Goal: Task Accomplishment & Management: Manage account settings

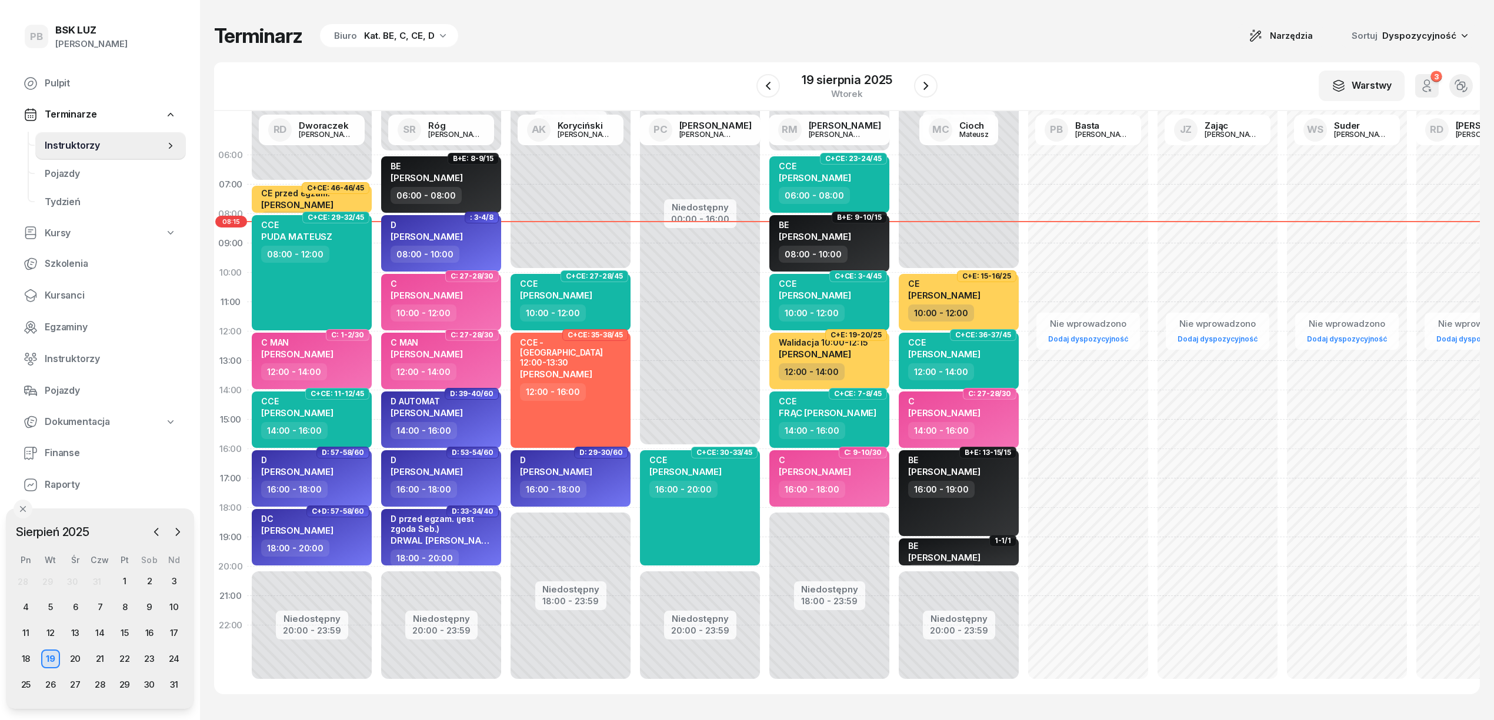
click at [403, 33] on div "Kat. BE, C, CE, D" at bounding box center [399, 36] width 71 height 14
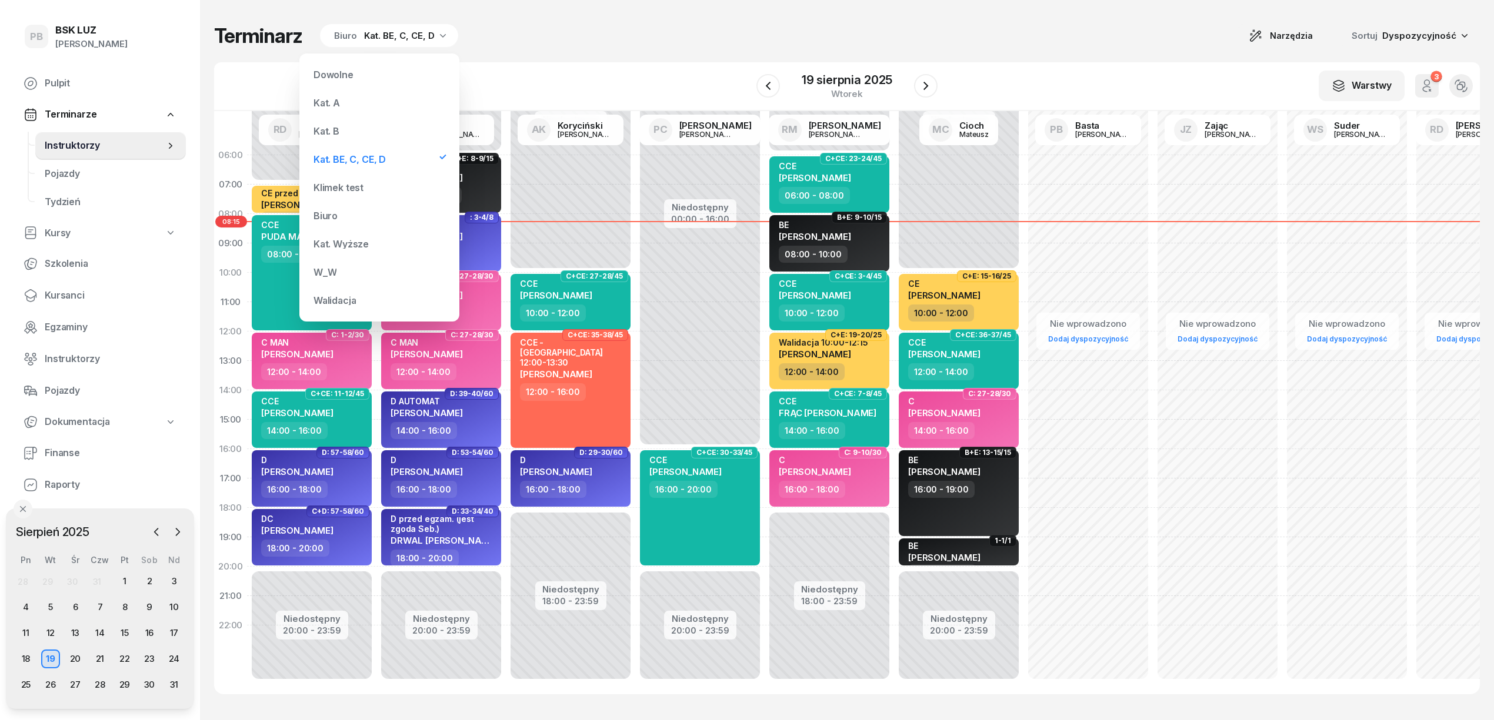
click at [323, 130] on div "Kat. B" at bounding box center [326, 130] width 26 height 9
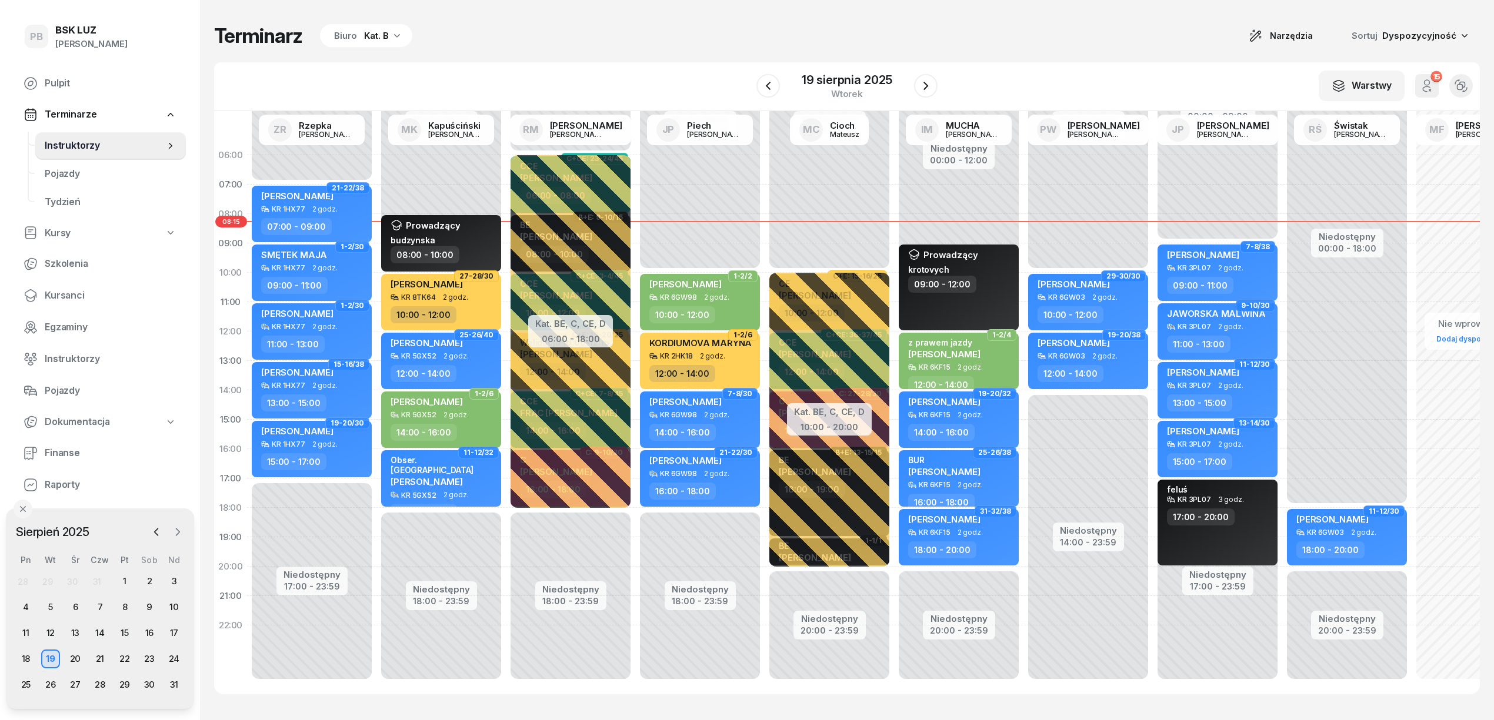
click at [180, 533] on icon "button" at bounding box center [178, 532] width 12 height 12
click at [74, 605] on div "10" at bounding box center [75, 607] width 19 height 19
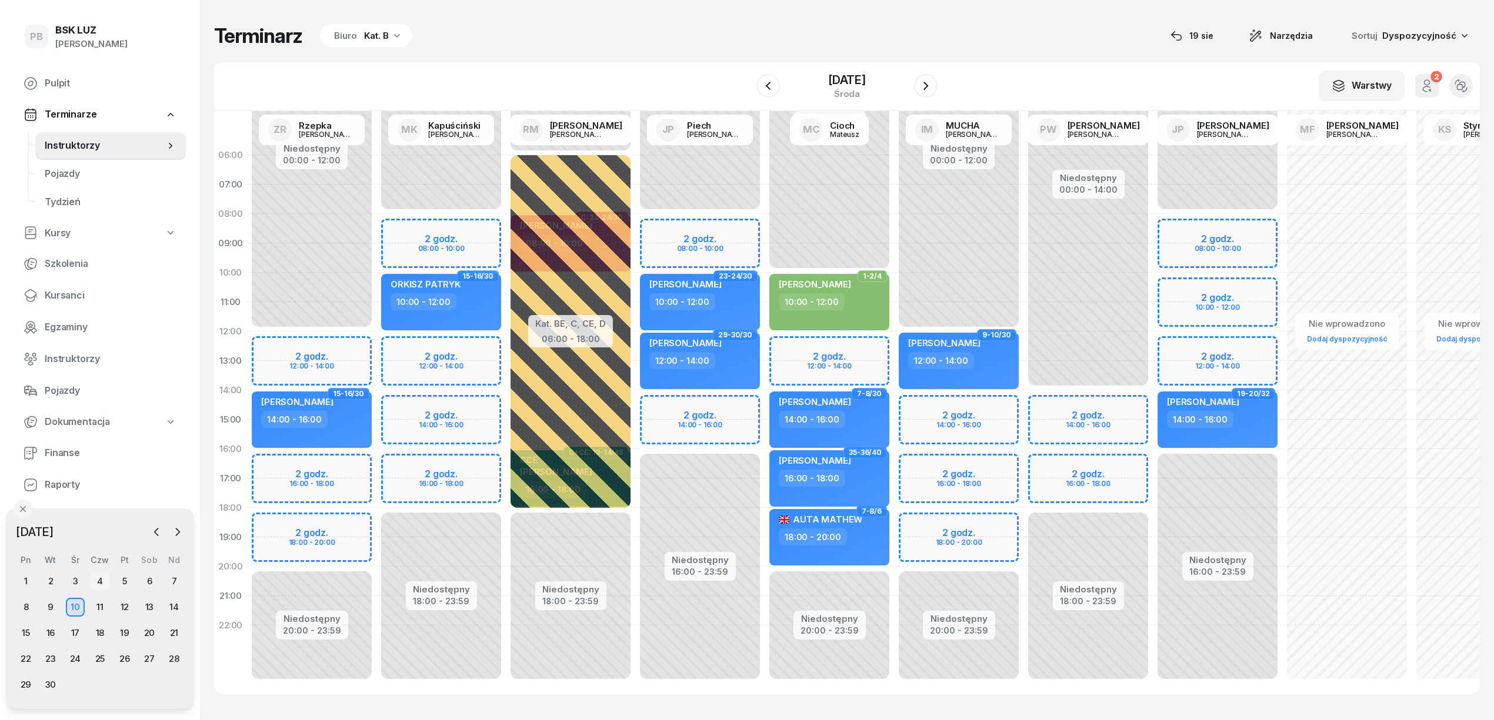
click at [97, 581] on div "4" at bounding box center [100, 581] width 19 height 19
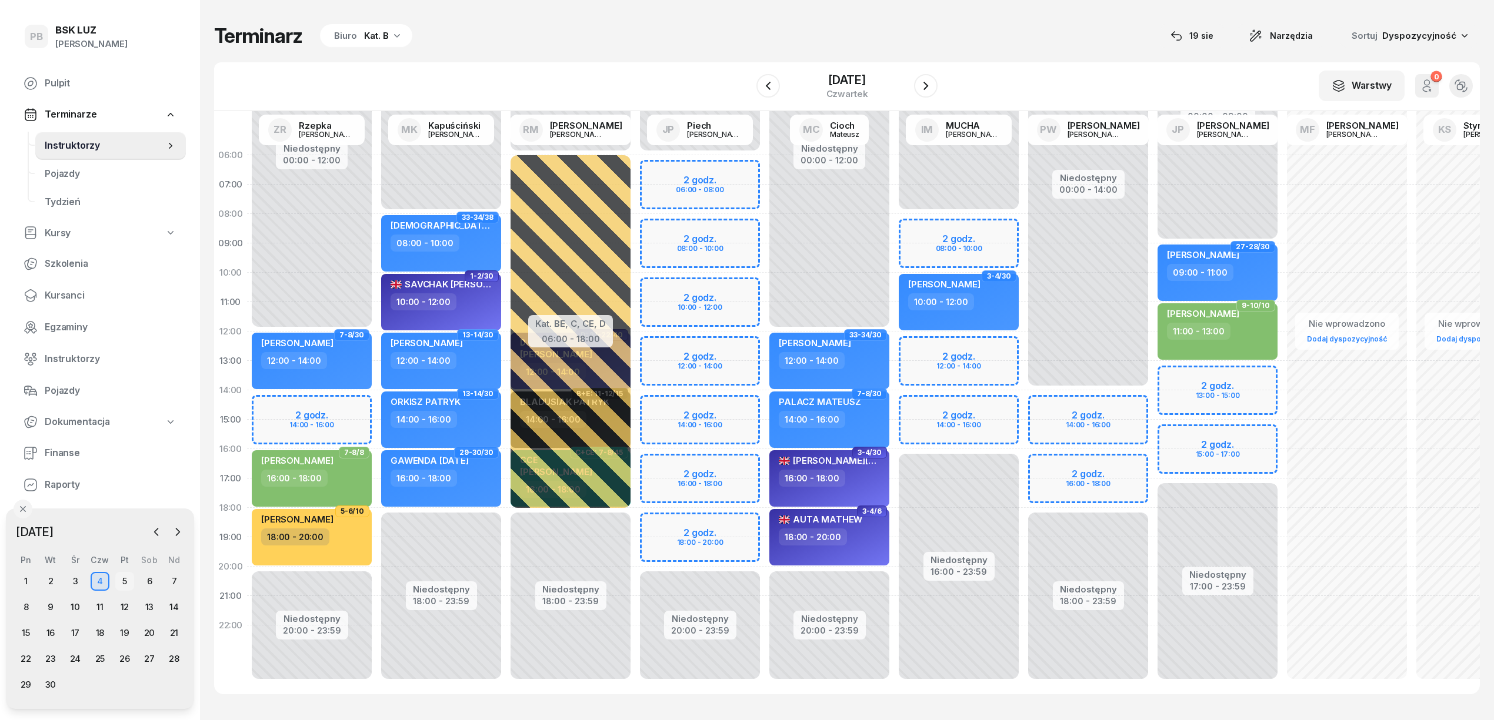
click at [122, 580] on div "5" at bounding box center [124, 581] width 19 height 19
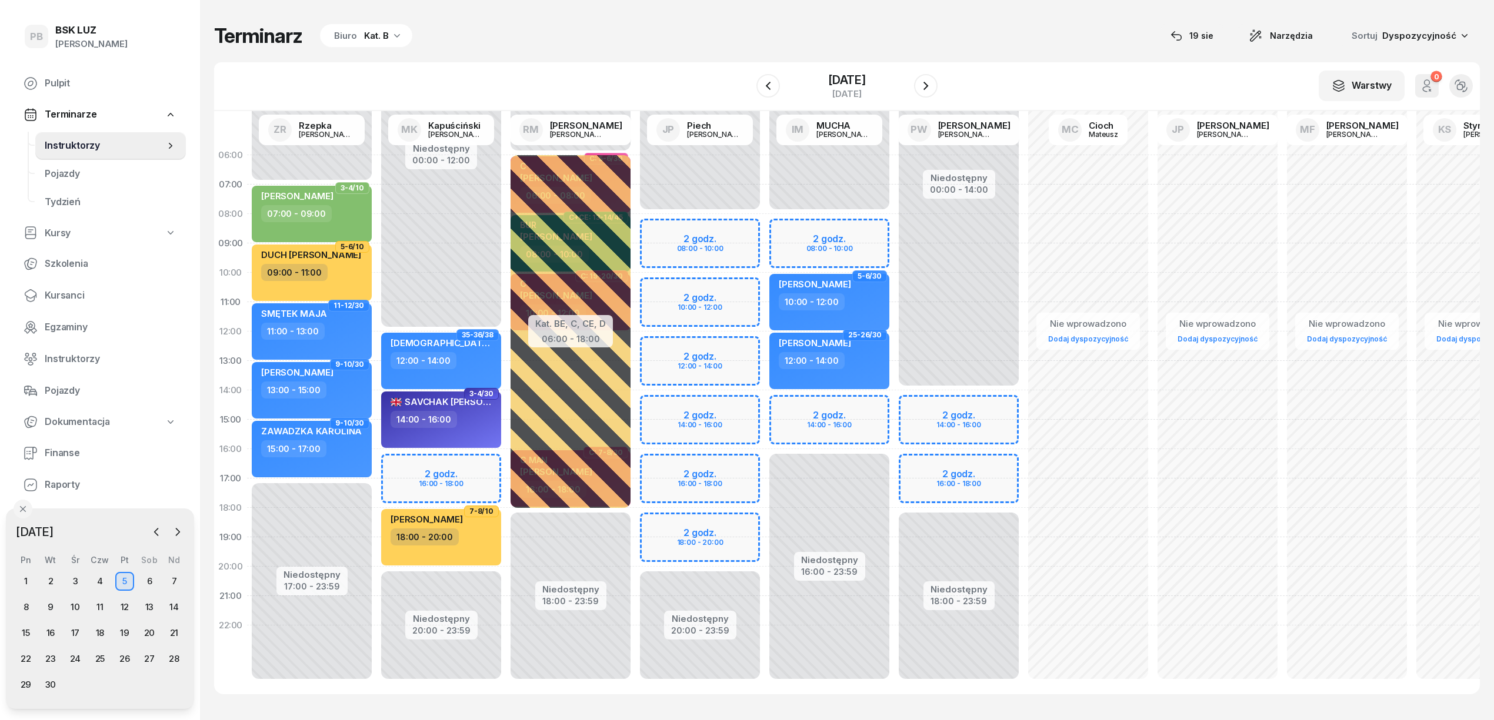
click at [894, 412] on div "Niedostępny 00:00 - 08:00 Niedostępny 16:00 - 23:59 2 godz. 08:00 - 10:00 2 god…" at bounding box center [958, 420] width 129 height 559
select select "14"
select select "16"
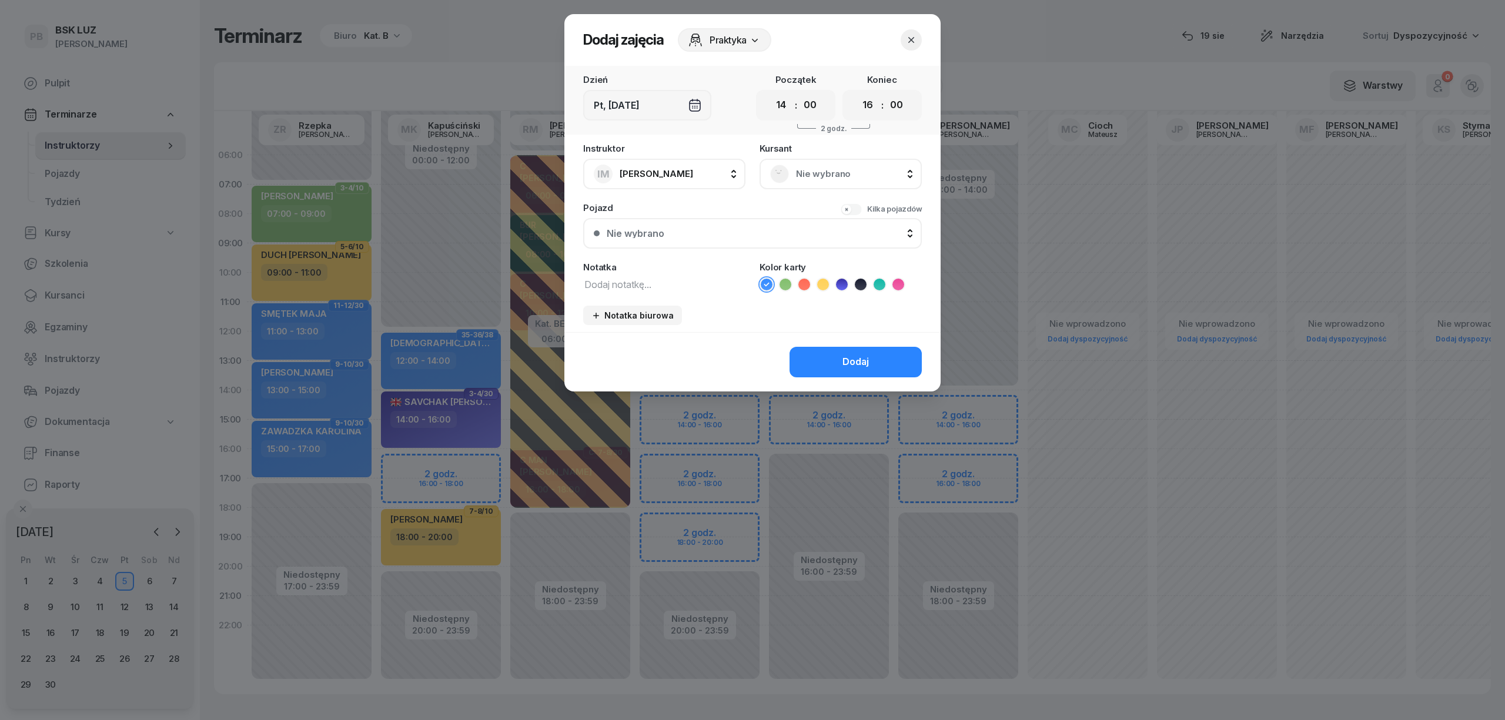
click at [805, 175] on span "Nie wybrano" at bounding box center [853, 173] width 115 height 15
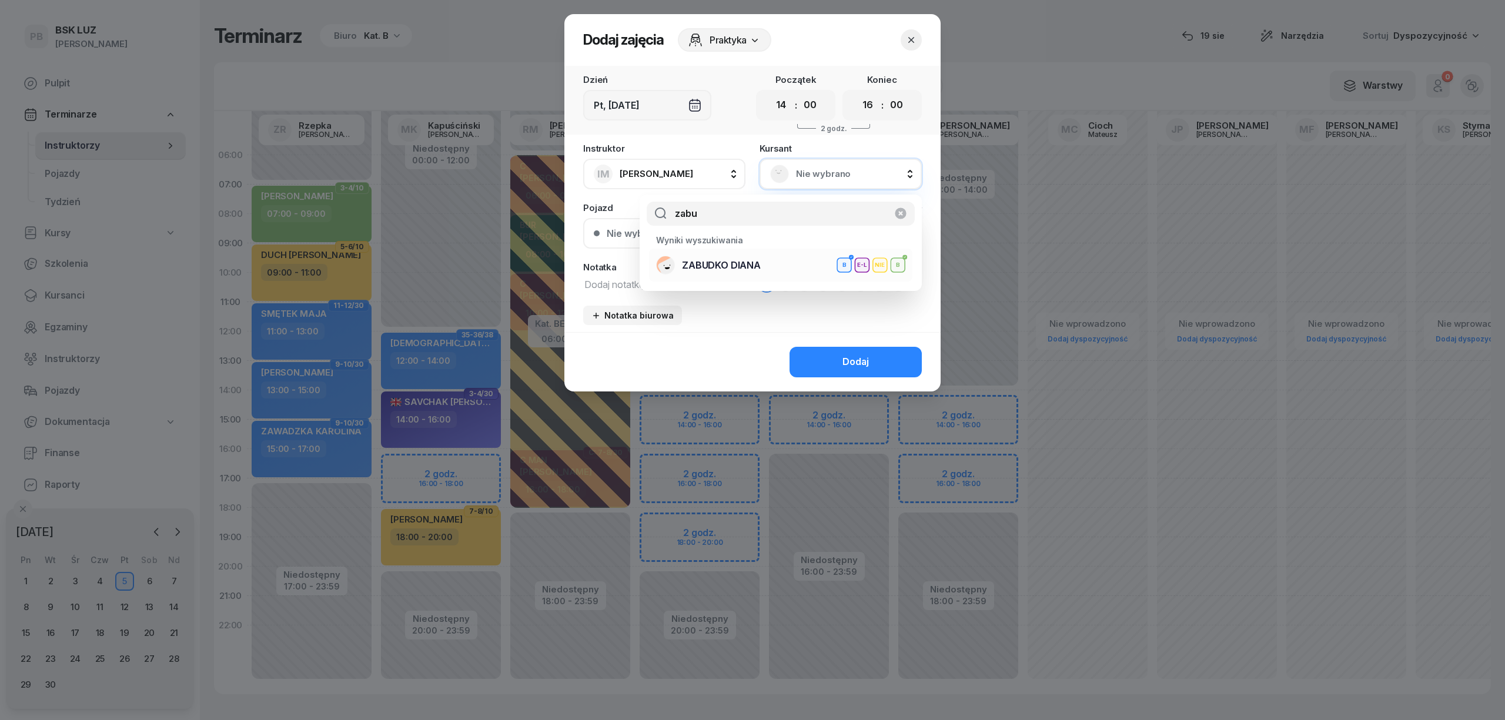
type input "zabu"
click at [772, 257] on div "ZABUDKO DIANA B E-L NIE B" at bounding box center [780, 265] width 249 height 19
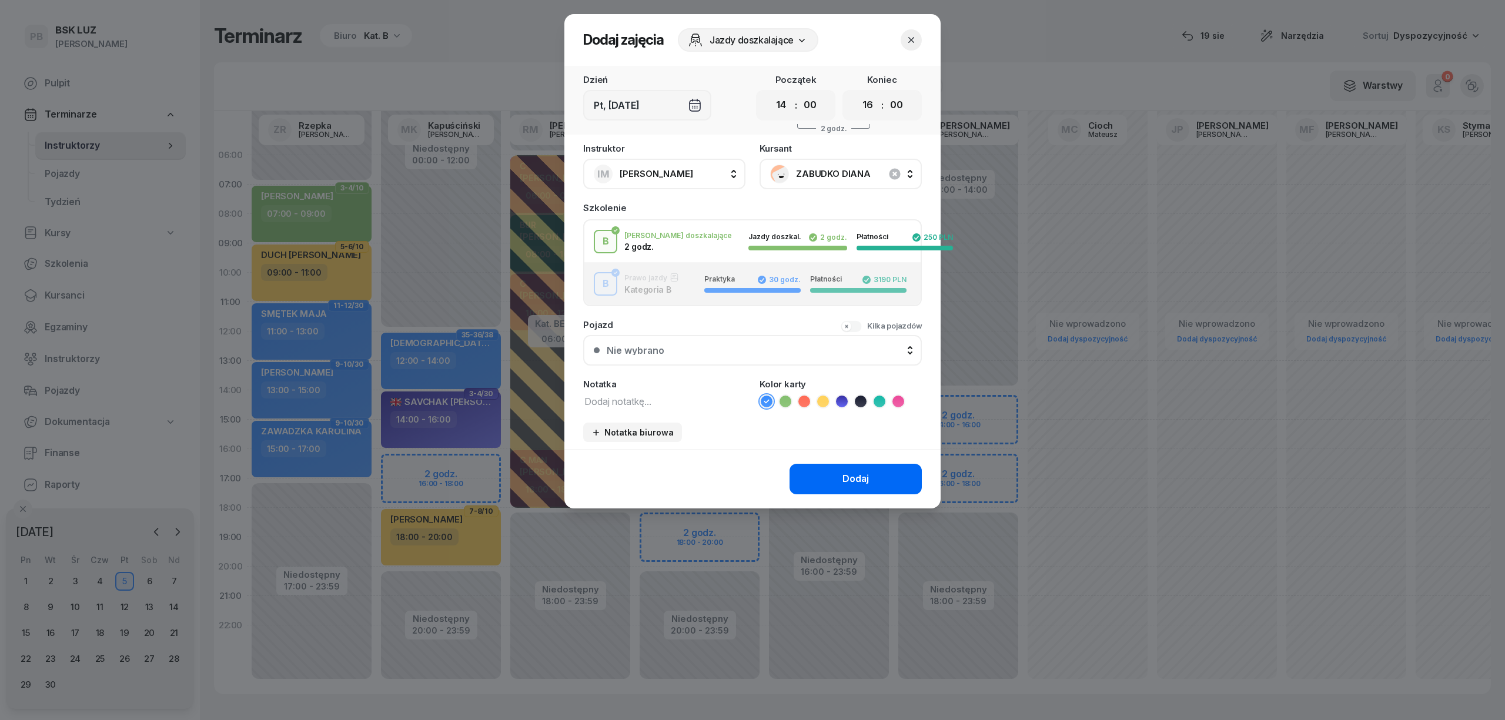
click at [836, 474] on button "Dodaj" at bounding box center [856, 479] width 132 height 31
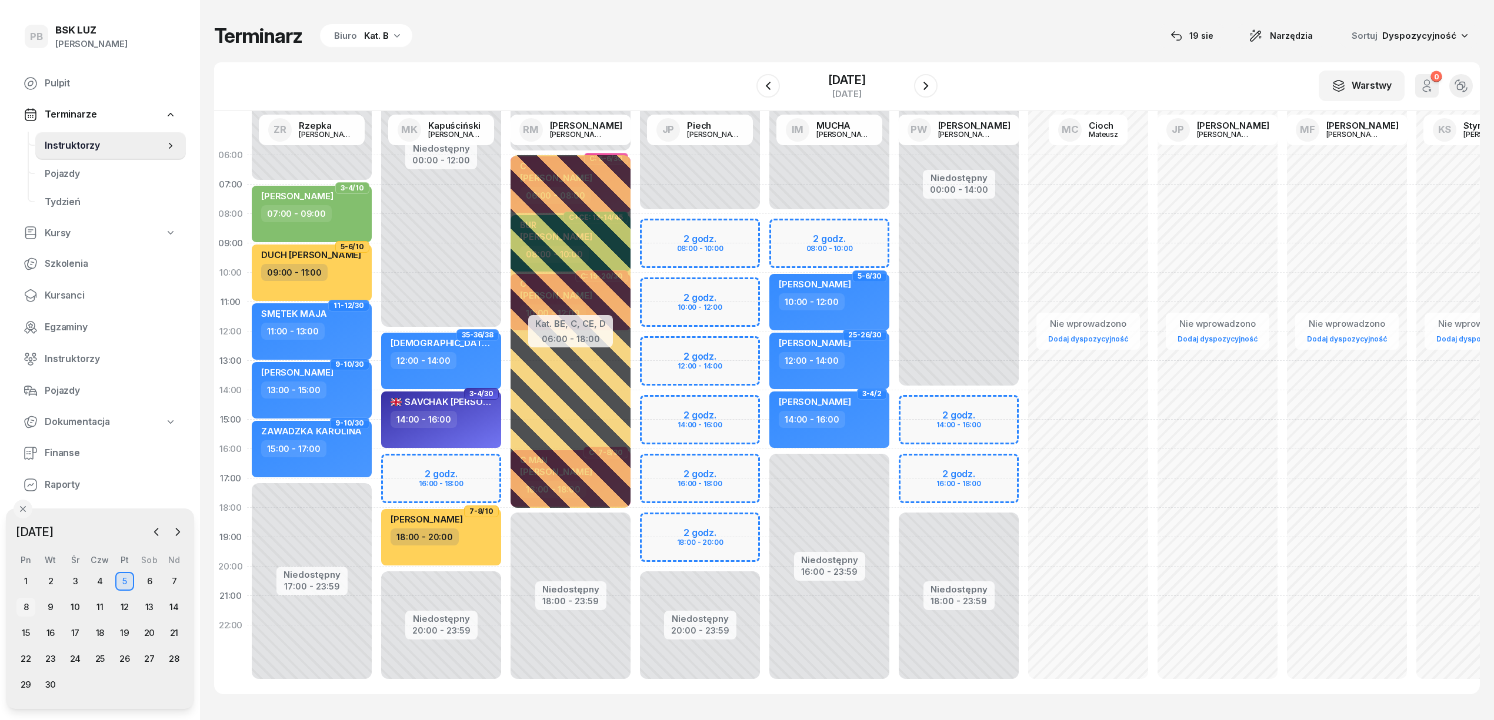
click at [32, 605] on div "8" at bounding box center [25, 607] width 19 height 19
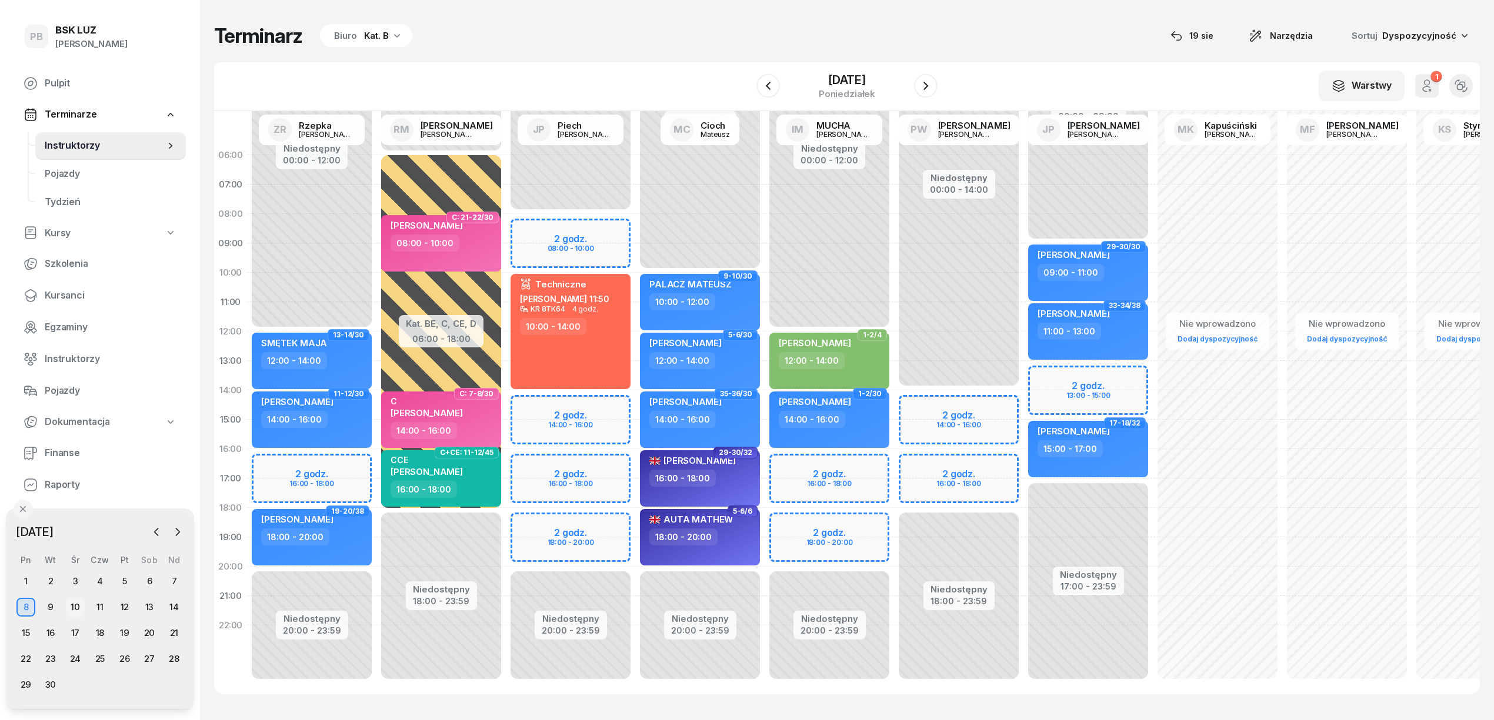
click at [75, 607] on div "10" at bounding box center [75, 607] width 19 height 19
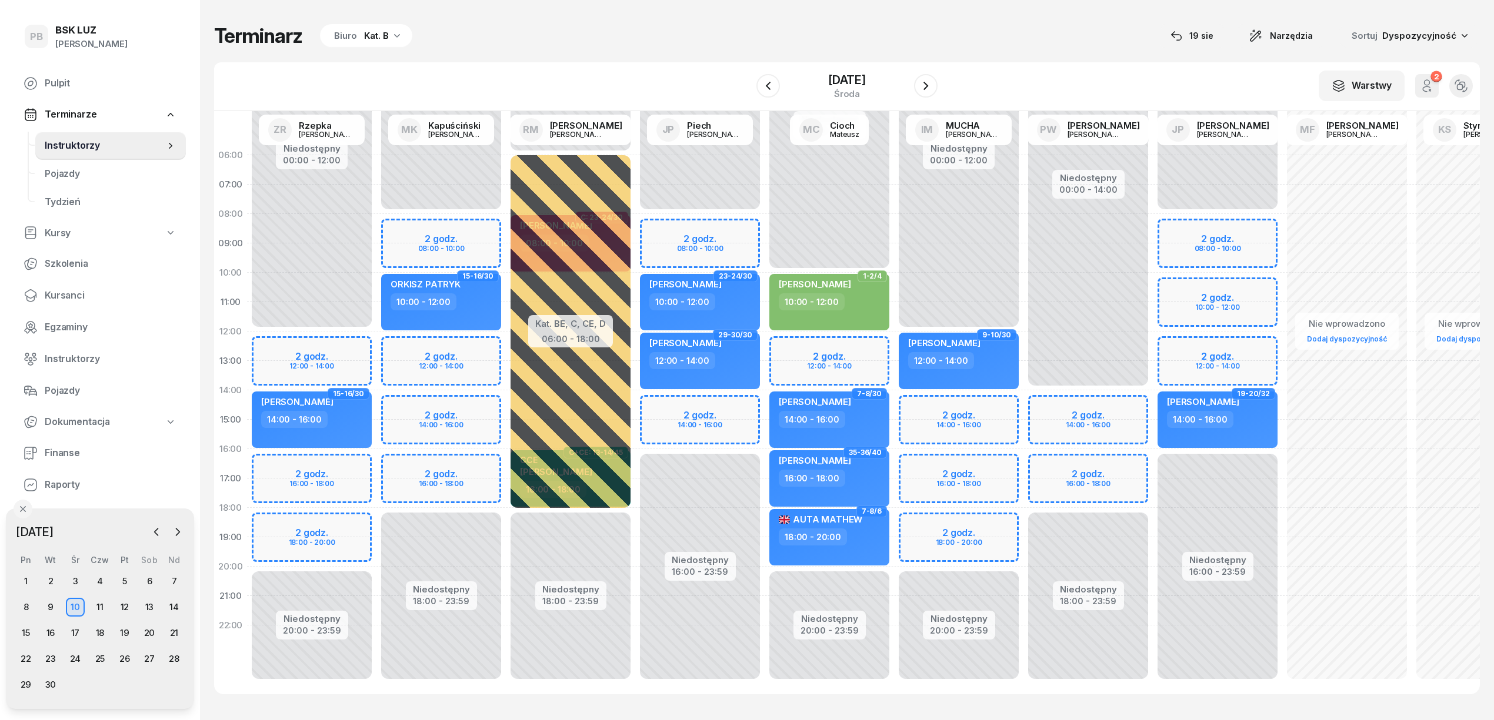
click at [764, 225] on div "Niedostępny 00:00 - 08:00 Niedostępny 16:00 - 23:59 2 godz. 08:00 - 10:00 2 god…" at bounding box center [828, 420] width 129 height 559
select select "08"
select select "10"
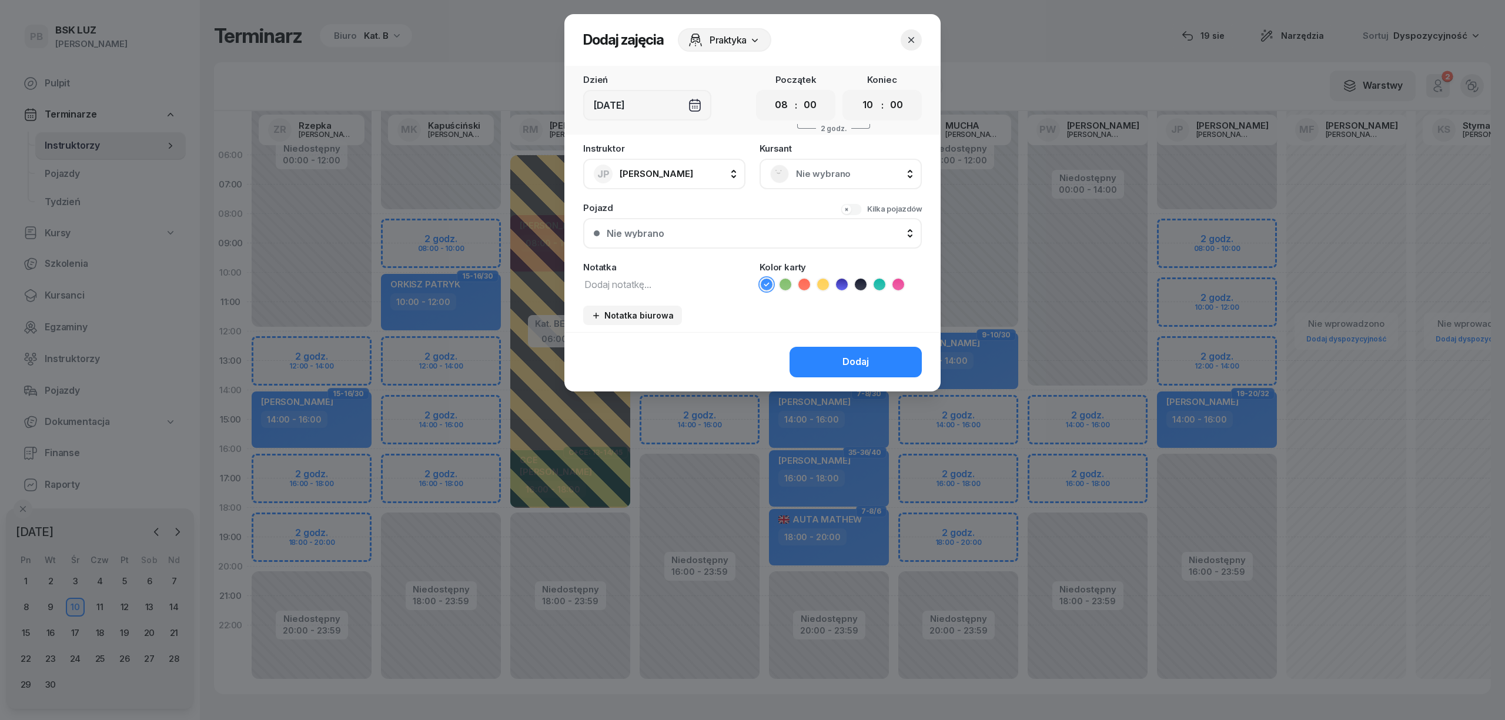
click at [815, 159] on div "[DEMOGRAPHIC_DATA] Nie wybrano" at bounding box center [841, 166] width 162 height 45
click at [815, 166] on span "Nie wybrano" at bounding box center [853, 173] width 115 height 15
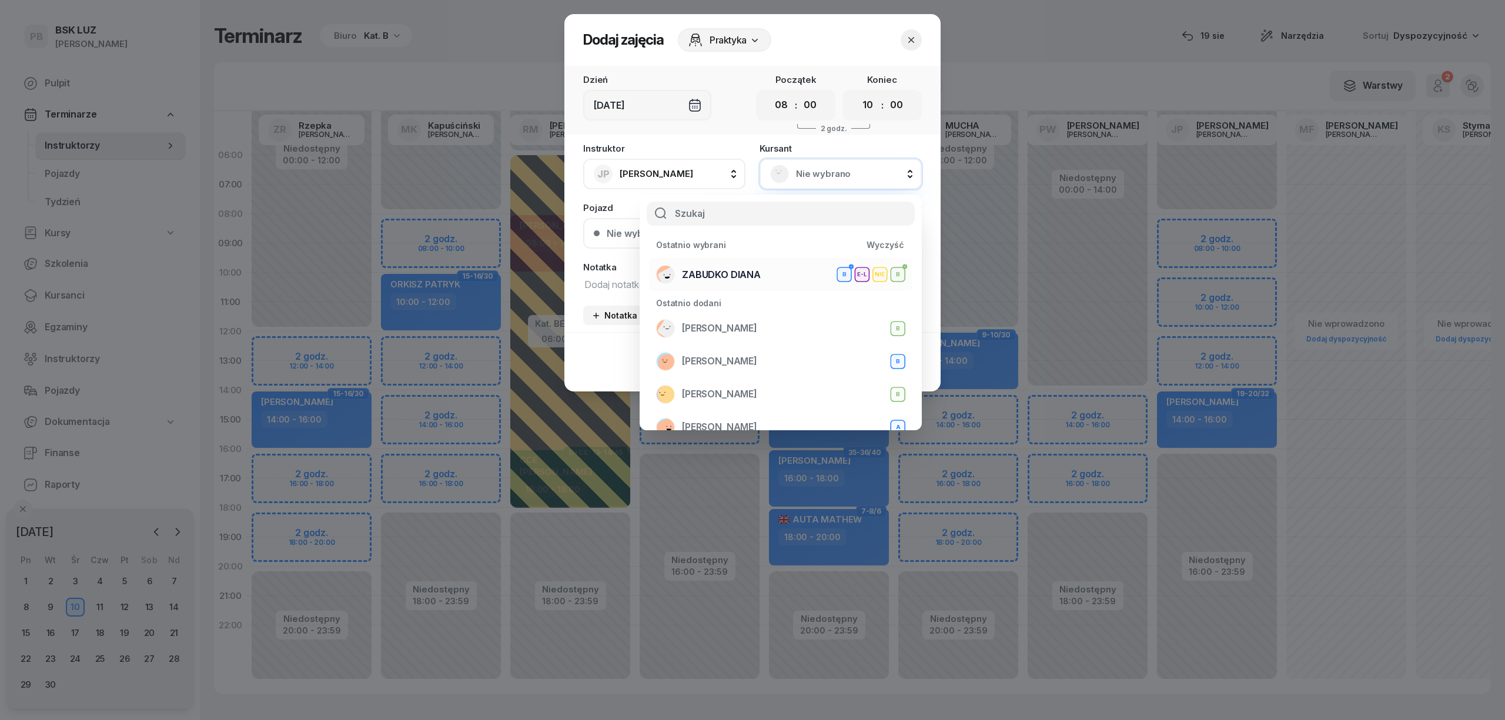
click at [759, 272] on span "ZABUDKO DIANA" at bounding box center [721, 275] width 79 height 15
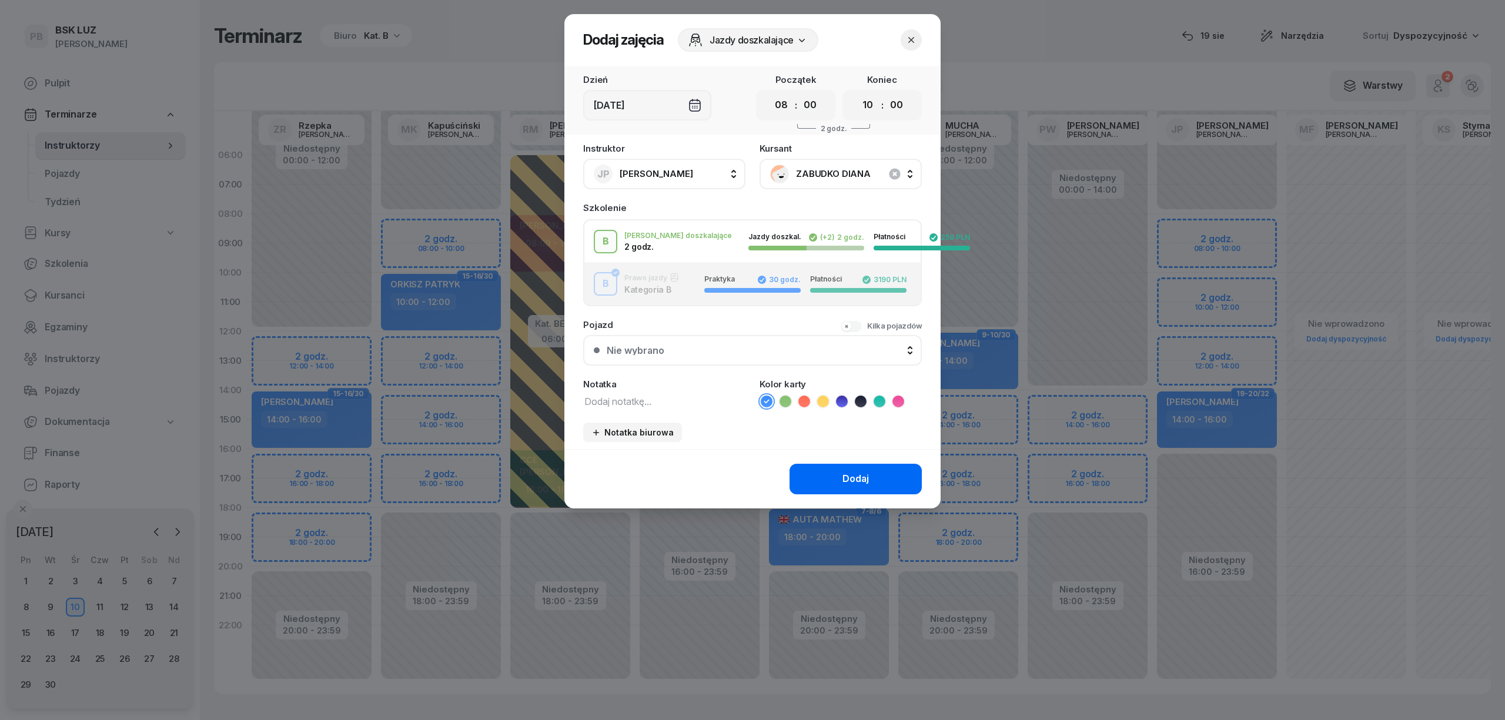
click at [845, 476] on div "Dodaj" at bounding box center [856, 479] width 26 height 15
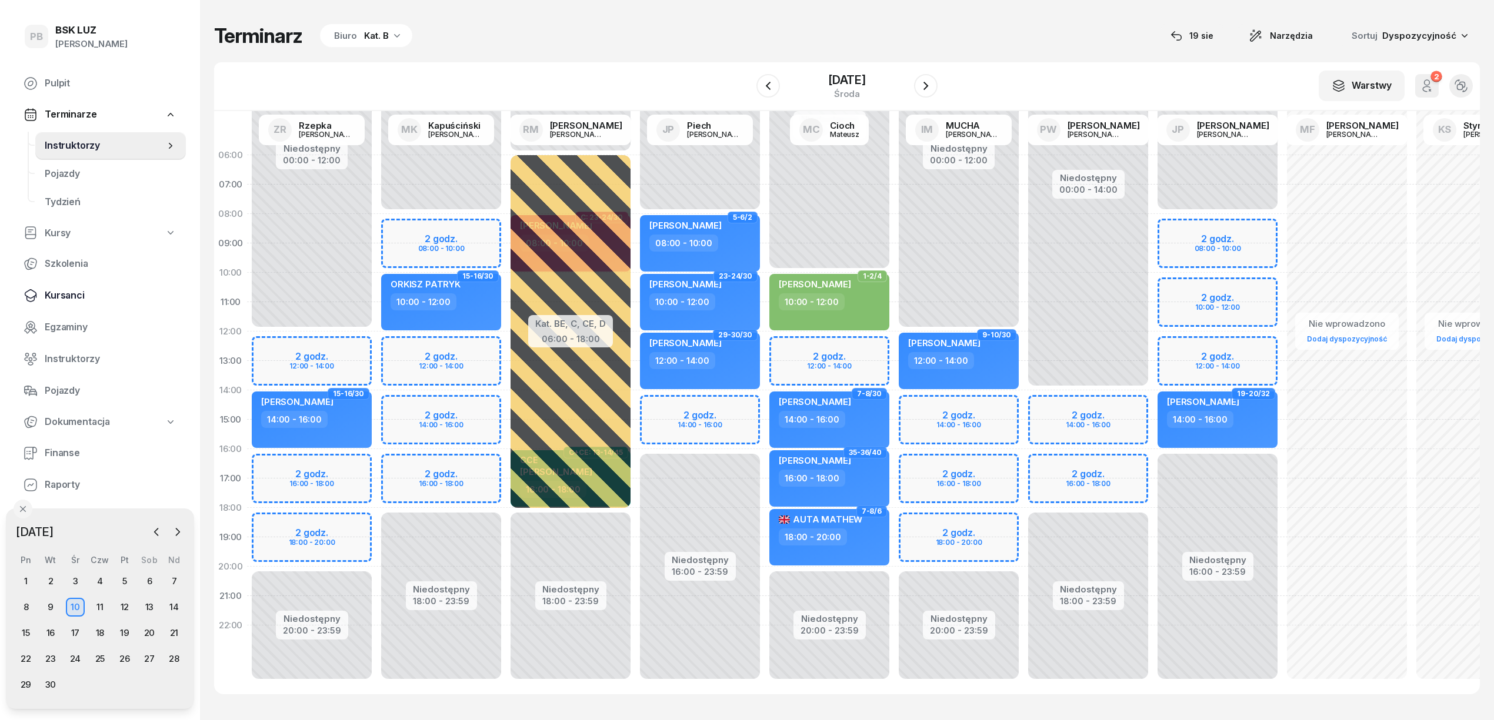
click at [68, 296] on span "Kursanci" at bounding box center [111, 295] width 132 height 15
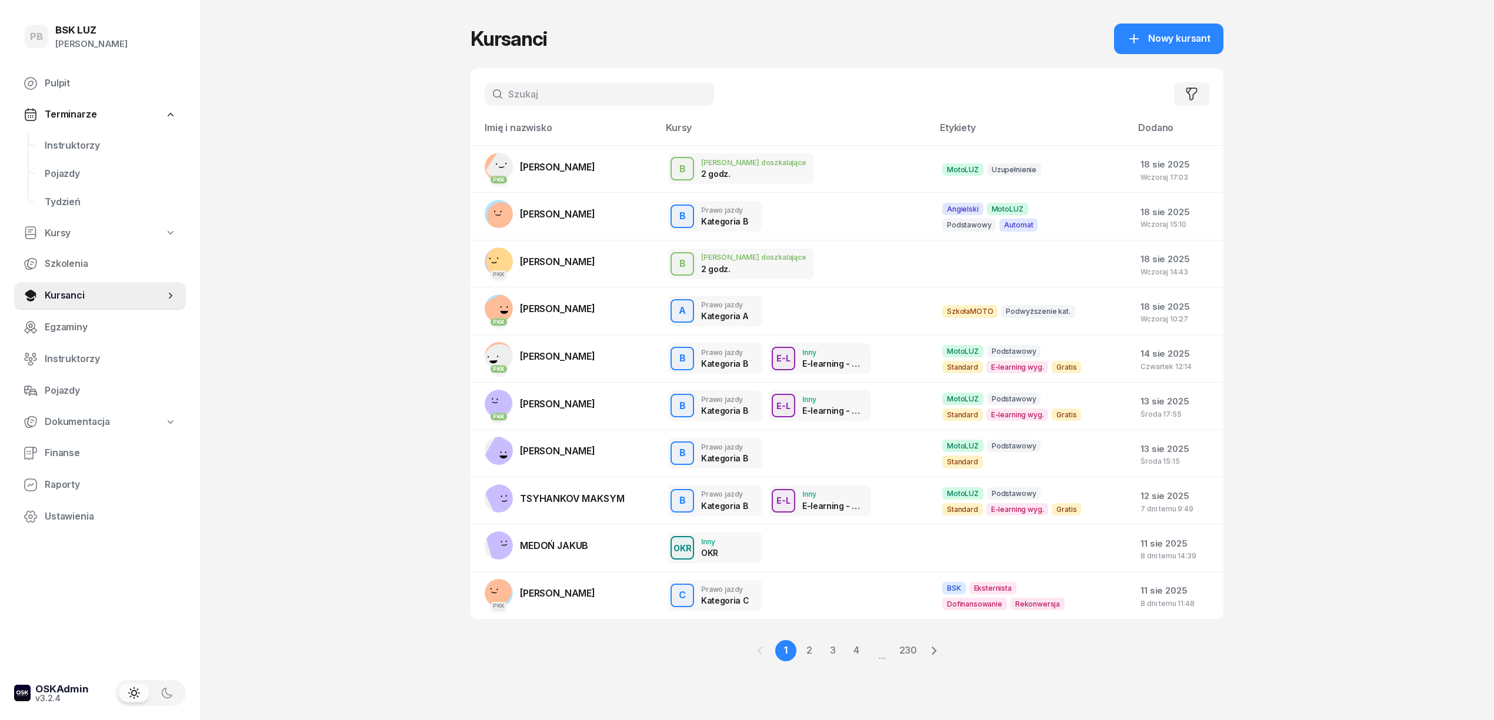
click at [547, 86] on input "text" at bounding box center [599, 94] width 229 height 24
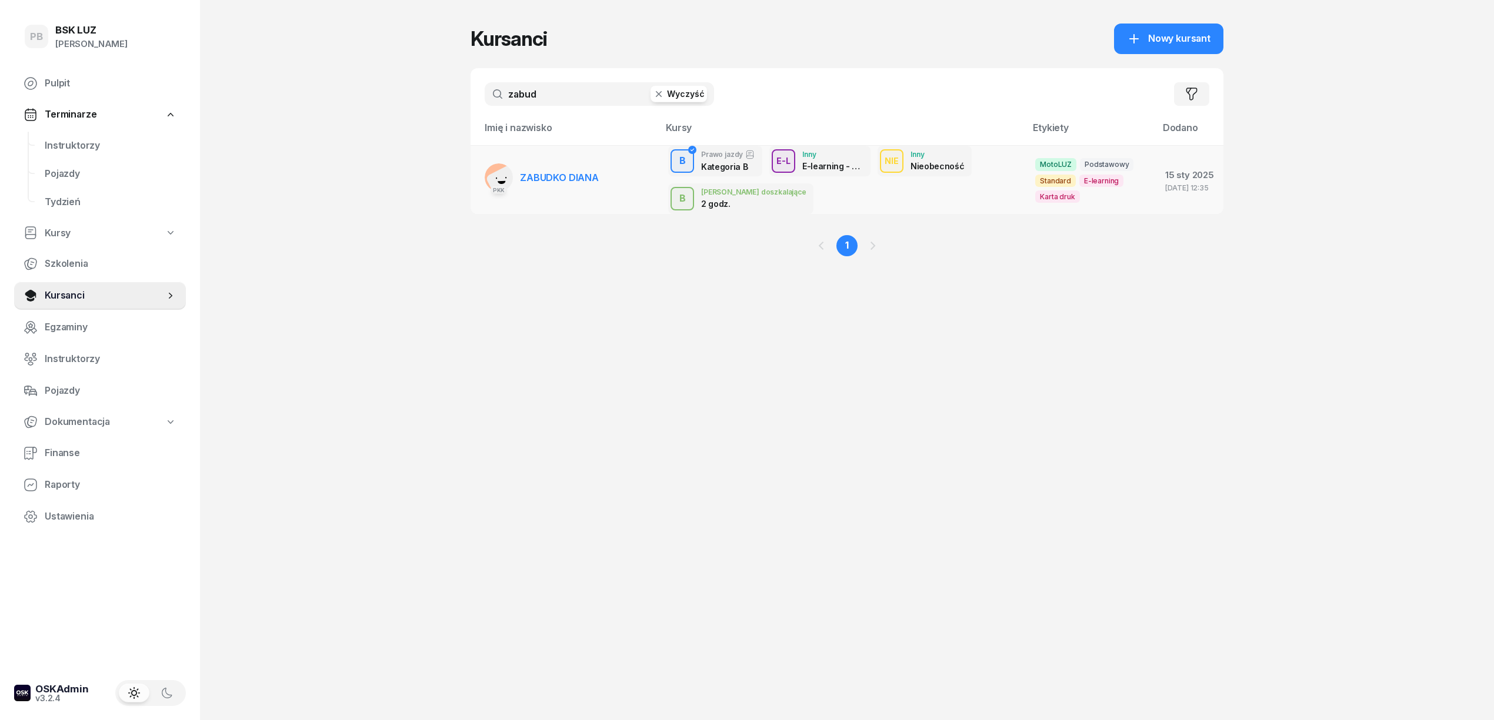
type input "zabud"
click at [577, 169] on link "PKK ZABUDKO DIANA" at bounding box center [542, 177] width 114 height 28
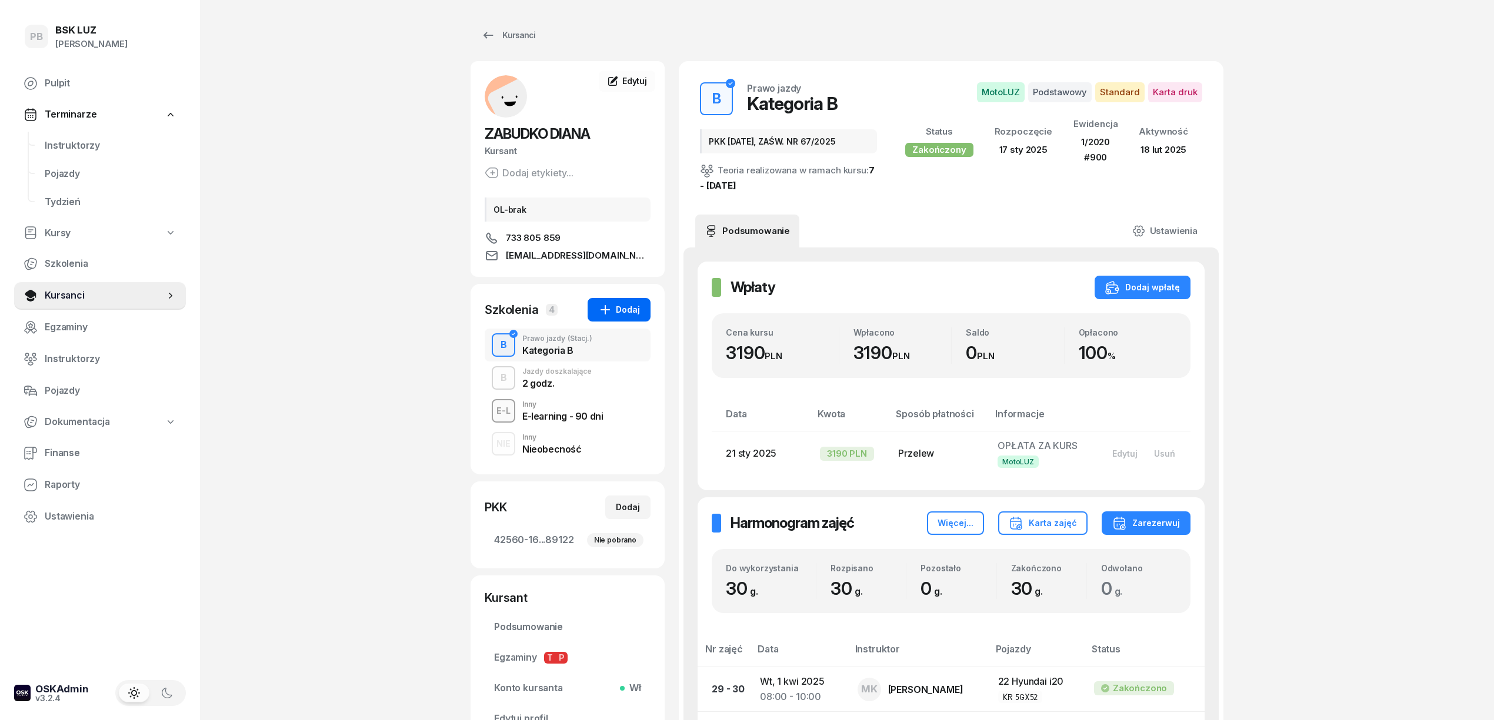
click at [628, 299] on button "Dodaj" at bounding box center [618, 310] width 63 height 24
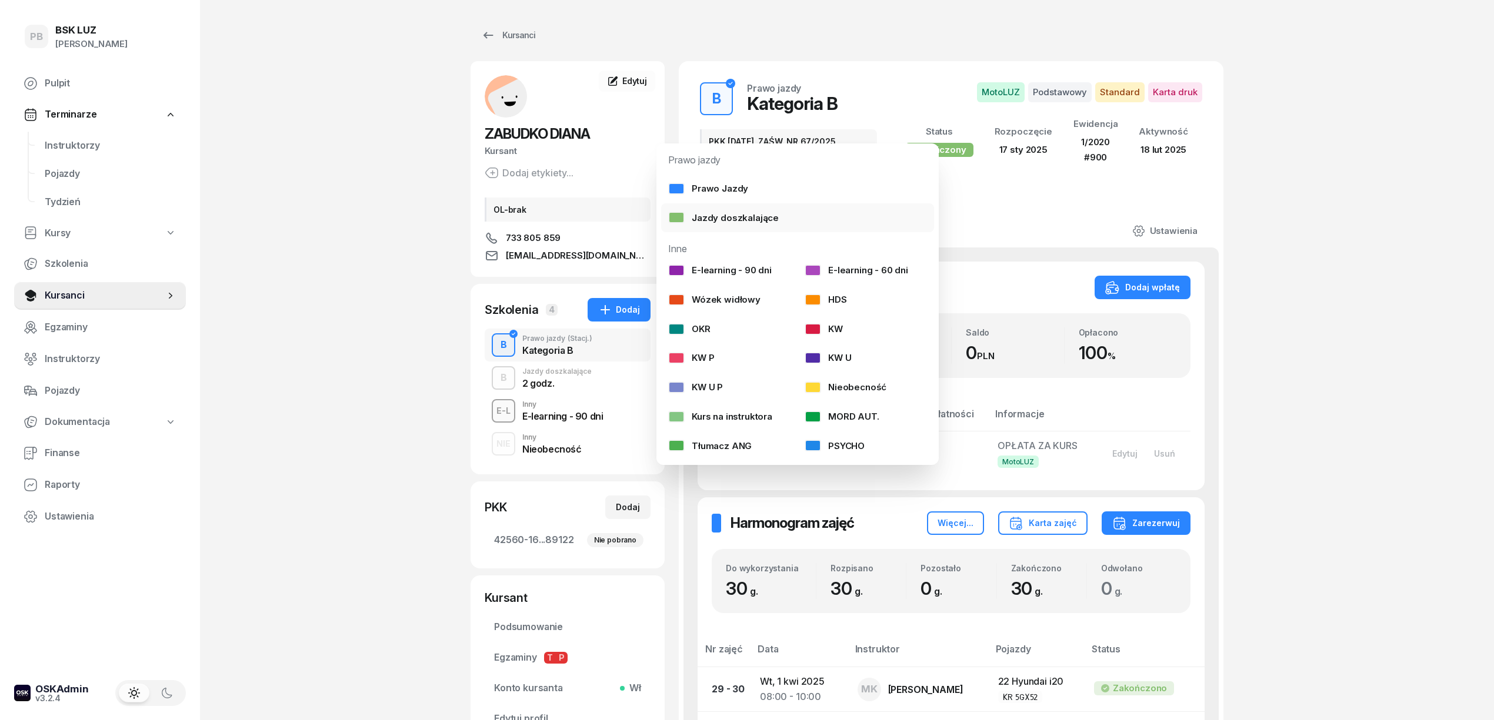
click at [713, 211] on div "Jazdy doszkalające" at bounding box center [723, 218] width 111 height 15
select select "B"
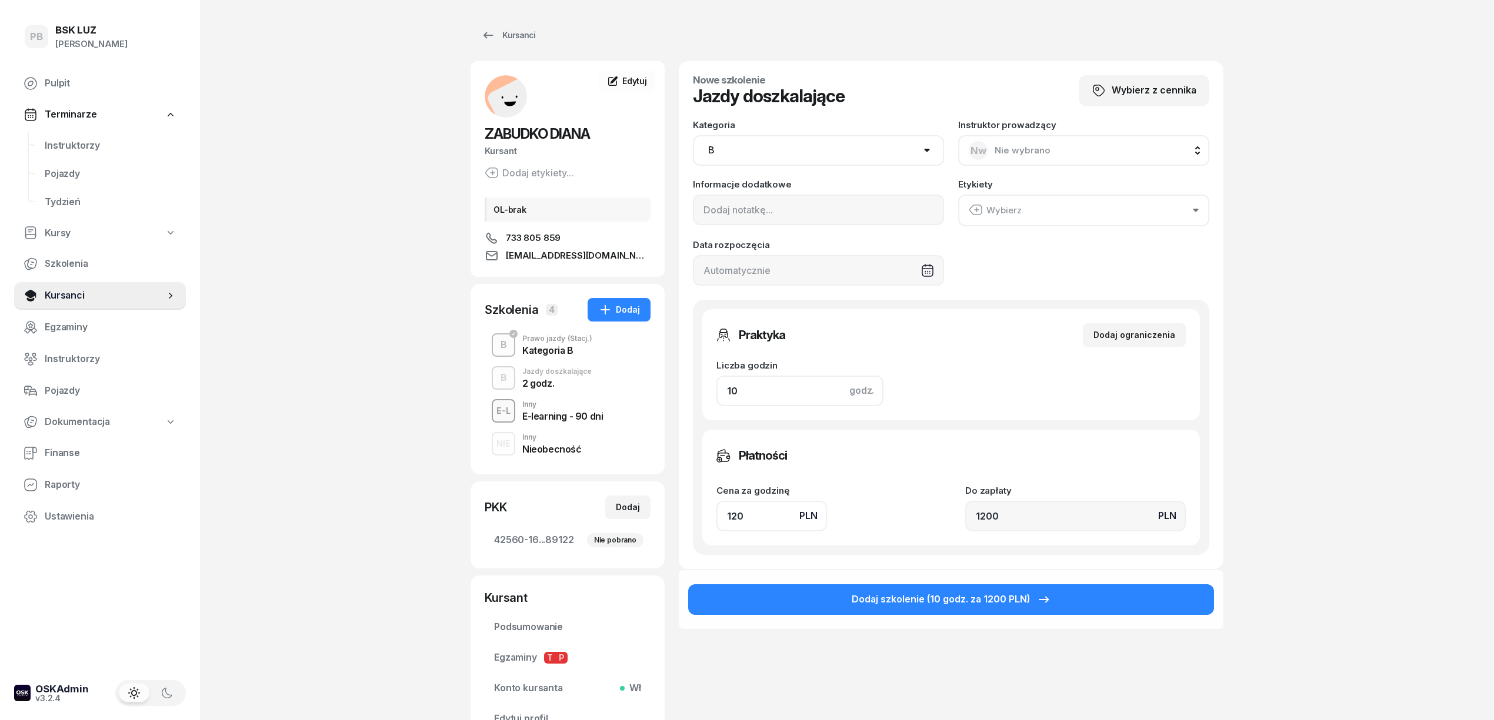
drag, startPoint x: 744, startPoint y: 386, endPoint x: 702, endPoint y: 388, distance: 43.0
click at [702, 388] on div "Praktyka Dodaj ograniczenia Liczba godzin godz. 10 Ograniczenia zajęć praktyczn…" at bounding box center [950, 364] width 497 height 111
type input "4"
type input "480"
type input "4"
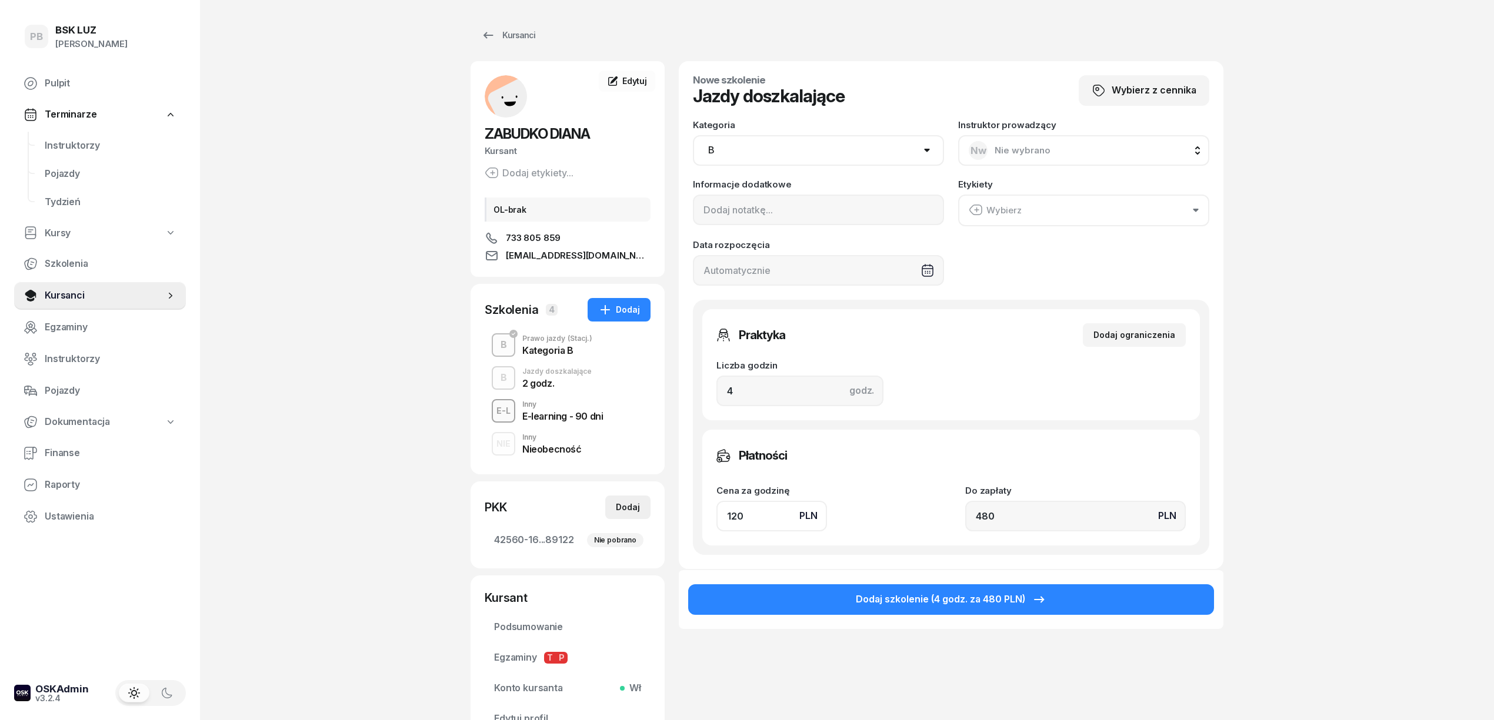
drag, startPoint x: 758, startPoint y: 514, endPoint x: 649, endPoint y: 516, distance: 108.8
click at [649, 516] on div "ZABUDKO [PERSON_NAME] Dodaj etykiety... OL-brak 733 805 859 [EMAIL_ADDRESS][DOM…" at bounding box center [846, 404] width 753 height 686
type input "1"
type input "4"
type input "13"
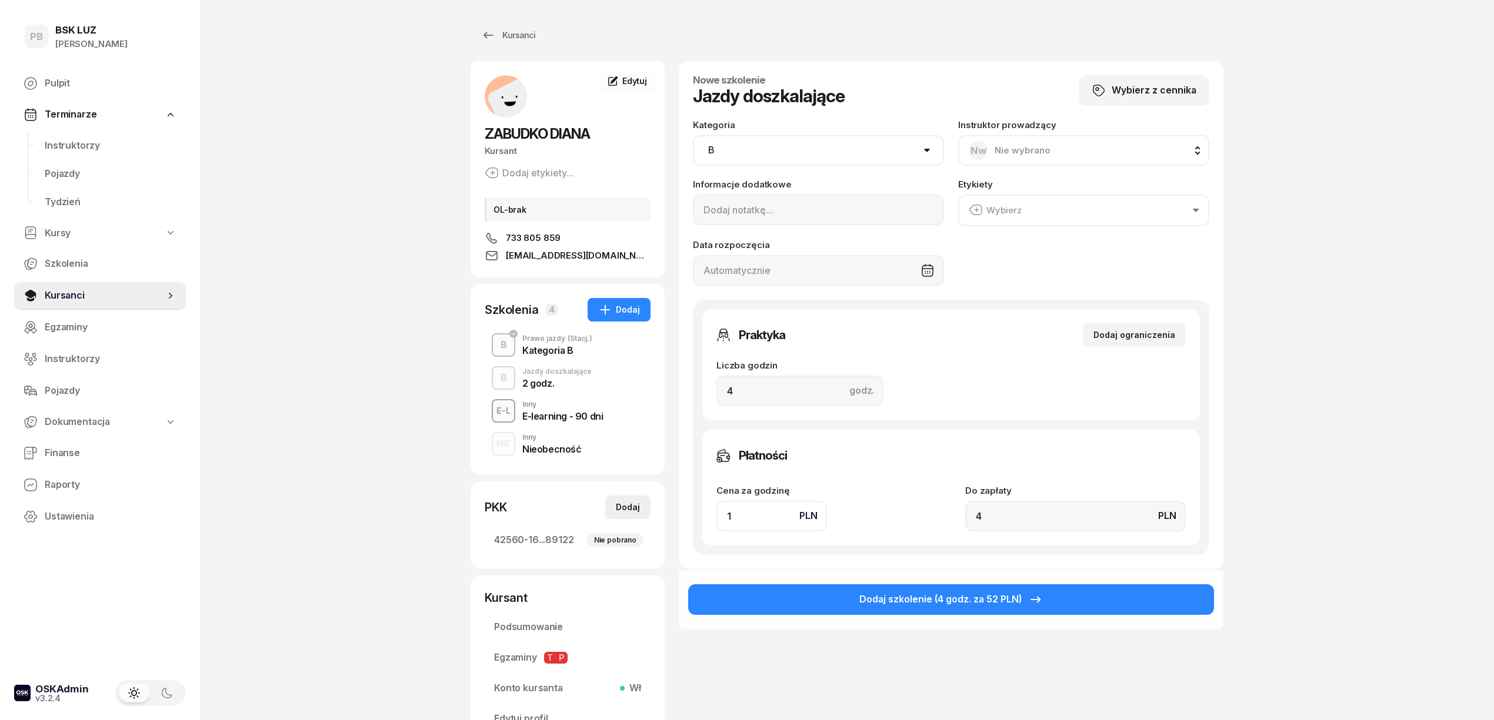
type input "52"
type input "130"
type input "520"
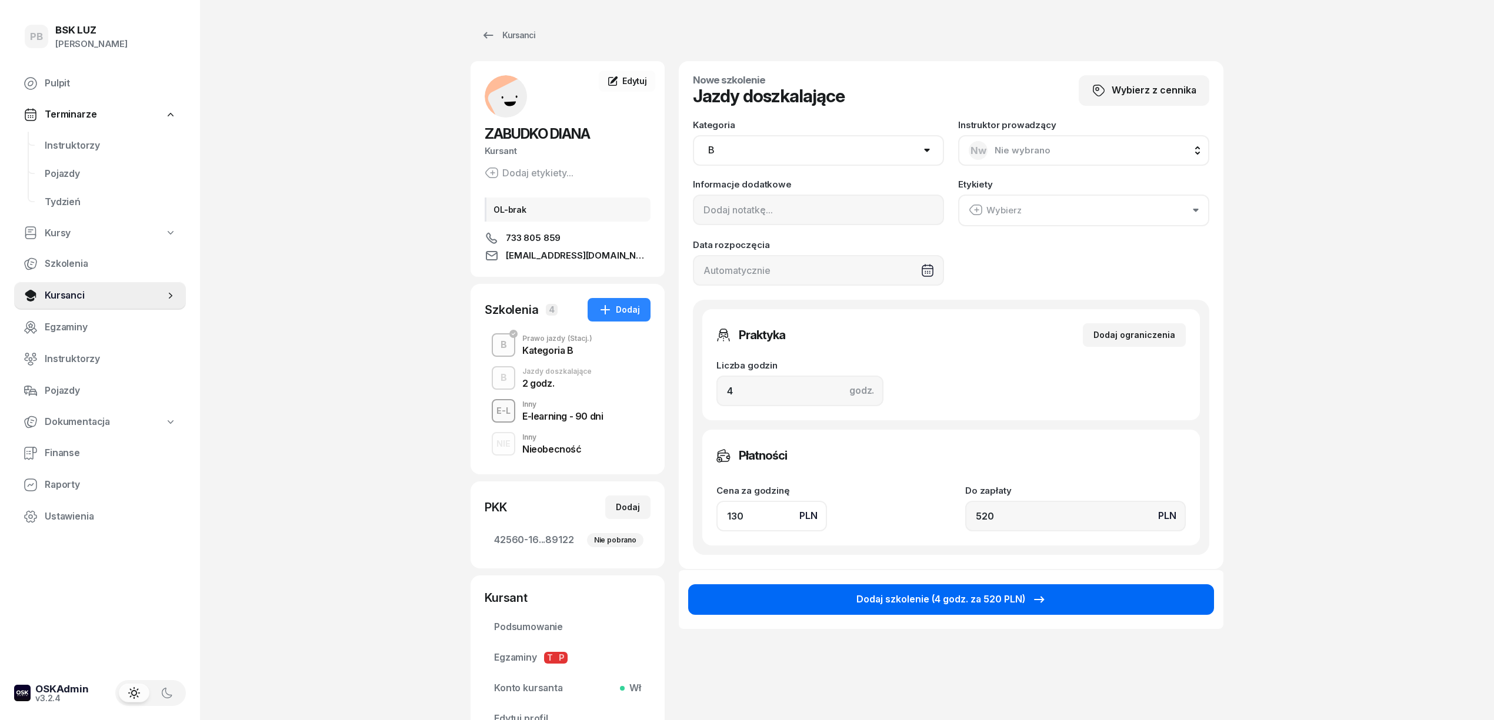
type input "130"
click at [852, 596] on button "Dodaj szkolenie (4 godz. za 520 PLN)" at bounding box center [951, 600] width 526 height 31
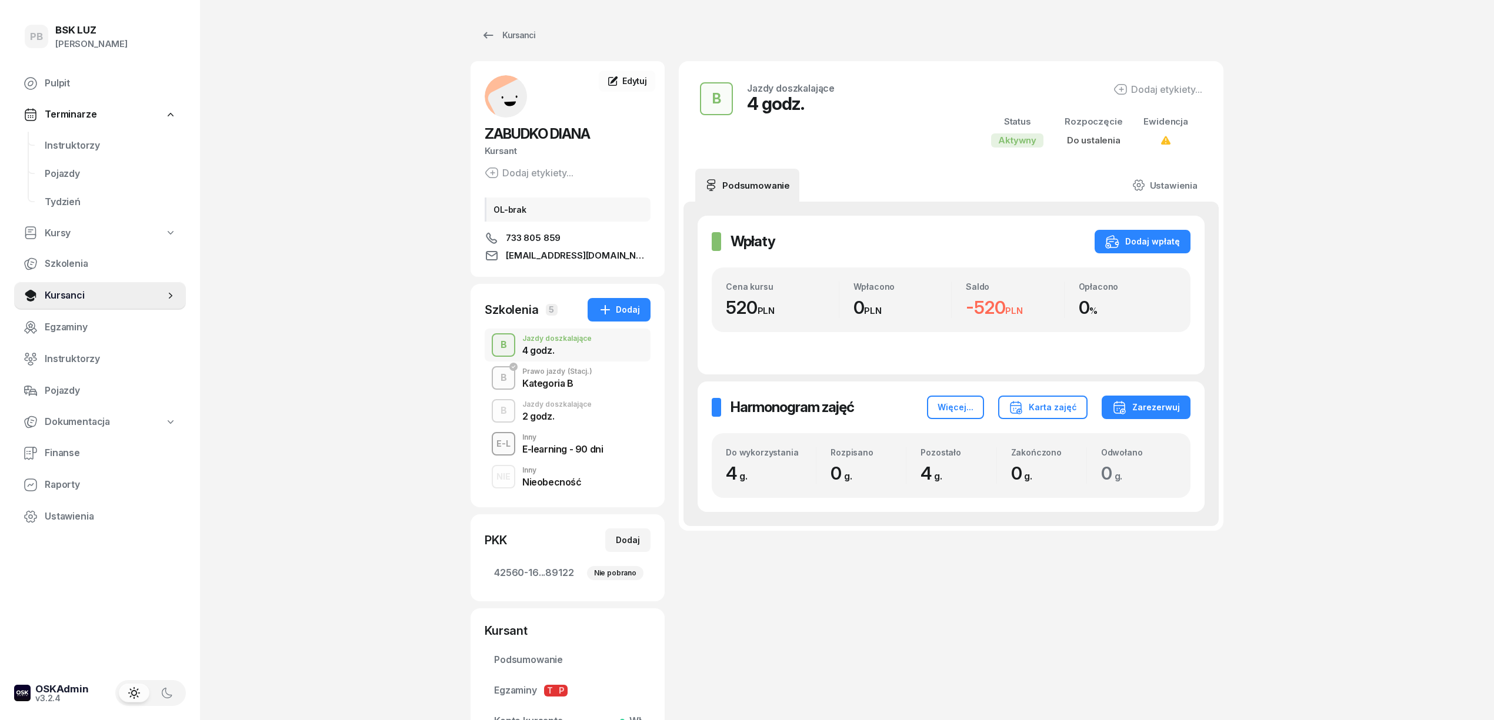
click at [575, 408] on div "Jazdy doszkalające" at bounding box center [556, 404] width 69 height 7
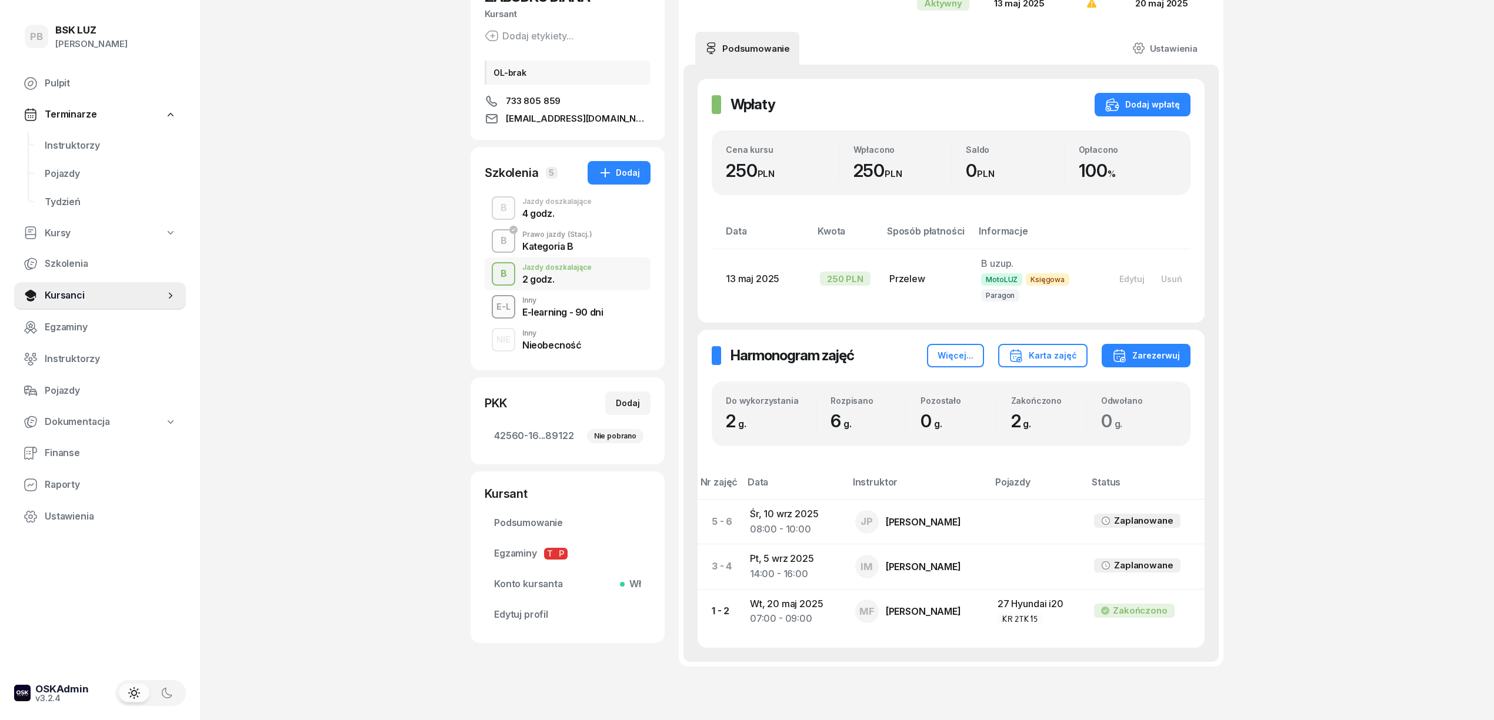
scroll to position [201, 0]
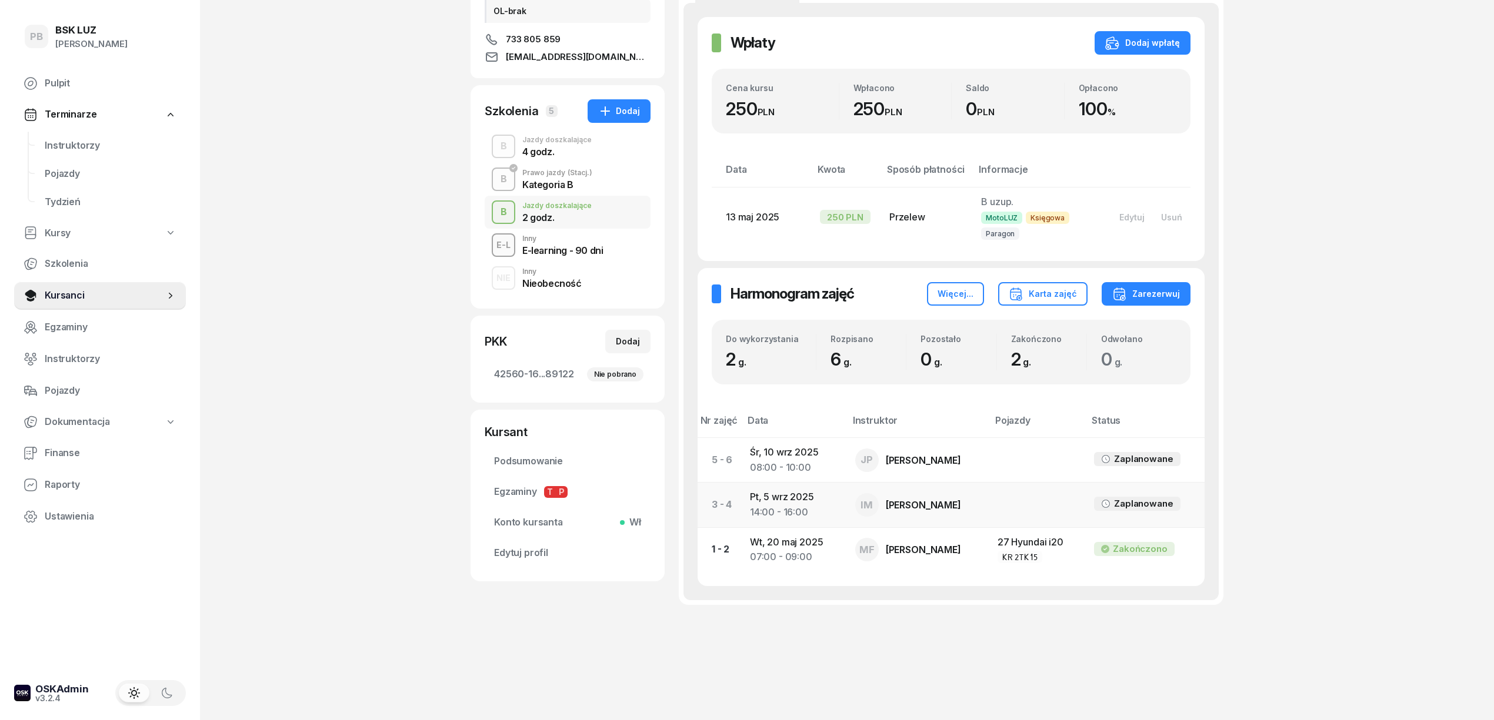
click at [796, 496] on td "Pt, [DATE] 14:00 - 16:00" at bounding box center [792, 505] width 105 height 45
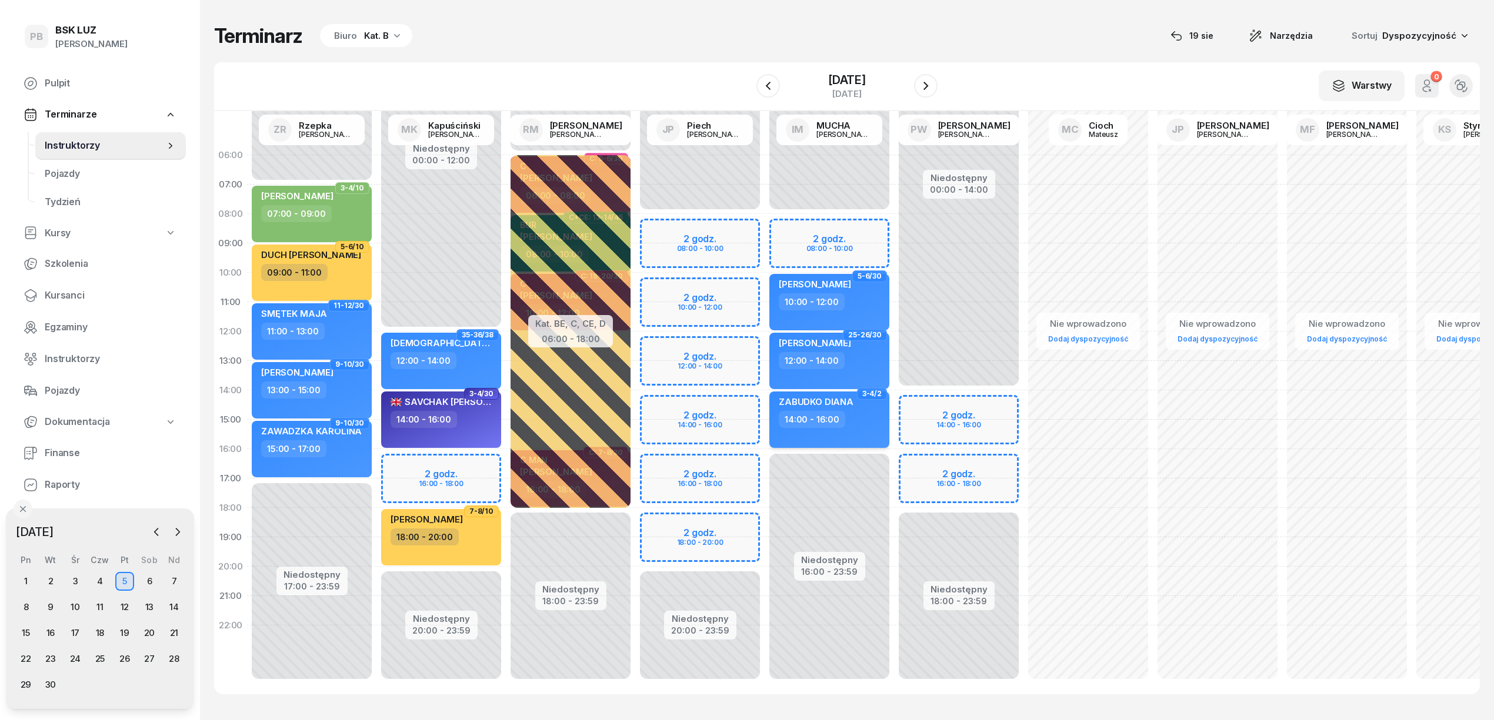
click at [851, 415] on div "14:00 - 16:00" at bounding box center [830, 419] width 103 height 17
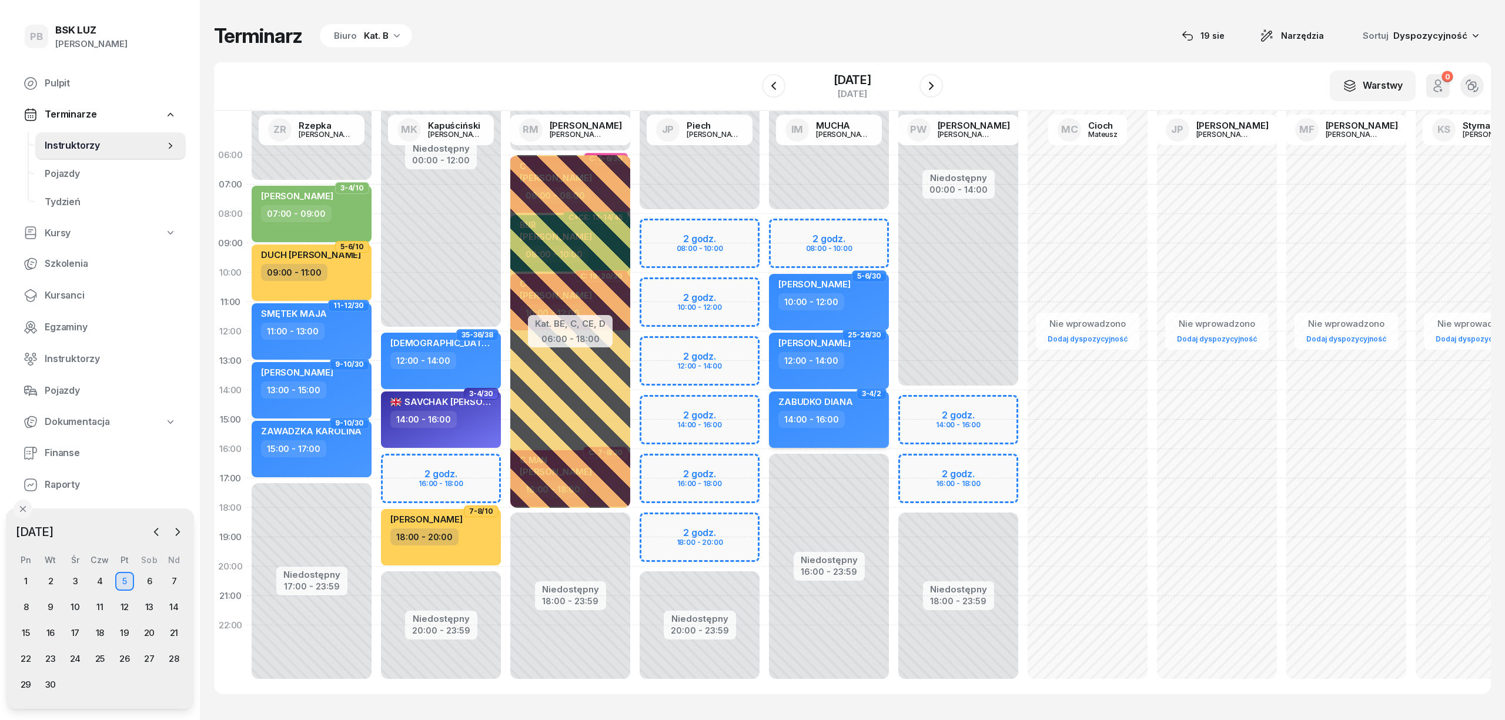
select select "14"
select select "16"
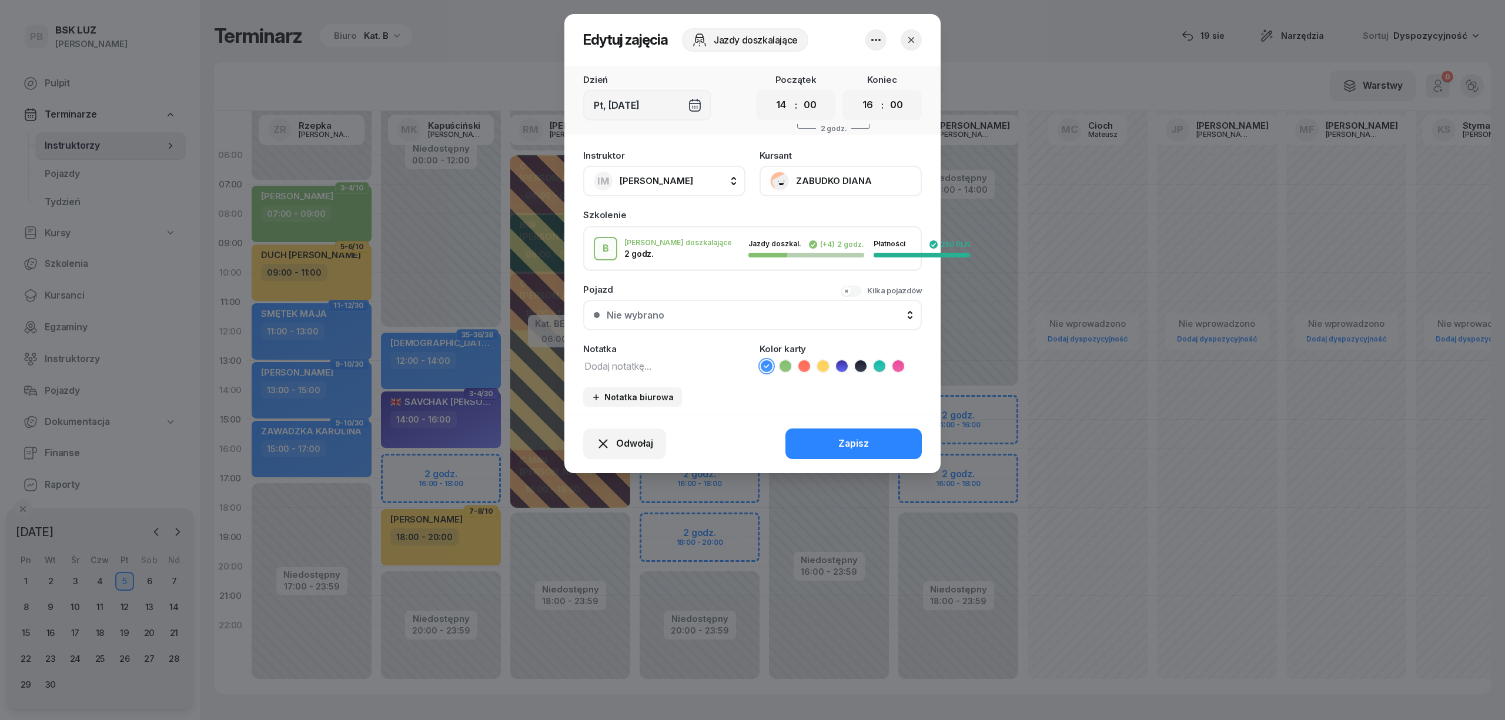
click at [873, 35] on icon "button" at bounding box center [876, 40] width 14 height 14
click at [871, 68] on link "Usuń" at bounding box center [870, 75] width 155 height 29
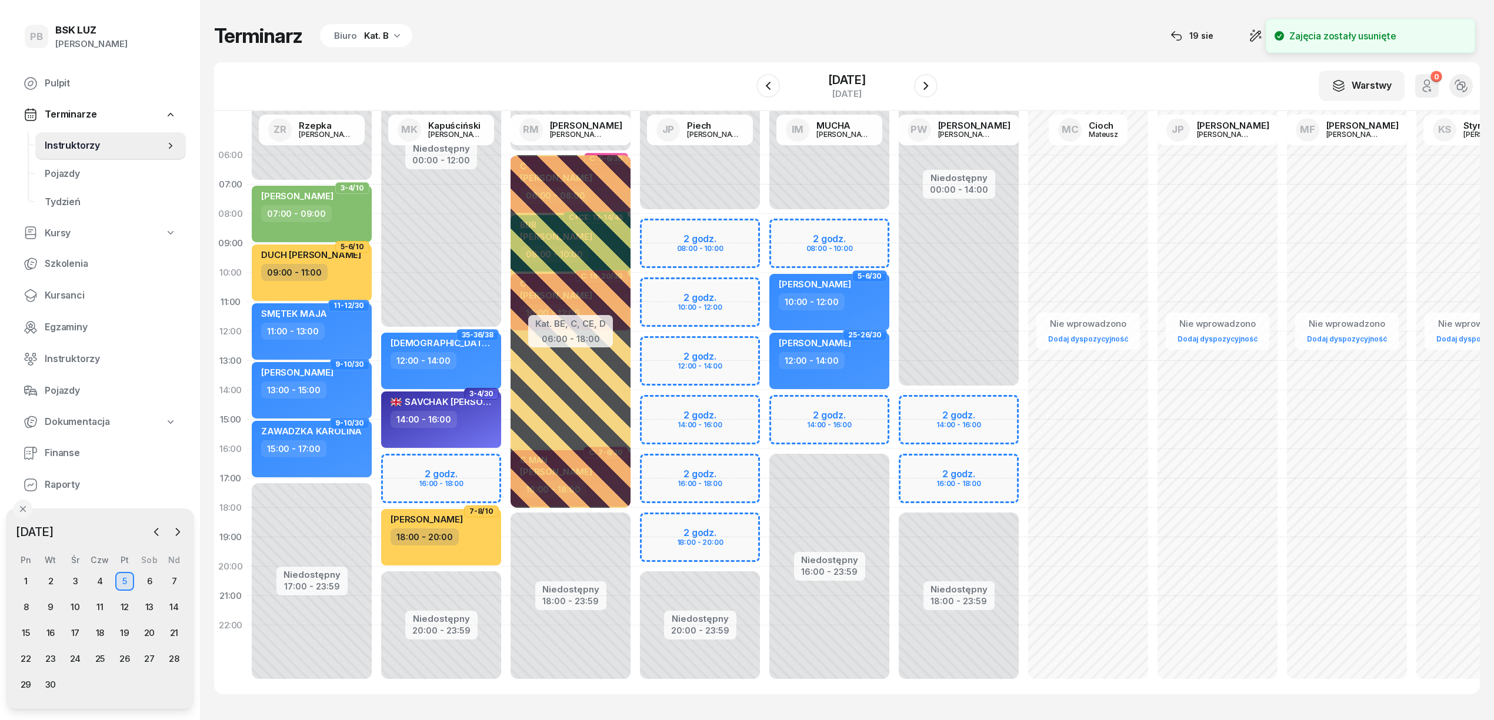
click at [894, 398] on div "Niedostępny 00:00 - 08:00 Niedostępny 16:00 - 23:59 5-6/30 [PERSON_NAME] 10:00 …" at bounding box center [958, 420] width 129 height 559
select select "14"
select select "16"
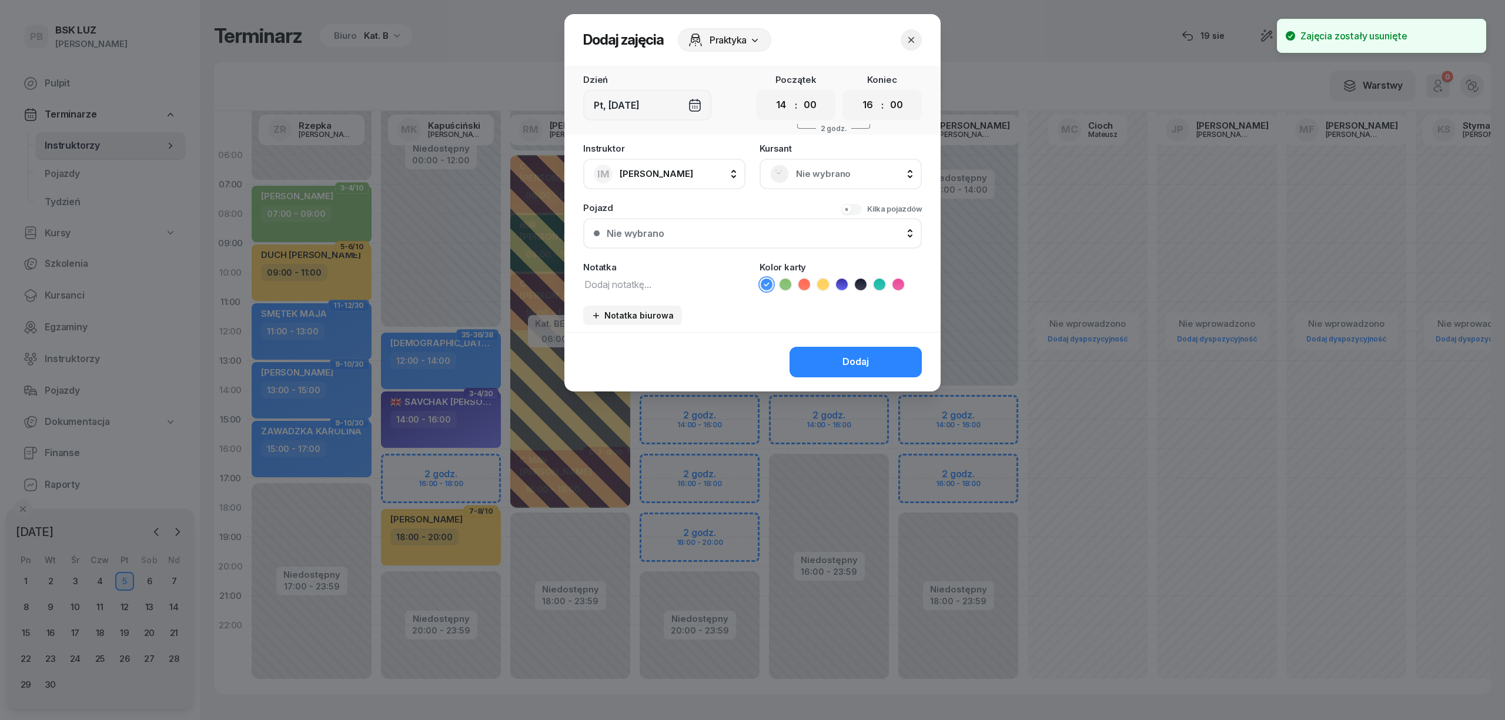
click at [836, 171] on span "Nie wybrano" at bounding box center [853, 173] width 115 height 15
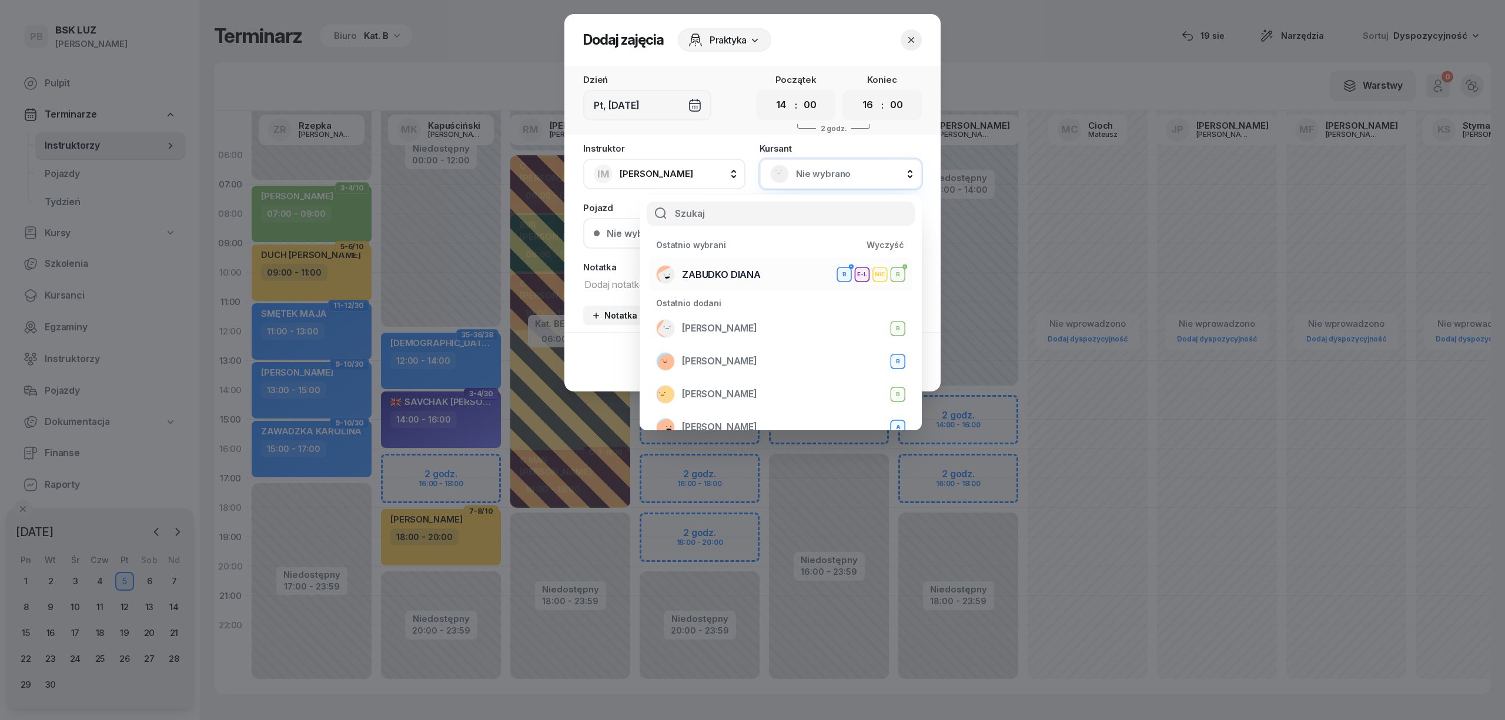
click at [798, 267] on div "ZABUDKO DIANA B E-L NIE B" at bounding box center [780, 274] width 249 height 19
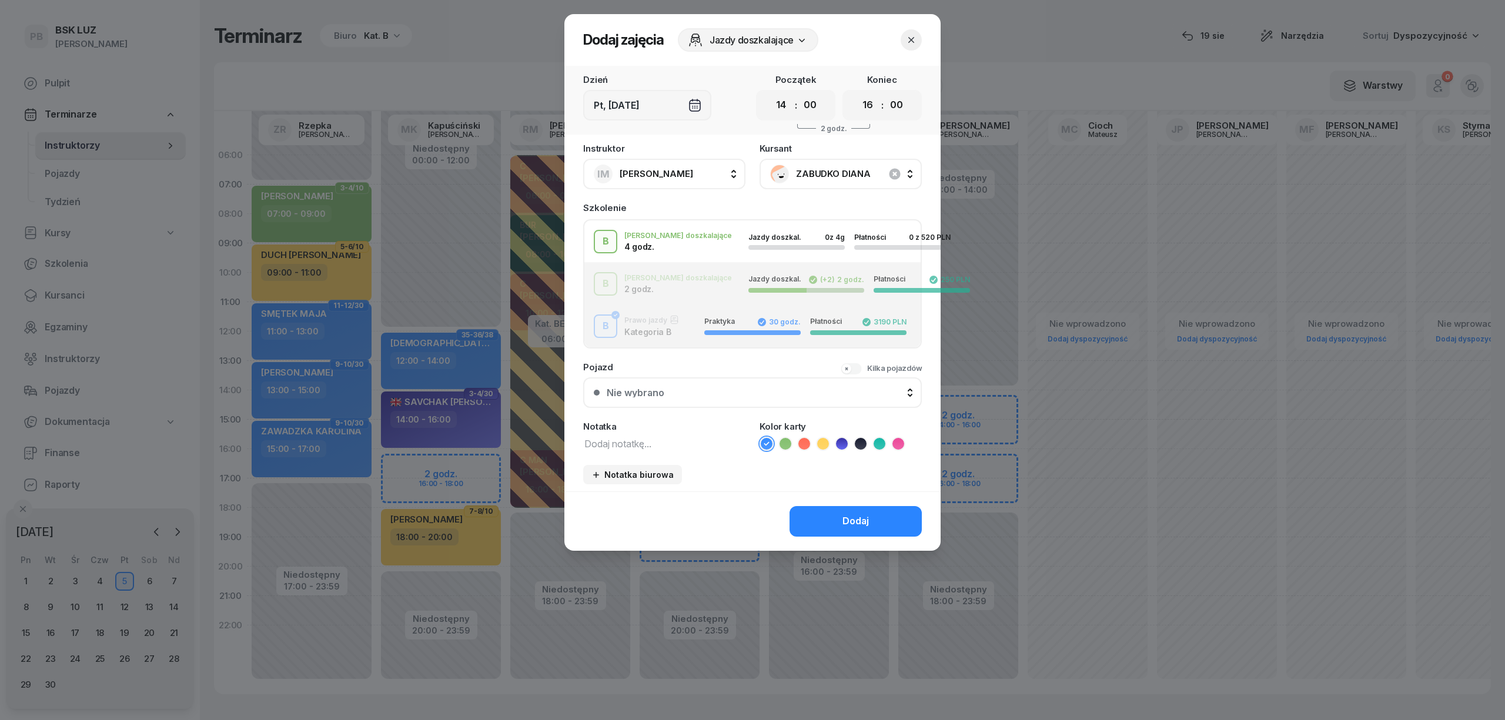
click at [707, 249] on div "[PERSON_NAME] doszkalające 4 godz. Jazdy doszkal. 0 z 4g Płatności 0 z 520 PLN" at bounding box center [753, 242] width 336 height 24
click at [846, 510] on button "Dodaj" at bounding box center [856, 521] width 132 height 31
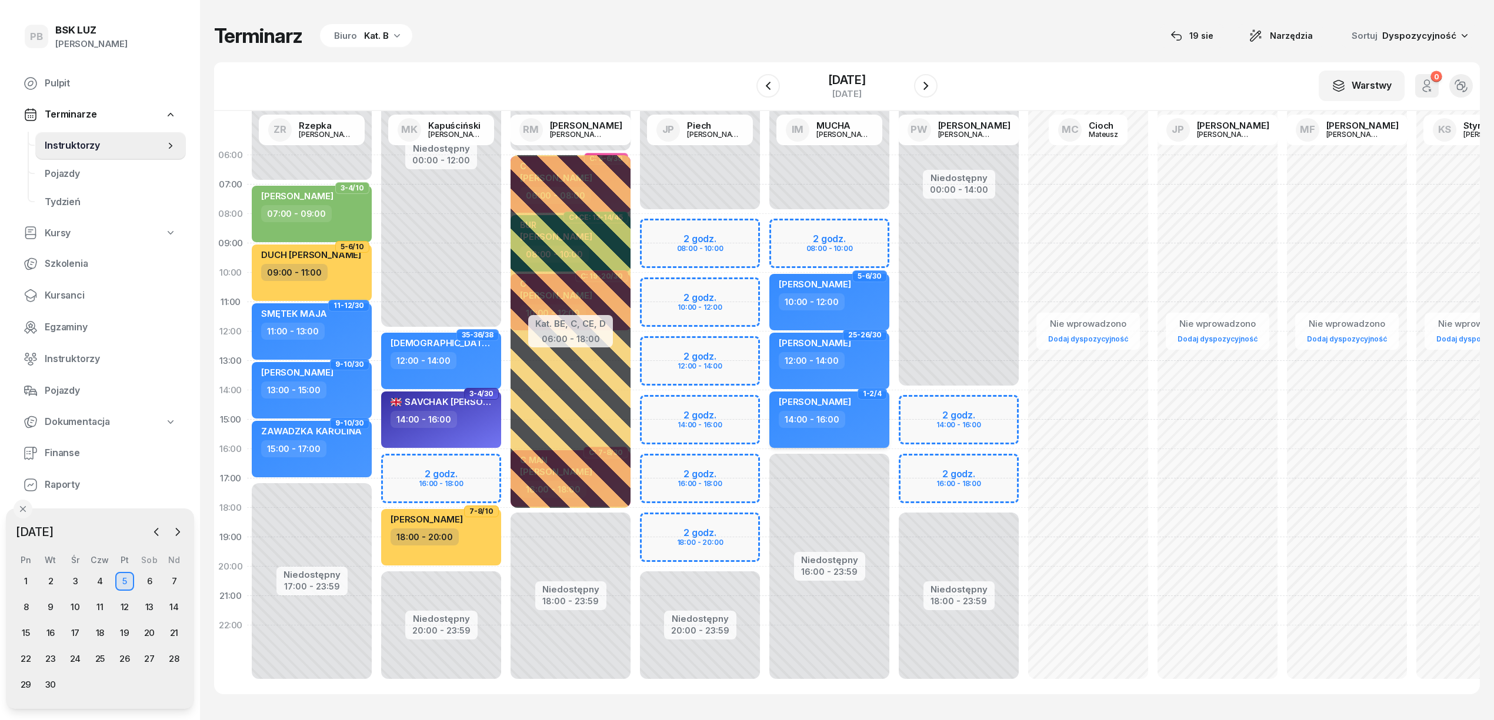
click at [859, 419] on div "14:00 - 16:00" at bounding box center [830, 419] width 103 height 17
select select "14"
select select "16"
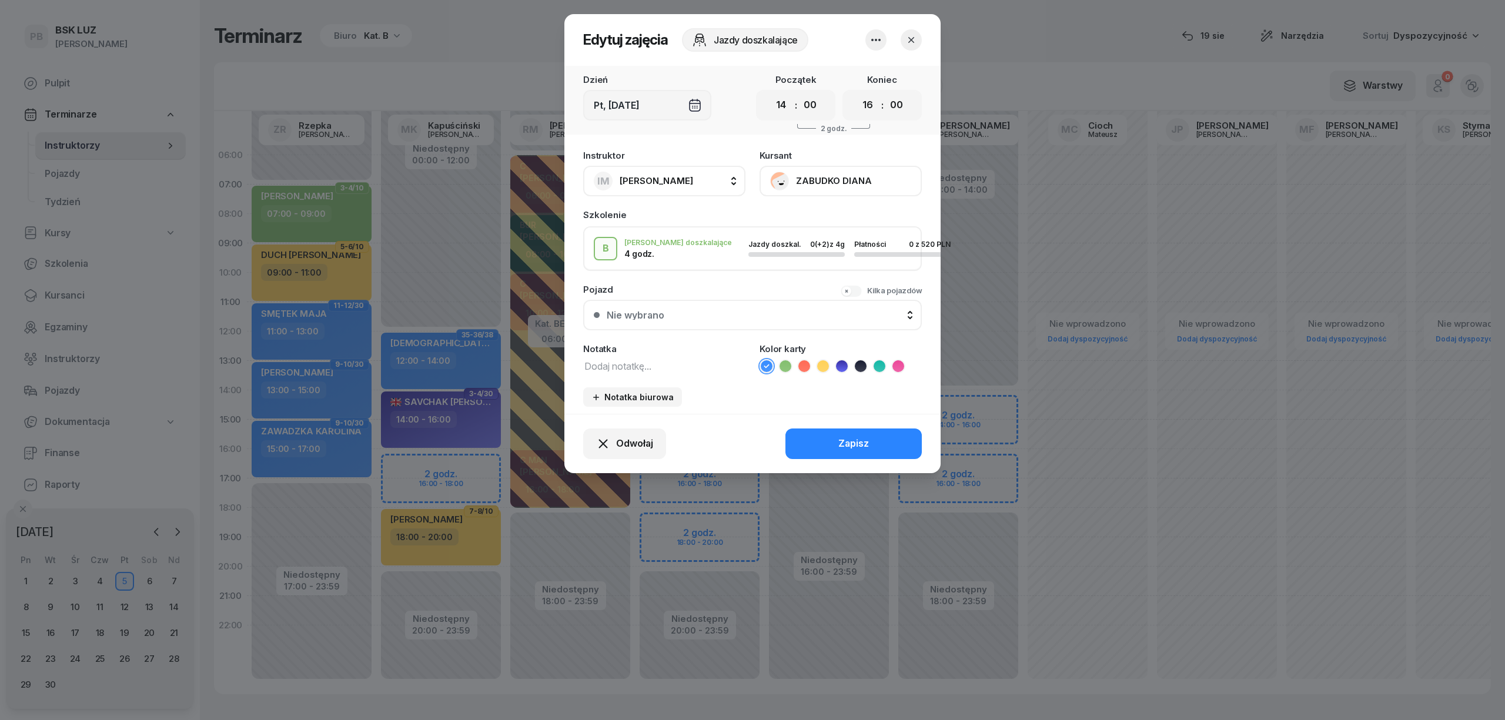
click at [784, 360] on icon at bounding box center [786, 366] width 12 height 12
click at [816, 448] on button "Zapisz" at bounding box center [854, 444] width 136 height 31
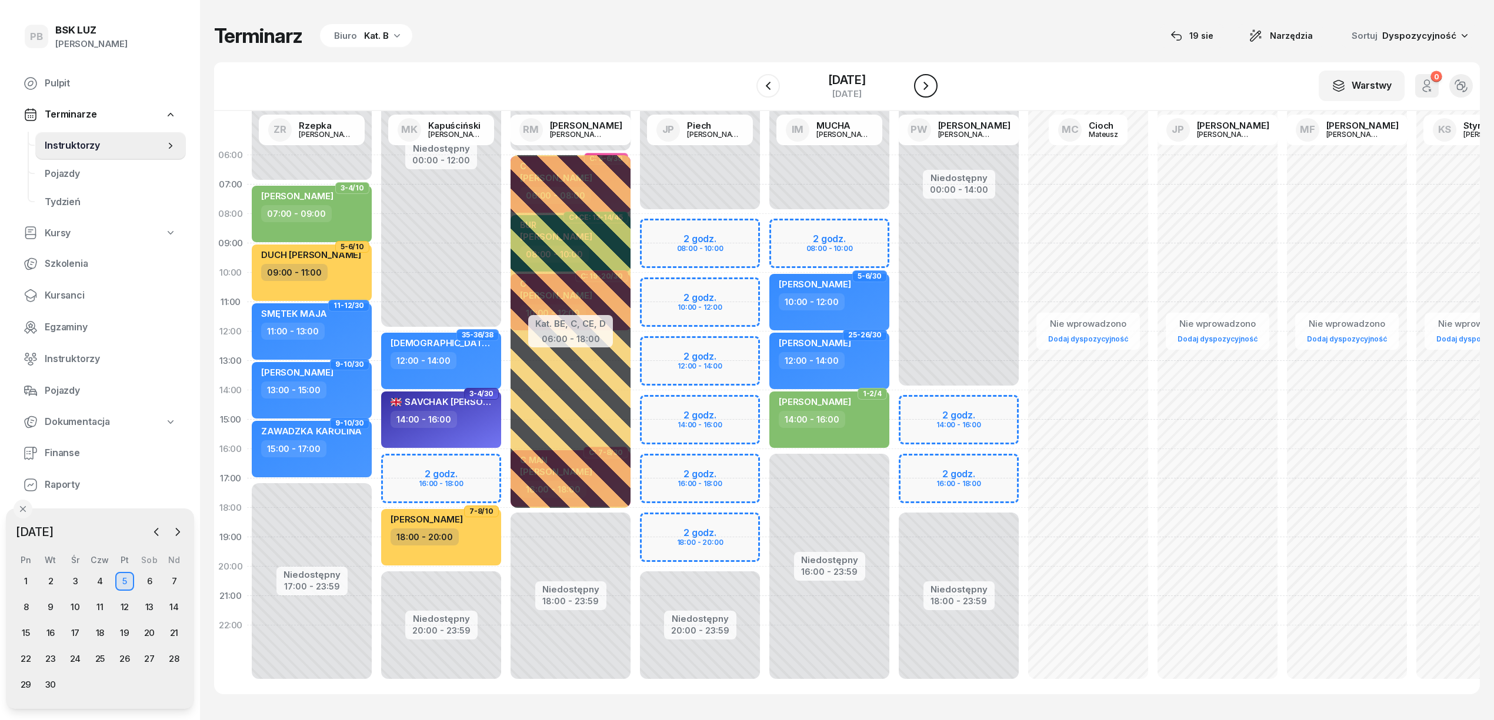
click at [930, 85] on icon "button" at bounding box center [926, 86] width 14 height 14
click at [929, 85] on icon "button" at bounding box center [926, 86] width 14 height 14
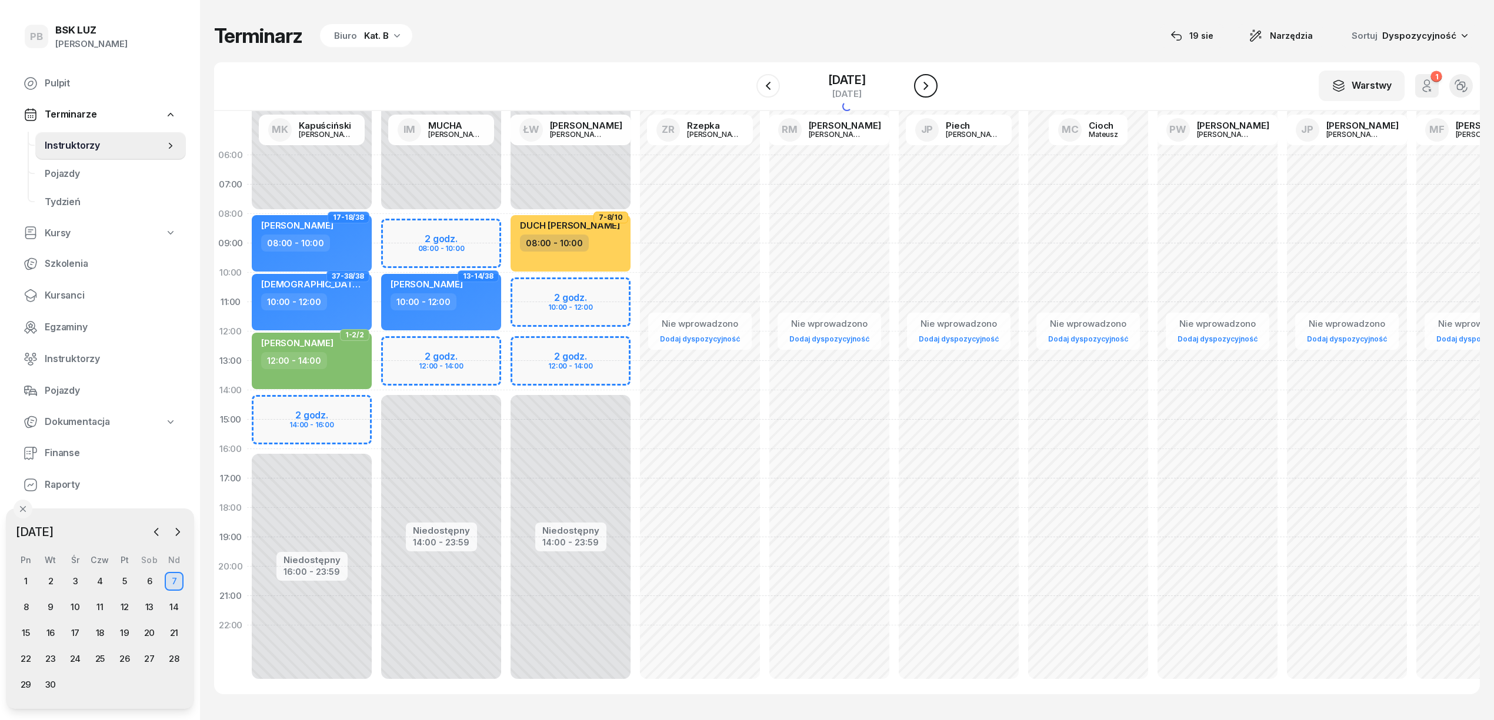
click at [929, 85] on icon "button" at bounding box center [926, 86] width 14 height 14
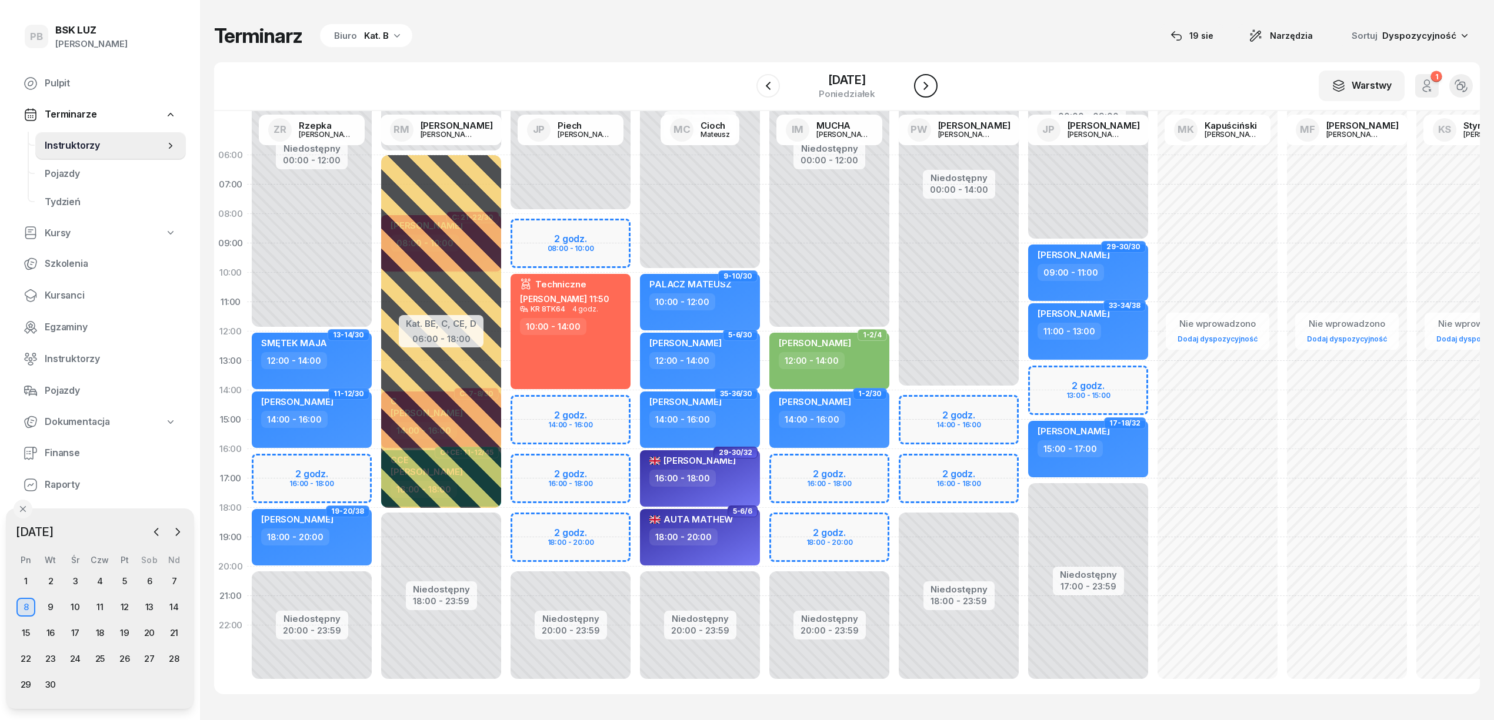
click at [929, 85] on icon "button" at bounding box center [926, 86] width 14 height 14
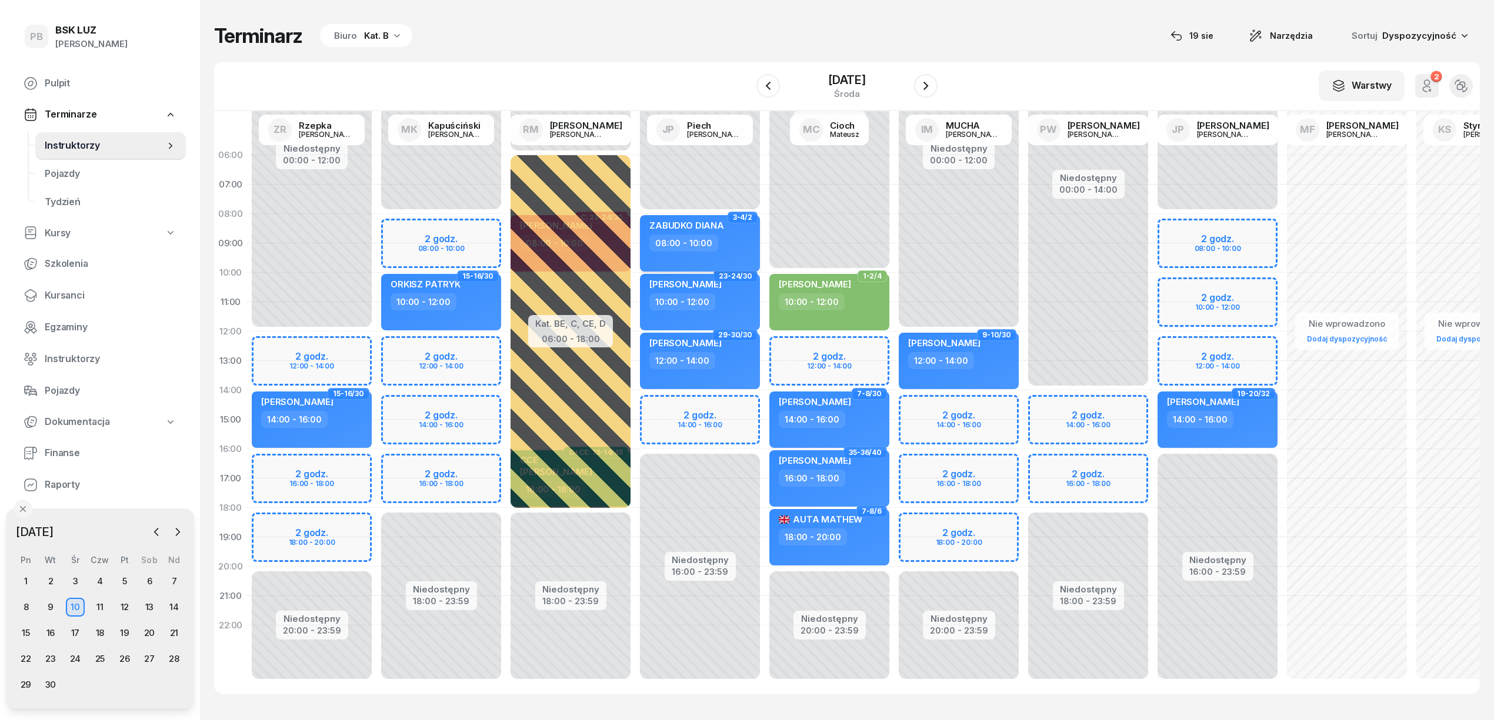
click at [720, 235] on div "08:00 - 10:00" at bounding box center [700, 243] width 103 height 17
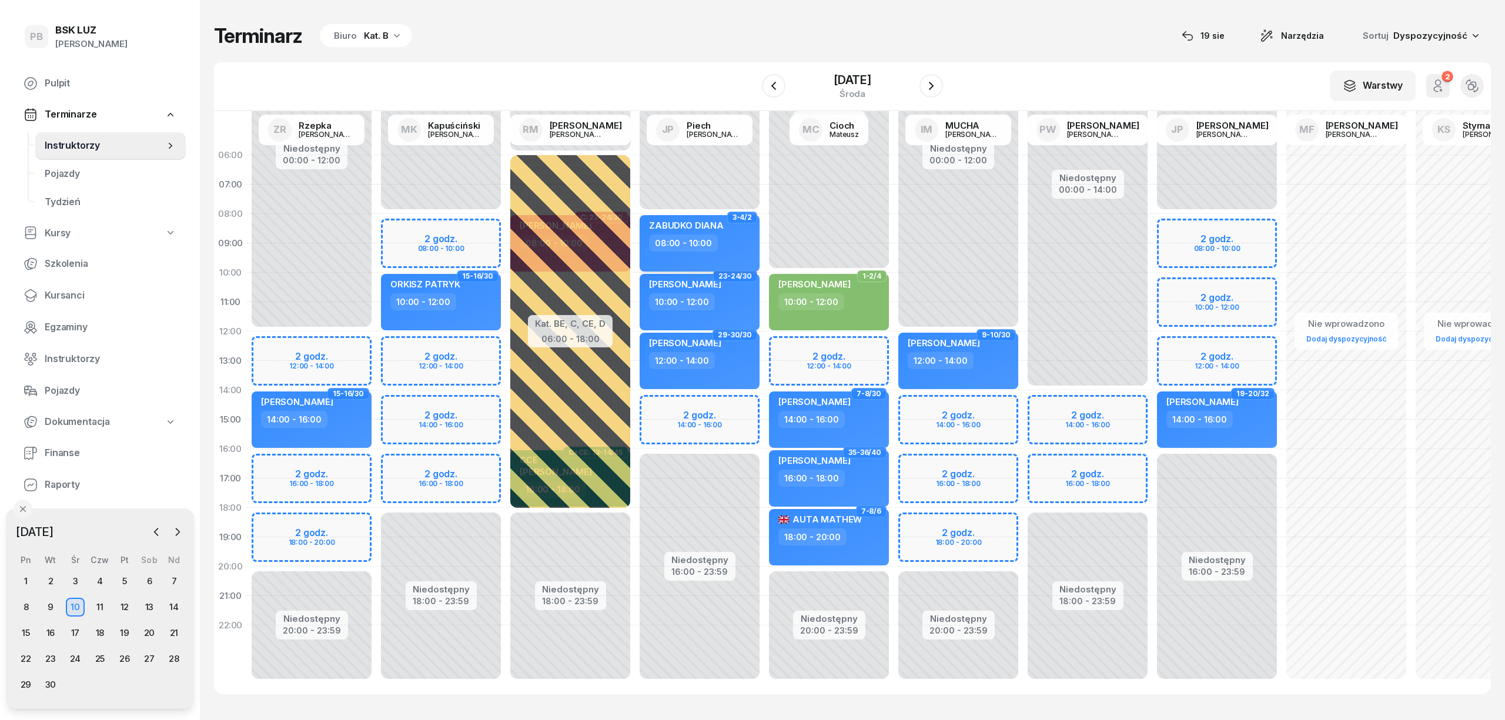
select select "08"
select select "10"
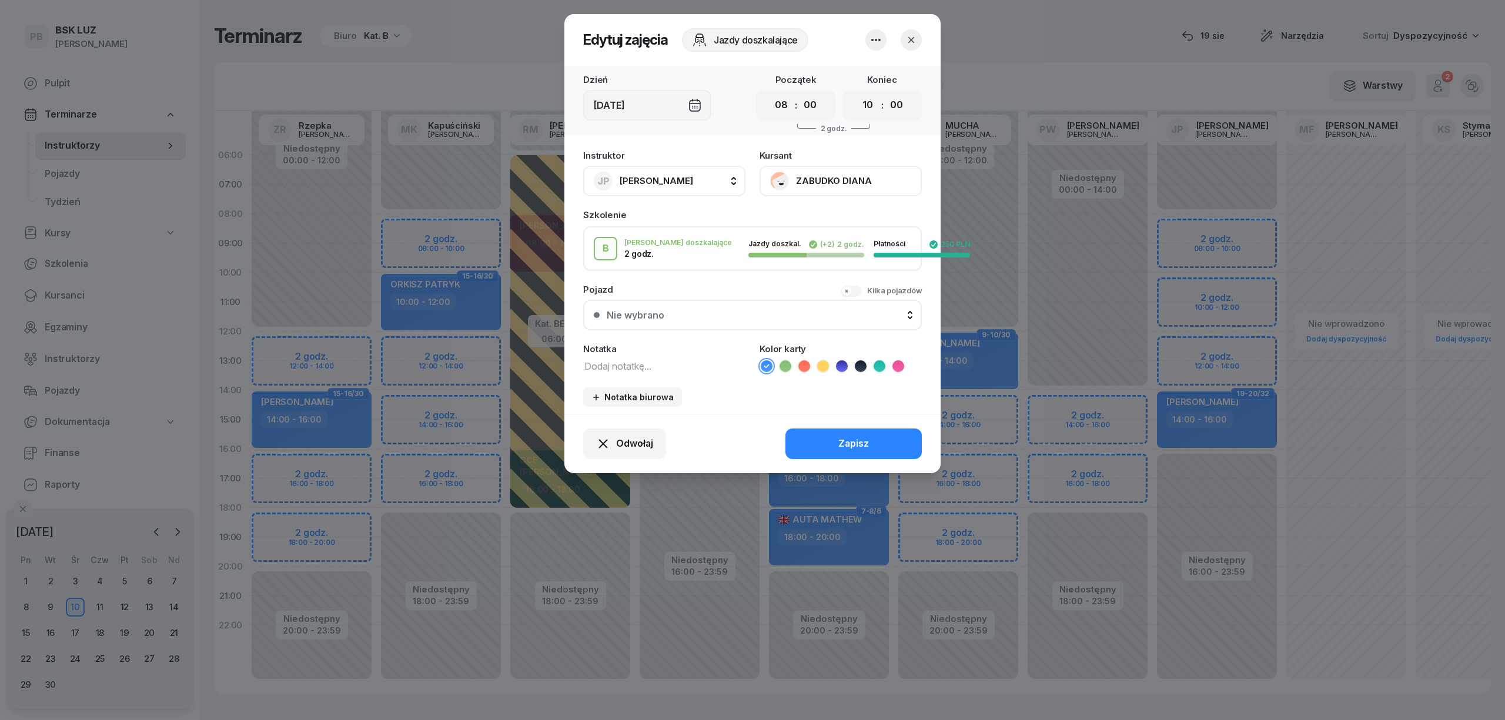
click at [878, 40] on icon "button" at bounding box center [876, 40] width 14 height 14
click at [873, 76] on link "Usuń" at bounding box center [870, 75] width 155 height 29
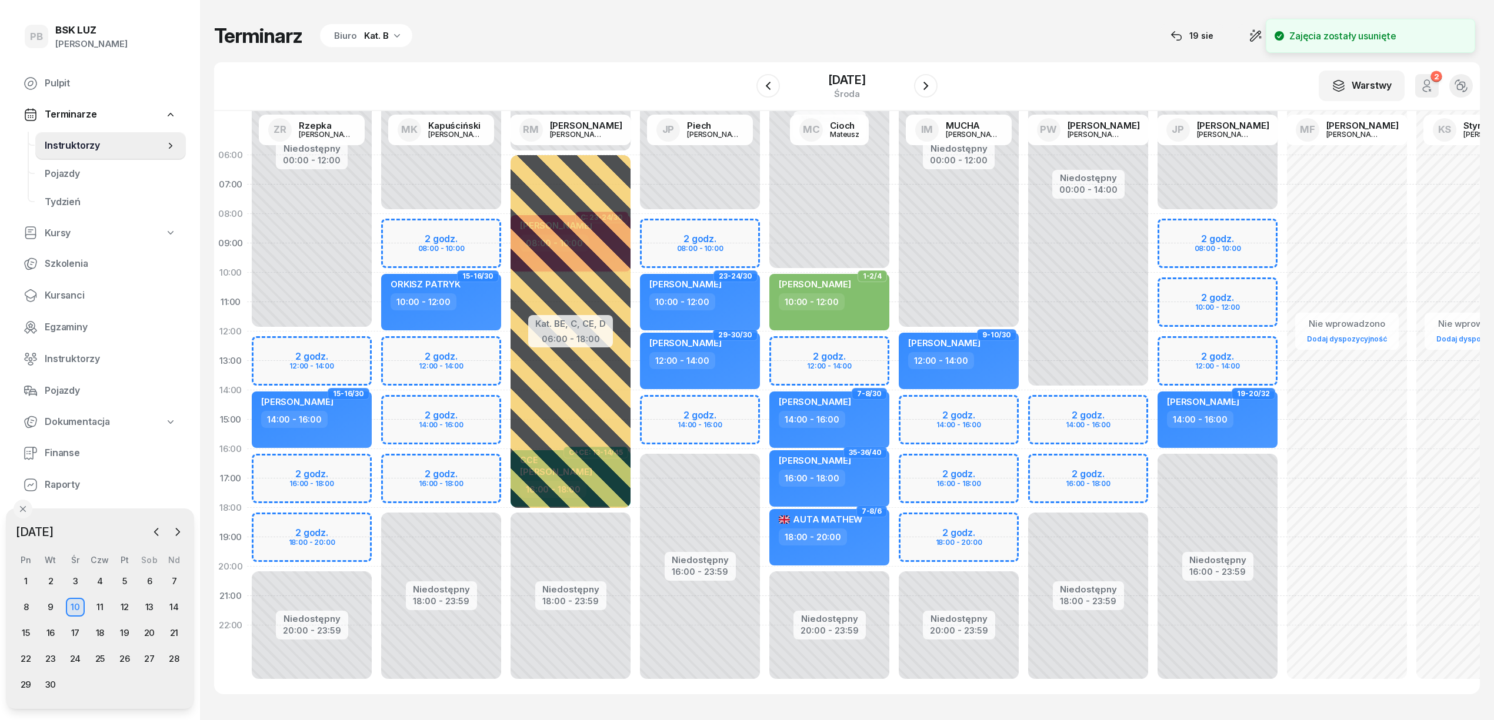
click at [764, 228] on div "Niedostępny 00:00 - 08:00 Niedostępny 16:00 - 23:59 23-24/30 [PERSON_NAME] 10:0…" at bounding box center [828, 420] width 129 height 559
select select "08"
select select "10"
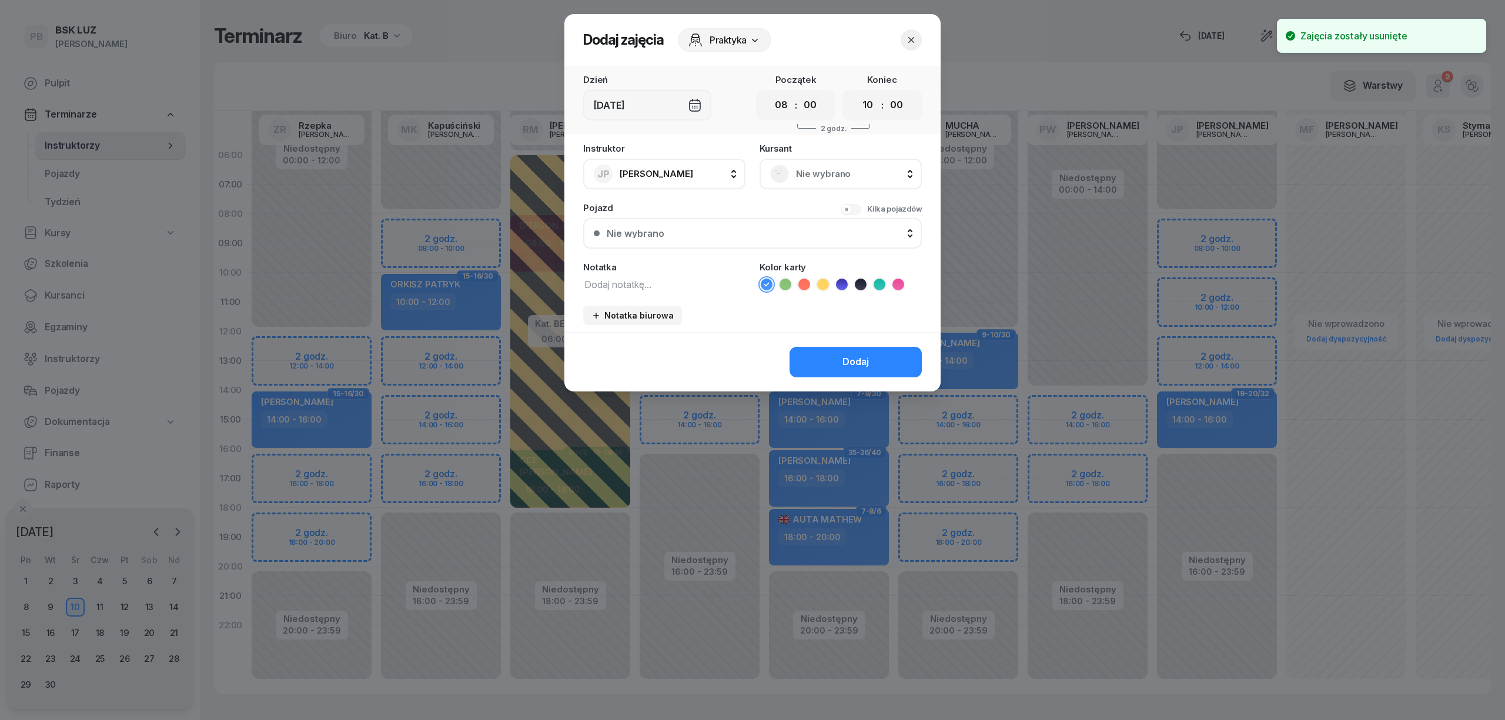
click at [837, 166] on span "Nie wybrano" at bounding box center [853, 173] width 115 height 15
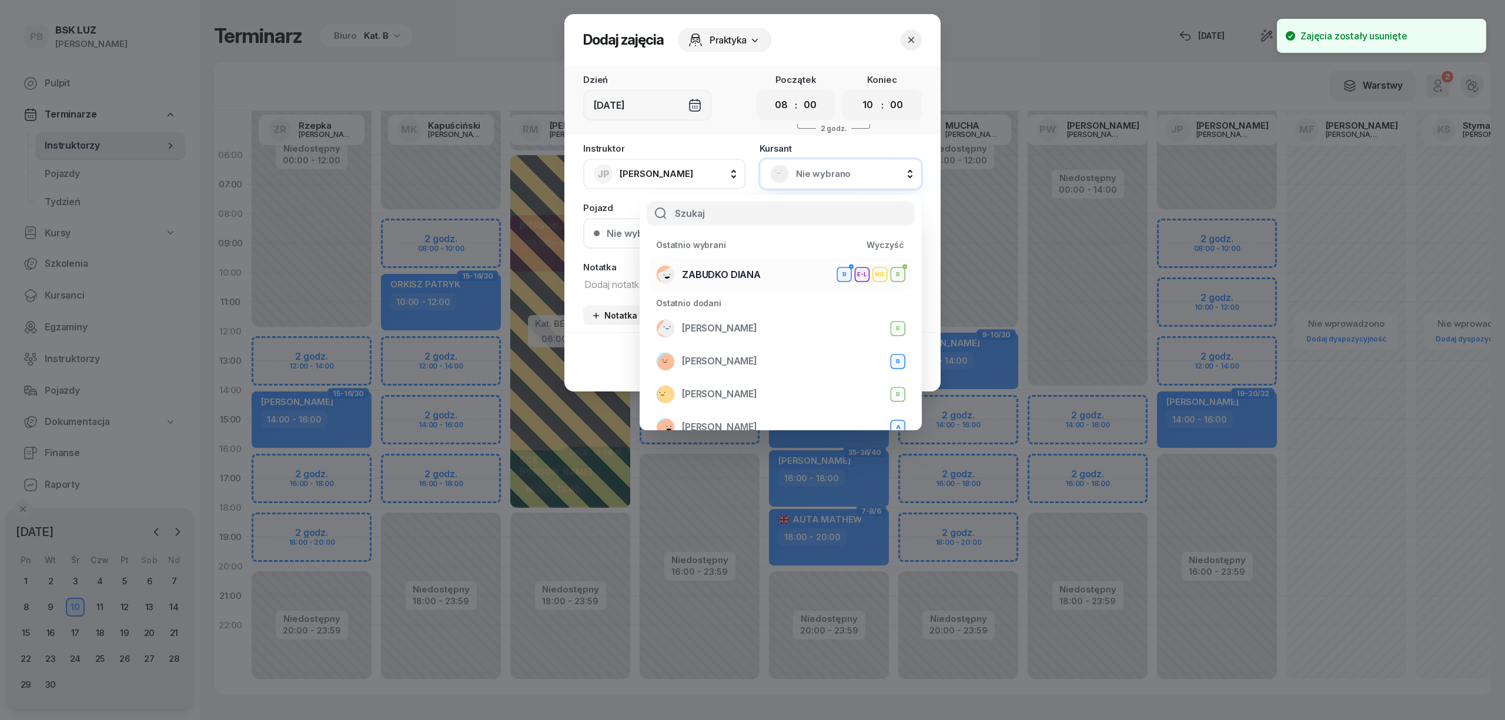
click at [782, 276] on div "ZABUDKO DIANA B E-L NIE B" at bounding box center [780, 274] width 249 height 19
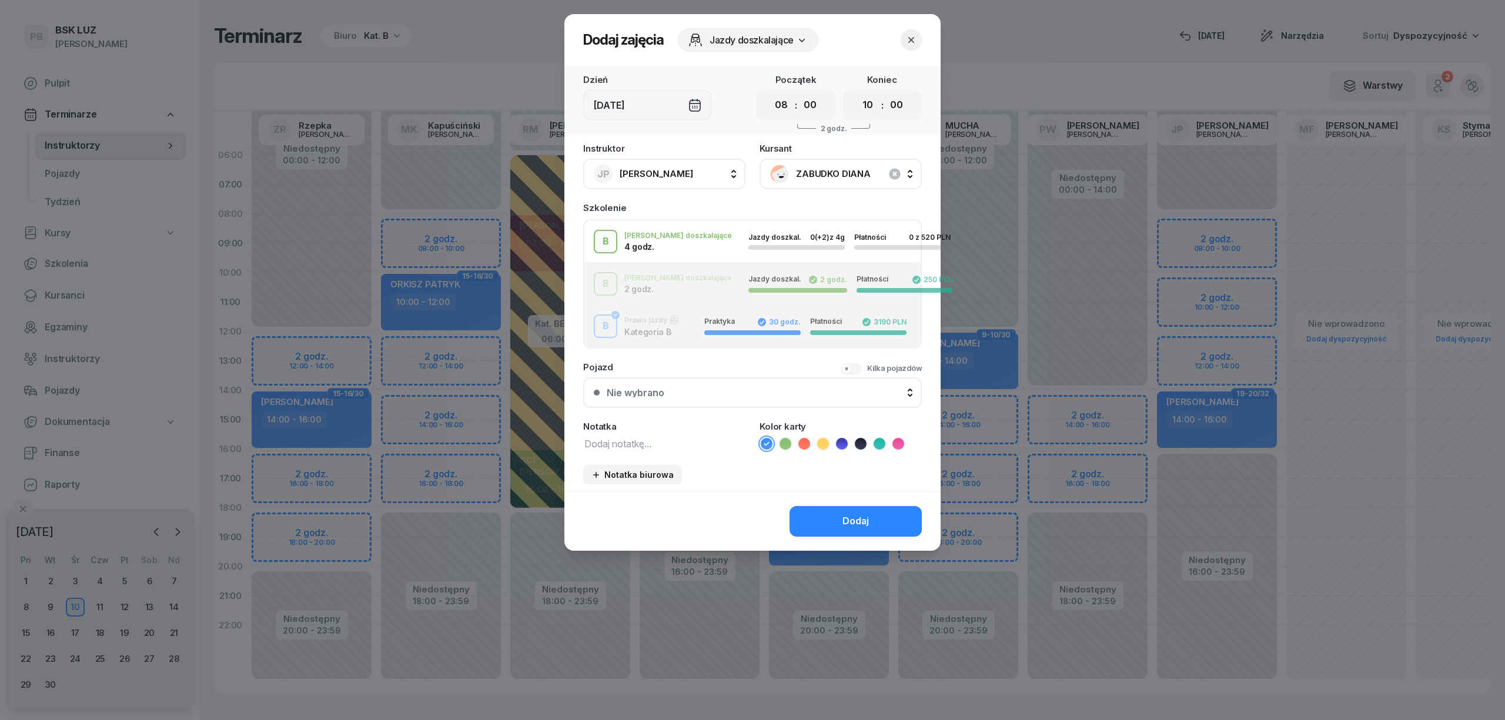
click at [786, 443] on icon at bounding box center [786, 444] width 12 height 12
click at [817, 525] on button "Dodaj" at bounding box center [856, 521] width 132 height 31
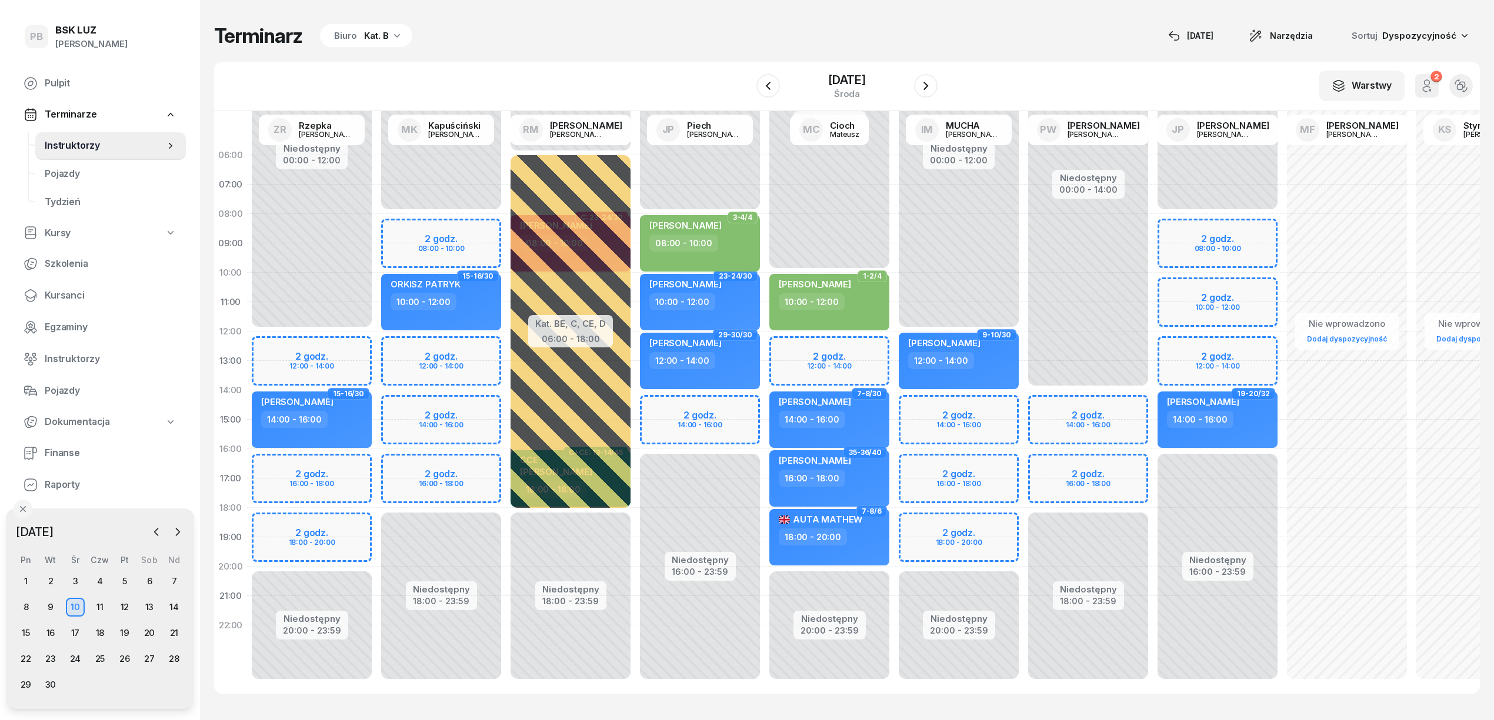
drag, startPoint x: 737, startPoint y: 62, endPoint x: 716, endPoint y: 76, distance: 25.0
click at [737, 62] on div "W Wybierz AK [PERSON_NAME] BP [PERSON_NAME] DP [PERSON_NAME] GS [PERSON_NAME] I…" at bounding box center [846, 86] width 1265 height 49
click at [394, 41] on div "Biuro Kat. B" at bounding box center [366, 36] width 92 height 24
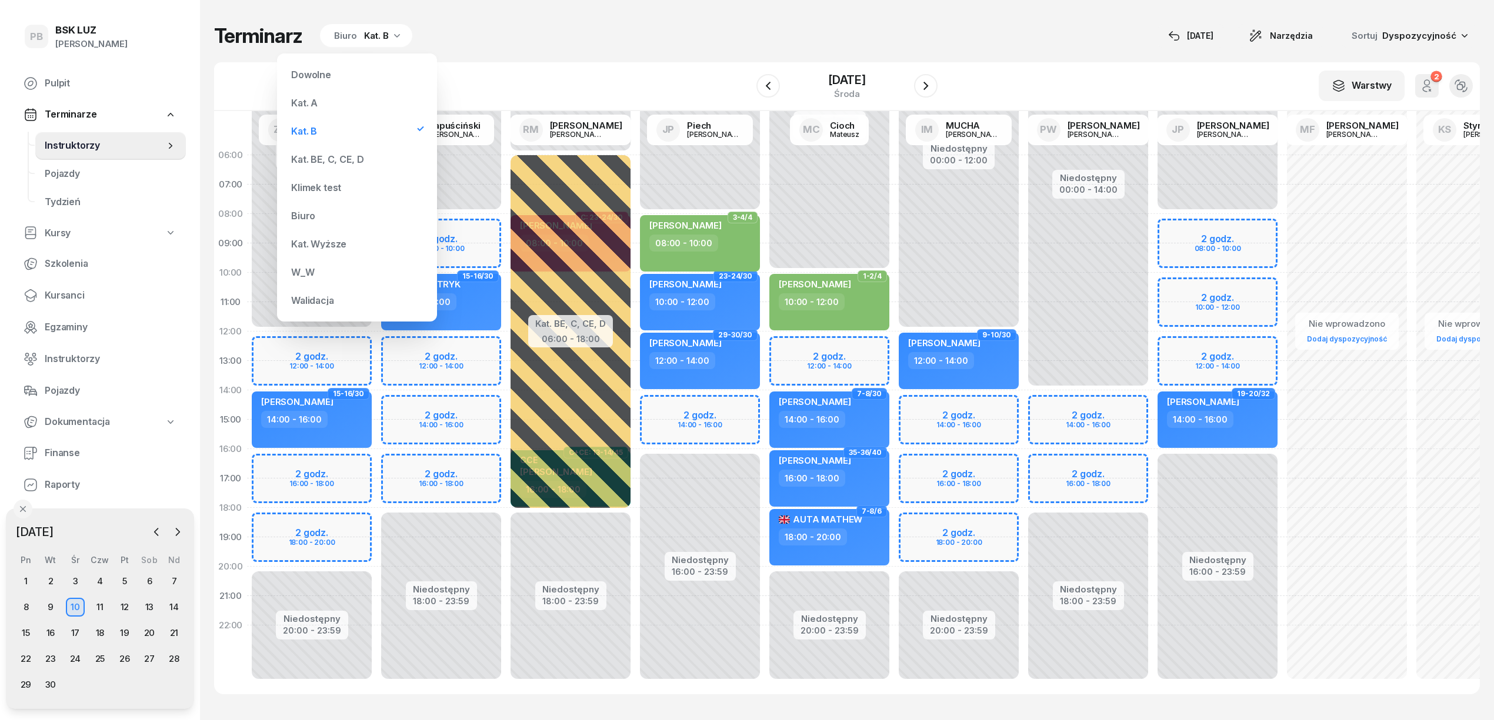
click at [340, 161] on div "Kat. BE, C, CE, D" at bounding box center [327, 159] width 72 height 9
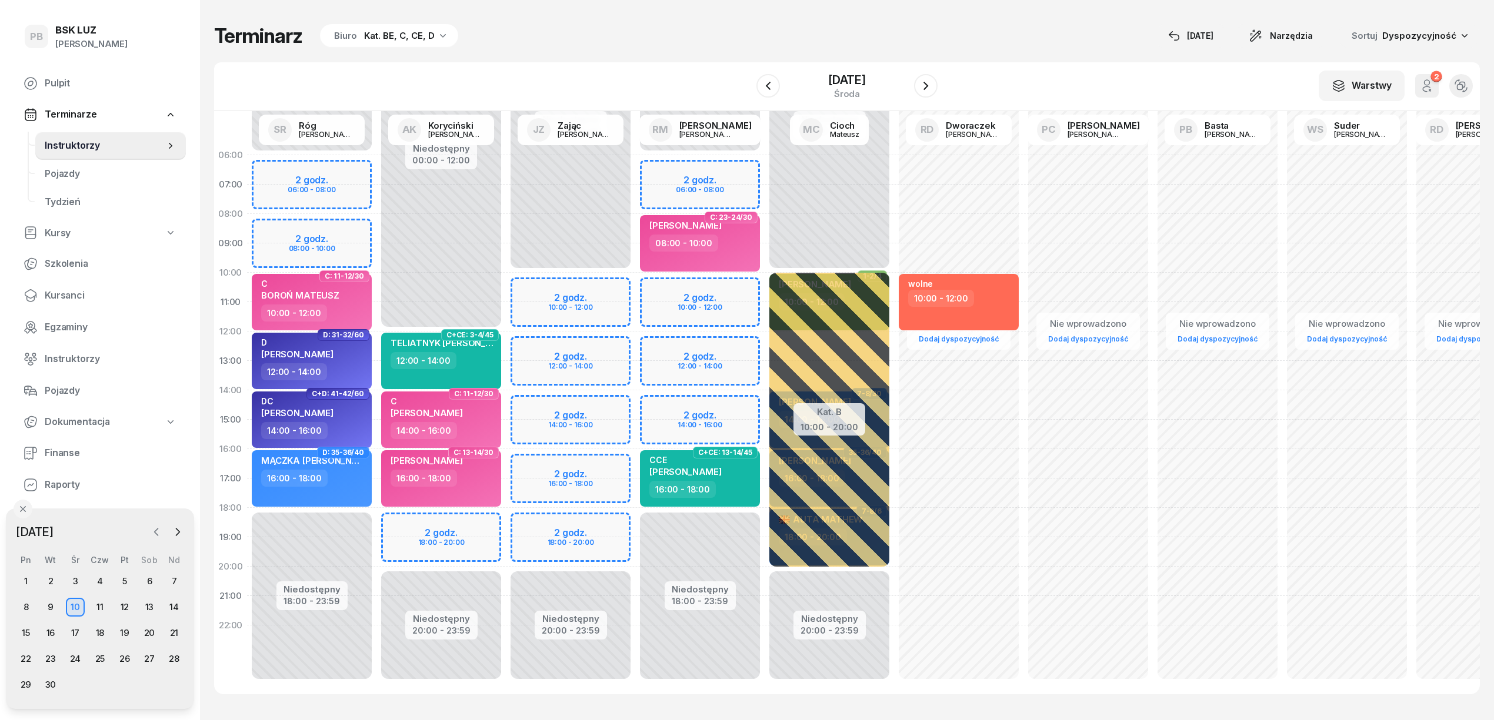
click at [155, 532] on icon "button" at bounding box center [157, 532] width 12 height 12
click at [51, 656] on div "19" at bounding box center [50, 659] width 19 height 19
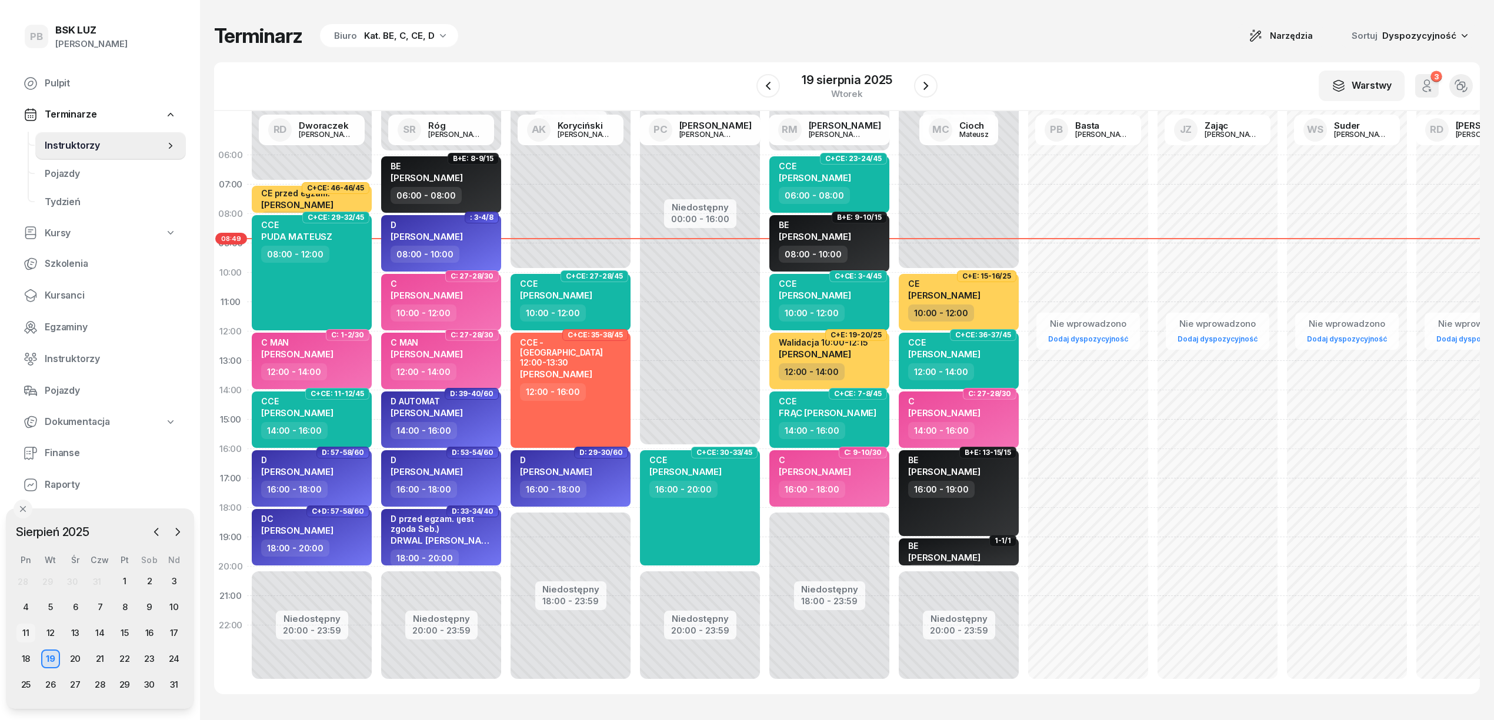
click at [32, 631] on div "11" at bounding box center [25, 633] width 19 height 19
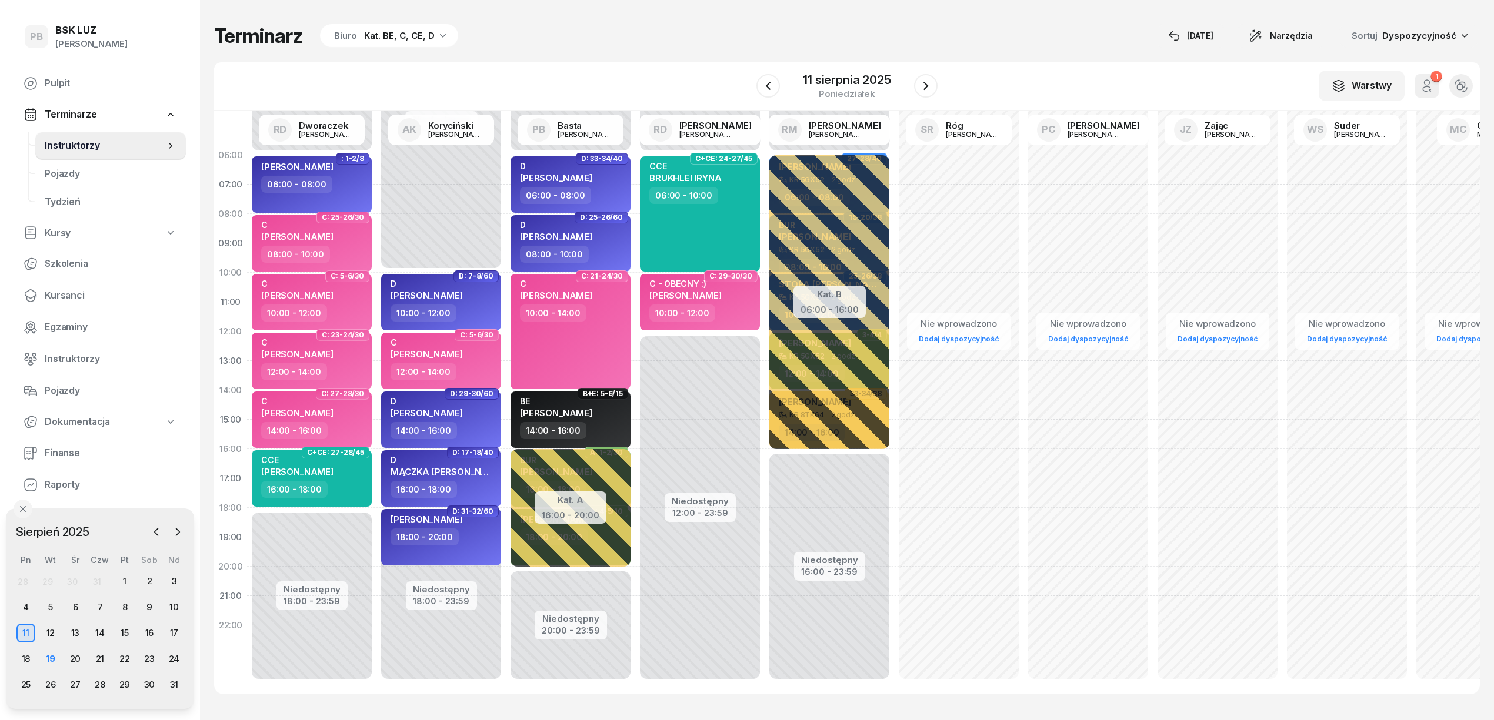
drag, startPoint x: 363, startPoint y: 26, endPoint x: 363, endPoint y: 39, distance: 12.4
click at [363, 26] on div "Biuro Kat. BE, C, CE, D" at bounding box center [389, 36] width 138 height 24
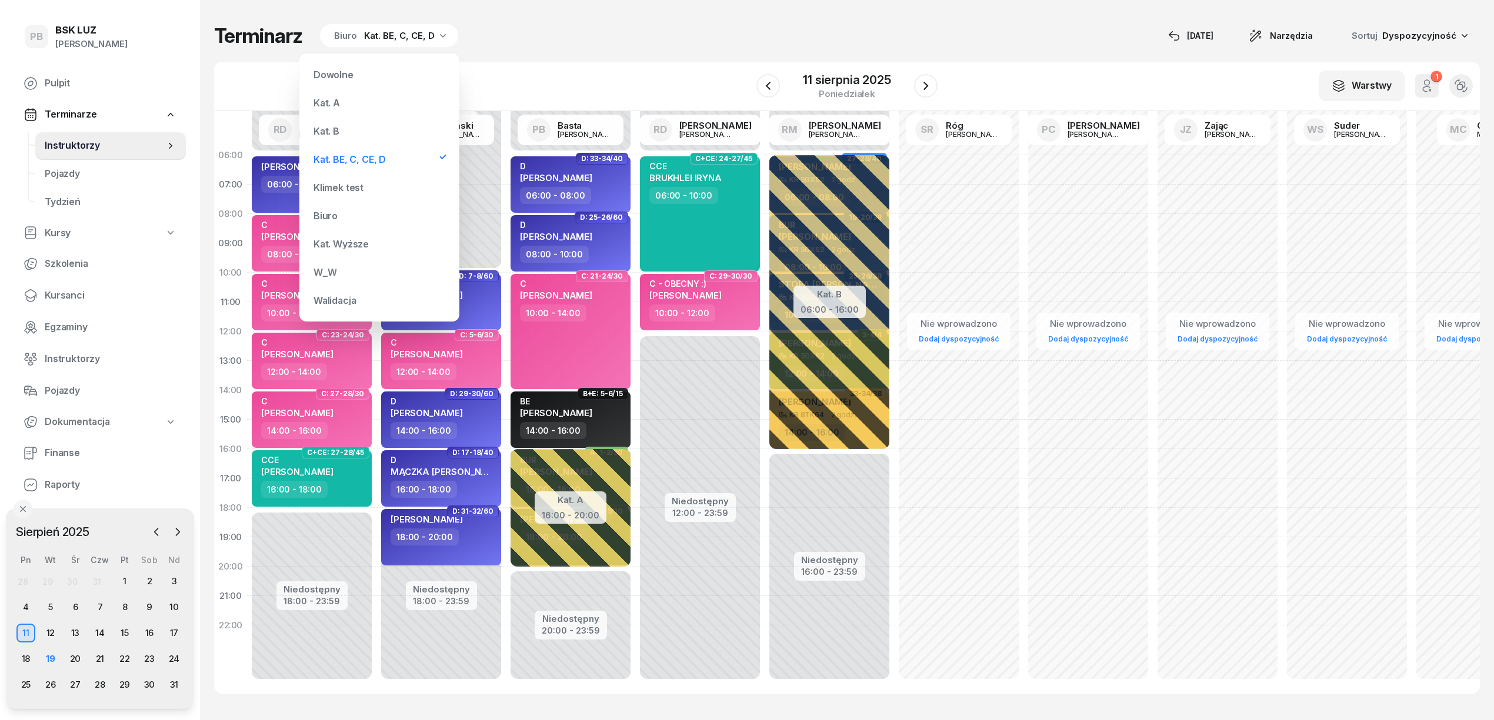
click at [353, 131] on div "Kat. B" at bounding box center [379, 131] width 141 height 24
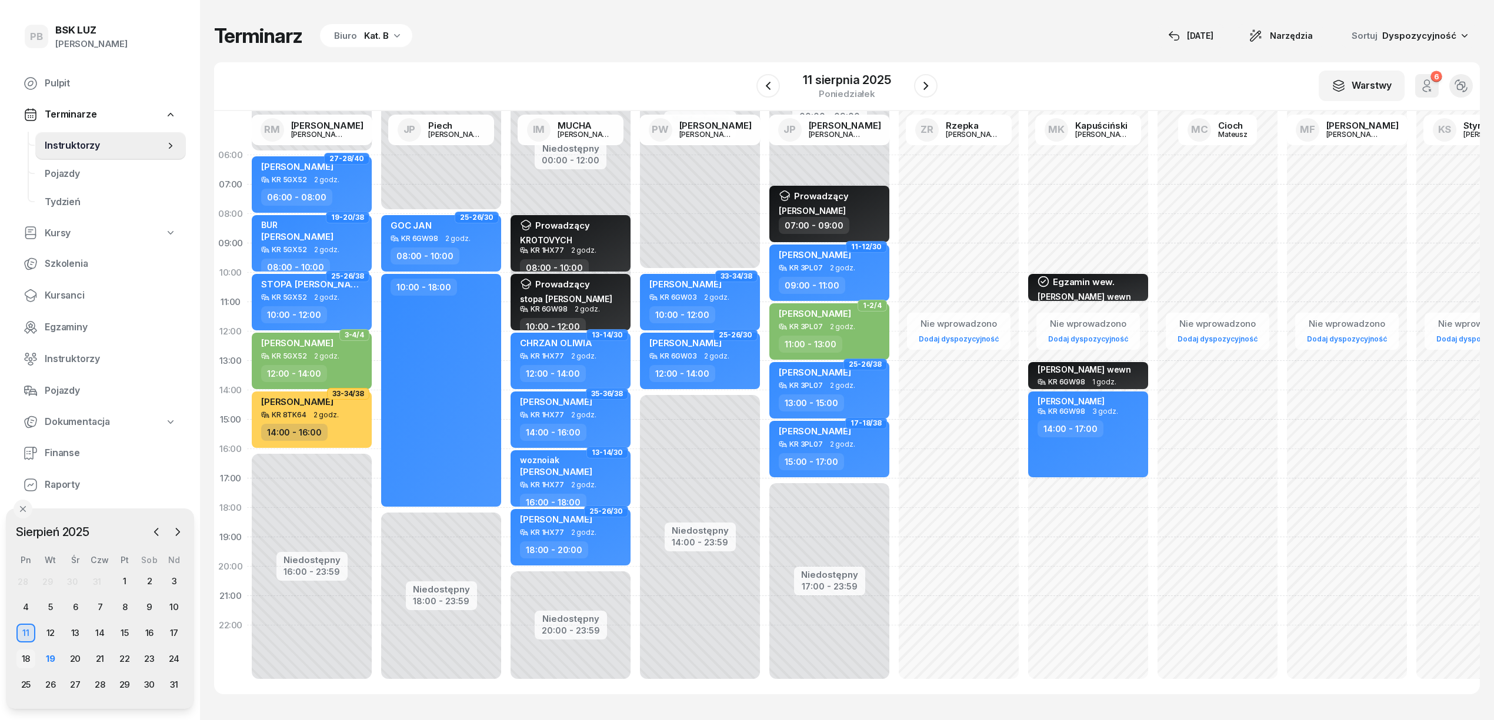
click at [29, 654] on div "18" at bounding box center [25, 659] width 19 height 19
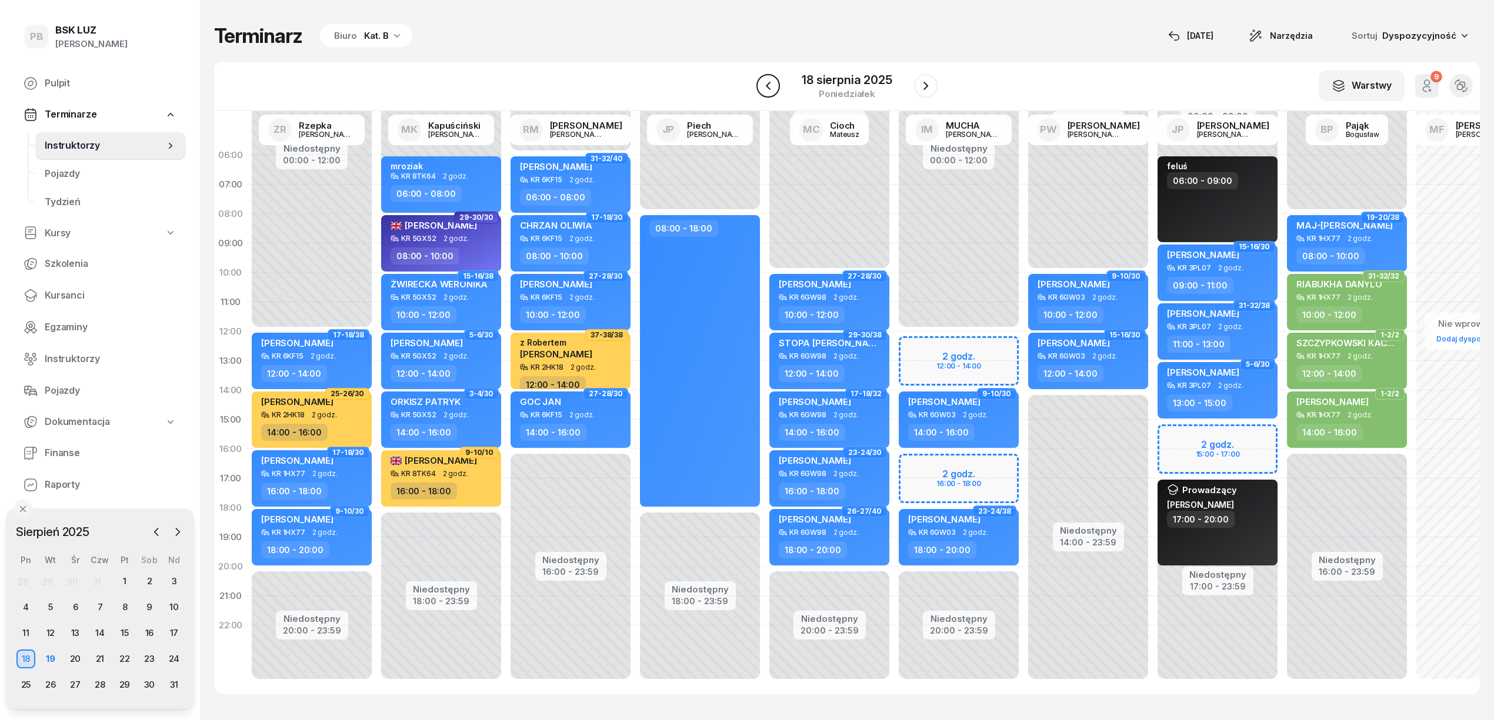
click at [767, 85] on icon "button" at bounding box center [768, 86] width 5 height 8
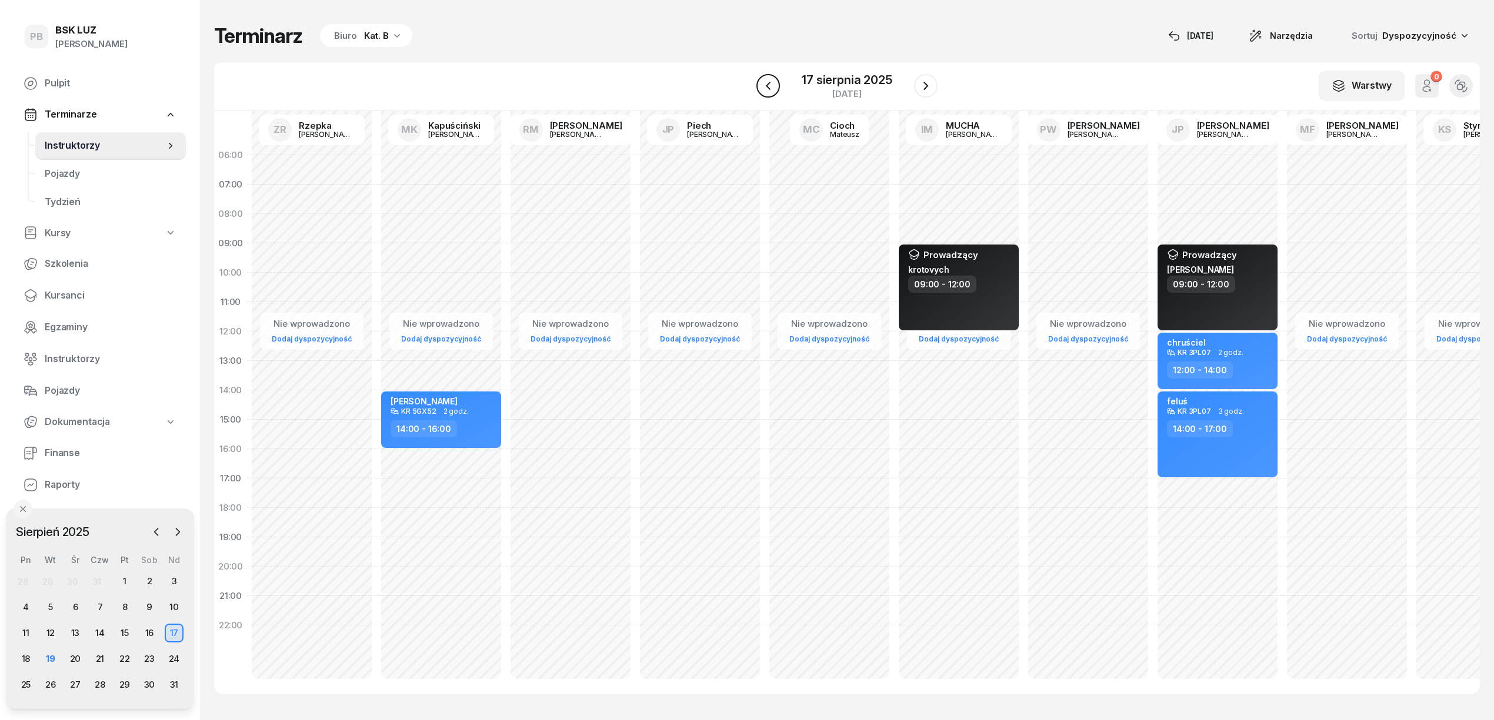
click at [767, 85] on icon "button" at bounding box center [768, 86] width 5 height 8
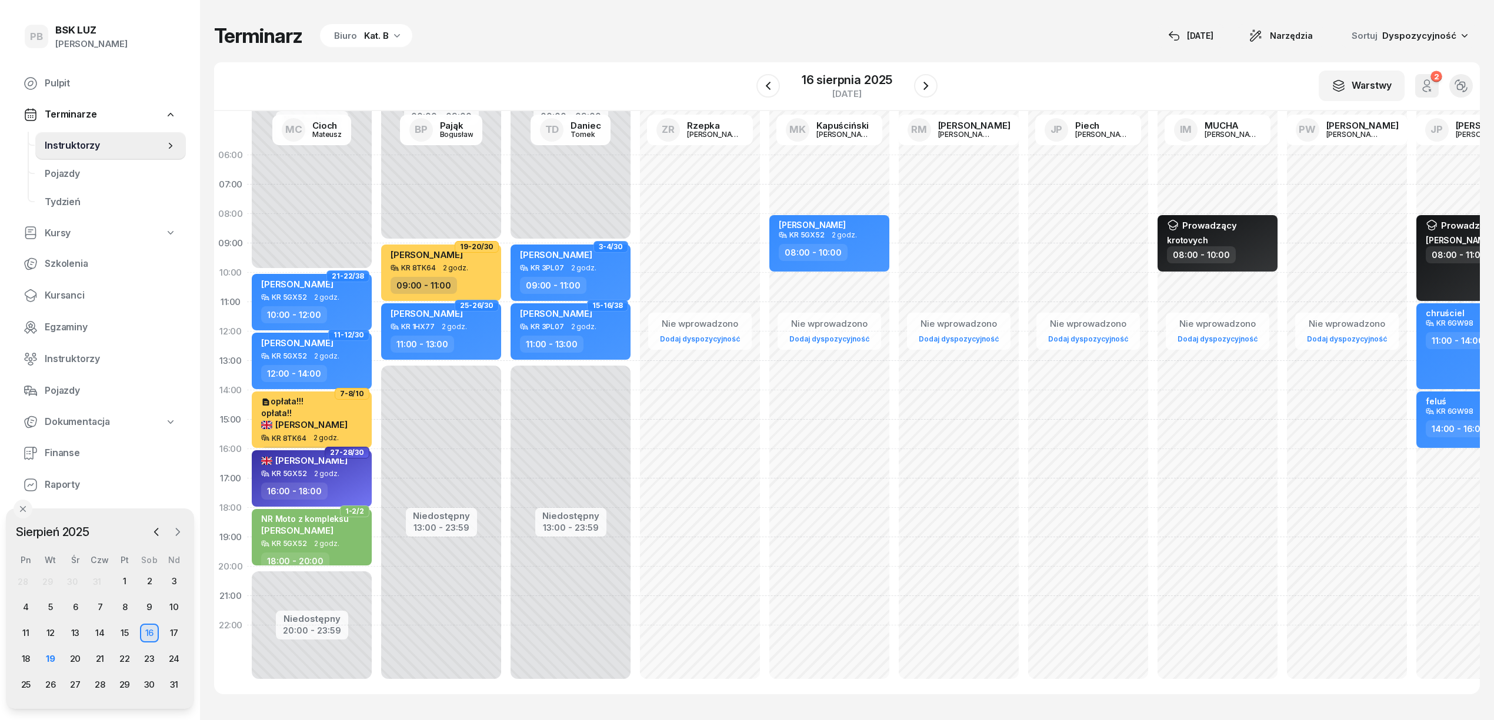
click at [176, 536] on icon "button" at bounding box center [178, 532] width 12 height 12
click at [69, 579] on div "3" at bounding box center [75, 581] width 19 height 19
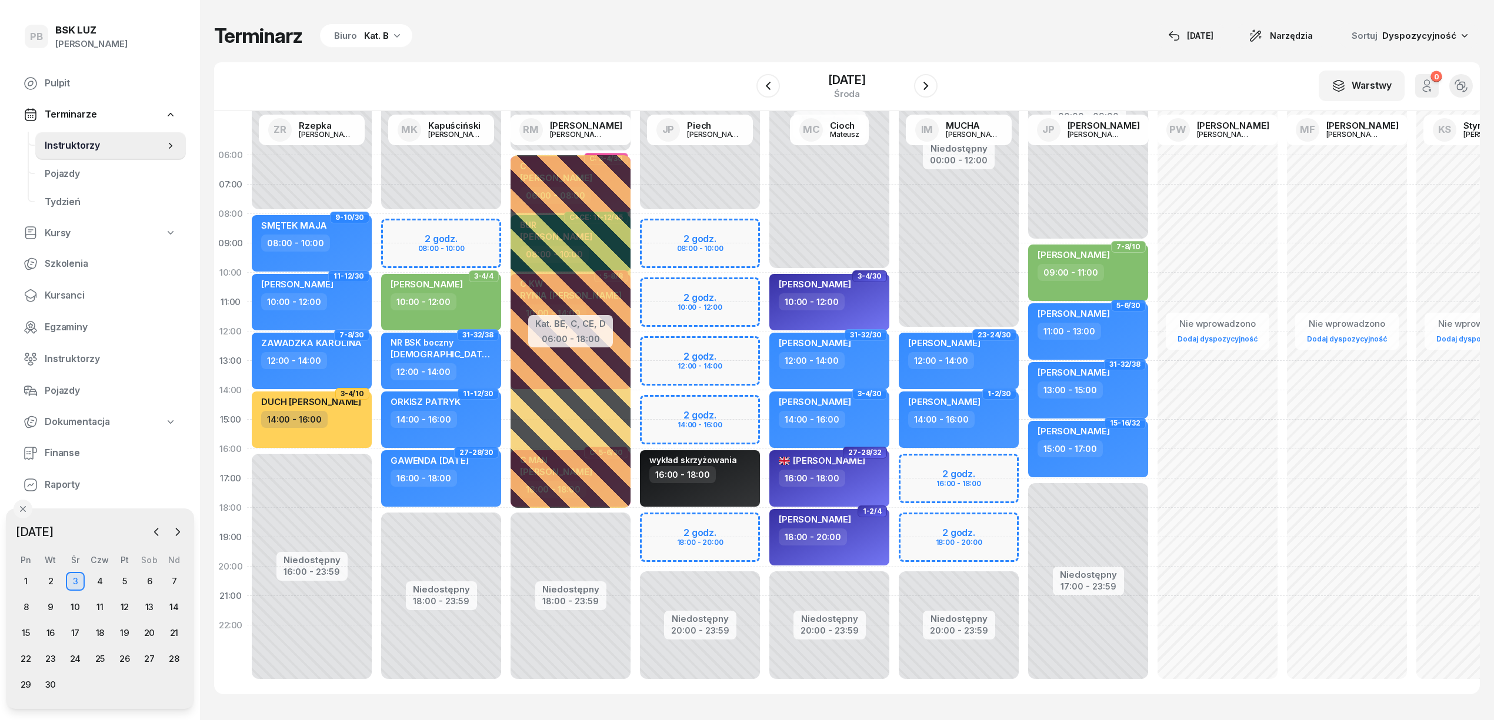
click at [382, 41] on div "Kat. B" at bounding box center [376, 36] width 25 height 14
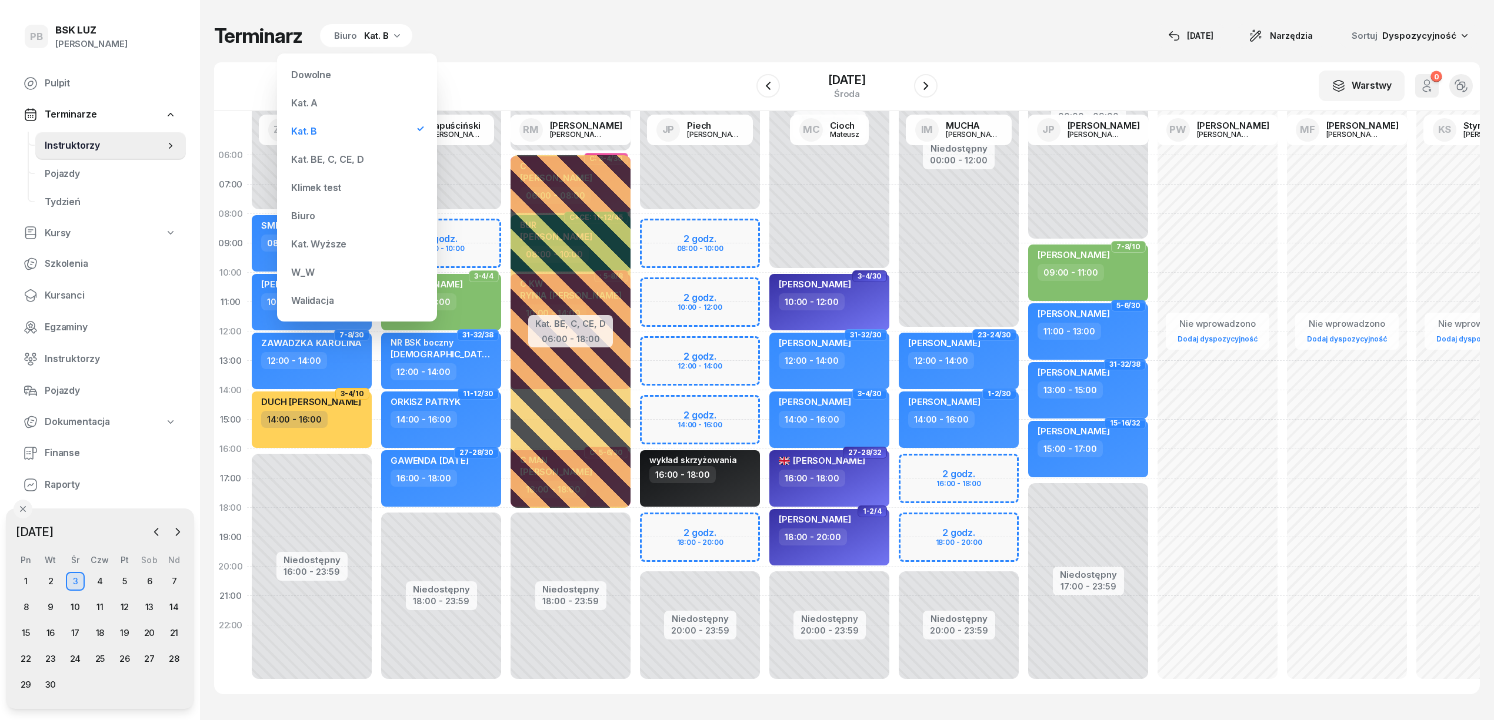
click at [342, 153] on div "Kat. BE, C, CE, D" at bounding box center [356, 160] width 141 height 24
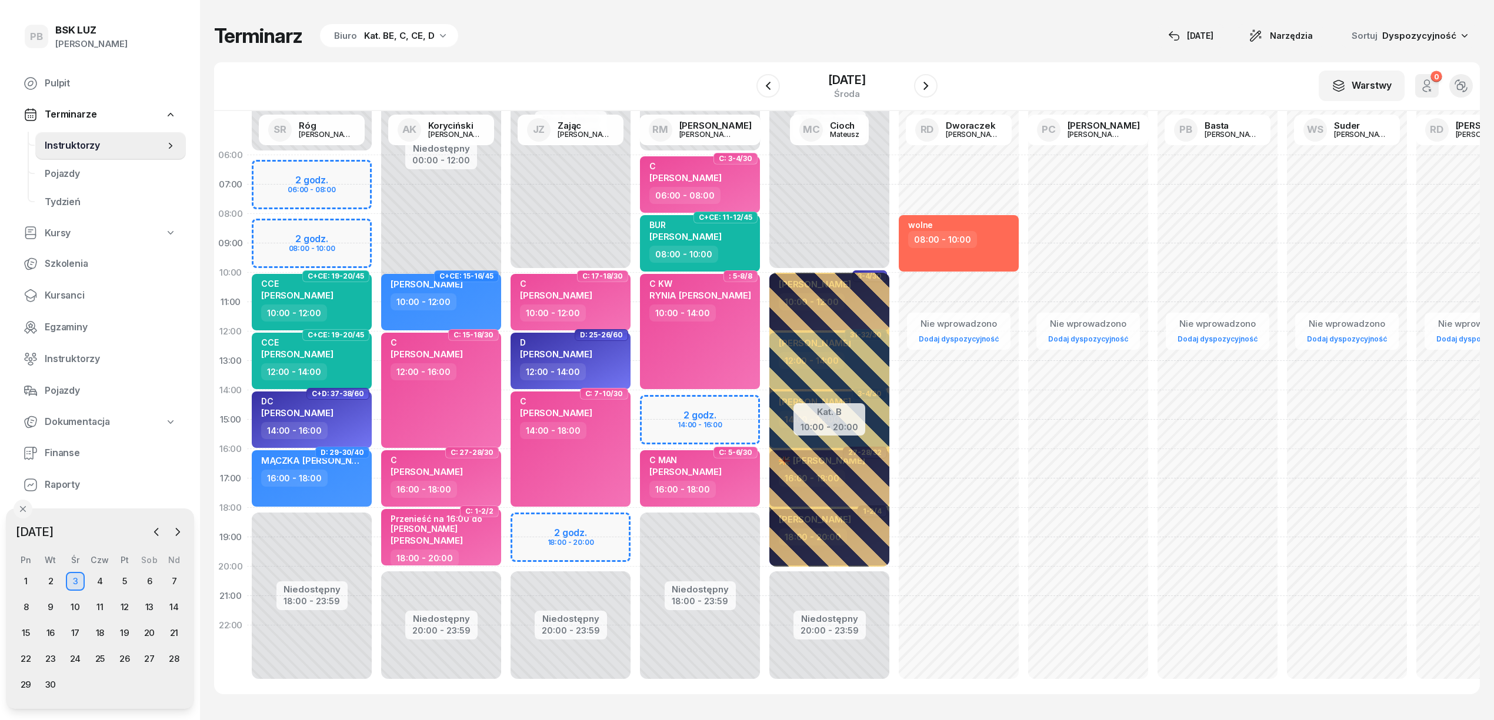
click at [576, 41] on div "Terminarz Biuro Kat. BE, C, CE, D [DATE] Narzędzia Sortuj Dyspozycyjność" at bounding box center [846, 36] width 1265 height 25
click at [62, 356] on span "Instruktorzy" at bounding box center [111, 359] width 132 height 15
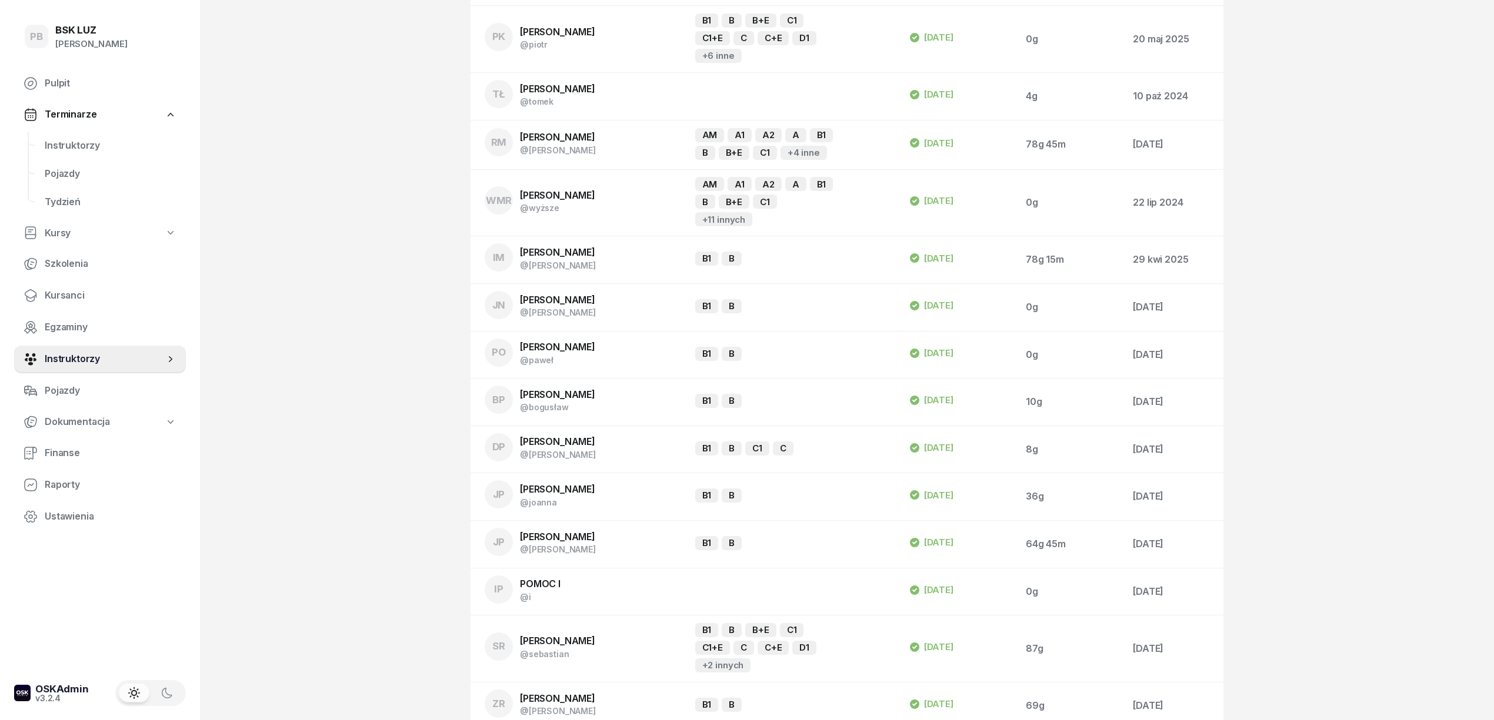
scroll to position [1019, 0]
click at [537, 529] on span "[PERSON_NAME]" at bounding box center [557, 535] width 75 height 12
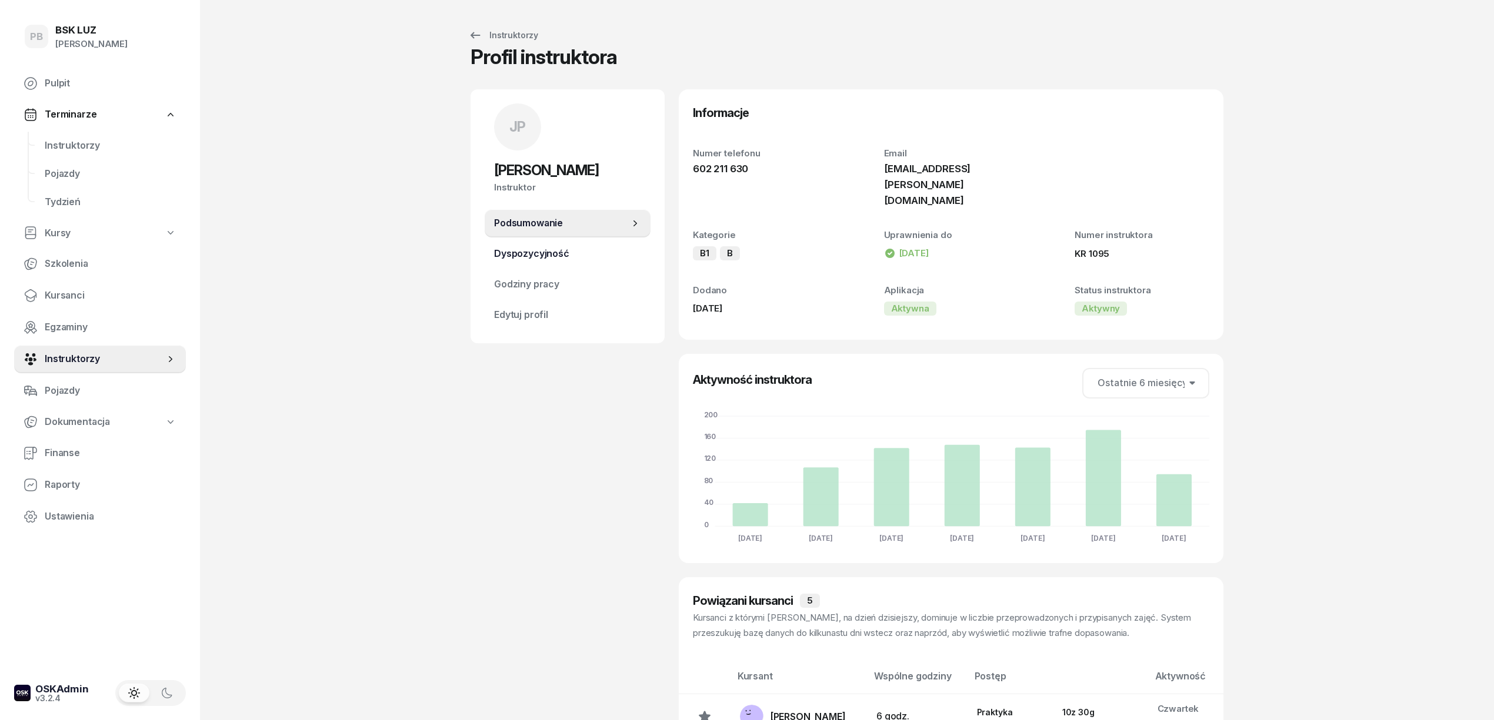
click at [528, 247] on span "Dyspozycyjność" at bounding box center [567, 253] width 147 height 15
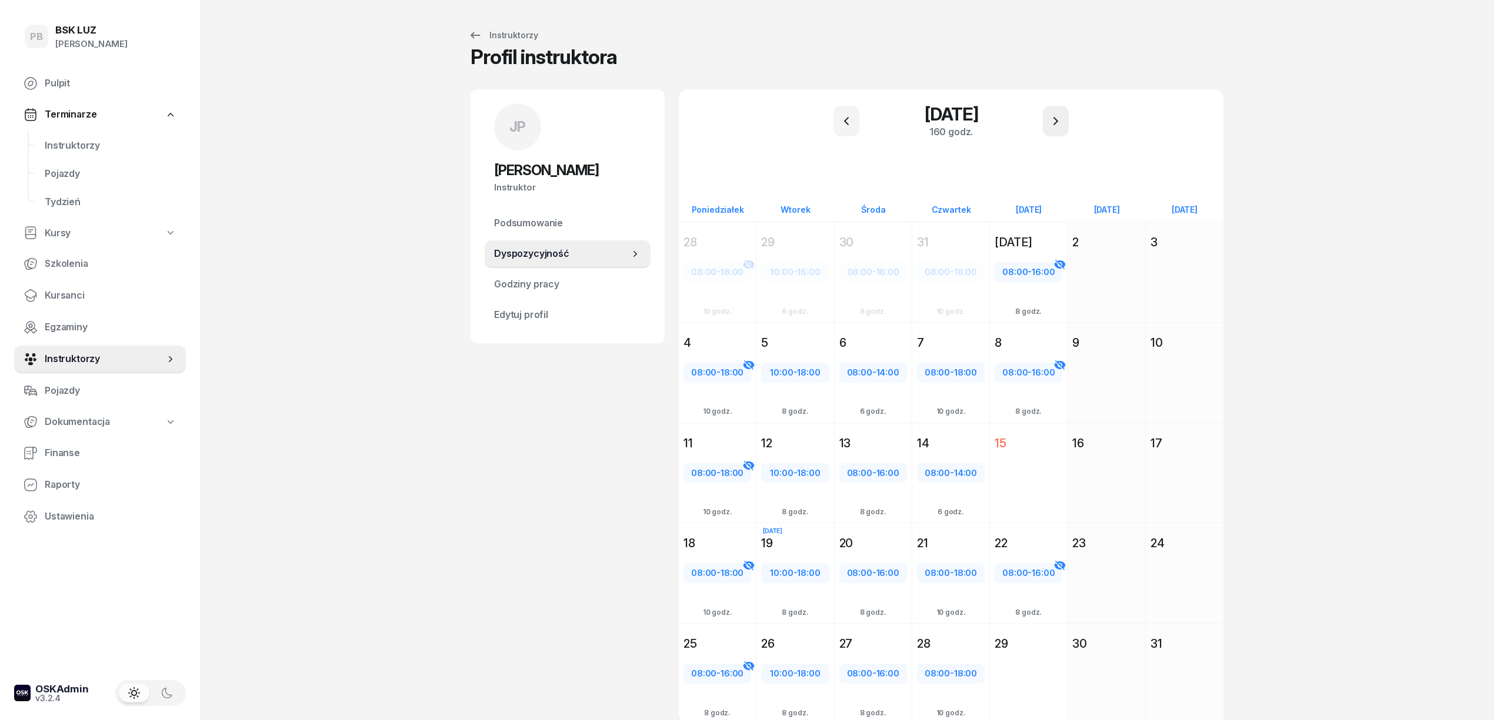
click at [1055, 123] on icon "button" at bounding box center [1055, 121] width 14 height 14
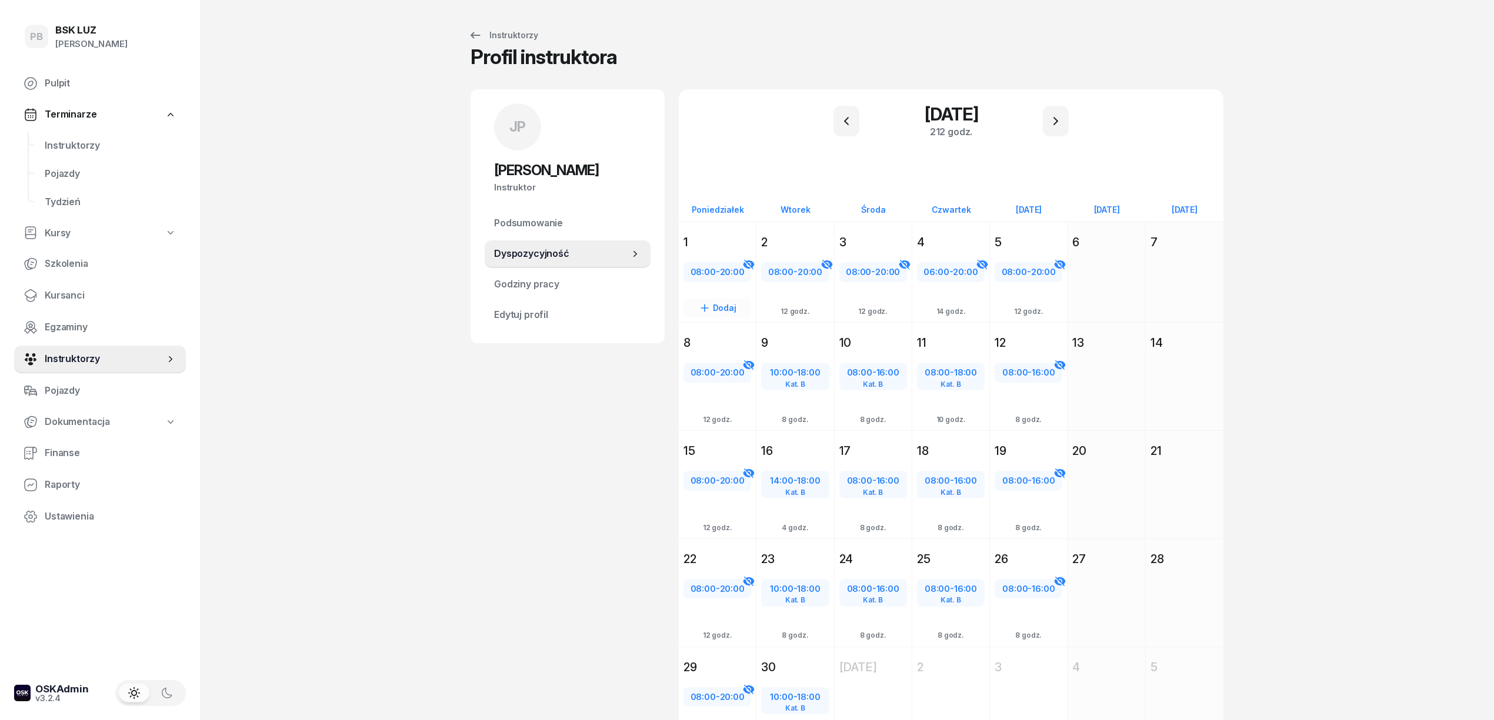
click at [742, 267] on span "20:00" at bounding box center [732, 271] width 25 height 11
select select "08"
select select "20"
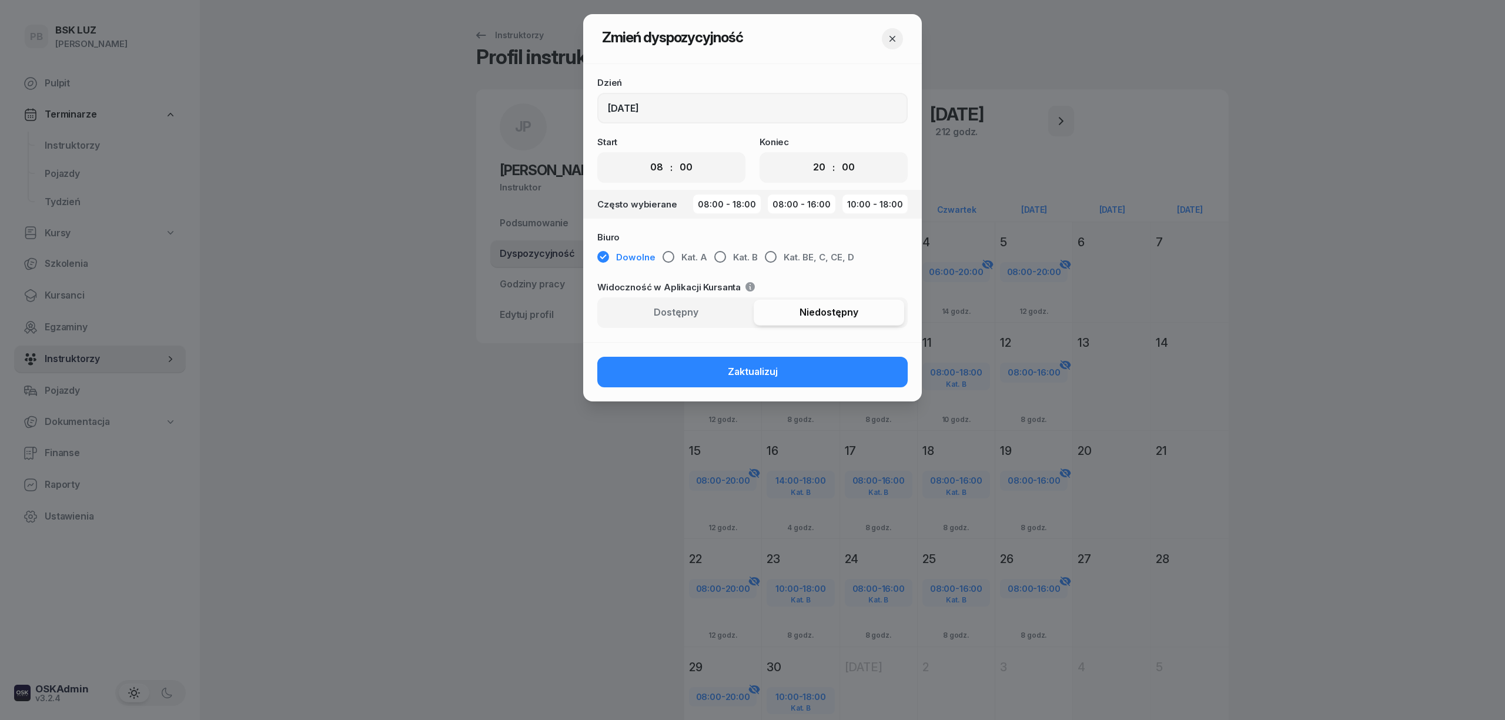
click at [887, 34] on icon "button" at bounding box center [893, 39] width 12 height 12
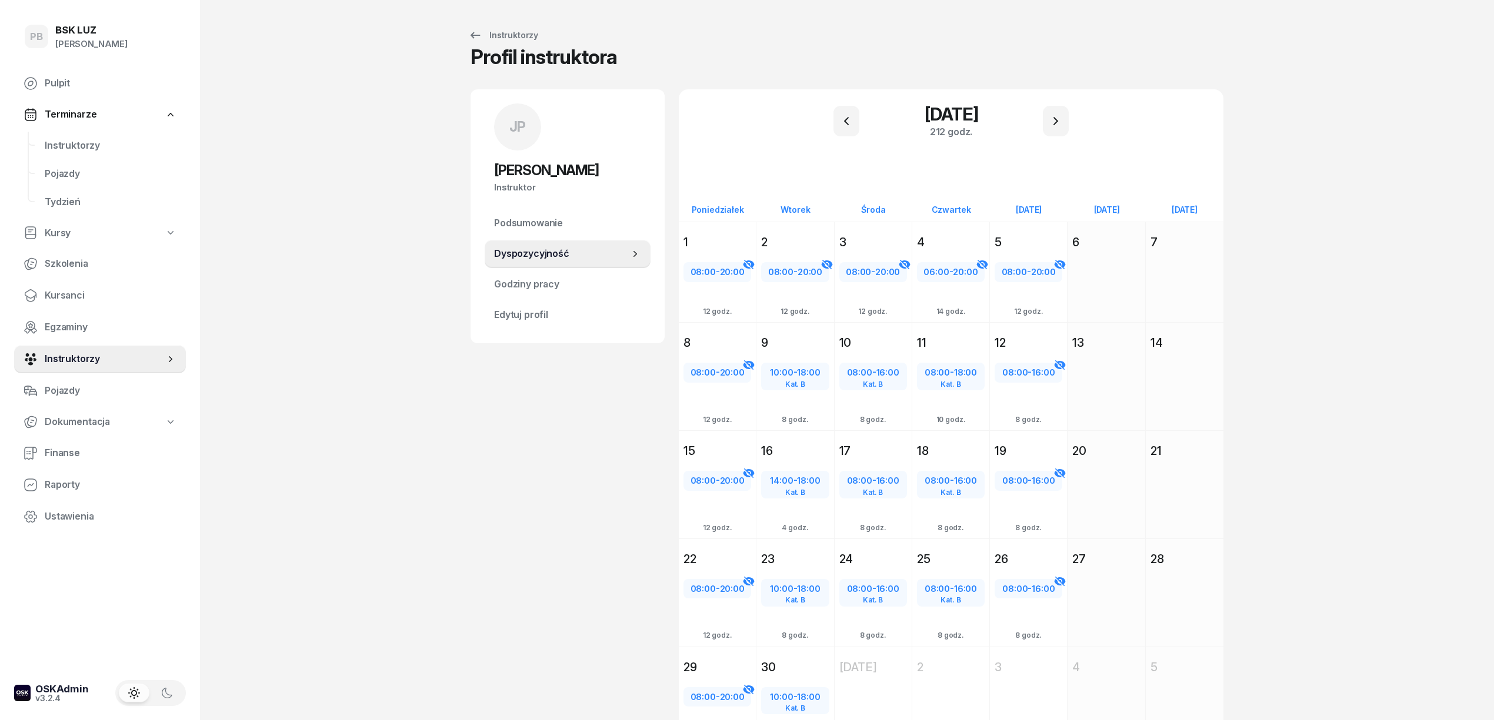
click at [1346, 259] on div "PB BSK [PERSON_NAME] Pulpit Terminarze Instruktorzy Pojazdy Tydzień Kursy Szkol…" at bounding box center [747, 403] width 1494 height 806
click at [748, 233] on div "1" at bounding box center [717, 242] width 77 height 21
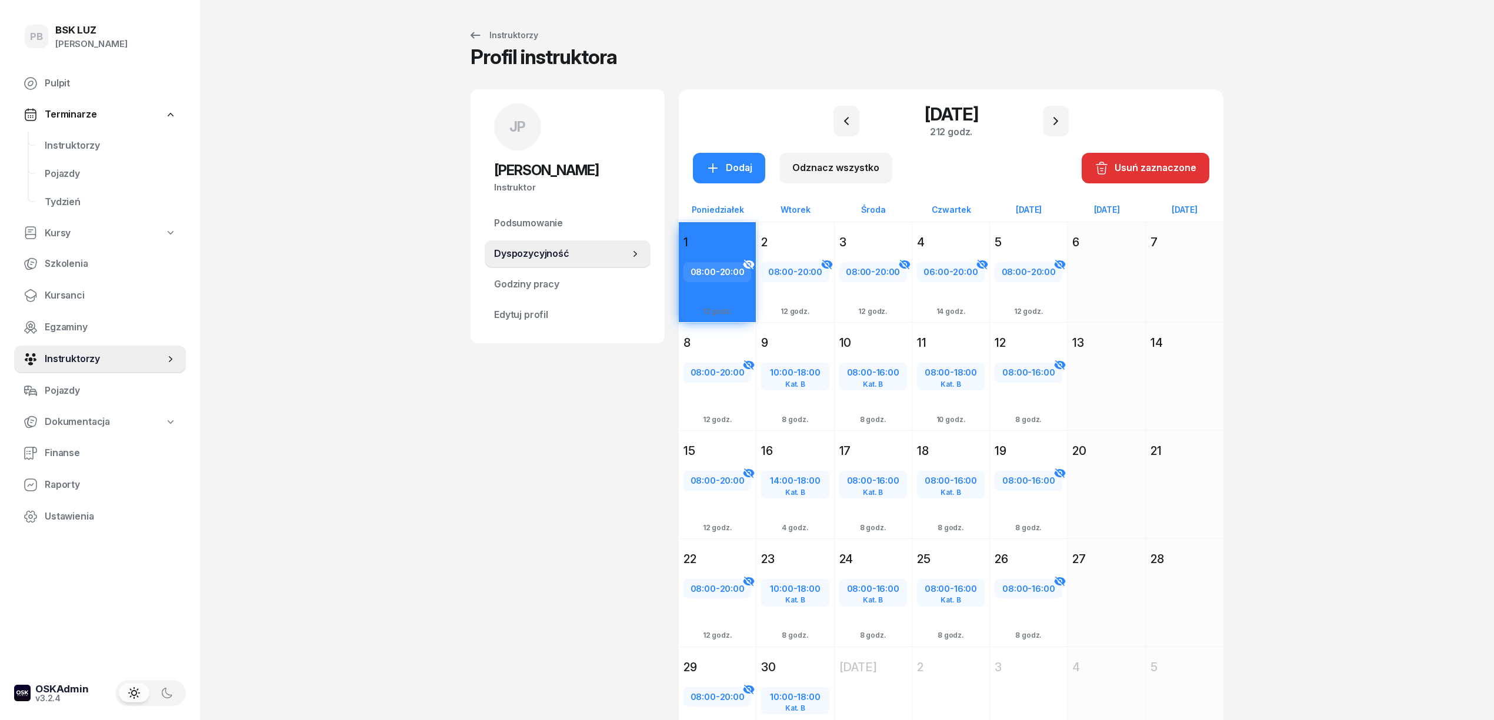
drag, startPoint x: 821, startPoint y: 232, endPoint x: 840, endPoint y: 233, distance: 19.5
click at [822, 232] on div "2" at bounding box center [794, 242] width 77 height 21
click at [912, 229] on div "[DATE] [DATE] 3 08:00 - 20:00 Dodaj 12 godz." at bounding box center [951, 272] width 78 height 101
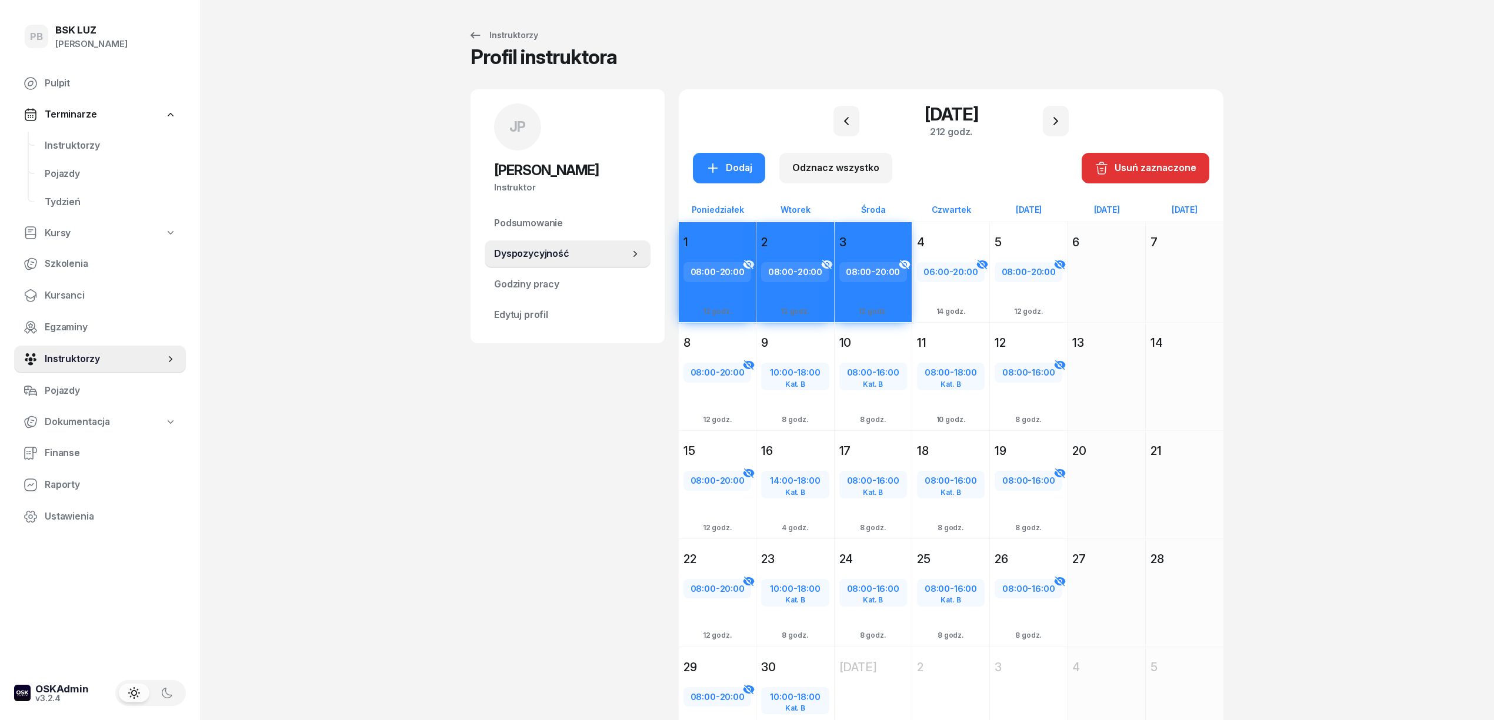
click at [968, 232] on div "4" at bounding box center [950, 242] width 77 height 21
click at [1067, 231] on div "[DATE] Pt [DATE] 5 08:00 - 20:00 Dodaj 12 godz." at bounding box center [1106, 272] width 78 height 101
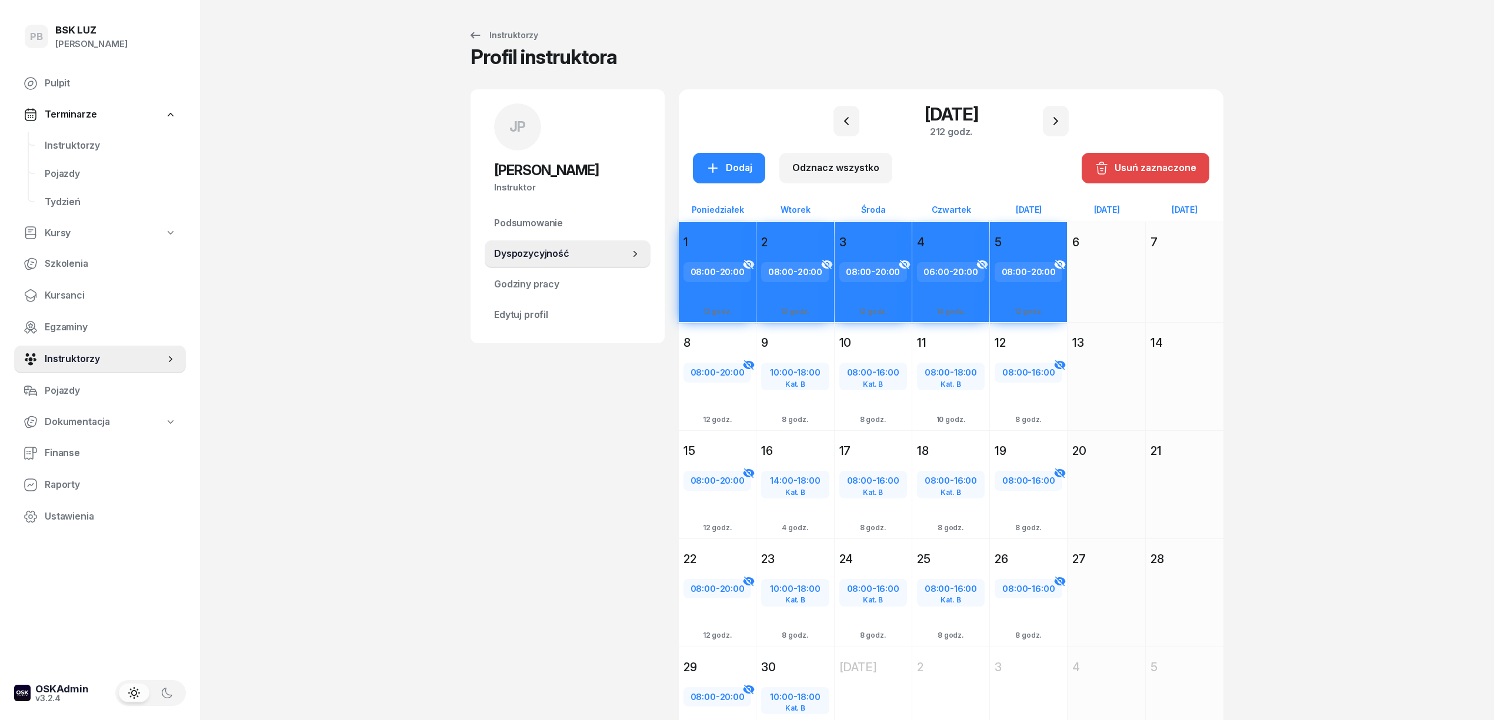
click at [1121, 166] on div "Usuń zaznaczone" at bounding box center [1145, 168] width 102 height 15
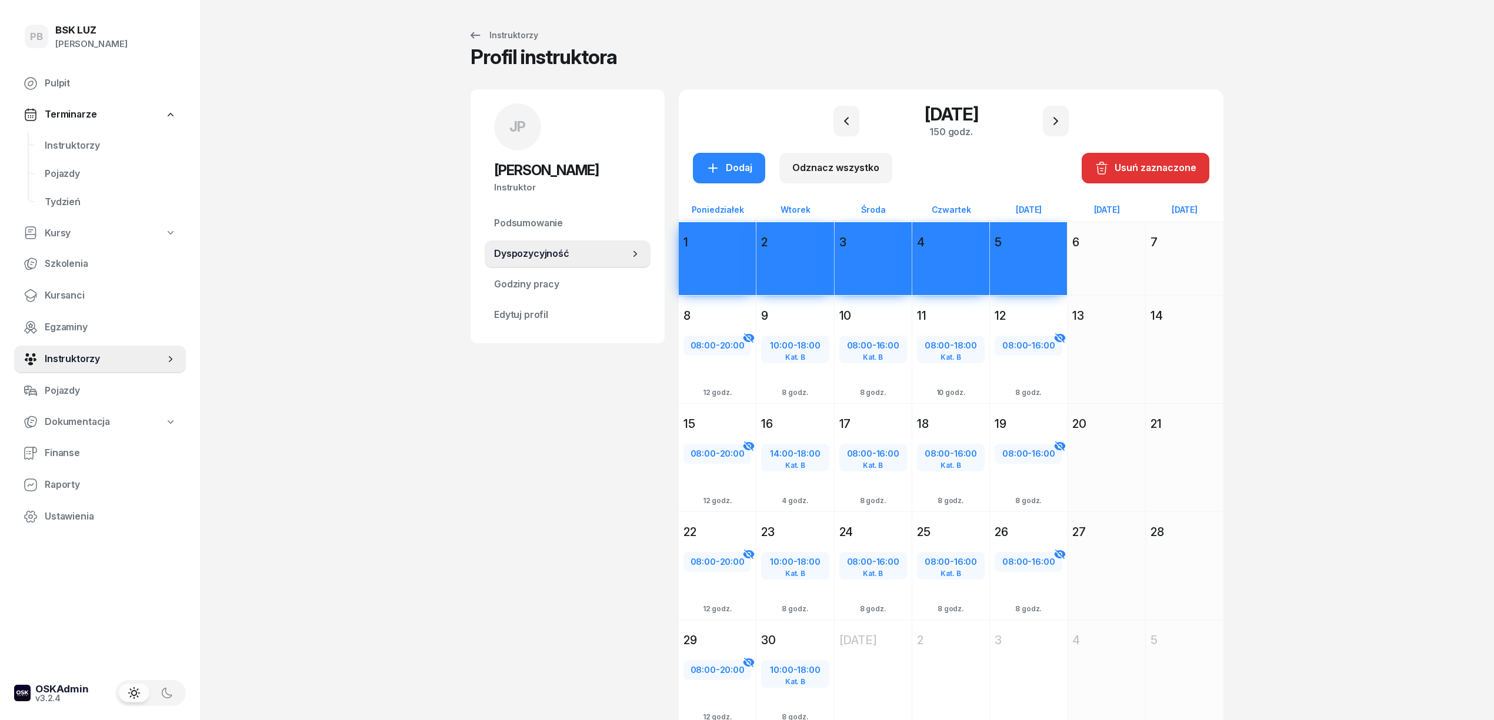
click at [1308, 229] on div "PB BSK [PERSON_NAME] Pulpit Terminarze Instruktorzy Pojazdy Tydzień Kursy Szkol…" at bounding box center [747, 390] width 1494 height 780
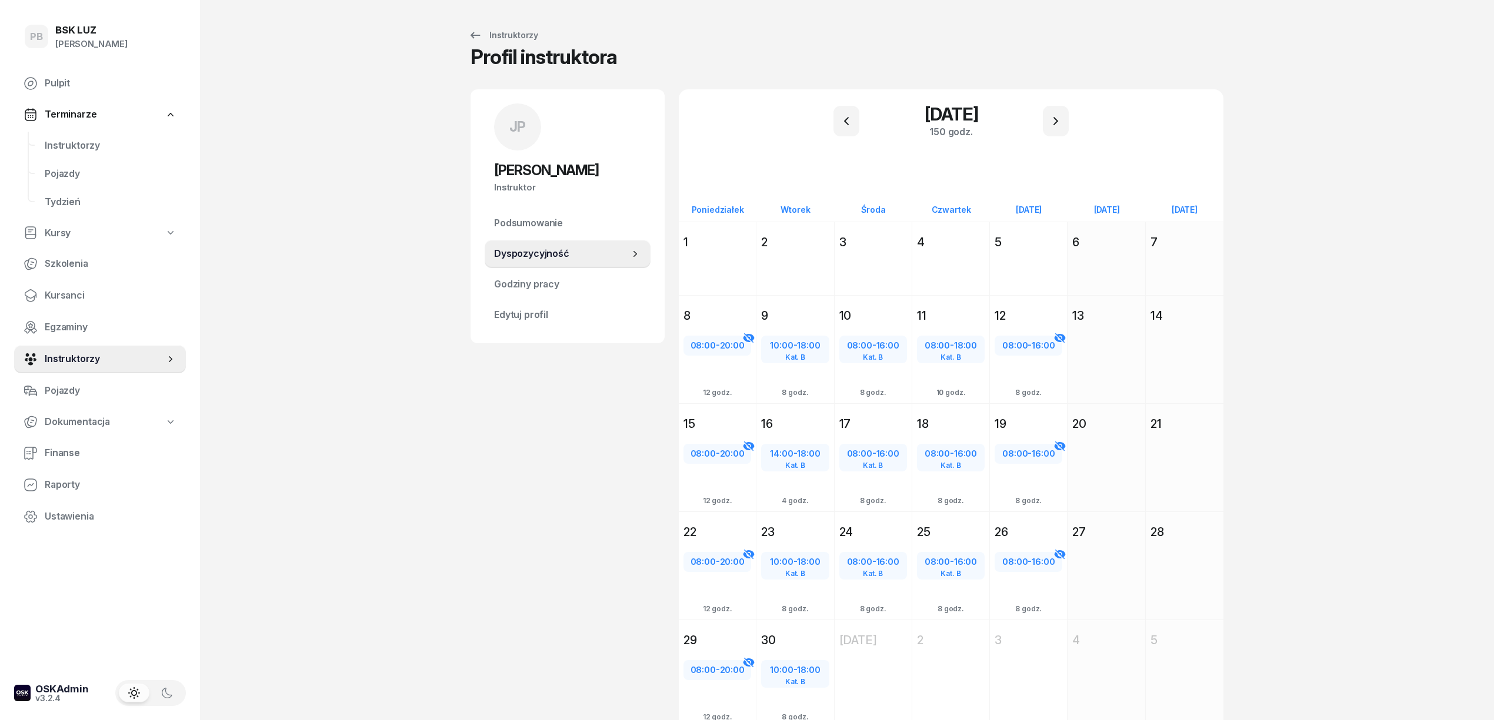
click at [1316, 233] on div "PB BSK [PERSON_NAME] Pulpit Terminarze Instruktorzy Pojazdy Tydzień Kursy Szkol…" at bounding box center [747, 390] width 1494 height 780
click at [441, 99] on div "PB BSK [PERSON_NAME] Pulpit Terminarze Instruktorzy Pojazdy Tydzień Kursy Szkol…" at bounding box center [747, 390] width 1494 height 780
click at [82, 142] on span "Instruktorzy" at bounding box center [111, 145] width 132 height 15
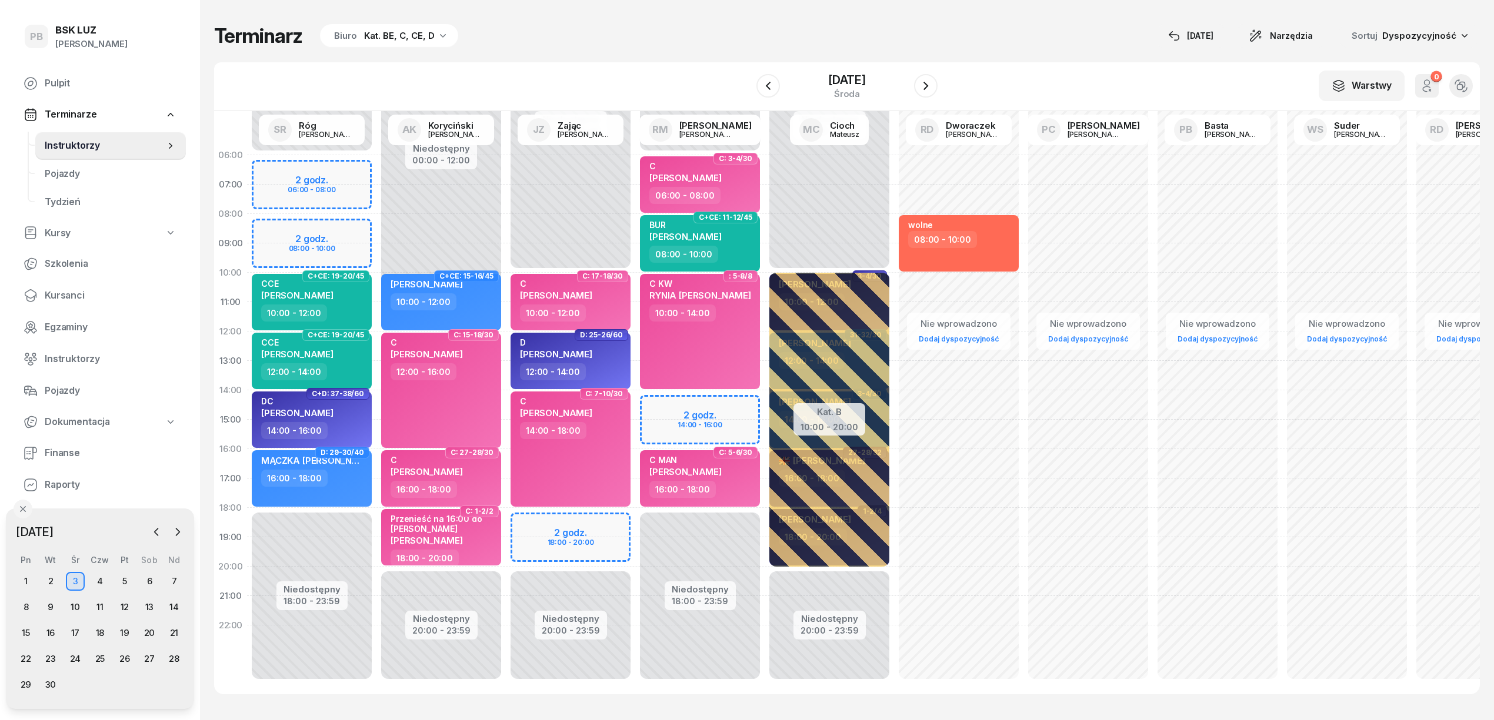
click at [384, 43] on div "Biuro Kat. BE, C, CE, D" at bounding box center [389, 36] width 138 height 24
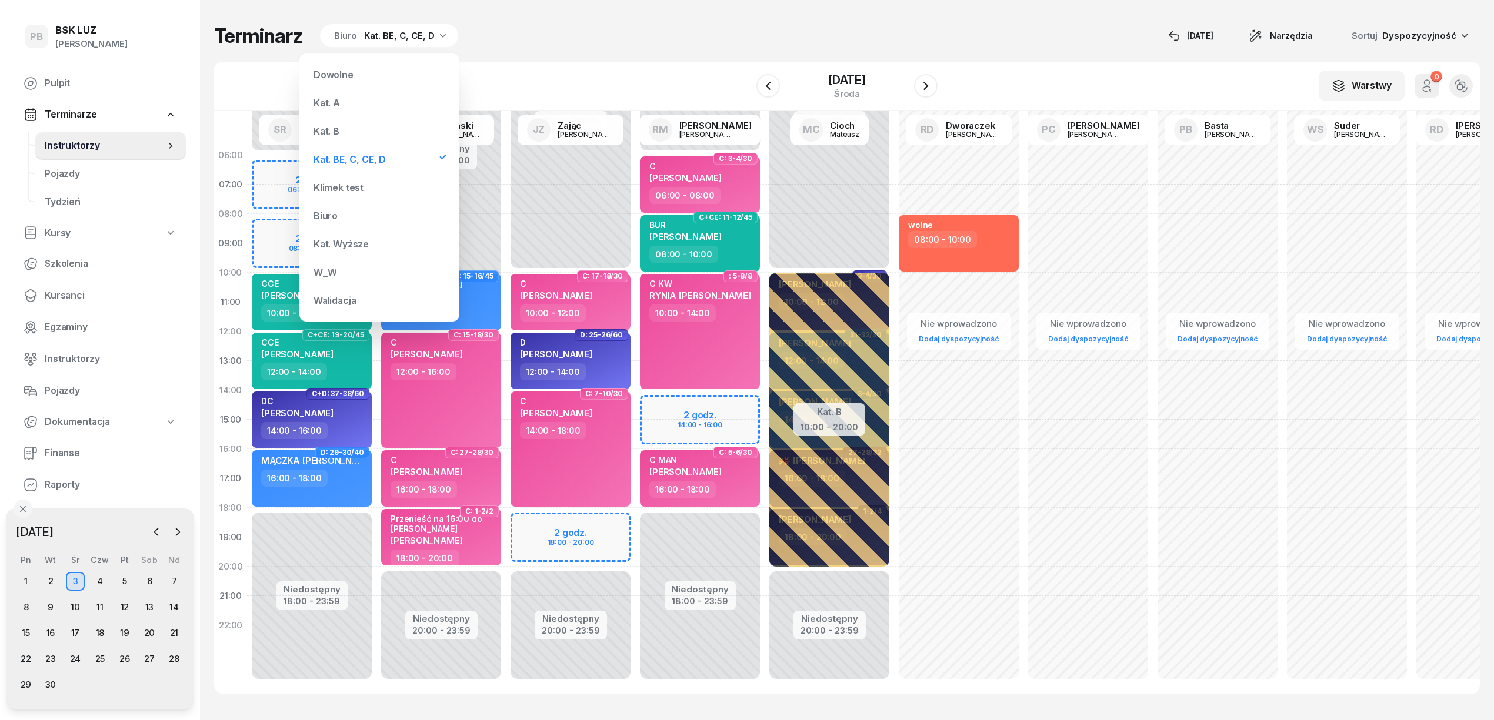
click at [348, 130] on div "Kat. B" at bounding box center [379, 131] width 141 height 24
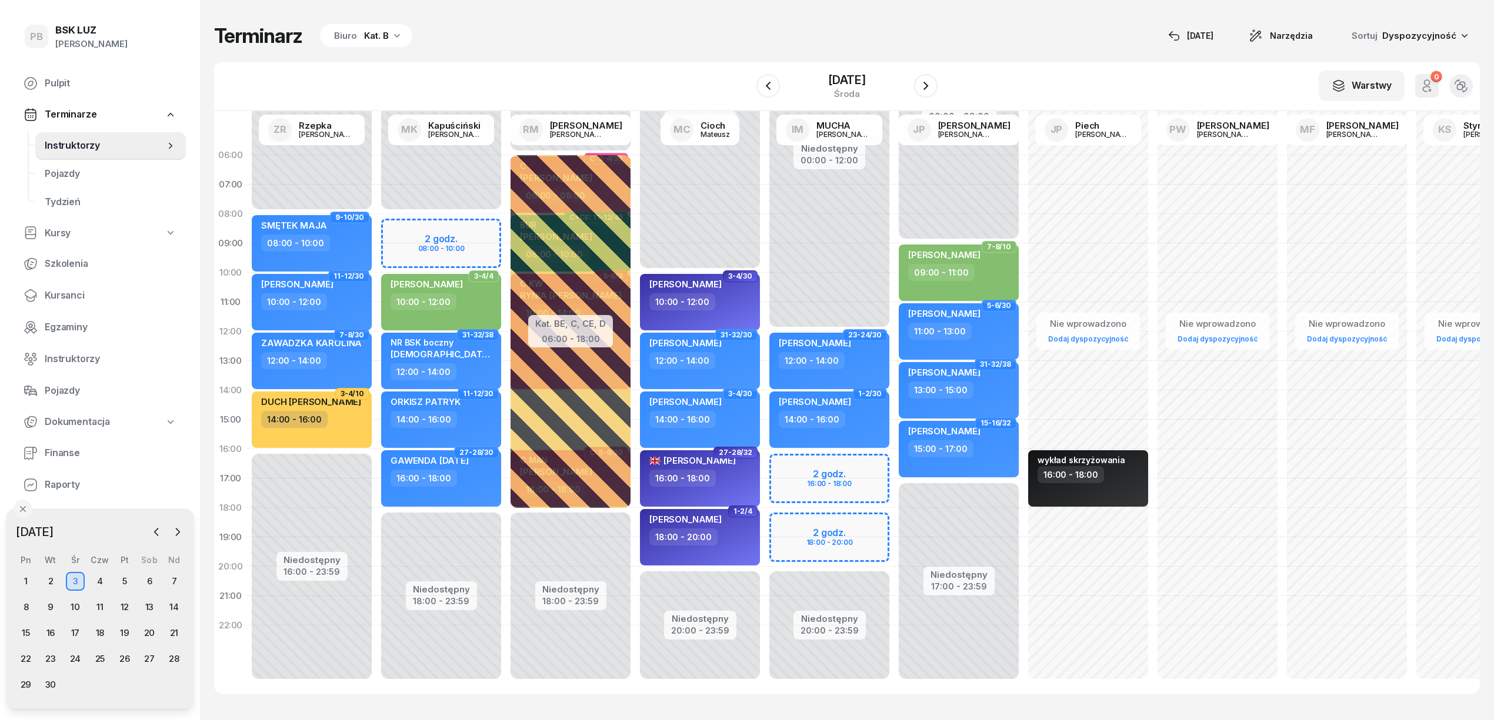
click at [547, 29] on div "Terminarz Biuro Kat. B [DATE] Narzędzia Sortuj Dyspozycyjność" at bounding box center [846, 36] width 1265 height 25
click at [26, 582] on div "1" at bounding box center [25, 581] width 19 height 19
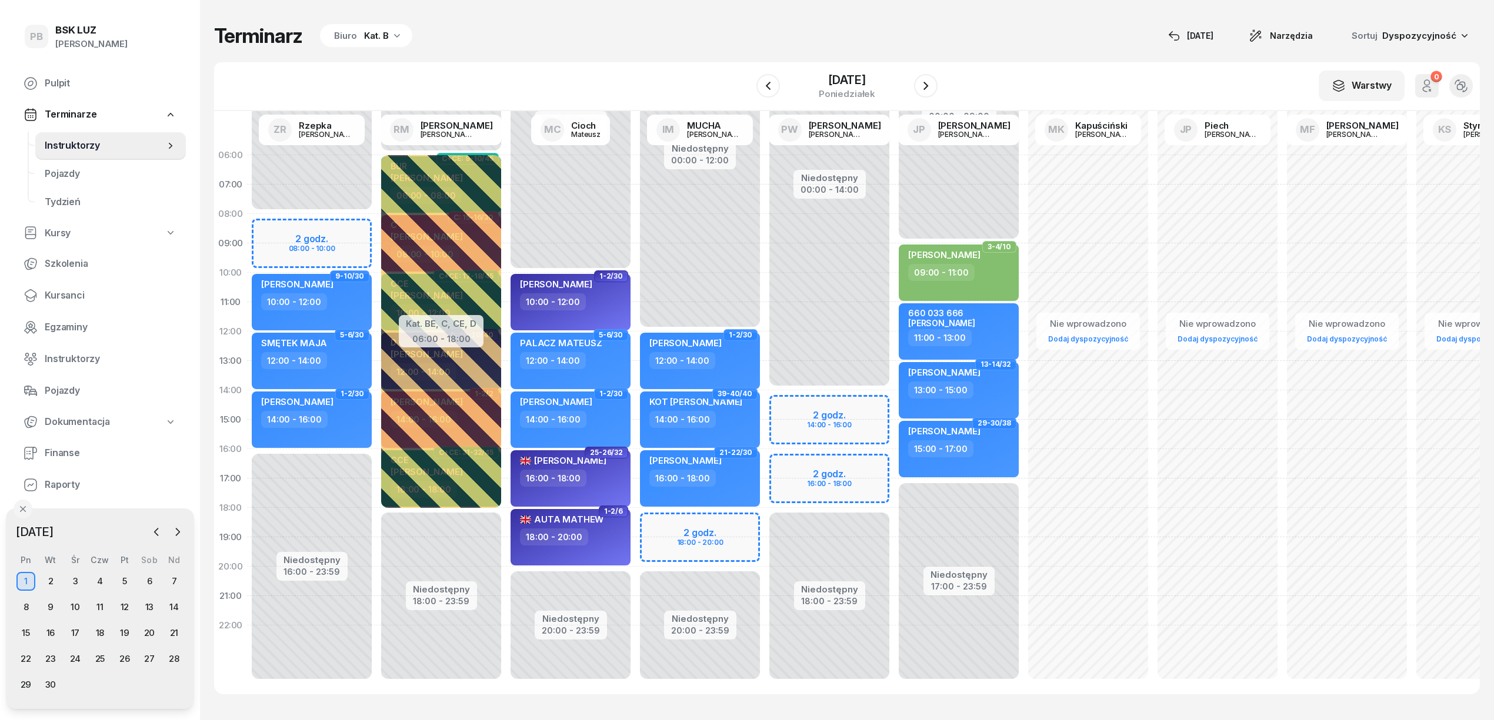
click at [364, 31] on div "Kat. B" at bounding box center [376, 36] width 25 height 14
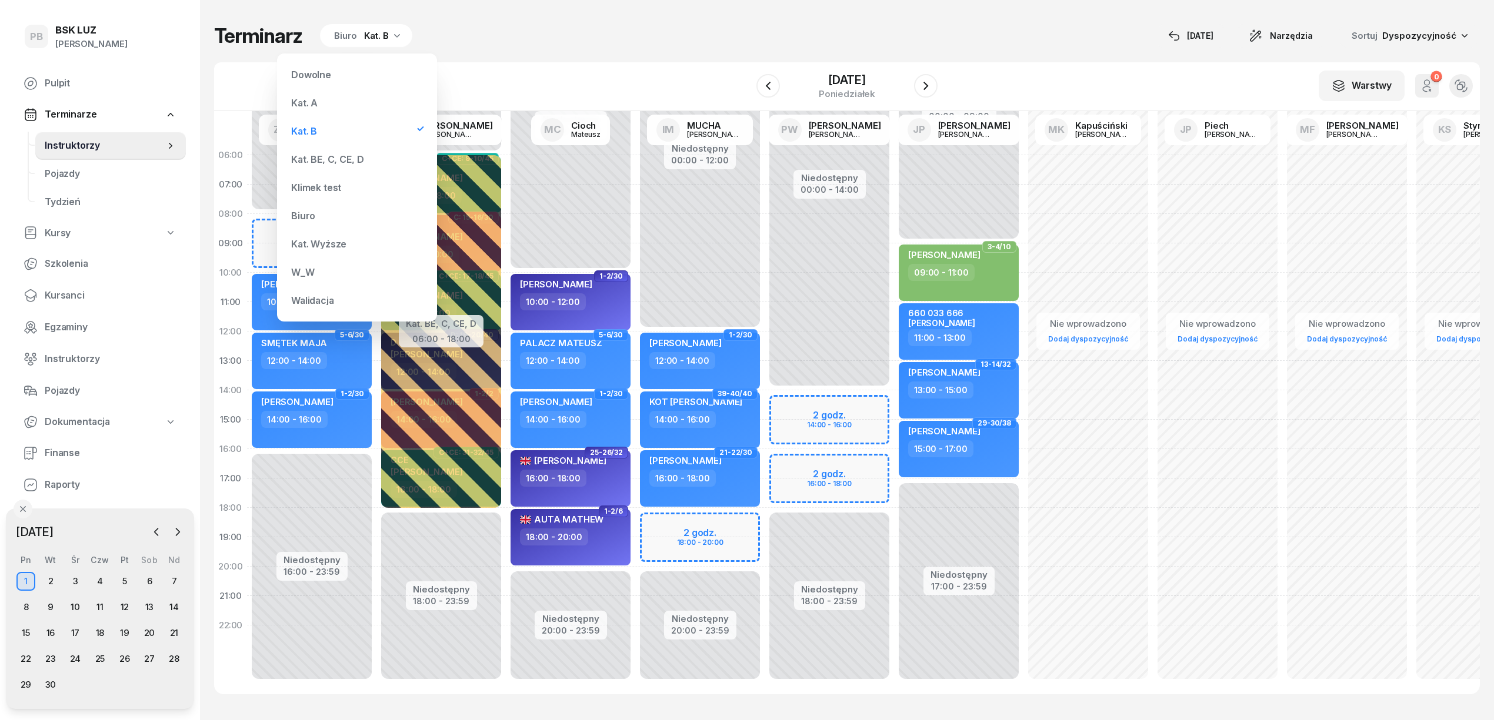
click at [325, 149] on div "Kat. BE, C, CE, D" at bounding box center [356, 160] width 141 height 24
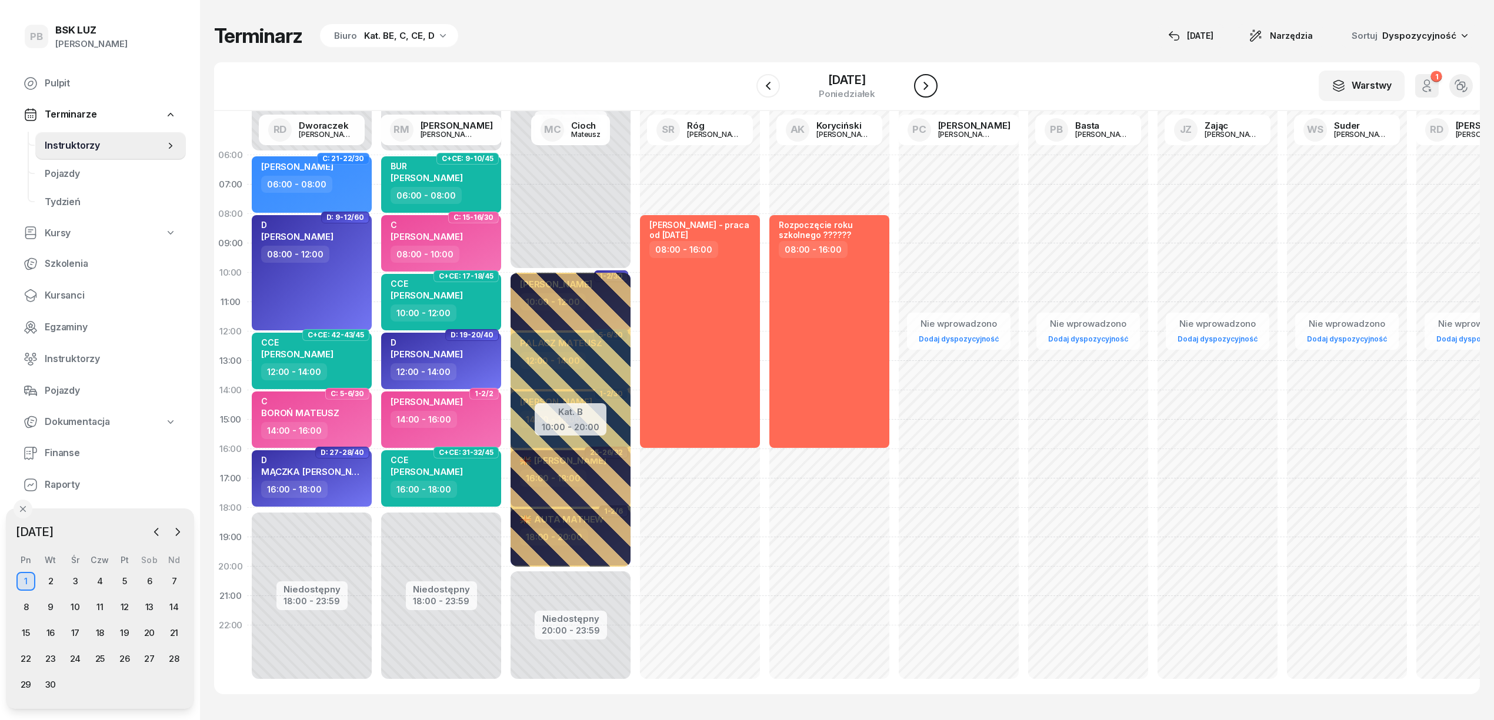
click at [930, 92] on icon "button" at bounding box center [926, 86] width 14 height 14
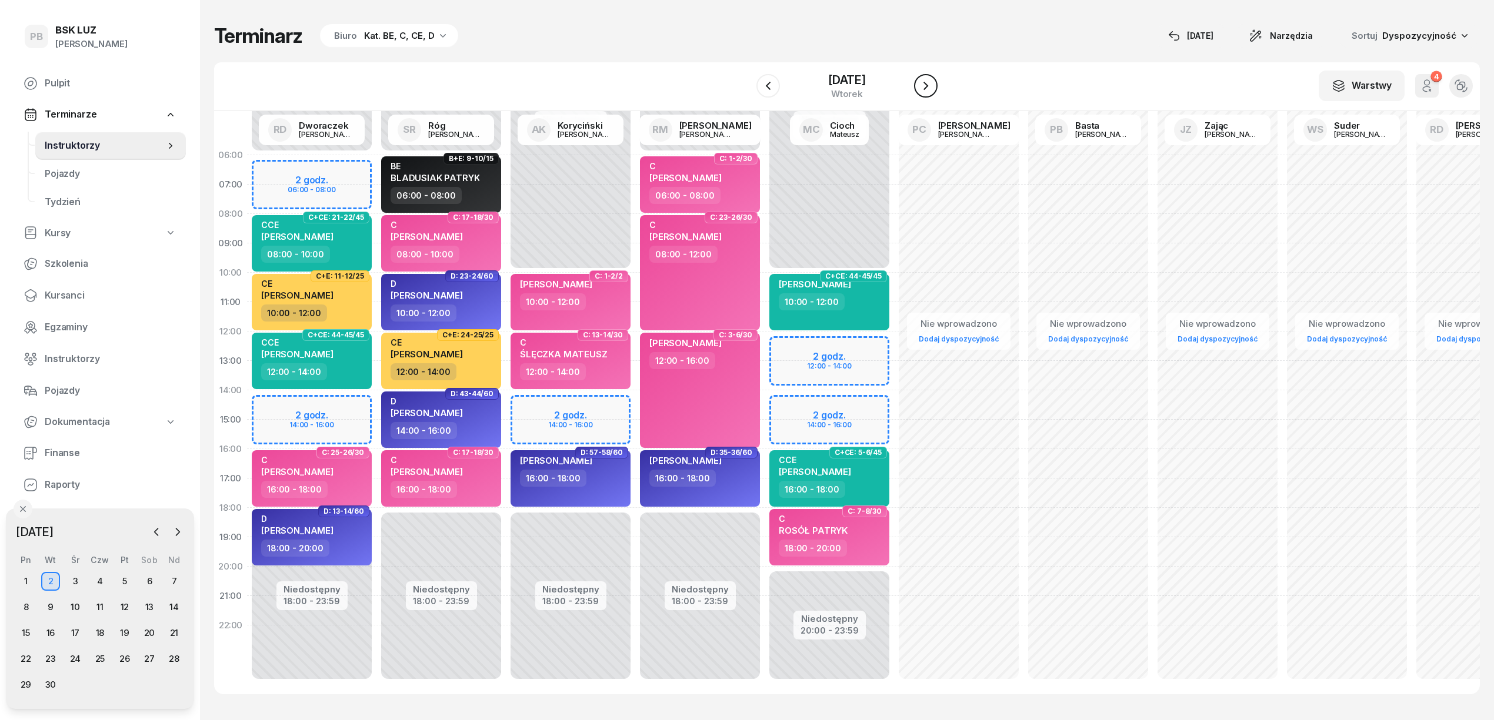
click at [930, 92] on icon "button" at bounding box center [926, 86] width 14 height 14
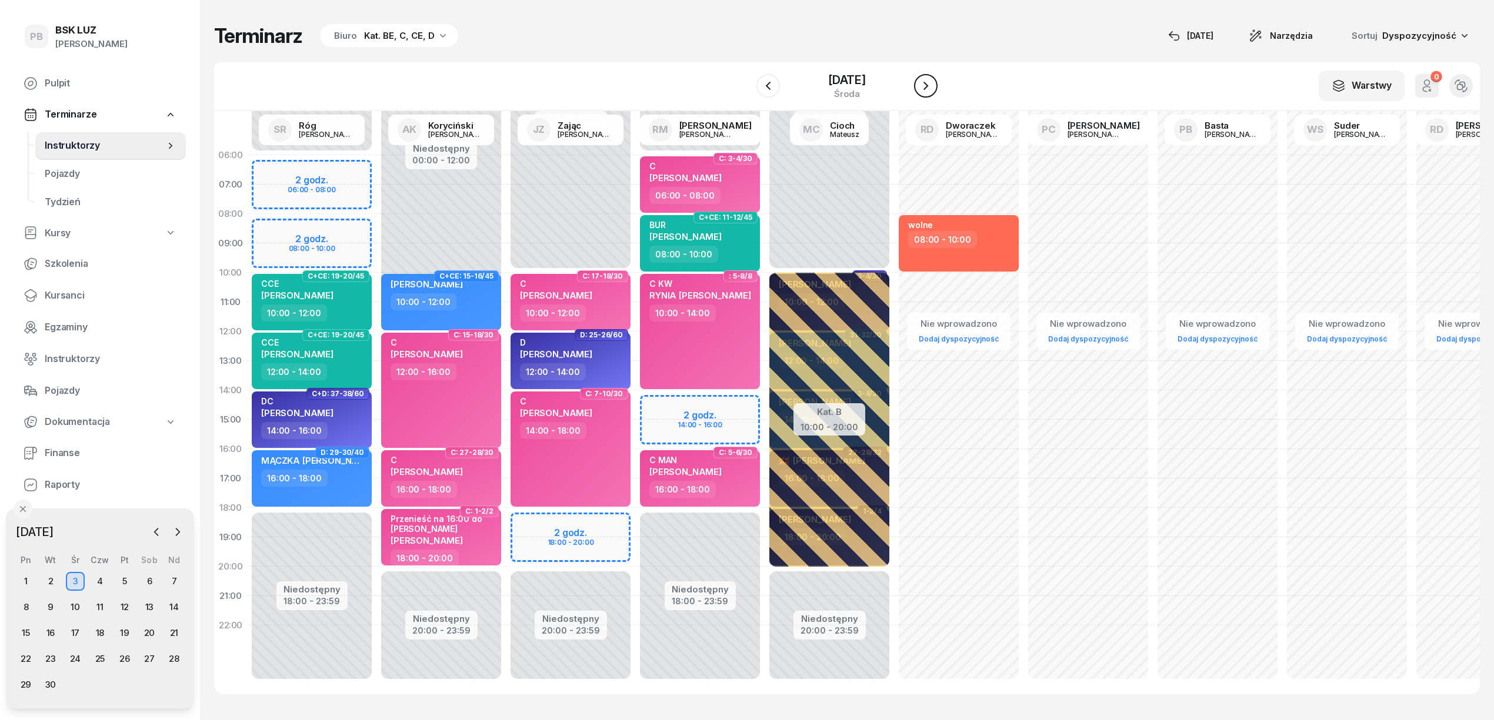
click at [930, 92] on icon "button" at bounding box center [926, 86] width 14 height 14
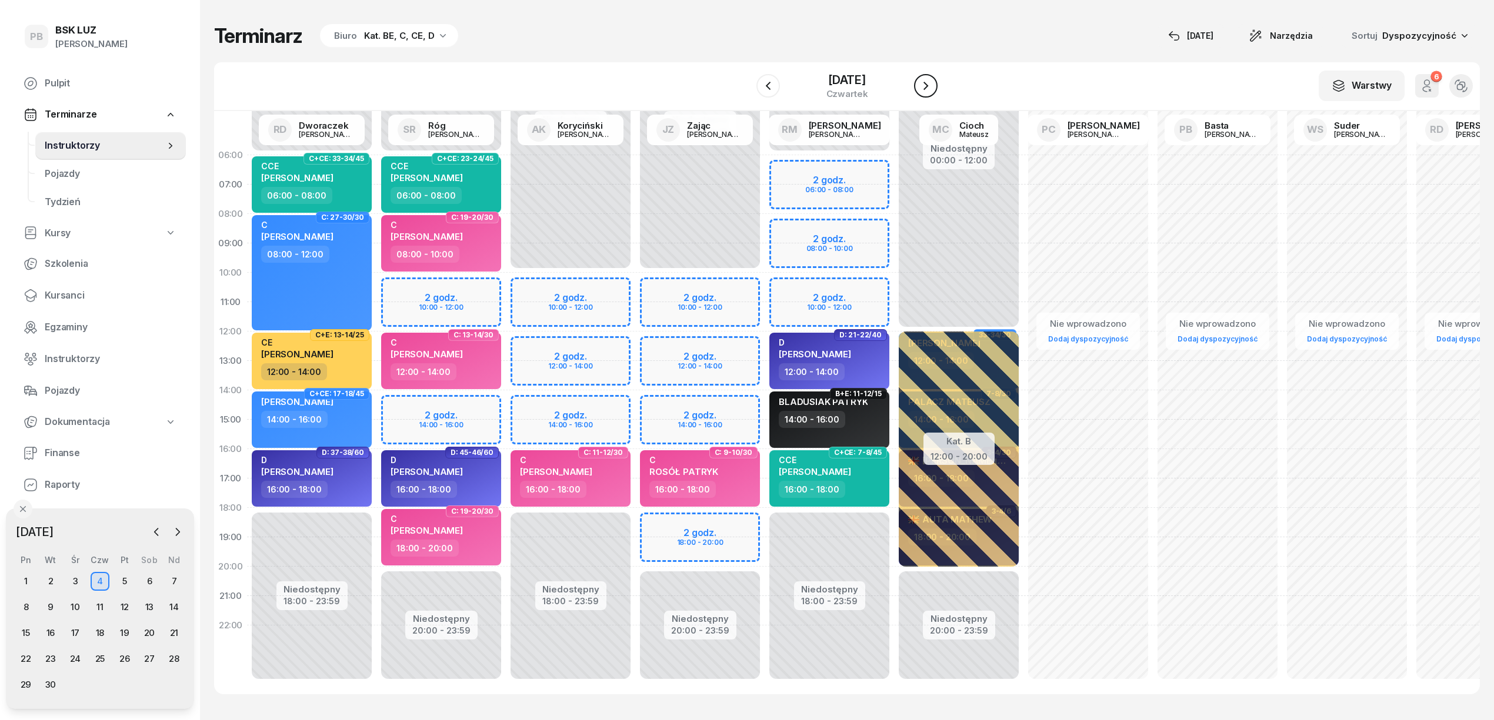
click at [930, 92] on icon "button" at bounding box center [926, 86] width 14 height 14
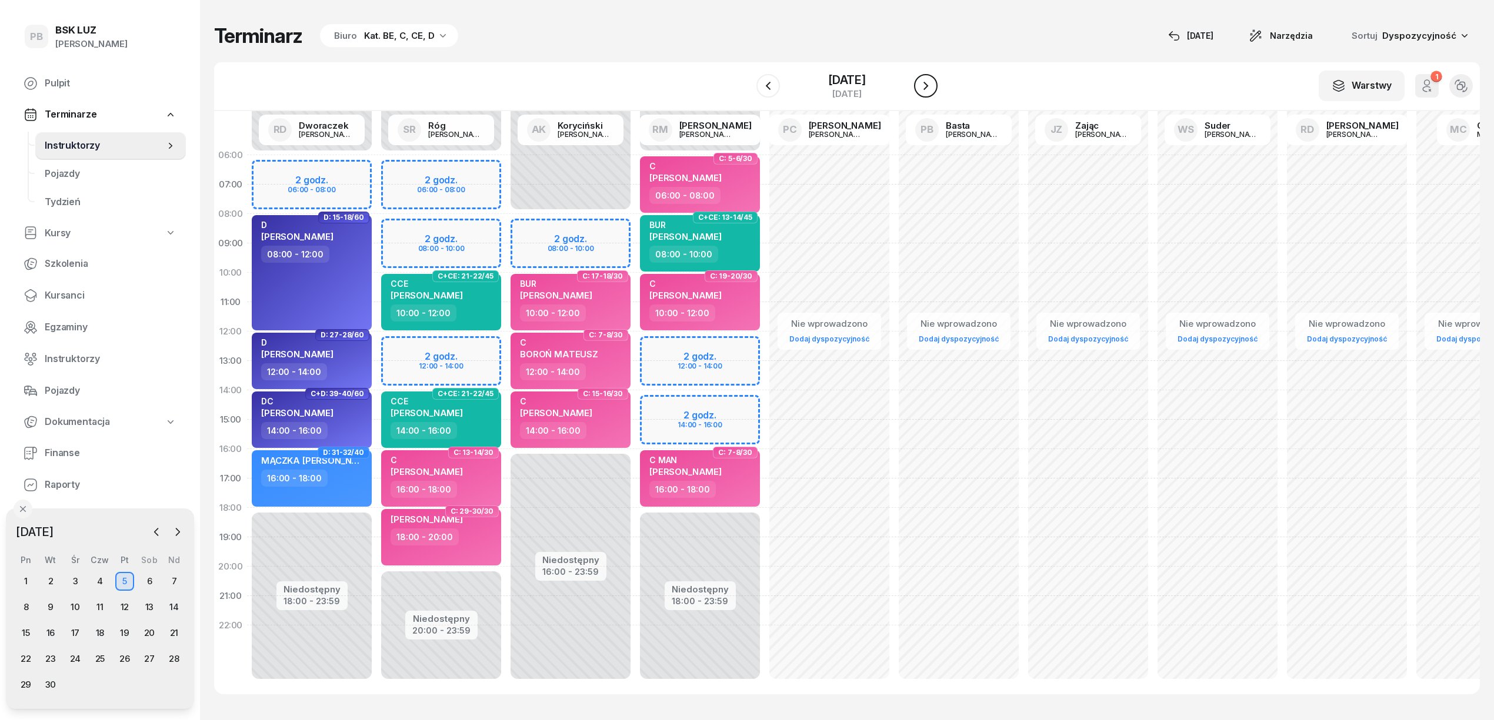
click at [930, 92] on icon "button" at bounding box center [926, 86] width 14 height 14
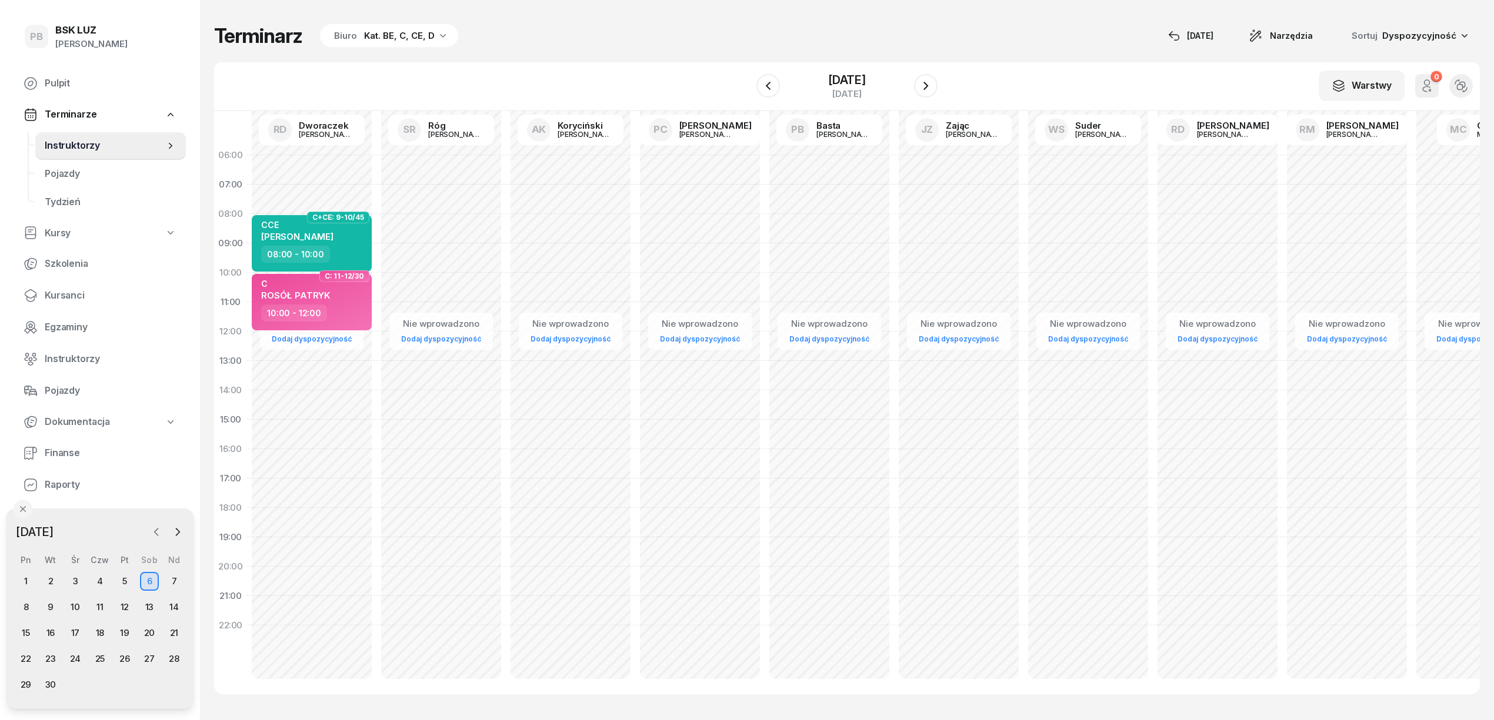
click at [151, 530] on icon "button" at bounding box center [157, 532] width 12 height 12
click at [123, 688] on div "29" at bounding box center [124, 685] width 19 height 19
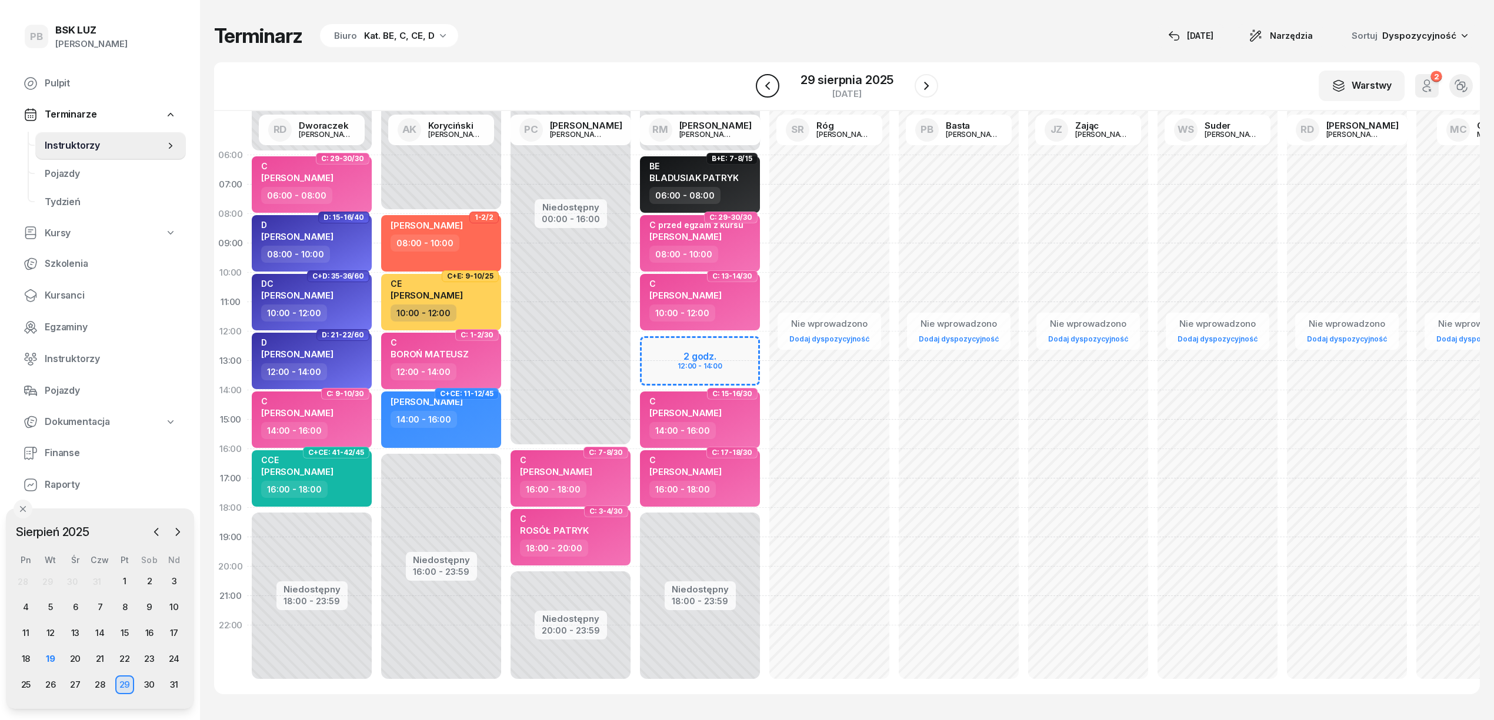
click at [777, 88] on button "button" at bounding box center [768, 86] width 24 height 24
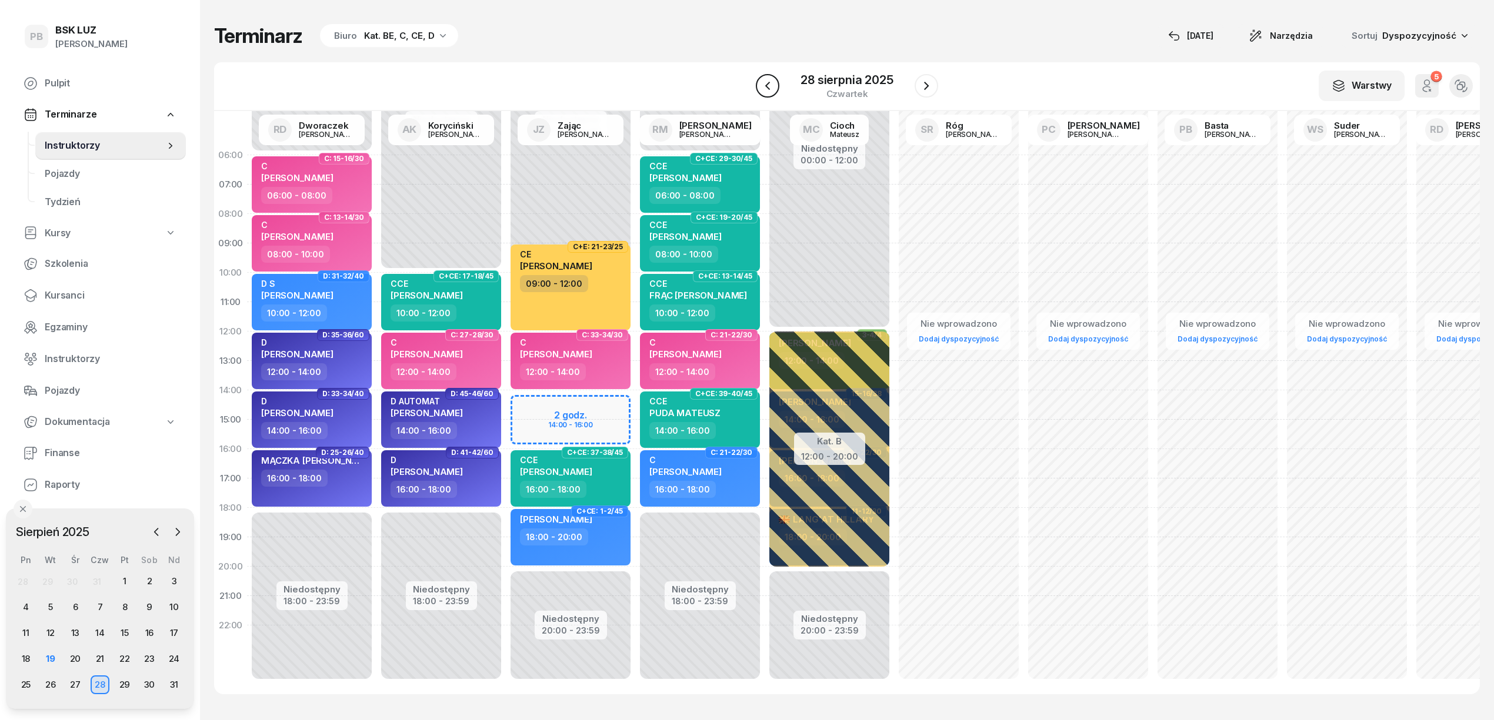
click at [777, 88] on button "button" at bounding box center [768, 86] width 24 height 24
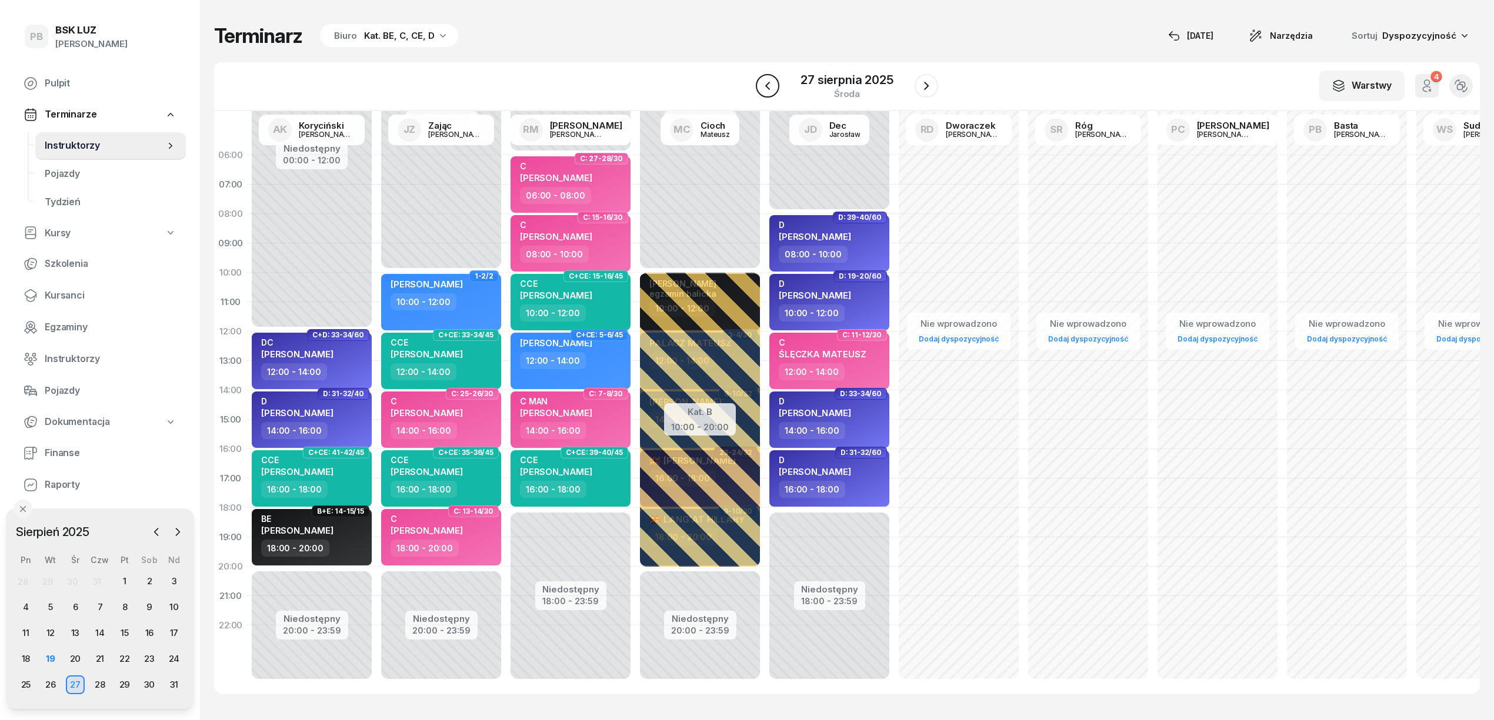
click at [777, 88] on button "button" at bounding box center [768, 86] width 24 height 24
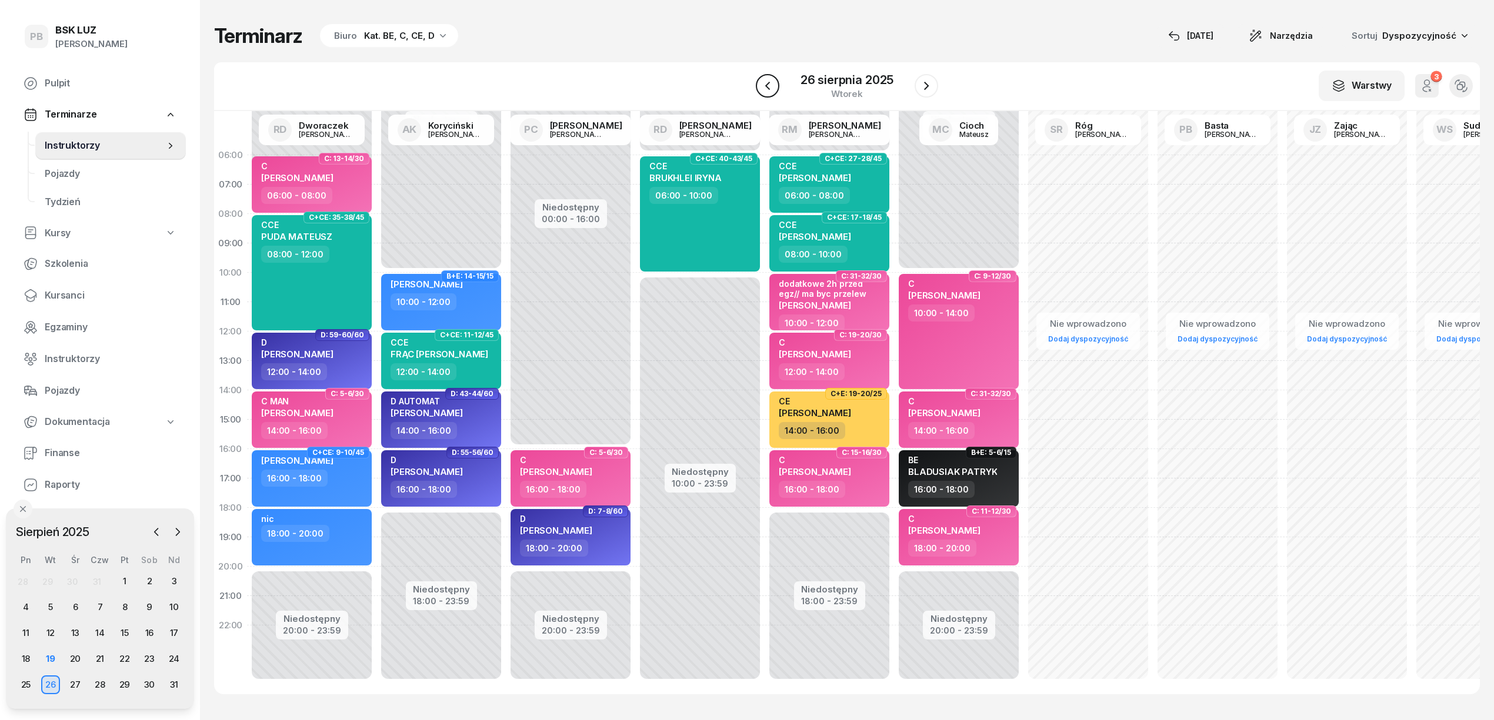
click at [777, 88] on button "button" at bounding box center [768, 86] width 24 height 24
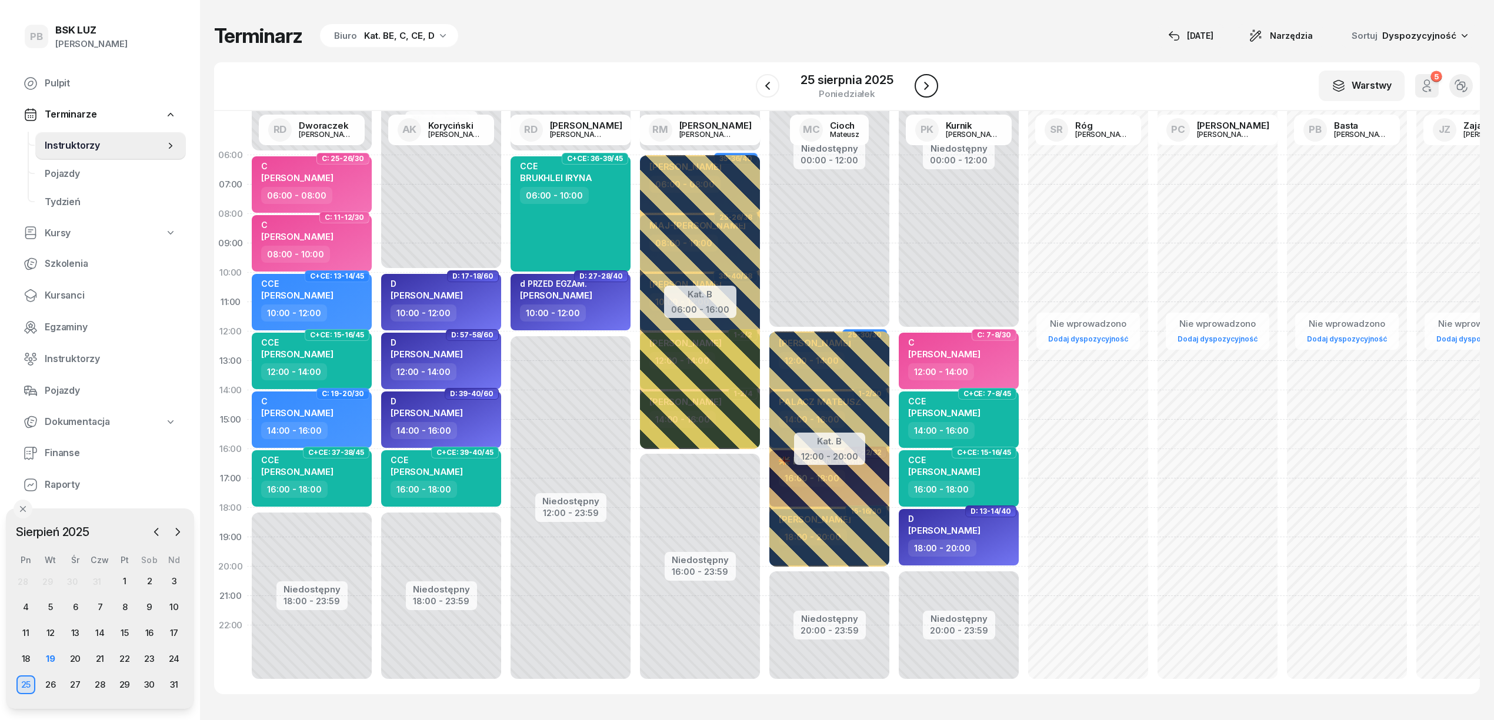
click at [920, 82] on icon "button" at bounding box center [926, 86] width 14 height 14
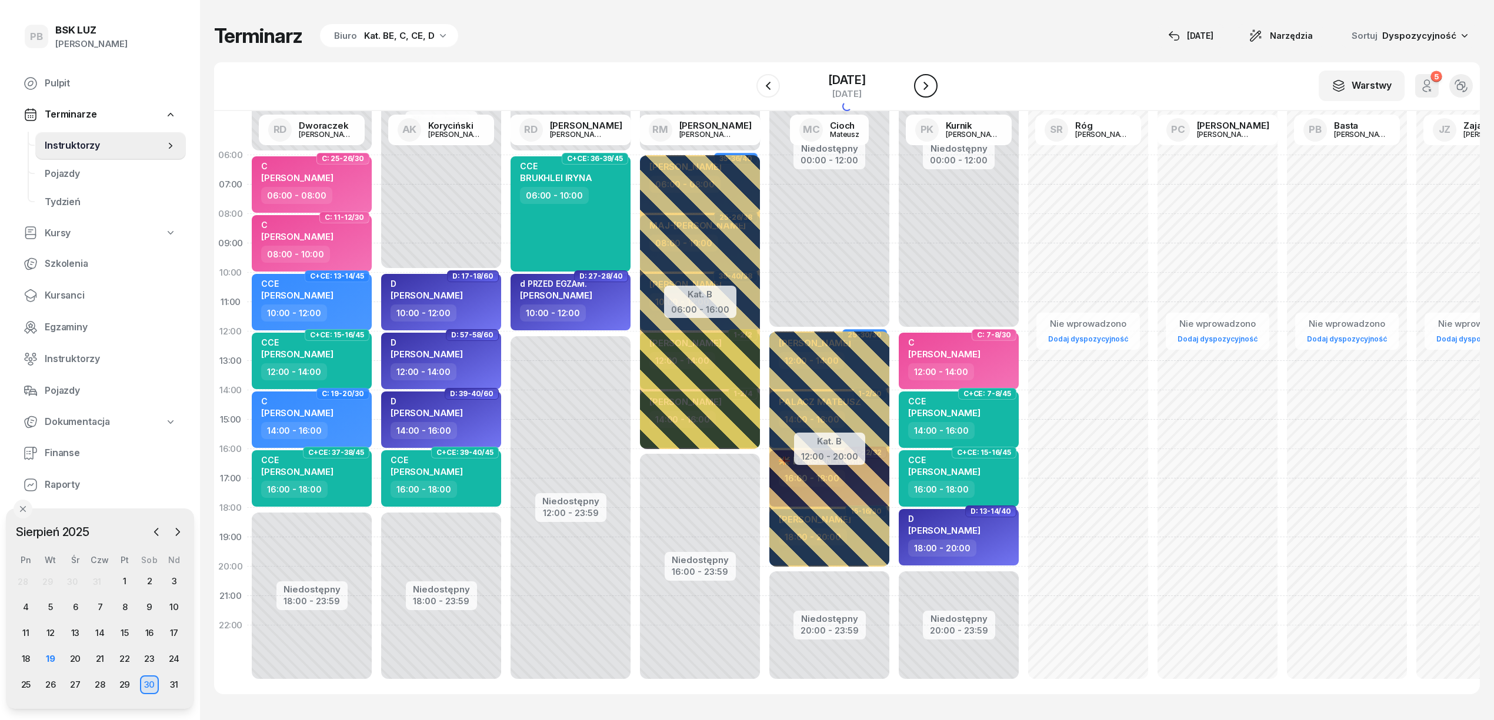
click at [920, 82] on icon "button" at bounding box center [926, 86] width 14 height 14
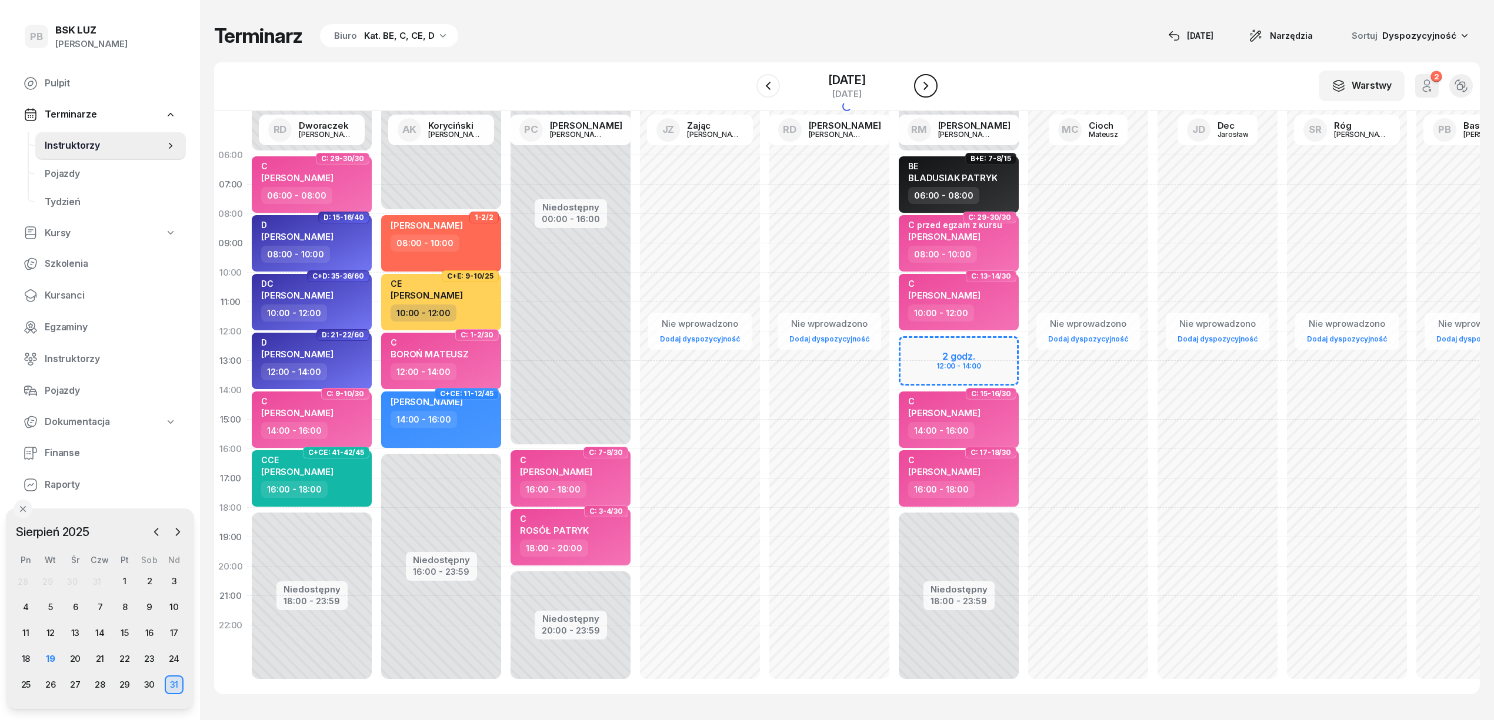
click at [920, 82] on icon "button" at bounding box center [926, 86] width 14 height 14
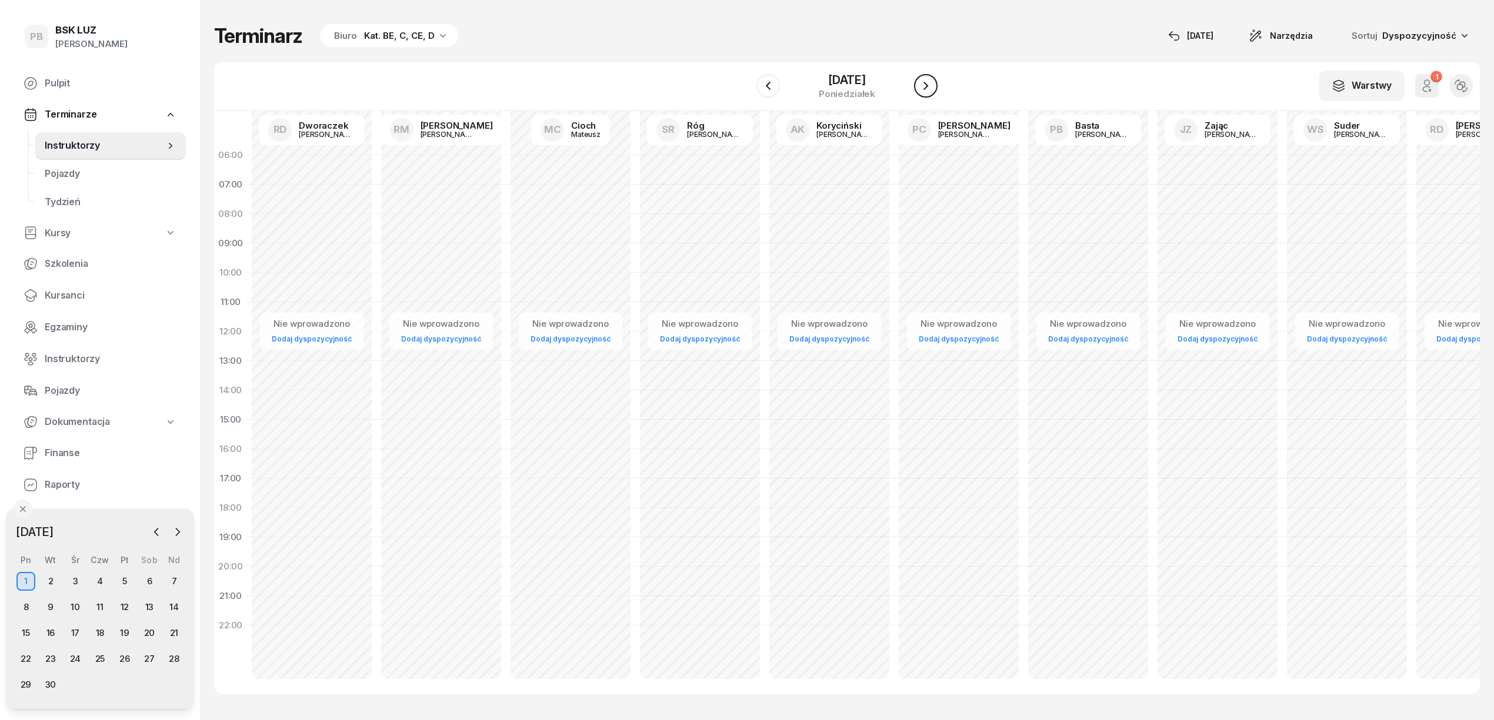
click at [920, 82] on icon "button" at bounding box center [926, 86] width 14 height 14
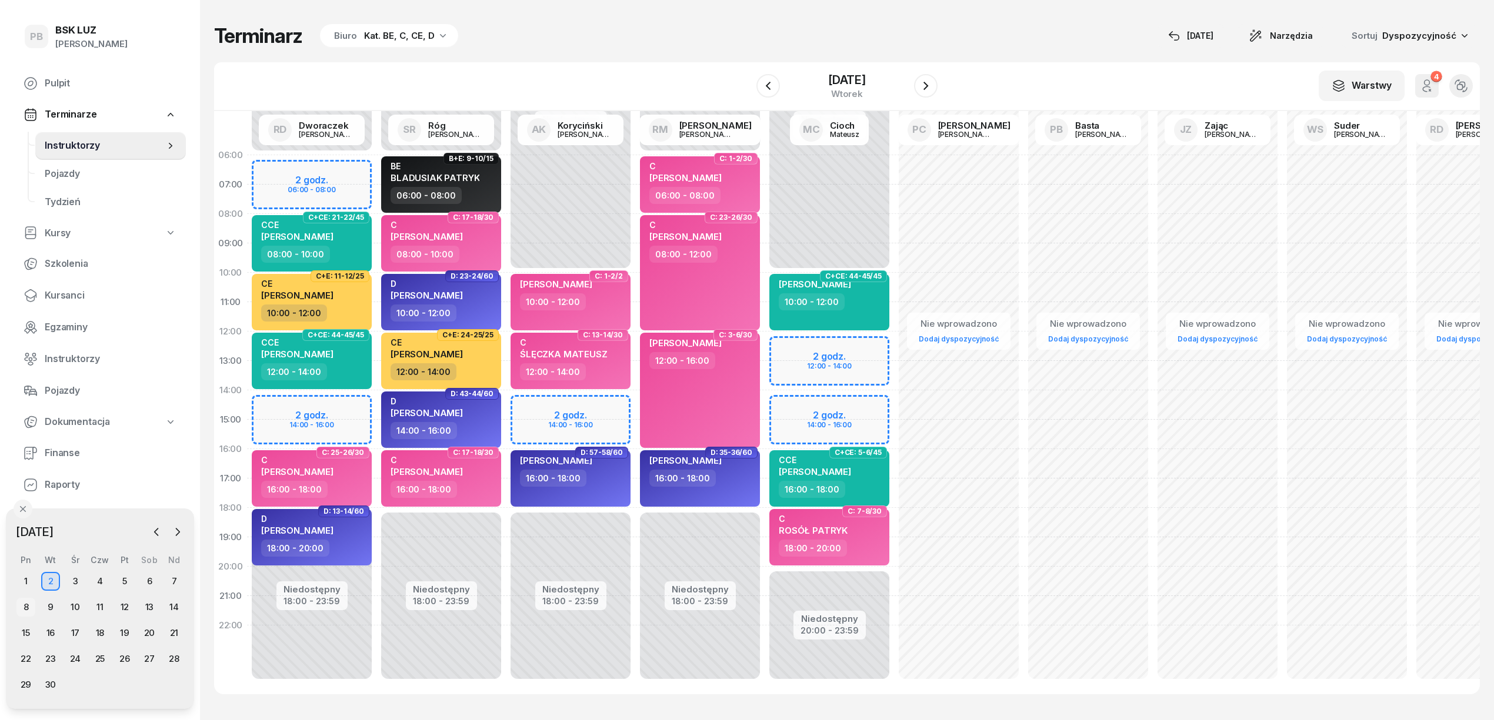
click at [28, 608] on div "8" at bounding box center [25, 607] width 19 height 19
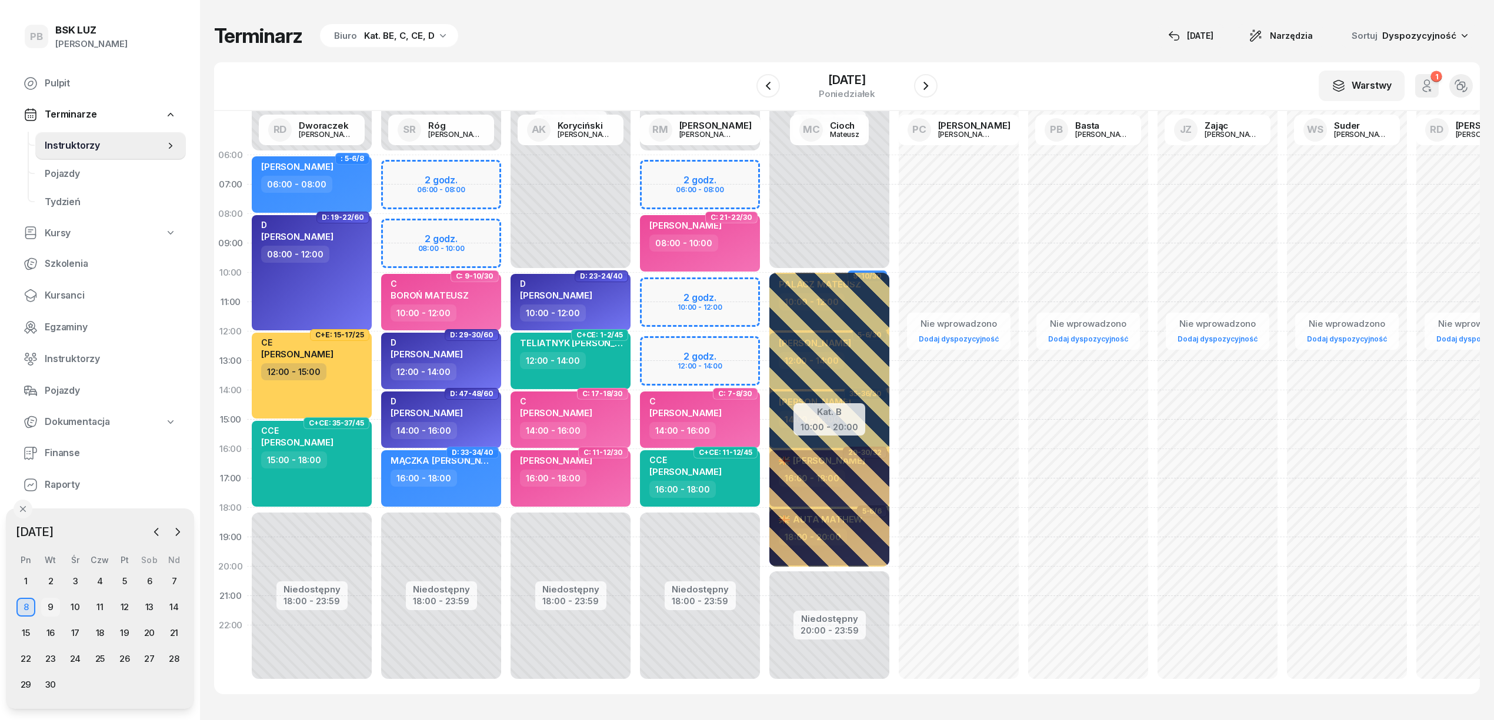
click at [50, 601] on div "9" at bounding box center [50, 607] width 19 height 19
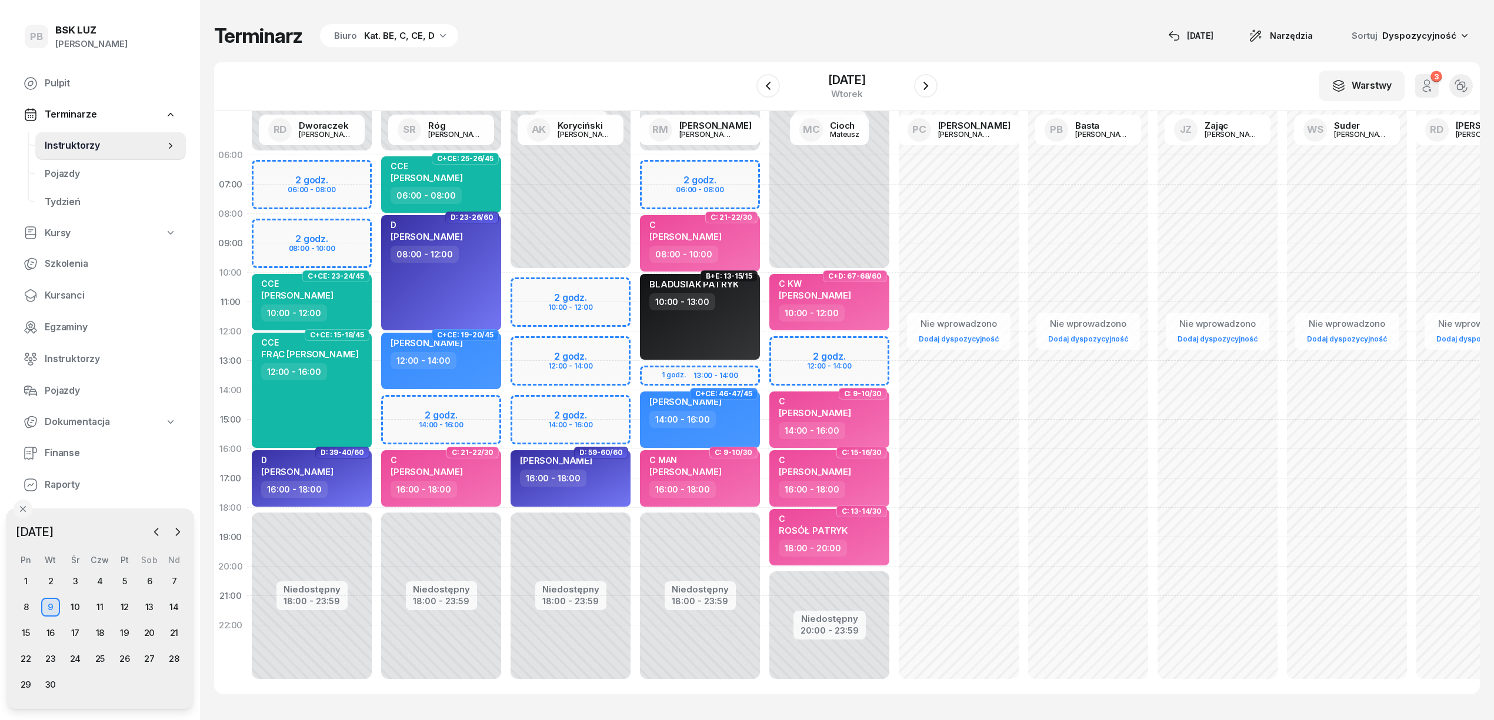
click at [365, 34] on div "Kat. BE, C, CE, D" at bounding box center [399, 36] width 71 height 14
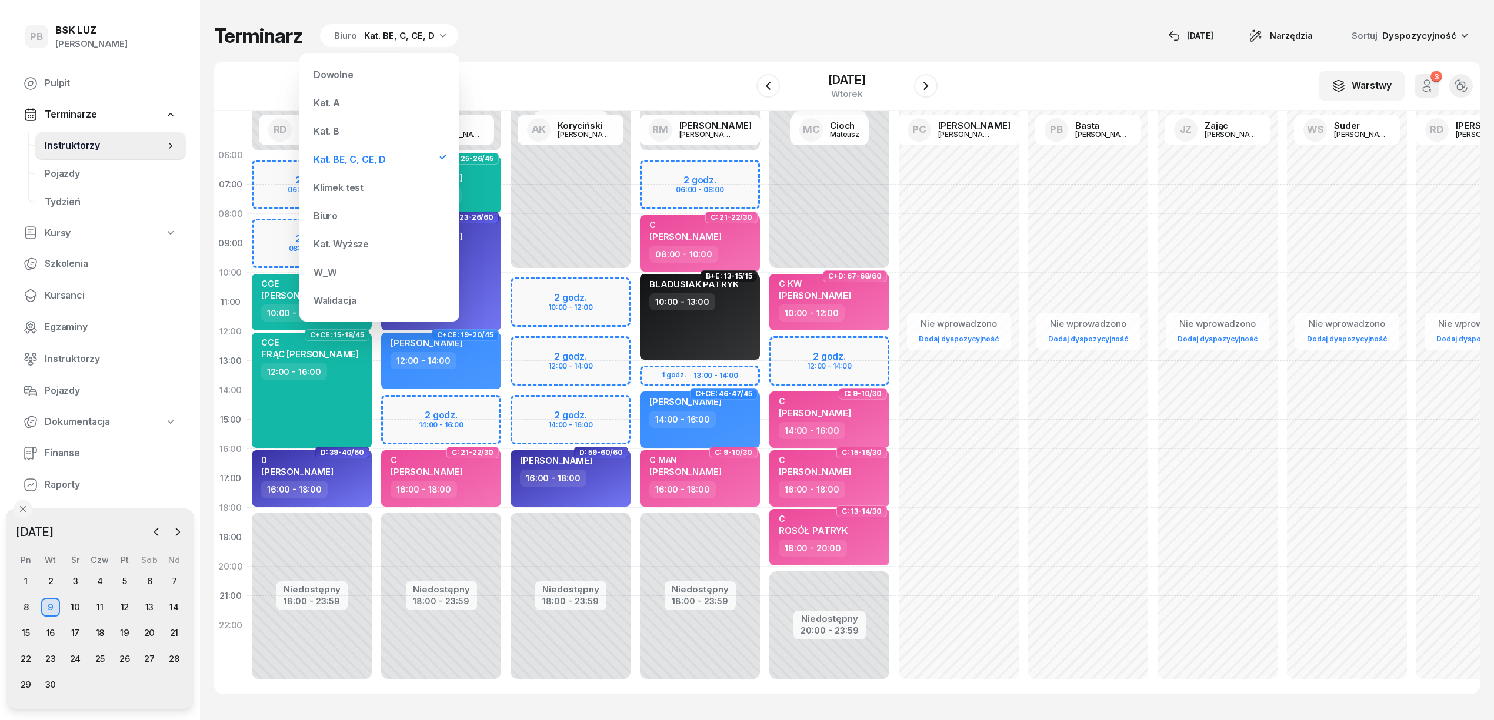
click at [345, 122] on div "Kat. B" at bounding box center [379, 131] width 141 height 24
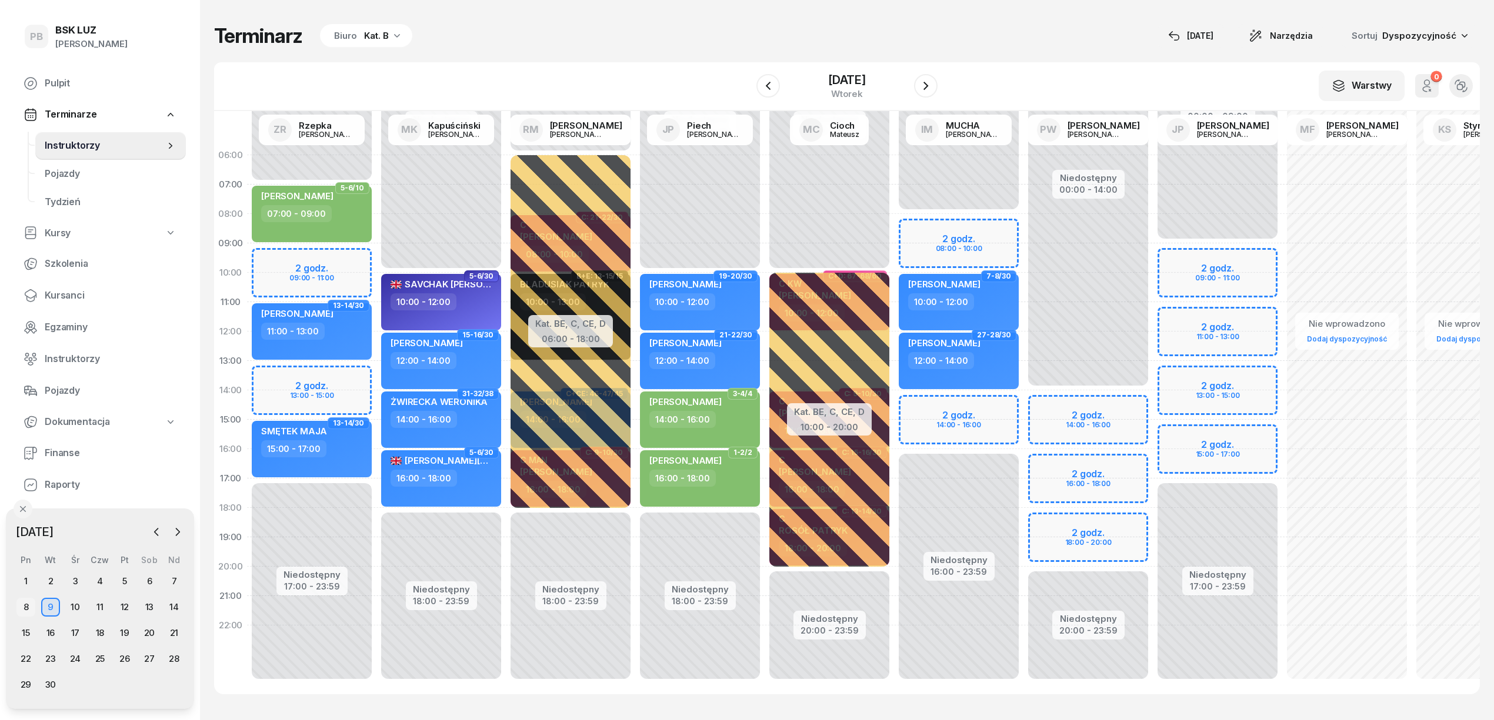
click at [27, 610] on div "8" at bounding box center [25, 607] width 19 height 19
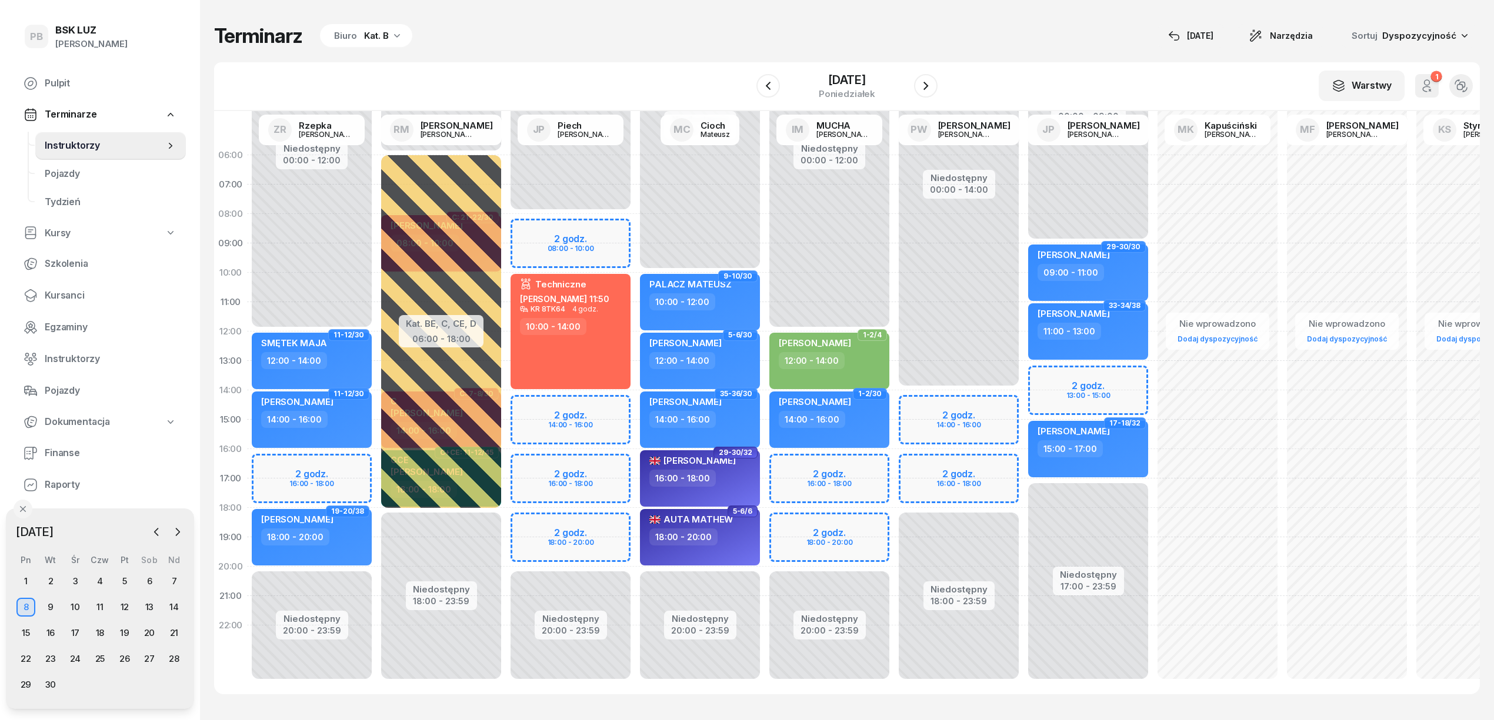
drag, startPoint x: 647, startPoint y: 59, endPoint x: 623, endPoint y: 41, distance: 29.9
click at [623, 41] on div "Terminarz Biuro Kat. B [DATE] Narzędzia Sortuj Dyspozycyjność" at bounding box center [846, 36] width 1265 height 25
click at [635, 462] on div "Niedostępny 00:00 - 08:00 Niedostępny 20:00 - 23:59 2 godz. 08:00 - 10:00 2 god…" at bounding box center [699, 420] width 129 height 559
select select "16"
select select "18"
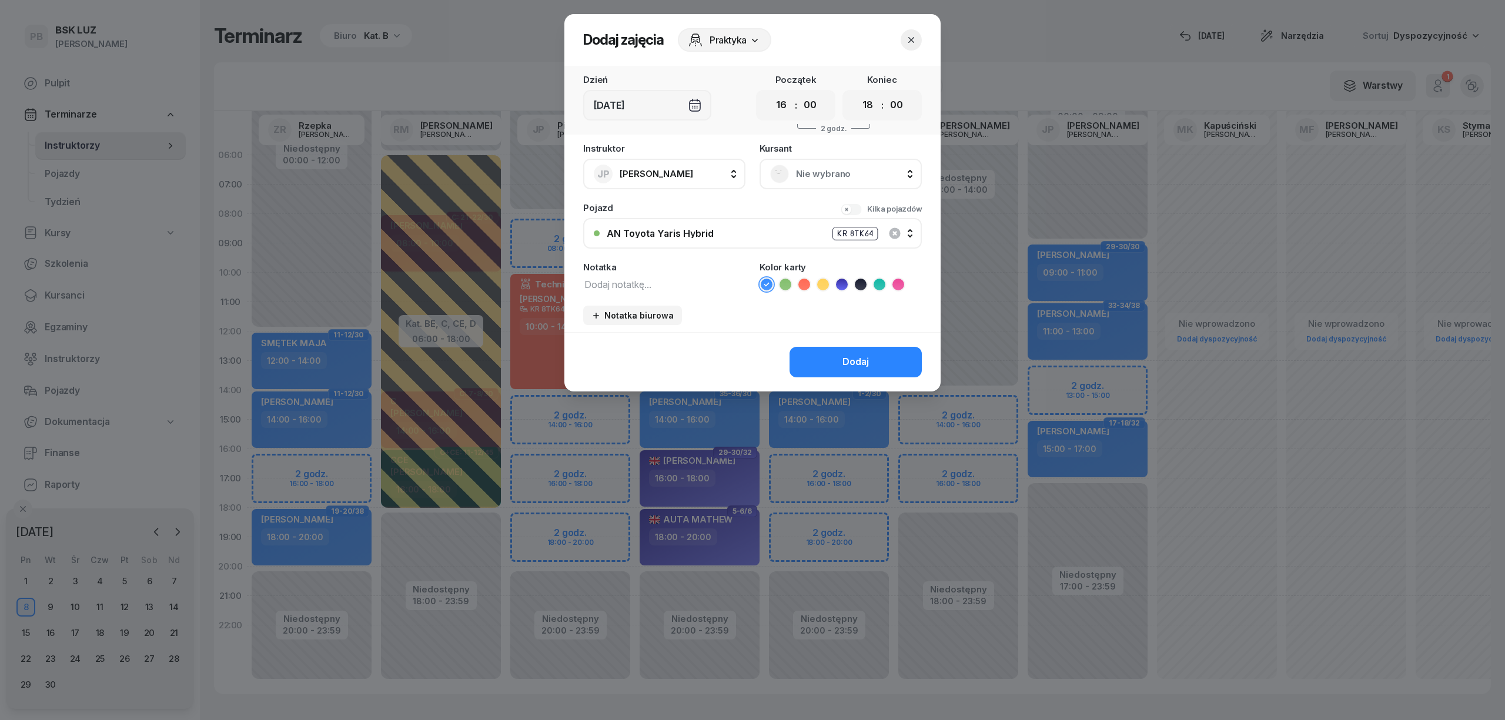
click at [683, 288] on textarea at bounding box center [664, 283] width 162 height 15
type textarea "wykład skrzyżowania"
click at [866, 285] on li at bounding box center [861, 285] width 14 height 14
click at [836, 370] on button "Dodaj" at bounding box center [856, 362] width 132 height 31
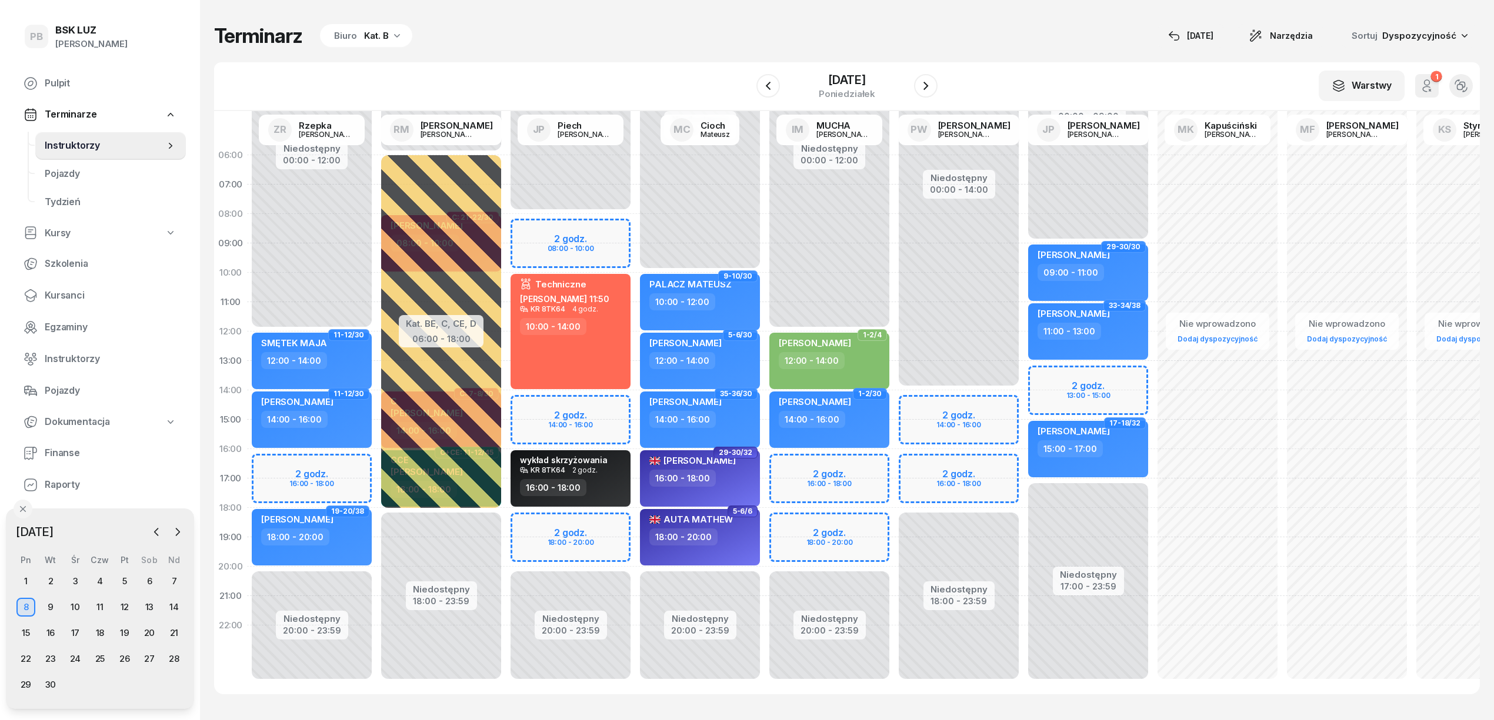
click at [960, 22] on div "Terminarz Biuro Kat. B [DATE] Narzędzia Sortuj Dyspozycyjność W Wybierz AK [PER…" at bounding box center [846, 359] width 1265 height 718
click at [946, 49] on div "Terminarz Biuro Kat. B [DATE] Narzędzia Sortuj Dyspozycyjność W Wybierz AK [PER…" at bounding box center [846, 359] width 1265 height 718
click at [963, 43] on div "Terminarz Biuro Kat. B [DATE] Narzędzia Sortuj Dyspozycyjność" at bounding box center [846, 36] width 1265 height 25
click at [1010, 45] on div "Terminarz Biuro Kat. B [DATE] Narzędzia Sortuj Dyspozycyjność" at bounding box center [846, 36] width 1265 height 25
click at [1036, 53] on div "Terminarz Biuro Kat. B [DATE] Narzędzia Sortuj Dyspozycyjność W Wybierz AK [PER…" at bounding box center [846, 359] width 1265 height 718
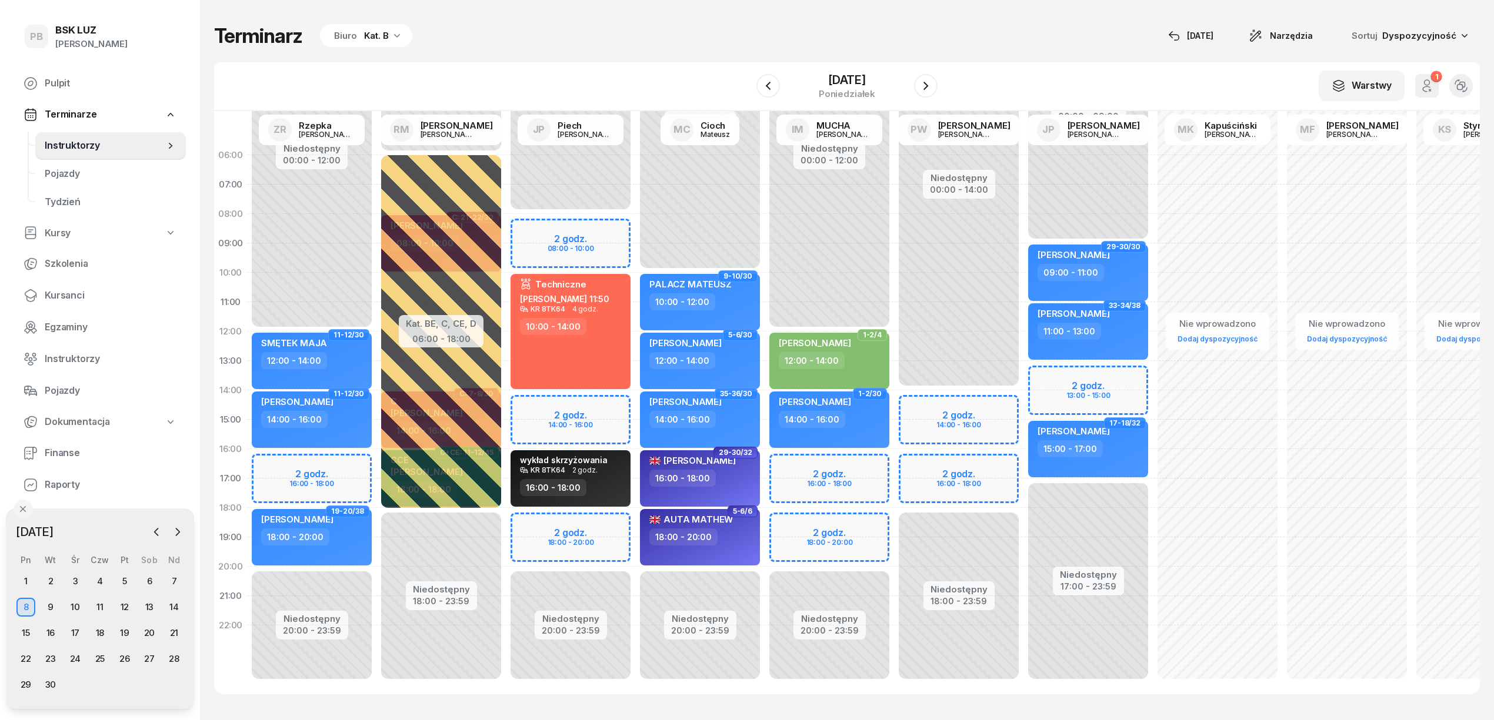
click at [645, 21] on div "Terminarz Biuro Kat. B [DATE] Narzędzia Sortuj Dyspozycyjność W Wybierz AK [PER…" at bounding box center [846, 359] width 1265 height 718
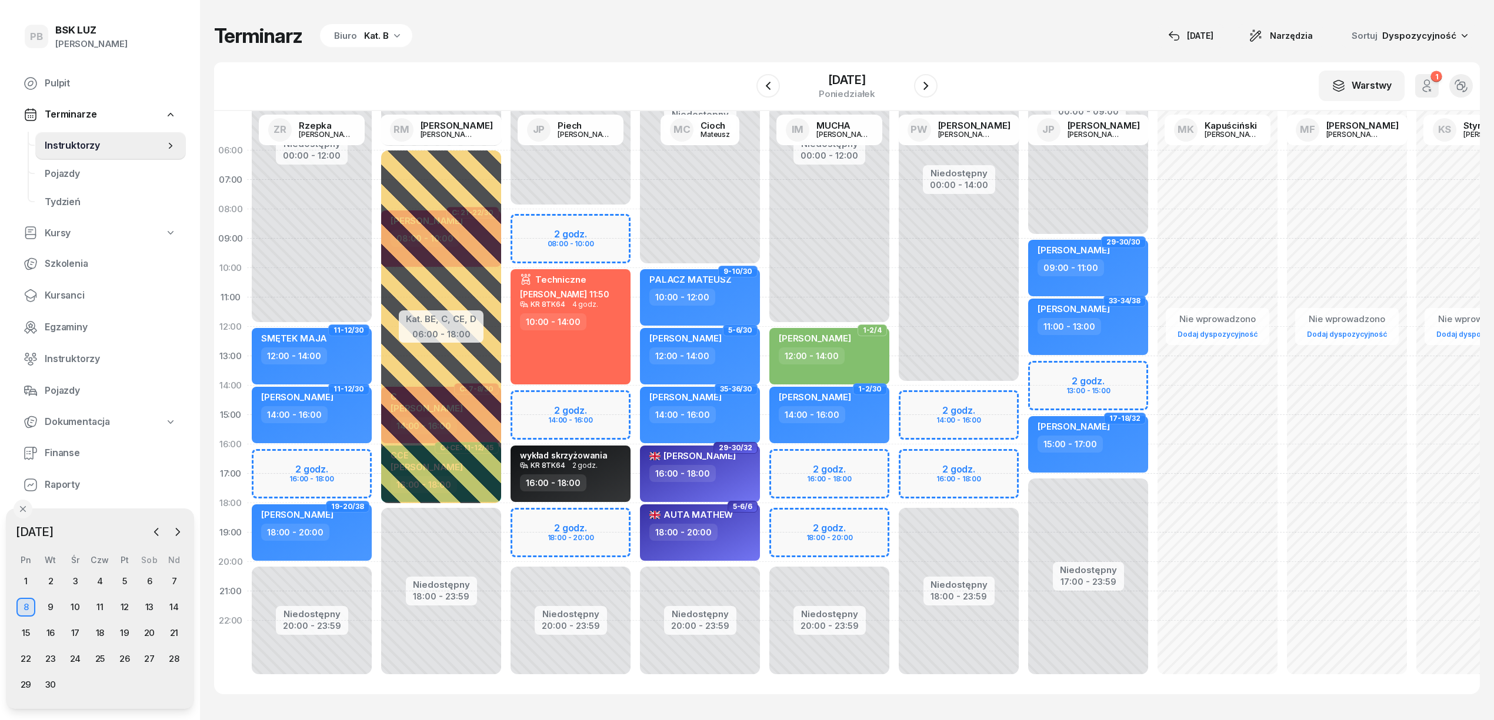
scroll to position [16, 0]
click at [1011, 48] on div "Terminarz Biuro Kat. B [DATE] Narzędzia Sortuj Dyspozycyjność W Wybierz AK [PER…" at bounding box center [846, 359] width 1265 height 718
click at [158, 530] on icon "button" at bounding box center [157, 532] width 12 height 12
click at [53, 657] on div "19" at bounding box center [50, 659] width 19 height 19
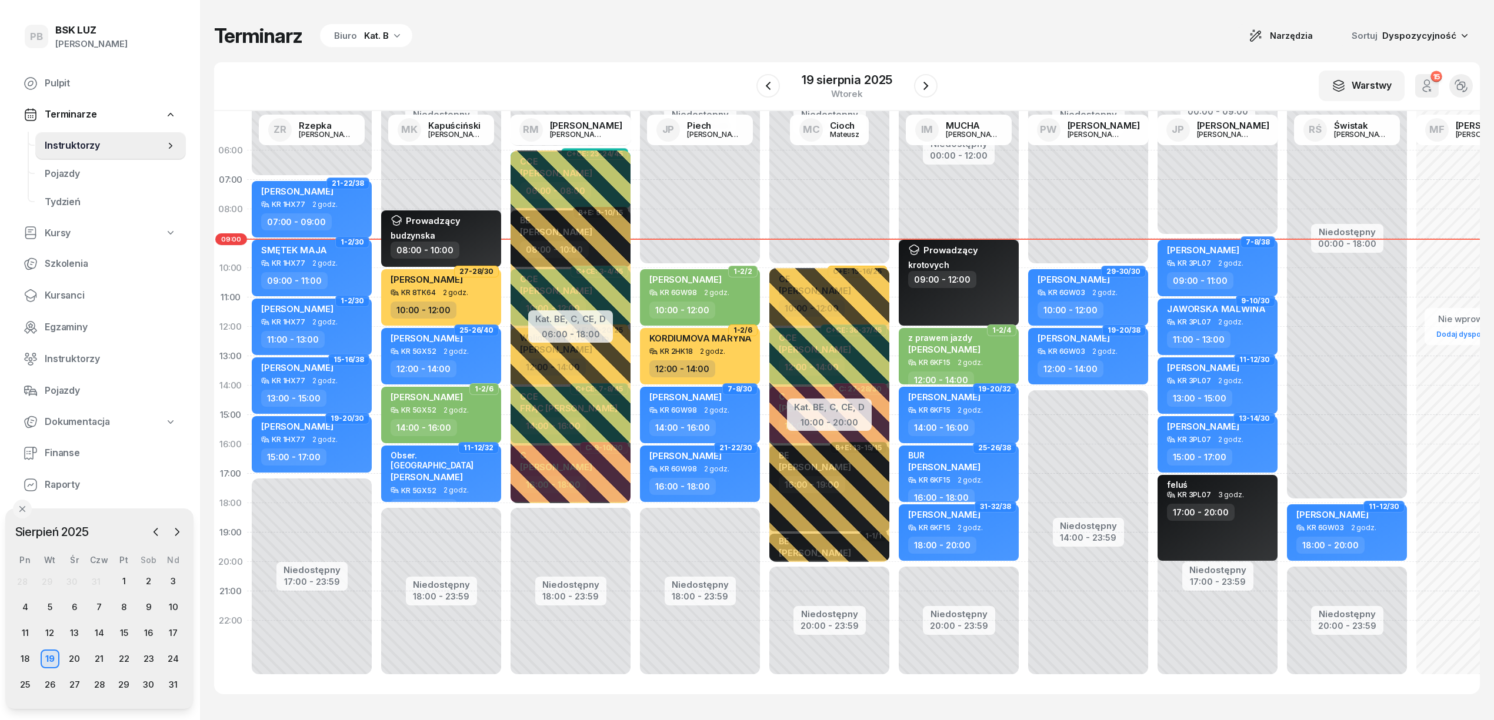
click at [645, 15] on div "Terminarz Biuro Kat. B Narzędzia Sortuj Dyspozycyjność W Wybierz AK [PERSON_NAM…" at bounding box center [846, 359] width 1265 height 718
click at [1205, 4] on div "Terminarz Biuro Kat. B Narzędzia Sortuj Dyspozycyjność W Wybierz AK [PERSON_NAM…" at bounding box center [846, 359] width 1265 height 718
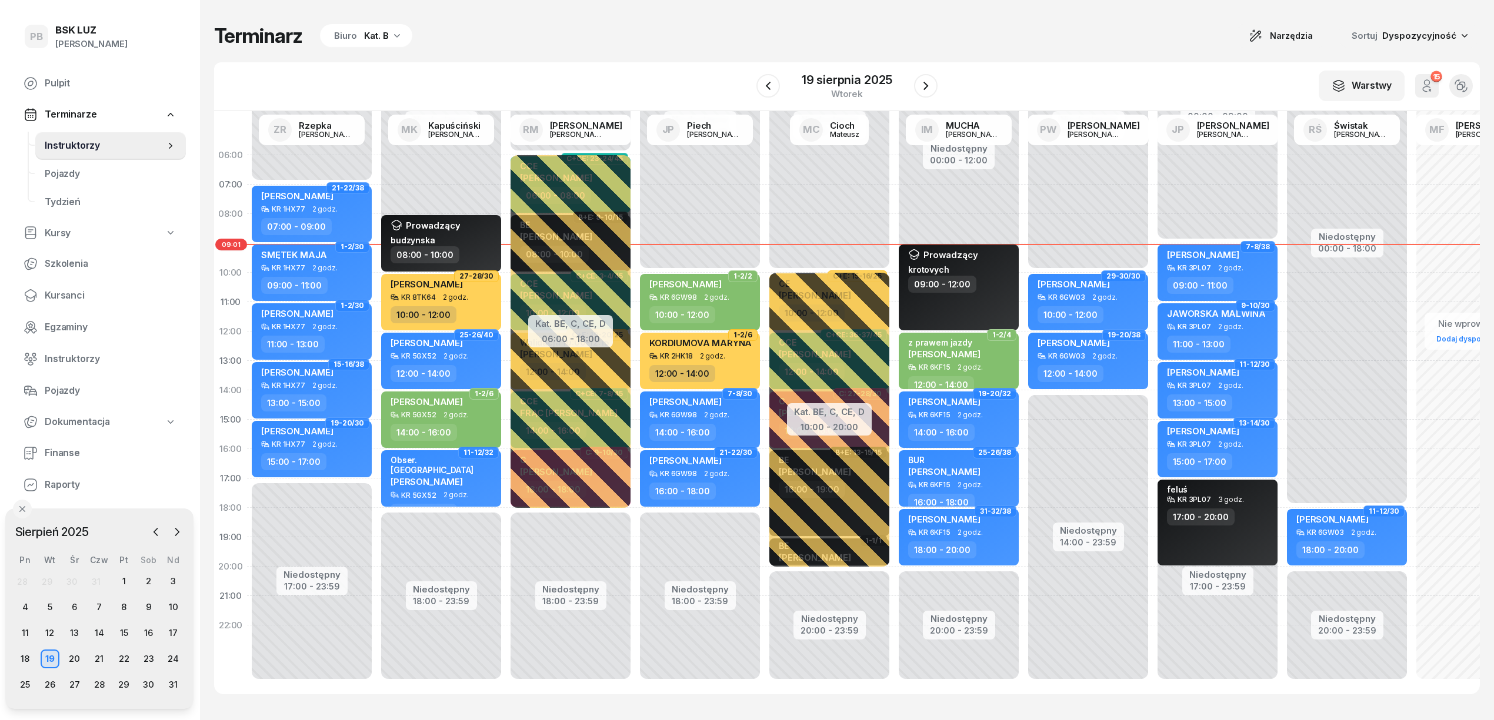
click at [376, 32] on div "Kat. B" at bounding box center [376, 36] width 25 height 14
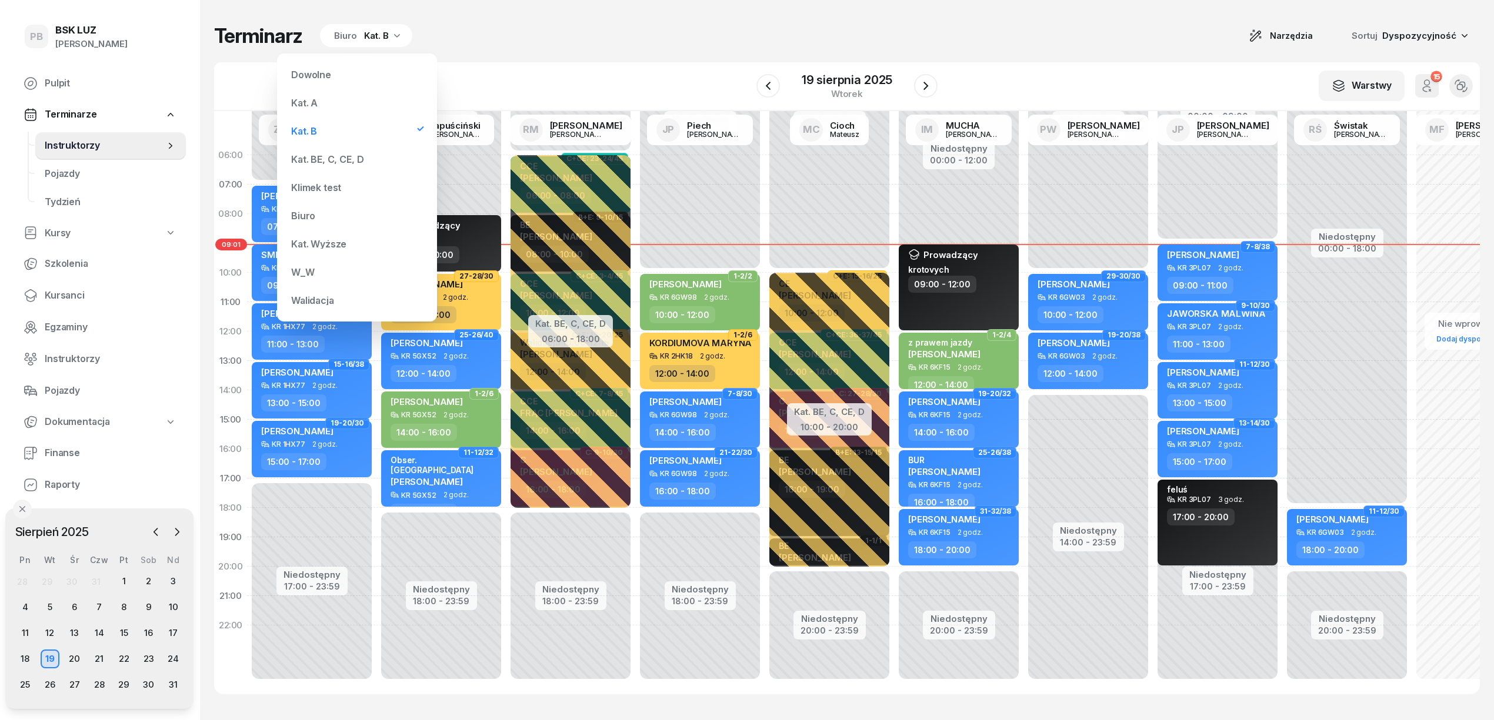
click at [329, 154] on div "Kat. BE, C, CE, D" at bounding box center [356, 160] width 141 height 24
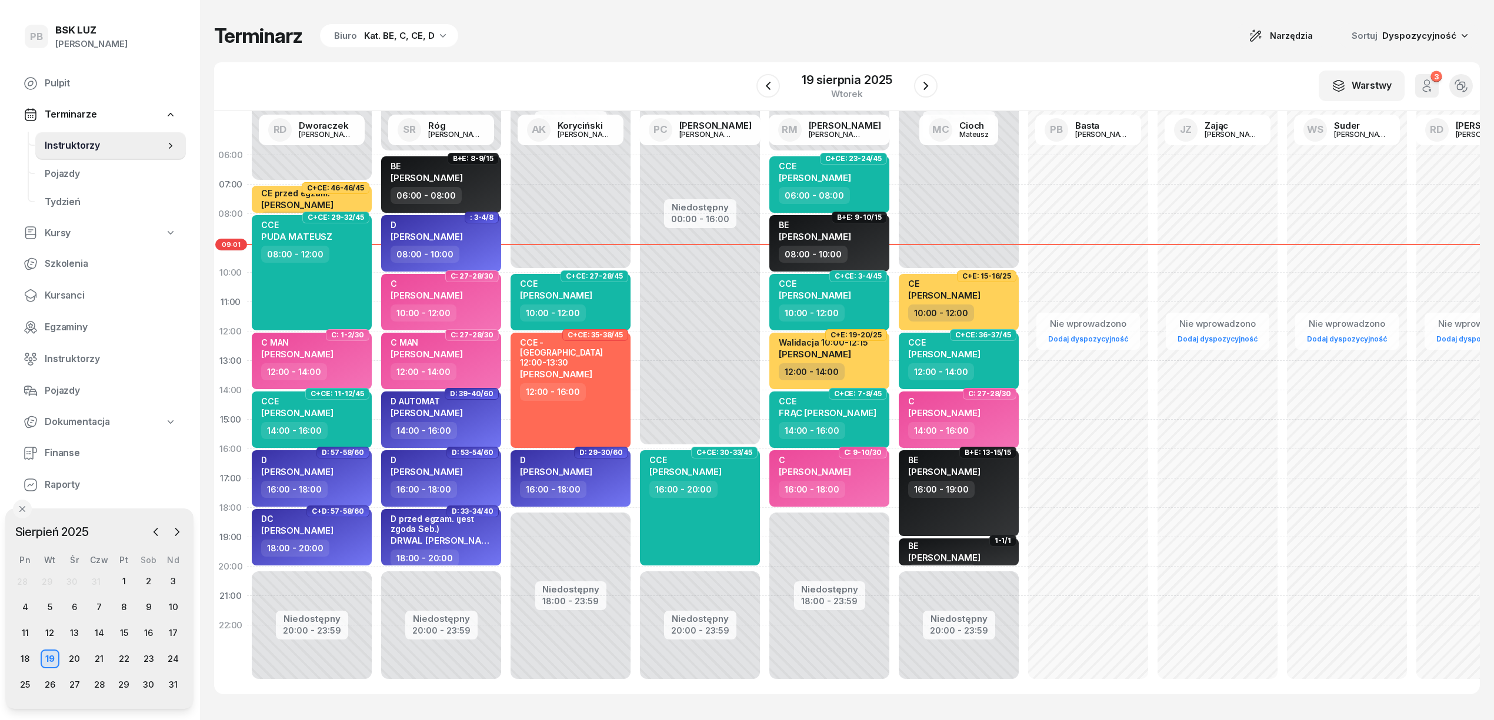
click at [520, 69] on div "W Wybierz AK [PERSON_NAME] BP [PERSON_NAME] DP [PERSON_NAME] GS [PERSON_NAME] I…" at bounding box center [846, 86] width 1265 height 49
click at [74, 655] on div "20" at bounding box center [74, 659] width 19 height 19
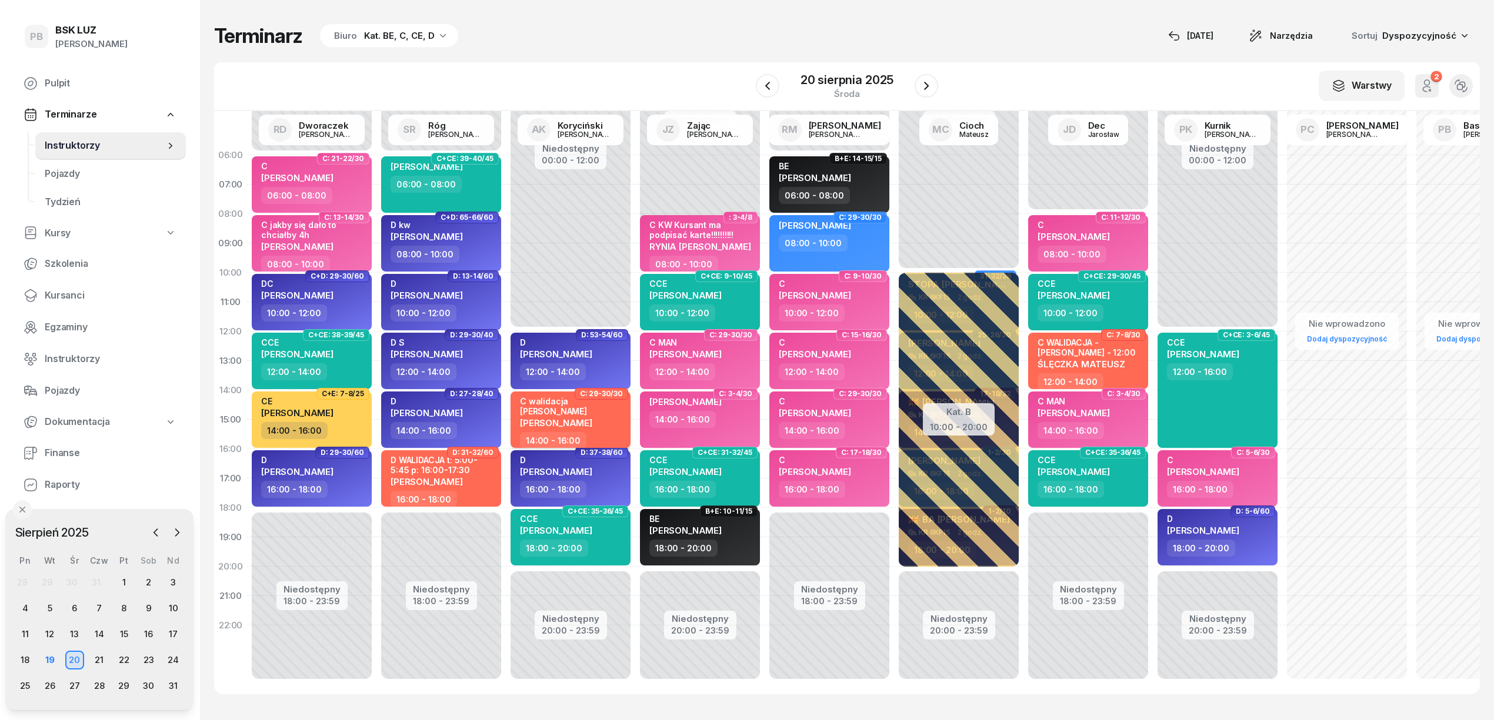
click at [577, 432] on div "14:00 - 16:00" at bounding box center [553, 440] width 66 height 17
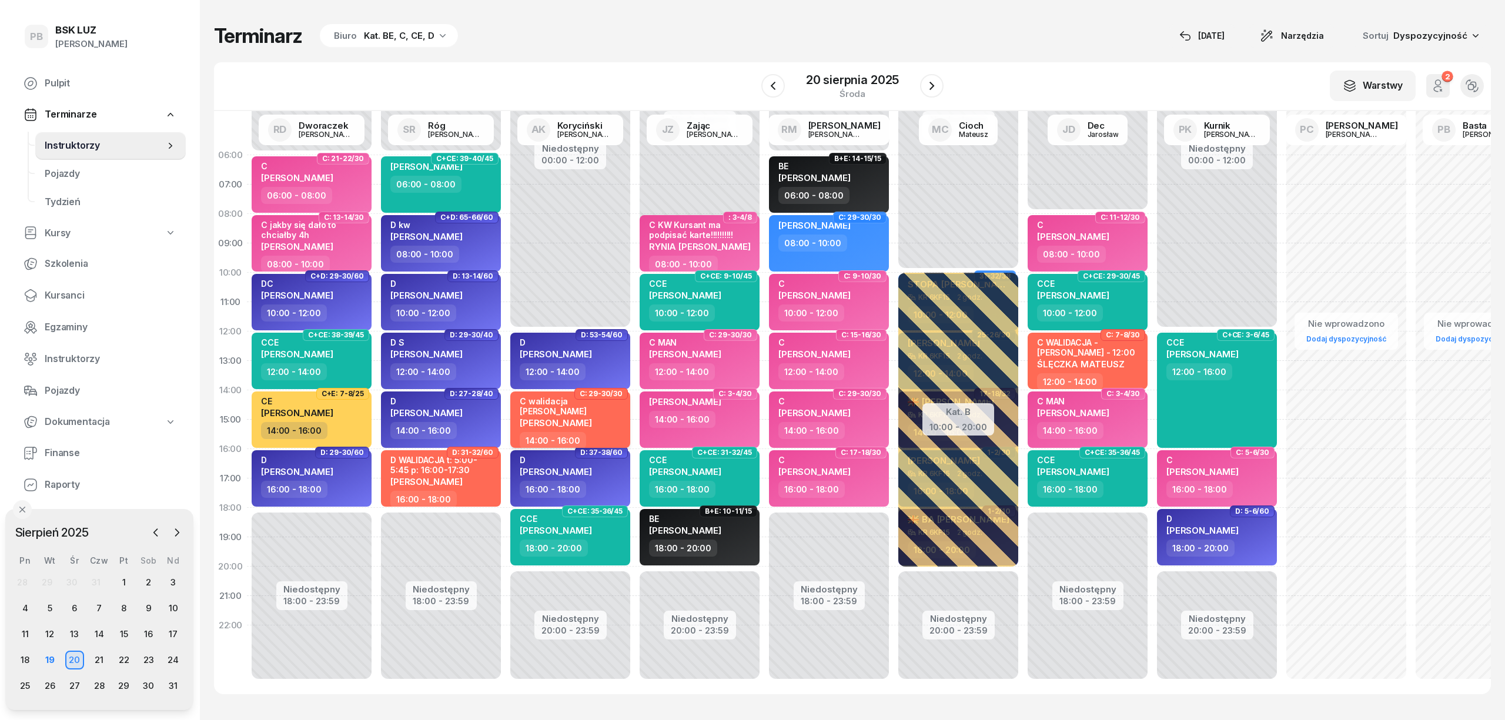
select select "14"
select select "16"
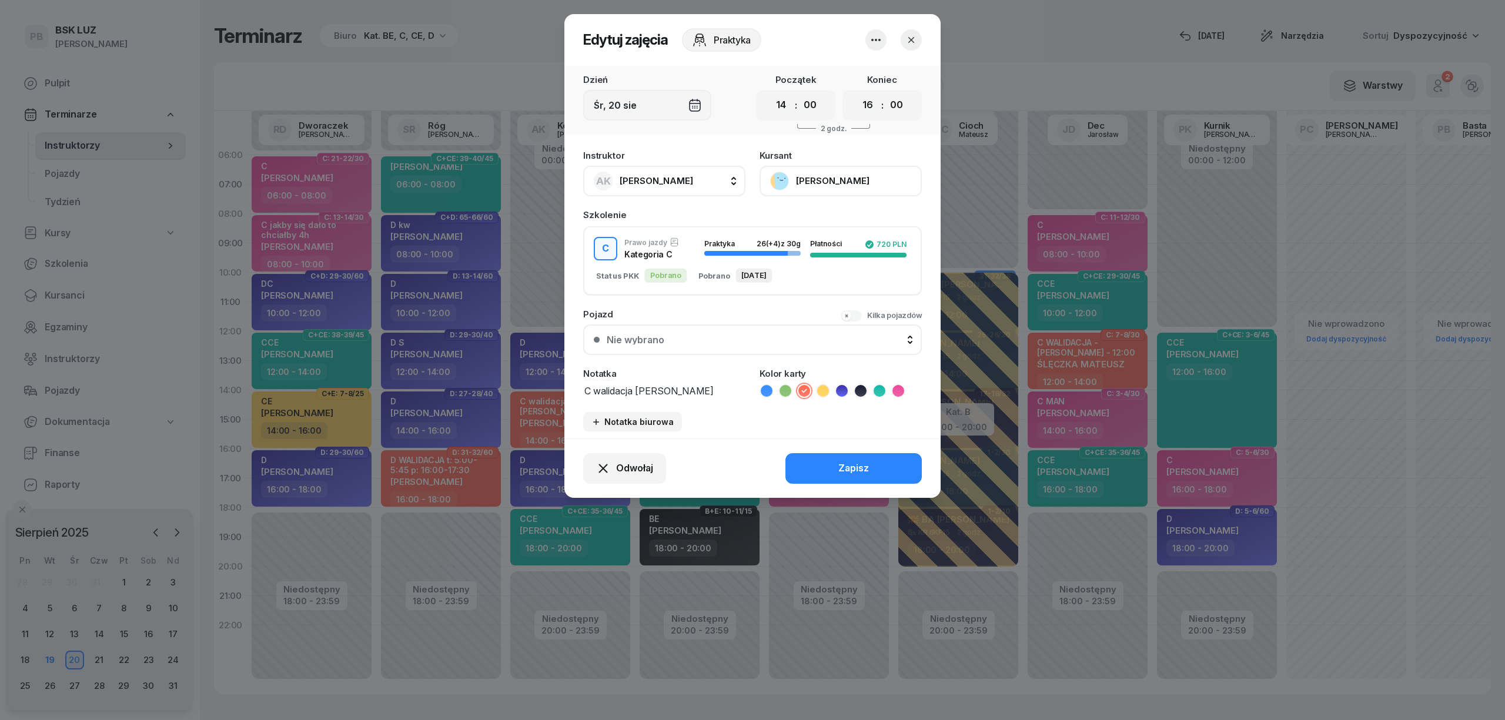
click at [835, 181] on button "[PERSON_NAME]" at bounding box center [841, 181] width 162 height 31
click at [843, 212] on link "Otwórz profil" at bounding box center [839, 220] width 155 height 29
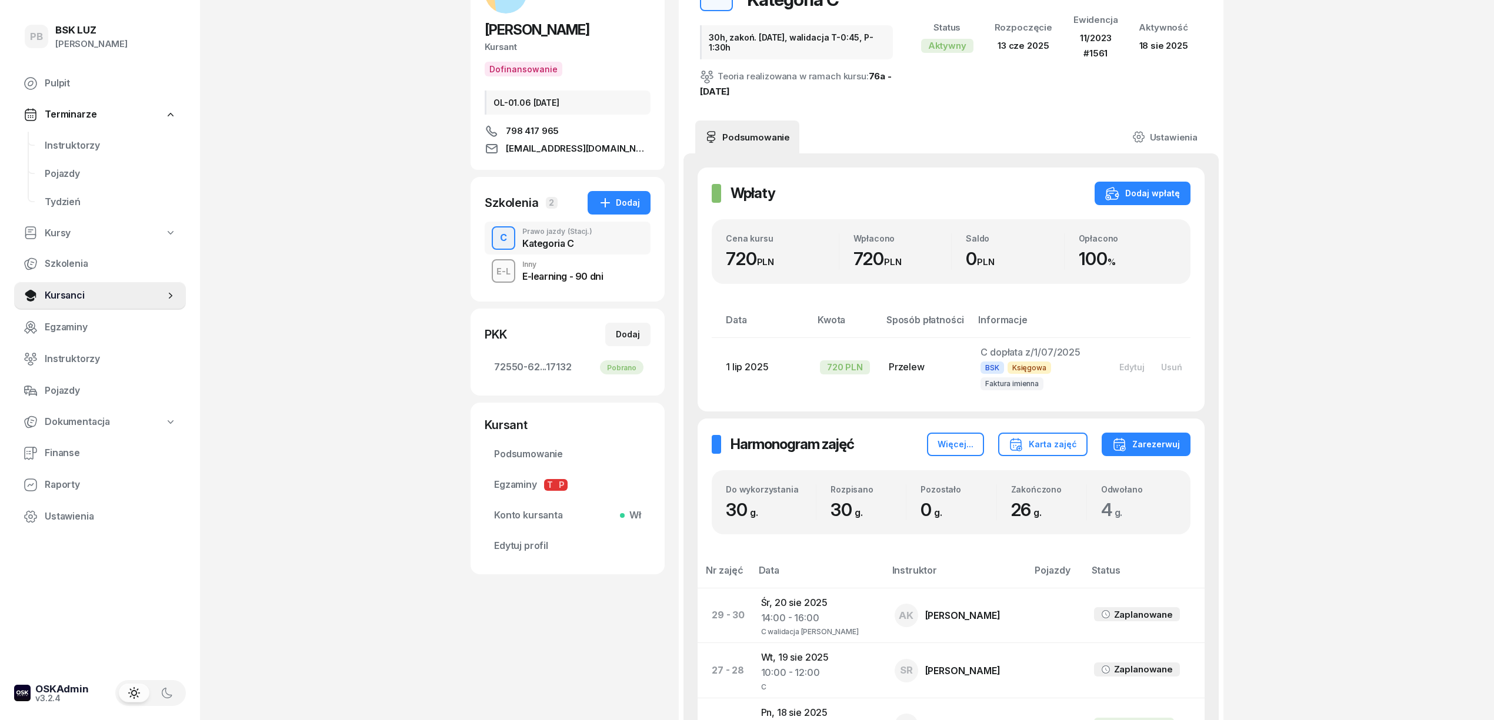
scroll to position [235, 0]
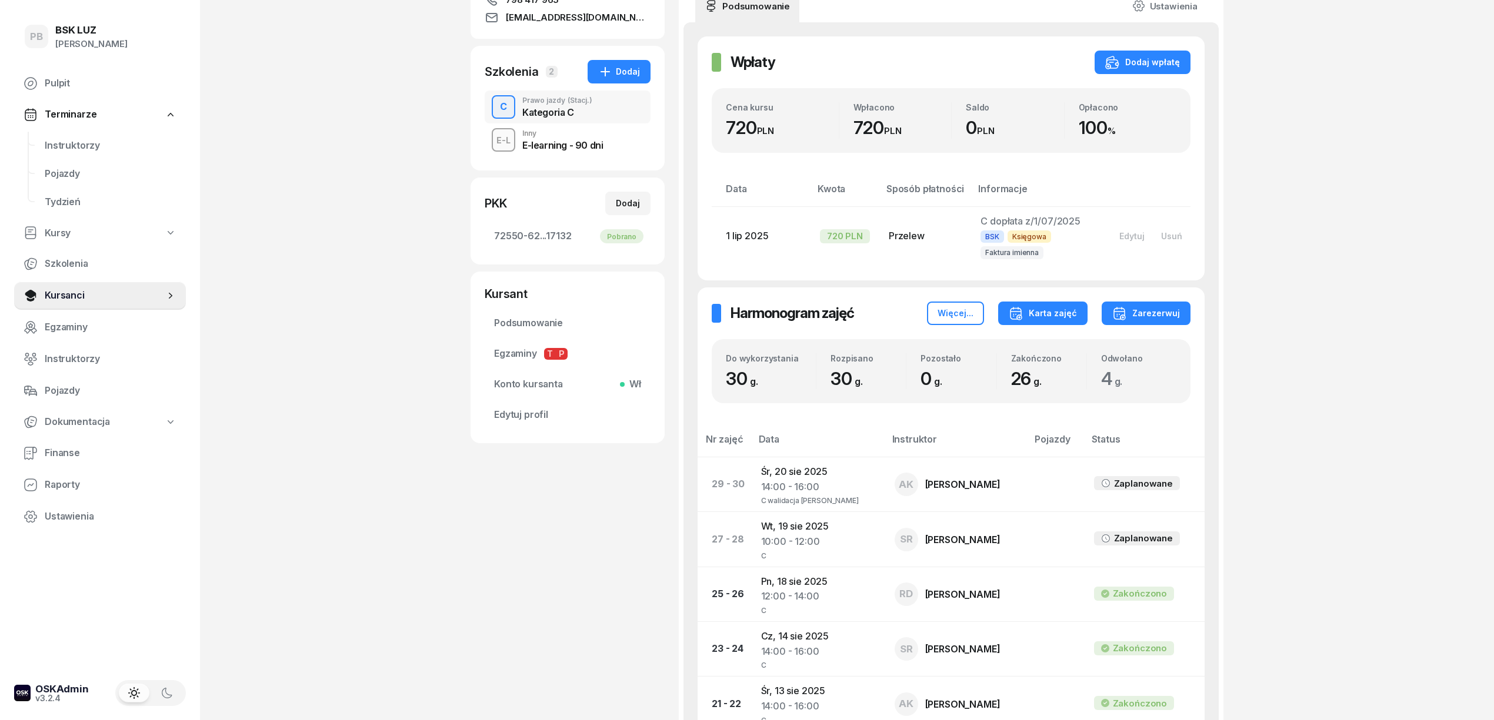
click at [1057, 306] on button "Karta zajęć" at bounding box center [1042, 314] width 89 height 24
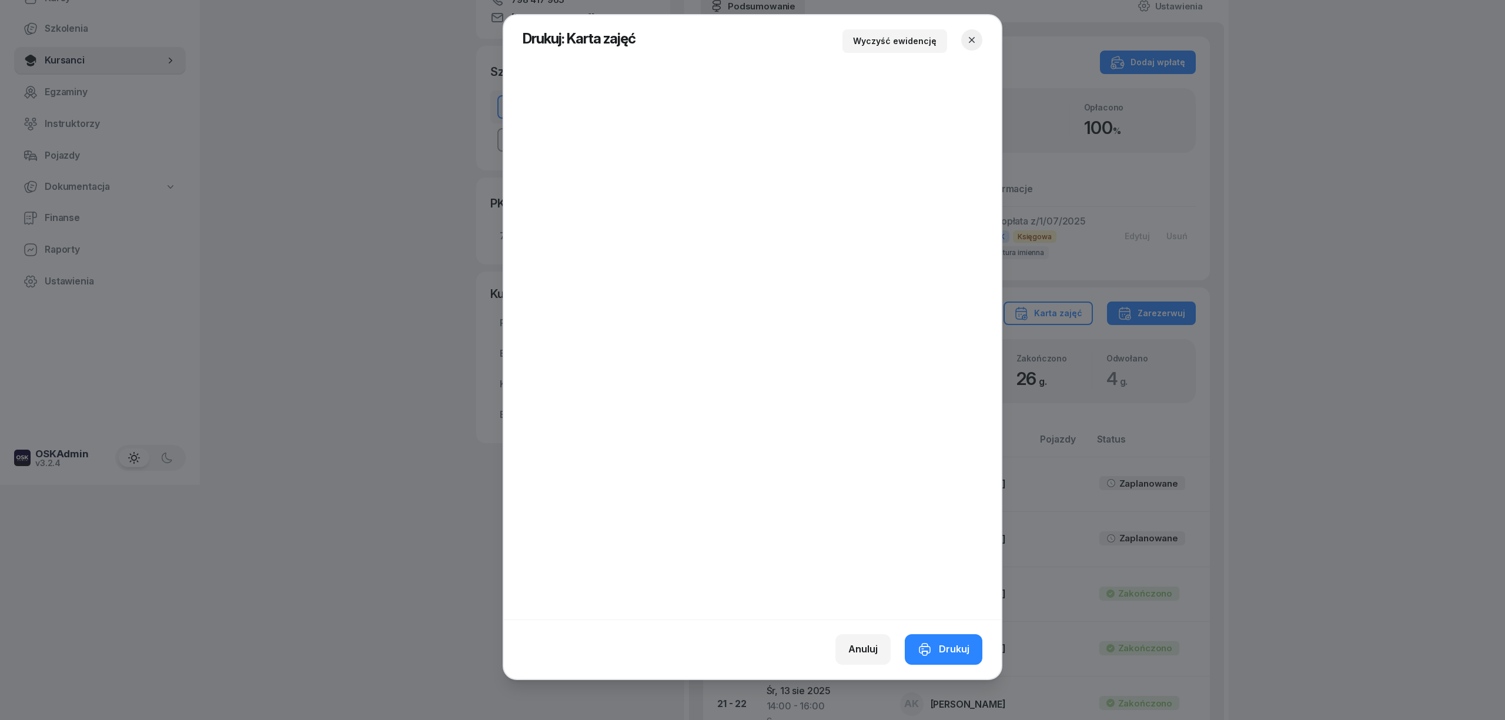
click at [974, 35] on icon "button" at bounding box center [972, 40] width 12 height 12
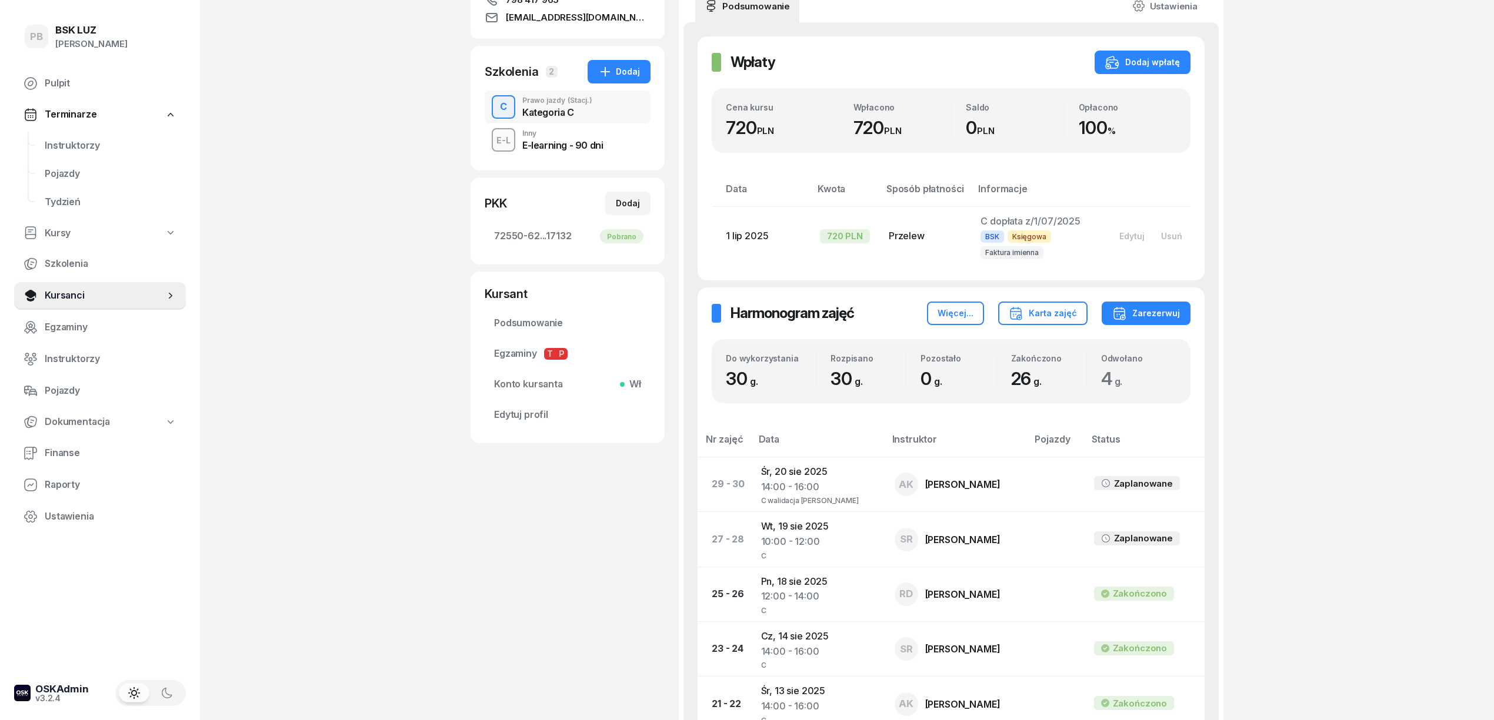
click at [1300, 325] on div "PB BSK [PERSON_NAME] Pulpit Terminarze Instruktorzy Pojazdy Tydzień Kursy Szkol…" at bounding box center [747, 652] width 1494 height 1774
click at [409, 212] on div "PB BSK [PERSON_NAME] Pulpit Terminarze Instruktorzy Pojazdy Tydzień Kursy Szkol…" at bounding box center [747, 652] width 1494 height 1774
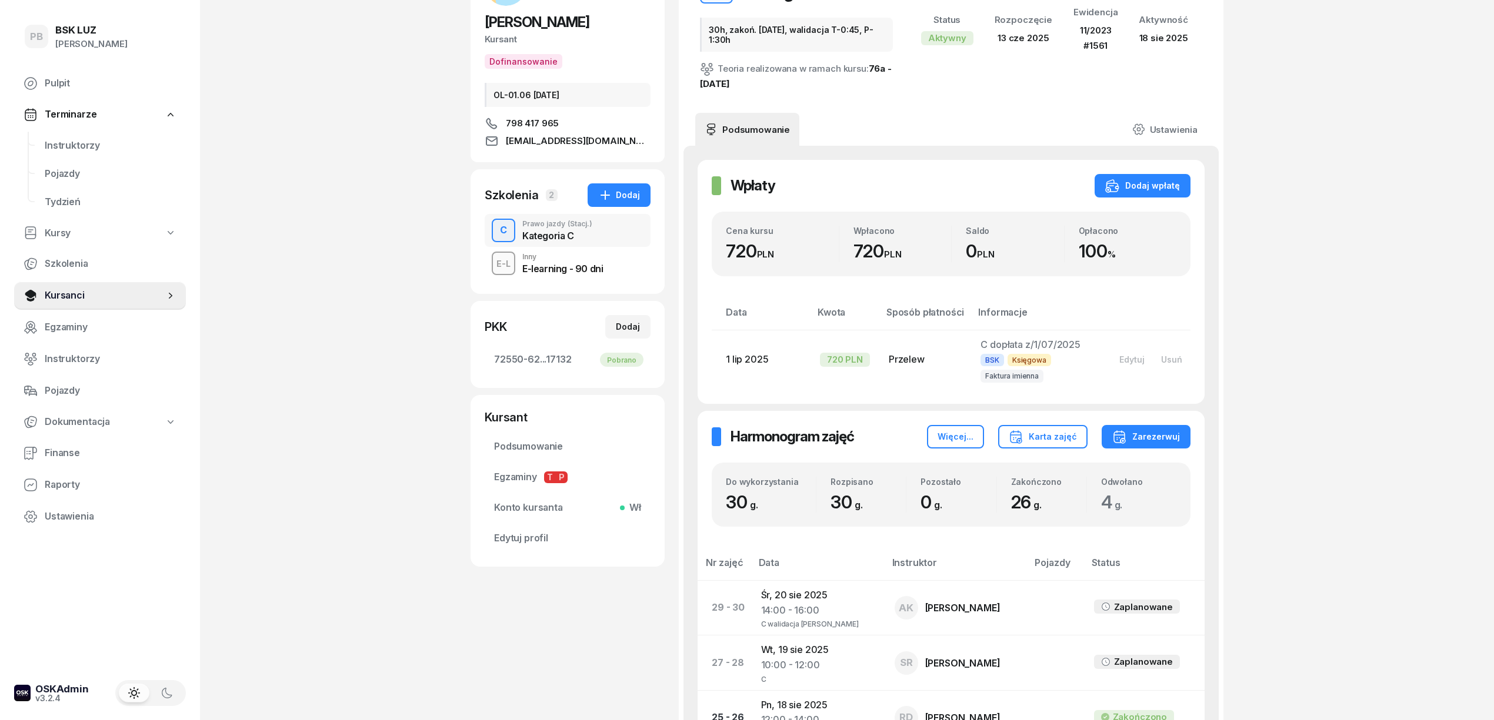
scroll to position [0, 0]
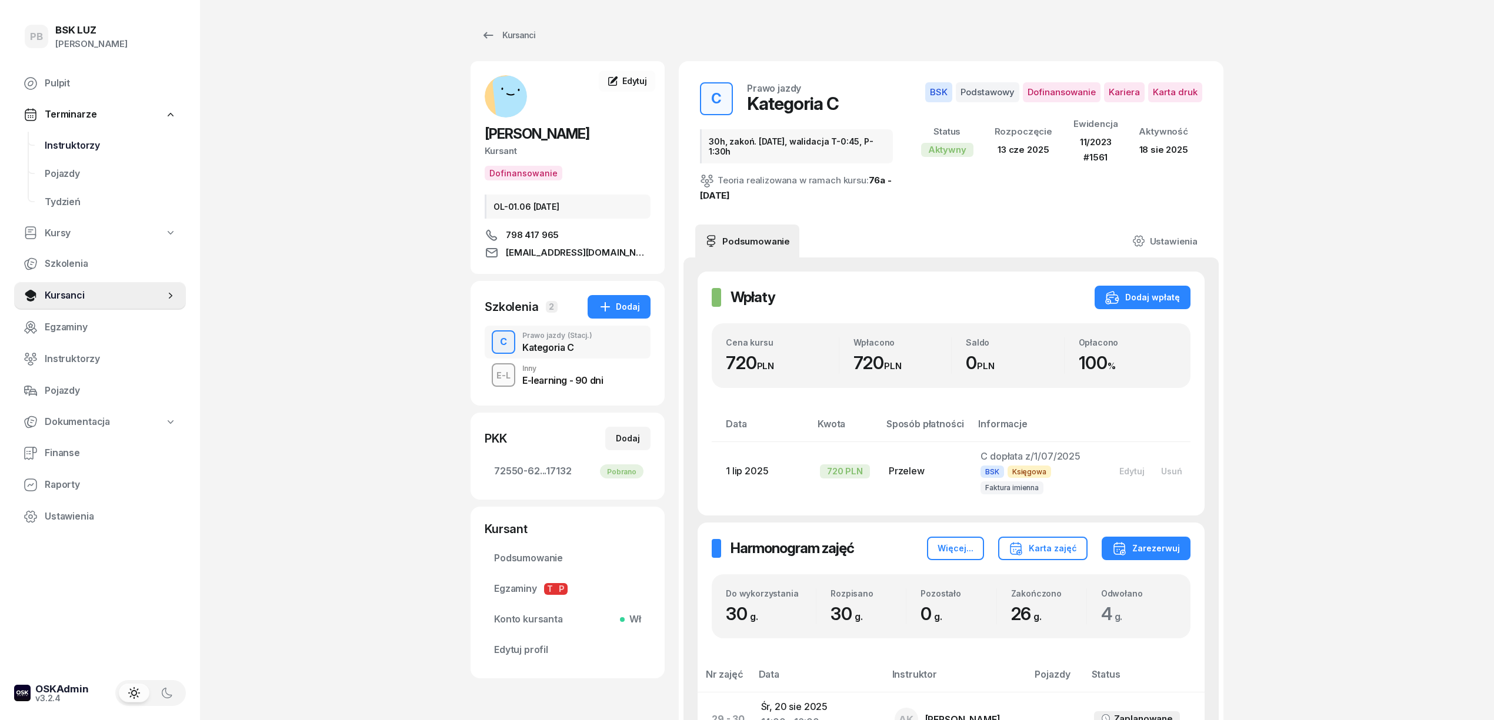
click at [87, 141] on span "Instruktorzy" at bounding box center [111, 145] width 132 height 15
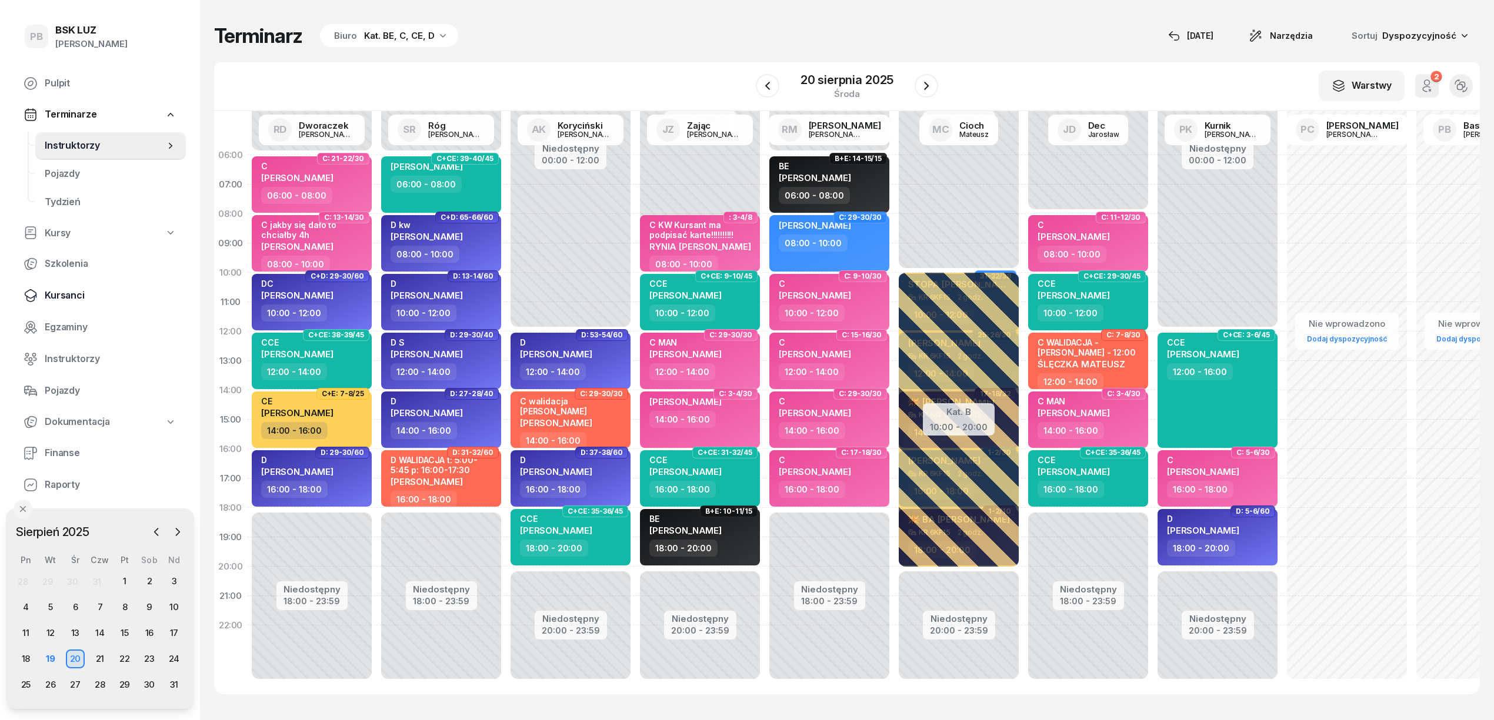
click at [78, 296] on span "Kursanci" at bounding box center [111, 295] width 132 height 15
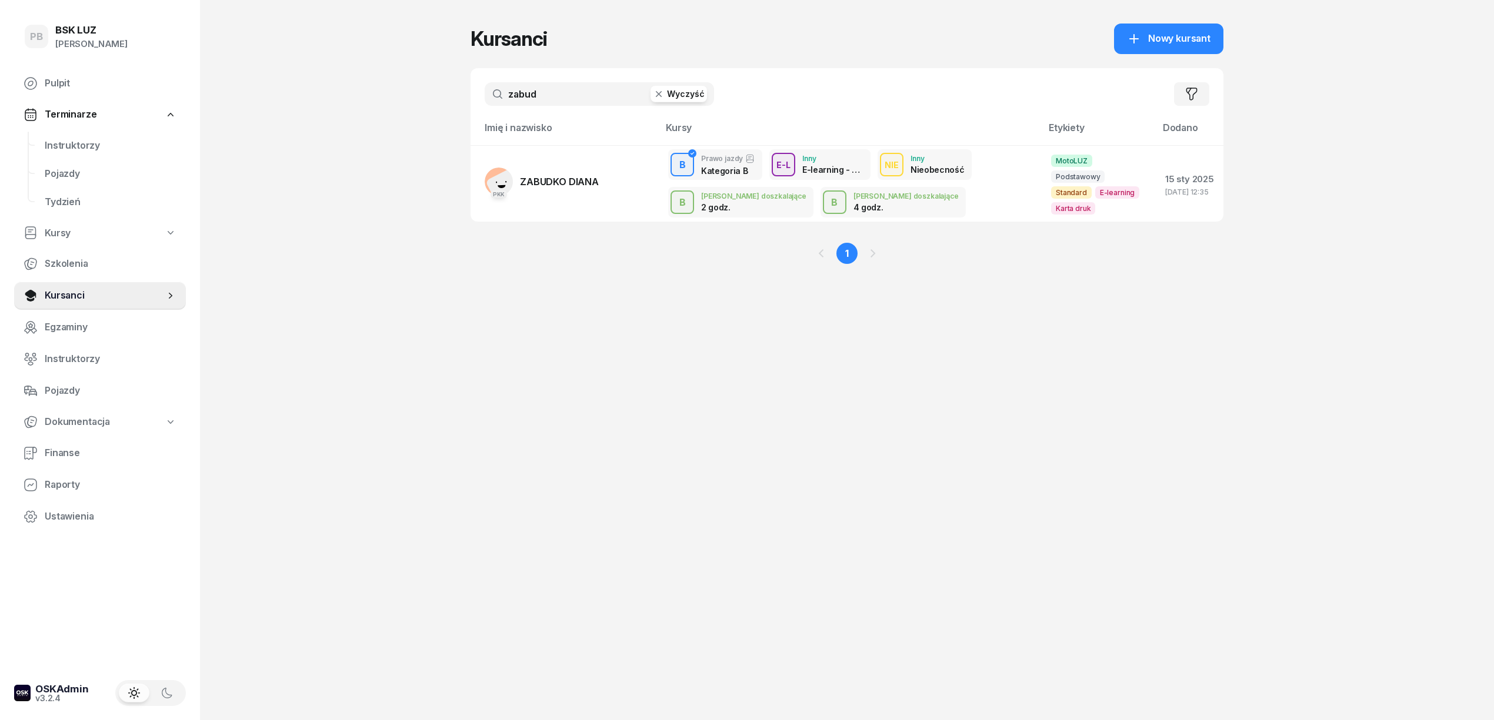
click at [556, 90] on input "zabud" at bounding box center [599, 94] width 229 height 24
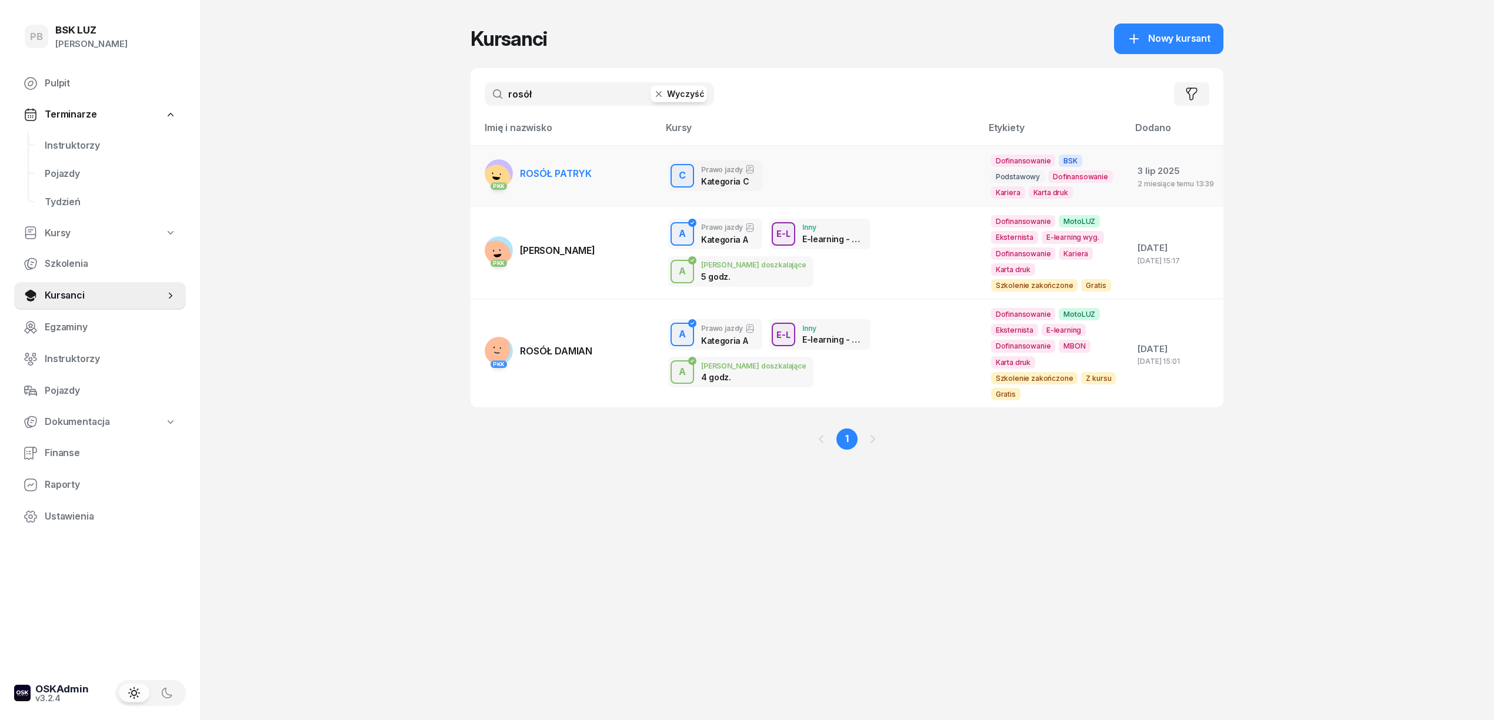
type input "rosół"
click at [577, 166] on link "PKK ROSÓŁ [GEOGRAPHIC_DATA]" at bounding box center [538, 173] width 107 height 28
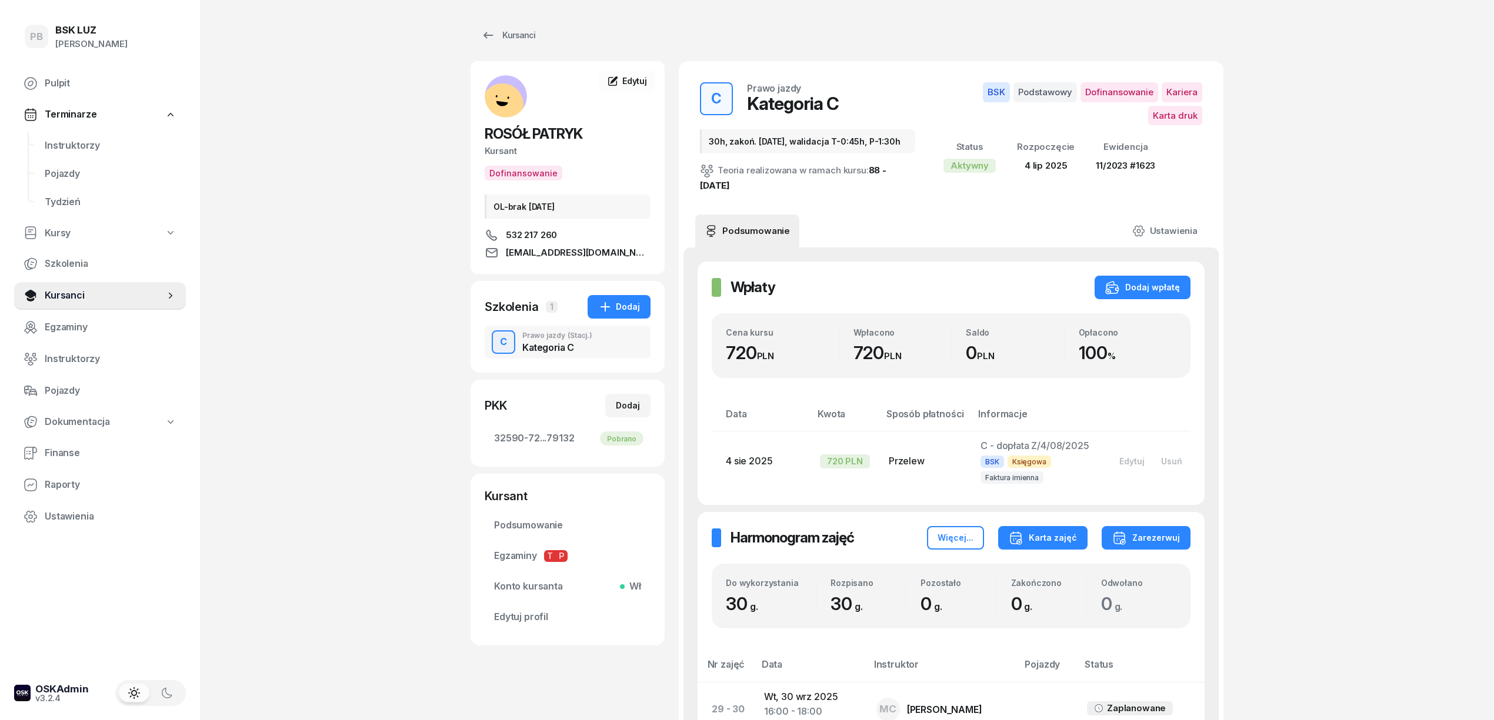
click at [1055, 545] on div "Karta zajęć" at bounding box center [1043, 538] width 68 height 14
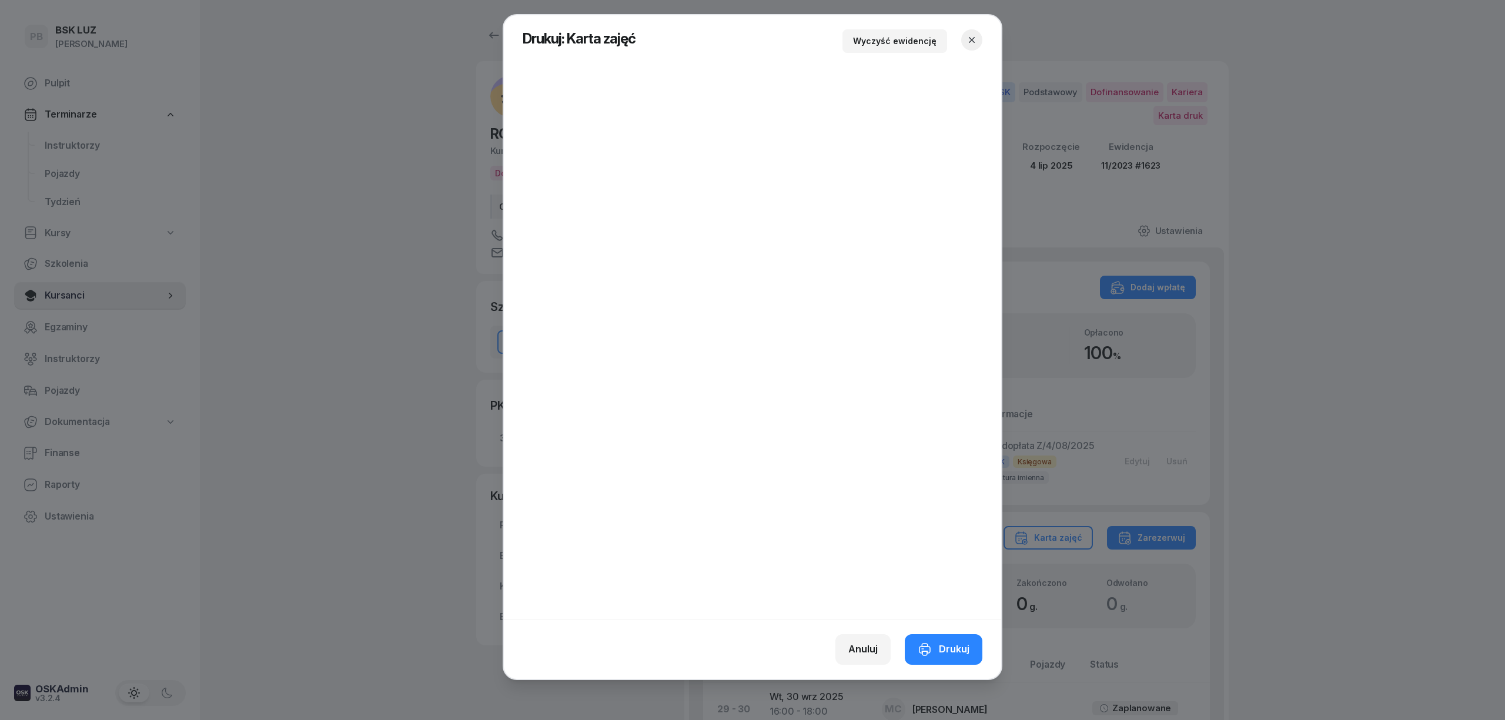
click at [969, 36] on icon "button" at bounding box center [972, 40] width 12 height 12
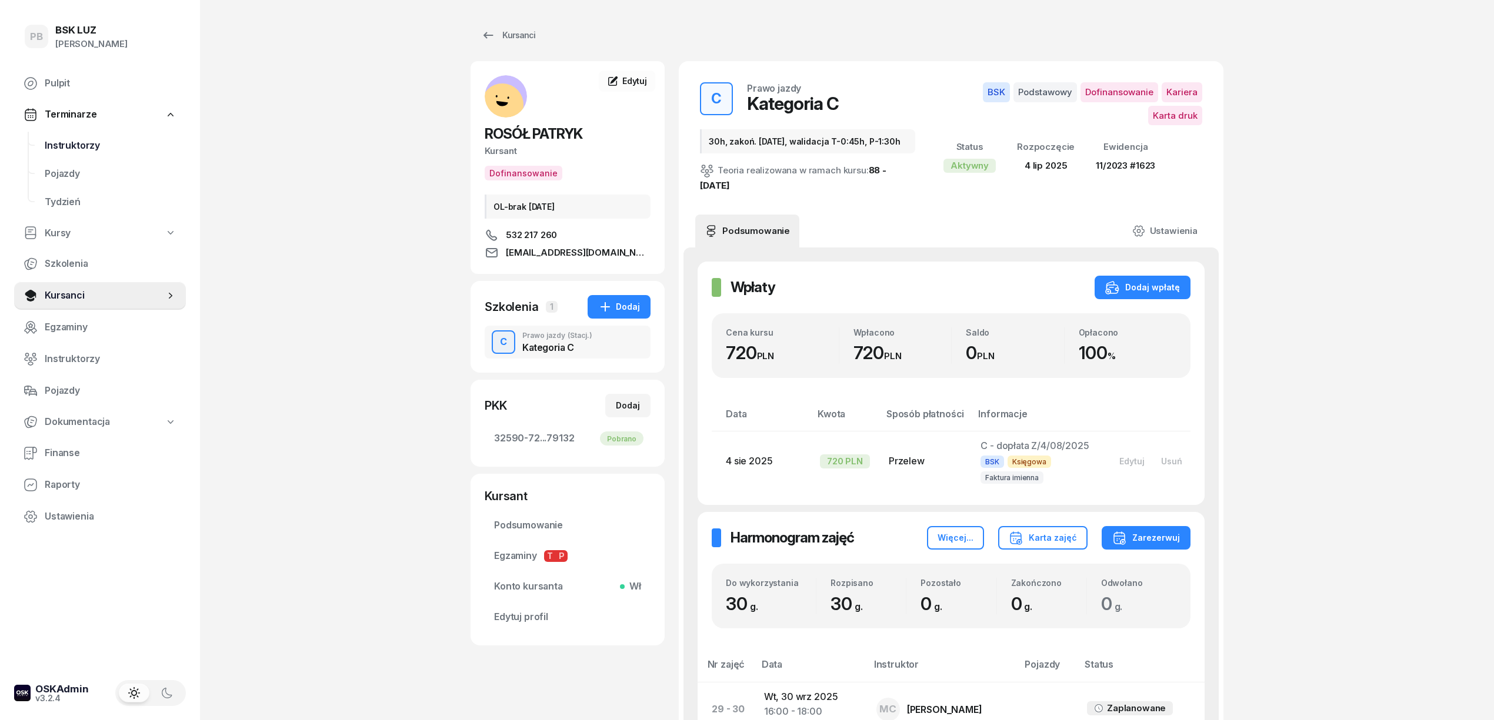
click at [96, 147] on span "Instruktorzy" at bounding box center [111, 145] width 132 height 15
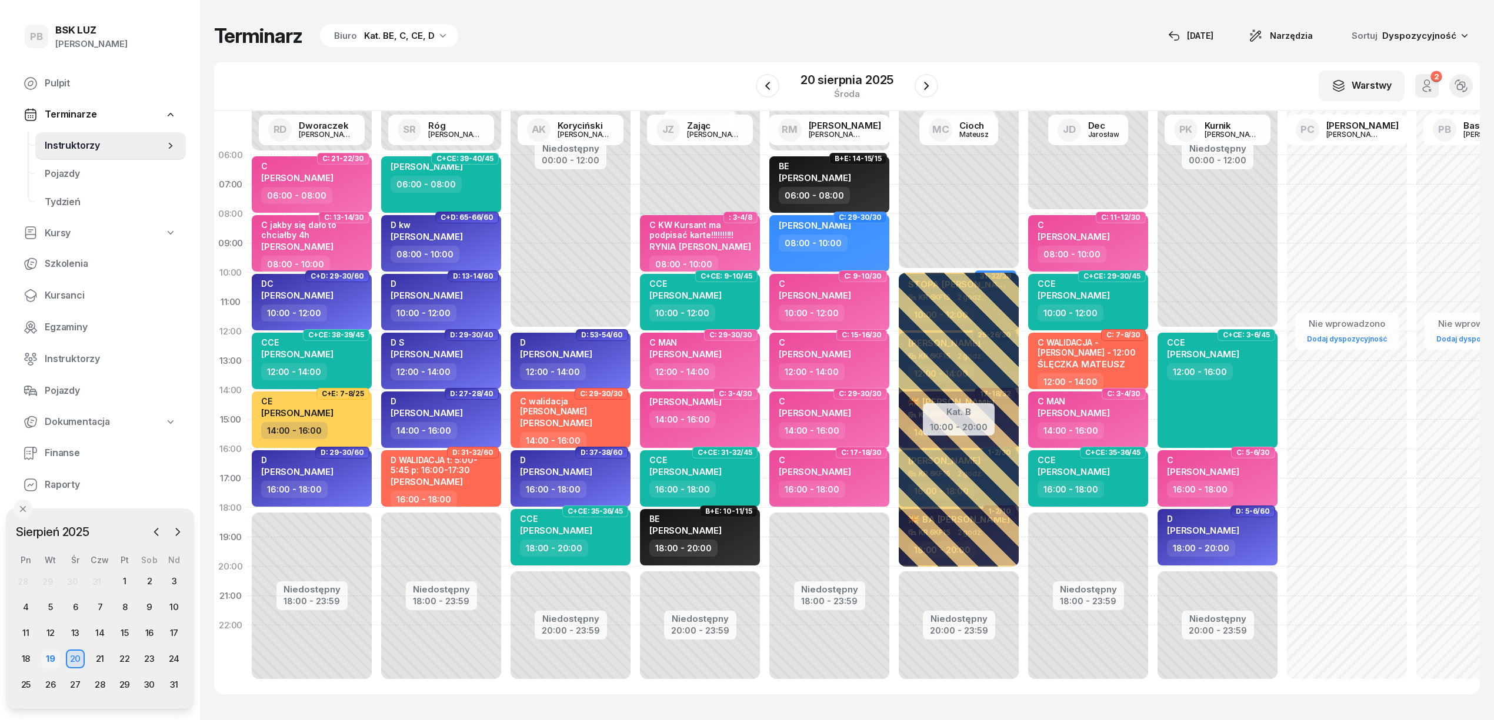
click at [44, 652] on div "19" at bounding box center [50, 659] width 19 height 19
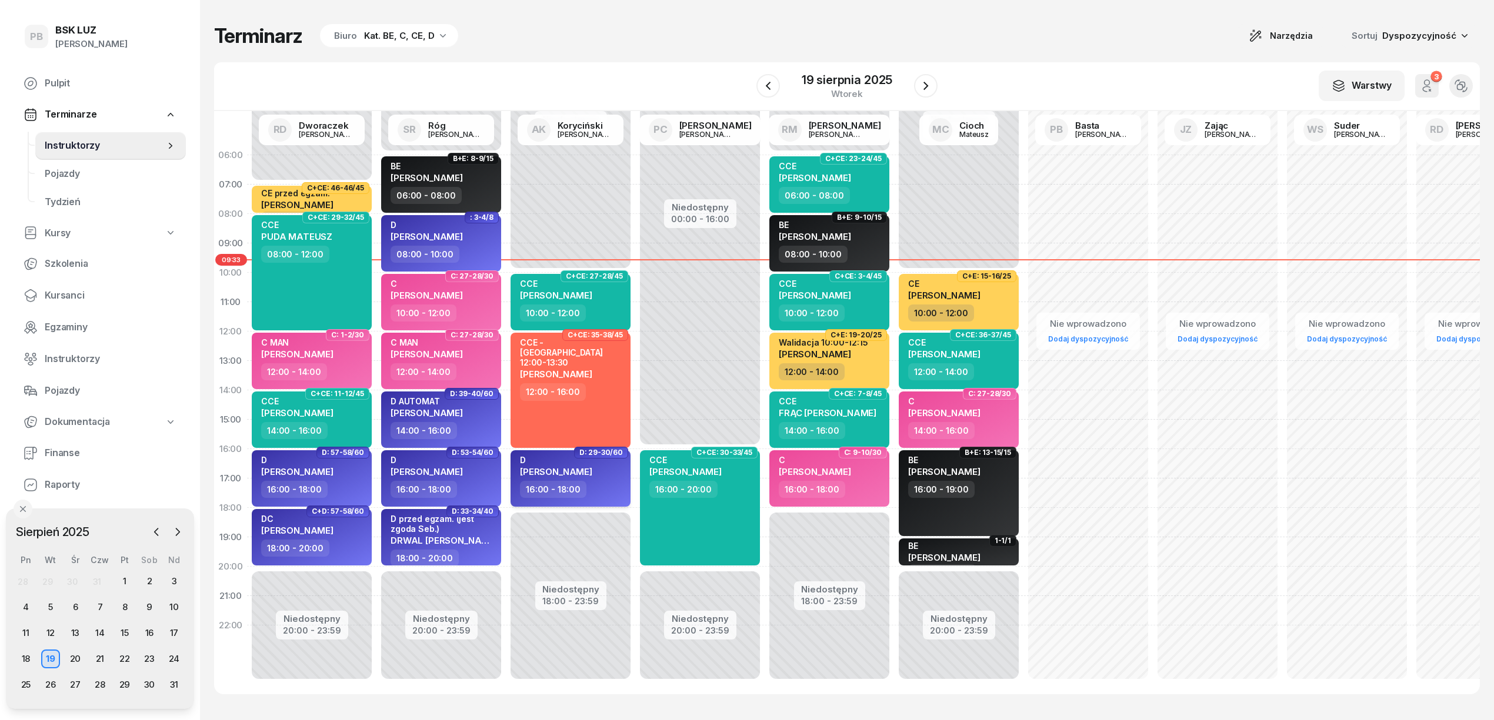
click at [543, 466] on span "[PERSON_NAME]" at bounding box center [556, 471] width 72 height 11
select select "16"
select select "18"
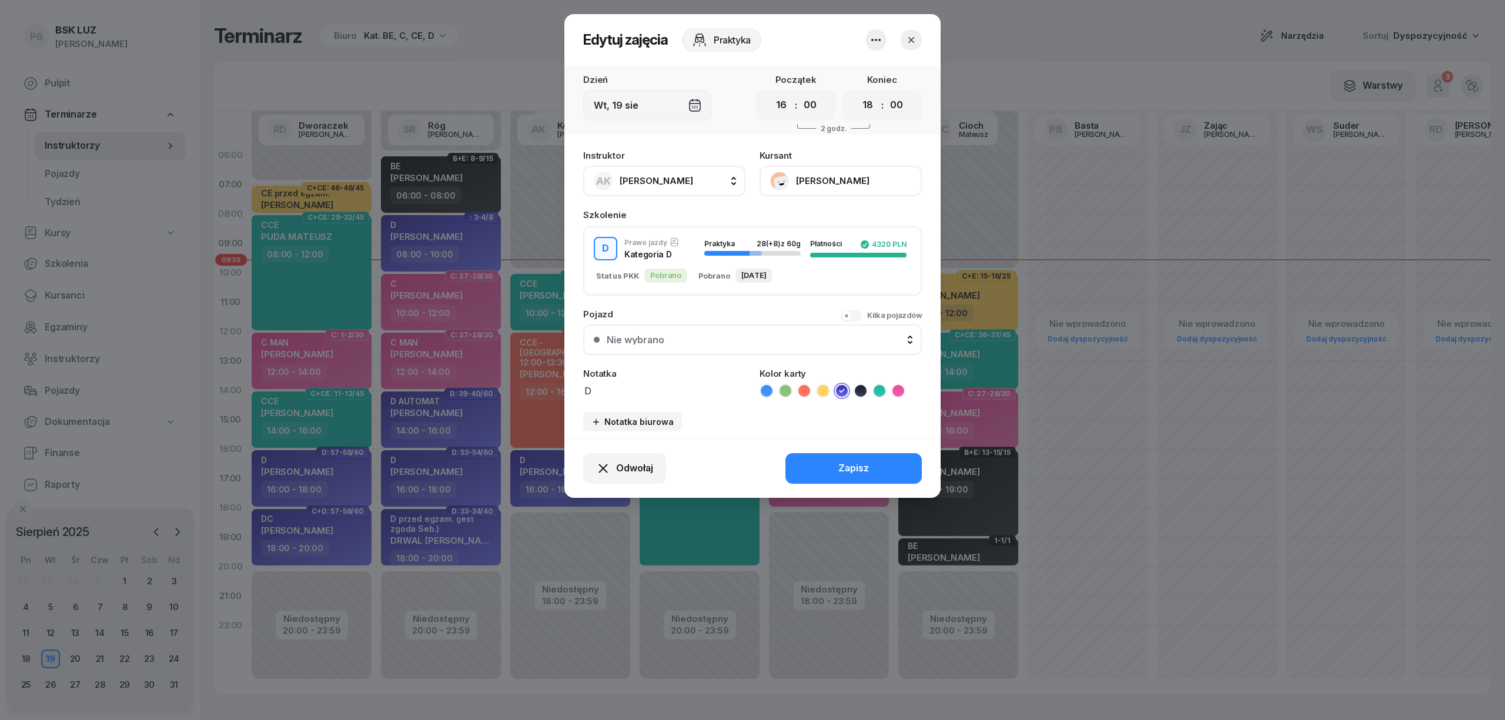
click at [832, 182] on button "[PERSON_NAME]" at bounding box center [841, 181] width 162 height 31
click at [814, 222] on div "Otwórz profil" at bounding box center [797, 220] width 57 height 15
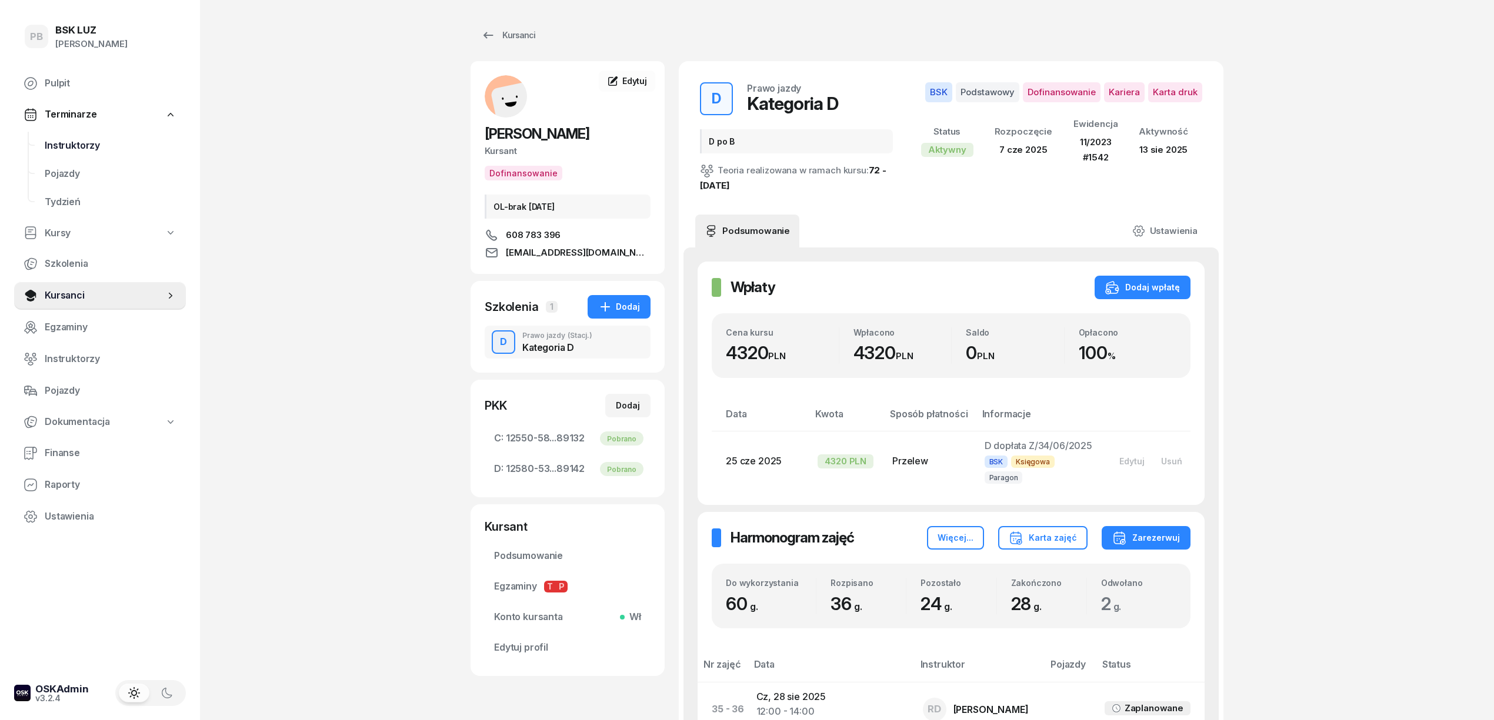
click at [76, 146] on span "Instruktorzy" at bounding box center [111, 145] width 132 height 15
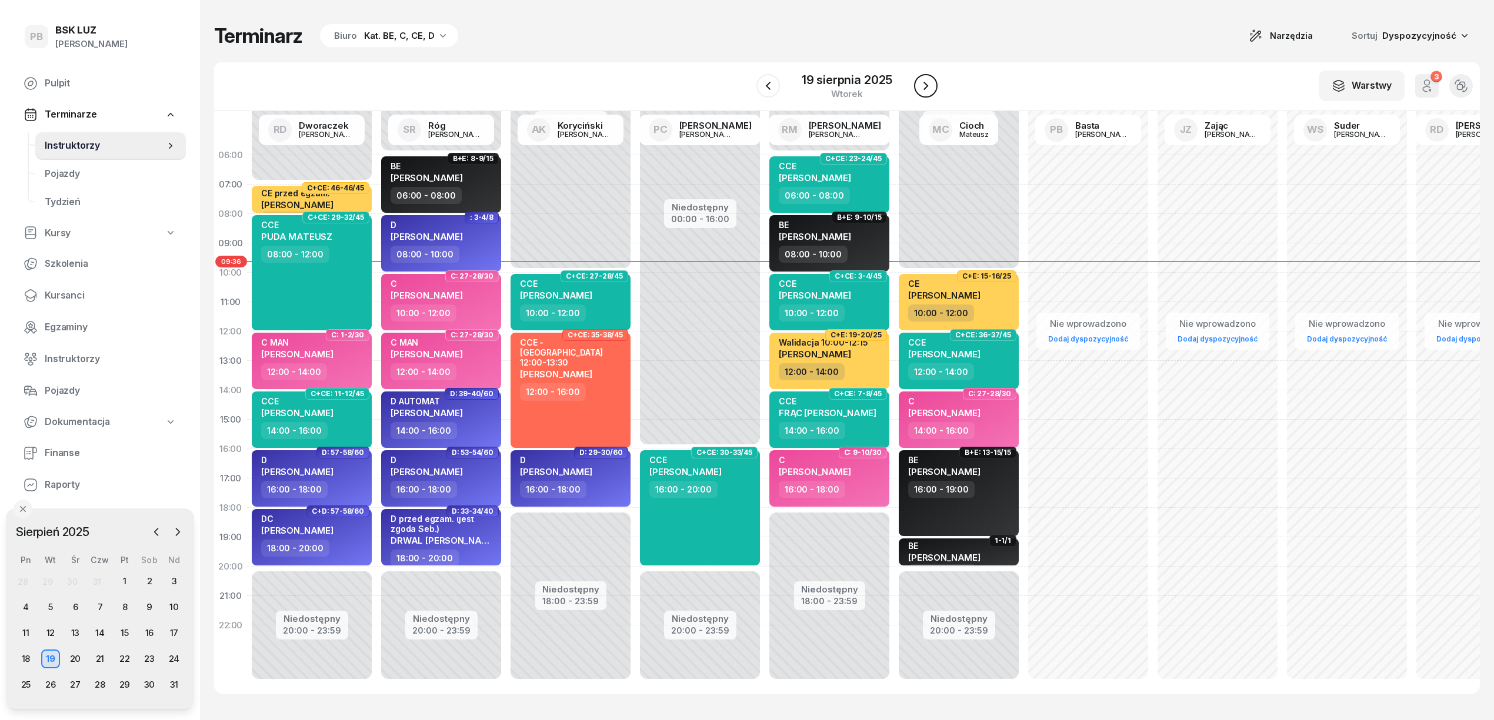
click at [926, 88] on icon "button" at bounding box center [926, 86] width 14 height 14
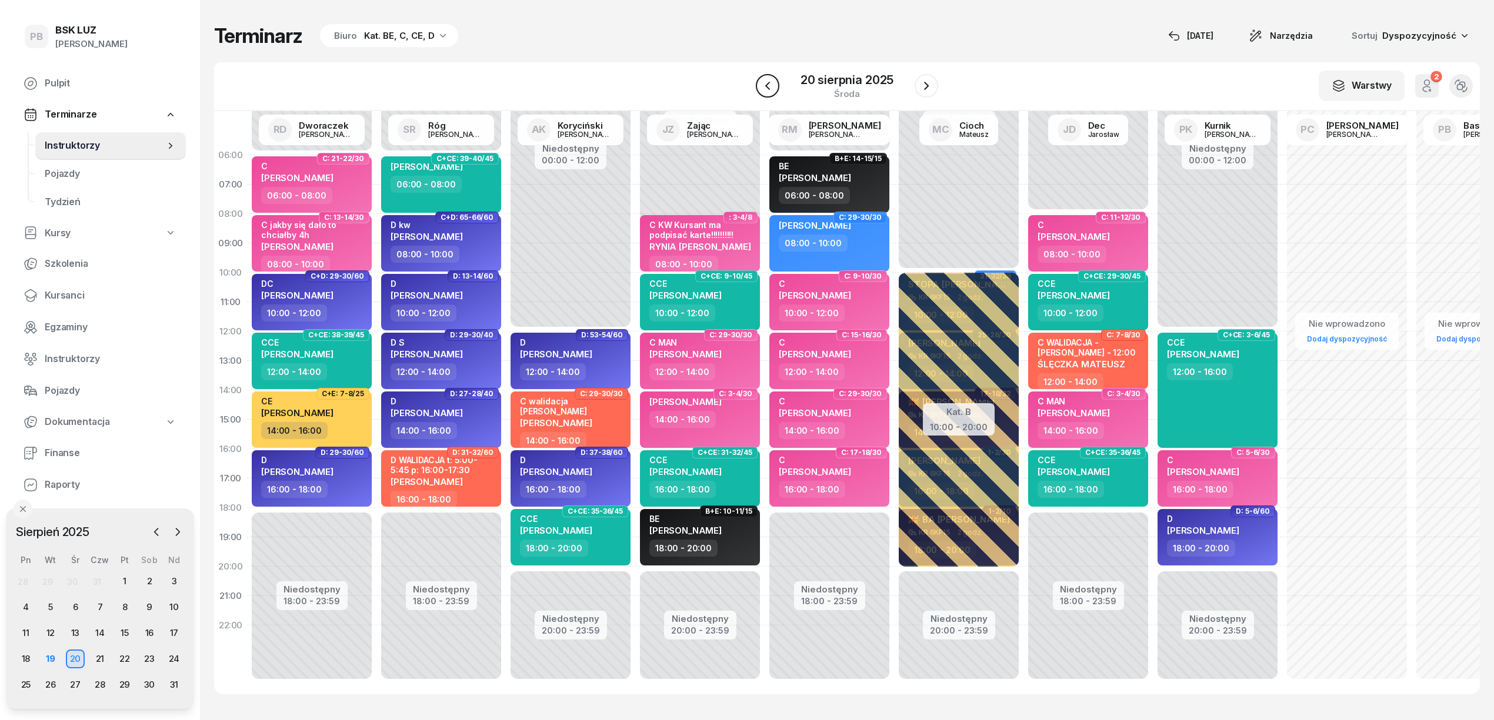
click at [767, 86] on icon "button" at bounding box center [767, 86] width 14 height 14
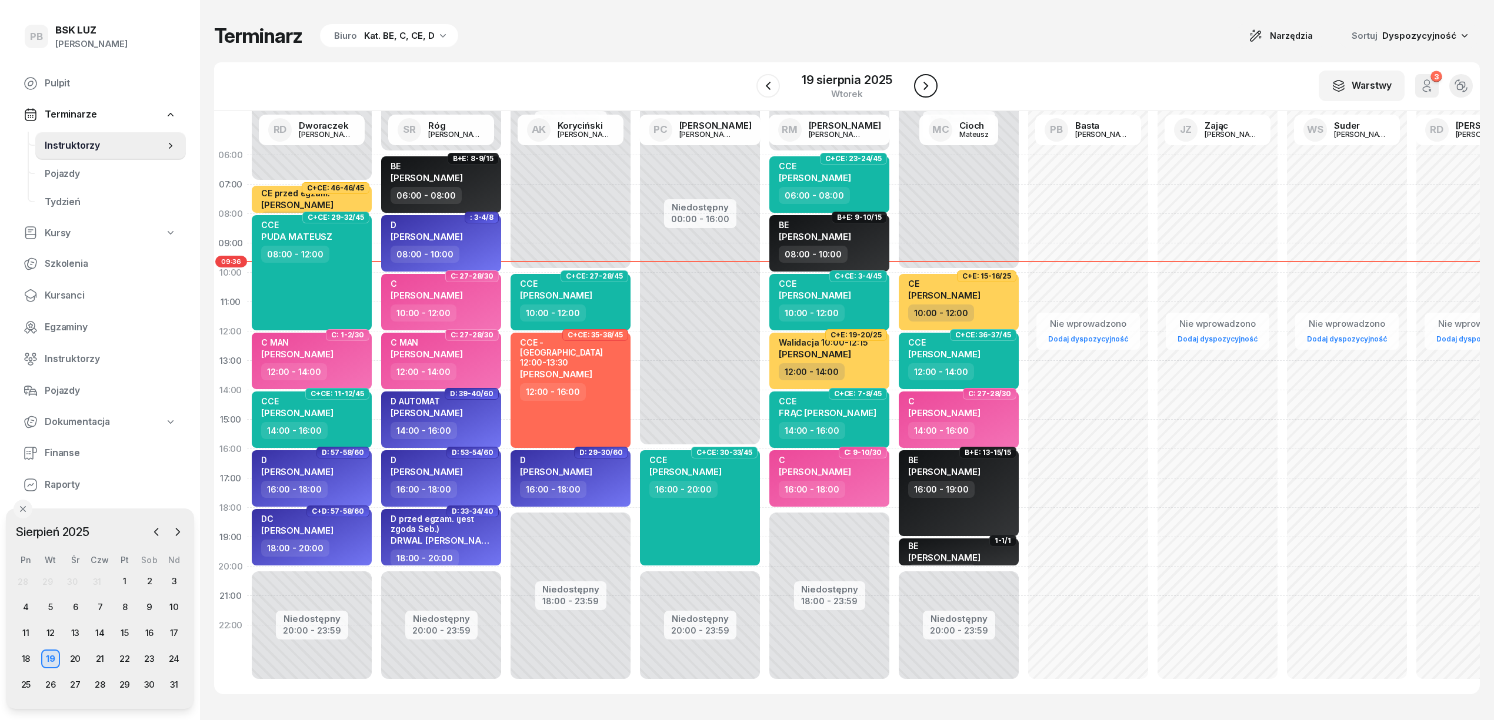
click at [928, 83] on icon "button" at bounding box center [926, 86] width 14 height 14
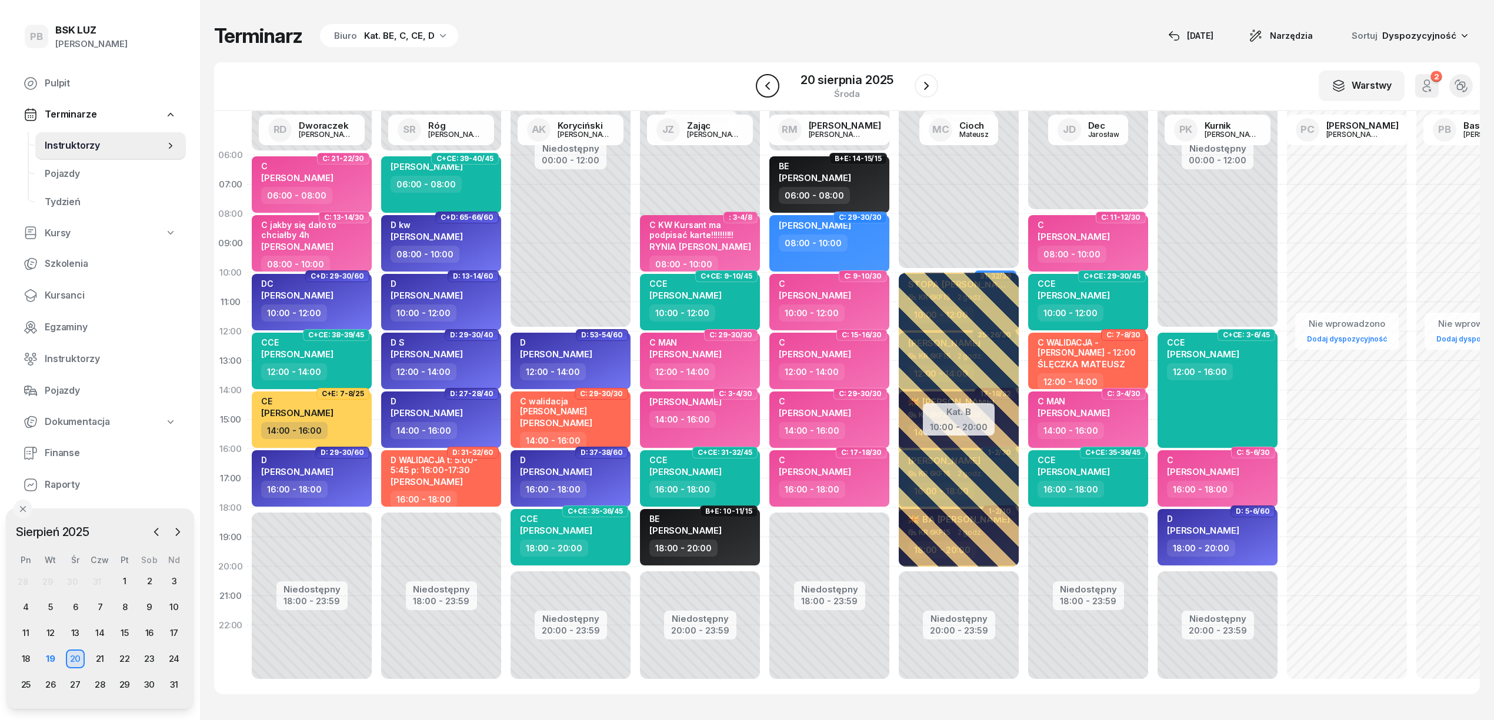
click at [760, 87] on icon "button" at bounding box center [767, 86] width 14 height 14
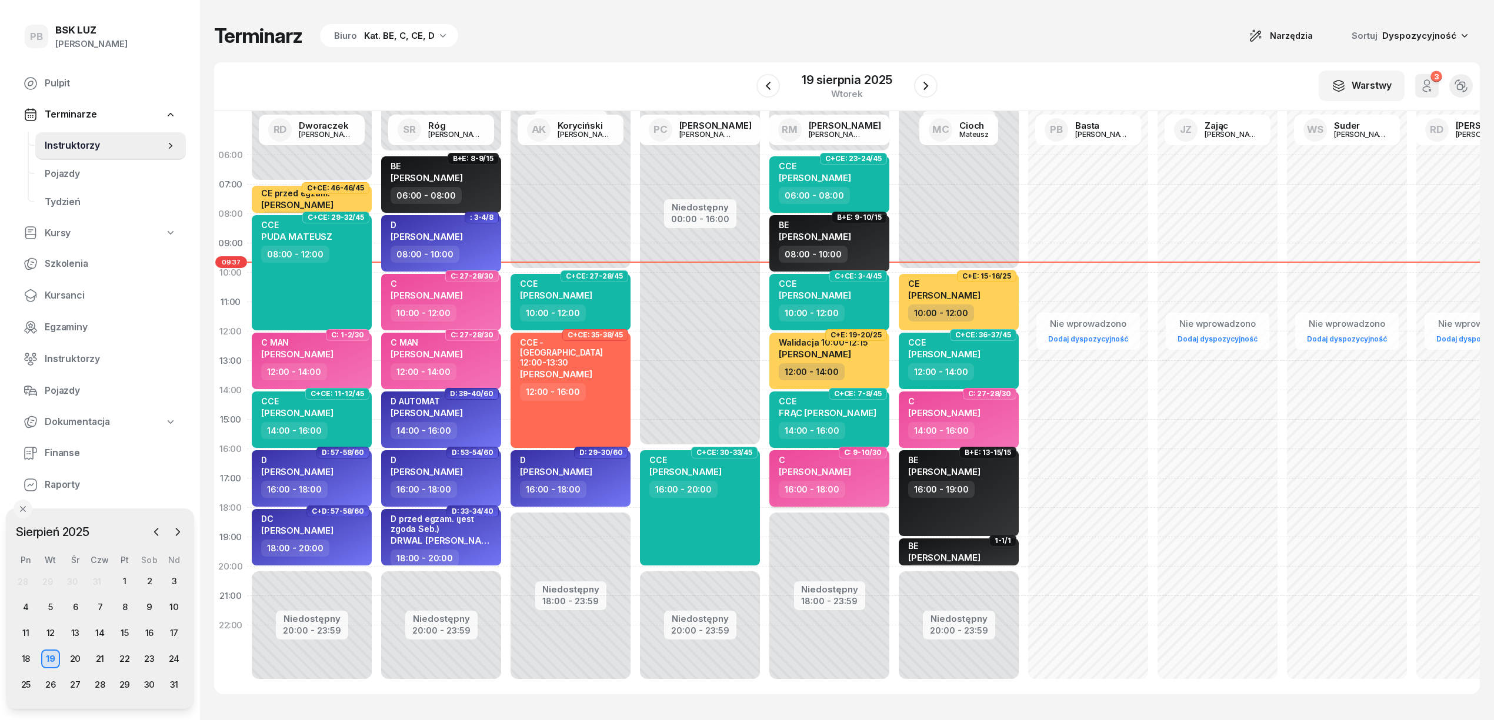
click at [848, 474] on span "[PERSON_NAME]" at bounding box center [815, 471] width 72 height 11
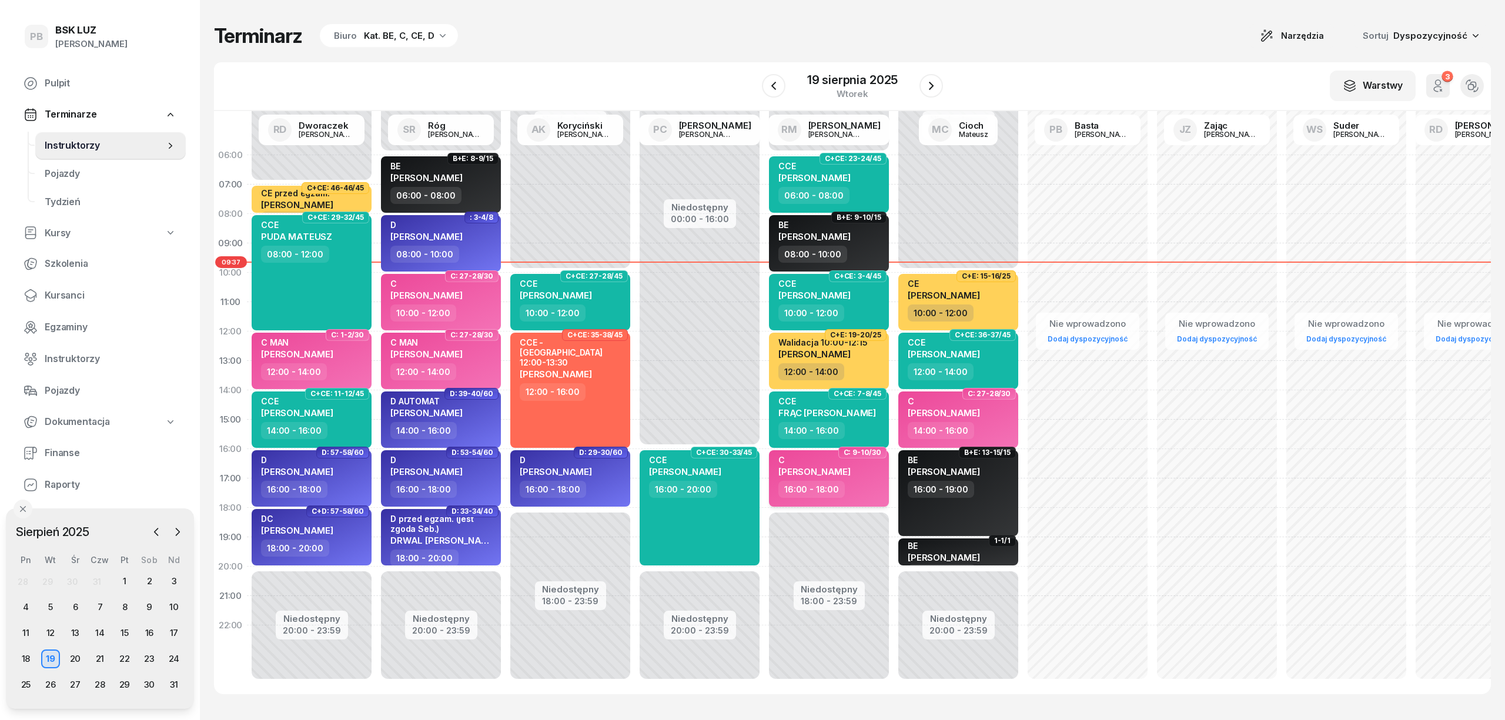
select select "16"
select select "18"
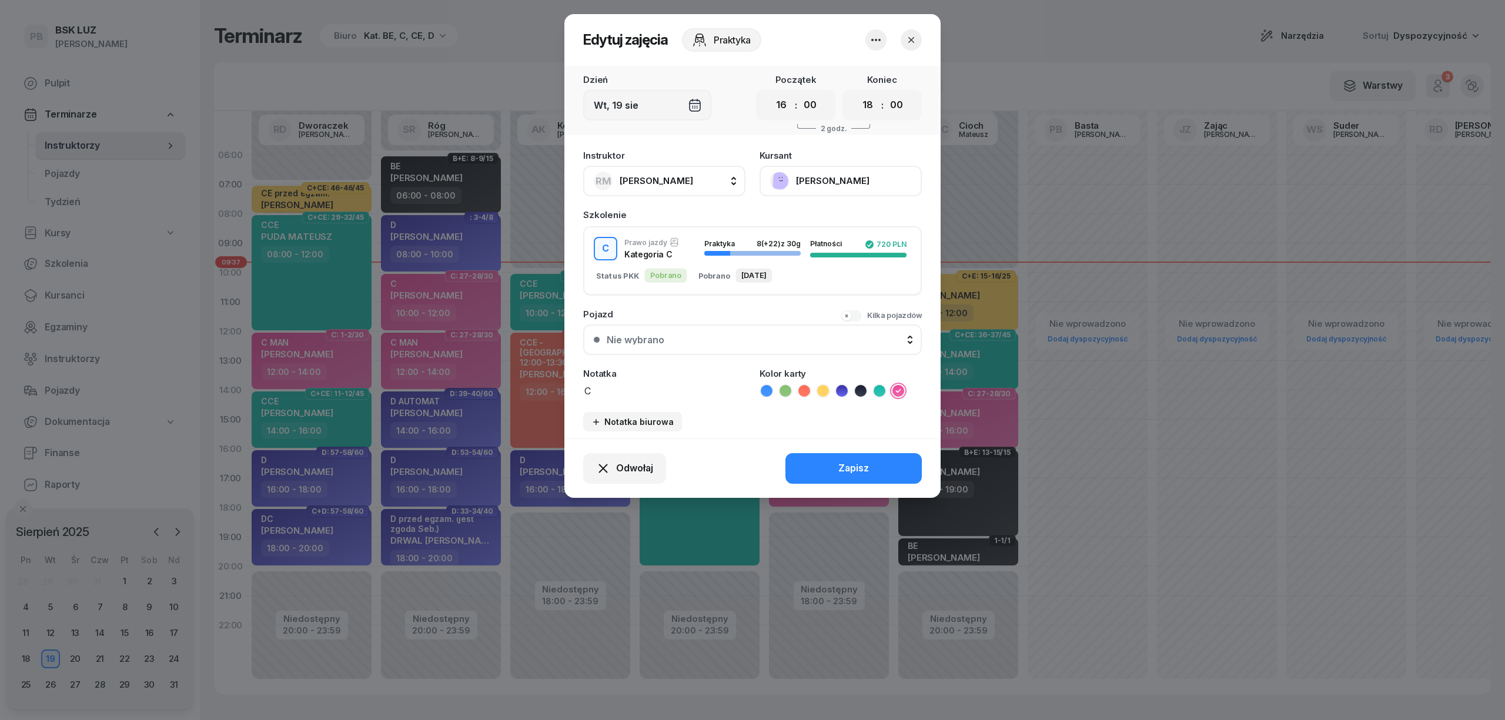
click at [829, 175] on button "[PERSON_NAME]" at bounding box center [841, 181] width 162 height 31
click at [819, 217] on div "Otwórz profil" at bounding box center [797, 220] width 57 height 15
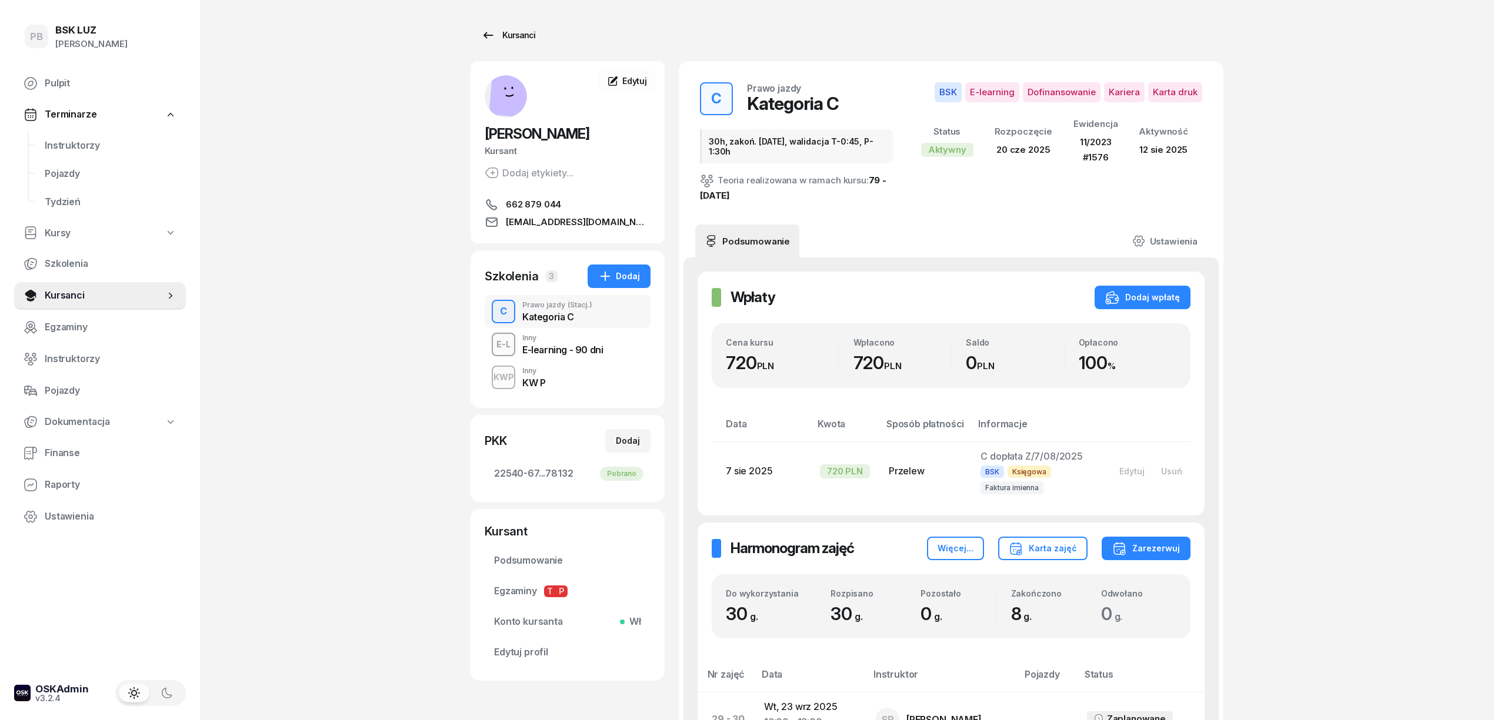
click at [502, 39] on div "Kursanci" at bounding box center [508, 35] width 54 height 14
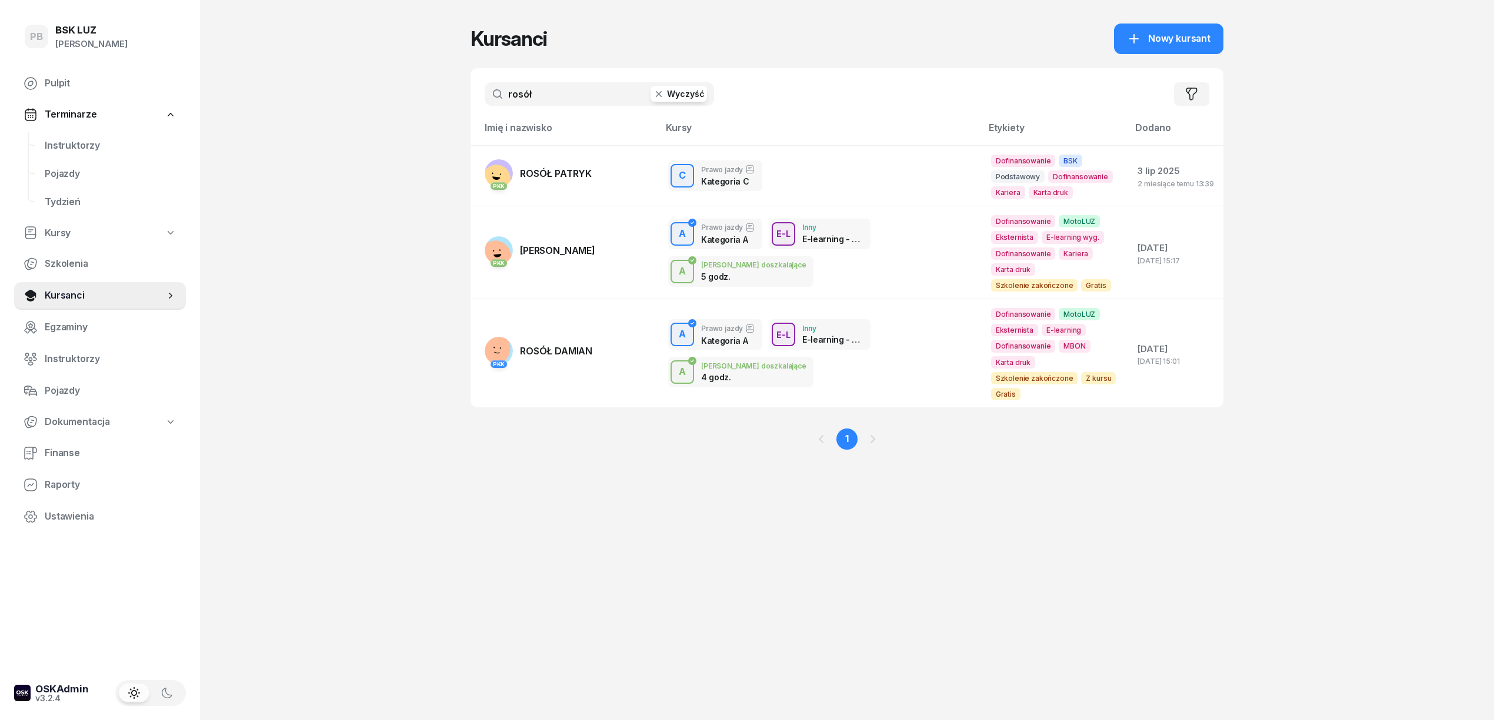
click at [551, 86] on input "rosół" at bounding box center [599, 94] width 229 height 24
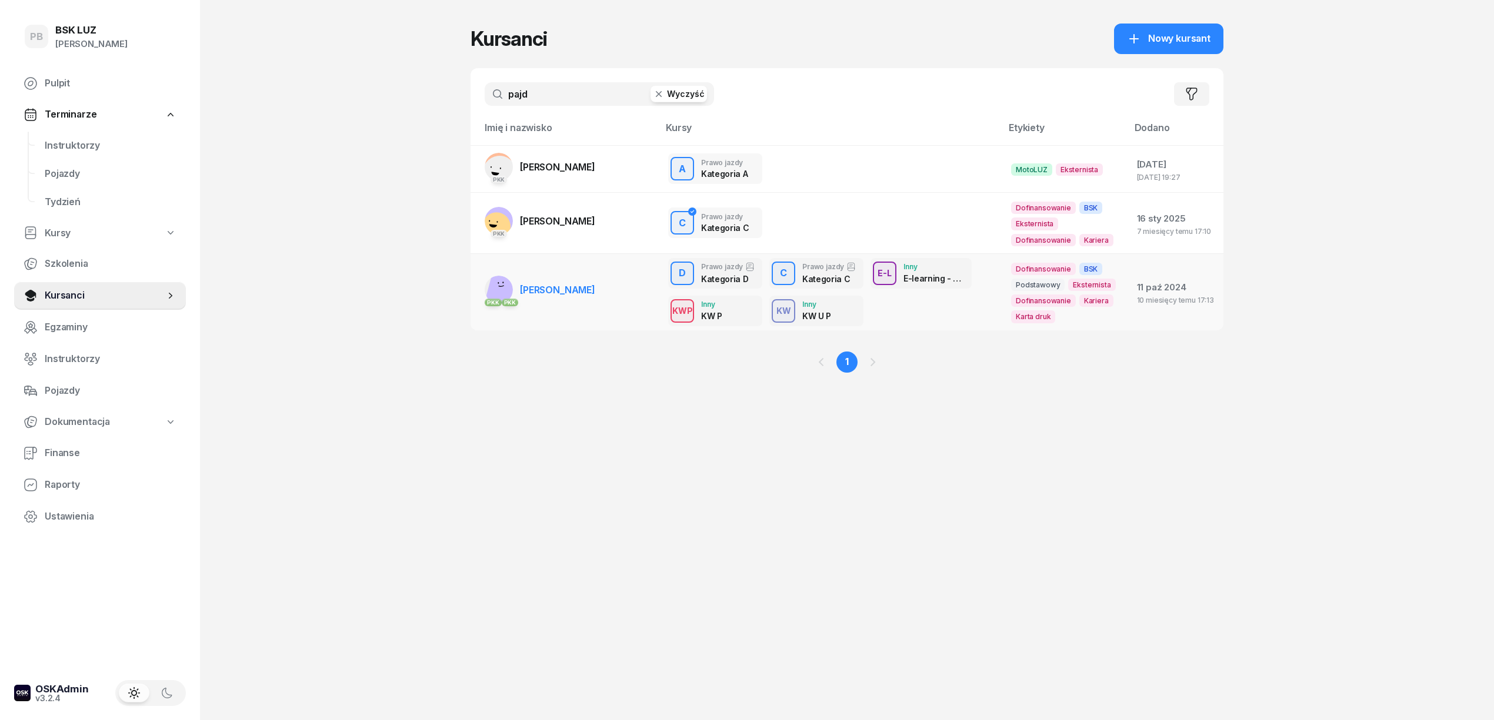
type input "pajd"
click at [567, 290] on span "[PERSON_NAME]" at bounding box center [557, 290] width 75 height 12
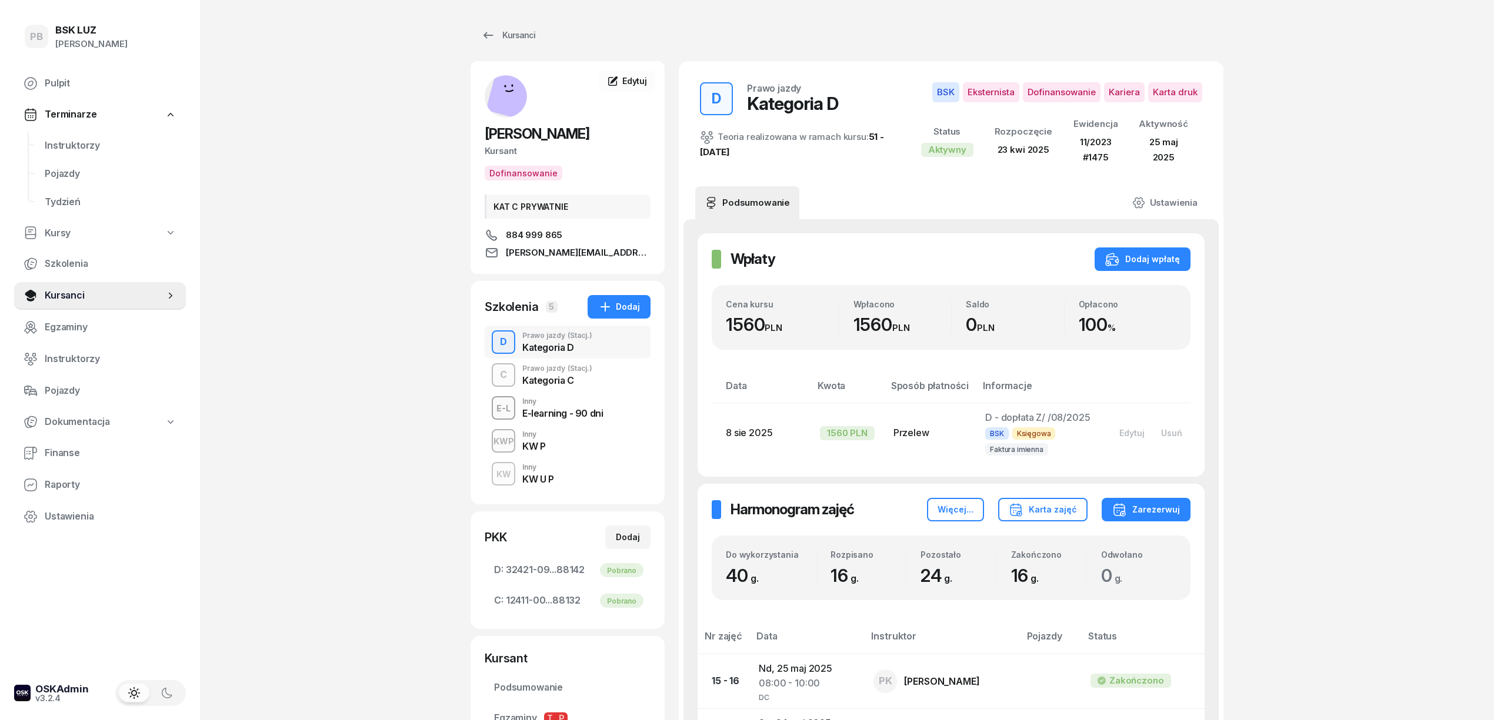
click at [595, 370] on div "C Prawo jazdy (Stacj.) Kategoria C" at bounding box center [568, 375] width 166 height 33
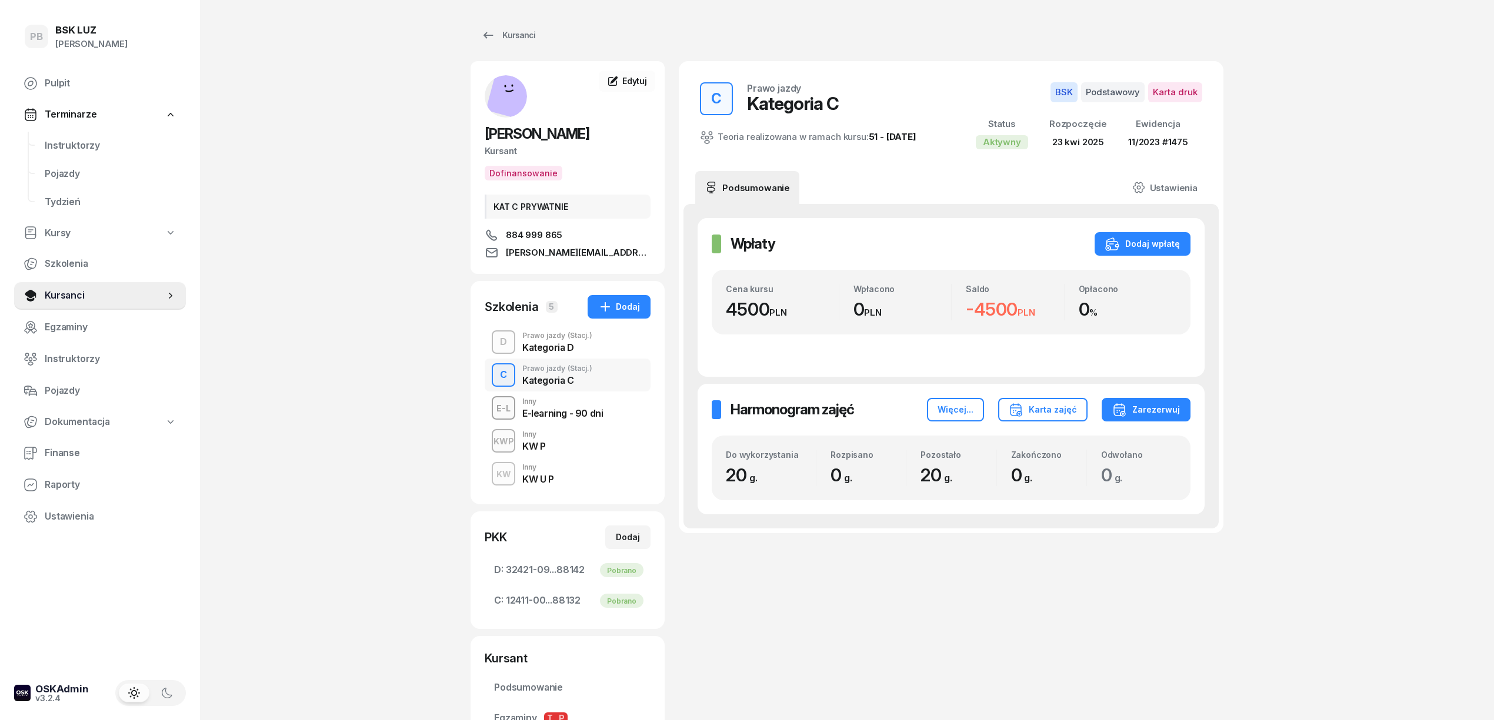
click at [603, 410] on div "E-L Inny E-learning - 90 dni" at bounding box center [568, 408] width 166 height 33
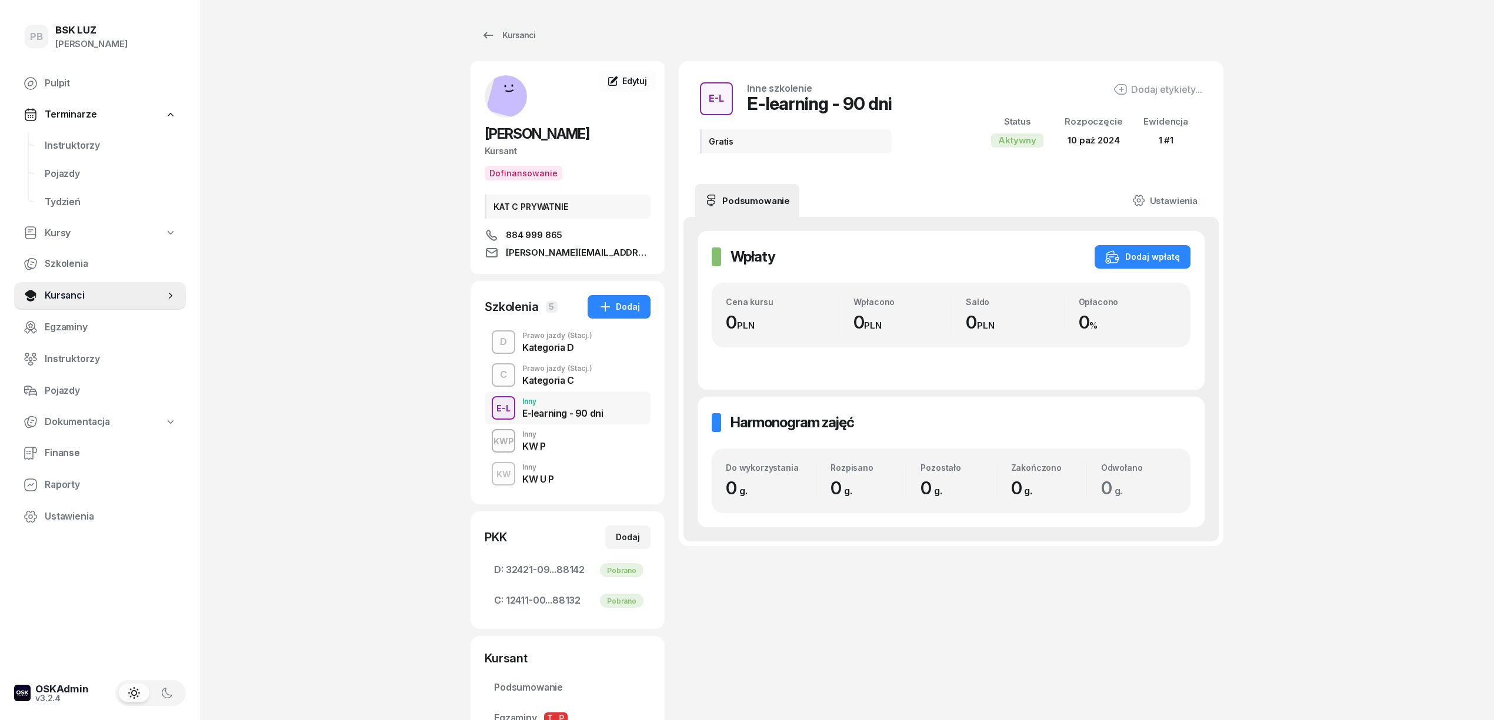
click at [587, 447] on div "KWP Inny KW P" at bounding box center [568, 441] width 166 height 33
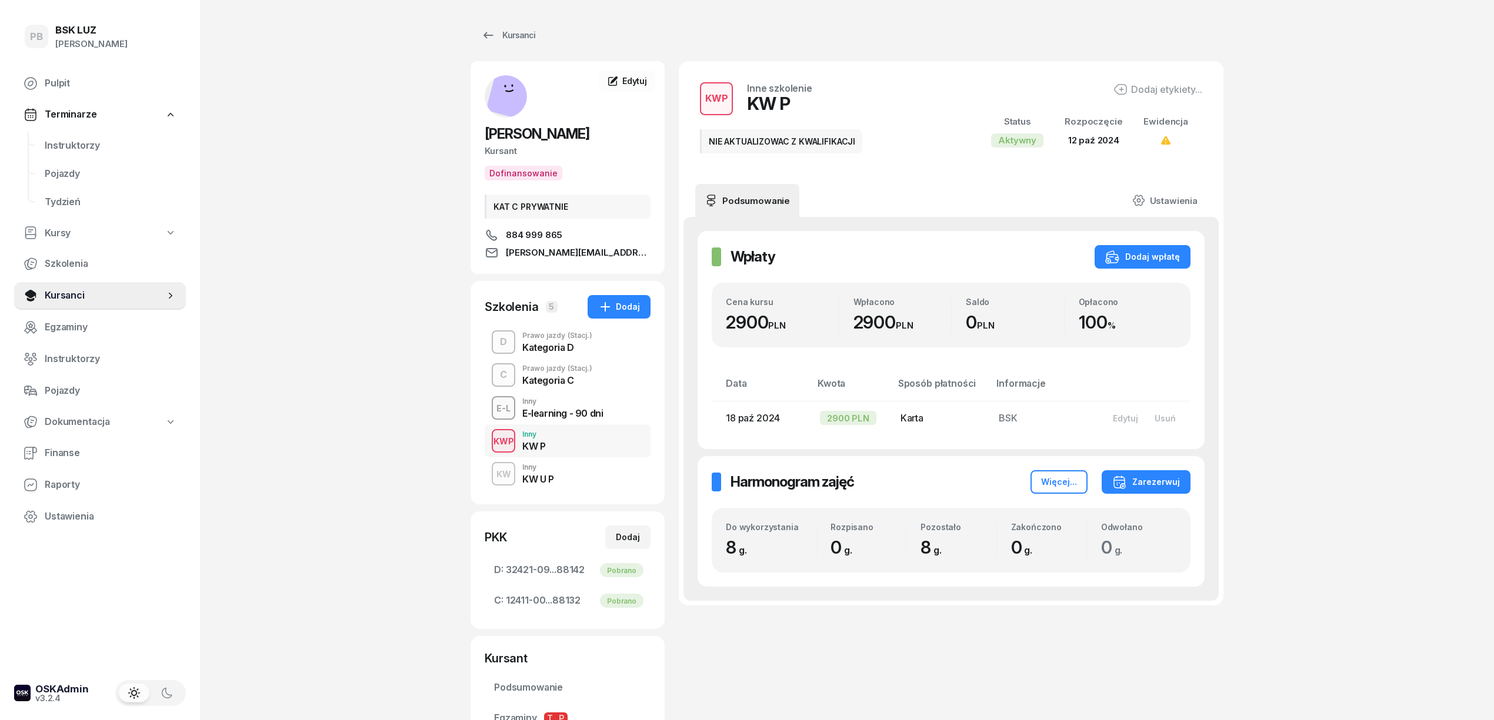
click at [581, 476] on div "KW Inny KW U P" at bounding box center [568, 474] width 166 height 33
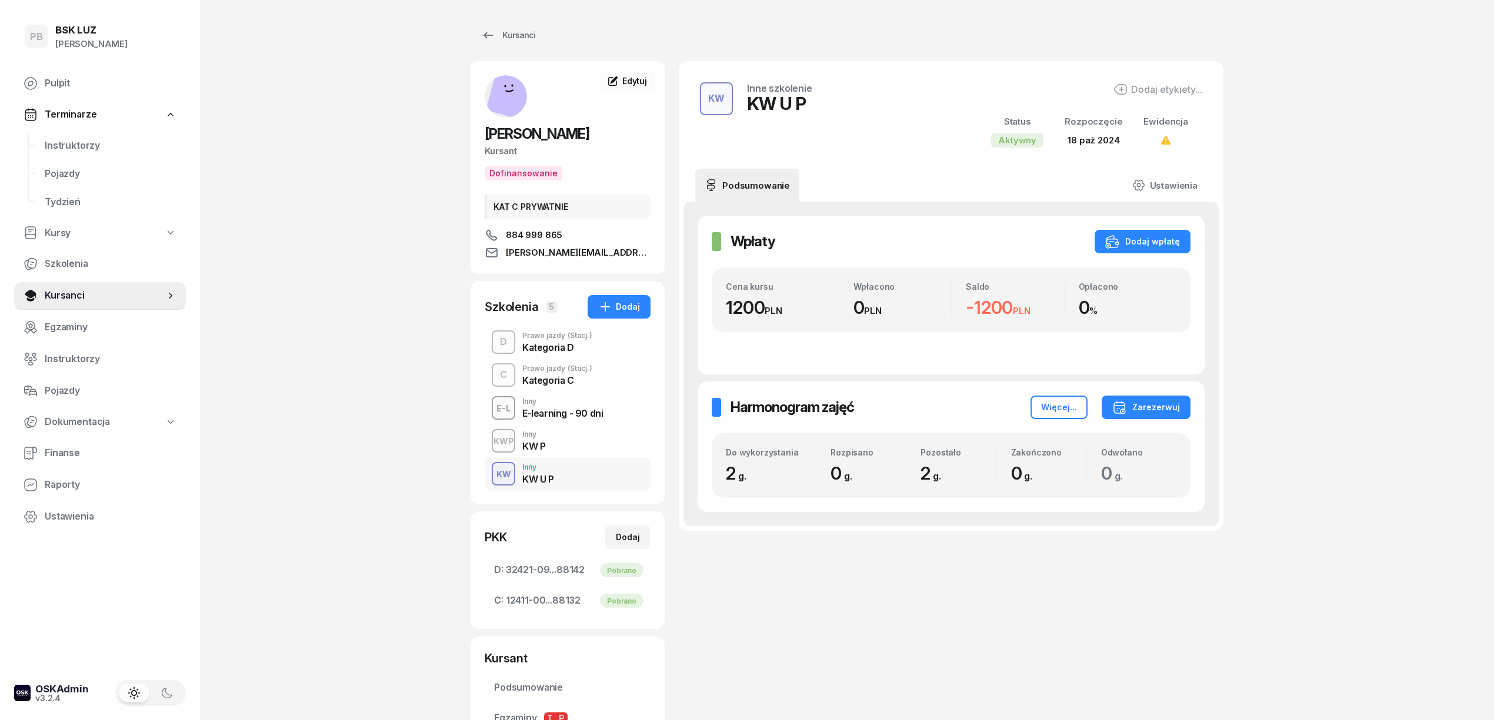
click at [593, 440] on div "KWP Inny KW P" at bounding box center [568, 441] width 166 height 33
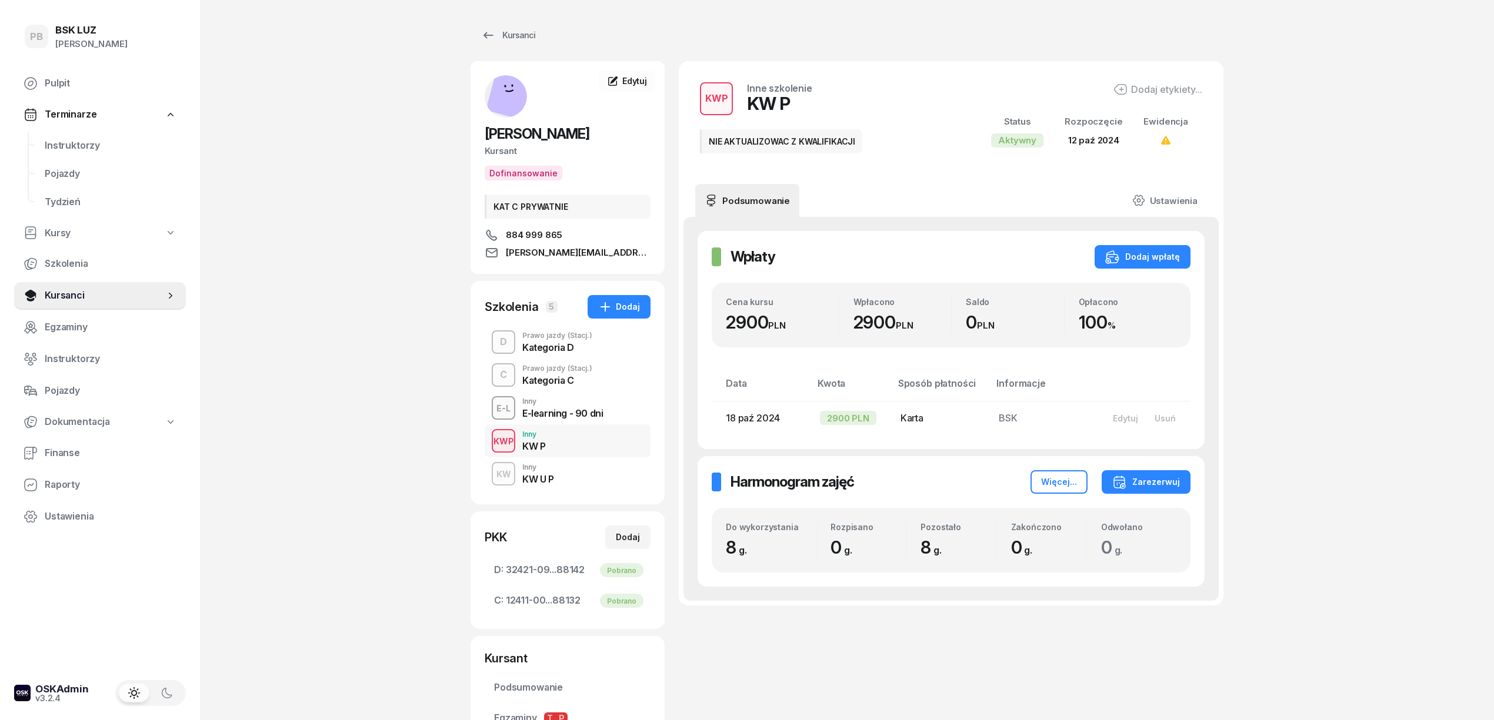
click at [597, 406] on div "E-learning - 90 dni" at bounding box center [562, 411] width 81 height 13
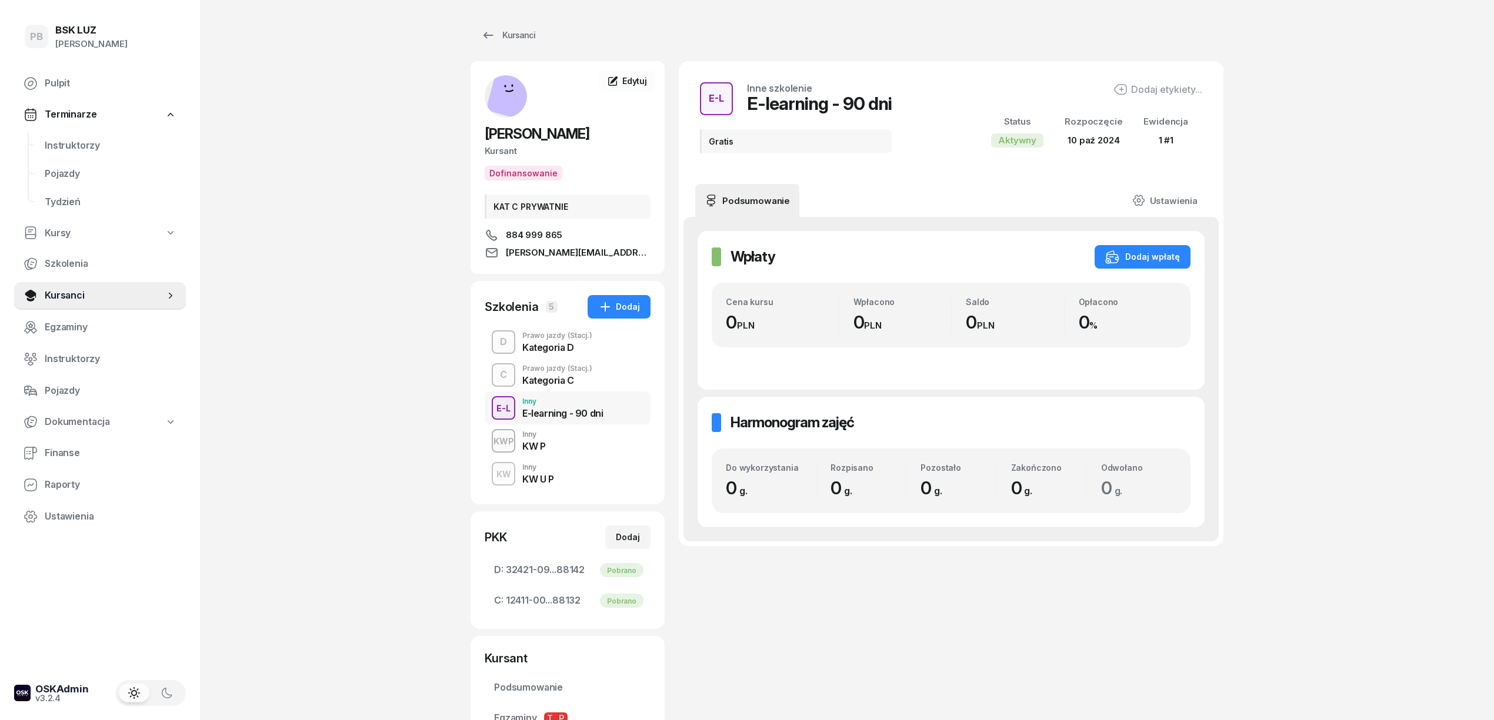
click at [597, 338] on div "D Prawo jazdy (Stacj.) Kategoria D" at bounding box center [568, 342] width 166 height 33
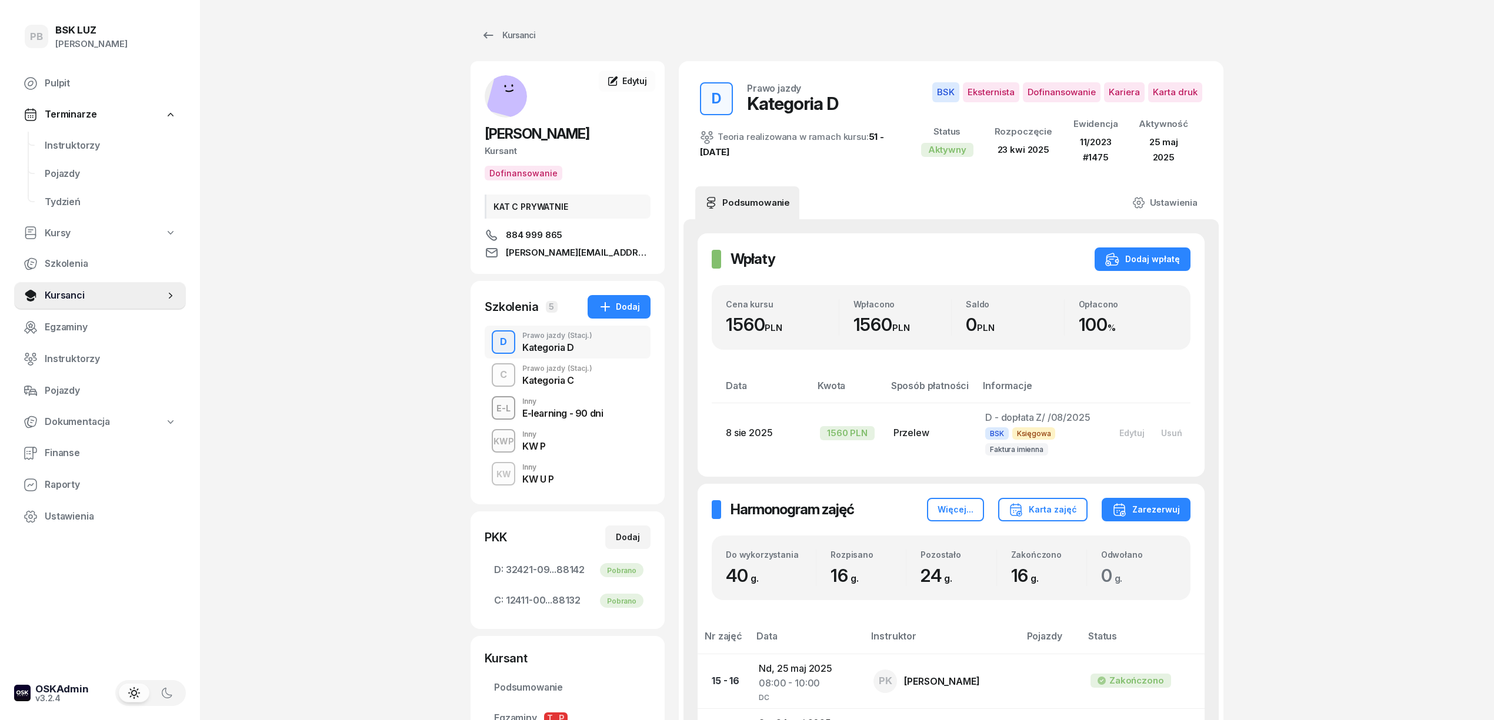
click at [602, 377] on div "C Prawo jazdy (Stacj.) Kategoria C" at bounding box center [568, 375] width 166 height 33
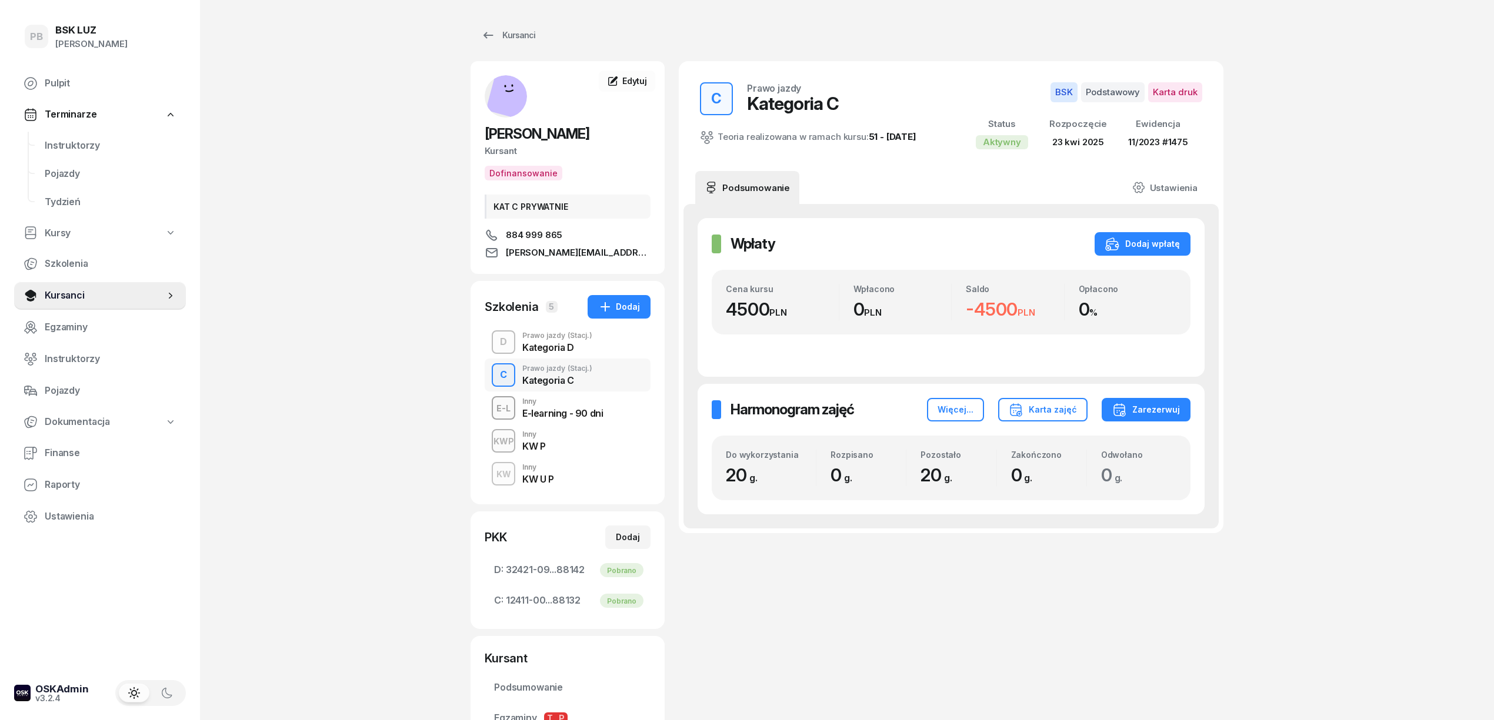
click at [586, 440] on div "KWP Inny KW P" at bounding box center [568, 441] width 166 height 33
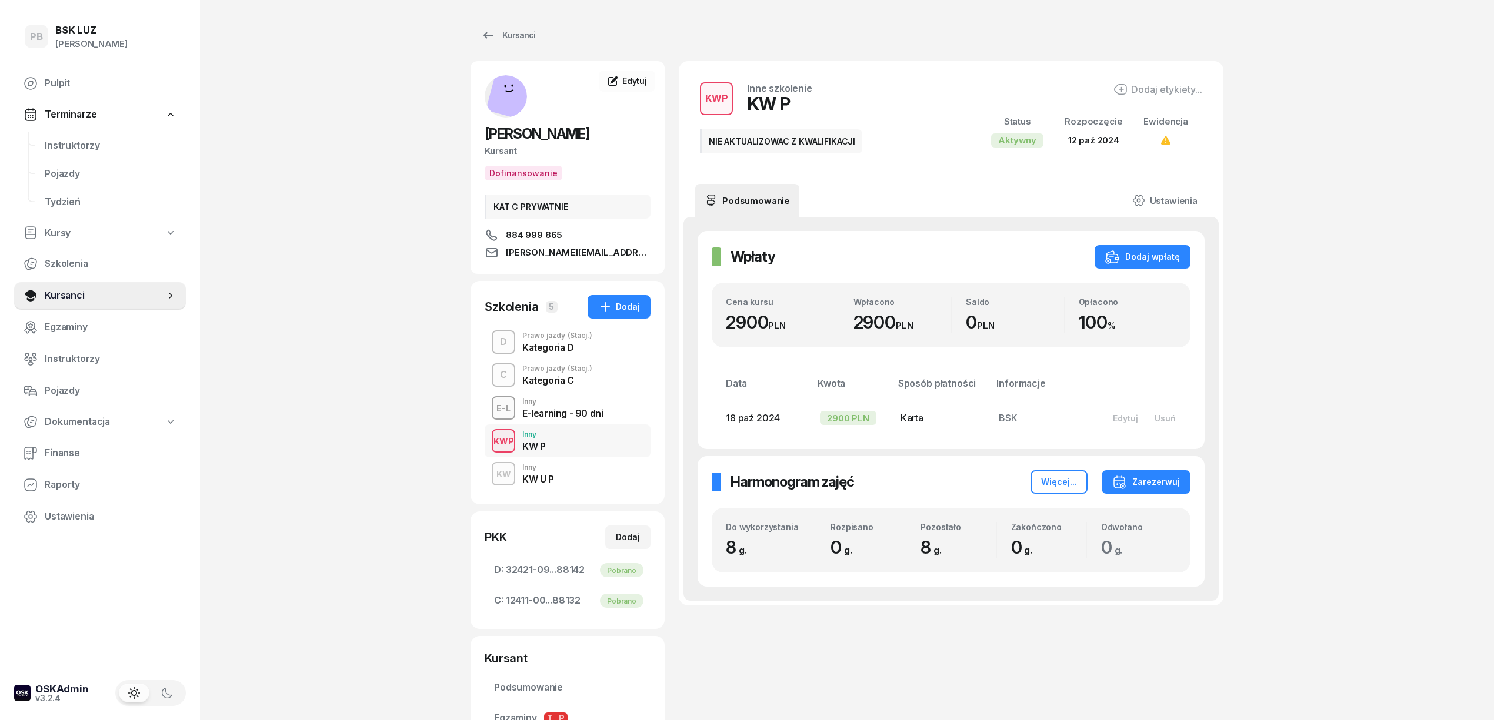
click at [584, 385] on div "Kategoria C" at bounding box center [557, 380] width 70 height 9
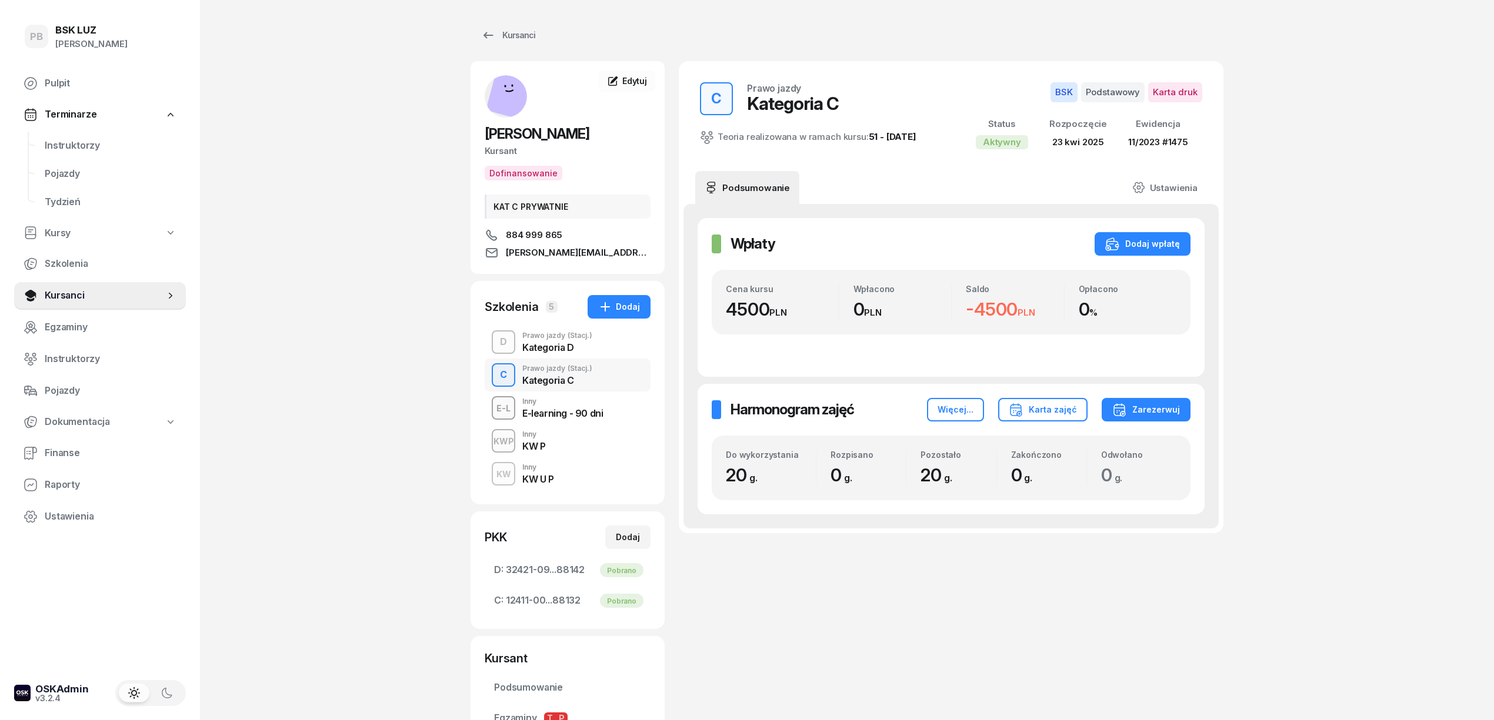
click at [573, 344] on div "Kategoria D" at bounding box center [557, 347] width 70 height 9
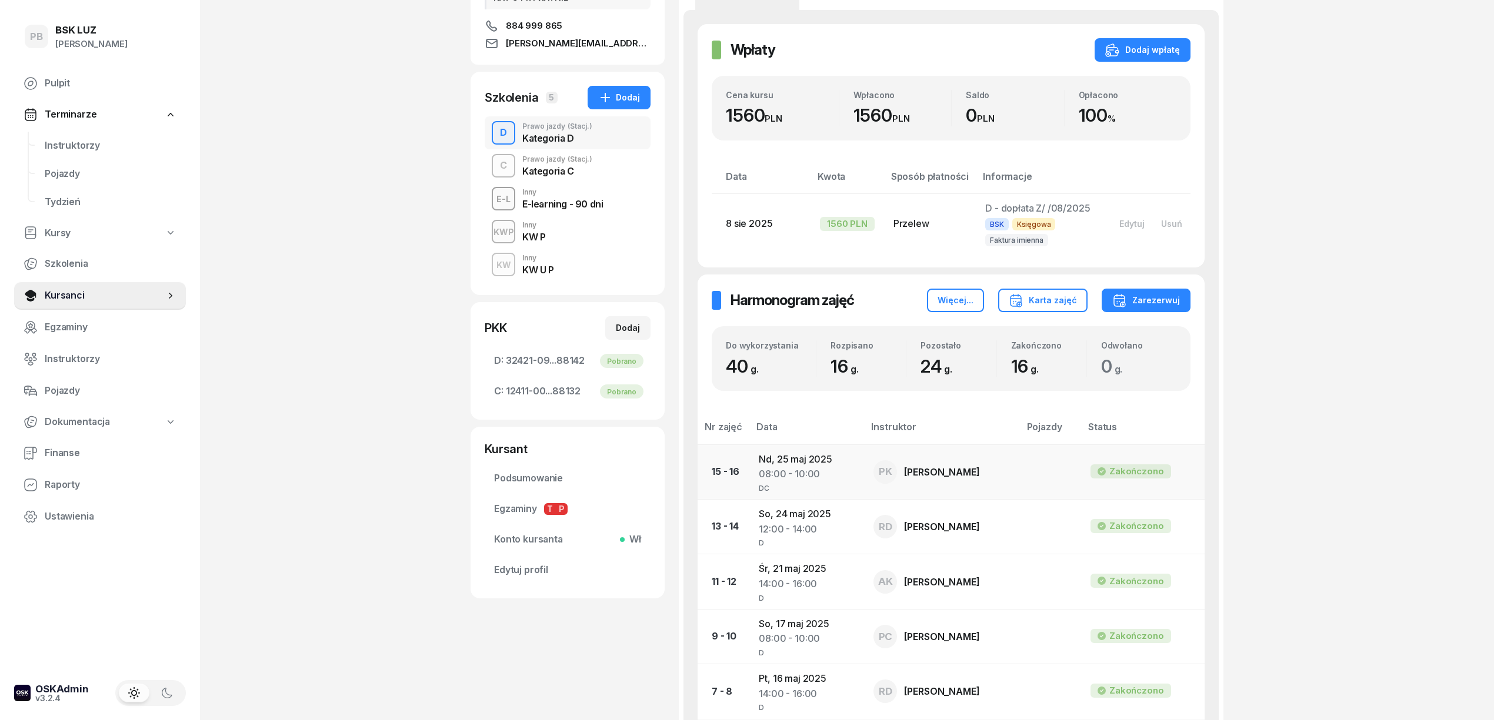
scroll to position [131, 0]
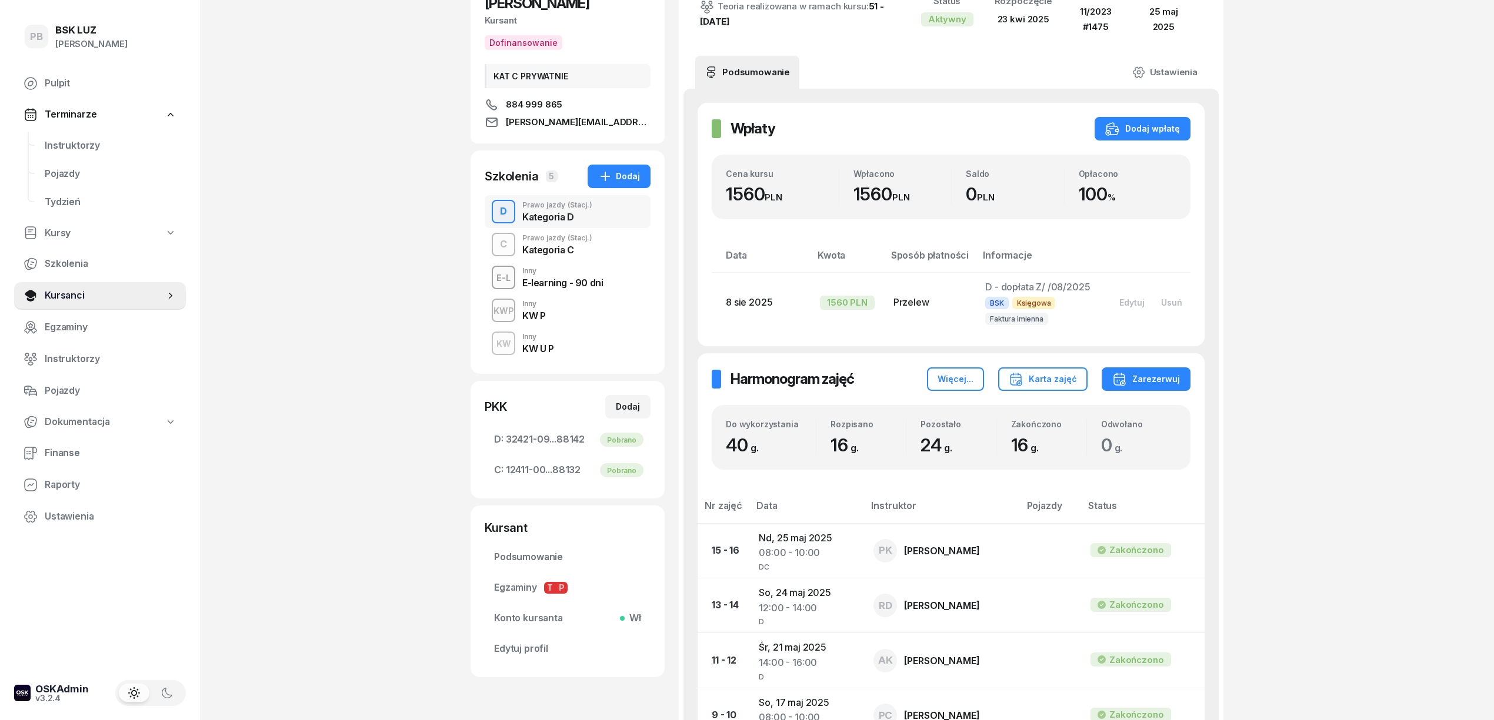
click at [572, 247] on div "Kategoria C" at bounding box center [557, 249] width 70 height 9
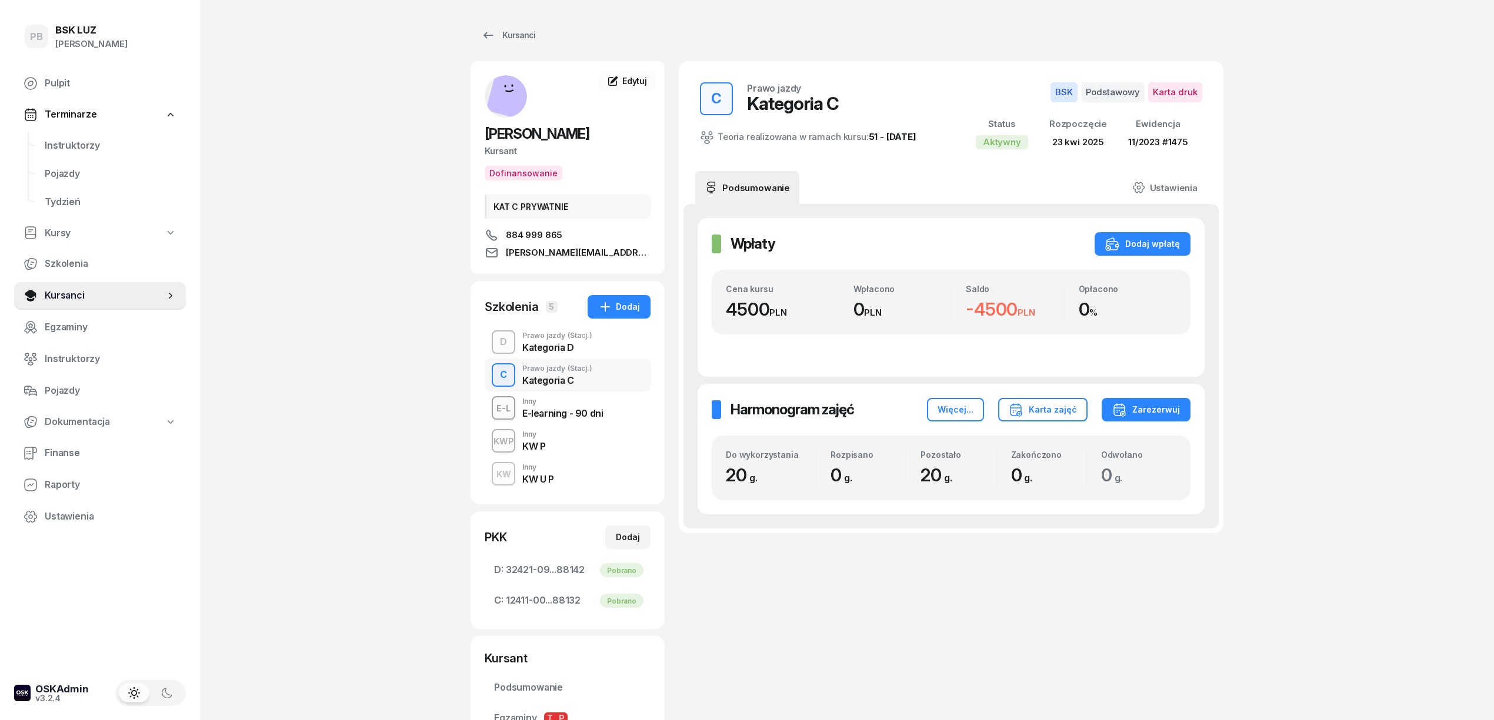
click at [563, 443] on div "KWP Inny KW P" at bounding box center [568, 441] width 166 height 33
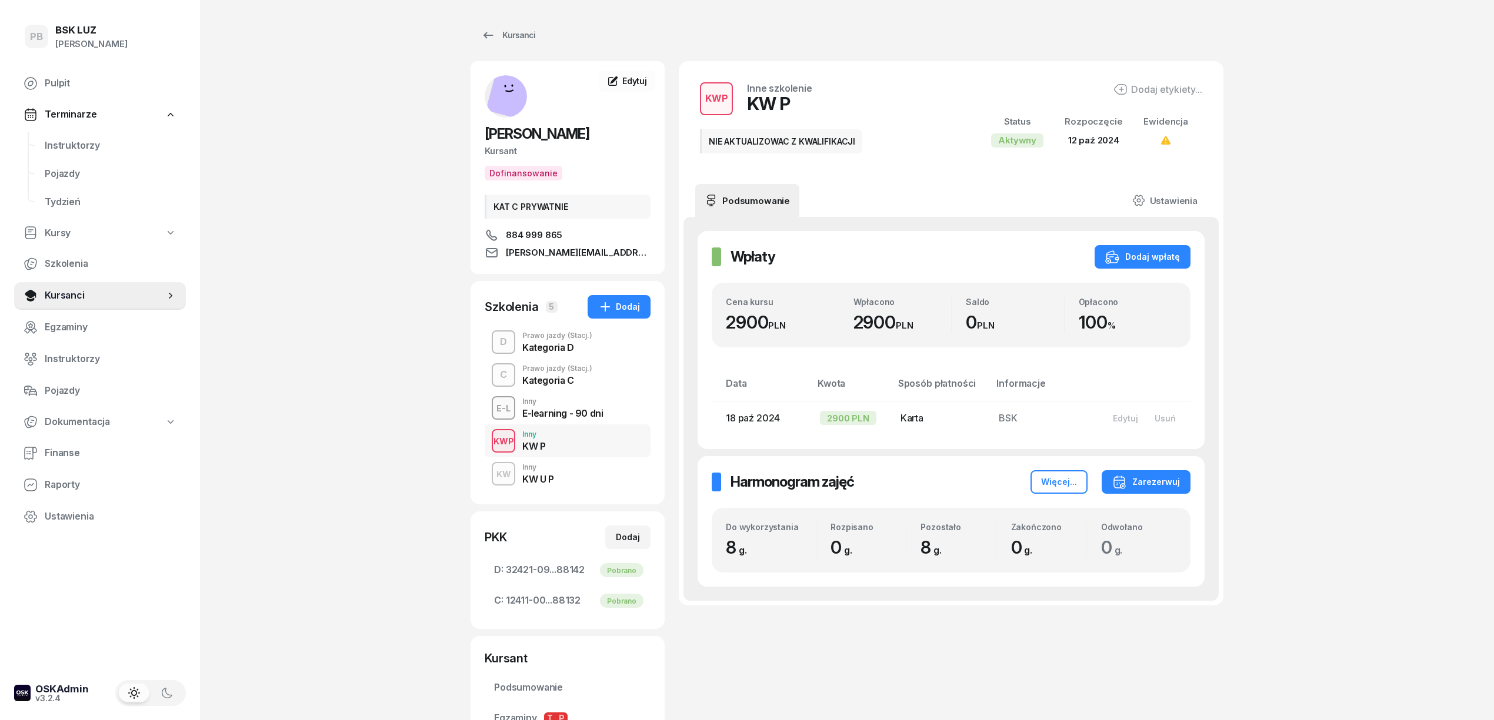
click at [579, 349] on div "Kategoria D" at bounding box center [557, 347] width 70 height 9
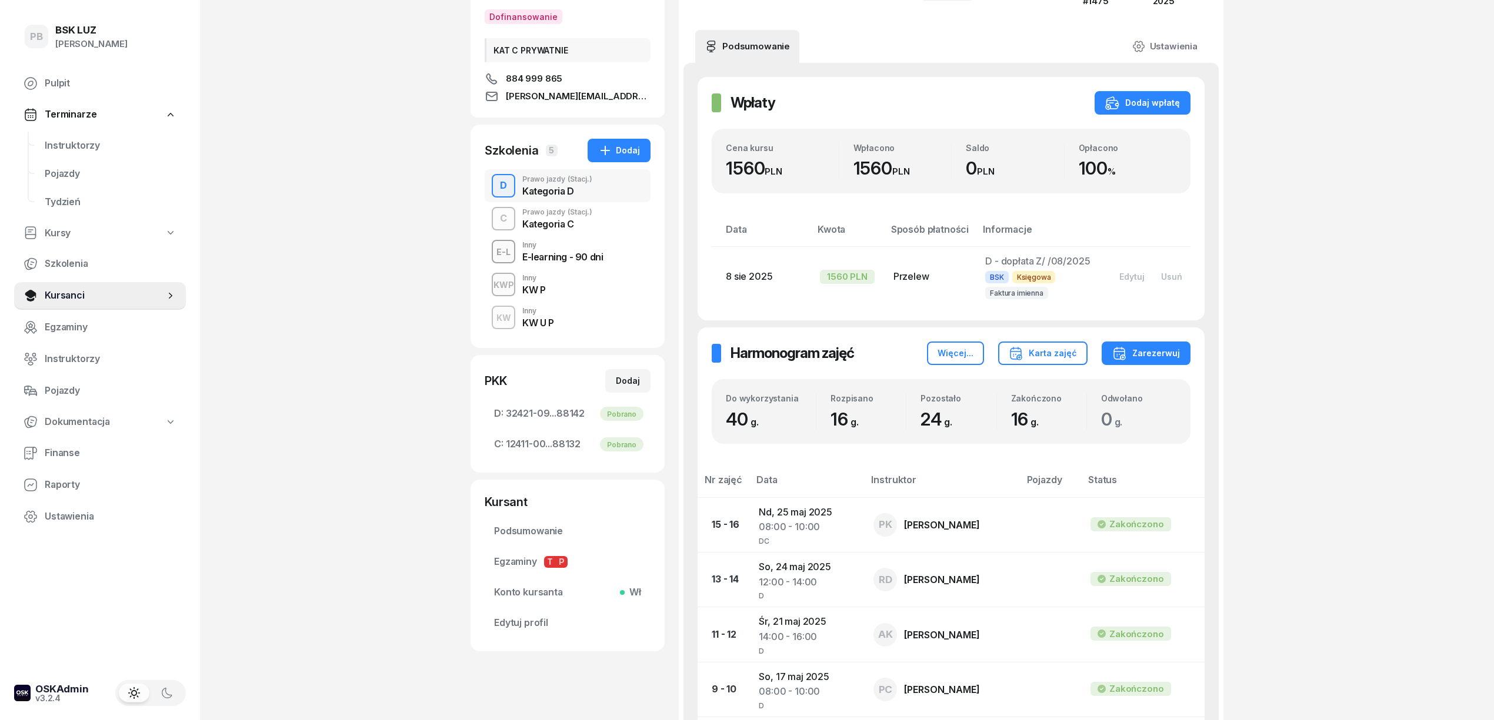
scroll to position [78, 0]
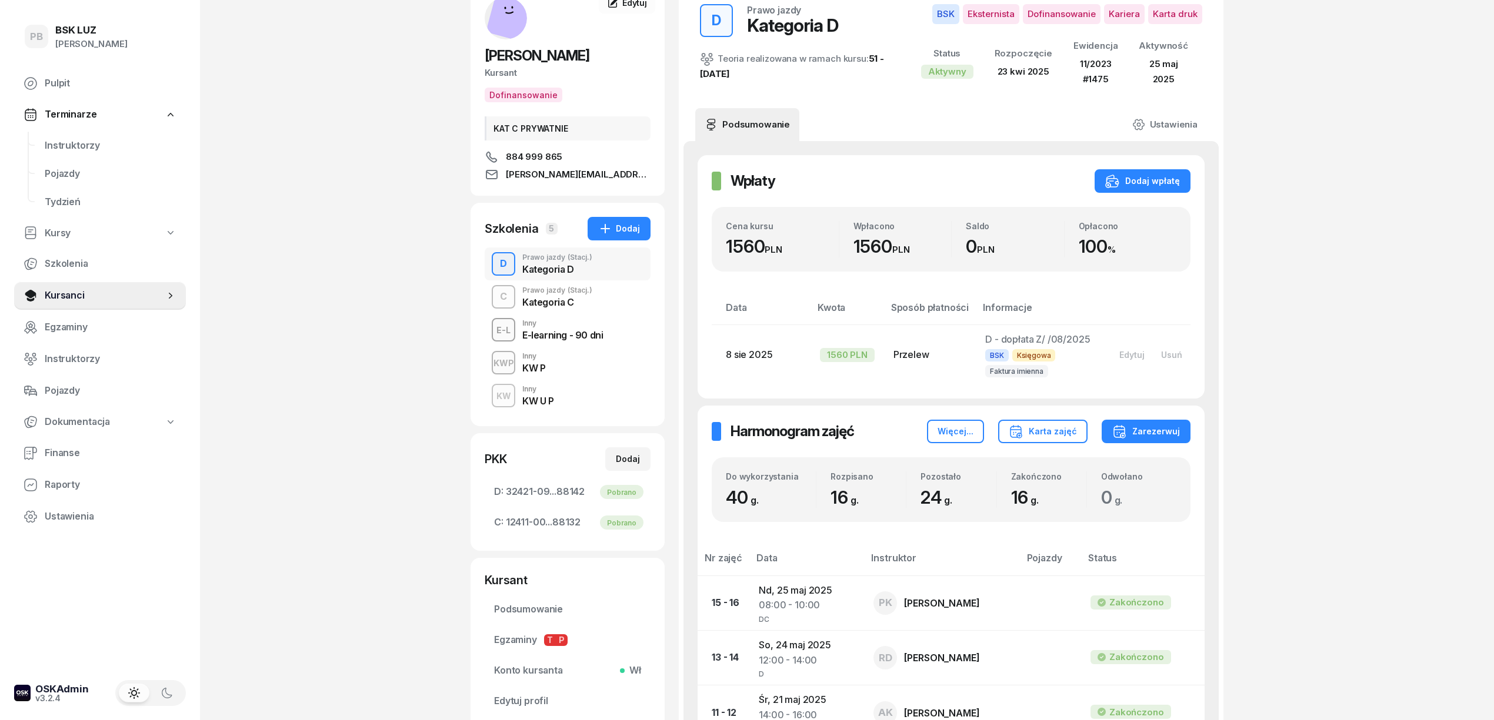
click at [560, 298] on div "Kategoria C" at bounding box center [557, 302] width 70 height 9
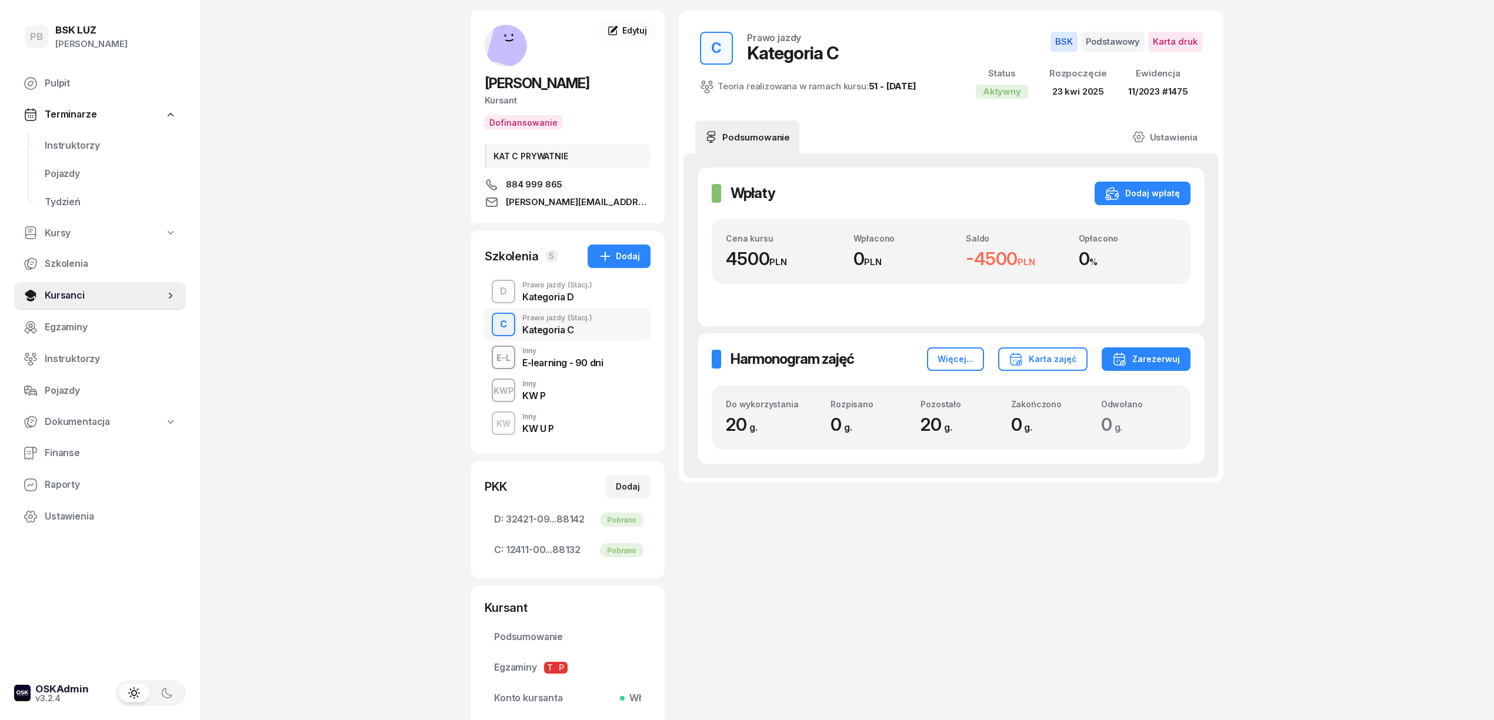
scroll to position [78, 0]
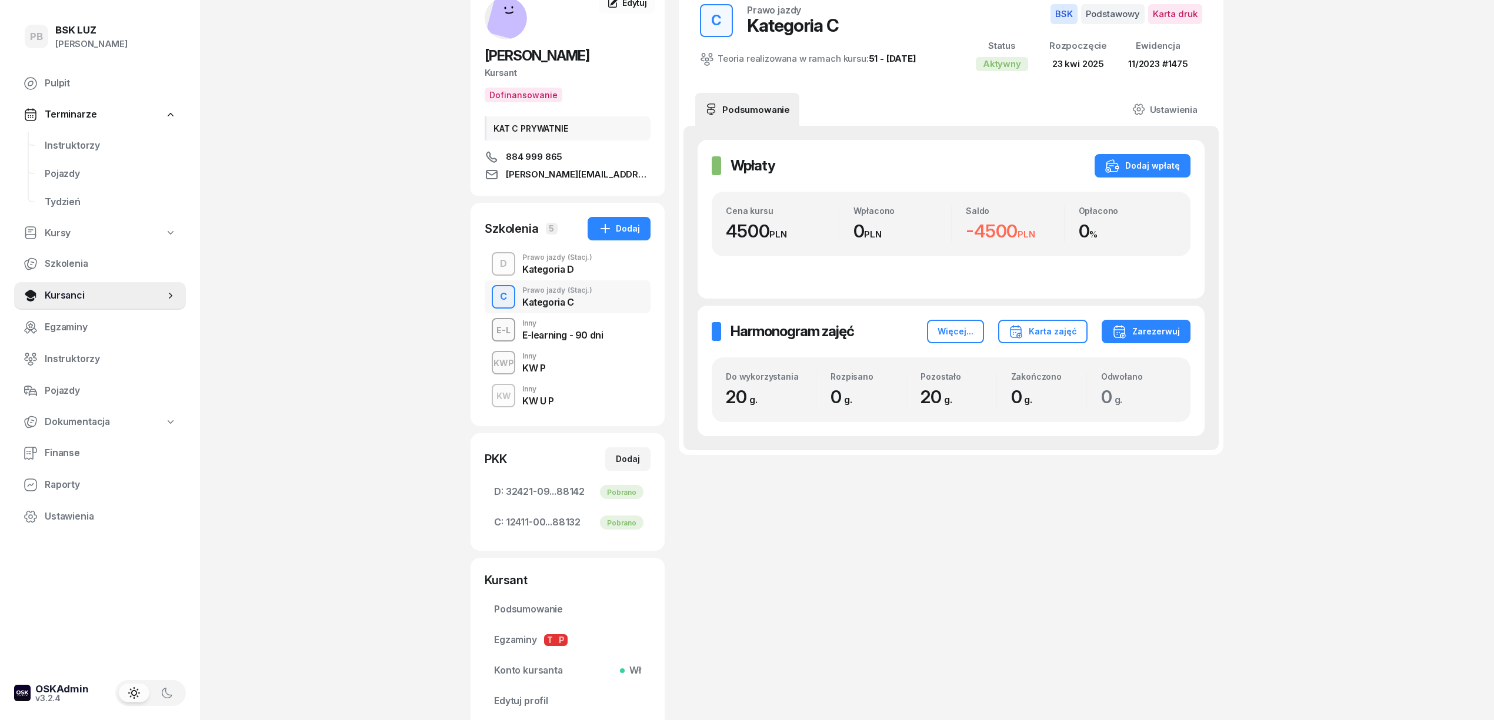
click at [368, 305] on div "PB BSK [PERSON_NAME] Pulpit Terminarze Instruktorzy Pojazdy Tydzień Kursy Szkol…" at bounding box center [747, 366] width 1494 height 888
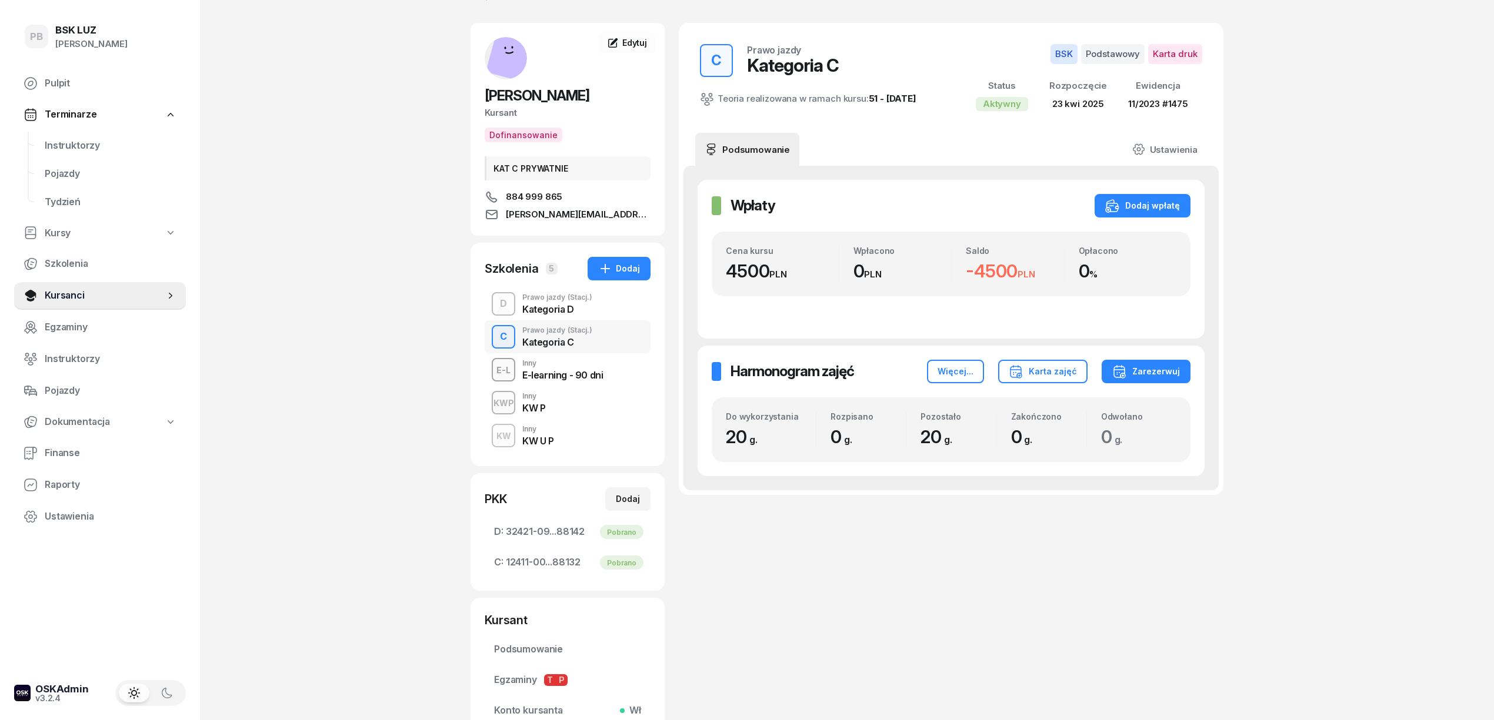
scroll to position [0, 0]
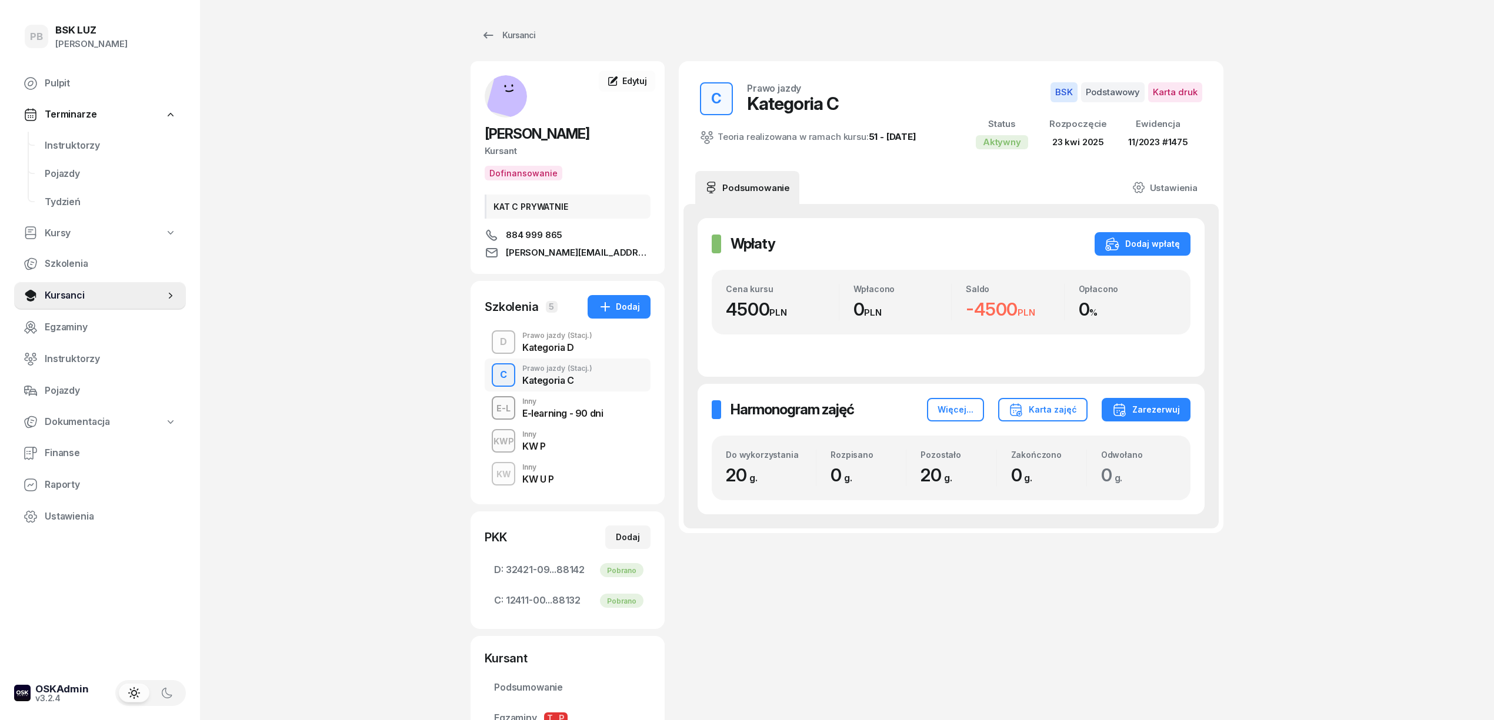
click at [1339, 304] on div "PB BSK [PERSON_NAME] Pulpit Terminarze Instruktorzy Pojazdy Tydzień Kursy Szkol…" at bounding box center [747, 444] width 1494 height 888
click at [1306, 518] on div "PB BSK [PERSON_NAME] Pulpit Terminarze Instruktorzy Pojazdy Tydzień Kursy Szkol…" at bounding box center [747, 444] width 1494 height 888
click at [910, 664] on div "C Prawo jazdy Kategoria C Teoria realizowana w ramach kursu: 51 - [DATE] BSK Po…" at bounding box center [951, 434] width 545 height 747
click at [846, 669] on div "C Prawo jazdy Kategoria C Teoria realizowana w ramach kursu: 51 - [DATE] BSK Po…" at bounding box center [951, 434] width 545 height 747
click at [72, 147] on span "Instruktorzy" at bounding box center [111, 145] width 132 height 15
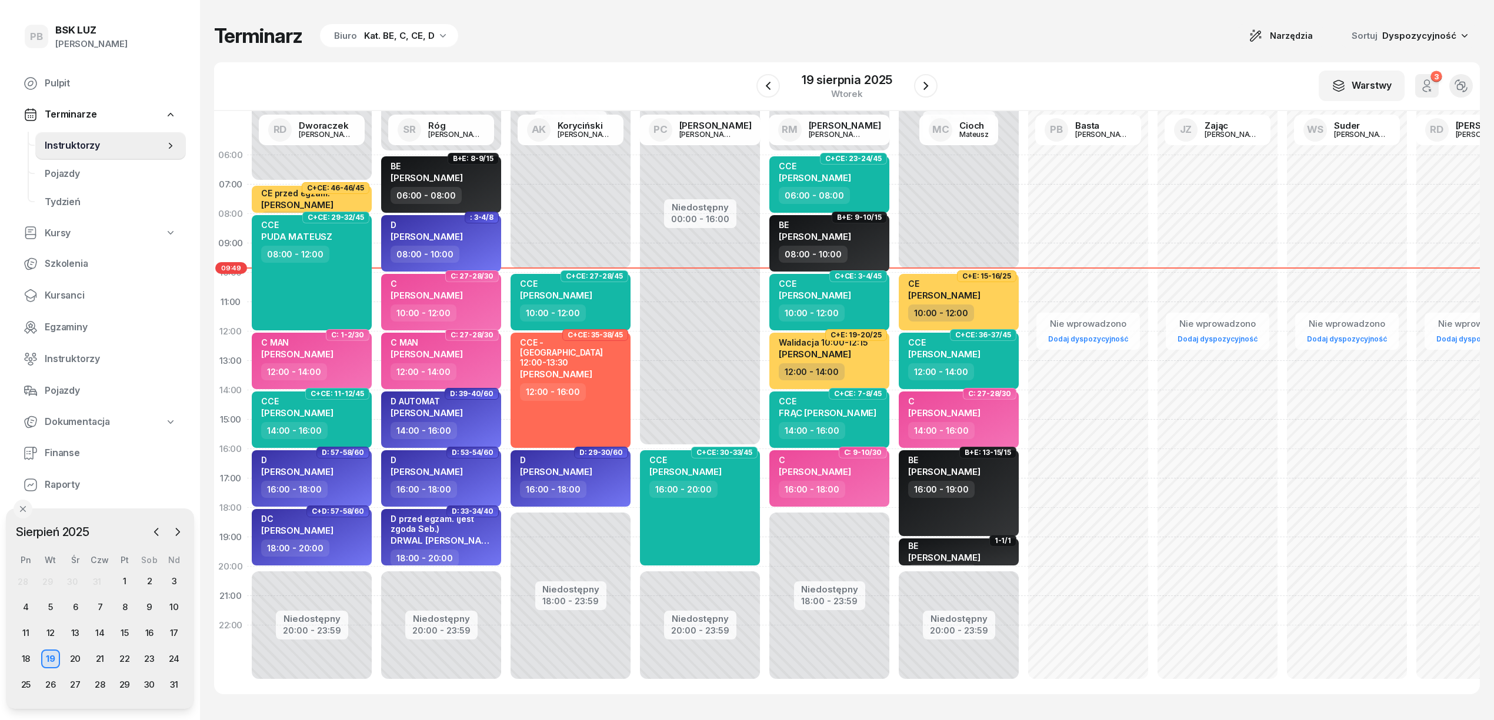
click at [582, 45] on div "Terminarz Biuro Kat. BE, C, CE, D Narzędzia Sortuj Dyspozycyjność" at bounding box center [846, 36] width 1265 height 25
click at [58, 295] on span "Kursanci" at bounding box center [111, 295] width 132 height 15
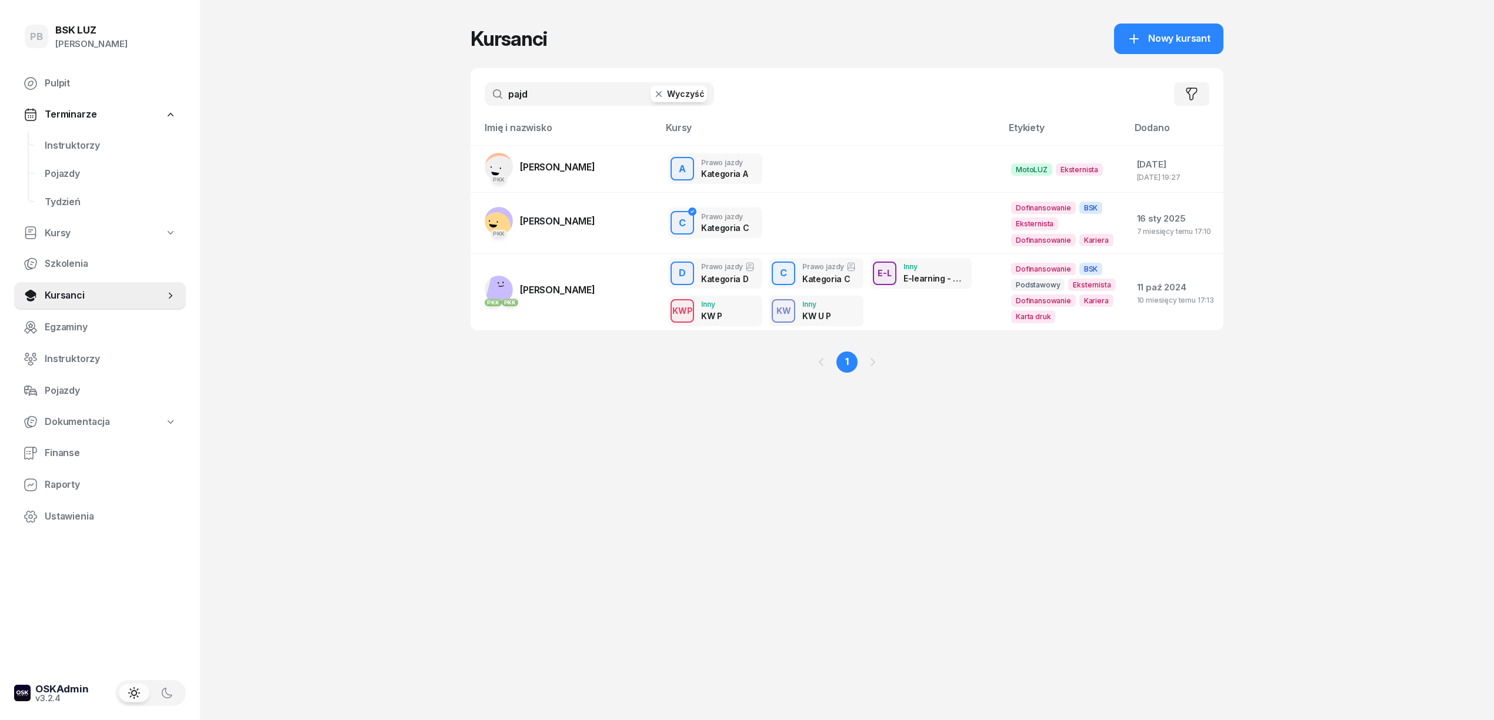
click at [547, 93] on input "pajd" at bounding box center [599, 94] width 229 height 24
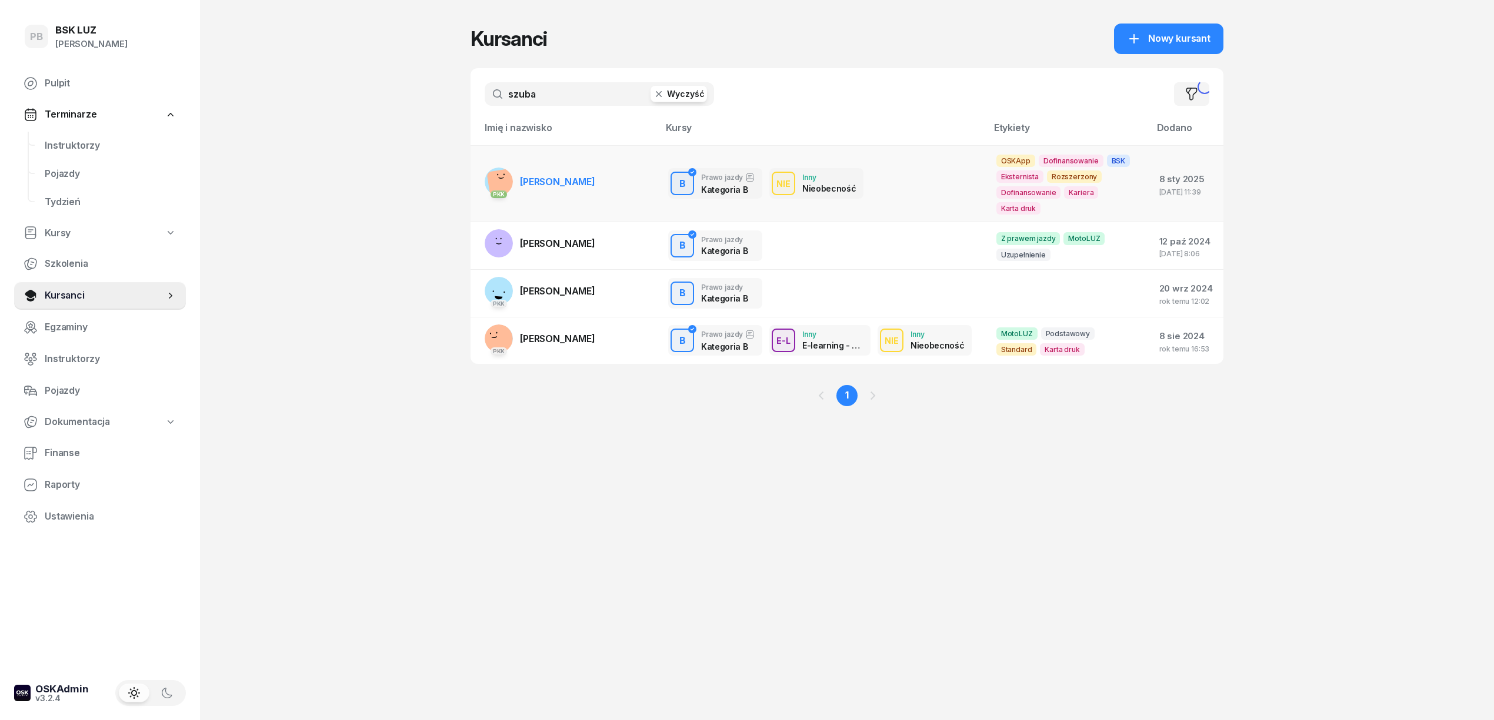
type input "szuba"
click at [549, 187] on span "[PERSON_NAME]" at bounding box center [557, 182] width 75 height 12
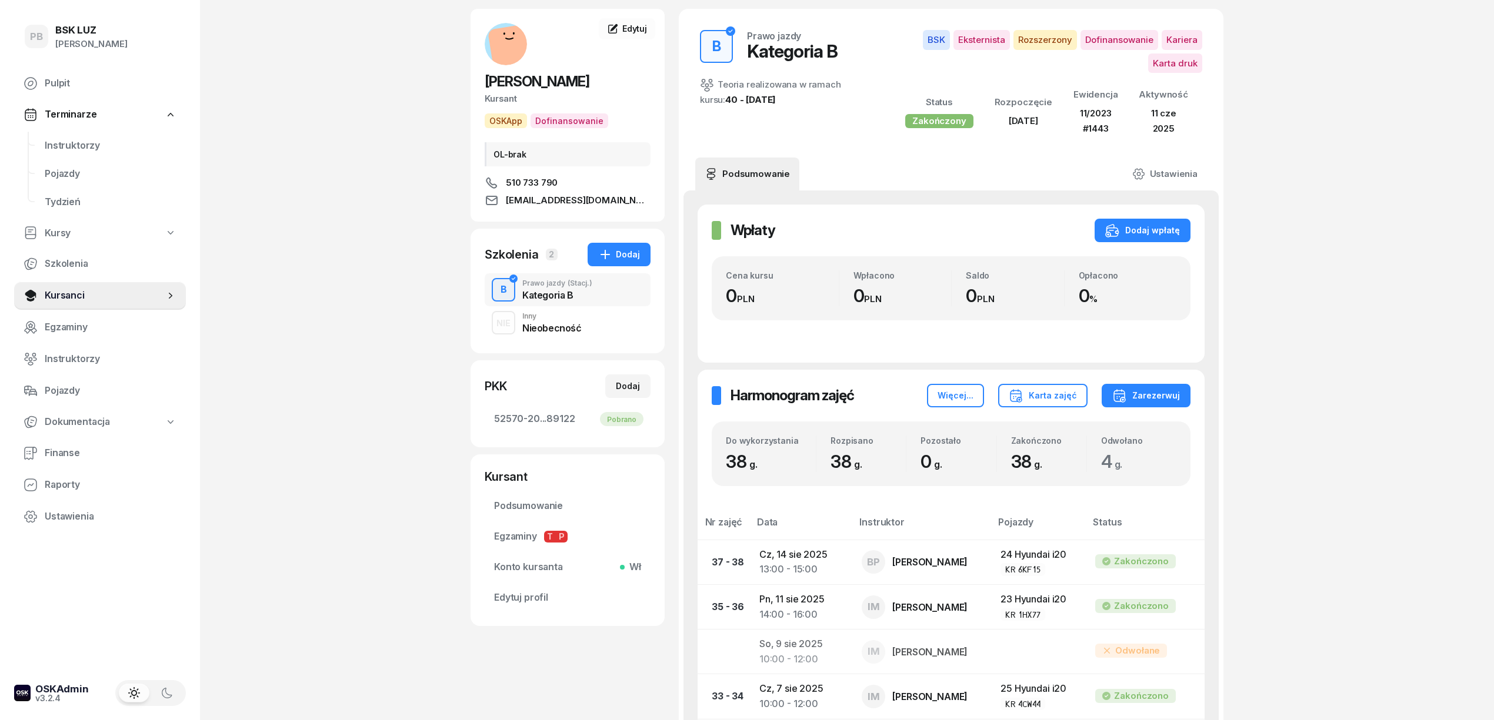
scroll to position [78, 0]
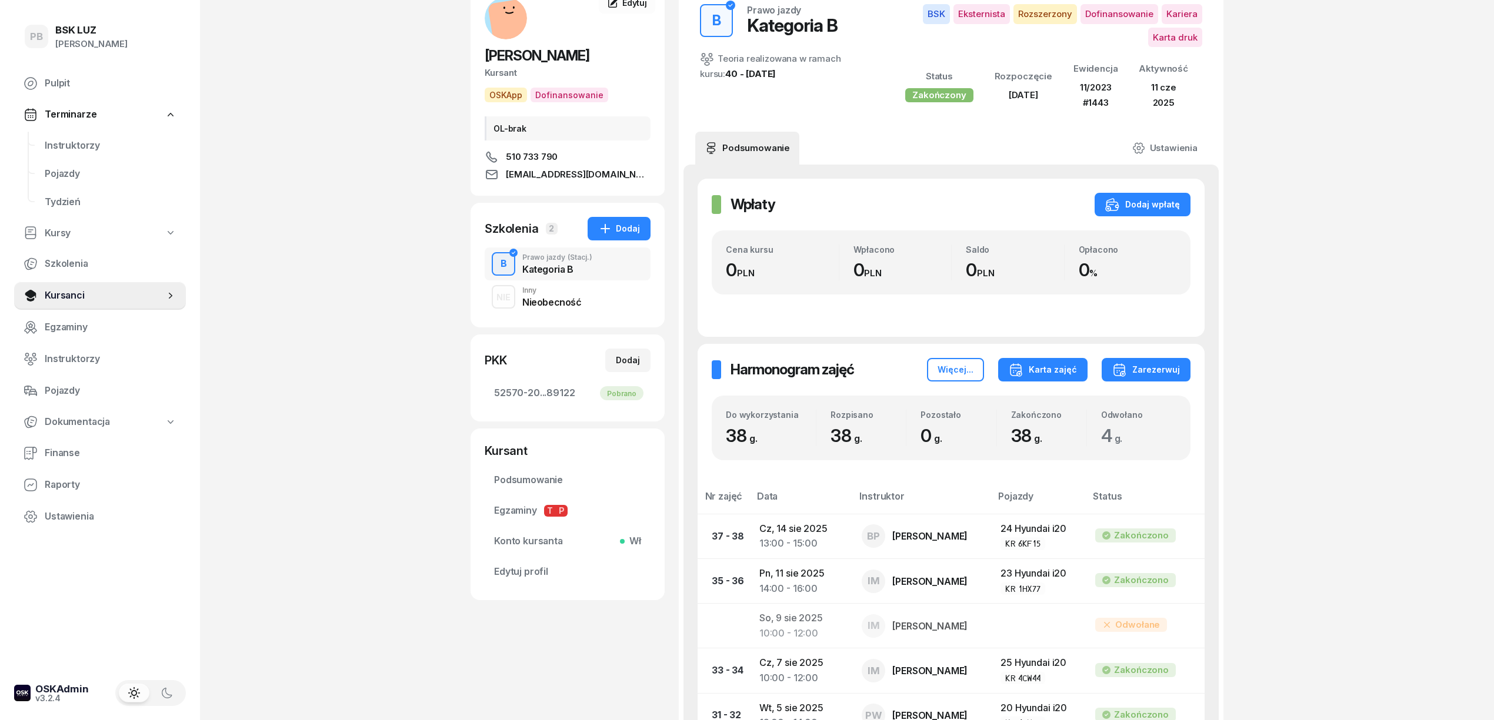
click at [1047, 372] on div "Karta zajęć" at bounding box center [1043, 370] width 68 height 14
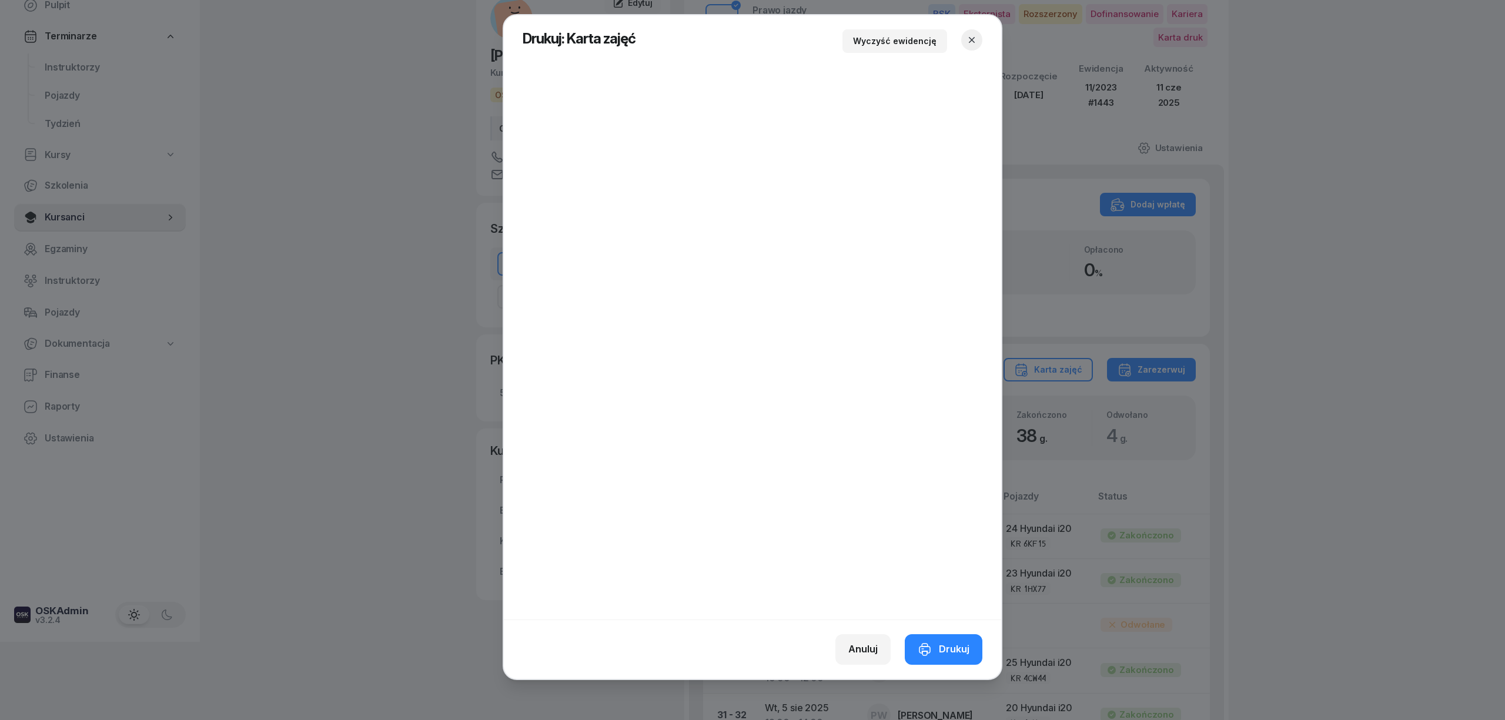
click at [977, 34] on icon "button" at bounding box center [972, 40] width 12 height 12
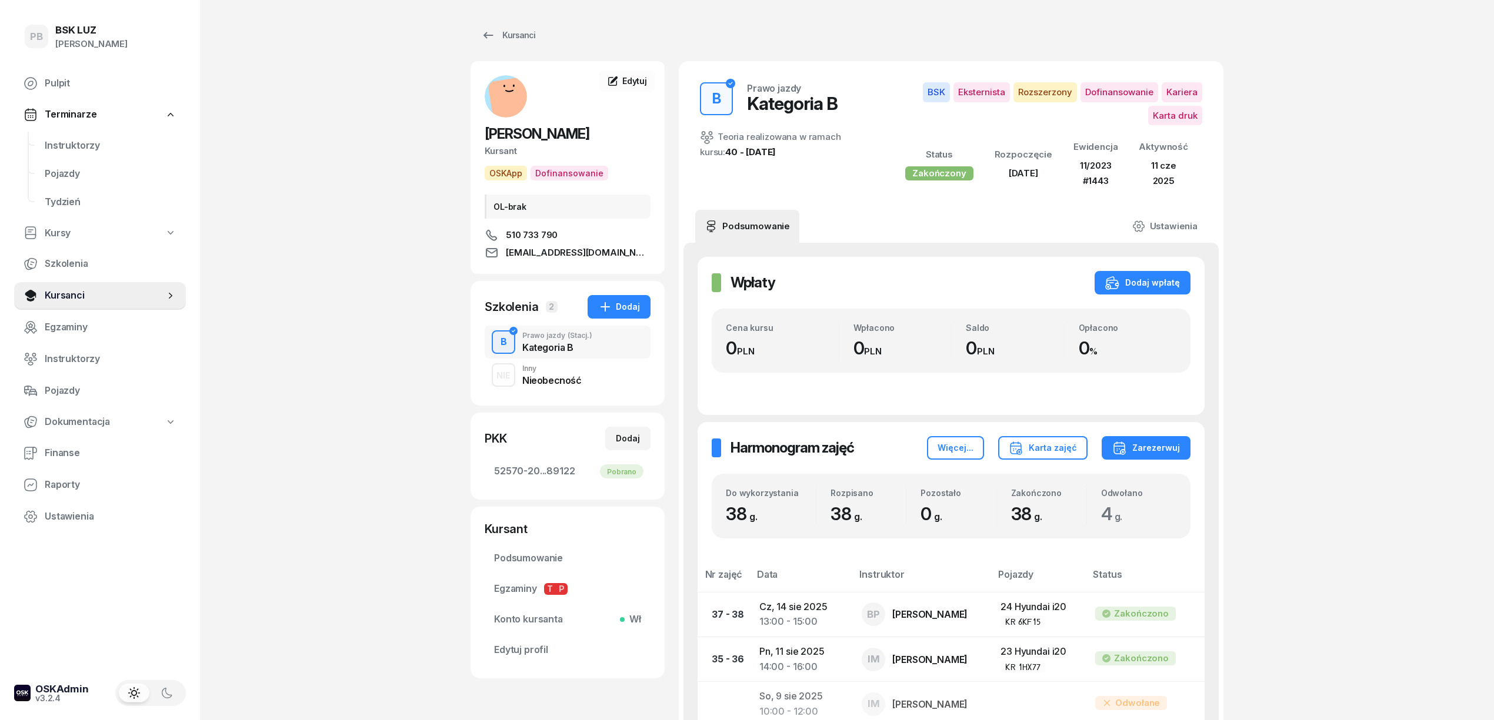
click at [73, 144] on span "Instruktorzy" at bounding box center [111, 145] width 132 height 15
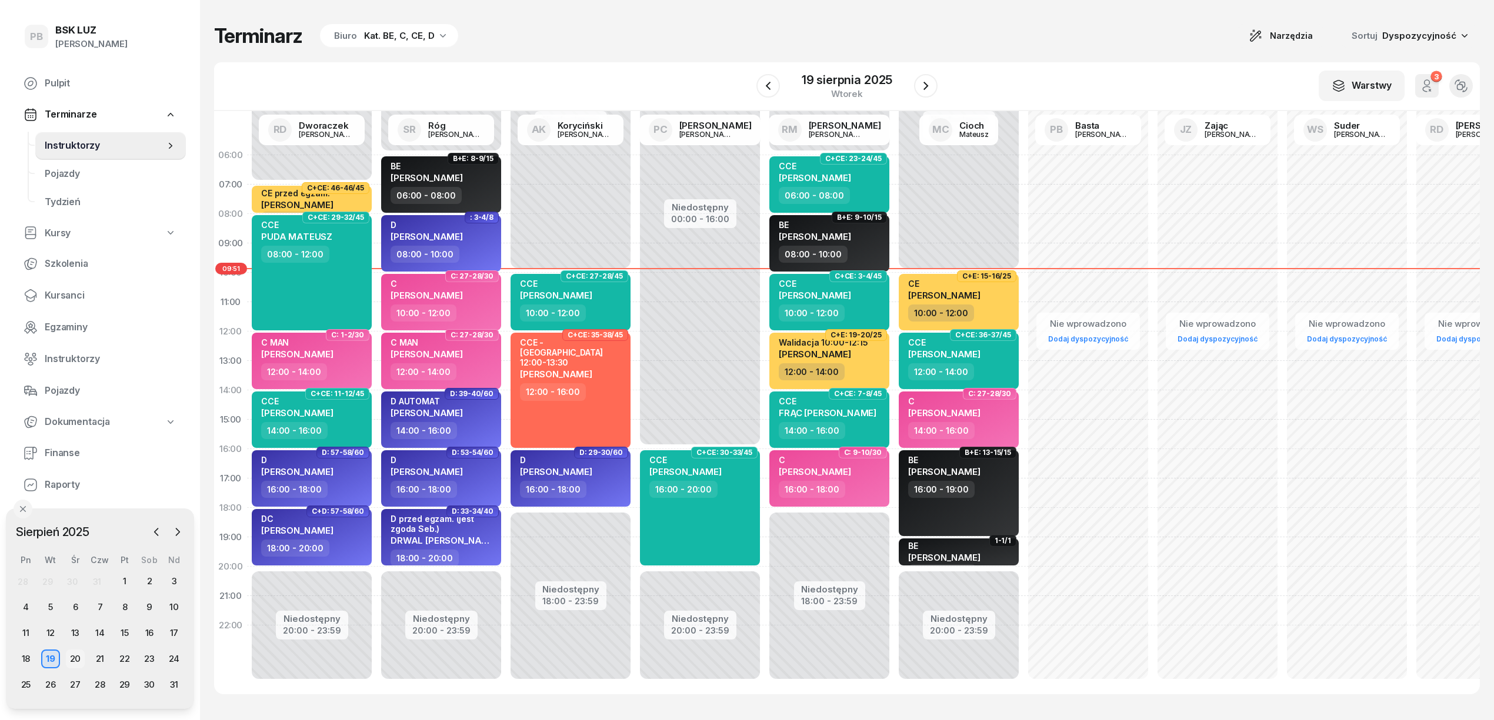
click at [78, 660] on div "20" at bounding box center [75, 659] width 19 height 19
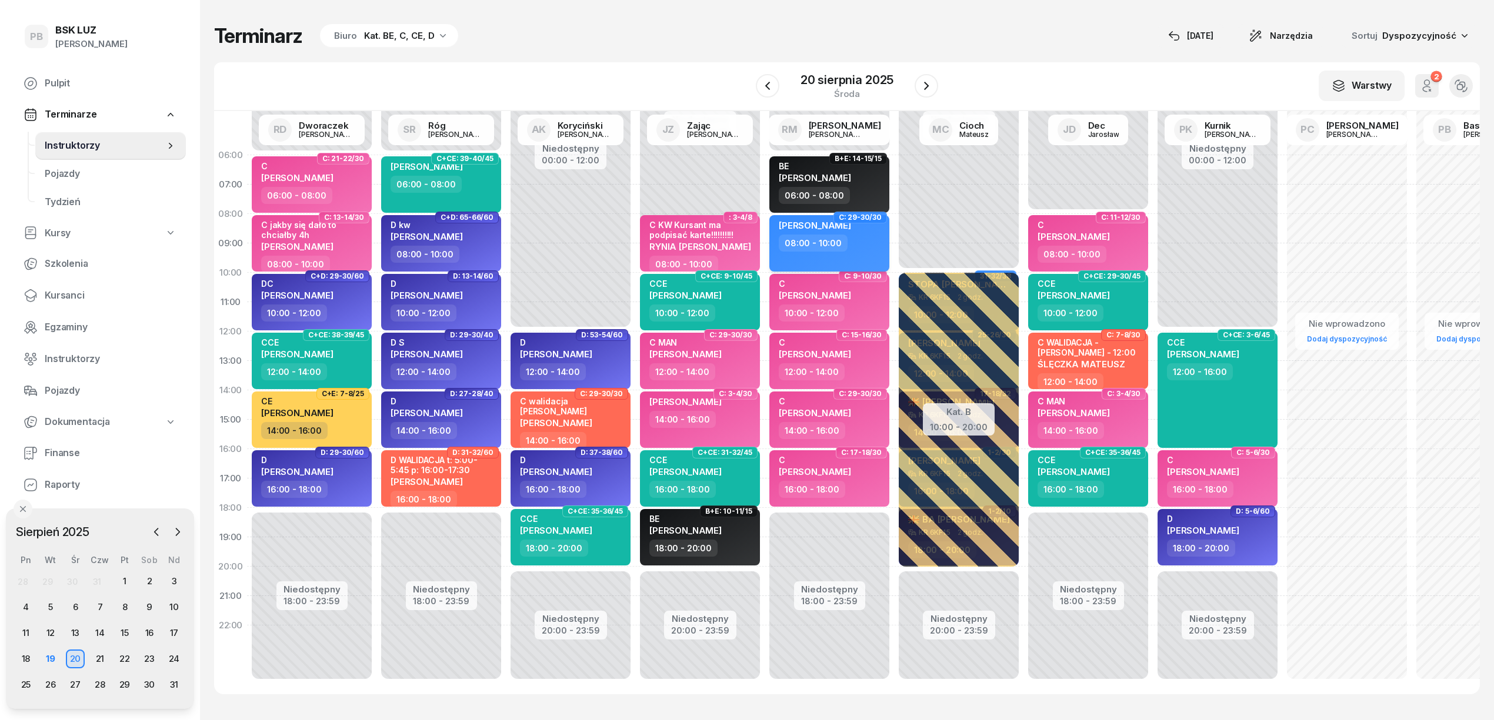
click at [864, 253] on div "[PERSON_NAME] 08:00 - 10:00" at bounding box center [829, 243] width 120 height 56
select select "08"
select select "10"
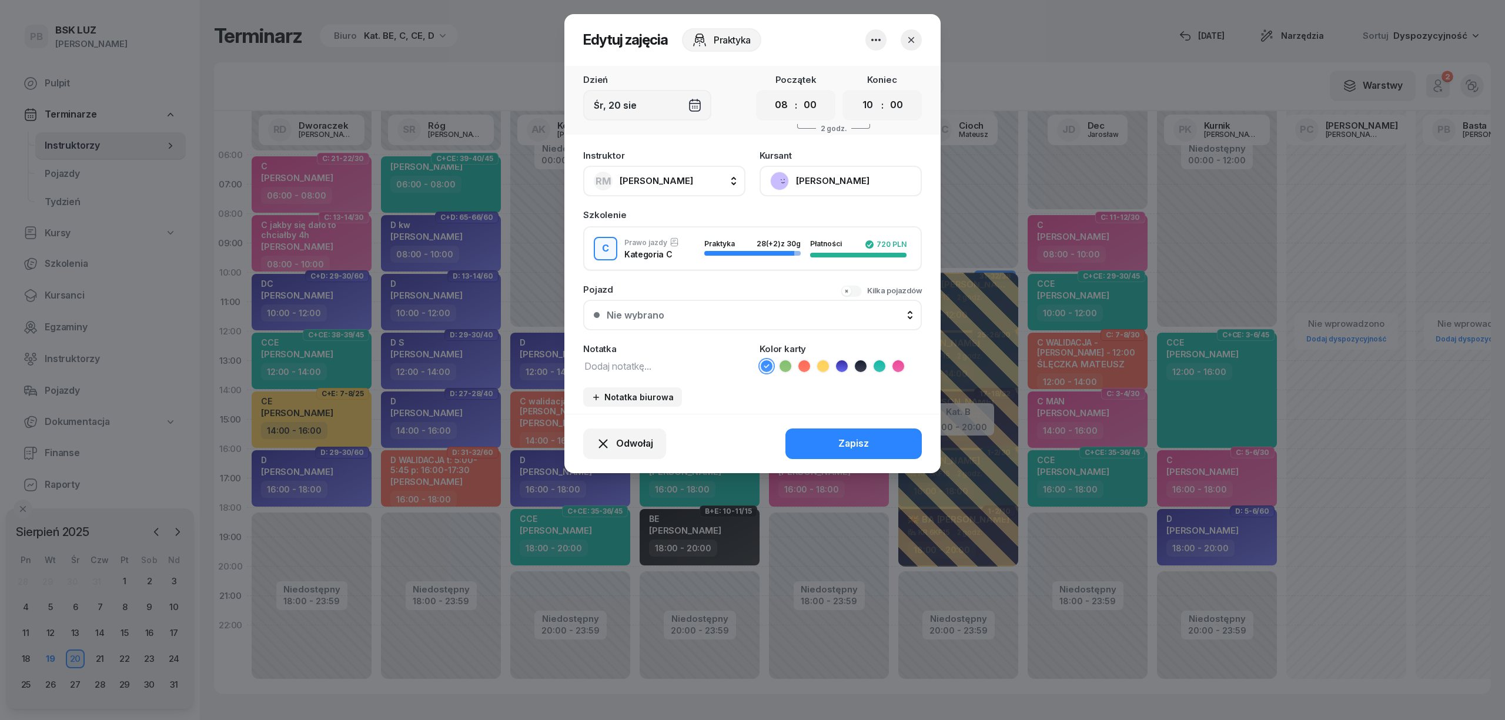
click at [622, 366] on textarea at bounding box center [664, 365] width 162 height 15
type textarea "8"
type textarea "C walidacja 8:00-9:30 na Artura"
click at [807, 365] on icon at bounding box center [805, 366] width 12 height 12
click at [838, 445] on button "Zapisz" at bounding box center [854, 444] width 136 height 31
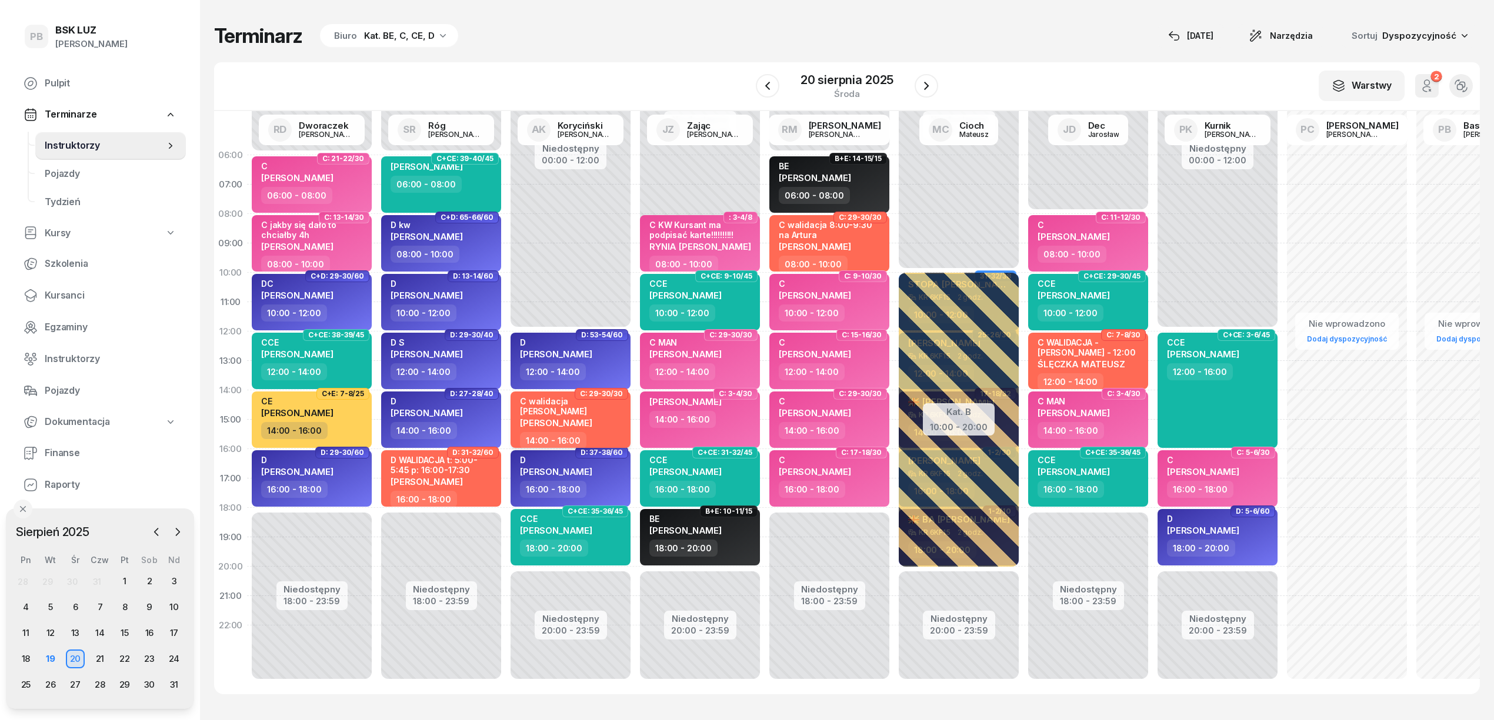
click at [603, 419] on div "C walidacja [PERSON_NAME] [PERSON_NAME]" at bounding box center [571, 414] width 103 height 36
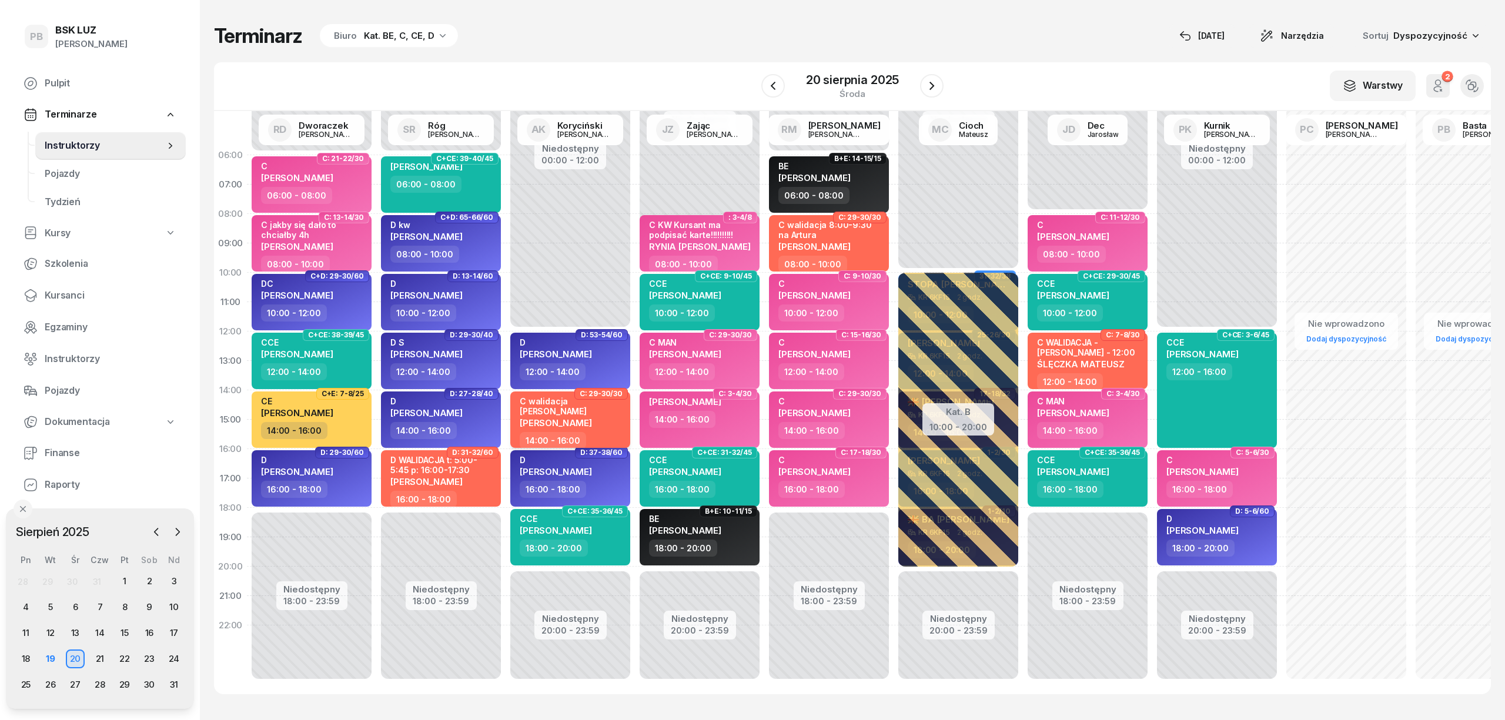
select select "14"
select select "16"
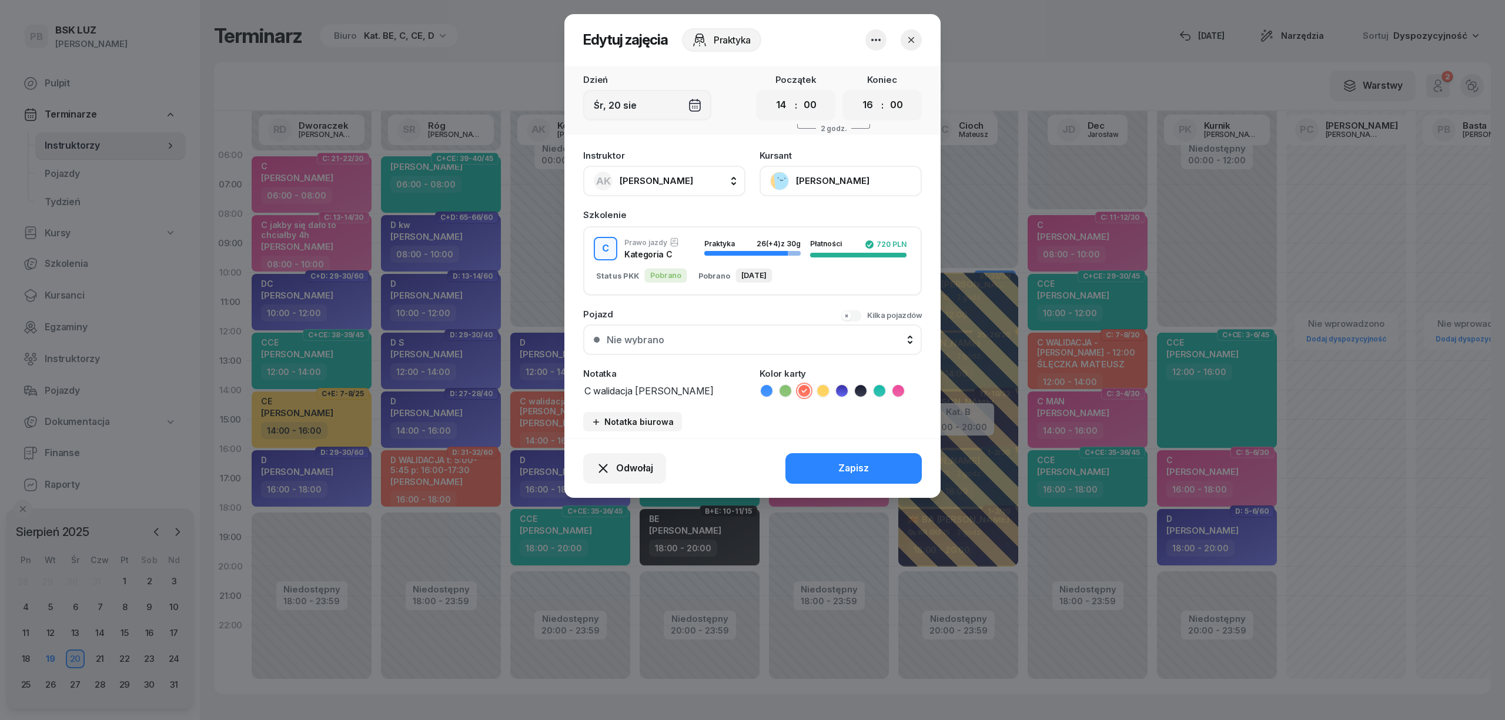
click at [638, 390] on textarea "C walidacja [PERSON_NAME]" at bounding box center [664, 390] width 162 height 15
type textarea "C walidacja 14:00-15:30 [PERSON_NAME]"
click at [829, 468] on button "Zapisz" at bounding box center [854, 468] width 136 height 31
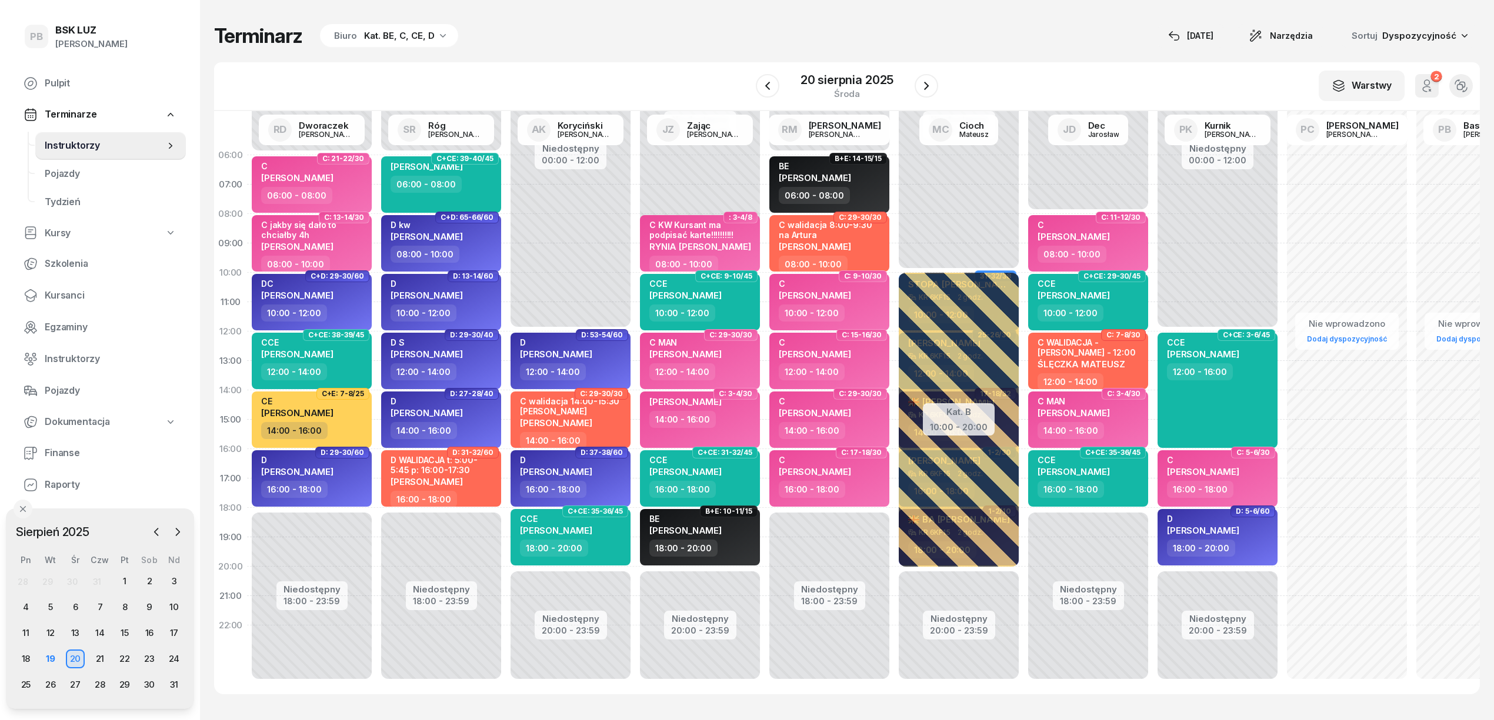
click at [1043, 67] on div "W Wybierz AK [PERSON_NAME] BP [PERSON_NAME] DP [PERSON_NAME] GS [PERSON_NAME] I…" at bounding box center [846, 86] width 1265 height 49
click at [69, 293] on span "Kursanci" at bounding box center [111, 295] width 132 height 15
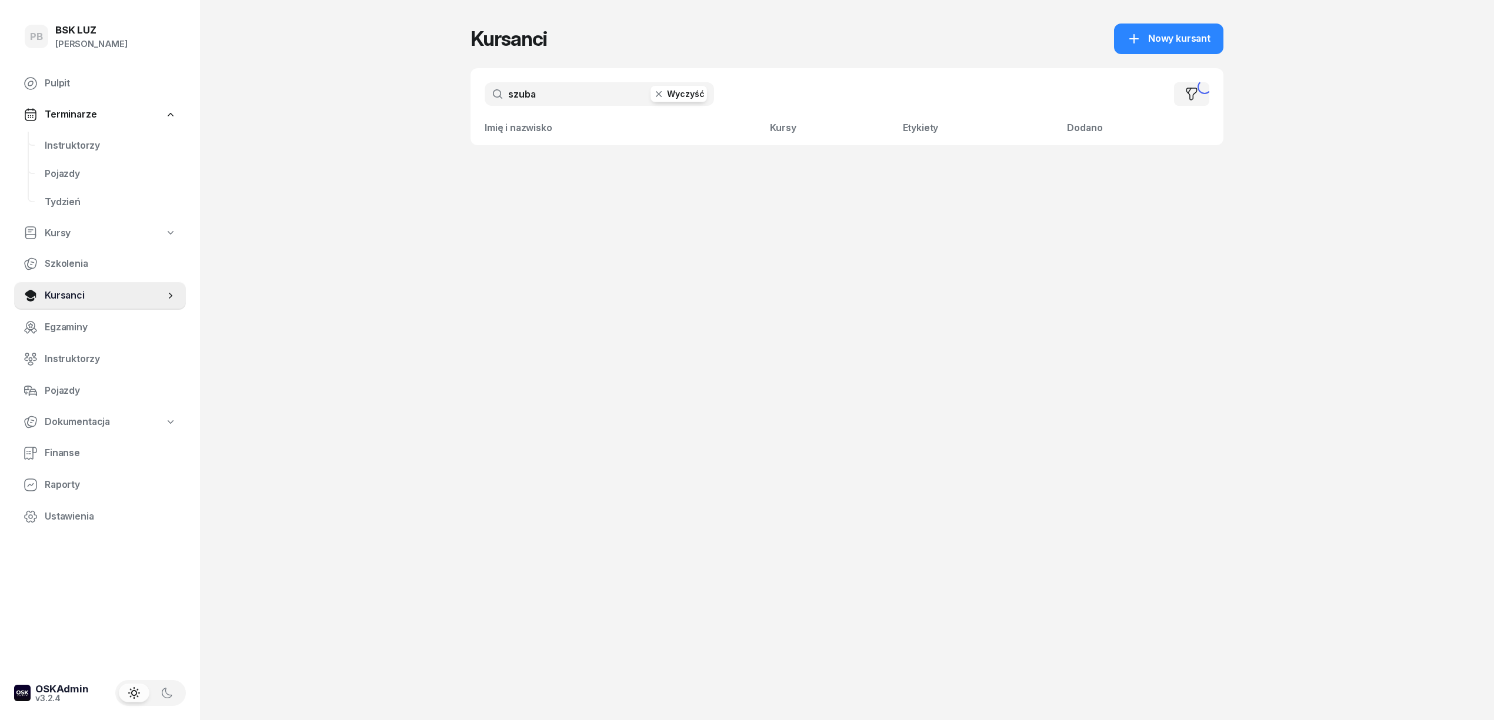
click at [519, 96] on input "szuba" at bounding box center [599, 94] width 229 height 24
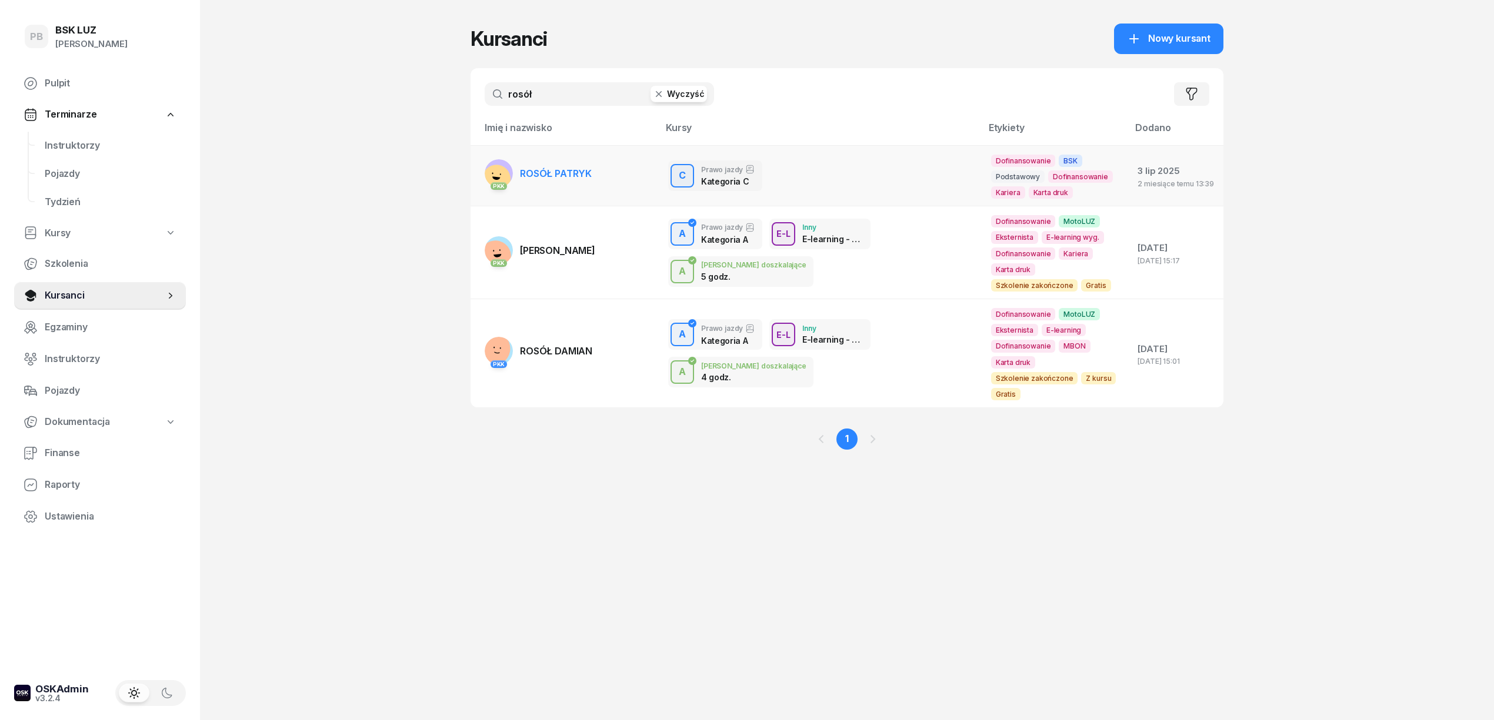
type input "rosół"
click at [572, 171] on span "ROSÓŁ PATRYK" at bounding box center [556, 174] width 72 height 12
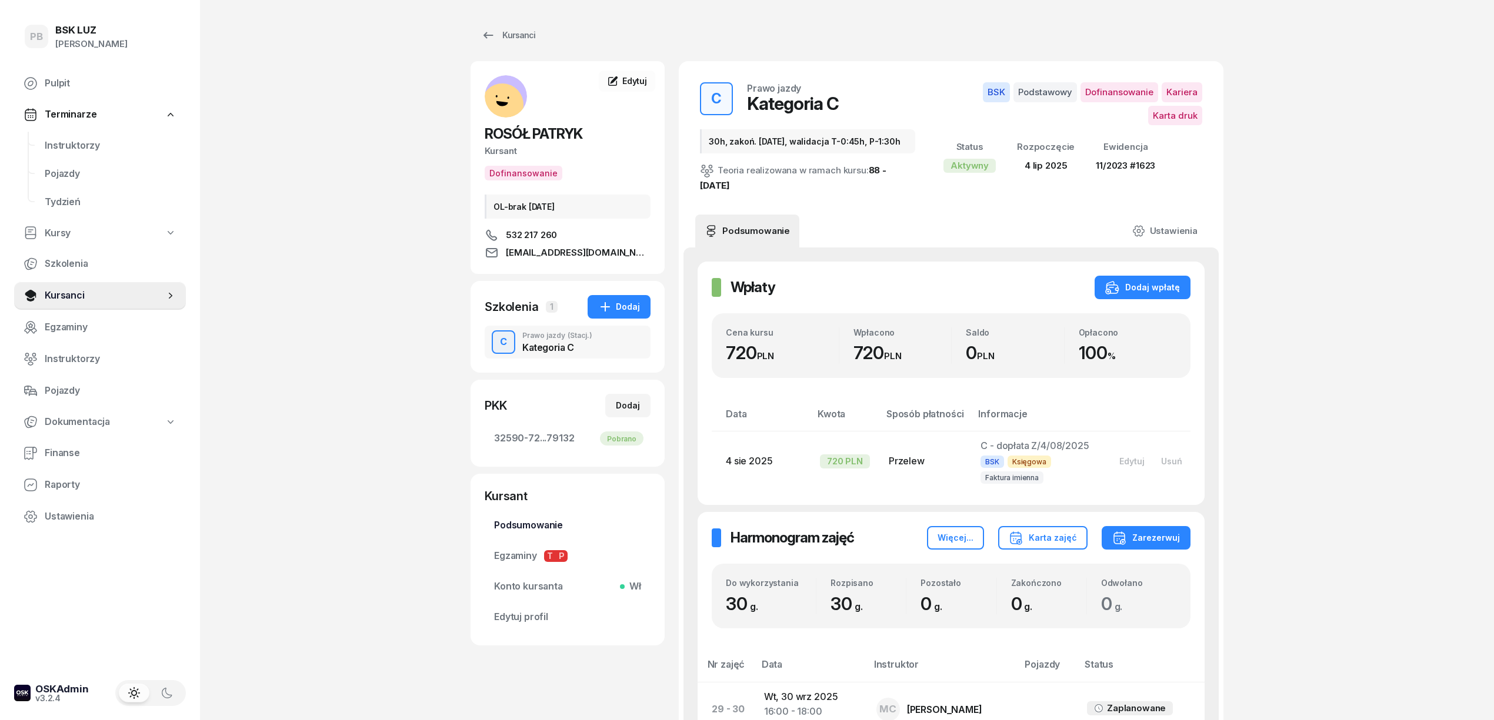
click at [530, 525] on span "Podsumowanie" at bounding box center [567, 525] width 147 height 15
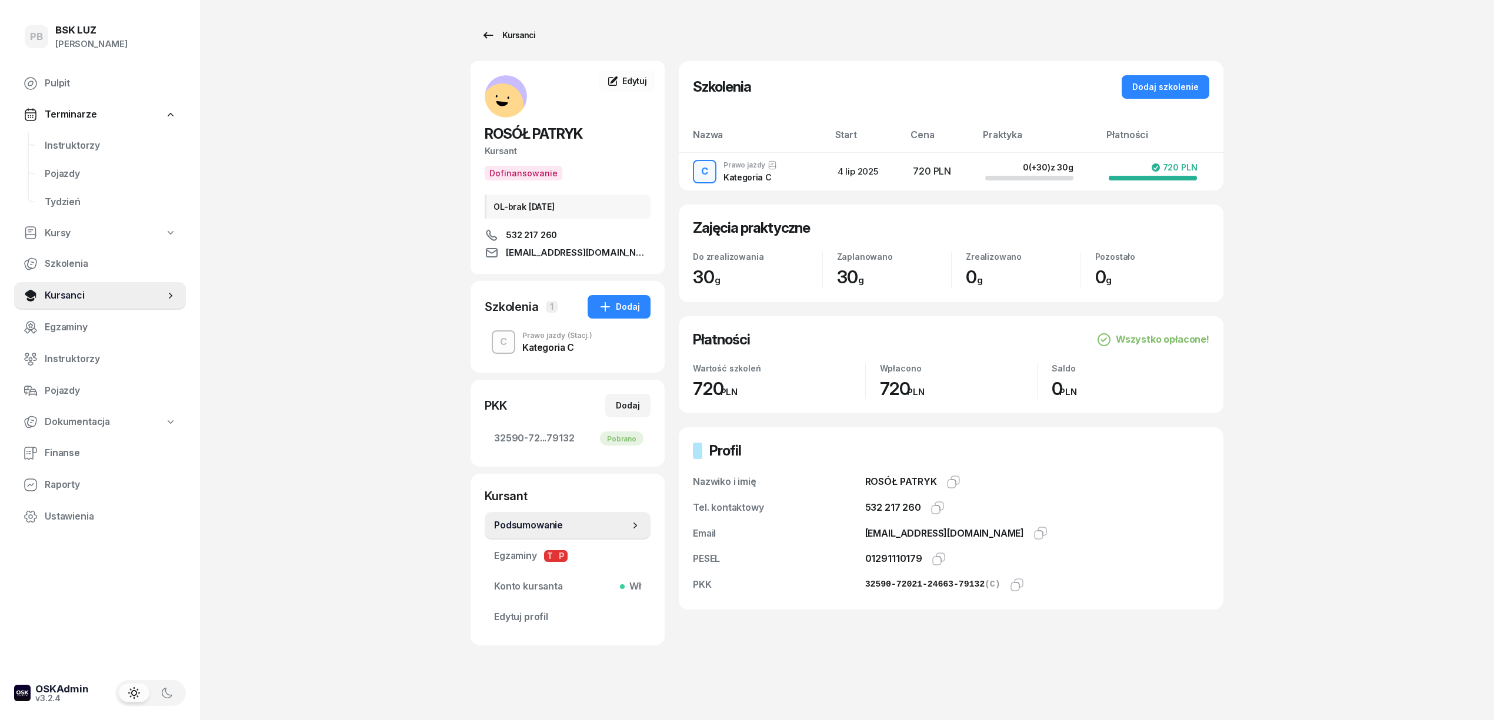
click at [513, 38] on div "Kursanci" at bounding box center [508, 35] width 54 height 14
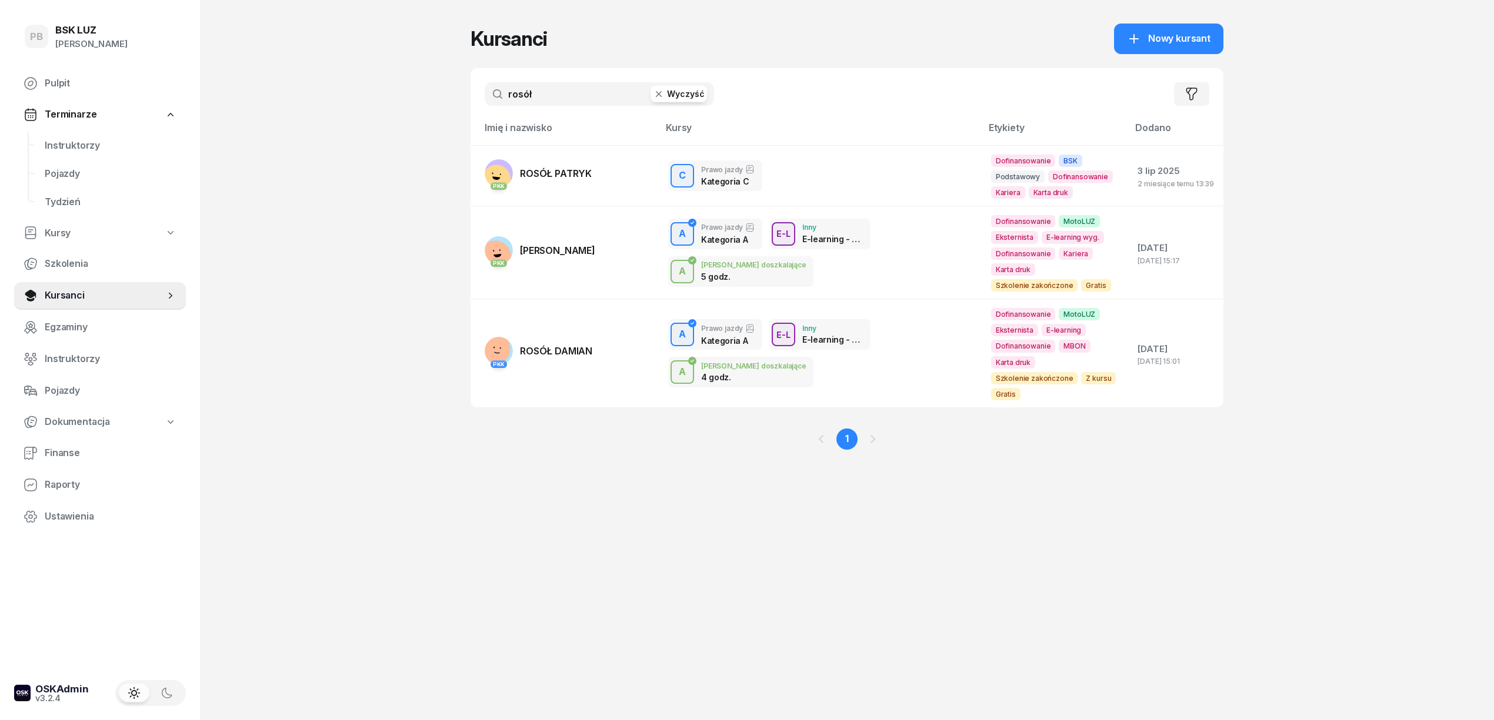
click at [605, 88] on input "rosół" at bounding box center [599, 94] width 229 height 24
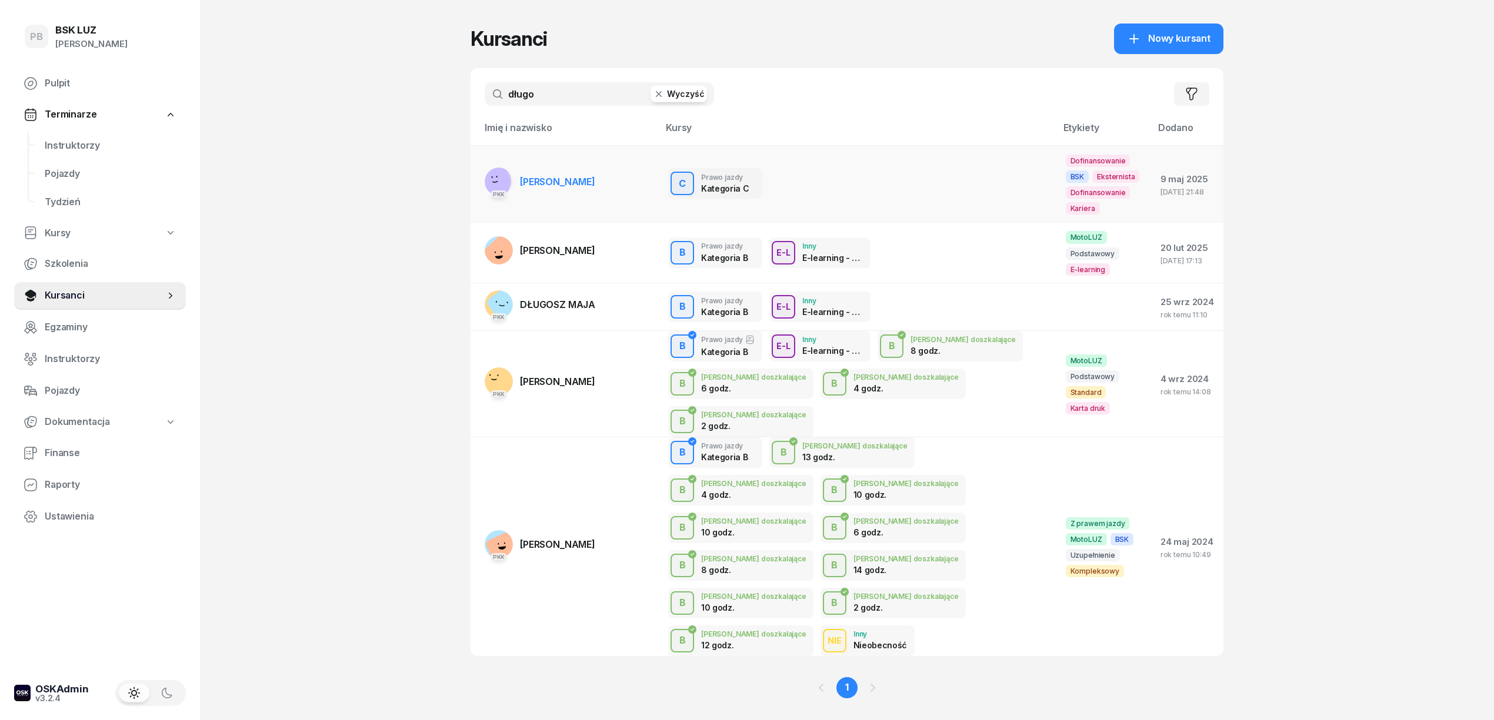
type input "długo"
click at [570, 172] on link "PKK [PERSON_NAME]" at bounding box center [540, 182] width 111 height 28
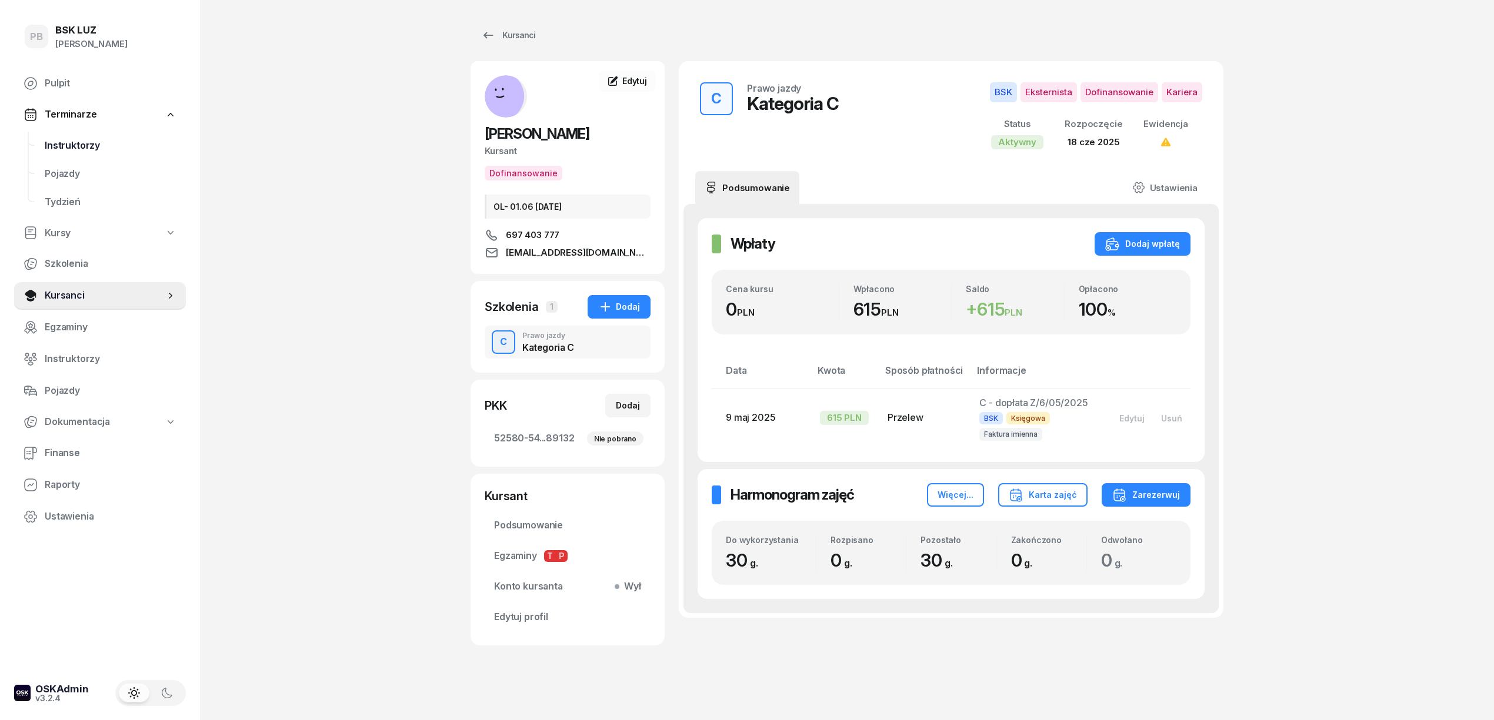
click at [69, 148] on span "Instruktorzy" at bounding box center [111, 145] width 132 height 15
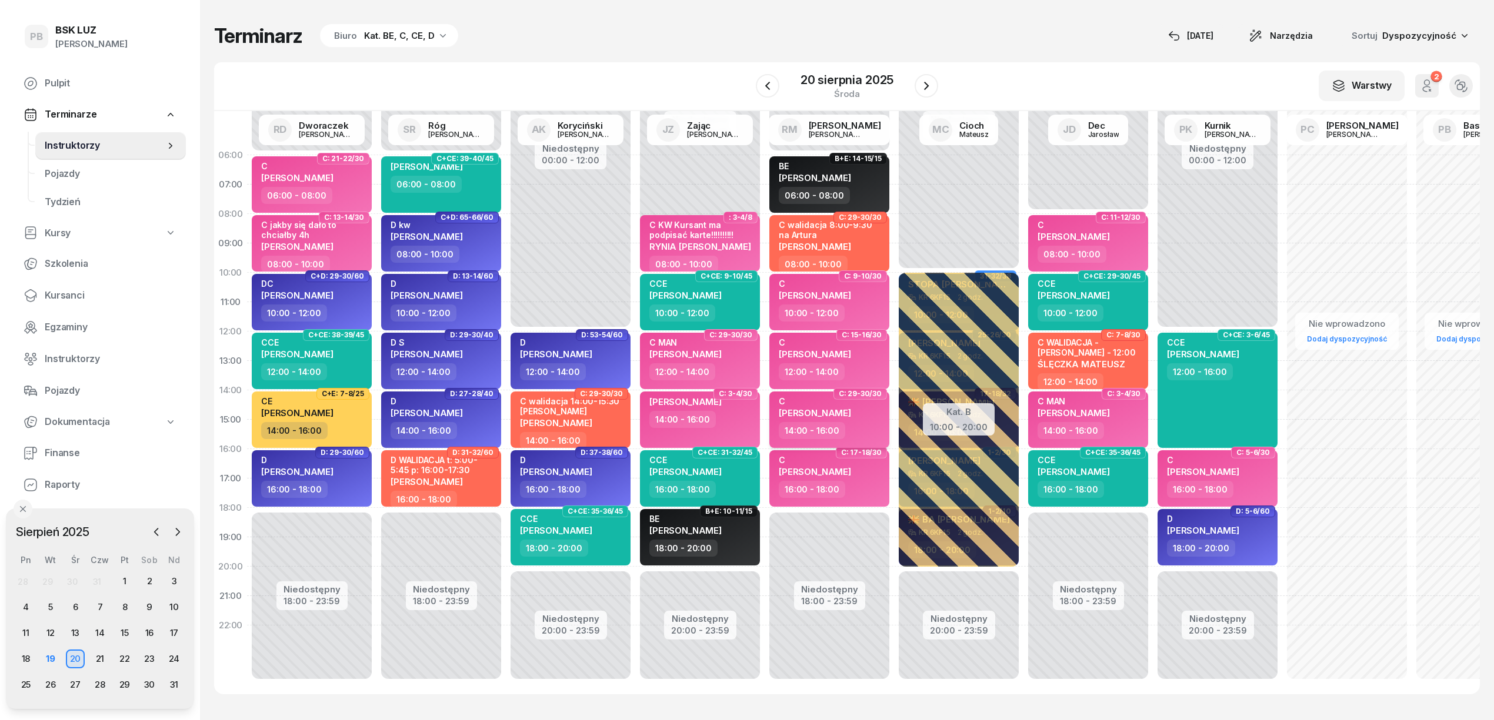
click at [875, 409] on div "C [PERSON_NAME]" at bounding box center [830, 409] width 103 height 26
select select "14"
select select "16"
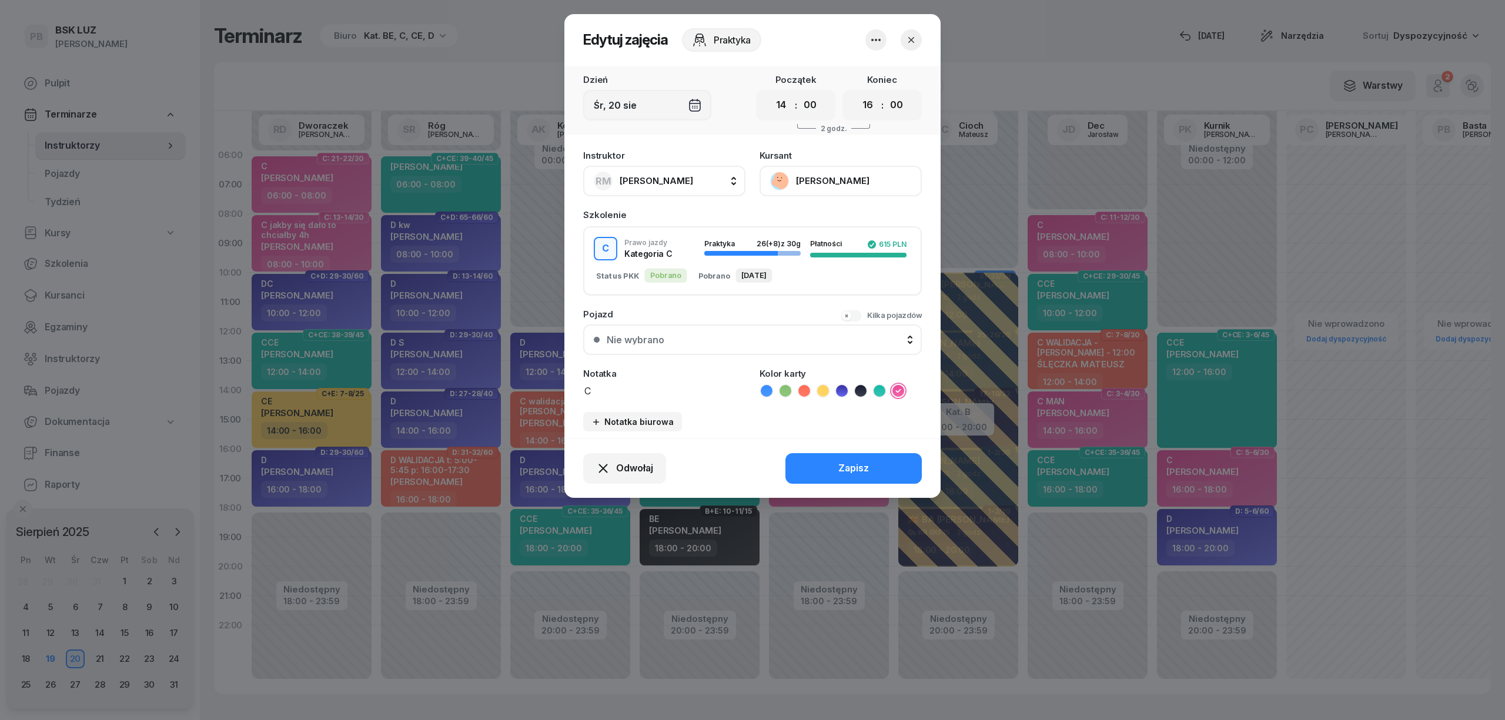
click at [805, 389] on icon at bounding box center [804, 391] width 5 height 4
click at [638, 387] on textarea "C" at bounding box center [664, 390] width 162 height 15
type textarea "C walidacja 14:00-14:45"
click at [910, 460] on button "Zapisz" at bounding box center [854, 468] width 136 height 31
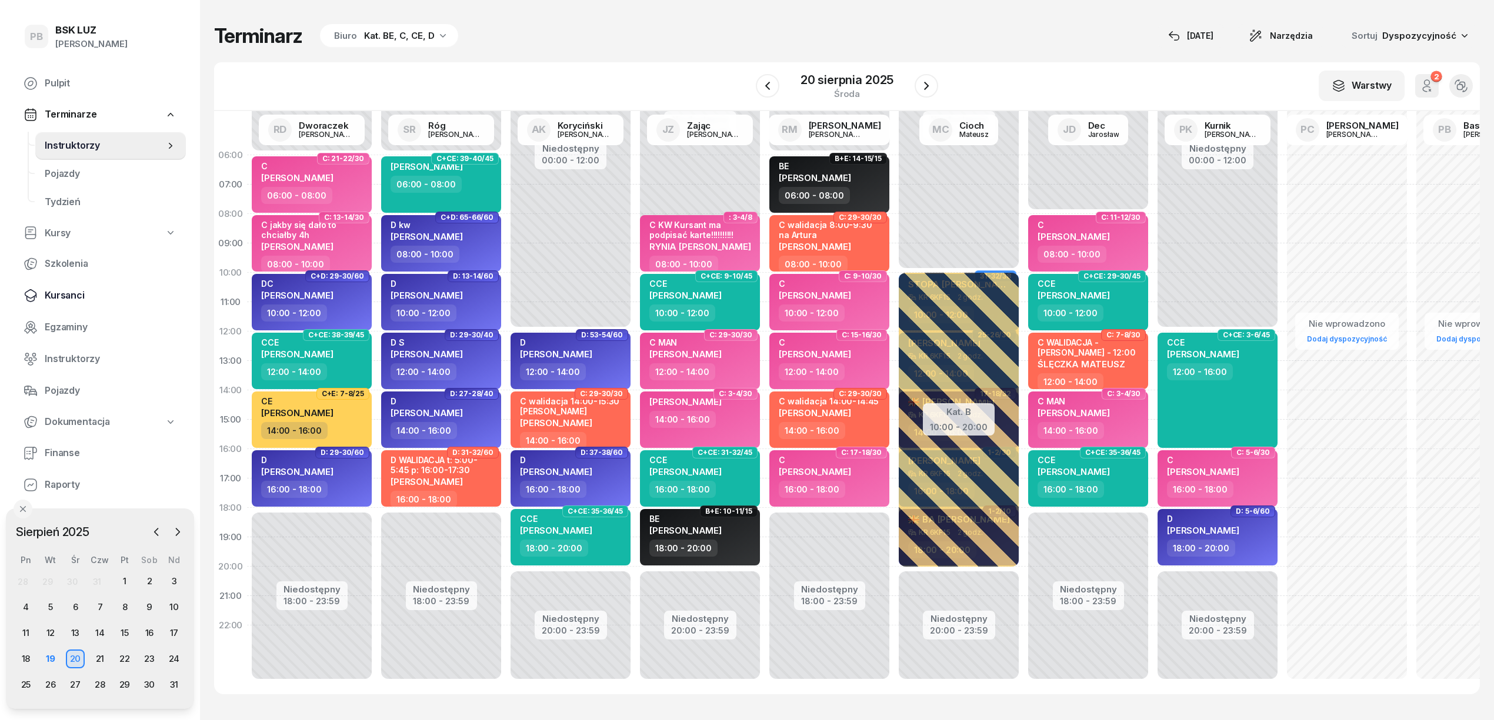
click at [74, 301] on span "Kursanci" at bounding box center [111, 295] width 132 height 15
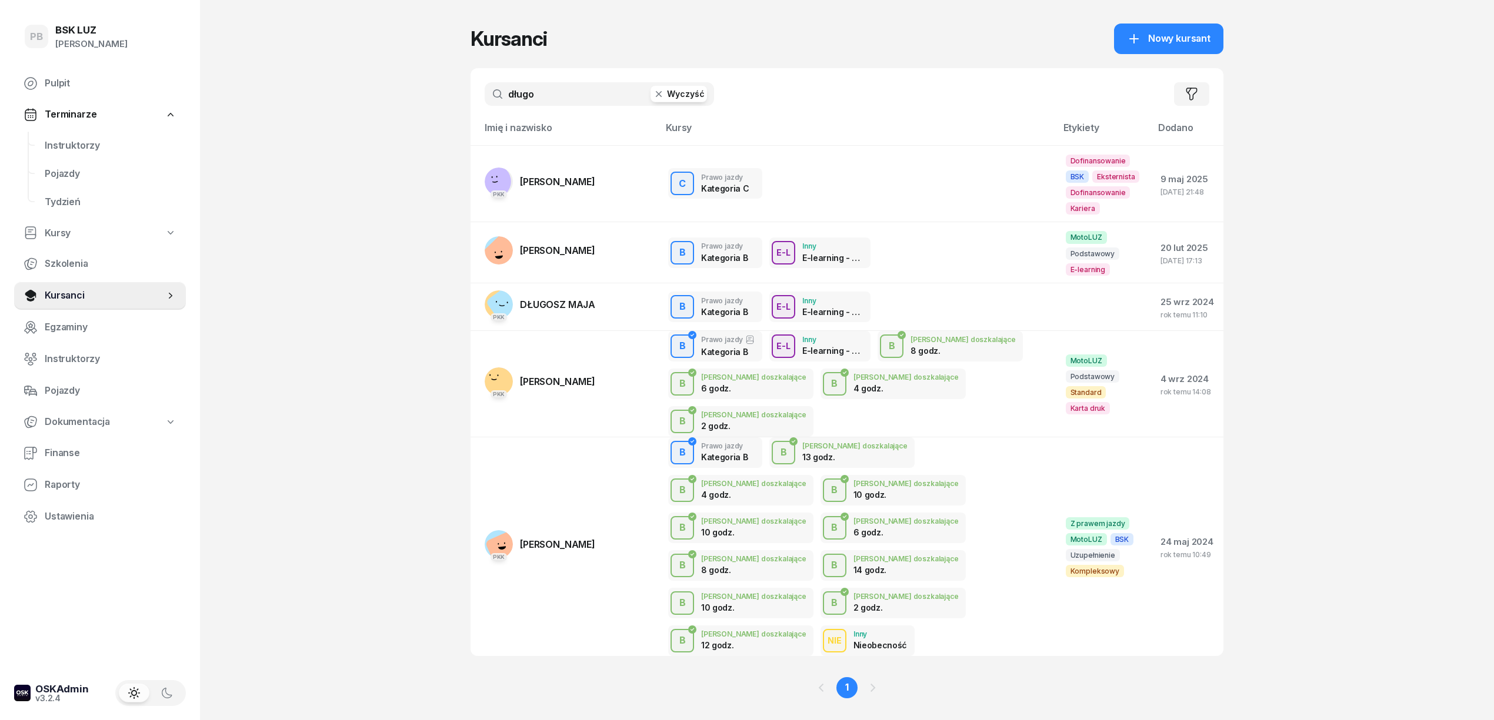
drag, startPoint x: 565, startPoint y: 97, endPoint x: 419, endPoint y: 87, distance: 146.8
click at [419, 87] on div "PB BSK [PERSON_NAME] Pulpit Terminarze Instruktorzy Pojazdy Tydzień Kursy Szkol…" at bounding box center [747, 371] width 1494 height 743
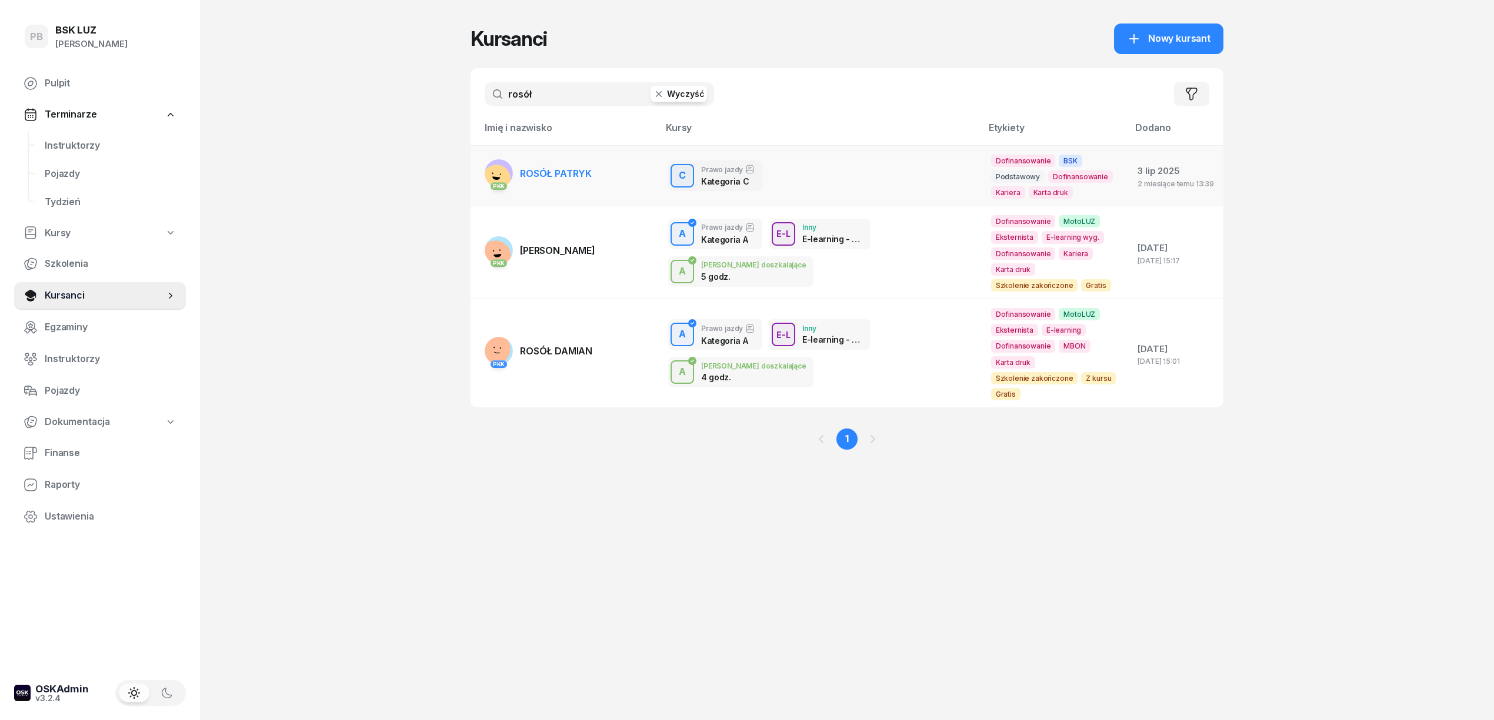
type input "rosół"
click at [561, 175] on span "ROSÓŁ PATRYK" at bounding box center [556, 174] width 72 height 12
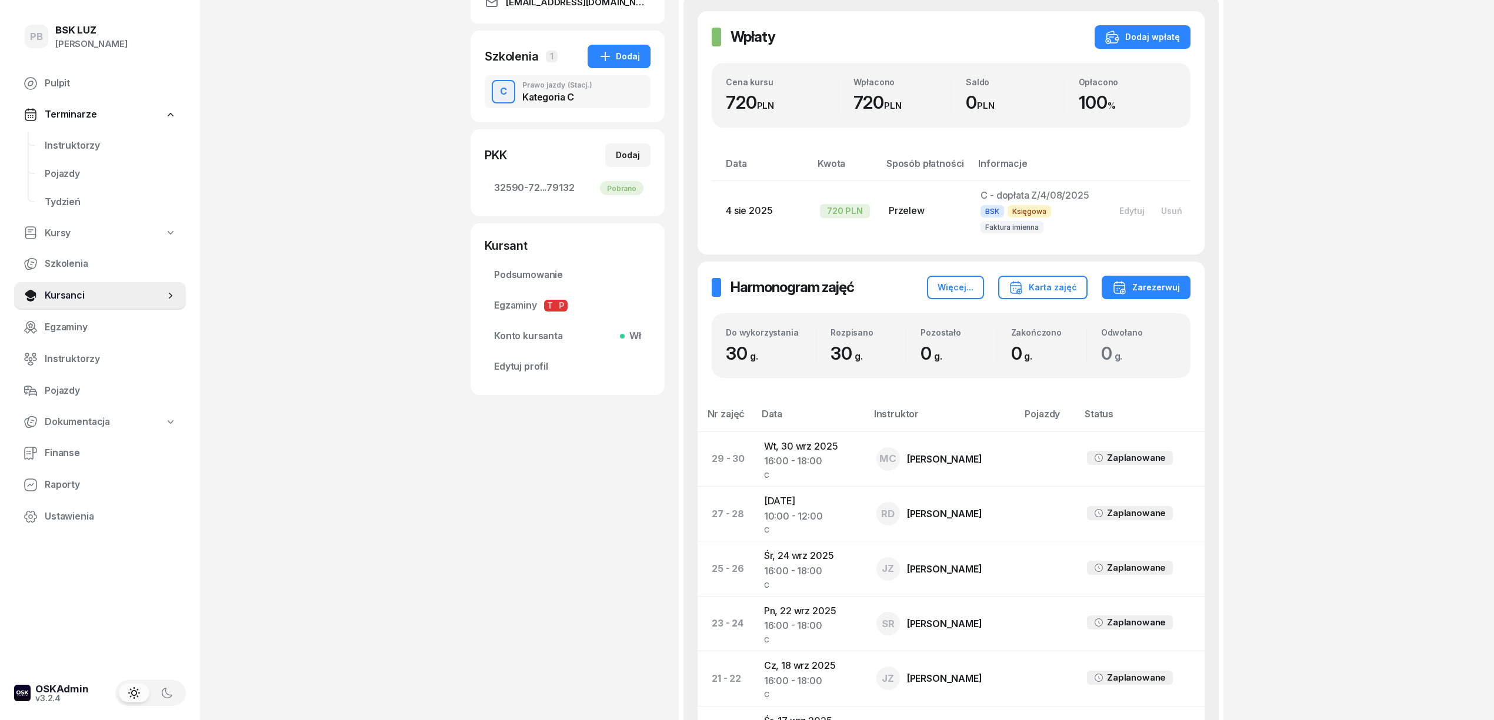
scroll to position [235, 0]
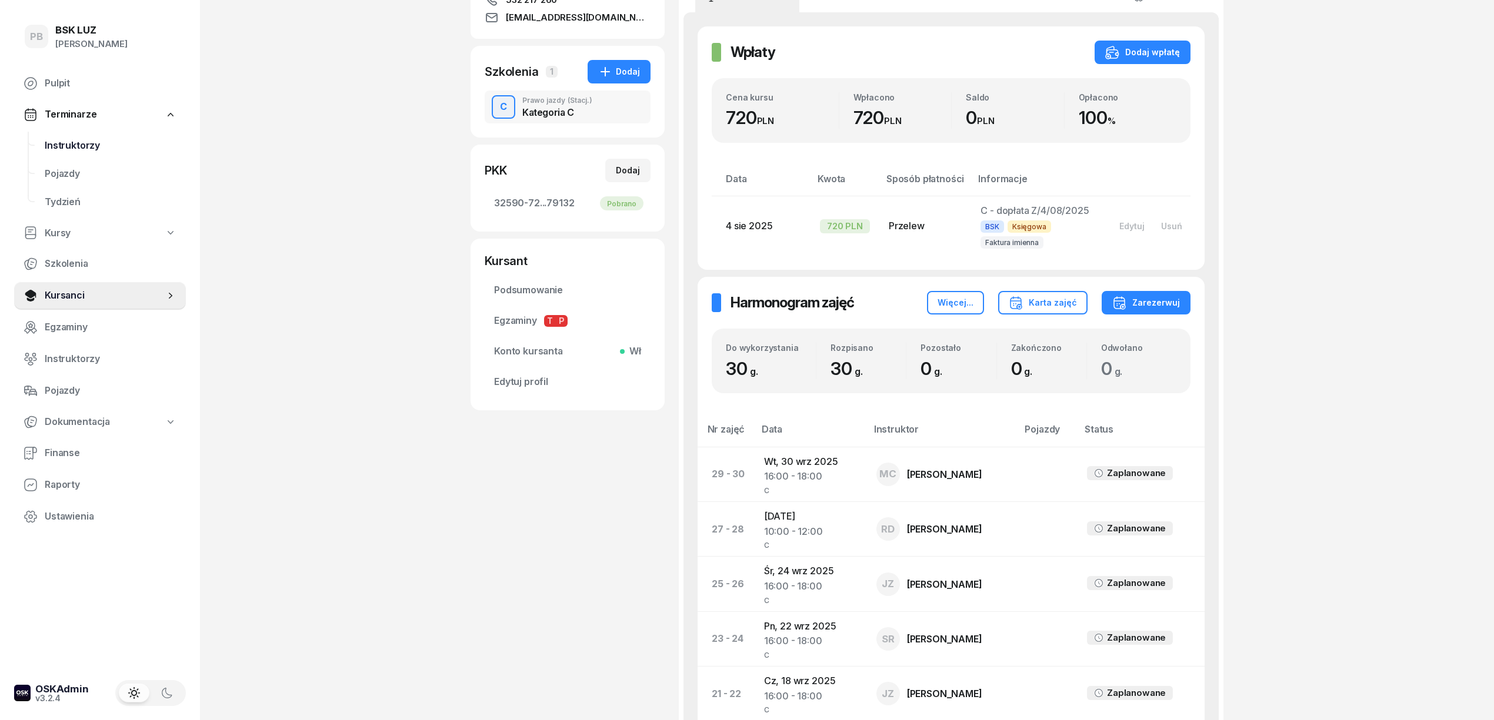
click at [62, 147] on span "Instruktorzy" at bounding box center [111, 145] width 132 height 15
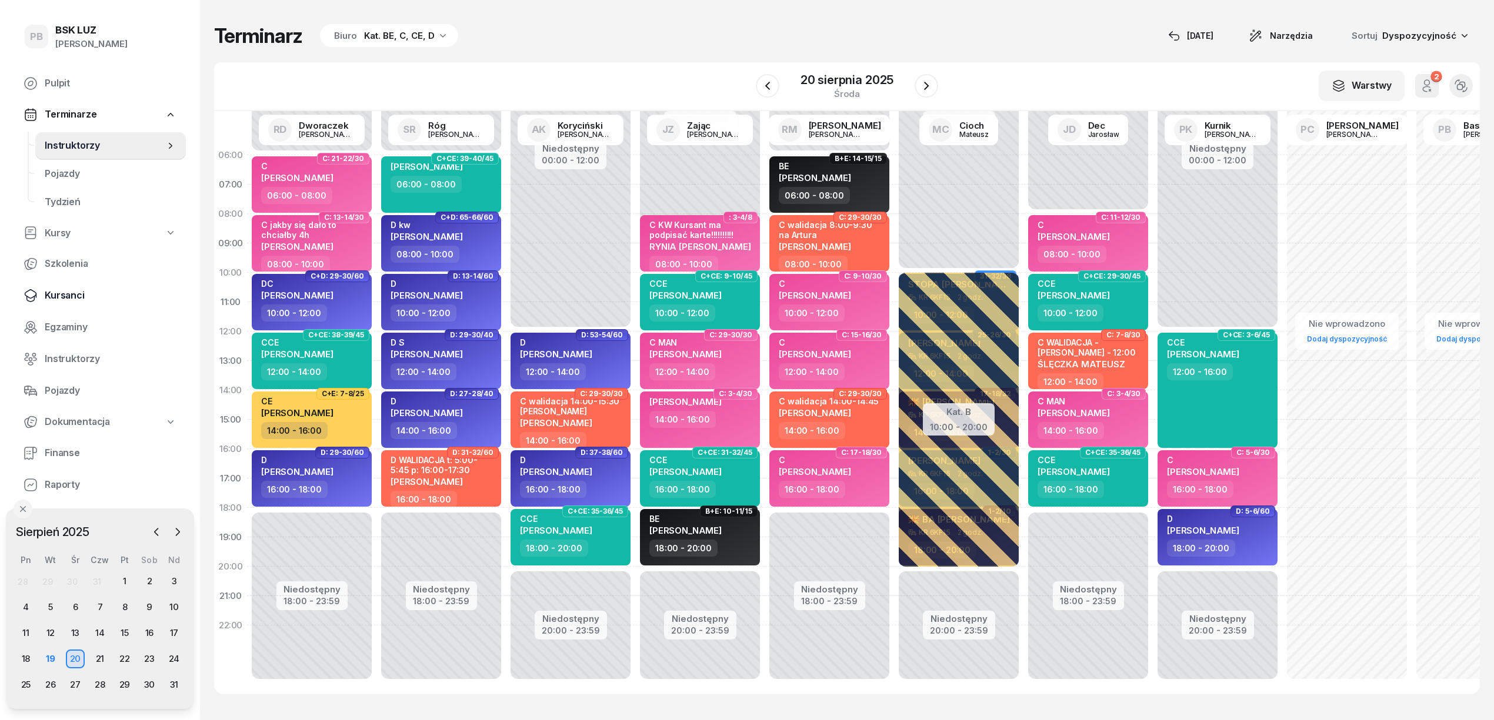
click at [74, 290] on span "Kursanci" at bounding box center [111, 295] width 132 height 15
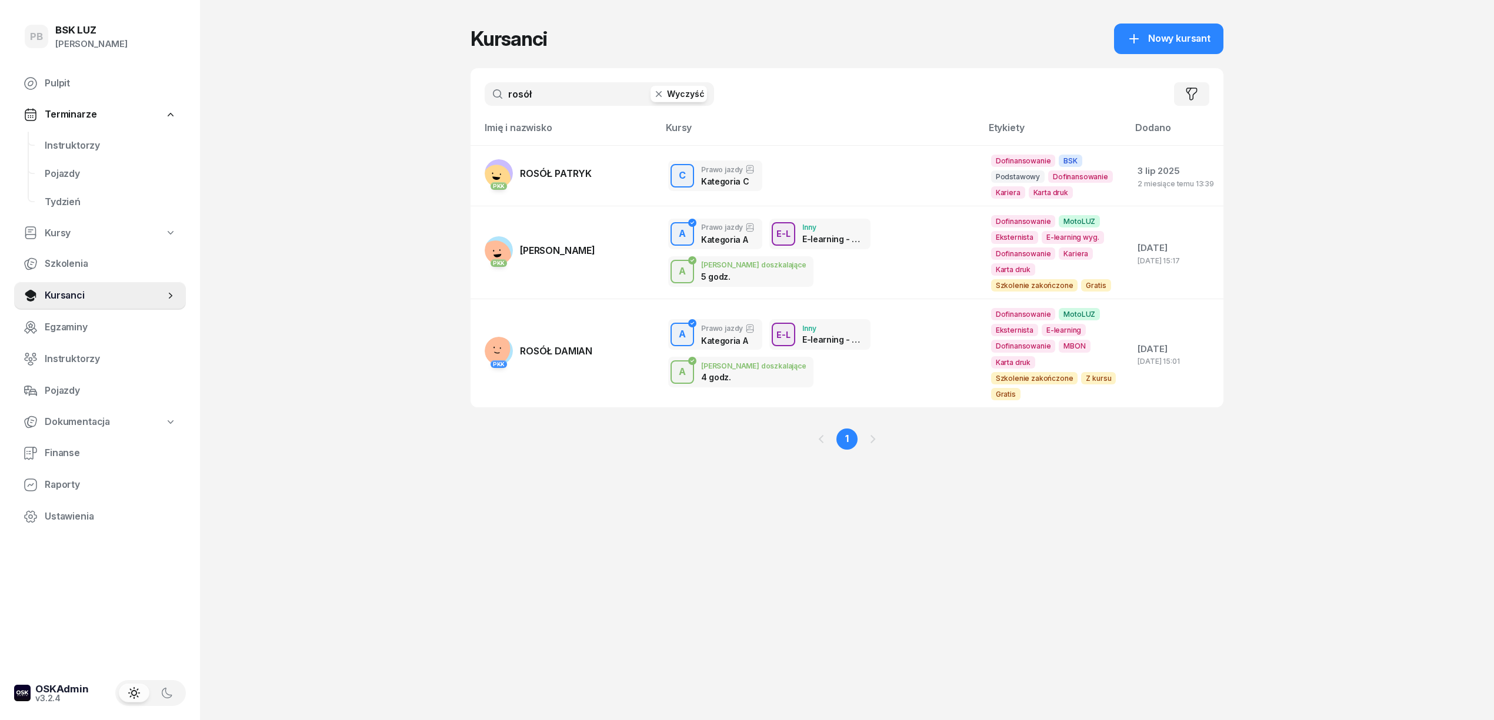
click at [542, 88] on input "rosół" at bounding box center [599, 94] width 229 height 24
click at [543, 88] on input "rosół" at bounding box center [599, 94] width 229 height 24
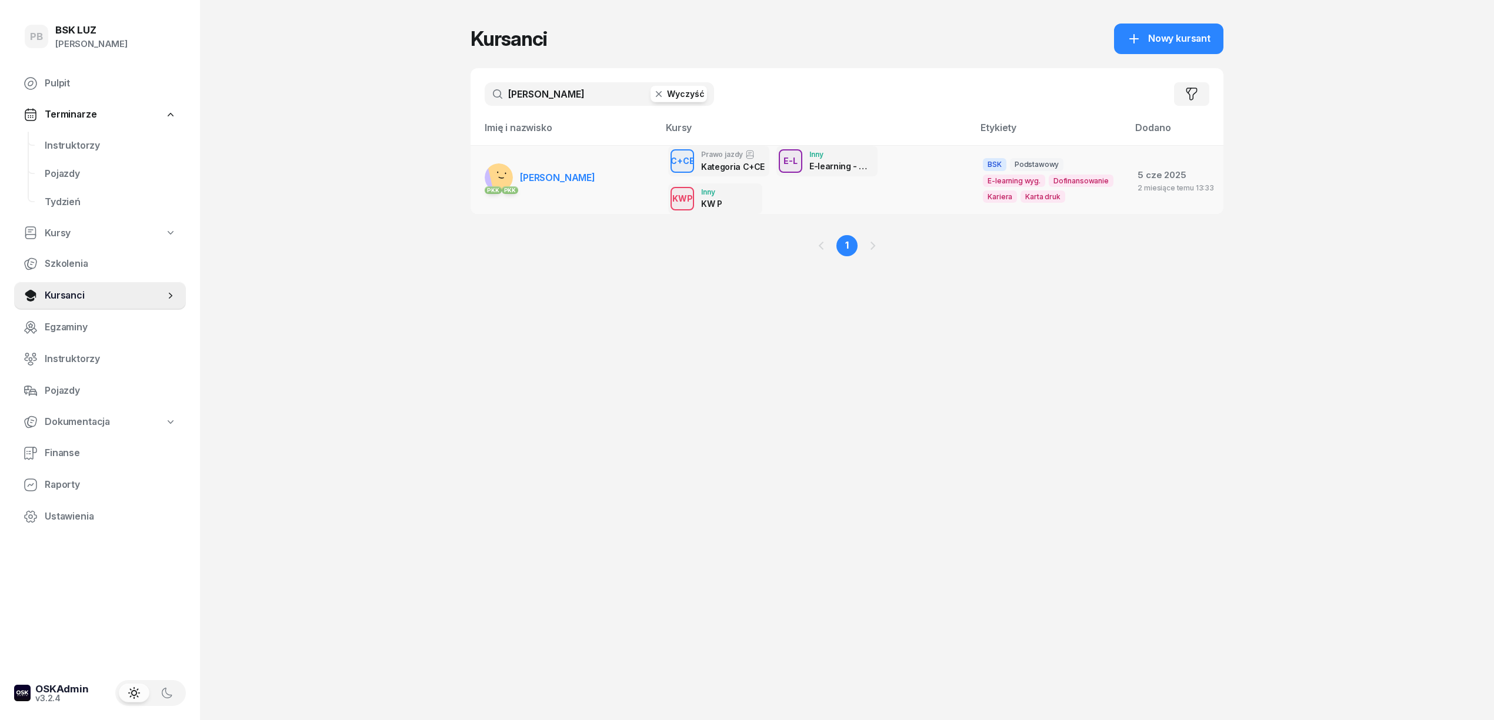
type input "[PERSON_NAME]"
click at [560, 175] on span "[PERSON_NAME]" at bounding box center [557, 178] width 75 height 12
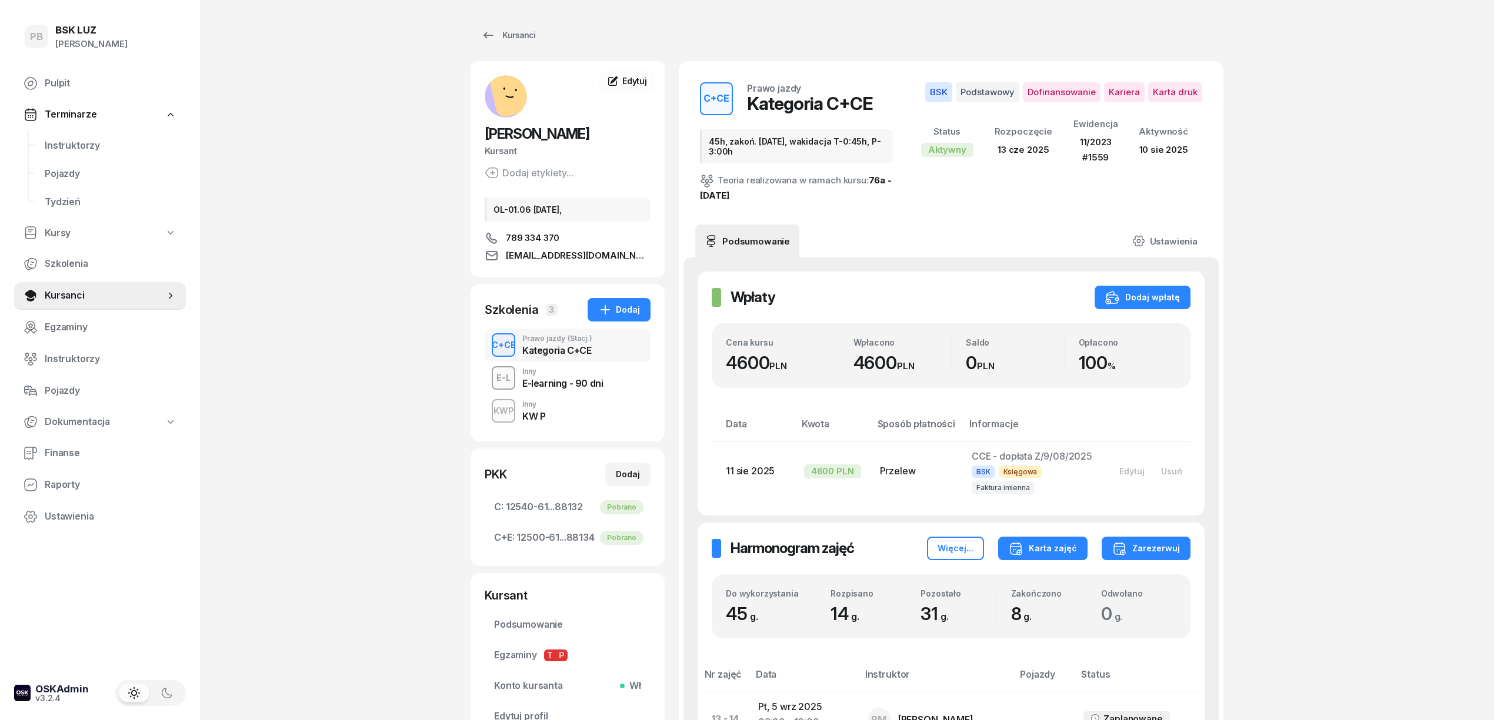
click at [1057, 549] on div "Karta zajęć" at bounding box center [1043, 549] width 68 height 14
click at [1066, 547] on div "Karta zajęć" at bounding box center [1043, 549] width 68 height 14
click at [1031, 544] on div "Karta zajęć" at bounding box center [1043, 549] width 68 height 14
click at [1015, 589] on div "Kategoria C" at bounding box center [998, 586] width 52 height 15
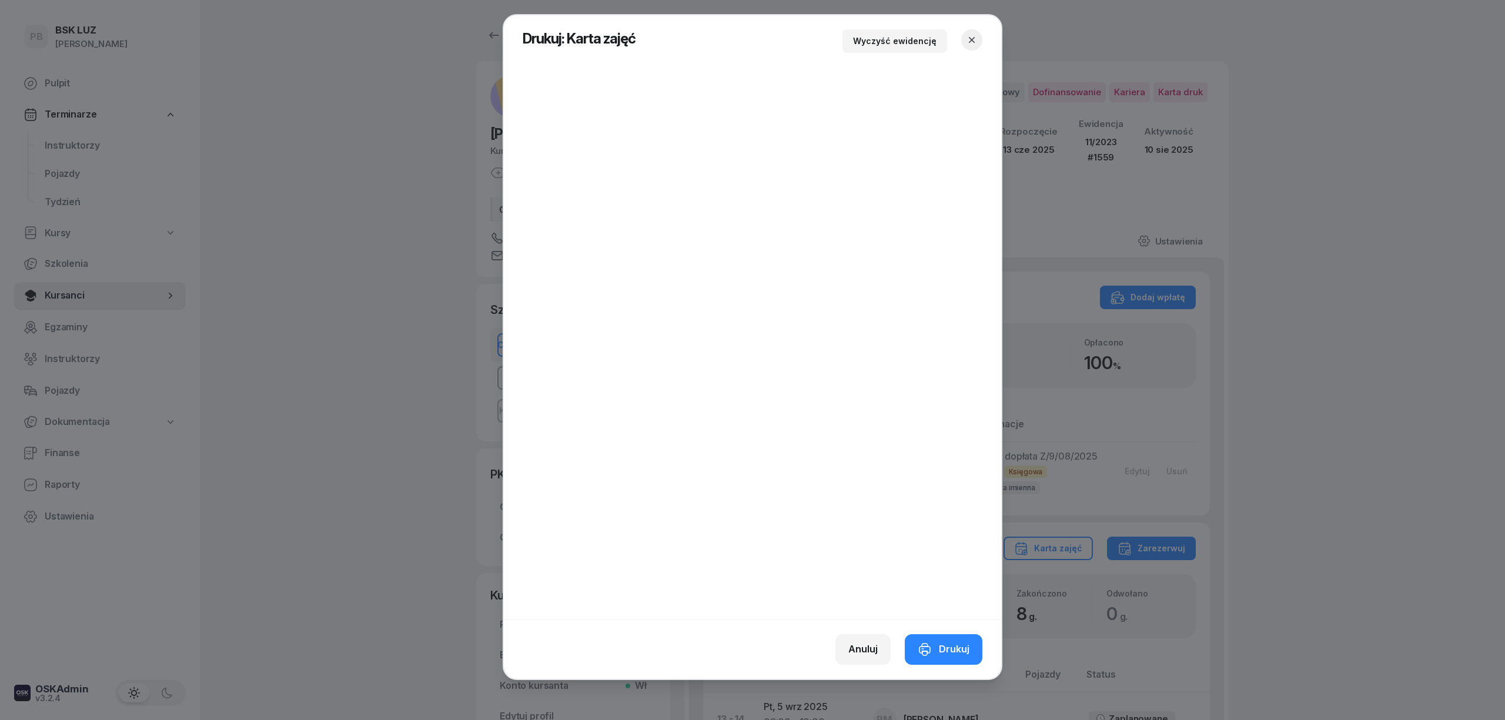
click at [979, 45] on button "button" at bounding box center [971, 39] width 21 height 21
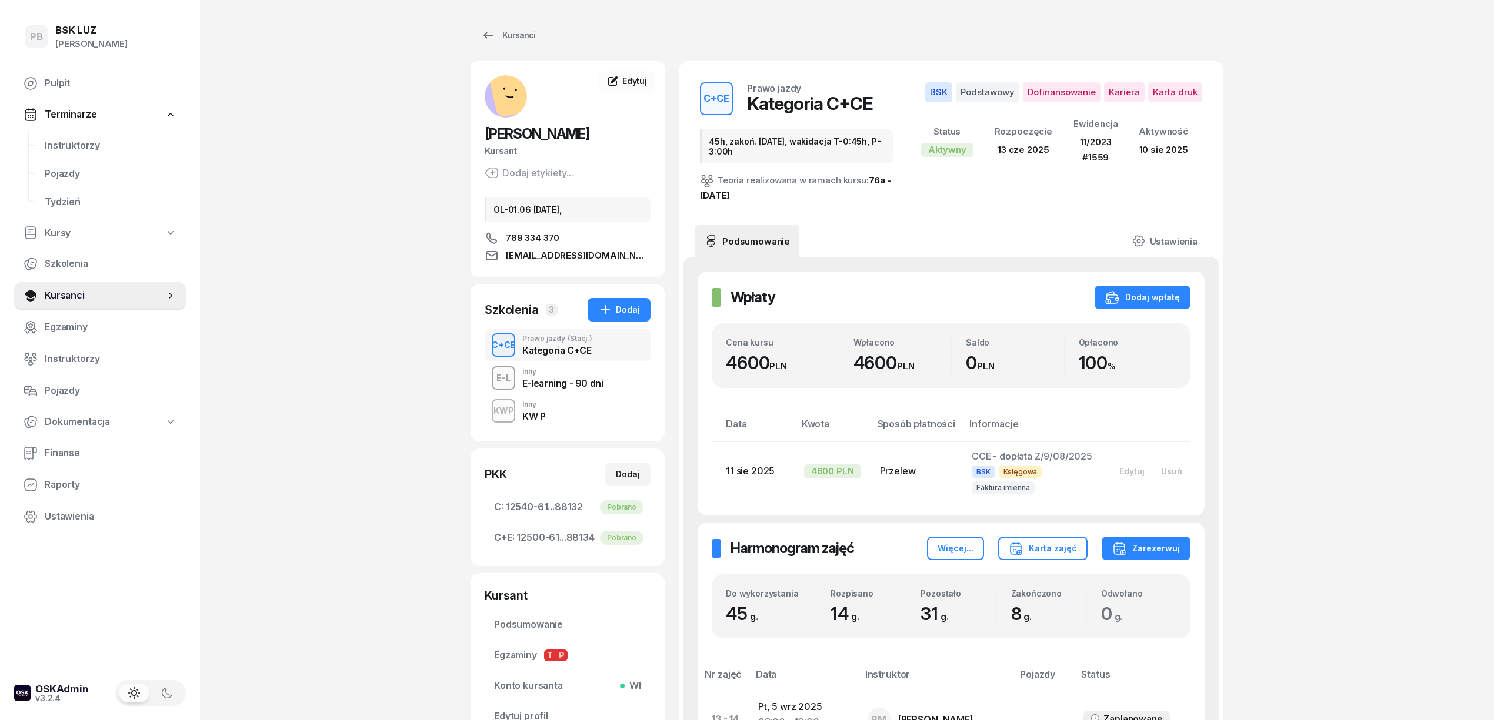
click at [1424, 271] on div "PB BSK [PERSON_NAME] Pulpit Terminarze Instruktorzy Pojazdy Tydzień Kursy Szkol…" at bounding box center [747, 607] width 1494 height 1214
click at [79, 141] on span "Instruktorzy" at bounding box center [111, 145] width 132 height 15
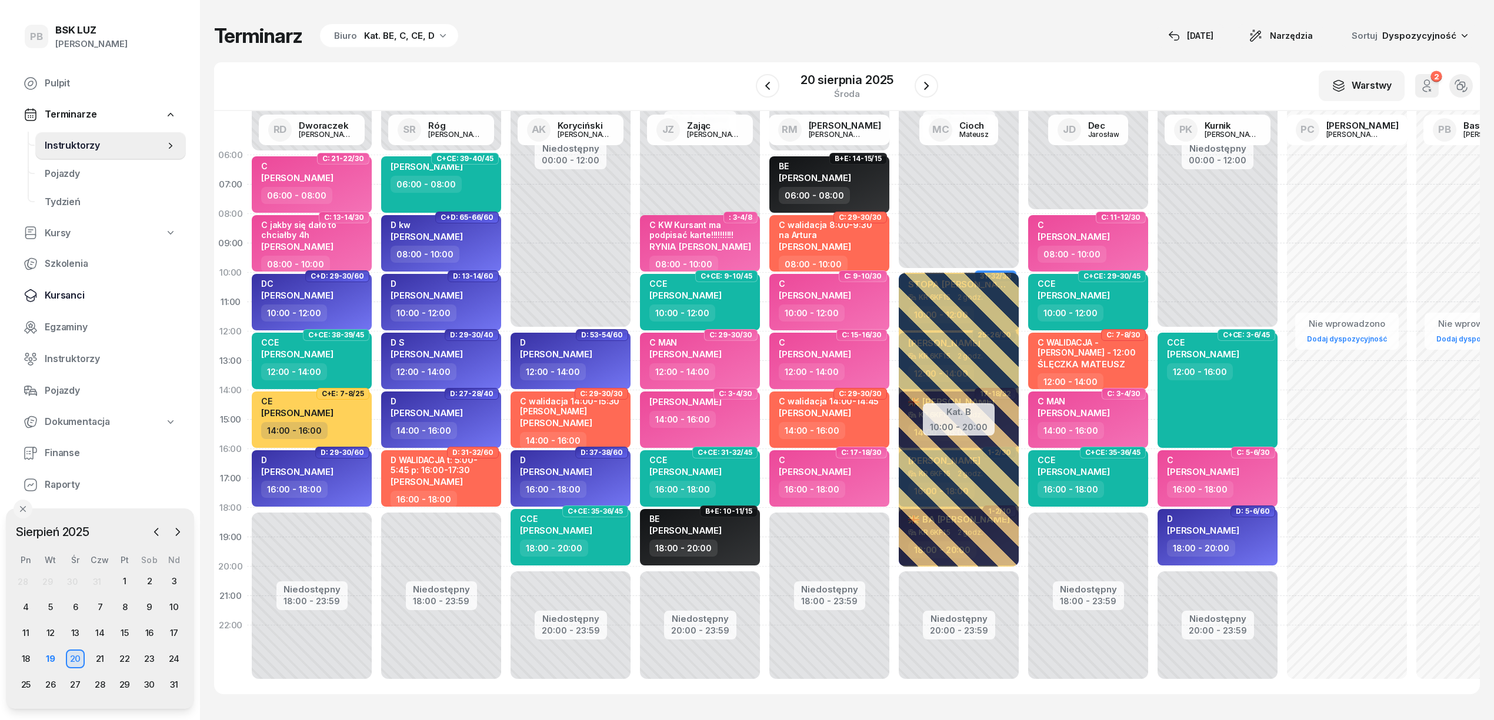
click at [66, 294] on span "Kursanci" at bounding box center [111, 295] width 132 height 15
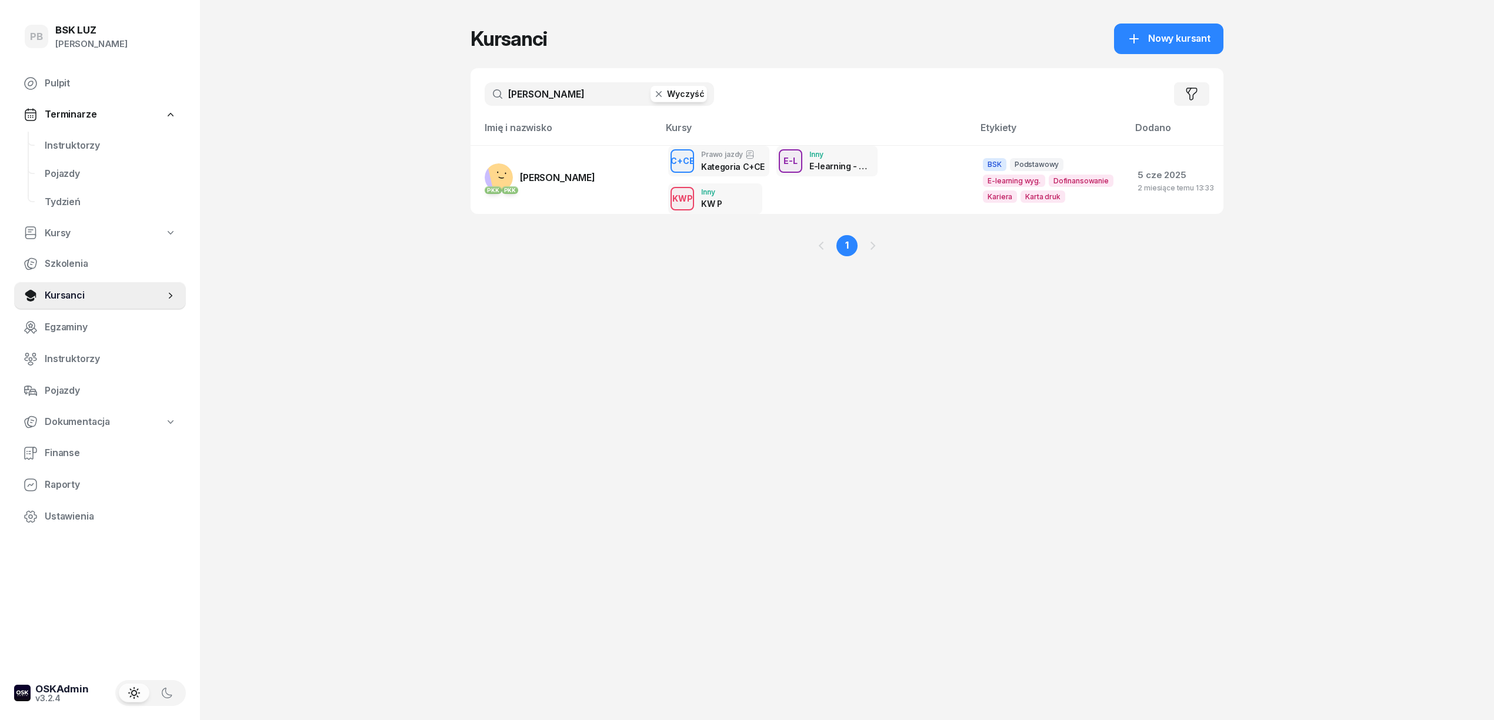
click at [593, 99] on input "[PERSON_NAME]" at bounding box center [599, 94] width 229 height 24
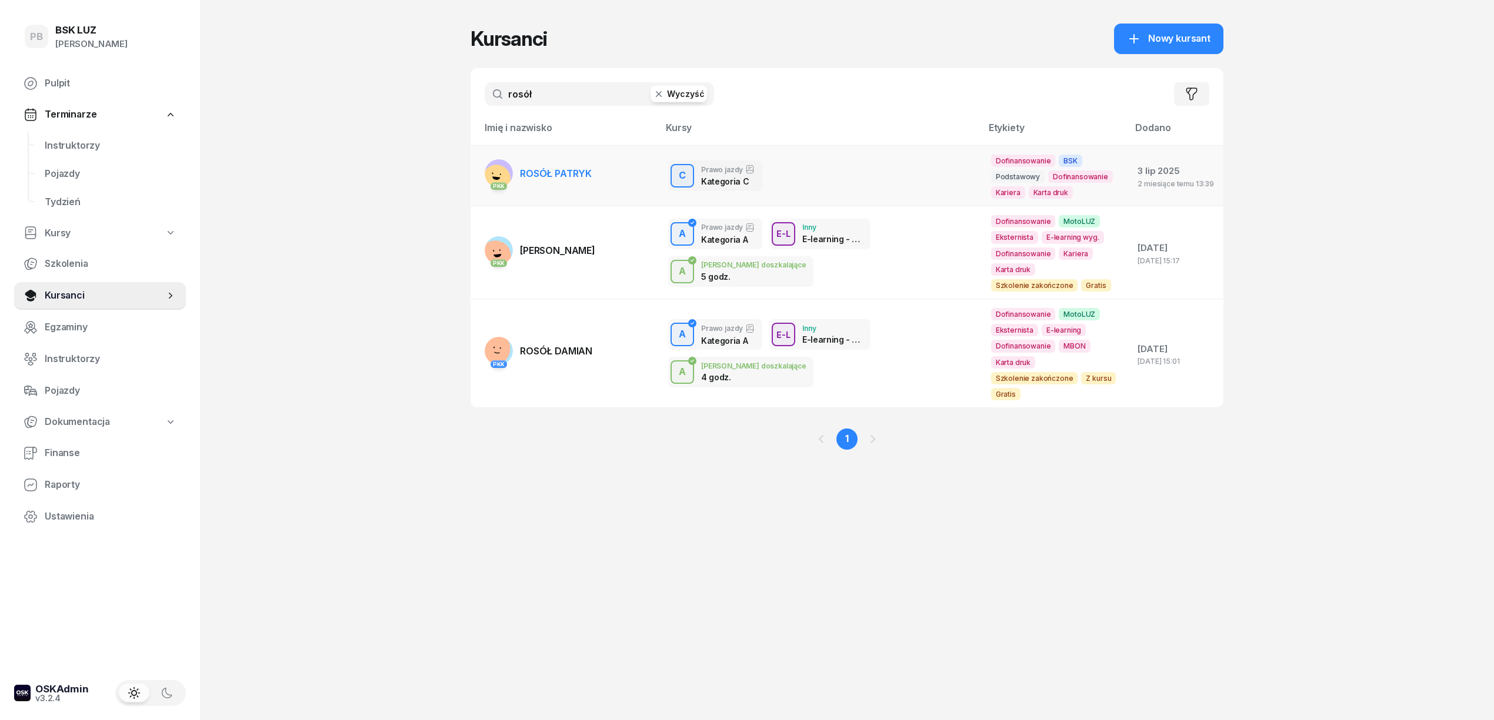
type input "rosół"
click at [586, 165] on link "PKK ROSÓŁ [GEOGRAPHIC_DATA]" at bounding box center [538, 173] width 107 height 28
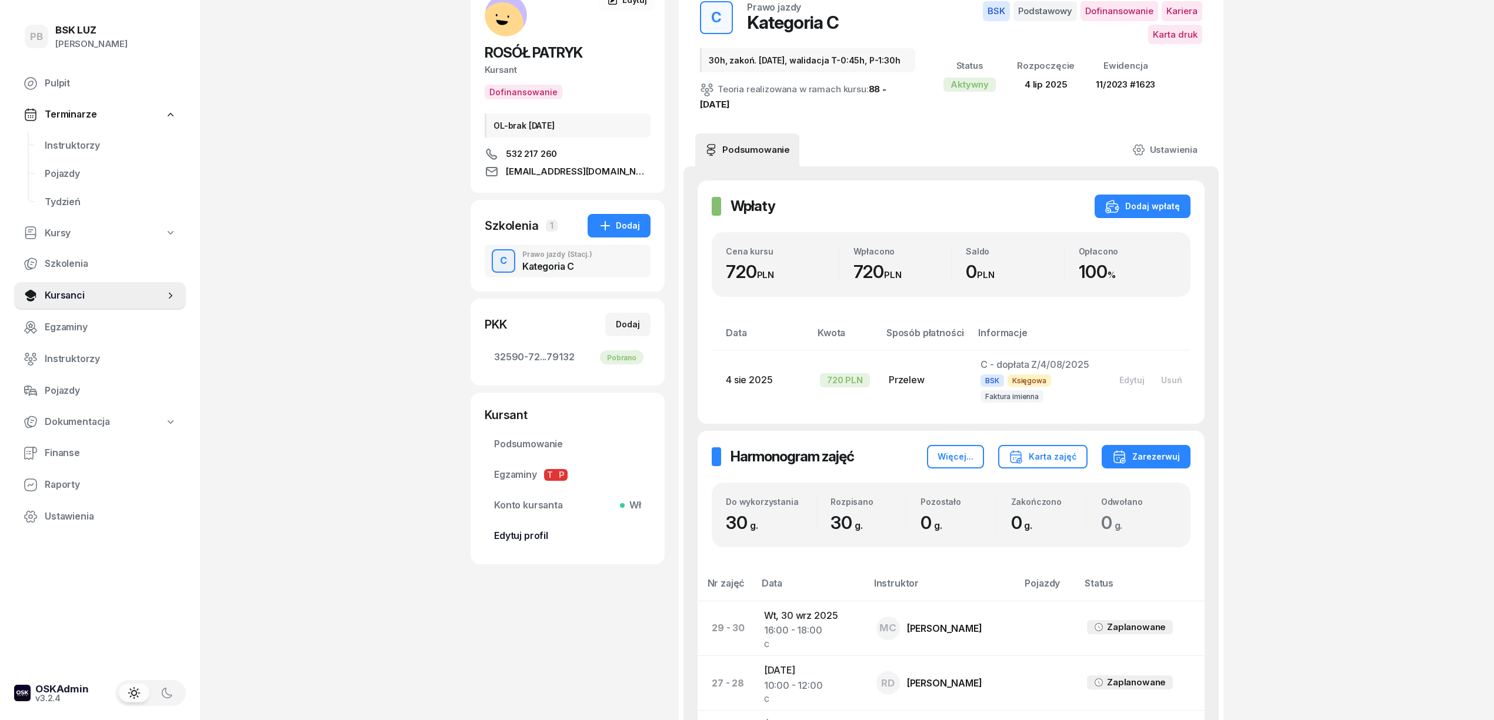
scroll to position [78, 0]
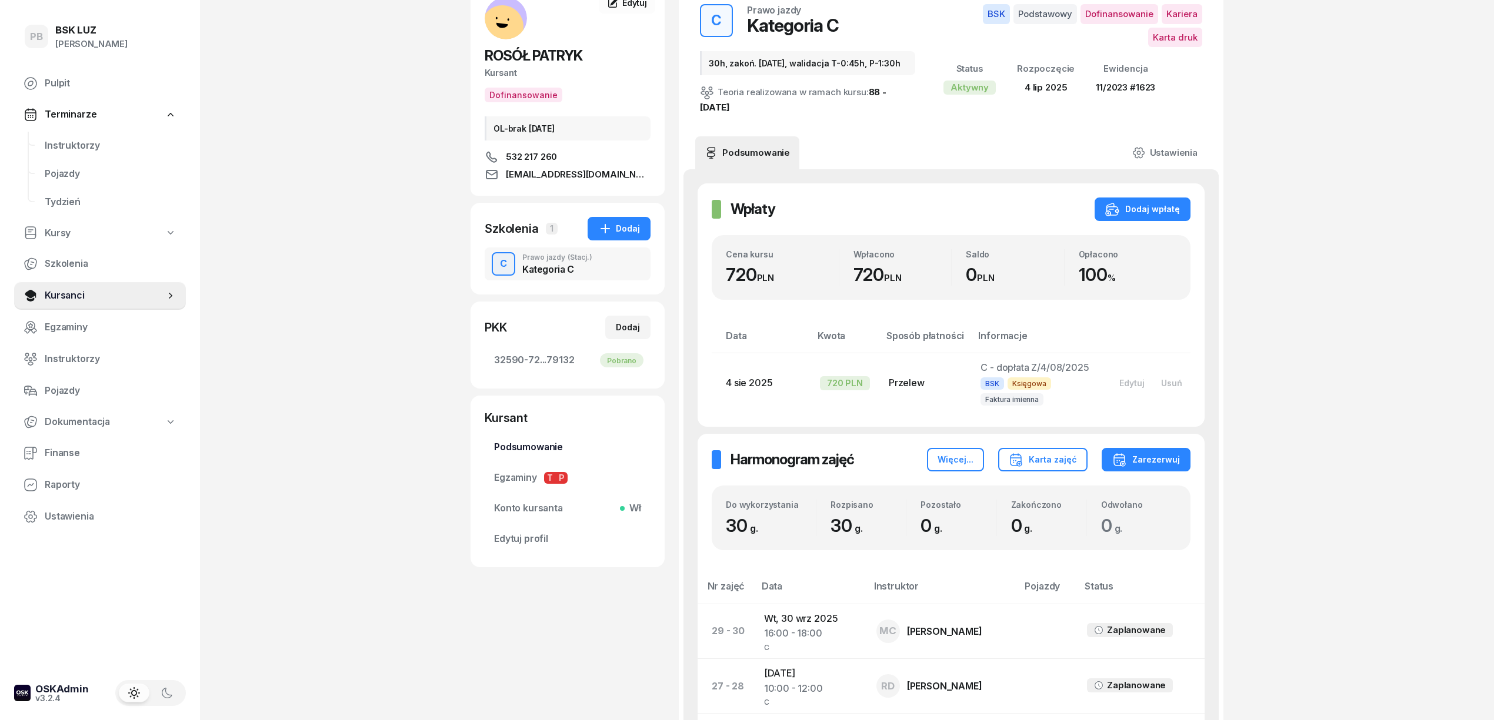
click at [535, 448] on span "Podsumowanie" at bounding box center [567, 447] width 147 height 15
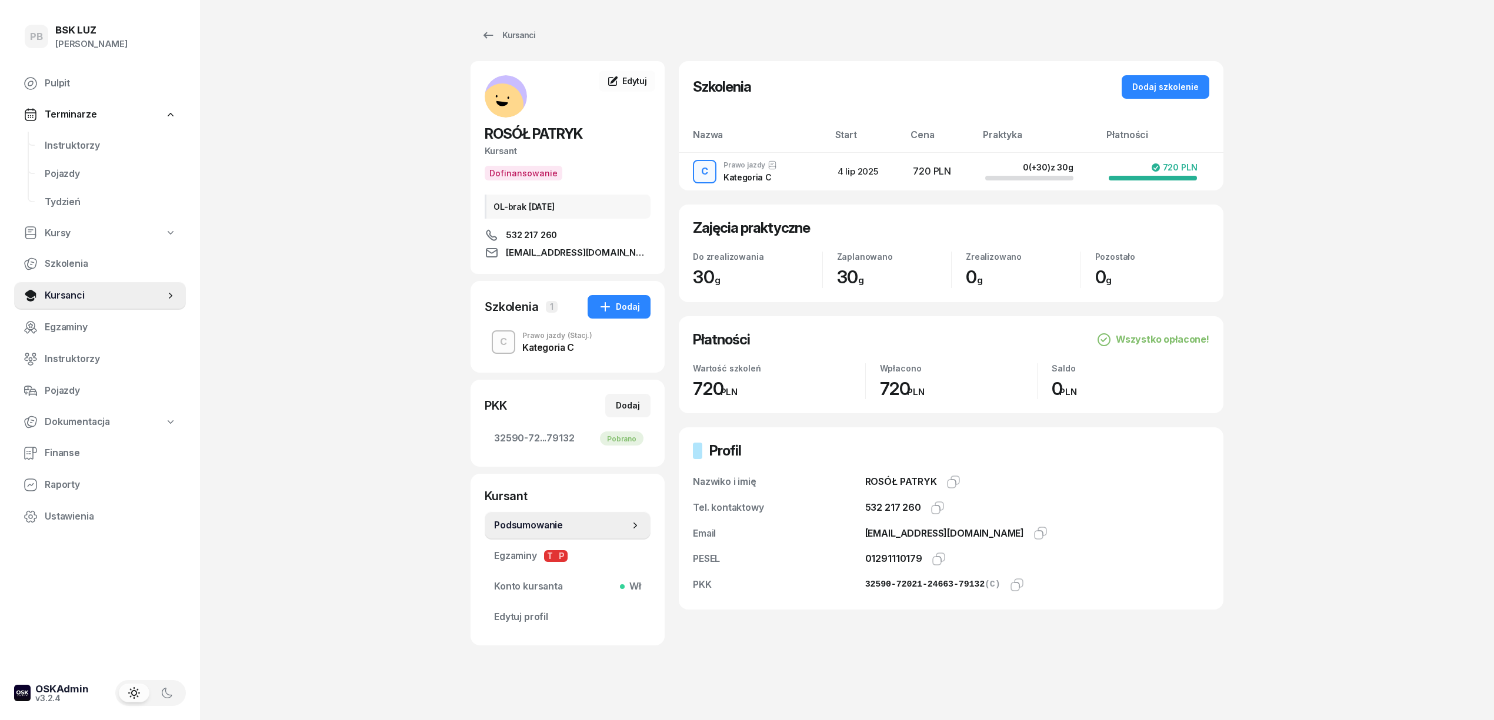
scroll to position [6, 0]
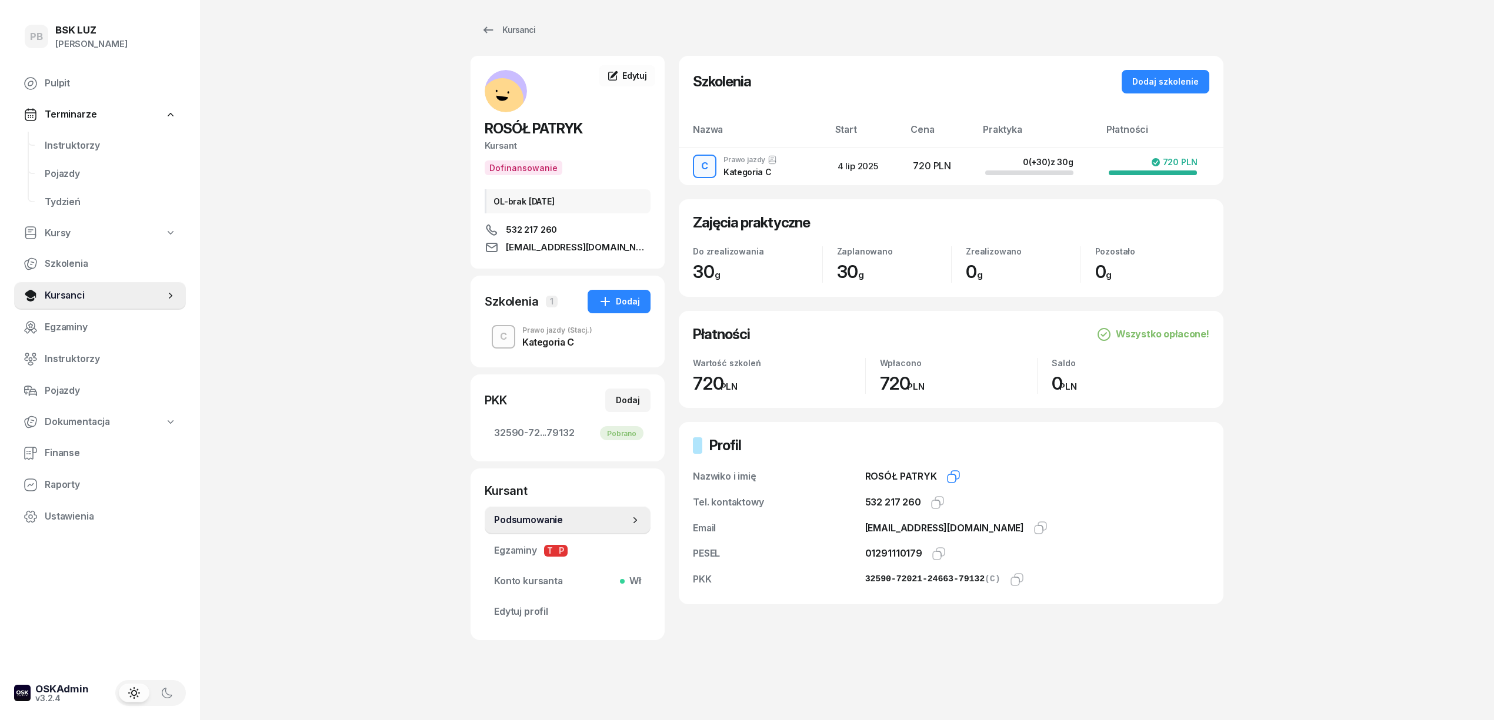
click at [955, 478] on icon "button" at bounding box center [953, 477] width 14 height 14
click at [934, 551] on icon "button" at bounding box center [938, 554] width 14 height 14
click at [1033, 523] on icon "button" at bounding box center [1040, 528] width 14 height 14
click at [936, 499] on icon "button" at bounding box center [937, 503] width 14 height 14
click at [827, 680] on div "Kursanci ROSÓŁ PATRYK Kursant Dofinansowanie OL-brak [DATE] 532 217 260 [EMAIL_…" at bounding box center [846, 358] width 753 height 726
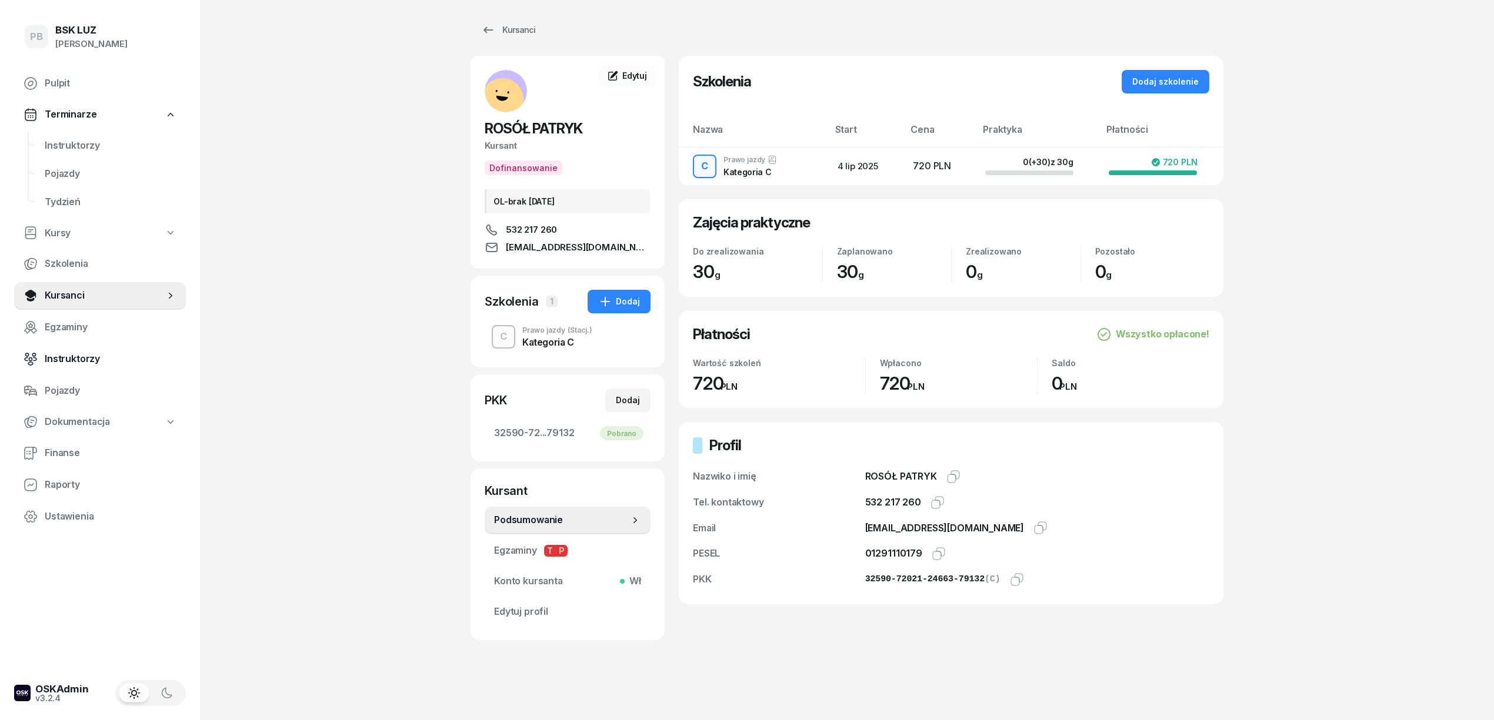
click at [74, 360] on span "Instruktorzy" at bounding box center [111, 359] width 132 height 15
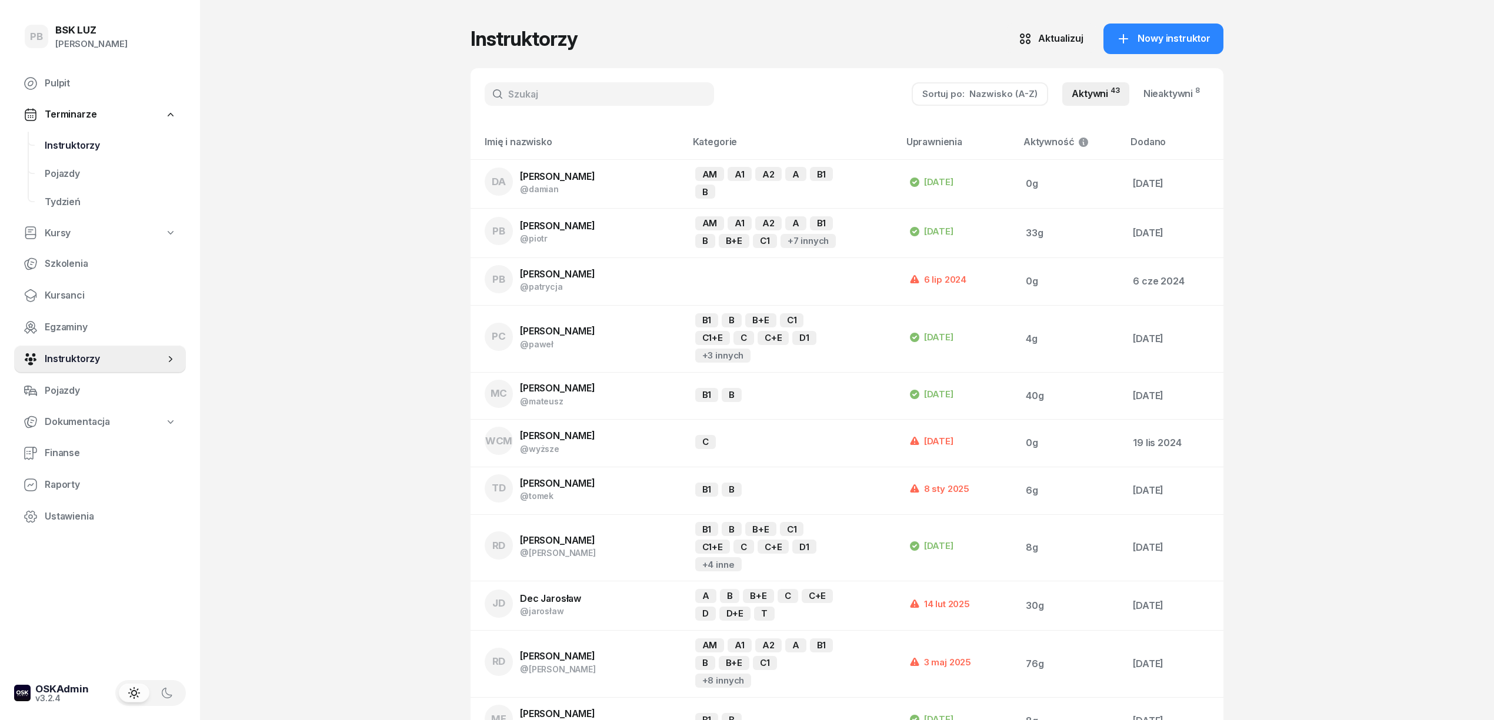
click at [83, 144] on span "Instruktorzy" at bounding box center [111, 145] width 132 height 15
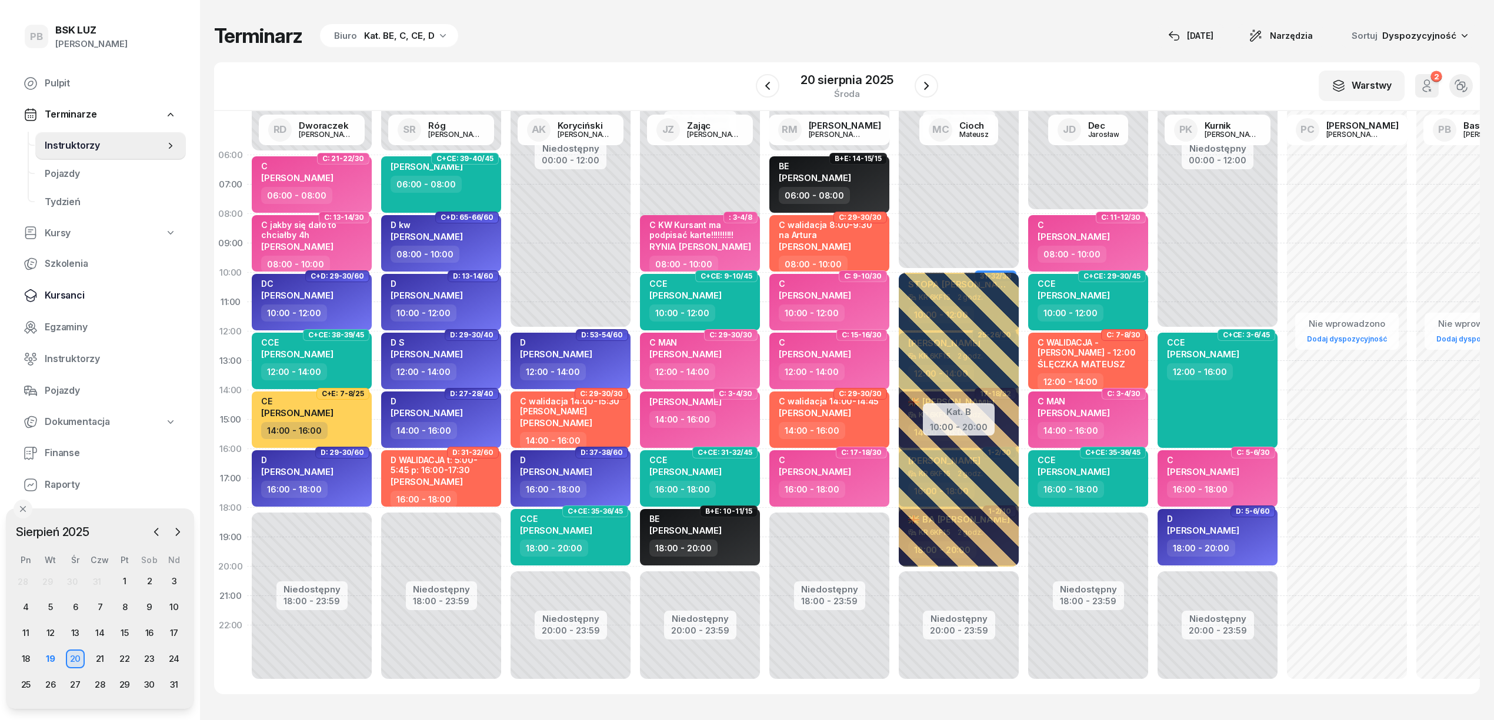
click at [67, 297] on span "Kursanci" at bounding box center [111, 295] width 132 height 15
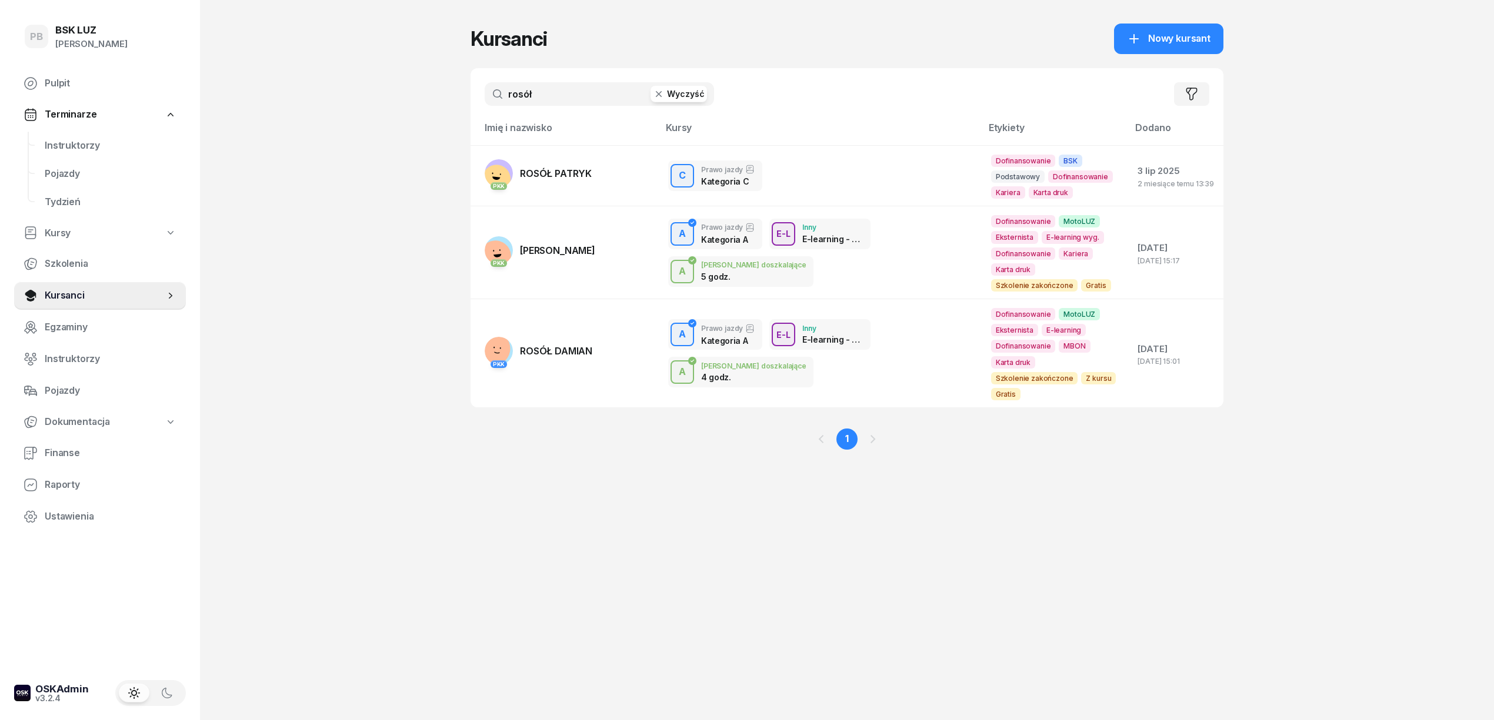
click at [553, 96] on input "rosół" at bounding box center [599, 94] width 229 height 24
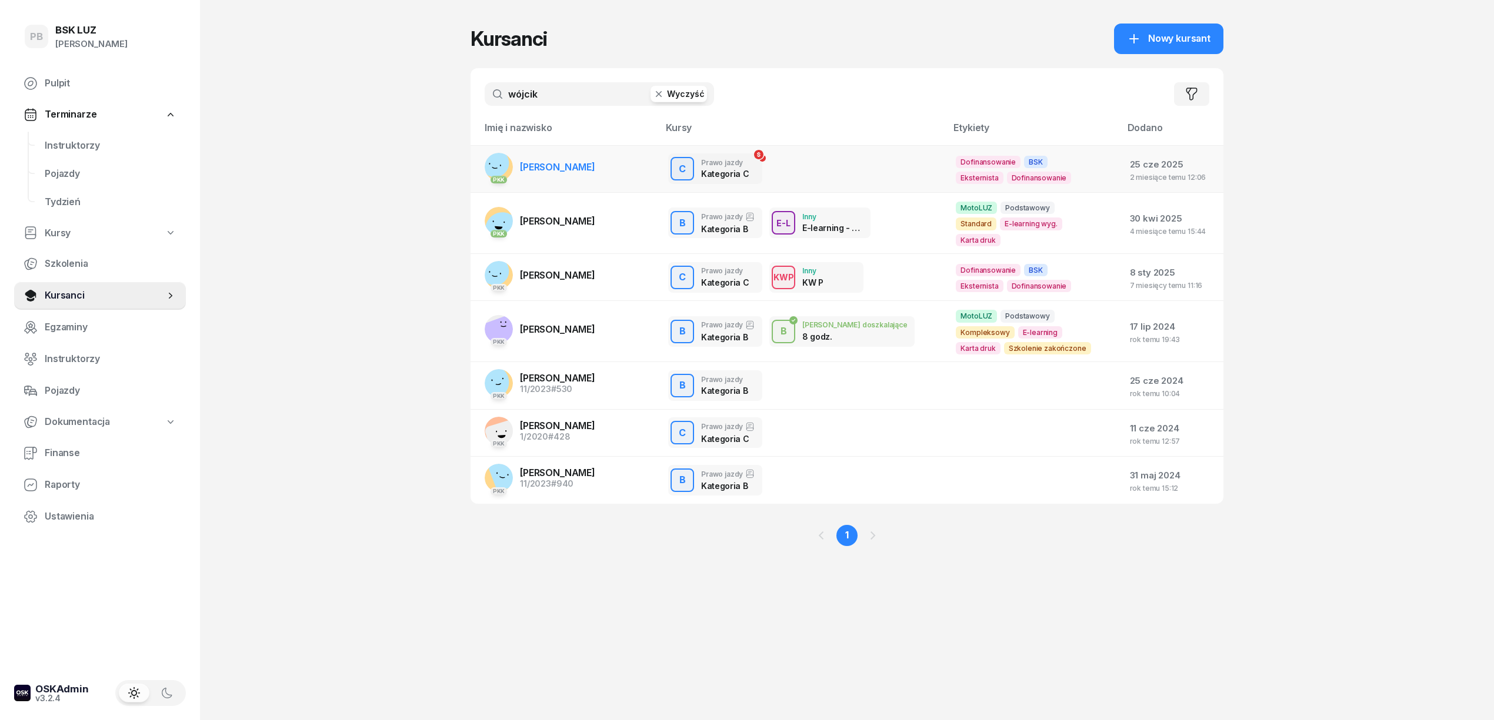
type input "wójcik"
click at [595, 156] on link "PKK [PERSON_NAME]" at bounding box center [540, 167] width 111 height 28
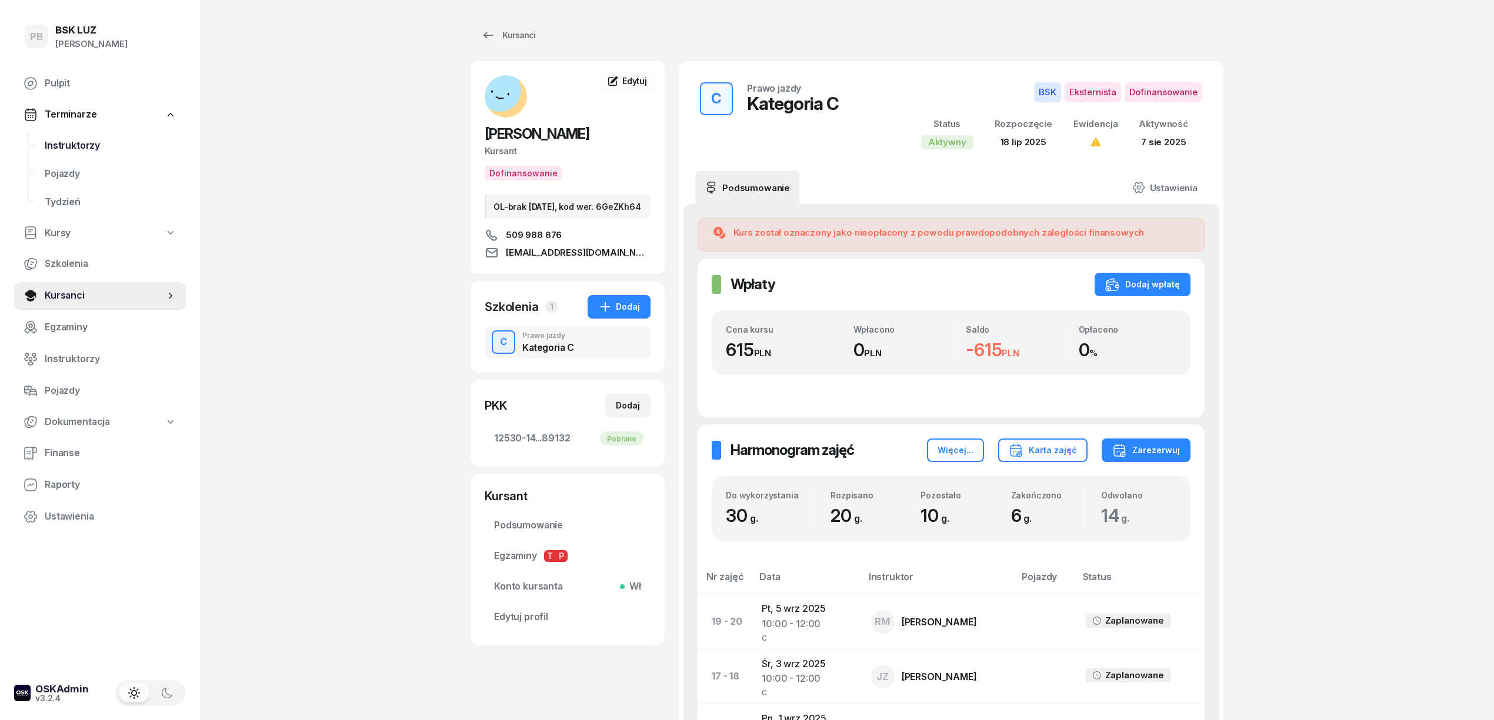
click at [72, 141] on span "Instruktorzy" at bounding box center [111, 145] width 132 height 15
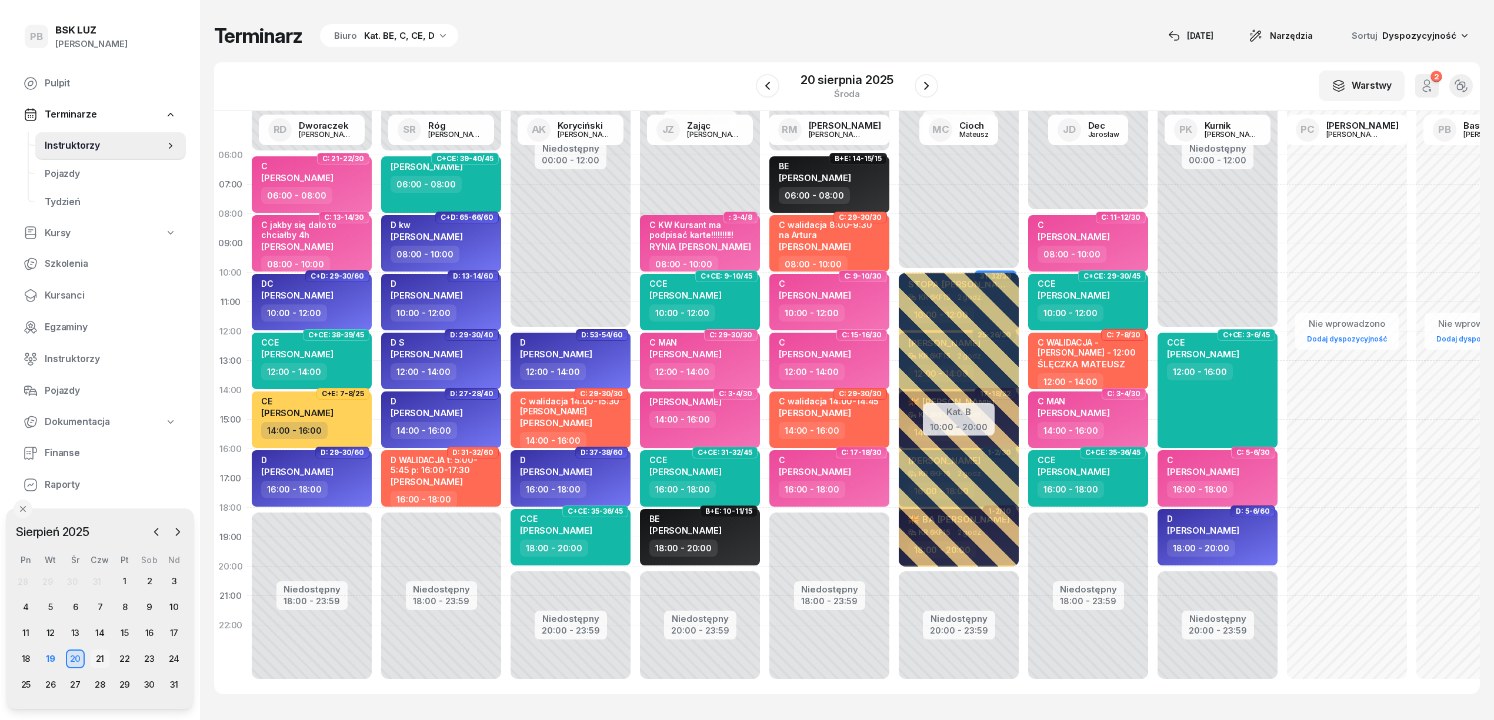
click at [100, 659] on div "21" at bounding box center [100, 659] width 19 height 19
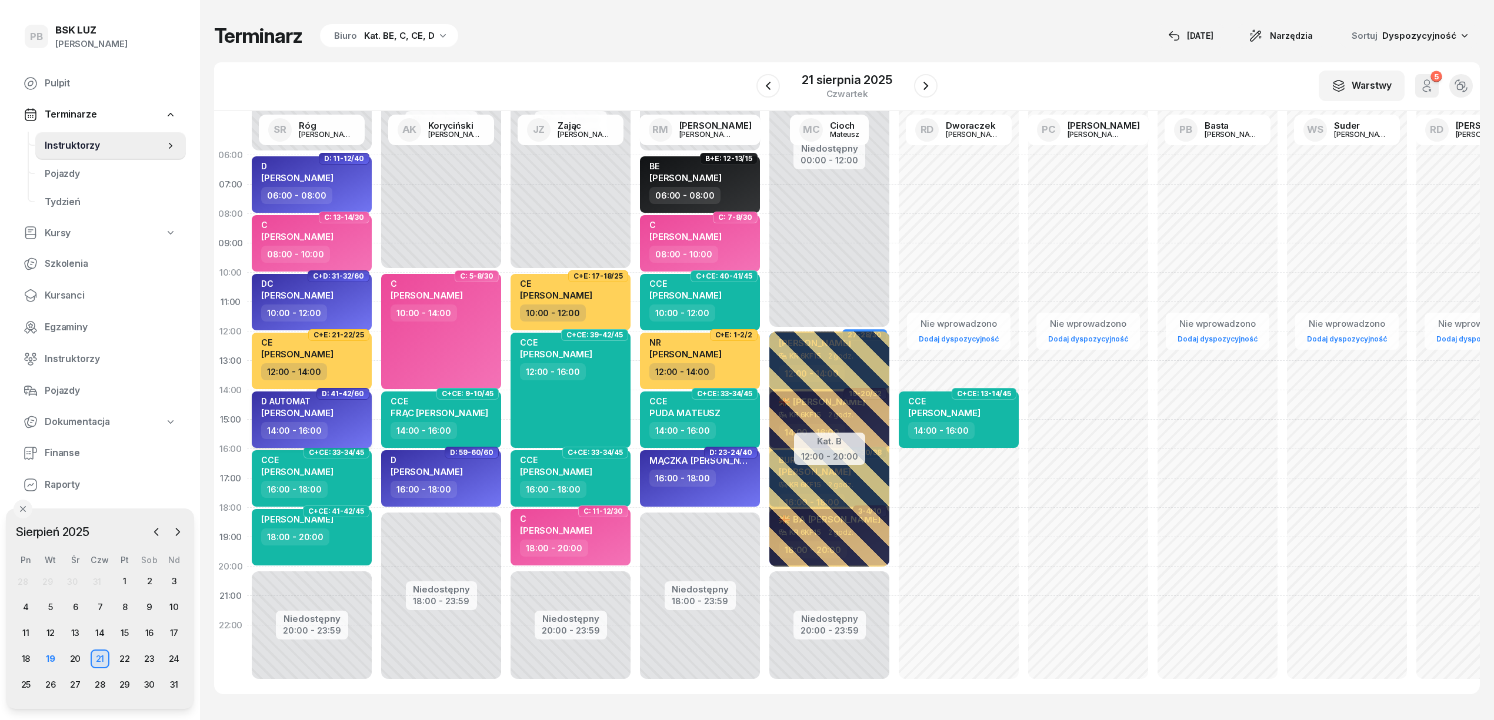
click at [346, 422] on div "14:00 - 16:00" at bounding box center [312, 430] width 103 height 17
select select "14"
select select "16"
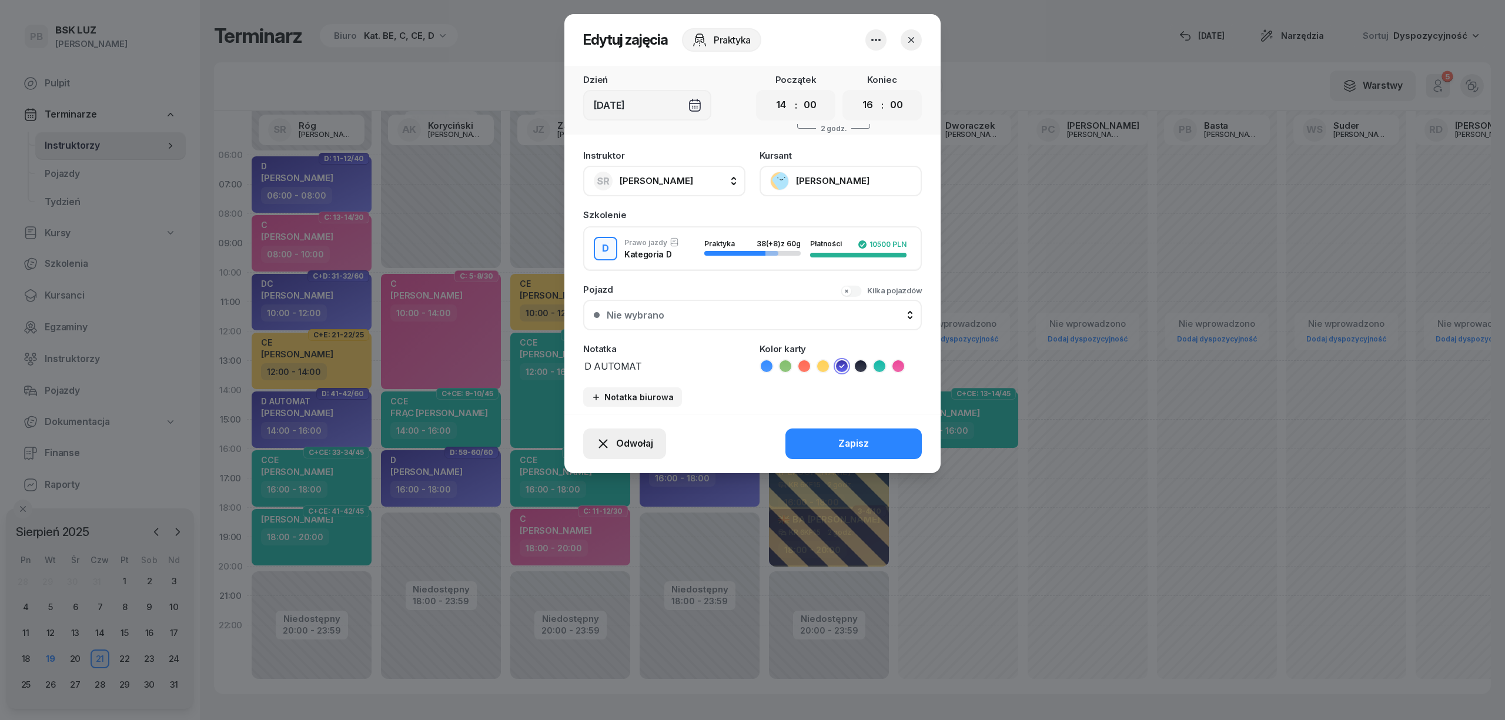
click at [631, 448] on span "Odwołaj" at bounding box center [634, 443] width 37 height 15
click at [626, 375] on div "Kursant odwołał" at bounding box center [603, 372] width 69 height 15
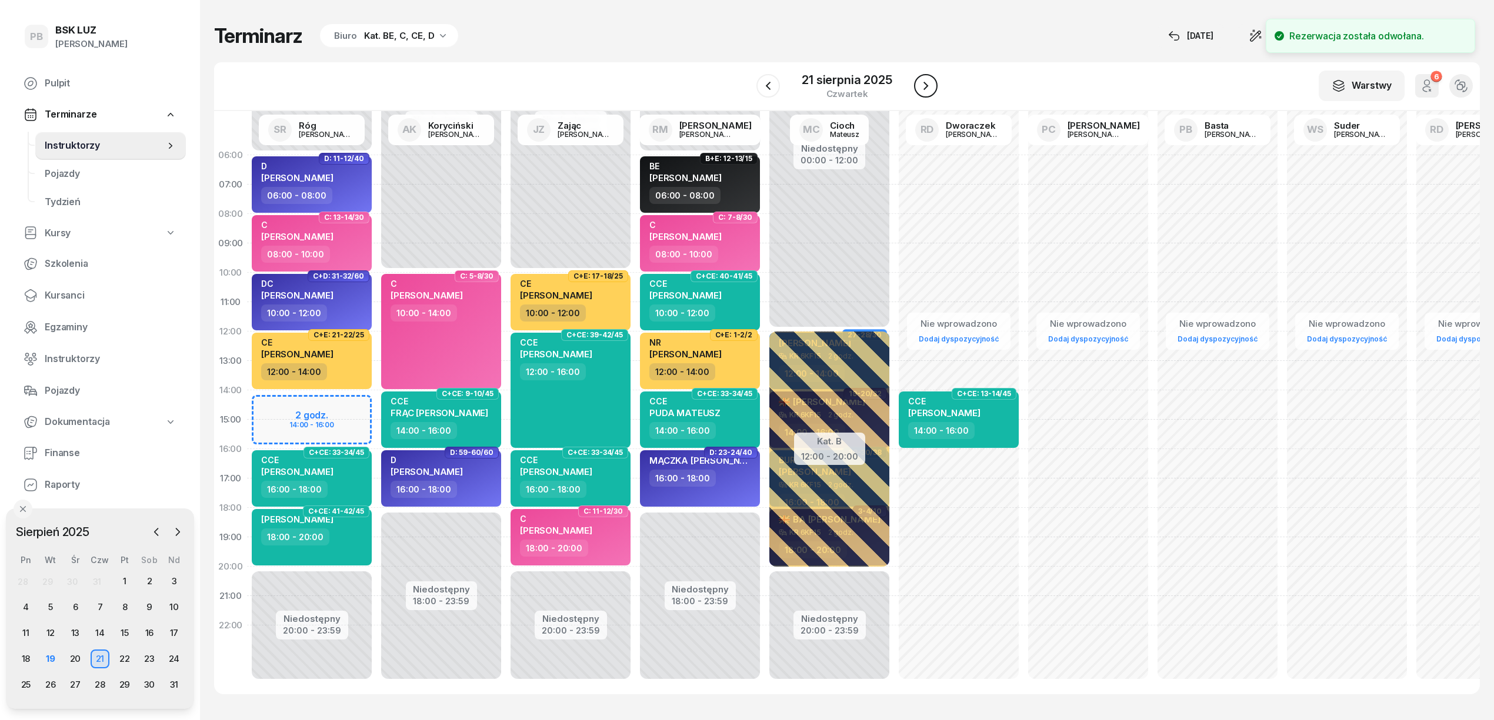
click at [923, 87] on icon "button" at bounding box center [926, 86] width 14 height 14
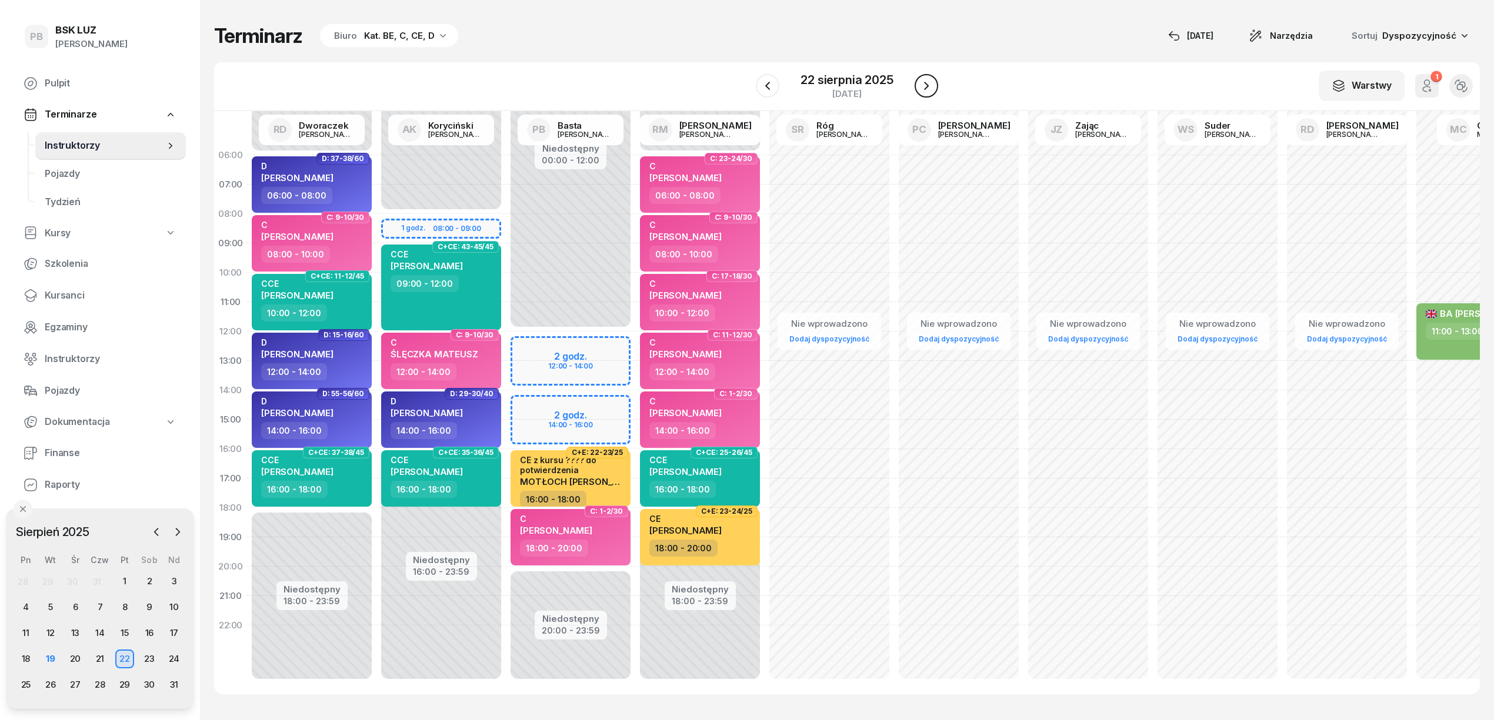
click at [925, 88] on icon "button" at bounding box center [926, 86] width 5 height 8
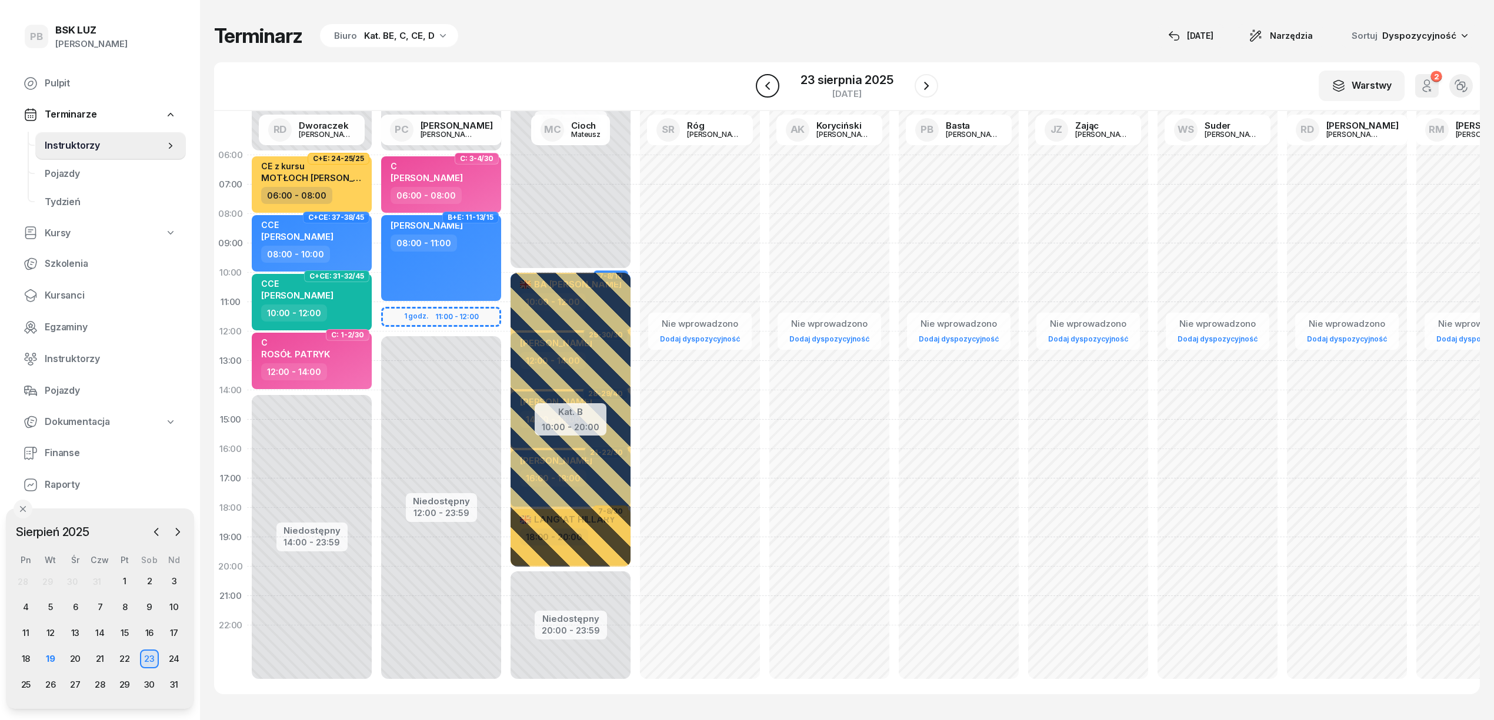
click at [770, 85] on icon "button" at bounding box center [767, 86] width 14 height 14
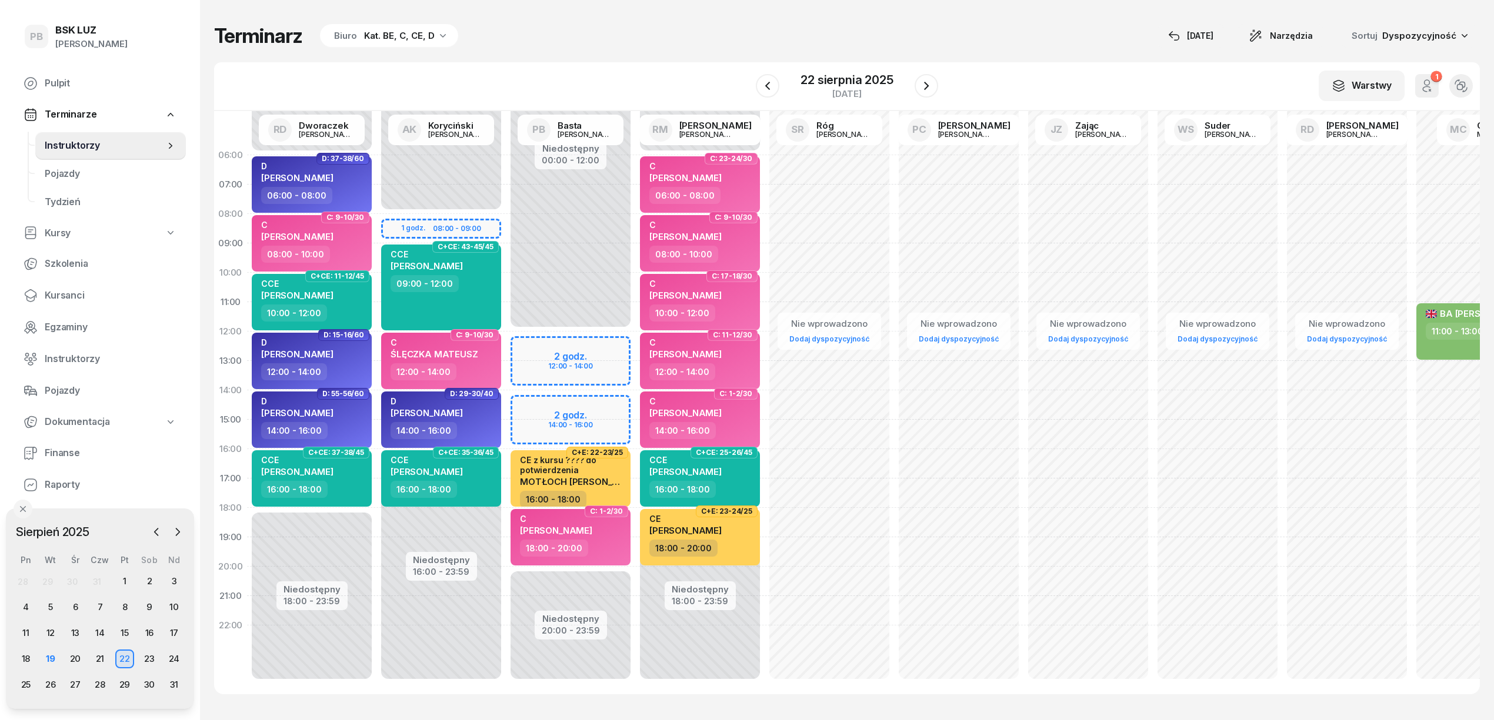
click at [635, 343] on div "Niedostępny 00:00 - 12:00 Niedostępny 20:00 - 23:59 2 godz. 12:00 - 14:00 2 god…" at bounding box center [699, 420] width 129 height 559
select select "12"
select select "14"
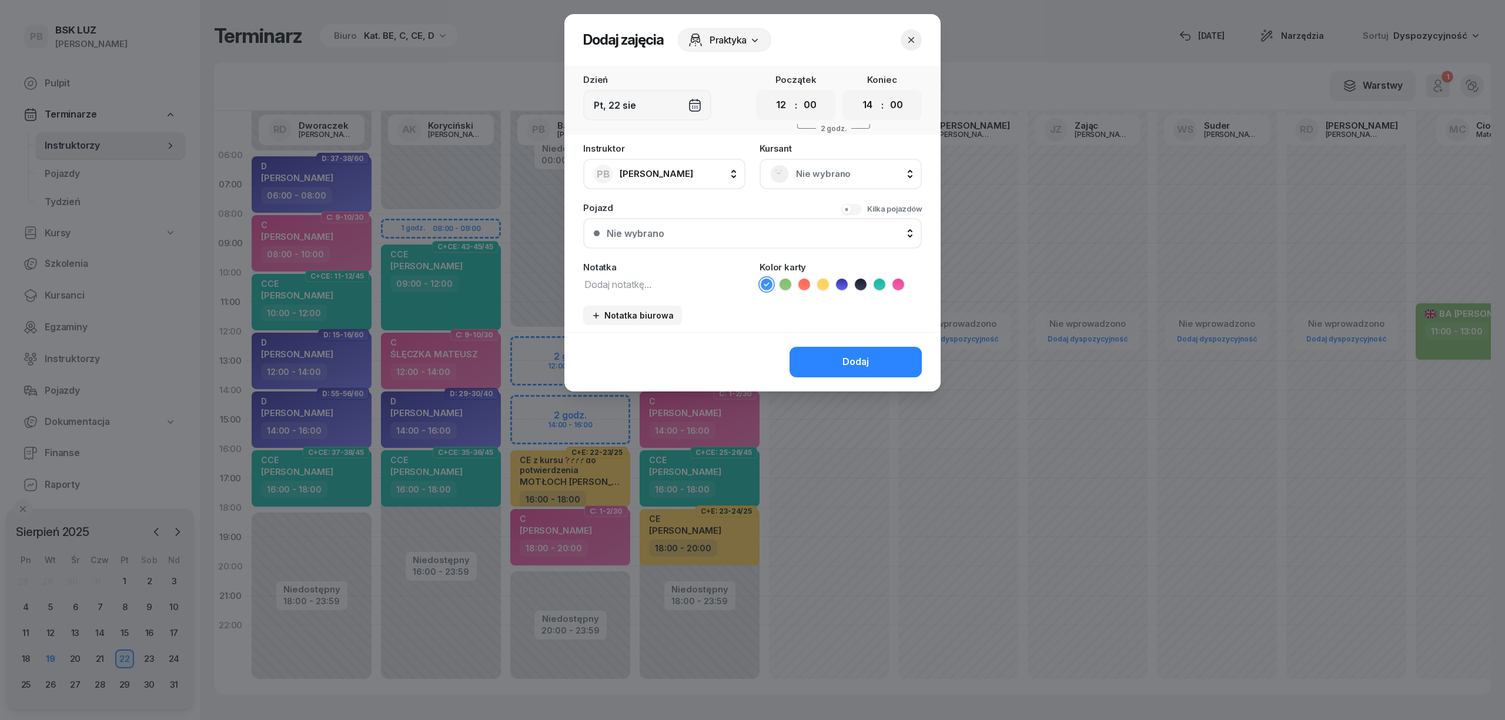
click at [833, 173] on span "Nie wybrano" at bounding box center [853, 173] width 115 height 15
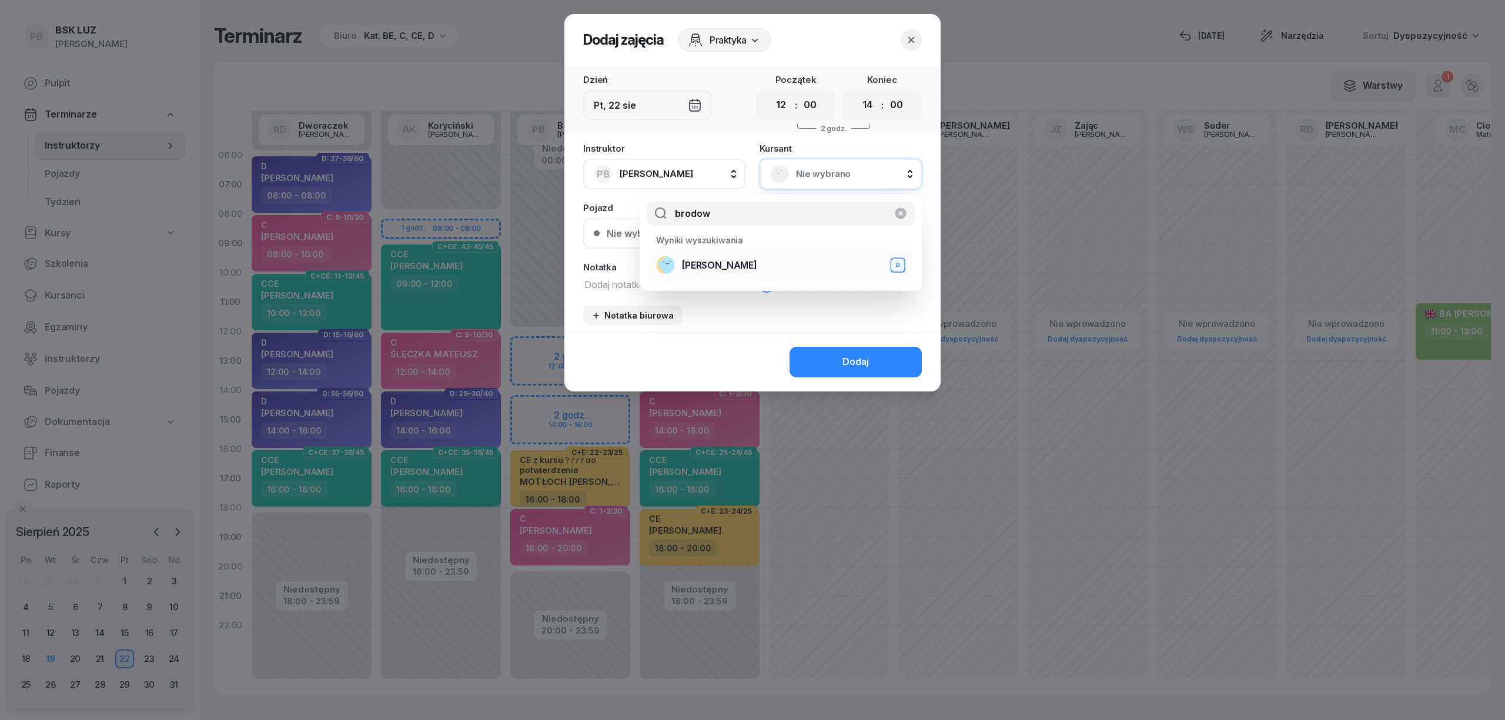
type input "brodow"
click at [757, 269] on span "[PERSON_NAME]" at bounding box center [719, 265] width 75 height 15
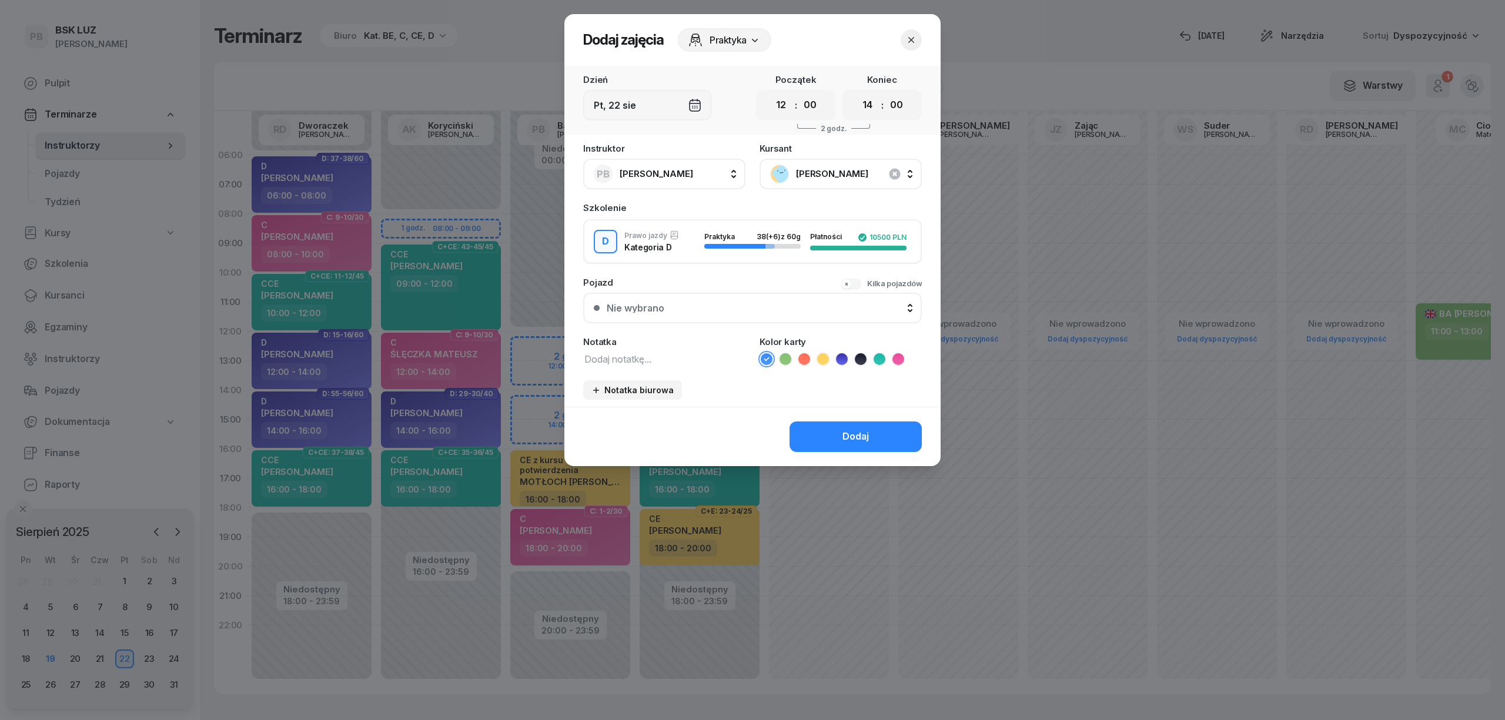
click at [844, 356] on icon at bounding box center [842, 359] width 12 height 12
click at [866, 426] on button "Dodaj" at bounding box center [856, 437] width 132 height 31
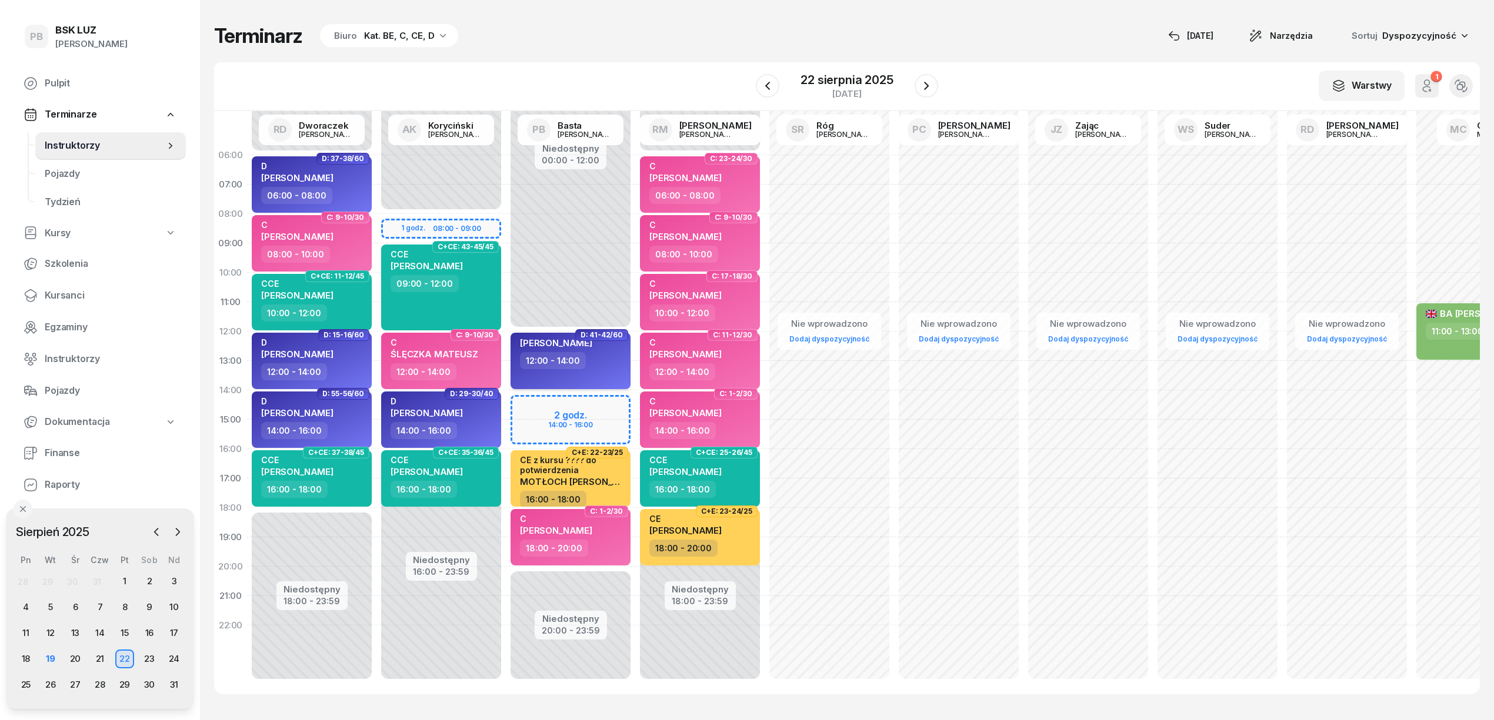
click at [612, 356] on div "12:00 - 14:00" at bounding box center [571, 360] width 103 height 17
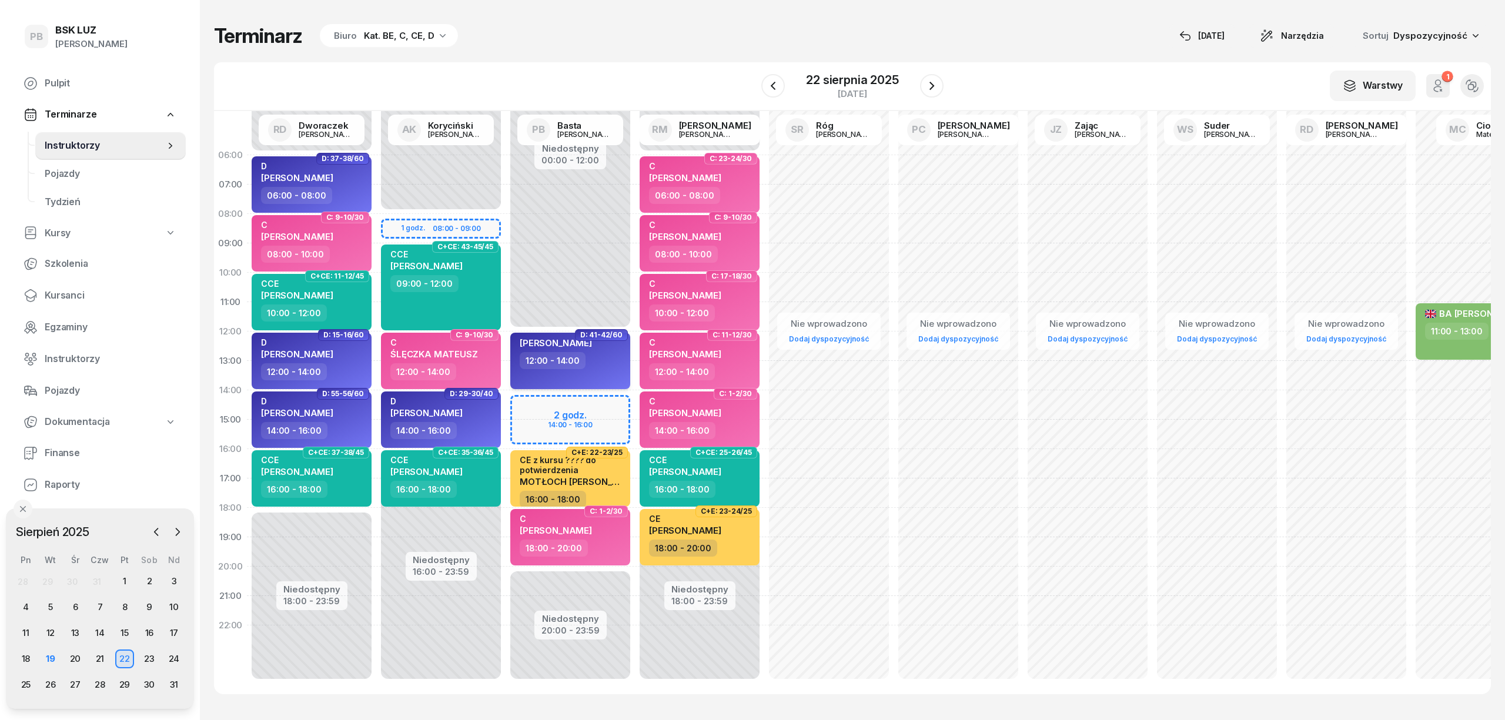
select select "12"
select select "14"
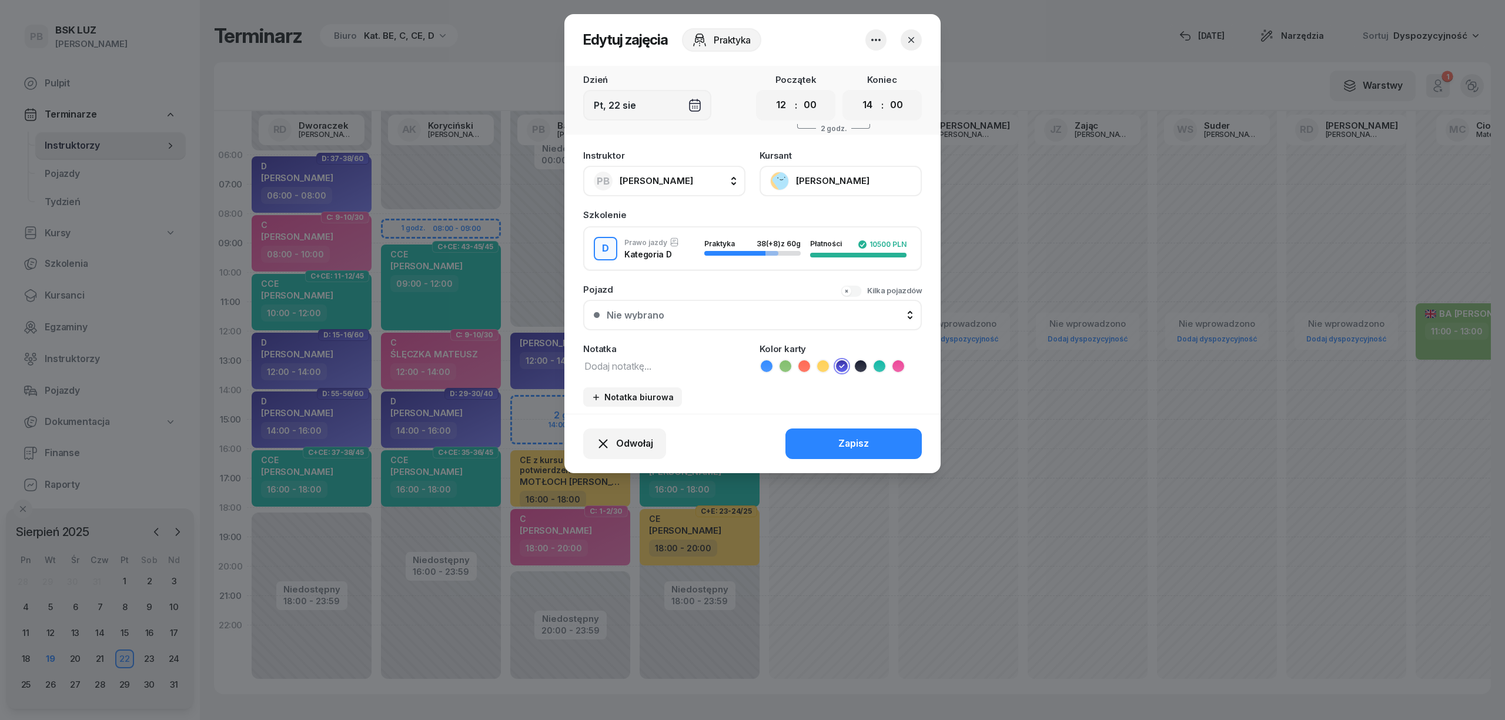
click at [911, 41] on icon "button" at bounding box center [912, 40] width 12 height 12
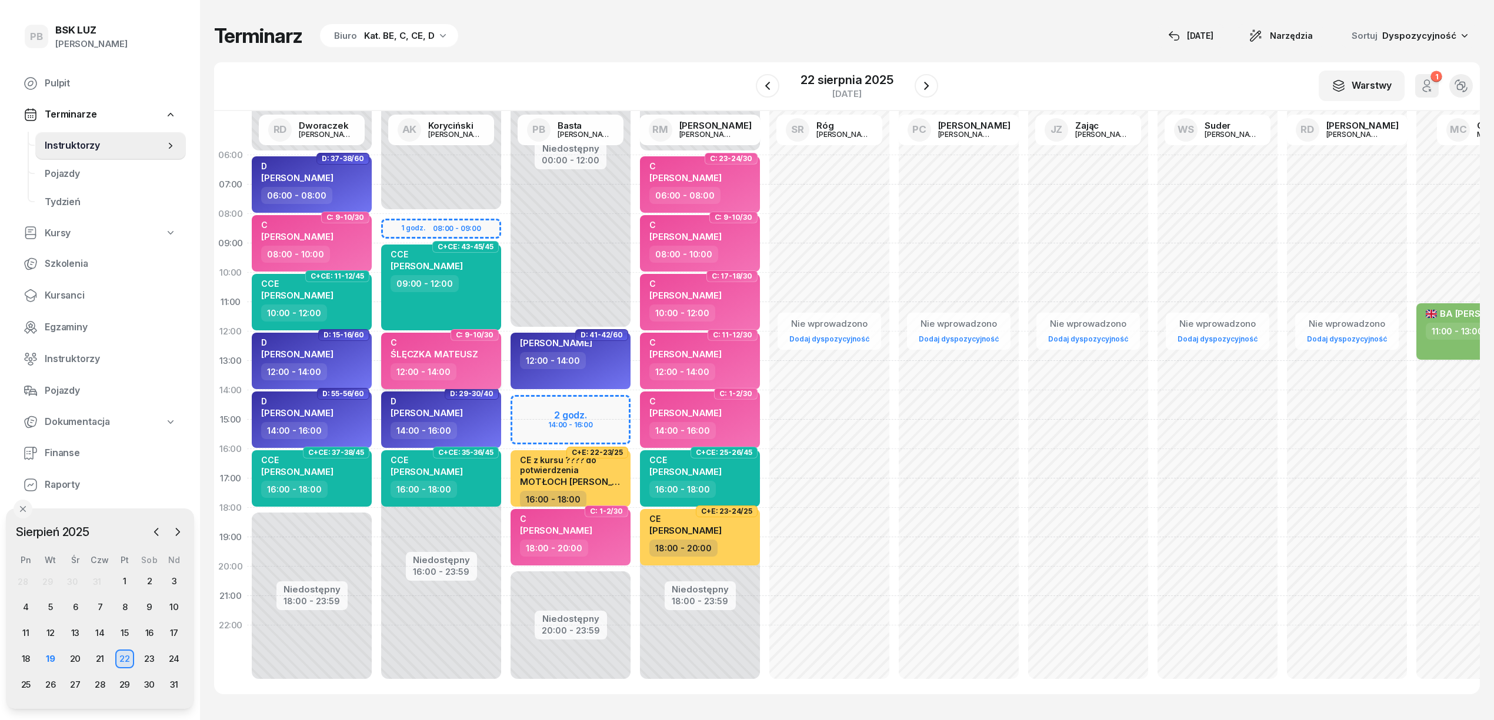
click at [462, 356] on span "ŚLĘCZKA MATEUSZ" at bounding box center [434, 354] width 88 height 11
select select "12"
select select "14"
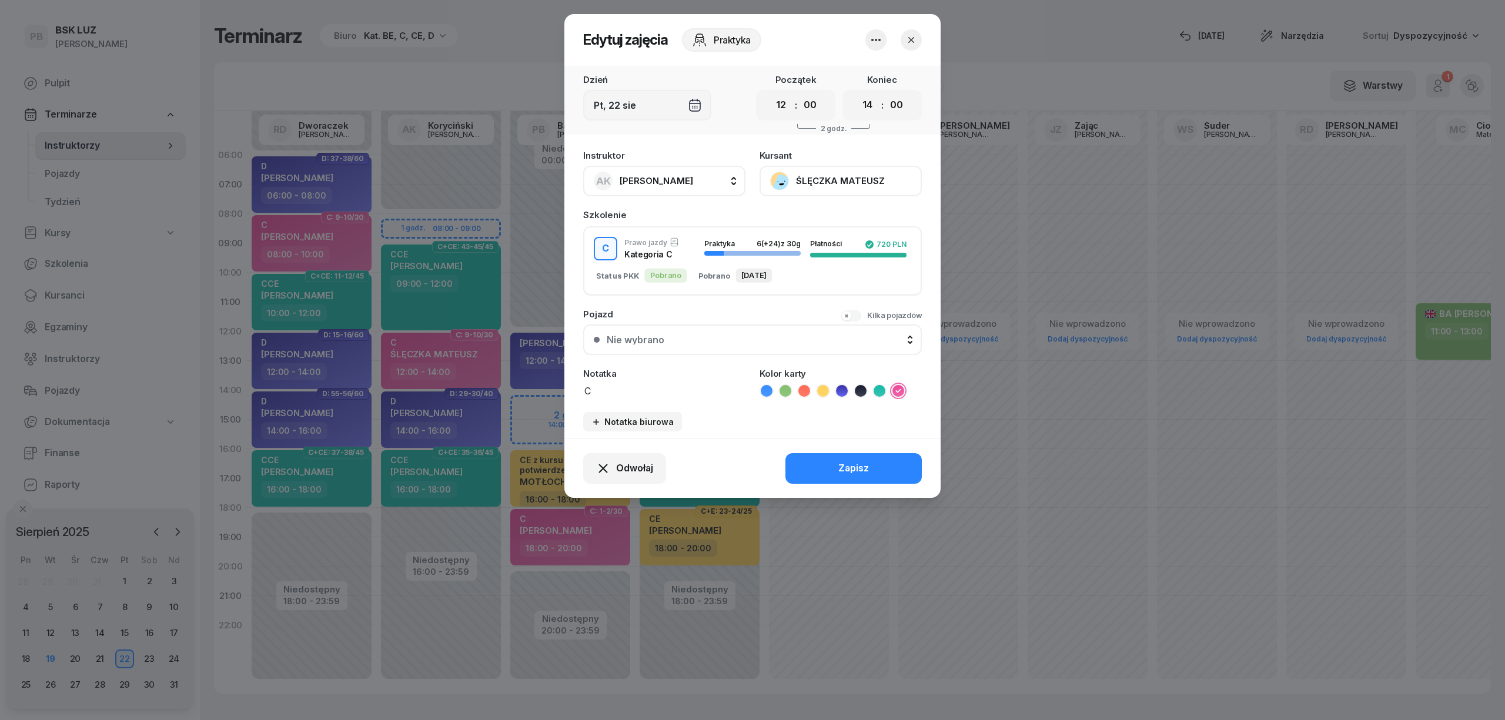
click at [666, 180] on span "[PERSON_NAME]" at bounding box center [657, 180] width 74 height 11
type input "róg"
click at [677, 259] on span "[PERSON_NAME]" at bounding box center [662, 259] width 72 height 15
click at [822, 470] on button "Zapisz" at bounding box center [854, 468] width 136 height 31
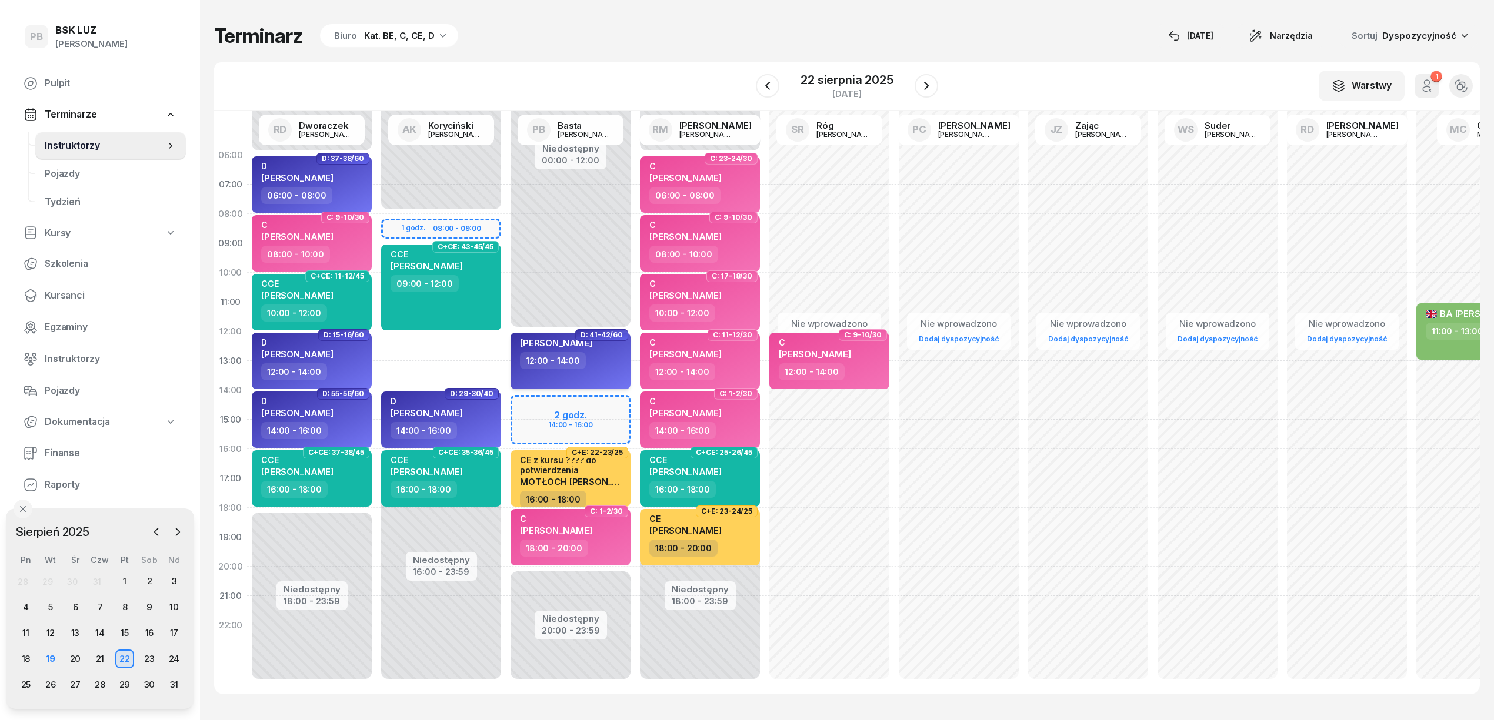
click at [612, 375] on div "[PERSON_NAME] 12:00 - 14:00" at bounding box center [570, 361] width 120 height 56
select select "12"
select select "14"
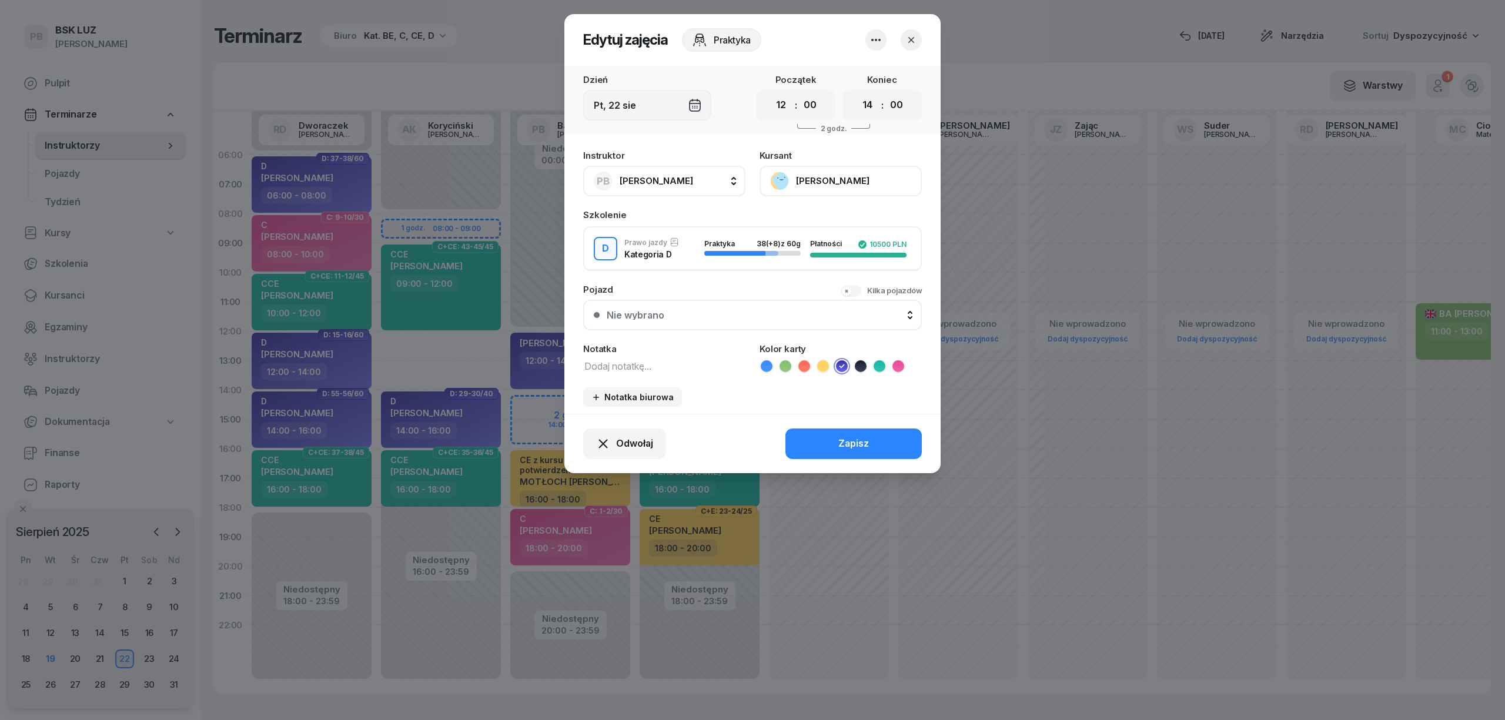
click at [676, 182] on button "PB [PERSON_NAME]" at bounding box center [664, 181] width 162 height 31
type input "kor"
click at [681, 252] on span "[PERSON_NAME]" at bounding box center [662, 259] width 72 height 15
click at [814, 434] on button "Zapisz" at bounding box center [854, 444] width 136 height 31
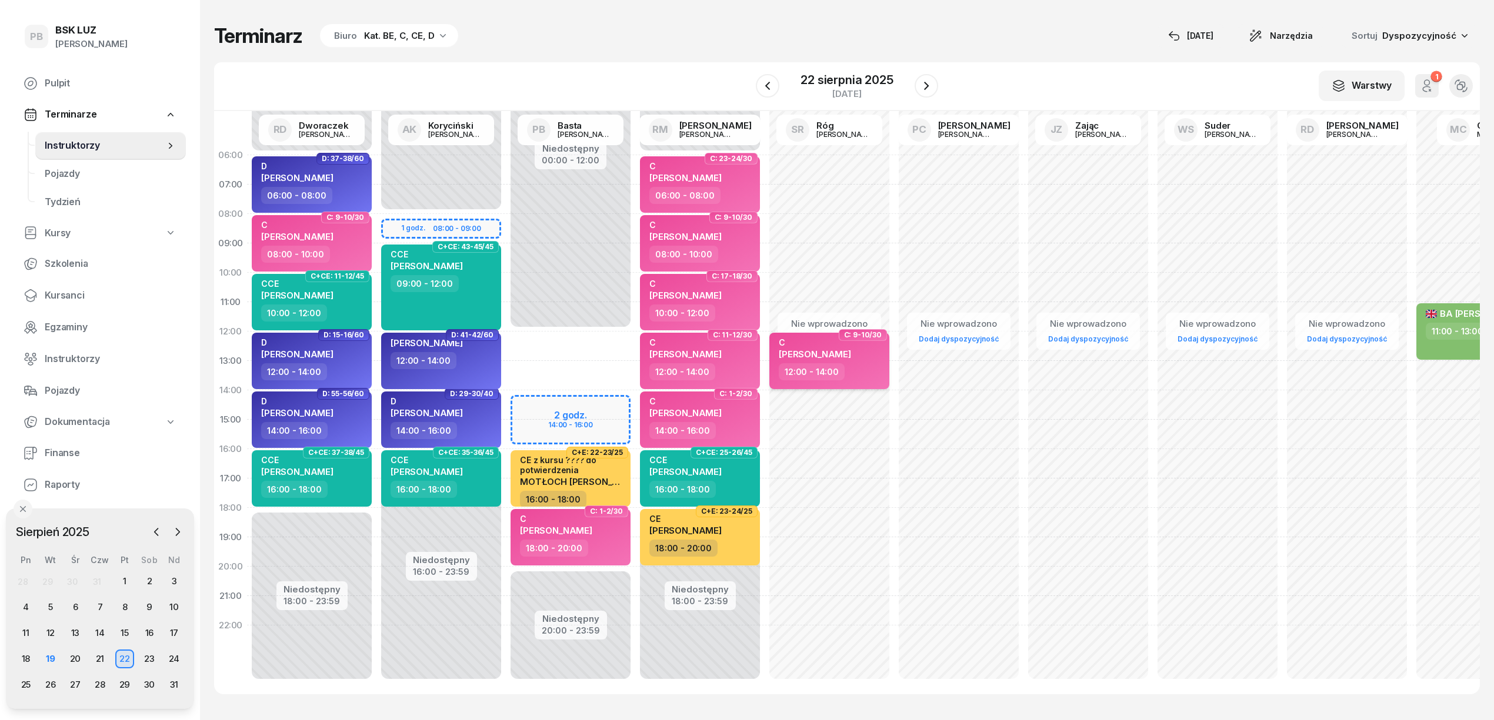
click at [868, 368] on div "12:00 - 14:00" at bounding box center [830, 371] width 103 height 17
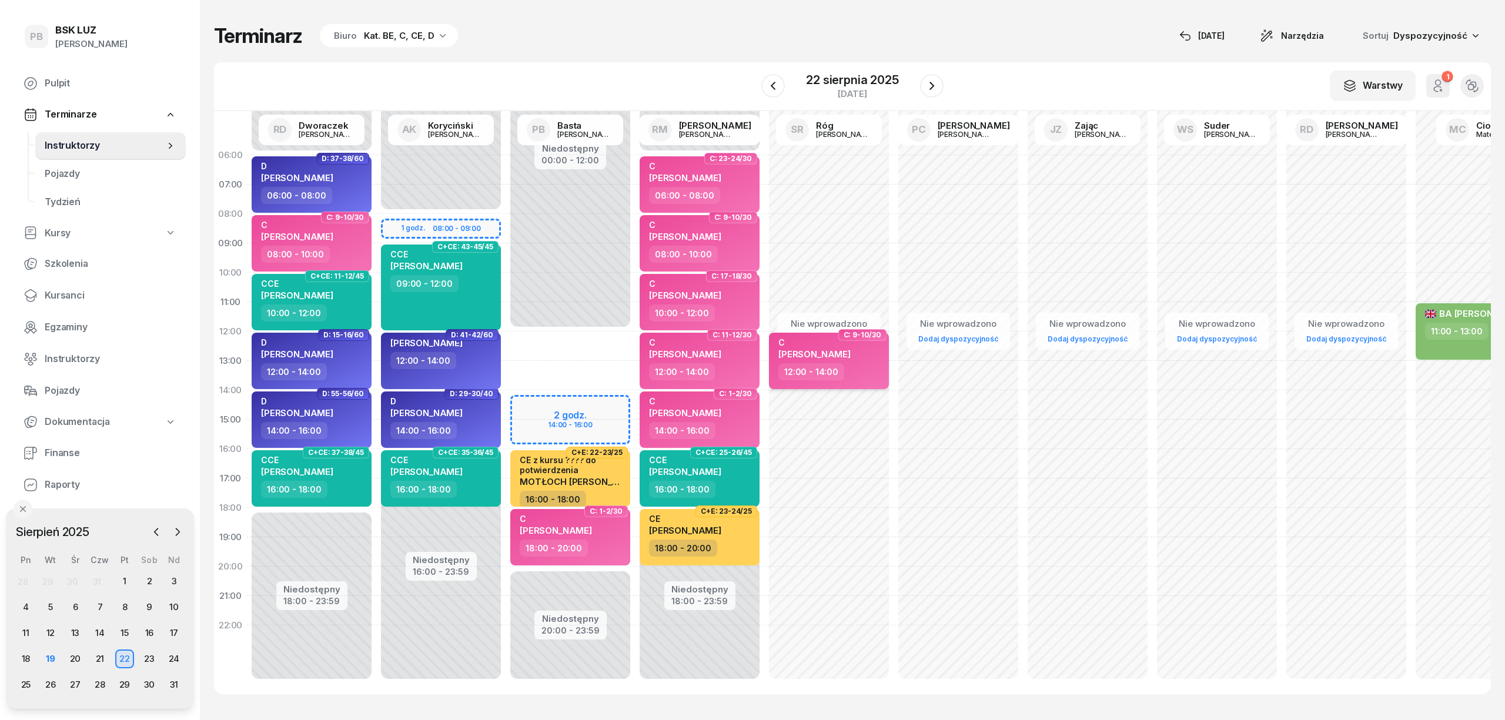
select select "12"
select select "14"
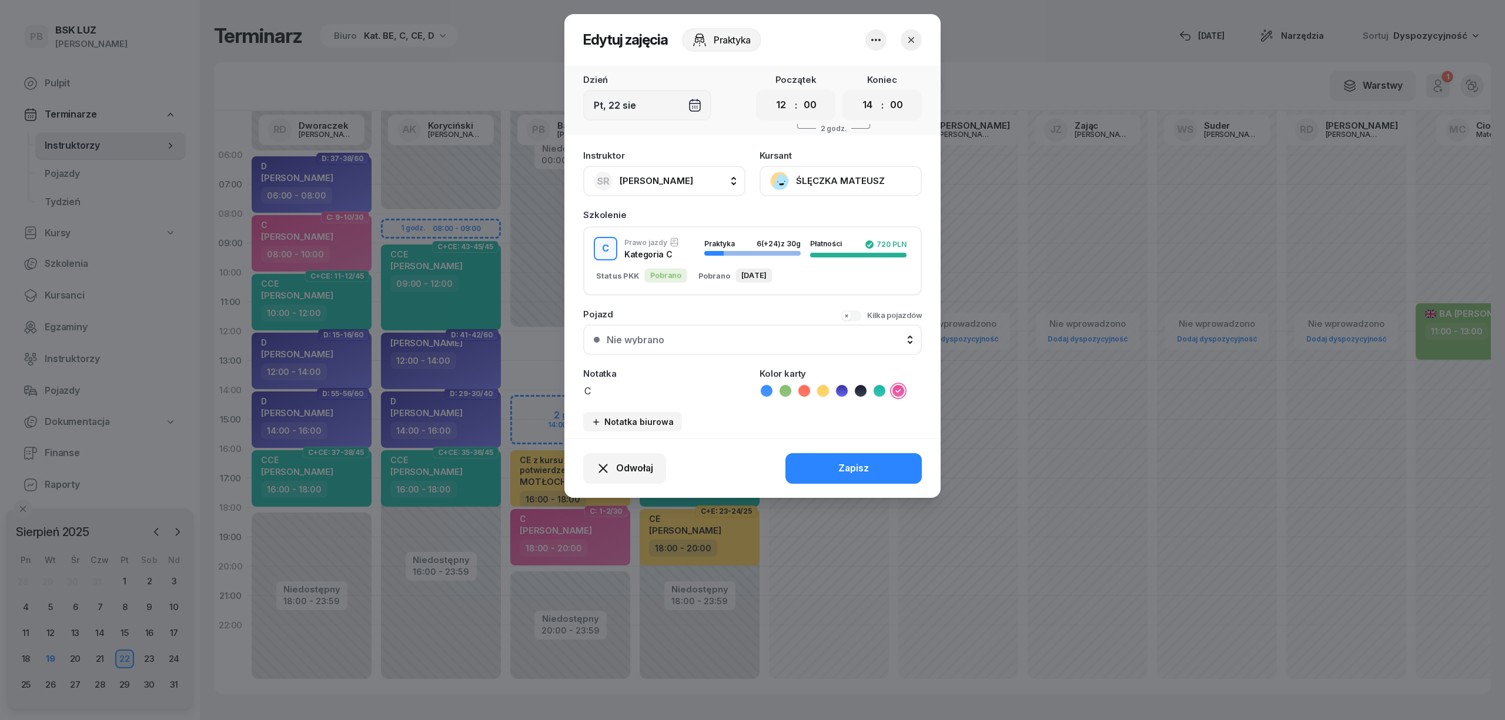
click at [627, 168] on button "SR Róg [PERSON_NAME]" at bounding box center [664, 181] width 162 height 31
type input "bast"
click at [676, 255] on div "PB [PERSON_NAME]" at bounding box center [670, 259] width 140 height 19
click at [806, 459] on button "Zapisz" at bounding box center [854, 468] width 136 height 31
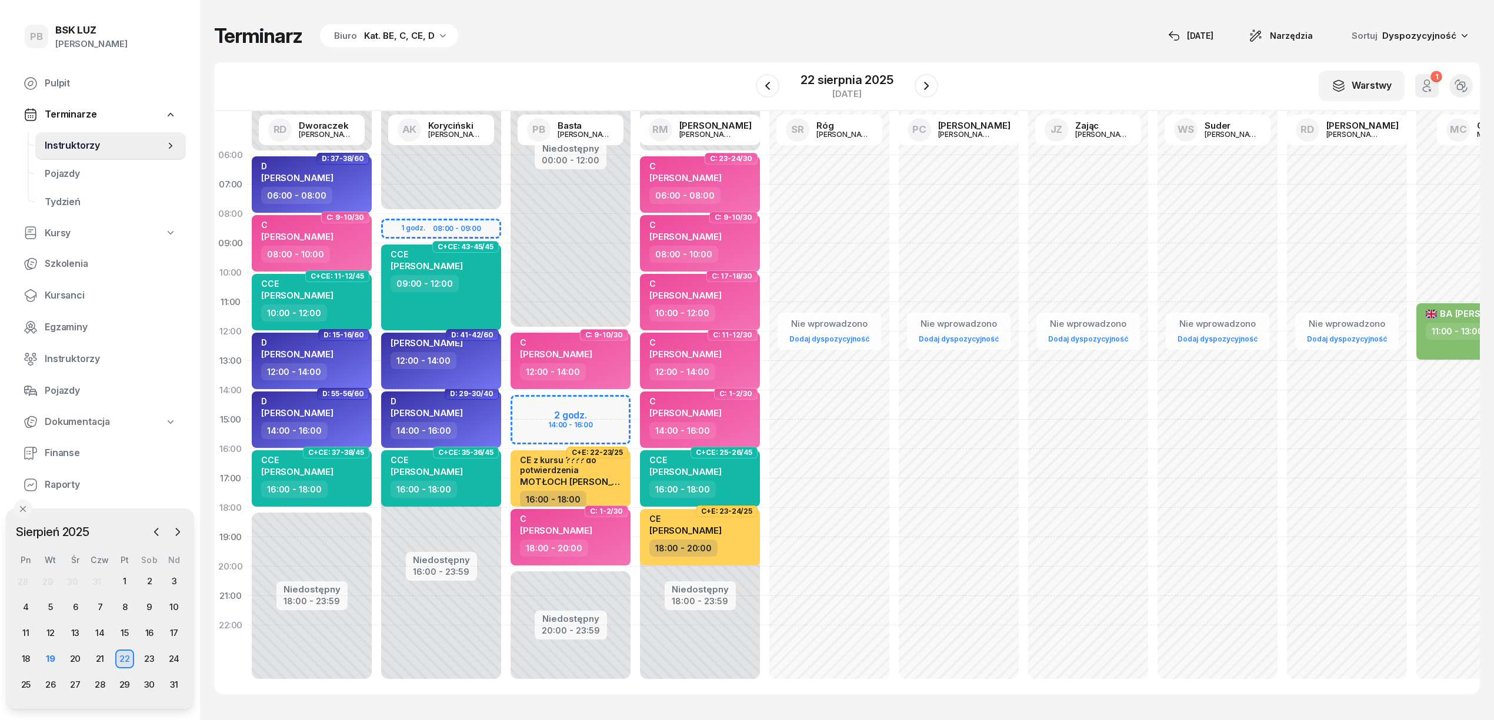
click at [470, 369] on div "[PERSON_NAME] 12:00 - 14:00" at bounding box center [441, 361] width 120 height 56
select select "12"
select select "14"
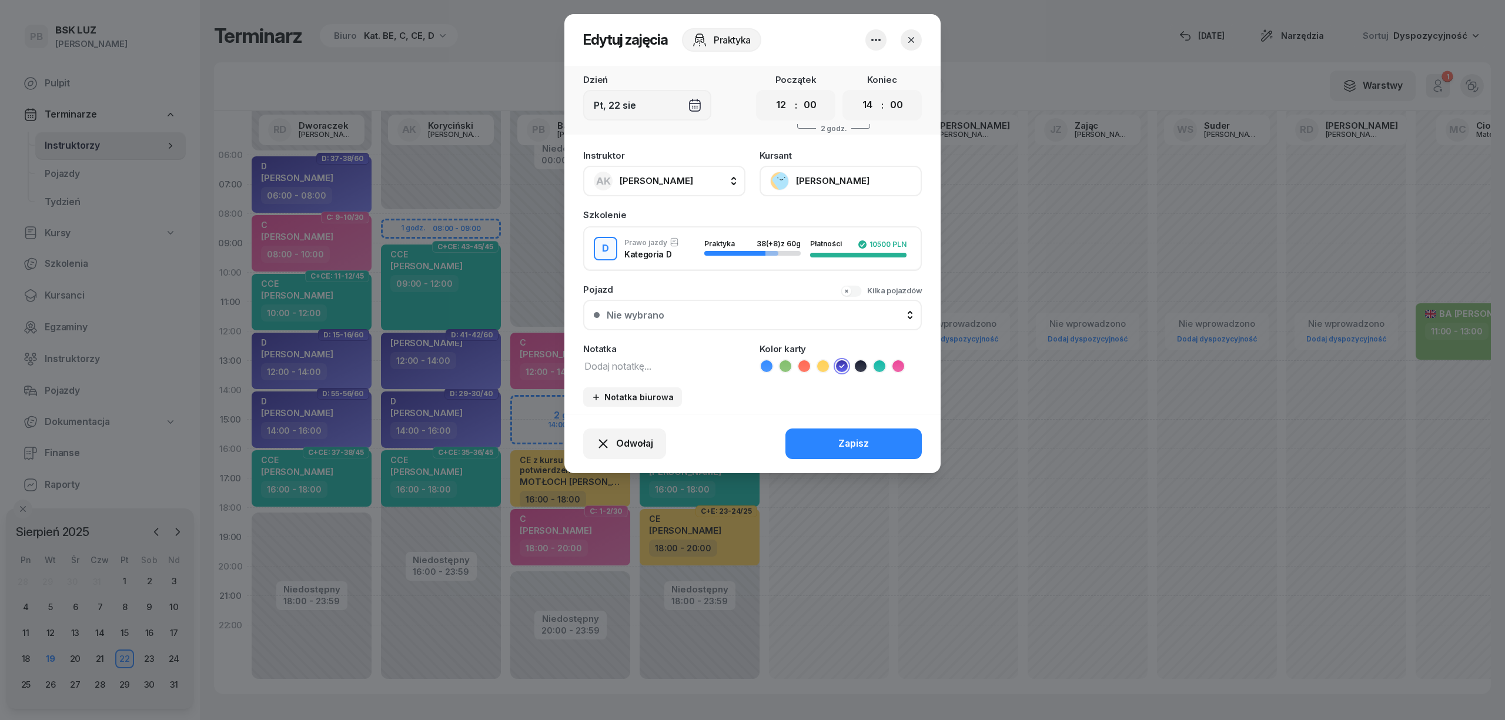
click at [602, 363] on textarea at bounding box center [664, 365] width 162 height 15
type textarea "D automat"
click at [836, 443] on button "Zapisz" at bounding box center [854, 444] width 136 height 31
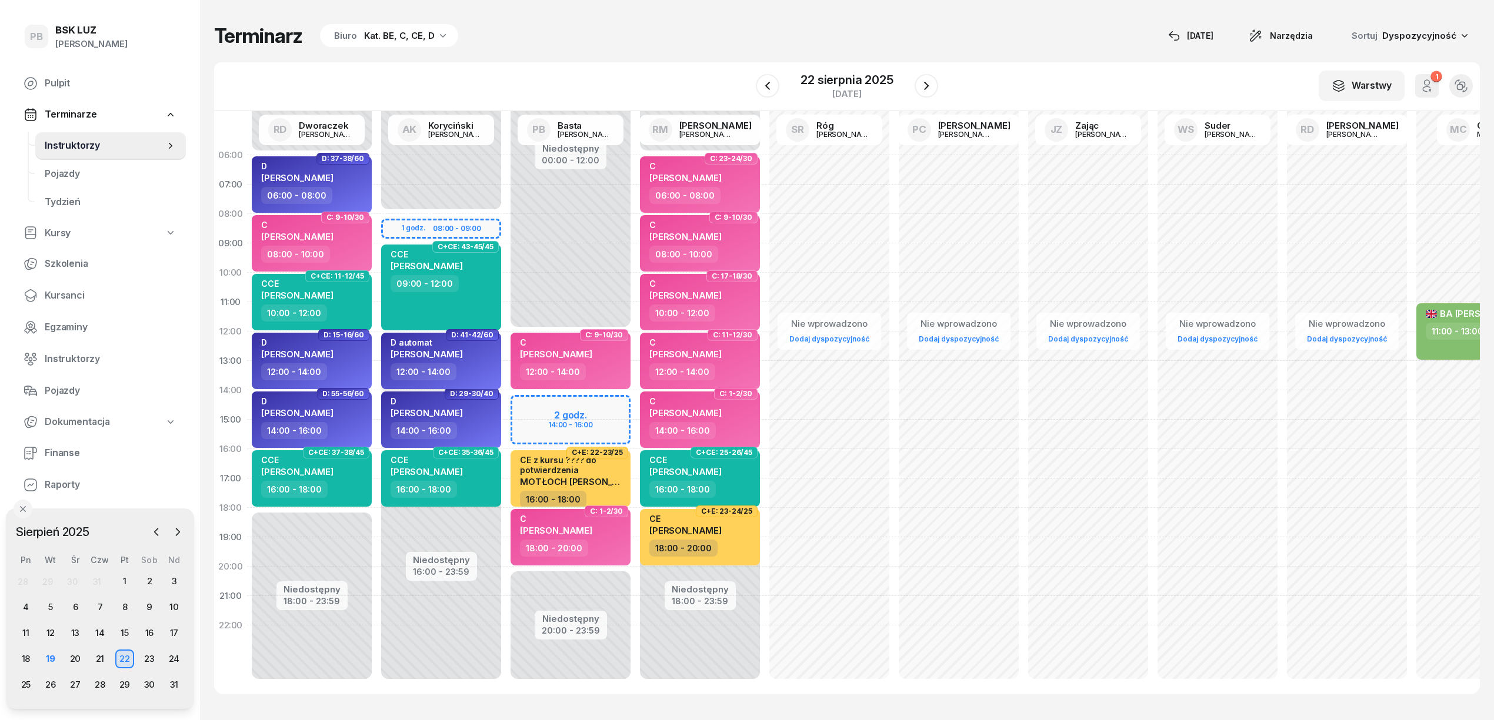
click at [463, 362] on div "D automat [PERSON_NAME]" at bounding box center [426, 351] width 72 height 26
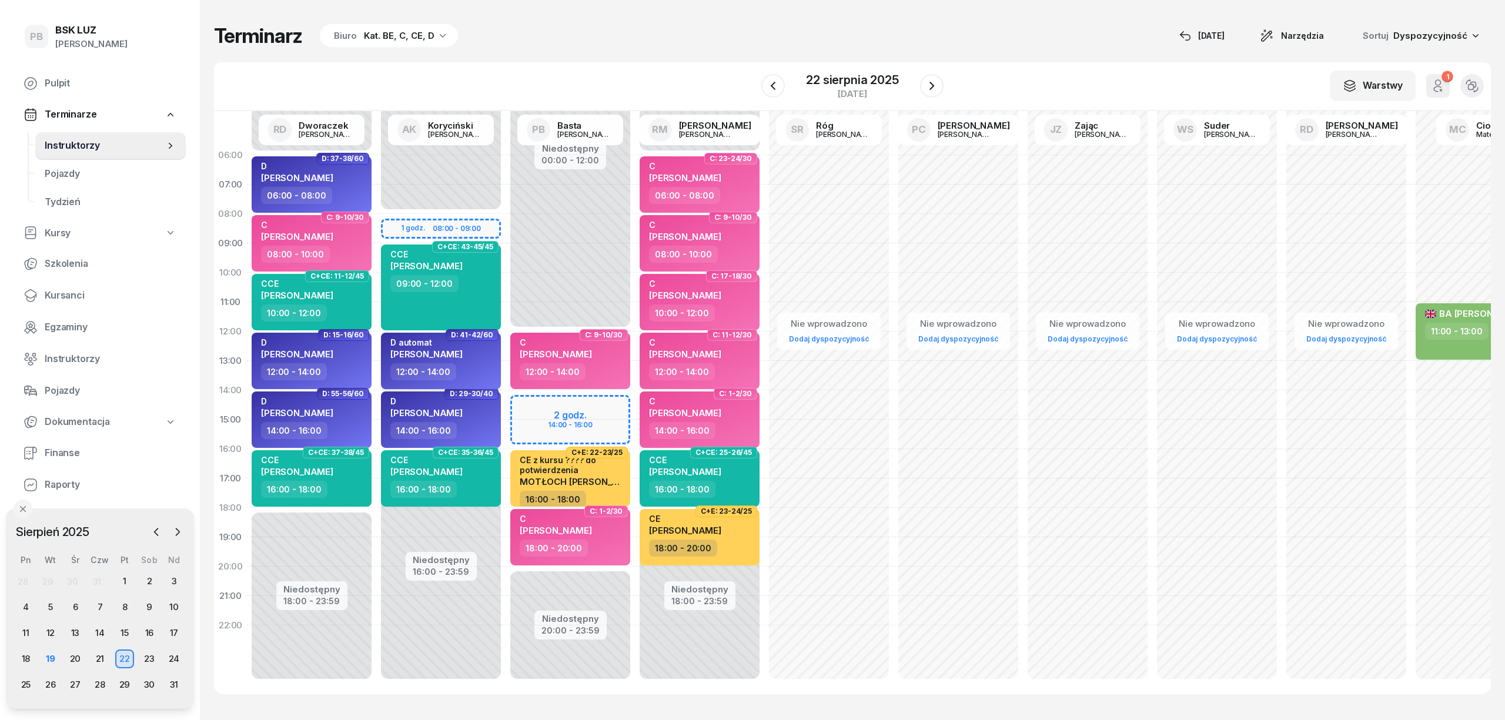
select select "12"
select select "14"
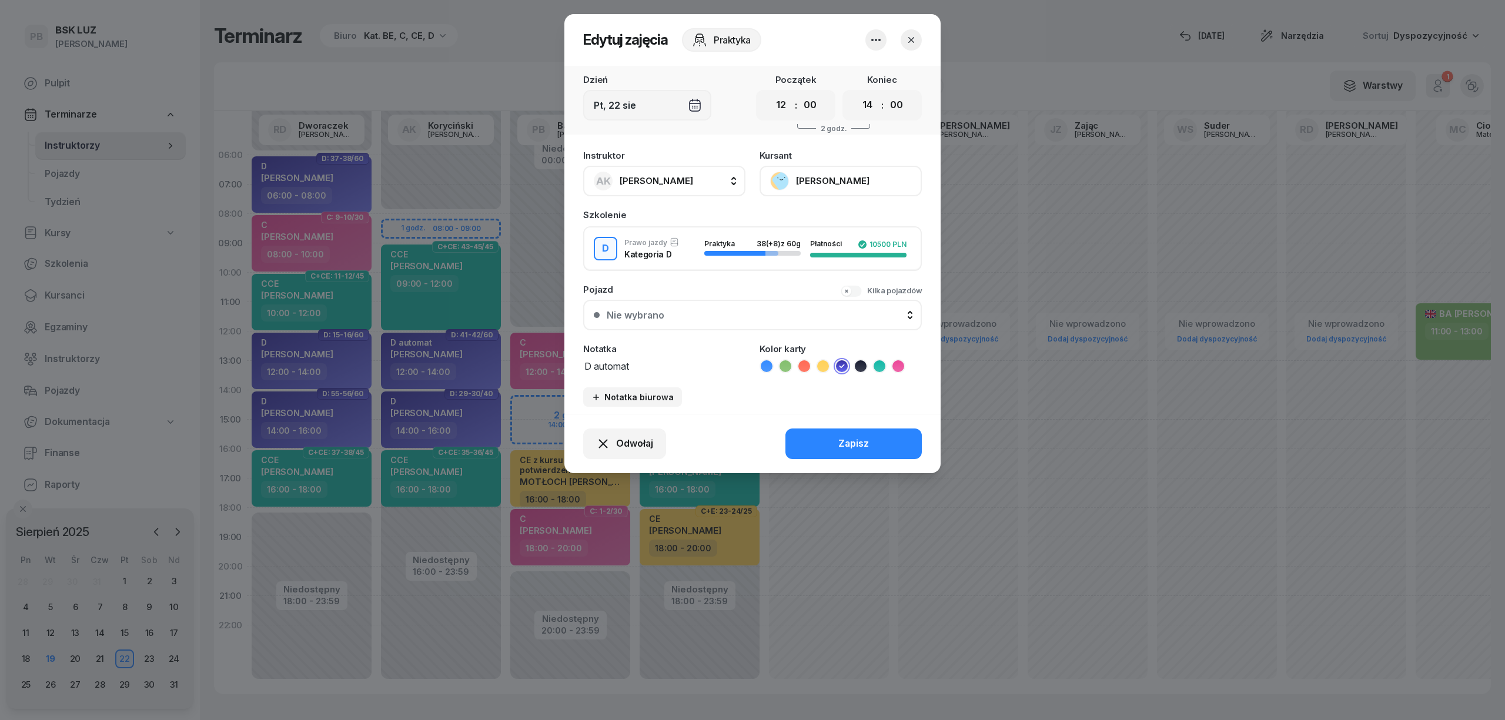
drag, startPoint x: 628, startPoint y: 365, endPoint x: 593, endPoint y: 368, distance: 34.8
click at [593, 368] on textarea "D automat" at bounding box center [664, 365] width 162 height 15
type textarea "D AUTOMAT"
click at [819, 435] on button "Zapisz" at bounding box center [854, 444] width 136 height 31
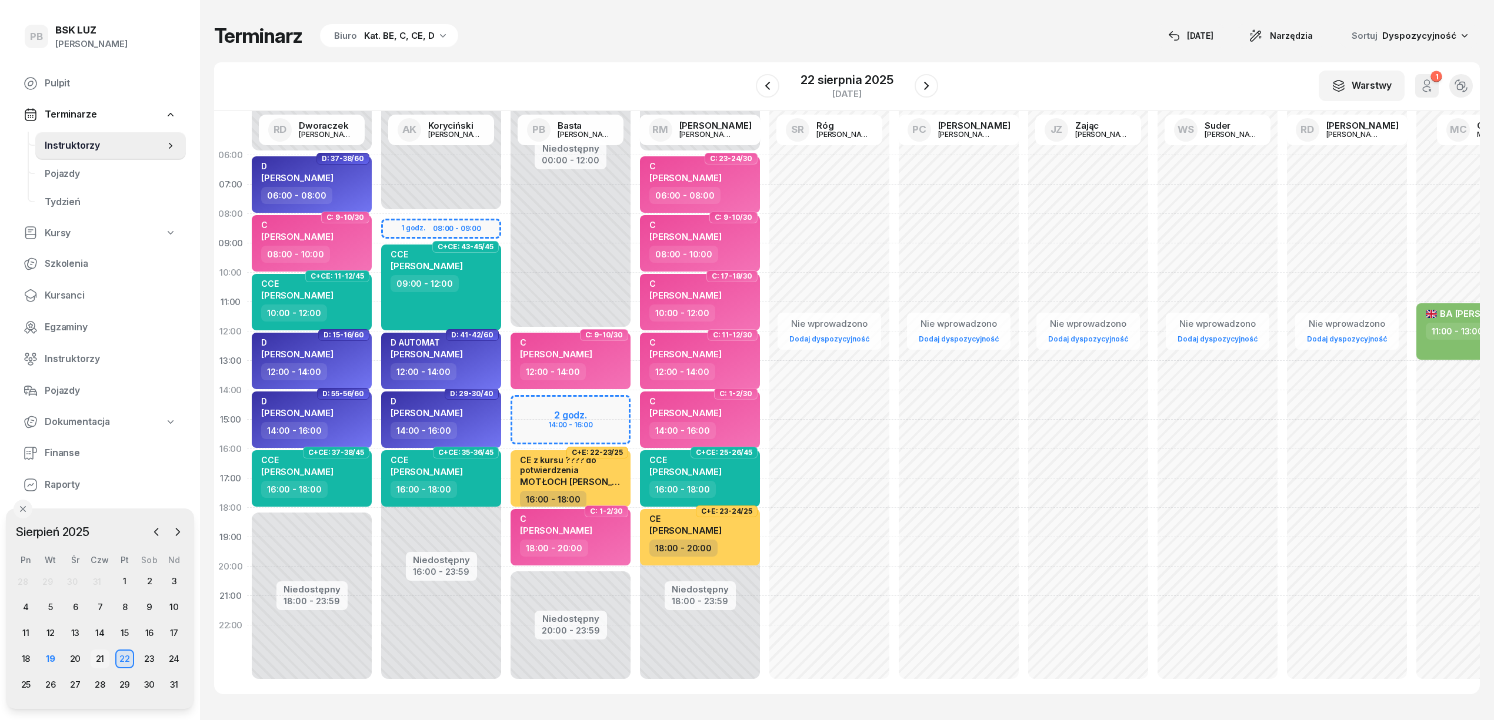
click at [95, 657] on div "21" at bounding box center [100, 659] width 19 height 19
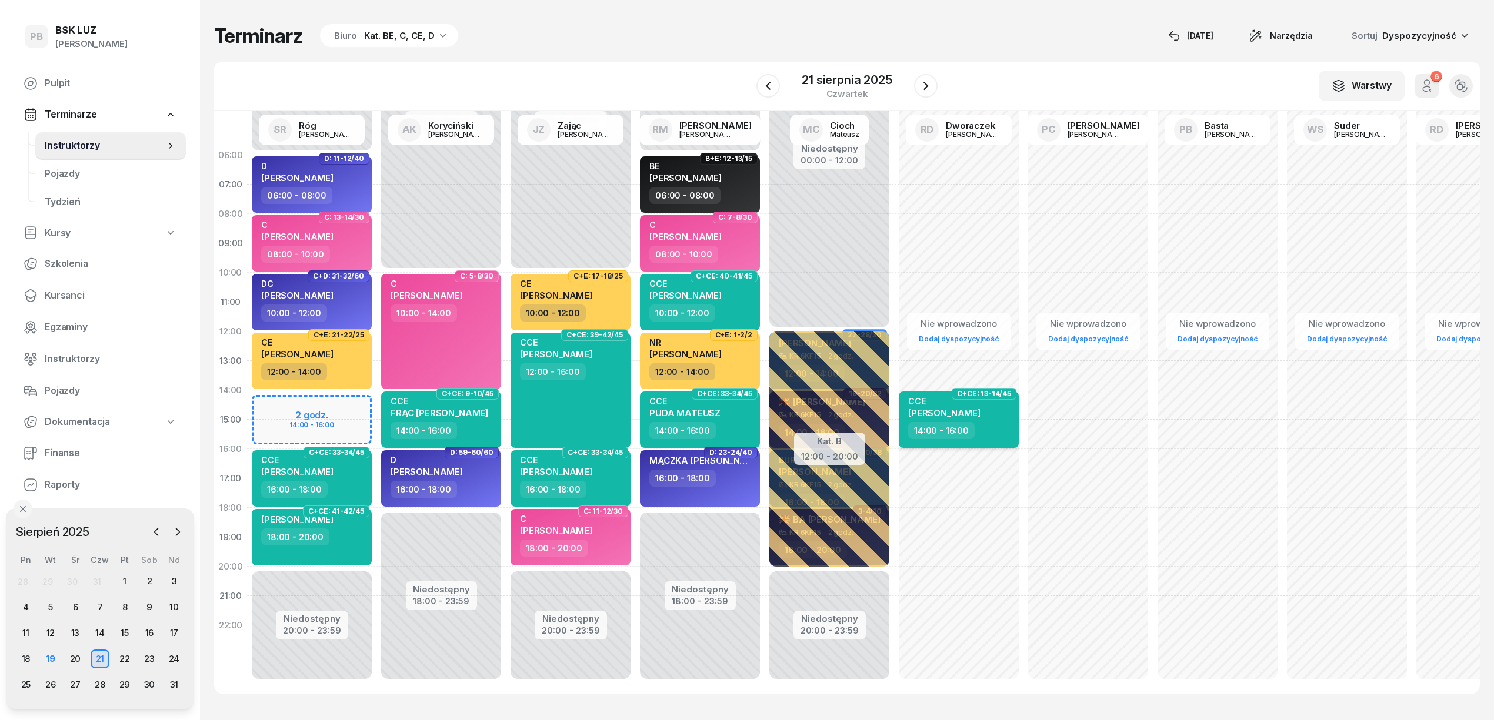
click at [993, 413] on div "CCE [PERSON_NAME]" at bounding box center [959, 409] width 103 height 26
select select "14"
select select "16"
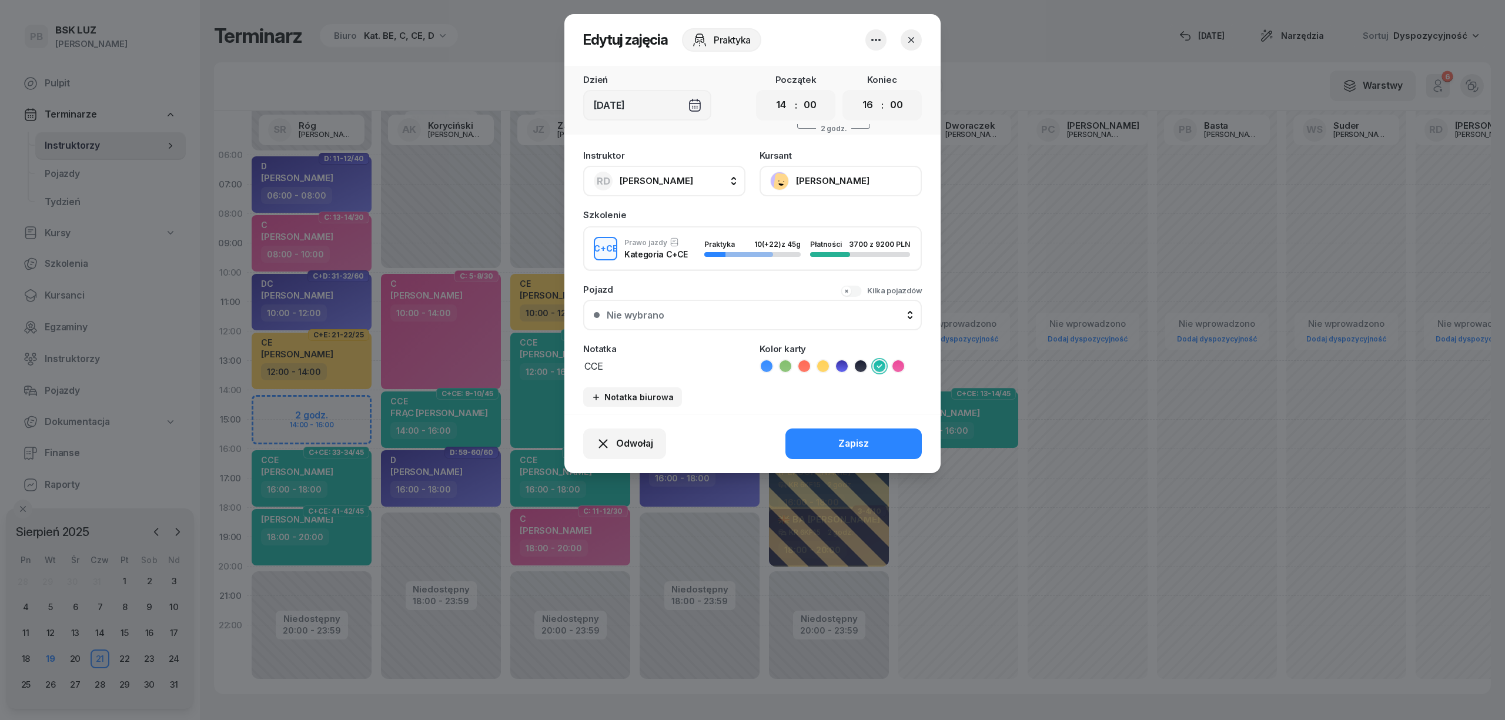
click at [679, 182] on span "[PERSON_NAME]" at bounding box center [657, 180] width 74 height 11
type input "RÓG"
click at [673, 246] on li "SR Róg [PERSON_NAME]" at bounding box center [677, 259] width 168 height 33
click at [868, 438] on div "Zapisz" at bounding box center [854, 443] width 31 height 15
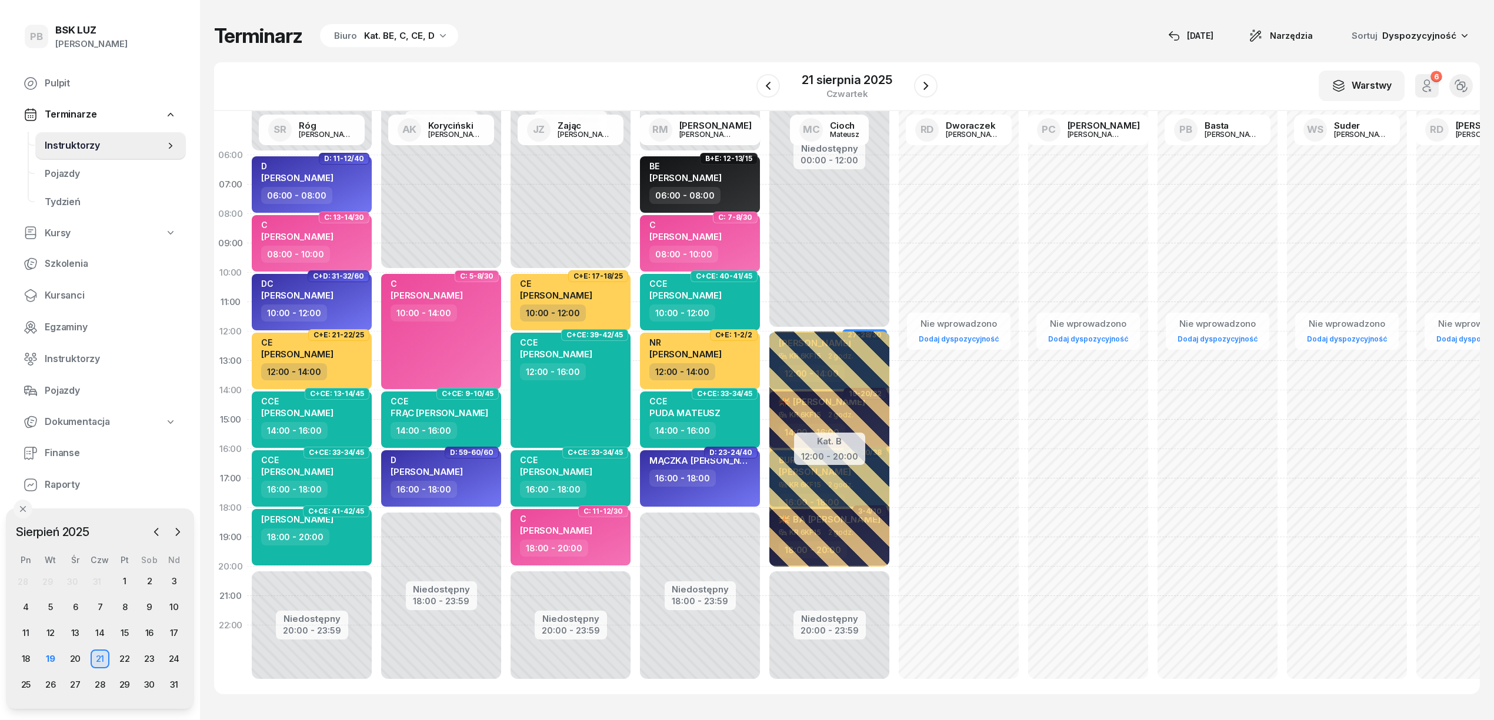
click at [580, 62] on div "W Wybierz AK [PERSON_NAME] BP [PERSON_NAME] DP [PERSON_NAME] GS [PERSON_NAME] I…" at bounding box center [846, 86] width 1265 height 49
click at [1006, 78] on div "W Wybierz AK [PERSON_NAME] BP [PERSON_NAME] DP [PERSON_NAME] GS [PERSON_NAME] I…" at bounding box center [846, 86] width 1265 height 49
click at [964, 62] on div "W Wybierz AK [PERSON_NAME] BP [PERSON_NAME] DP [PERSON_NAME] GS [PERSON_NAME] I…" at bounding box center [846, 86] width 1265 height 49
click at [1021, 57] on div "Terminarz Biuro Kat. BE, C, CE, D [DATE] Narzędzia Sortuj Dyspozycyjność W Wybi…" at bounding box center [846, 359] width 1265 height 718
click at [1035, 74] on div "W Wybierz AK [PERSON_NAME] BP [PERSON_NAME] DP [PERSON_NAME] GS [PERSON_NAME] I…" at bounding box center [846, 86] width 1265 height 49
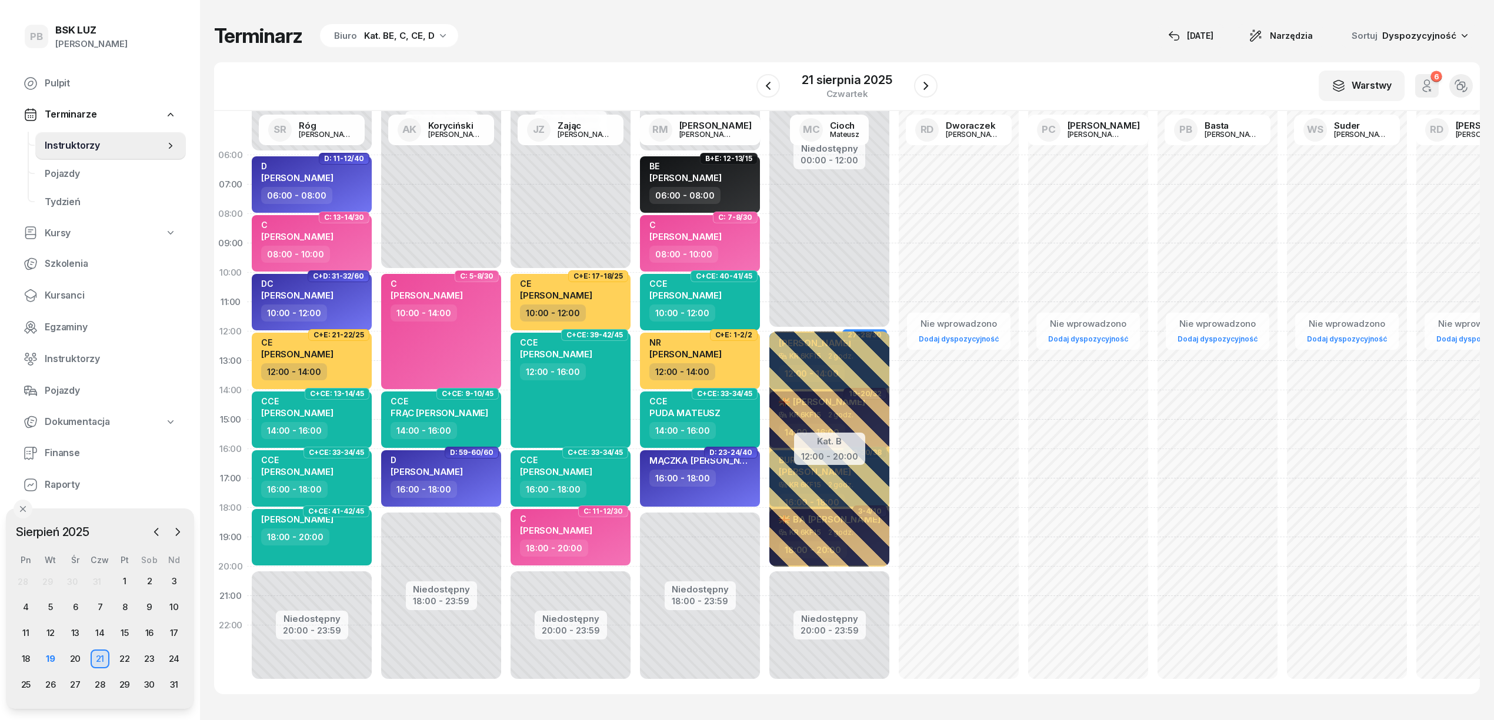
click at [672, 62] on div "W Wybierz AK [PERSON_NAME] BP [PERSON_NAME] DP [PERSON_NAME] GS [PERSON_NAME] I…" at bounding box center [846, 86] width 1265 height 49
click at [1076, 82] on div "W Wybierz AK [PERSON_NAME] BP [PERSON_NAME] DP [PERSON_NAME] GS [PERSON_NAME] I…" at bounding box center [846, 86] width 1265 height 49
click at [1026, 76] on div "W Wybierz AK [PERSON_NAME] BP [PERSON_NAME] DP [PERSON_NAME] GS [PERSON_NAME] I…" at bounding box center [846, 86] width 1265 height 49
click at [806, 710] on div "Terminarz Biuro Kat. BE, C, CE, D [DATE] Narzędzia Sortuj Dyspozycyjność W Wybi…" at bounding box center [846, 359] width 1265 height 718
click at [836, 716] on div "Terminarz Biuro Kat. BE, C, CE, D [DATE] Narzędzia Sortuj Dyspozycyjność W Wybi…" at bounding box center [846, 359] width 1265 height 718
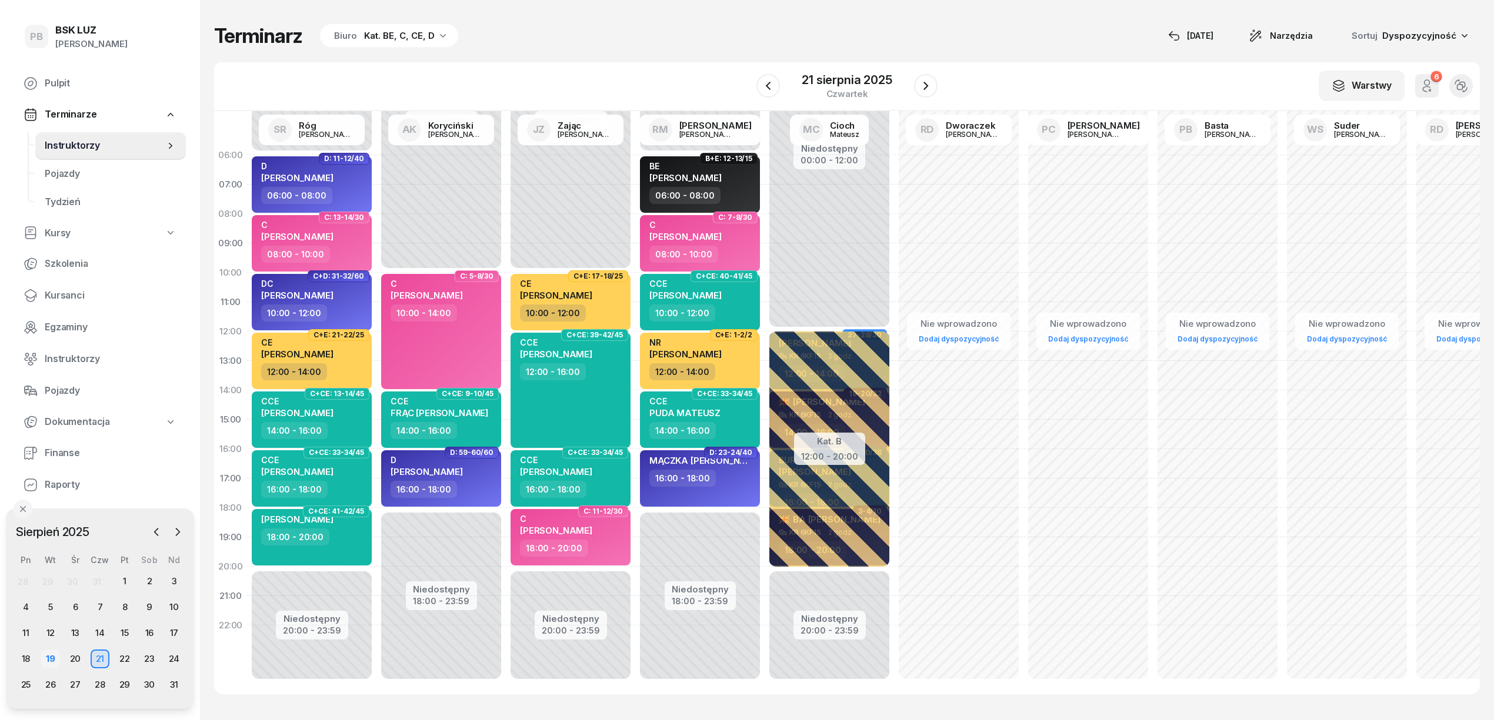
click at [48, 656] on div "19" at bounding box center [50, 659] width 19 height 19
click at [76, 653] on div "20" at bounding box center [75, 659] width 19 height 19
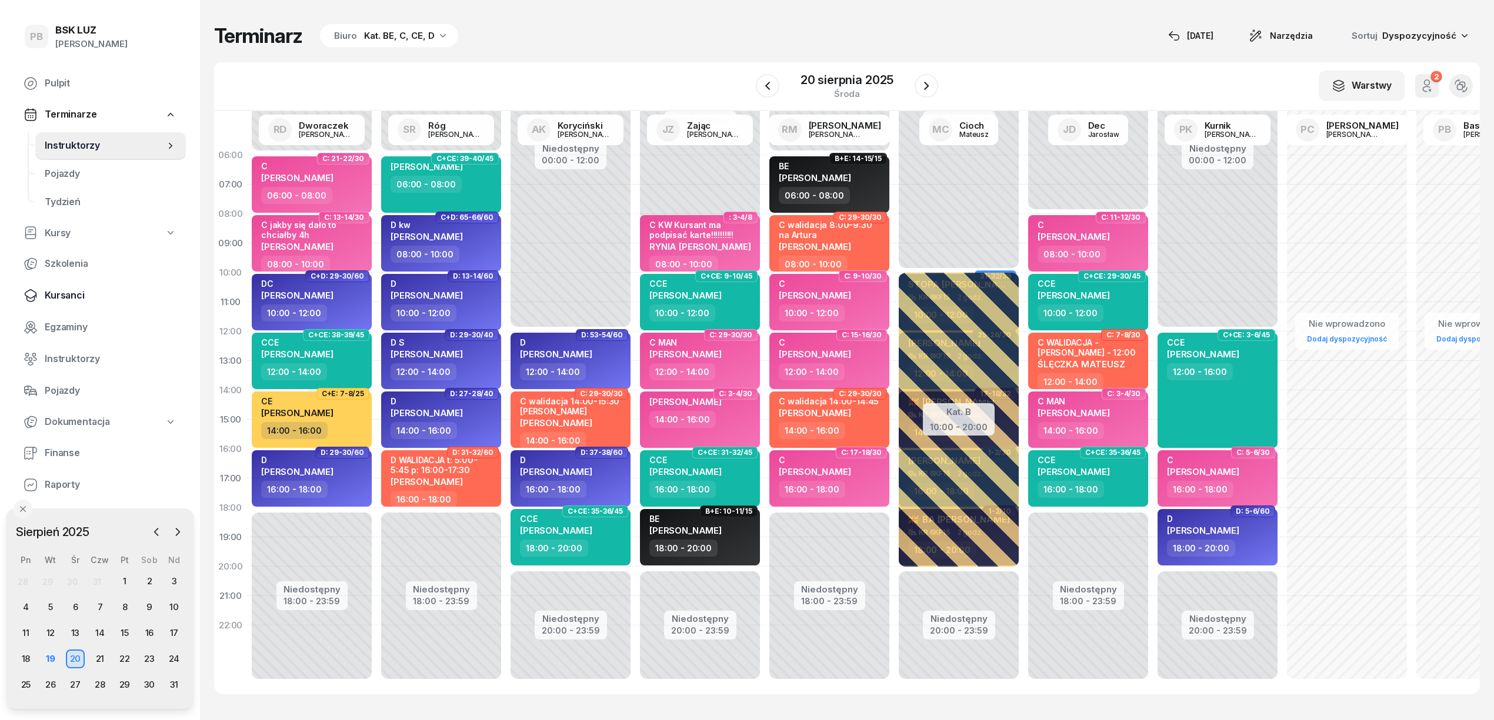
click at [71, 299] on span "Kursanci" at bounding box center [111, 295] width 132 height 15
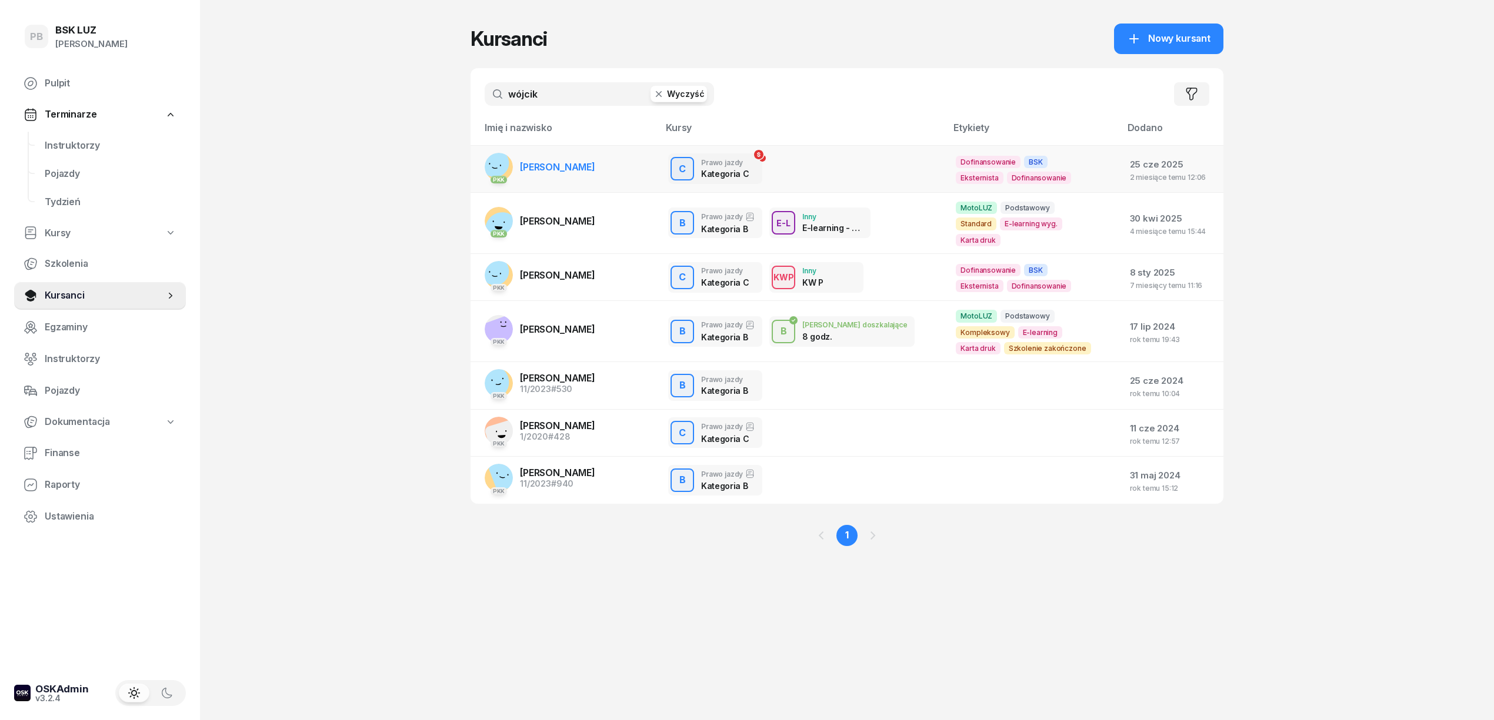
click at [559, 165] on span "[PERSON_NAME]" at bounding box center [557, 167] width 75 height 12
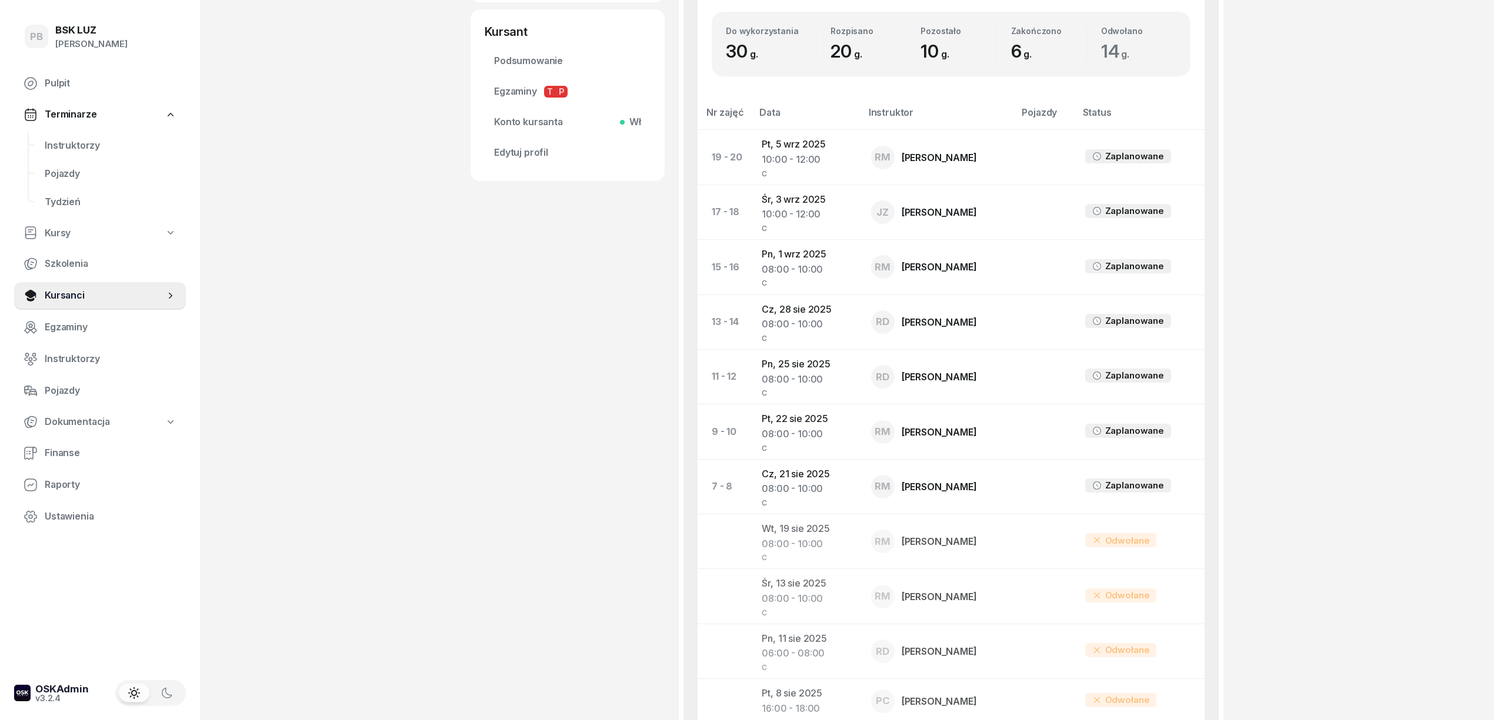
scroll to position [470, 0]
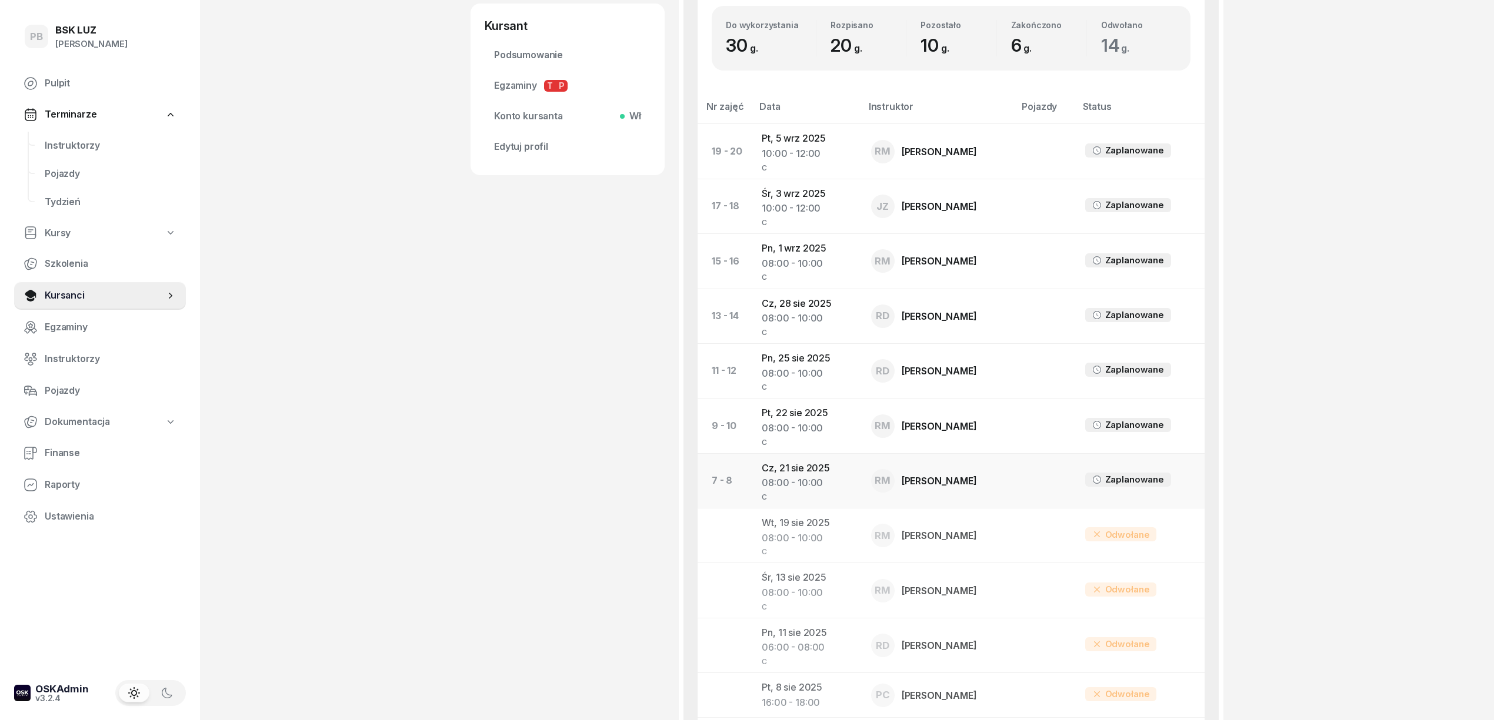
click at [793, 470] on td "[DATE] 08:00 - 10:00 C" at bounding box center [806, 480] width 109 height 55
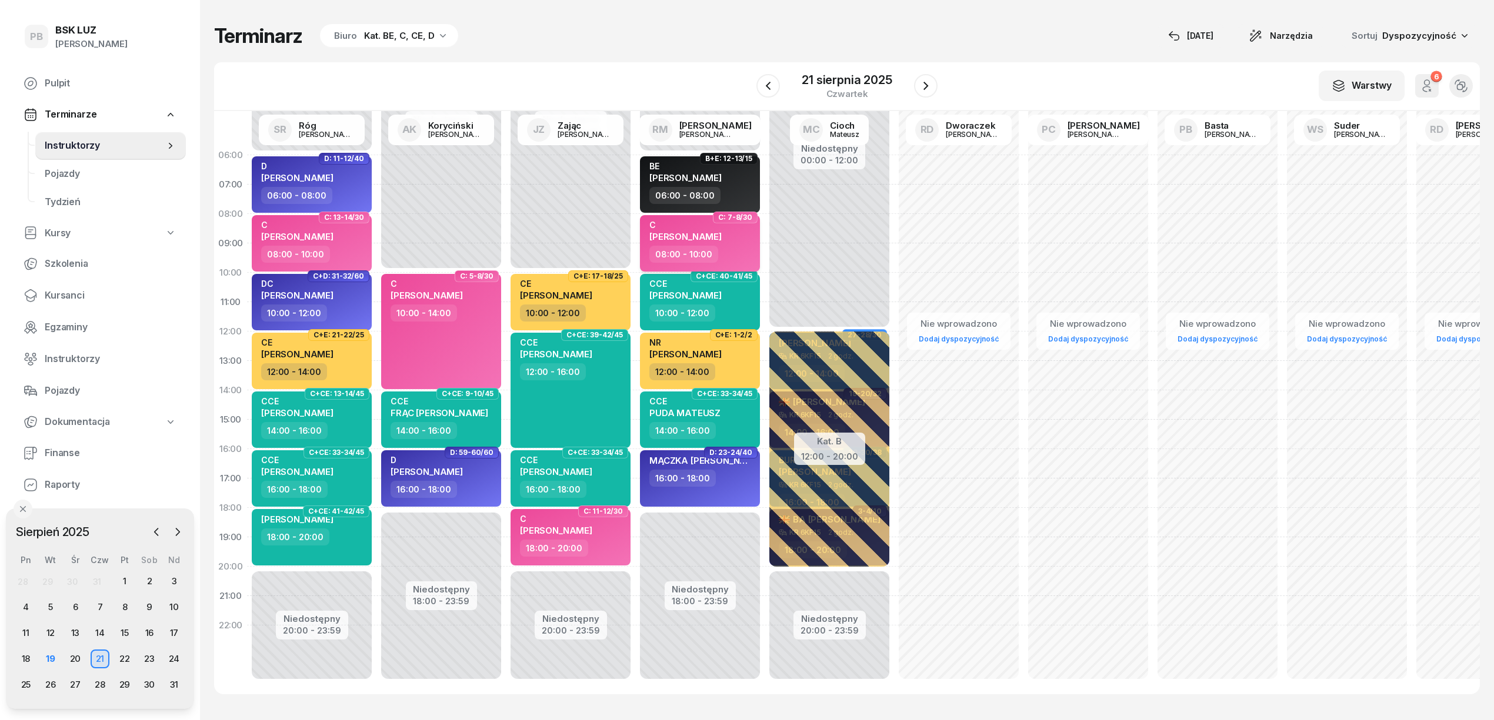
click at [749, 259] on div "08:00 - 10:00" at bounding box center [700, 254] width 103 height 17
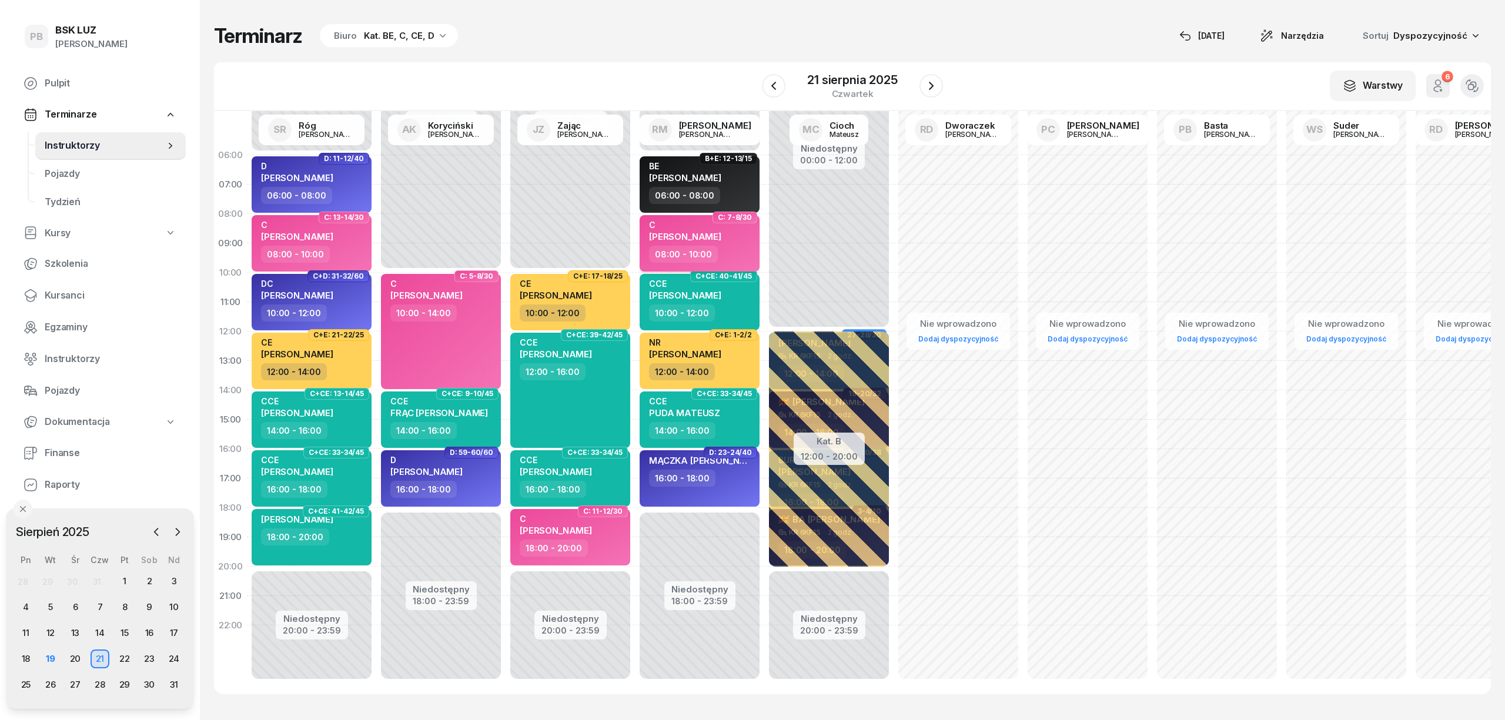
select select "08"
select select "10"
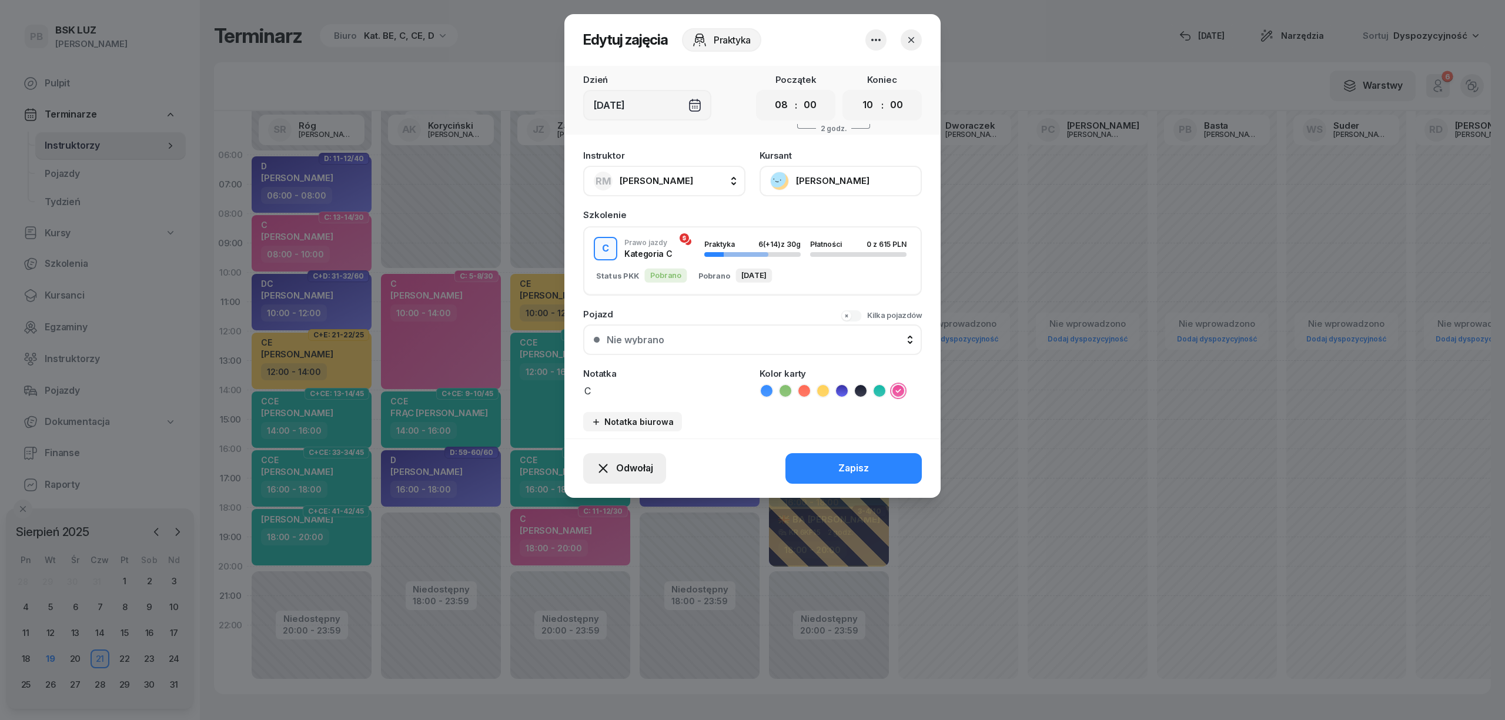
click at [640, 465] on span "Odwołaj" at bounding box center [634, 468] width 37 height 15
click at [652, 395] on link "Kursant odwołał" at bounding box center [618, 396] width 155 height 29
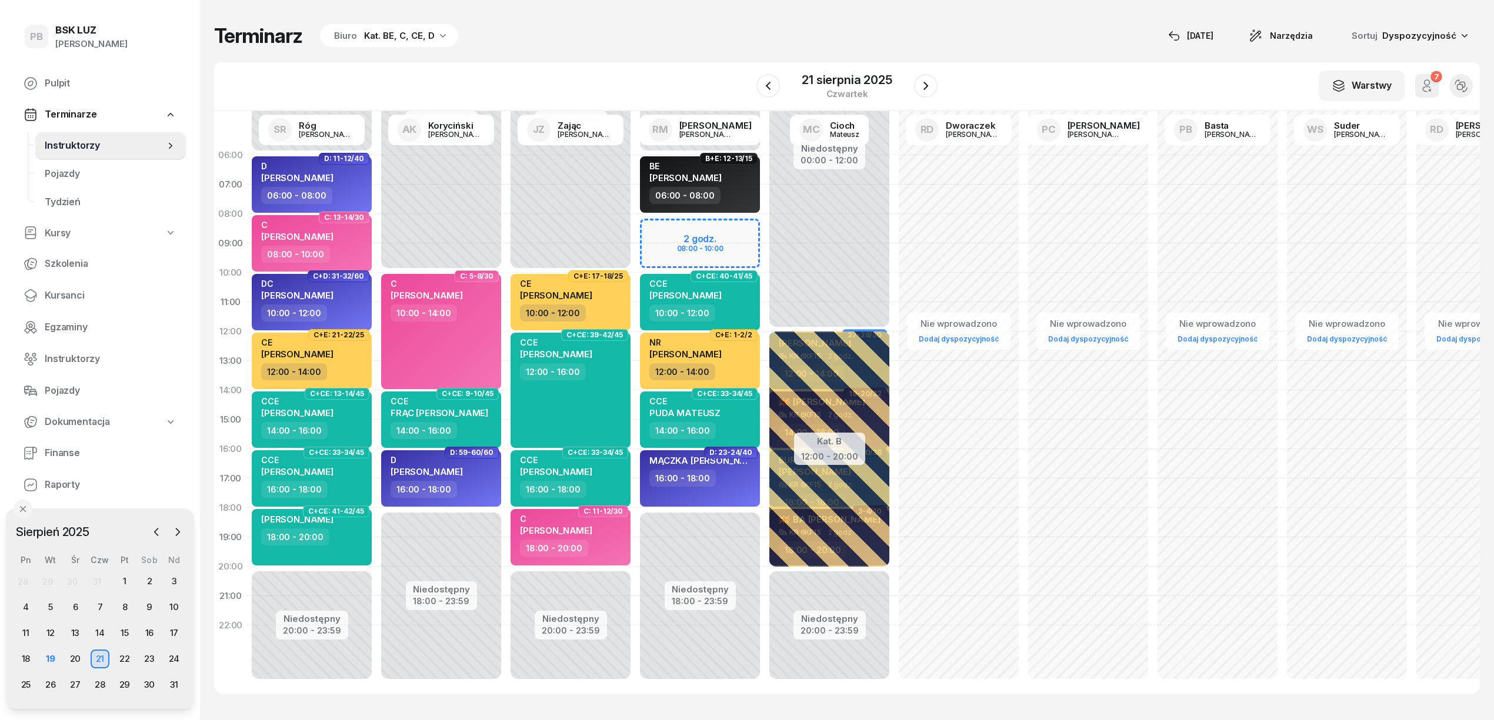
click at [859, 24] on div "Terminarz Biuro Kat. BE, C, CE, D [DATE] Narzędzia Sortuj Dyspozycyjność" at bounding box center [846, 36] width 1265 height 25
click at [920, 87] on icon "button" at bounding box center [926, 86] width 14 height 14
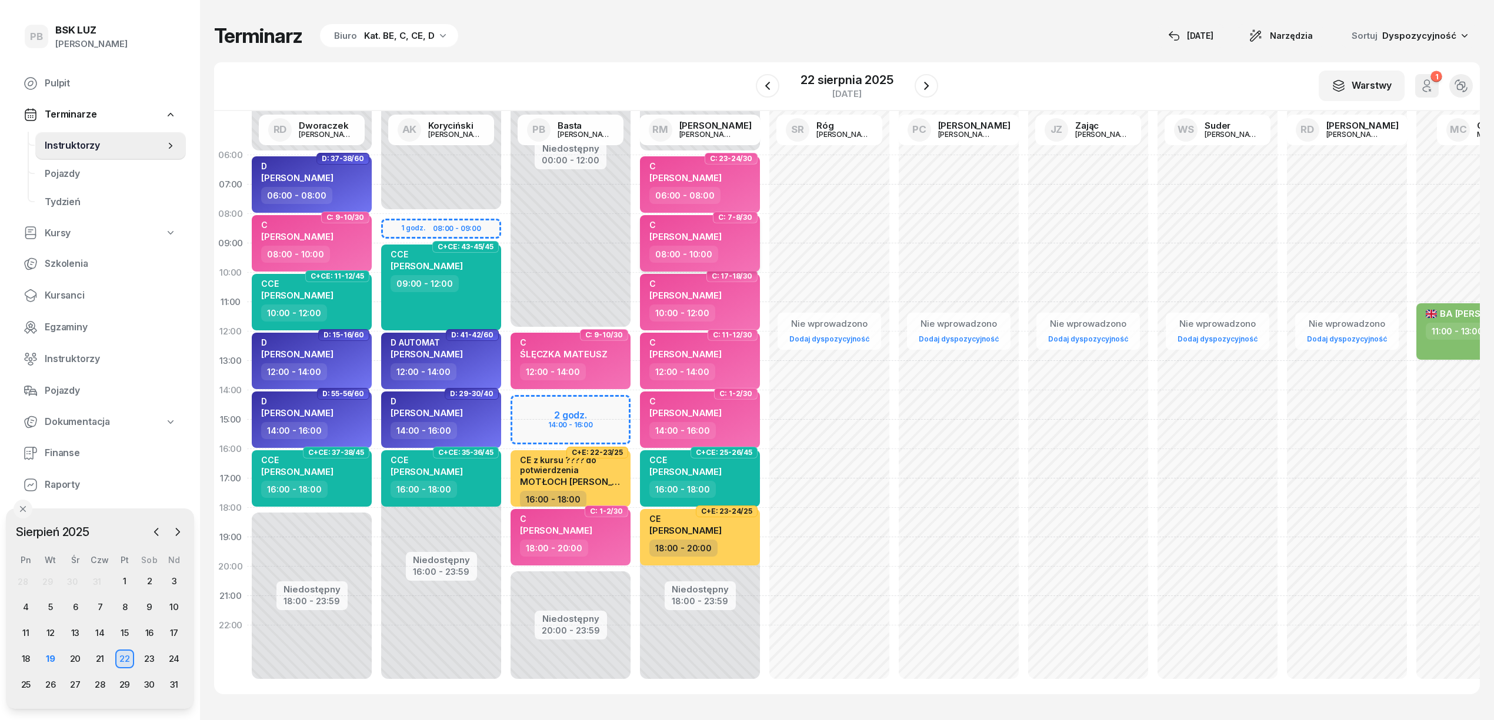
click at [751, 252] on div "08:00 - 10:00" at bounding box center [700, 254] width 103 height 17
select select "08"
select select "10"
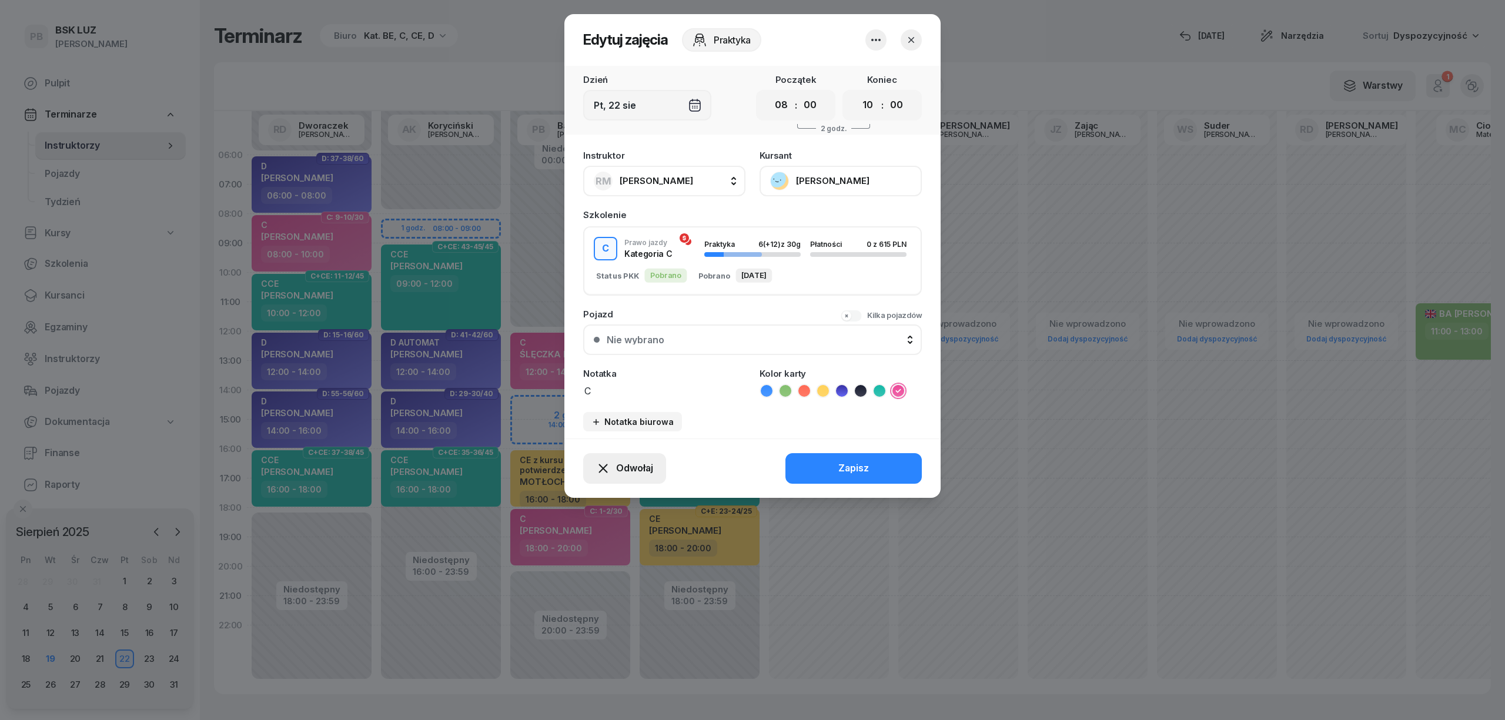
click at [639, 475] on button "Odwołaj" at bounding box center [624, 468] width 83 height 31
click at [659, 400] on link "Kursant odwołał" at bounding box center [618, 396] width 155 height 29
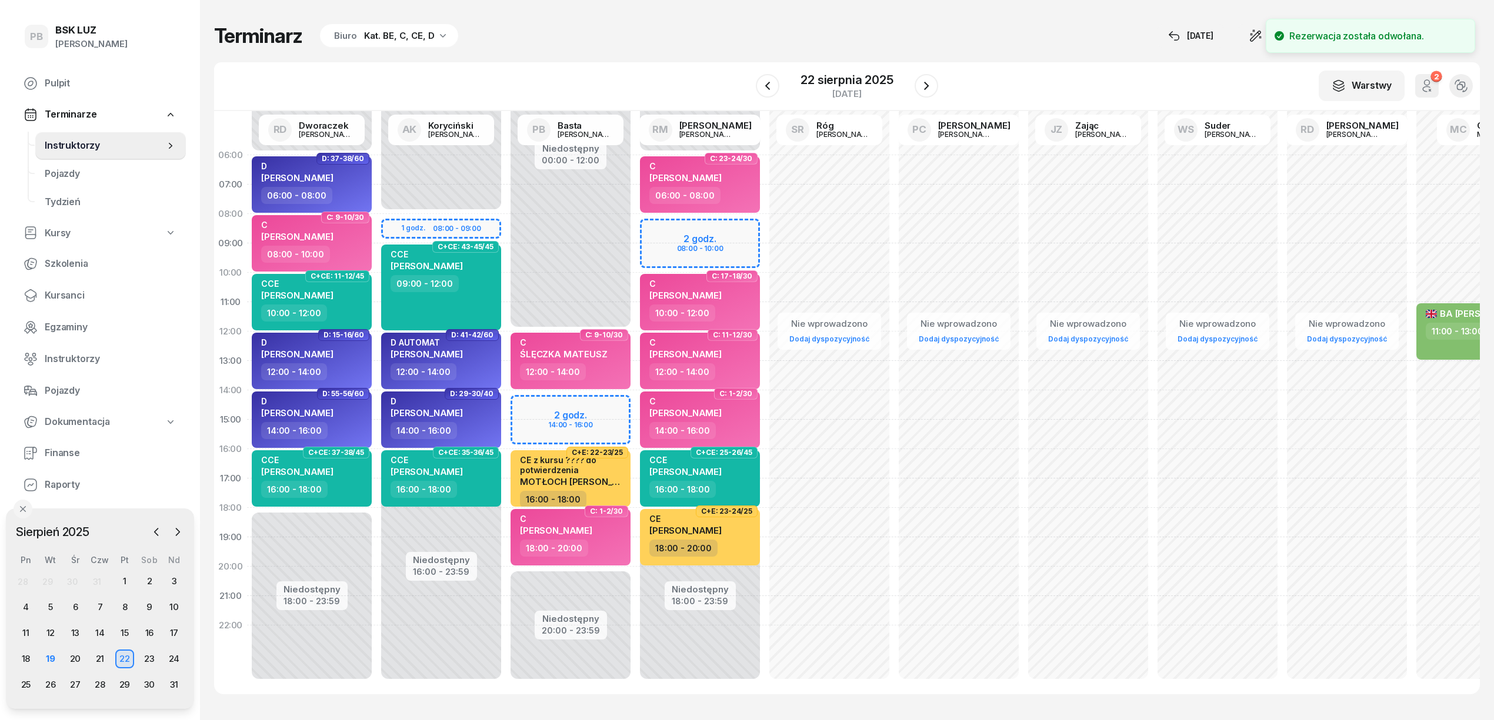
click at [740, 696] on div "Terminarz Biuro Kat. BE, C, CE, D [DATE] Narzędzia Sortuj Dyspozycyjność W Wybi…" at bounding box center [846, 359] width 1265 height 718
click at [924, 85] on icon "button" at bounding box center [926, 86] width 14 height 14
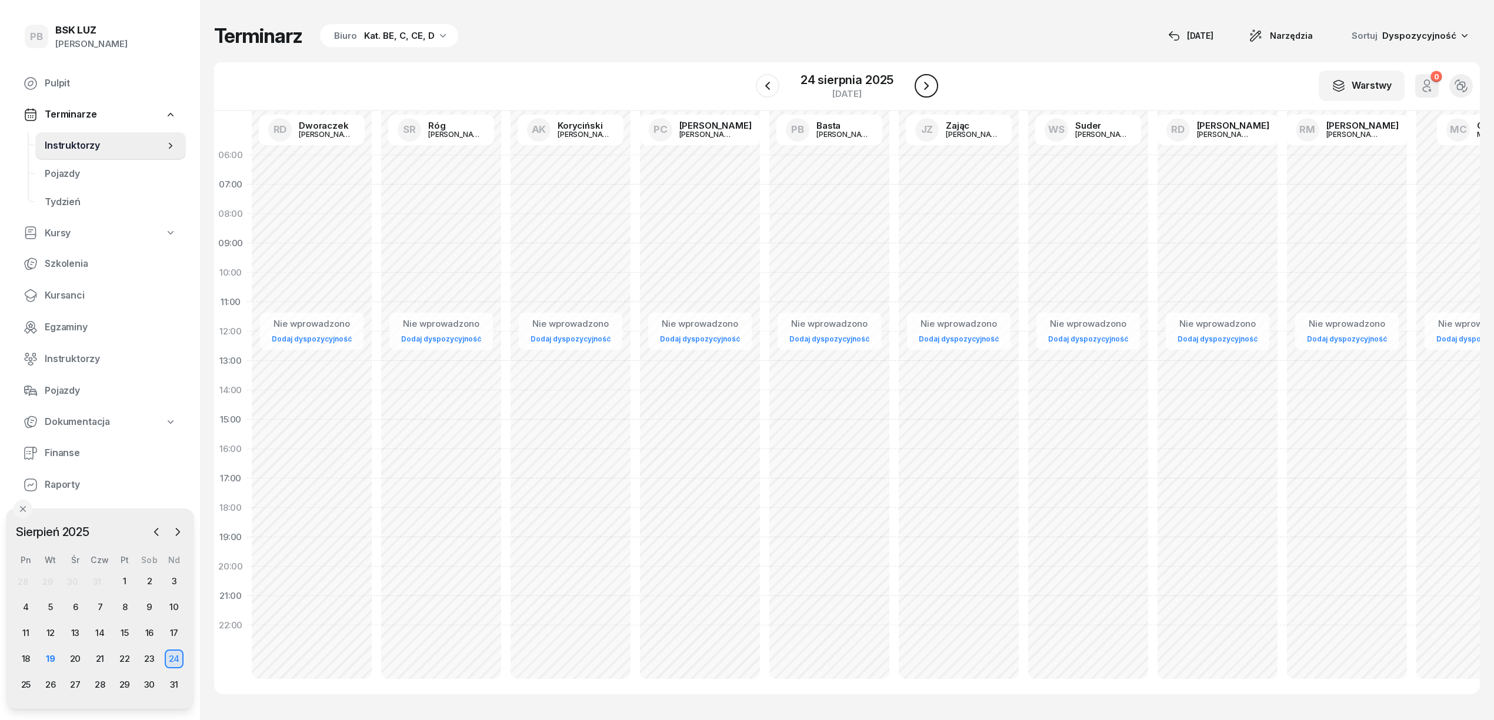
click at [924, 85] on icon "button" at bounding box center [926, 86] width 14 height 14
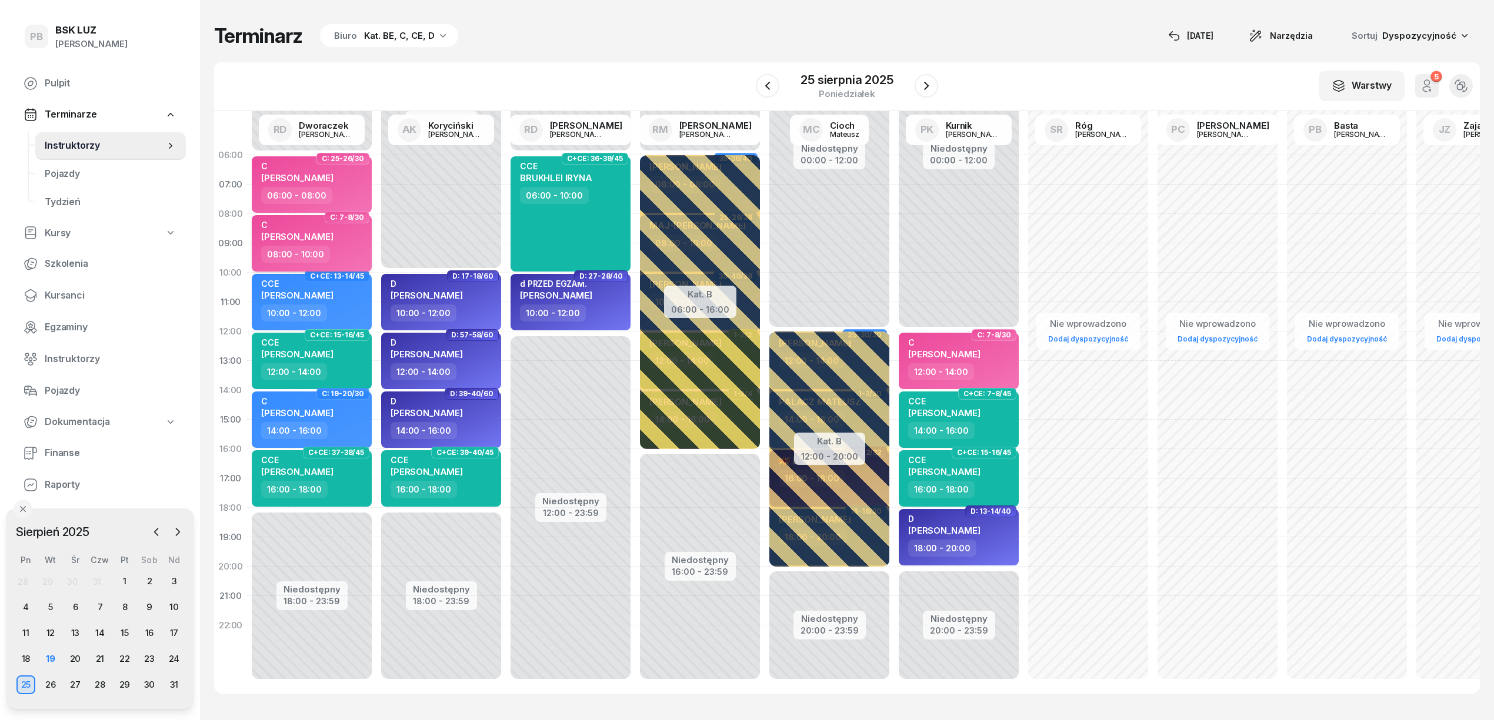
click at [359, 235] on div "C [PERSON_NAME]" at bounding box center [312, 233] width 103 height 26
select select "08"
select select "10"
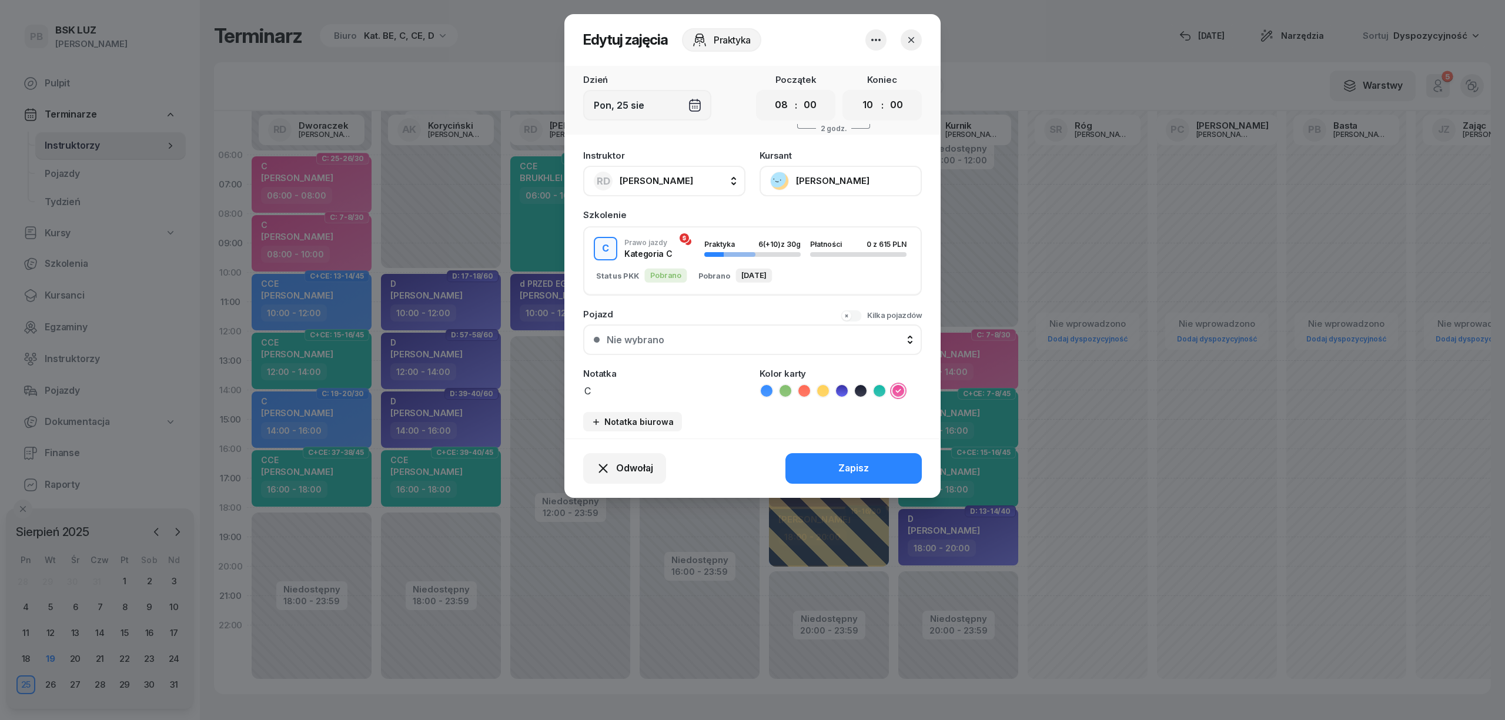
click at [826, 179] on button "[PERSON_NAME]" at bounding box center [841, 181] width 162 height 31
click at [636, 462] on span "Odwołaj" at bounding box center [634, 468] width 37 height 15
click at [628, 395] on div "Kursant odwołał" at bounding box center [603, 396] width 69 height 15
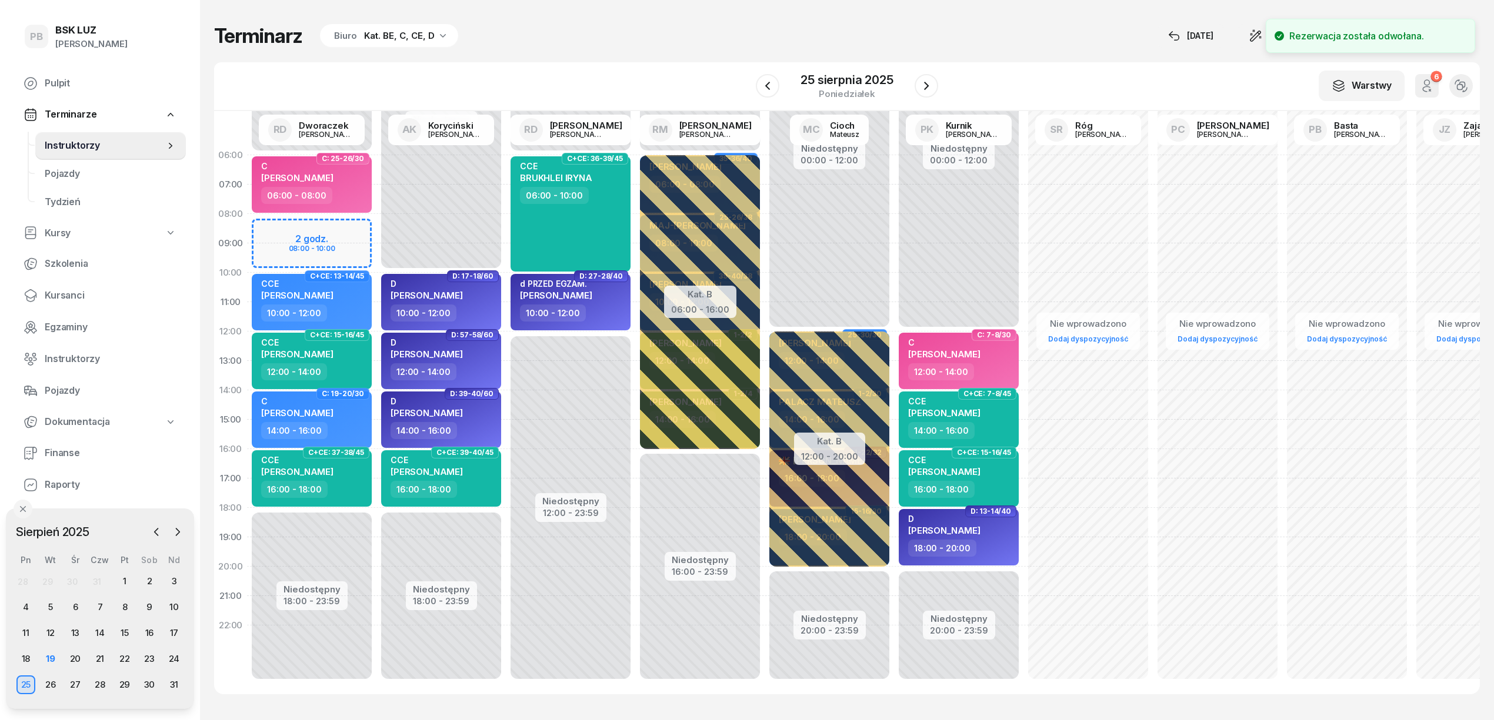
click at [605, 51] on div "Terminarz Biuro Kat. BE, C, CE, D [DATE] Narzędzia Sortuj Dyspozycyjność W Wybi…" at bounding box center [846, 359] width 1265 height 718
click at [71, 300] on span "Kursanci" at bounding box center [111, 295] width 132 height 15
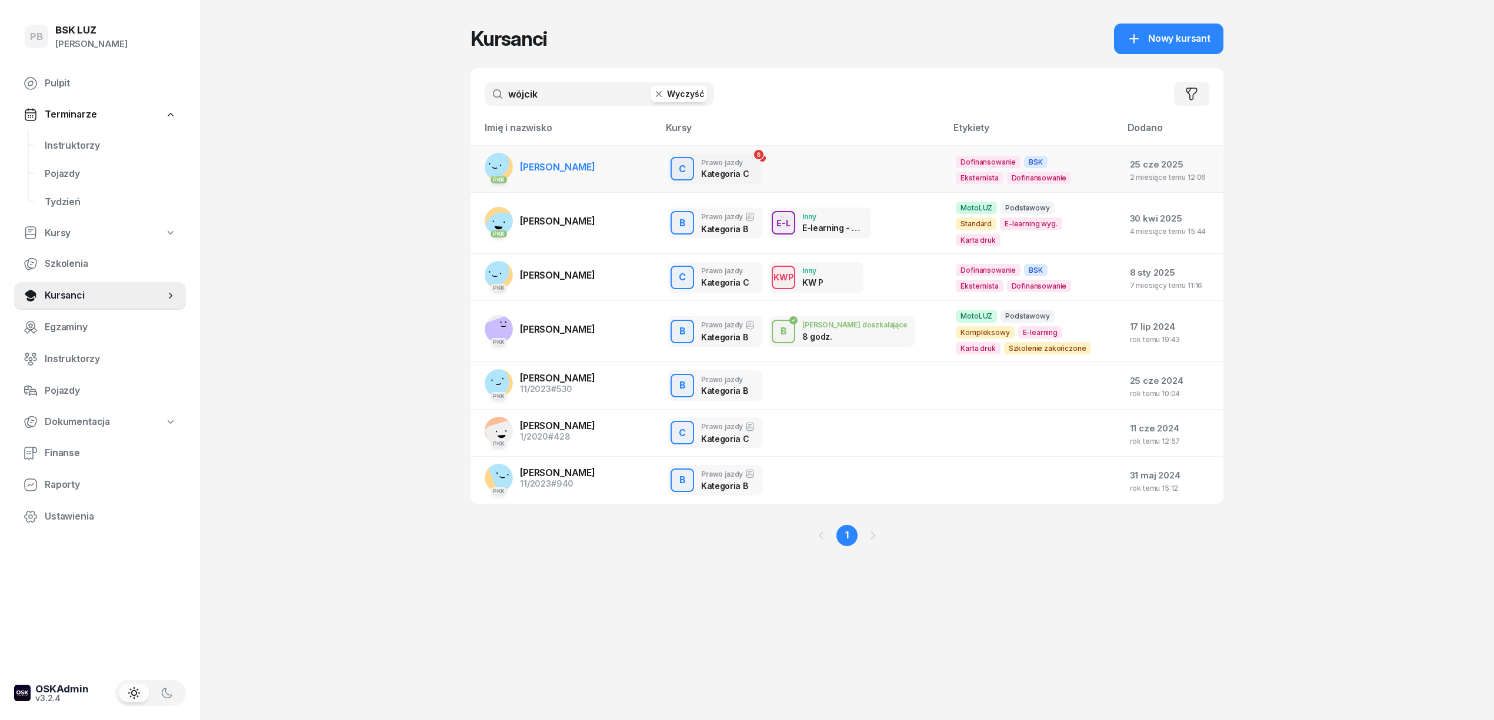
click at [563, 166] on span "[PERSON_NAME]" at bounding box center [557, 167] width 75 height 12
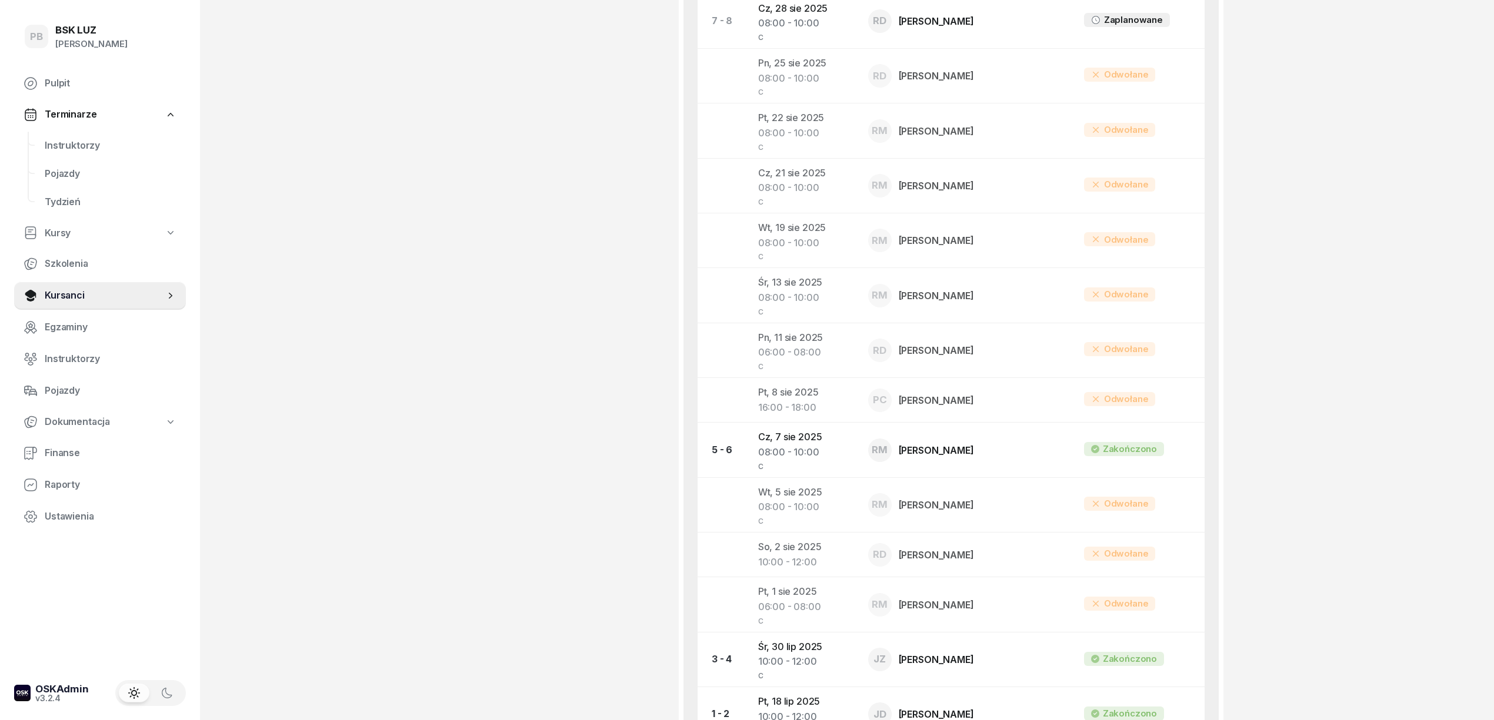
scroll to position [782, 0]
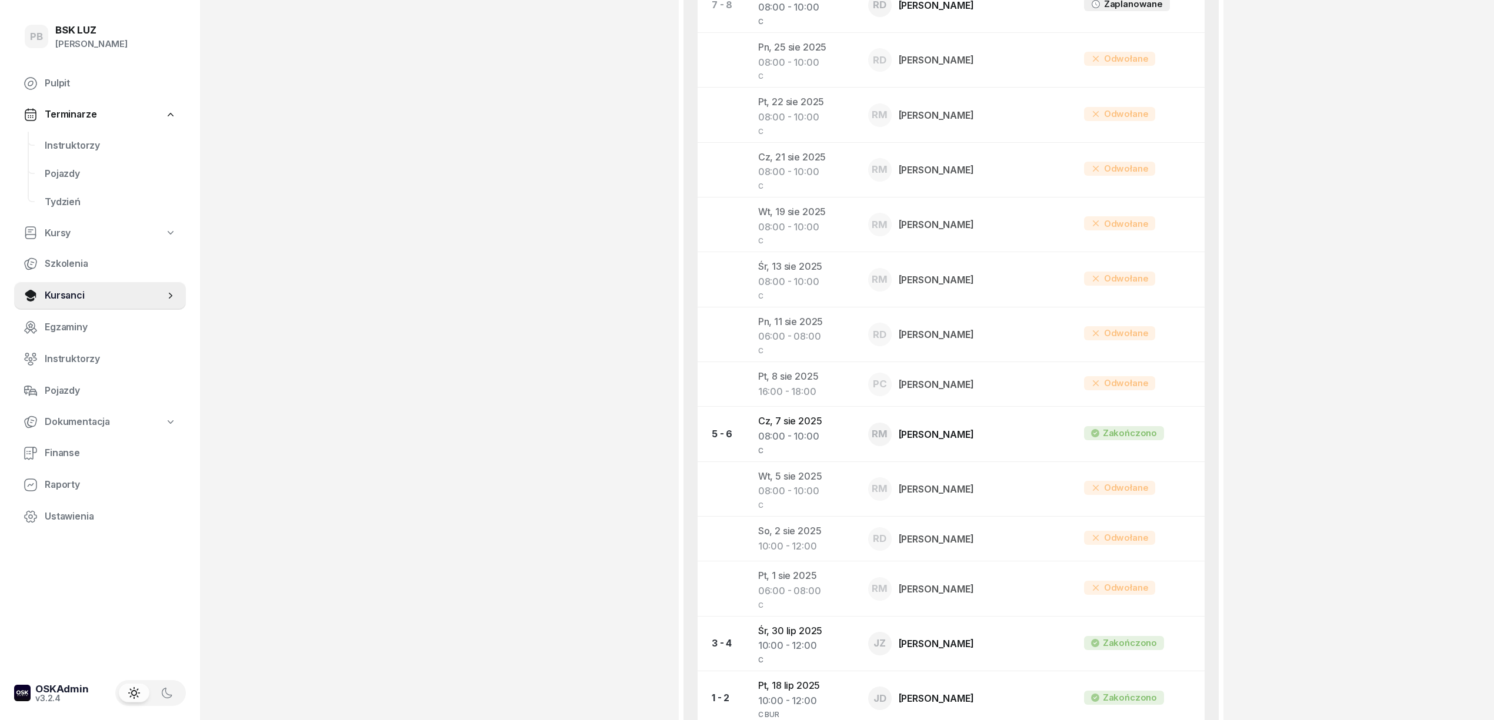
click at [1385, 648] on div "PB BSK [PERSON_NAME] Pulpit Terminarze Instruktorzy Pojazdy Tydzień Kursy Szkol…" at bounding box center [747, 45] width 1494 height 1655
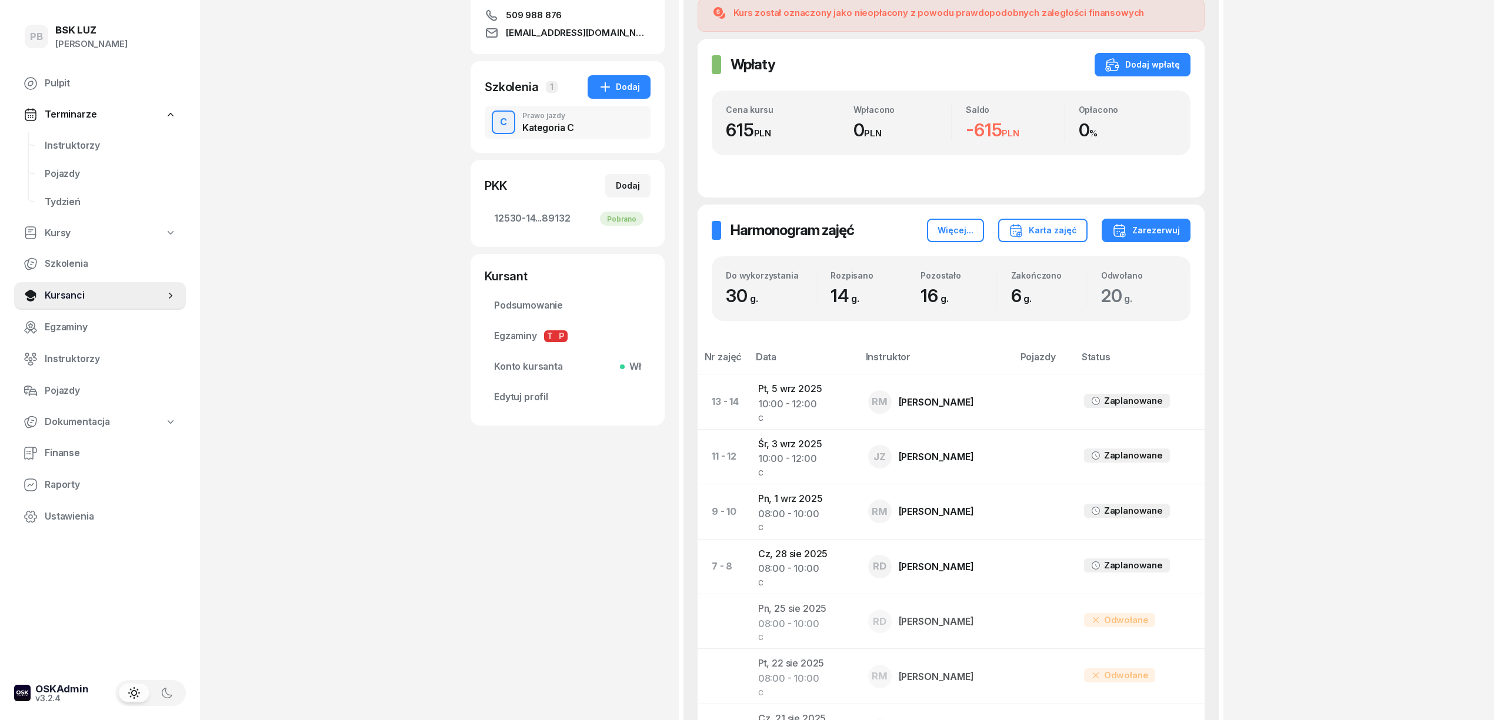
scroll to position [235, 0]
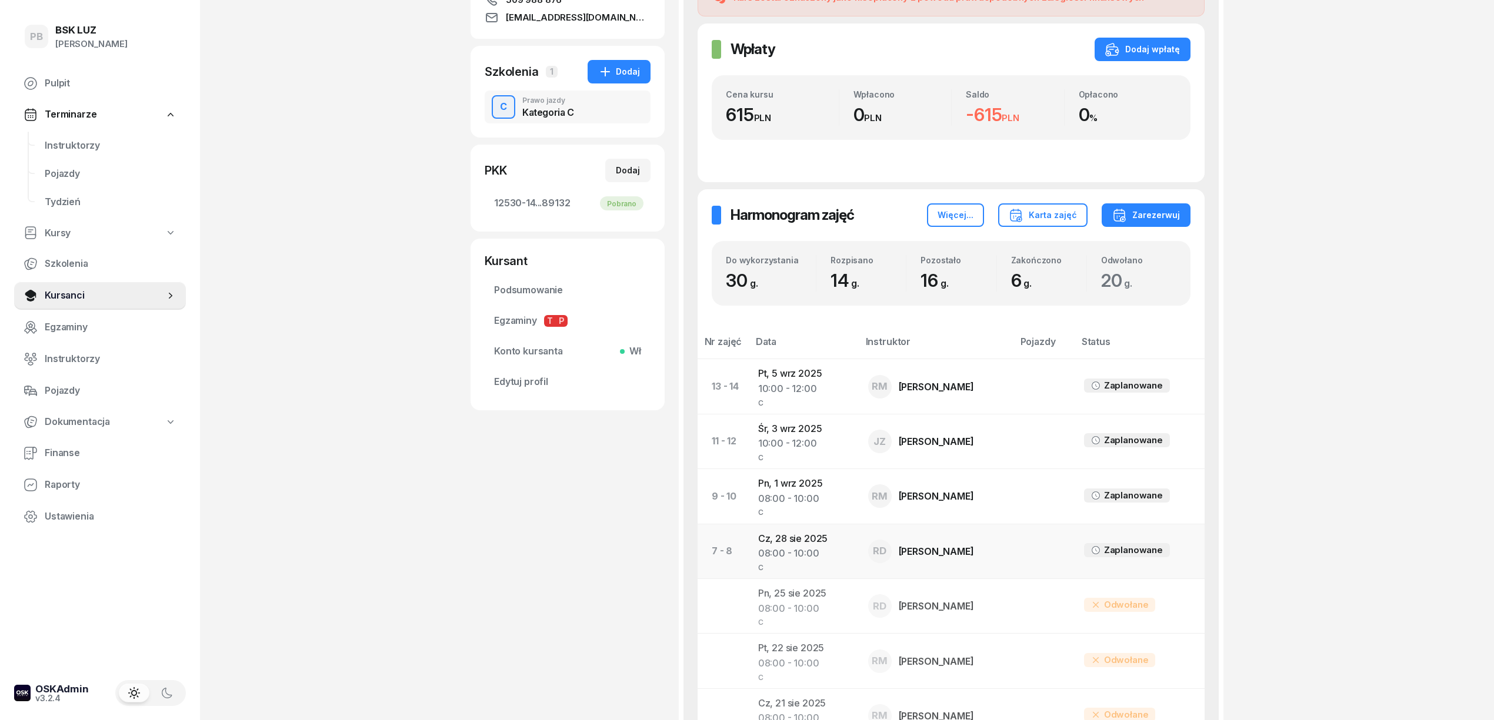
click at [784, 544] on td "[DATE] 08:00 - 10:00 C" at bounding box center [804, 551] width 110 height 55
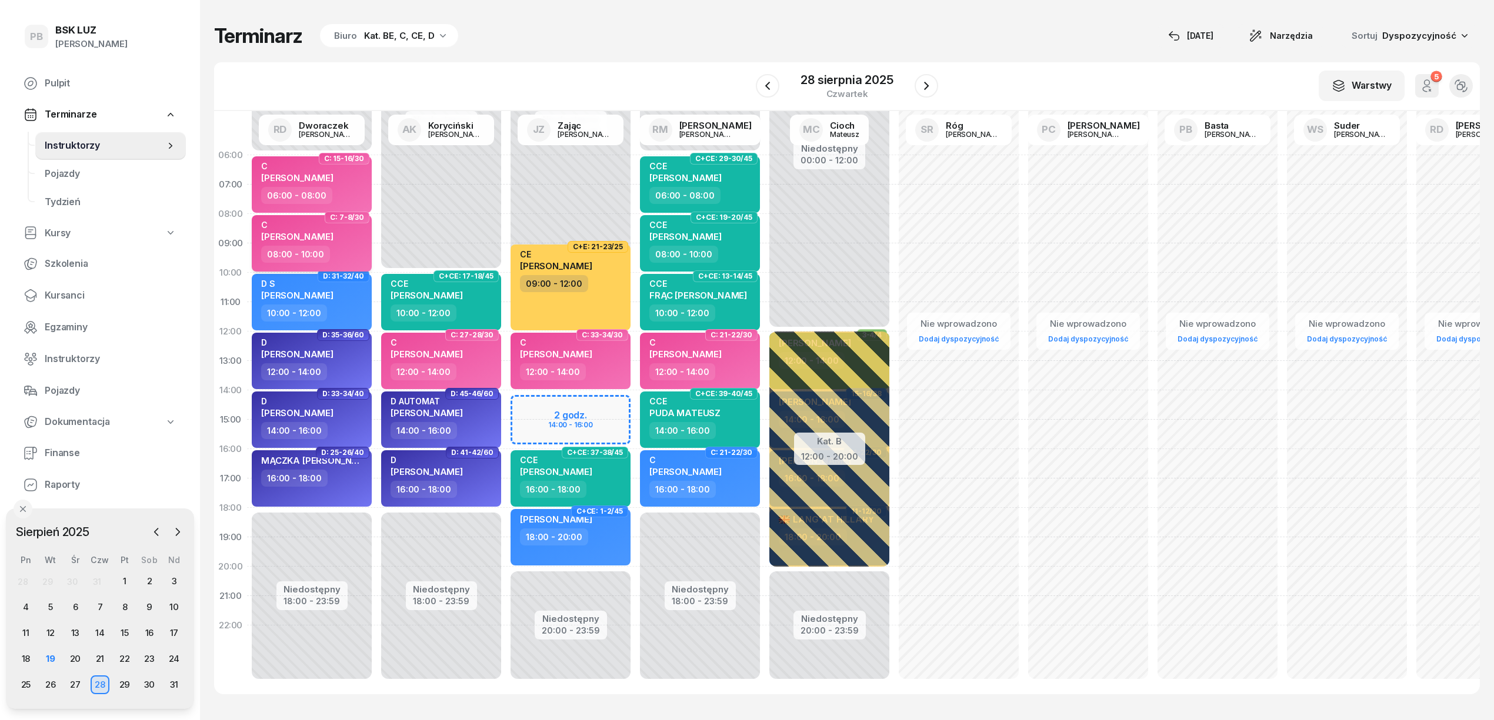
click at [360, 251] on div "08:00 - 10:00" at bounding box center [312, 254] width 103 height 17
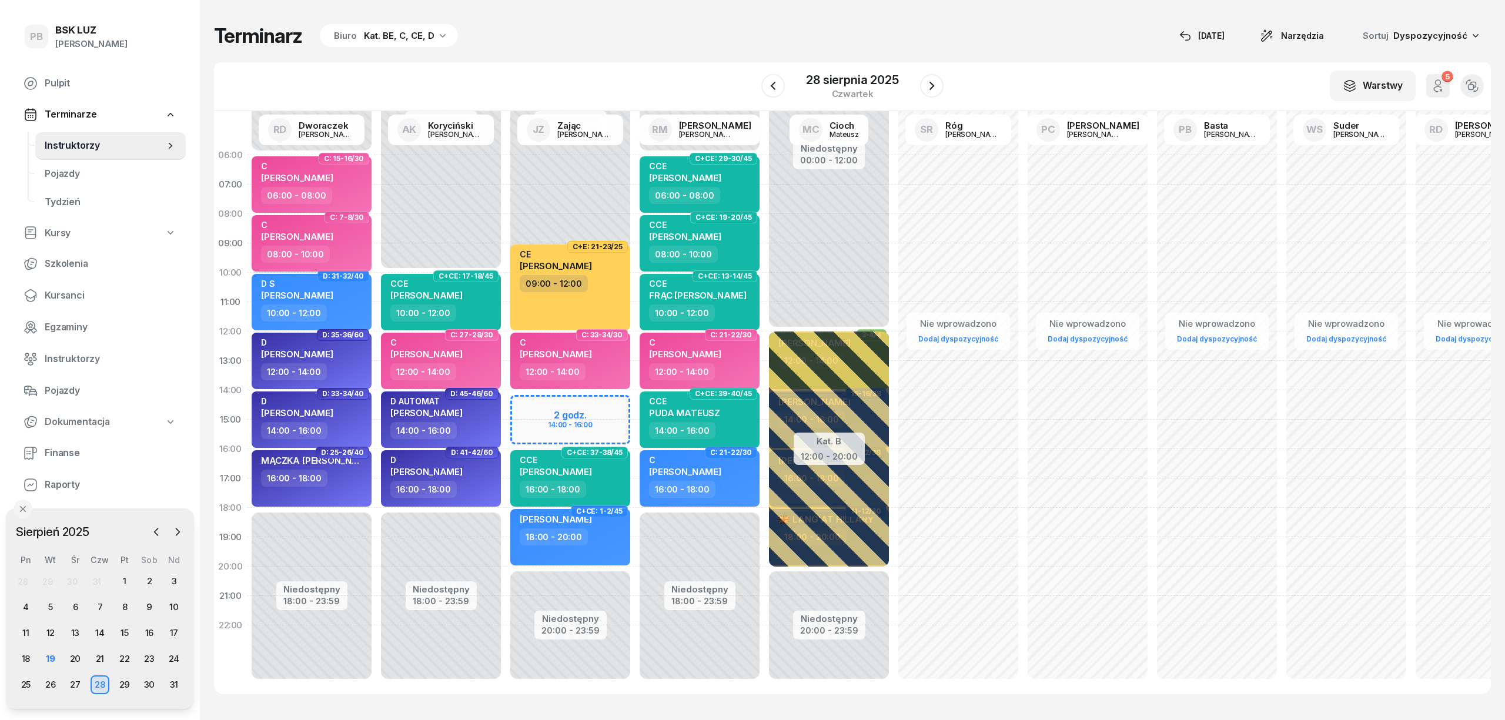
select select "08"
select select "10"
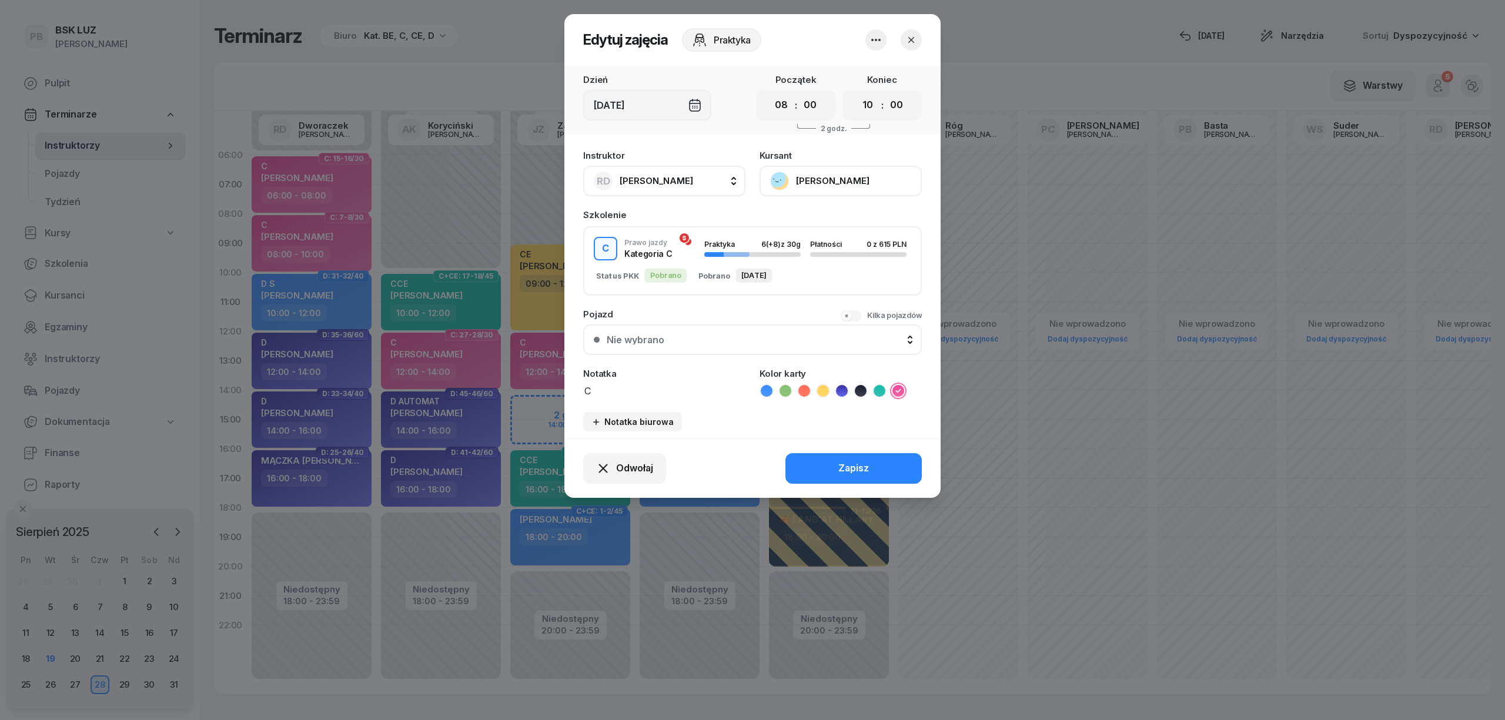
click at [619, 387] on textarea "C" at bounding box center [664, 390] width 162 height 15
type textarea "C walidacja [PERSON_NAME]"
click at [830, 462] on button "Zapisz" at bounding box center [854, 468] width 136 height 31
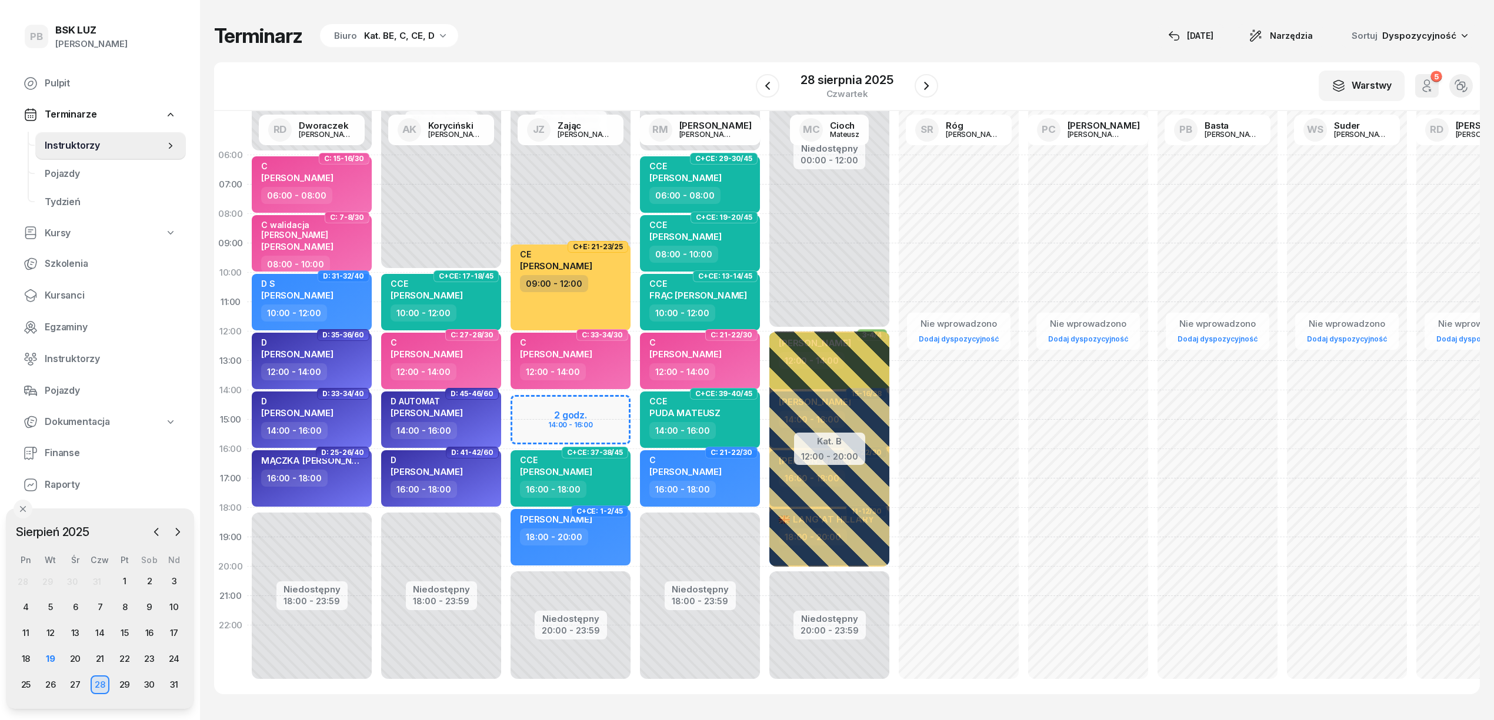
click at [956, 66] on div "W Wybierz AK [PERSON_NAME] BP [PERSON_NAME] DP [PERSON_NAME] GS [PERSON_NAME] I…" at bounding box center [846, 86] width 1265 height 49
click at [78, 661] on div "20" at bounding box center [75, 659] width 19 height 19
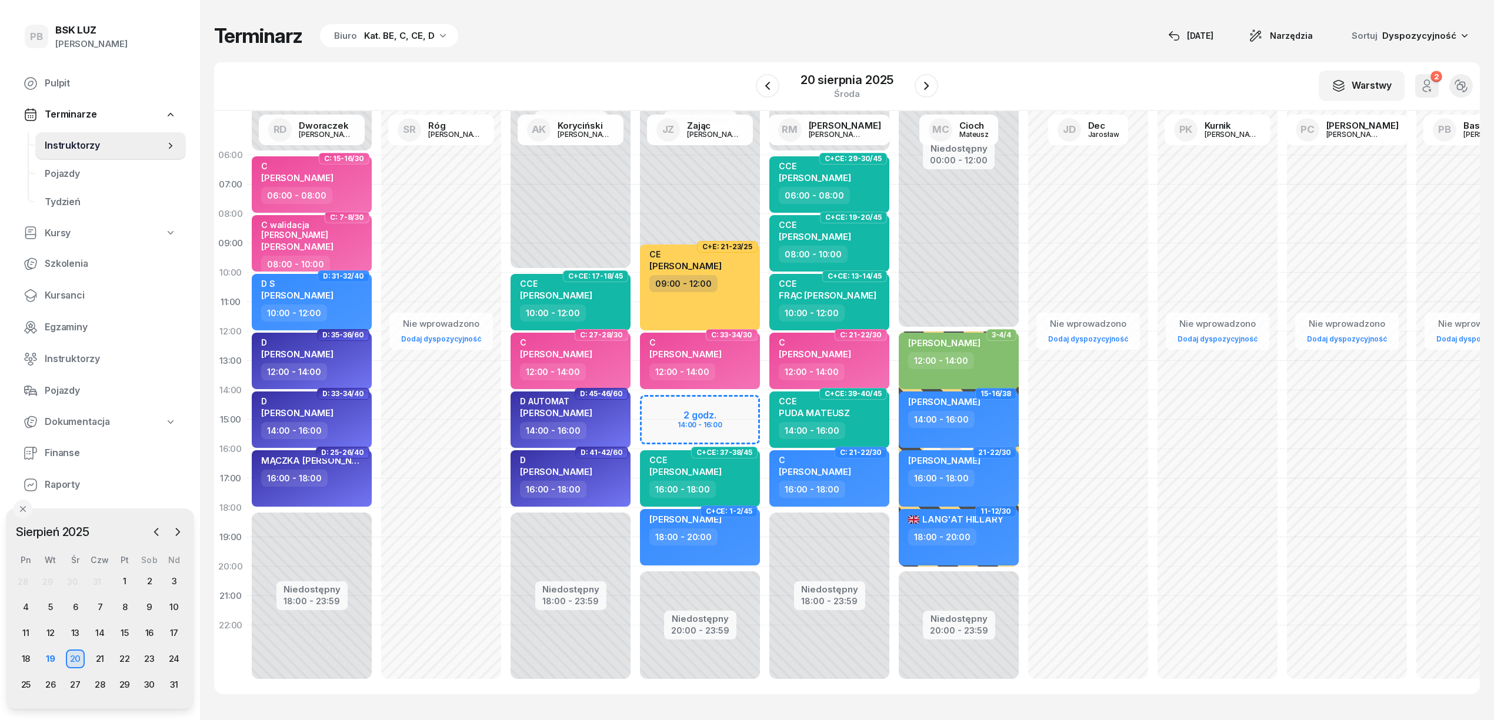
click at [39, 653] on div "19" at bounding box center [50, 659] width 25 height 19
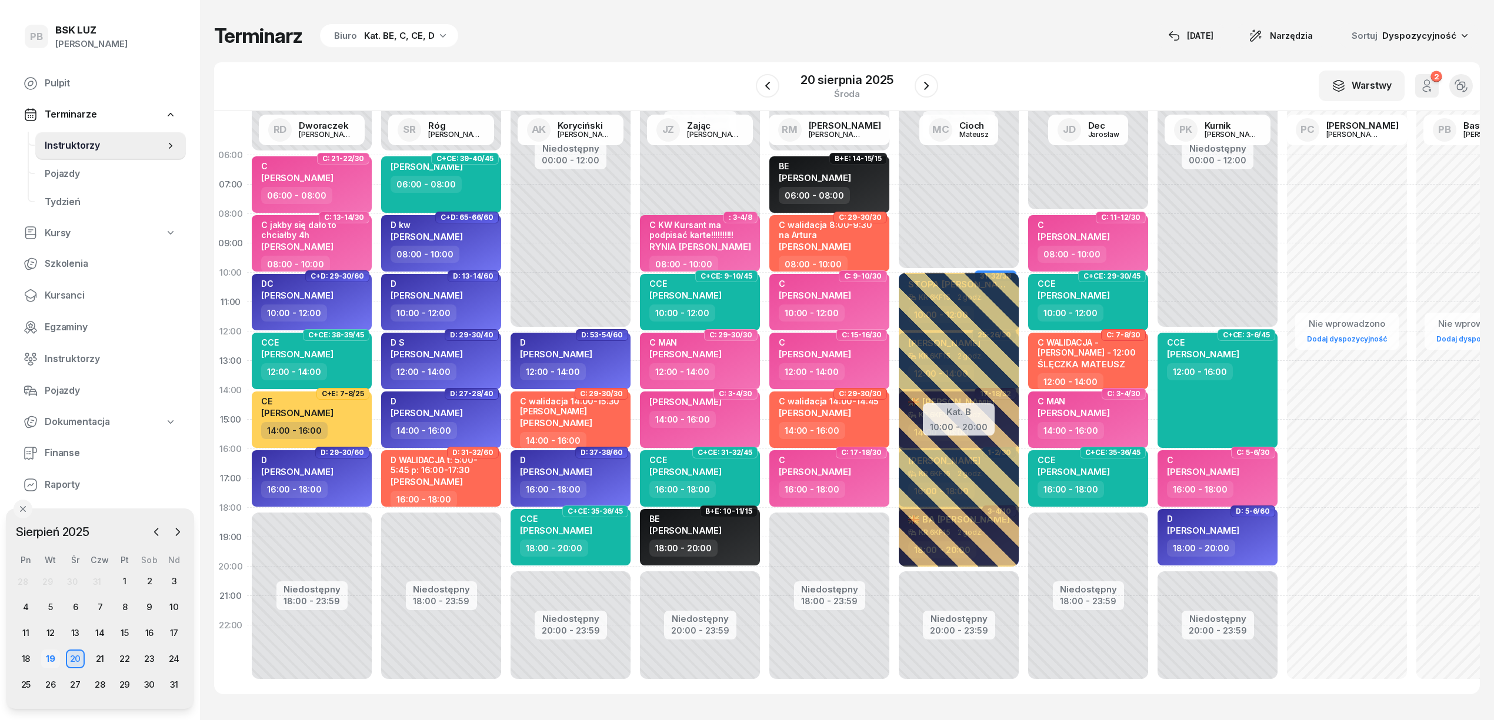
click at [48, 656] on div "19" at bounding box center [50, 659] width 19 height 19
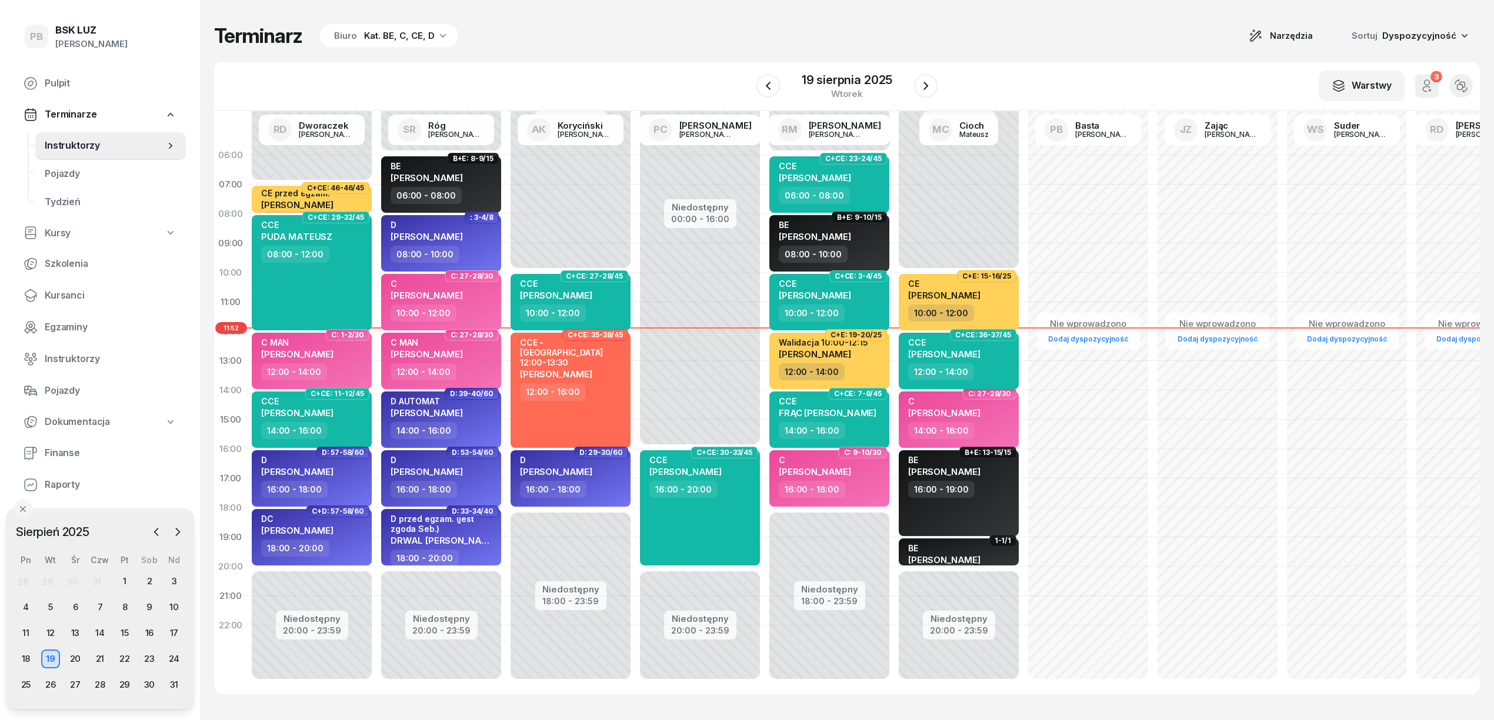
click at [993, 377] on div "12:00 - 14:00" at bounding box center [959, 371] width 103 height 17
select select "12"
select select "14"
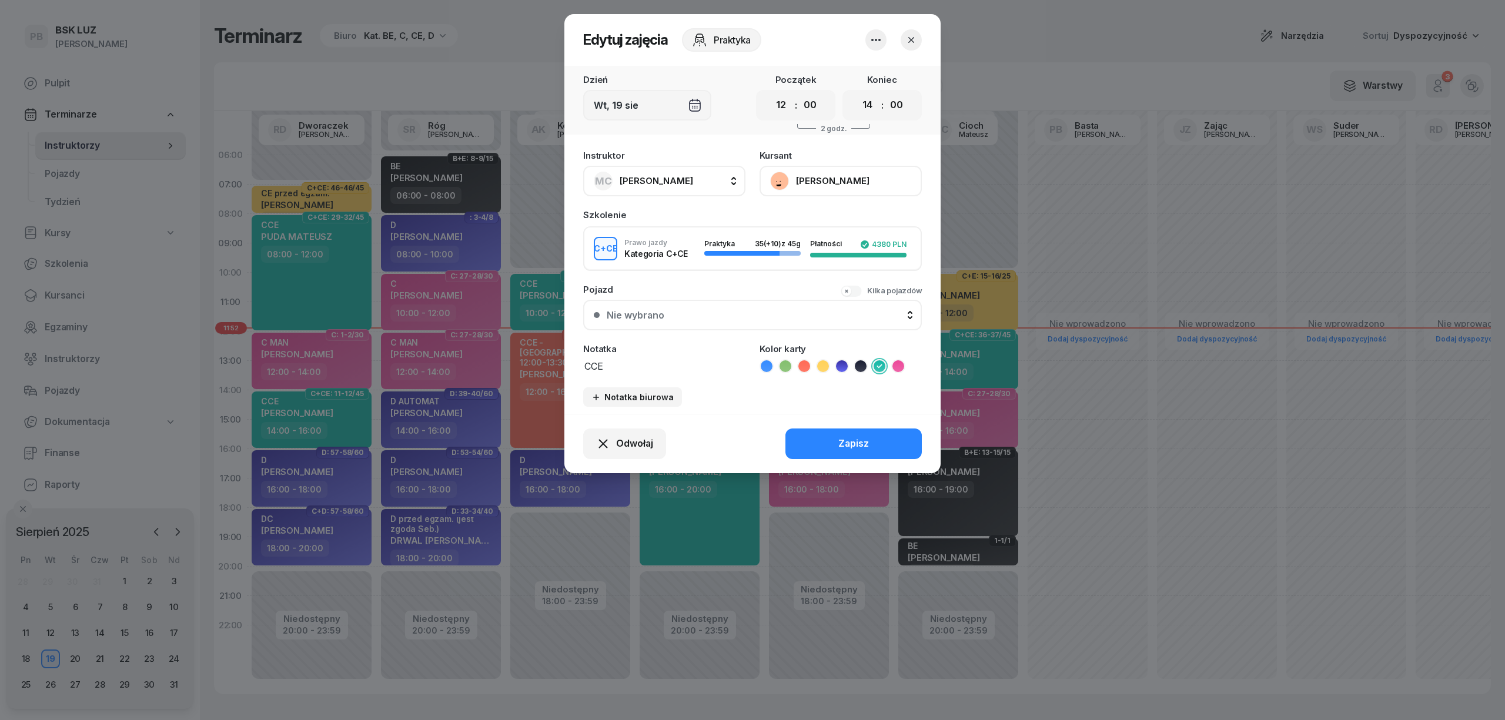
click at [883, 179] on button "[PERSON_NAME]" at bounding box center [841, 181] width 162 height 31
click at [879, 222] on link "Otwórz profil" at bounding box center [839, 220] width 155 height 29
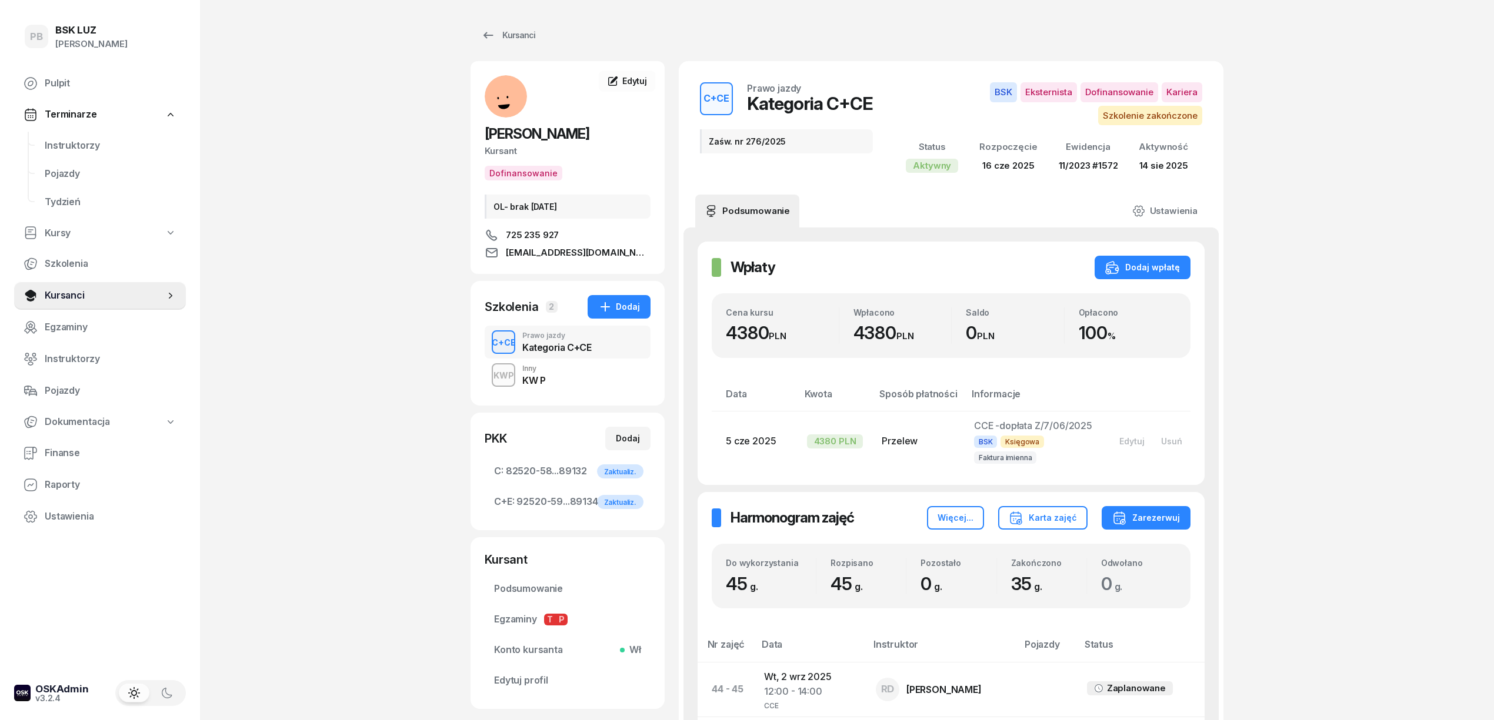
click at [84, 144] on span "Instruktorzy" at bounding box center [111, 145] width 132 height 15
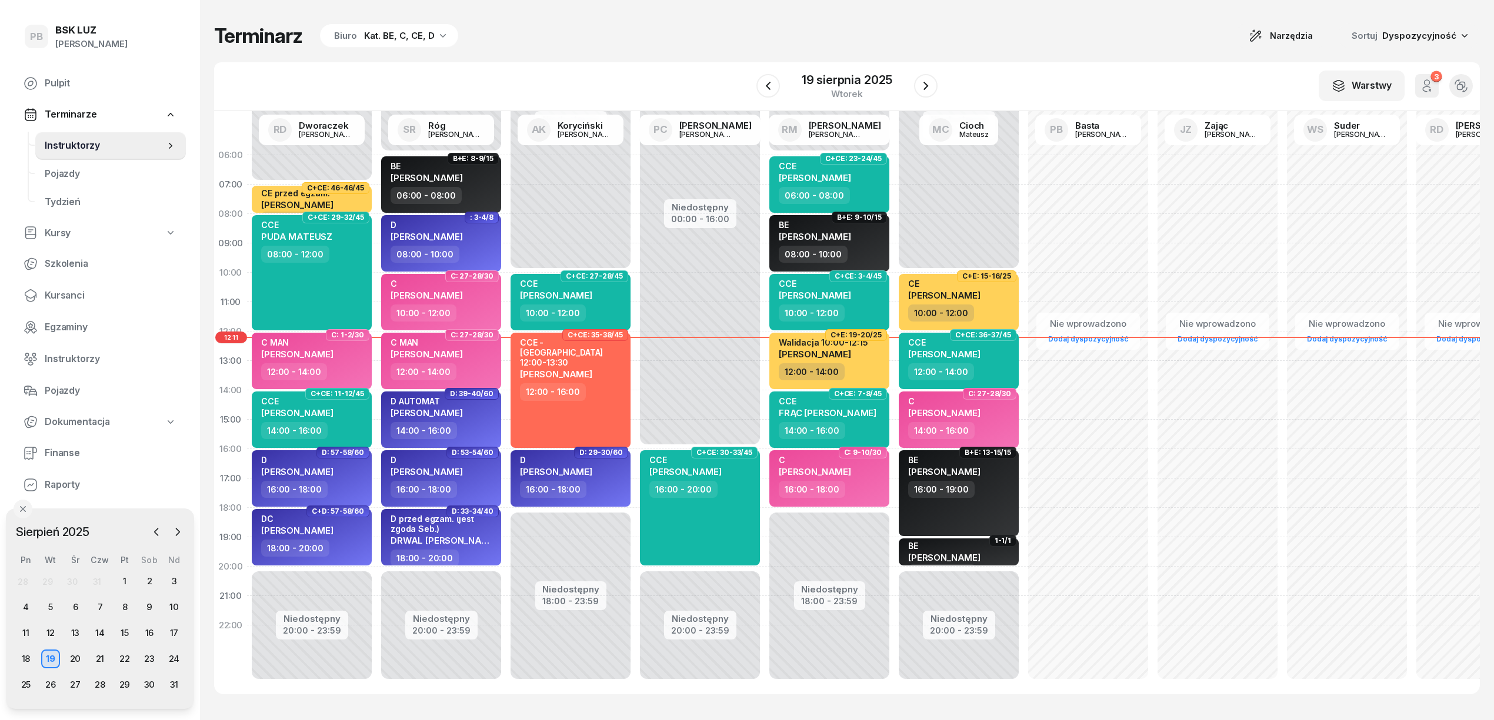
click at [666, 34] on div "Terminarz Biuro Kat. BE, C, CE, D Narzędzia Sortuj Dyspozycyjność" at bounding box center [846, 36] width 1265 height 25
click at [720, 29] on div "Terminarz Biuro Kat. BE, C, CE, D Narzędzia Sortuj Dyspozycyjność" at bounding box center [846, 36] width 1265 height 25
click at [701, 33] on div "Terminarz Biuro Kat. BE, C, CE, D Narzędzia Sortuj Dyspozycyjność" at bounding box center [846, 36] width 1265 height 25
click at [635, 510] on div "Niedostępny 00:00 - 10:00 Niedostępny 18:00 - 23:59 C+CE: 27-28/45 CCE [PERSON_…" at bounding box center [699, 420] width 129 height 559
select select "18"
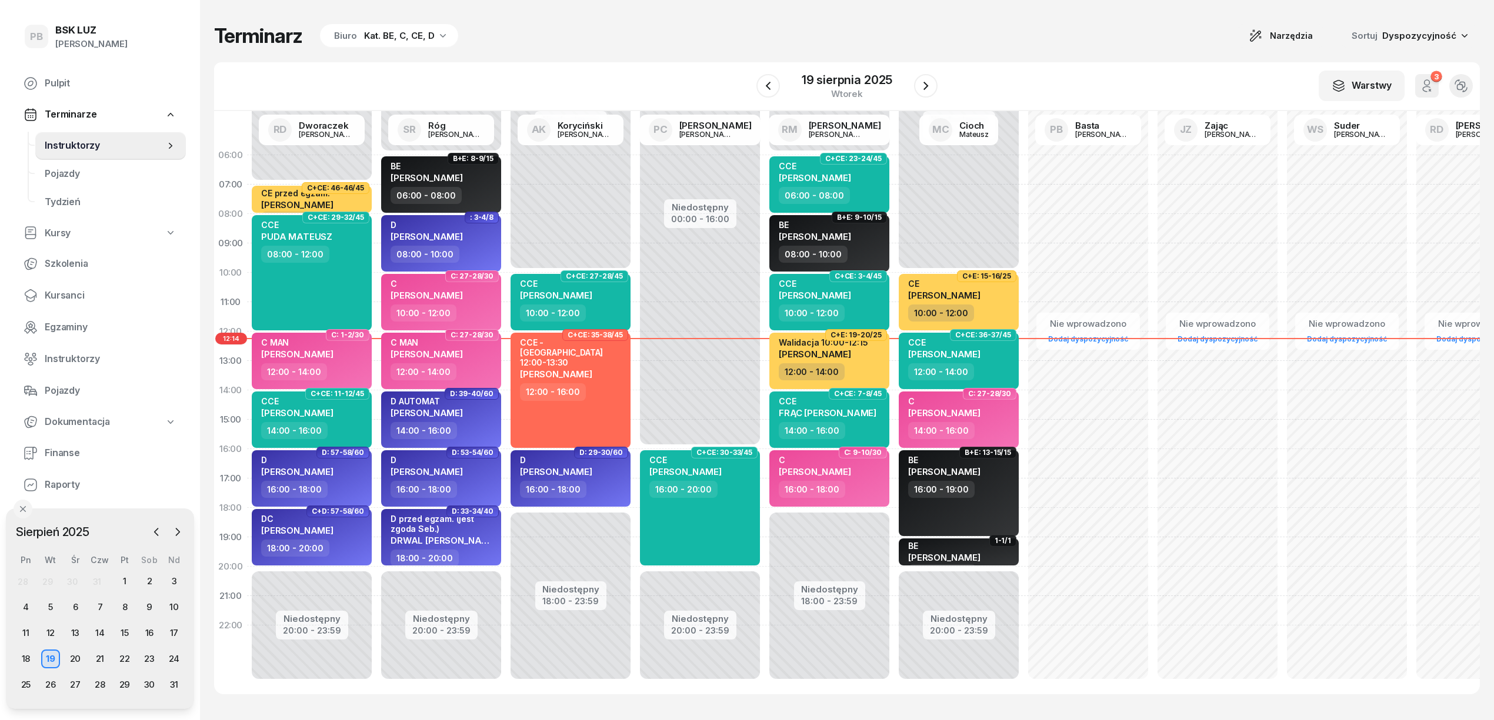
select select "20"
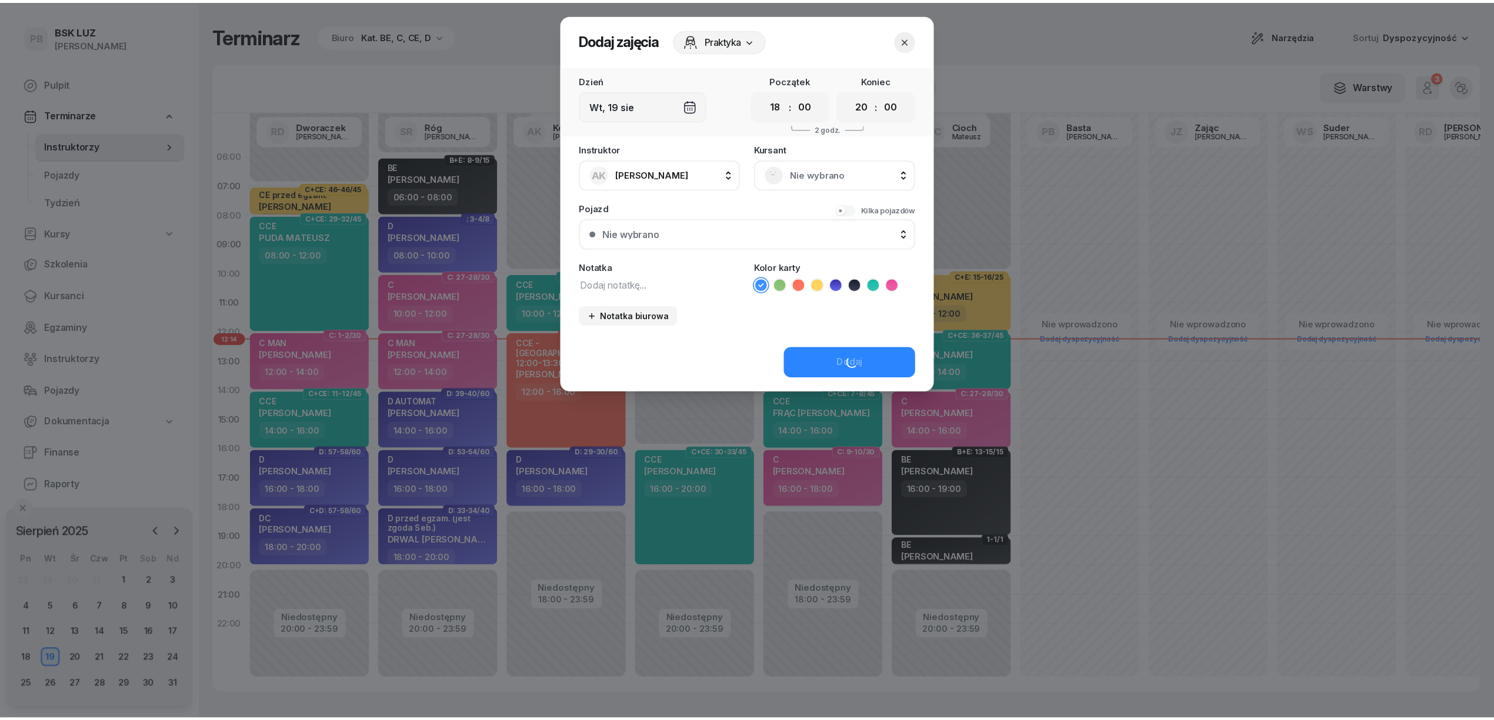
scroll to position [1, 0]
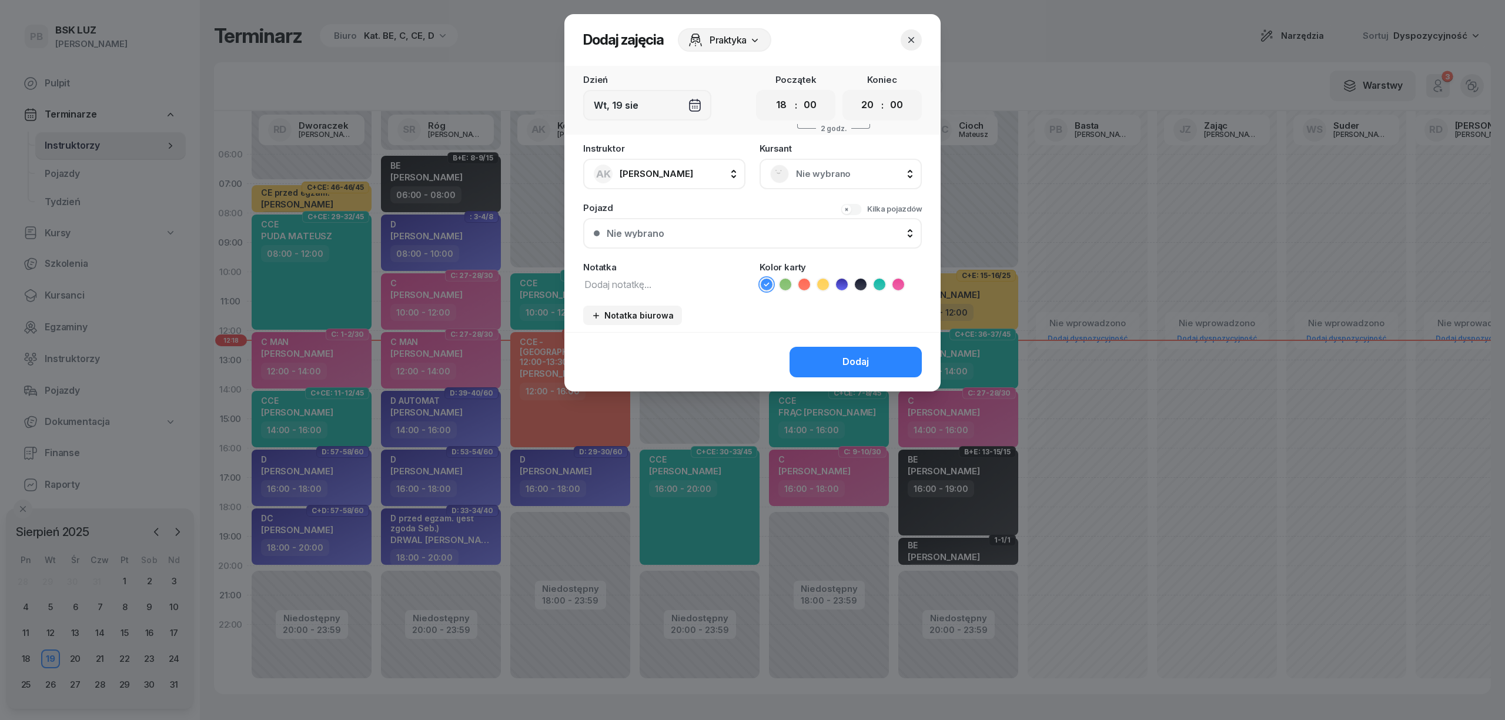
click at [914, 44] on icon "button" at bounding box center [912, 40] width 12 height 12
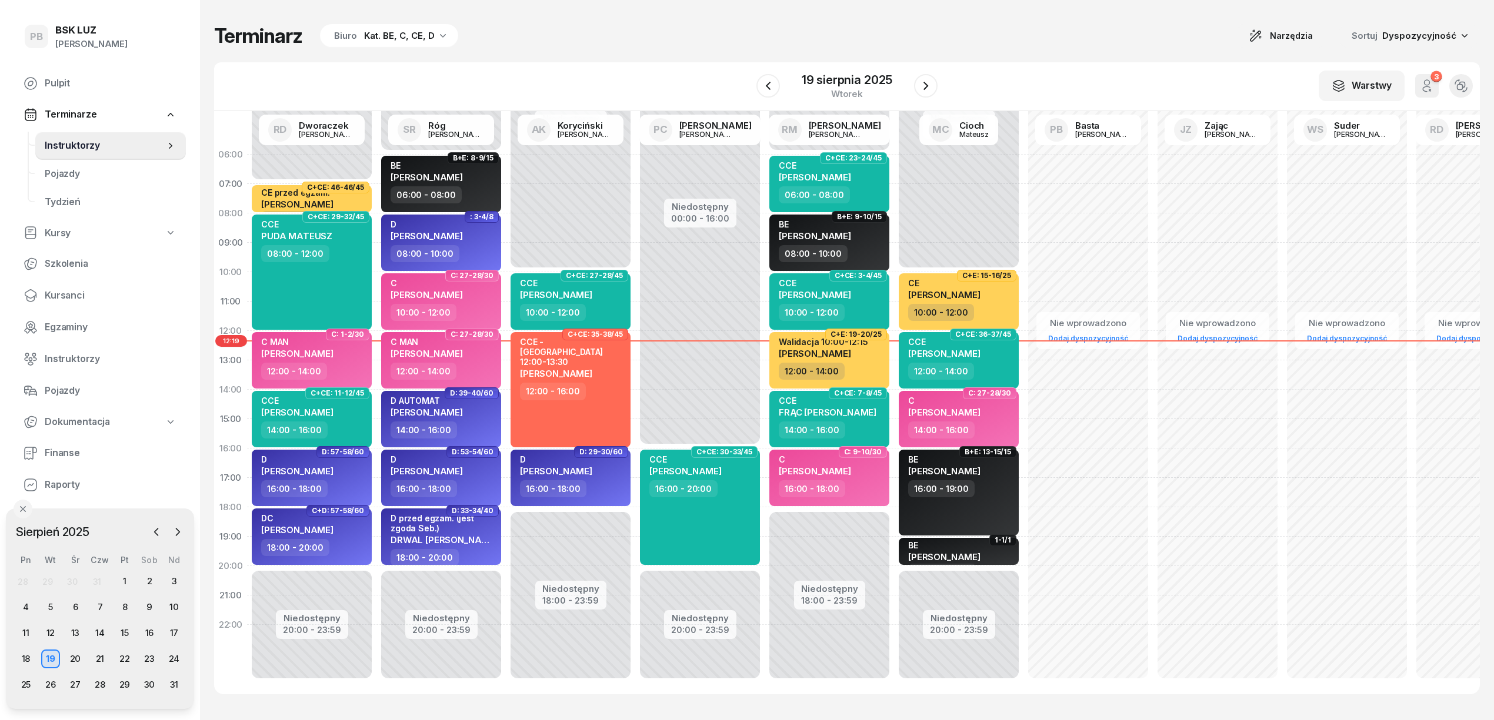
click at [1107, 65] on div "W Wybierz AK [PERSON_NAME] BP [PERSON_NAME] DP [PERSON_NAME] GS [PERSON_NAME] I…" at bounding box center [846, 86] width 1265 height 49
click at [1154, 48] on div "Terminarz Biuro Kat. BE, C, CE, D Narzędzia Sortuj Dyspozycyjność" at bounding box center [846, 36] width 1265 height 25
click at [813, 8] on div "Terminarz Biuro Kat. BE, C, CE, D Narzędzia Sortuj Dyspozycyjność W Wybierz AK …" at bounding box center [846, 359] width 1265 height 718
click at [1076, 49] on div "Terminarz Biuro Kat. BE, C, CE, D Narzędzia Sortuj Dyspozycyjność W Wybierz AK …" at bounding box center [846, 359] width 1265 height 718
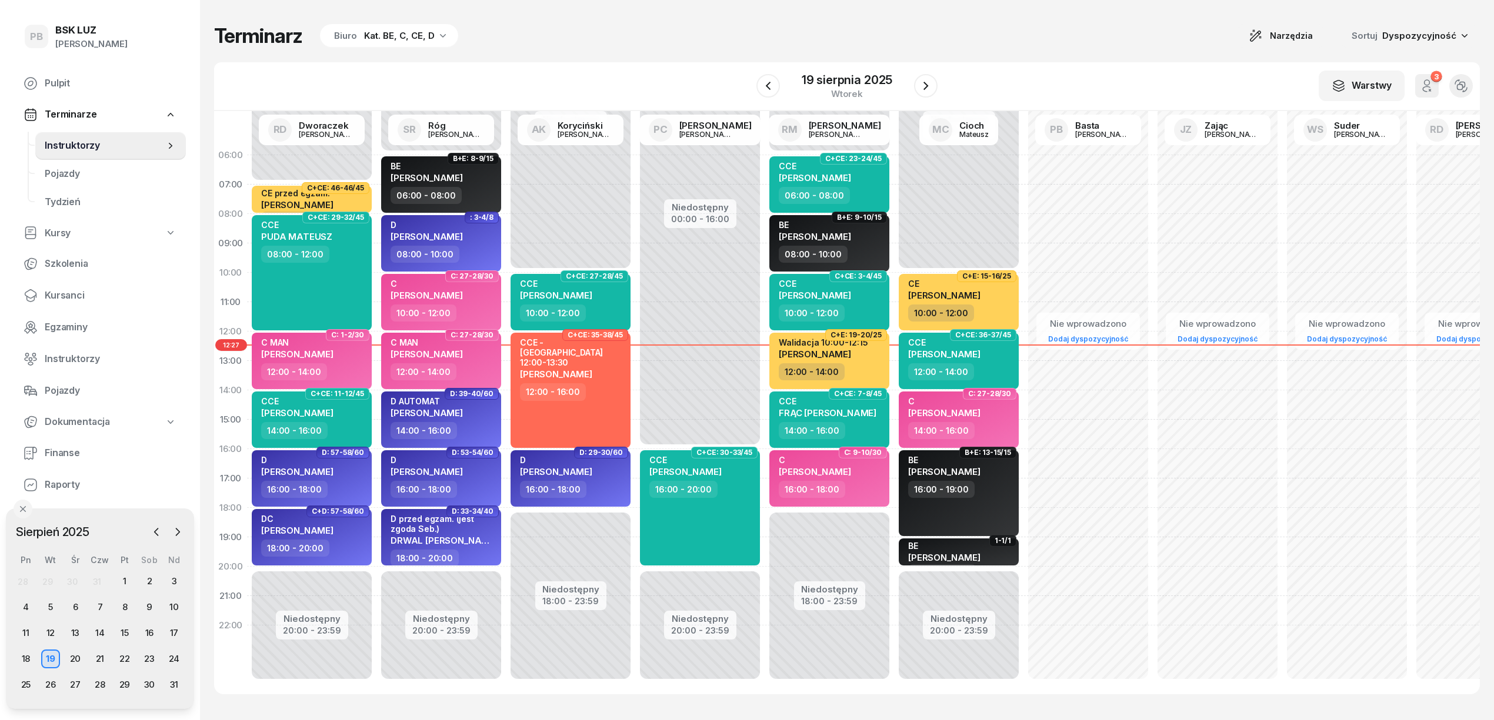
click at [1090, 43] on div "Terminarz Biuro Kat. BE, C, CE, D Narzędzia Sortuj Dyspozycyjność" at bounding box center [846, 36] width 1265 height 25
click at [175, 533] on icon "button" at bounding box center [178, 532] width 12 height 12
click at [48, 602] on div "9" at bounding box center [50, 607] width 19 height 19
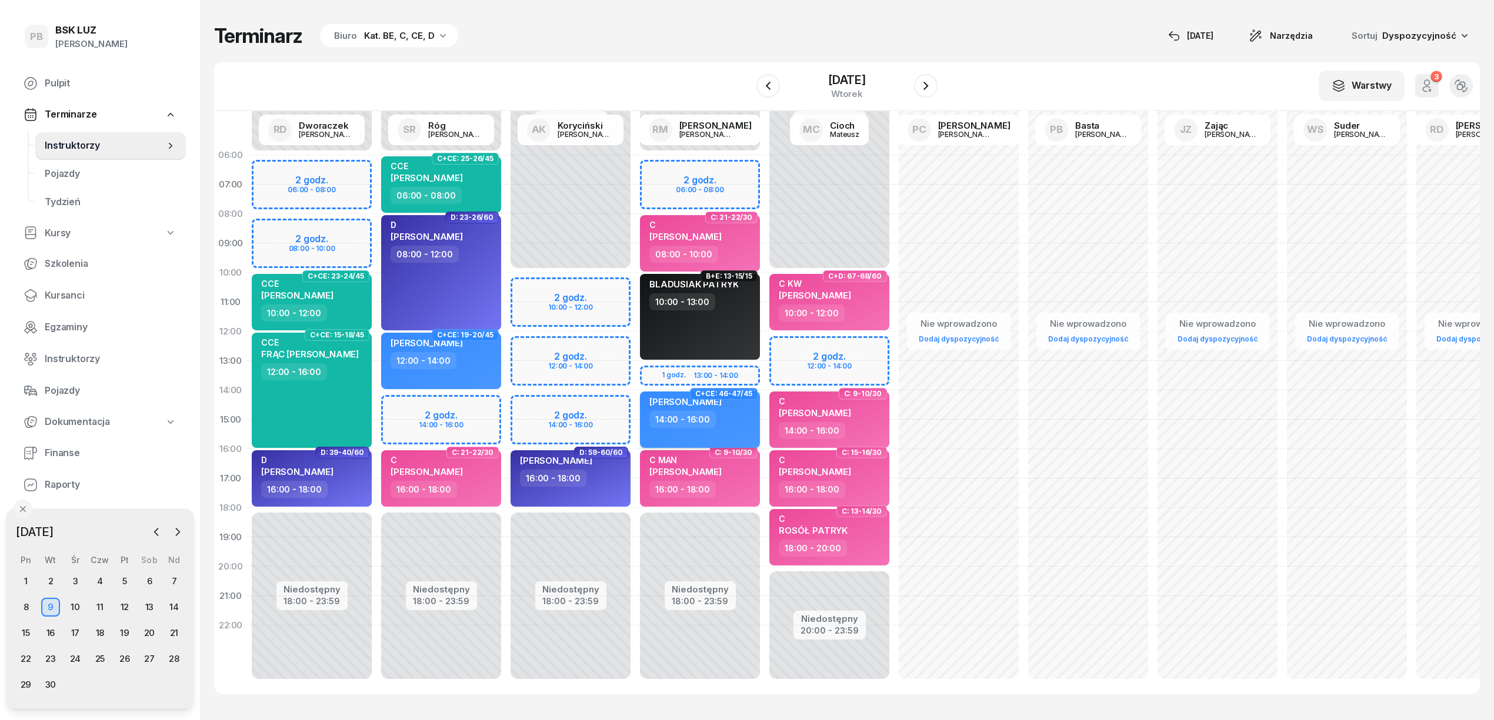
click at [729, 417] on div "14:00 - 16:00" at bounding box center [700, 419] width 103 height 17
select select "14"
select select "16"
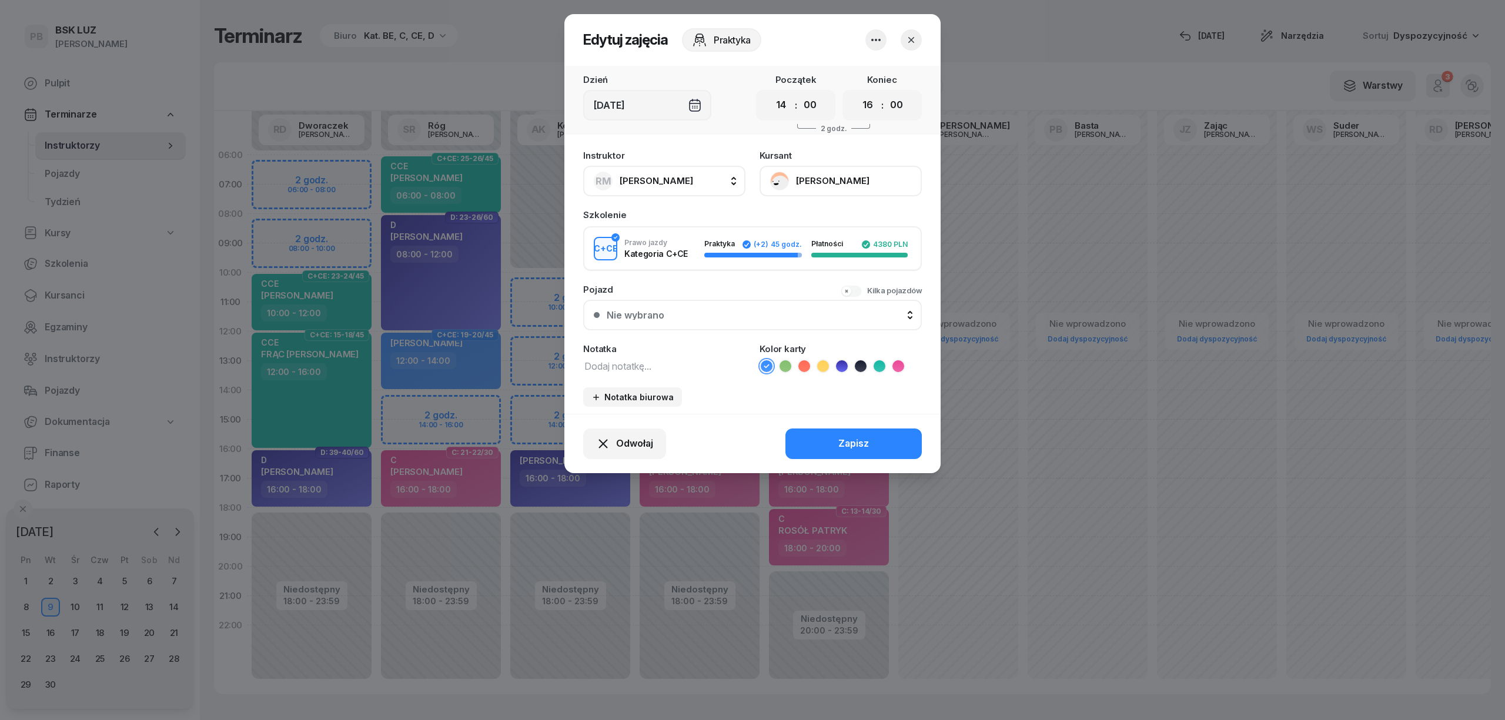
click at [910, 38] on icon "button" at bounding box center [912, 40] width 12 height 12
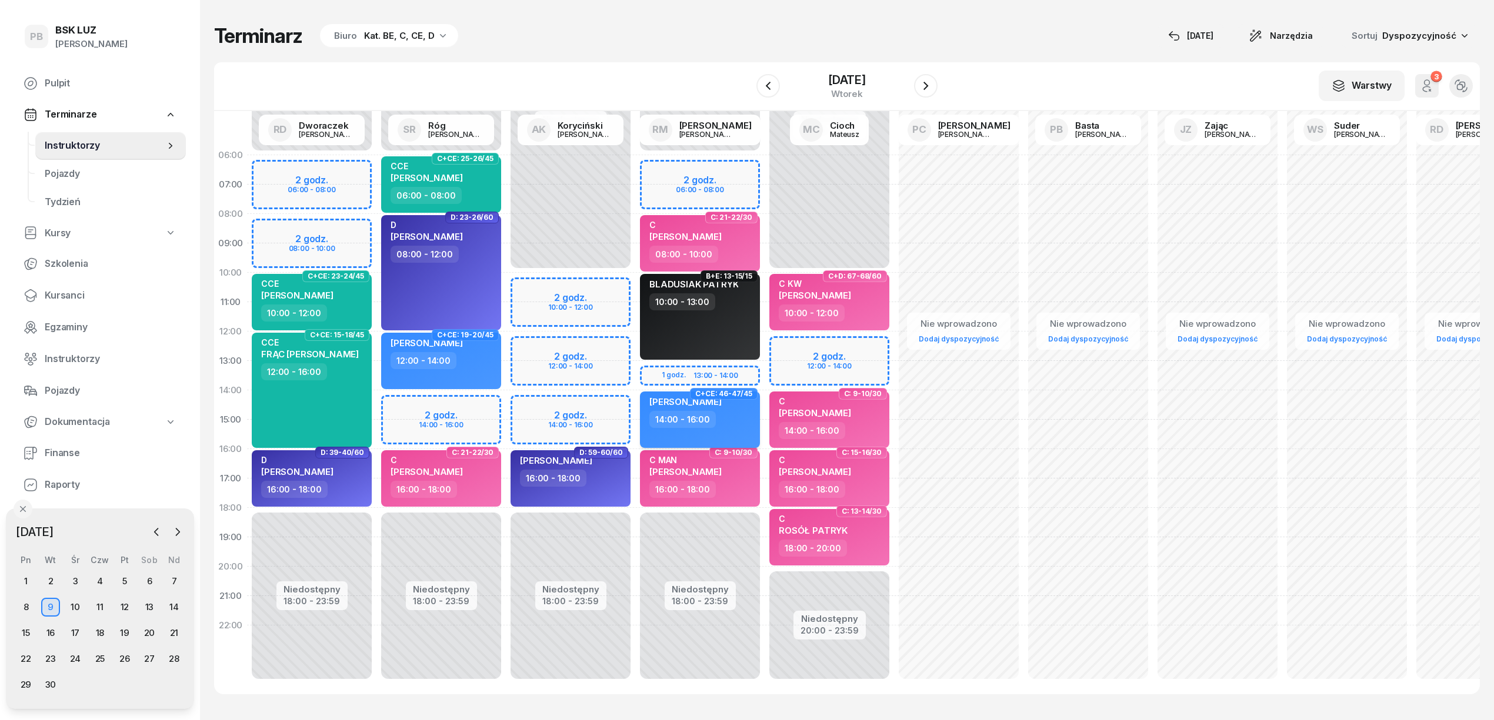
click at [718, 424] on div "14:00 - 16:00" at bounding box center [700, 419] width 103 height 17
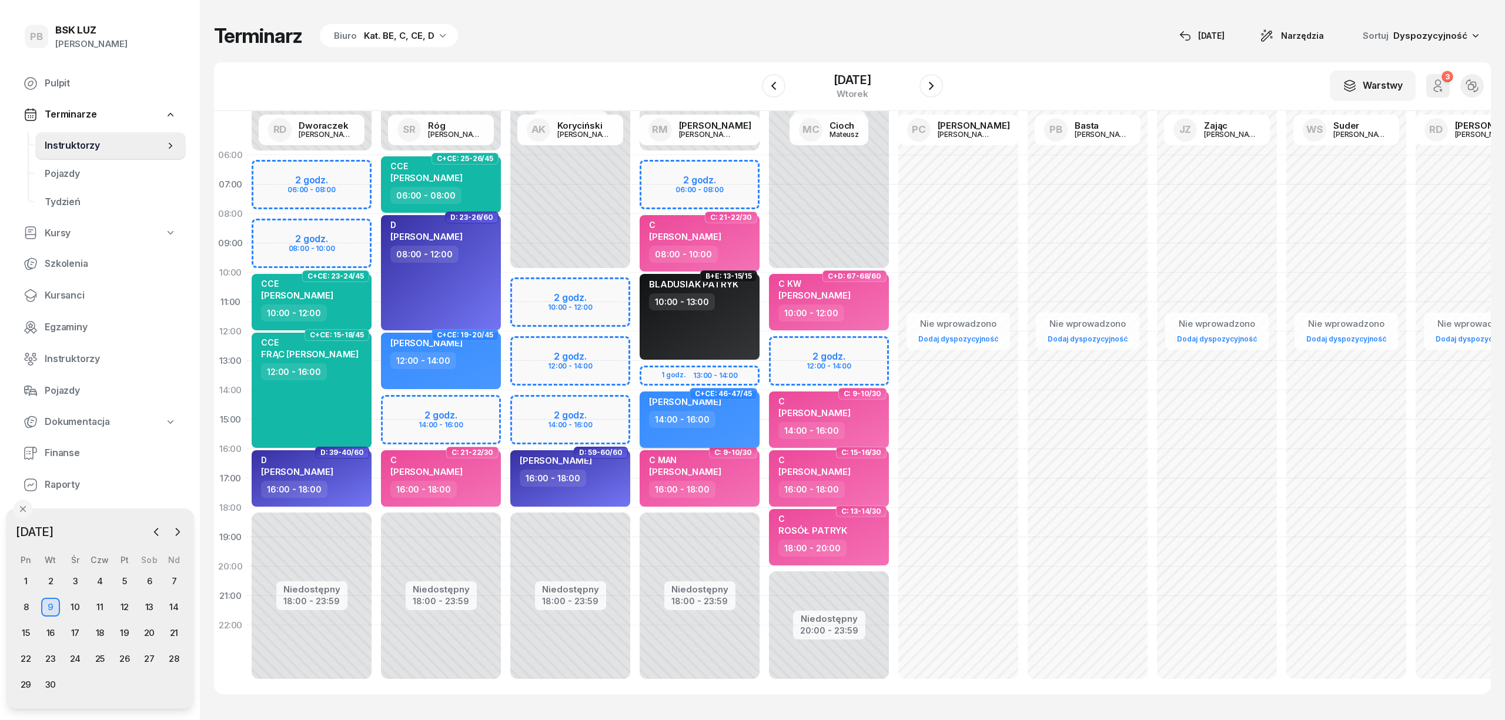
select select "14"
select select "16"
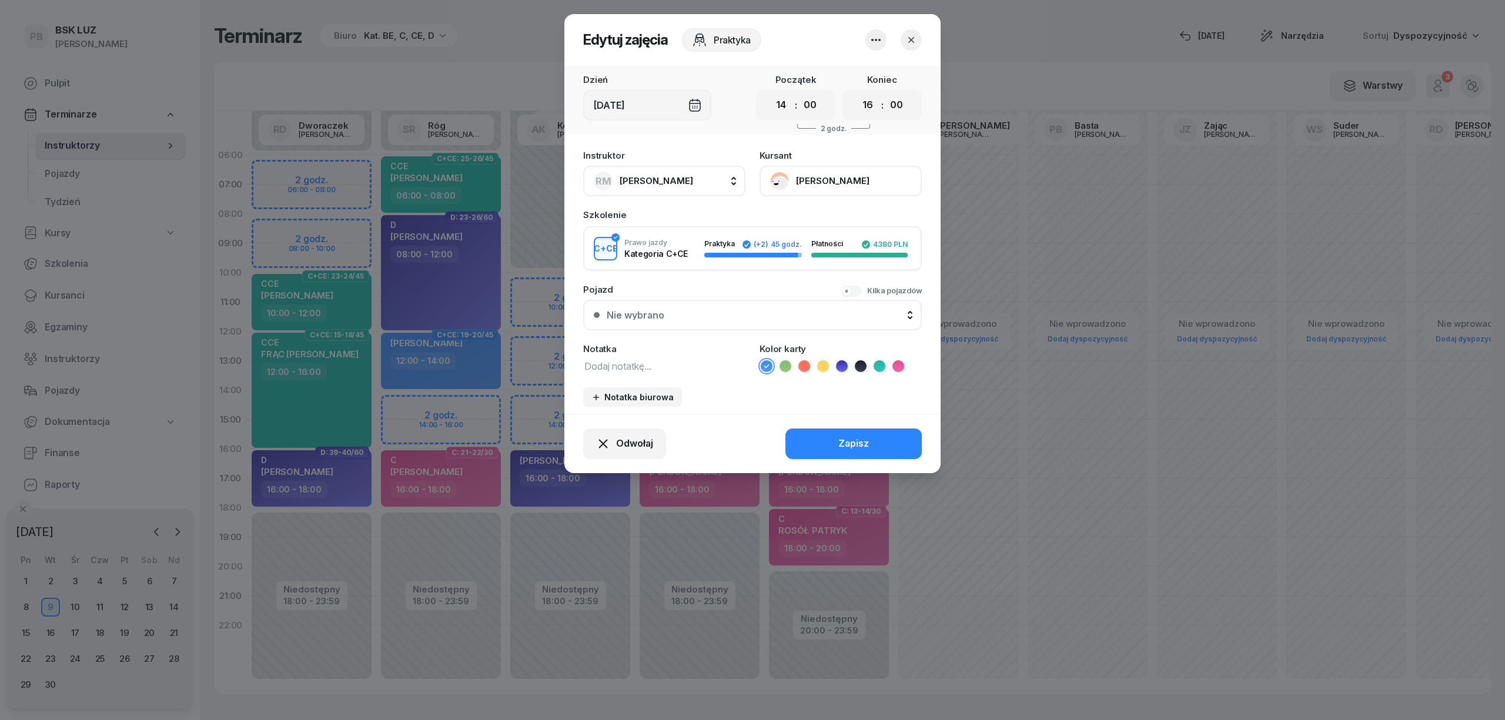
click at [673, 360] on textarea at bounding box center [664, 365] width 162 height 15
type textarea "z Robertem"
click at [850, 441] on div "Zapisz" at bounding box center [854, 443] width 31 height 15
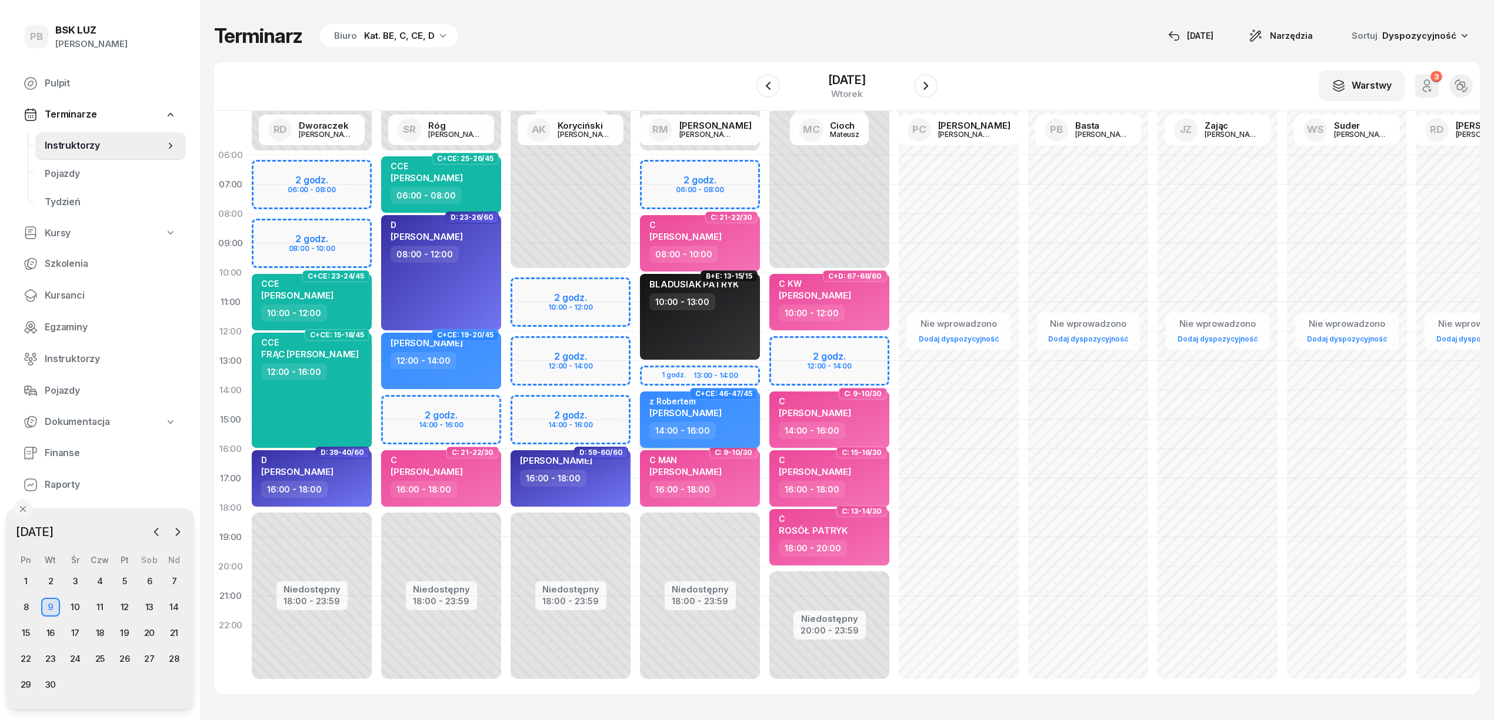
click at [743, 422] on div "14:00 - 16:00" at bounding box center [700, 430] width 103 height 17
select select "14"
select select "16"
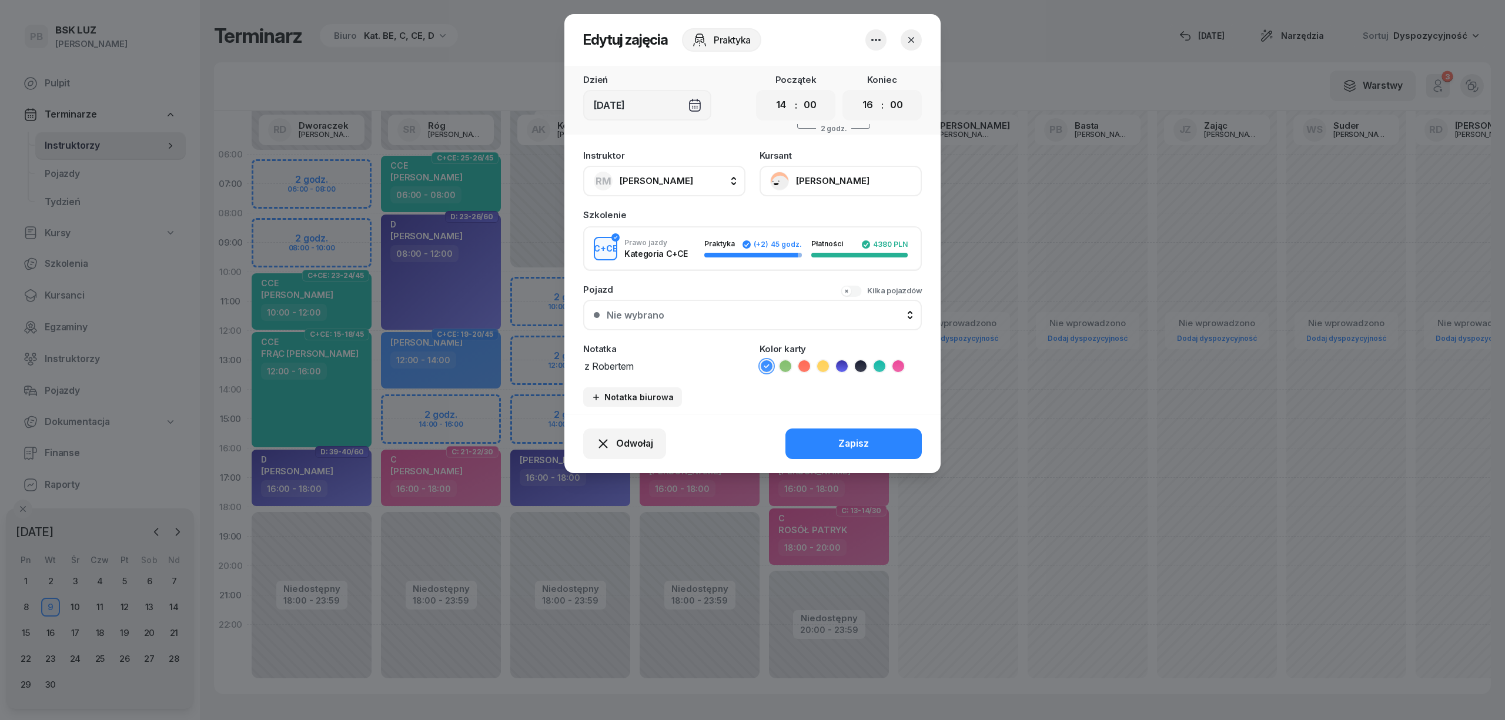
click at [880, 366] on icon at bounding box center [880, 366] width 12 height 12
click at [857, 438] on div "Zapisz" at bounding box center [854, 443] width 31 height 15
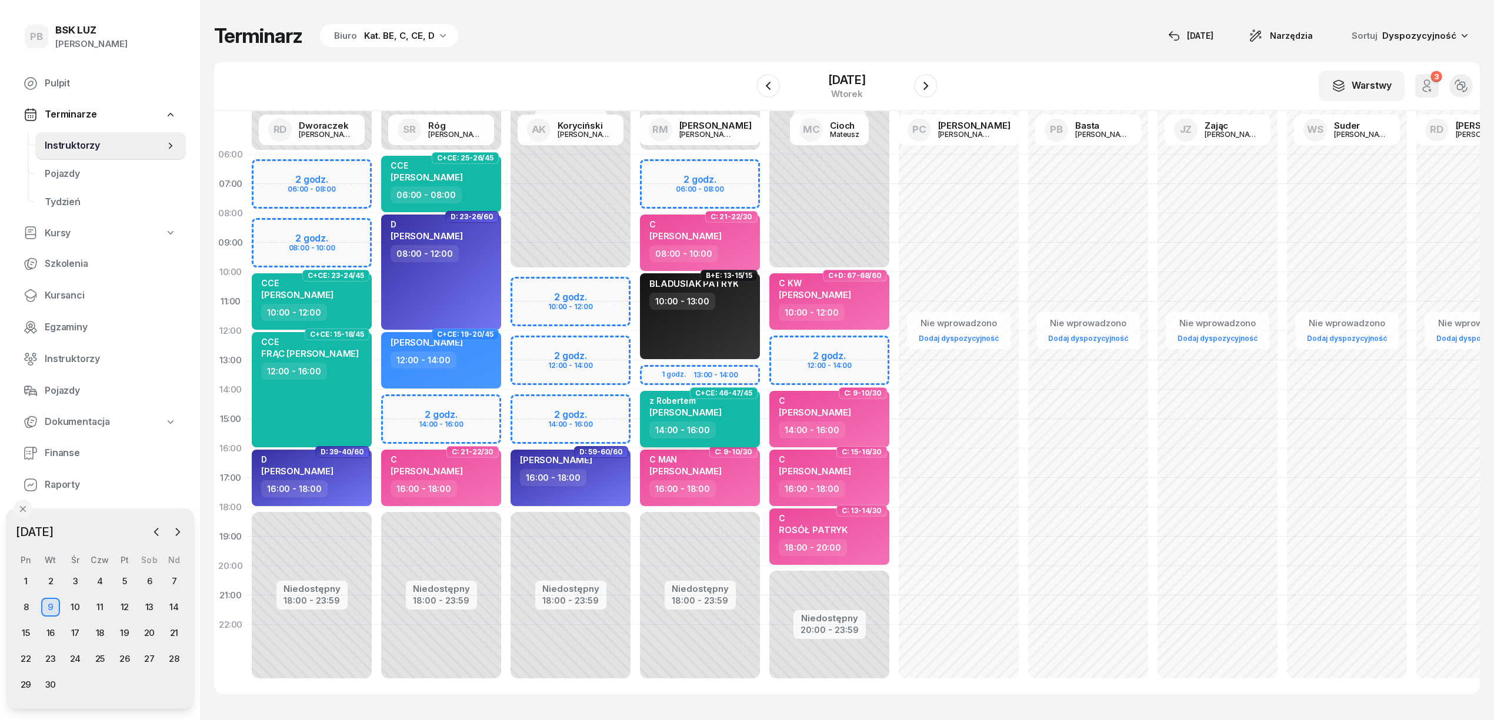
click at [743, 409] on div "z [PERSON_NAME]" at bounding box center [700, 409] width 103 height 26
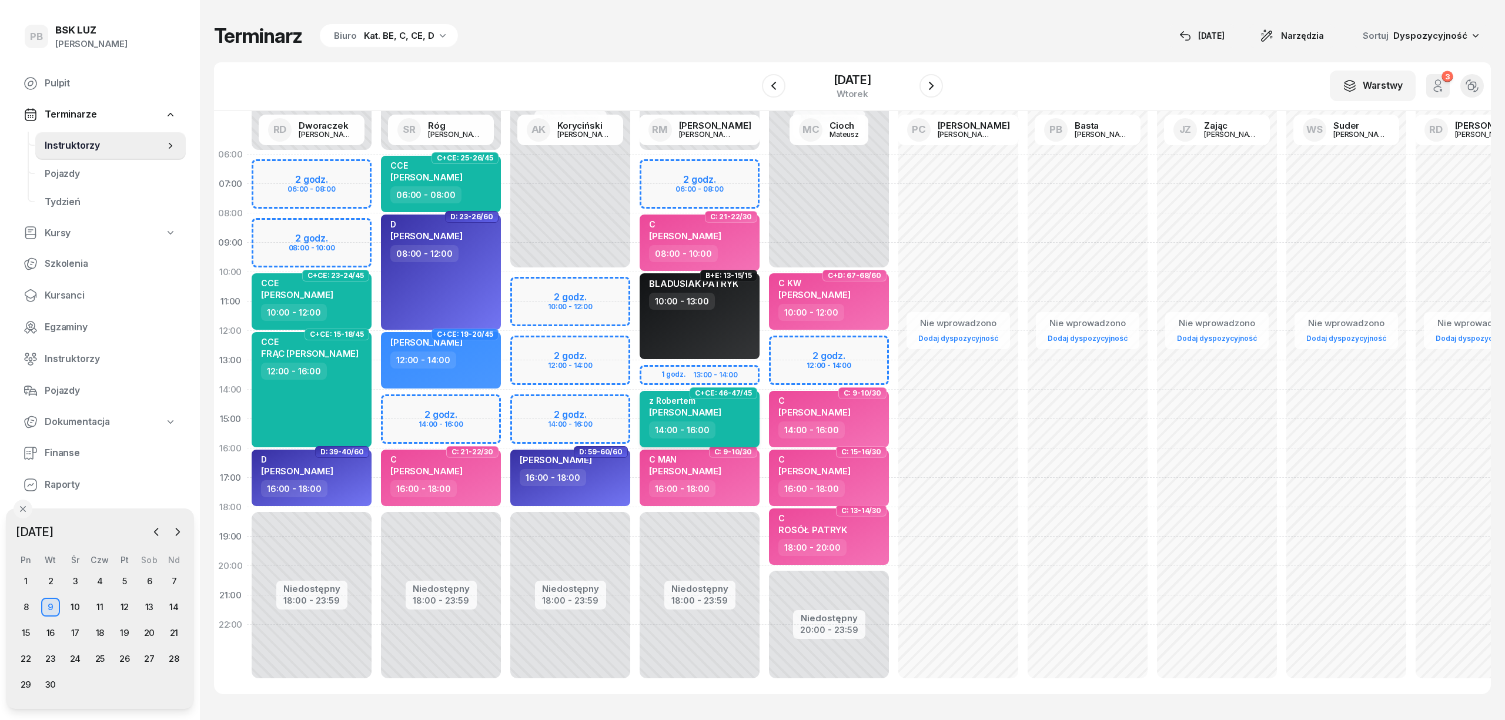
select select "14"
select select "16"
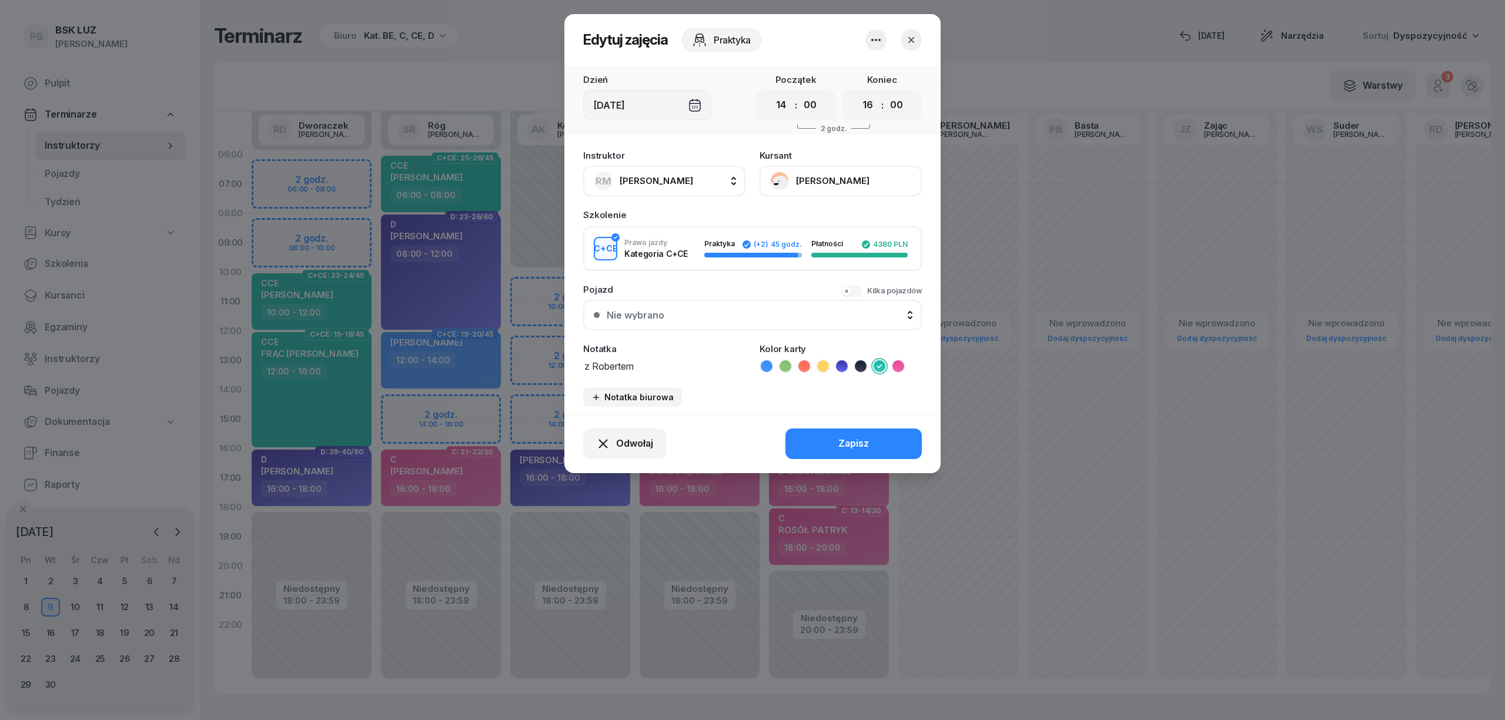
click at [911, 40] on icon "button" at bounding box center [912, 40] width 6 height 6
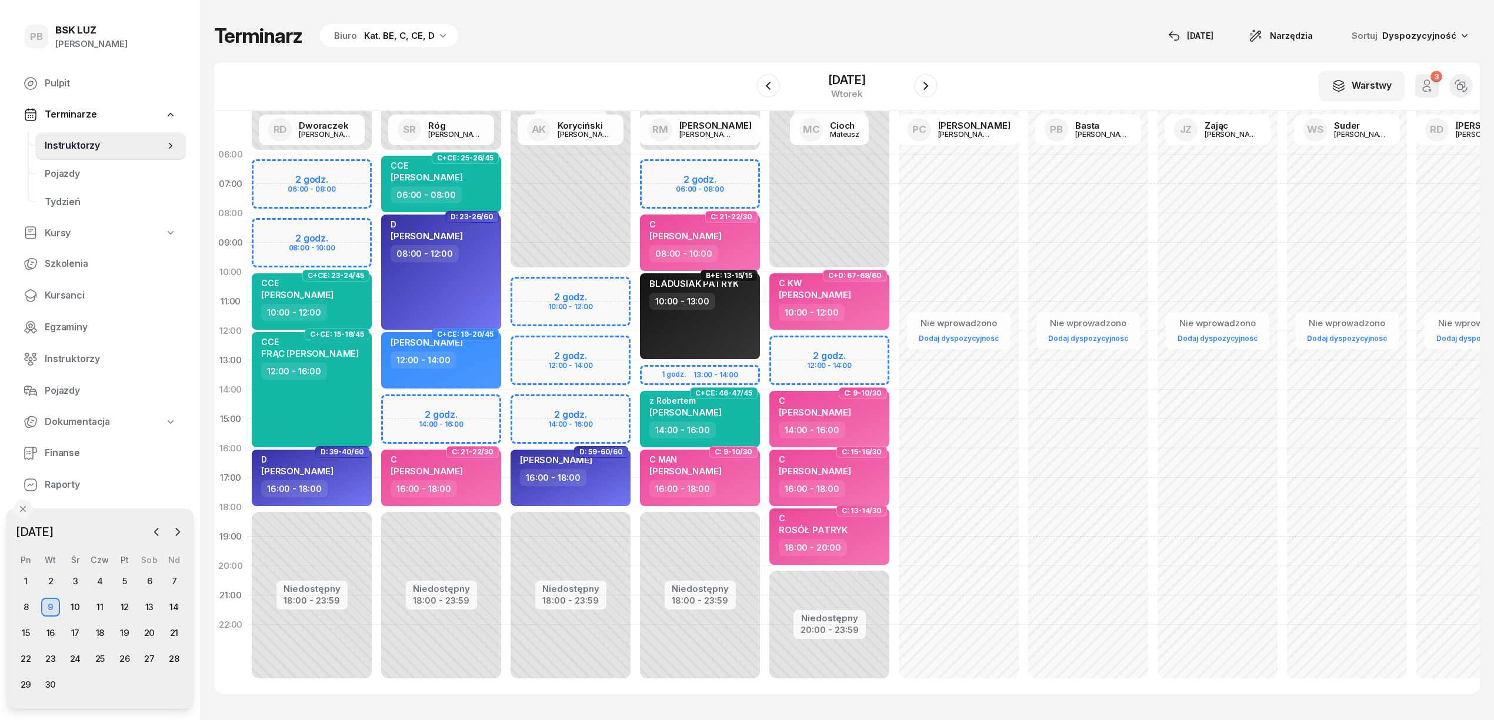
click at [539, 29] on div "Terminarz Biuro Kat. BE, C, CE, D [DATE] Narzędzia Sortuj Dyspozycyjność" at bounding box center [846, 36] width 1265 height 25
click at [52, 299] on span "Kursanci" at bounding box center [111, 295] width 132 height 15
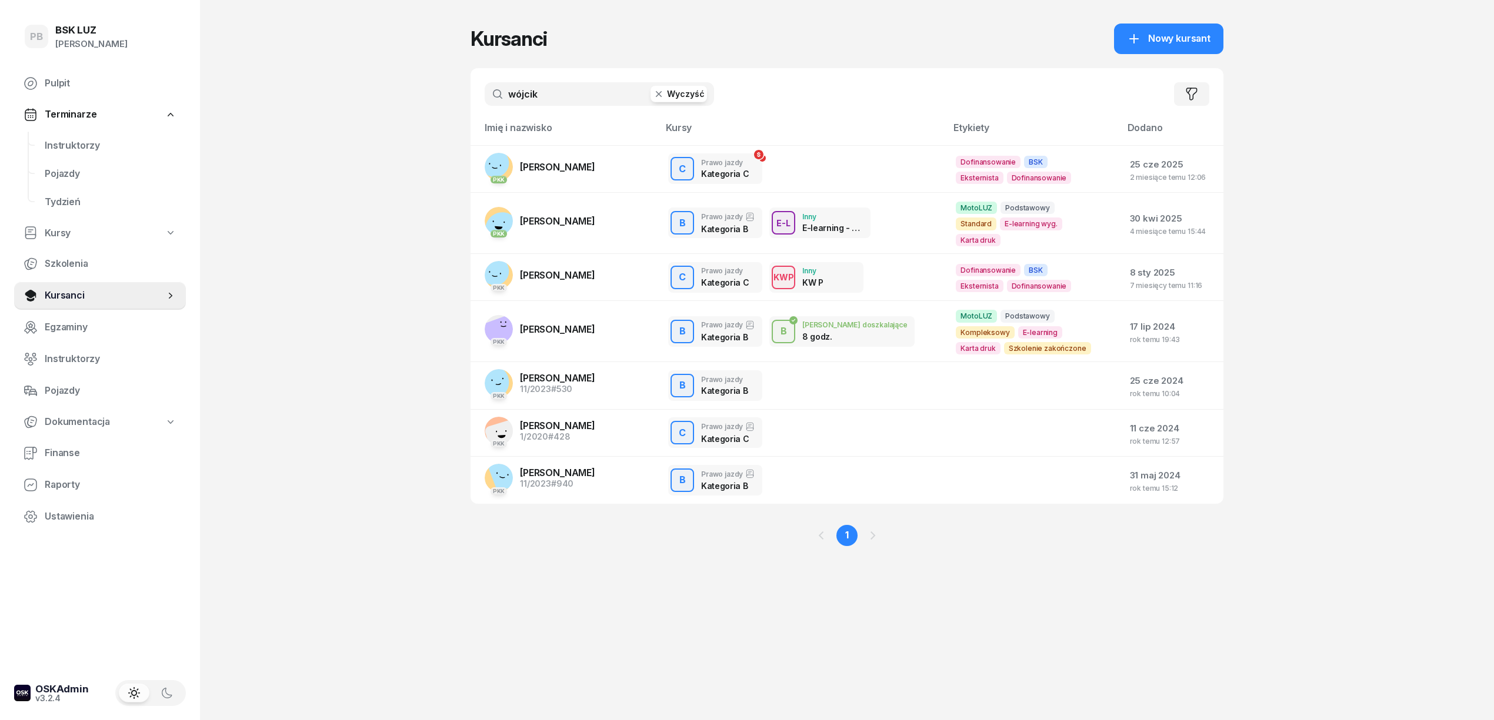
click at [515, 98] on input "wójcik" at bounding box center [599, 94] width 229 height 24
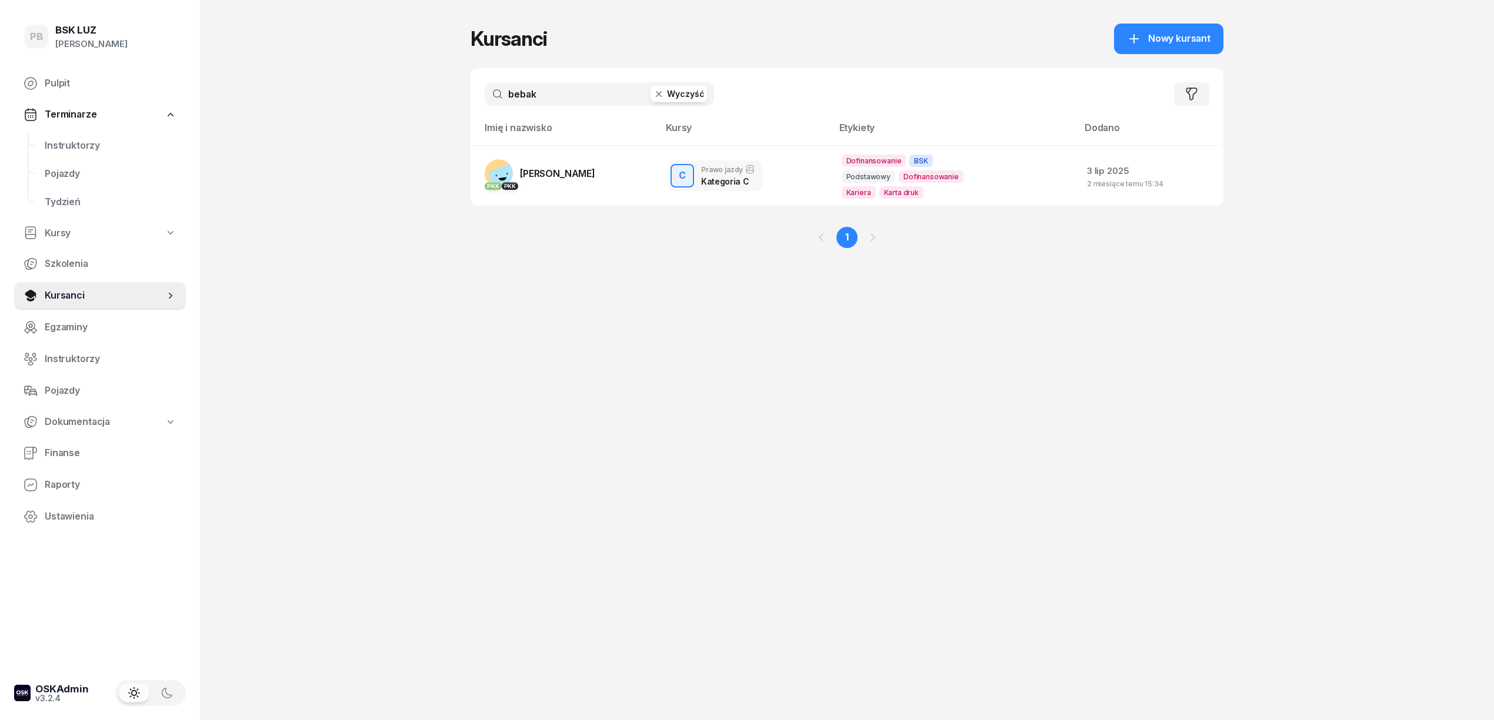
type input "bebak"
click at [639, 510] on div "Kursanci Nowy kursant bebak Wyczyść Filtruj Imię i nazwisko Kursy Etykiety [PER…" at bounding box center [846, 360] width 753 height 720
click at [74, 113] on span "Terminarze" at bounding box center [71, 114] width 52 height 15
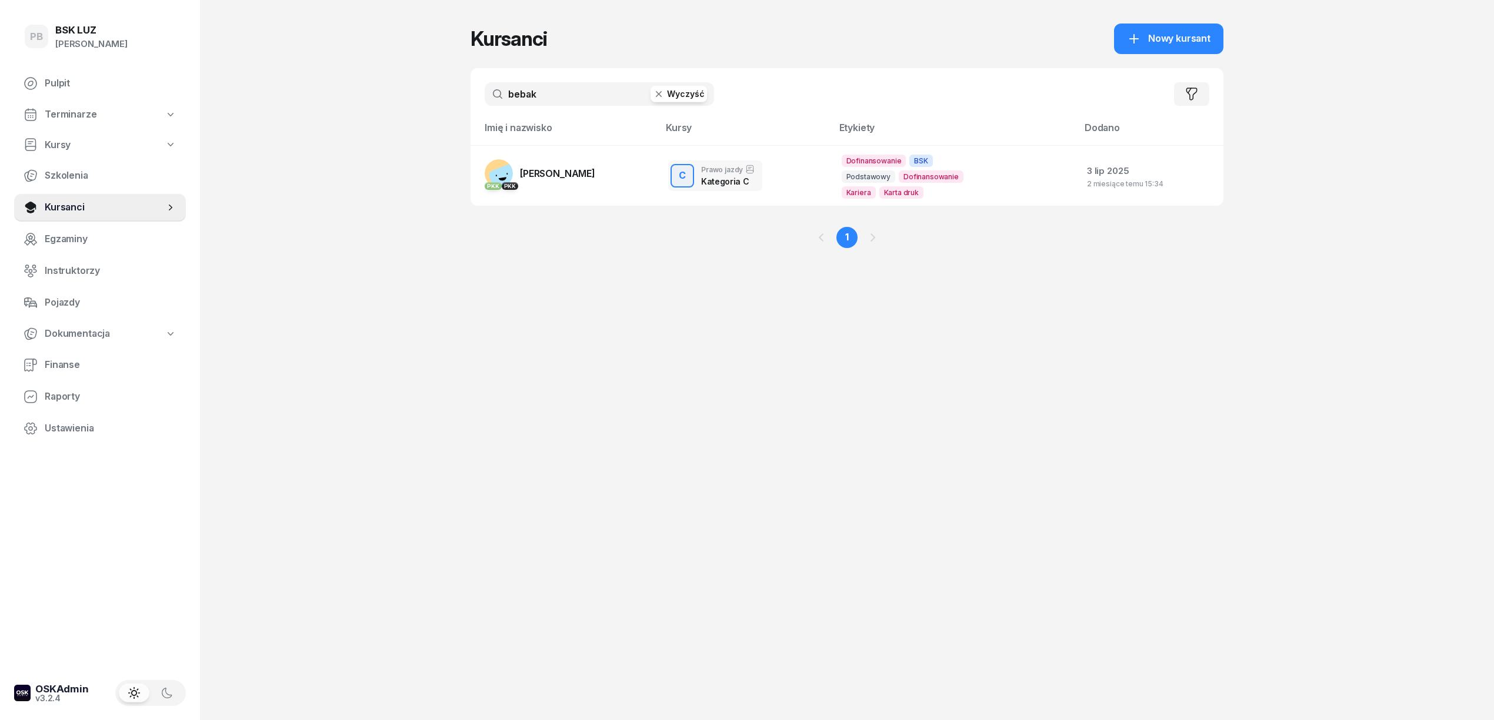
click at [81, 103] on link "Terminarze" at bounding box center [100, 114] width 172 height 27
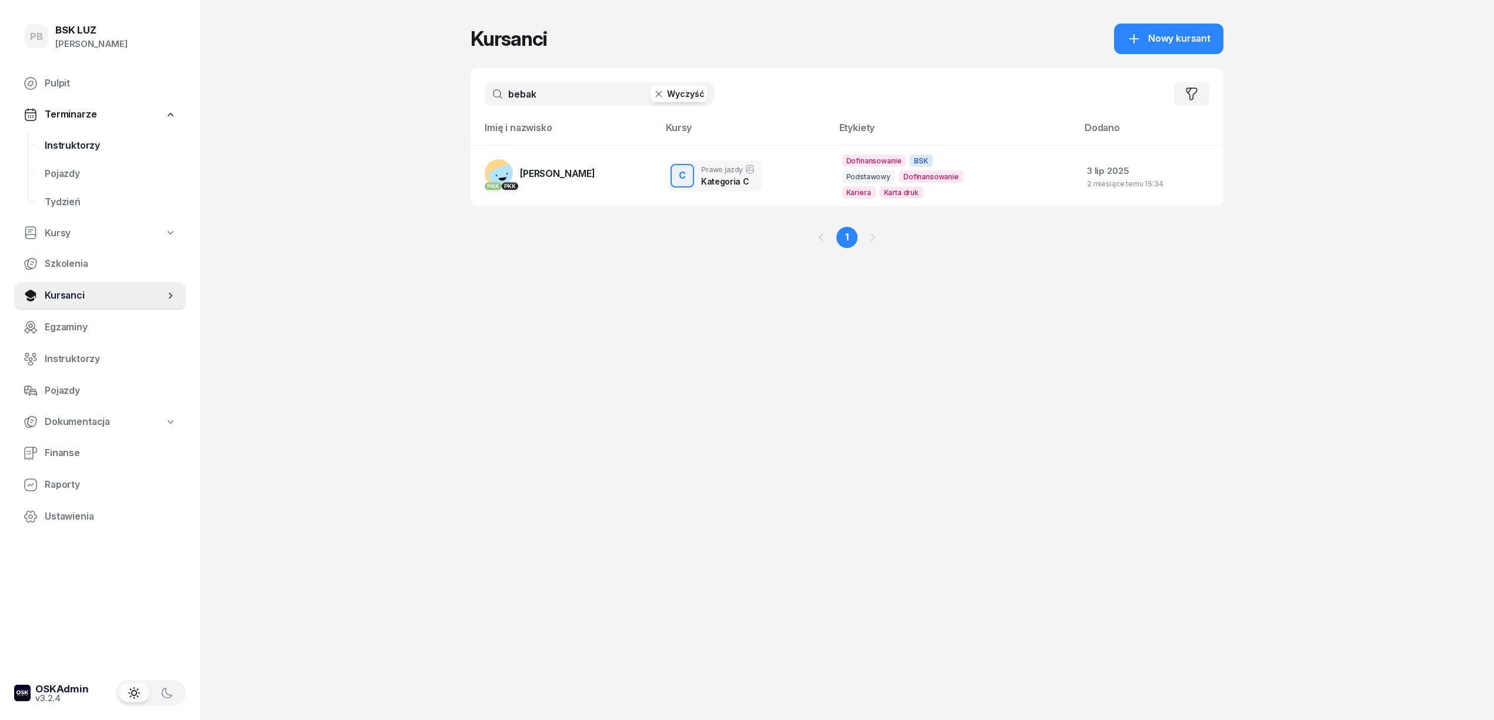
click at [76, 143] on span "Instruktorzy" at bounding box center [111, 145] width 132 height 15
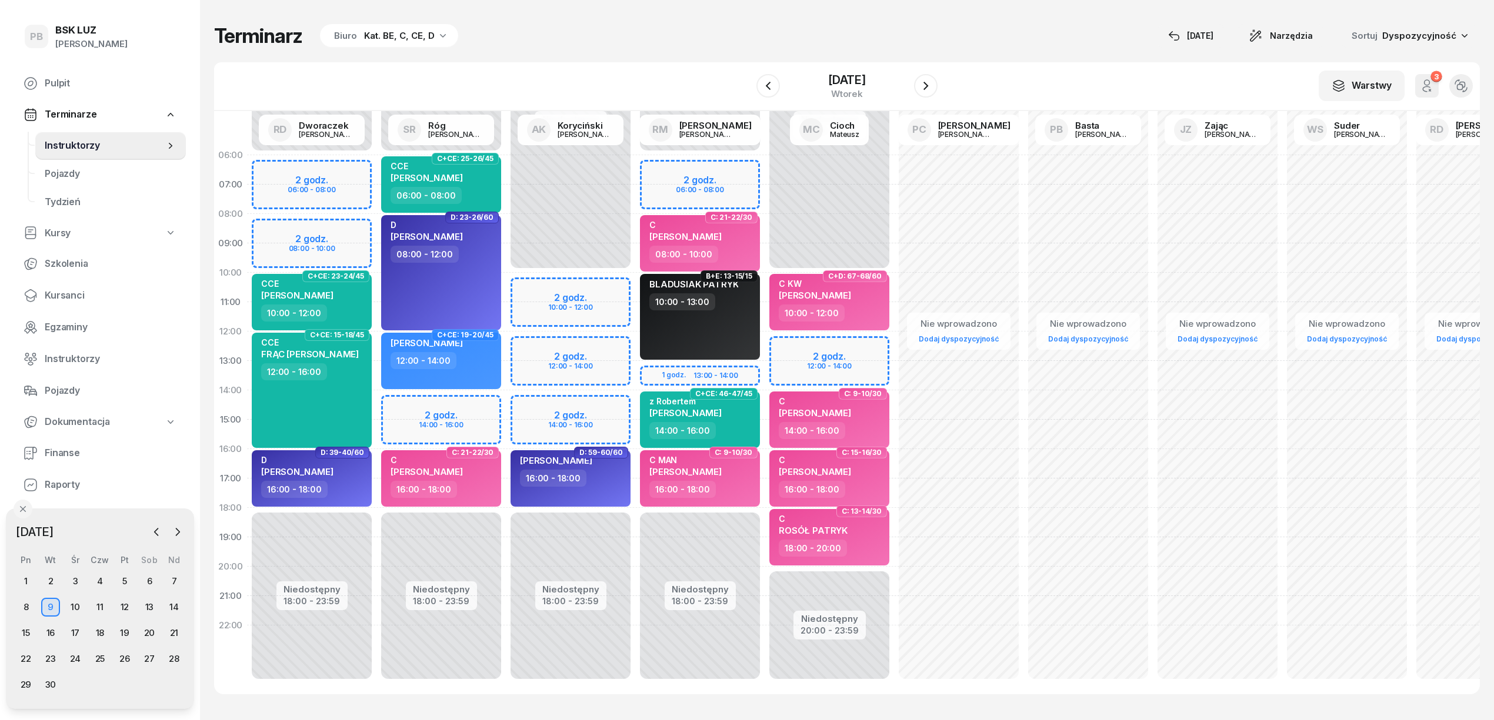
click at [530, 59] on div "Terminarz Biuro Kat. BE, C, CE, D [DATE] Narzędzia Sortuj Dyspozycyjność W Wybi…" at bounding box center [846, 359] width 1265 height 718
click at [32, 605] on div "8" at bounding box center [25, 607] width 19 height 19
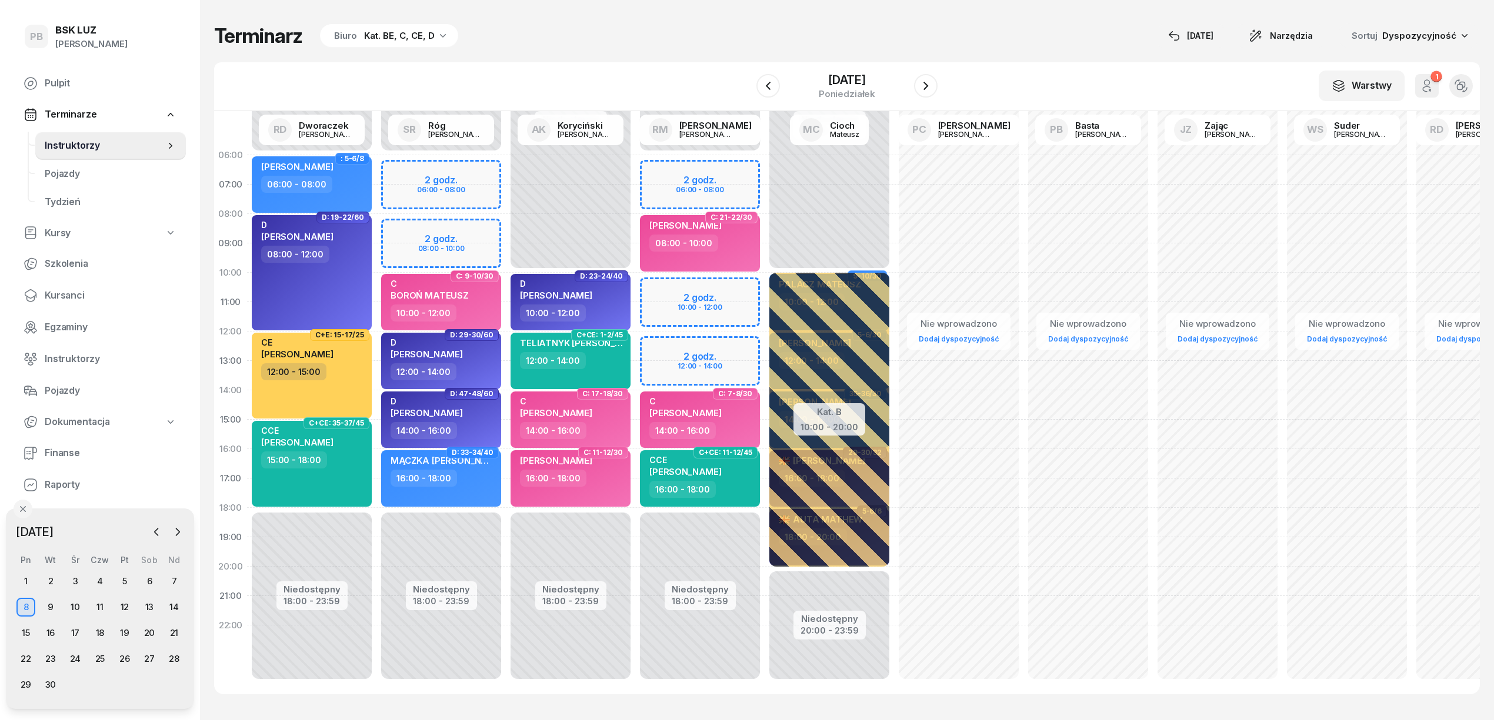
click at [617, 29] on div "Terminarz Biuro Kat. BE, C, CE, D [DATE] Narzędzia Sortuj Dyspozycyjność" at bounding box center [846, 36] width 1265 height 25
click at [54, 601] on div "9" at bounding box center [50, 607] width 19 height 19
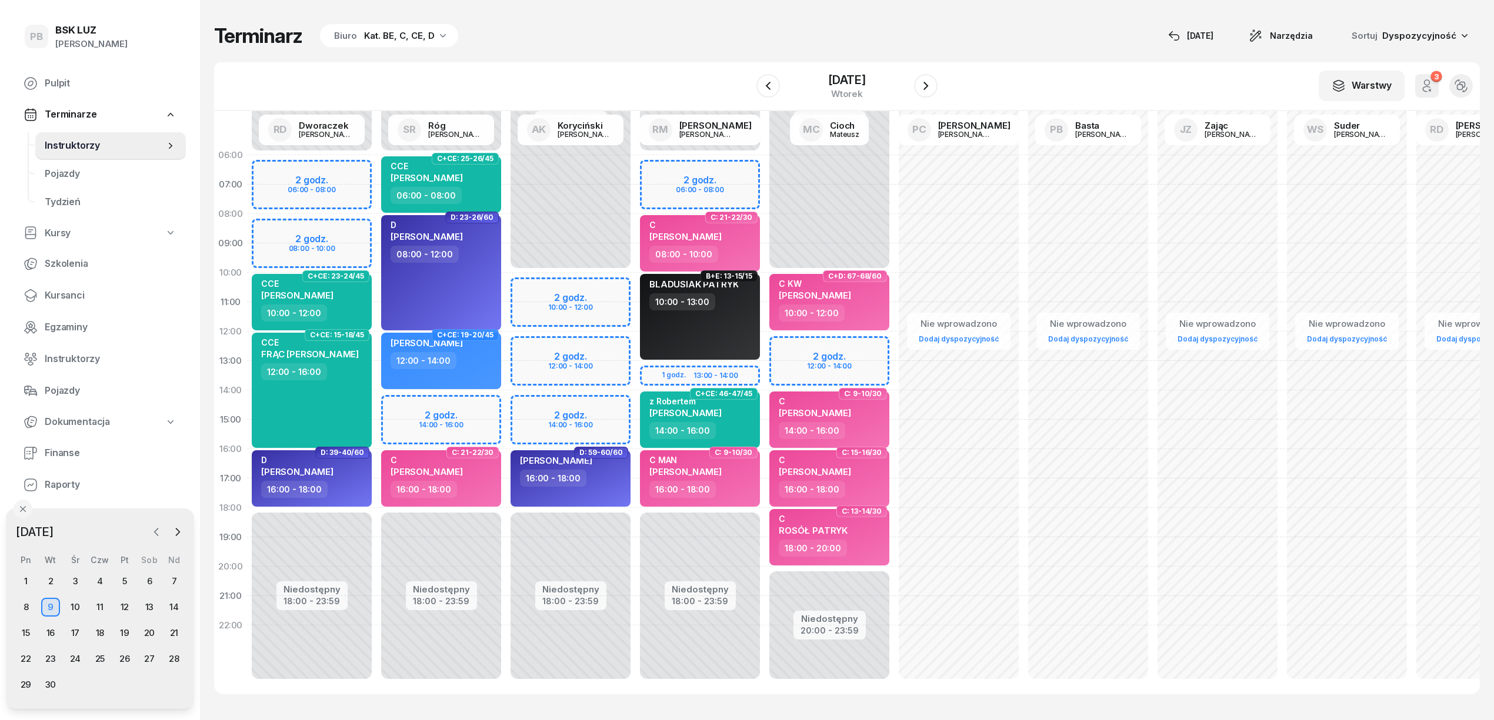
click at [151, 532] on icon "button" at bounding box center [157, 532] width 12 height 12
click at [45, 653] on div "19" at bounding box center [50, 659] width 19 height 19
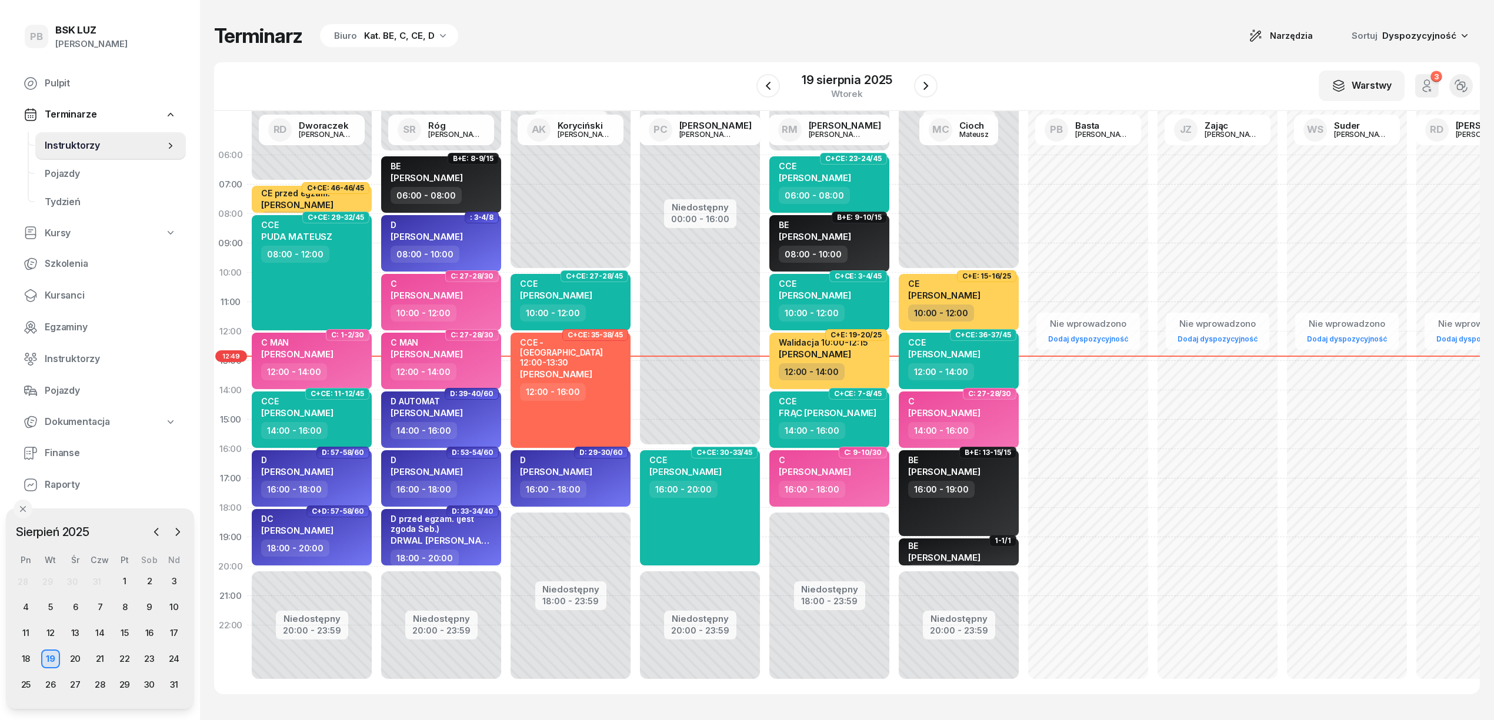
click at [536, 48] on div "Terminarz Biuro Kat. BE, C, CE, D Narzędzia Sortuj Dyspozycyjność W Wybierz AK …" at bounding box center [846, 359] width 1265 height 718
click at [410, 48] on div "Terminarz Biuro Kat. BE, C, CE, D Narzędzia Sortuj Dyspozycyjność W Wybierz AK …" at bounding box center [846, 359] width 1265 height 718
click at [402, 34] on div "Kat. BE, C, CE, D" at bounding box center [399, 36] width 71 height 14
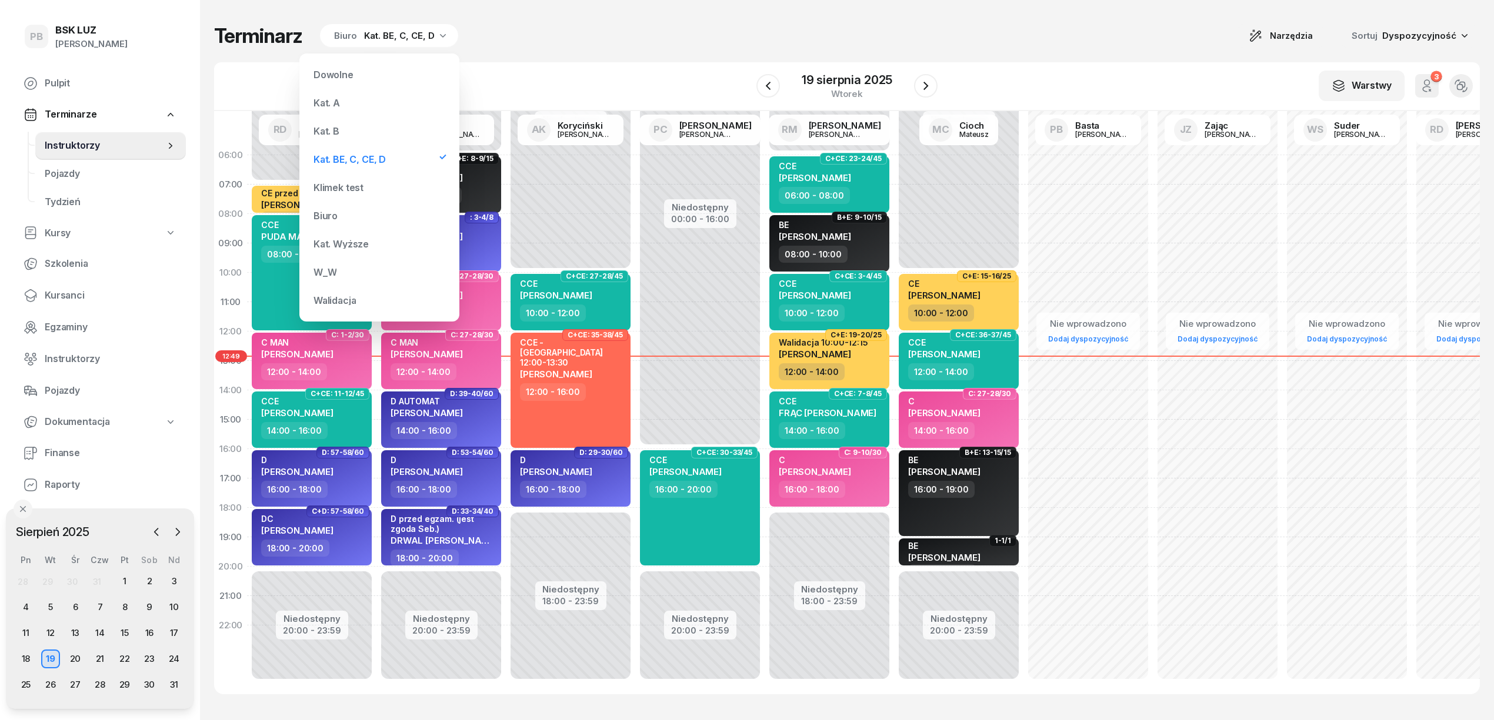
click at [377, 129] on div "Kat. B" at bounding box center [379, 131] width 141 height 24
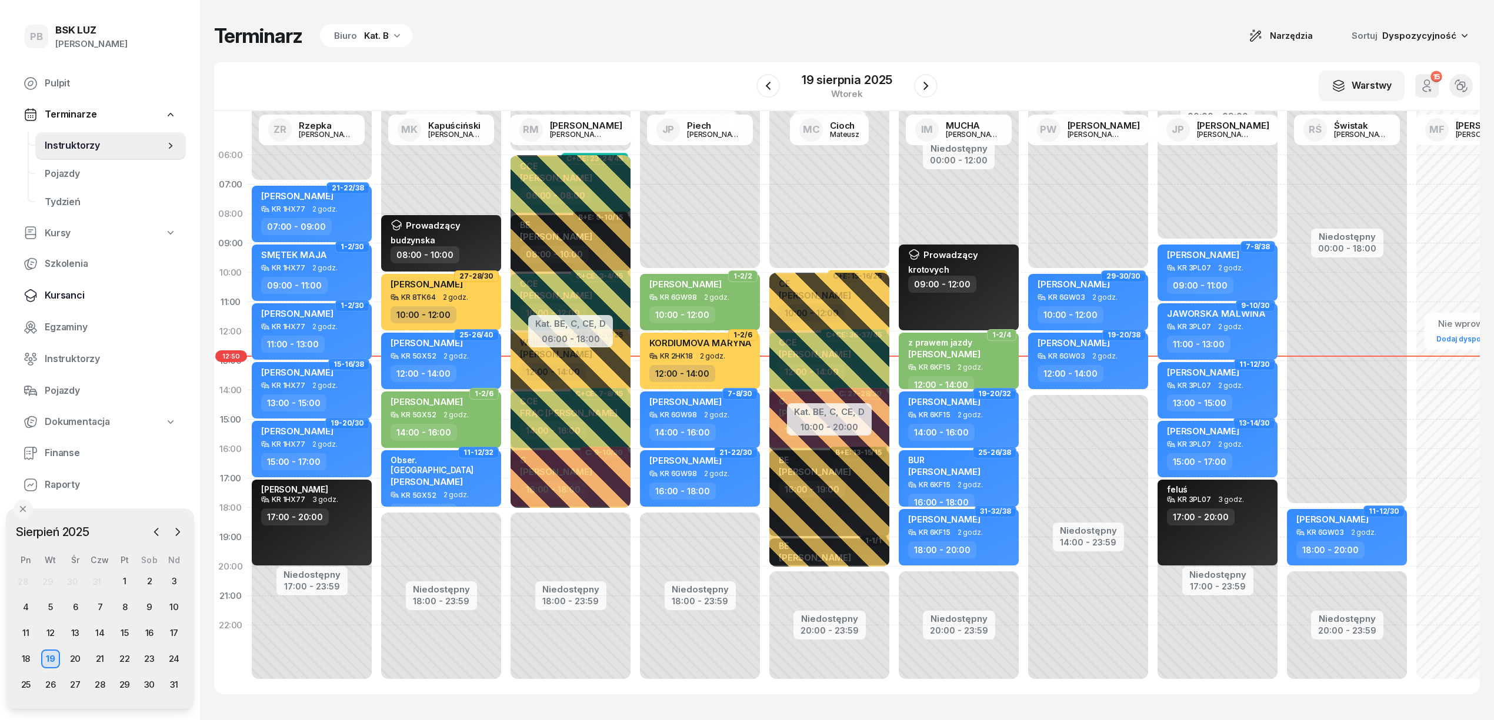
click at [72, 288] on span "Kursanci" at bounding box center [111, 295] width 132 height 15
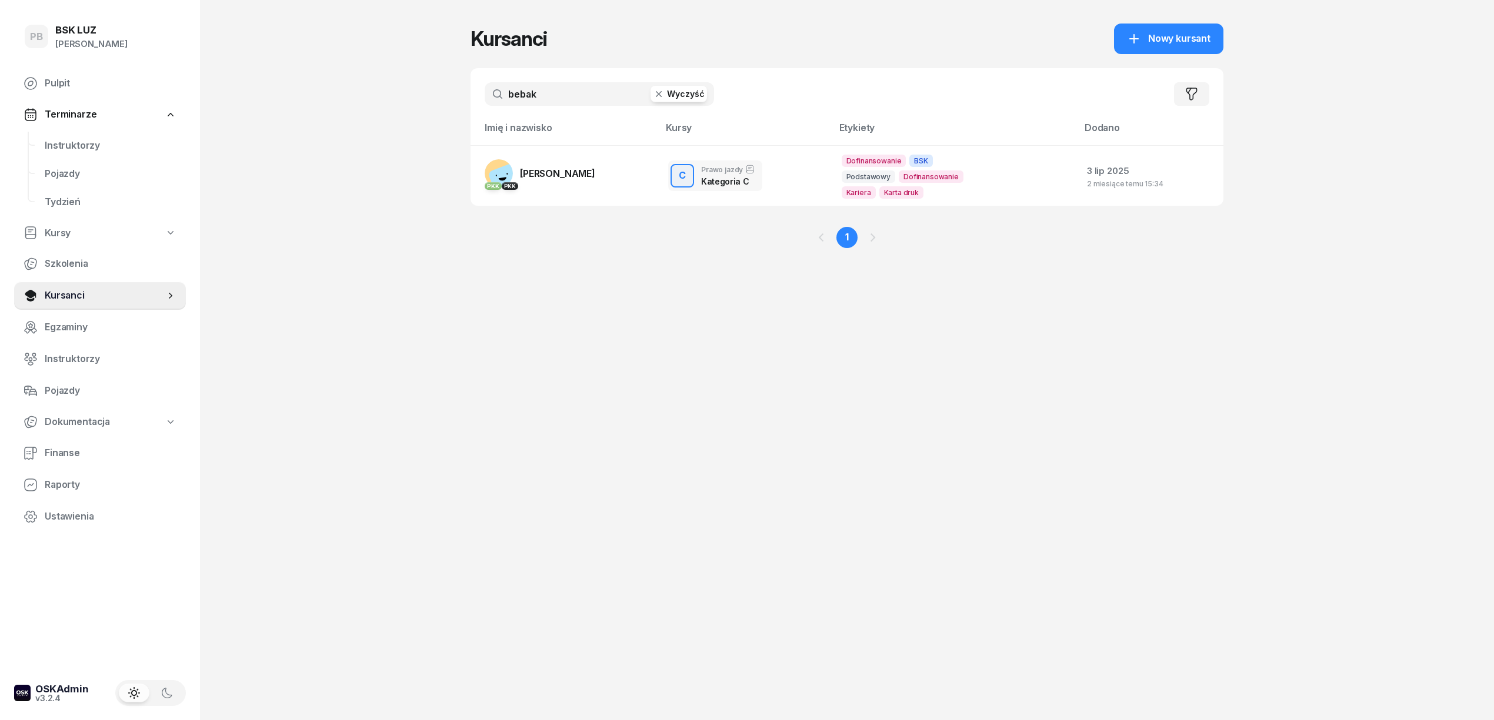
click at [542, 101] on input "bebak" at bounding box center [599, 94] width 229 height 24
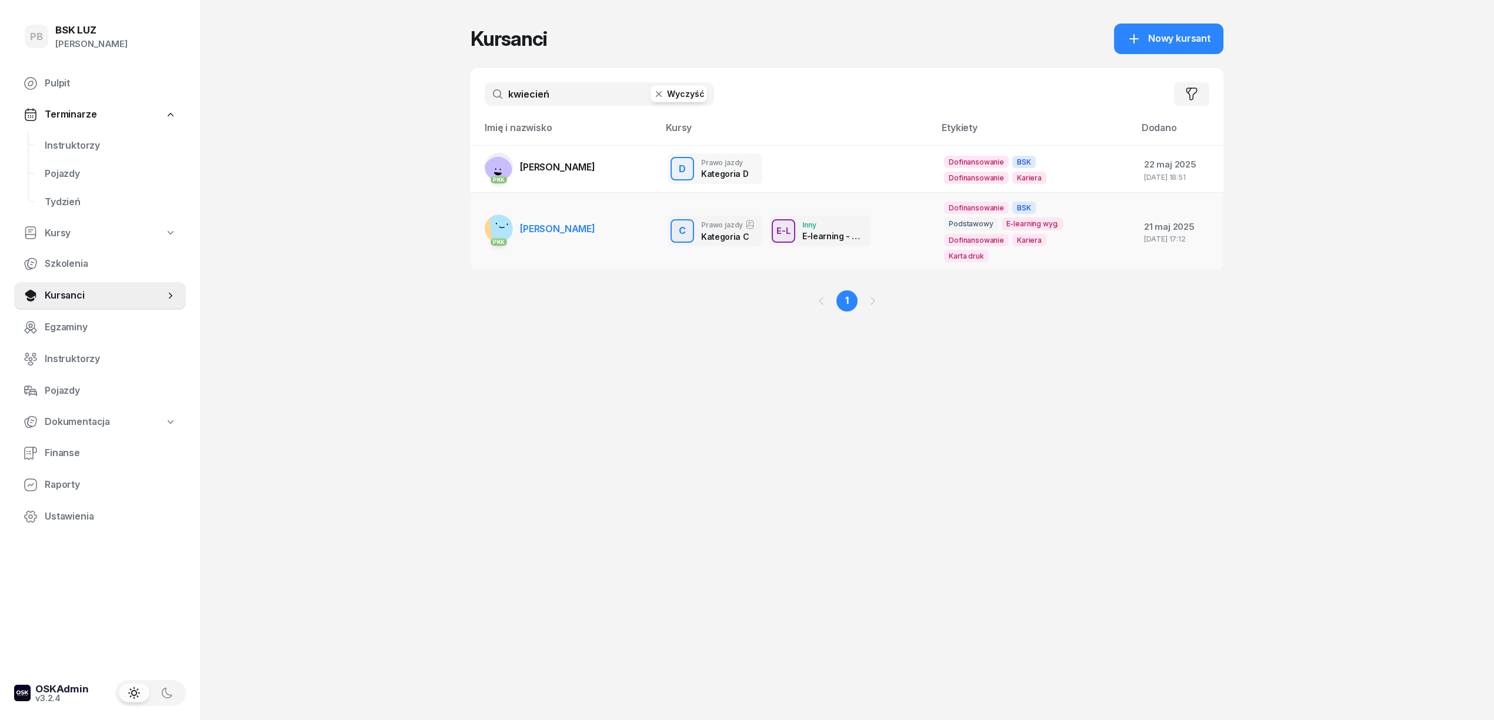
type input "kwiecień"
click at [547, 238] on link "PKK [PERSON_NAME]" at bounding box center [540, 229] width 111 height 28
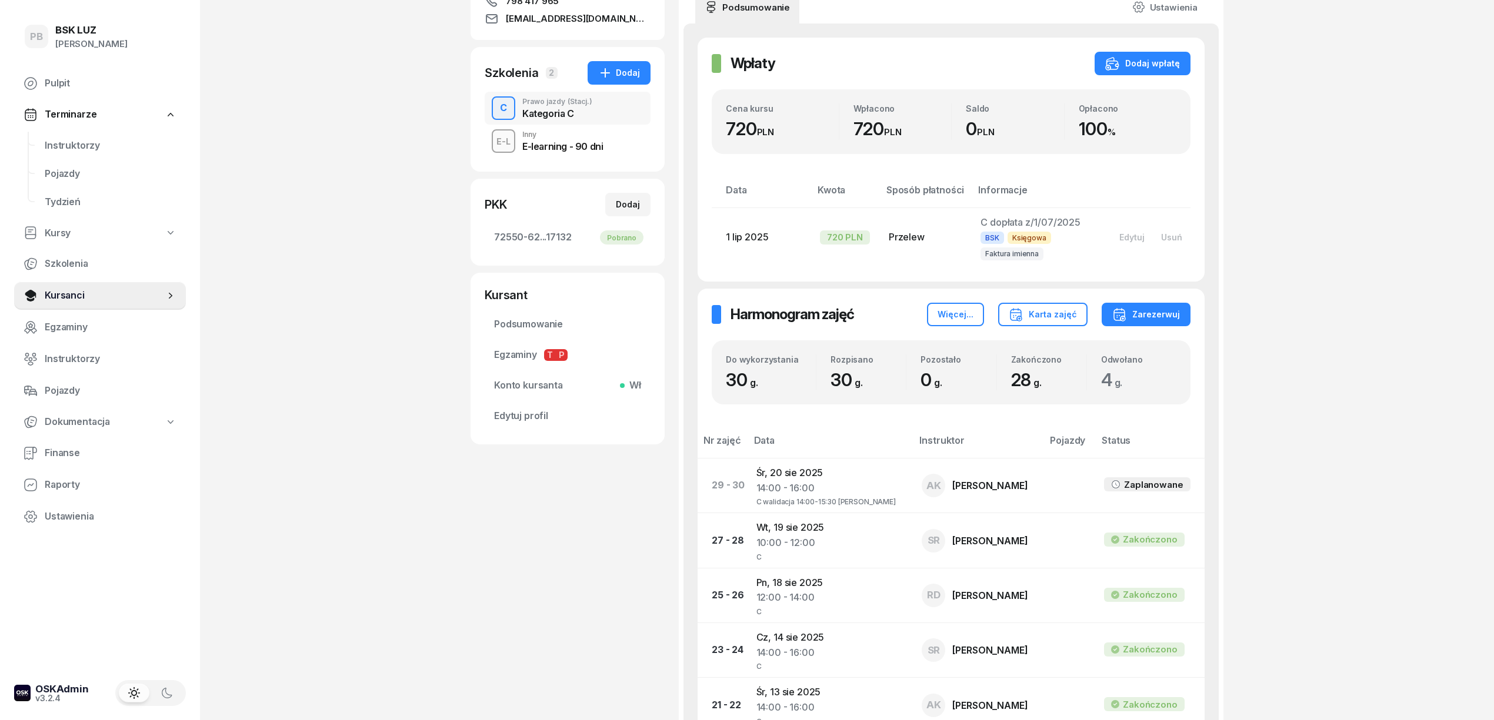
scroll to position [235, 0]
click at [1364, 187] on div "PB BSK [PERSON_NAME] Pulpit Terminarze Instruktorzy Pojazdy Tydzień Kursy Szkol…" at bounding box center [747, 652] width 1494 height 1774
click at [1348, 271] on div "PB BSK [PERSON_NAME] Pulpit Terminarze Instruktorzy Pojazdy Tydzień Kursy Szkol…" at bounding box center [747, 652] width 1494 height 1774
drag, startPoint x: 1323, startPoint y: 421, endPoint x: 1251, endPoint y: 414, distance: 71.5
click at [1323, 421] on div "PB BSK [PERSON_NAME] Pulpit Terminarze Instruktorzy Pojazdy Tydzień Kursy Szkol…" at bounding box center [747, 652] width 1494 height 1774
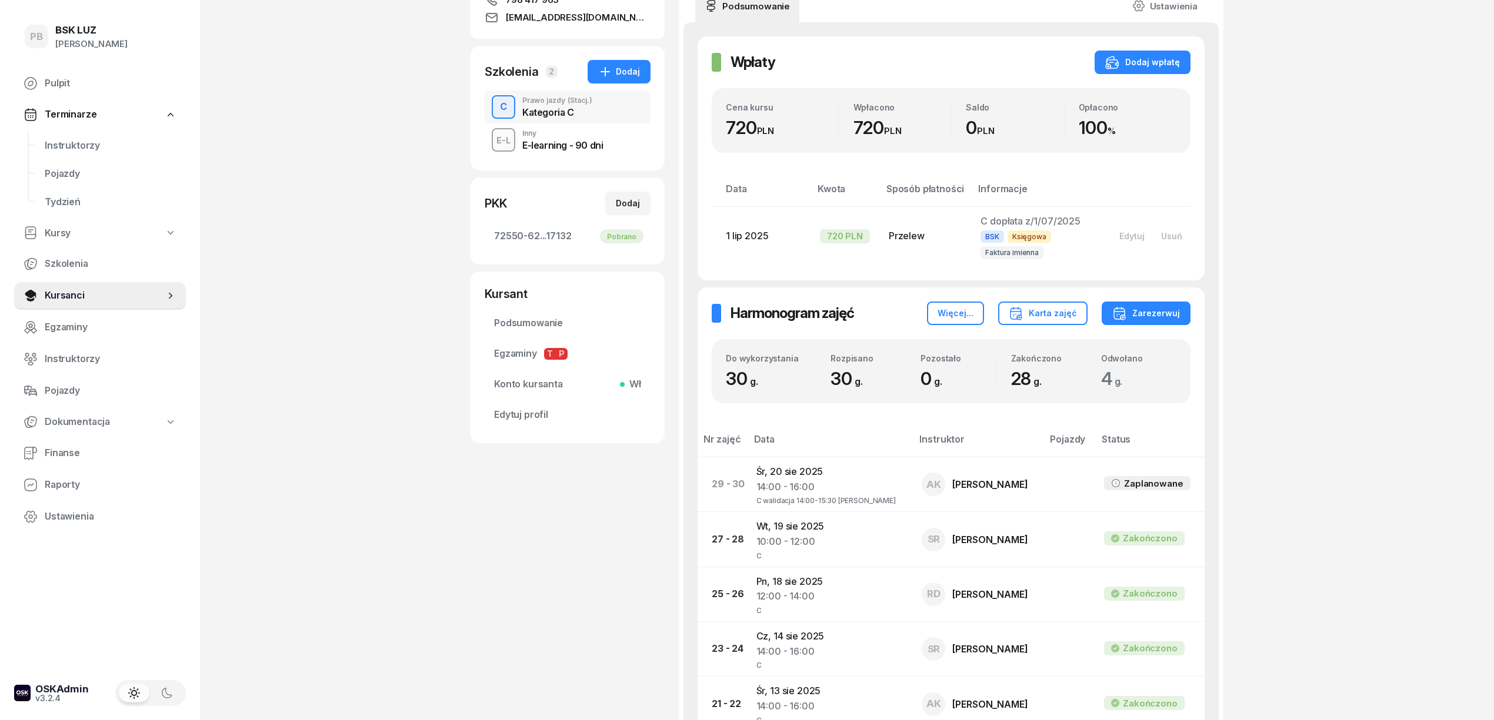
drag, startPoint x: 1249, startPoint y: 356, endPoint x: 895, endPoint y: 336, distance: 354.5
click at [1247, 356] on div "PB BSK [PERSON_NAME] Pulpit Terminarze Instruktorzy Pojazdy Tydzień Kursy Szkol…" at bounding box center [747, 652] width 1494 height 1774
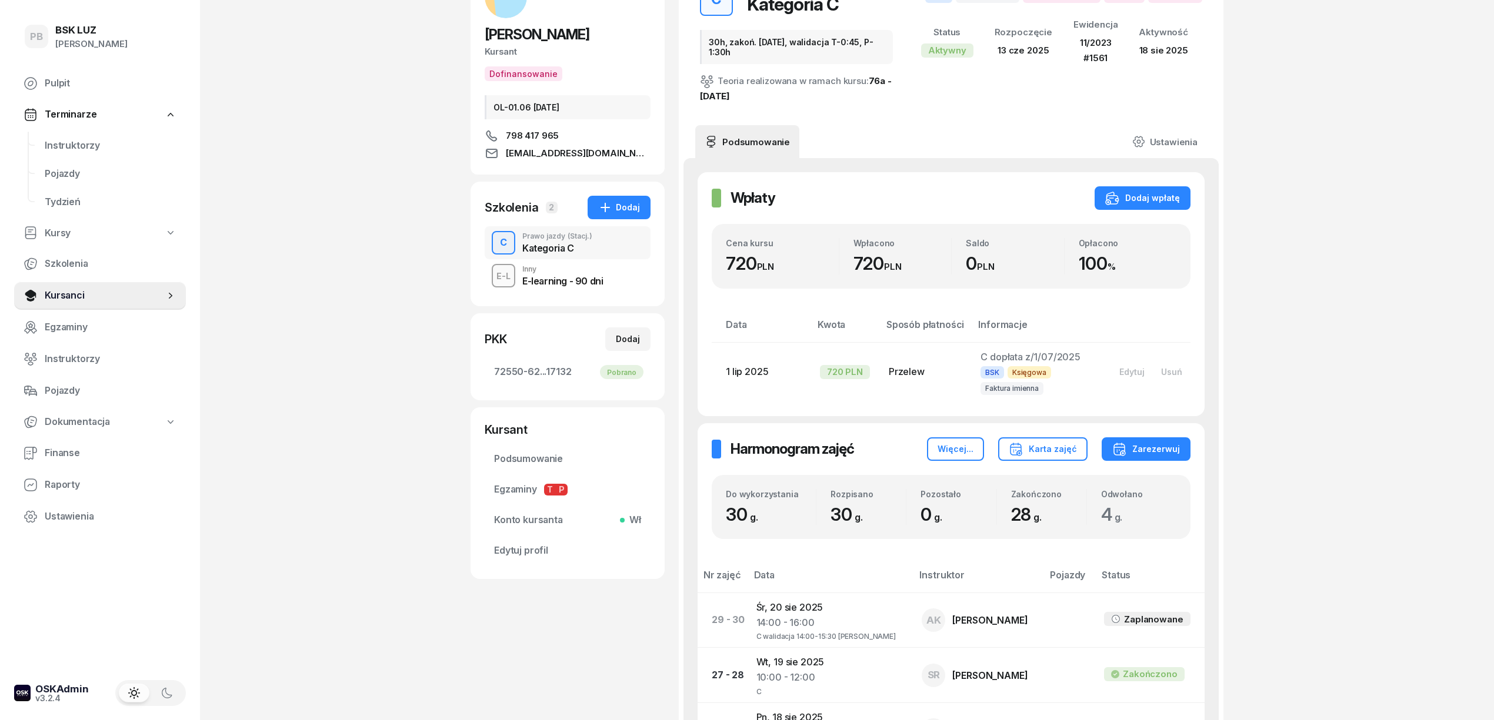
scroll to position [0, 0]
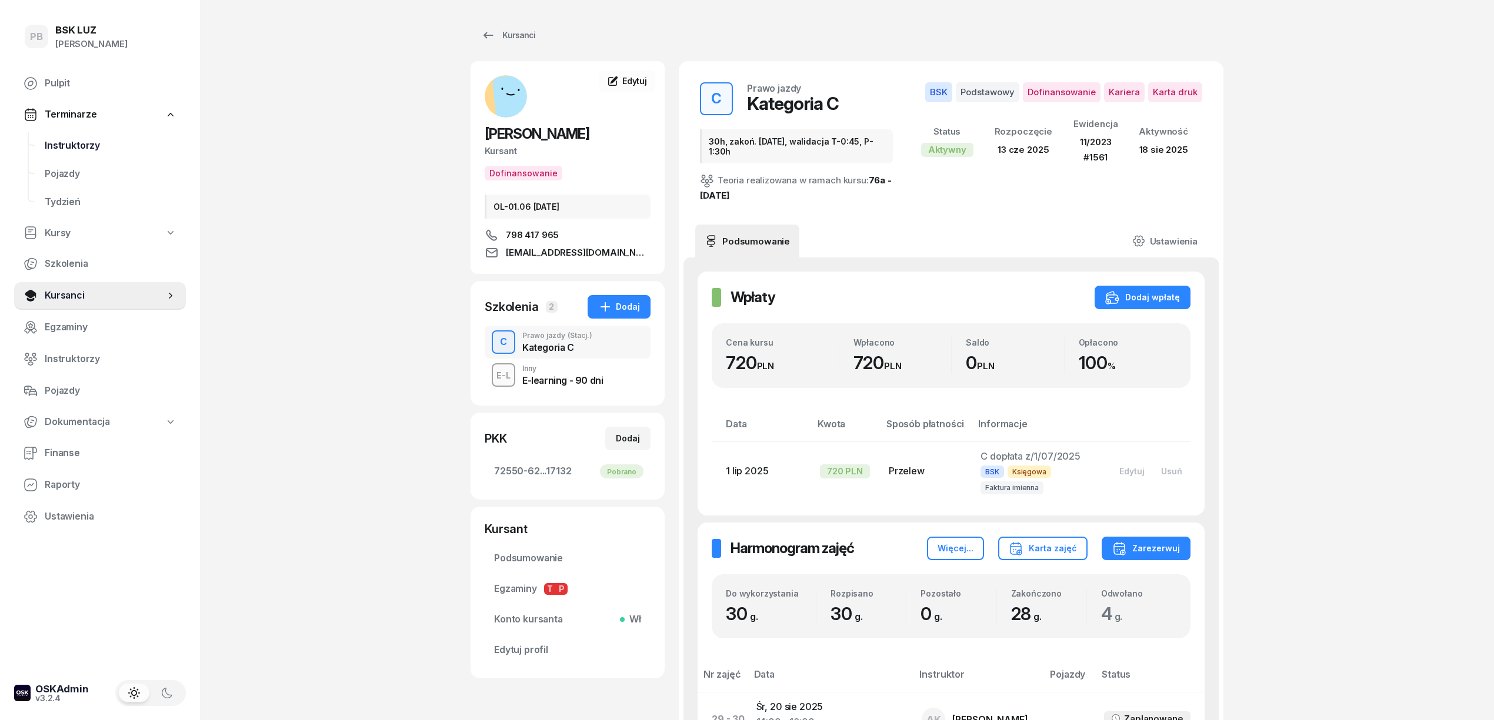
click at [73, 146] on span "Instruktorzy" at bounding box center [111, 145] width 132 height 15
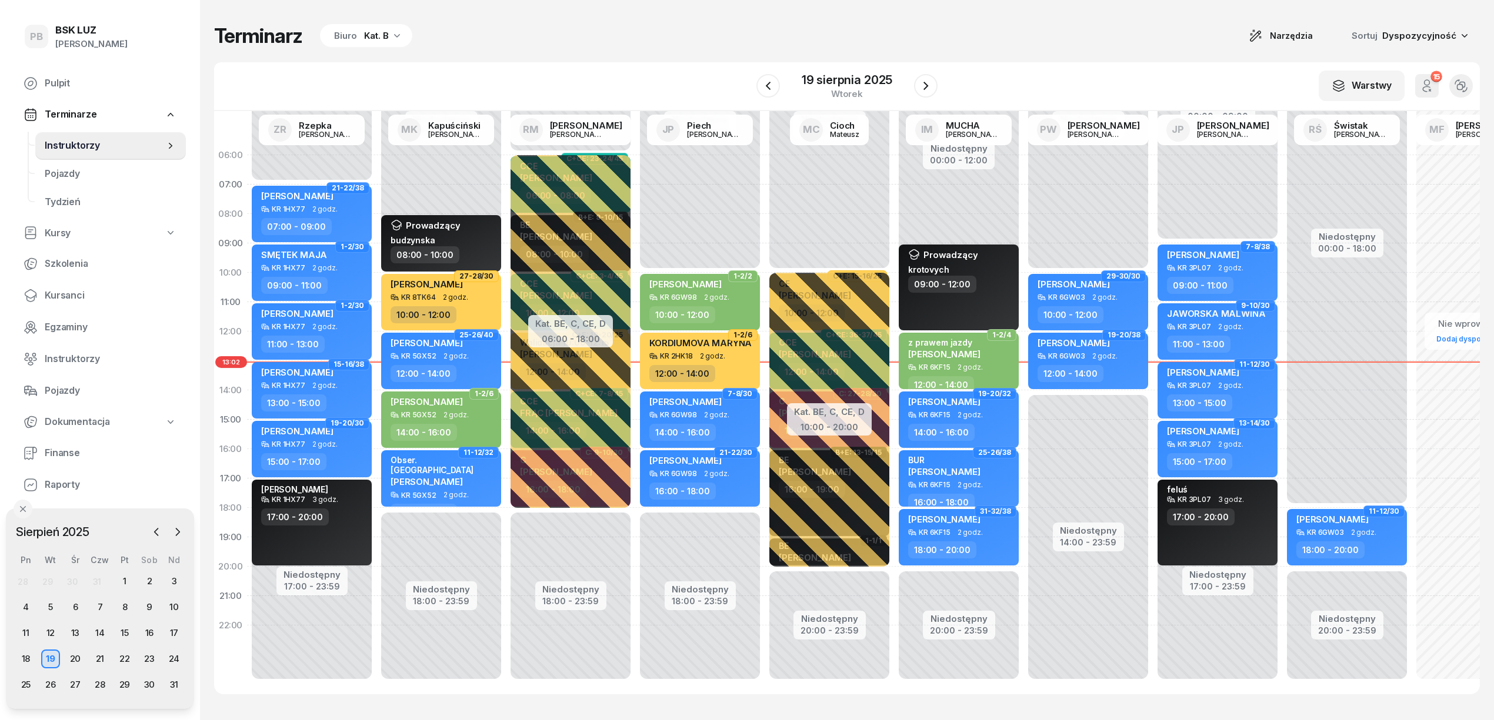
click at [398, 38] on icon "button" at bounding box center [397, 35] width 12 height 12
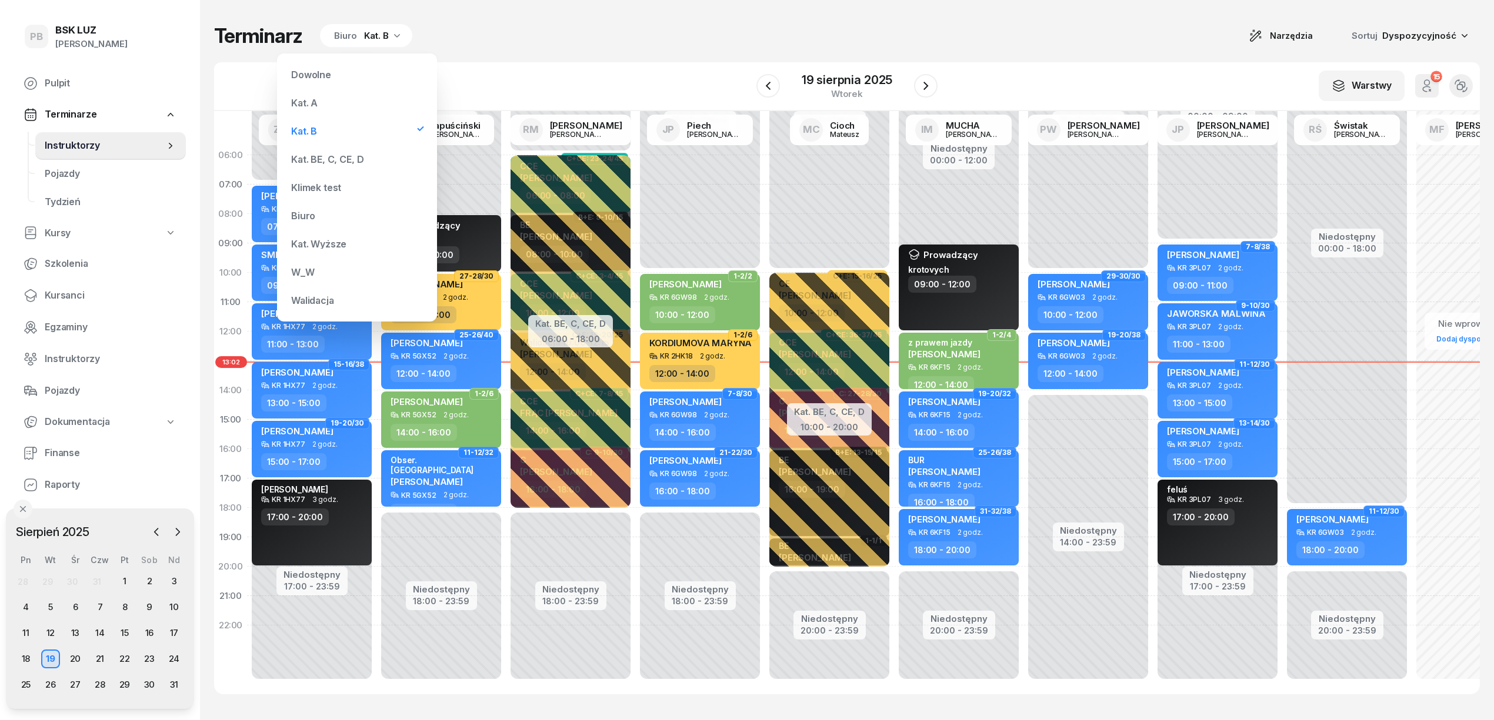
click at [334, 161] on div "Kat. BE, C, CE, D" at bounding box center [327, 159] width 72 height 9
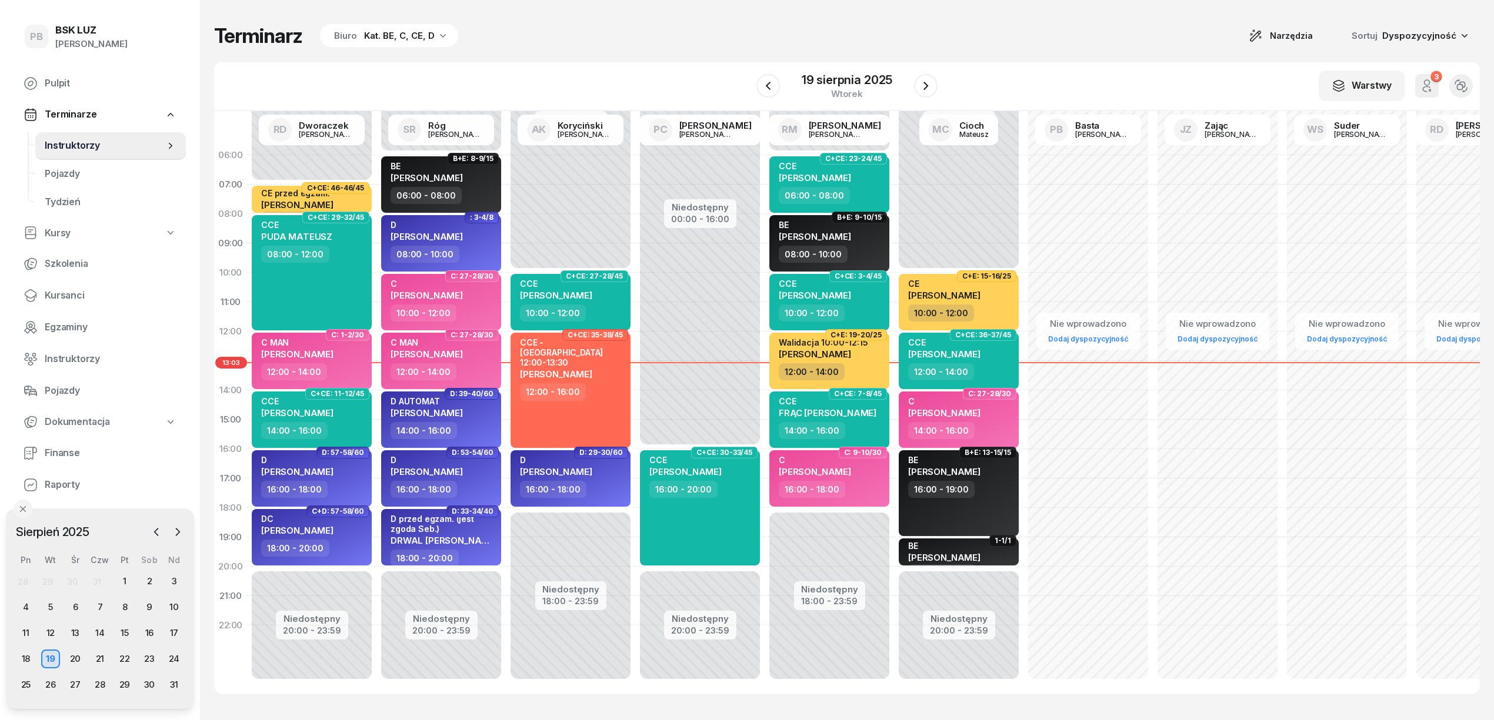
click at [405, 34] on div "Kat. BE, C, CE, D" at bounding box center [399, 36] width 71 height 14
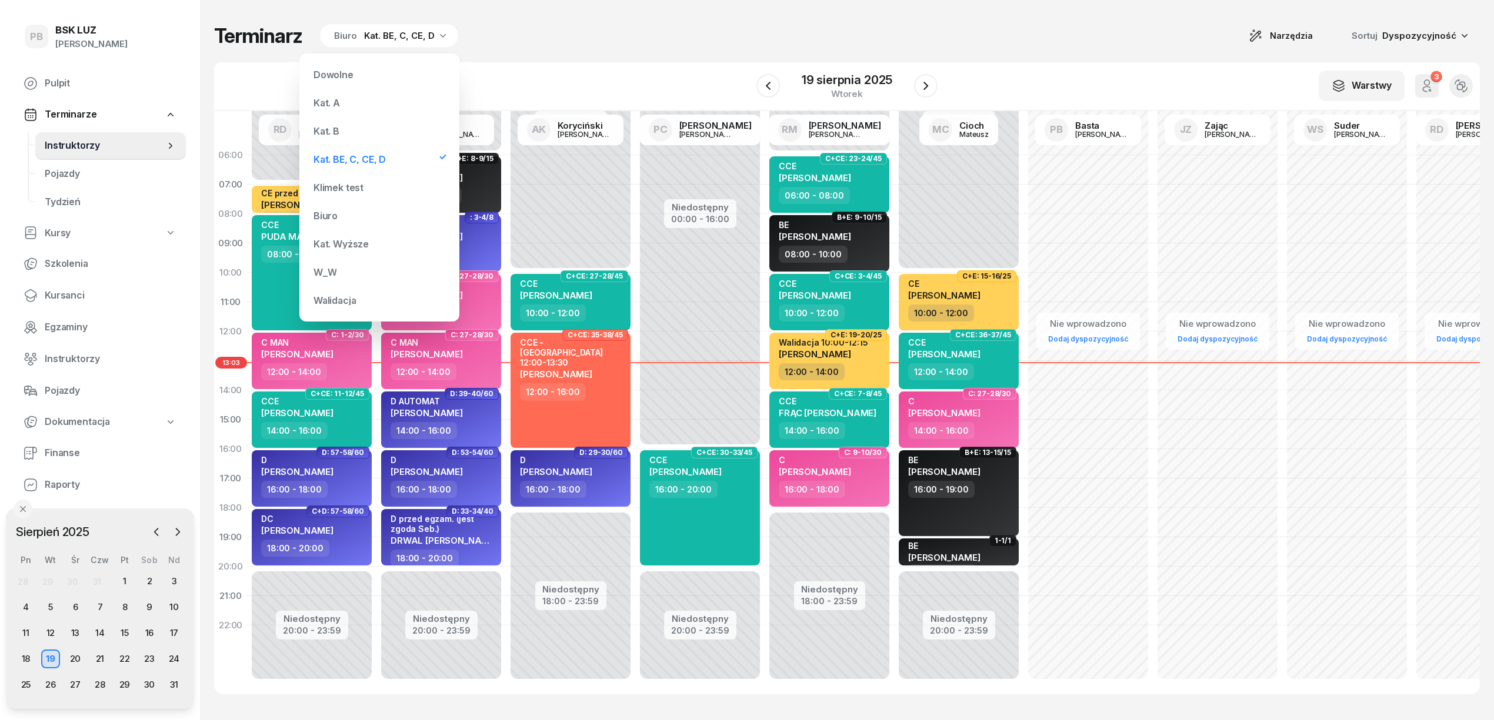
click at [368, 125] on div "Kat. B" at bounding box center [379, 131] width 141 height 24
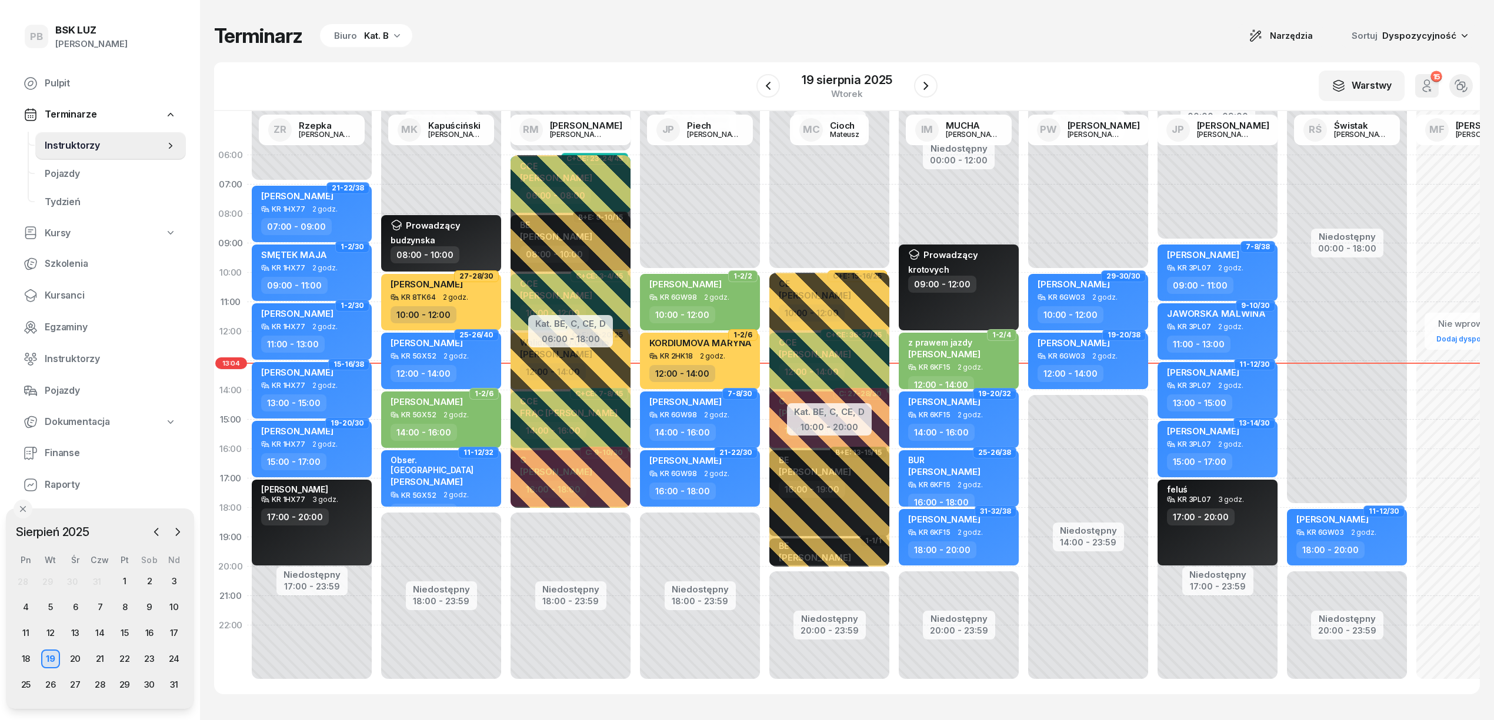
click at [381, 34] on div "Kat. B" at bounding box center [376, 36] width 25 height 14
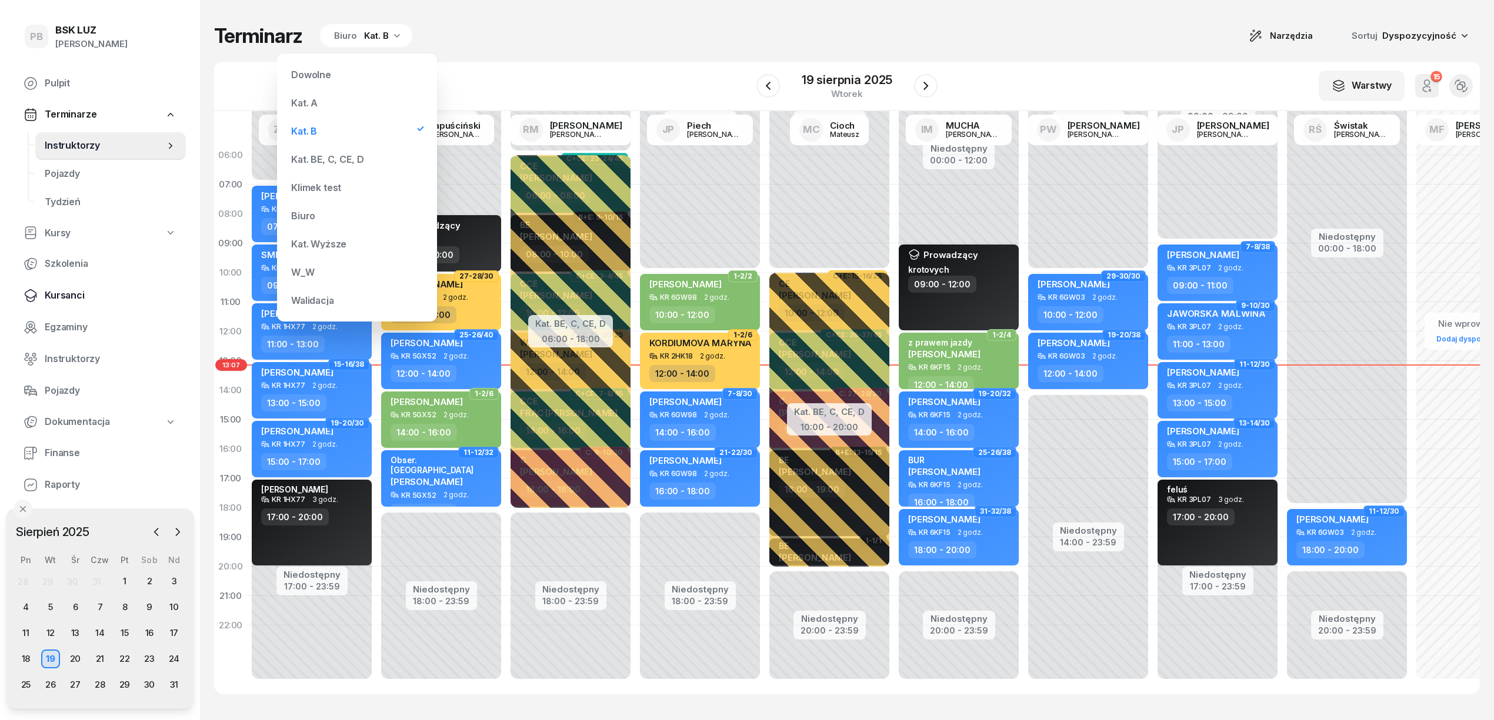
click at [64, 295] on span "Kursanci" at bounding box center [111, 295] width 132 height 15
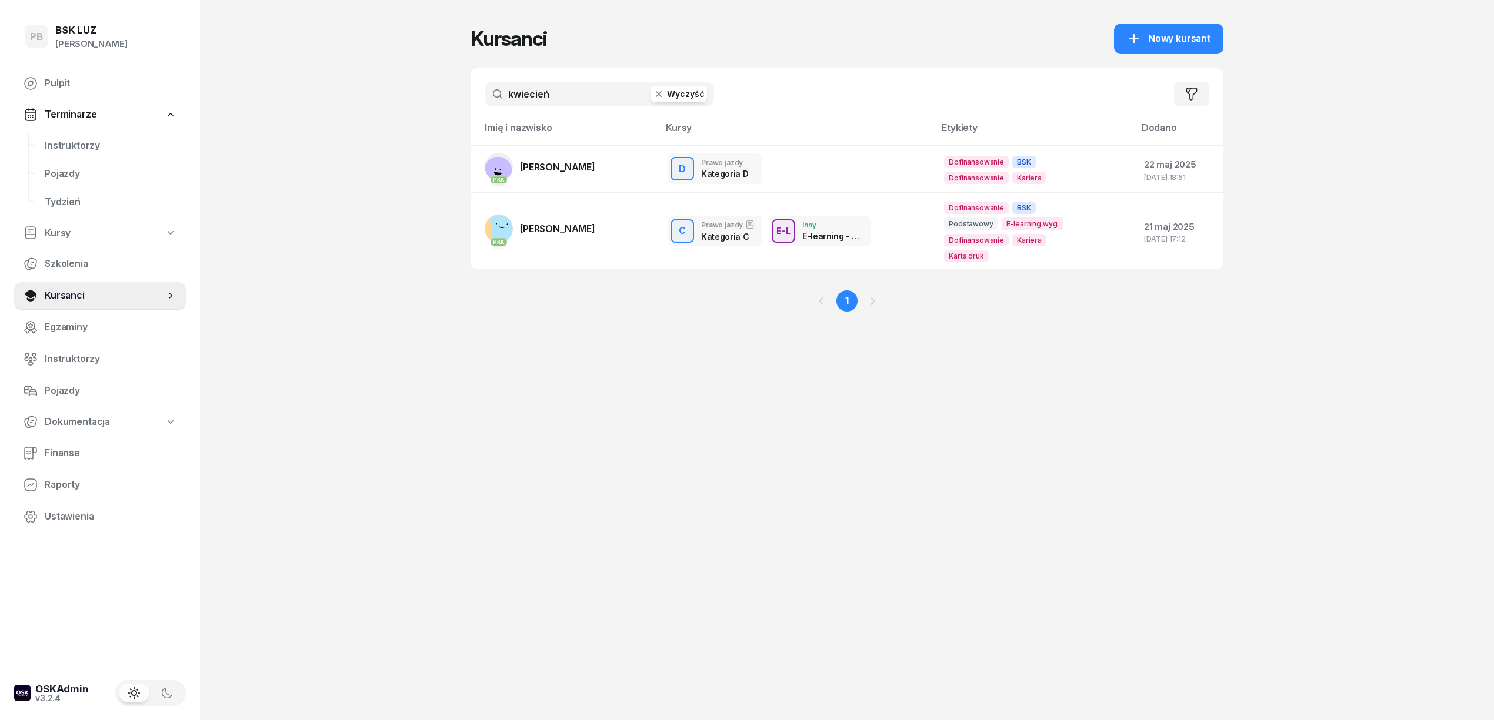
click at [574, 102] on input "kwiecień" at bounding box center [599, 94] width 229 height 24
click at [590, 225] on span "[PERSON_NAME]" at bounding box center [557, 229] width 75 height 12
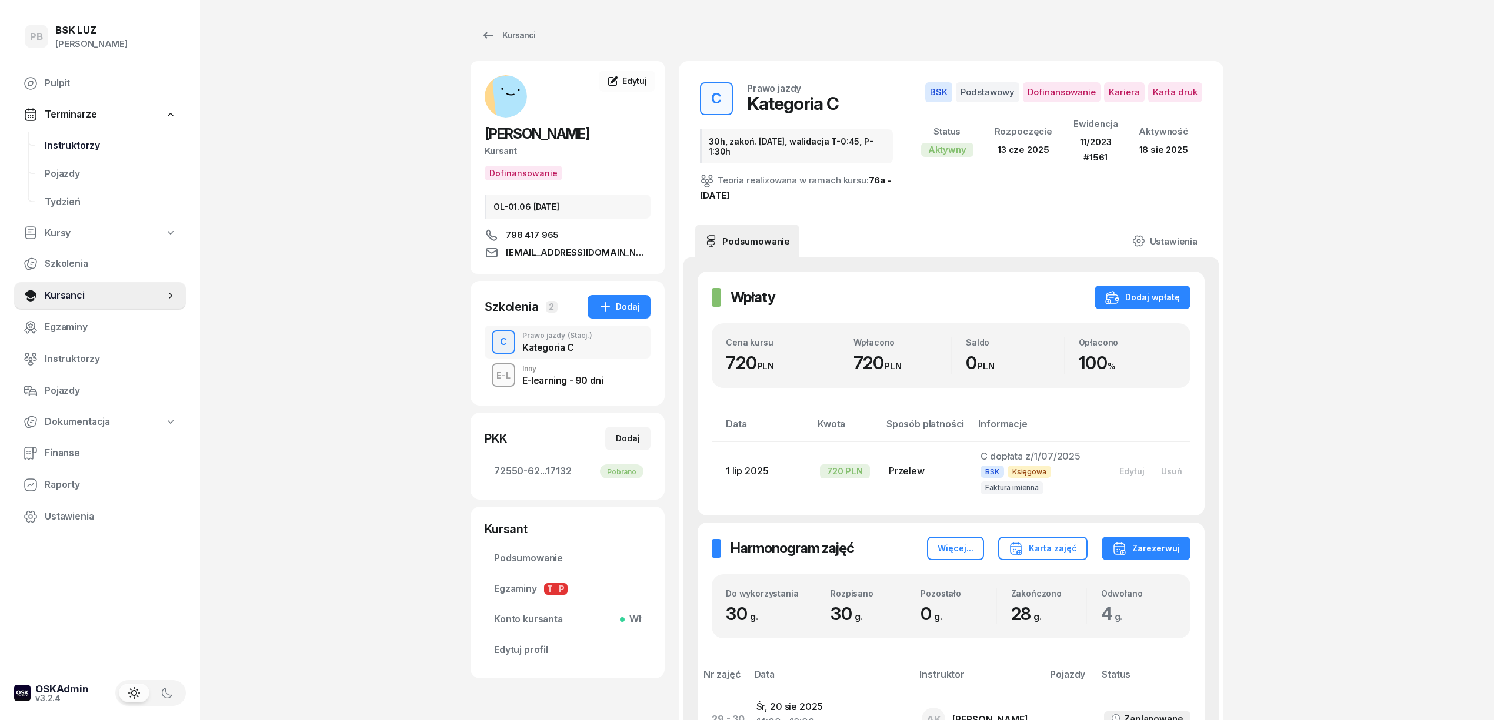
click at [67, 146] on span "Instruktorzy" at bounding box center [111, 145] width 132 height 15
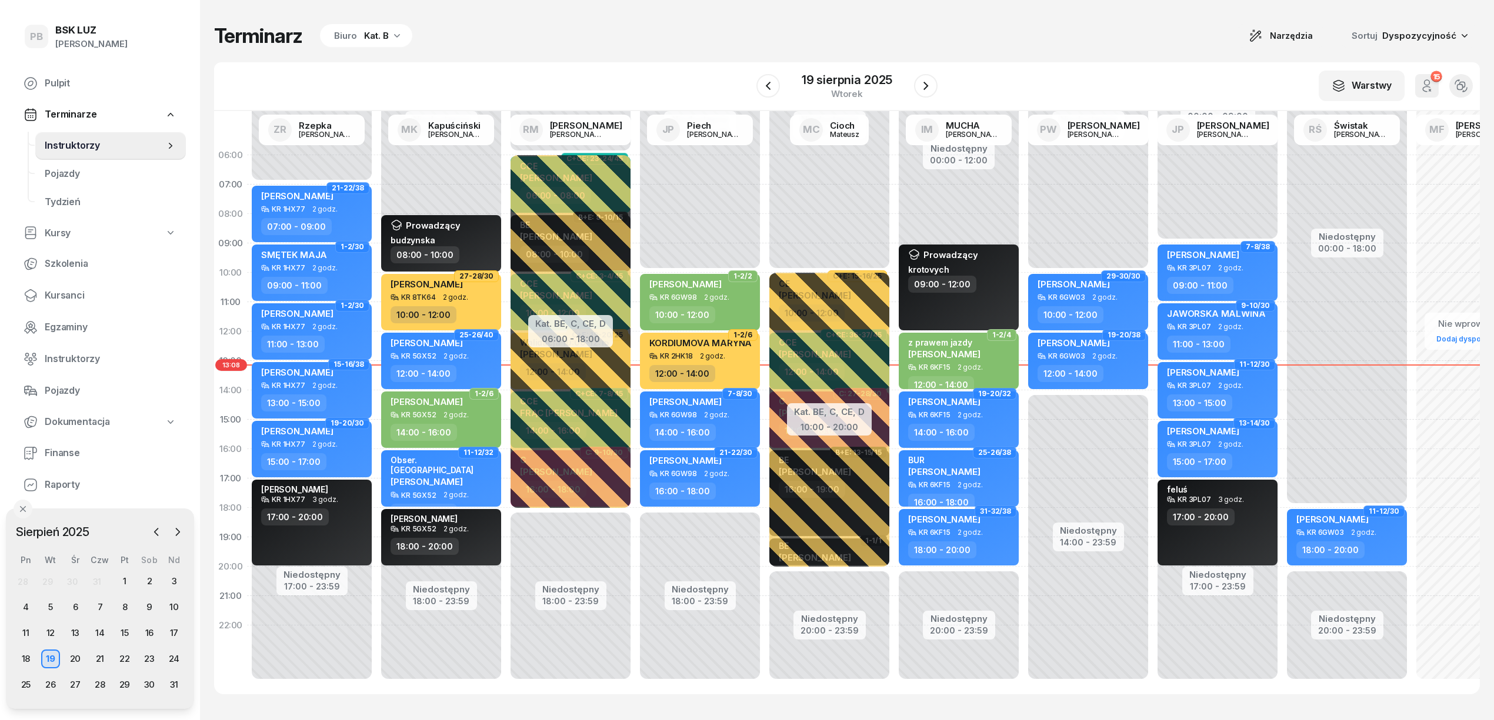
click at [614, 29] on div "Terminarz Biuro Kat. B Narzędzia Sortuj Dyspozycyjność" at bounding box center [846, 36] width 1265 height 25
click at [622, 36] on div "Terminarz Biuro Kat. B Narzędzia Sortuj Dyspozycyjność" at bounding box center [846, 36] width 1265 height 25
click at [393, 38] on icon "button" at bounding box center [397, 35] width 12 height 12
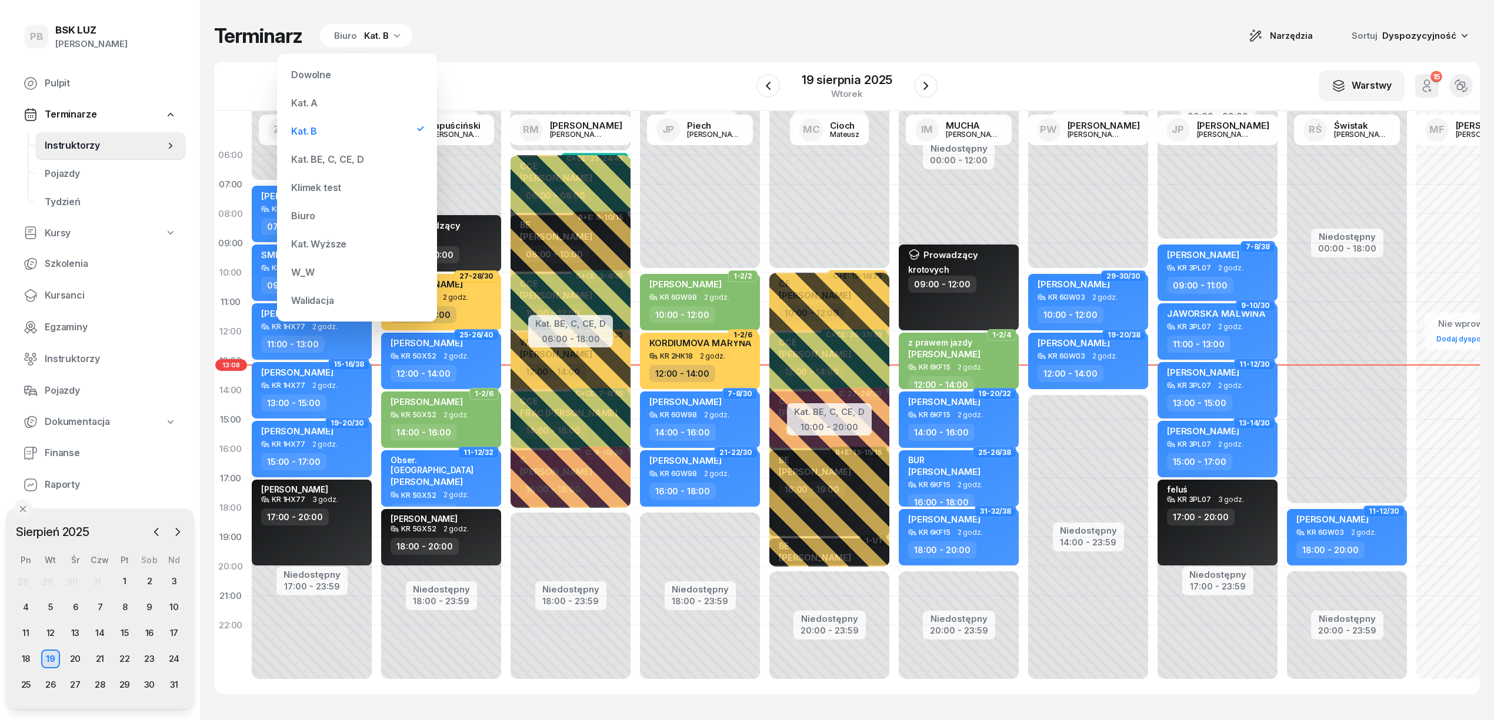
click at [323, 159] on div "Kat. BE, C, CE, D" at bounding box center [327, 159] width 72 height 9
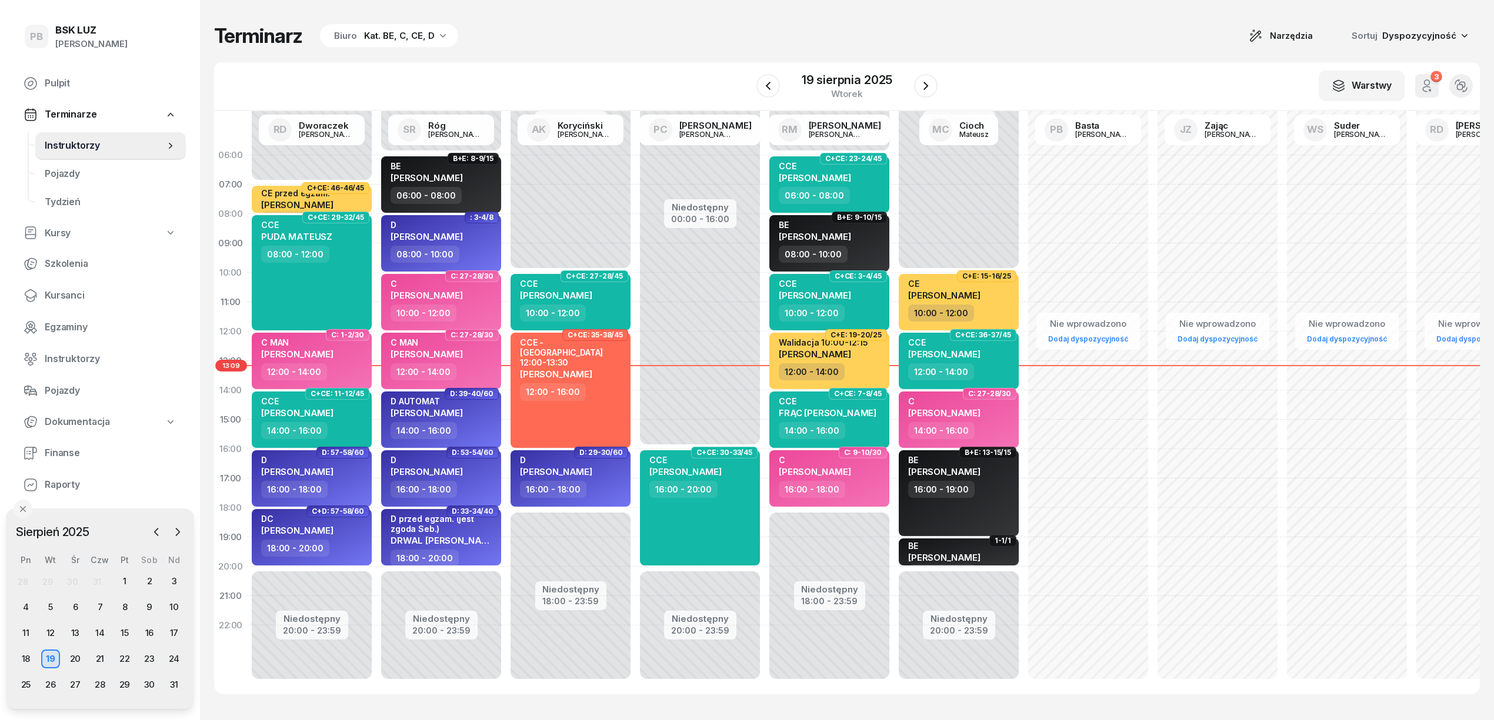
click at [911, 50] on div "Terminarz Biuro Kat. BE, C, CE, D Narzędzia Sortuj Dyspozycyjność W Wybierz AK …" at bounding box center [846, 359] width 1265 height 718
click at [56, 297] on span "Kursanci" at bounding box center [111, 295] width 132 height 15
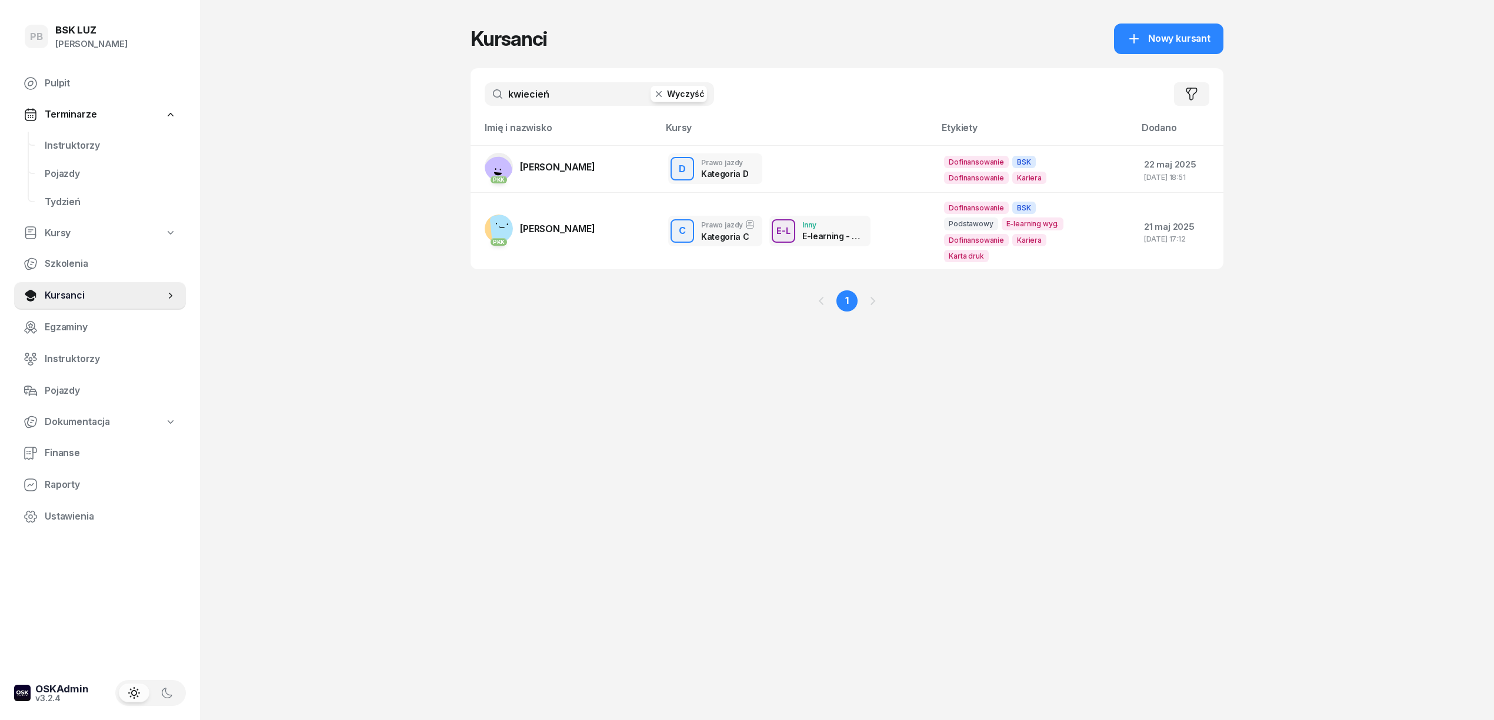
click at [549, 95] on input "kwiecień" at bounding box center [599, 94] width 229 height 24
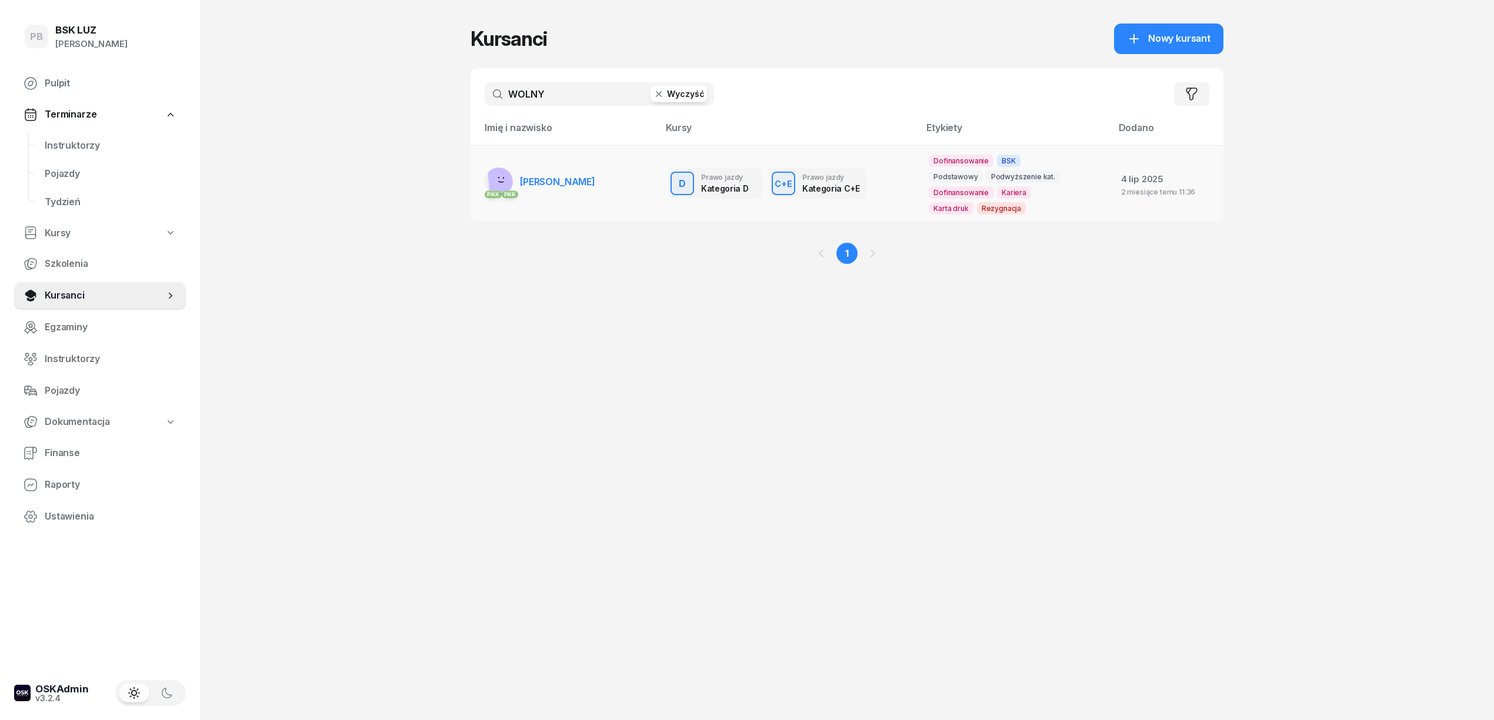
type input "WOLNY"
click at [540, 183] on span "[PERSON_NAME]" at bounding box center [557, 182] width 75 height 12
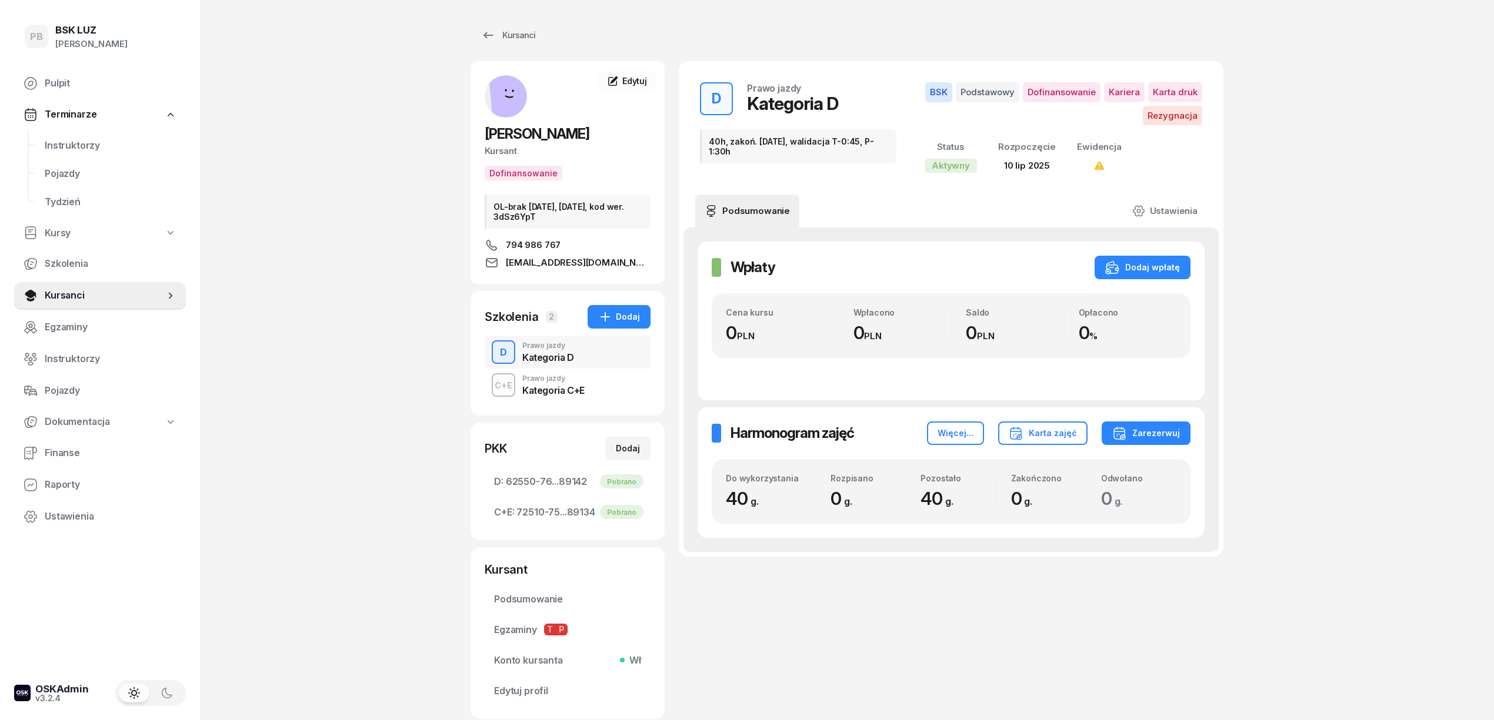
click at [605, 385] on div "C+E Prawo jazdy Kategoria C+E" at bounding box center [568, 385] width 166 height 33
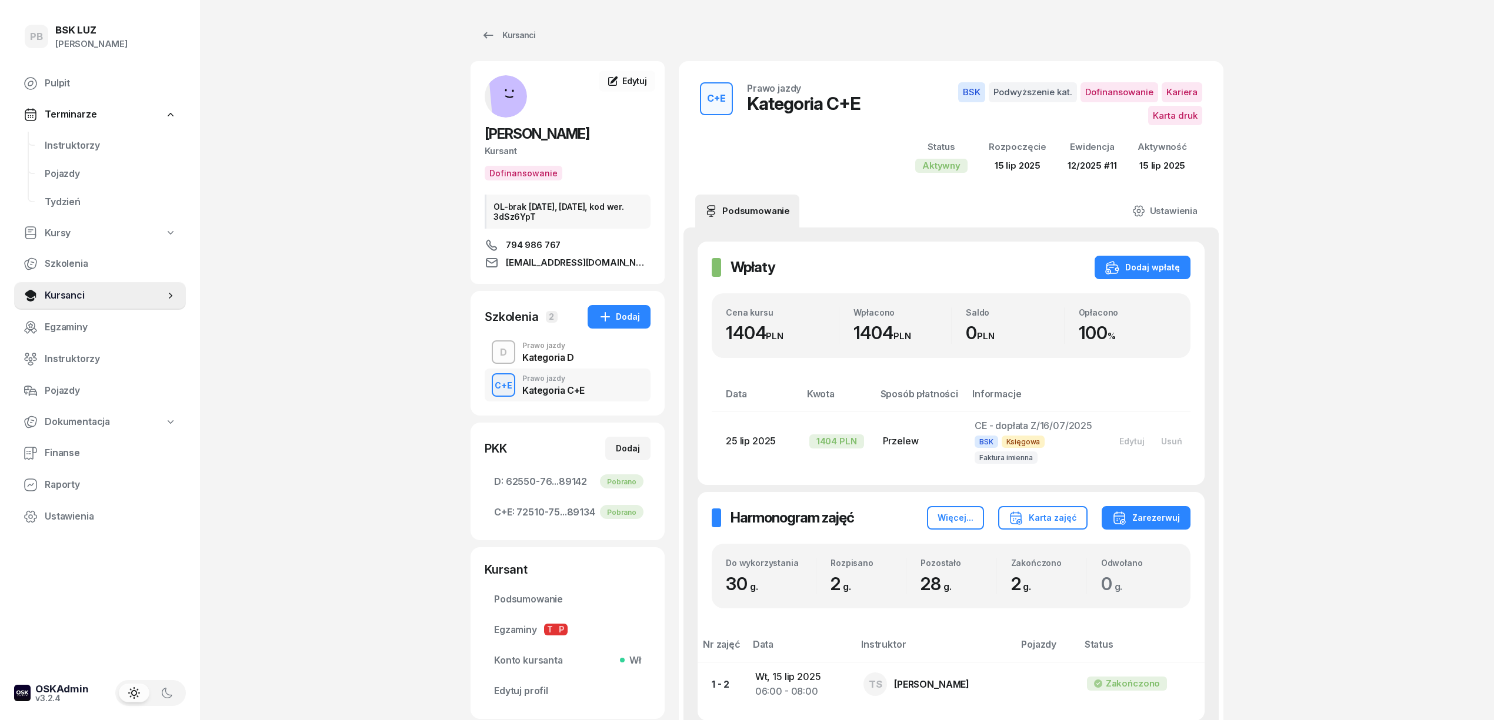
click at [607, 356] on div "D Prawo jazdy Kategoria D" at bounding box center [568, 352] width 166 height 33
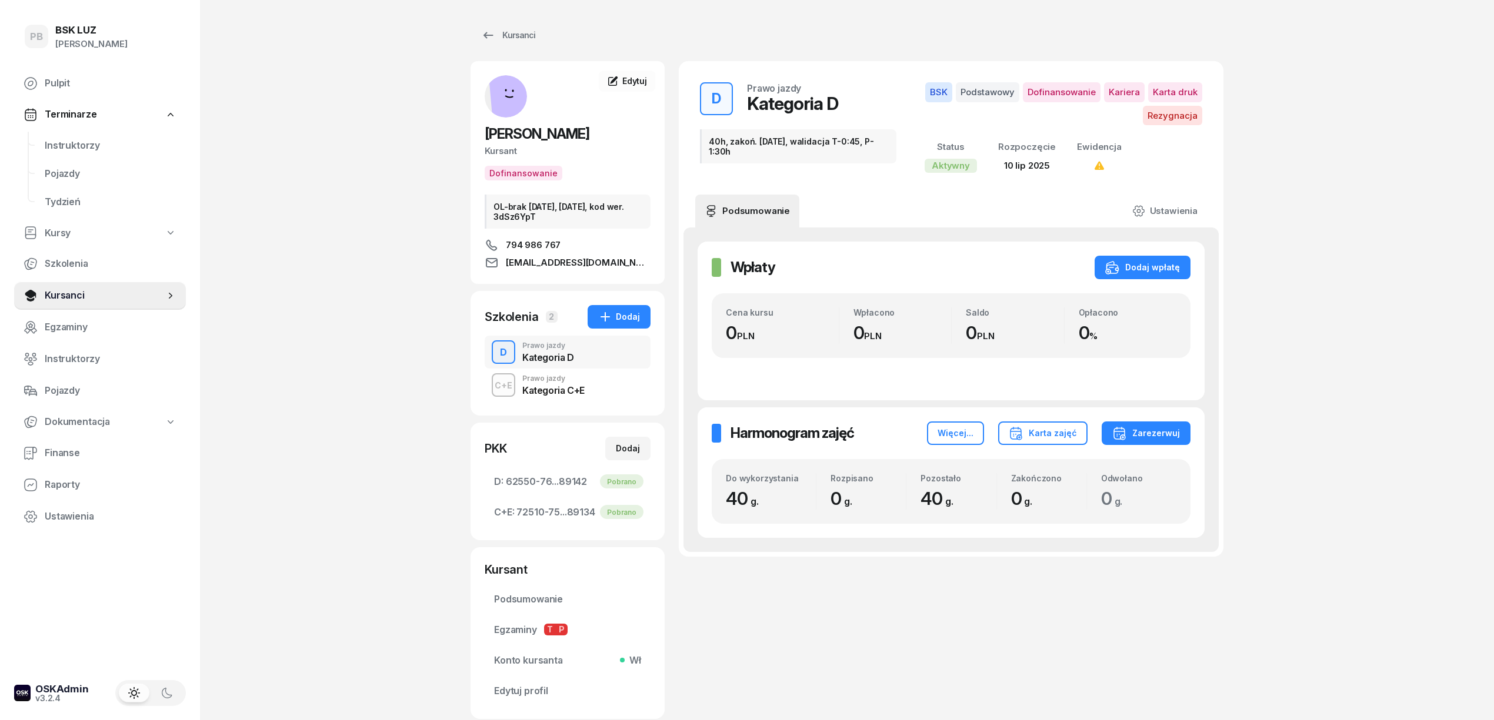
click at [612, 390] on div "C+E Prawo jazdy Kategoria C+E" at bounding box center [568, 385] width 166 height 33
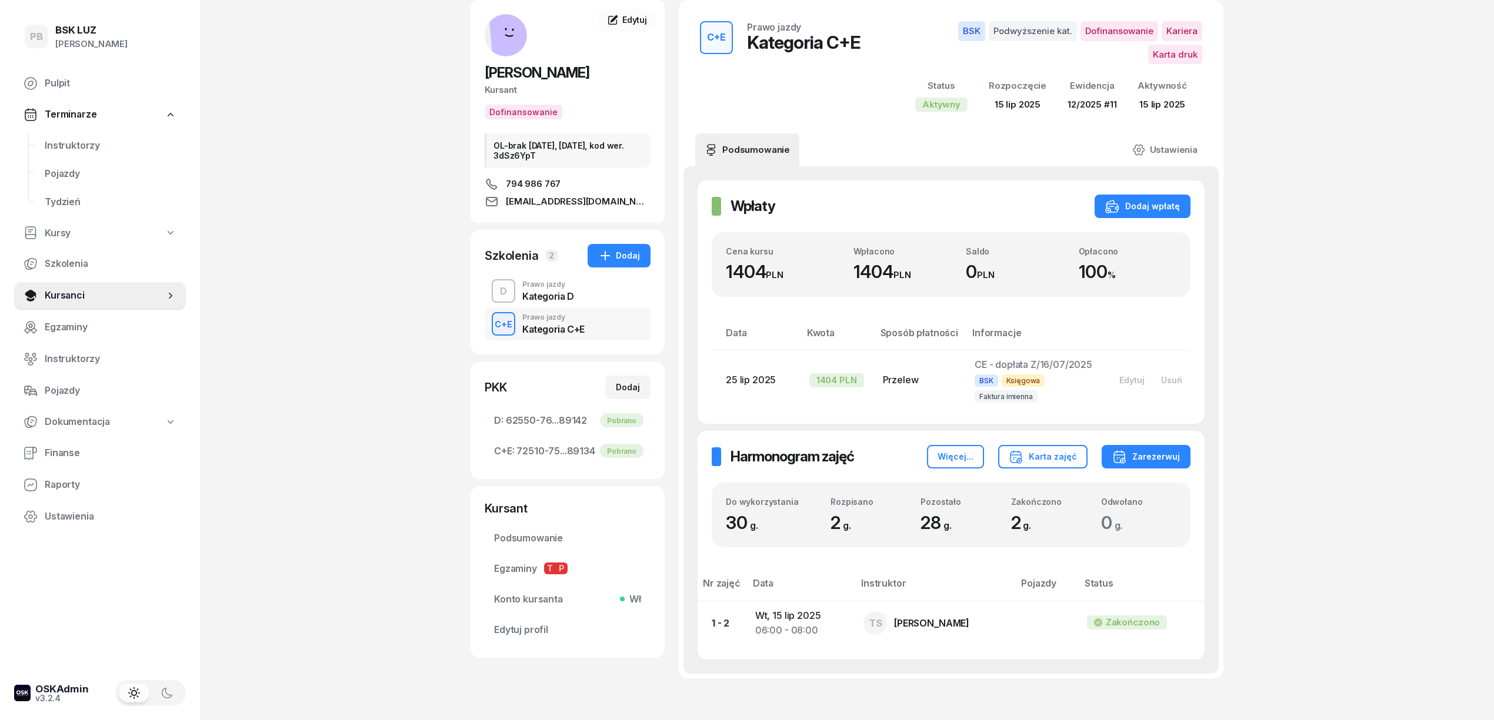
scroll to position [34, 0]
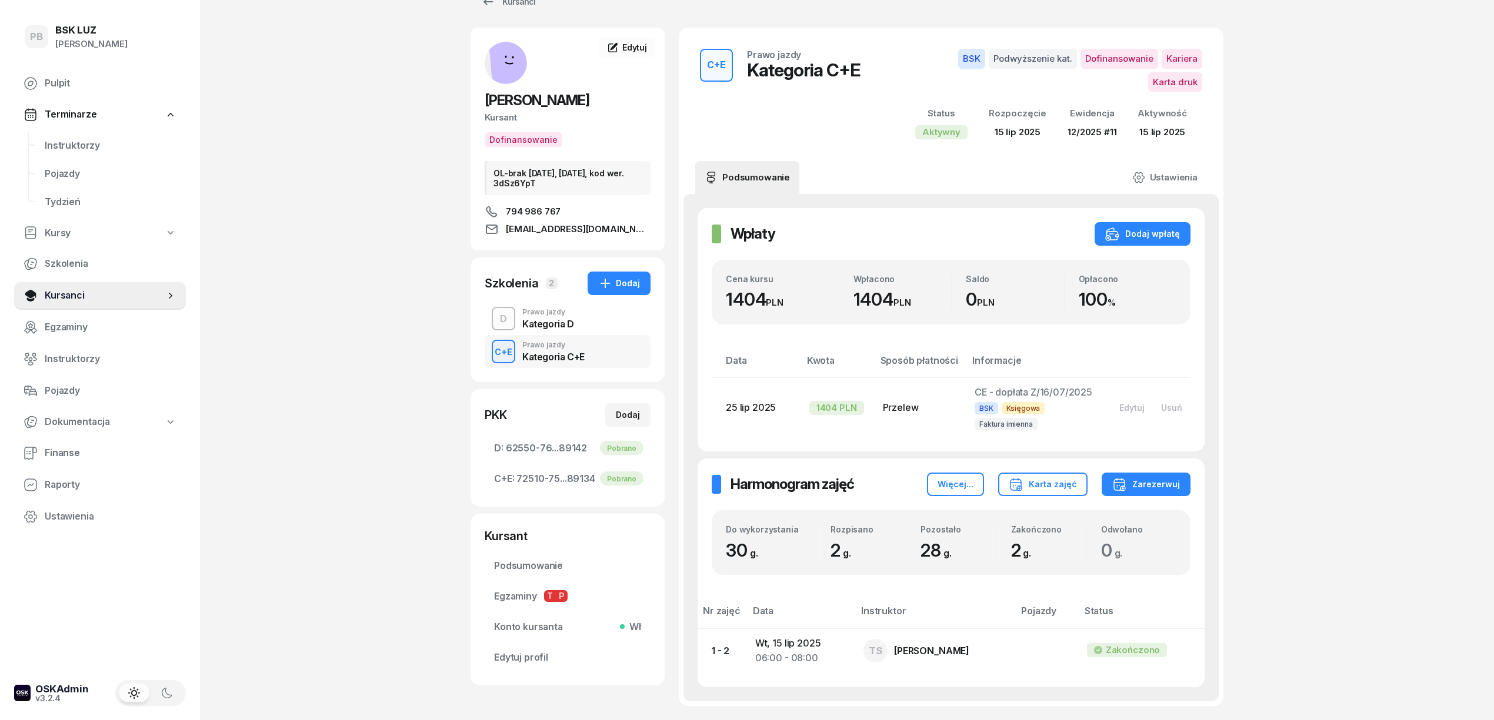
click at [605, 323] on div "D Prawo jazdy Kategoria D" at bounding box center [568, 318] width 166 height 33
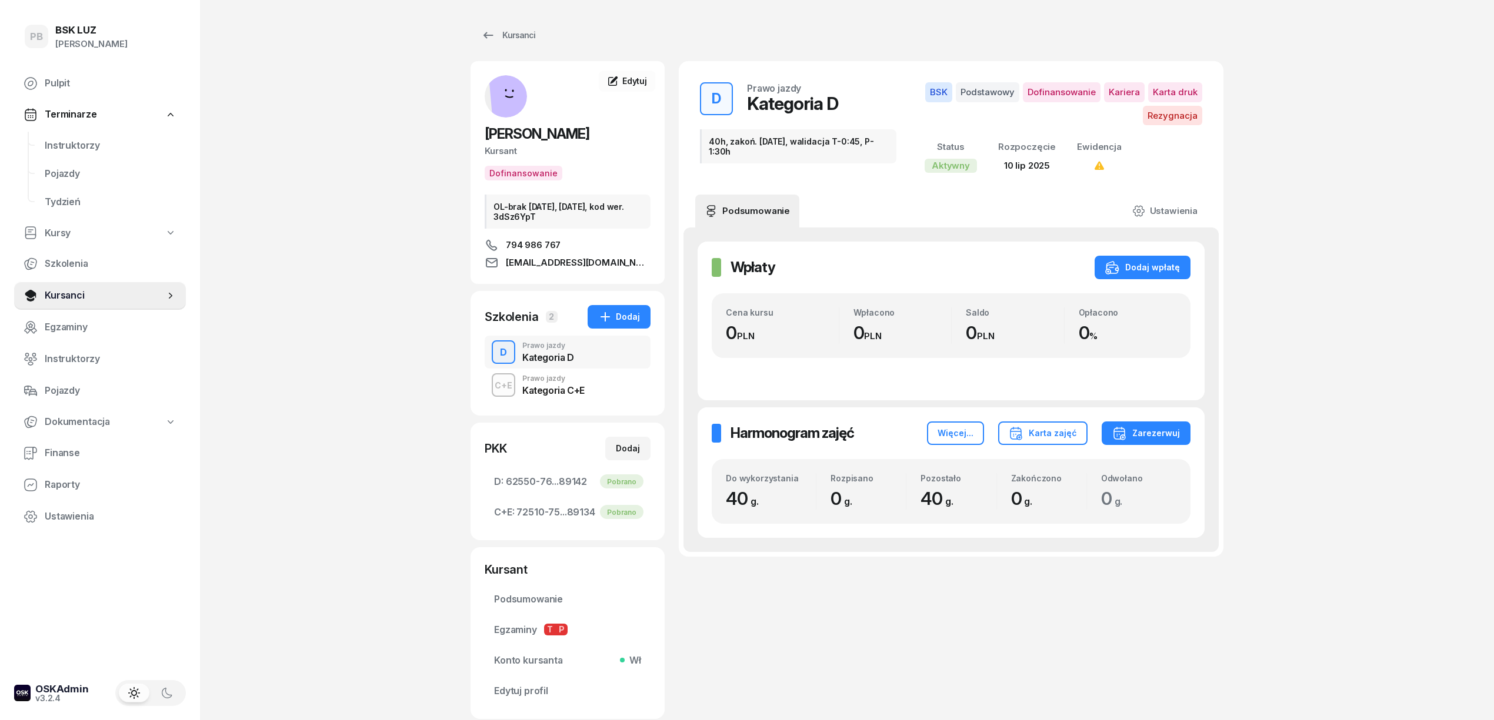
click at [595, 386] on div "C+E Prawo jazdy Kategoria C+E" at bounding box center [568, 385] width 166 height 33
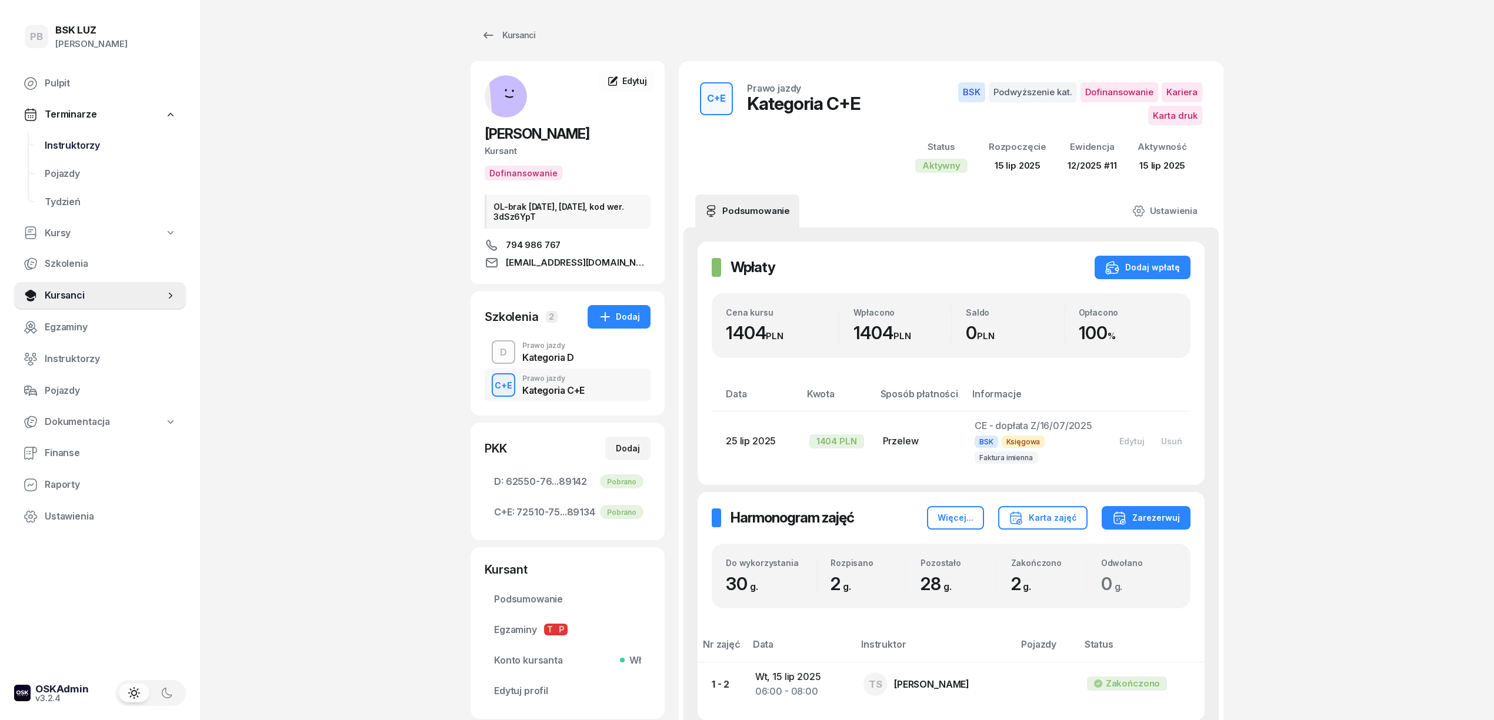
click at [84, 146] on span "Instruktorzy" at bounding box center [111, 145] width 132 height 15
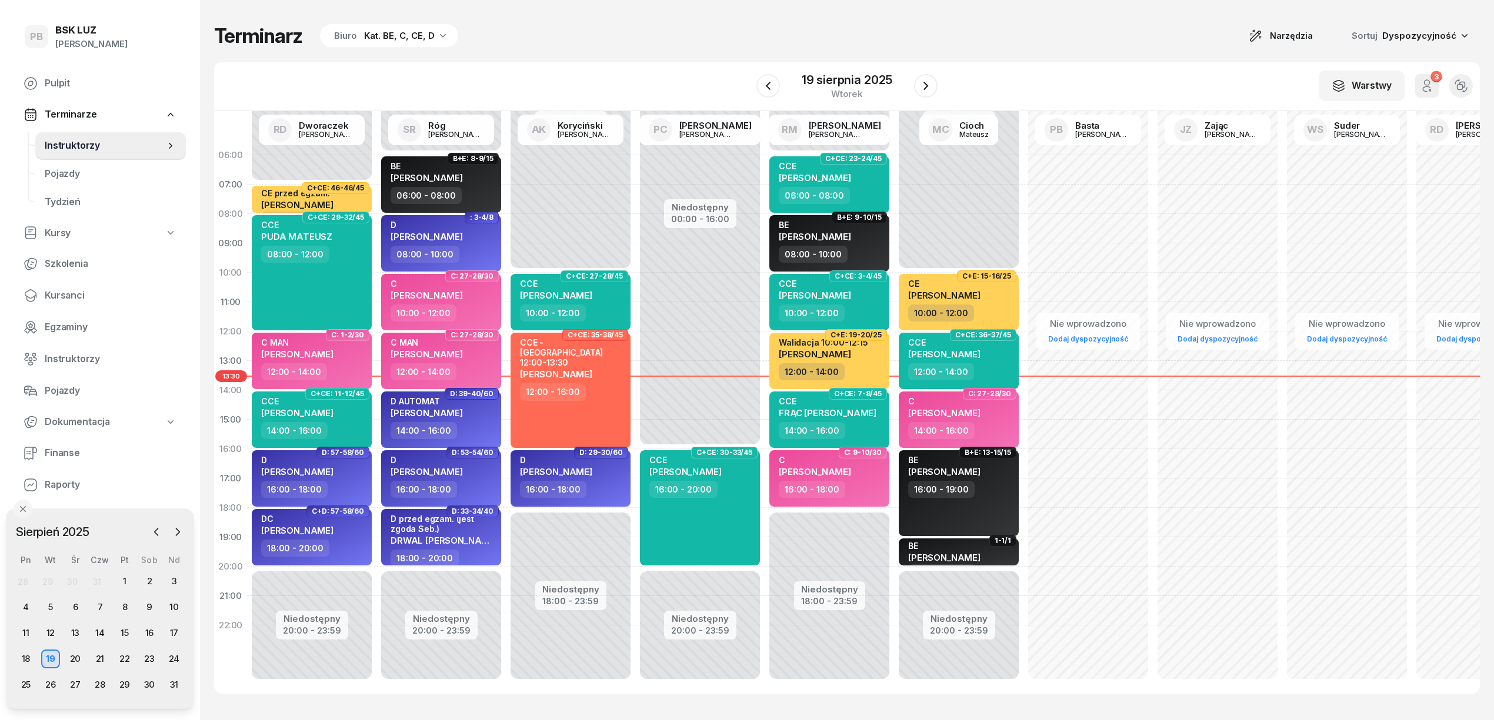
click at [364, 39] on div "Kat. BE, C, CE, D" at bounding box center [399, 36] width 71 height 14
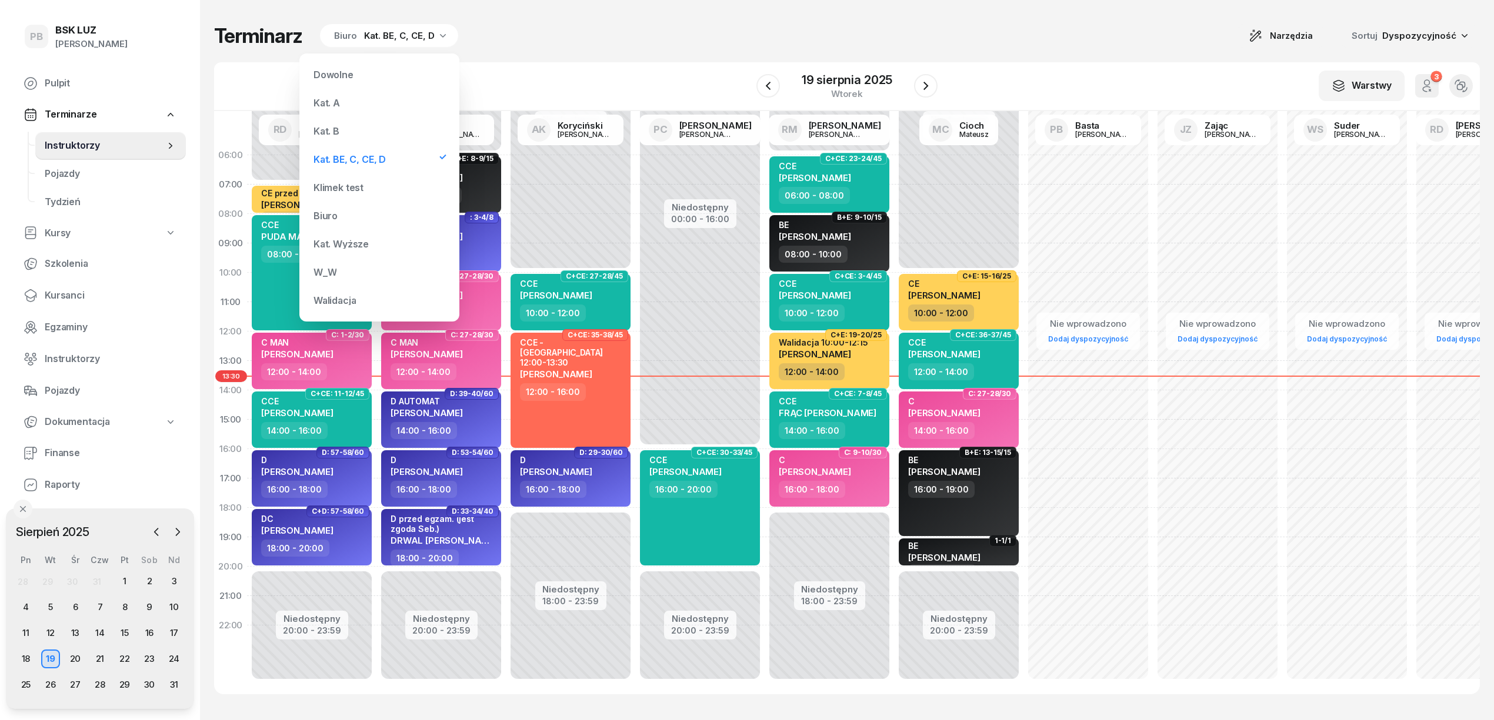
click at [343, 132] on div "Kat. B" at bounding box center [379, 131] width 141 height 24
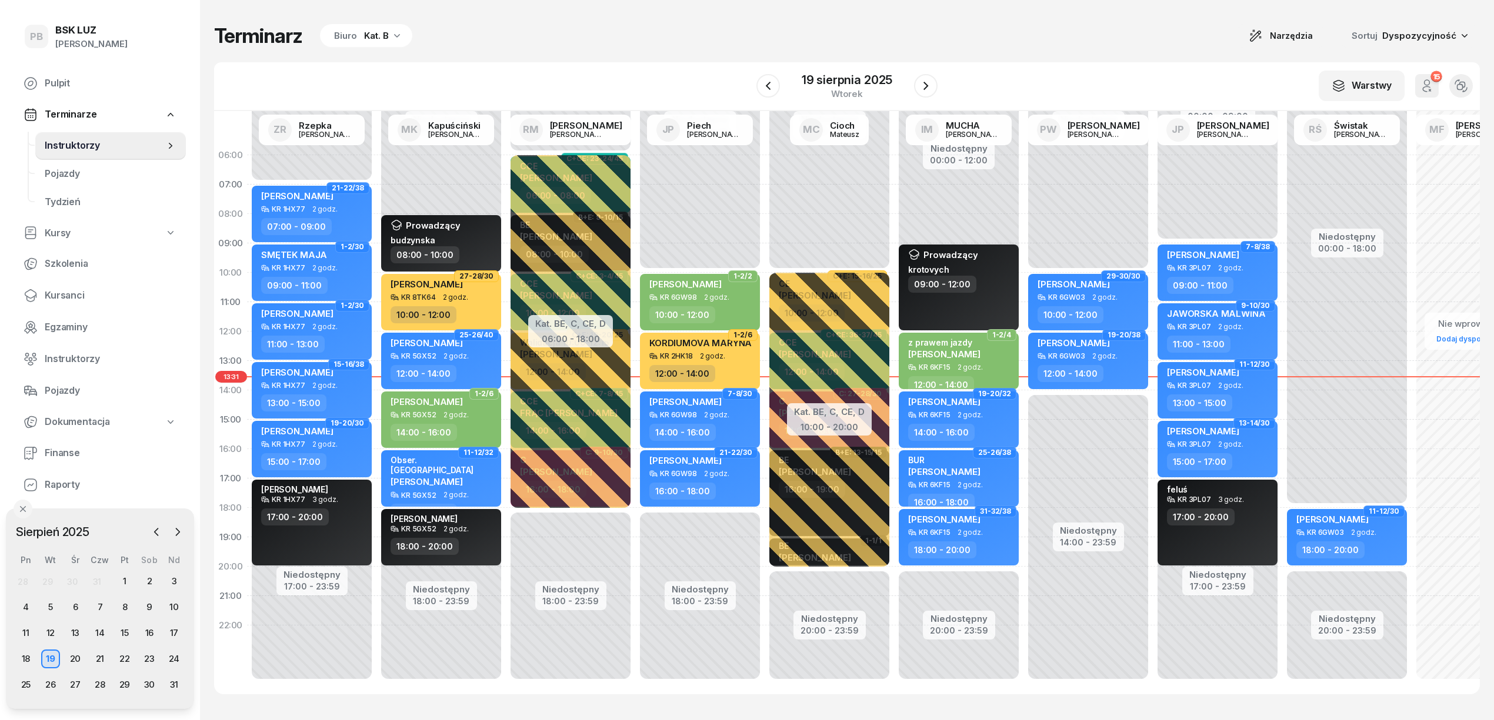
drag, startPoint x: 560, startPoint y: 57, endPoint x: 560, endPoint y: 64, distance: 7.1
click at [560, 59] on div "Terminarz Biuro Kat. B Narzędzia Sortuj Dyspozycyjność W Wybierz AK [PERSON_NAM…" at bounding box center [846, 359] width 1265 height 718
click at [654, 62] on div "W Wybierz AK [PERSON_NAME] BP [PERSON_NAME] DP [PERSON_NAME] GS [PERSON_NAME] I…" at bounding box center [846, 86] width 1265 height 49
click at [384, 40] on div "Kat. B" at bounding box center [376, 36] width 25 height 14
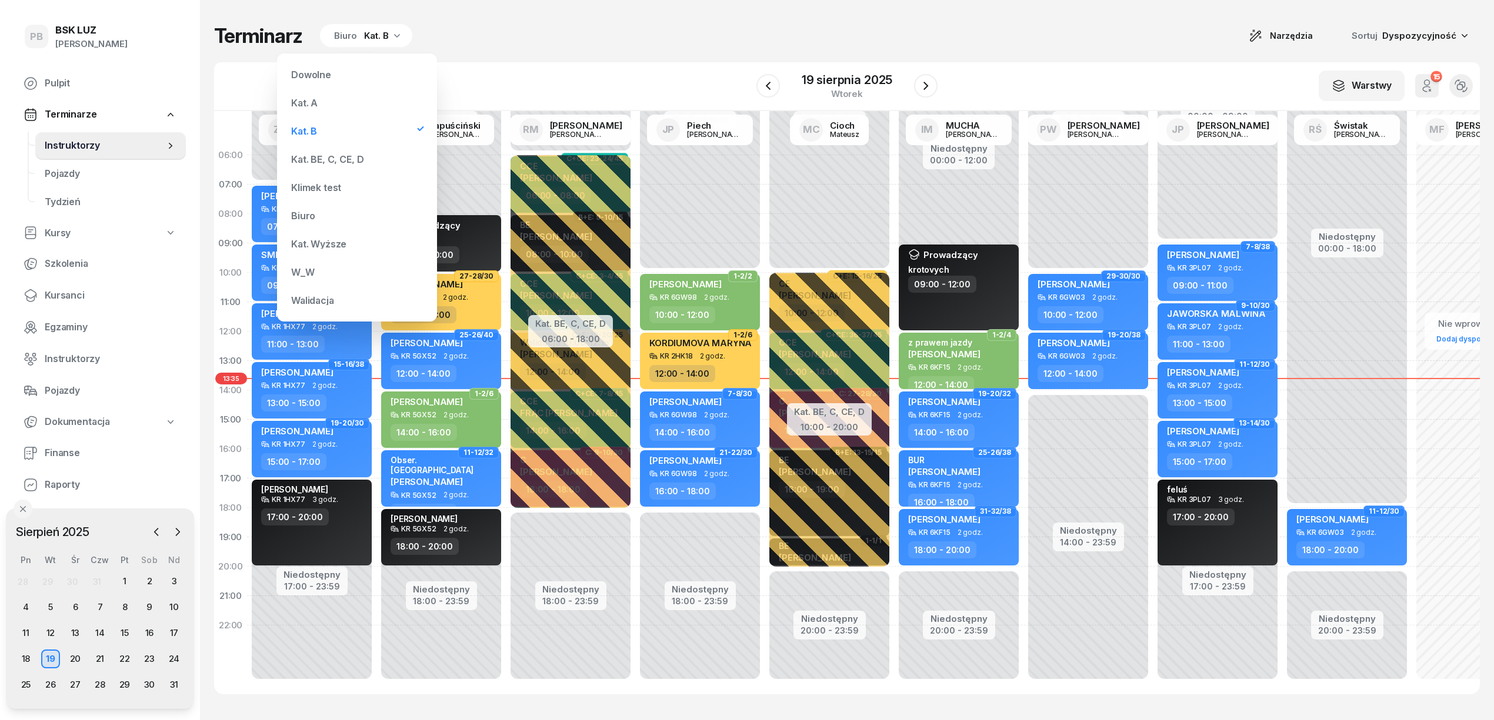
click at [349, 158] on div "Kat. BE, C, CE, D" at bounding box center [327, 159] width 72 height 9
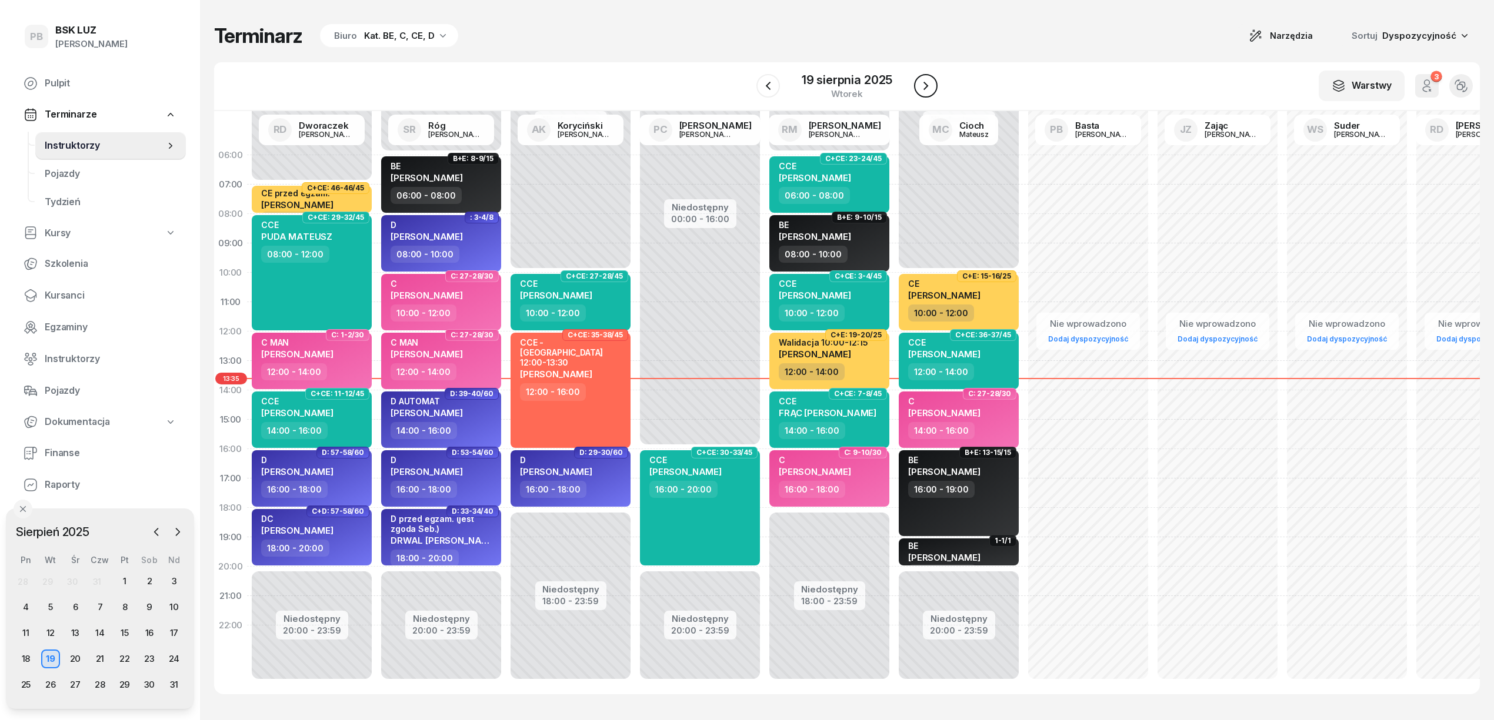
click at [925, 81] on icon "button" at bounding box center [926, 86] width 14 height 14
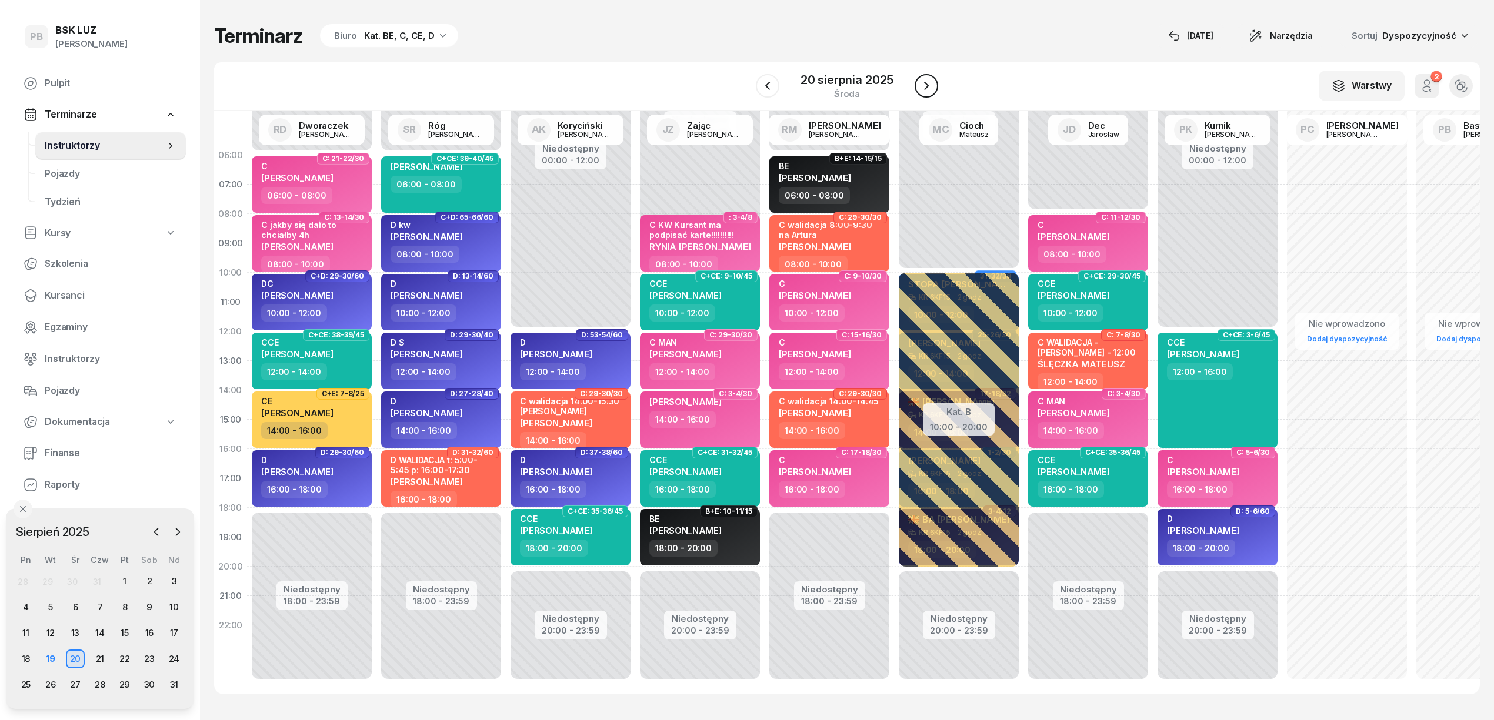
click at [925, 81] on icon "button" at bounding box center [926, 86] width 14 height 14
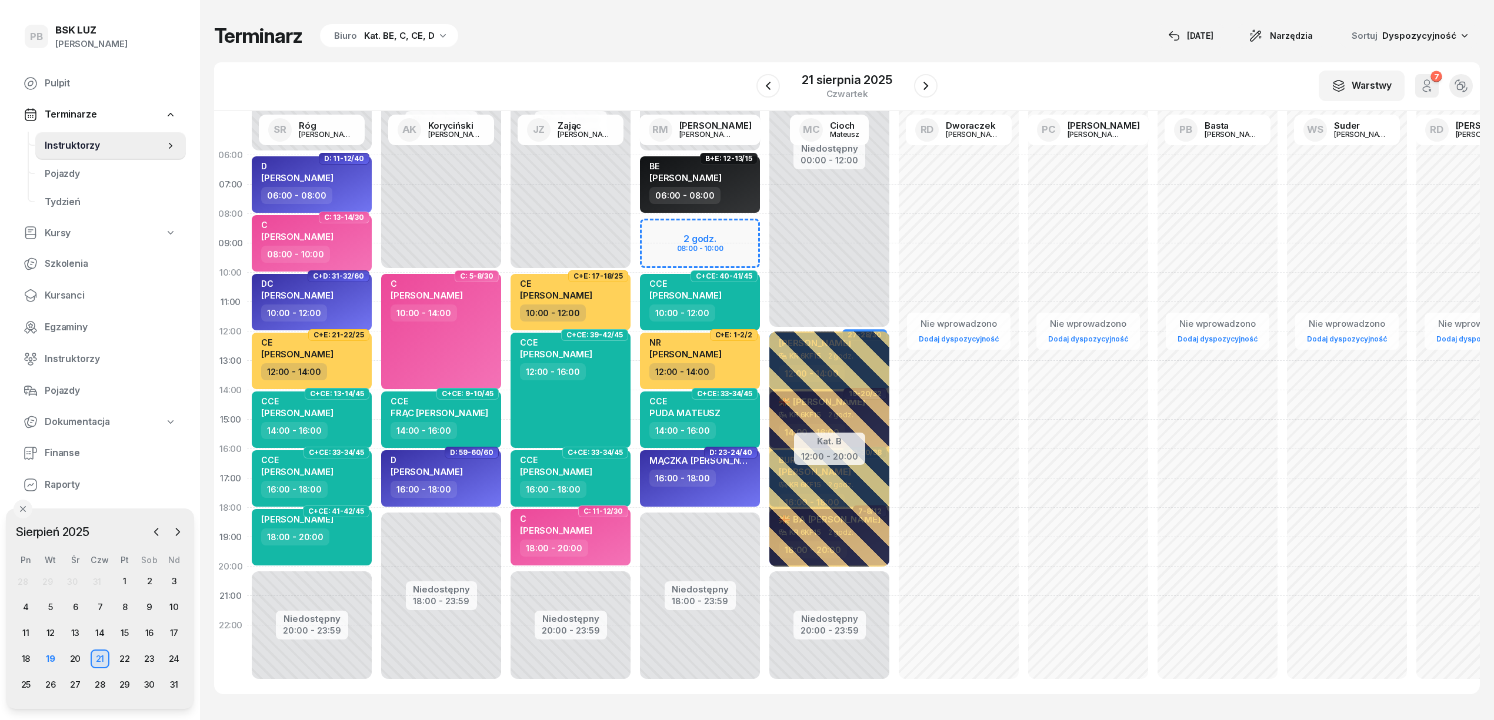
click at [764, 236] on div "Niedostępny 00:00 - 06:00 Niedostępny 18:00 - 23:59 2 godz. 08:00 - 10:00 B+E: …" at bounding box center [828, 420] width 129 height 559
select select "08"
select select "10"
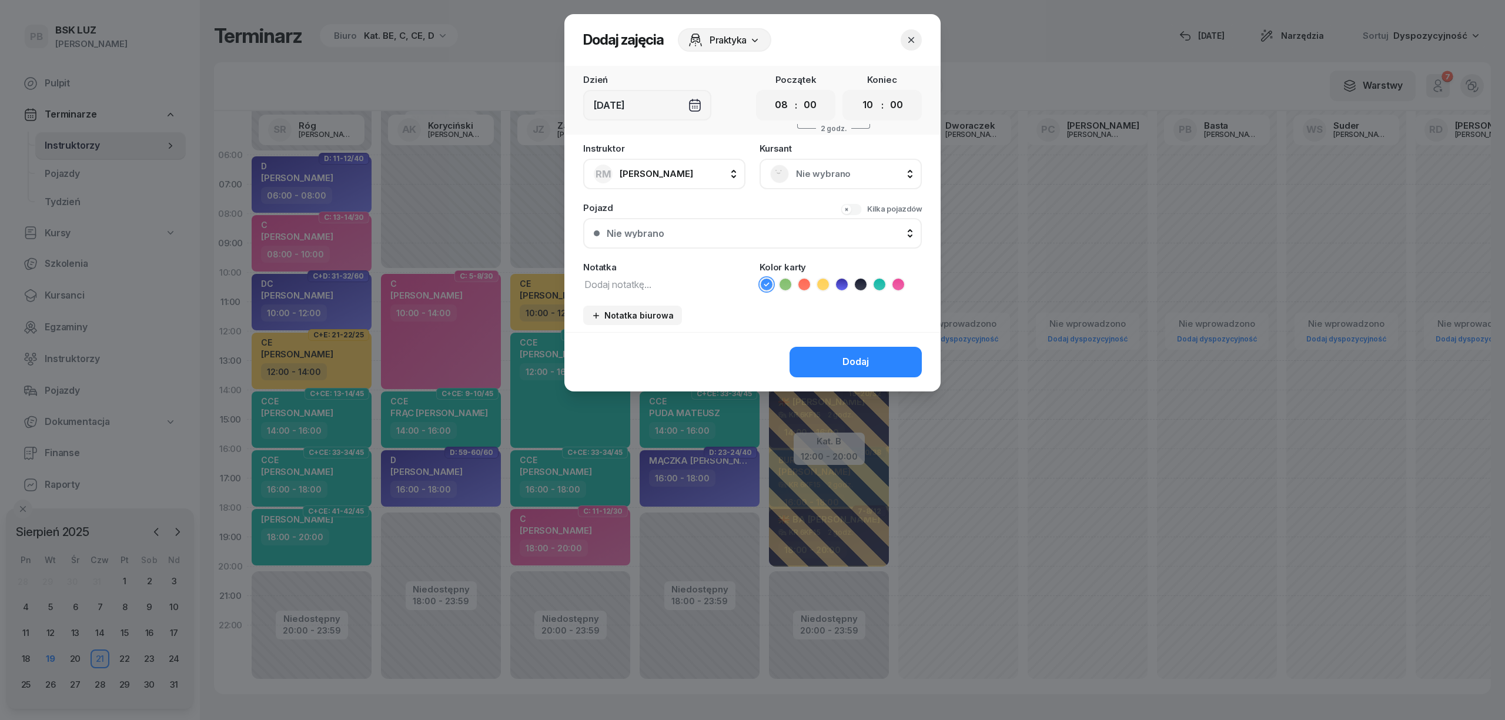
click at [883, 173] on span "Nie wybrano" at bounding box center [853, 173] width 115 height 15
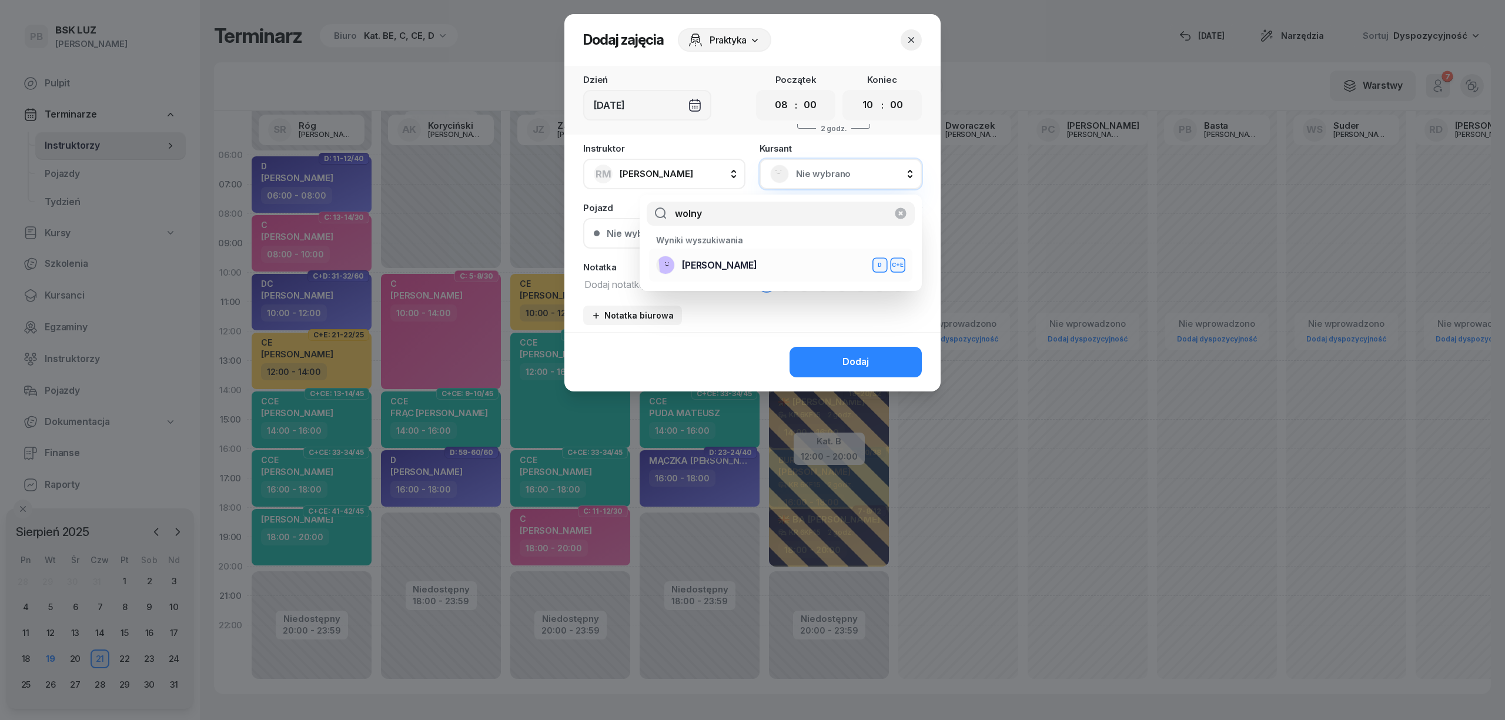
type input "wolny"
click at [806, 269] on div "WOLNY [PERSON_NAME]+E" at bounding box center [780, 265] width 249 height 19
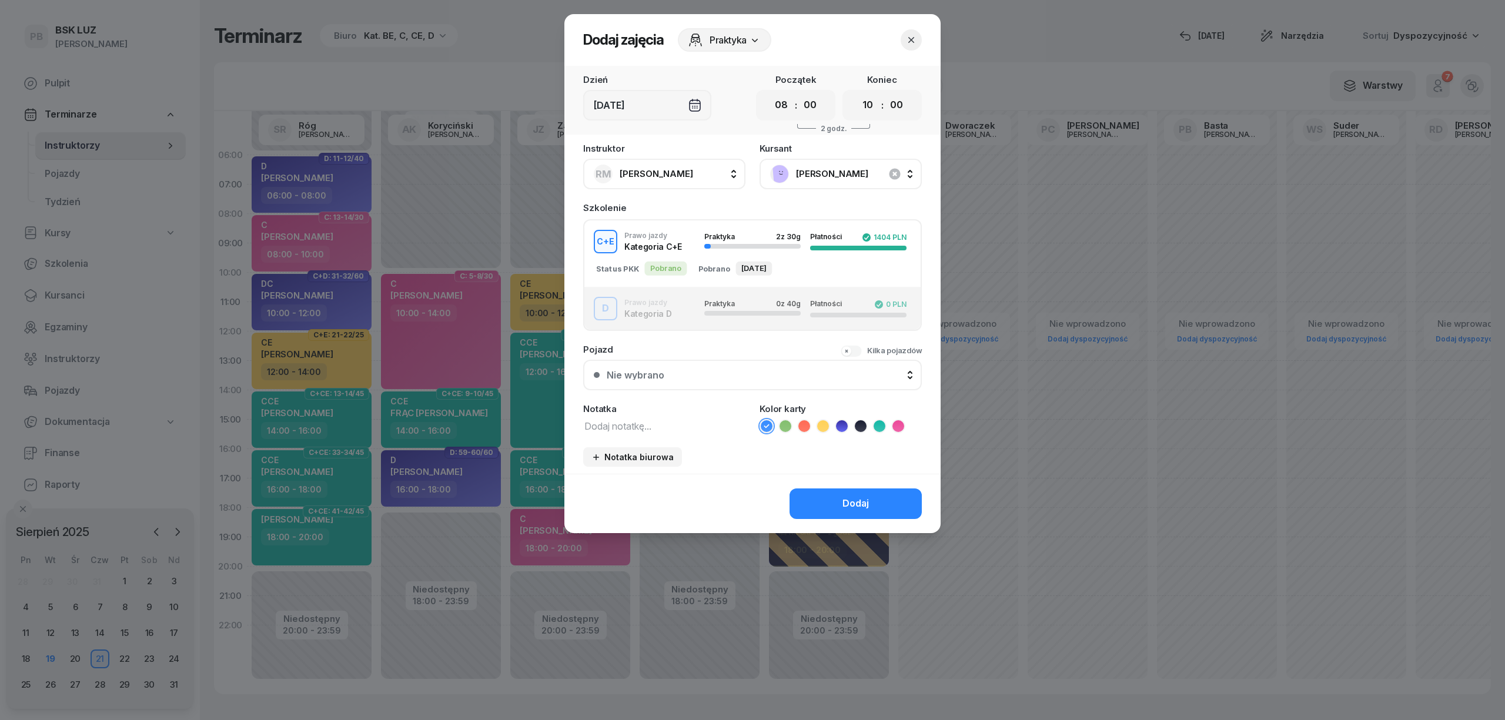
click at [652, 233] on div "C+E Prawo jazdy Kategoria C+E Praktyka 2 z 30g Płatności 1404 PLN" at bounding box center [753, 242] width 336 height 24
click at [683, 426] on textarea at bounding box center [664, 425] width 162 height 15
type textarea "CE"
click at [822, 423] on icon at bounding box center [823, 426] width 12 height 12
click at [824, 500] on button "Dodaj" at bounding box center [856, 504] width 132 height 31
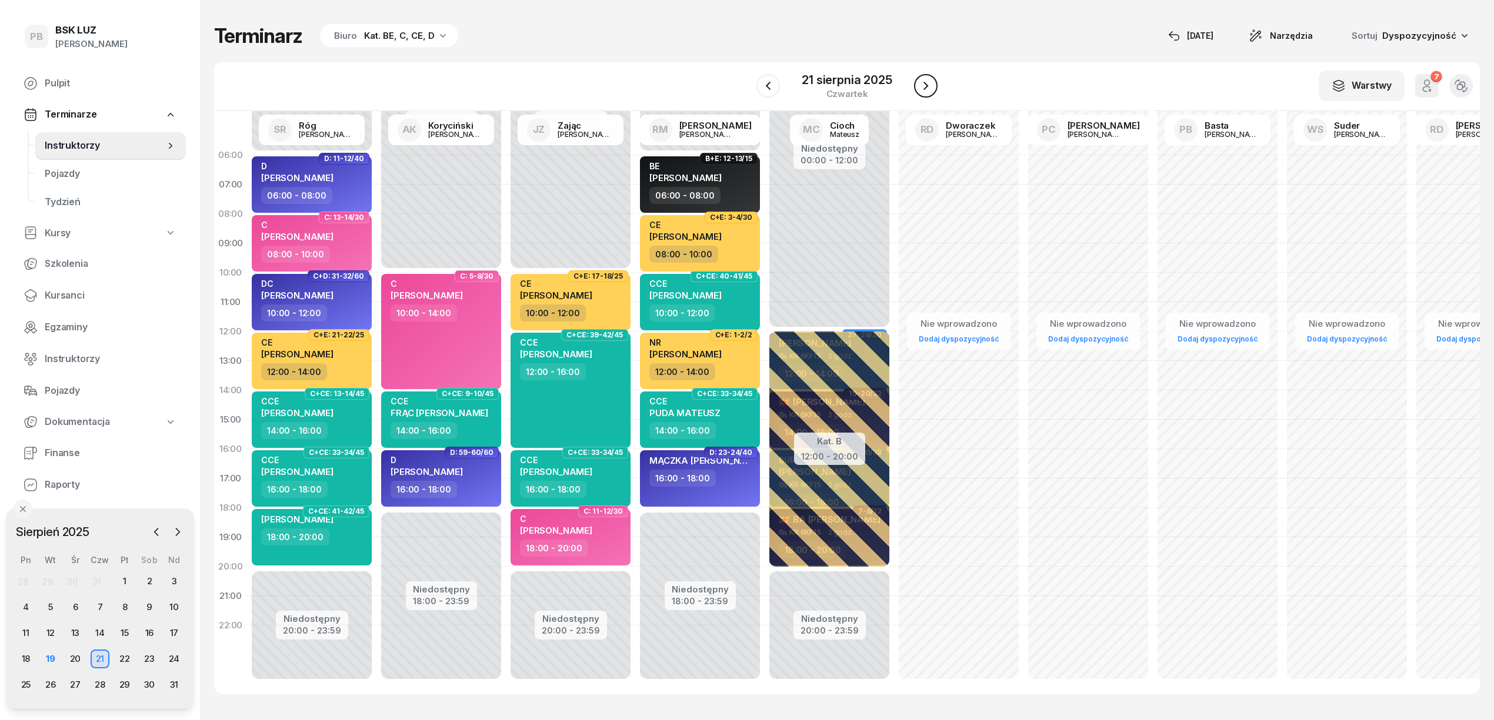
click at [917, 83] on button "button" at bounding box center [926, 86] width 24 height 24
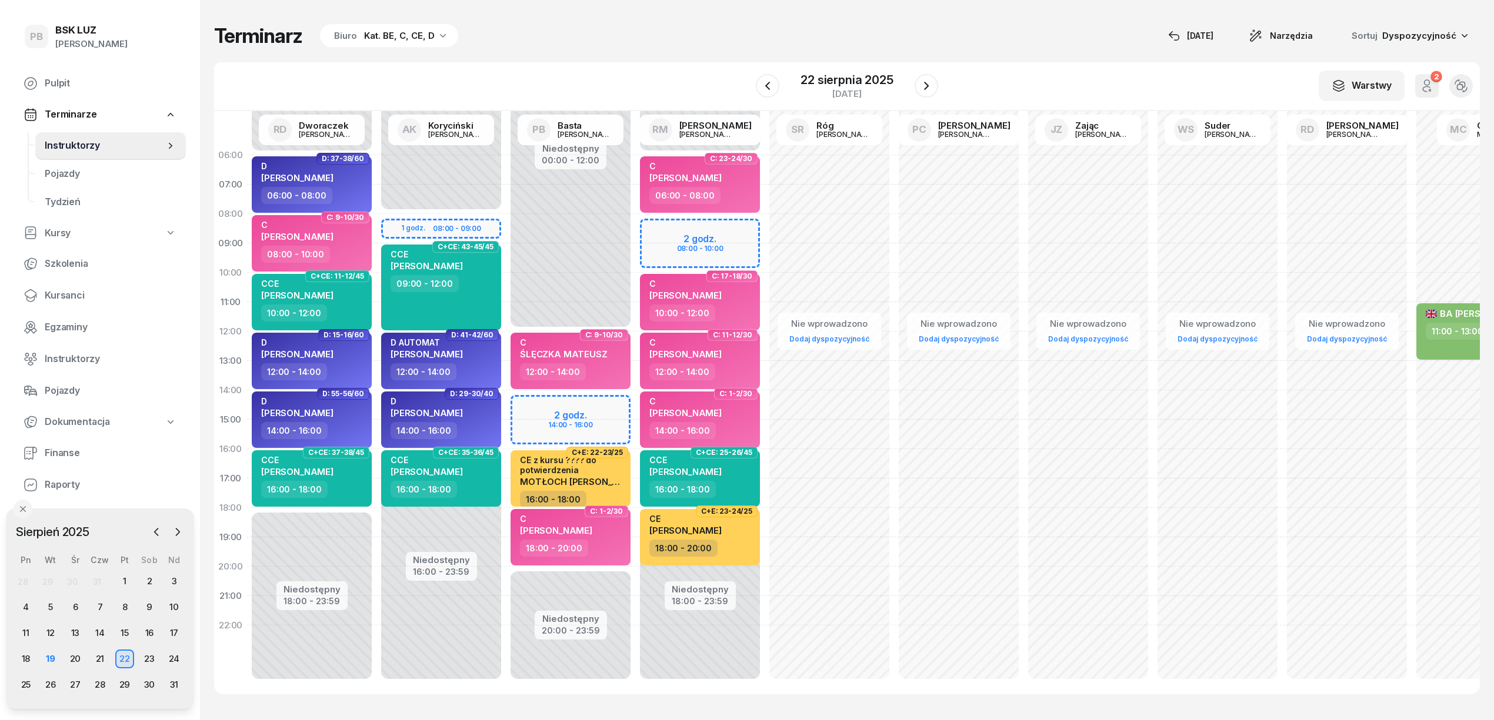
click at [764, 227] on div "Niedostępny 00:00 - 06:00 Niedostępny 18:00 - 23:59 2 godz. 08:00 - 10:00 C: 23…" at bounding box center [828, 420] width 129 height 559
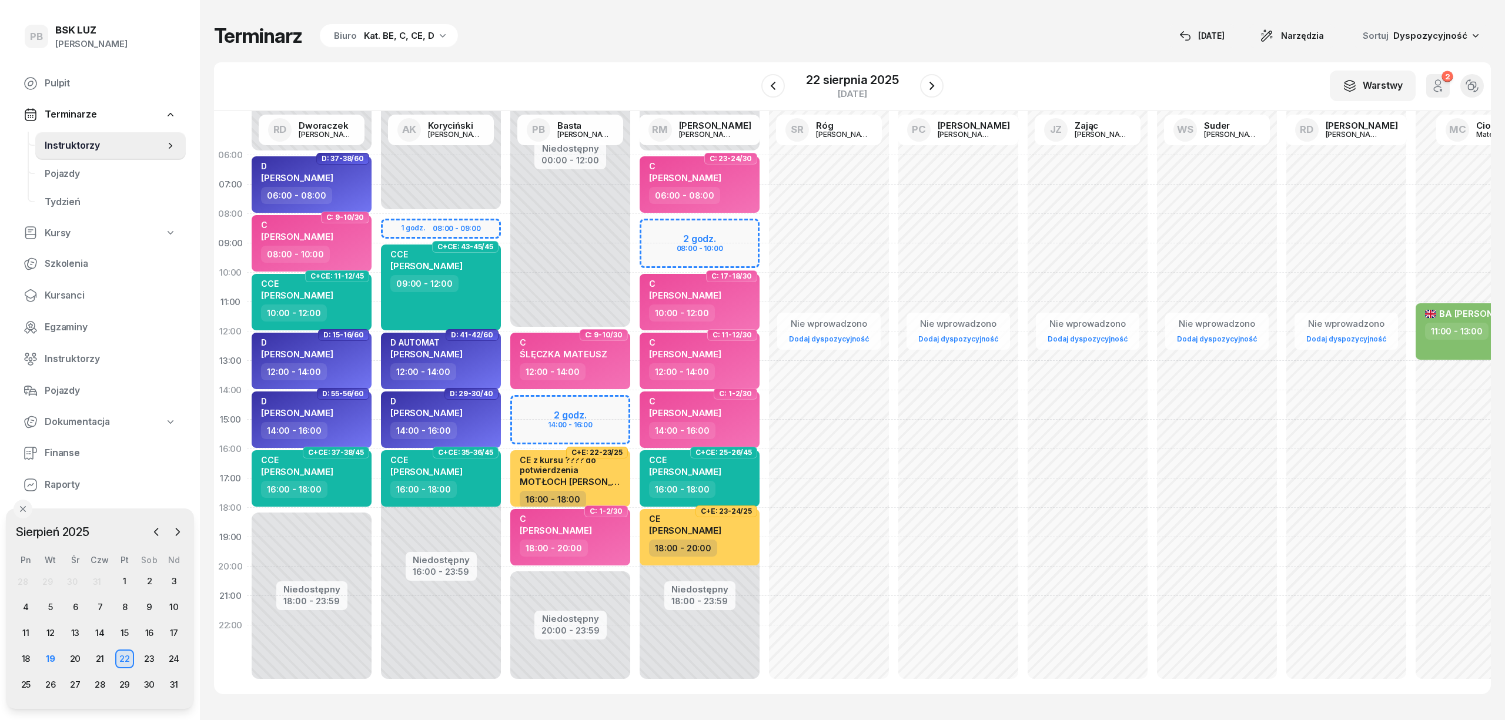
select select "08"
select select "10"
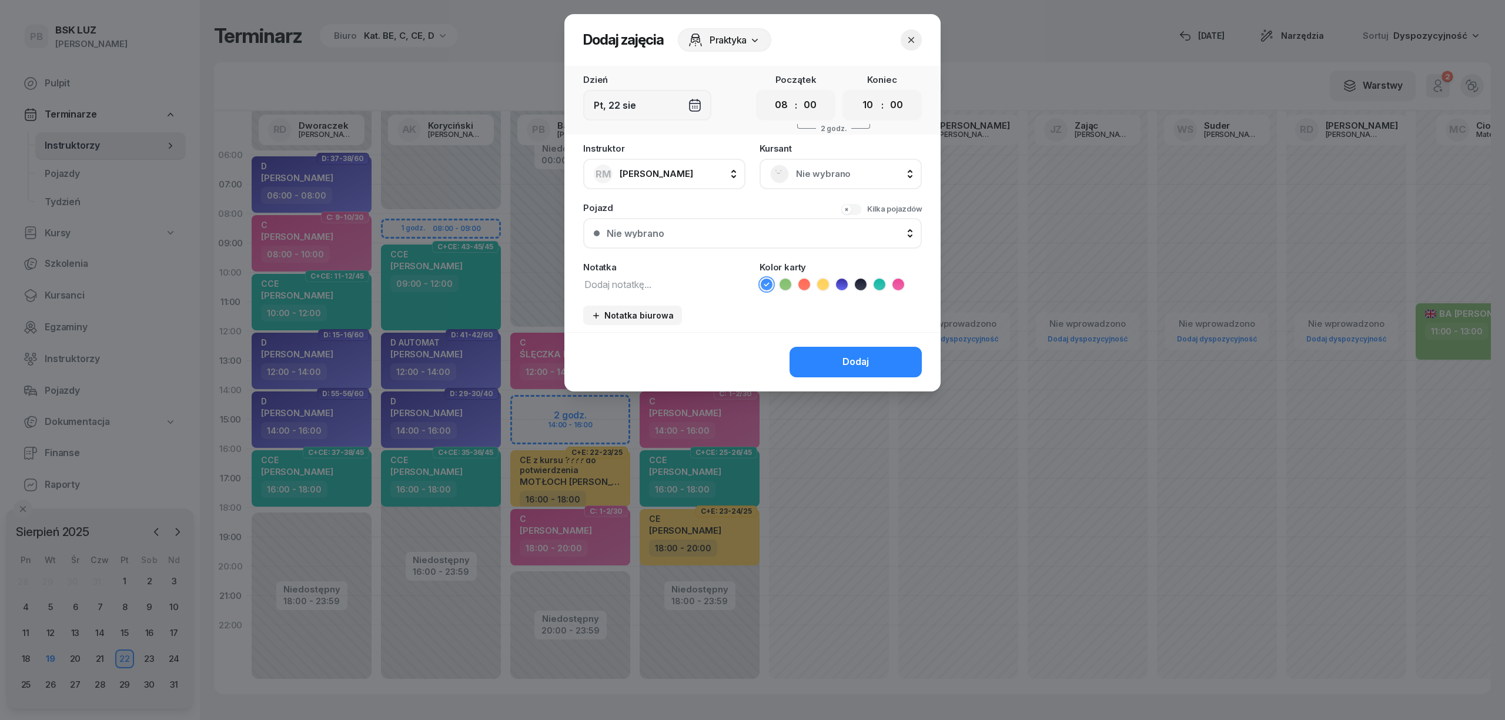
click at [817, 174] on span "Nie wybrano" at bounding box center [853, 173] width 115 height 15
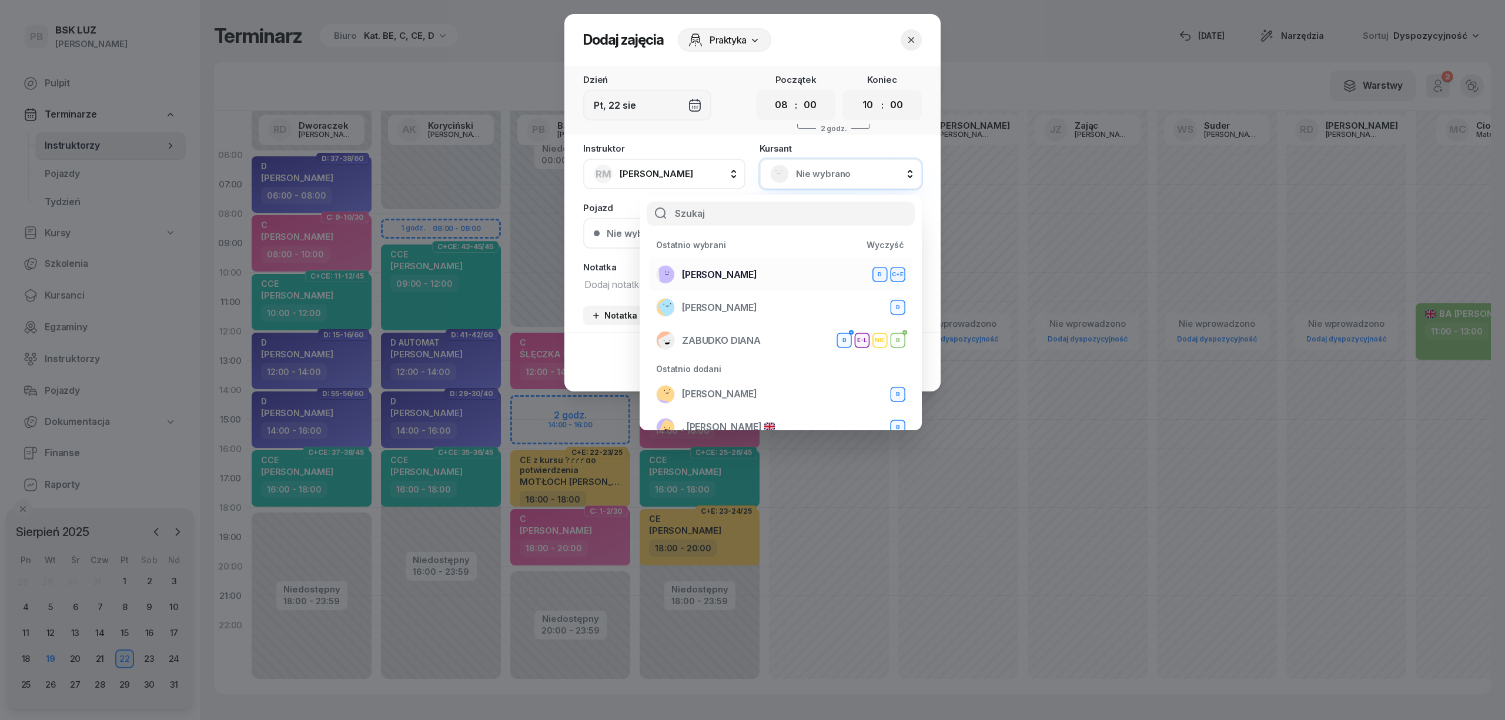
click at [749, 269] on div "WOLNY [PERSON_NAME]+E" at bounding box center [780, 274] width 249 height 19
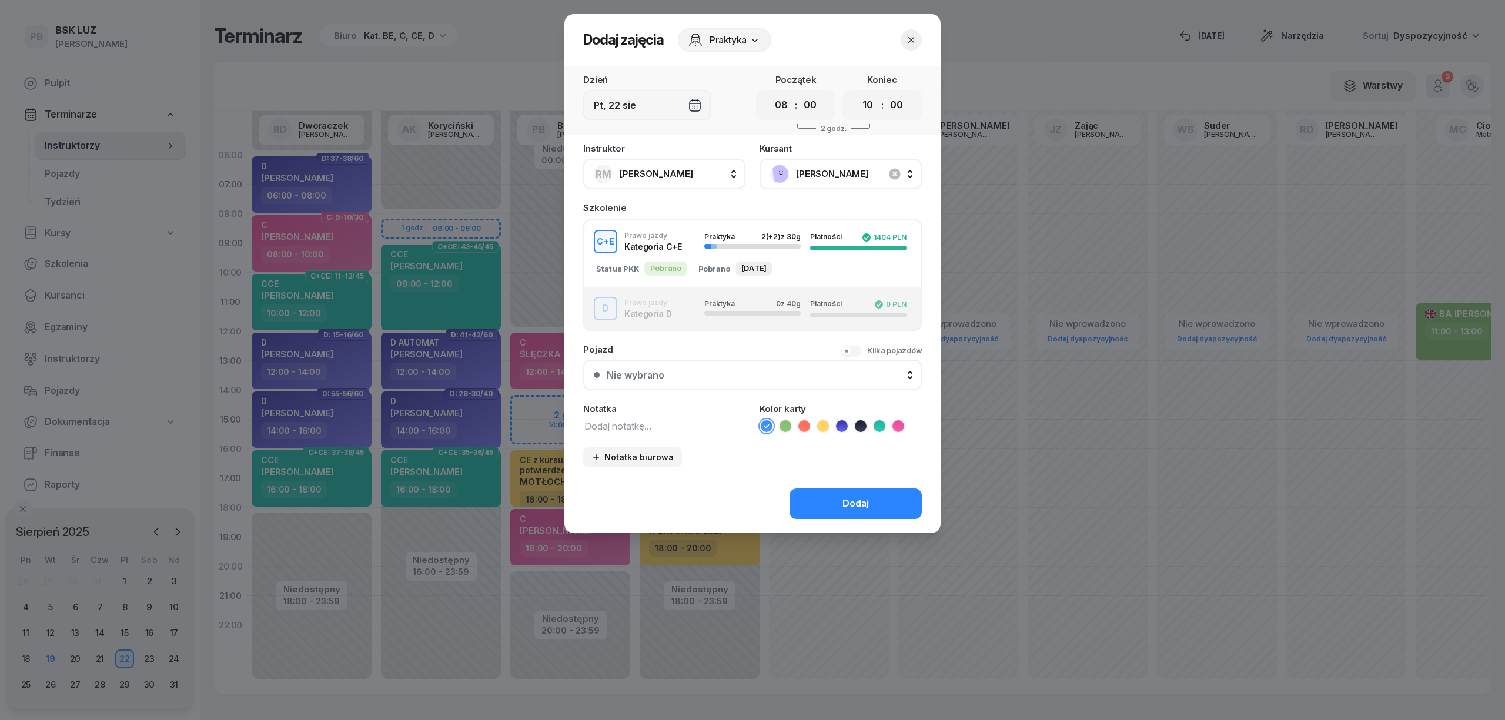
click at [673, 422] on textarea at bounding box center [664, 425] width 162 height 15
drag, startPoint x: 661, startPoint y: 422, endPoint x: 517, endPoint y: 415, distance: 143.6
click at [517, 415] on div "Dodaj zajęcia Praktyka Dzień Pt, [DATE] Początek 00 01 02 03 04 05 06 07 08 09 …" at bounding box center [752, 360] width 1505 height 720
type textarea "CE"
click at [822, 420] on icon at bounding box center [823, 426] width 12 height 12
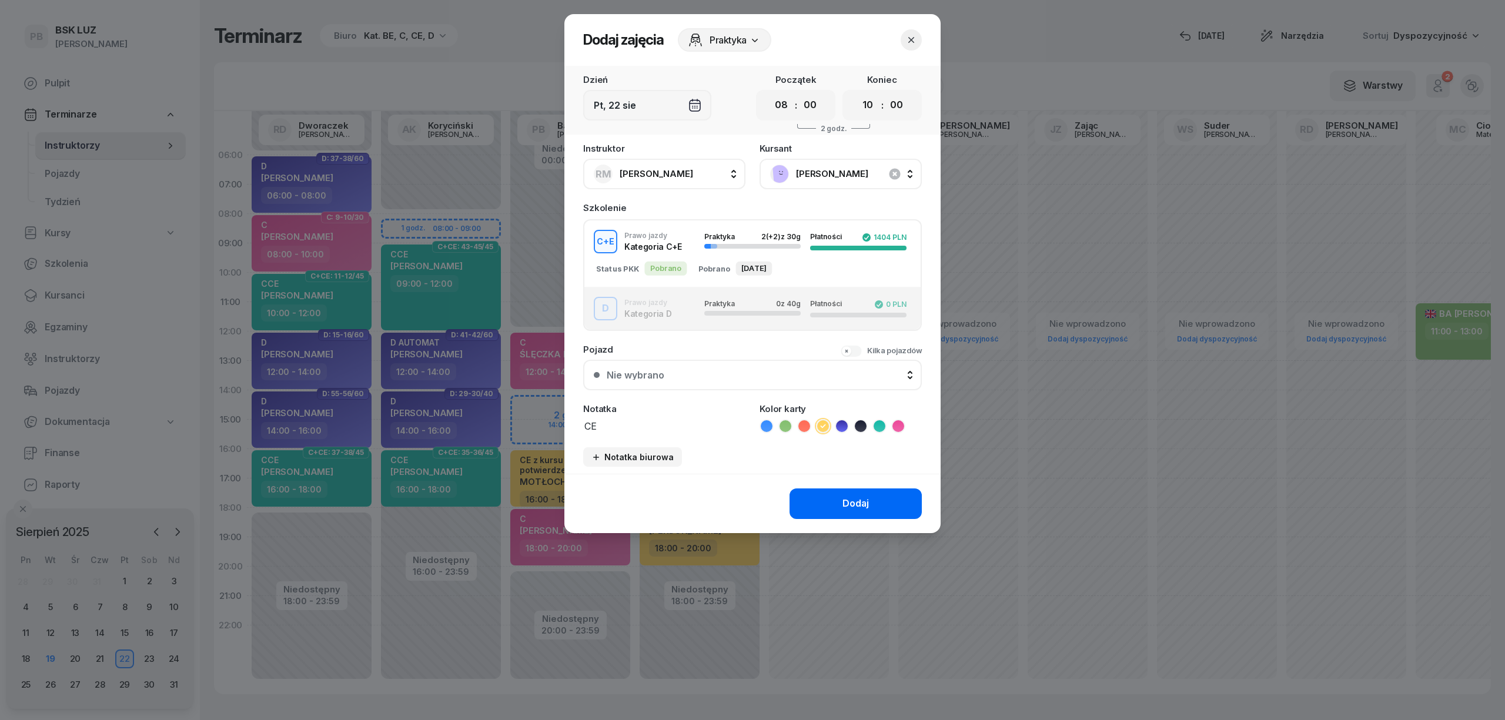
click at [837, 506] on button "Dodaj" at bounding box center [856, 504] width 132 height 31
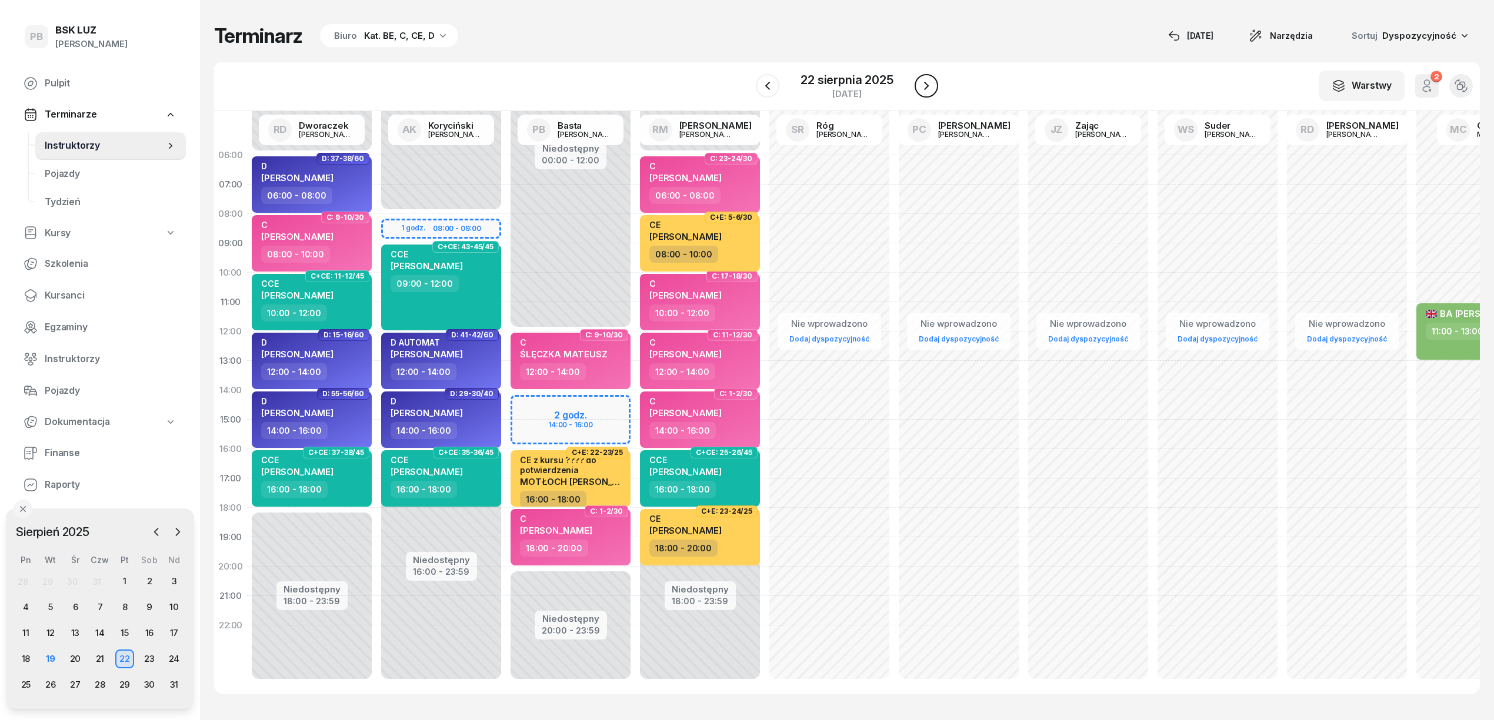
click at [924, 80] on icon "button" at bounding box center [926, 86] width 14 height 14
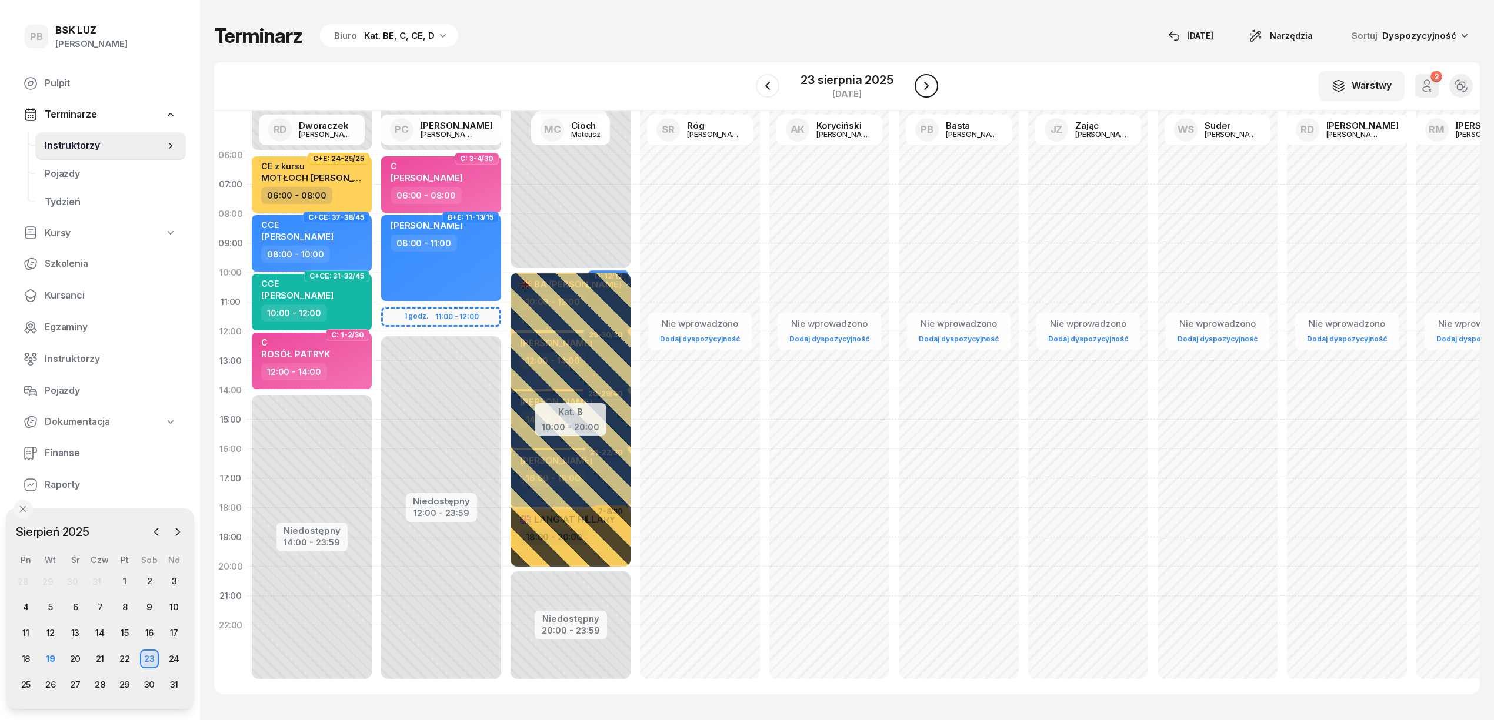
click at [924, 80] on icon "button" at bounding box center [926, 86] width 14 height 14
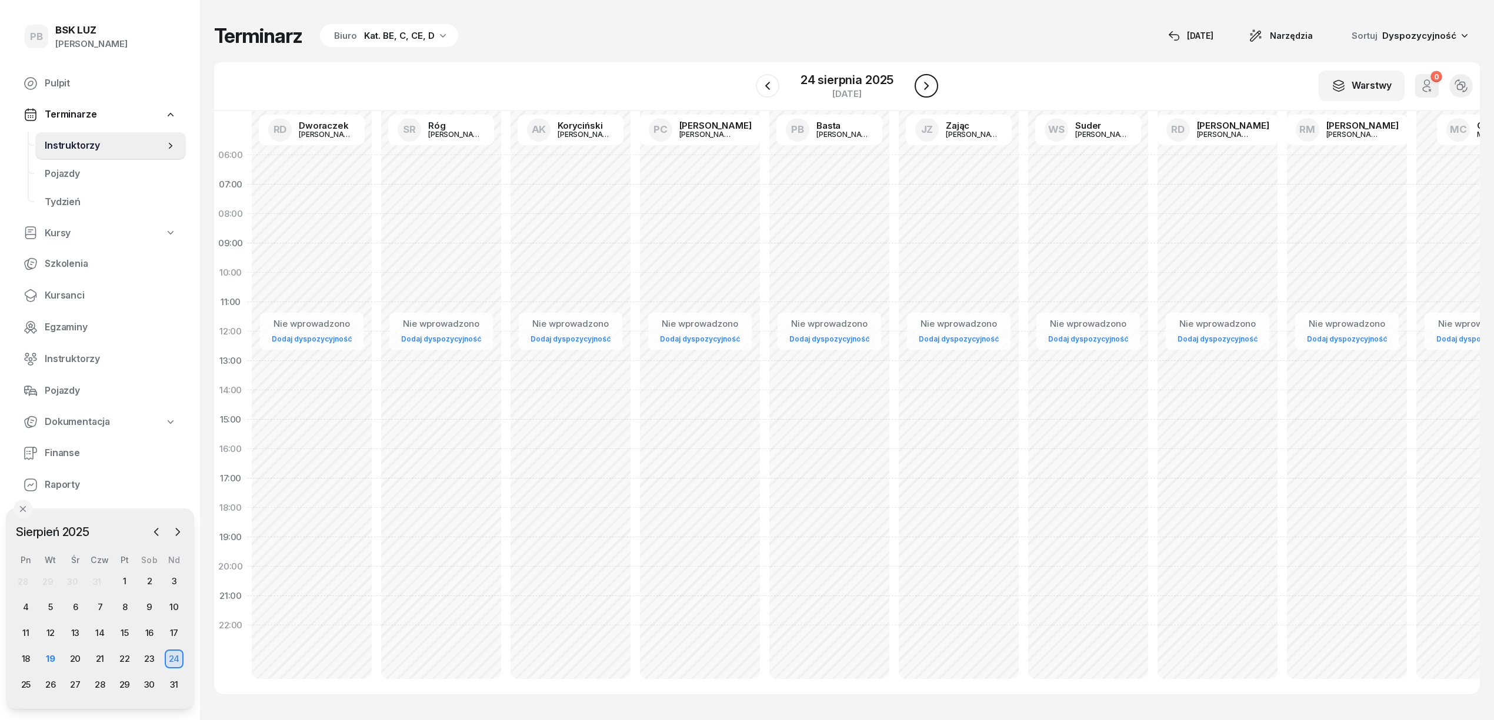
click at [924, 80] on icon "button" at bounding box center [926, 86] width 14 height 14
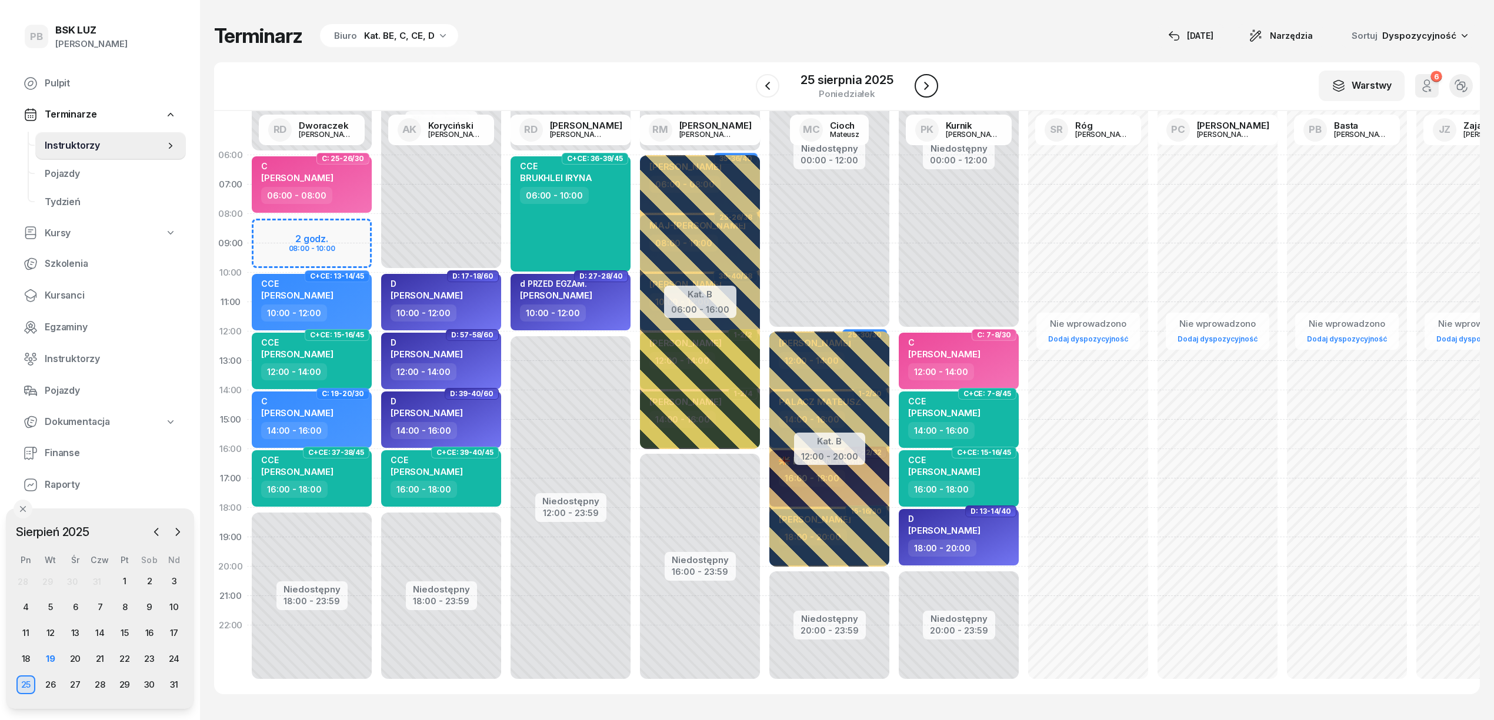
click at [924, 80] on icon "button" at bounding box center [926, 86] width 14 height 14
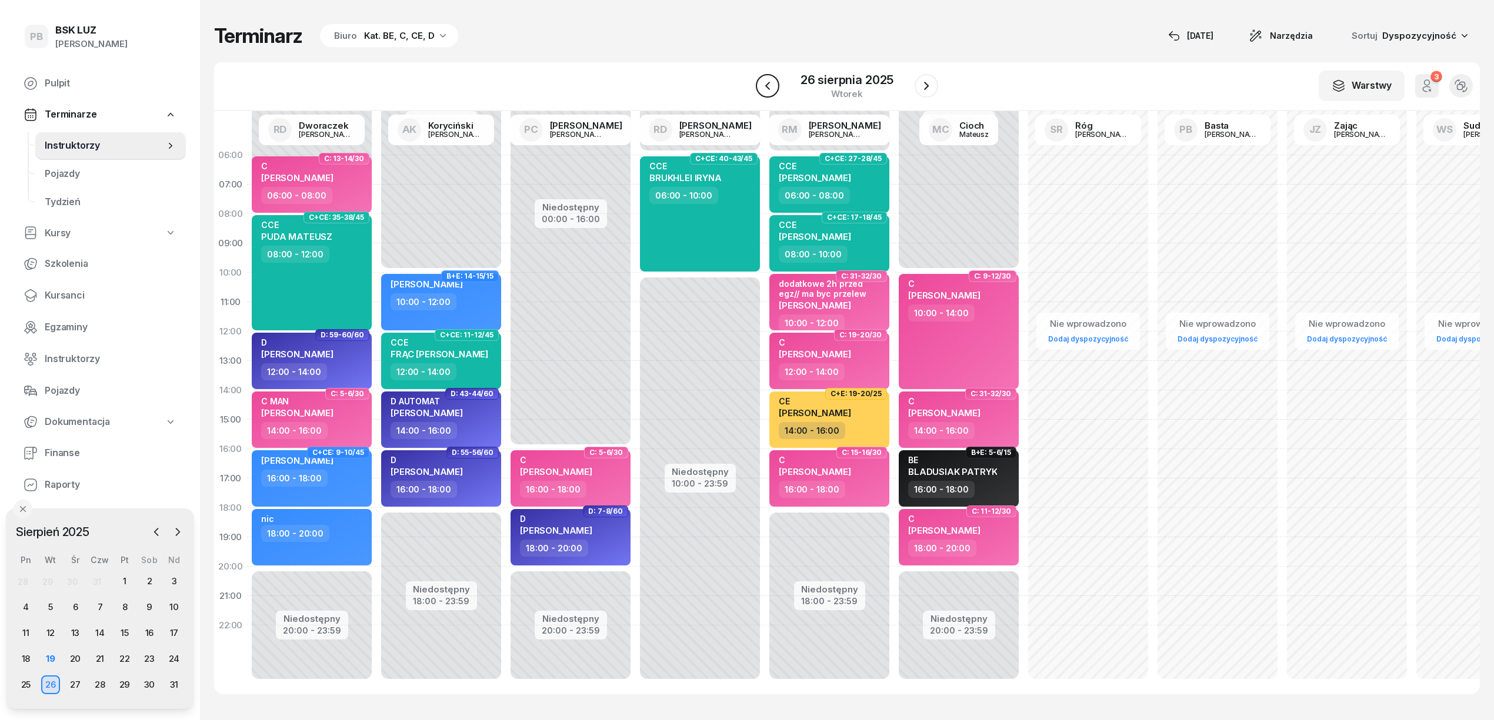
click at [770, 87] on icon "button" at bounding box center [767, 86] width 14 height 14
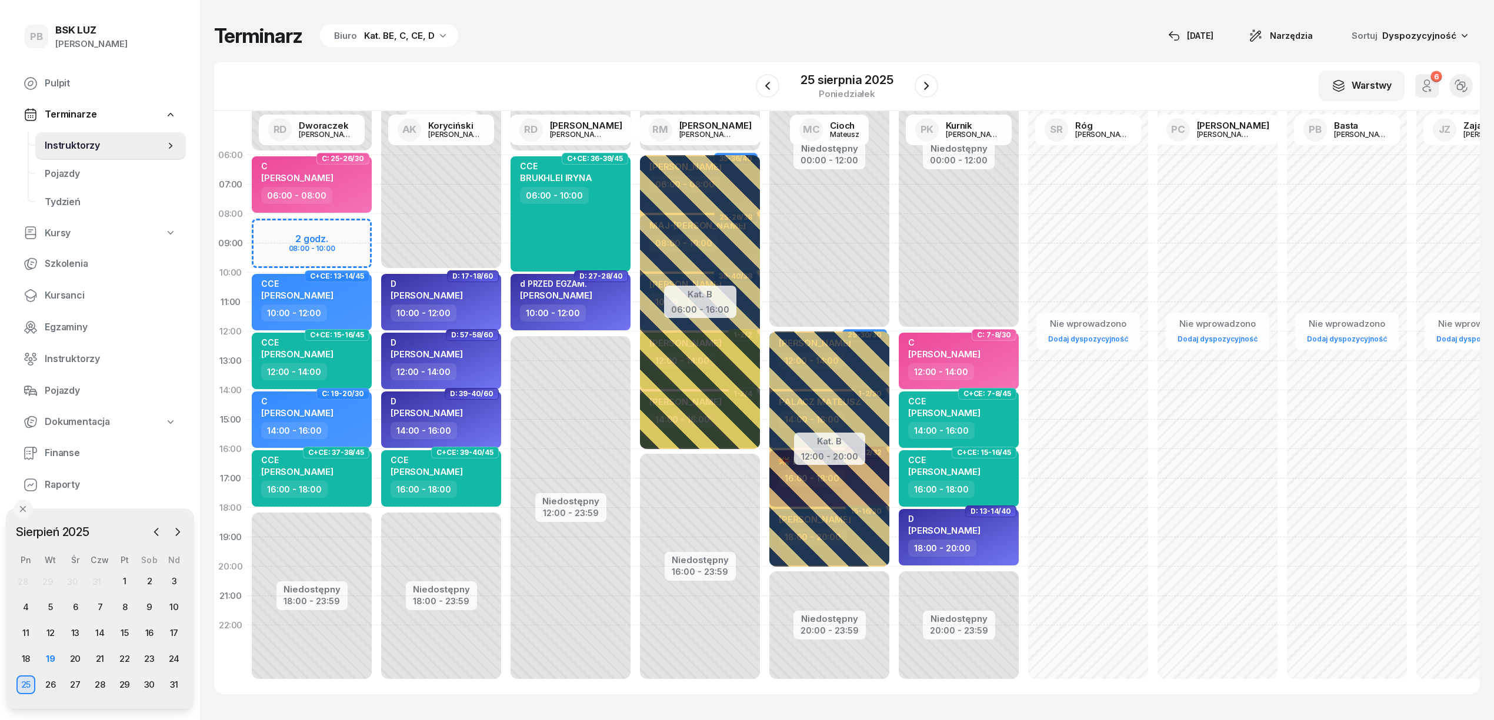
click at [376, 226] on div "Niedostępny 00:00 - 06:00 Niedostępny 18:00 - 23:59 2 godz. 08:00 - 10:00 C: 25…" at bounding box center [440, 420] width 129 height 559
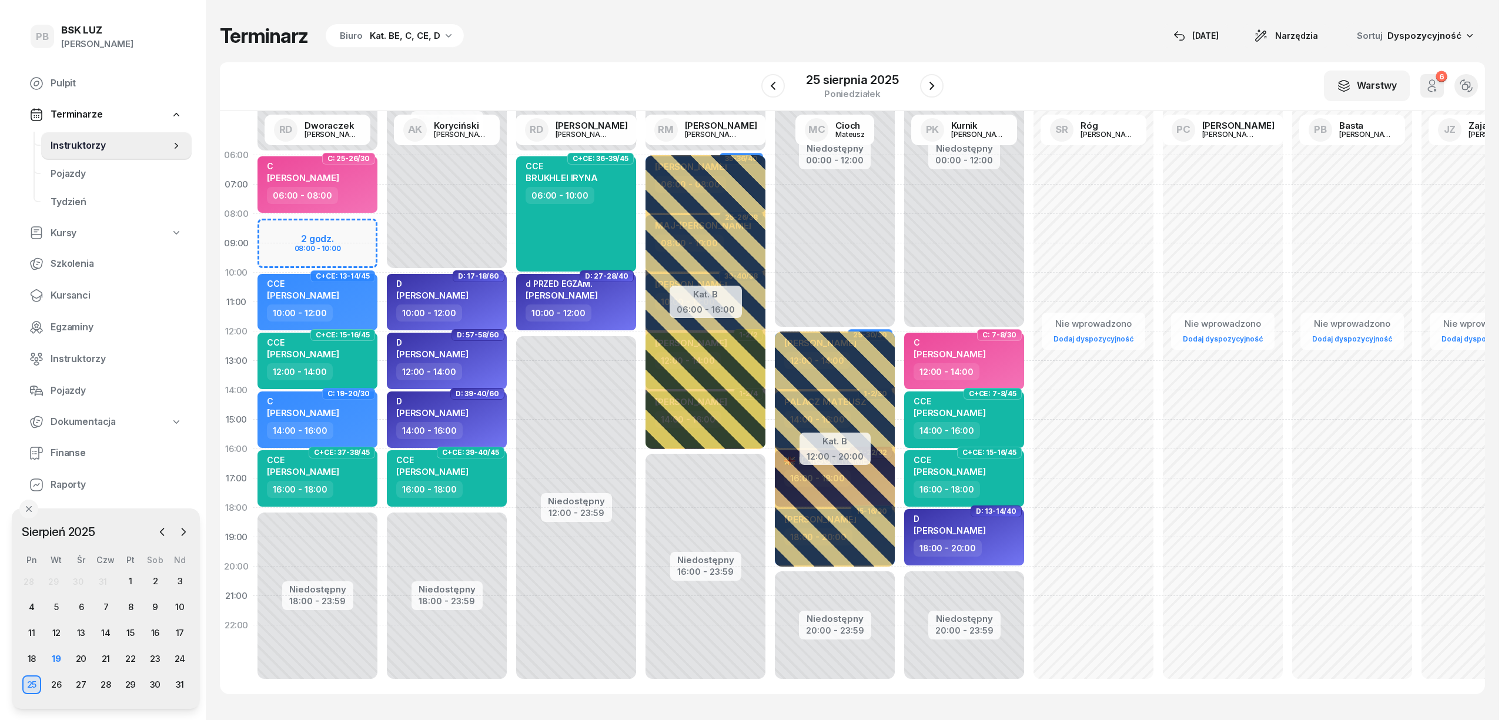
select select "08"
select select "10"
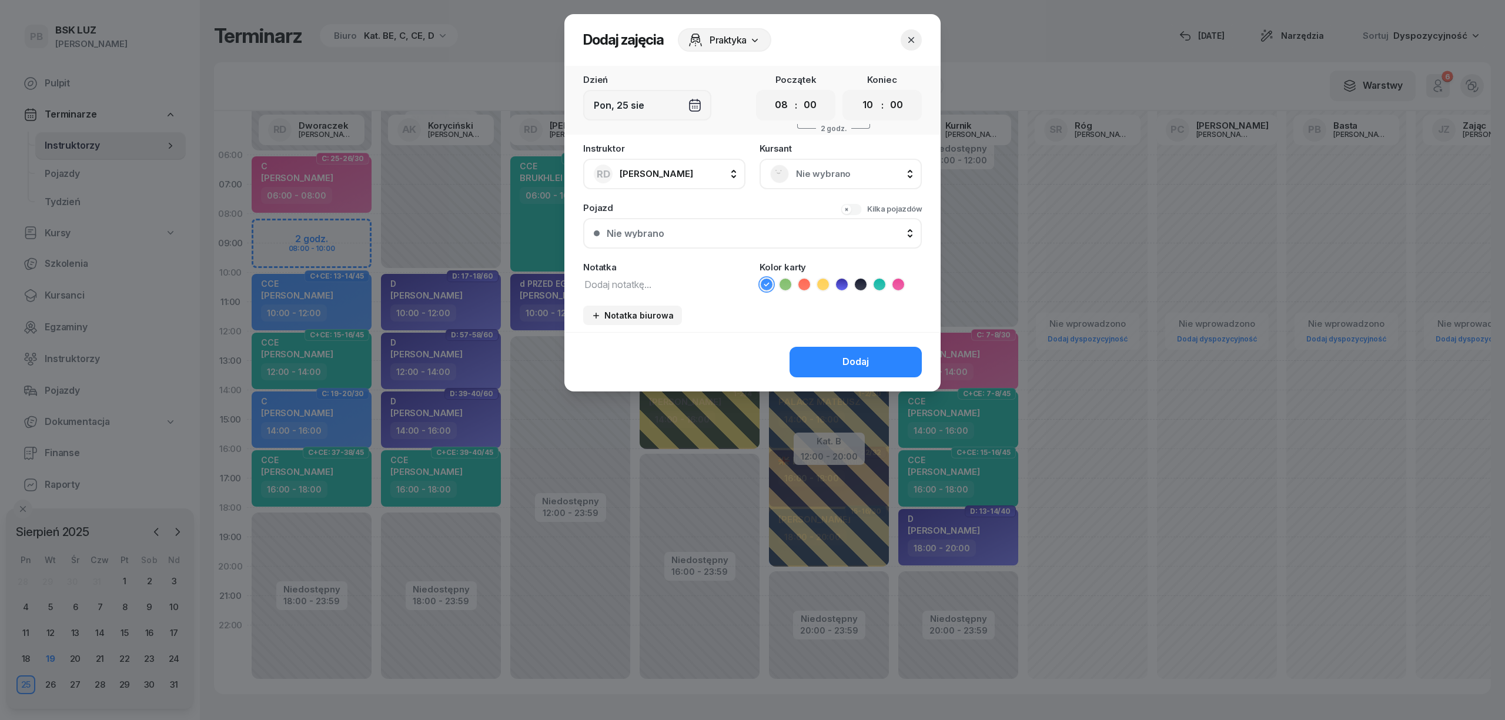
click at [822, 177] on span "Nie wybrano" at bounding box center [853, 173] width 115 height 15
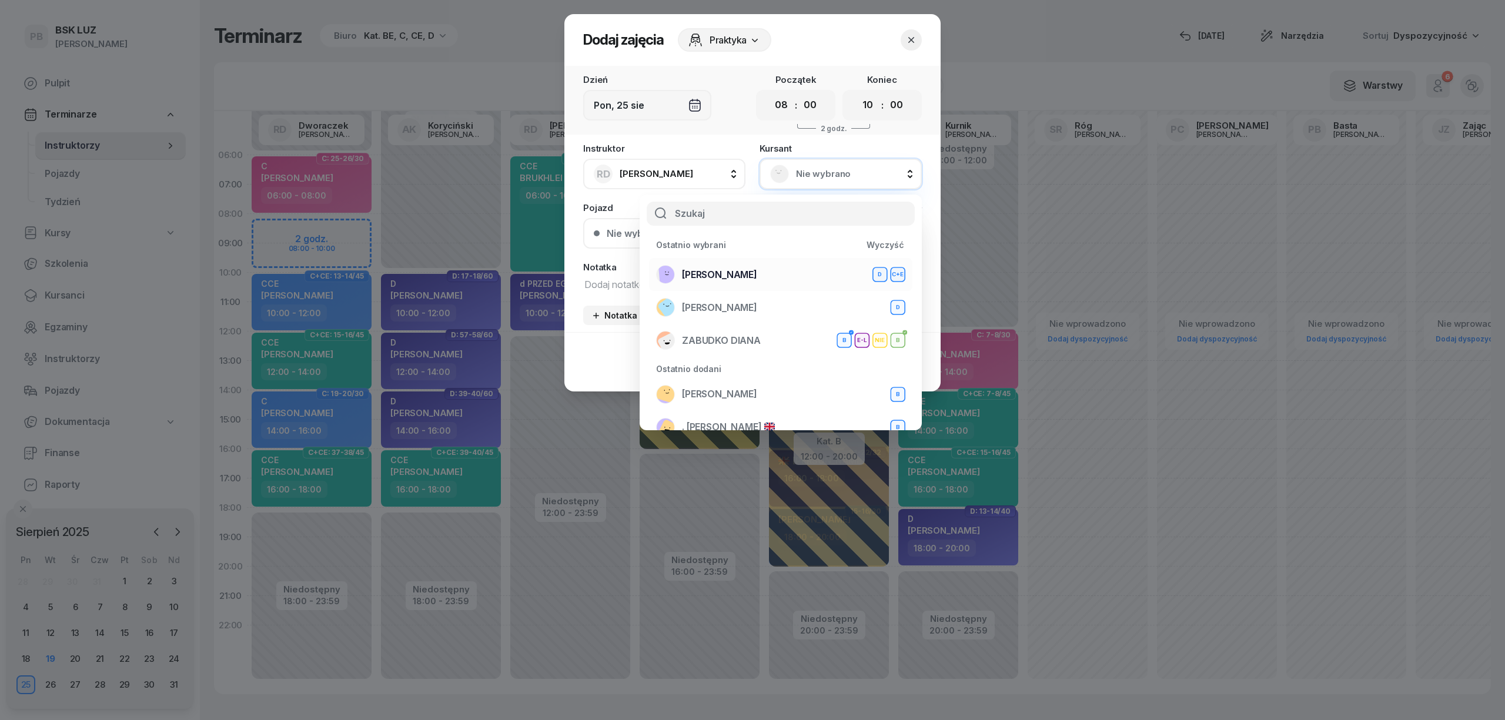
click at [767, 268] on div "WOLNY [PERSON_NAME]+E" at bounding box center [780, 274] width 249 height 19
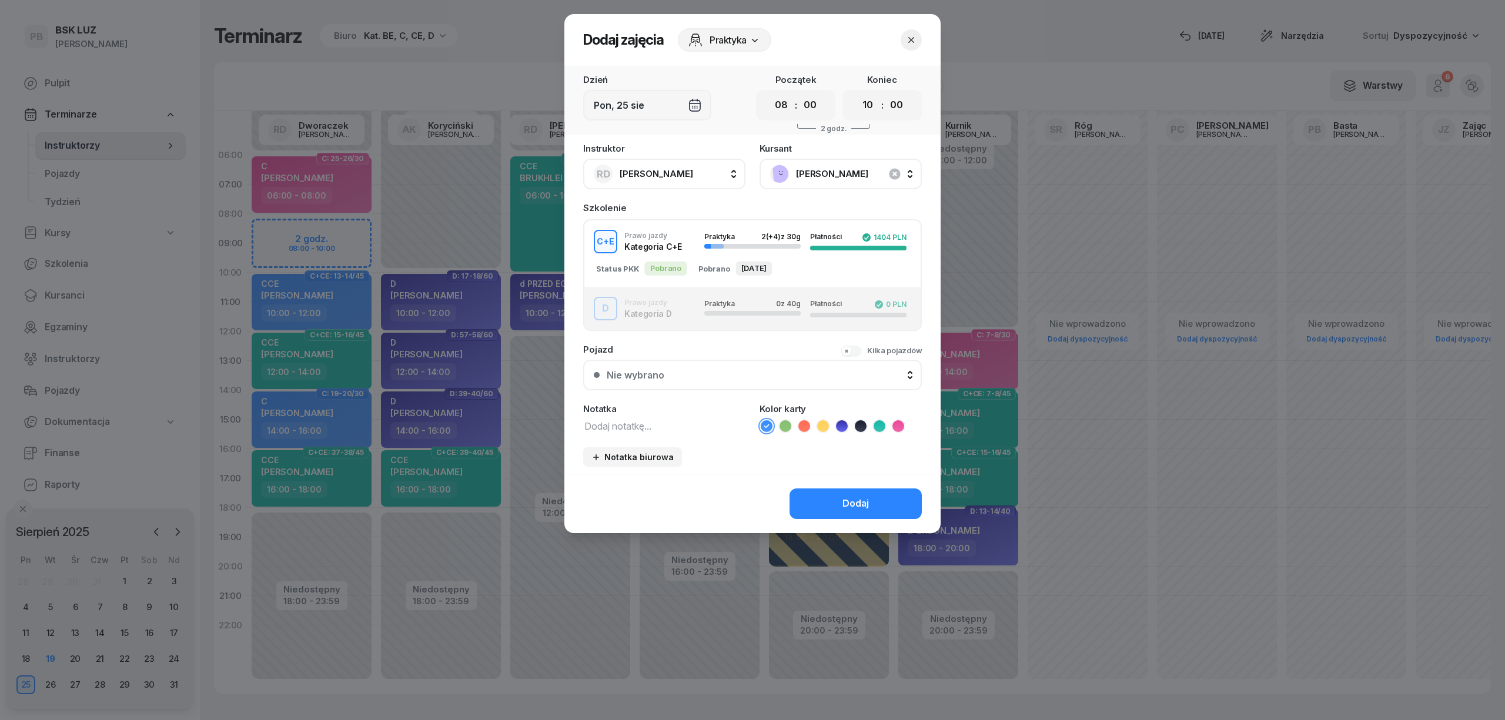
click at [652, 427] on textarea at bounding box center [664, 425] width 162 height 15
type textarea "CE"
click at [822, 422] on icon at bounding box center [823, 426] width 12 height 12
click at [840, 500] on button "Dodaj" at bounding box center [856, 504] width 132 height 31
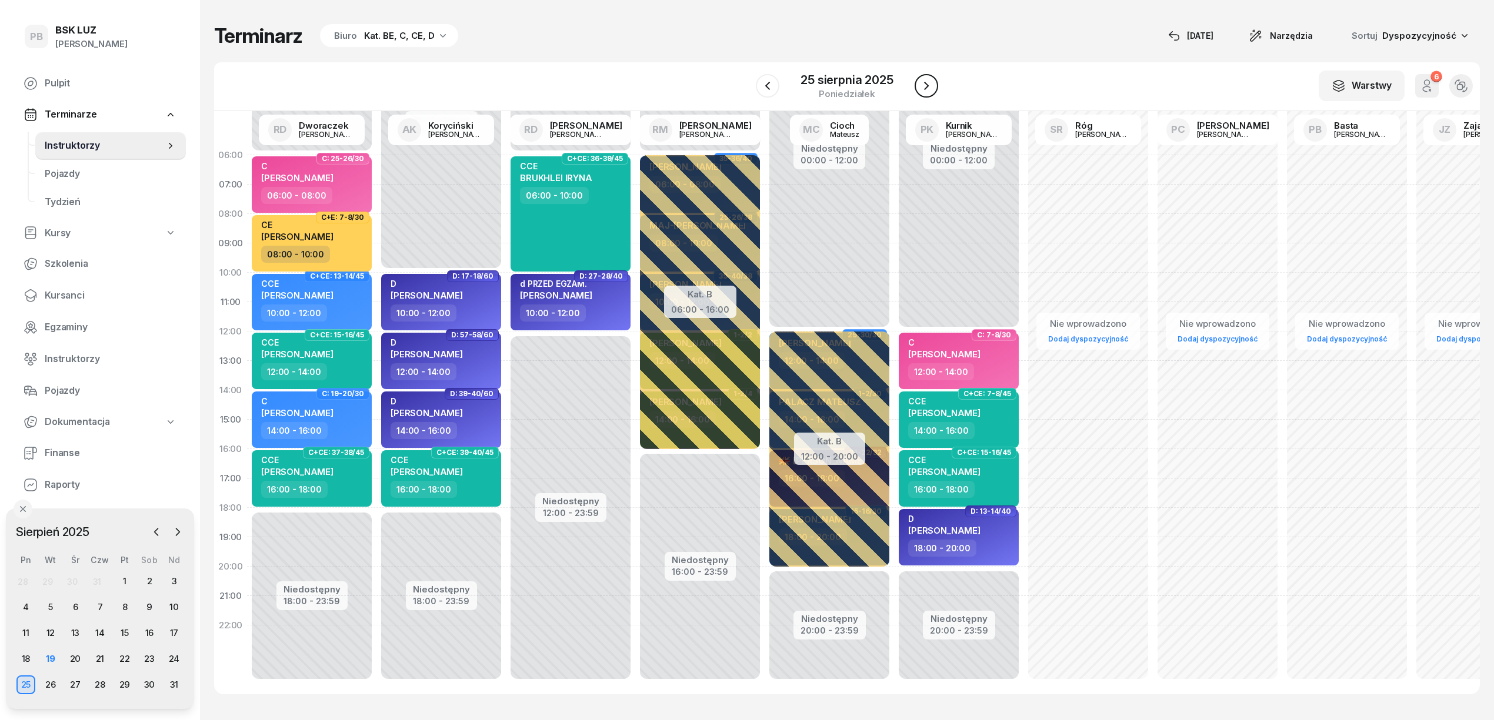
click at [920, 86] on icon "button" at bounding box center [926, 86] width 14 height 14
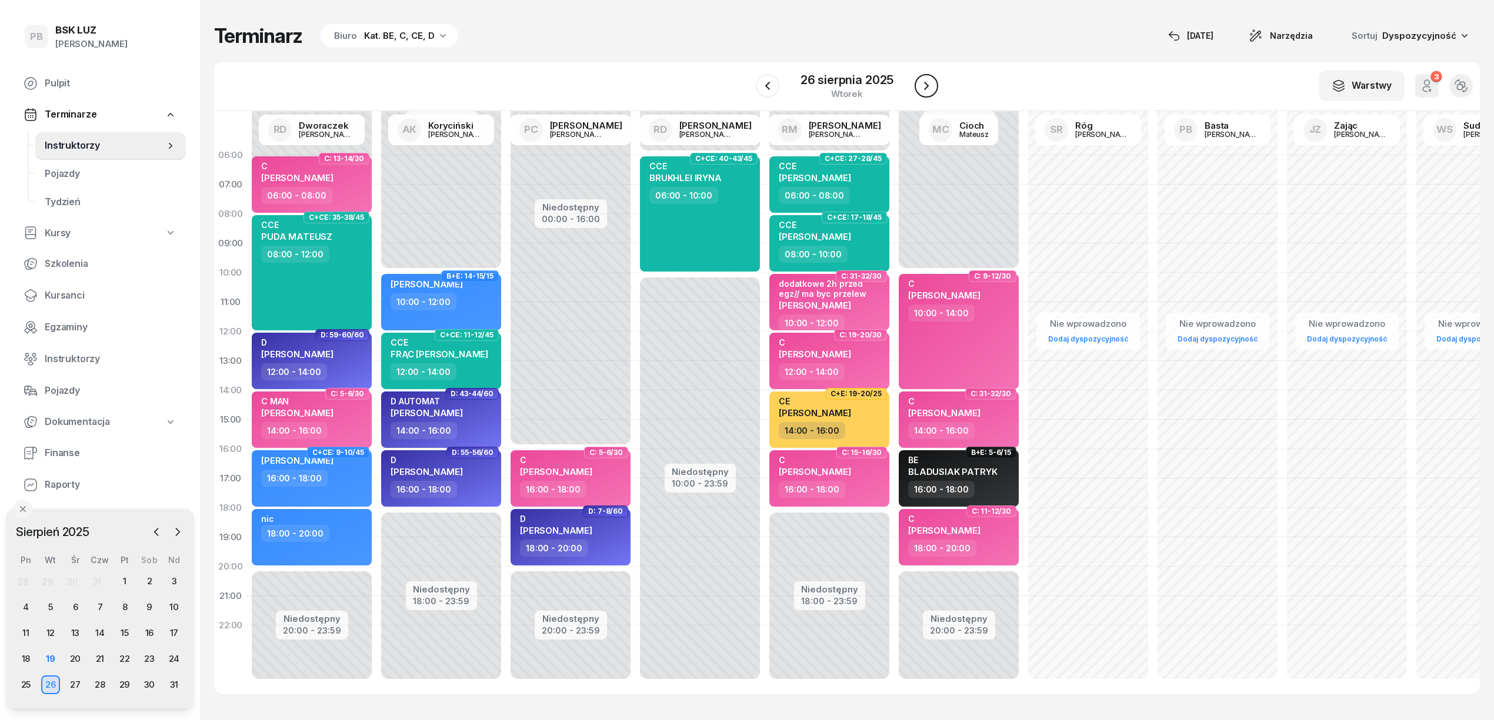
click at [920, 86] on icon "button" at bounding box center [926, 86] width 14 height 14
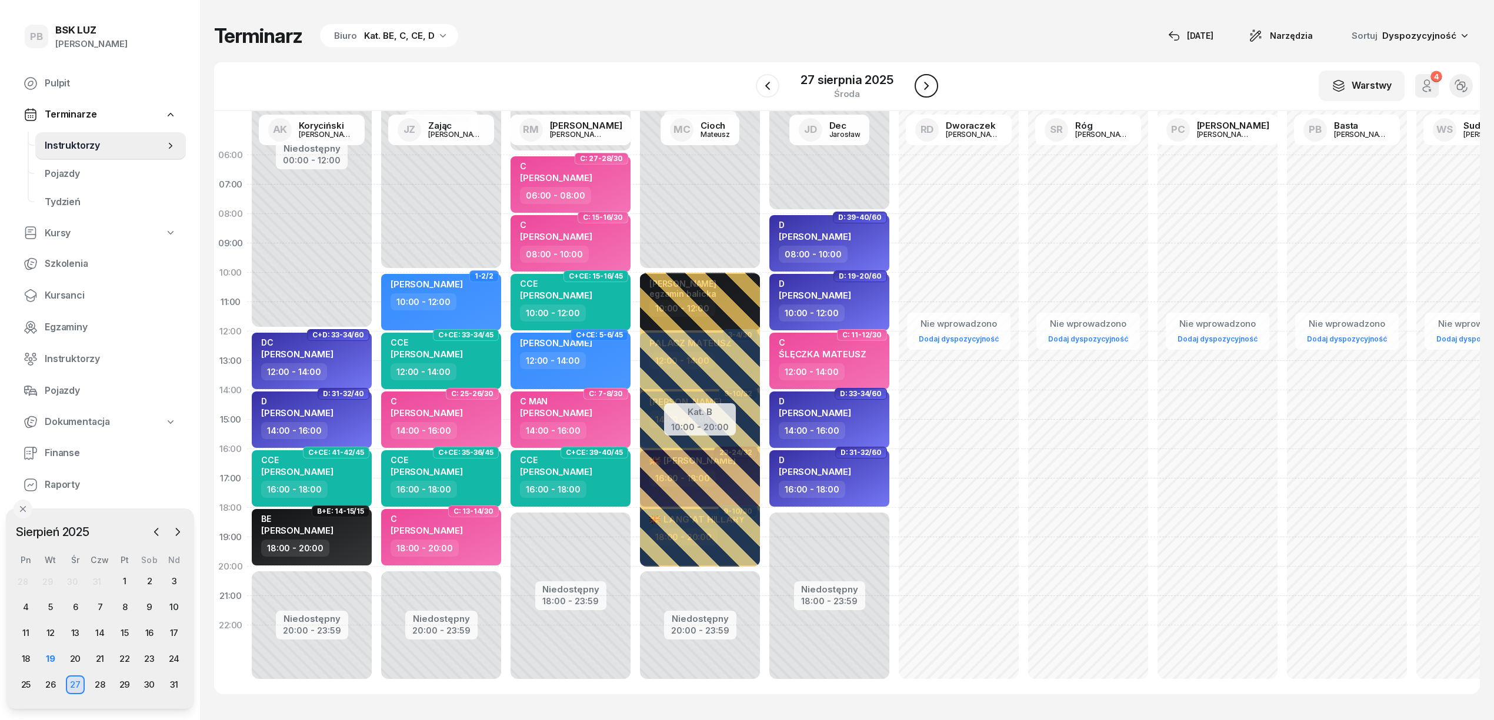
click at [920, 86] on icon "button" at bounding box center [926, 86] width 14 height 14
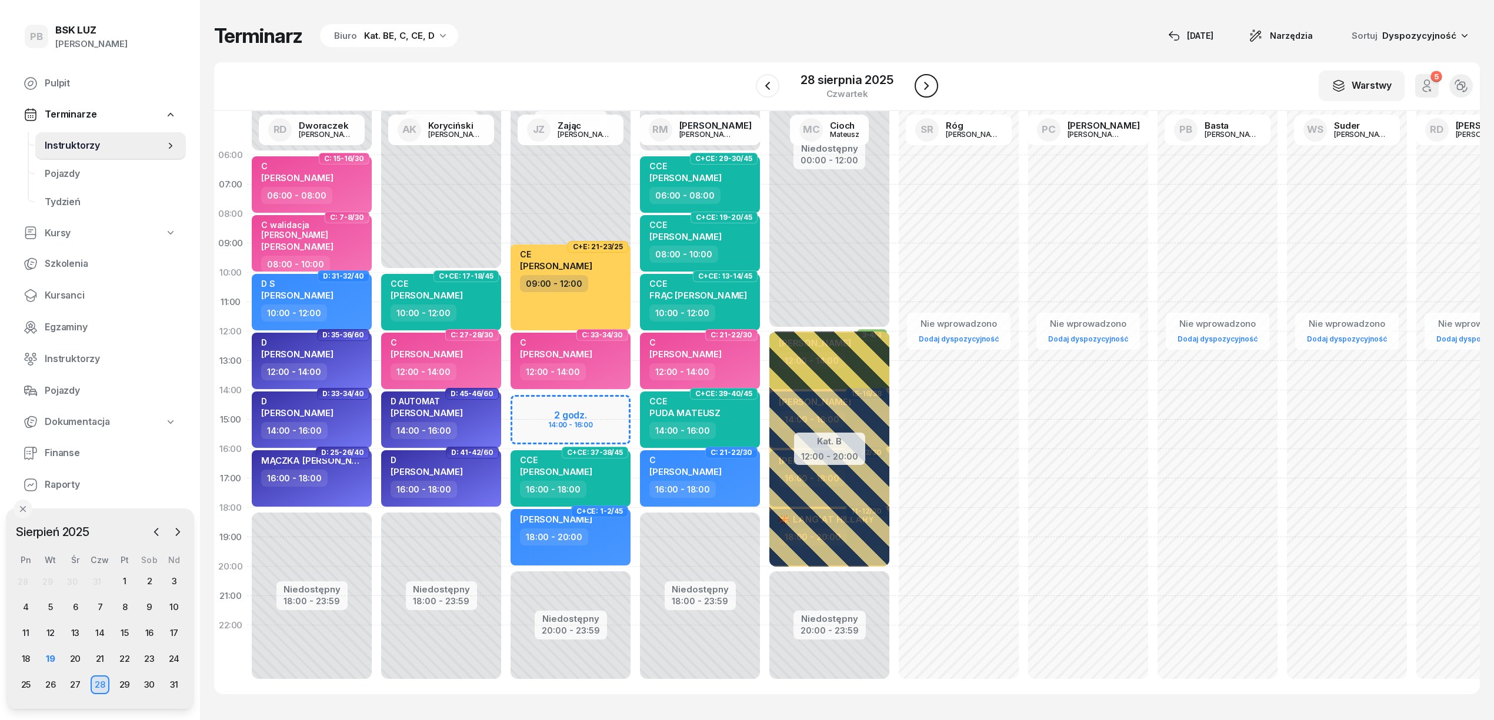
click at [920, 86] on icon "button" at bounding box center [926, 86] width 14 height 14
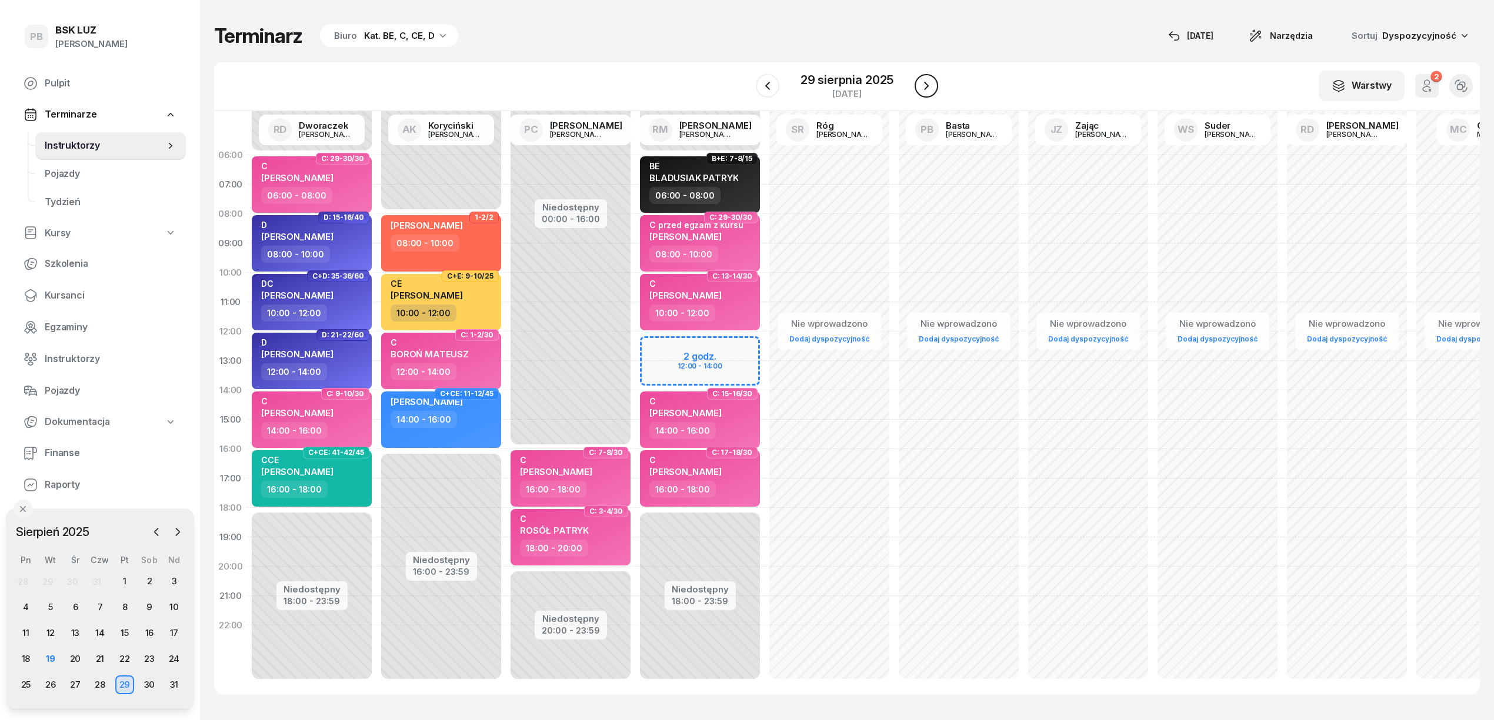
click at [920, 86] on icon "button" at bounding box center [926, 86] width 14 height 14
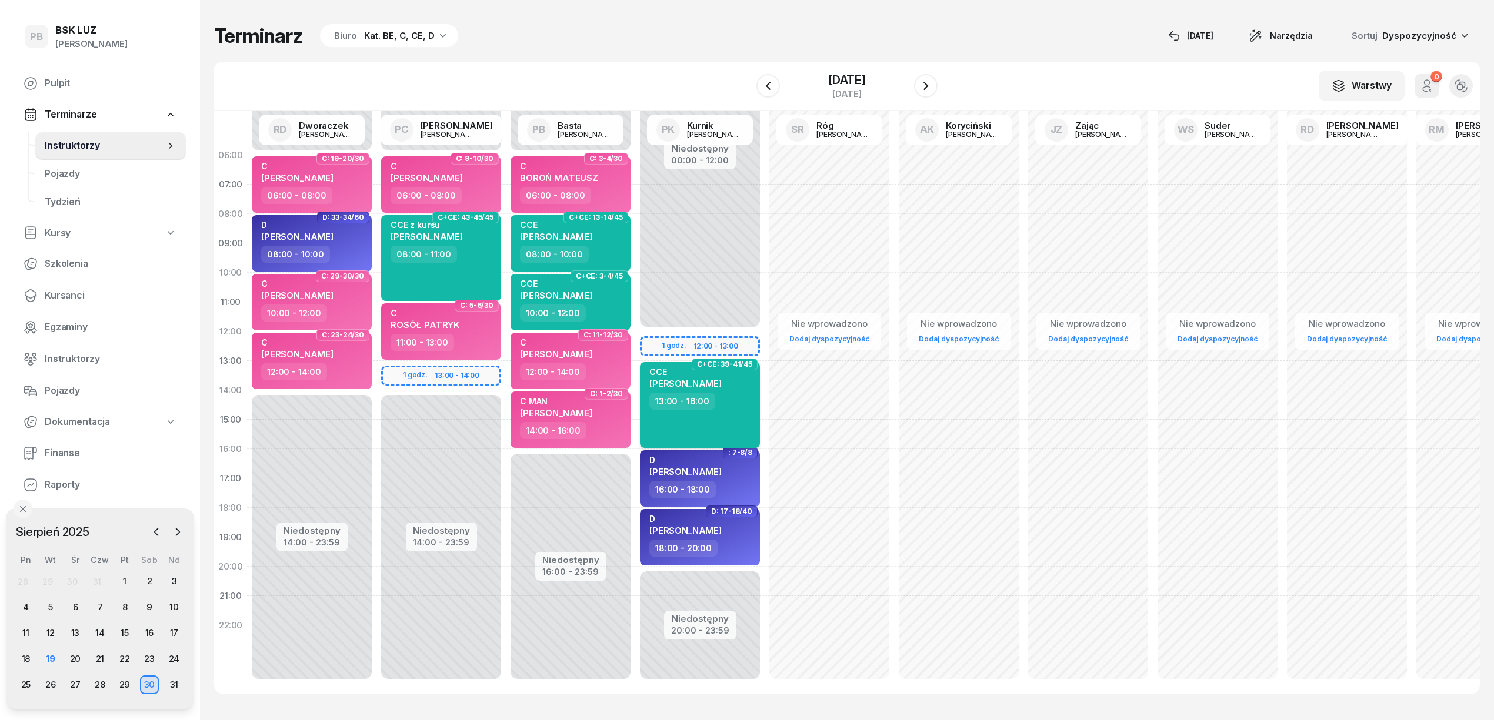
click at [694, 372] on div "CCE" at bounding box center [685, 372] width 72 height 10
select select "13"
select select "16"
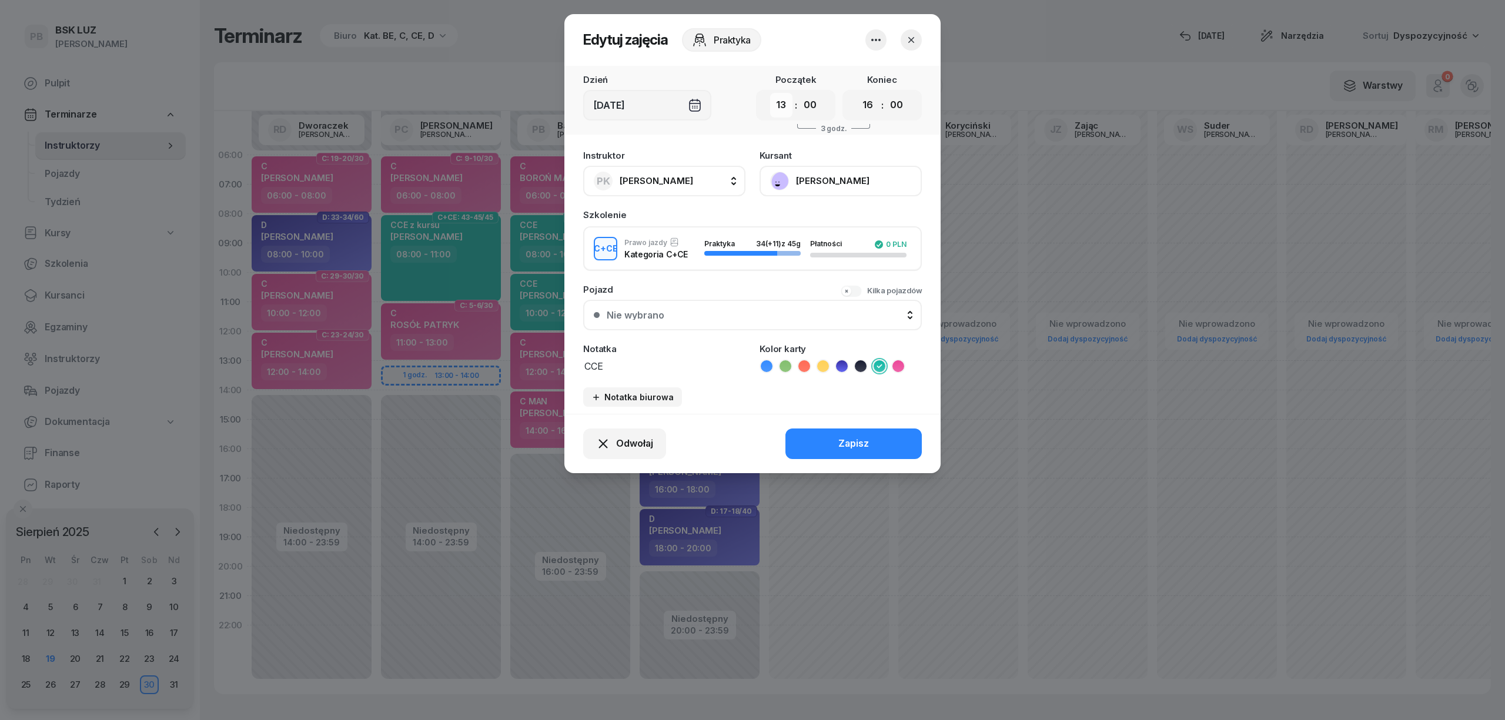
click at [777, 99] on select "00 01 02 03 04 05 06 07 08 09 10 11 12 13 14 15 16 17 18 19 20 21 22 23" at bounding box center [781, 105] width 22 height 25
select select "14"
click at [770, 93] on select "00 01 02 03 04 05 06 07 08 09 10 11 12 13 14 15 16 17 18 19 20 21 22 23" at bounding box center [781, 105] width 22 height 25
click at [822, 448] on button "Zapisz" at bounding box center [854, 444] width 136 height 31
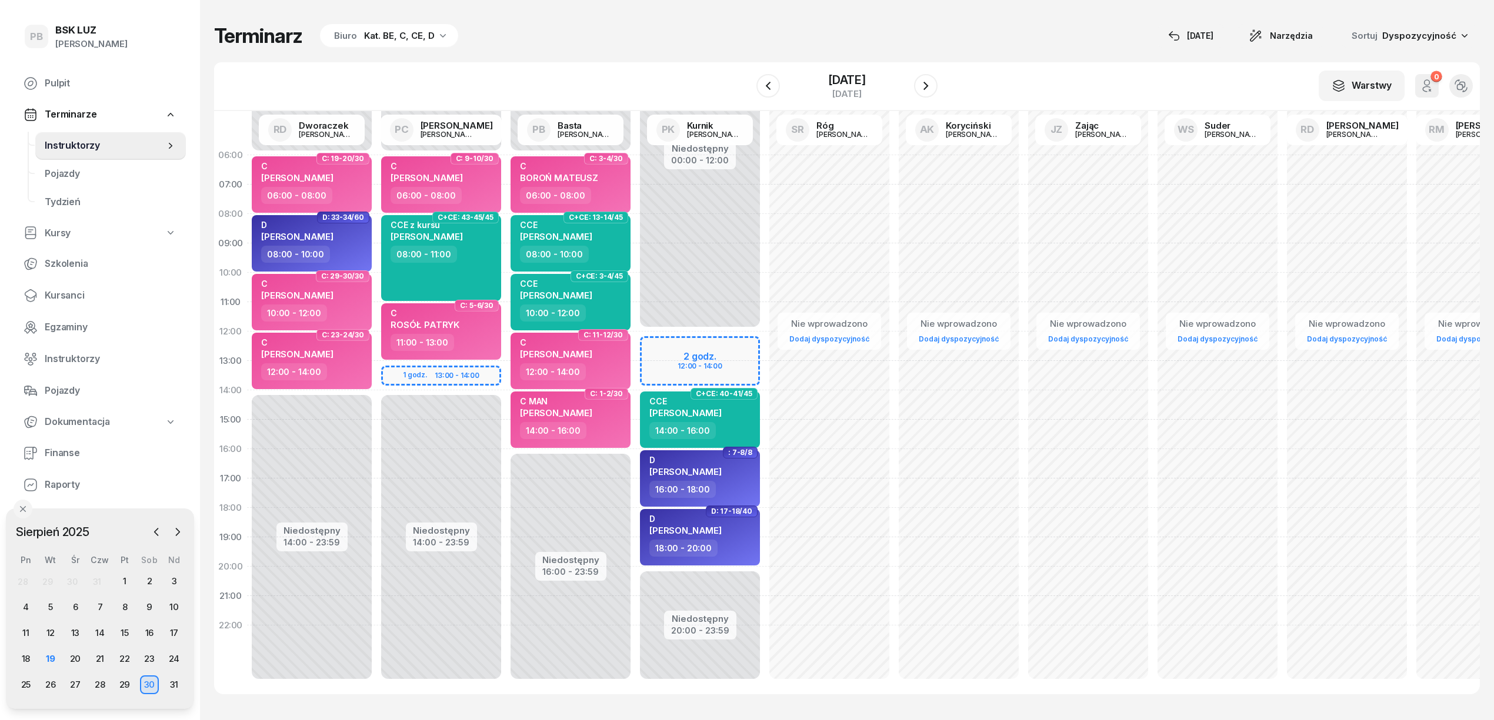
click at [506, 370] on div "Niedostępny 00:00 - 06:00 Niedostępny 14:00 - 23:59 1 godz. 13:00 - 14:00 C: 9-…" at bounding box center [570, 420] width 129 height 559
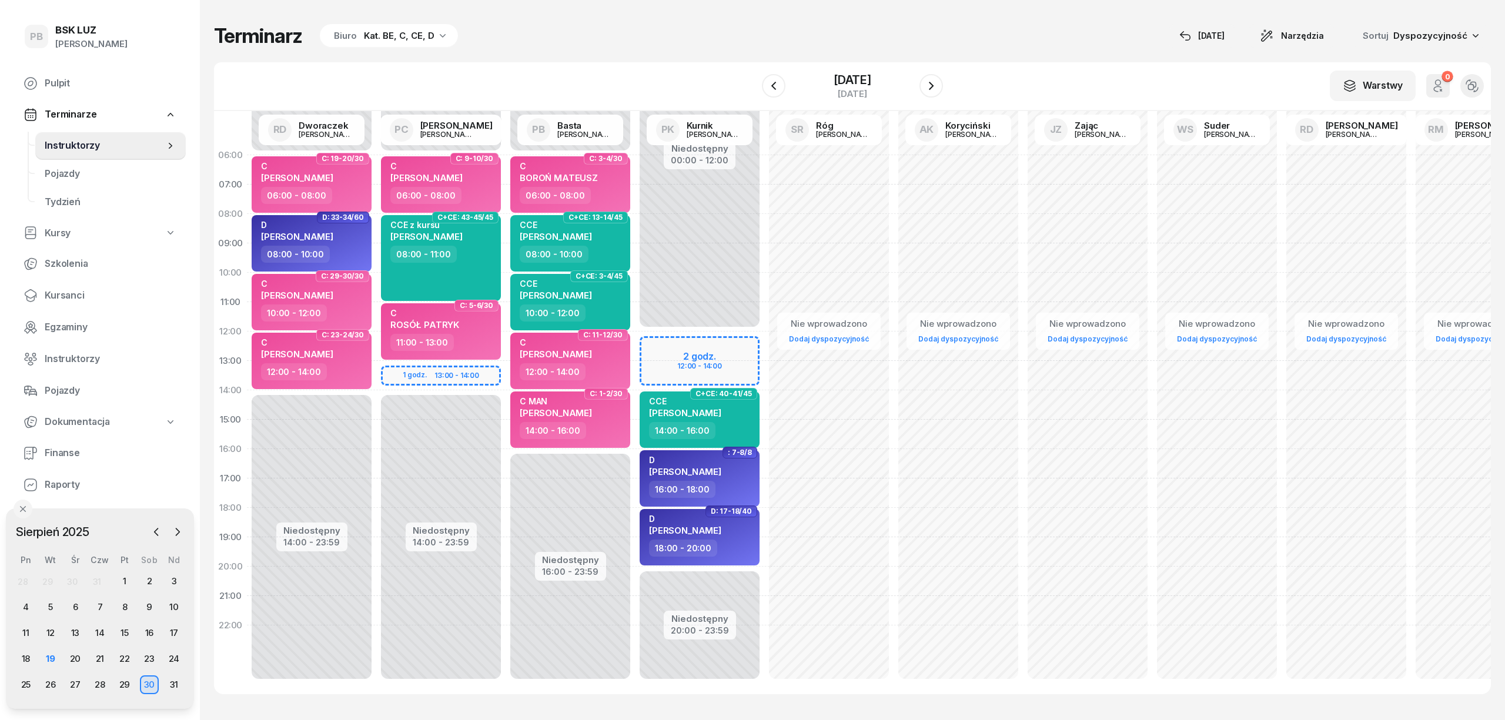
select select "13"
select select "15"
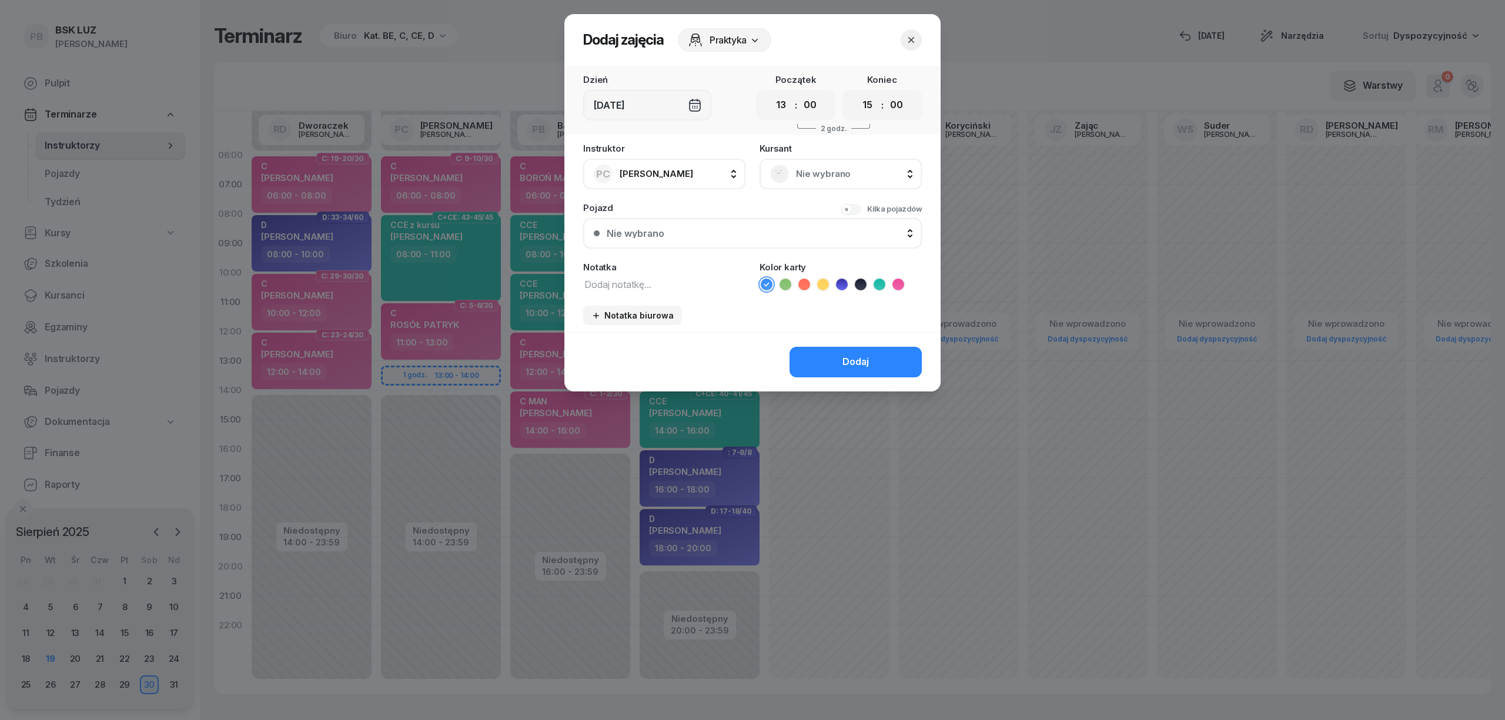
click at [812, 172] on span "Nie wybrano" at bounding box center [853, 173] width 115 height 15
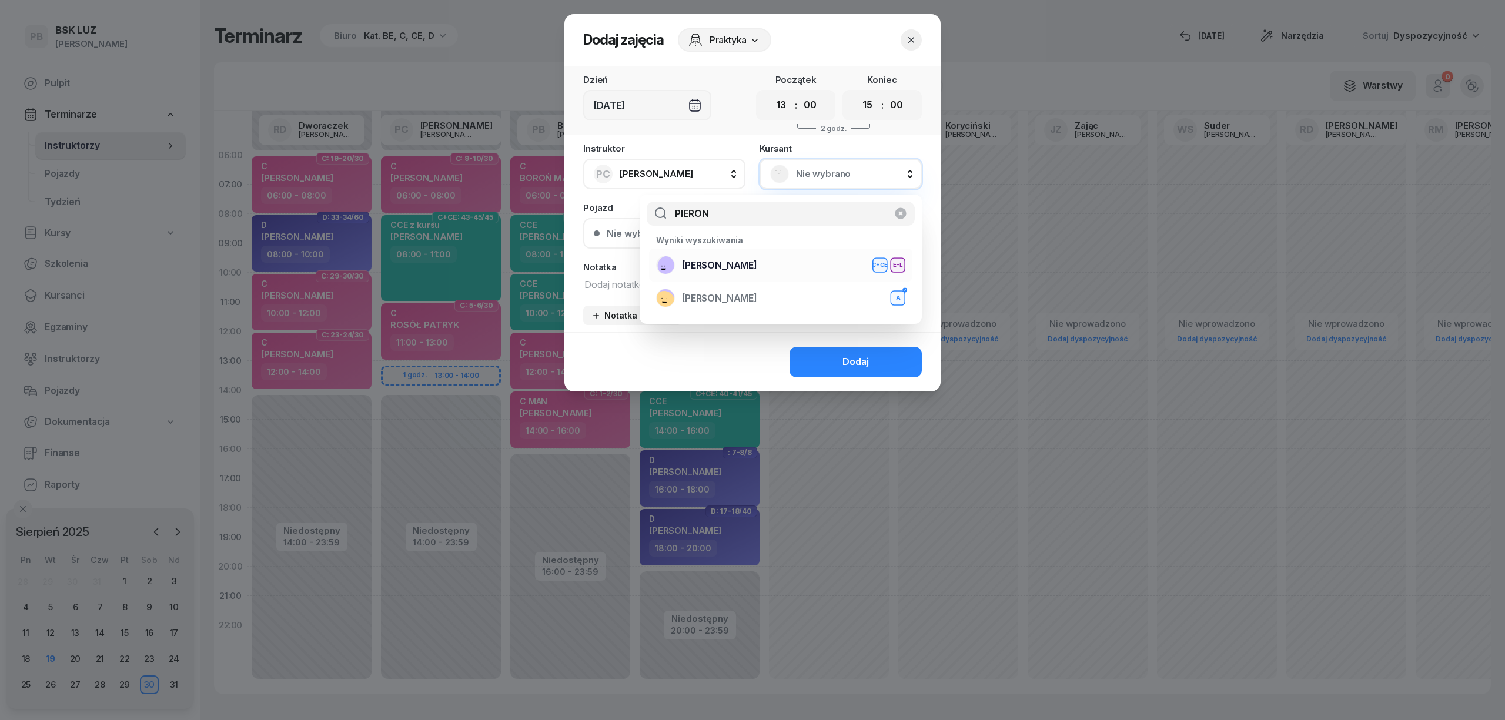
type input "PIERON"
click at [830, 271] on div "[PERSON_NAME]+CE E-L" at bounding box center [780, 265] width 249 height 19
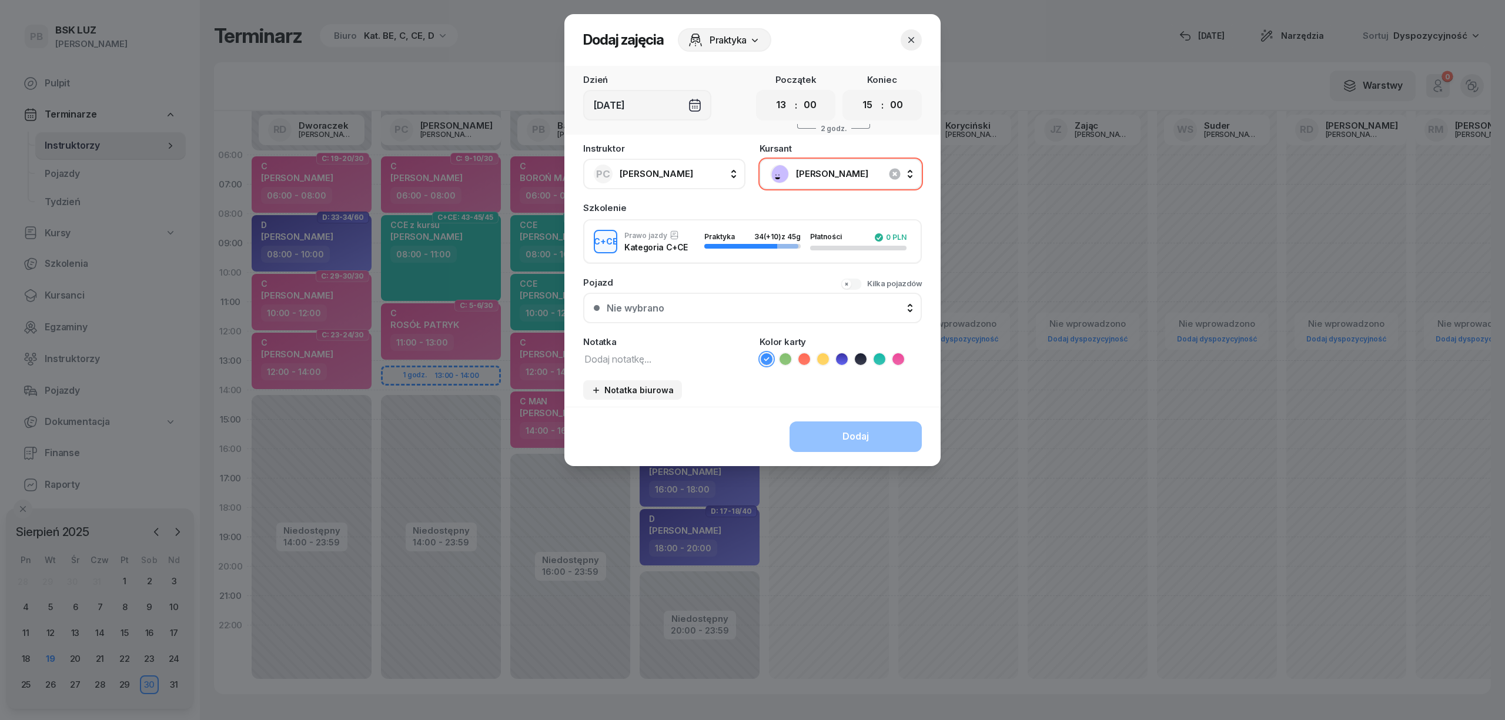
drag, startPoint x: 878, startPoint y: 356, endPoint x: 834, endPoint y: 358, distance: 44.1
click at [877, 356] on icon at bounding box center [880, 359] width 12 height 12
click at [674, 358] on textarea at bounding box center [664, 358] width 162 height 15
type textarea "CCE"
click at [830, 429] on div "Dodaj" at bounding box center [753, 436] width 376 height 59
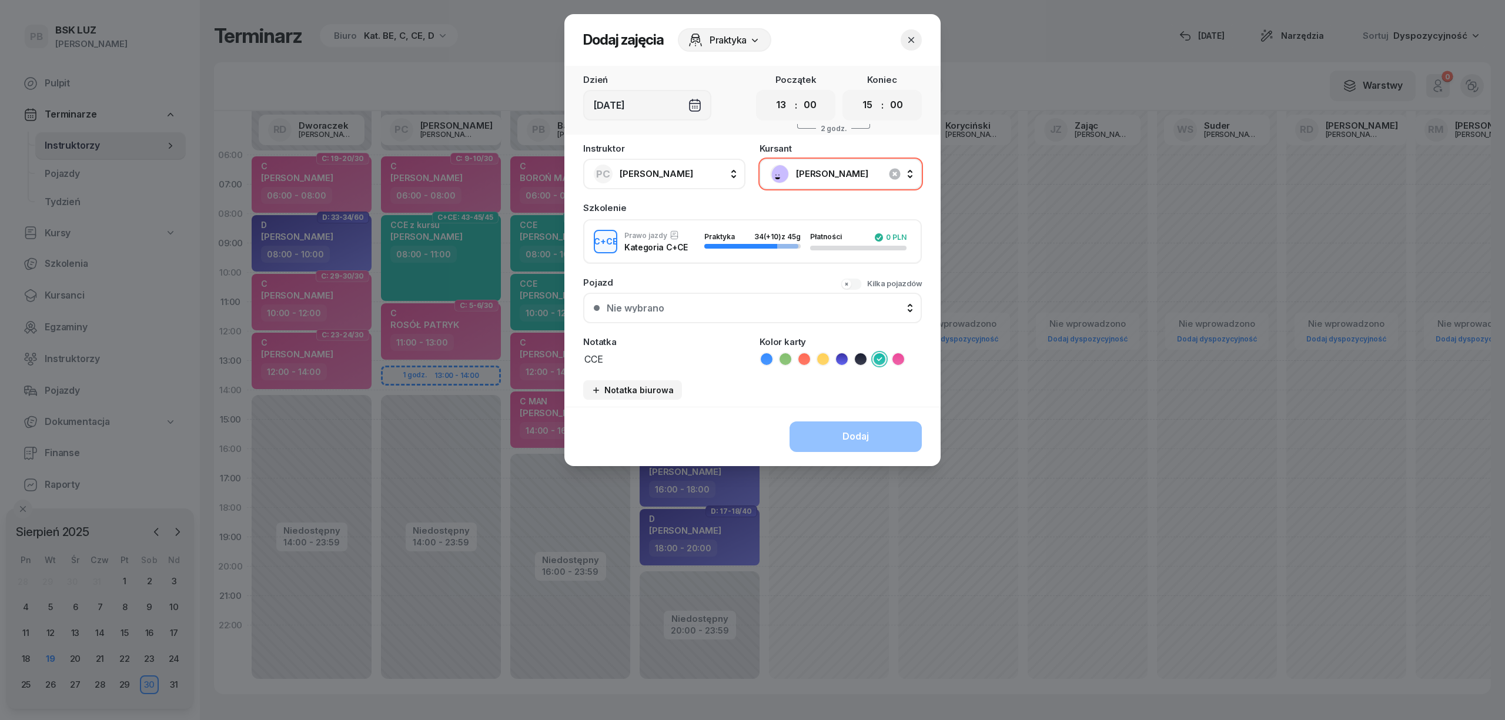
click at [831, 439] on div "Dodaj" at bounding box center [753, 436] width 376 height 59
click at [925, 39] on header "Dodaj zajęcia Praktyka" at bounding box center [753, 40] width 376 height 52
click at [921, 35] on button "button" at bounding box center [911, 39] width 21 height 21
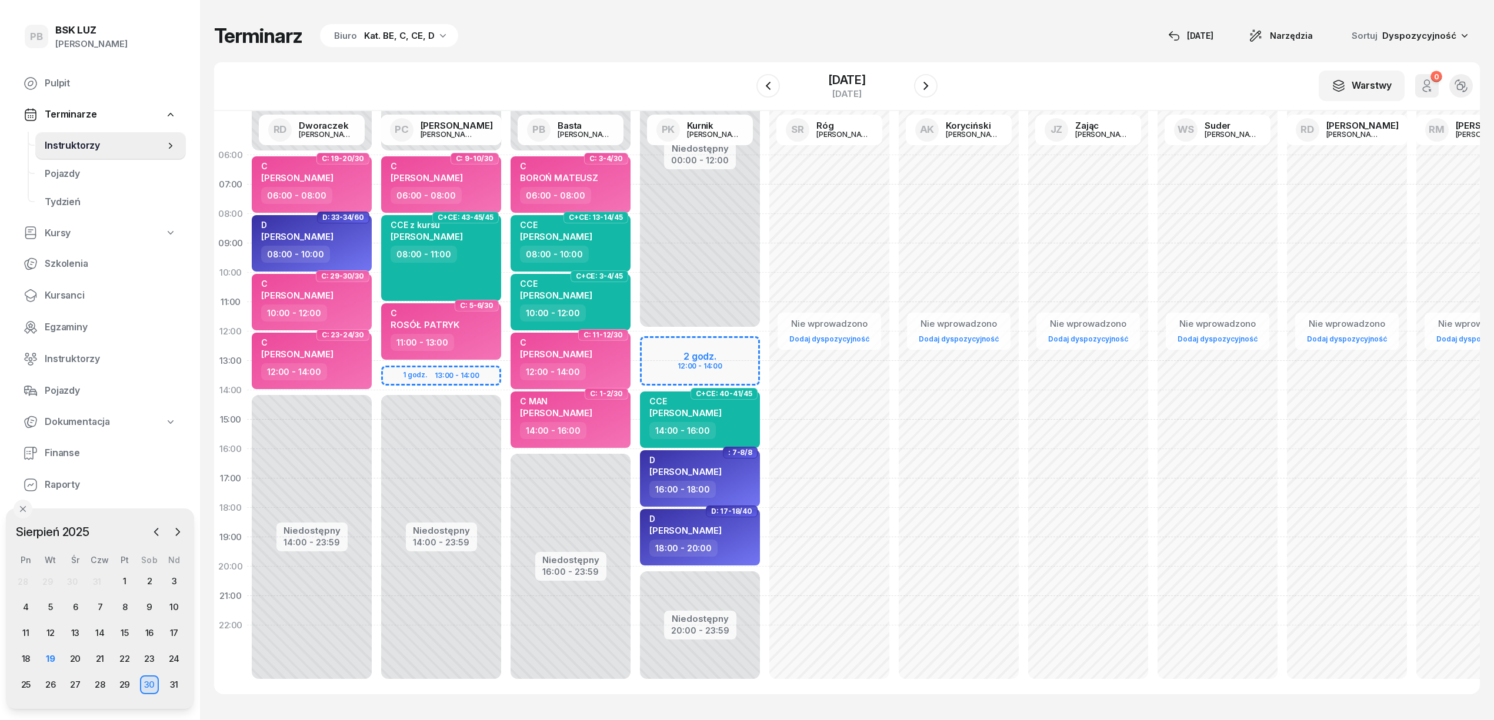
click at [506, 378] on div "Niedostępny 00:00 - 06:00 Niedostępny 14:00 - 23:59 1 godz. 13:00 - 14:00 C: 9-…" at bounding box center [570, 420] width 129 height 559
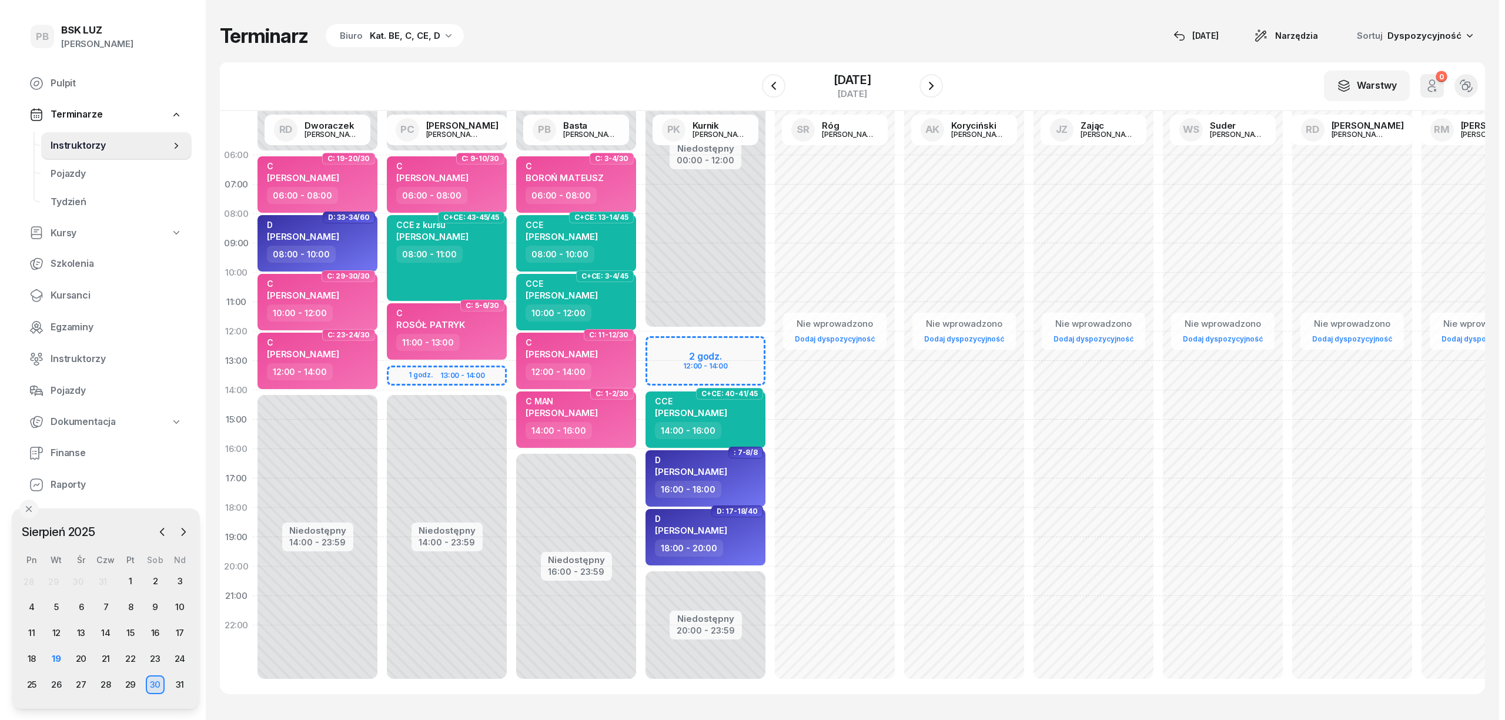
select select "13"
select select "15"
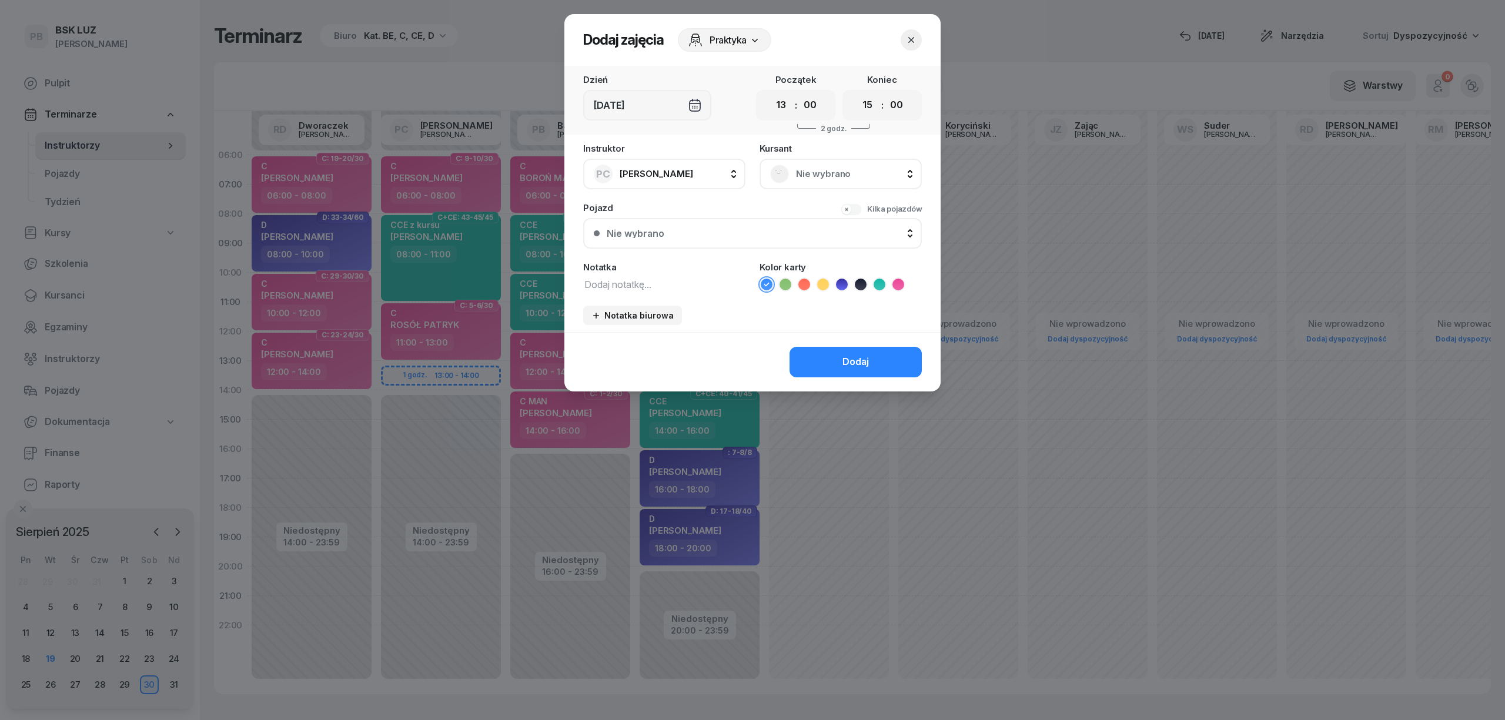
click at [842, 170] on span "Nie wybrano" at bounding box center [853, 173] width 115 height 15
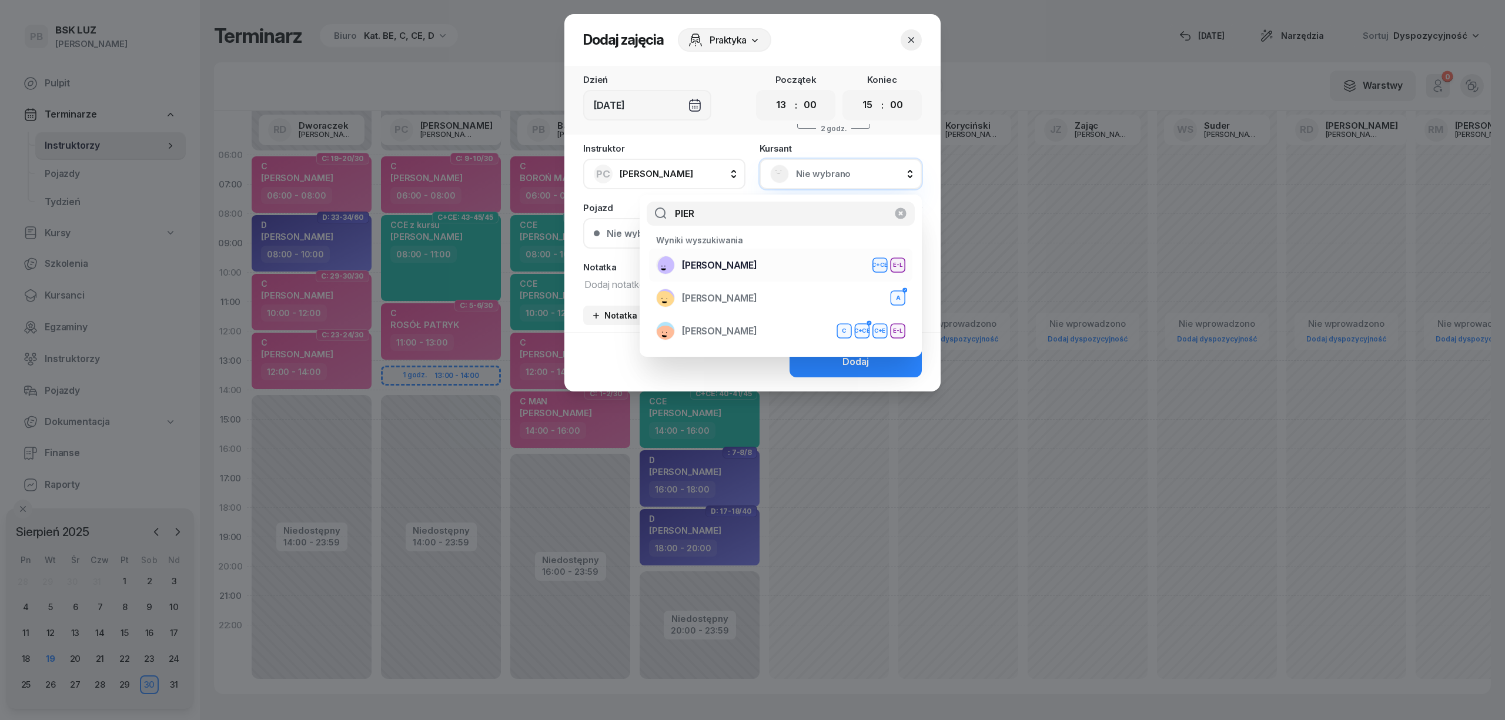
type input "PIER"
click at [810, 271] on div "[PERSON_NAME]+CE E-L" at bounding box center [780, 265] width 249 height 19
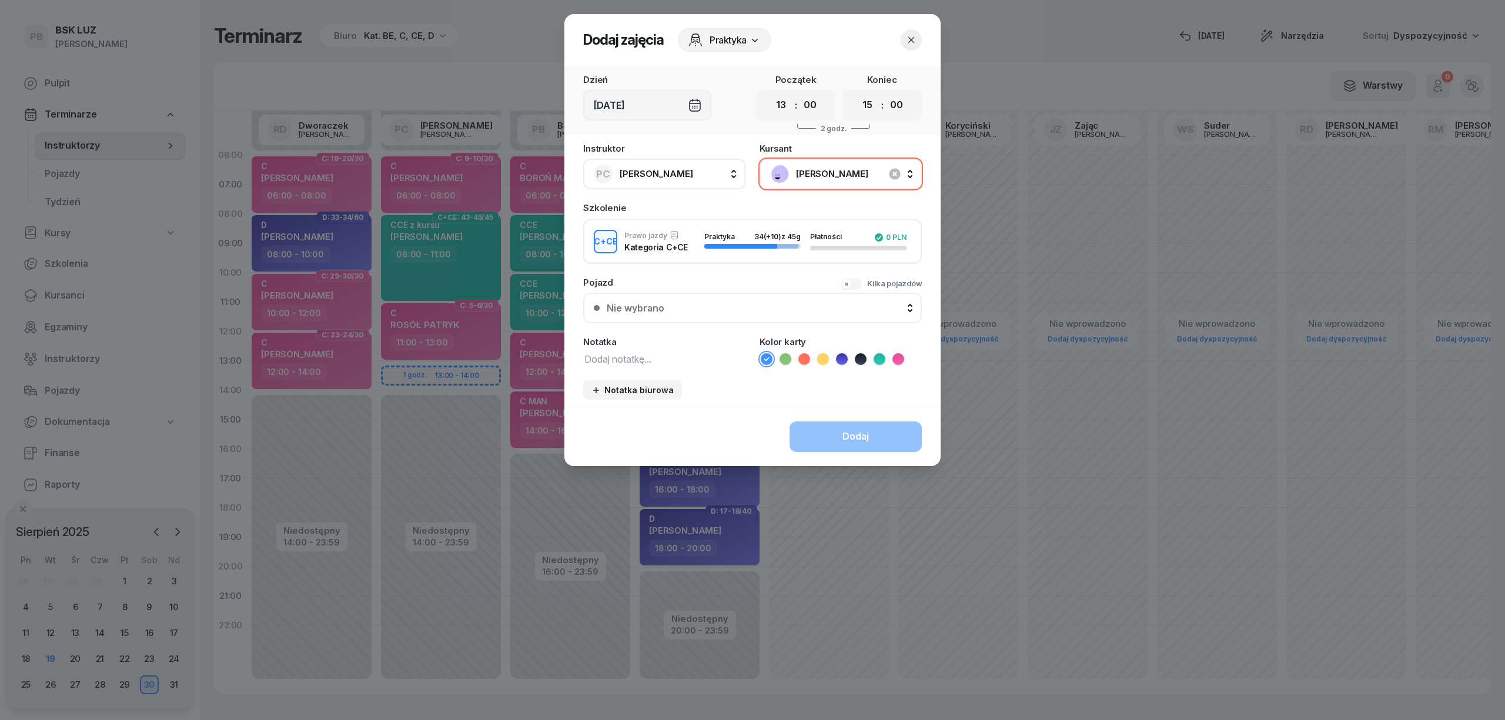
click at [647, 358] on textarea at bounding box center [664, 358] width 162 height 15
type textarea "CCE"
click at [879, 358] on icon at bounding box center [880, 359] width 12 height 12
click at [874, 447] on div "Dodaj" at bounding box center [753, 436] width 376 height 59
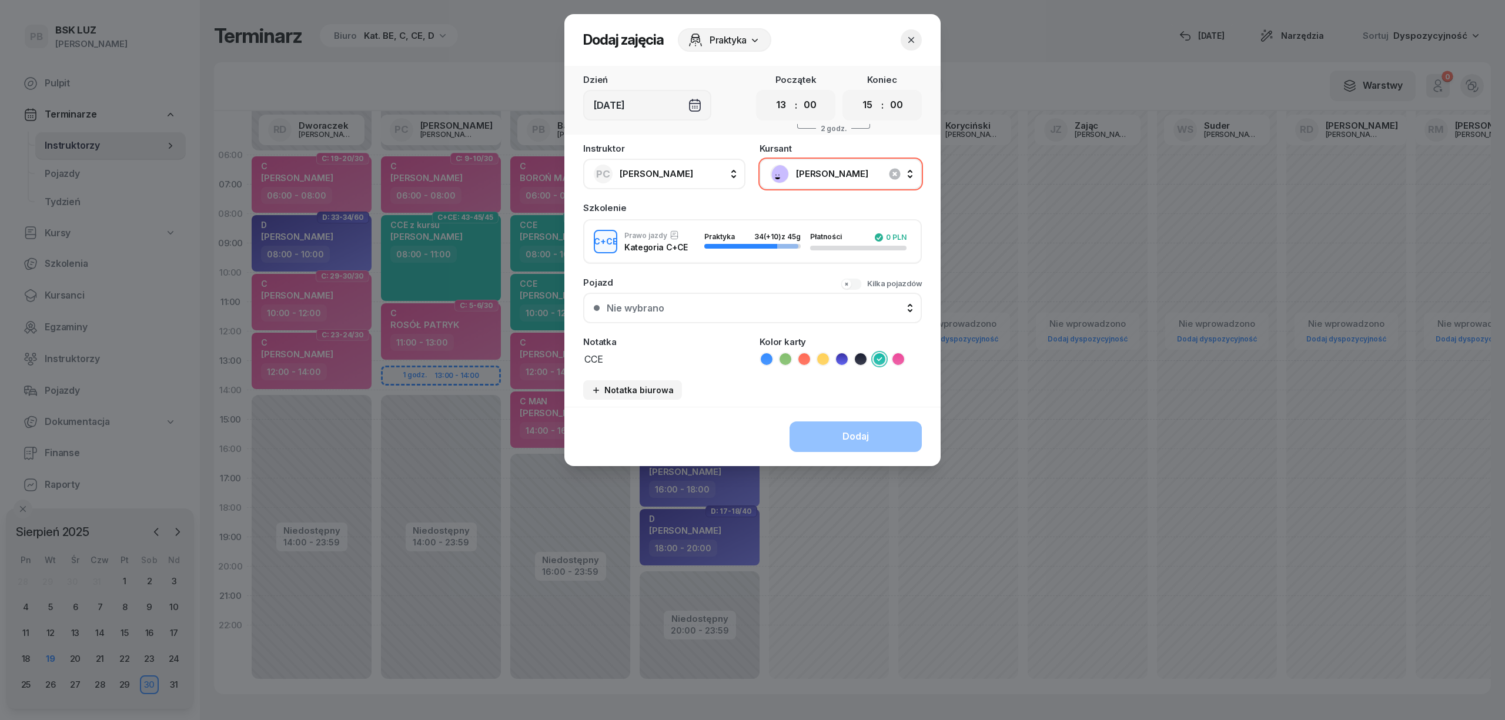
click at [915, 33] on button "button" at bounding box center [911, 39] width 21 height 21
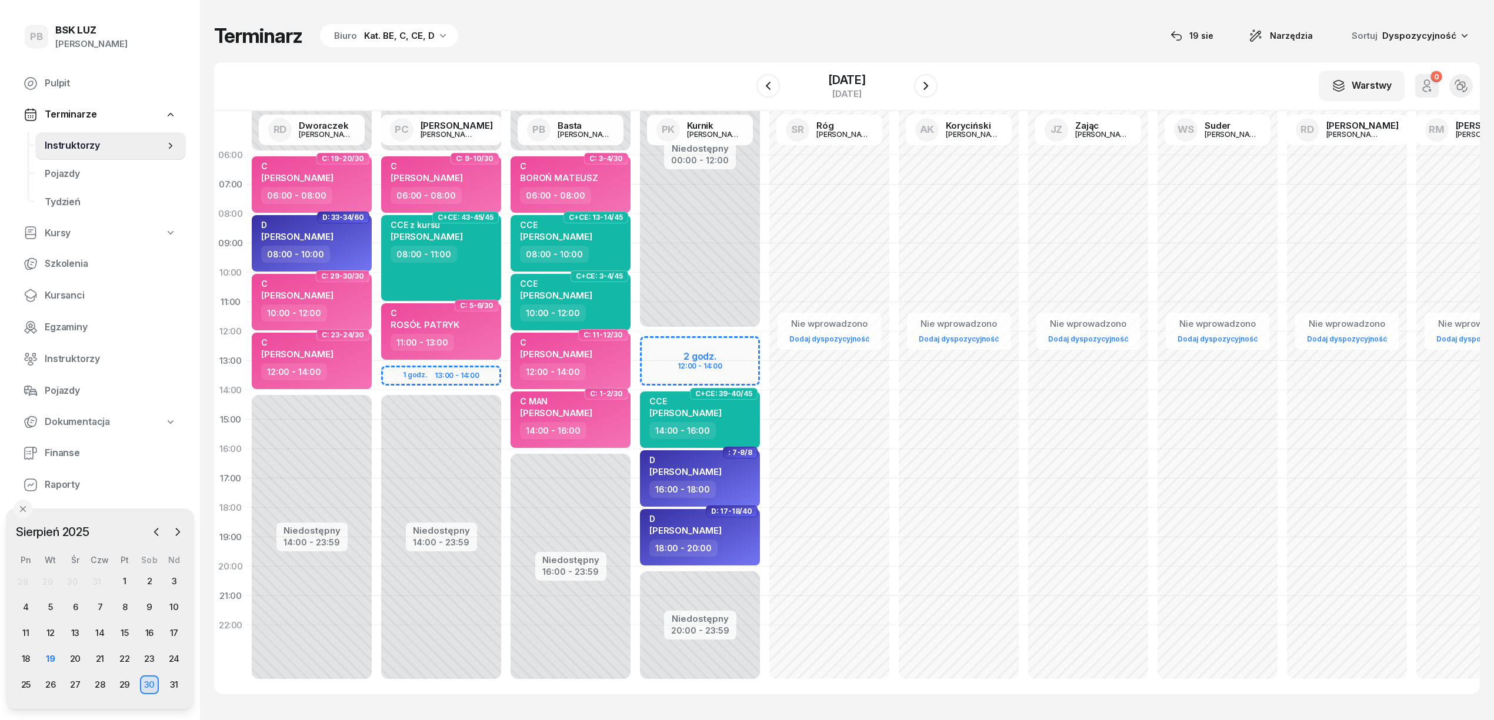
click at [506, 372] on div "Niedostępny 00:00 - 06:00 Niedostępny 14:00 - 23:59 1 godz. 13:00 - 14:00 C: 9-…" at bounding box center [570, 420] width 129 height 559
select select "13"
select select "15"
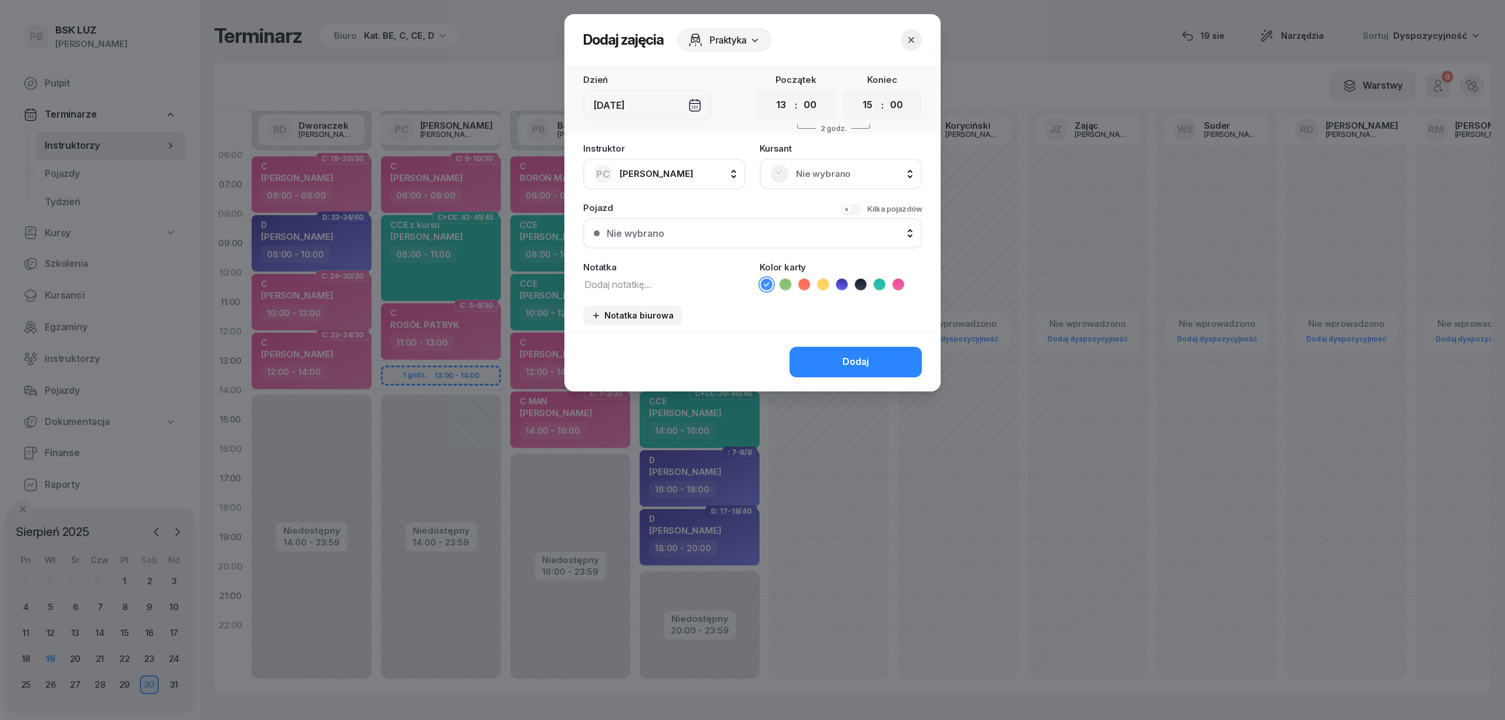
click at [796, 168] on span "Nie wybrano" at bounding box center [853, 173] width 115 height 15
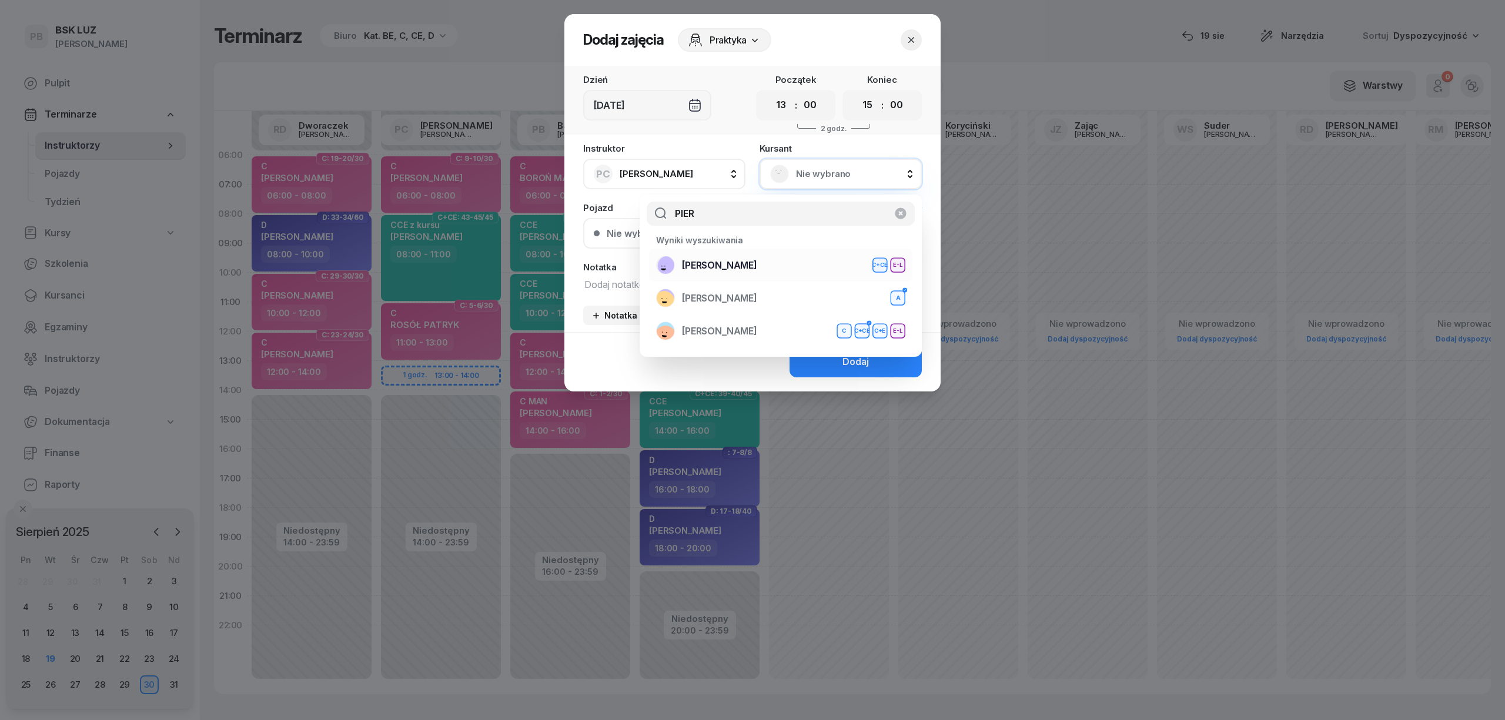
type input "PIER"
click at [767, 257] on div "[PERSON_NAME]+CE E-L" at bounding box center [780, 265] width 249 height 19
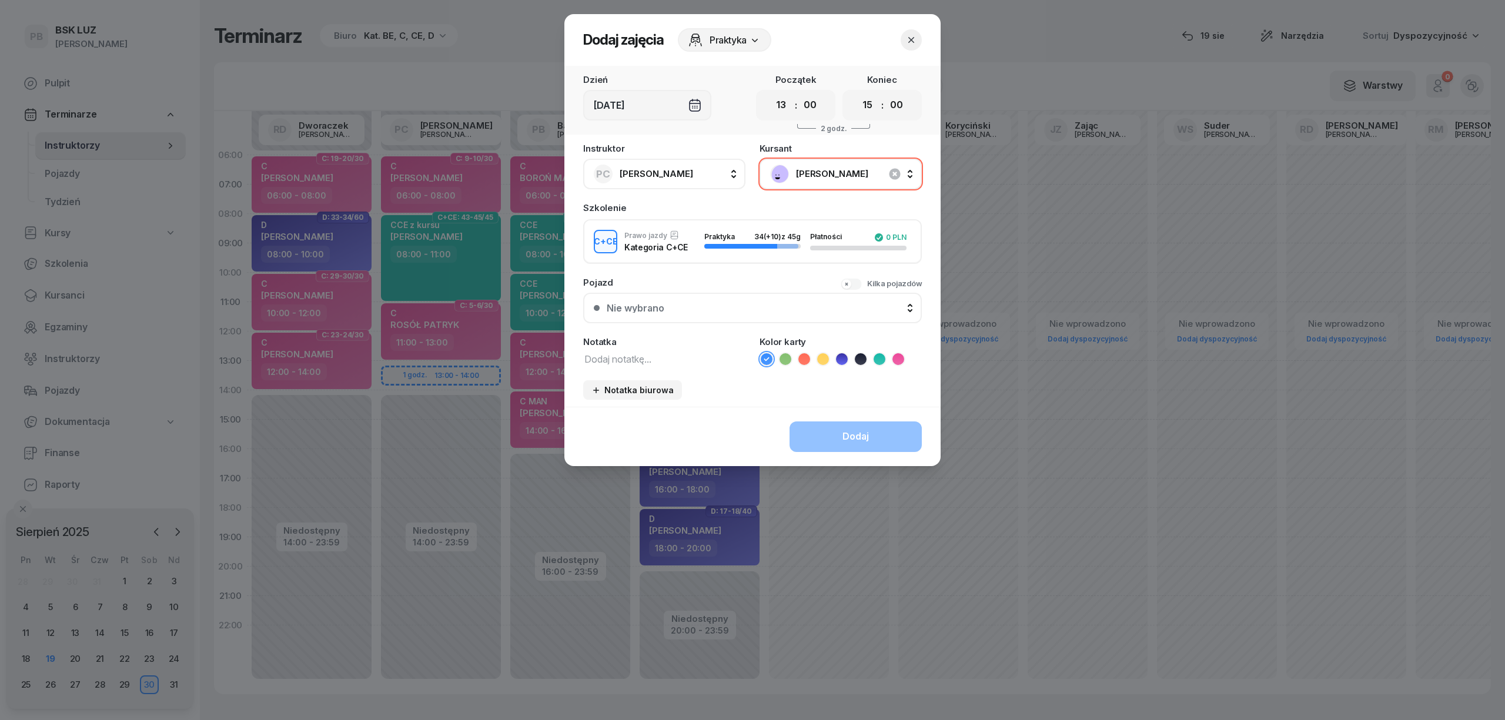
click at [696, 360] on textarea at bounding box center [664, 358] width 162 height 15
drag, startPoint x: 633, startPoint y: 361, endPoint x: 549, endPoint y: 354, distance: 85.0
click at [549, 354] on div "Dodaj zajęcia Praktyka Dzień Sob, 30 sie Początek 00 01 02 03 04 05 06 07 08 09…" at bounding box center [752, 360] width 1505 height 720
type textarea "CCE"
click at [873, 354] on li at bounding box center [880, 359] width 14 height 14
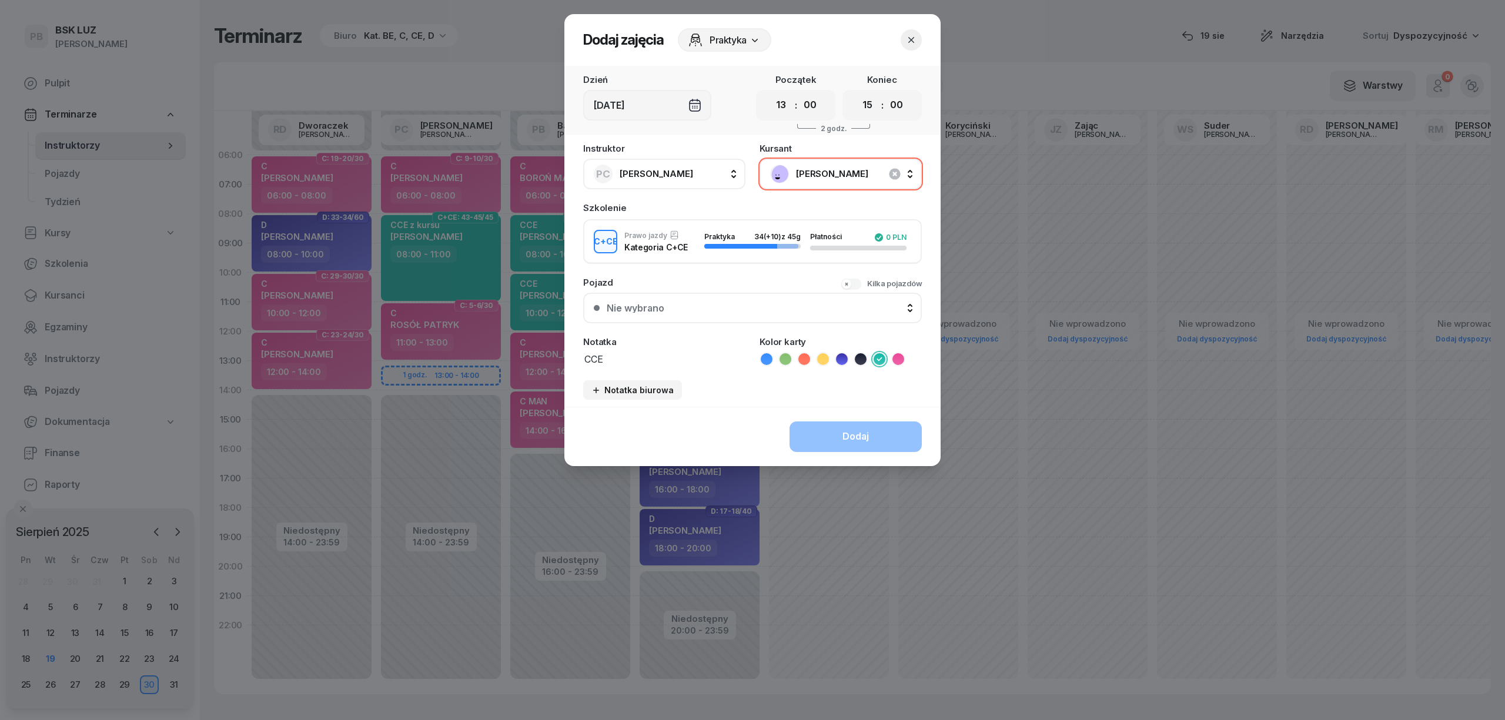
click at [833, 439] on div "Dodaj" at bounding box center [753, 436] width 376 height 59
click at [788, 413] on div "Dodaj" at bounding box center [753, 436] width 376 height 59
click at [810, 430] on div "Dodaj" at bounding box center [753, 436] width 376 height 59
click at [810, 431] on div "Dodaj" at bounding box center [753, 436] width 376 height 59
click at [871, 107] on select "00 01 02 03 04 05 06 07 08 09 10 11 12 13 14 15 16 17 18 19 20 21 22 23" at bounding box center [868, 105] width 22 height 25
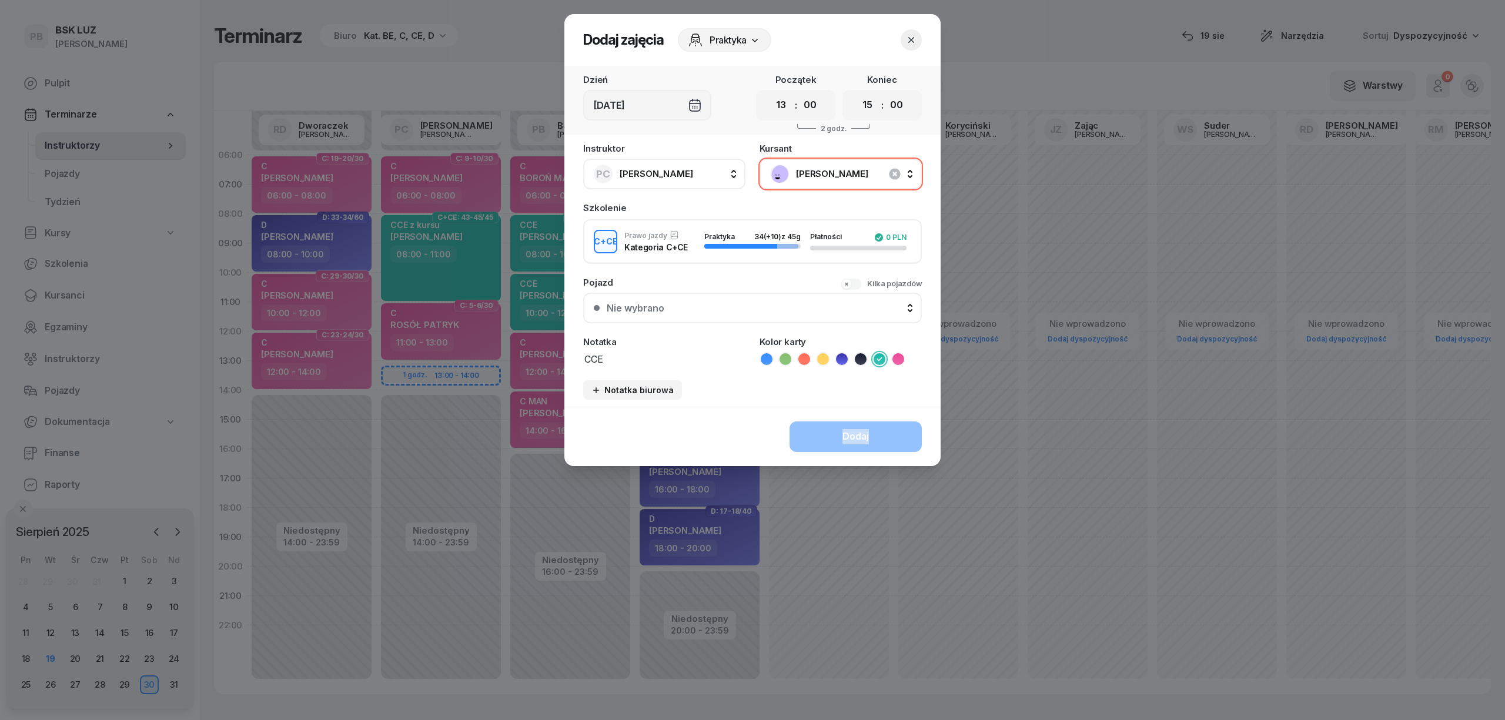
select select "14"
click at [857, 93] on select "00 01 02 03 04 05 06 07 08 09 10 11 12 13 14 15 16 17 18 19 20 21 22 23" at bounding box center [868, 105] width 22 height 25
click at [892, 436] on button "Dodaj" at bounding box center [856, 437] width 132 height 31
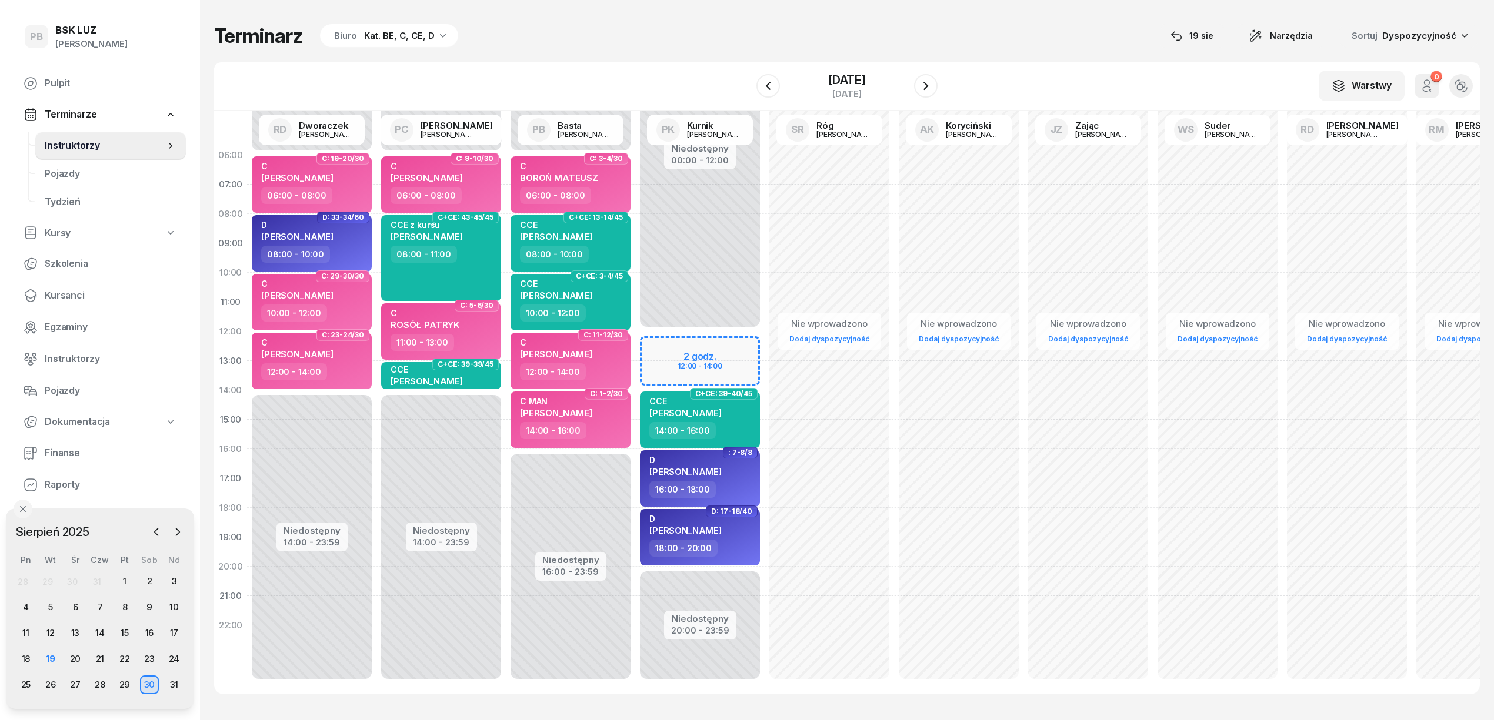
click at [764, 343] on div "Niedostępny 00:00 - 12:00 Niedostępny 20:00 - 23:59 2 godz. 12:00 - 14:00 C+CE:…" at bounding box center [828, 420] width 129 height 559
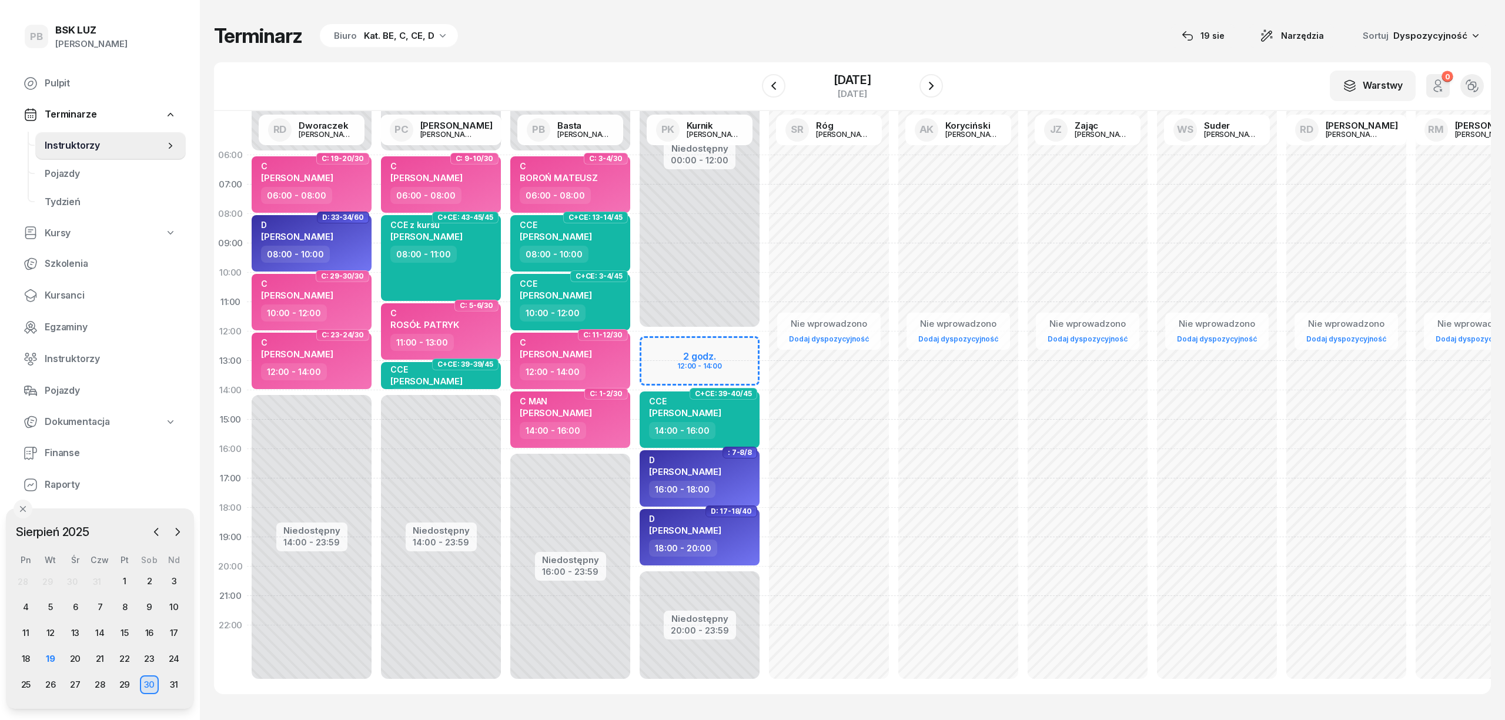
select select "12"
select select "14"
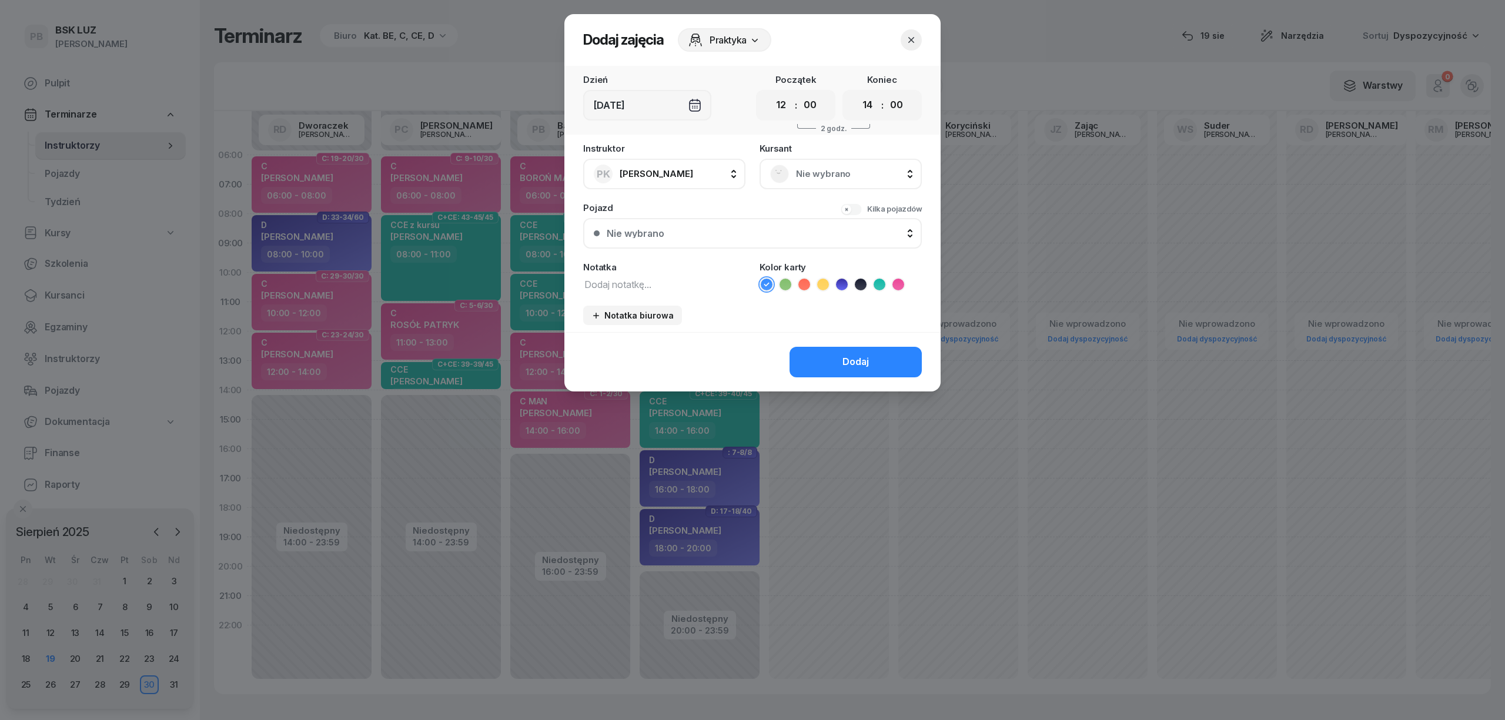
click at [861, 178] on span "Nie wybrano" at bounding box center [853, 173] width 115 height 15
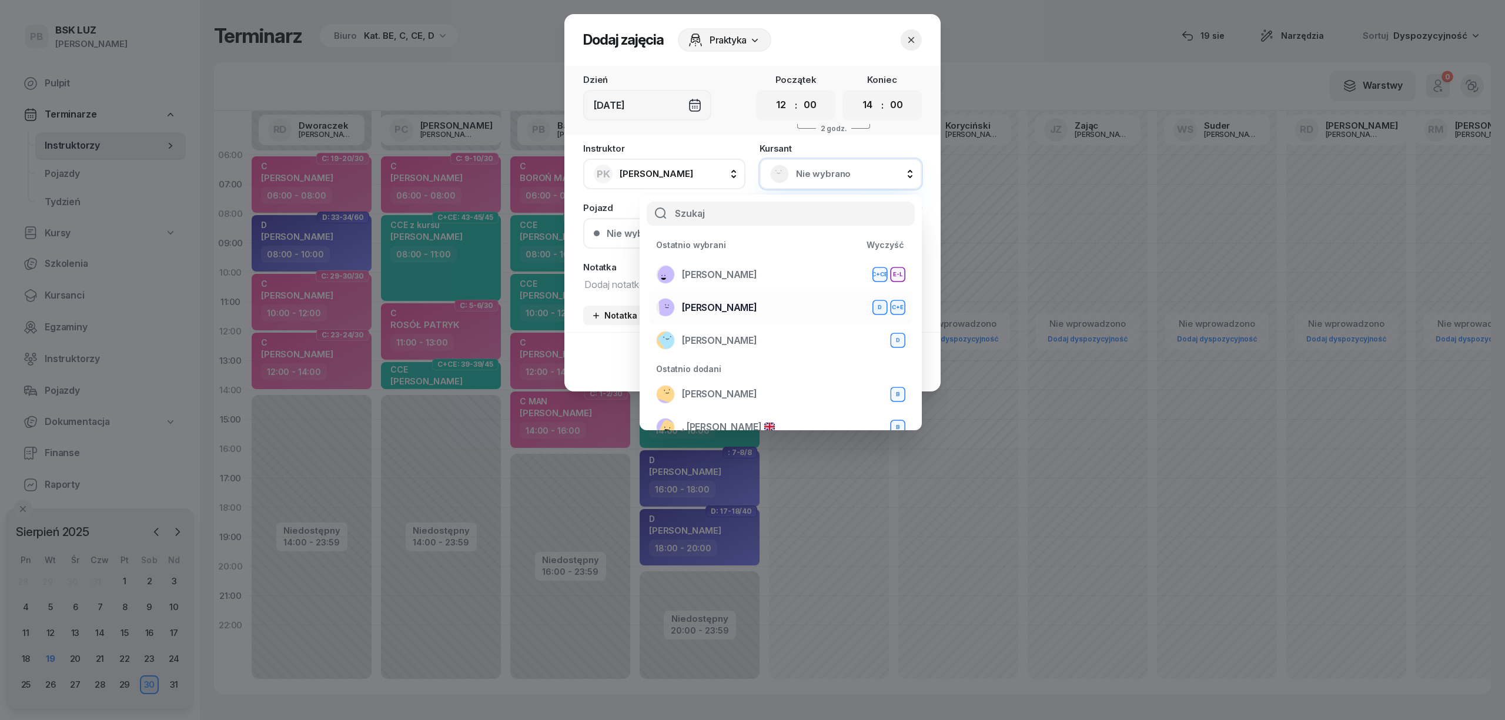
click at [758, 303] on div "WOLNY [PERSON_NAME]+E" at bounding box center [780, 307] width 249 height 19
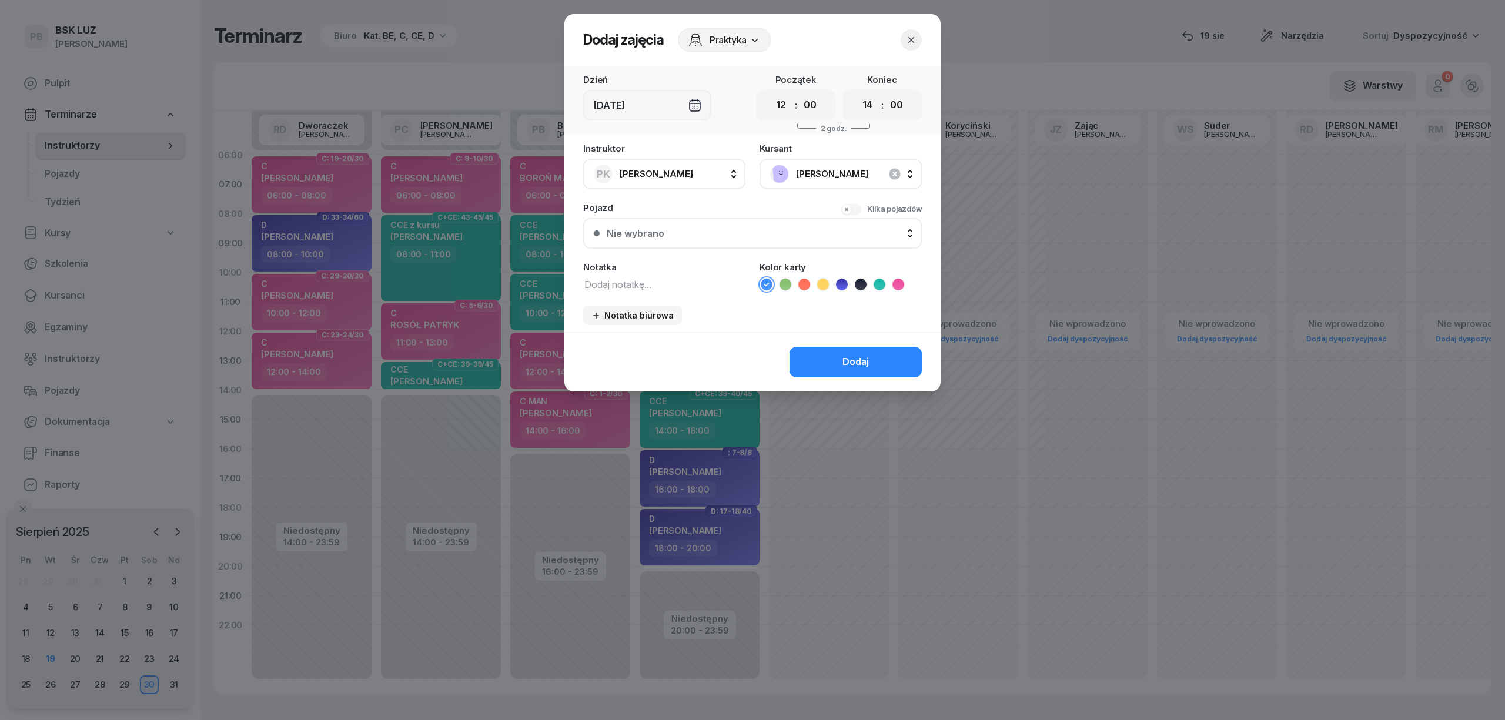
click at [680, 285] on div "Instruktor PK Kurnik Piotr AK Koryciński Artur BP Pająk Bogusław DA Arendarczyk…" at bounding box center [753, 238] width 376 height 188
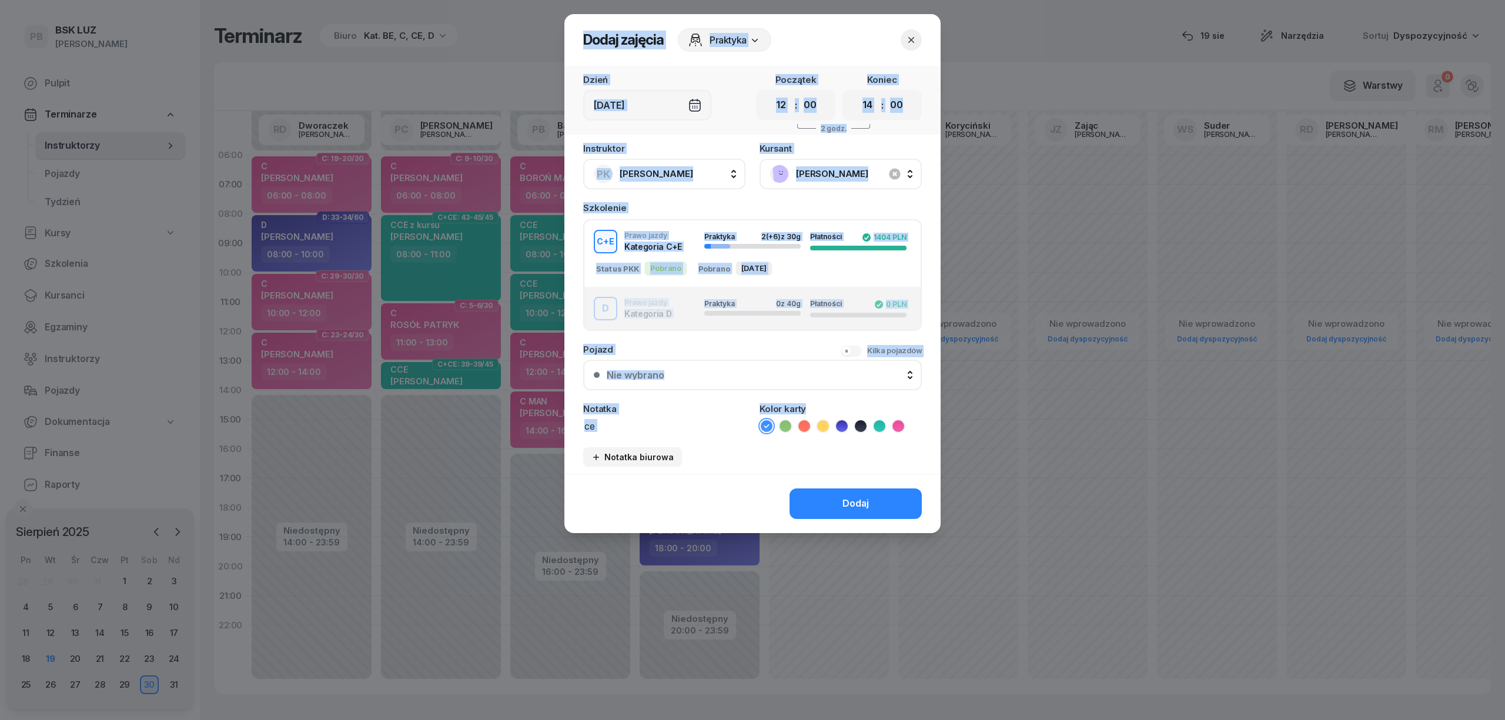
drag, startPoint x: 621, startPoint y: 433, endPoint x: 554, endPoint y: 427, distance: 67.3
click at [554, 427] on div "Dodaj zajęcia Praktyka Dzień Sob, 30 sie Początek 00 01 02 03 04 05 06 07 08 09…" at bounding box center [752, 360] width 1505 height 720
click at [623, 425] on textarea "ce" at bounding box center [664, 425] width 162 height 15
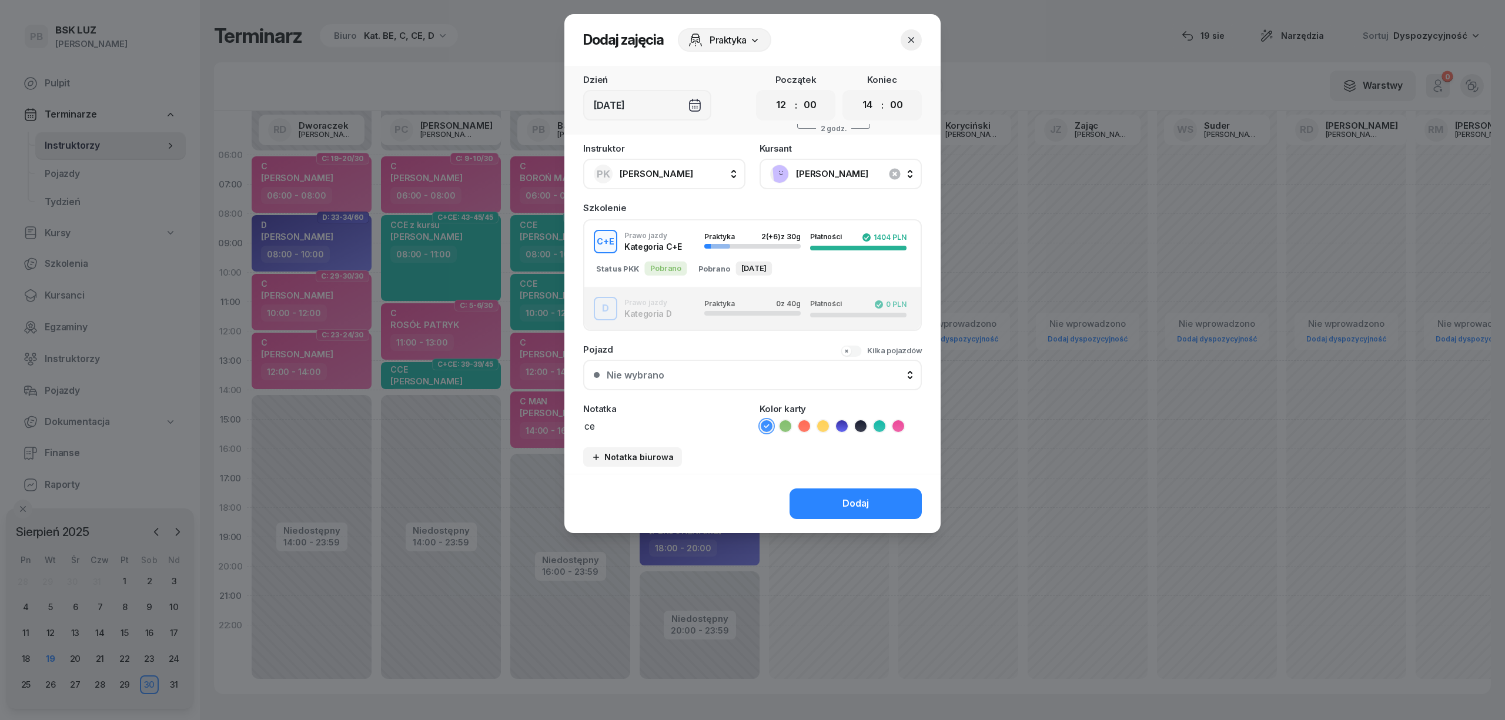
drag, startPoint x: 615, startPoint y: 431, endPoint x: 562, endPoint y: 419, distance: 53.6
click at [562, 419] on div "Dodaj zajęcia Praktyka Dzień Sob, 30 sie Początek 00 01 02 03 04 05 06 07 08 09…" at bounding box center [752, 360] width 1505 height 720
type textarea "CE"
click at [819, 426] on icon at bounding box center [823, 426] width 12 height 12
click at [826, 496] on button "Dodaj" at bounding box center [856, 504] width 132 height 31
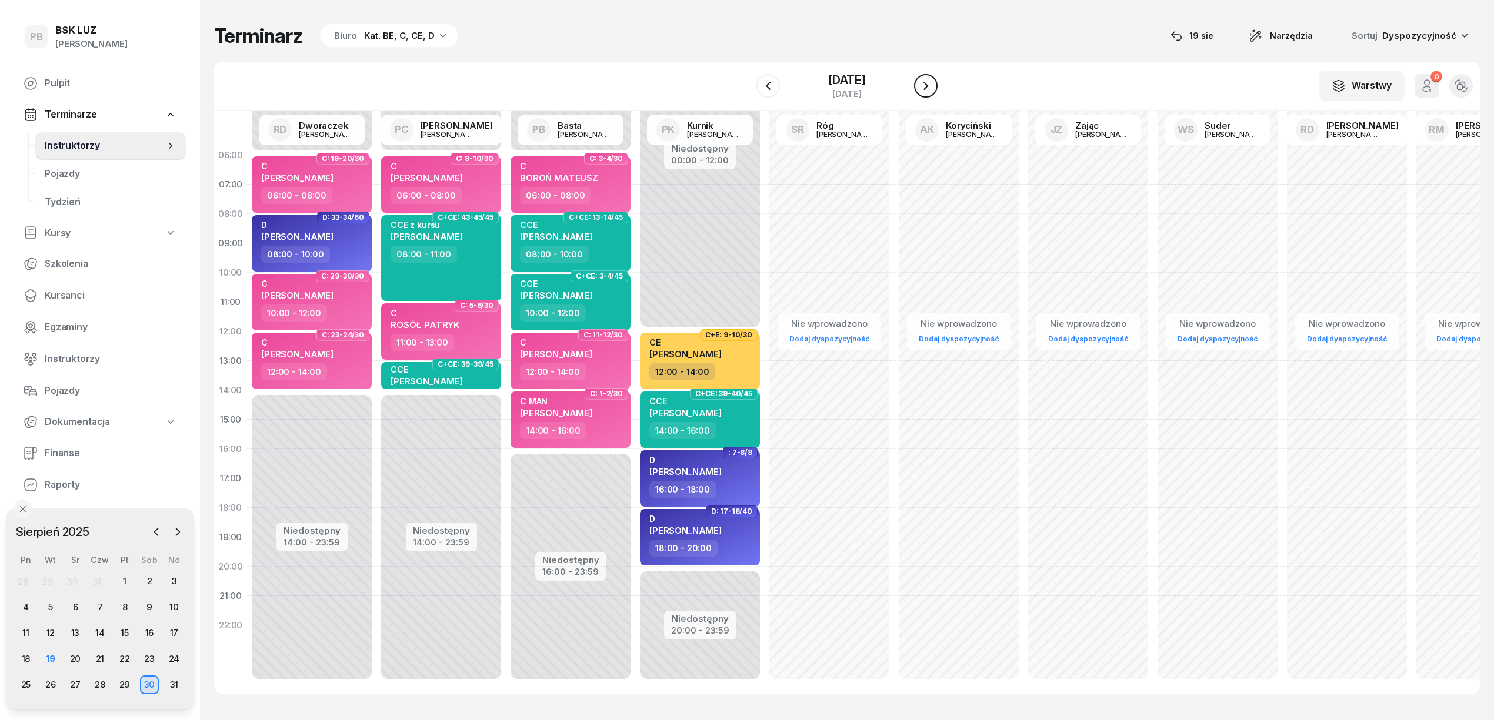
click at [930, 79] on icon "button" at bounding box center [926, 86] width 14 height 14
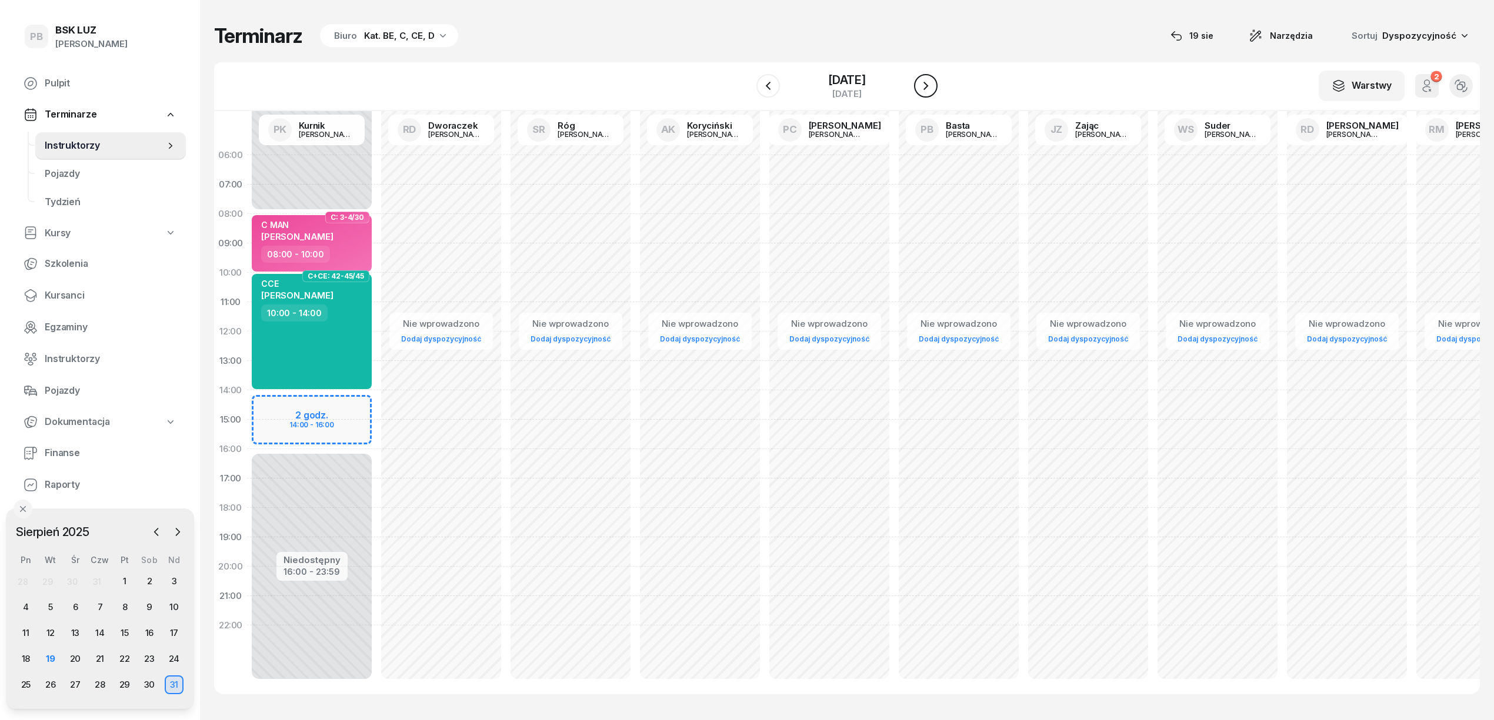
click at [930, 79] on icon "button" at bounding box center [926, 86] width 14 height 14
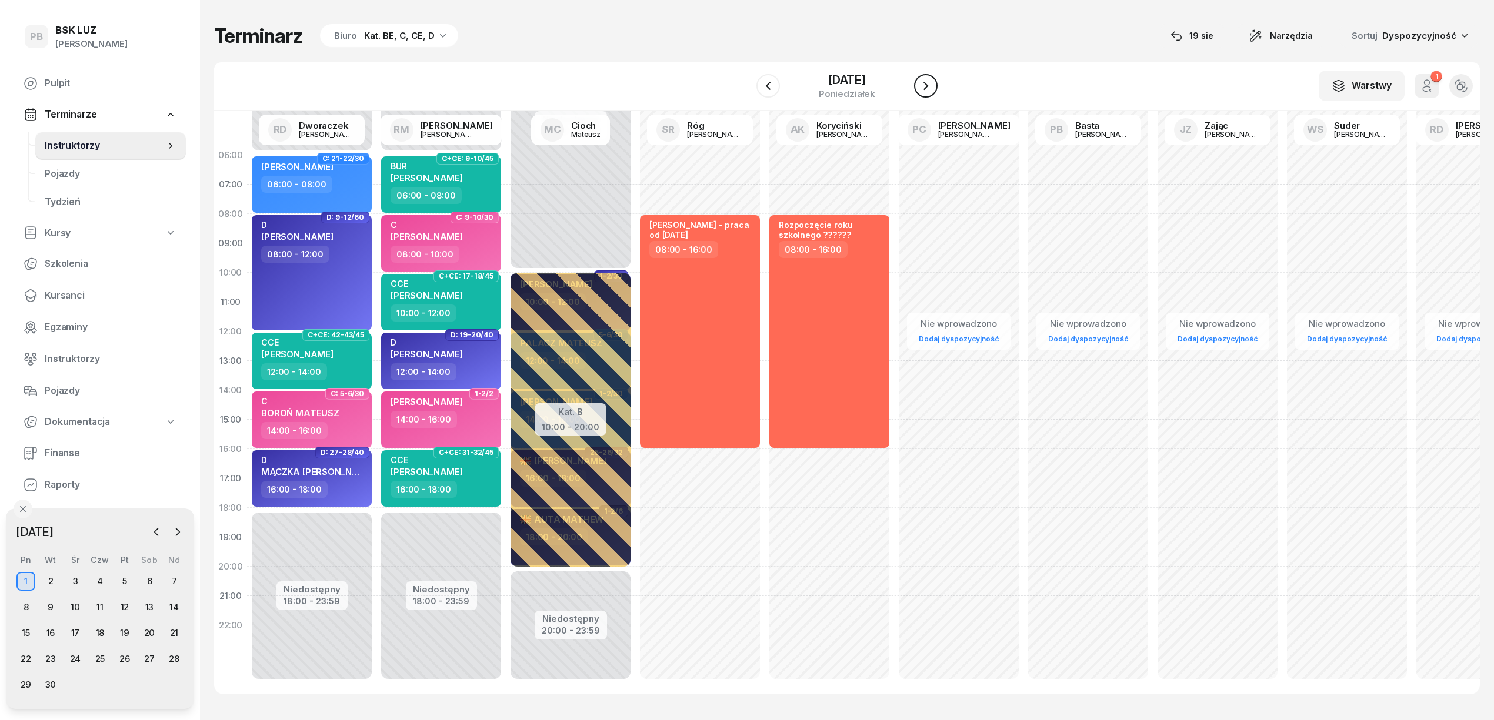
click at [930, 79] on icon "button" at bounding box center [926, 86] width 14 height 14
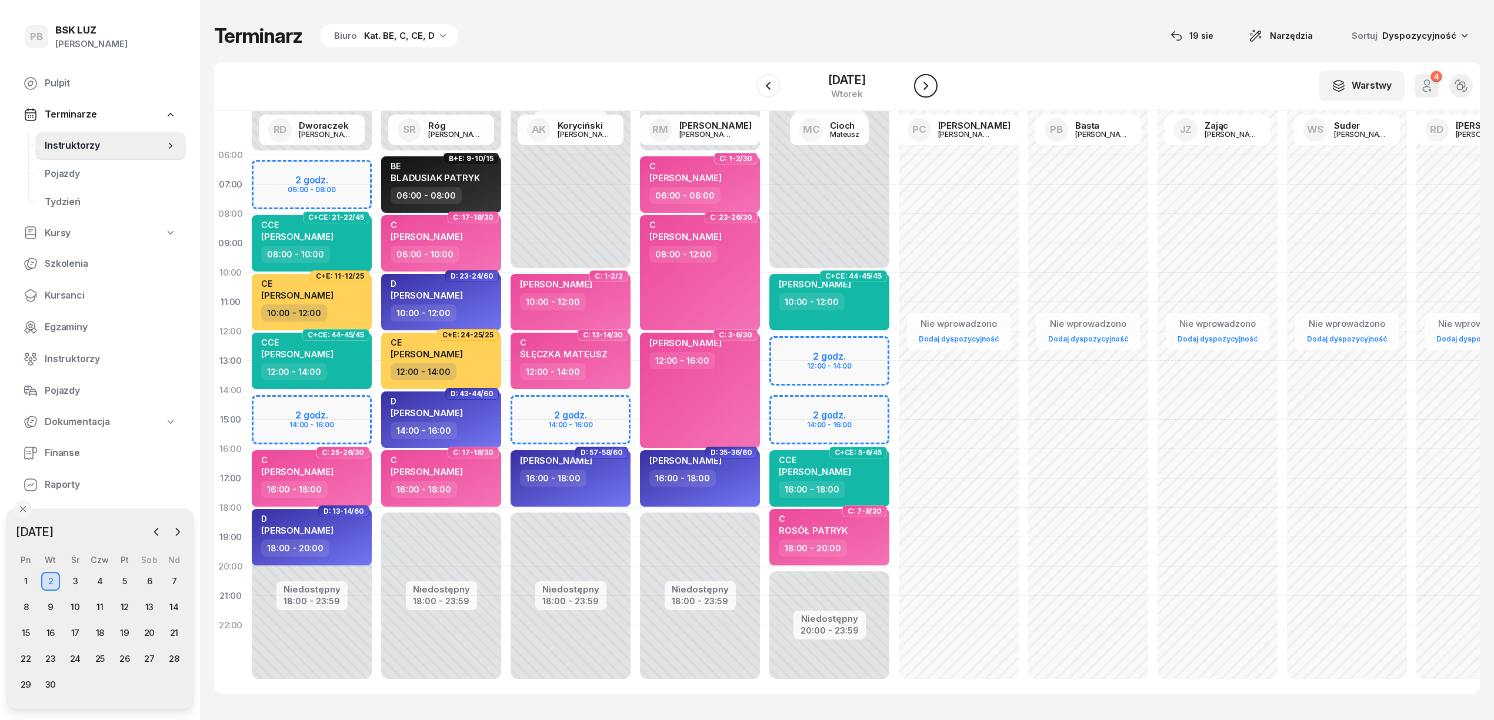
click at [930, 79] on icon "button" at bounding box center [926, 86] width 14 height 14
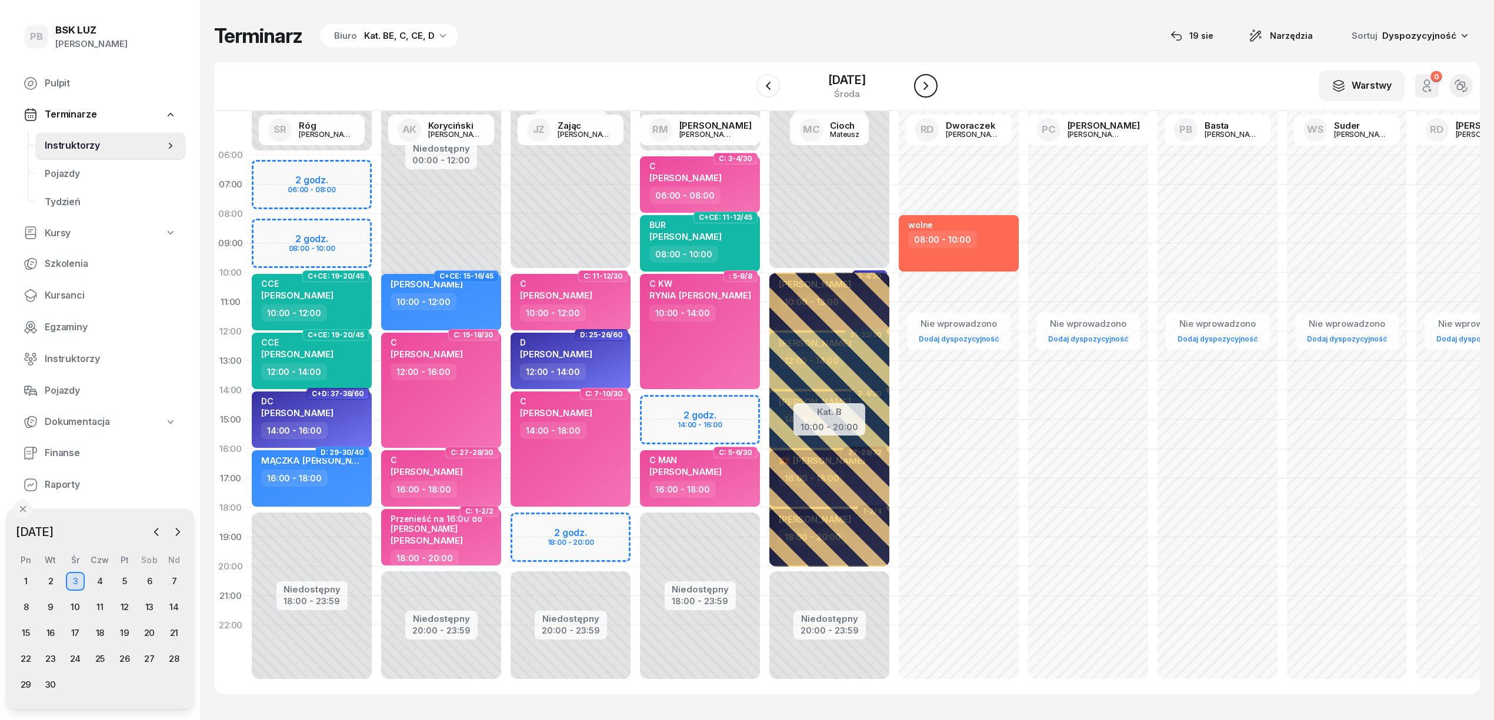
click at [930, 79] on icon "button" at bounding box center [926, 86] width 14 height 14
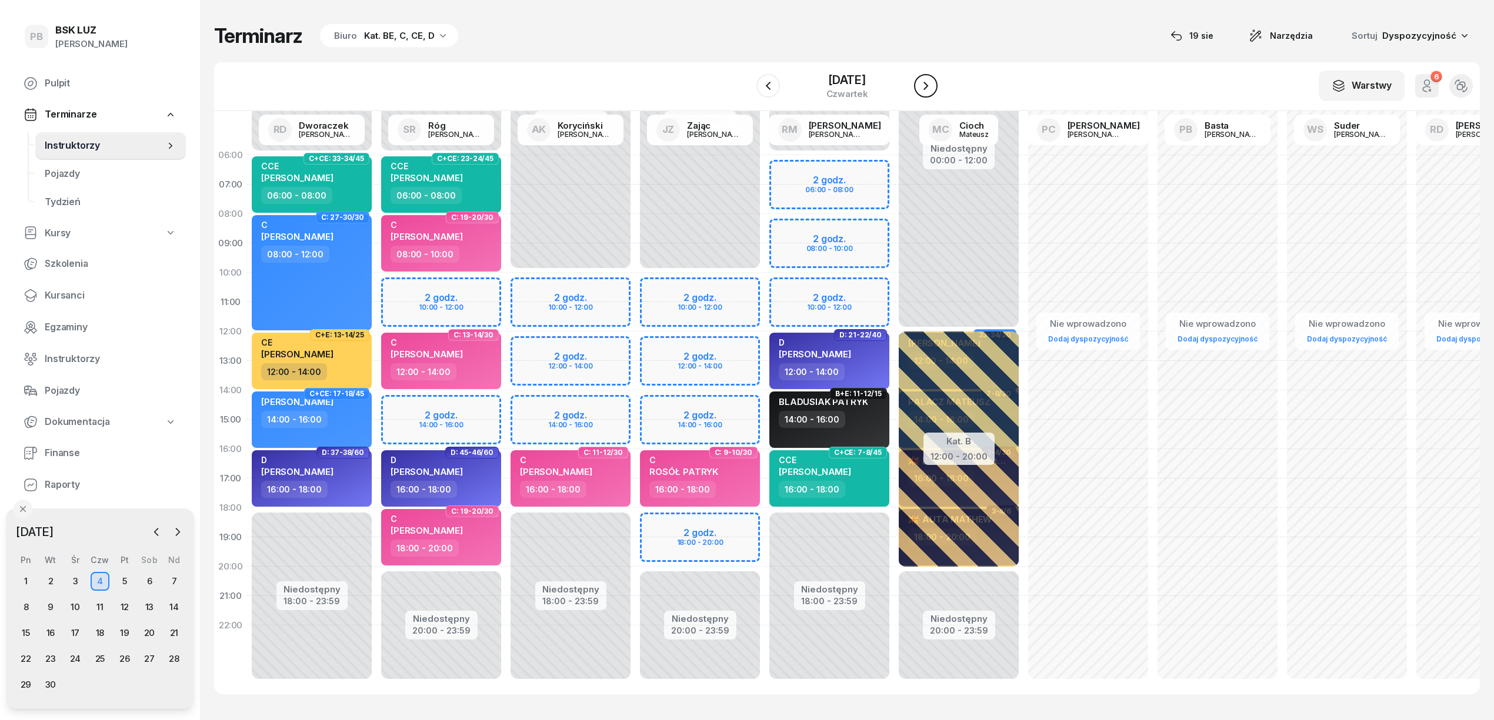
click at [930, 79] on icon "button" at bounding box center [926, 86] width 14 height 14
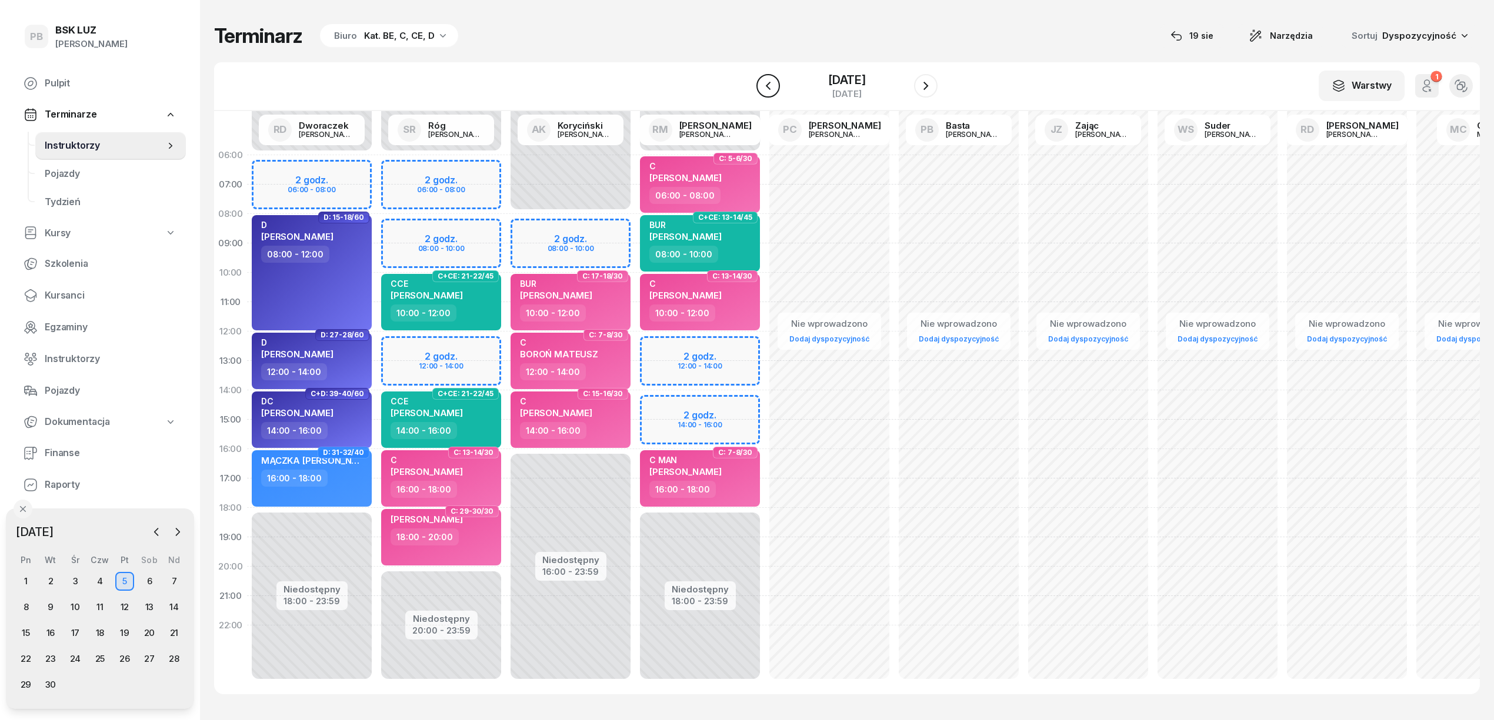
click at [777, 86] on button "button" at bounding box center [768, 86] width 24 height 24
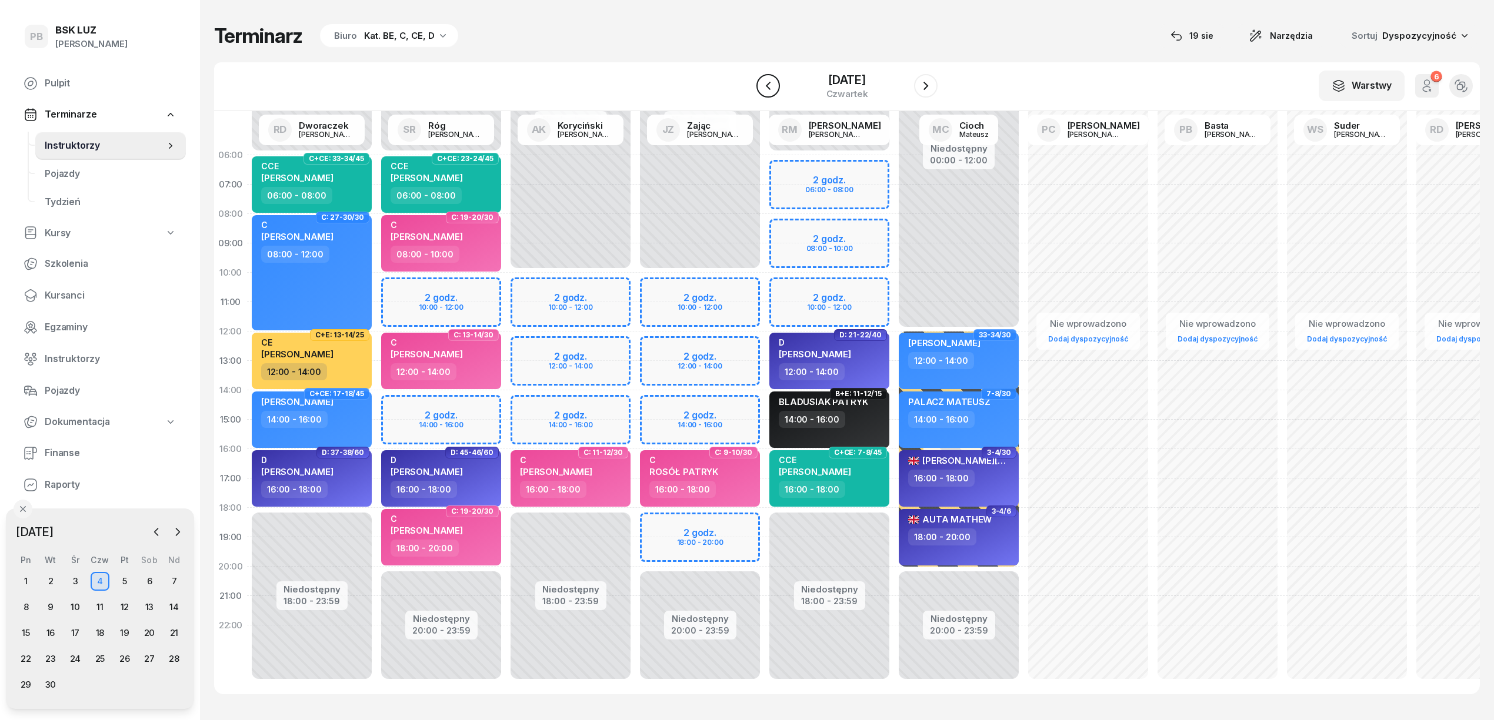
click at [777, 86] on button "button" at bounding box center [768, 86] width 24 height 24
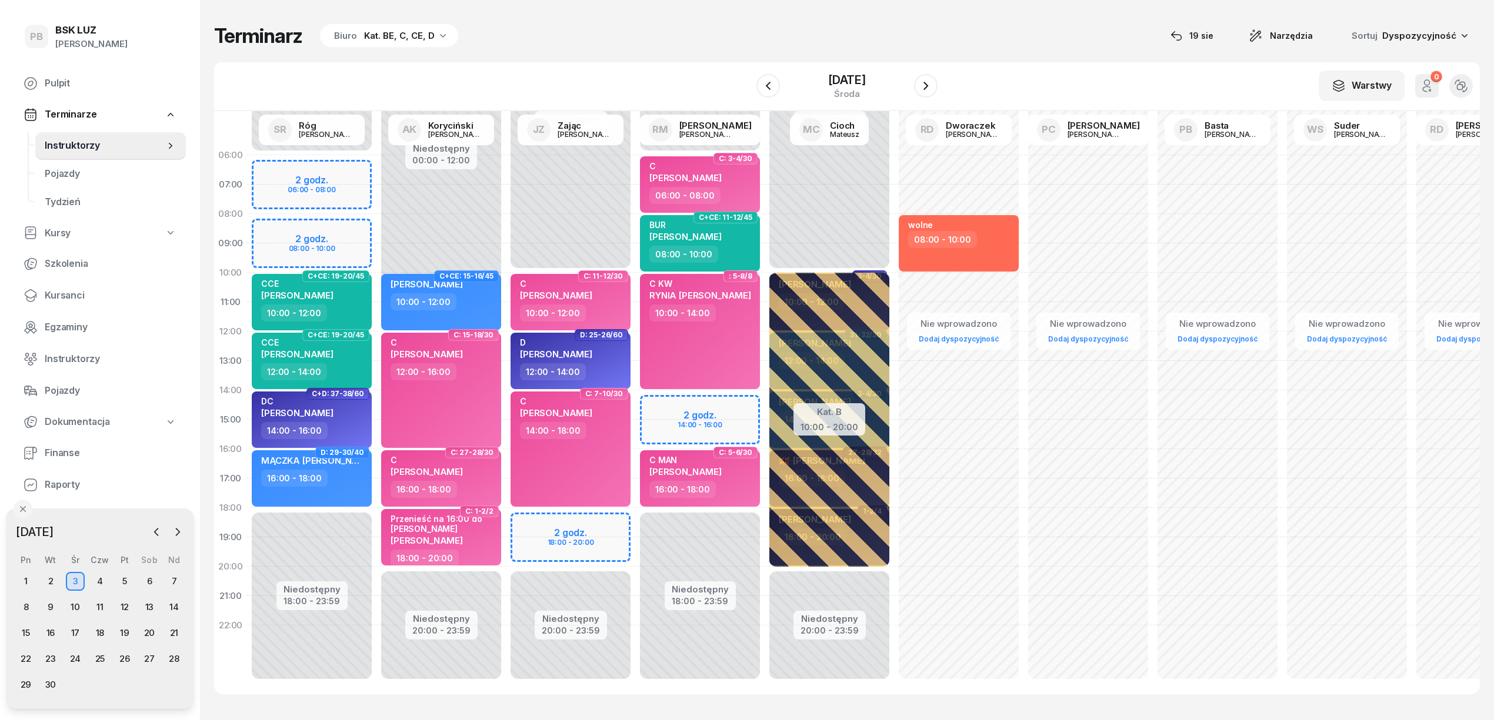
click at [635, 523] on div "Niedostępny 00:00 - 10:00 Niedostępny 20:00 - 23:59 2 godz. 18:00 - 20:00 C: 11…" at bounding box center [699, 420] width 129 height 559
select select "18"
select select "20"
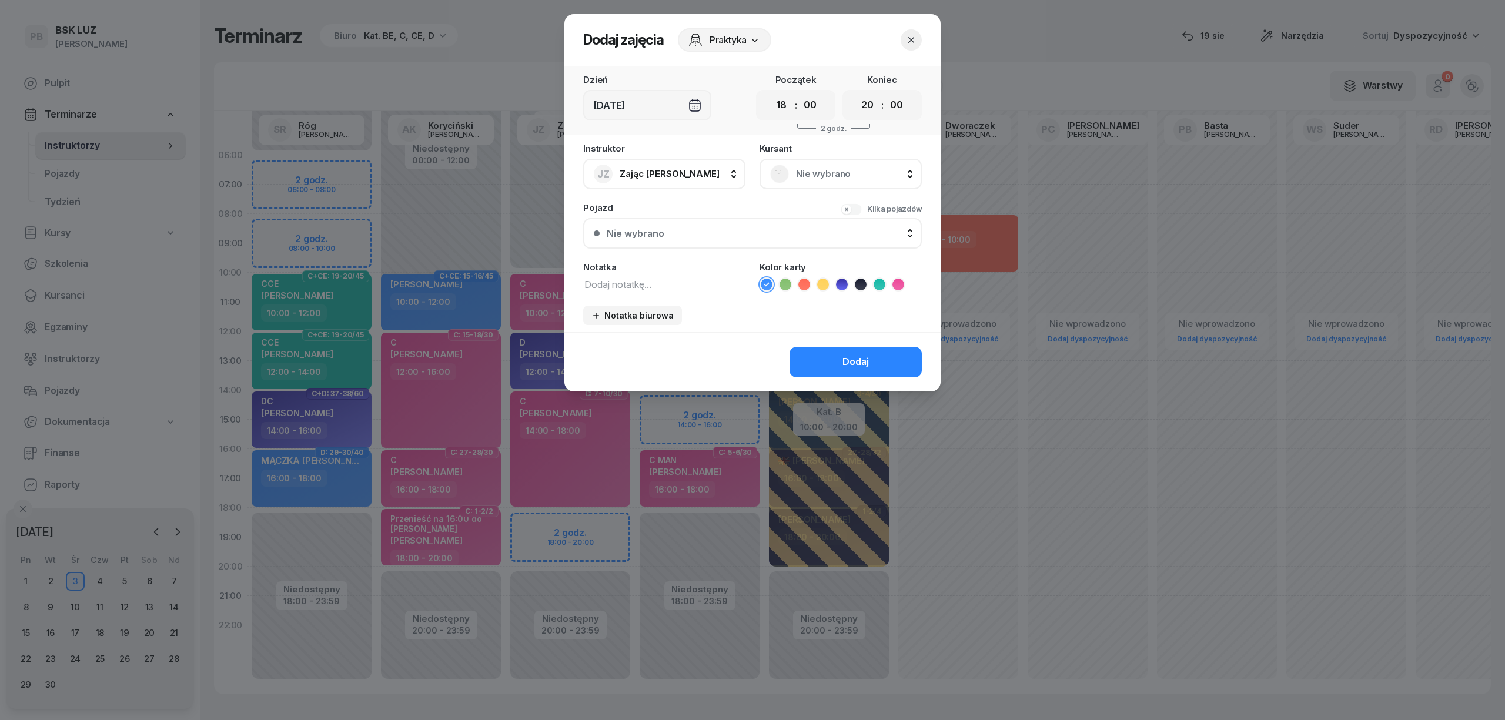
click at [826, 172] on span "Nie wybrano" at bounding box center [853, 173] width 115 height 15
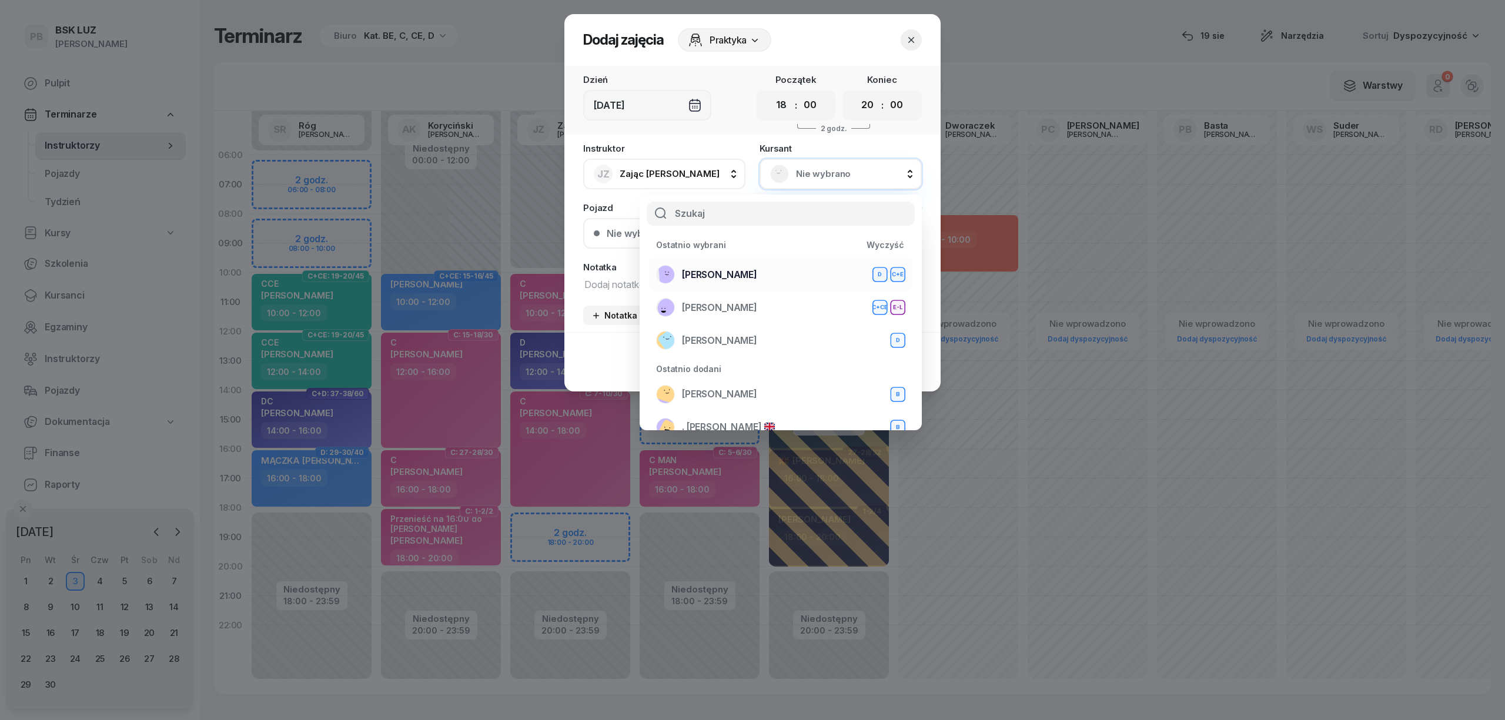
click at [774, 273] on div "WOLNY [PERSON_NAME]+E" at bounding box center [780, 274] width 249 height 19
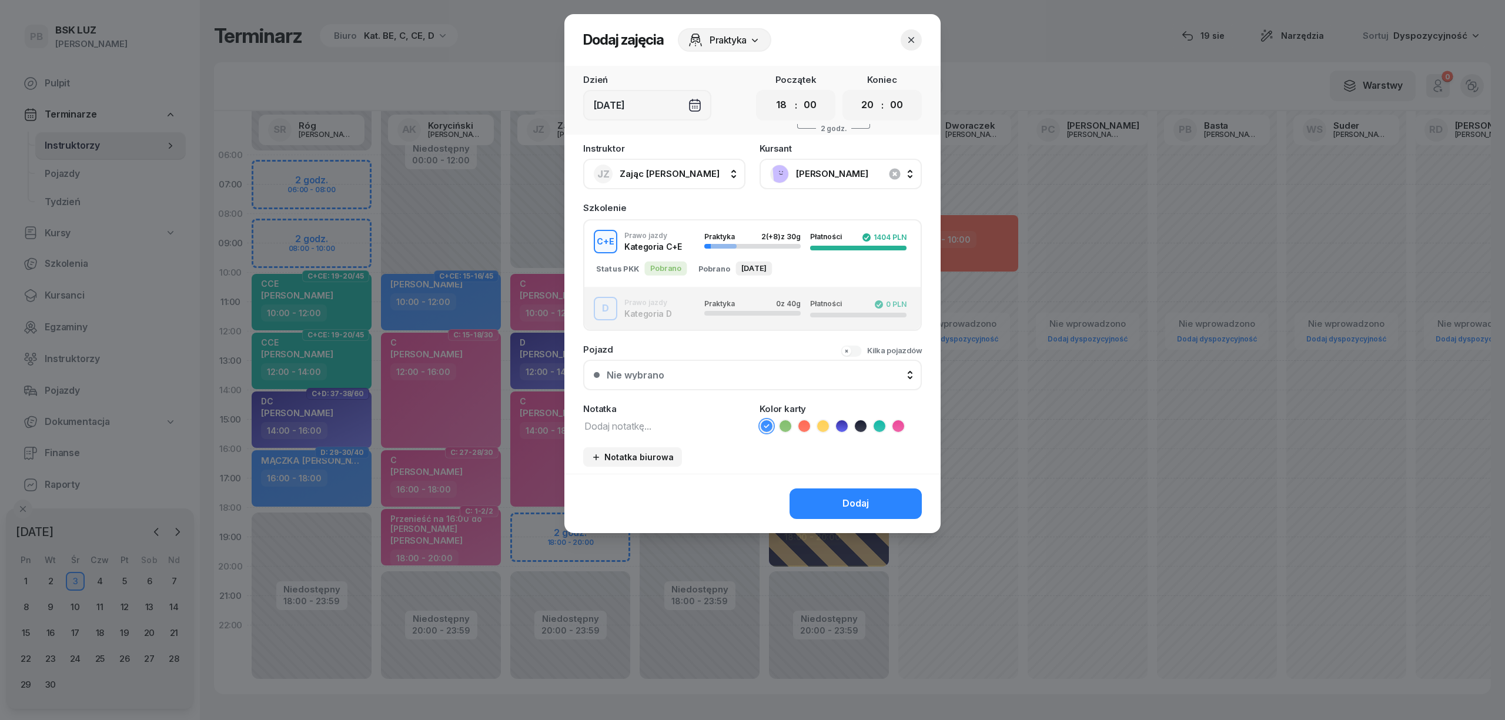
click at [652, 422] on textarea at bounding box center [664, 425] width 162 height 15
type textarea "CE"
click at [819, 427] on icon at bounding box center [823, 426] width 12 height 12
click at [826, 506] on button "Dodaj" at bounding box center [856, 504] width 132 height 31
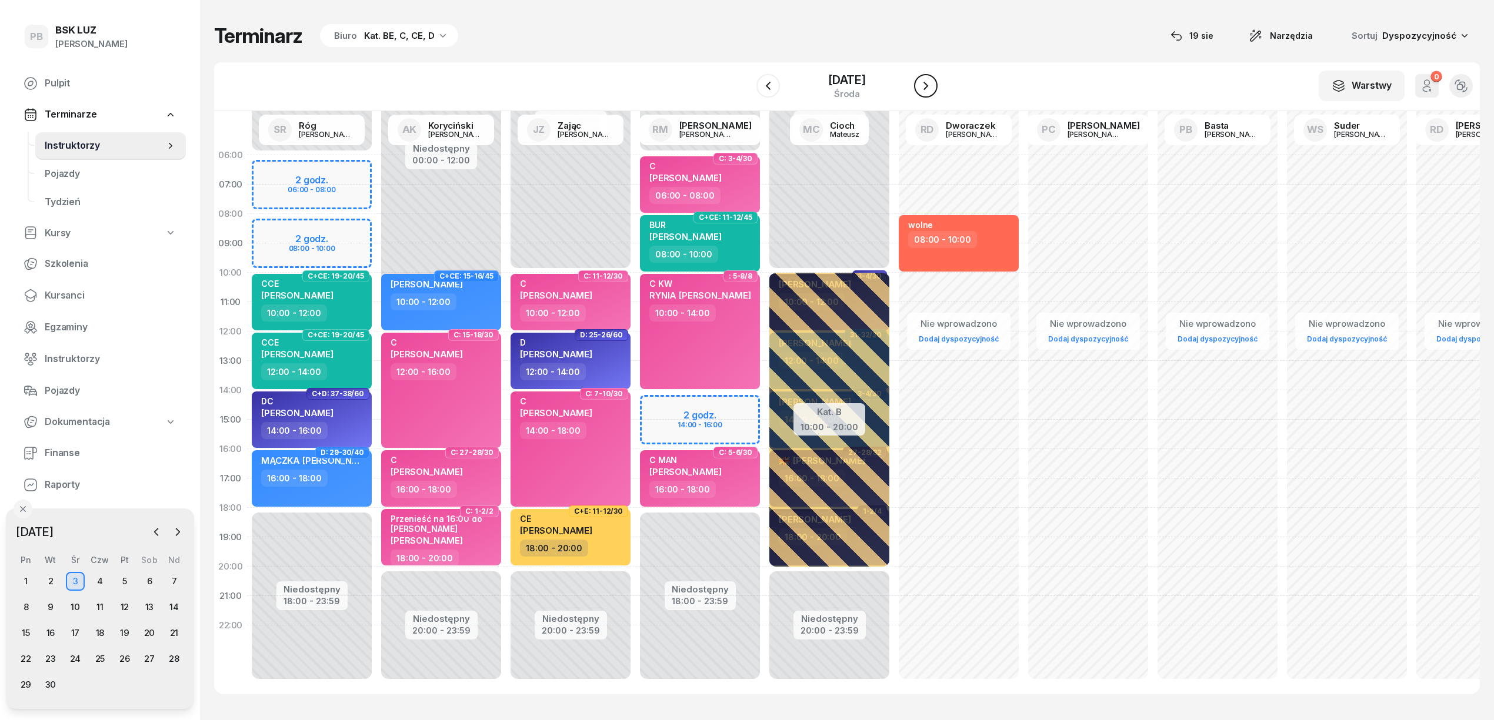
click at [922, 82] on icon "button" at bounding box center [926, 86] width 14 height 14
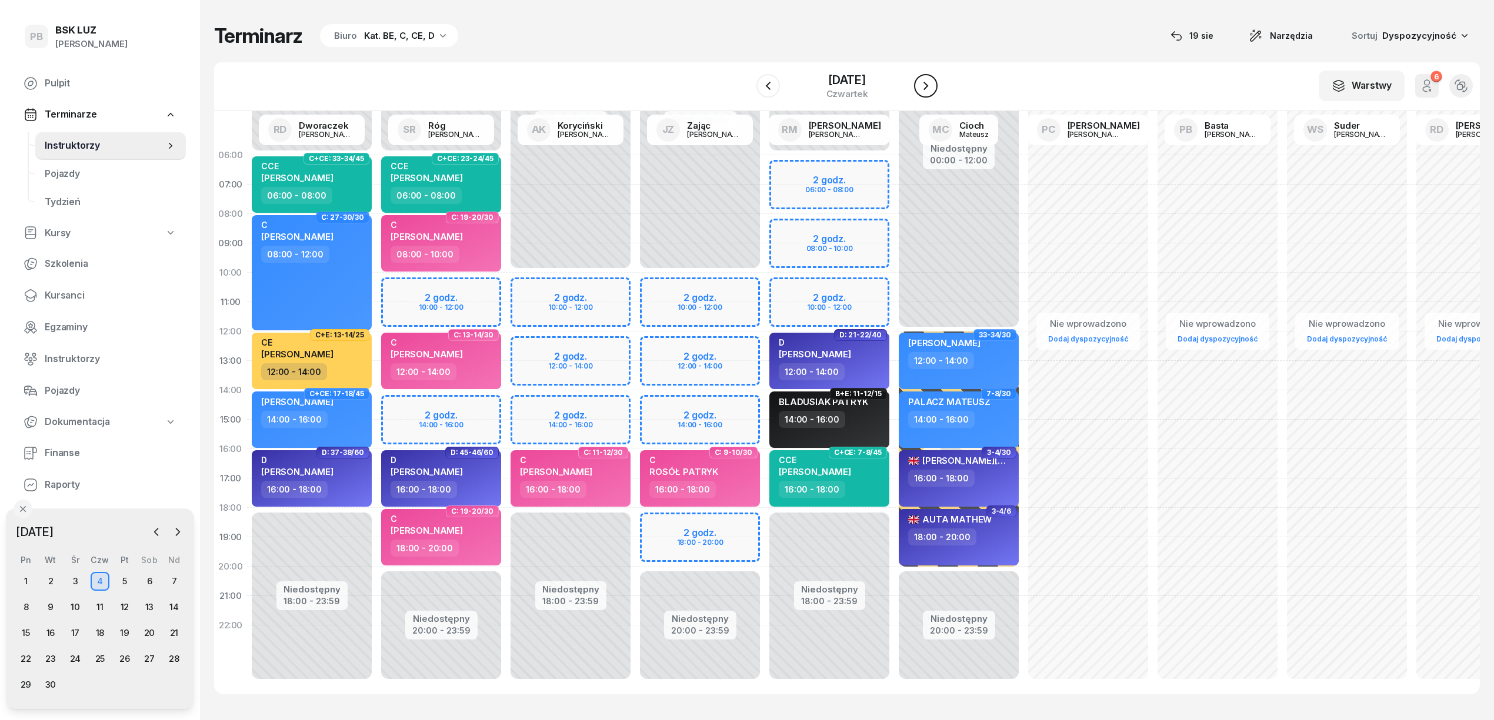
click at [922, 82] on icon "button" at bounding box center [926, 86] width 14 height 14
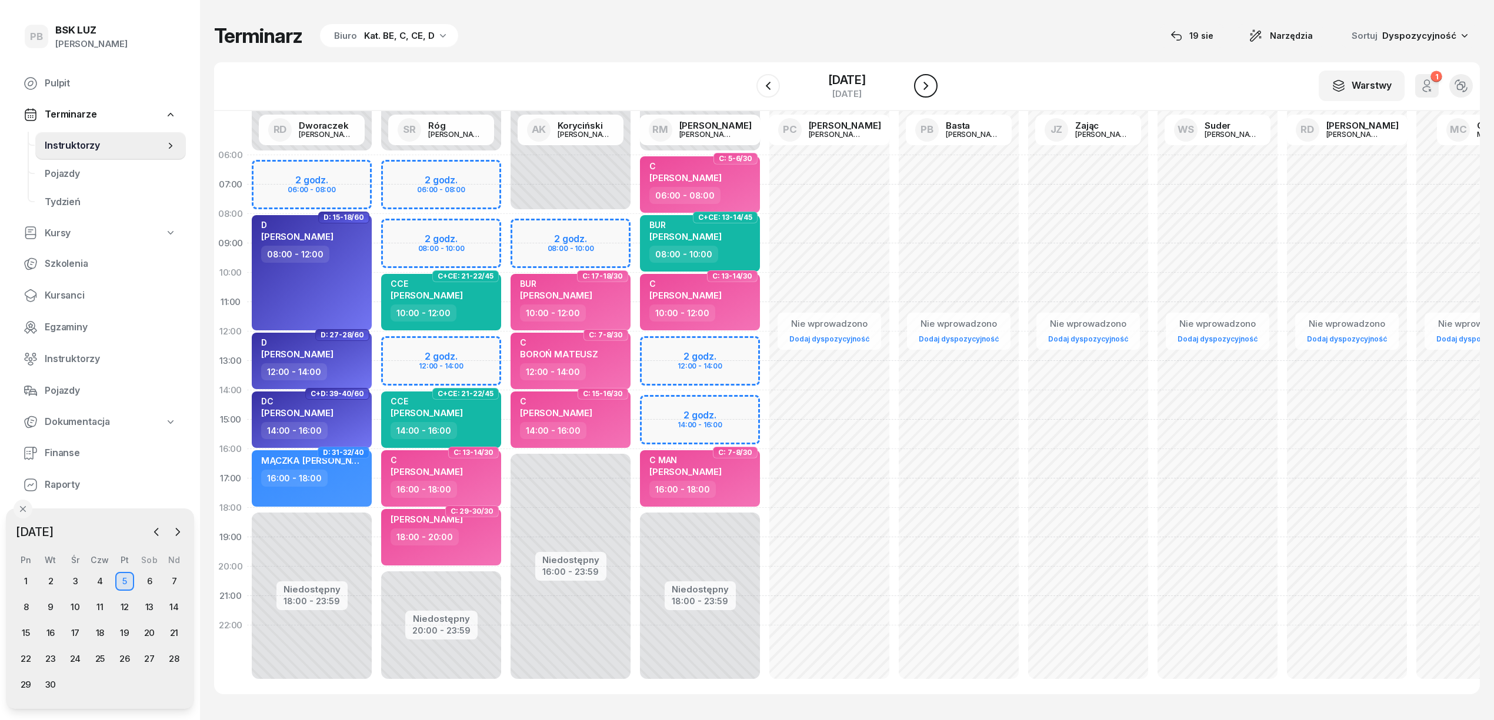
click at [922, 82] on icon "button" at bounding box center [926, 86] width 14 height 14
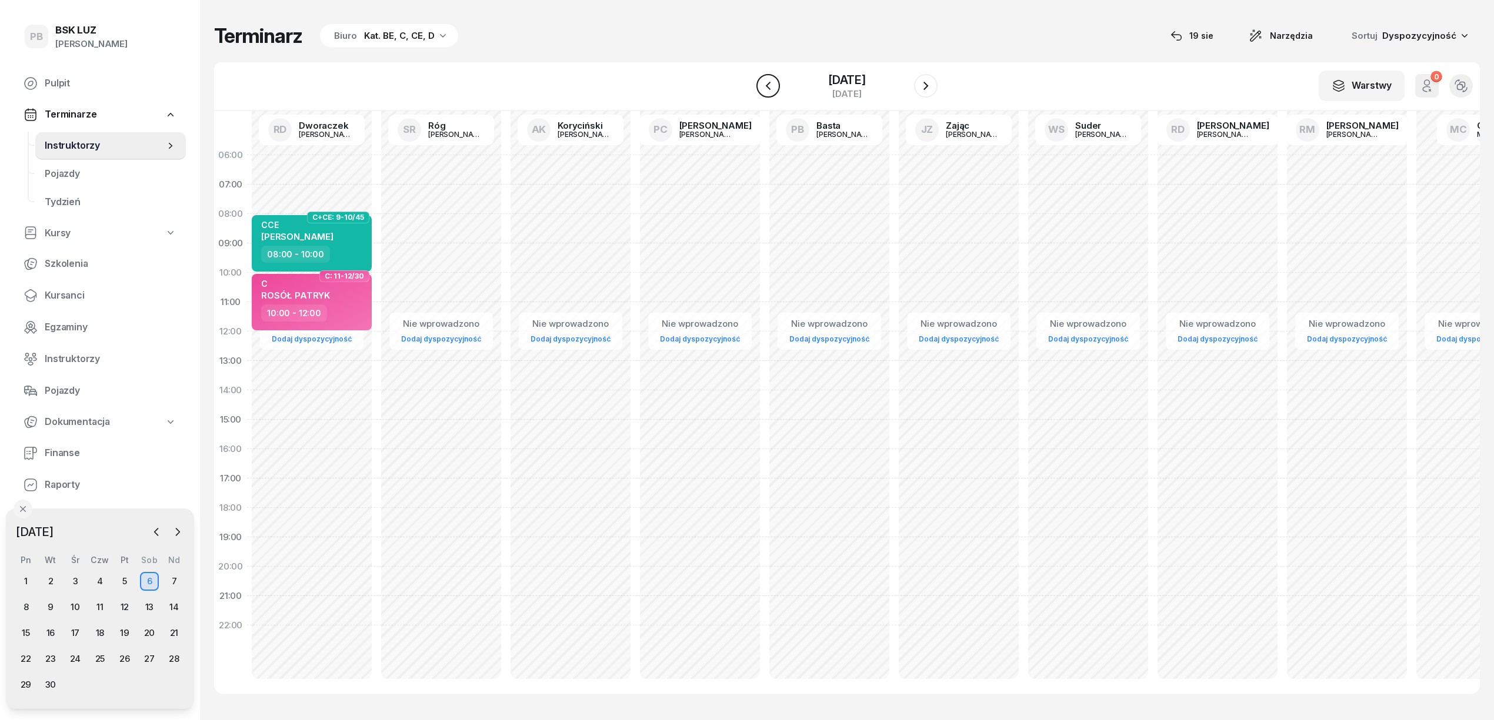
click at [779, 88] on button "button" at bounding box center [768, 86] width 24 height 24
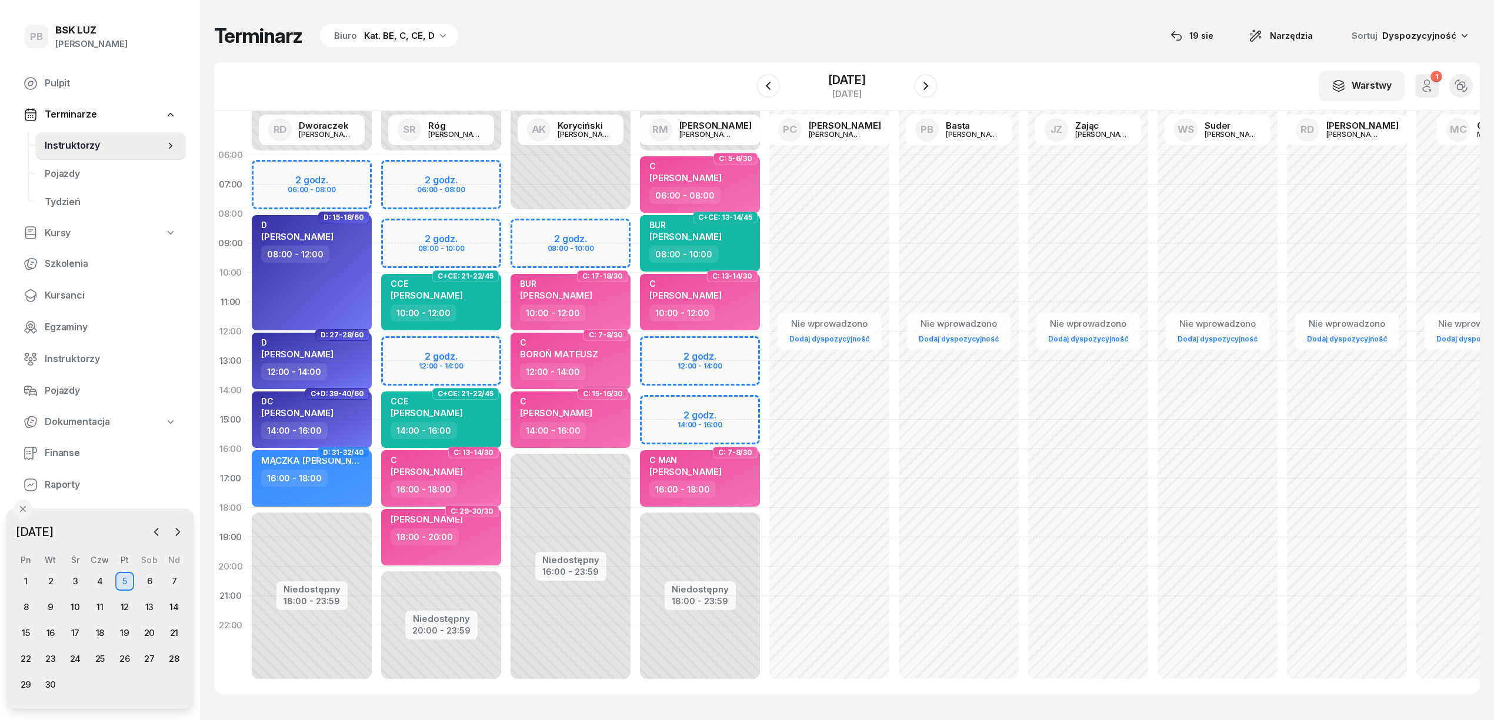
click at [764, 341] on div "Niedostępny 00:00 - 06:00 Niedostępny 18:00 - 23:59 2 godz. 12:00 - 14:00 2 god…" at bounding box center [828, 420] width 129 height 559
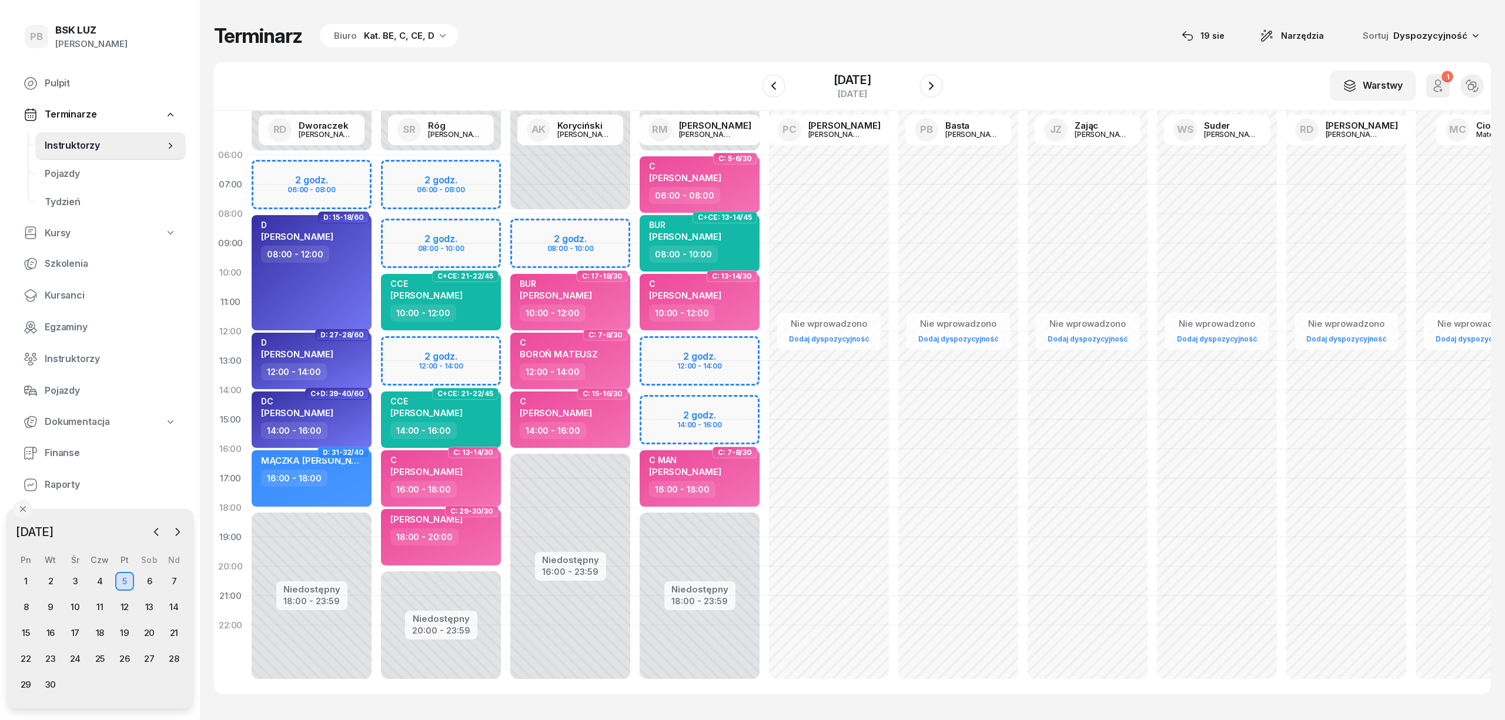
select select "12"
select select "14"
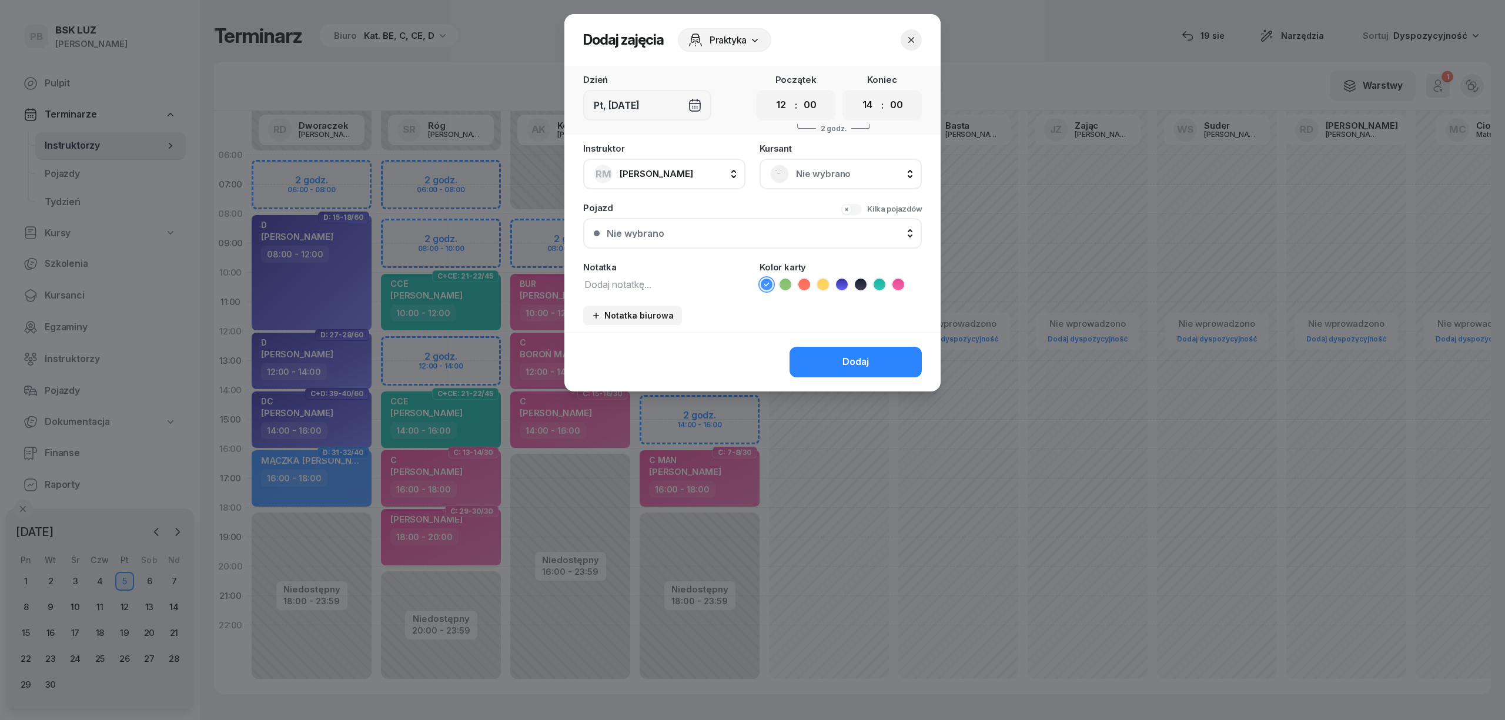
click at [839, 176] on span "Nie wybrano" at bounding box center [853, 173] width 115 height 15
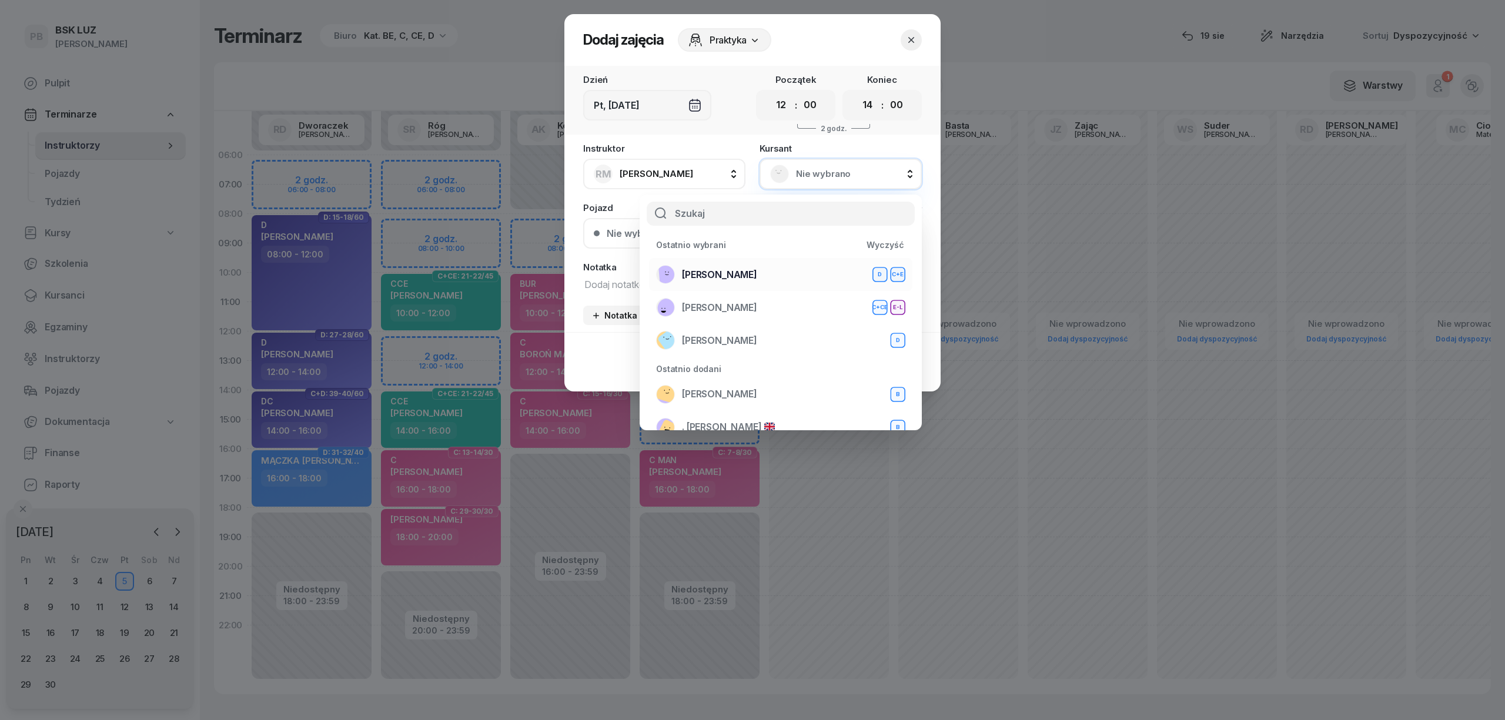
click at [805, 272] on div "WOLNY [PERSON_NAME]+E" at bounding box center [780, 274] width 249 height 19
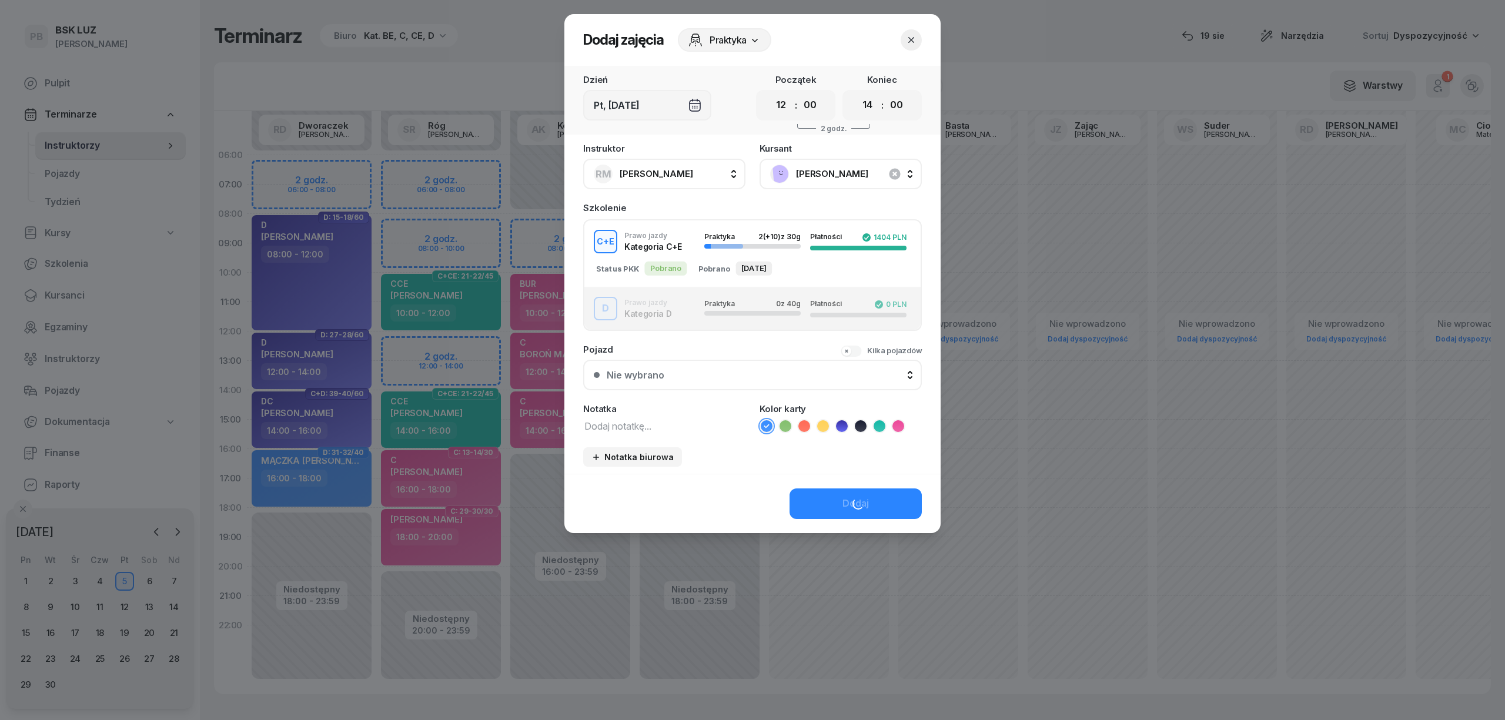
click at [656, 288] on button "D Prawo jazdy Kategoria D Praktyka 0 z 40g Płatności 0 PLN" at bounding box center [753, 309] width 336 height 42
click at [671, 255] on button "C+E Prawo jazdy Kategoria C+E Praktyka 2 (+10) z 30g Płatności 1404 PLN" at bounding box center [753, 242] width 336 height 42
click at [624, 421] on textarea at bounding box center [664, 425] width 162 height 15
type textarea "CE"
click at [822, 422] on icon at bounding box center [823, 426] width 12 height 12
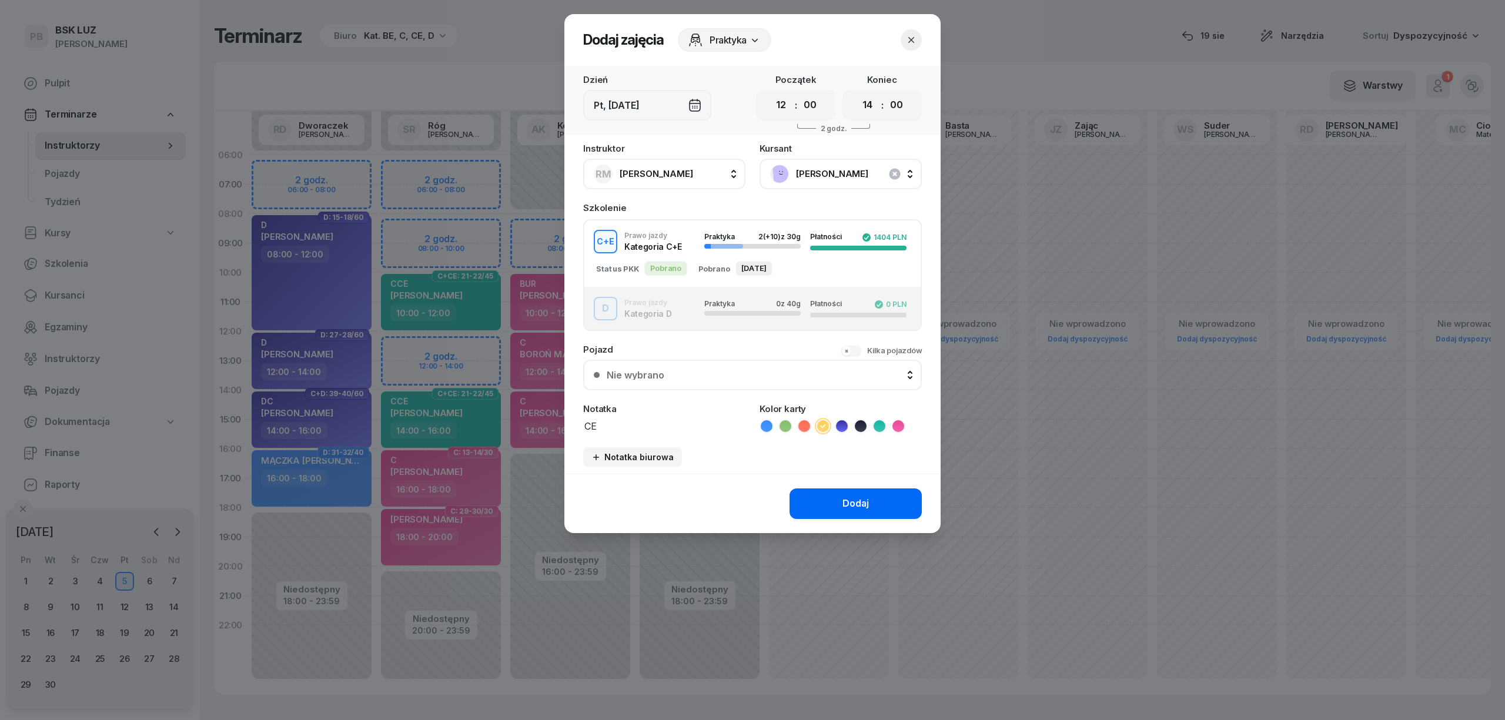
click at [823, 502] on button "Dodaj" at bounding box center [856, 504] width 132 height 31
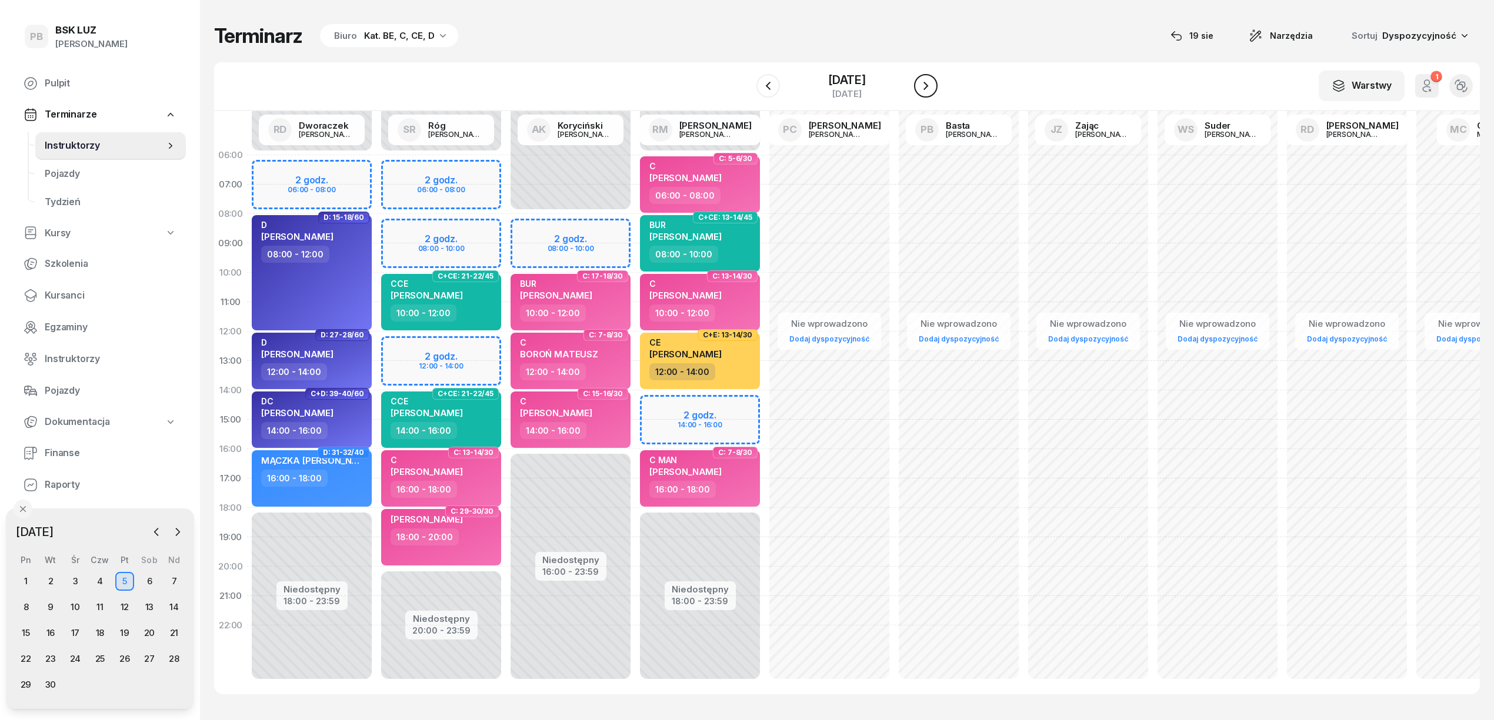
click at [916, 86] on button "button" at bounding box center [926, 86] width 24 height 24
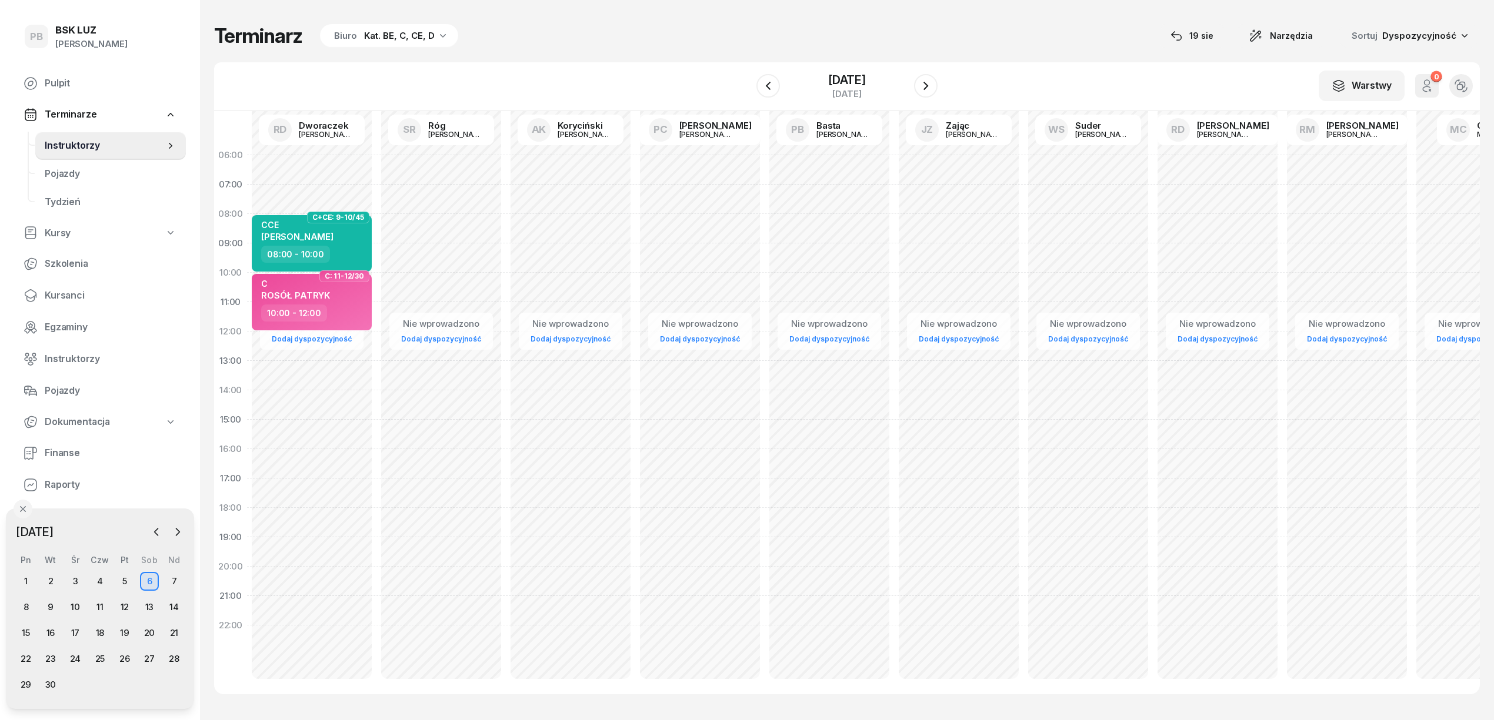
click at [376, 353] on div "Nie wprowadzono Dodaj dyspozycyjność C+CE: 9-10/45 CCE PRUSZYŃSKI WOJCIECH 08:0…" at bounding box center [440, 420] width 129 height 559
select select "12"
select select "14"
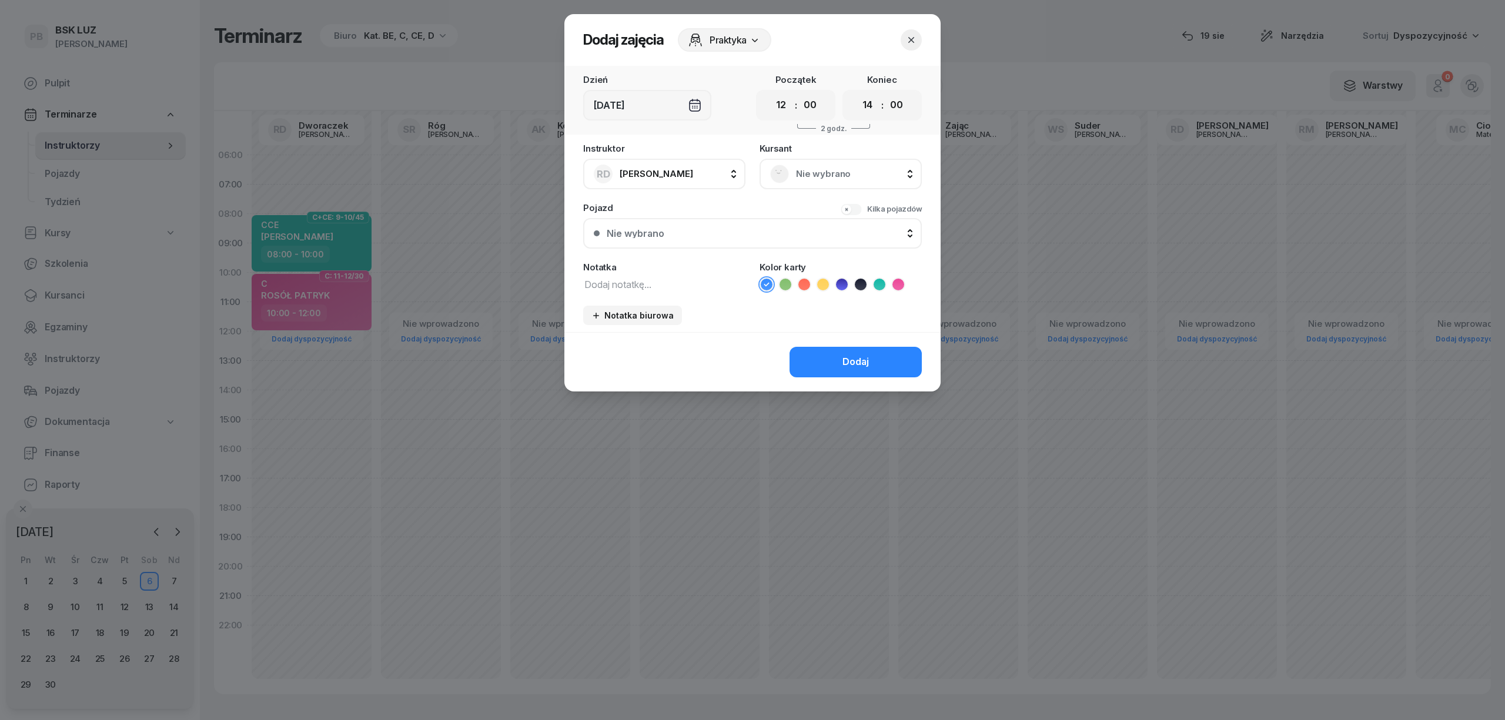
click at [804, 172] on span "Nie wybrano" at bounding box center [853, 173] width 115 height 15
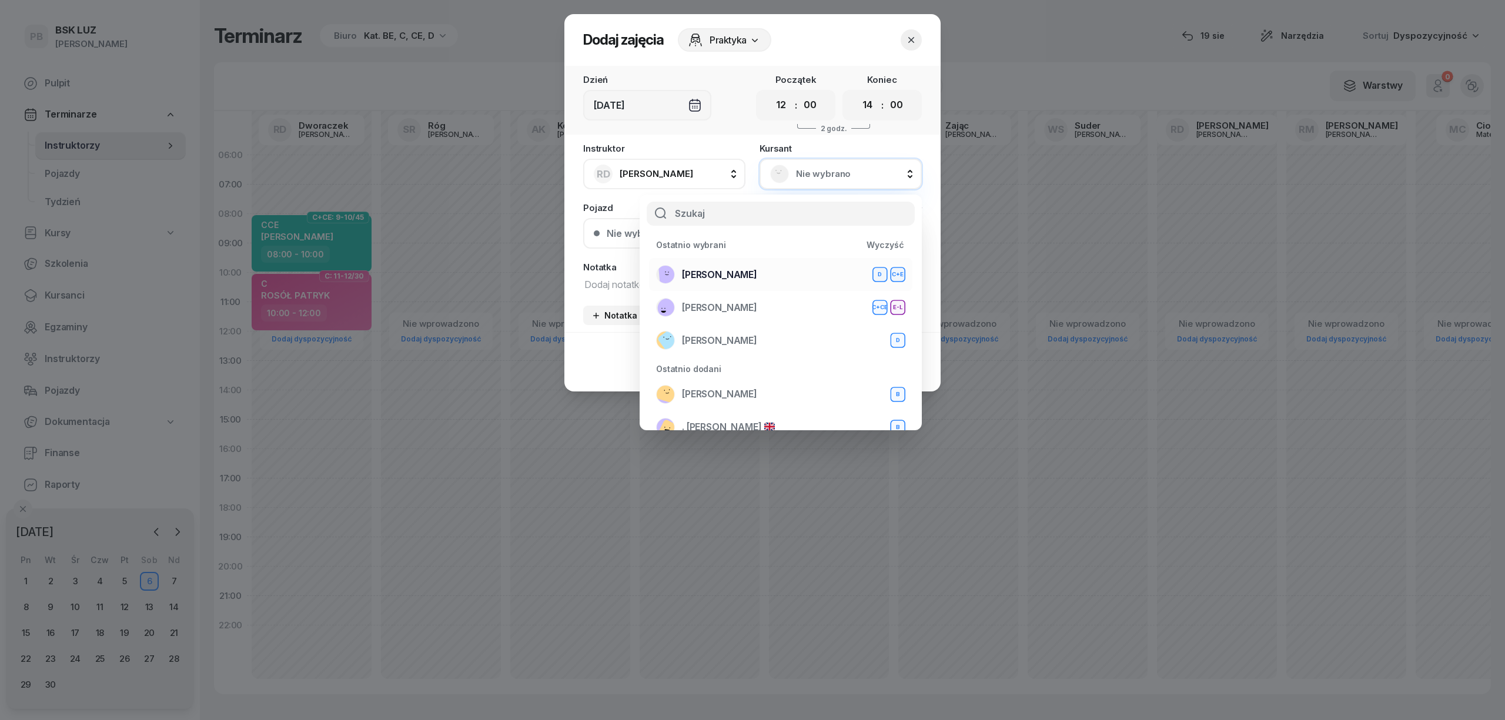
click at [746, 275] on span "[PERSON_NAME]" at bounding box center [719, 275] width 75 height 15
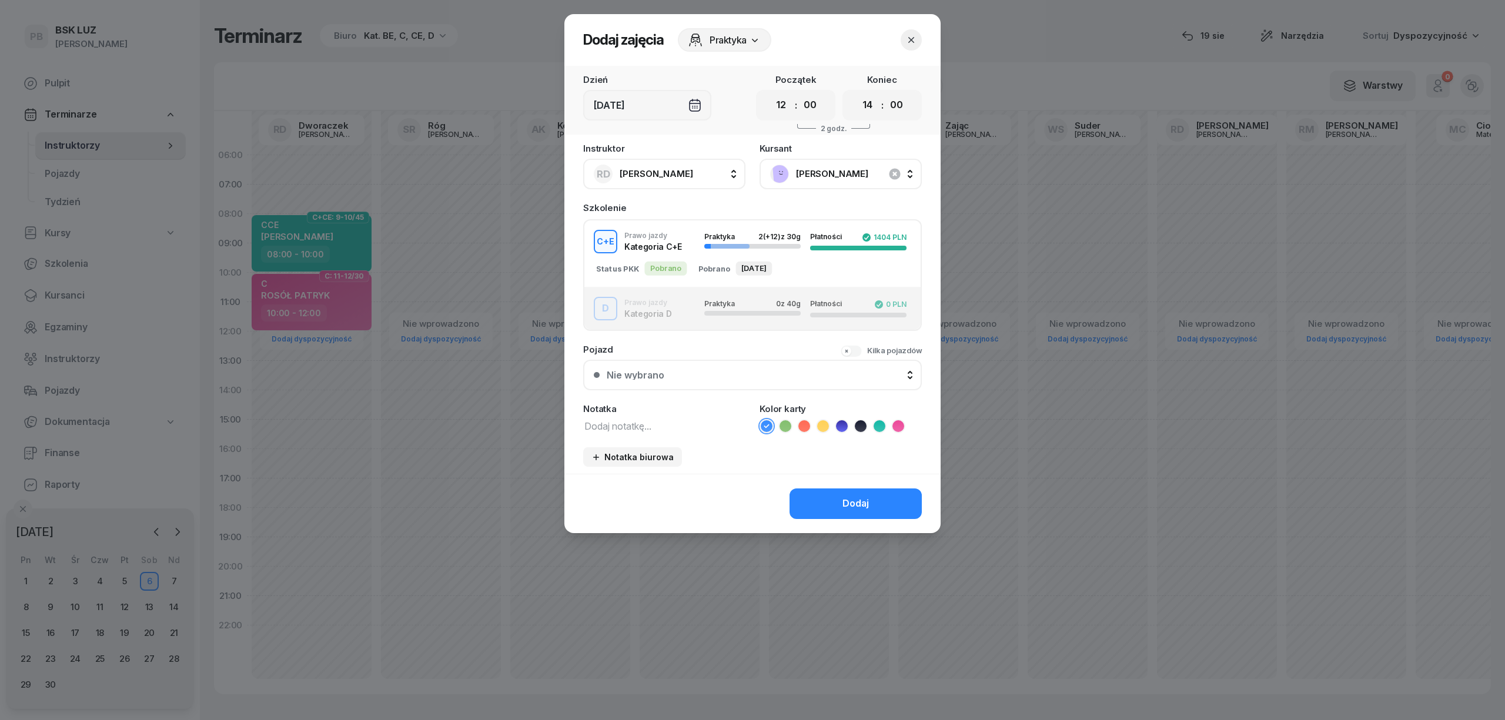
click at [638, 426] on textarea at bounding box center [664, 425] width 162 height 15
type textarea "CE"
click at [822, 426] on icon at bounding box center [822, 426] width 5 height 4
click at [834, 496] on button "Dodaj" at bounding box center [856, 504] width 132 height 31
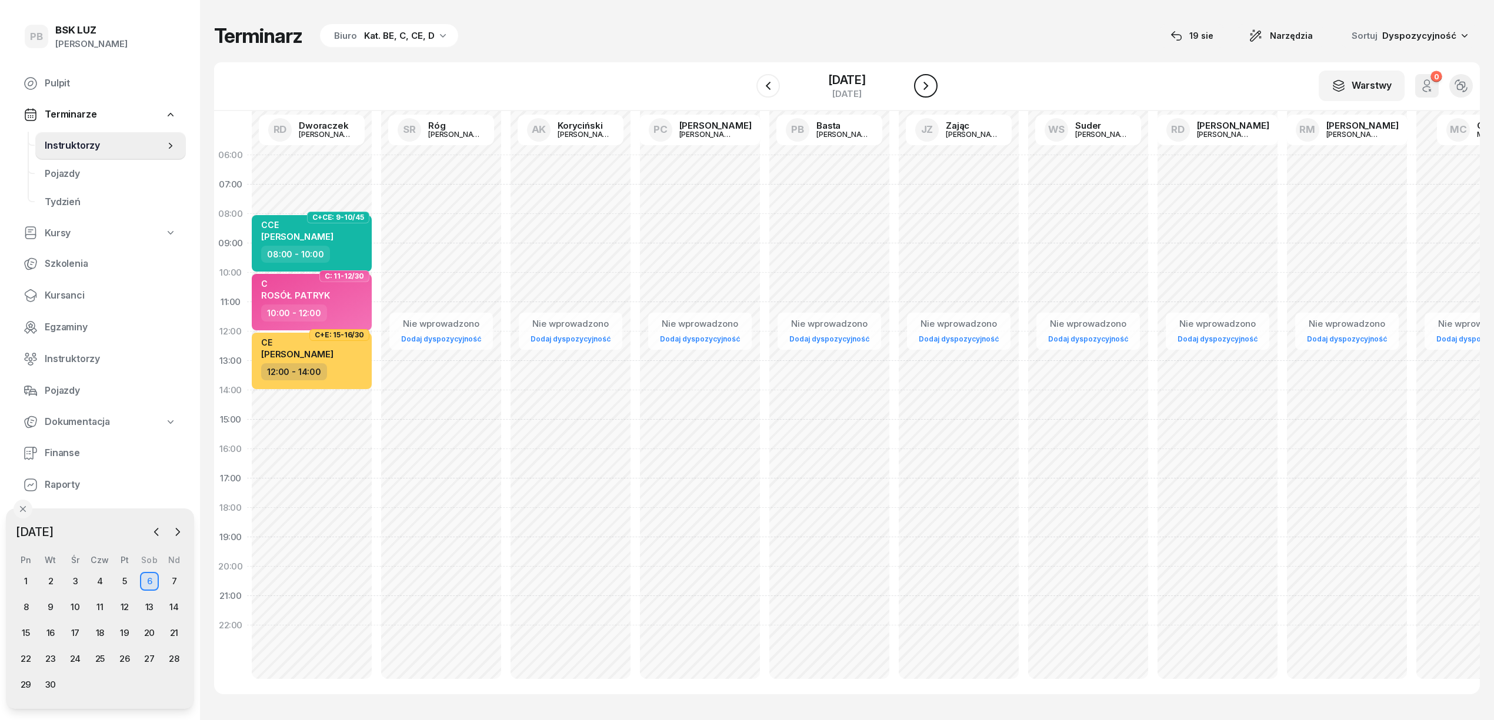
click at [927, 85] on icon "button" at bounding box center [925, 86] width 5 height 8
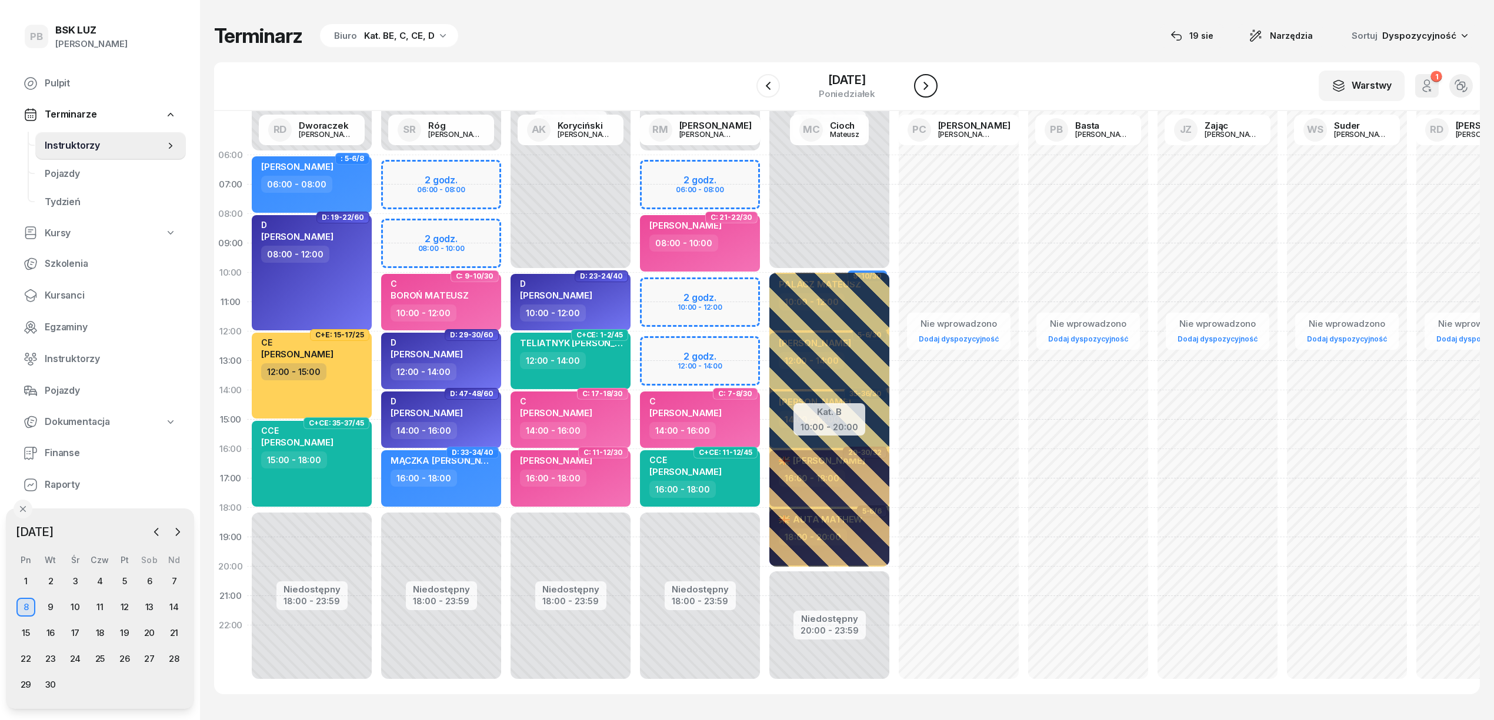
click at [927, 85] on icon "button" at bounding box center [925, 86] width 5 height 8
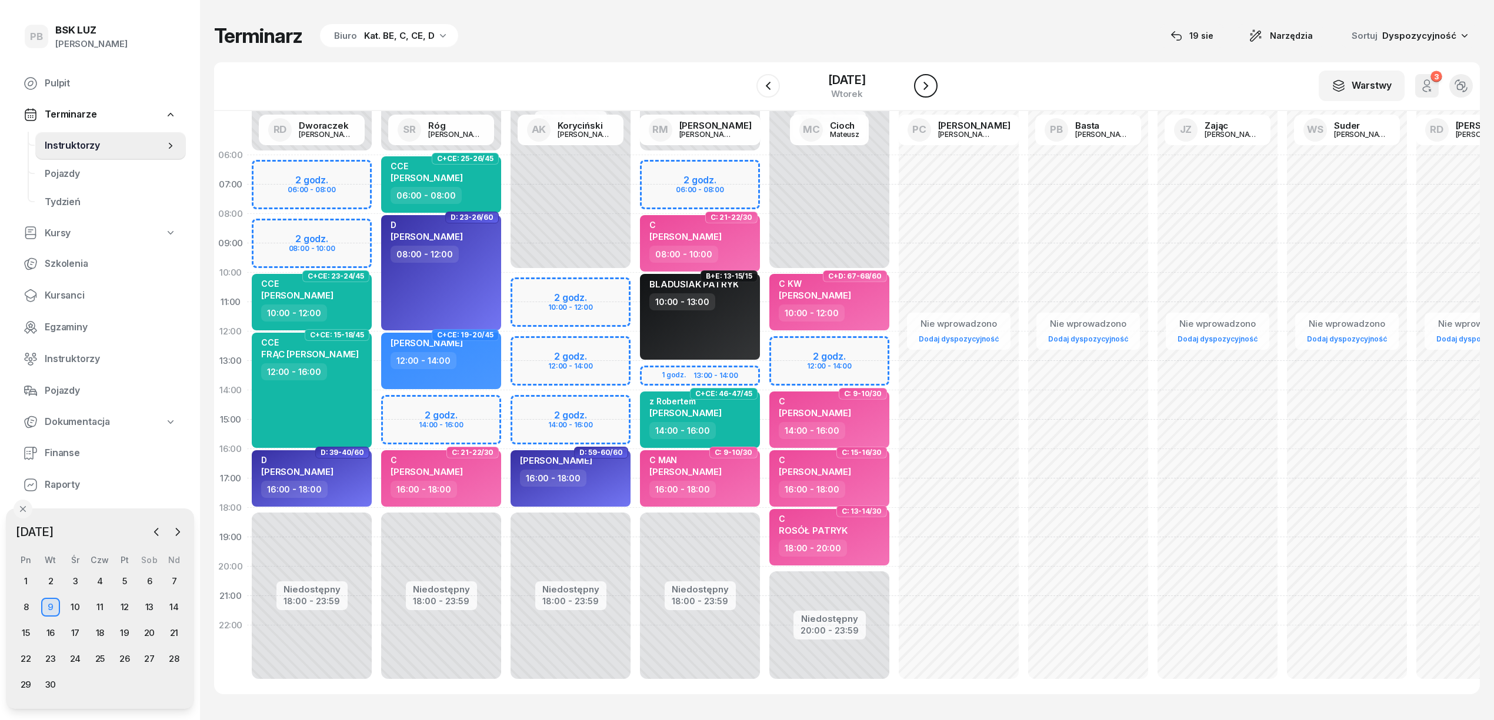
click at [927, 85] on icon "button" at bounding box center [925, 86] width 5 height 8
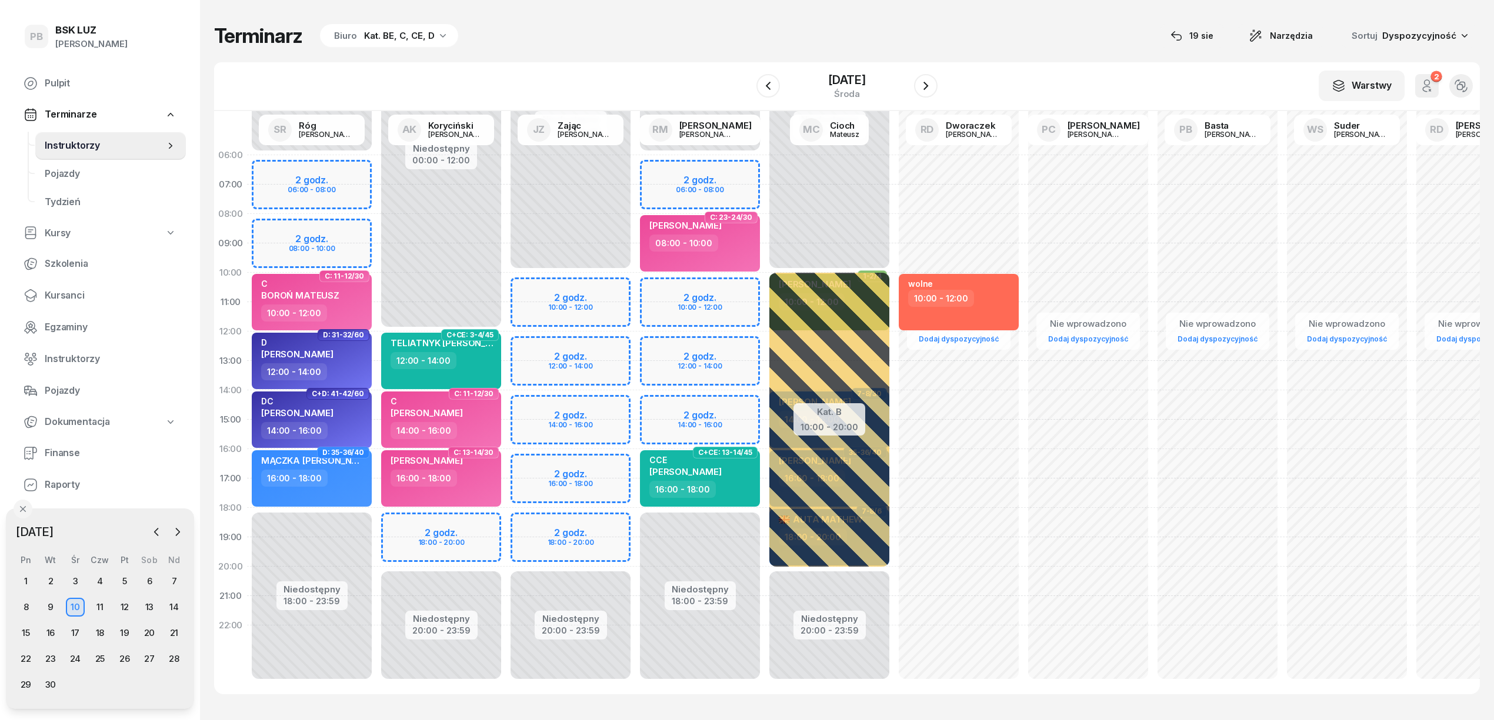
click at [635, 462] on div "Niedostępny 00:00 - 10:00 Niedostępny 20:00 - 23:59 2 godz. 10:00 - 12:00 2 god…" at bounding box center [699, 420] width 129 height 559
click at [635, 469] on div "Niedostępny 00:00 - 10:00 Niedostępny 20:00 - 23:59 2 godz. 10:00 - 12:00 2 god…" at bounding box center [699, 420] width 129 height 559
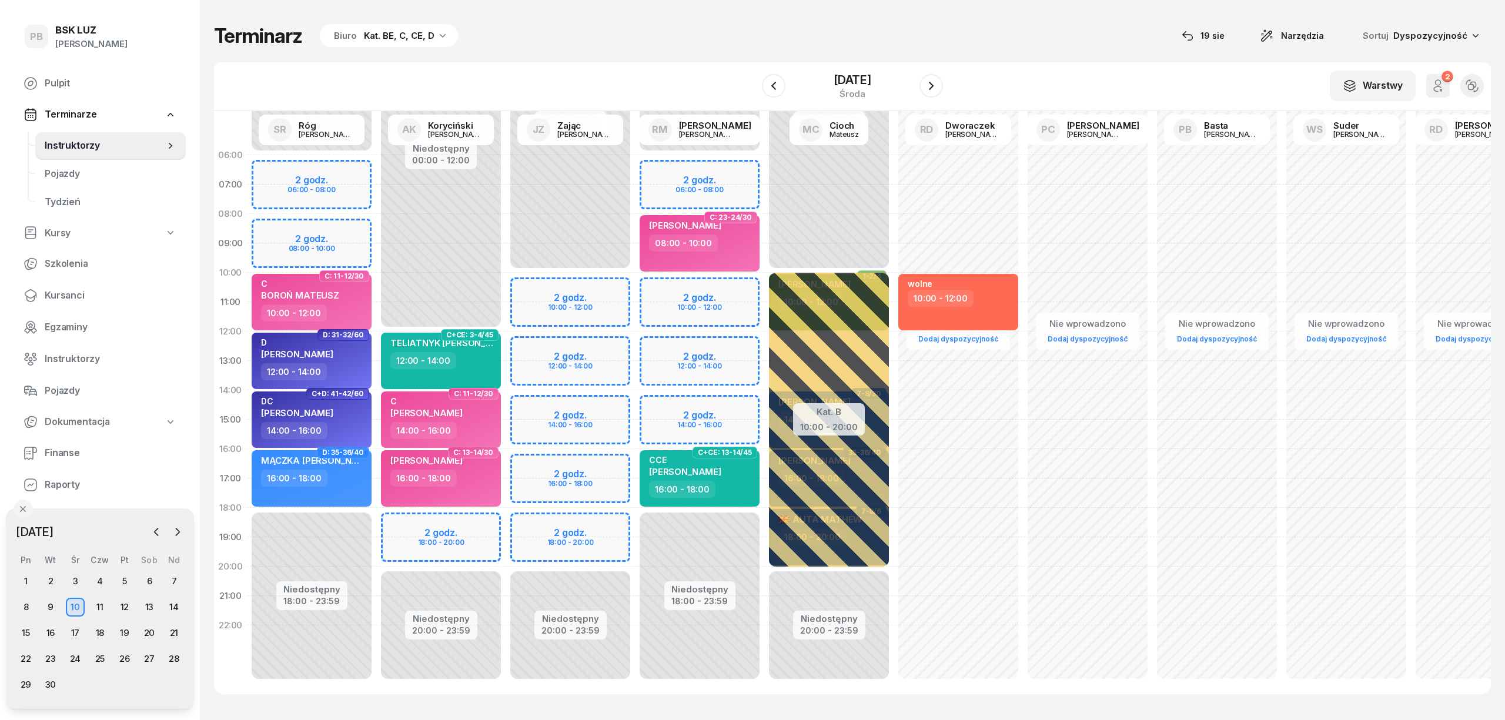
select select "16"
select select "18"
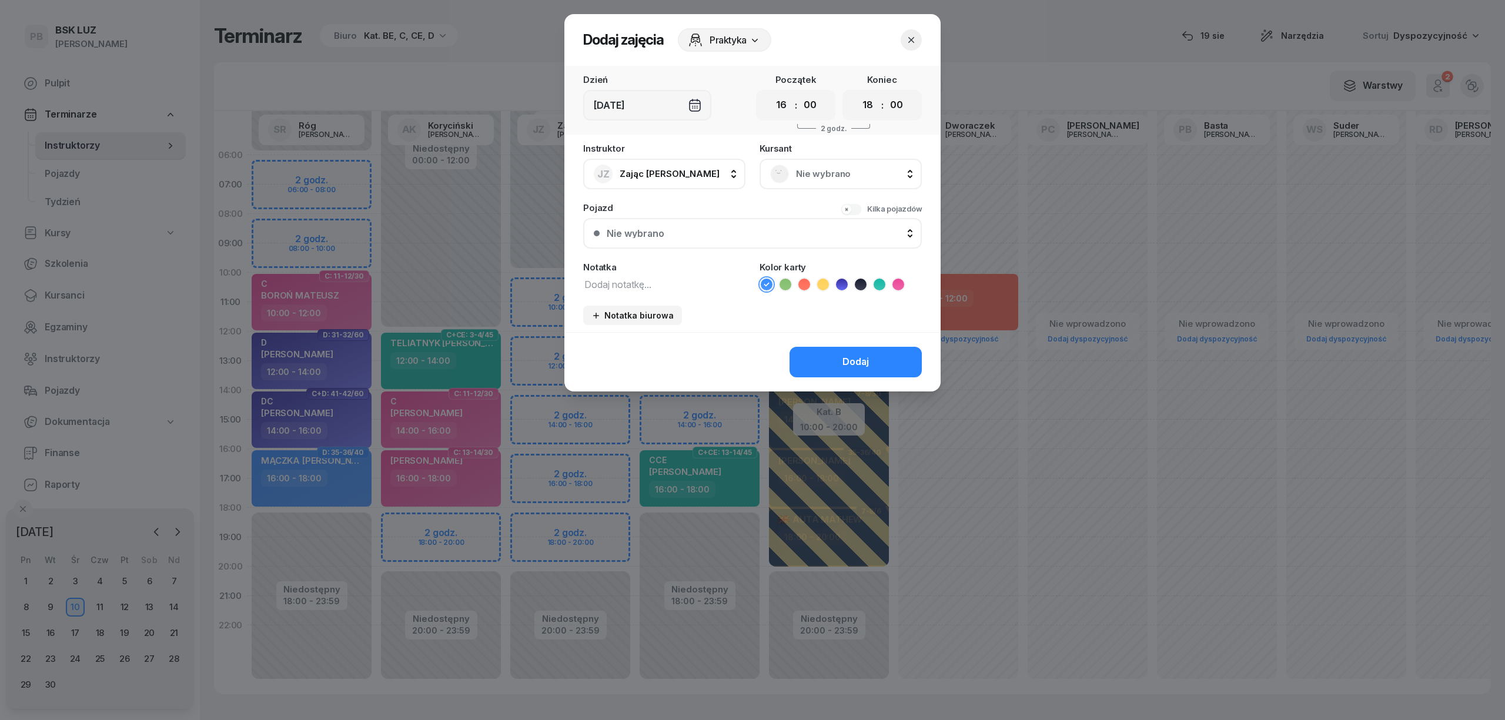
click at [800, 182] on div "Nie wybrano" at bounding box center [840, 174] width 141 height 19
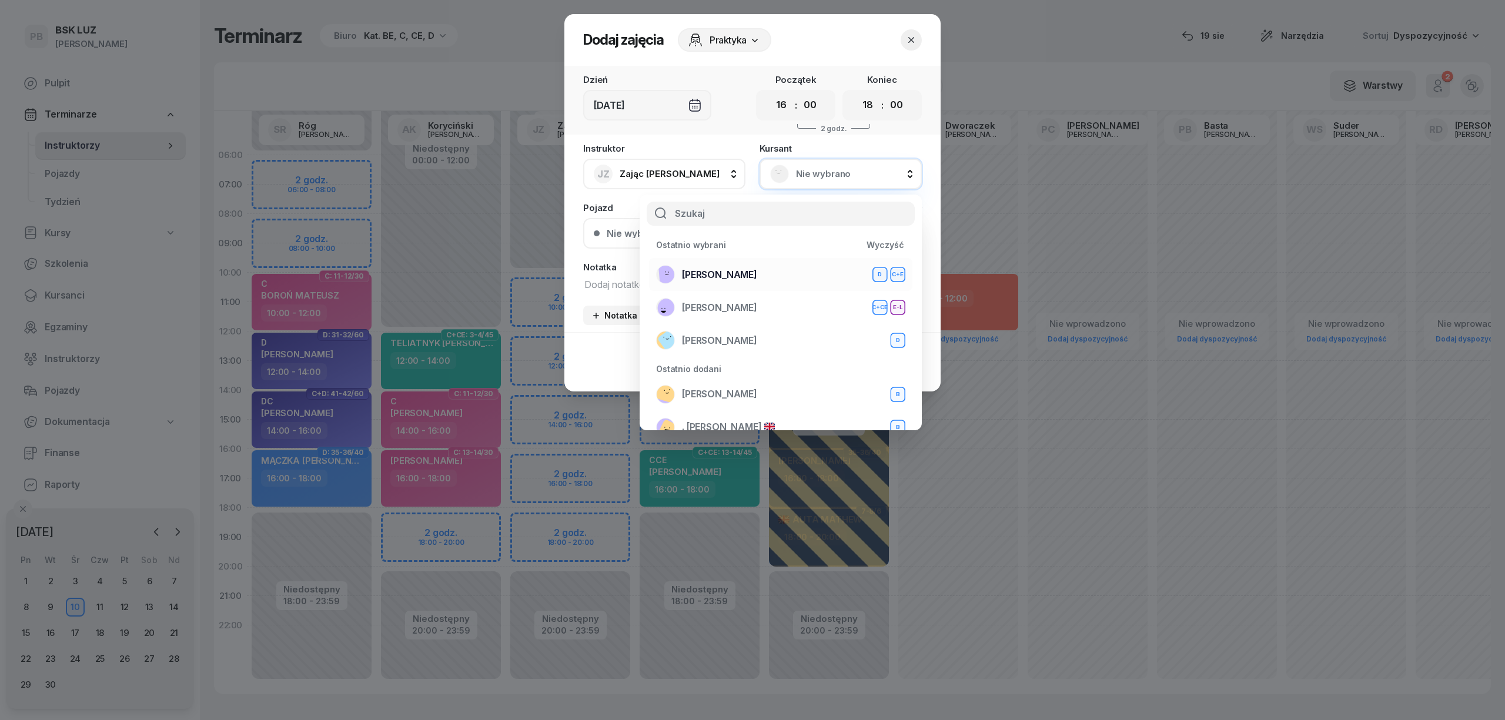
click at [781, 291] on li "WOLNY [PERSON_NAME]+E" at bounding box center [780, 307] width 263 height 33
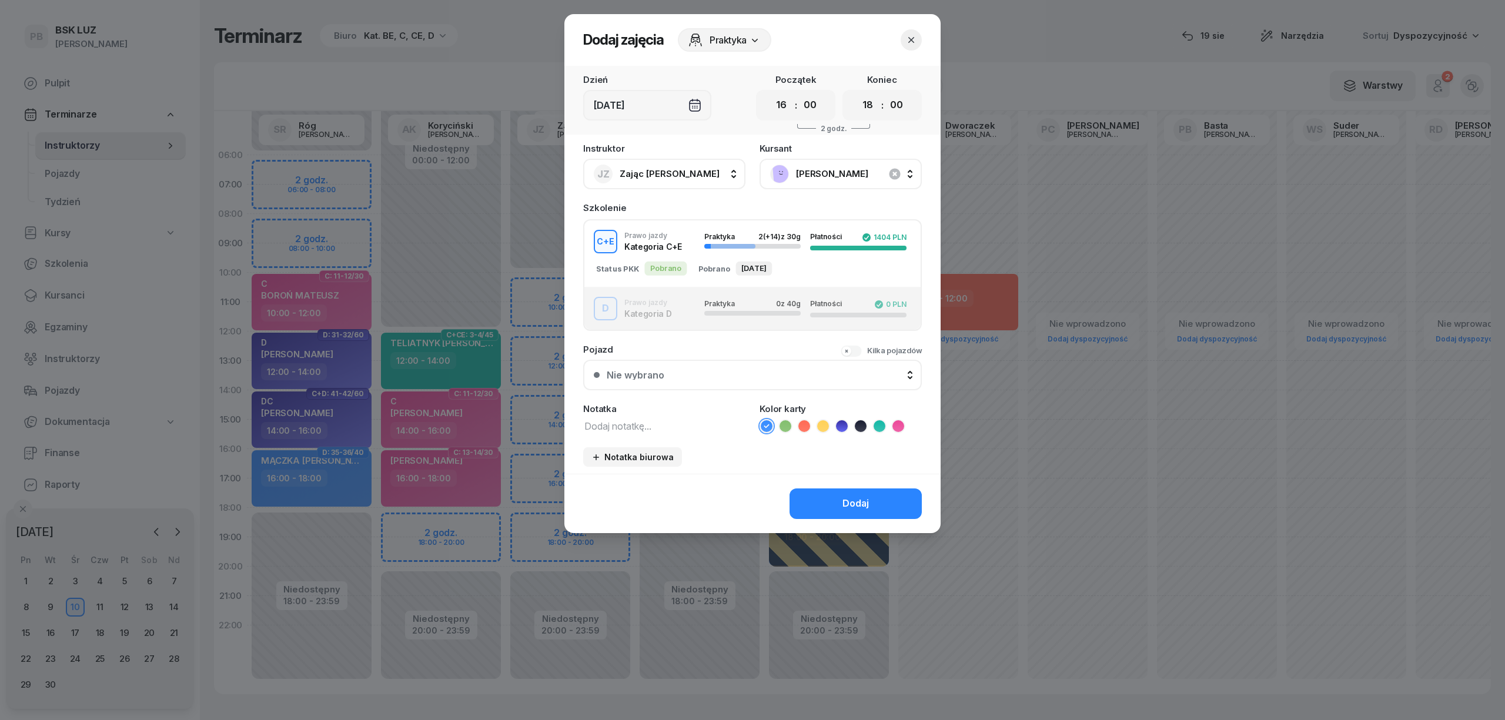
click at [647, 421] on textarea at bounding box center [664, 425] width 162 height 15
type textarea "CE"
click at [823, 425] on icon at bounding box center [822, 426] width 5 height 4
click at [820, 496] on button "Dodaj" at bounding box center [856, 504] width 132 height 31
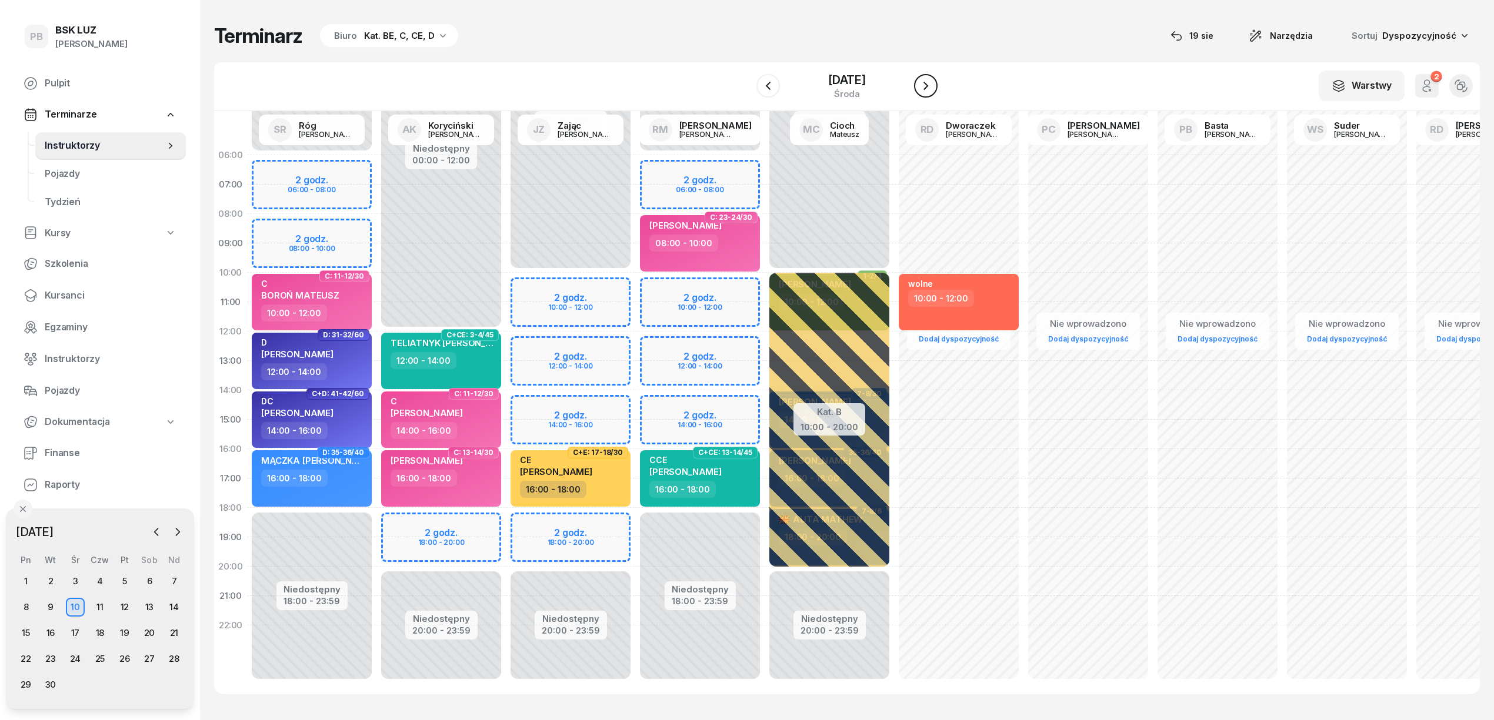
click at [932, 83] on icon "button" at bounding box center [926, 86] width 14 height 14
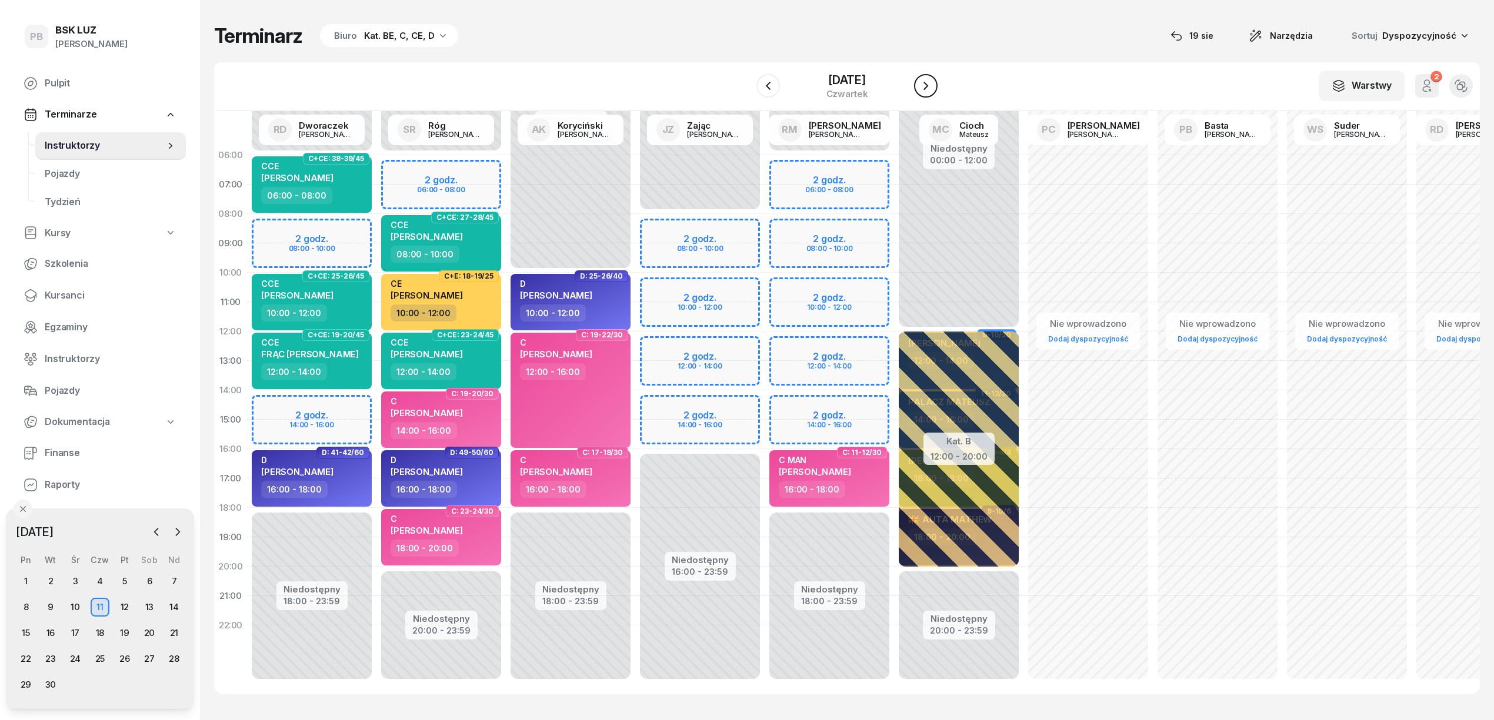
click at [932, 83] on icon "button" at bounding box center [926, 86] width 14 height 14
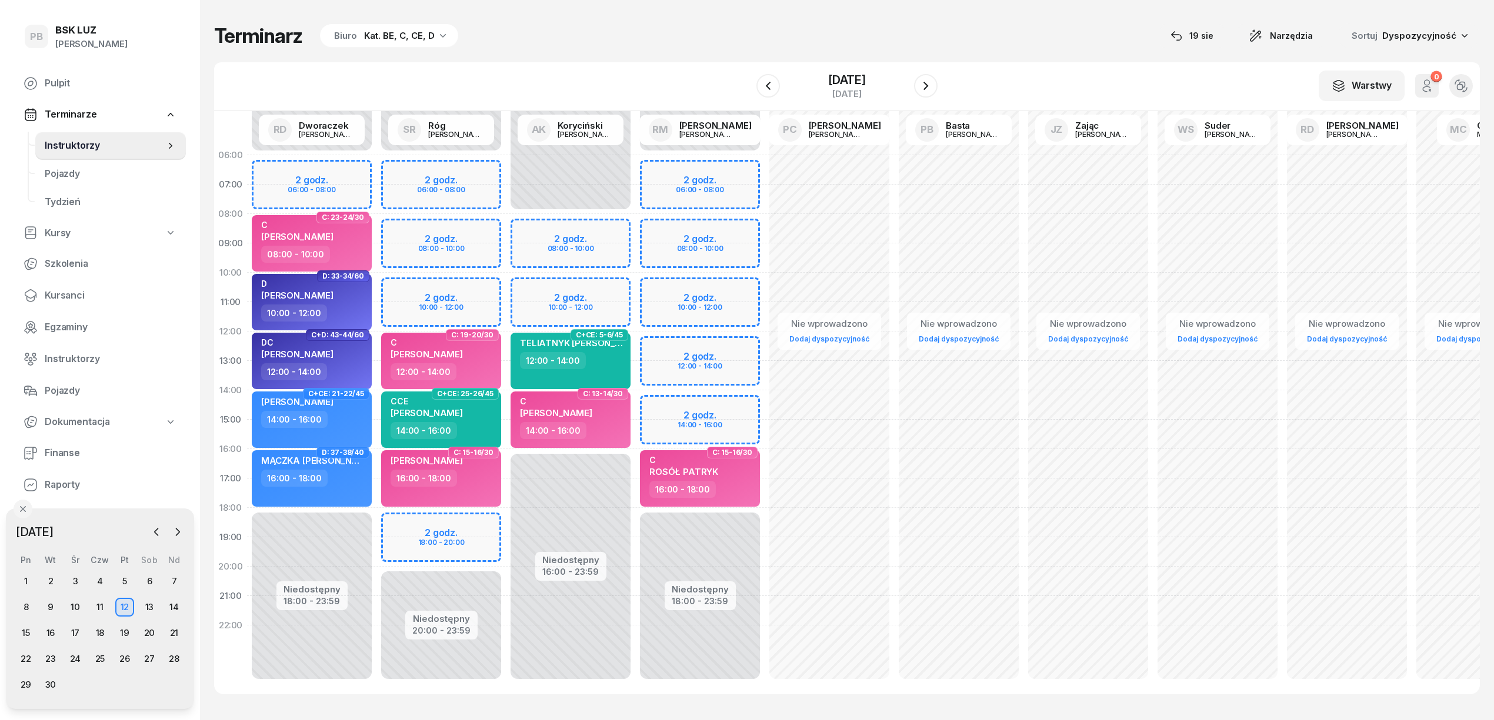
click at [764, 288] on div "Niedostępny 00:00 - 06:00 Niedostępny 18:00 - 23:59 2 godz. 06:00 - 08:00 2 god…" at bounding box center [828, 420] width 129 height 559
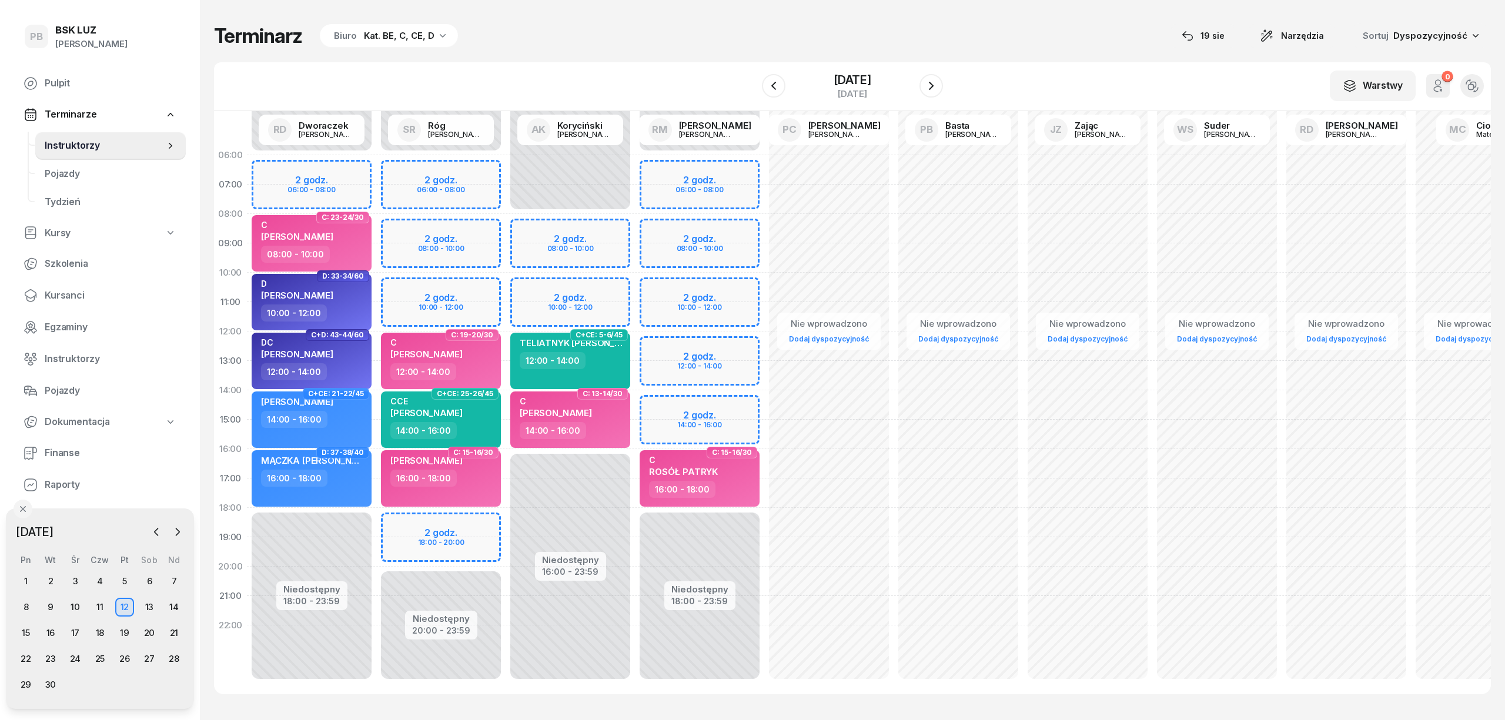
select select "10"
select select "12"
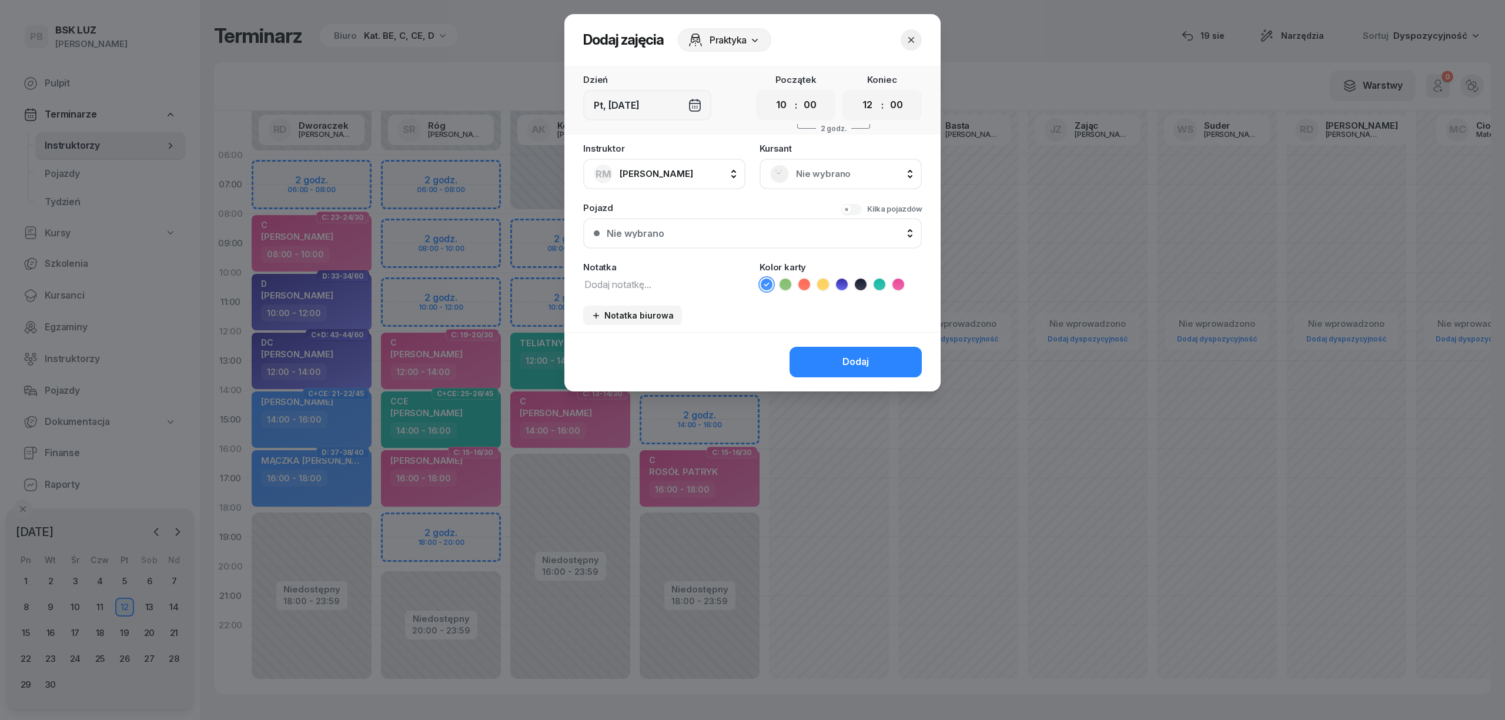
click at [799, 176] on span "Nie wybrano" at bounding box center [853, 173] width 115 height 15
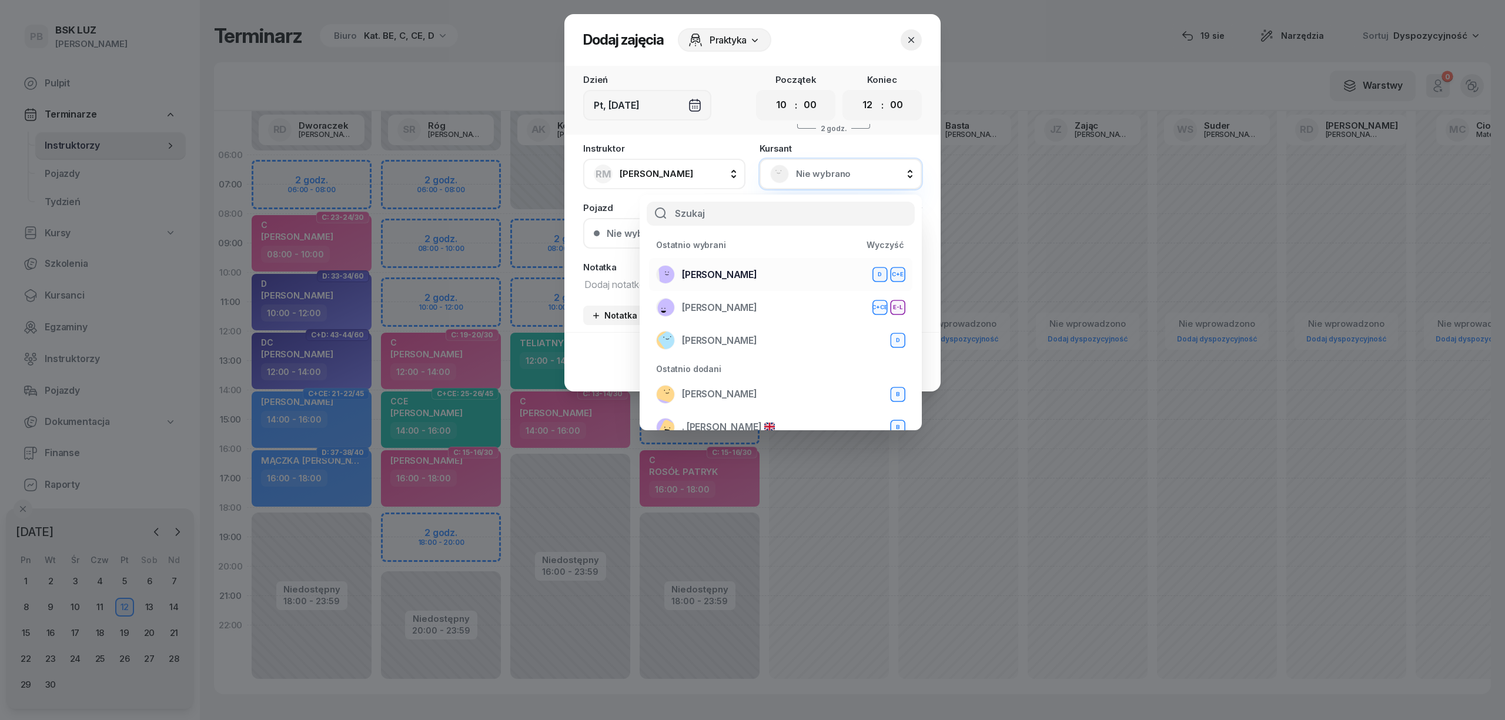
click at [784, 276] on div "WOLNY [PERSON_NAME]+E" at bounding box center [780, 274] width 249 height 19
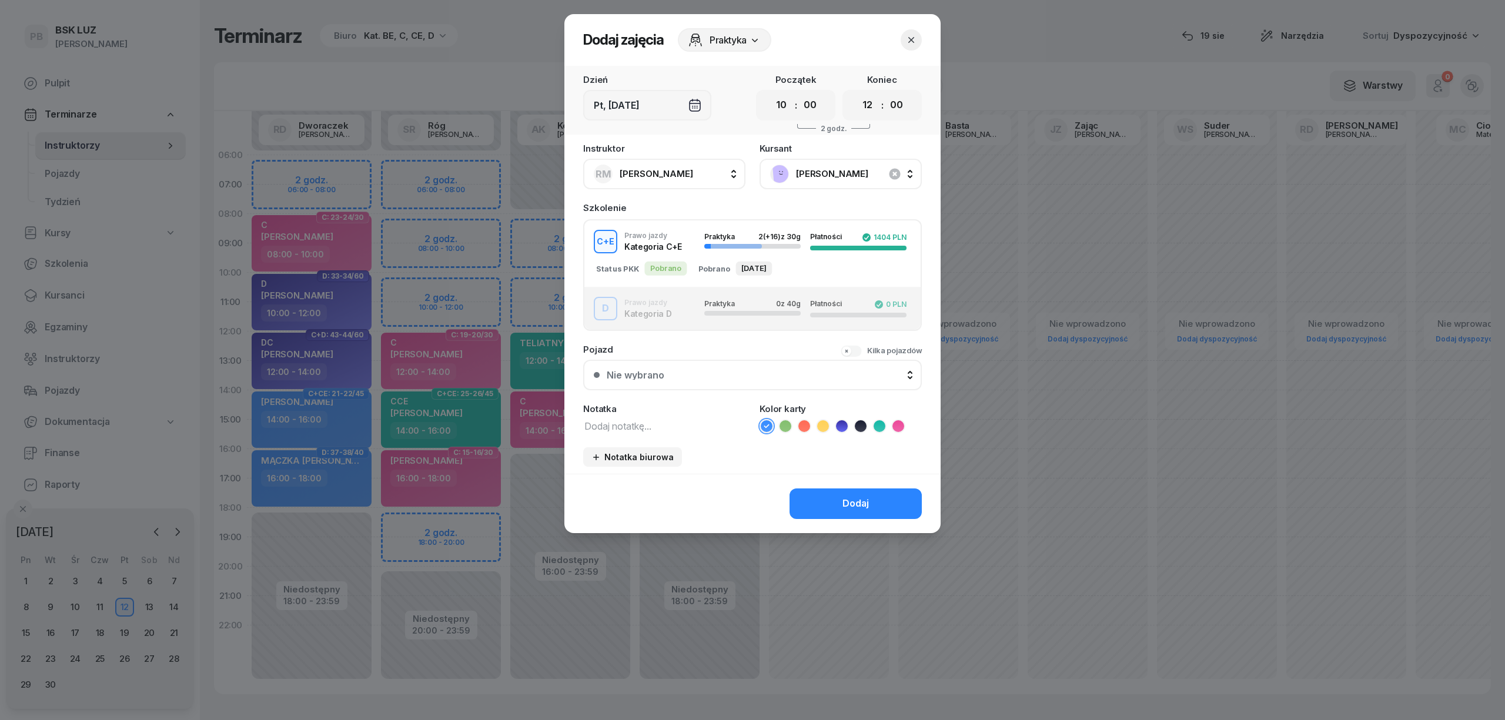
click at [640, 422] on textarea at bounding box center [664, 425] width 162 height 15
type textarea "CE"
click at [824, 426] on icon at bounding box center [823, 426] width 12 height 12
click at [829, 513] on button "Dodaj" at bounding box center [856, 504] width 132 height 31
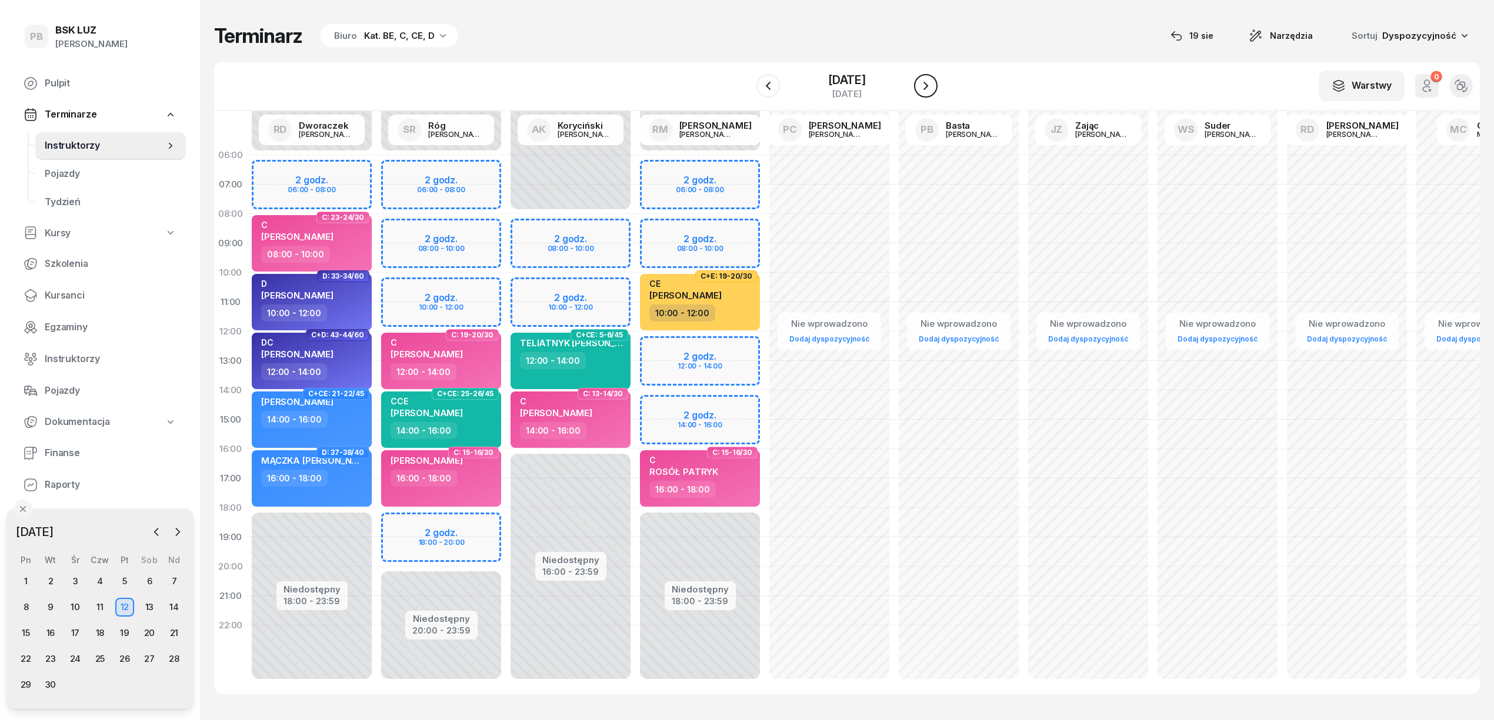
click at [935, 92] on button "button" at bounding box center [926, 86] width 24 height 24
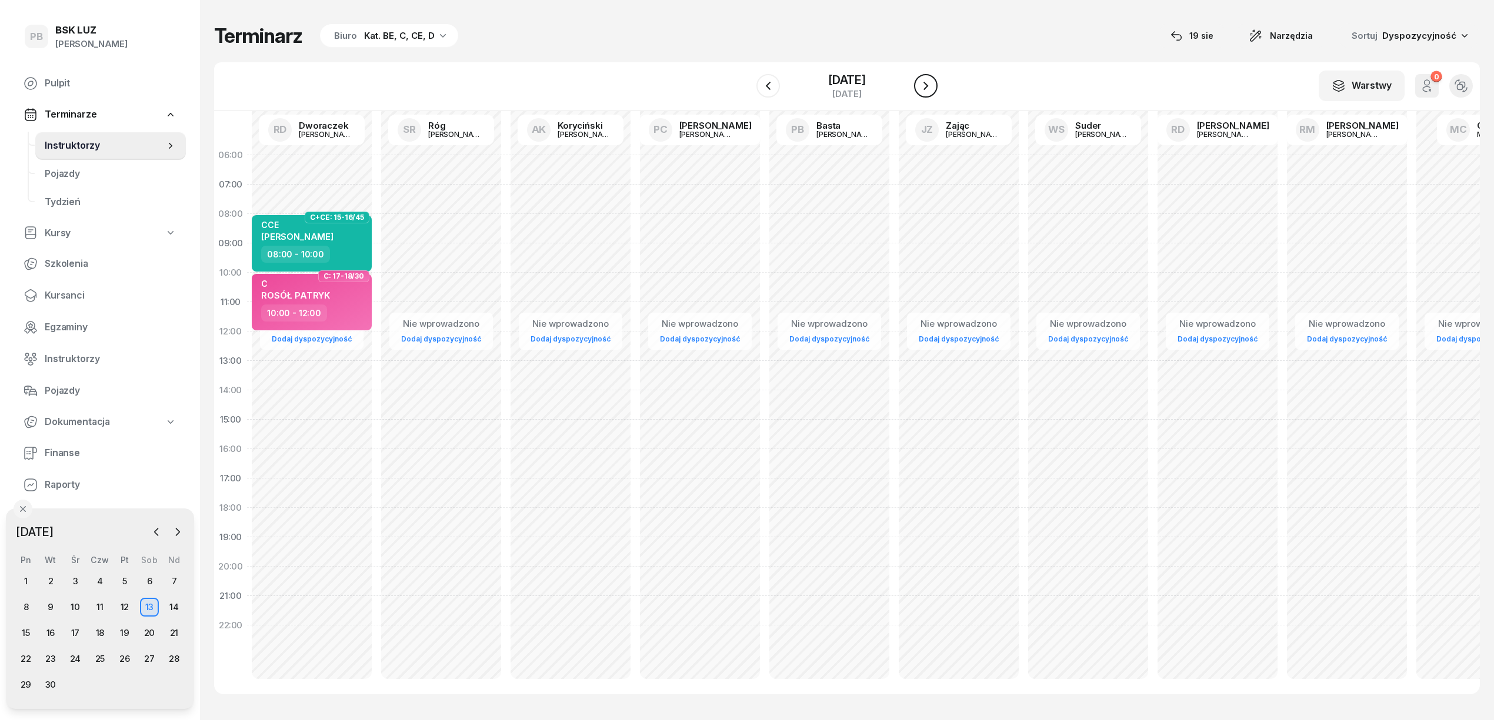
click at [935, 92] on button "button" at bounding box center [926, 86] width 24 height 24
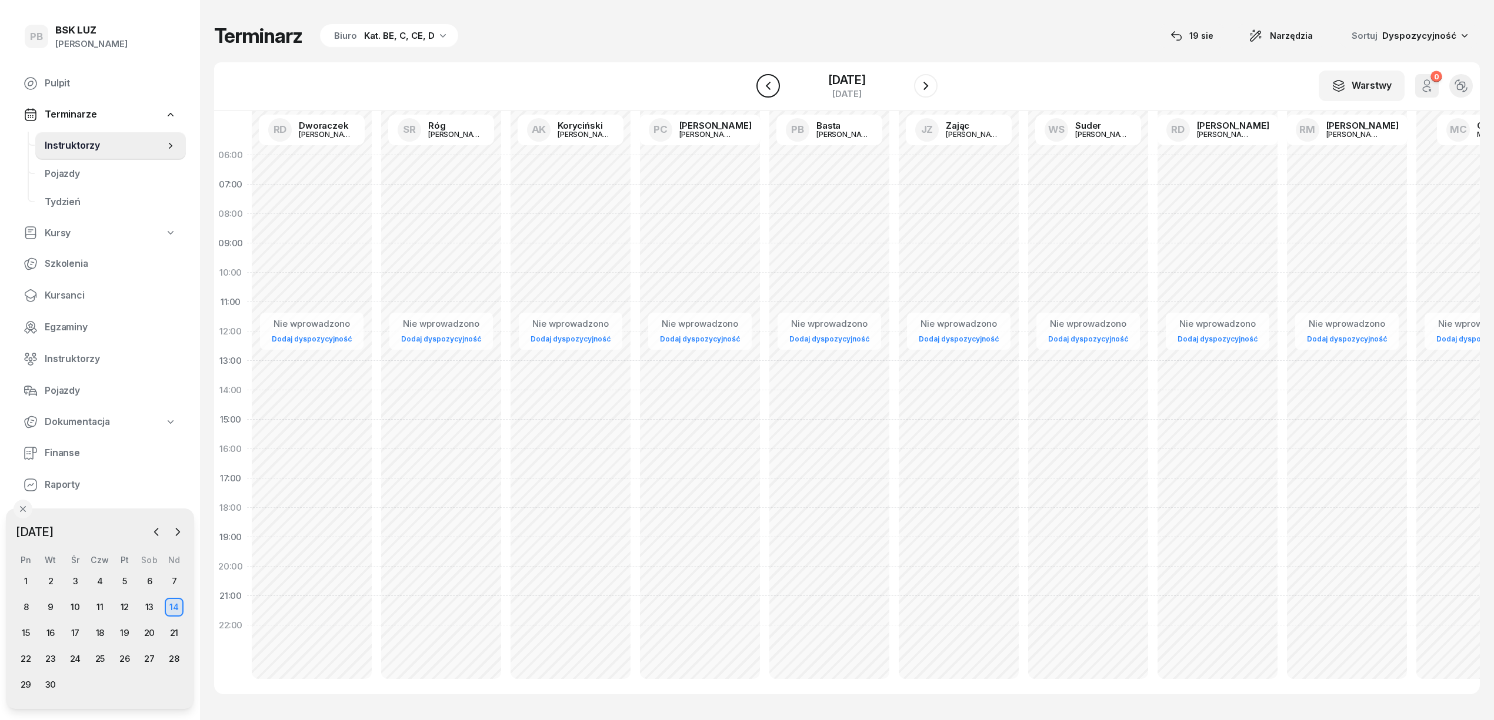
click at [770, 87] on icon "button" at bounding box center [768, 86] width 14 height 14
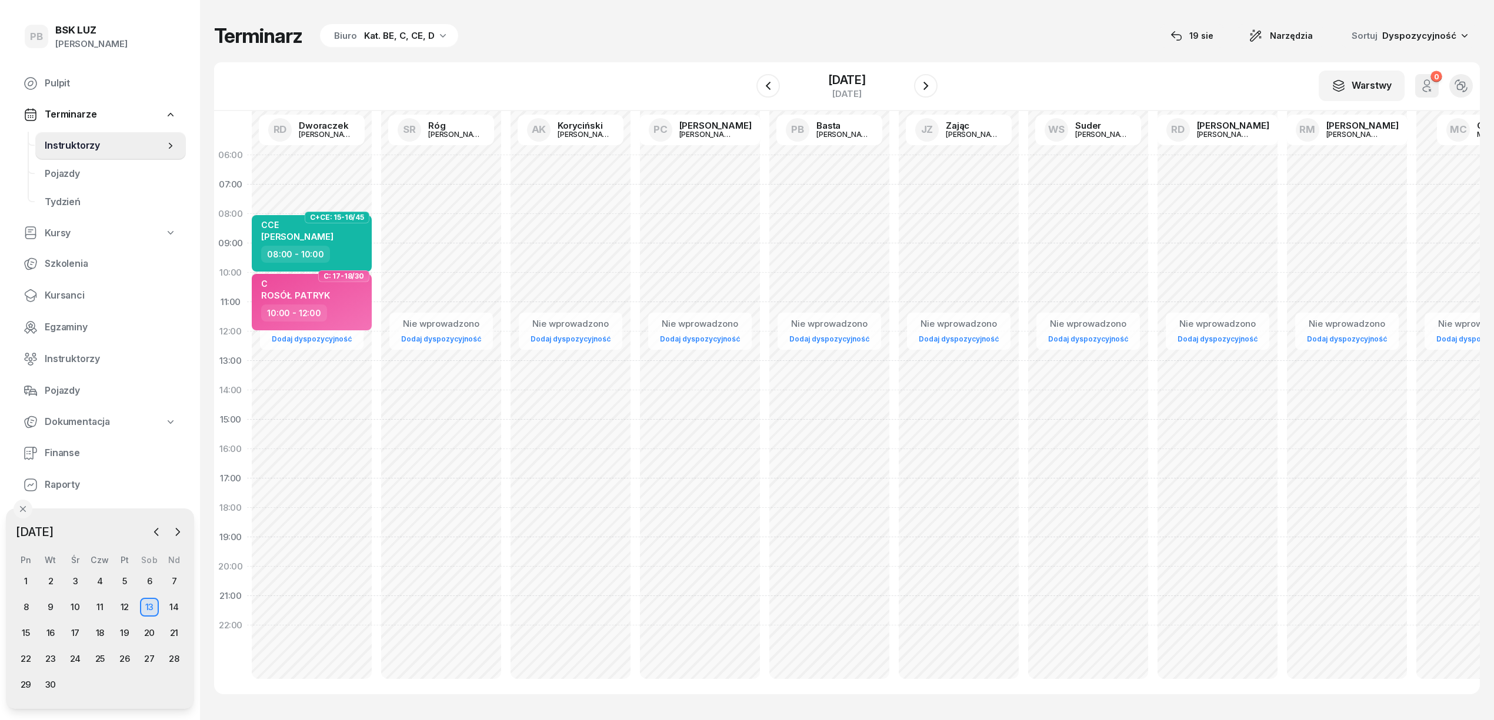
click at [376, 351] on div "Nie wprowadzono Dodaj dyspozycyjność C+CE: 15-16/45 CCE PRUSZYŃSKI WOJCIECH 08:…" at bounding box center [440, 420] width 129 height 559
select select "12"
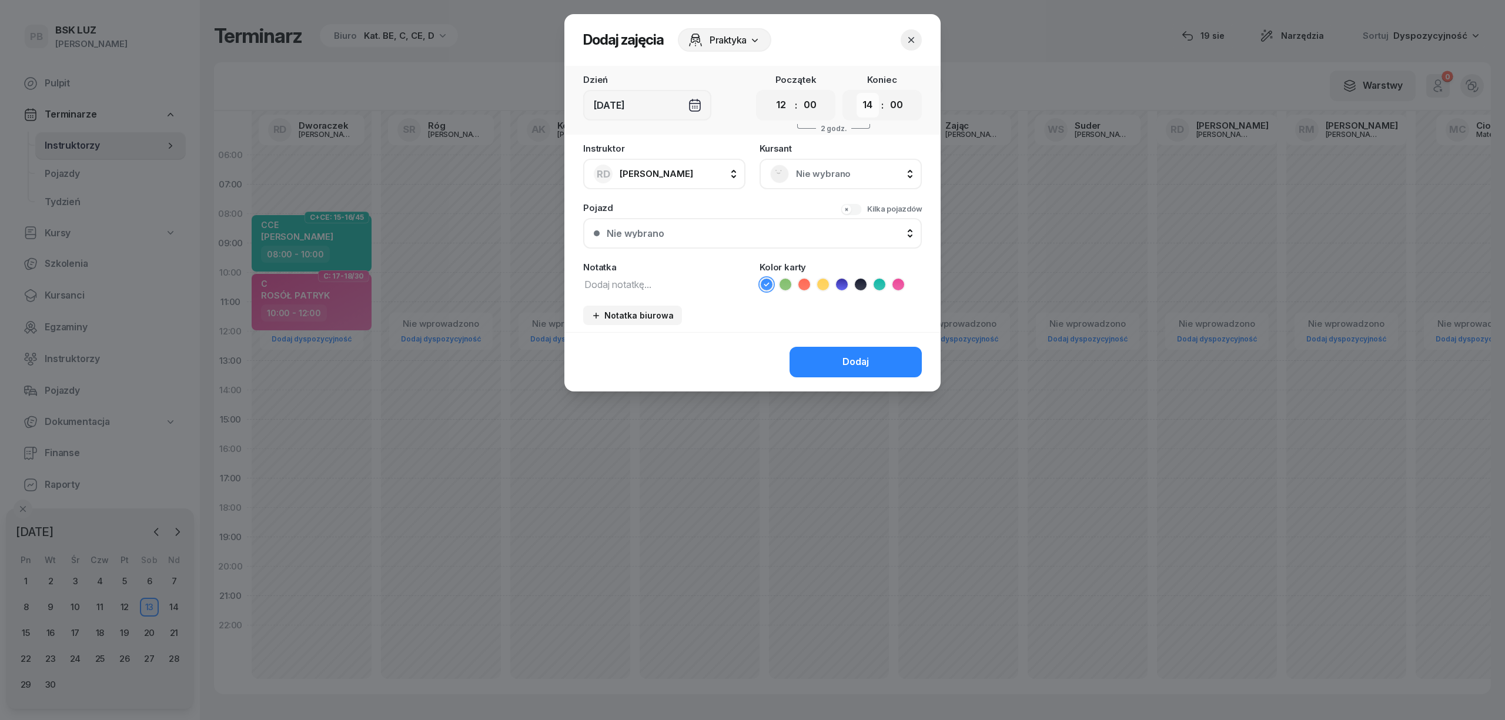
click at [868, 104] on select "00 01 02 03 04 05 06 07 08 09 10 11 12 13 14 15 16 17 18 19 20 21 22 23" at bounding box center [868, 105] width 22 height 25
select select "15"
click at [857, 93] on select "00 01 02 03 04 05 06 07 08 09 10 11 12 13 14 15 16 17 18 19 20 21 22 23" at bounding box center [868, 105] width 22 height 25
click at [693, 282] on textarea at bounding box center [664, 283] width 162 height 15
type textarea "CE"
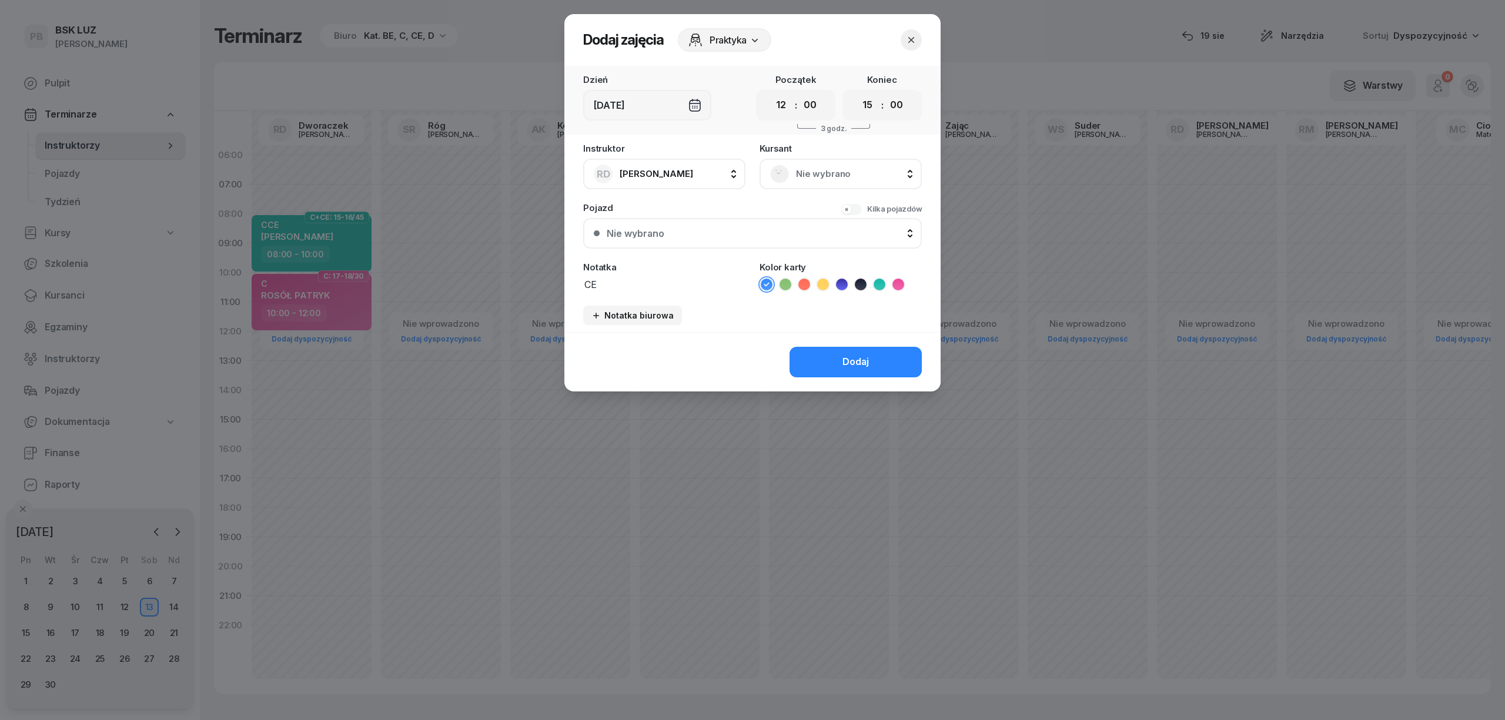
click at [822, 283] on icon at bounding box center [823, 285] width 12 height 12
click at [821, 368] on button "Dodaj" at bounding box center [856, 362] width 132 height 31
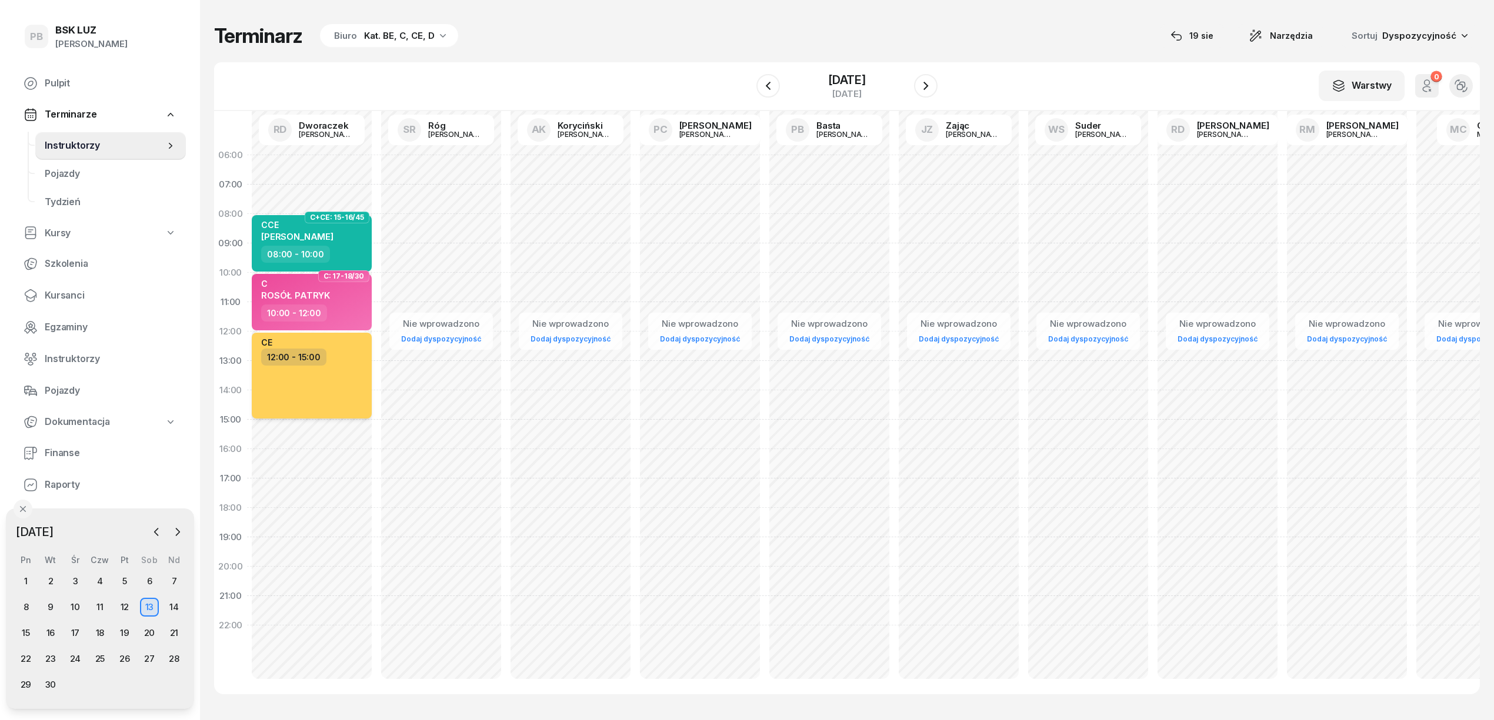
click at [333, 374] on div "CE 12:00 - 15:00" at bounding box center [312, 376] width 120 height 86
select select "12"
select select "15"
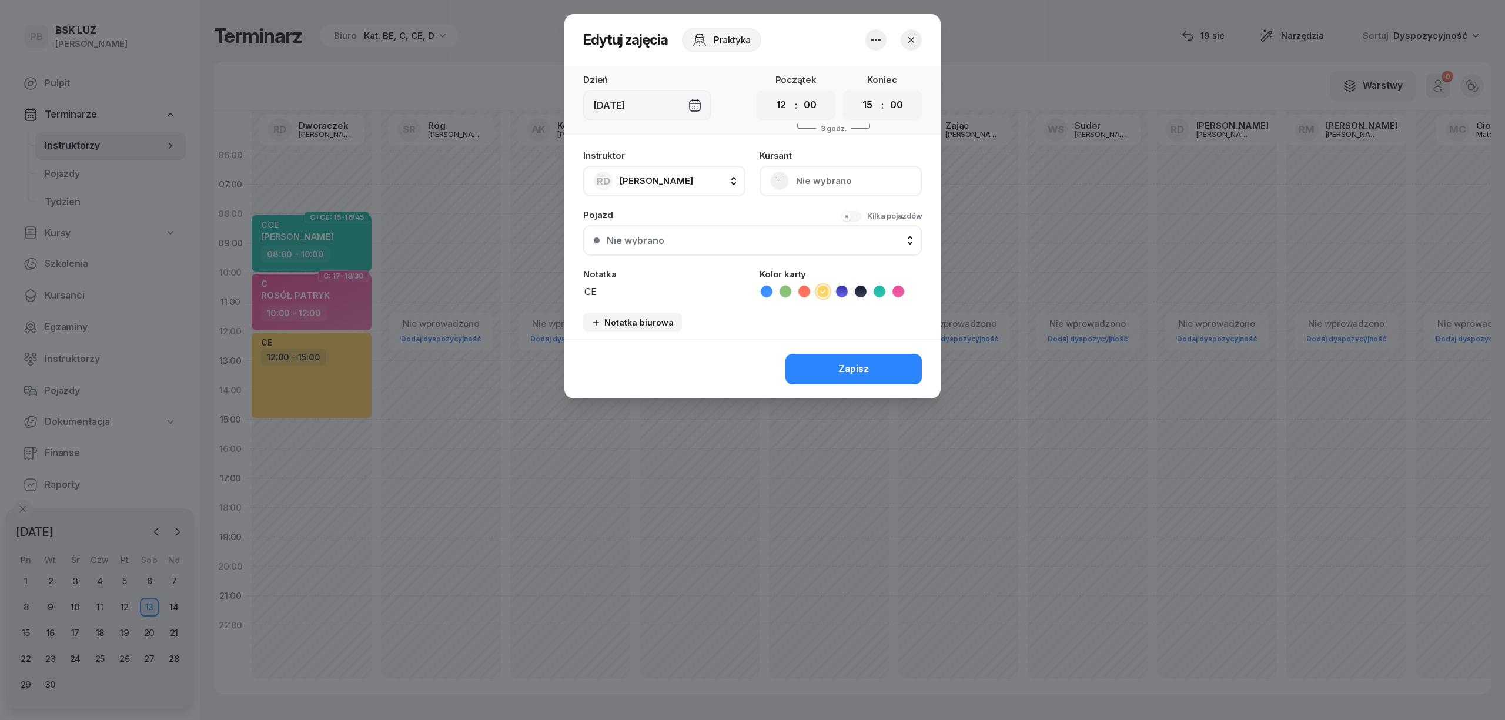
click at [877, 40] on icon "button" at bounding box center [876, 40] width 14 height 14
click at [871, 69] on link "Usuń" at bounding box center [870, 75] width 155 height 29
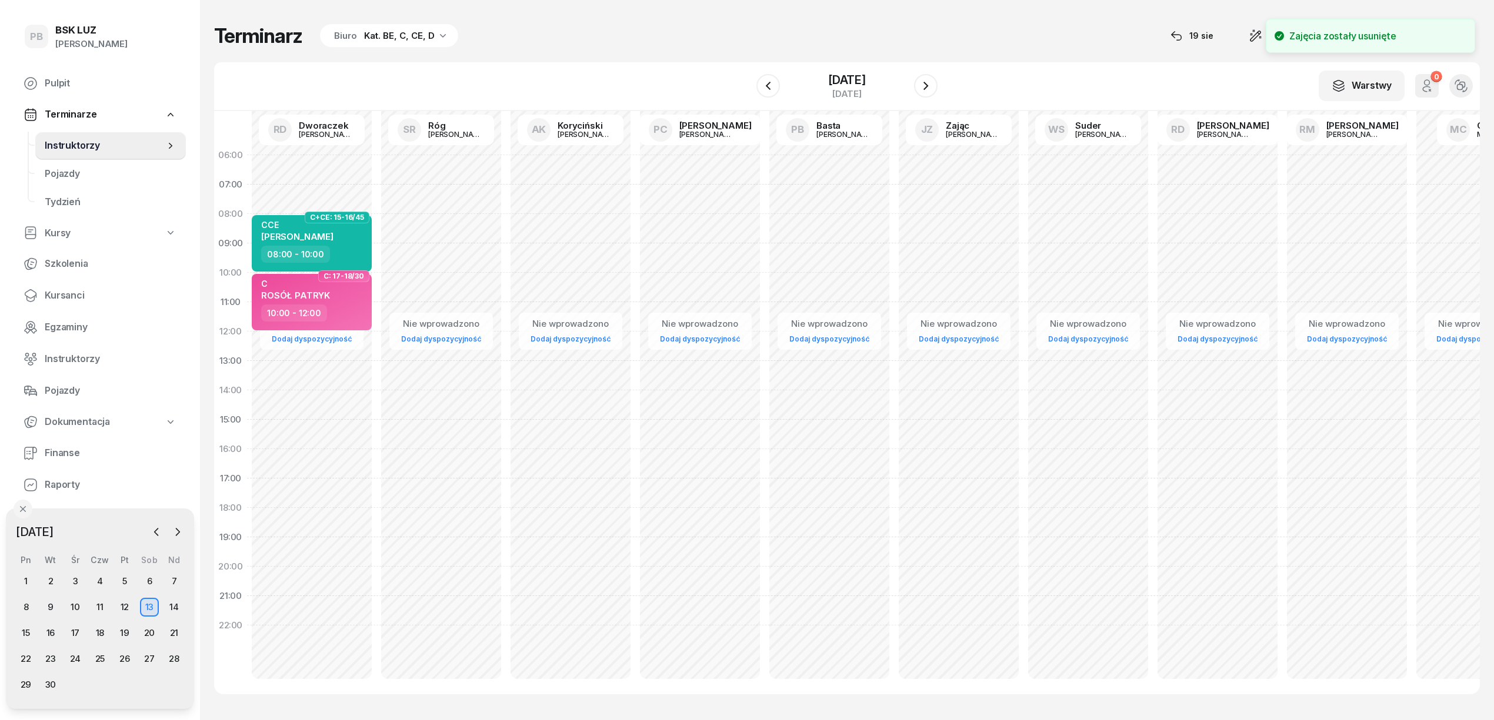
click at [859, 78] on div "[DATE]" at bounding box center [847, 80] width 38 height 12
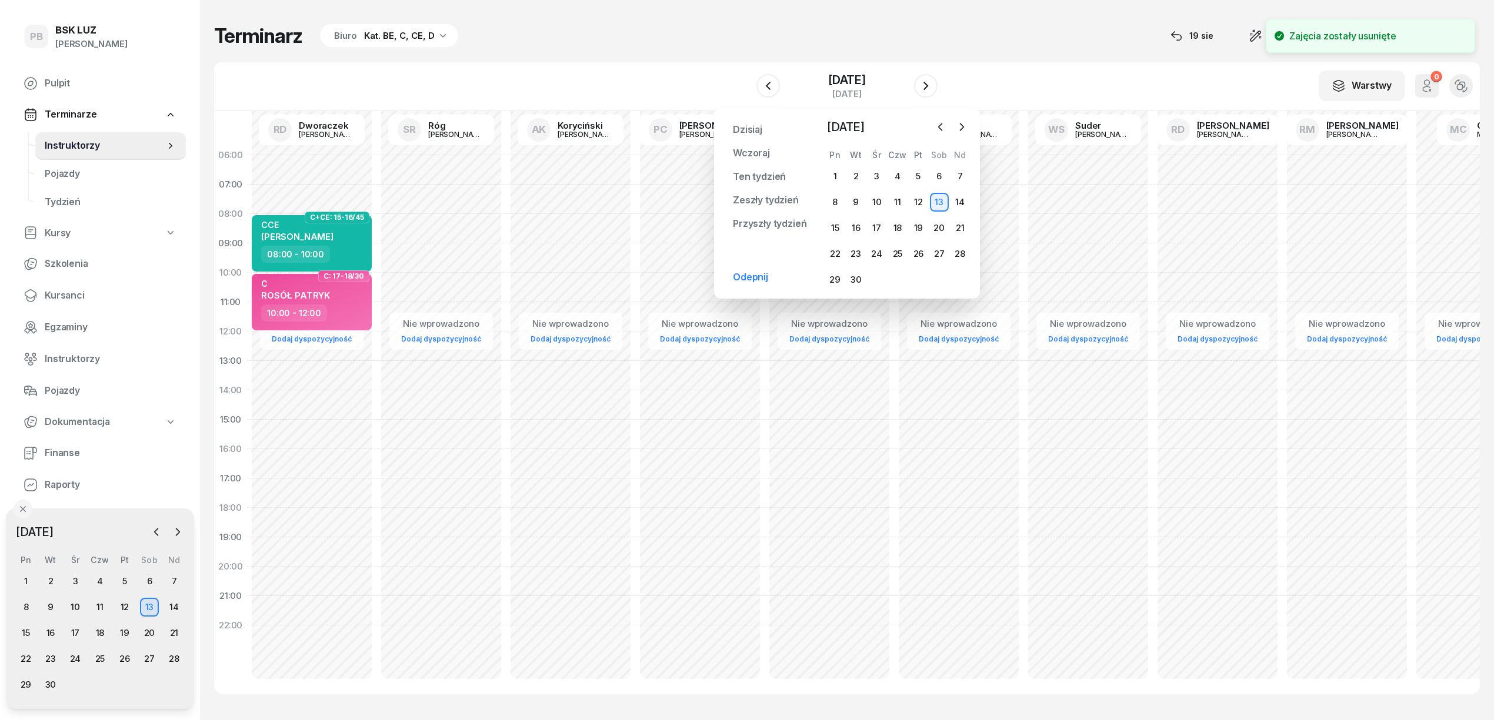
click at [376, 350] on div "Nie wprowadzono Dodaj dyspozycyjność C+CE: 15-16/45 CCE PRUSZYŃSKI WOJCIECH 08:…" at bounding box center [440, 420] width 129 height 559
select select "12"
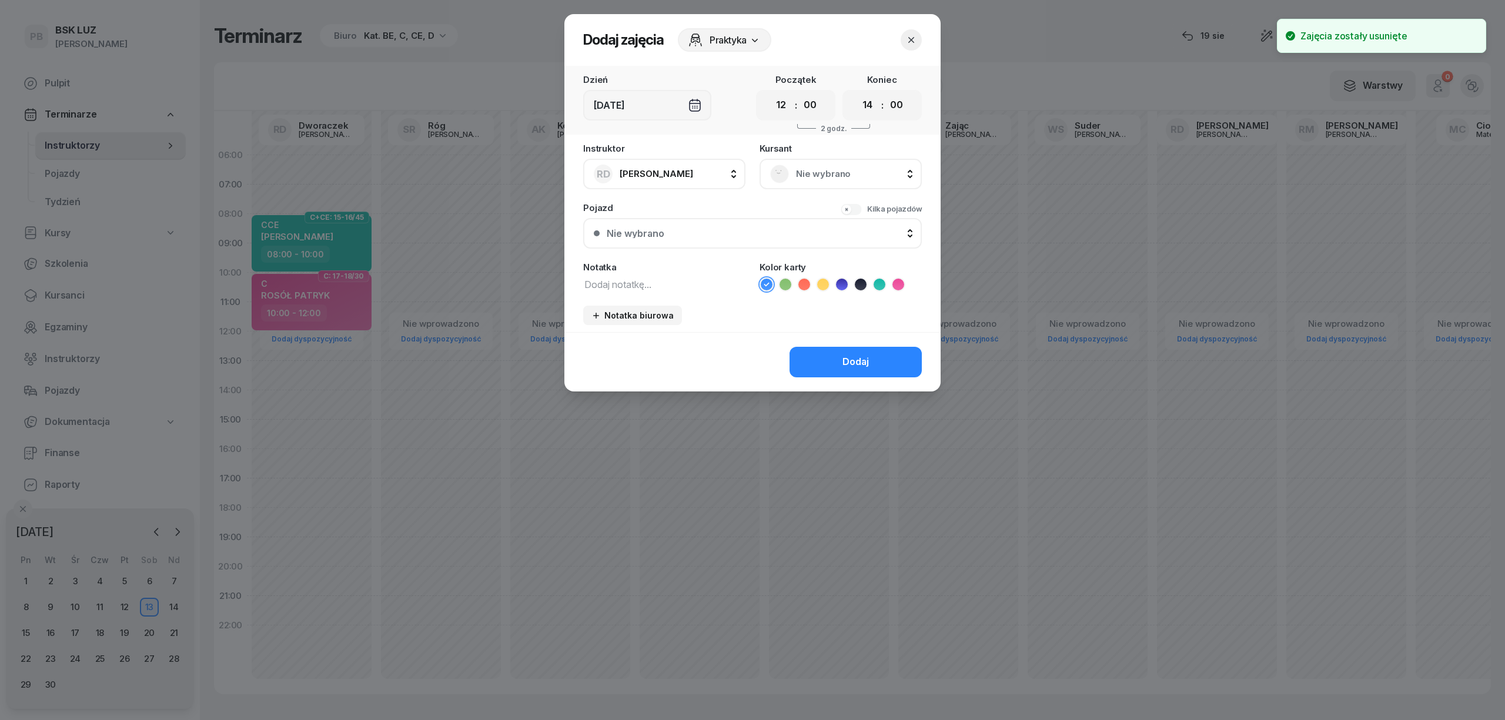
click at [819, 170] on span "Nie wybrano" at bounding box center [853, 173] width 115 height 15
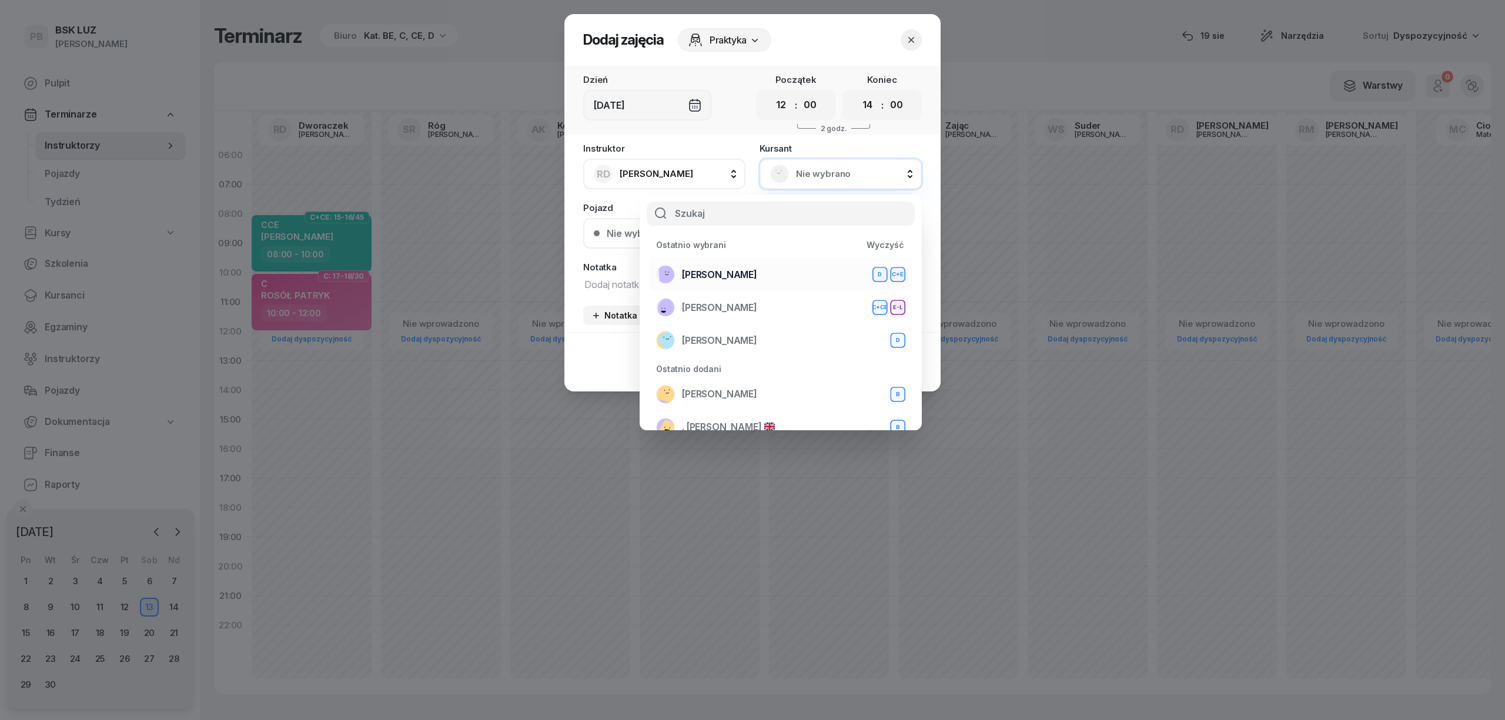
click at [752, 267] on div "WOLNY [PERSON_NAME]+E" at bounding box center [780, 274] width 249 height 19
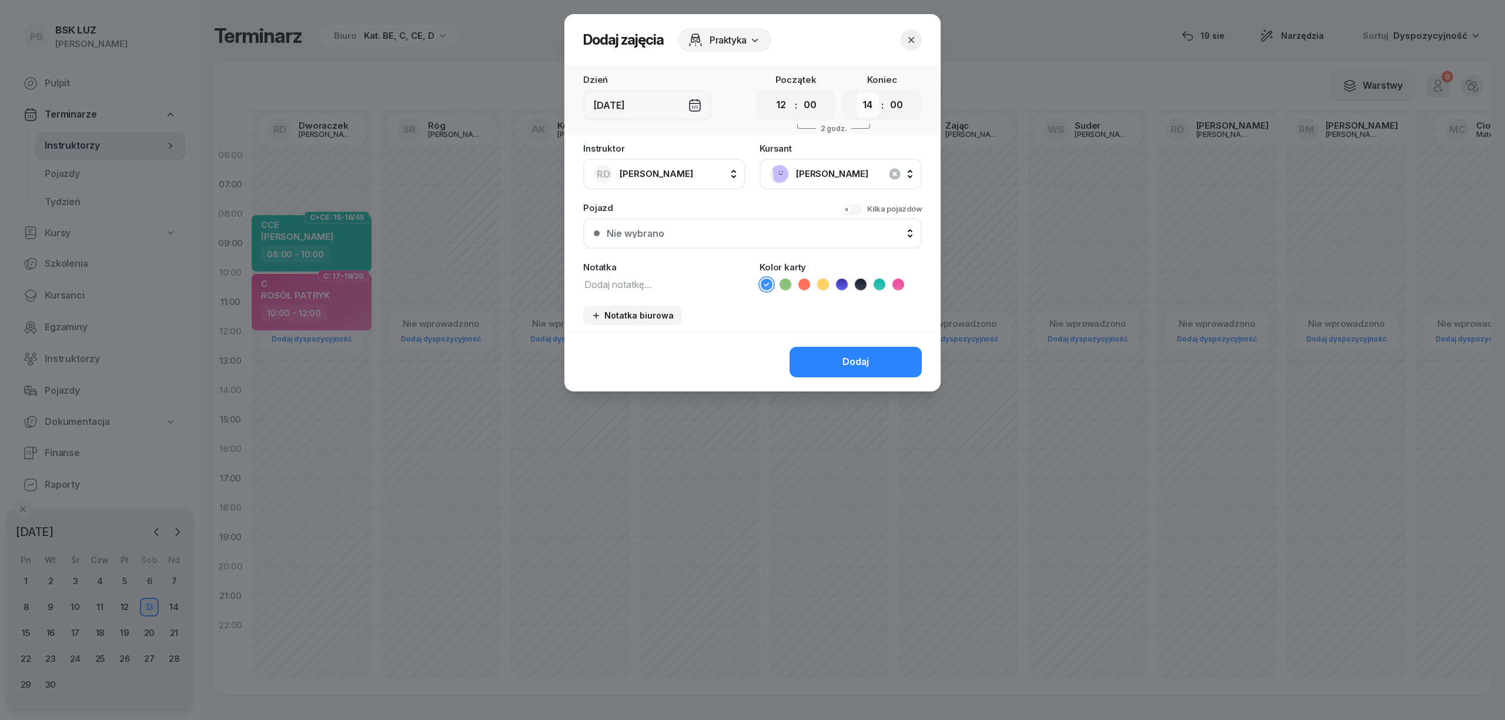
click at [870, 104] on select "00 01 02 03 04 05 06 07 08 09 10 11 12 13 14 15 16 17 18 19 20 21 22 23" at bounding box center [868, 105] width 22 height 25
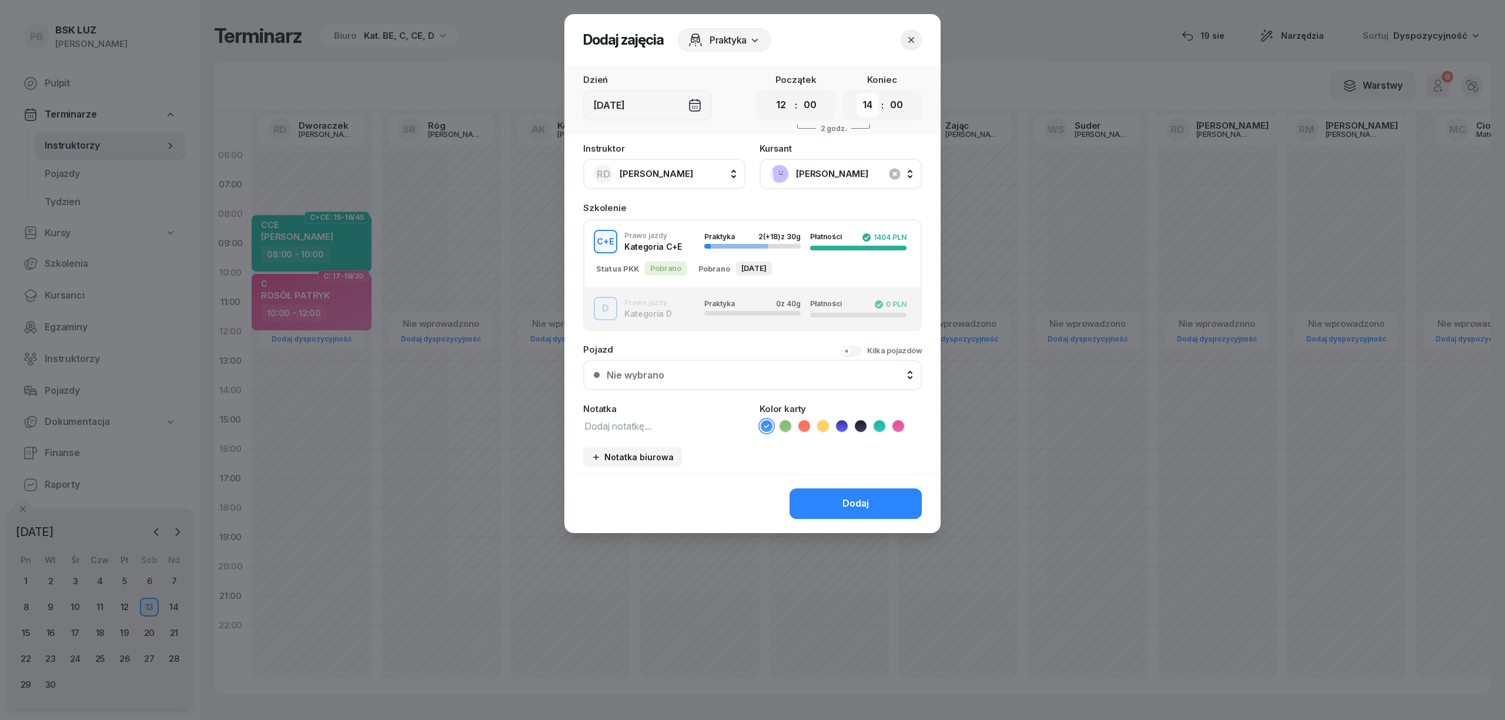
select select "15"
click at [857, 93] on select "00 01 02 03 04 05 06 07 08 09 10 11 12 13 14 15 16 17 18 19 20 21 22 23" at bounding box center [868, 105] width 22 height 25
drag, startPoint x: 692, startPoint y: 415, endPoint x: 692, endPoint y: 429, distance: 13.5
click at [692, 418] on div "Notatka" at bounding box center [664, 419] width 162 height 29
click at [690, 431] on textarea at bounding box center [664, 425] width 162 height 15
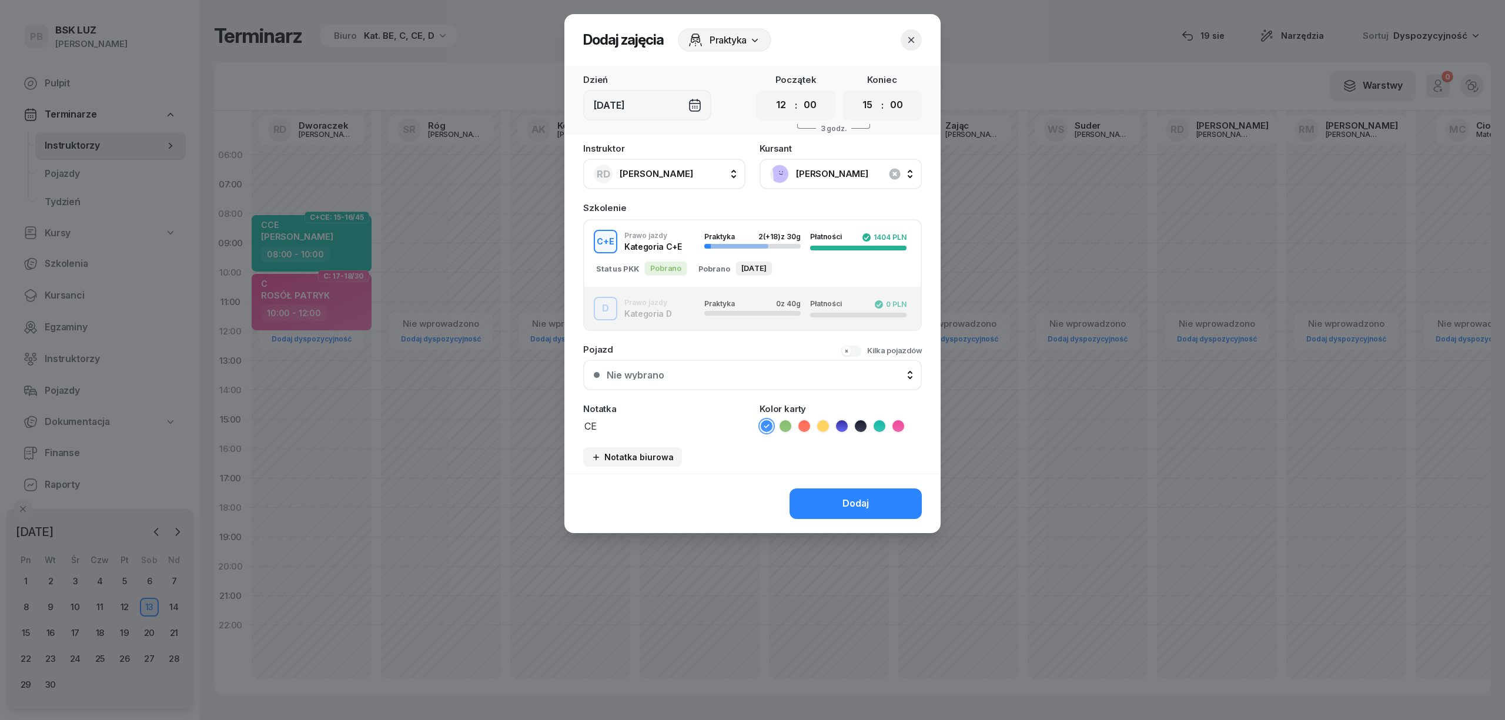
type textarea "CE"
click at [824, 427] on icon at bounding box center [823, 426] width 12 height 12
click at [819, 490] on button "Dodaj" at bounding box center [856, 504] width 132 height 31
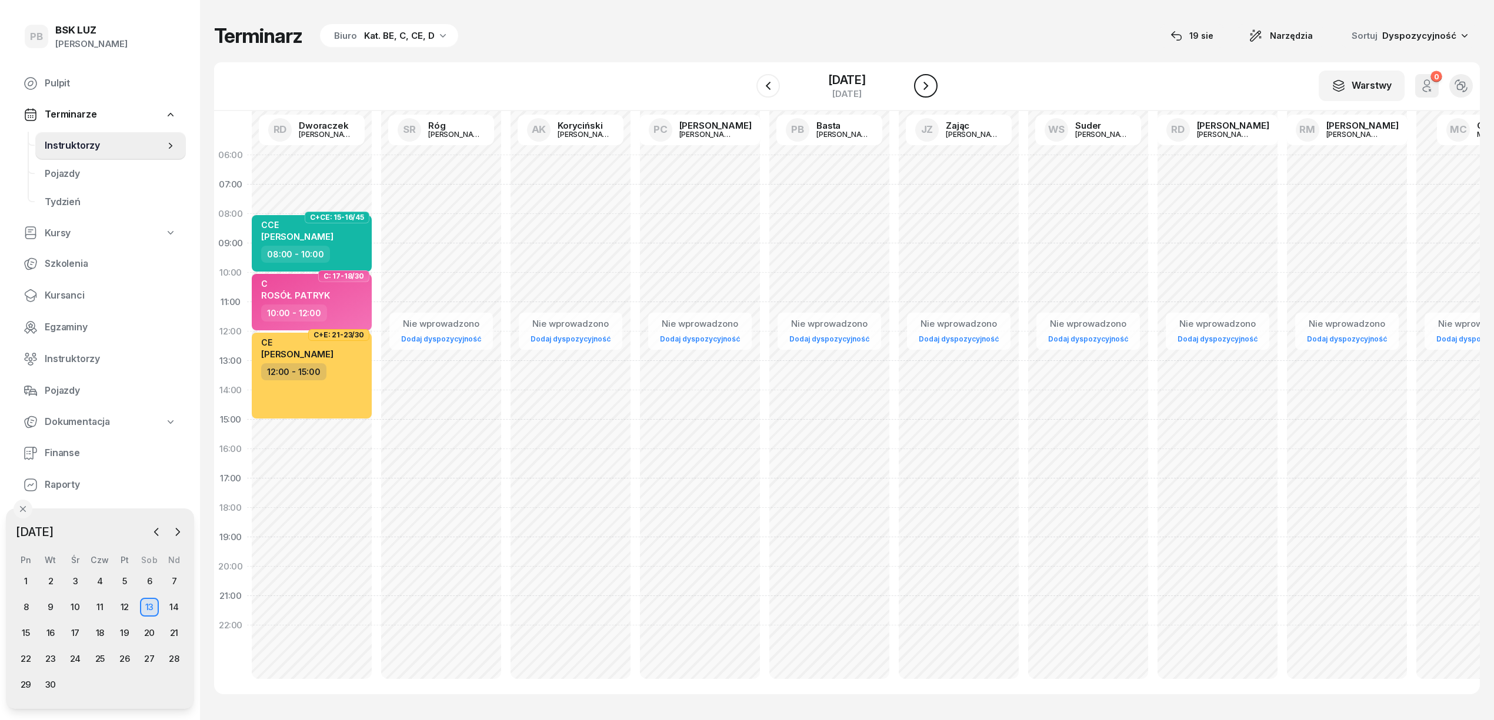
click at [932, 85] on icon "button" at bounding box center [926, 86] width 14 height 14
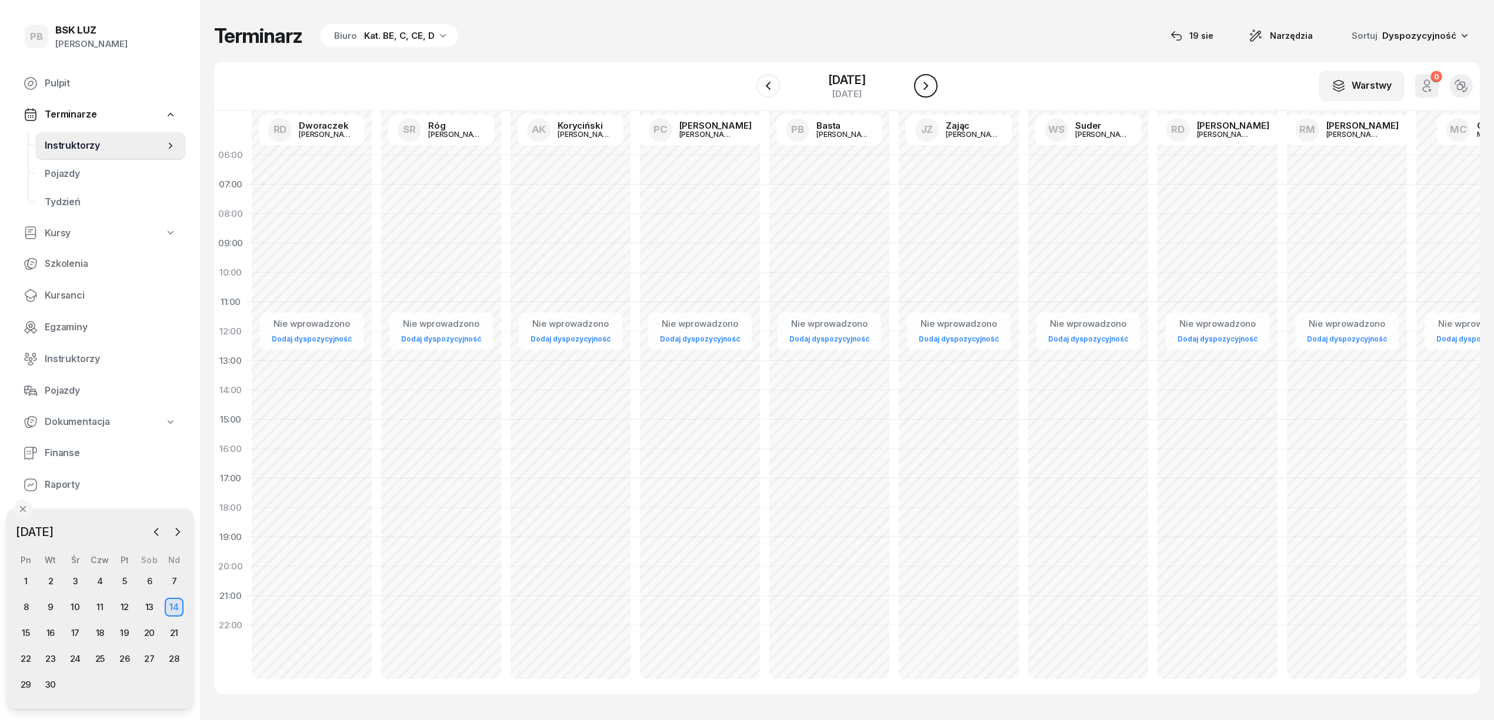
click at [932, 85] on icon "button" at bounding box center [926, 86] width 14 height 14
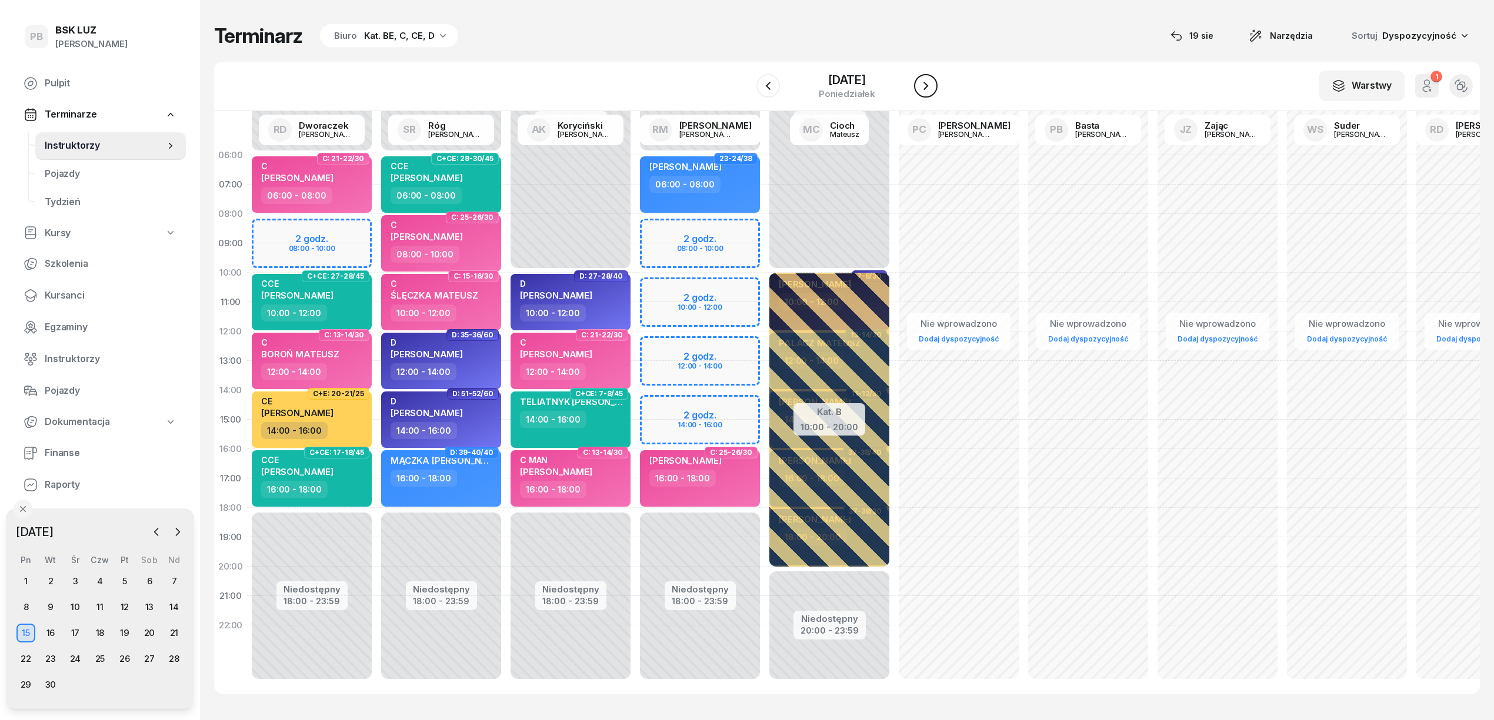
click at [932, 85] on icon "button" at bounding box center [926, 86] width 14 height 14
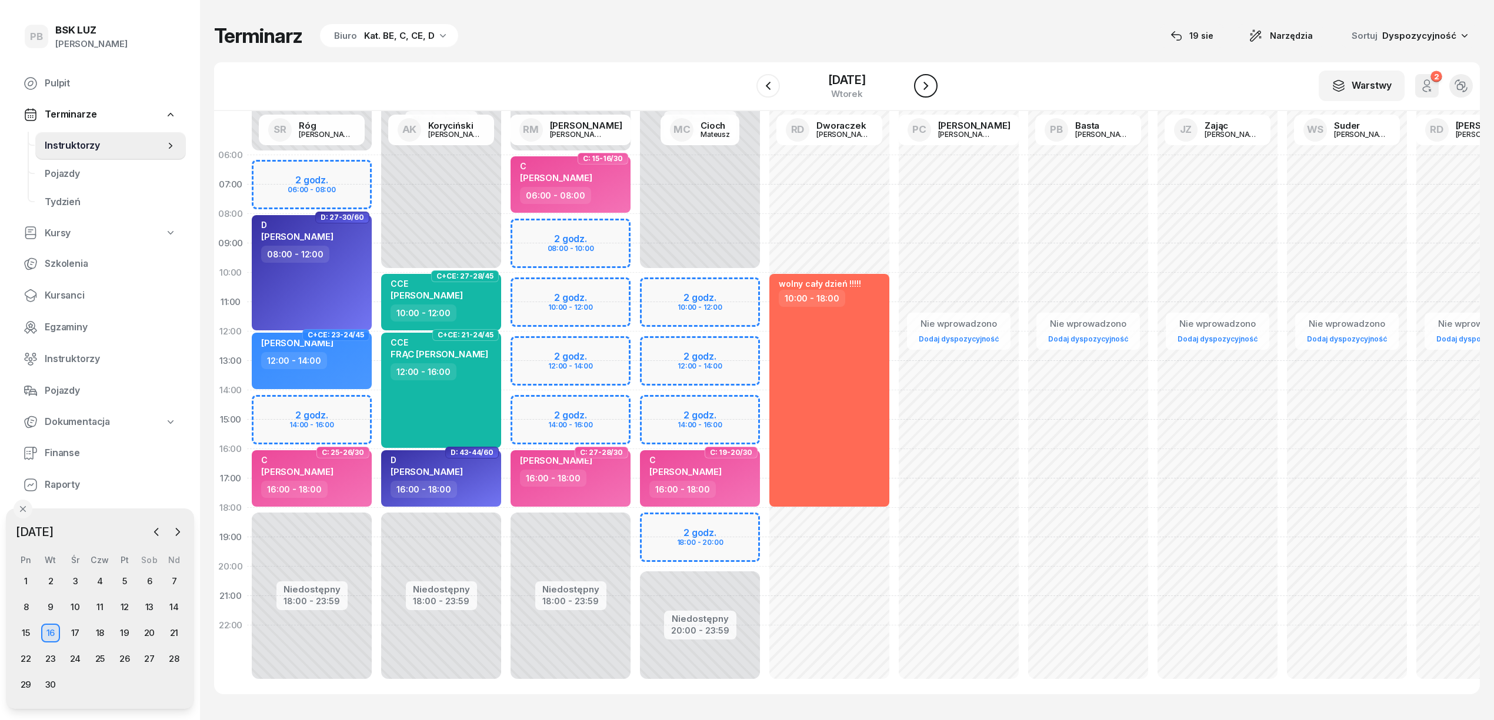
click at [932, 85] on icon "button" at bounding box center [926, 86] width 14 height 14
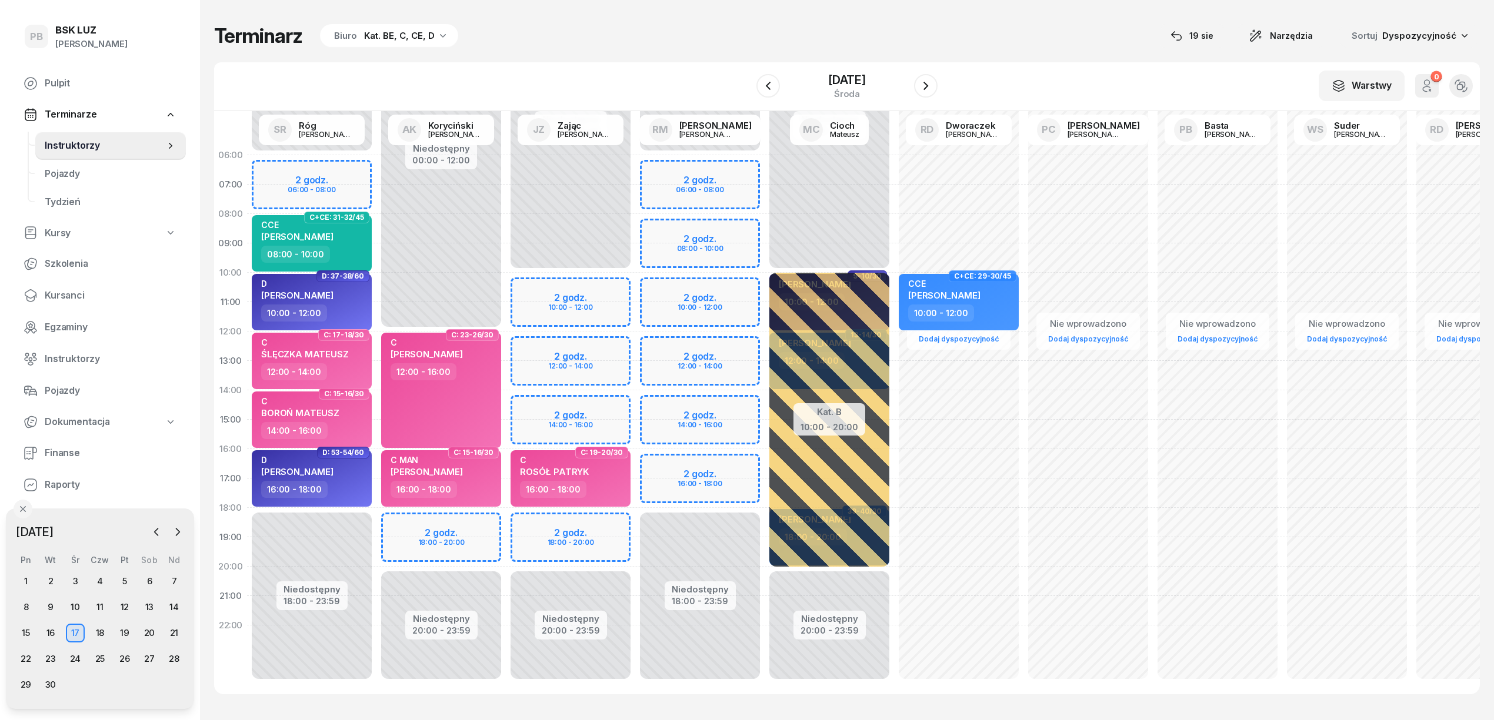
click at [764, 465] on div "Niedostępny 00:00 - 06:00 Niedostępny 18:00 - 23:59 2 godz. 06:00 - 08:00 2 god…" at bounding box center [828, 420] width 129 height 559
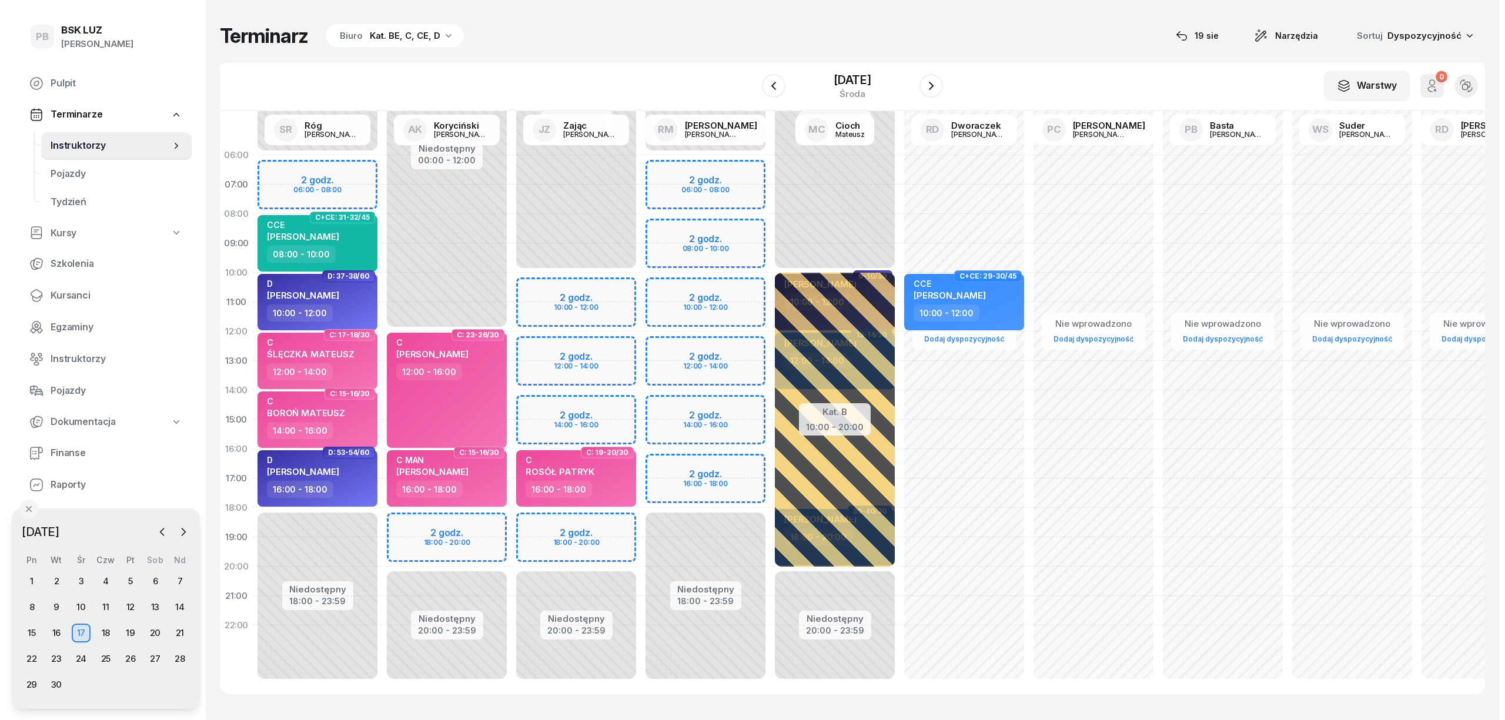
select select "16"
select select "18"
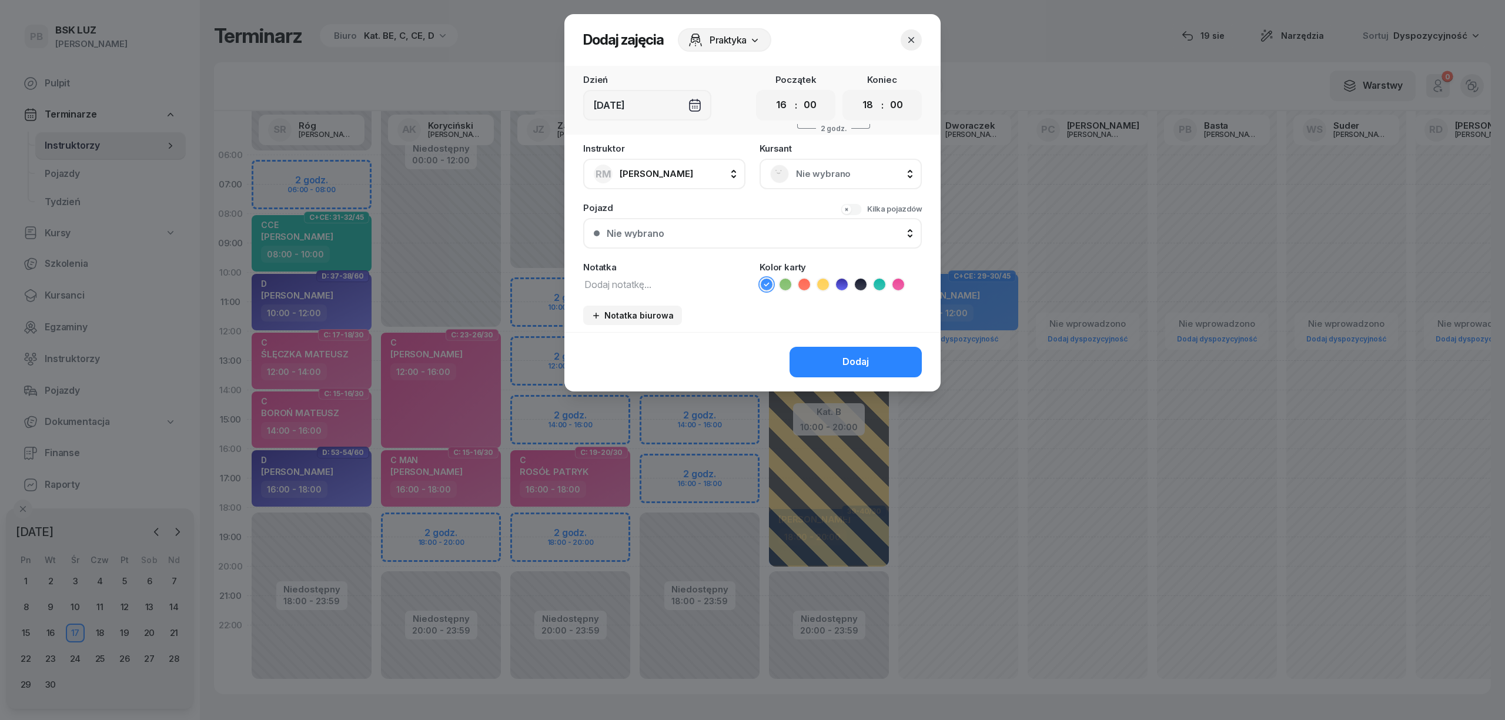
click at [856, 175] on span "Nie wybrano" at bounding box center [853, 173] width 115 height 15
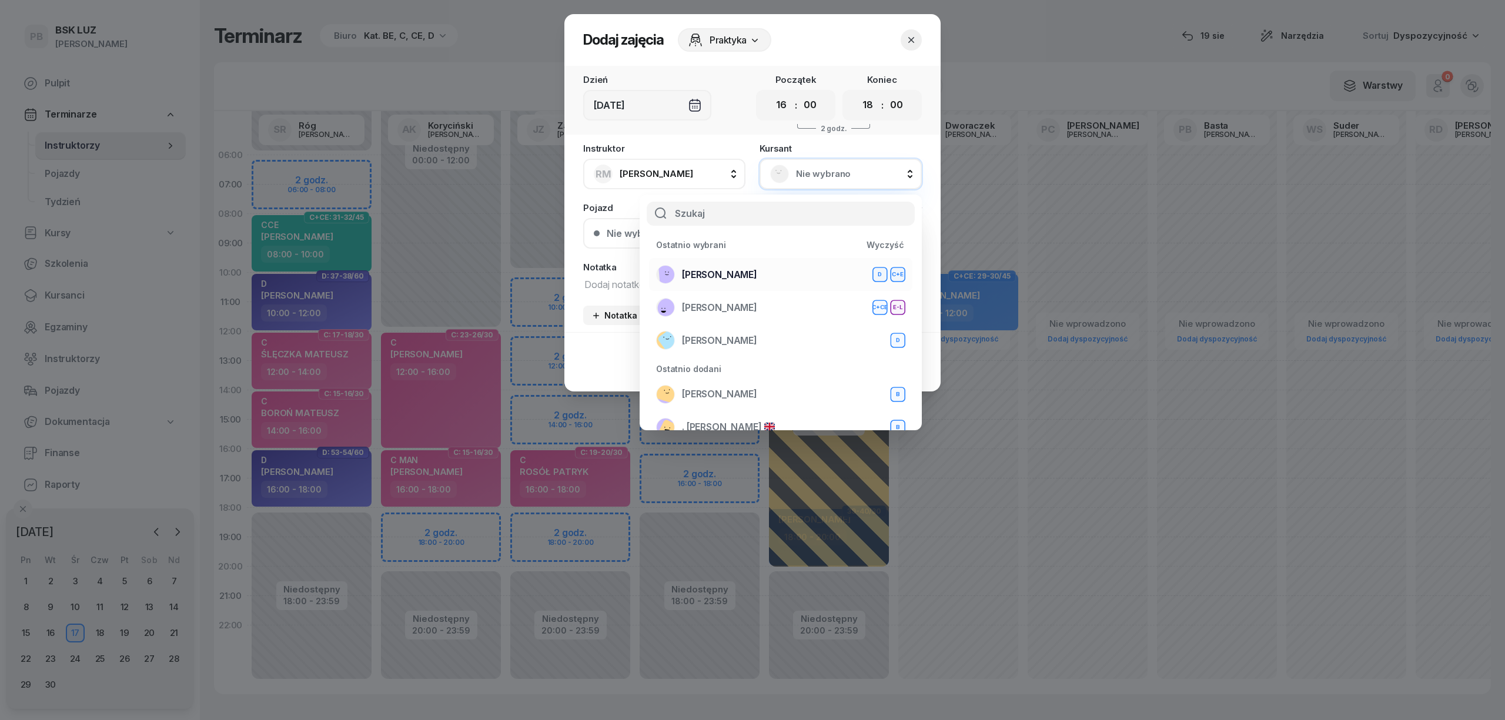
click at [814, 274] on div "WOLNY [PERSON_NAME]+E" at bounding box center [780, 274] width 249 height 19
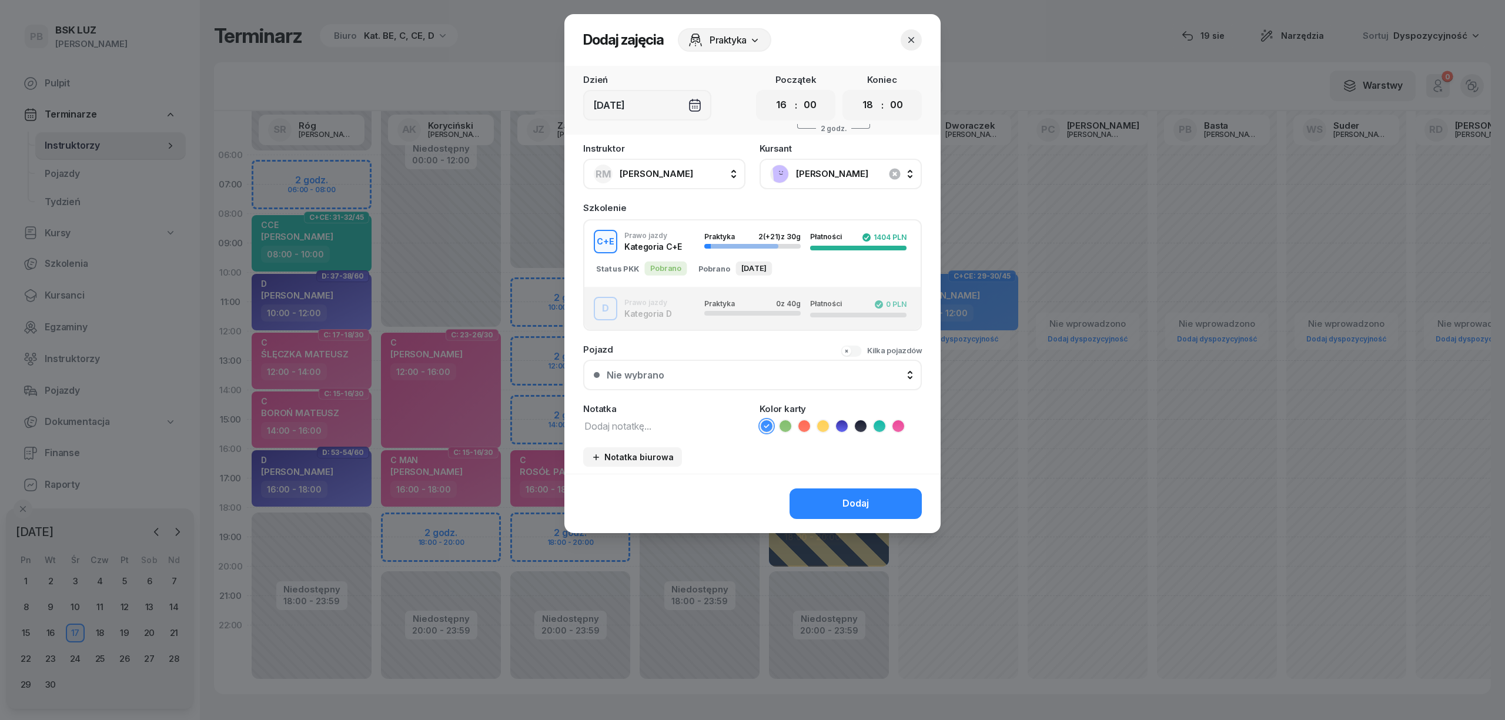
click at [661, 427] on textarea at bounding box center [664, 425] width 162 height 15
type textarea "CE"
click at [822, 425] on icon at bounding box center [822, 426] width 5 height 4
click at [840, 502] on button "Dodaj" at bounding box center [856, 504] width 132 height 31
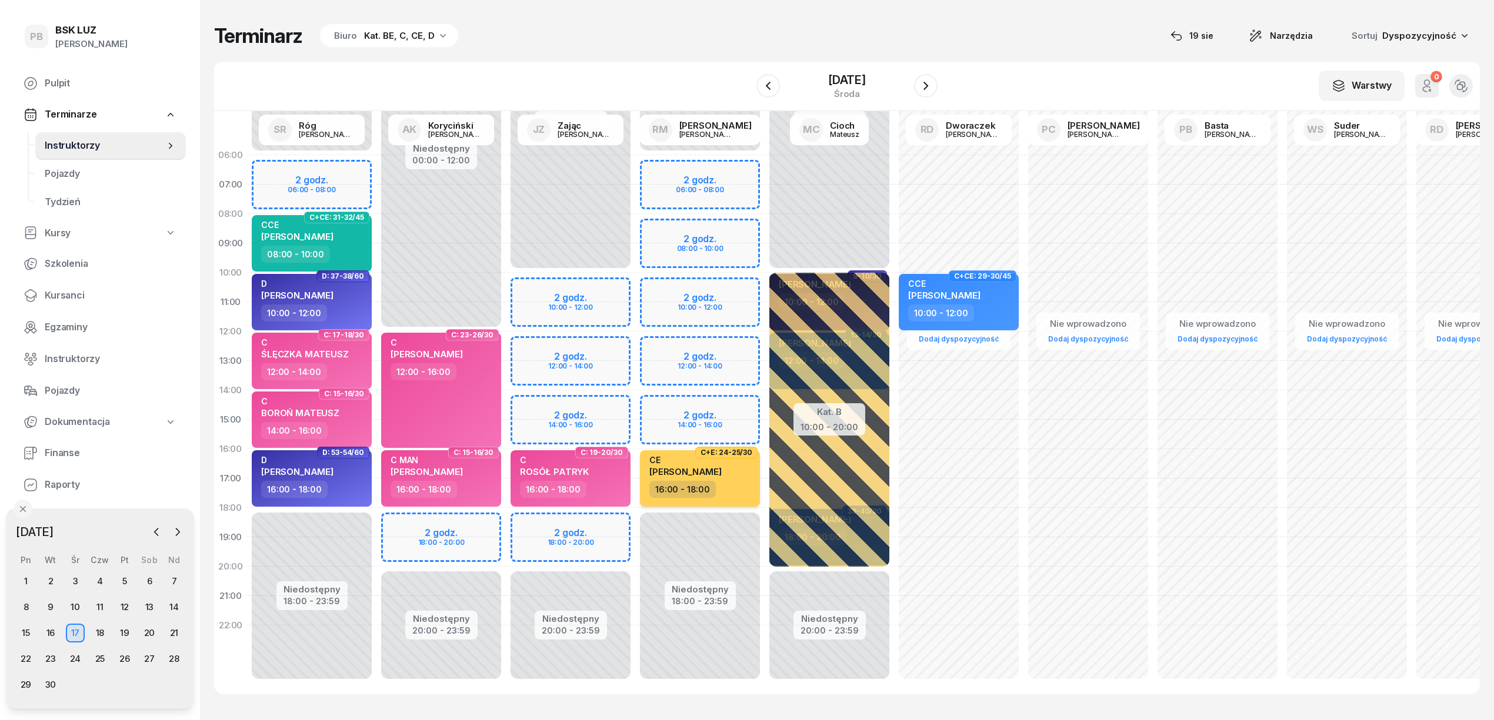
click at [750, 483] on div "16:00 - 18:00" at bounding box center [700, 489] width 103 height 17
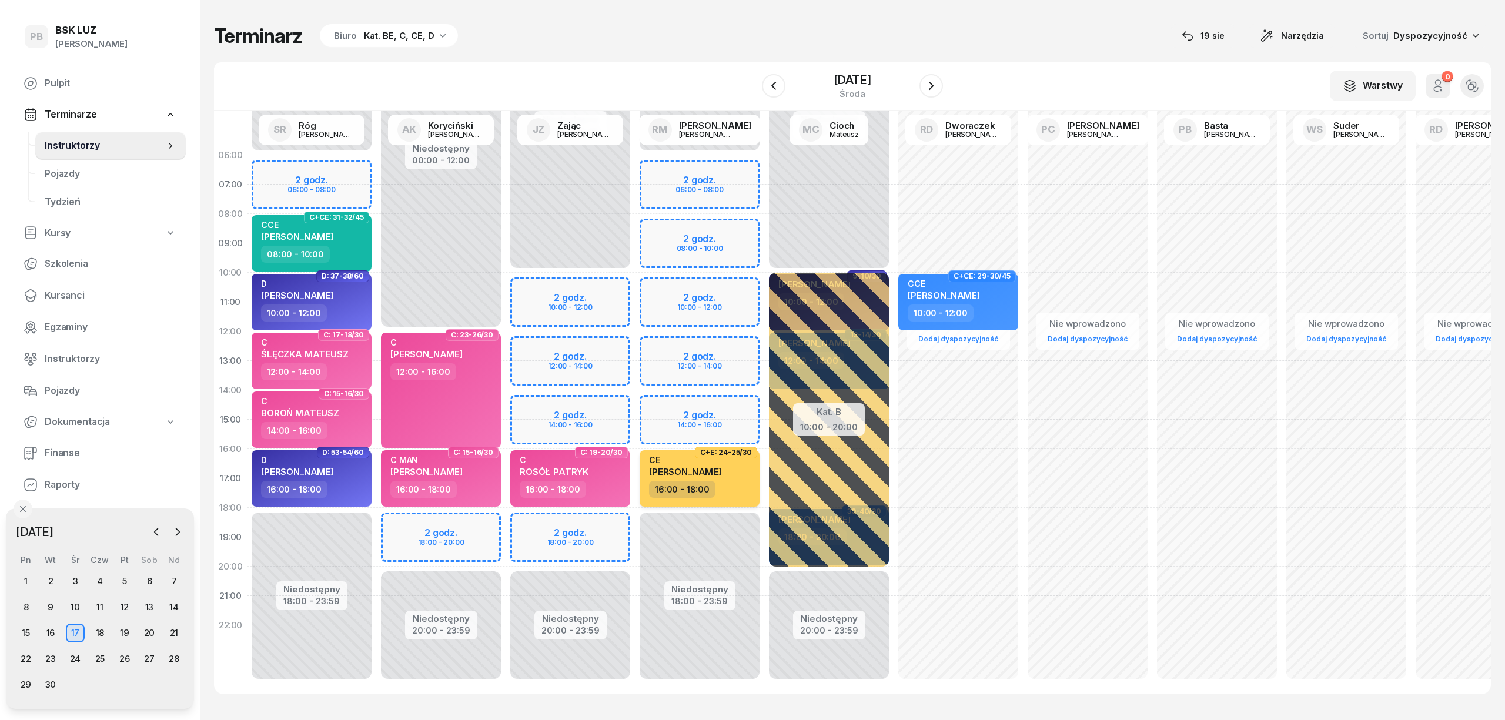
select select "16"
select select "18"
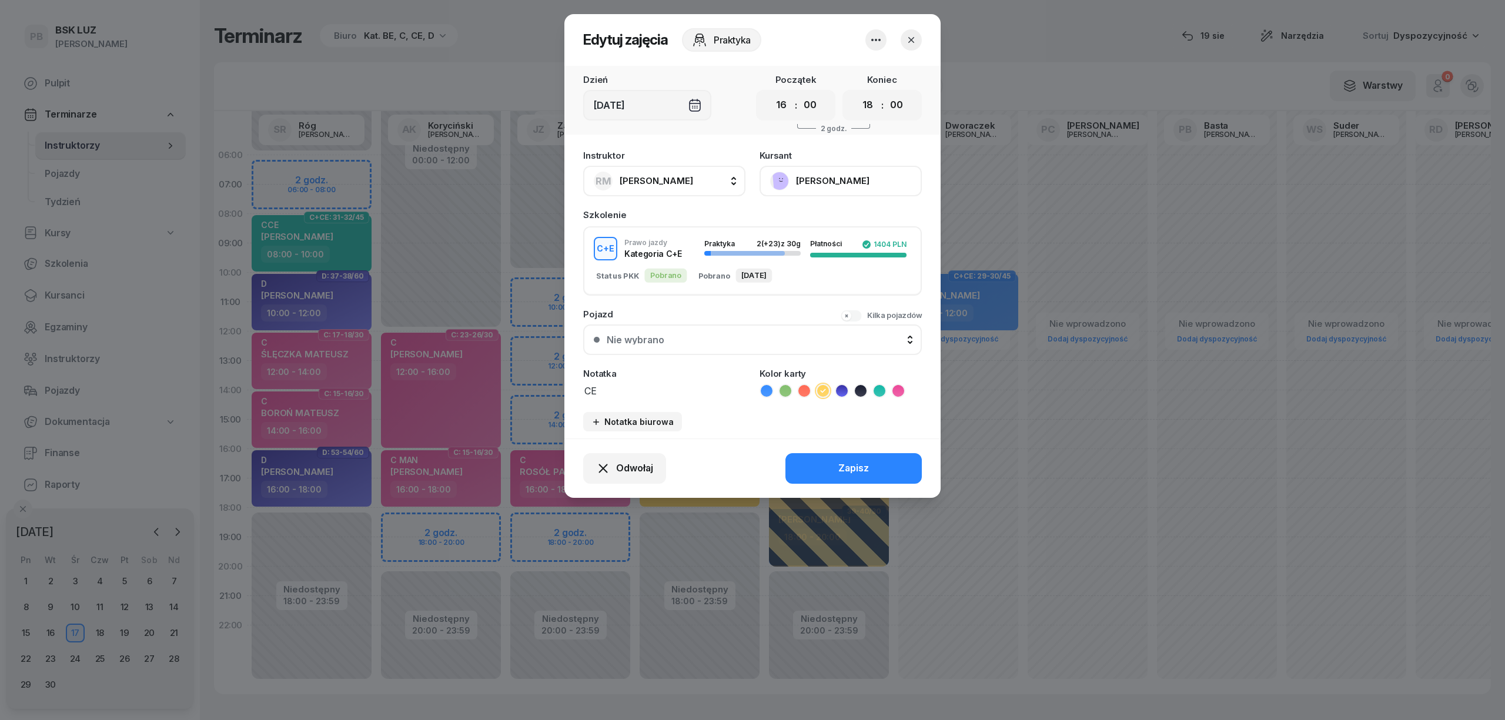
click at [824, 175] on button "[PERSON_NAME]" at bounding box center [841, 181] width 162 height 31
click at [820, 222] on div "Otwórz profil" at bounding box center [797, 220] width 57 height 15
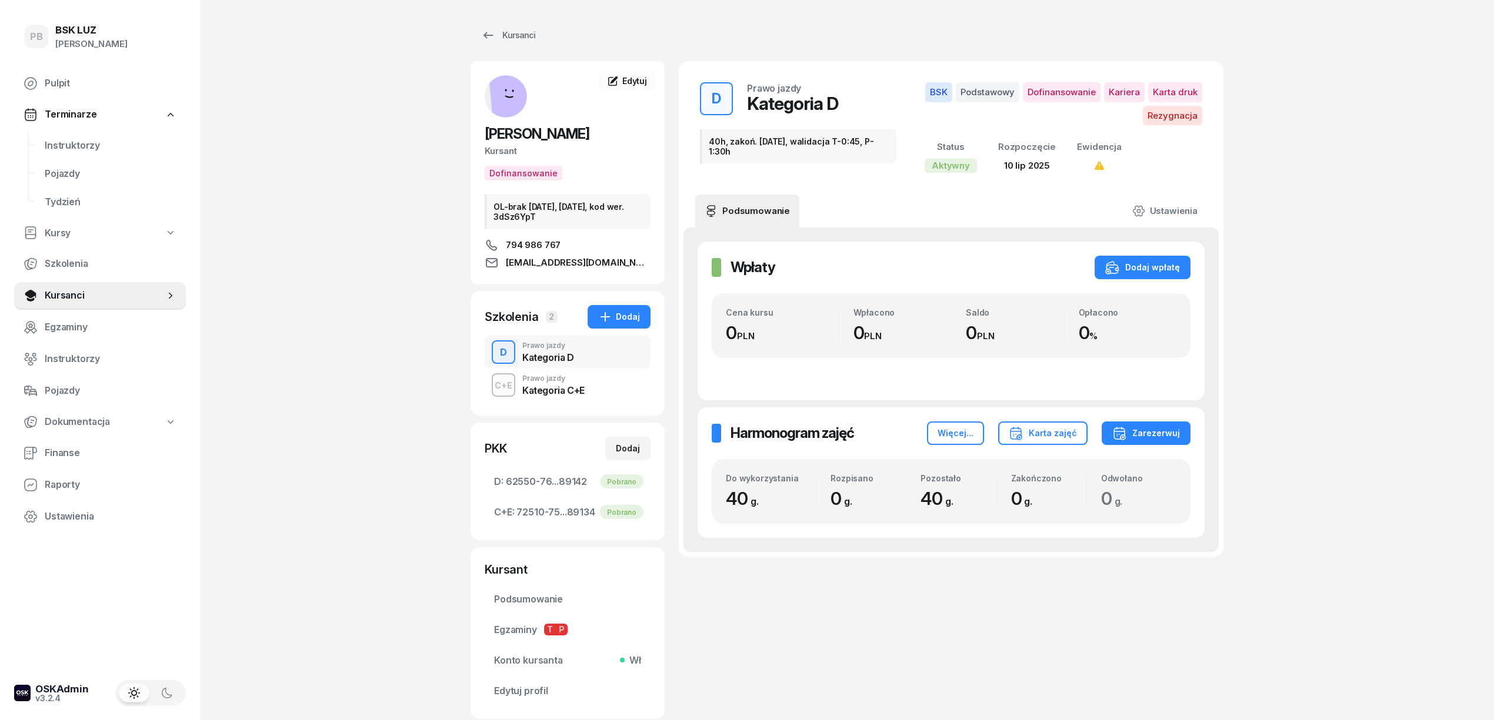
click at [622, 349] on div "D Prawo jazdy Kategoria D" at bounding box center [568, 352] width 166 height 33
click at [608, 400] on div "C+E Prawo jazdy Kategoria C+E" at bounding box center [568, 385] width 166 height 33
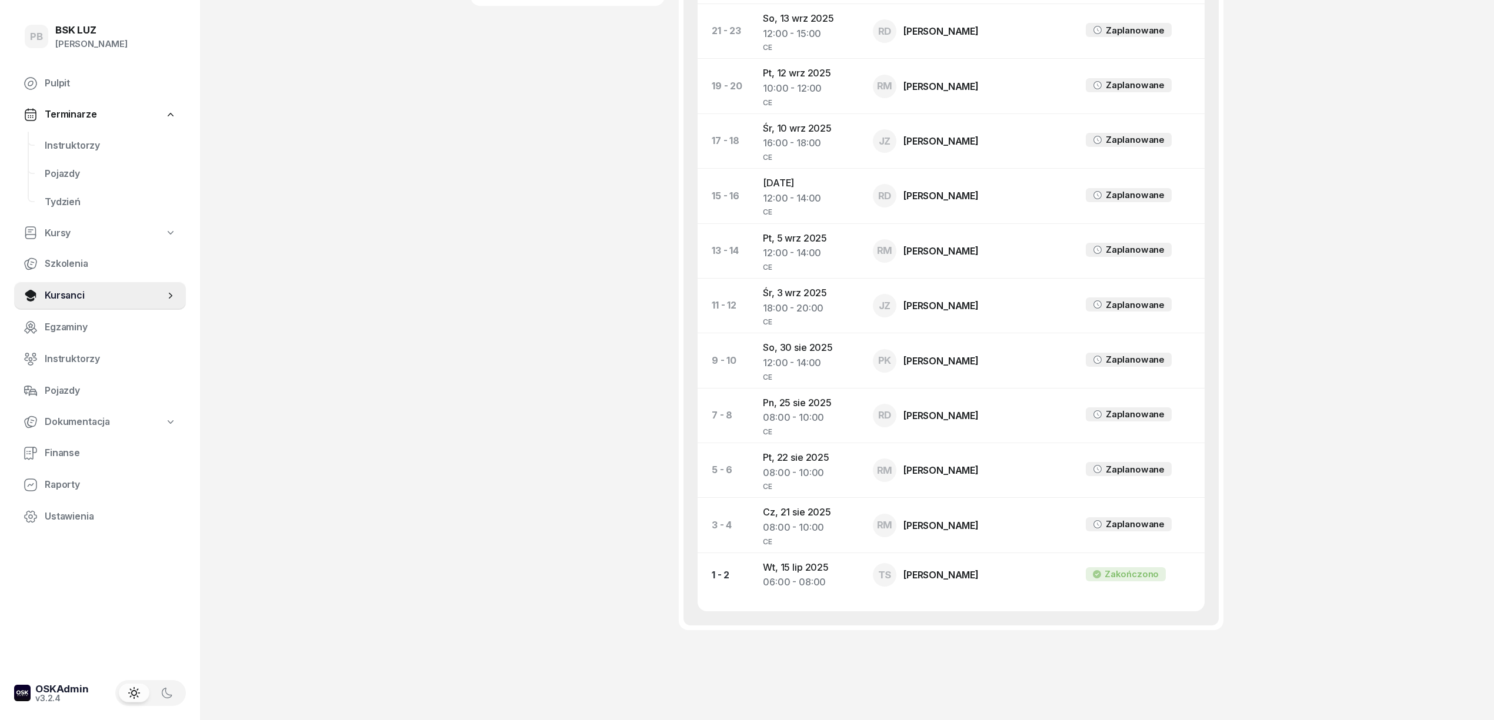
scroll to position [718, 0]
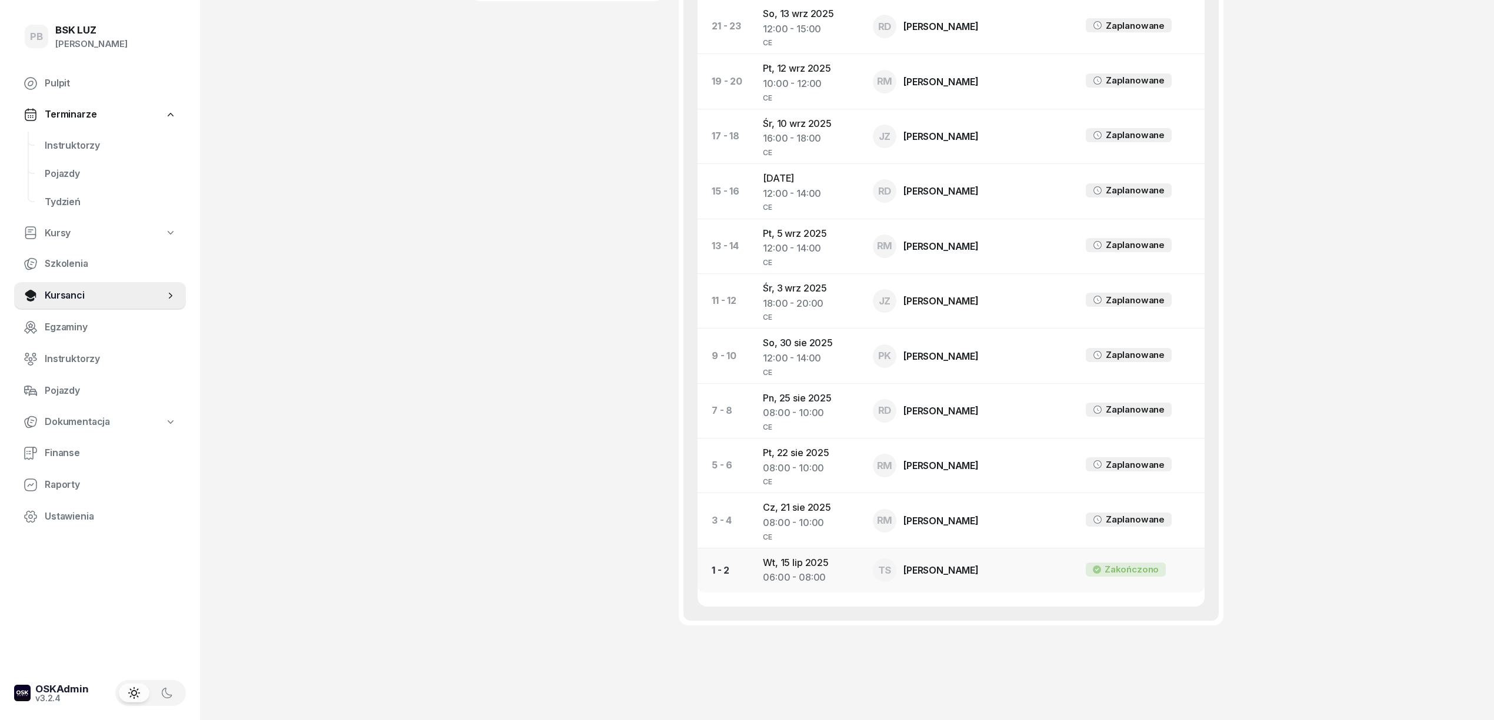
click at [822, 570] on div "06:00 - 08:00" at bounding box center [808, 577] width 91 height 15
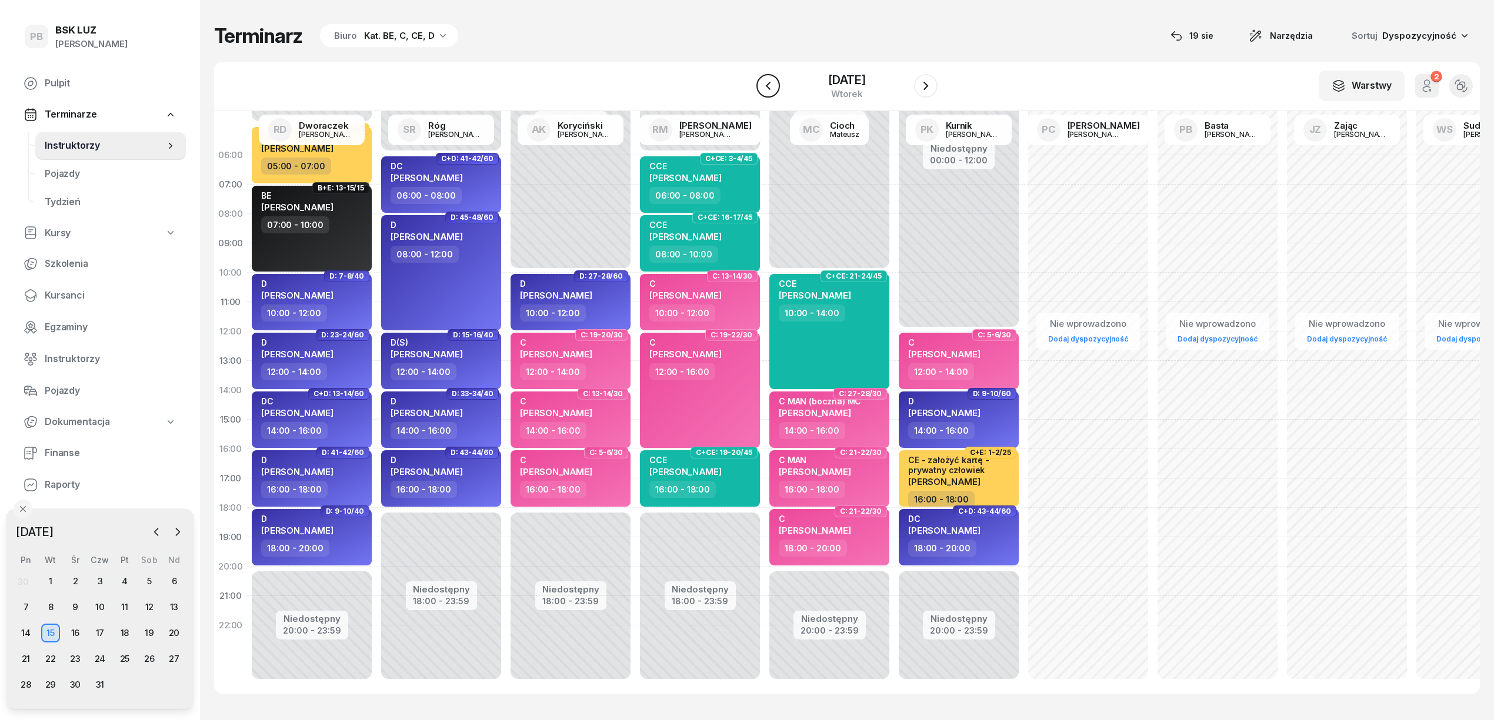
click at [767, 88] on icon "button" at bounding box center [768, 86] width 5 height 8
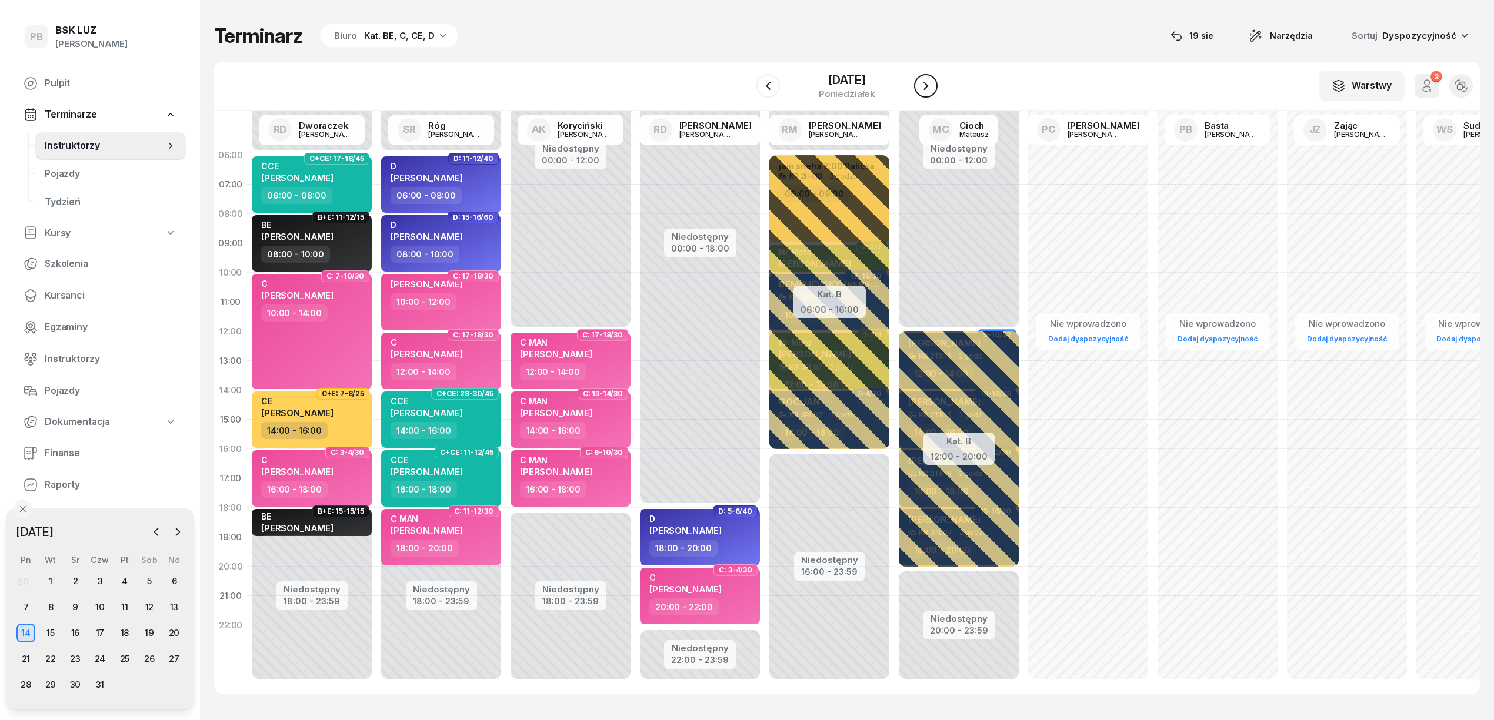
click at [930, 81] on icon "button" at bounding box center [926, 86] width 14 height 14
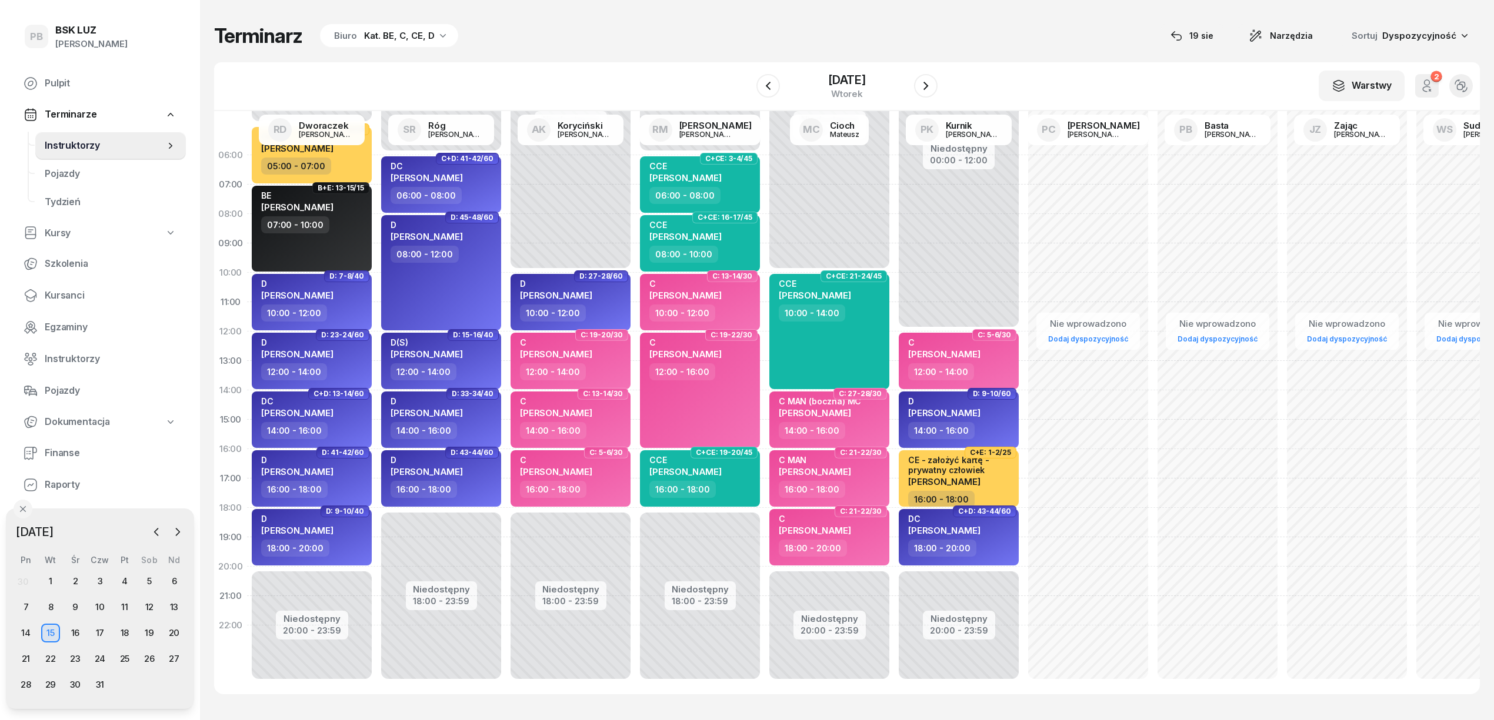
click at [413, 29] on div "Kat. BE, C, CE, D" at bounding box center [399, 36] width 71 height 14
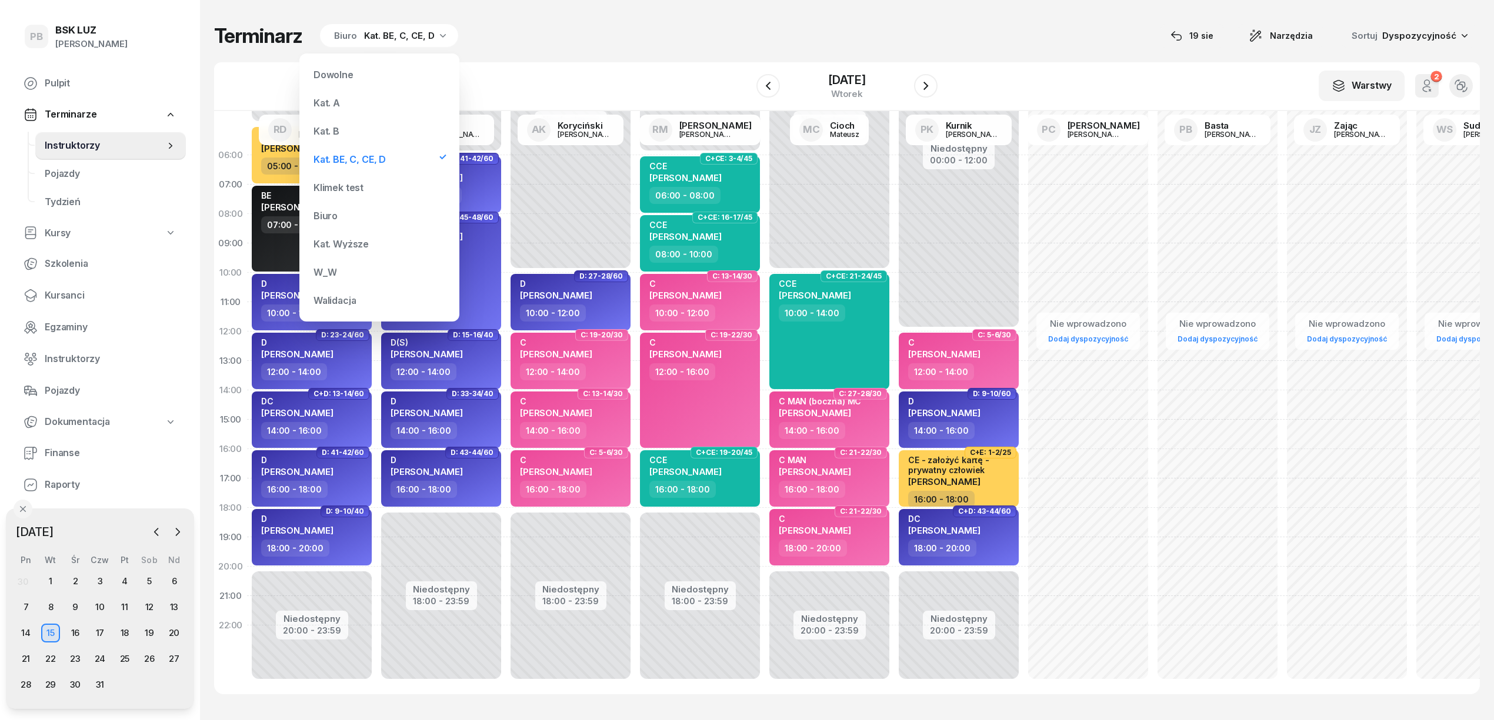
click at [360, 213] on div "Biuro" at bounding box center [379, 216] width 141 height 24
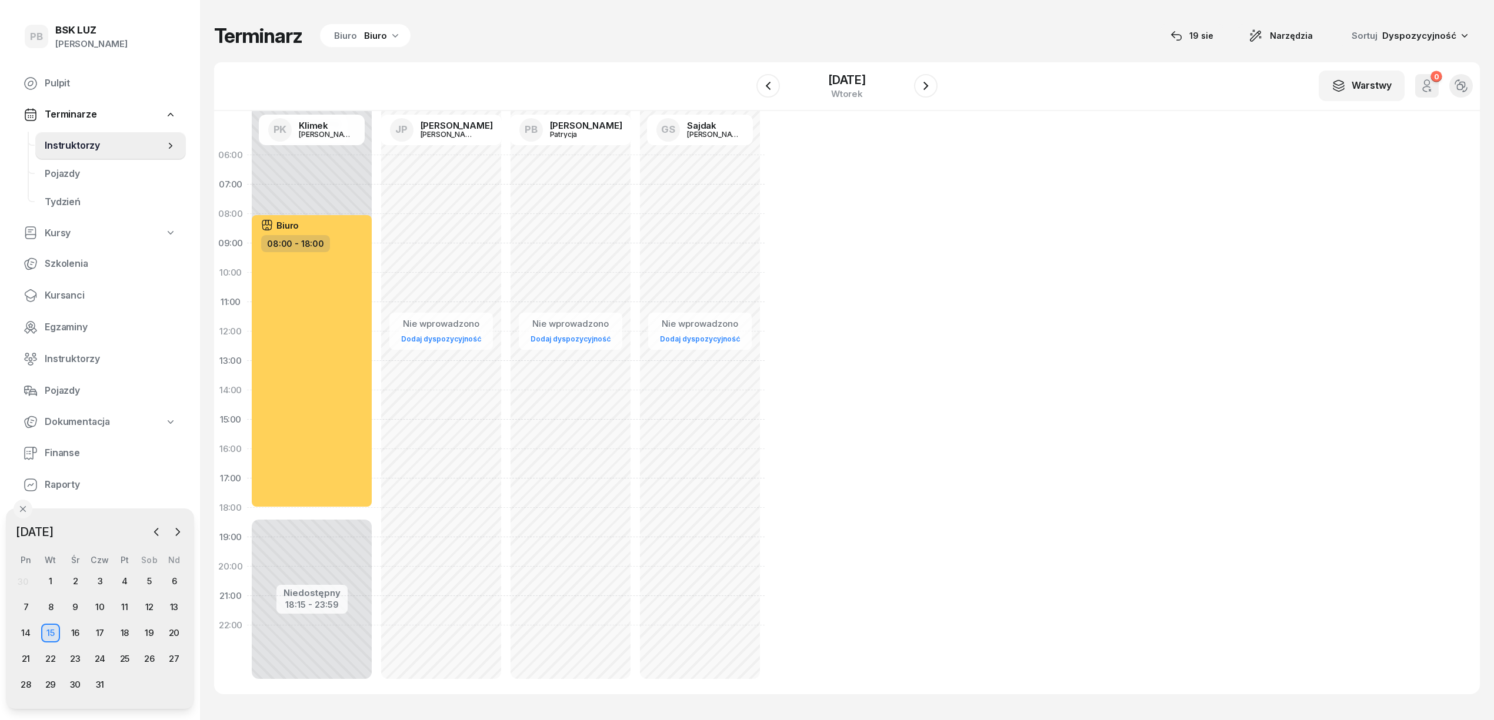
click at [365, 32] on div "Biuro" at bounding box center [375, 36] width 23 height 14
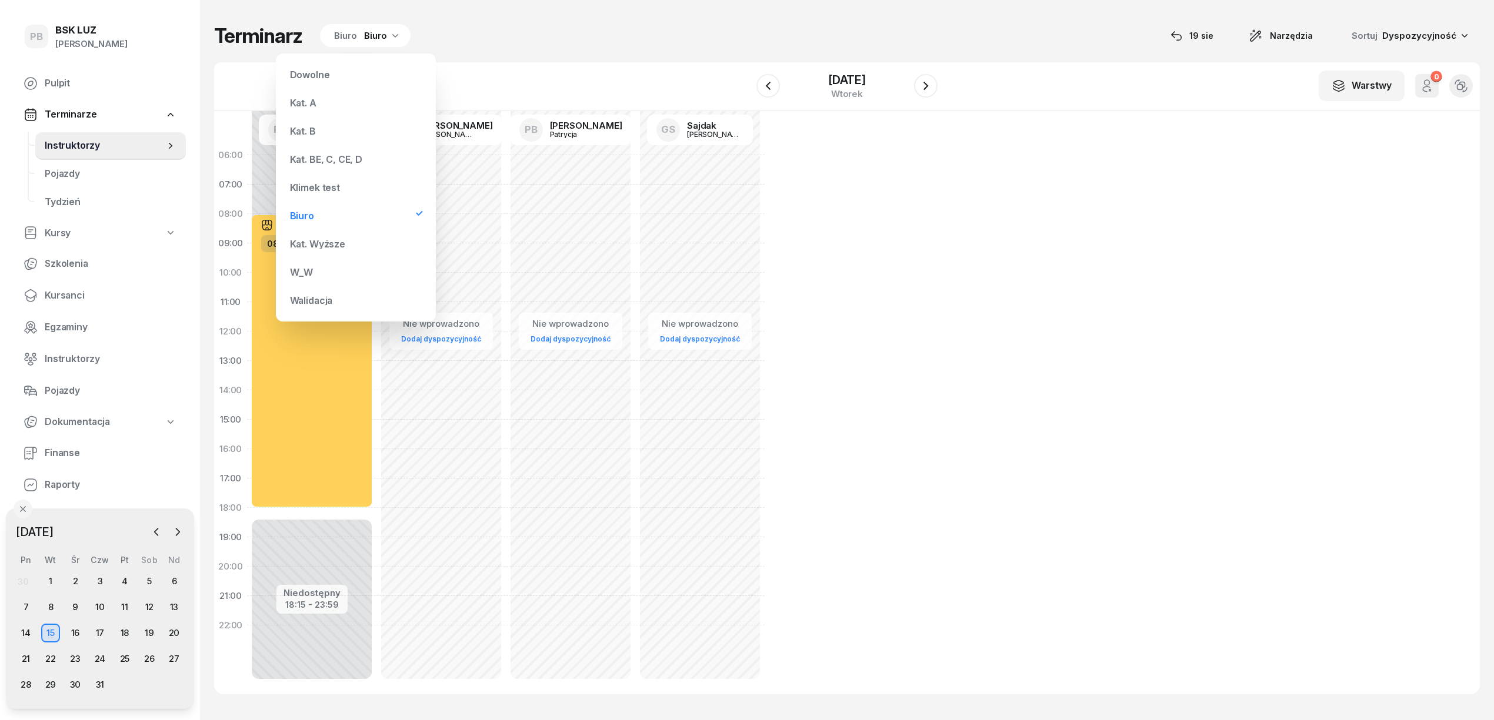
click at [333, 299] on div "Walidacja" at bounding box center [355, 301] width 141 height 24
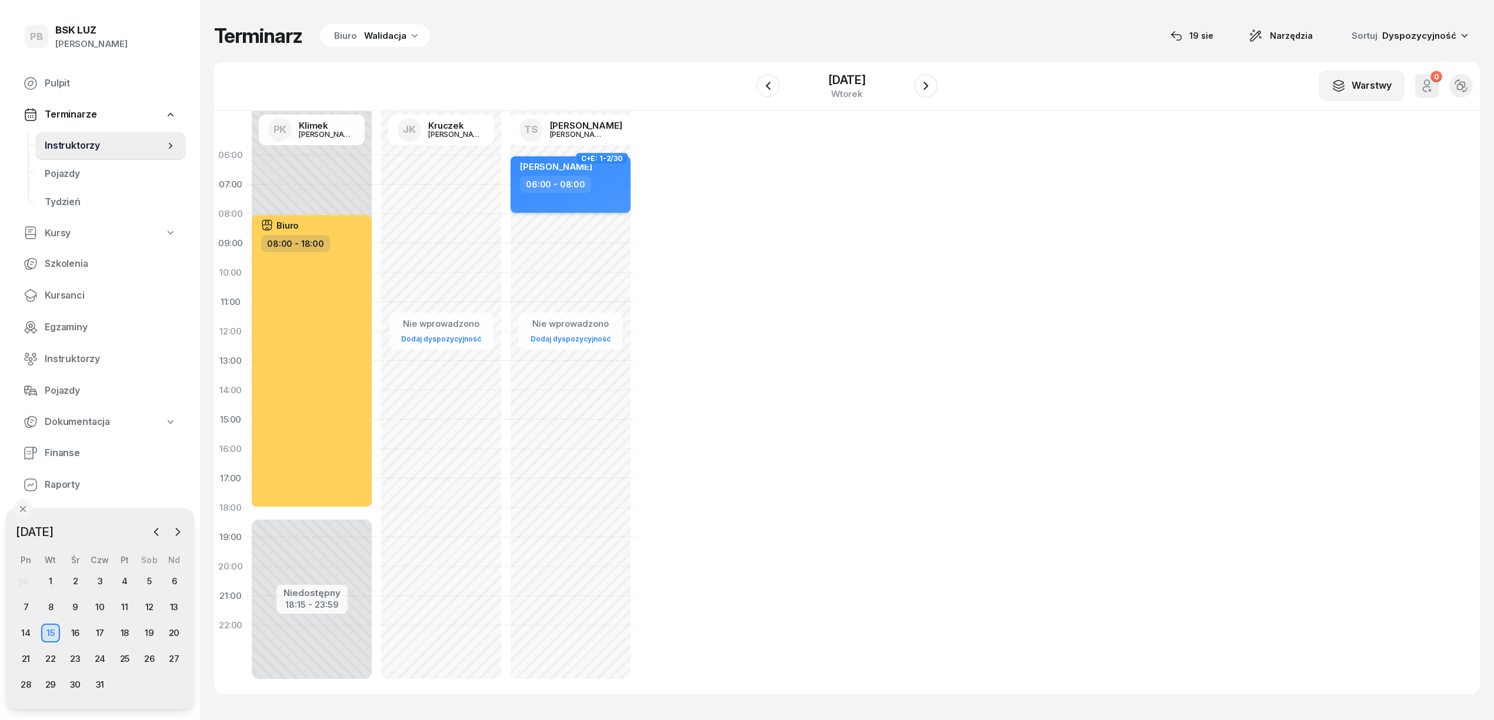
click at [617, 187] on div "06:00 - 08:00" at bounding box center [571, 184] width 103 height 17
select select "06"
select select "08"
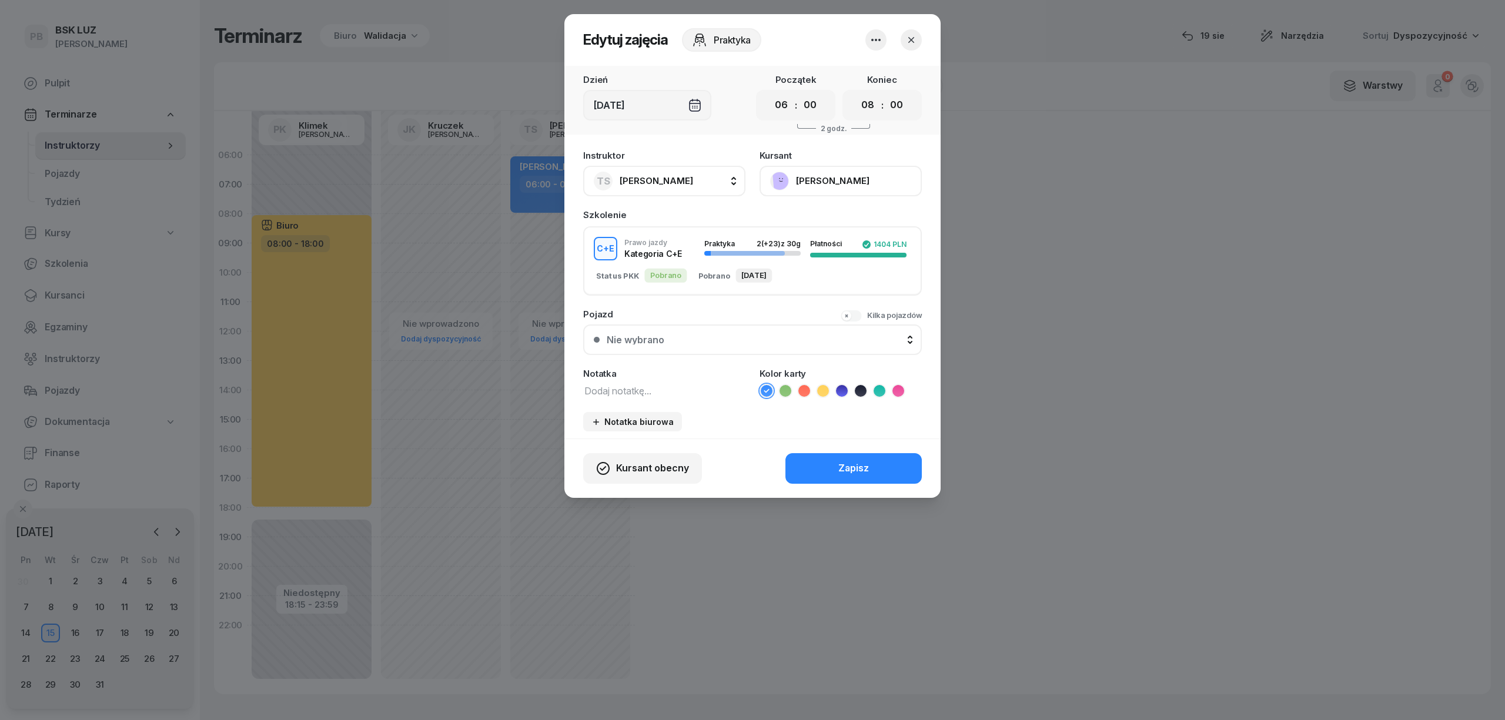
click at [607, 389] on textarea at bounding box center [664, 390] width 162 height 15
type textarea "f"
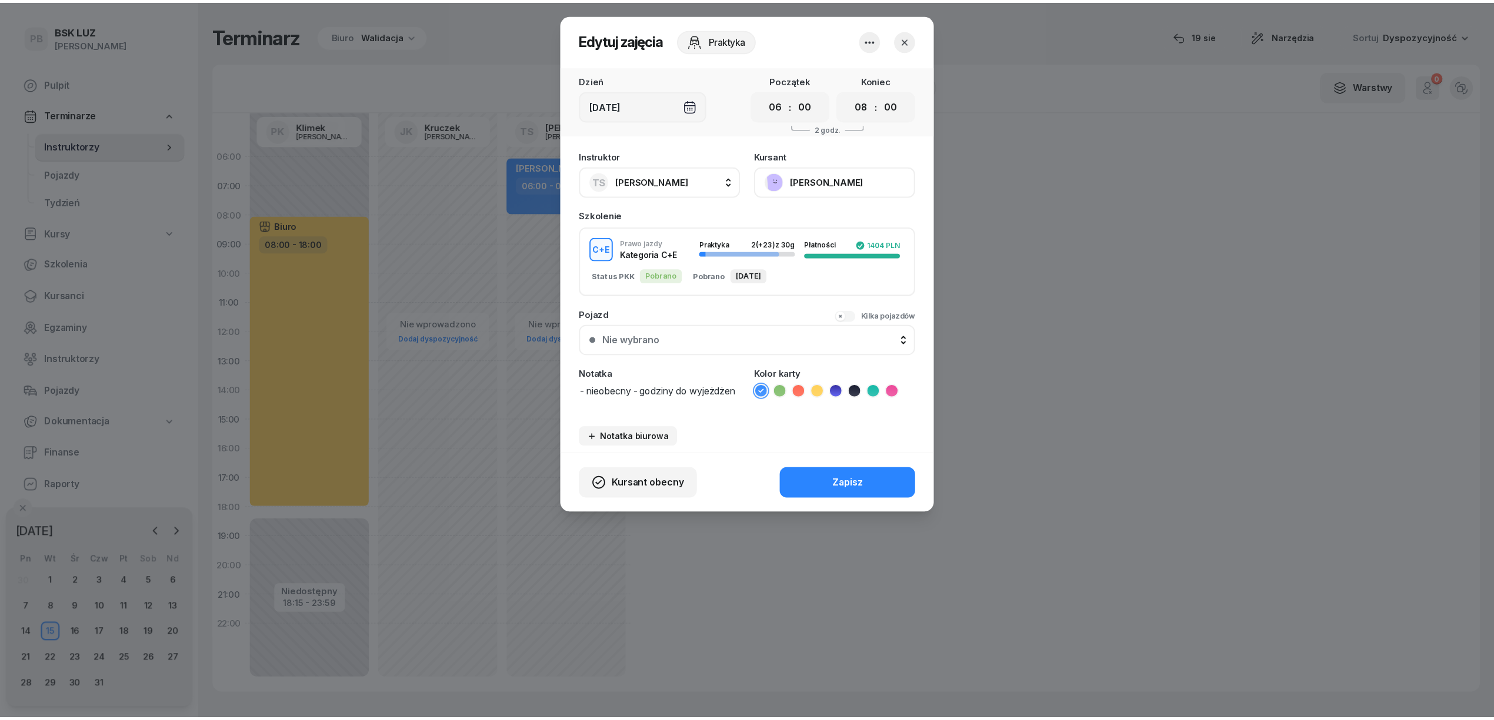
scroll to position [1, 0]
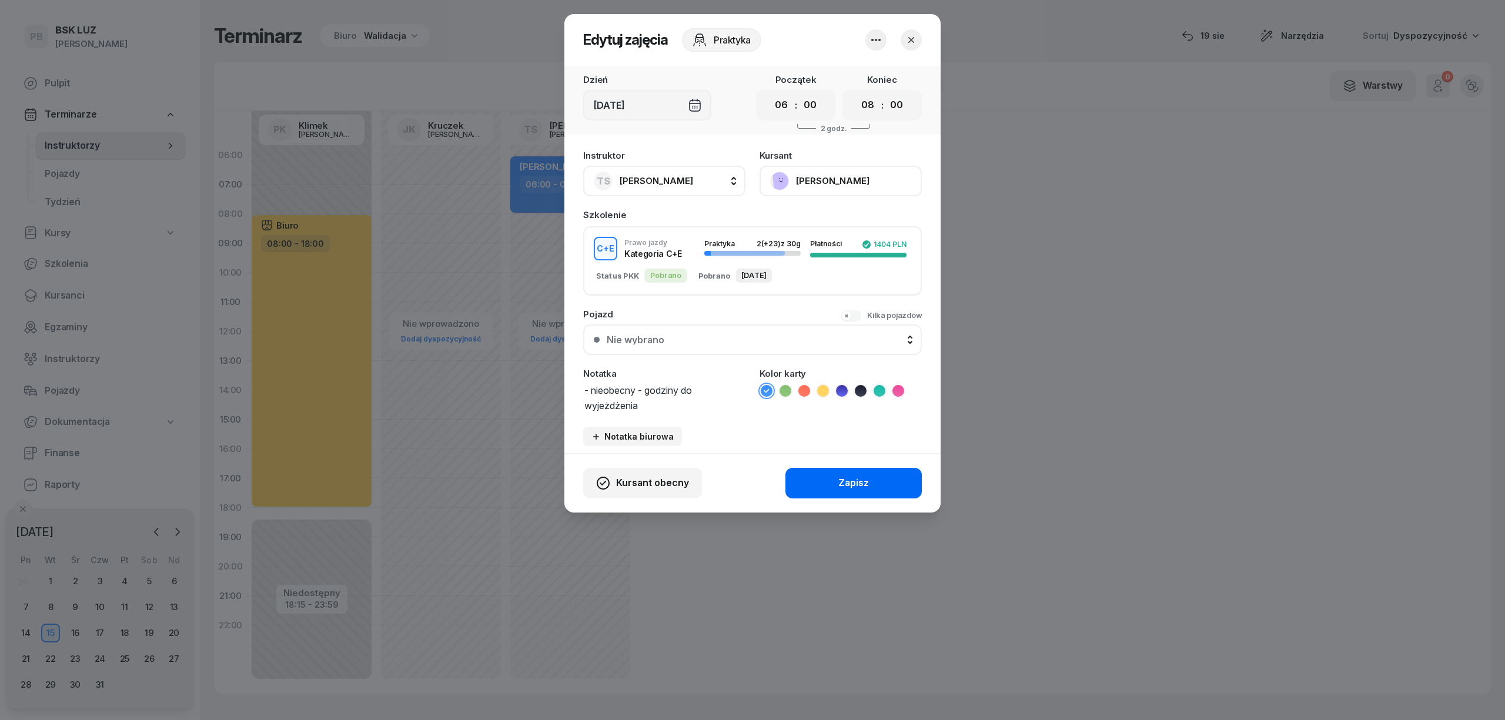
type textarea "- nieobecny - godziny do wyjeżdżenia"
click at [829, 472] on button "Zapisz" at bounding box center [854, 483] width 136 height 31
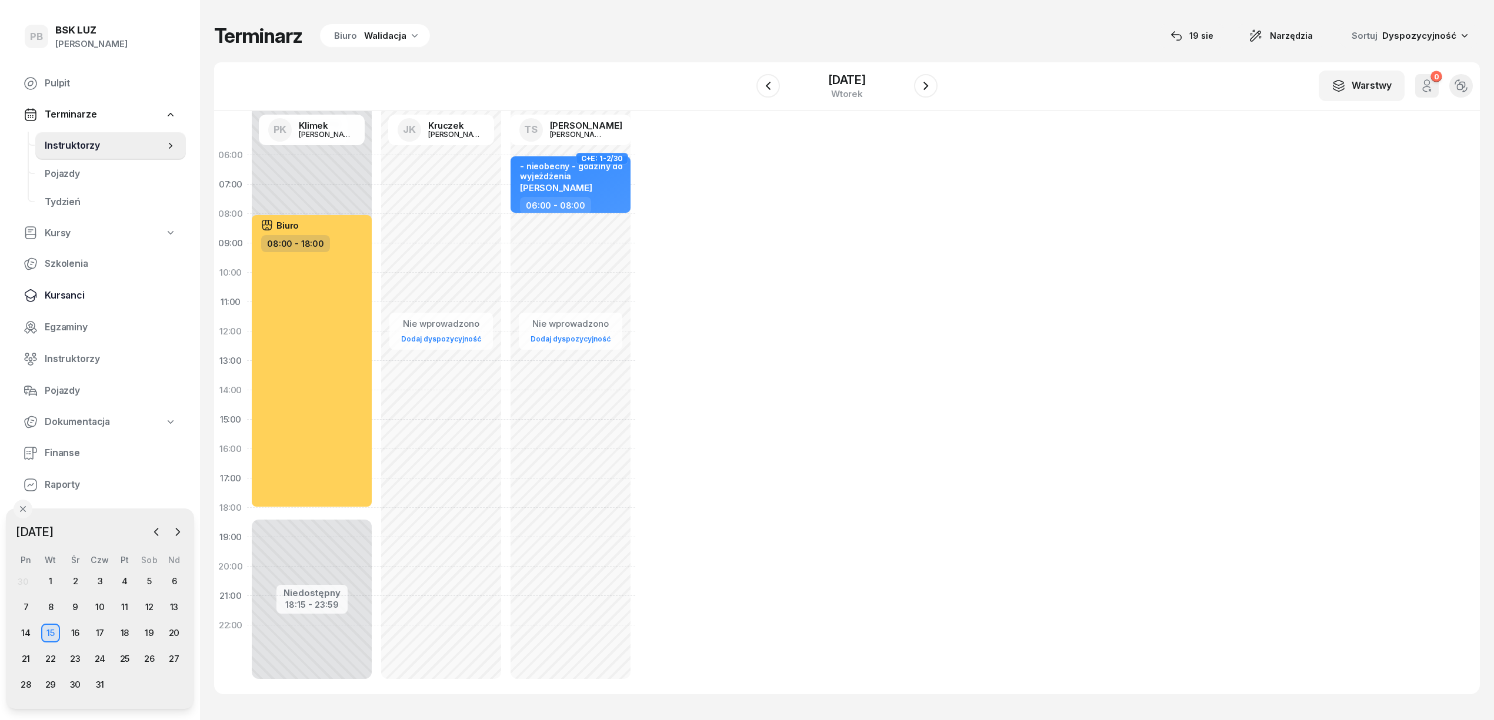
click at [53, 292] on span "Kursanci" at bounding box center [111, 295] width 132 height 15
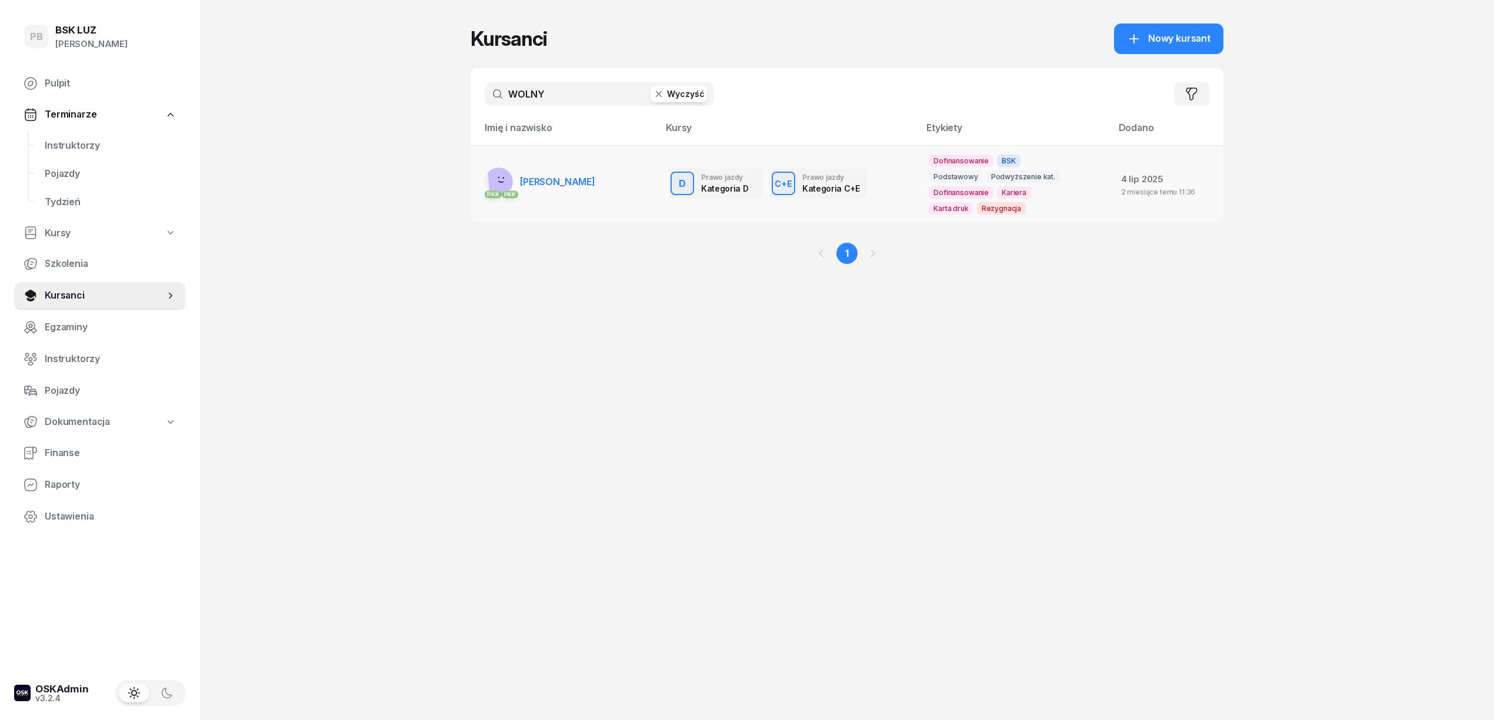
click at [559, 182] on span "[PERSON_NAME]" at bounding box center [557, 182] width 75 height 12
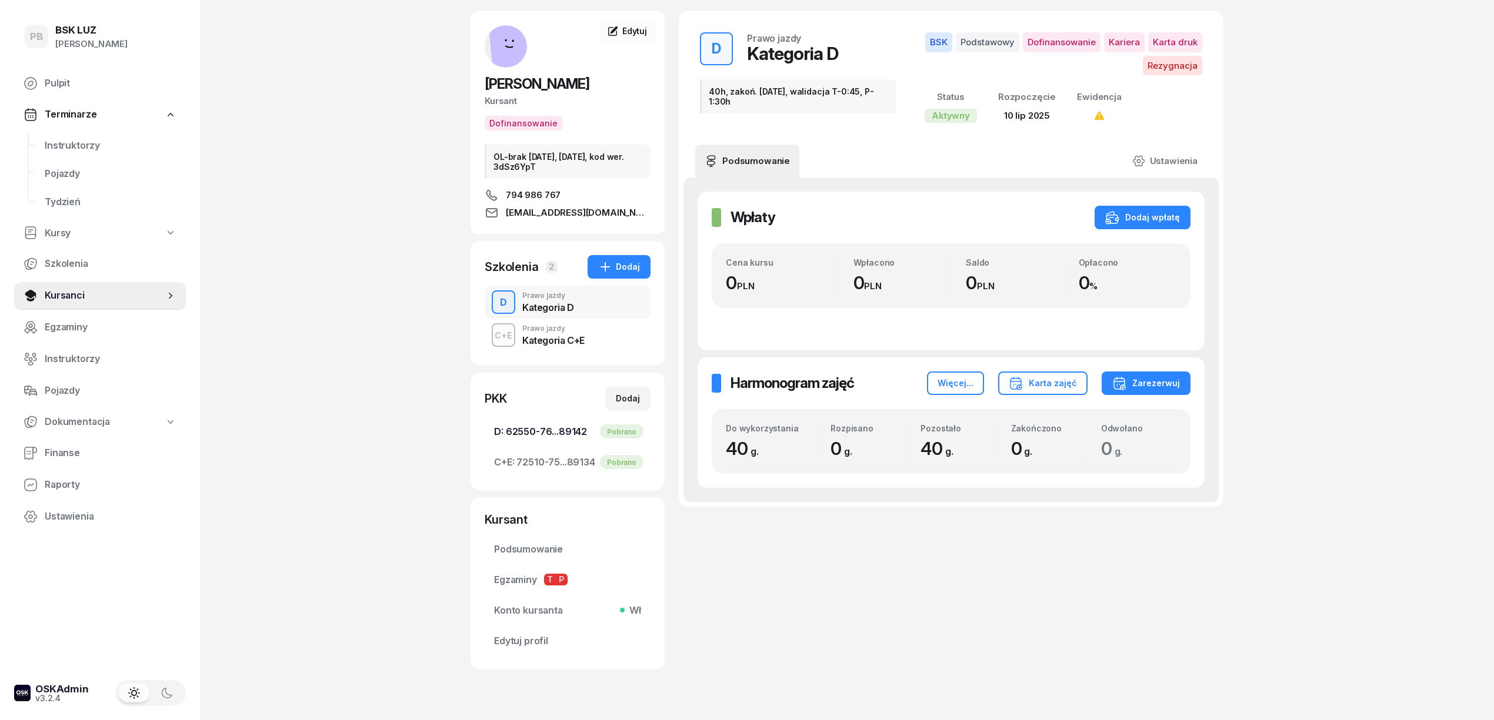
scroll to position [78, 0]
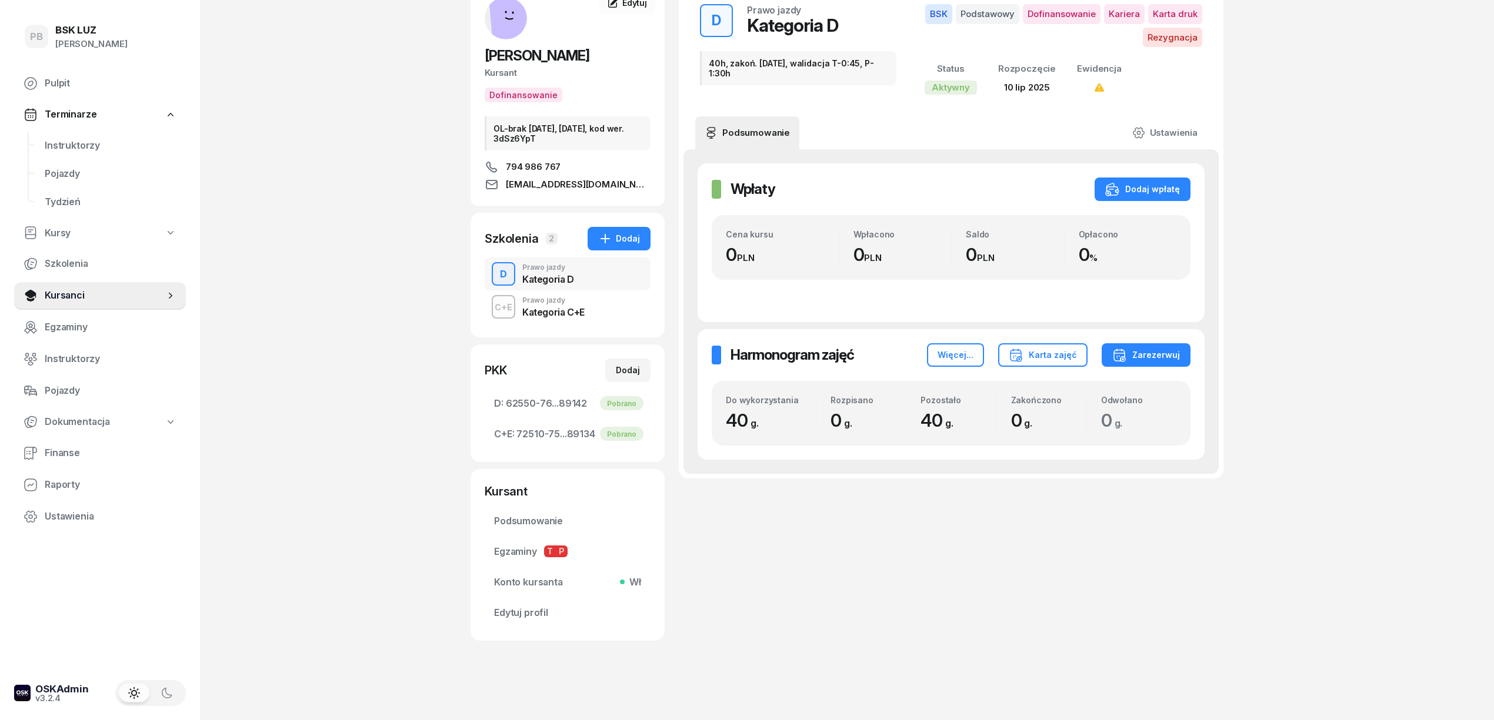
click at [588, 320] on div "C+E Prawo jazdy Kategoria C+E" at bounding box center [568, 306] width 166 height 33
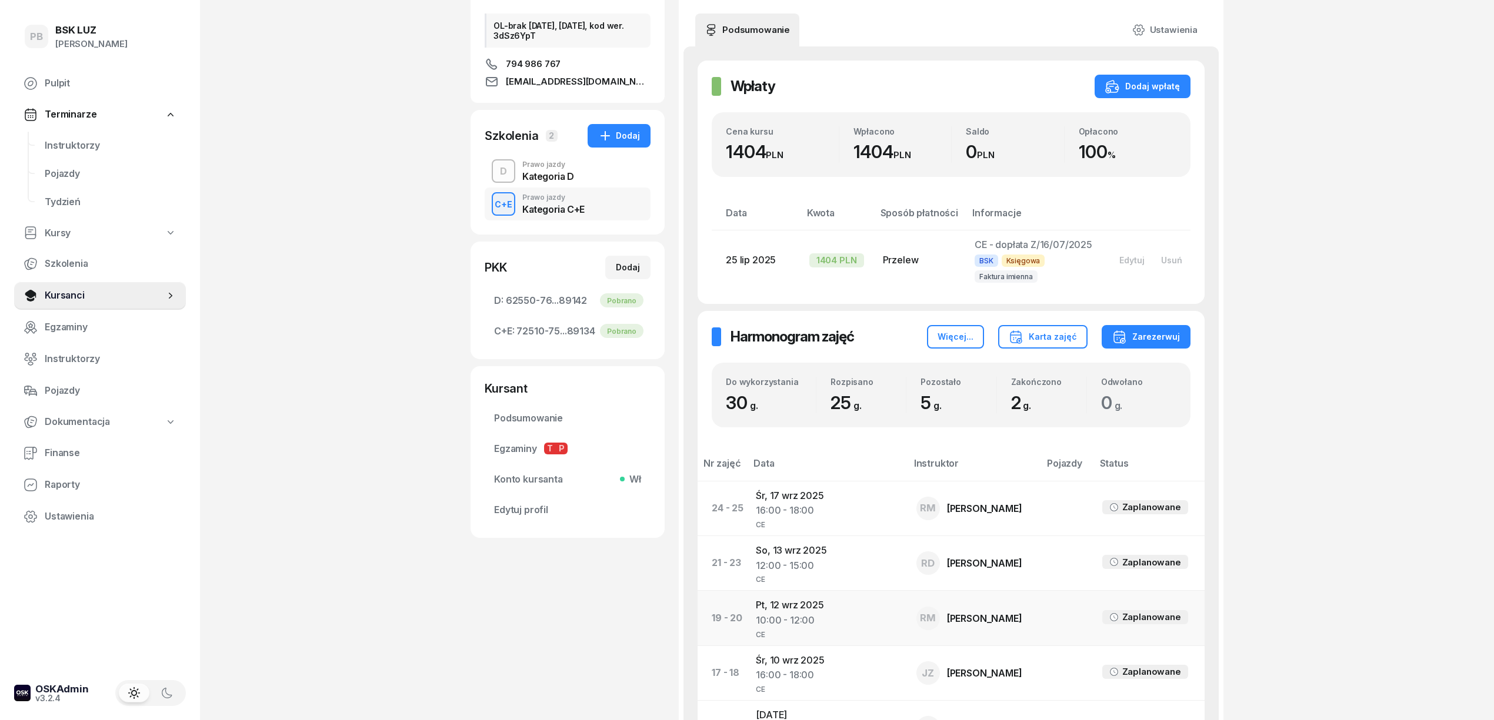
scroll to position [313, 0]
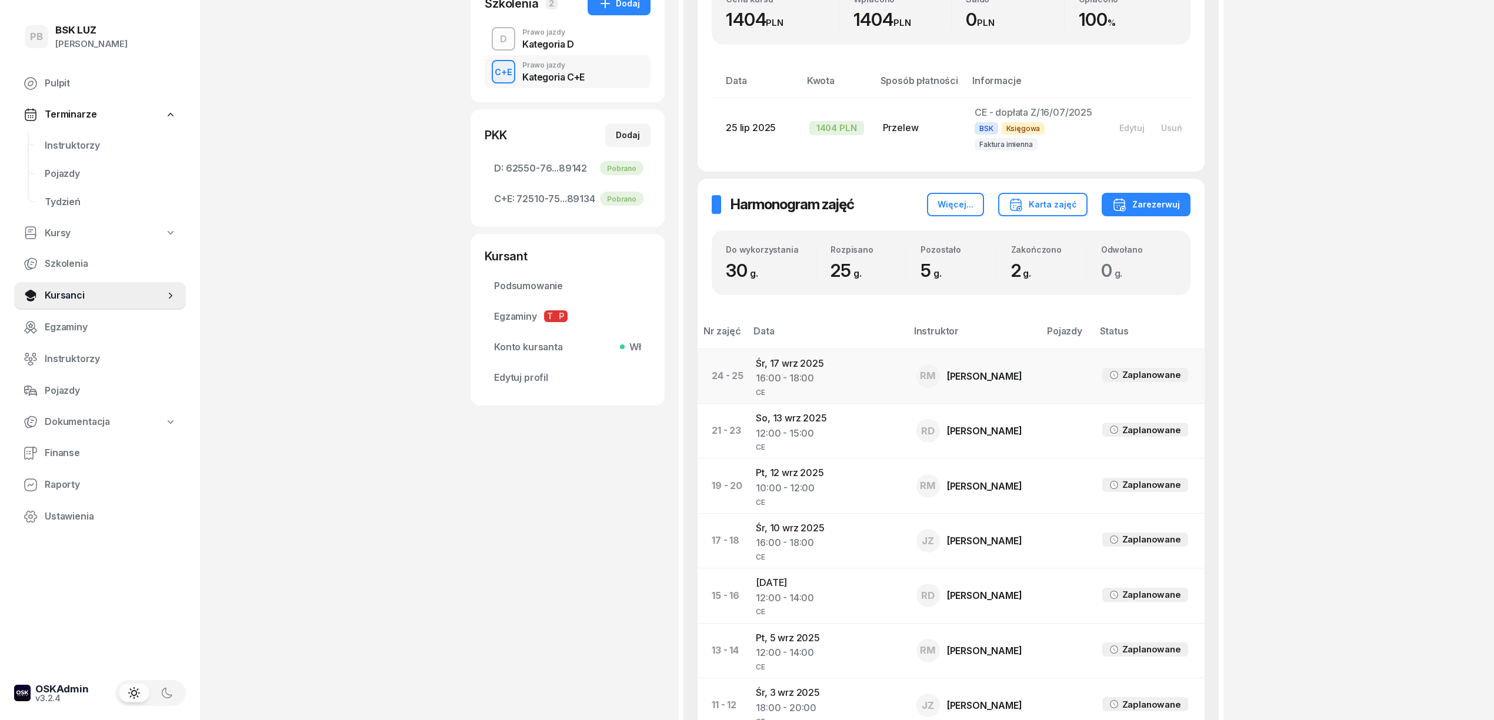
click at [806, 349] on td "Śr, 17 wrz 2025 16:00 - 18:00 CE" at bounding box center [826, 376] width 161 height 55
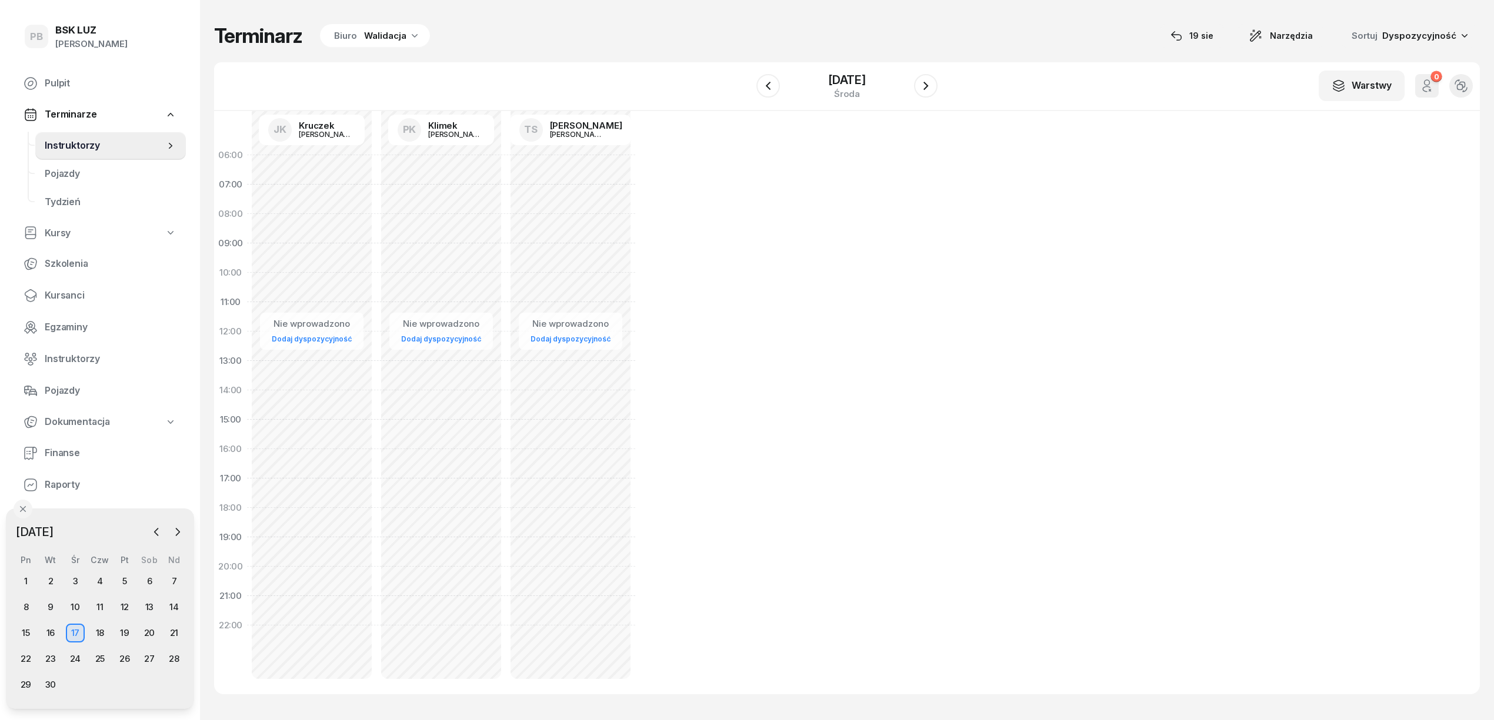
click at [410, 42] on div "Biuro Walidacja" at bounding box center [375, 36] width 110 height 24
click at [339, 241] on div "Kat. Wyższe" at bounding box center [326, 243] width 55 height 9
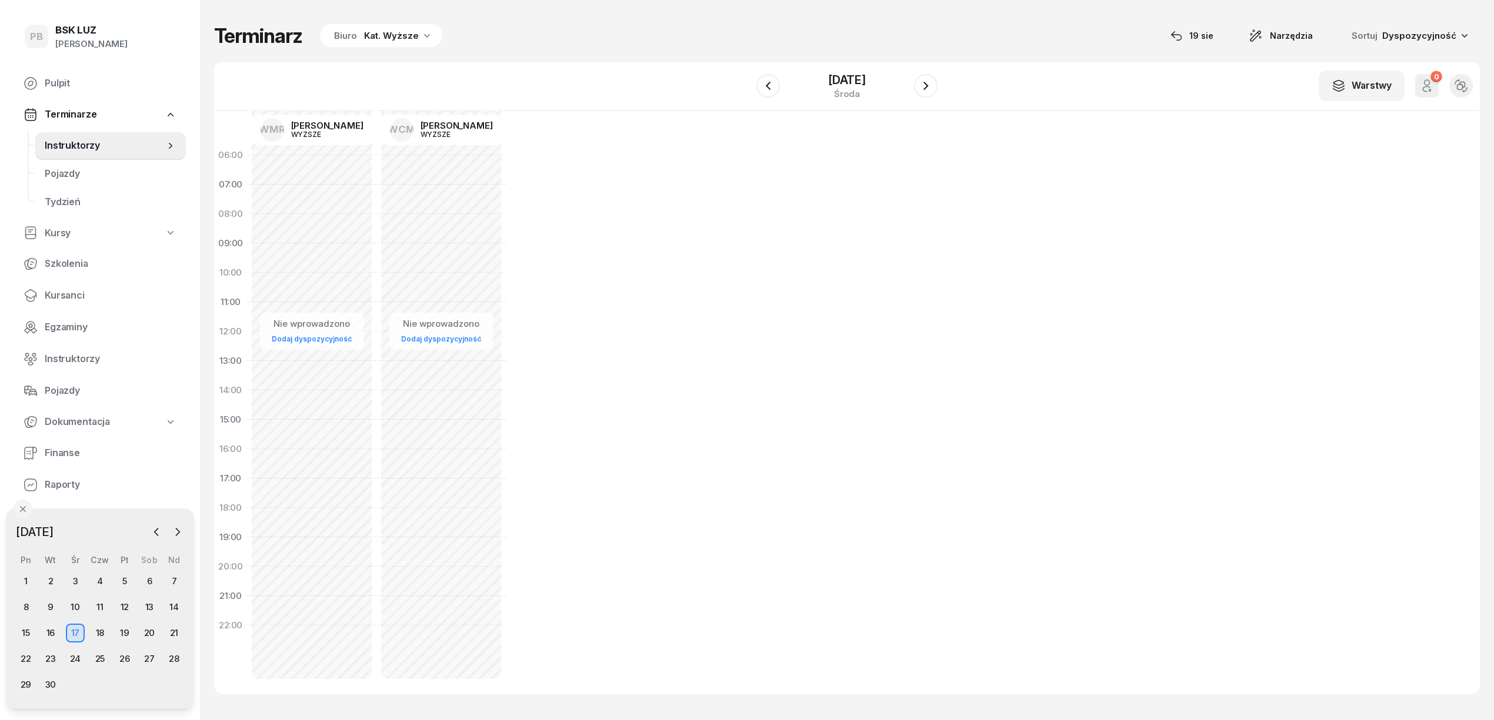
click at [393, 34] on div "Kat. Wyższe" at bounding box center [391, 36] width 55 height 14
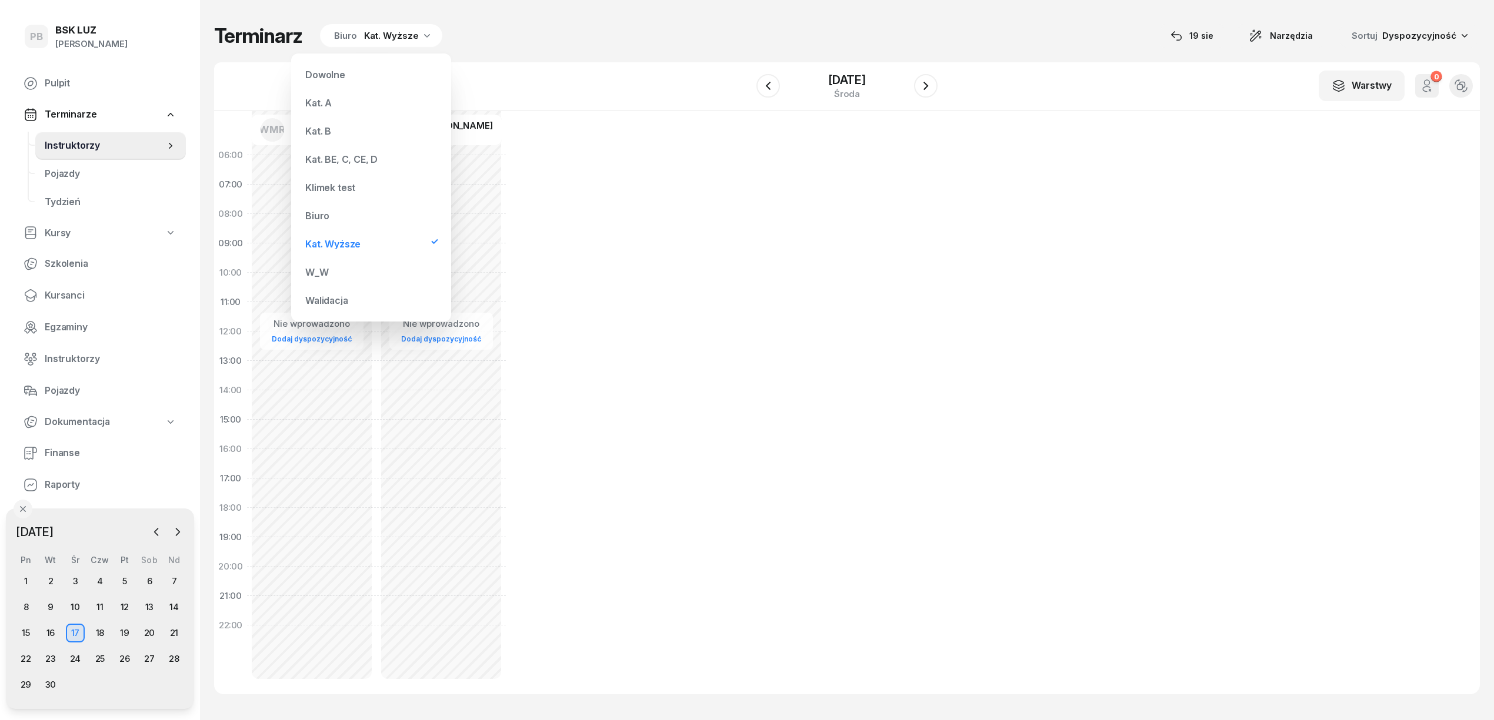
click at [387, 160] on div "Kat. BE, C, CE, D" at bounding box center [370, 160] width 141 height 24
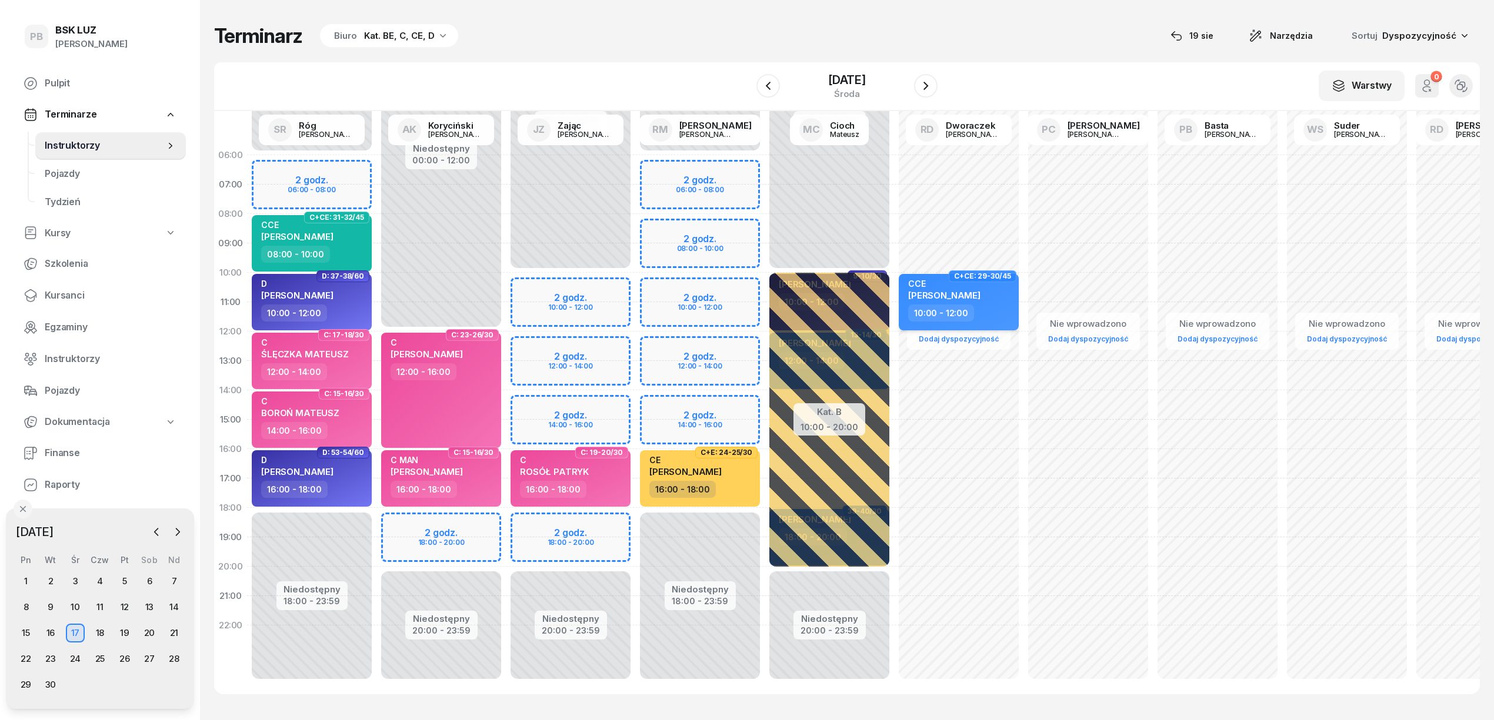
click at [999, 298] on div "CCE NOWAK GRZEGORZ" at bounding box center [959, 292] width 103 height 26
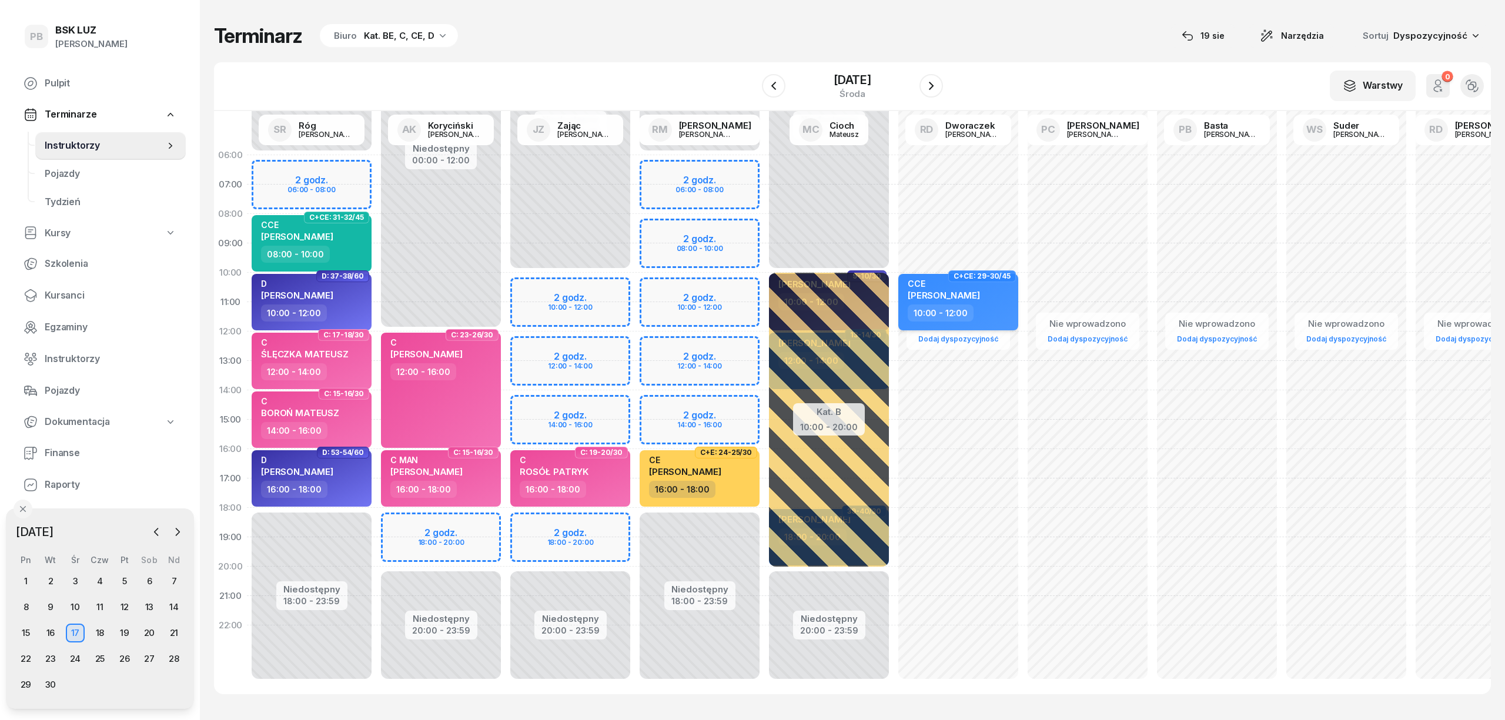
select select "10"
select select "12"
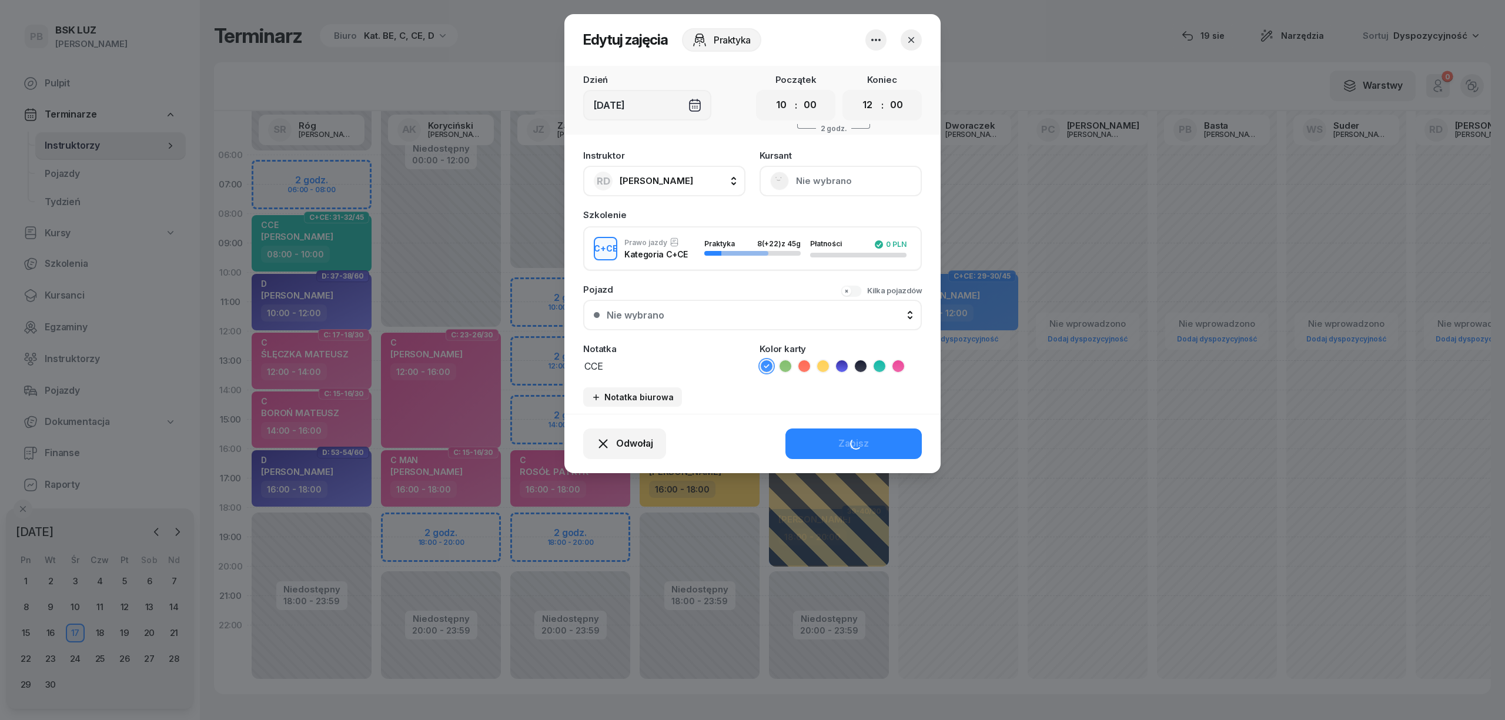
click at [880, 184] on button "Nie wybrano" at bounding box center [841, 181] width 162 height 31
click at [678, 184] on span "[PERSON_NAME]" at bounding box center [657, 180] width 74 height 11
type input "mark"
click at [704, 254] on div "RM Markowicz Robert" at bounding box center [670, 259] width 140 height 19
click at [816, 445] on button "Zapisz" at bounding box center [854, 444] width 136 height 31
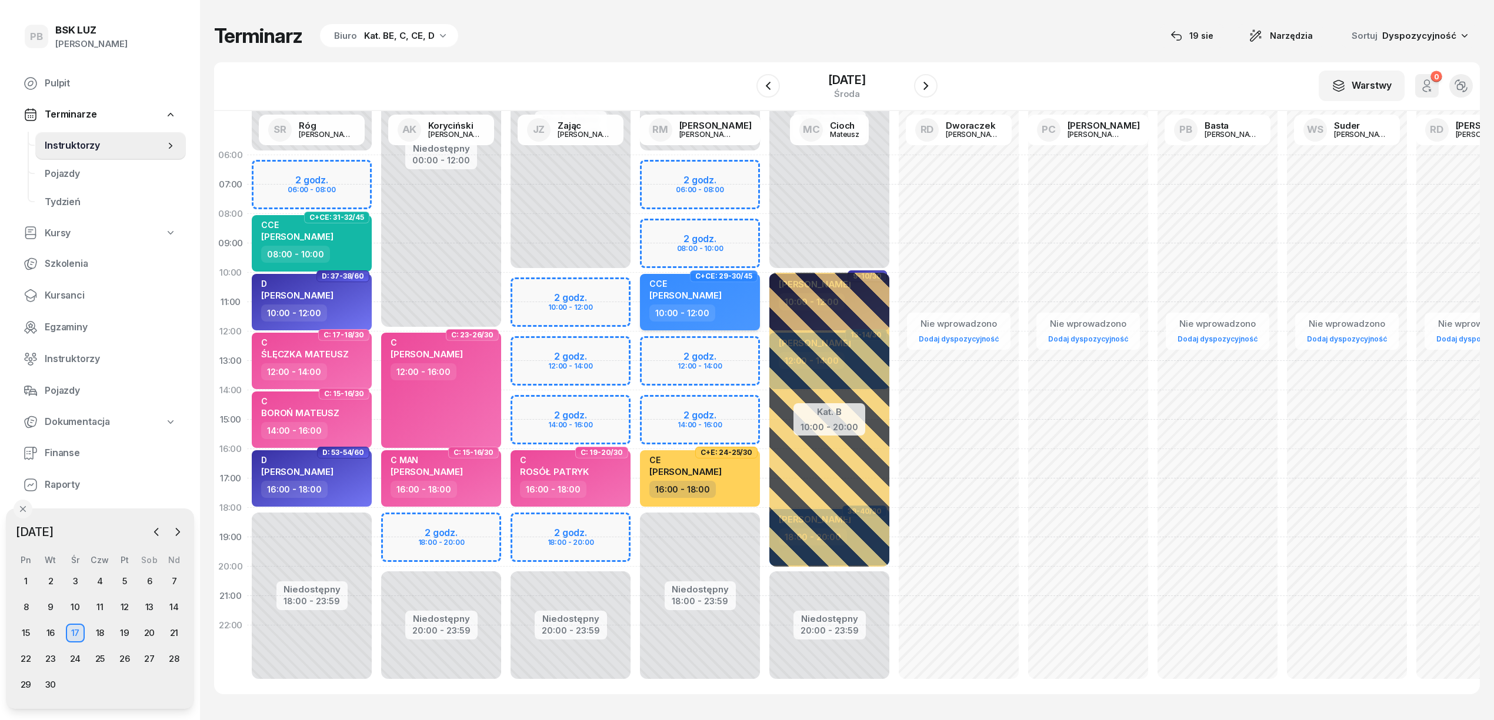
click at [730, 313] on div "10:00 - 12:00" at bounding box center [700, 313] width 103 height 17
select select "10"
select select "12"
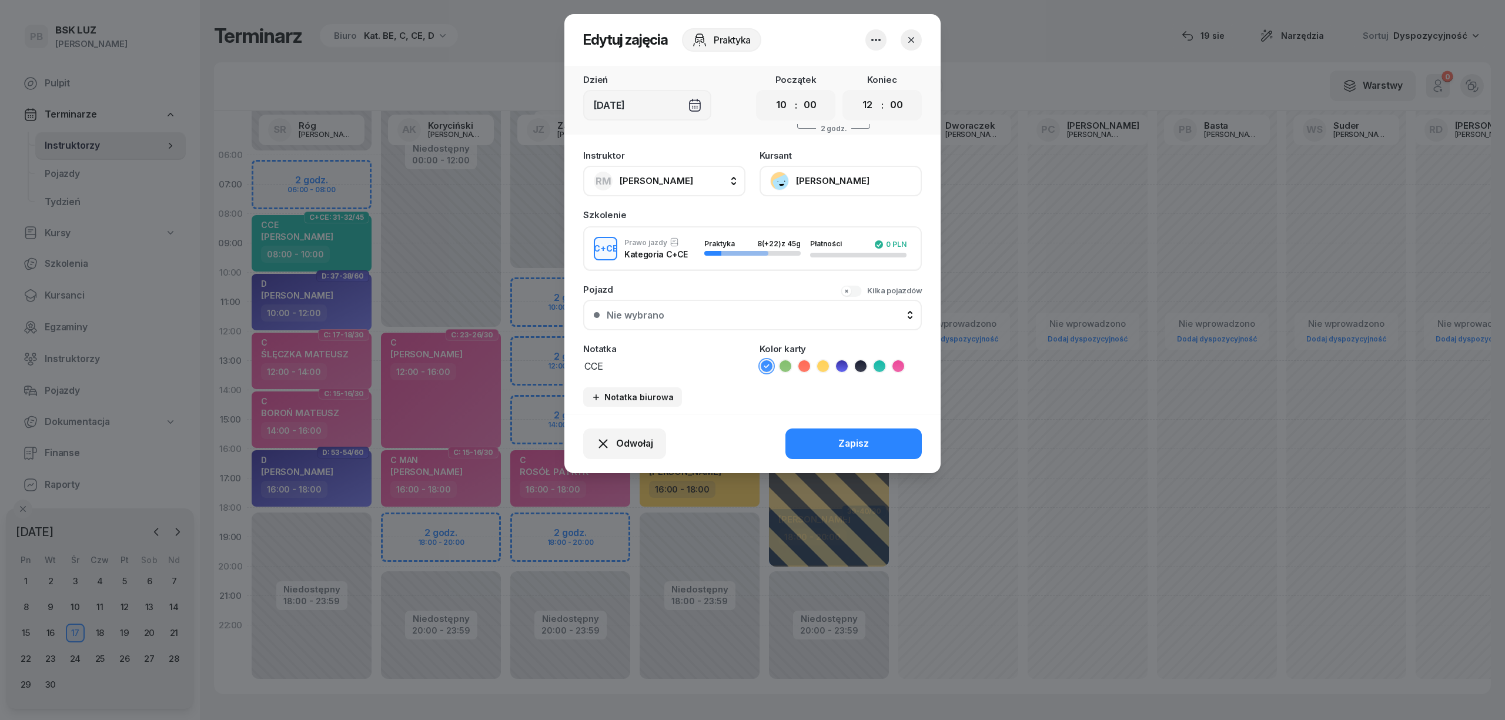
click at [882, 366] on icon at bounding box center [880, 366] width 12 height 12
click at [866, 440] on div "Zapisz" at bounding box center [854, 443] width 31 height 15
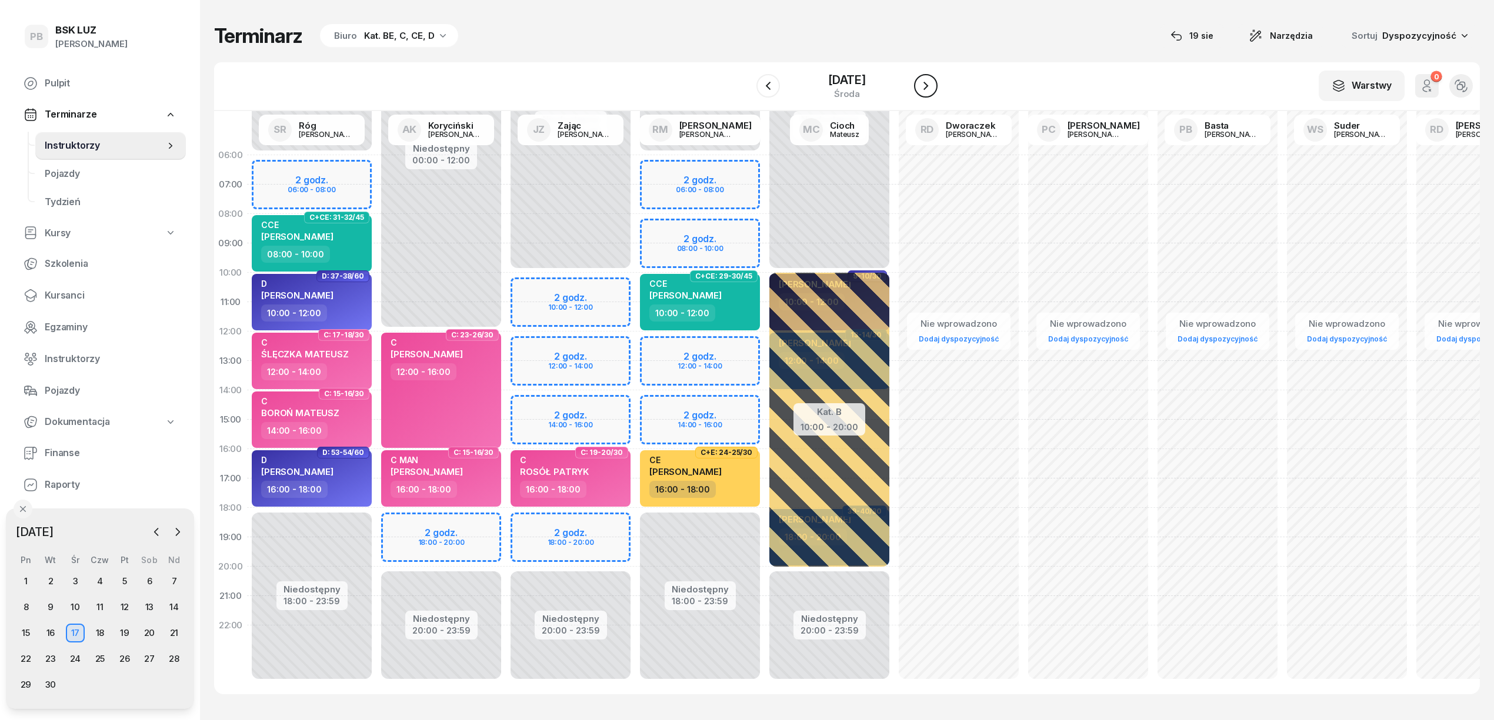
click at [926, 88] on icon "button" at bounding box center [925, 86] width 5 height 8
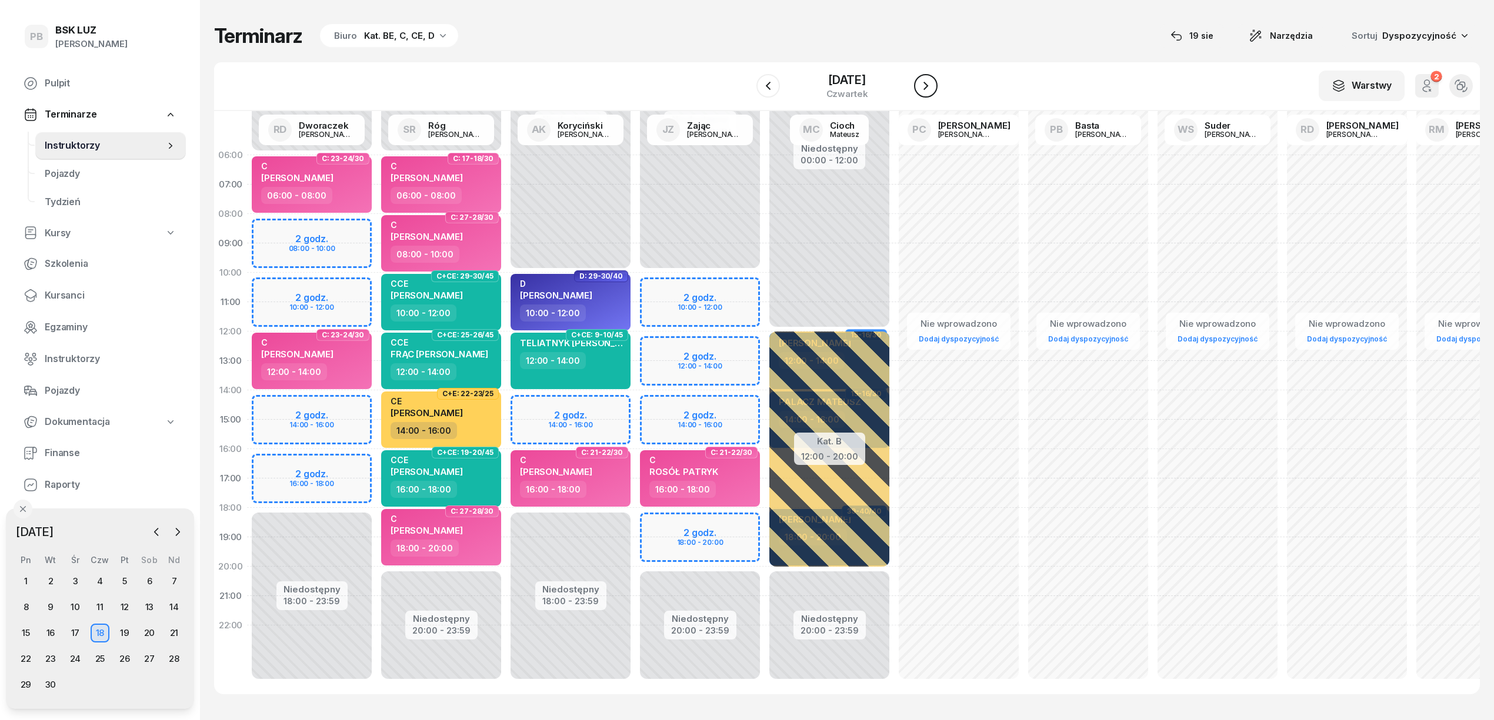
click at [926, 88] on icon "button" at bounding box center [925, 86] width 5 height 8
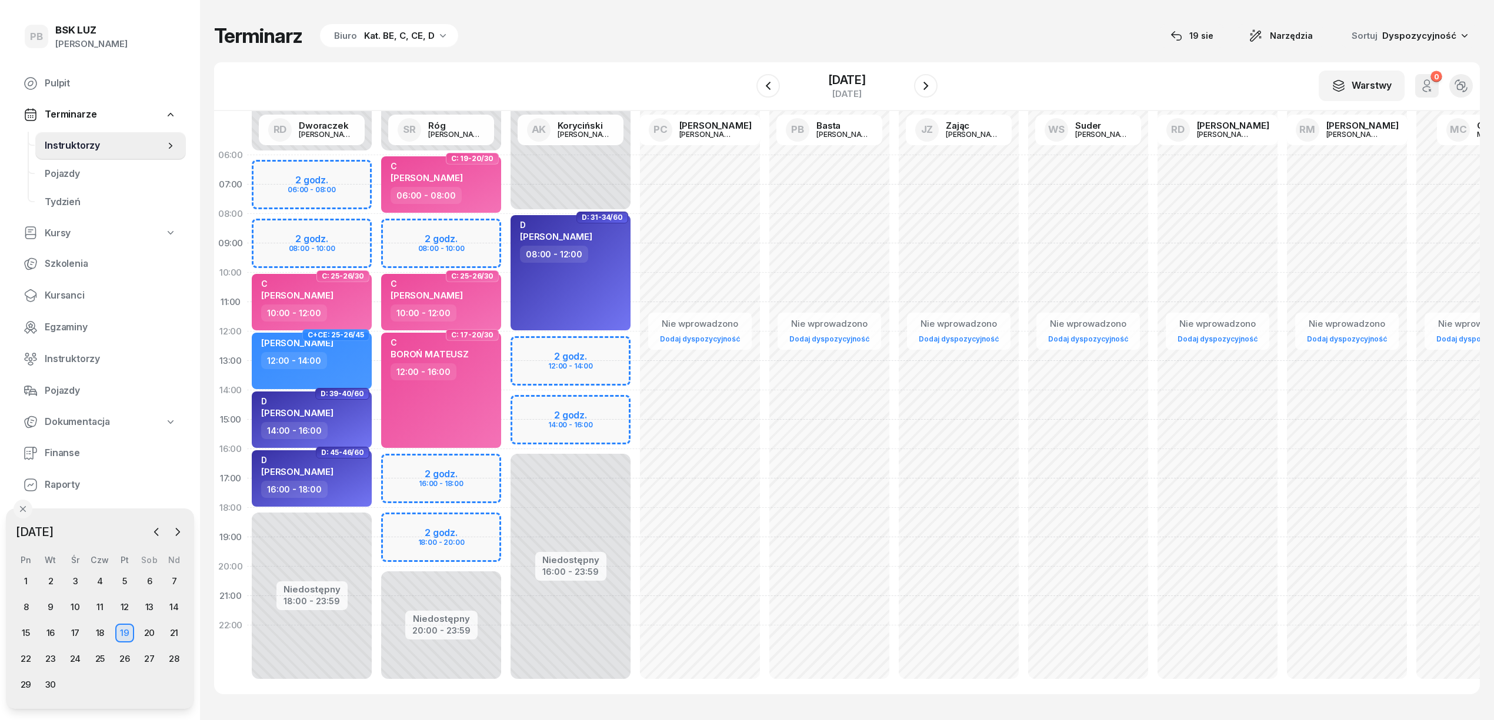
click at [506, 466] on div "Niedostępny 00:00 - 06:00 Niedostępny 20:00 - 23:59 2 godz. 08:00 - 10:00 2 god…" at bounding box center [570, 420] width 129 height 559
select select "16"
select select "18"
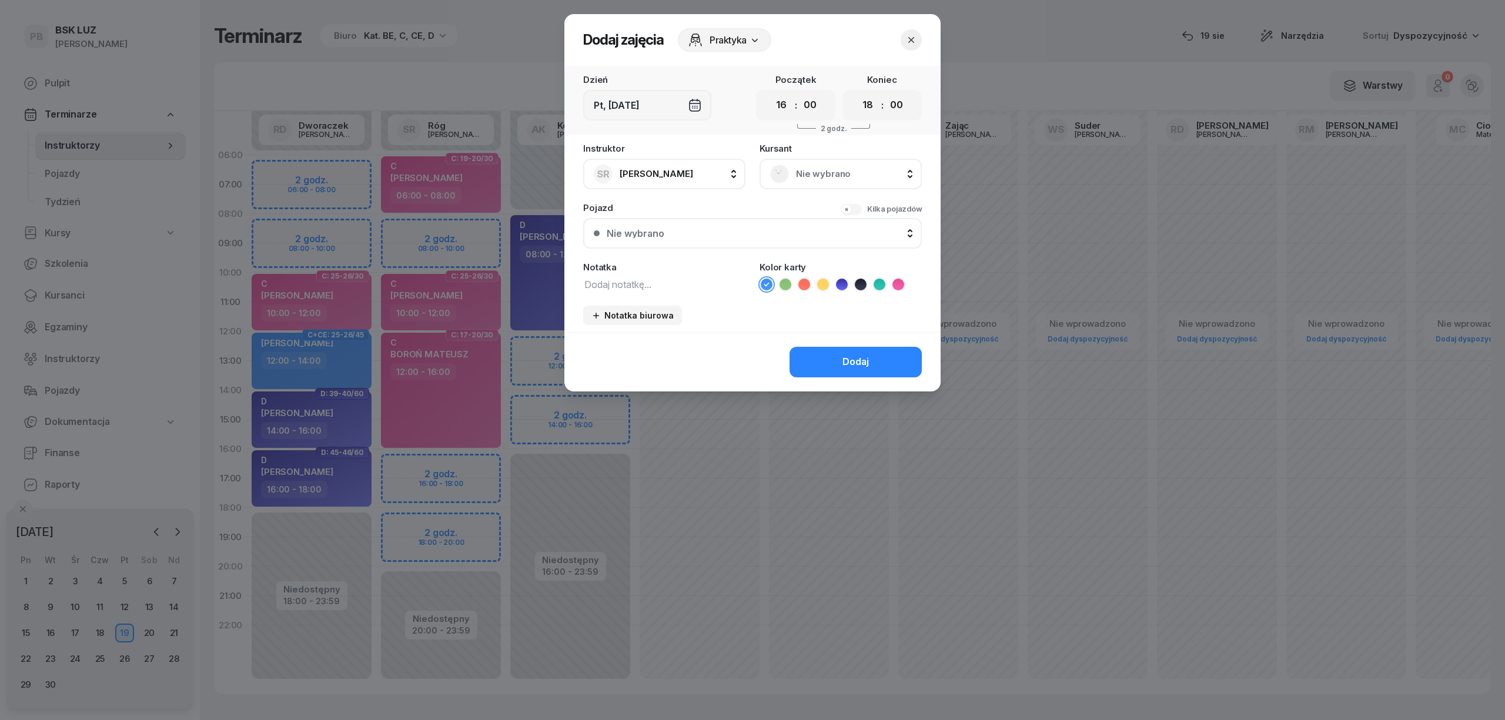
click at [839, 176] on span "Nie wybrano" at bounding box center [853, 173] width 115 height 15
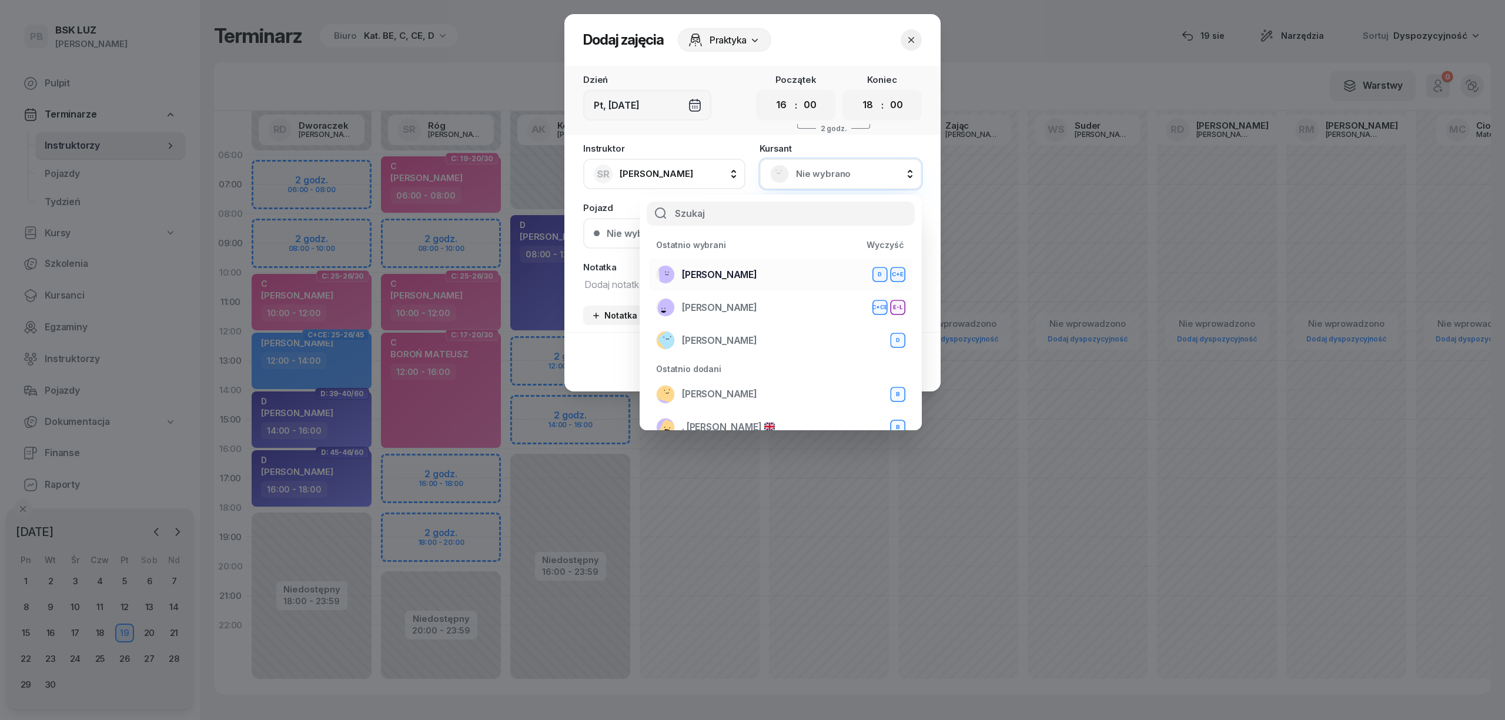
click at [793, 269] on div "WOLNY [PERSON_NAME]+E" at bounding box center [780, 274] width 249 height 19
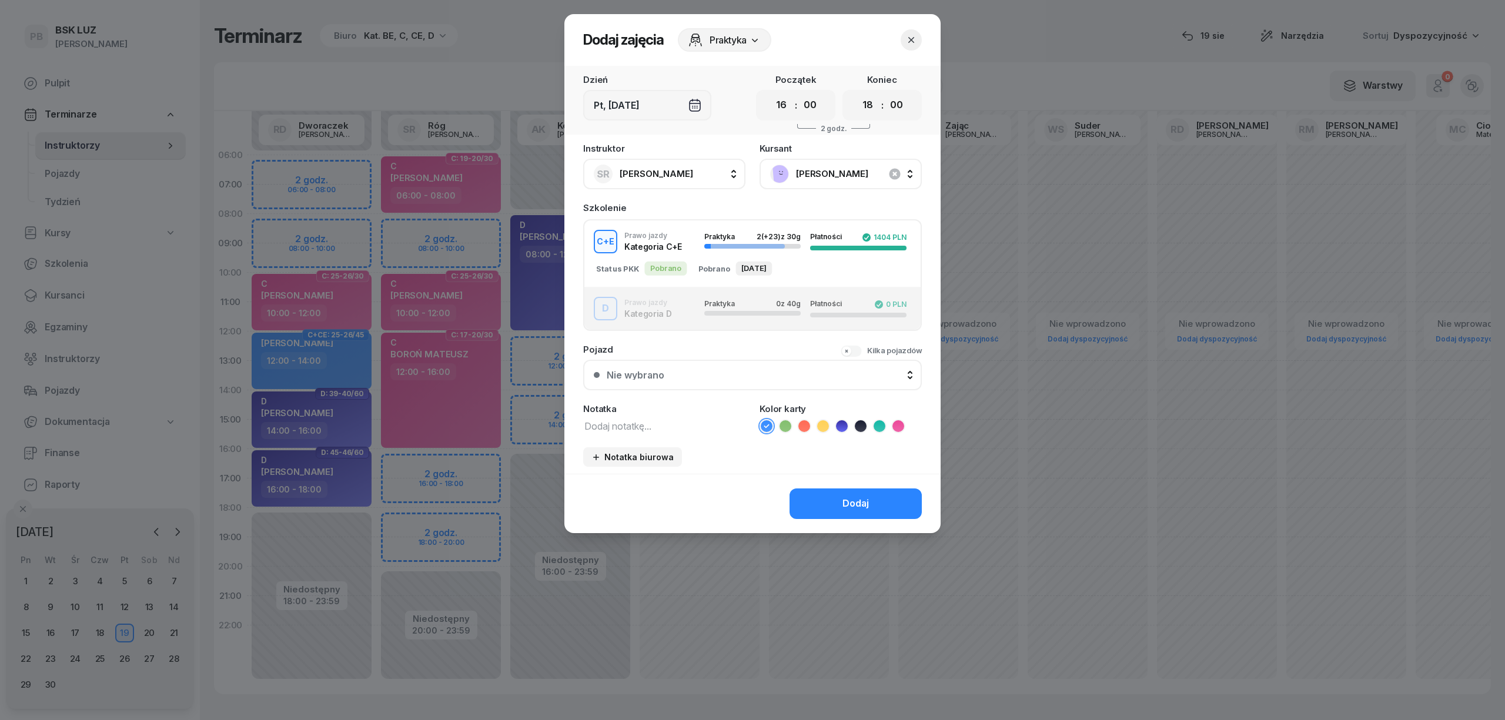
click at [643, 424] on textarea at bounding box center [664, 425] width 162 height 15
drag, startPoint x: 596, startPoint y: 426, endPoint x: 552, endPoint y: 422, distance: 44.3
click at [552, 422] on div "Dodaj zajęcia Praktyka Dzień Pt, 19 wrz Początek 00 01 02 03 04 05 06 07 08 09 …" at bounding box center [752, 360] width 1505 height 720
type textarea "CE"
click at [819, 426] on icon at bounding box center [823, 426] width 12 height 12
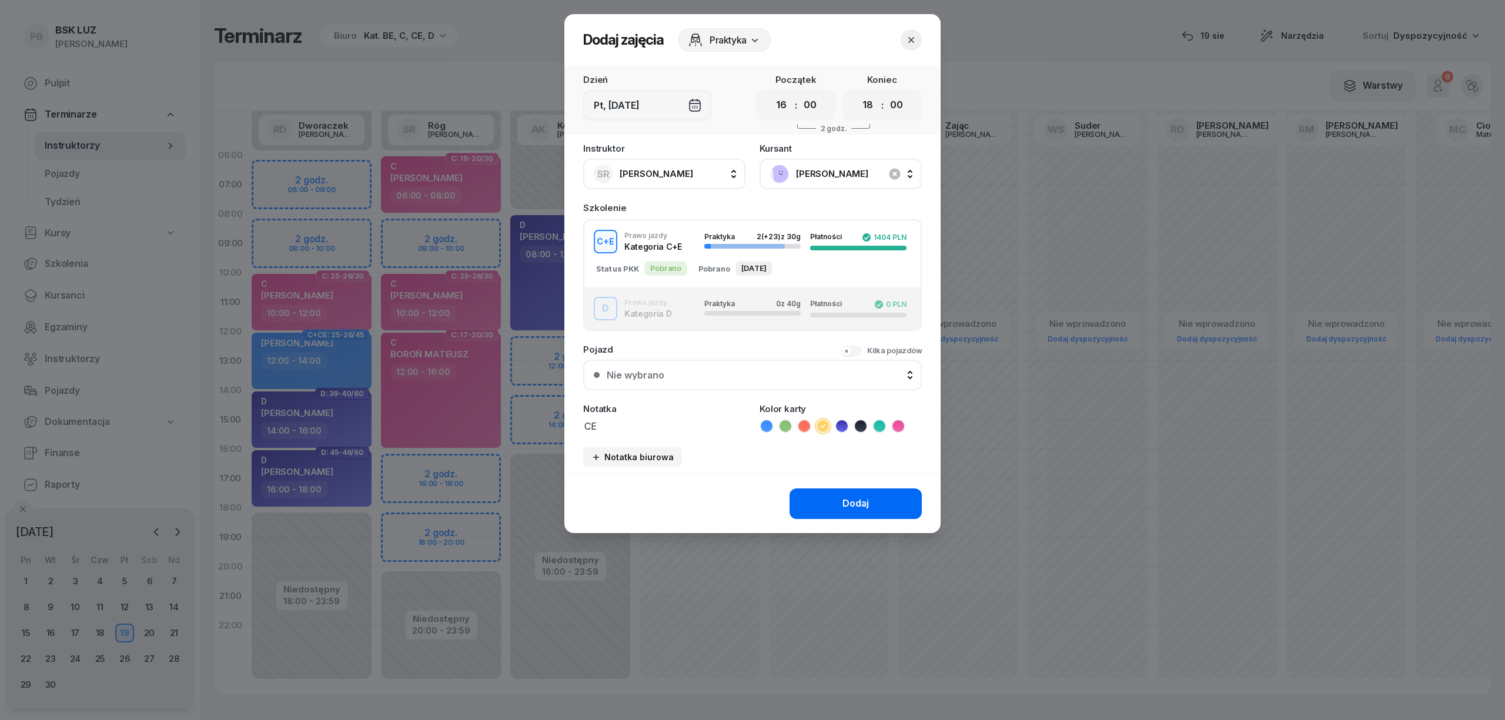
click at [803, 493] on button "Dodaj" at bounding box center [856, 504] width 132 height 31
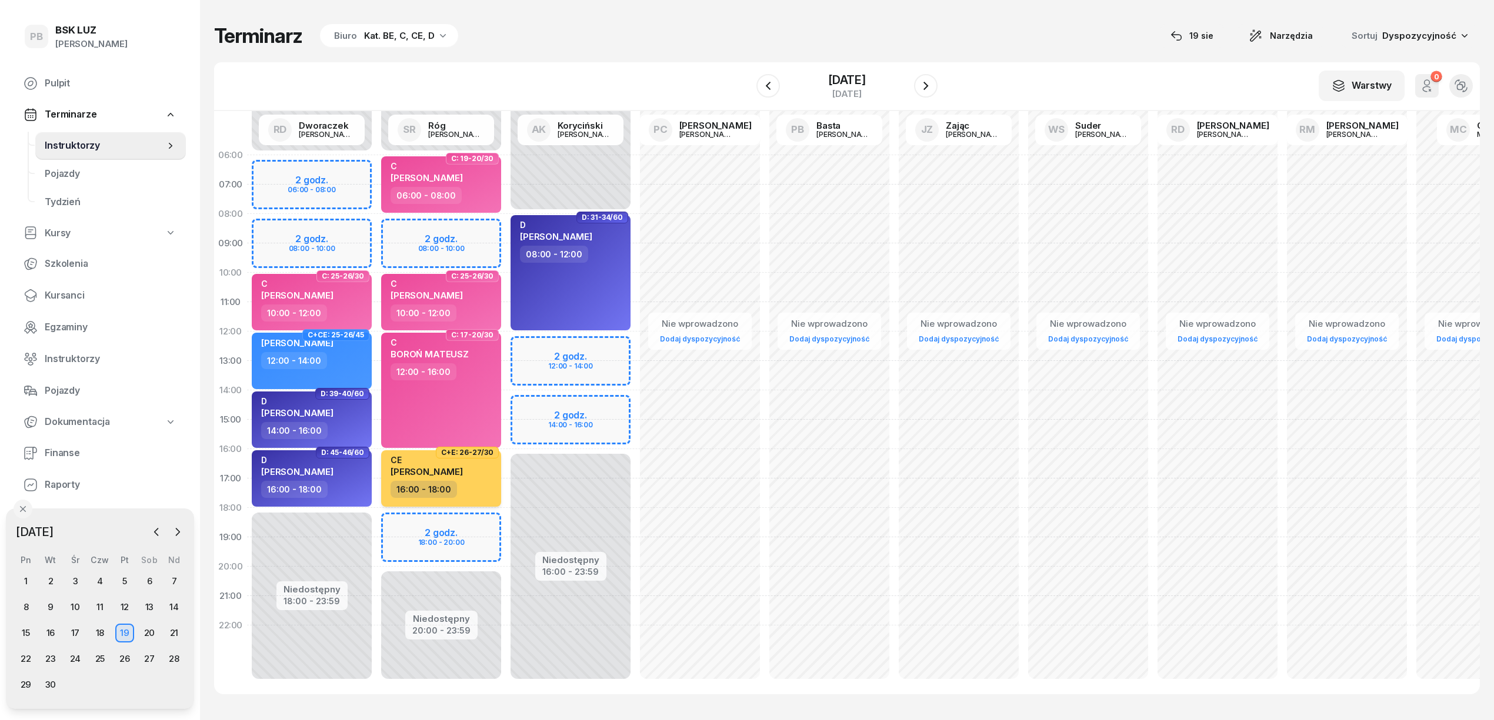
click at [436, 466] on span "[PERSON_NAME]" at bounding box center [426, 471] width 72 height 11
select select "16"
select select "18"
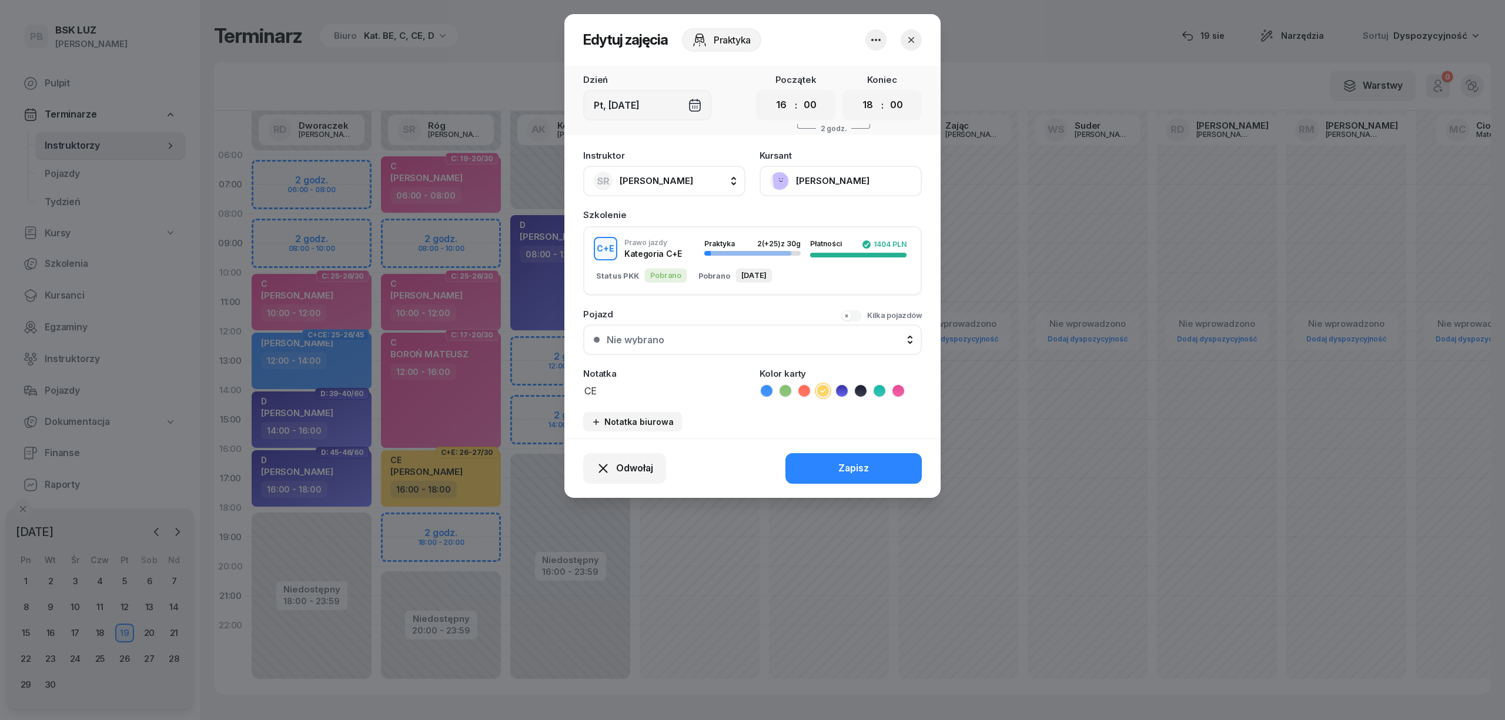
click at [849, 179] on button "[PERSON_NAME]" at bounding box center [841, 181] width 162 height 31
click at [822, 224] on div "Otwórz profil" at bounding box center [797, 220] width 57 height 15
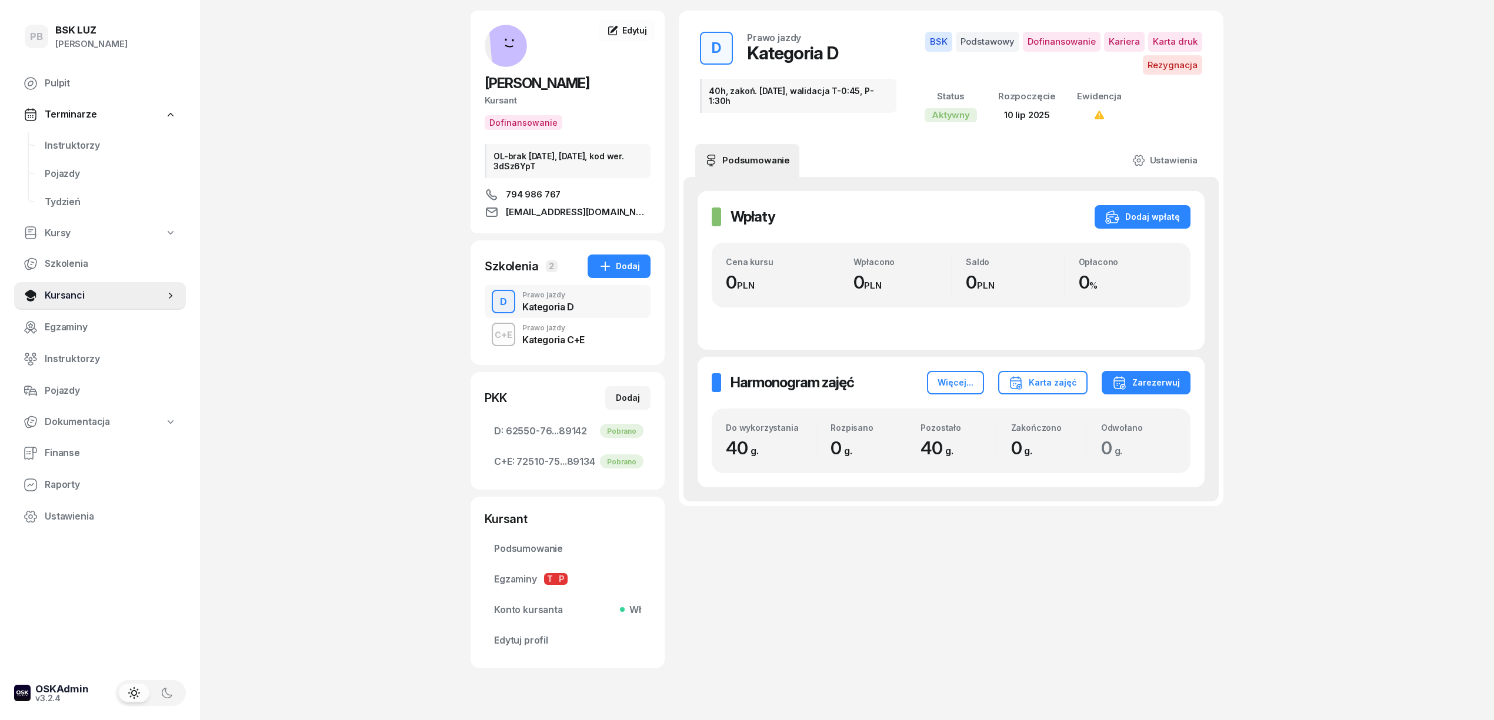
scroll to position [80, 0]
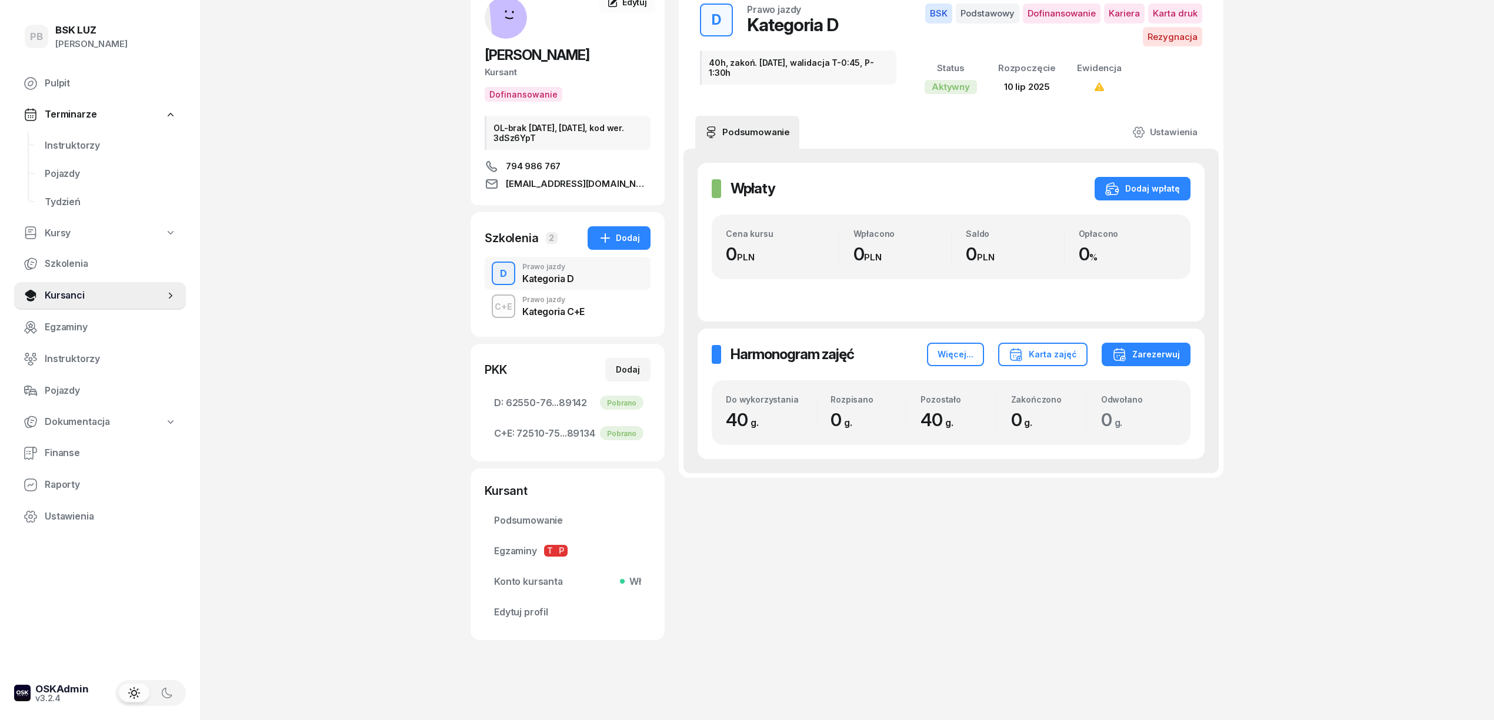
click at [570, 307] on div "Kategoria C+E" at bounding box center [553, 311] width 62 height 9
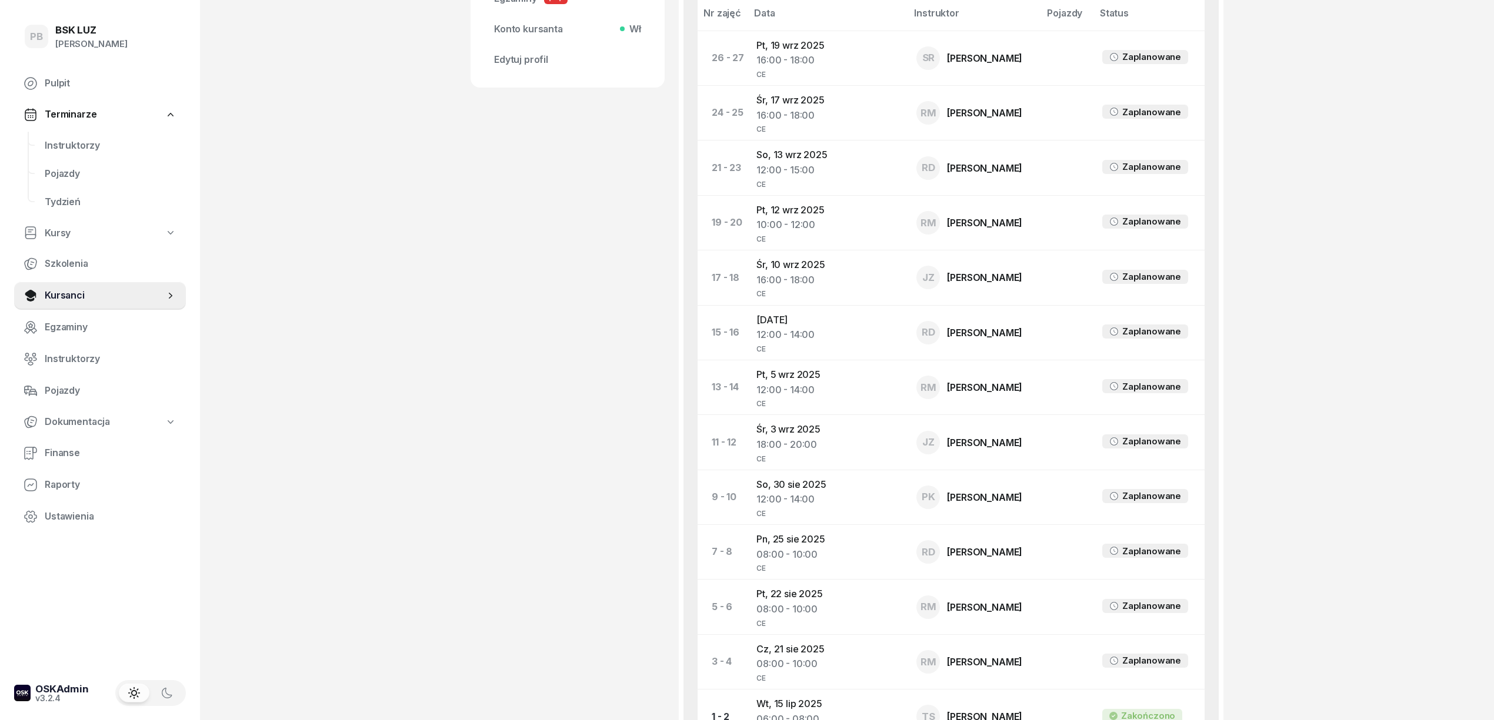
scroll to position [643, 0]
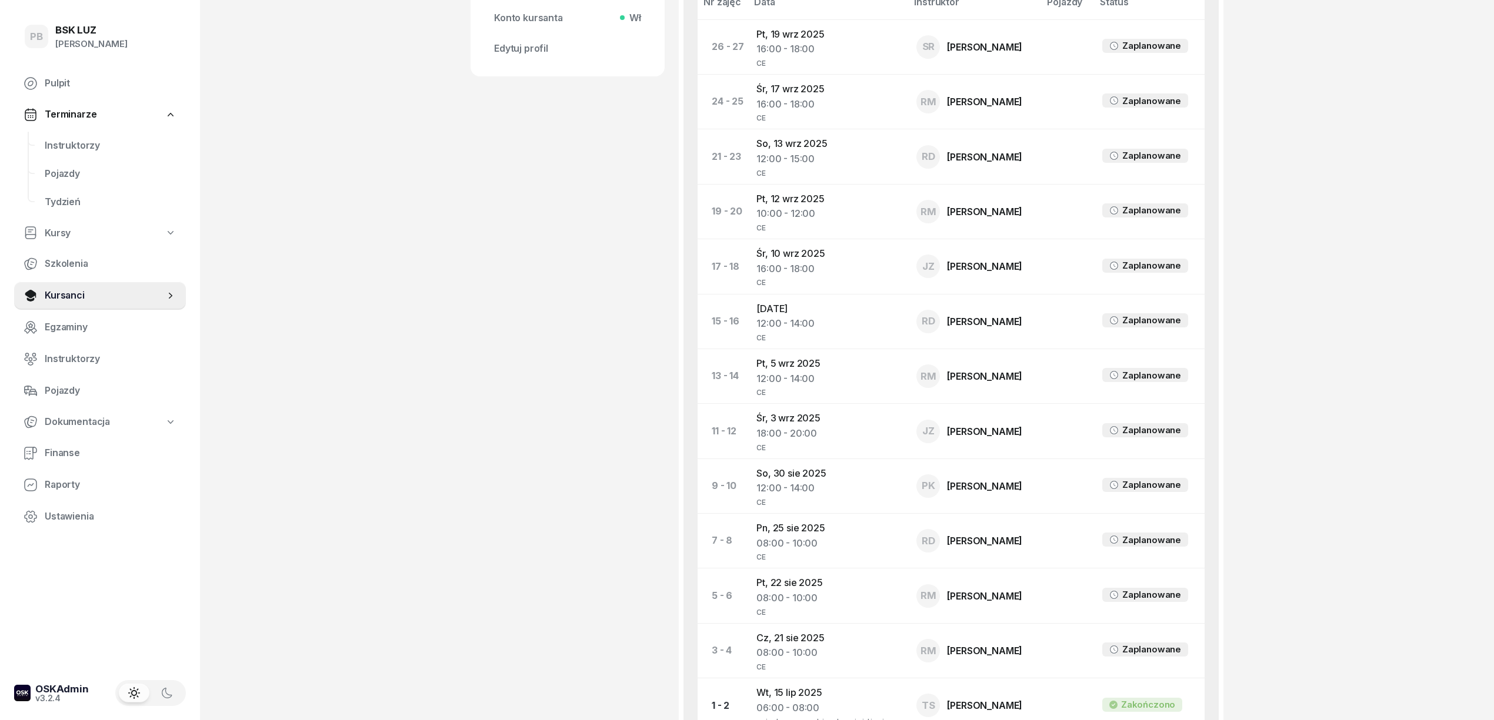
click at [521, 245] on div "WOLNY PIOTR Kursant Dofinansowanie OL-brak 2035-07-03, 2030-07-03, kod wer. 3dS…" at bounding box center [567, 109] width 194 height 1383
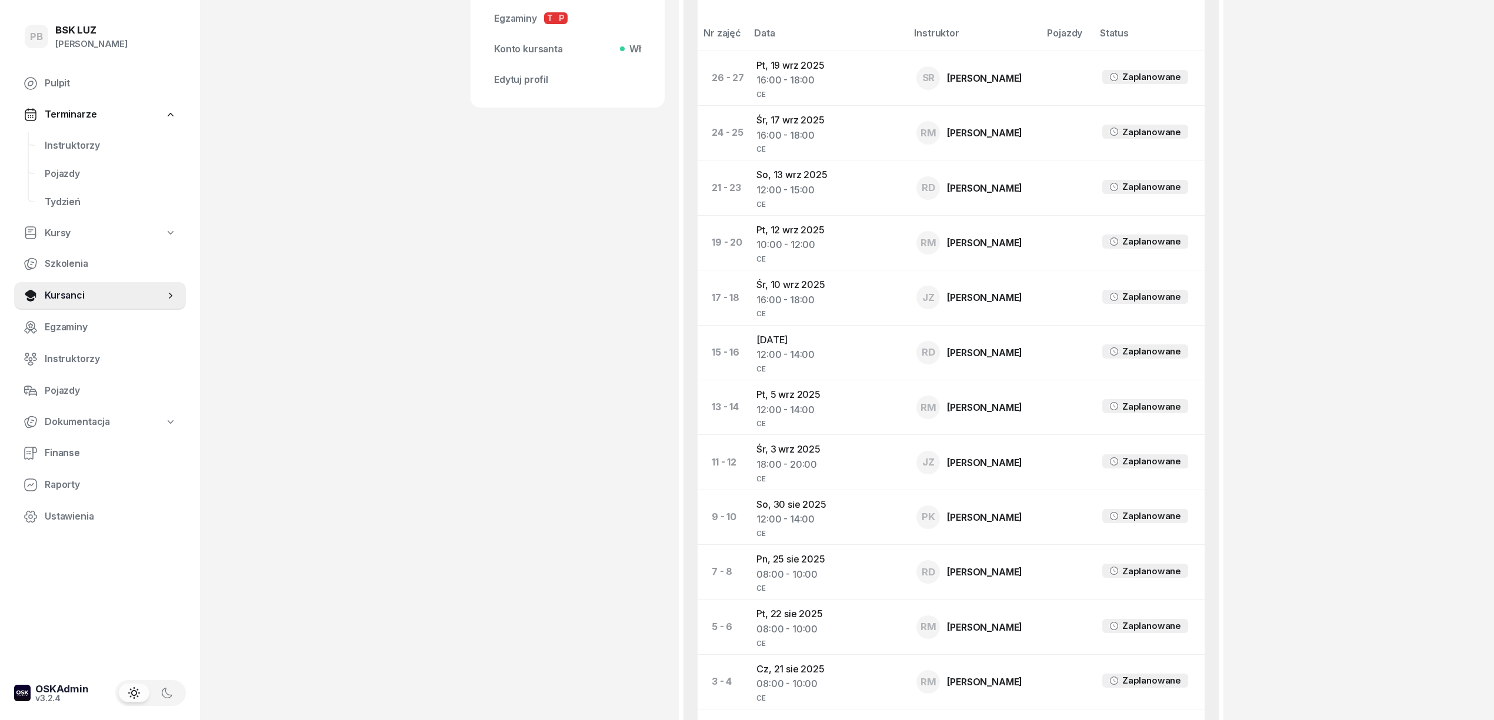
scroll to position [580, 0]
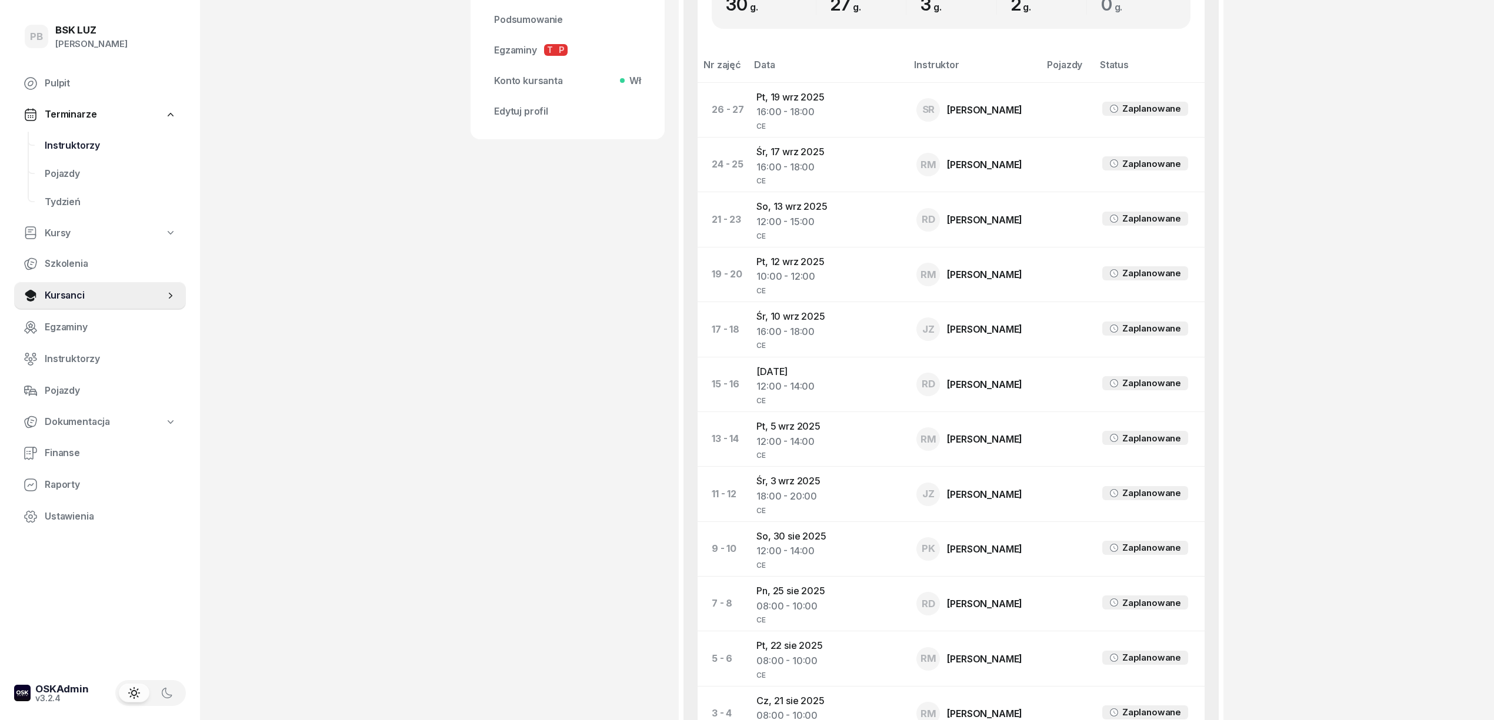
click at [88, 151] on span "Instruktorzy" at bounding box center [111, 145] width 132 height 15
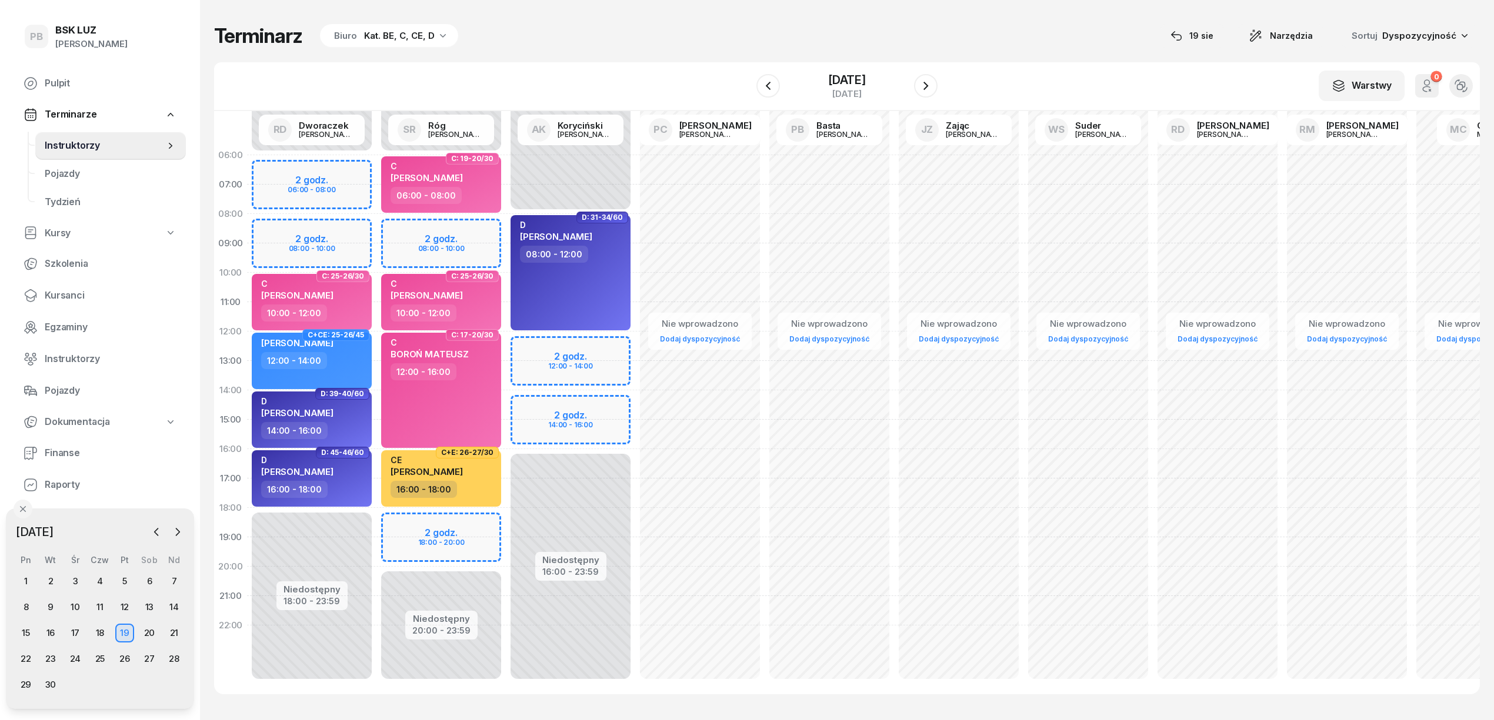
click at [393, 39] on div "Kat. BE, C, CE, D" at bounding box center [399, 36] width 71 height 14
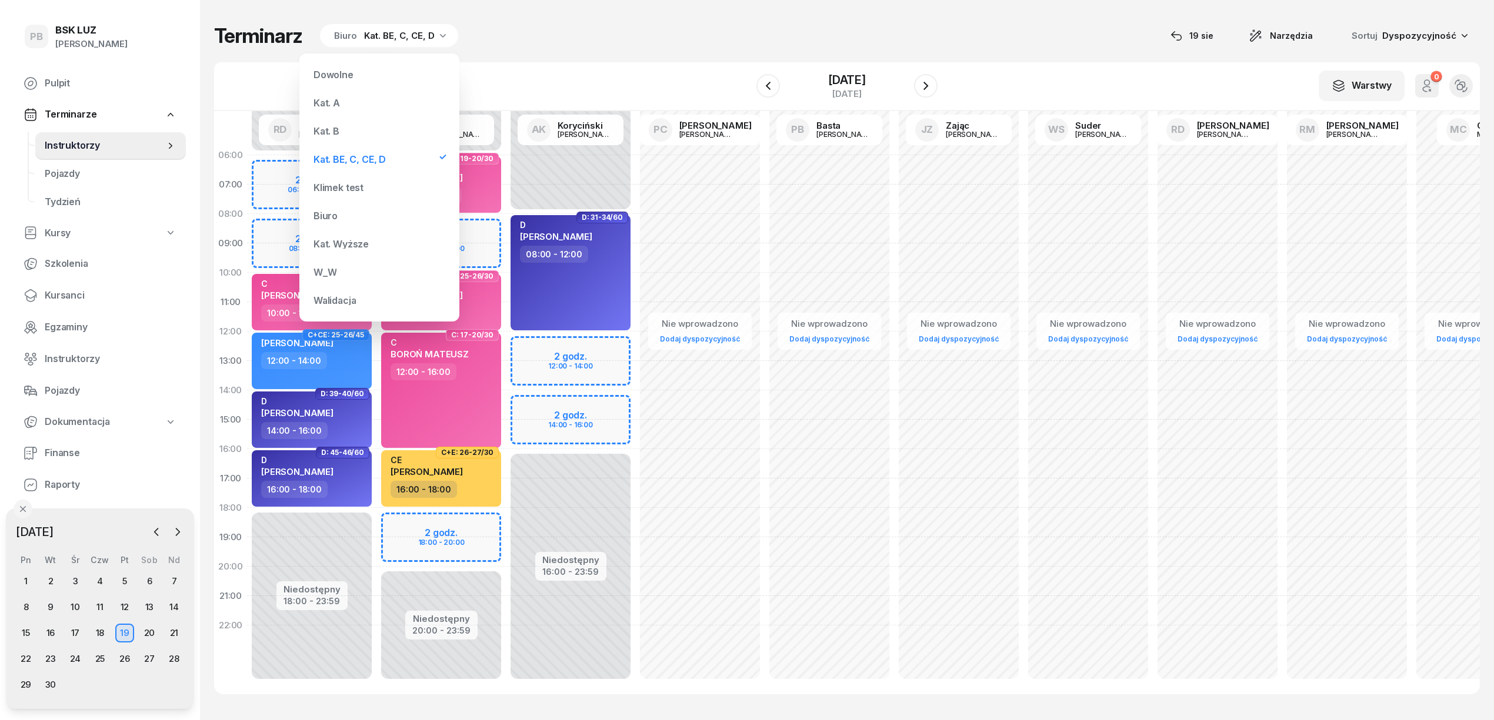
click at [355, 131] on div "Kat. B" at bounding box center [379, 131] width 141 height 24
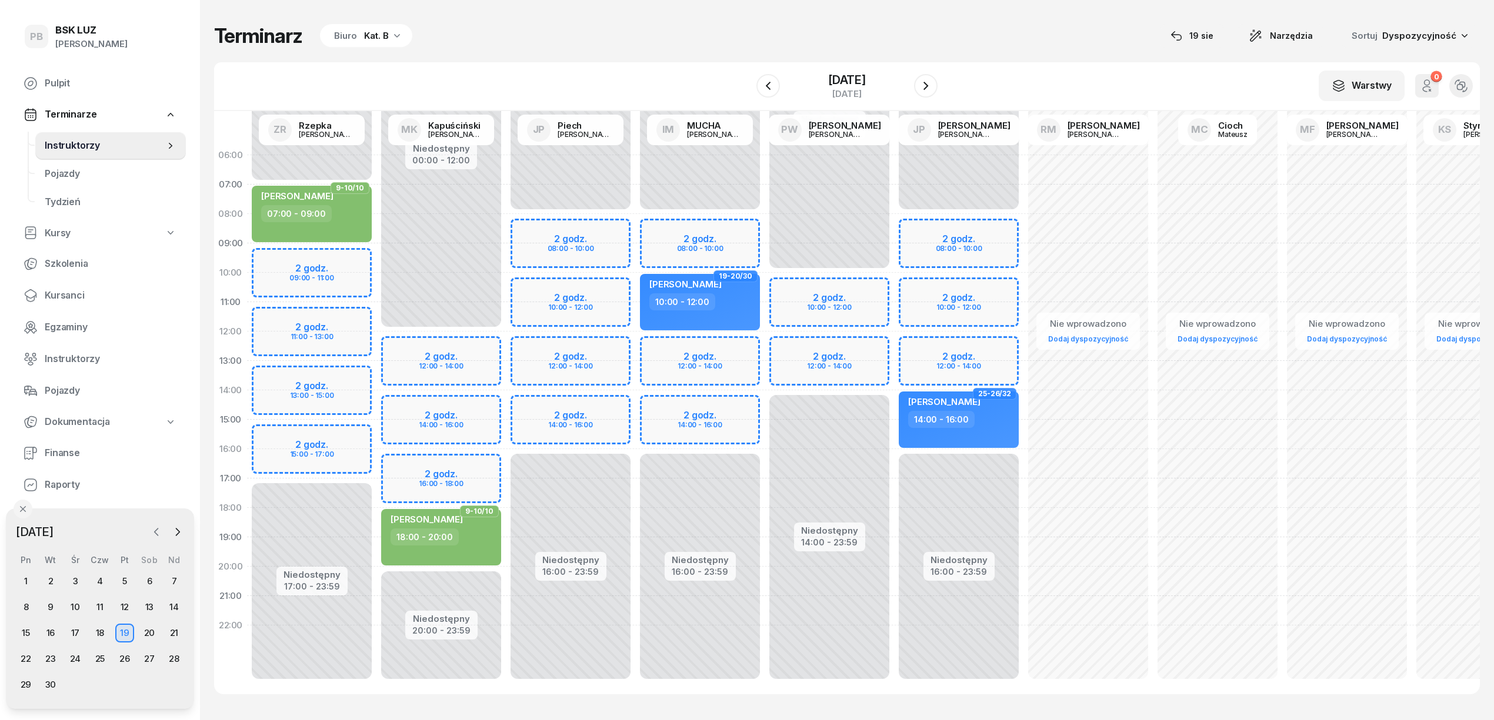
click at [156, 529] on icon "button" at bounding box center [157, 532] width 4 height 7
click at [54, 652] on div "19" at bounding box center [50, 659] width 19 height 19
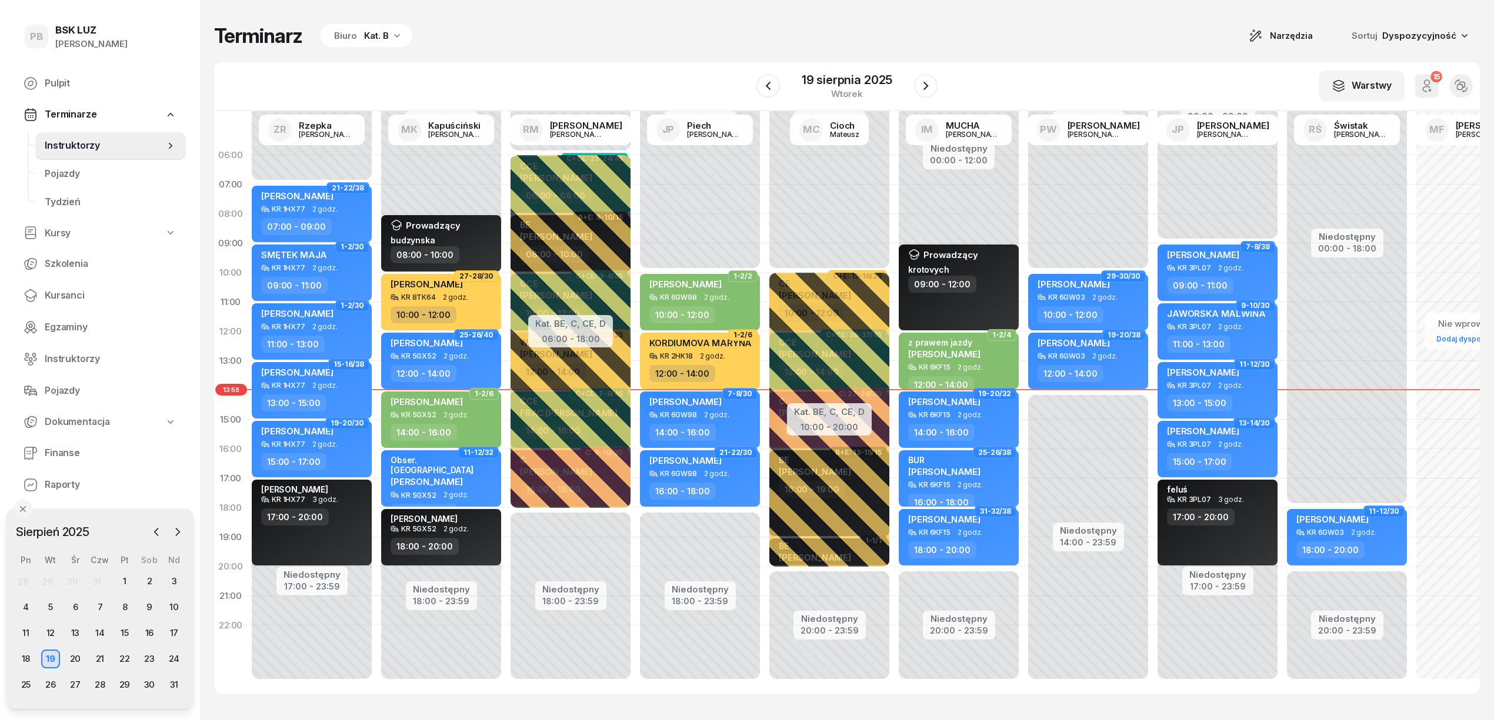
click at [514, 33] on div "Terminarz Biuro Kat. B Narzędzia Sortuj Dyspozycyjność" at bounding box center [846, 36] width 1265 height 25
click at [833, 36] on div "Terminarz Biuro Kat. B Narzędzia Sortuj Dyspozycyjność" at bounding box center [846, 36] width 1265 height 25
click at [619, 26] on div "Terminarz Biuro Kat. B Narzędzia Sortuj Dyspozycyjność" at bounding box center [846, 36] width 1265 height 25
click at [931, 94] on button "button" at bounding box center [926, 86] width 24 height 24
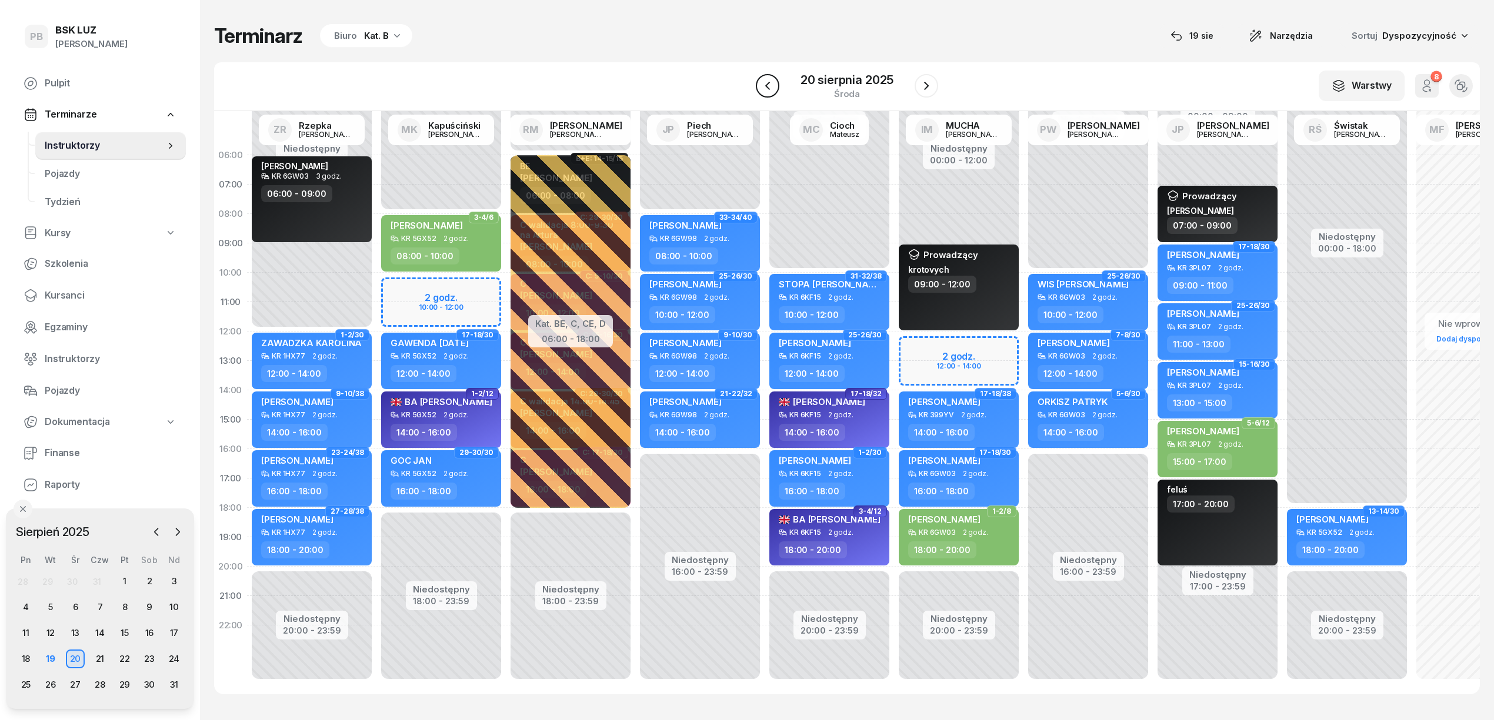
click at [774, 85] on button "button" at bounding box center [768, 86] width 24 height 24
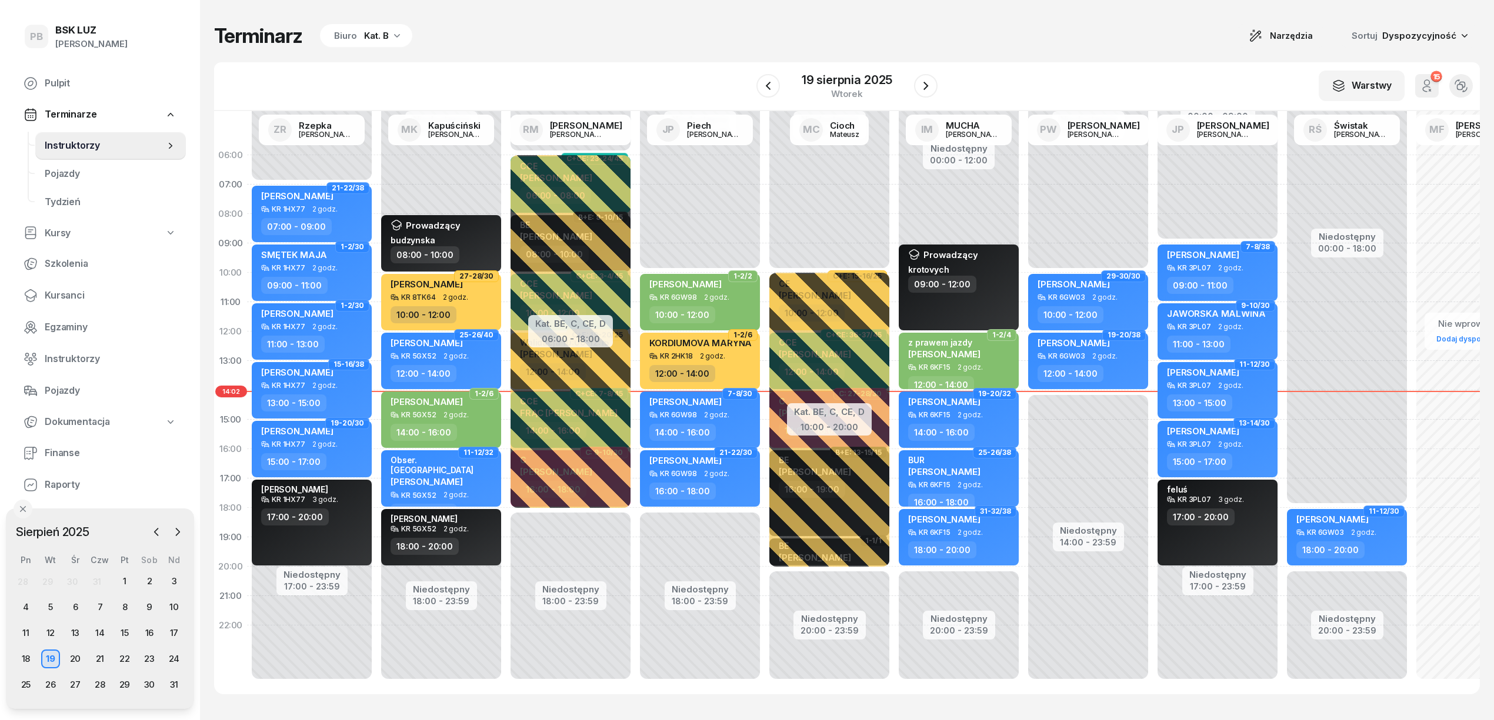
click at [1010, 34] on div "Terminarz Biuro Kat. B Narzędzia Sortuj Dyspozycyjność" at bounding box center [846, 36] width 1265 height 25
click at [927, 82] on icon "button" at bounding box center [926, 86] width 14 height 14
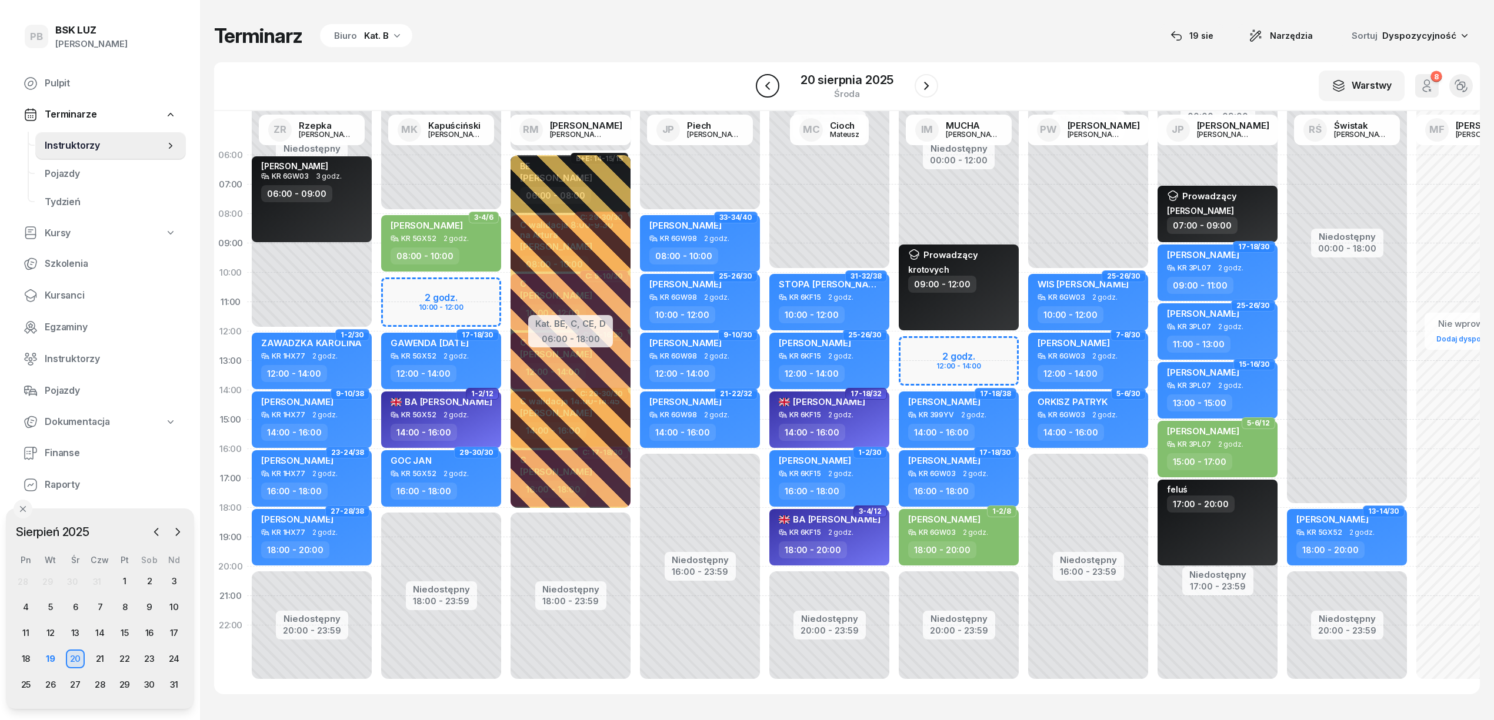
click at [768, 85] on icon "button" at bounding box center [767, 86] width 14 height 14
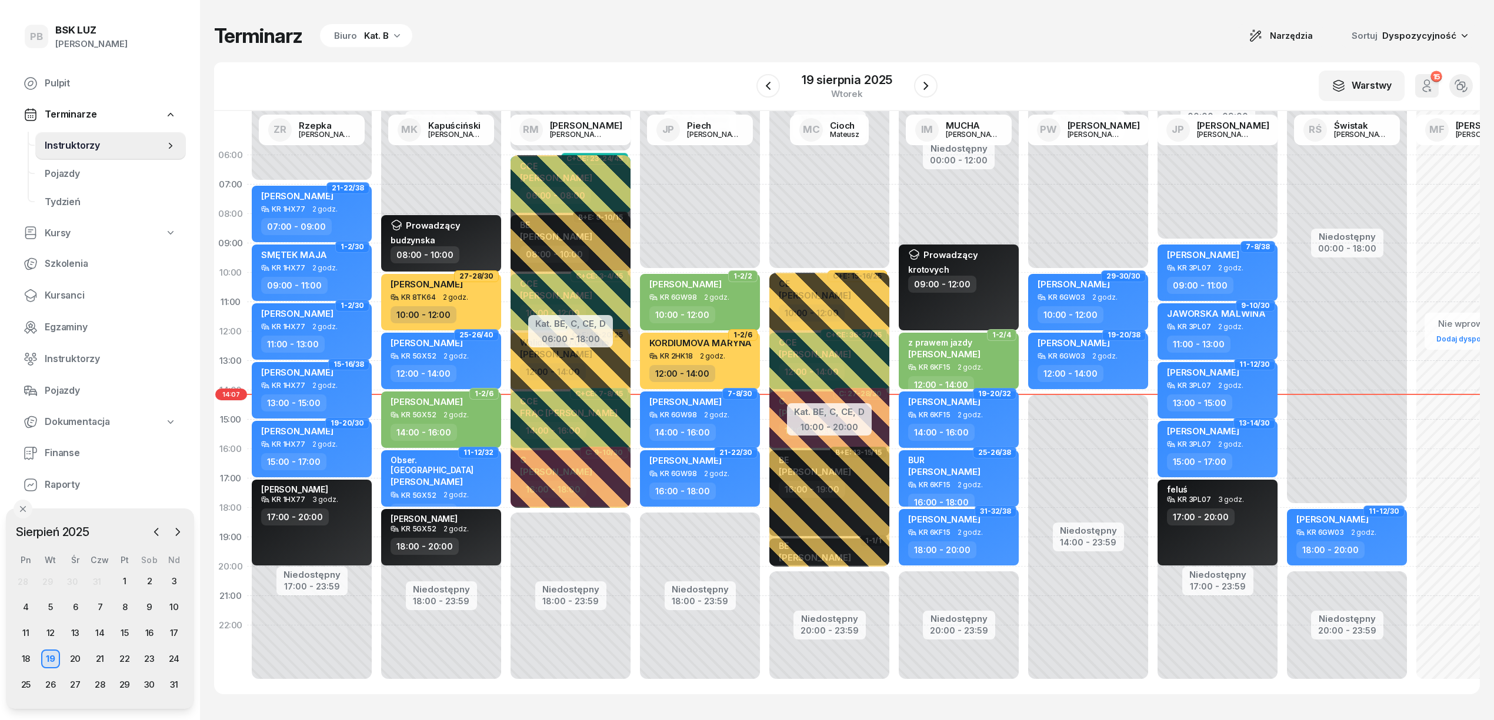
click at [791, 29] on div "Terminarz Biuro Kat. B Narzędzia Sortuj Dyspozycyjność" at bounding box center [846, 36] width 1265 height 25
click at [725, 29] on div "Terminarz Biuro Kat. B Narzędzia Sortuj Dyspozycyjność" at bounding box center [846, 36] width 1265 height 25
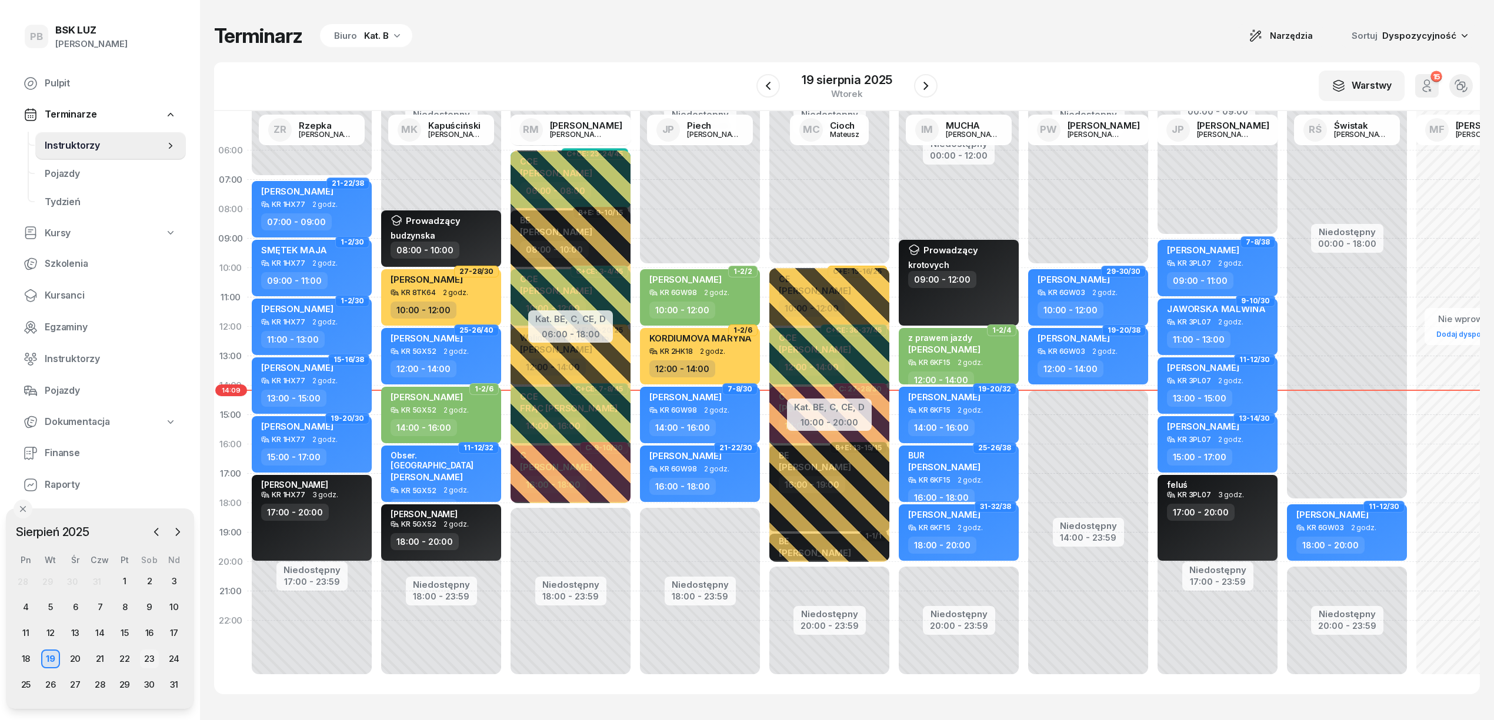
click at [151, 661] on div "23" at bounding box center [149, 659] width 19 height 19
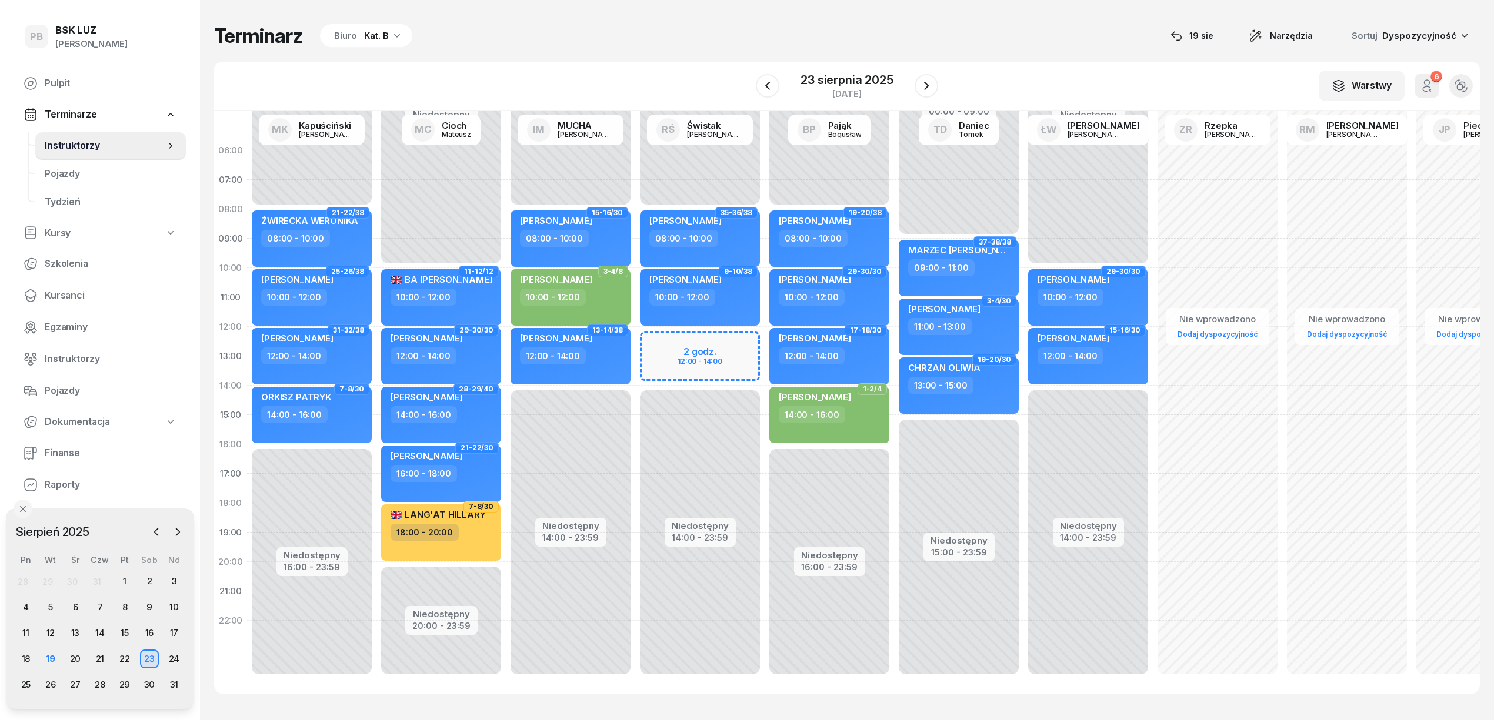
click at [381, 38] on div "Kat. B" at bounding box center [376, 36] width 25 height 14
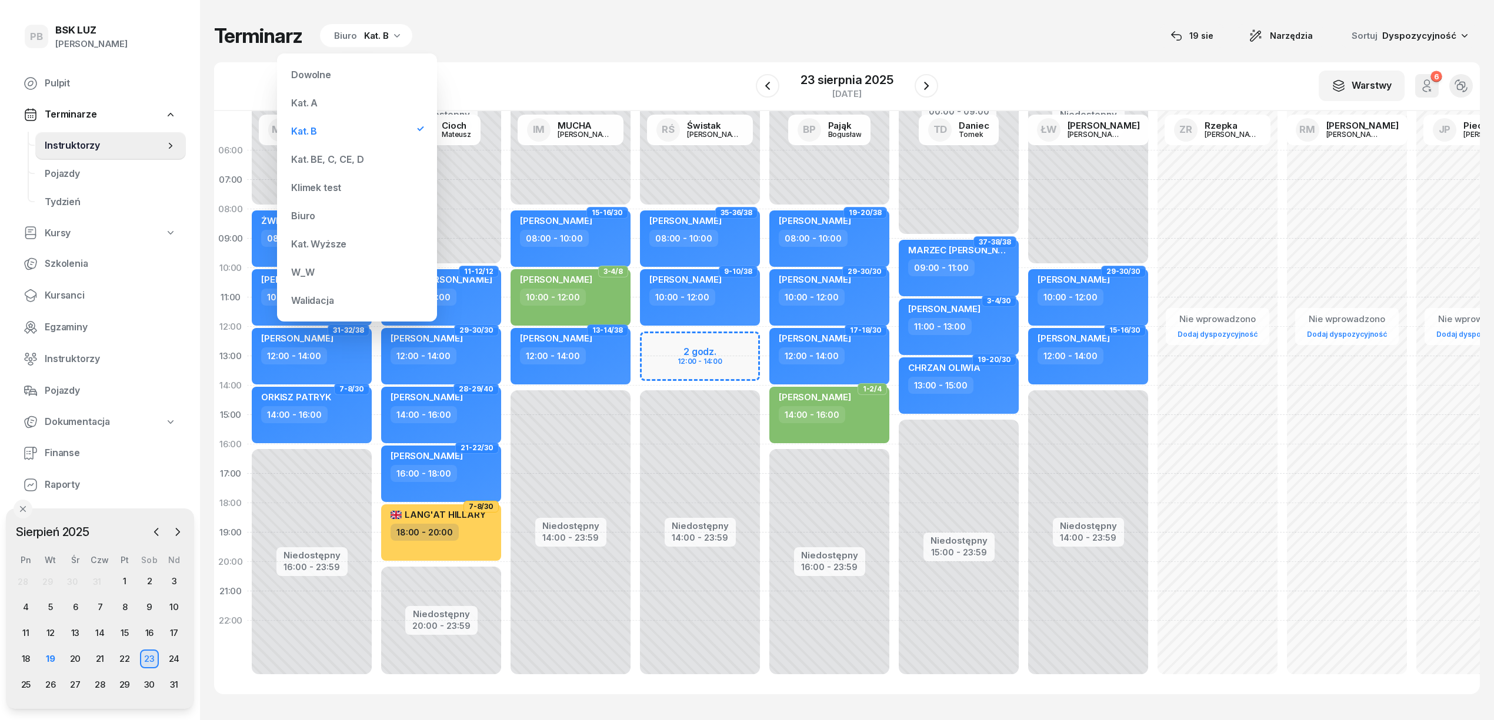
click at [337, 158] on div "Kat. BE, C, CE, D" at bounding box center [327, 159] width 72 height 9
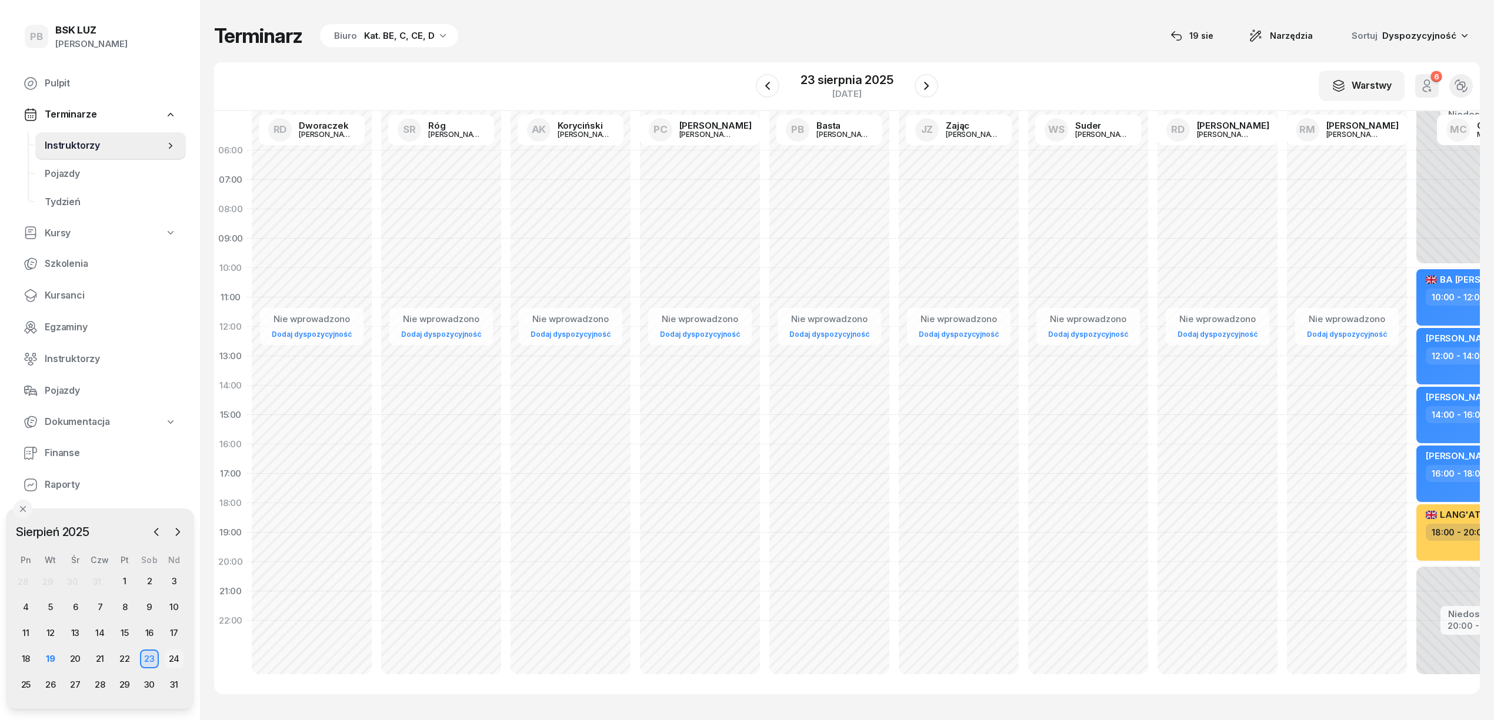
click at [170, 664] on div "24" at bounding box center [174, 659] width 19 height 19
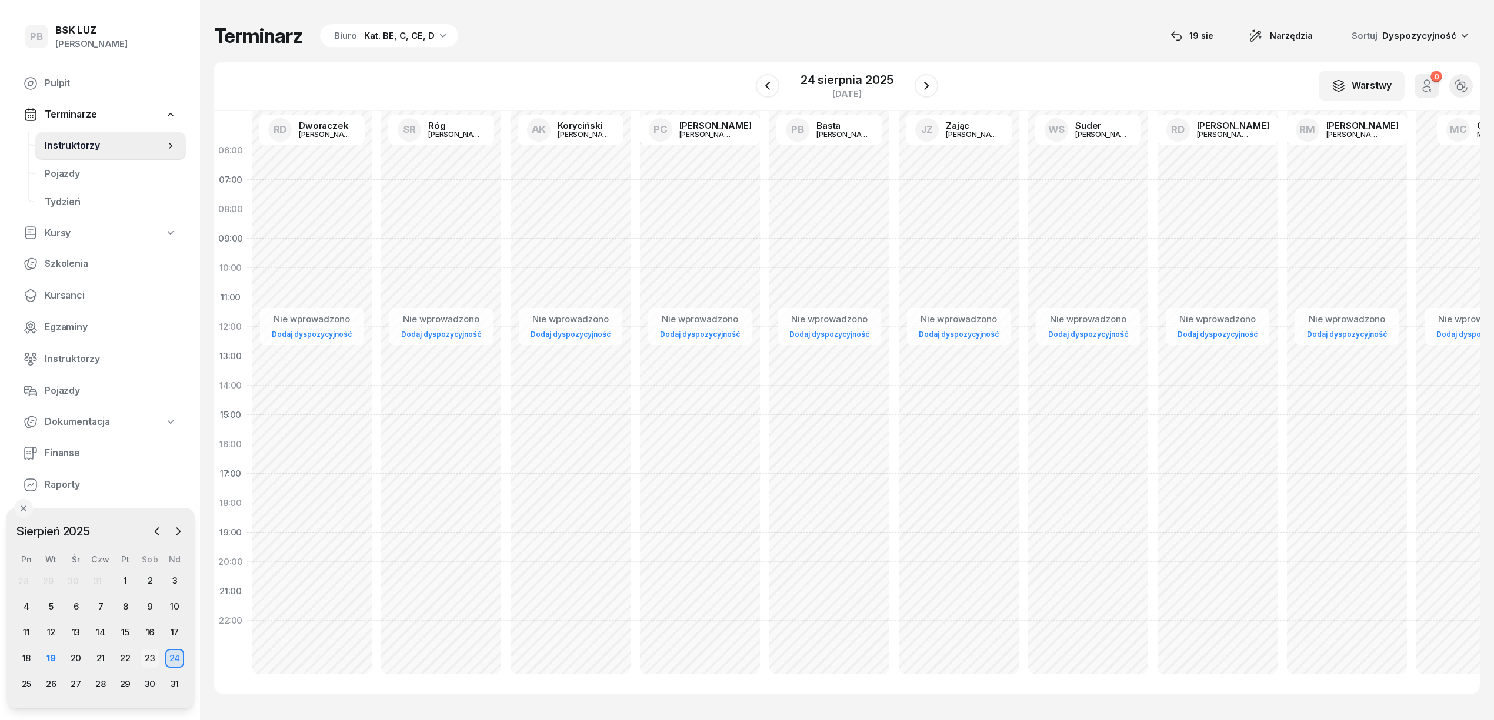
click at [156, 657] on div "23" at bounding box center [150, 658] width 19 height 19
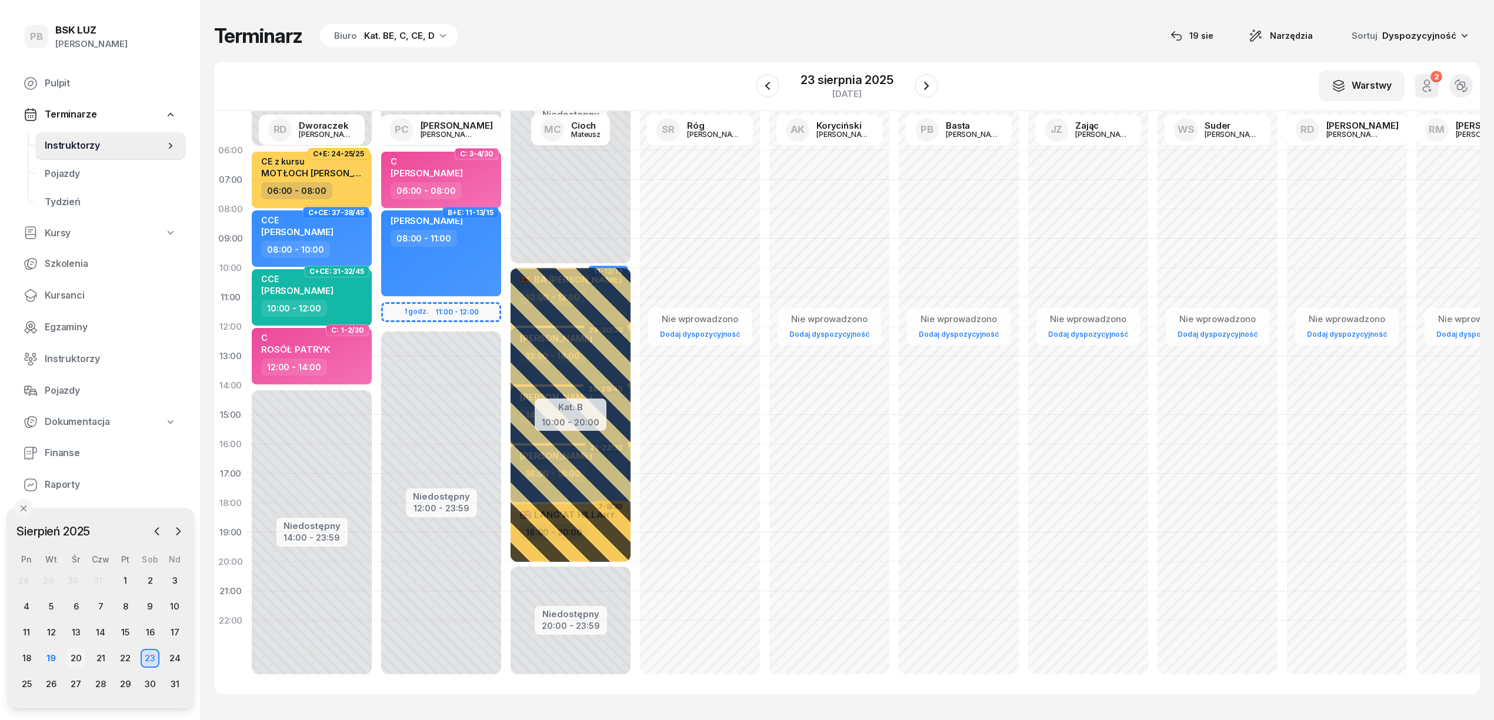
click at [71, 659] on div "20" at bounding box center [75, 658] width 19 height 19
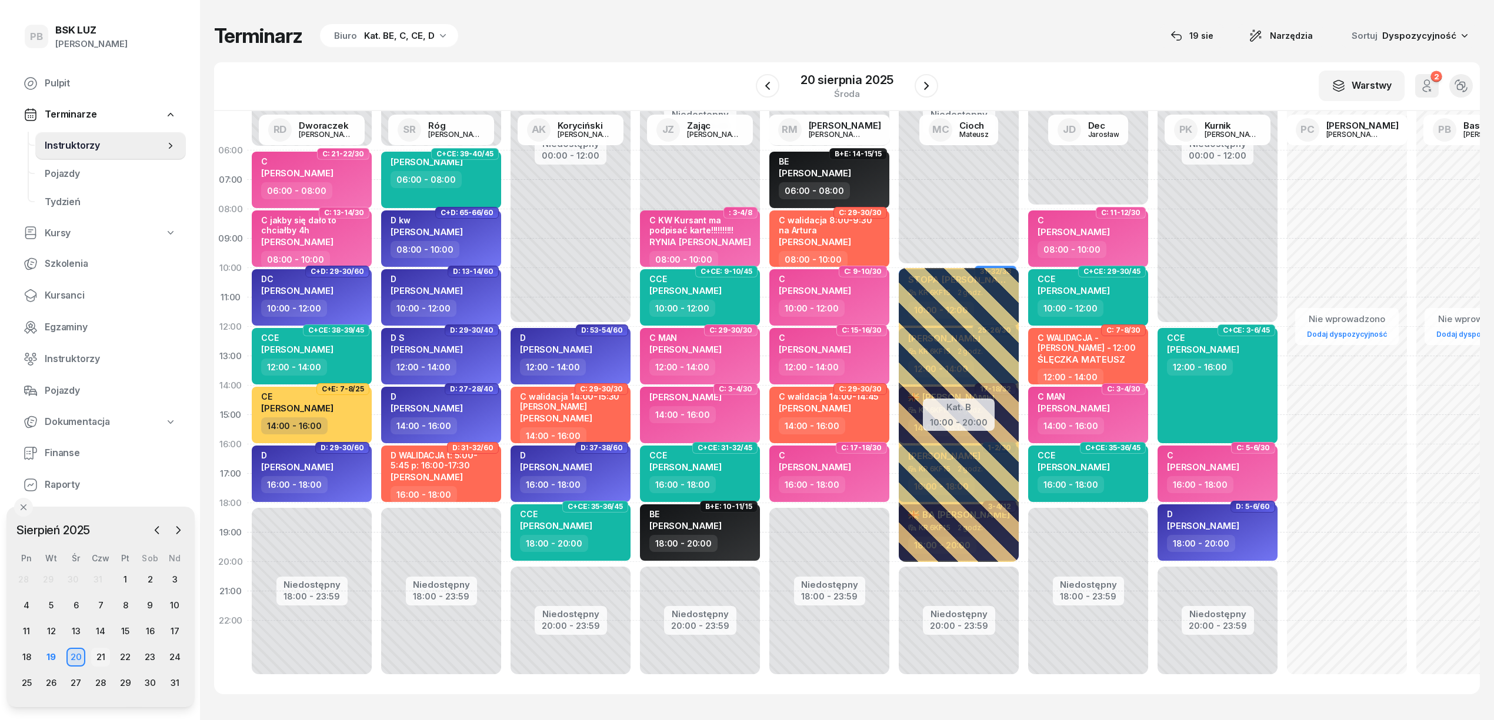
click at [102, 659] on div "21" at bounding box center [100, 658] width 19 height 19
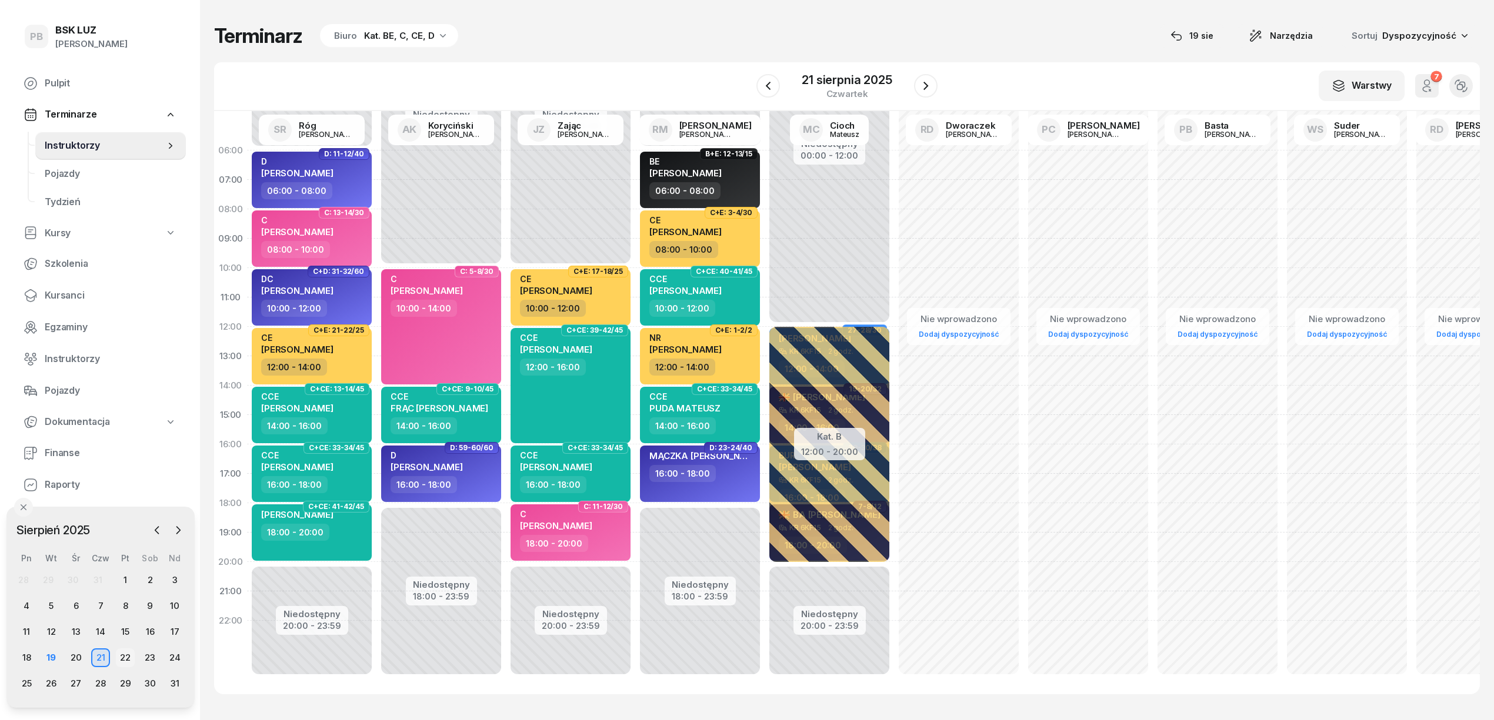
click at [125, 659] on div "22" at bounding box center [125, 658] width 19 height 19
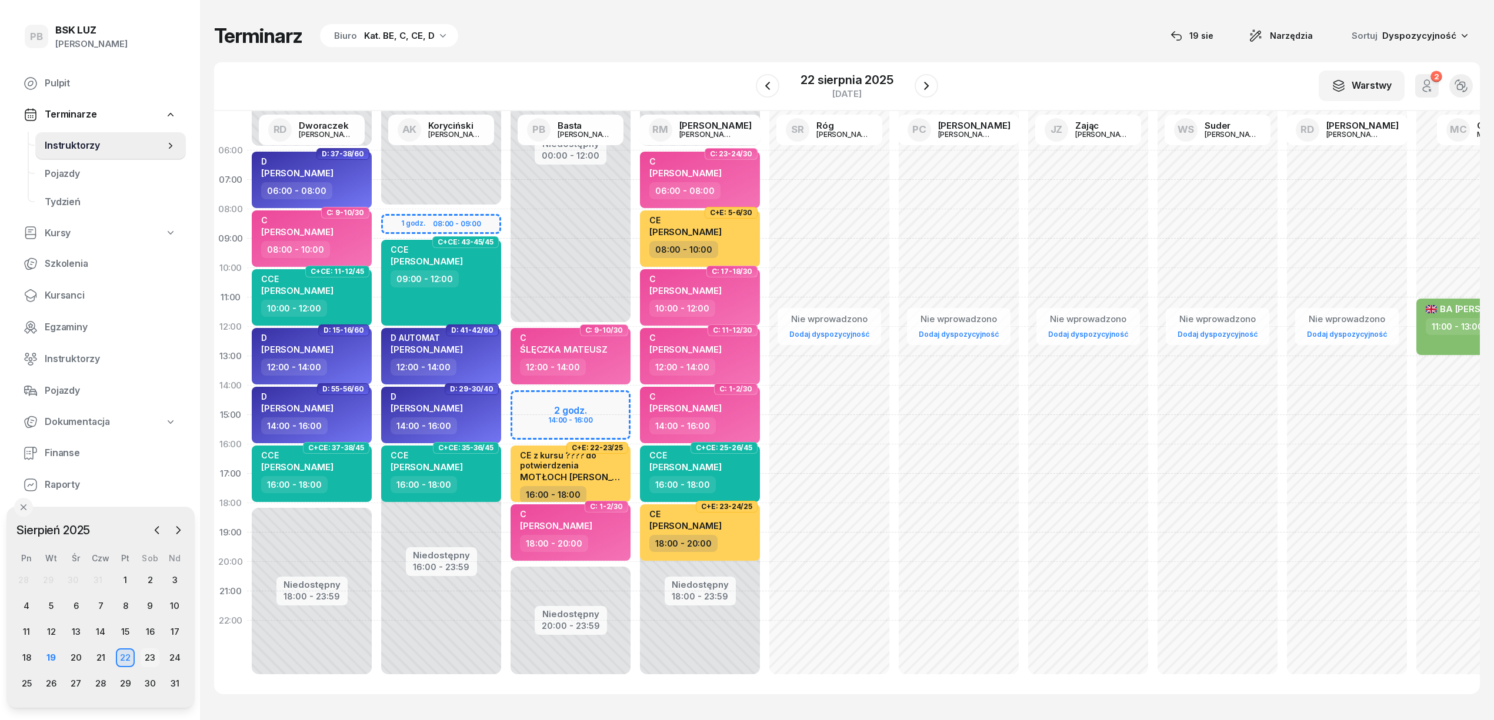
click at [146, 657] on div "23" at bounding box center [150, 658] width 19 height 19
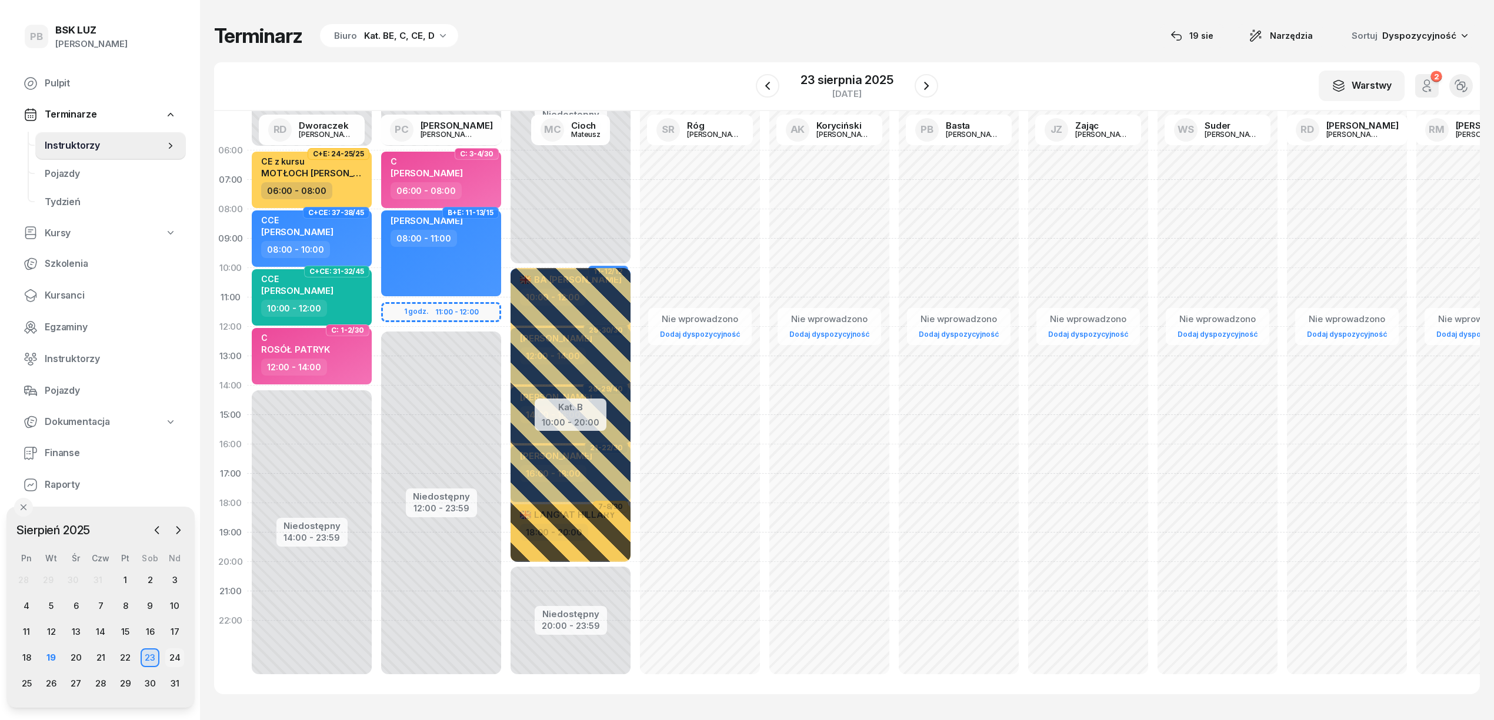
click at [175, 656] on div "24" at bounding box center [174, 658] width 19 height 19
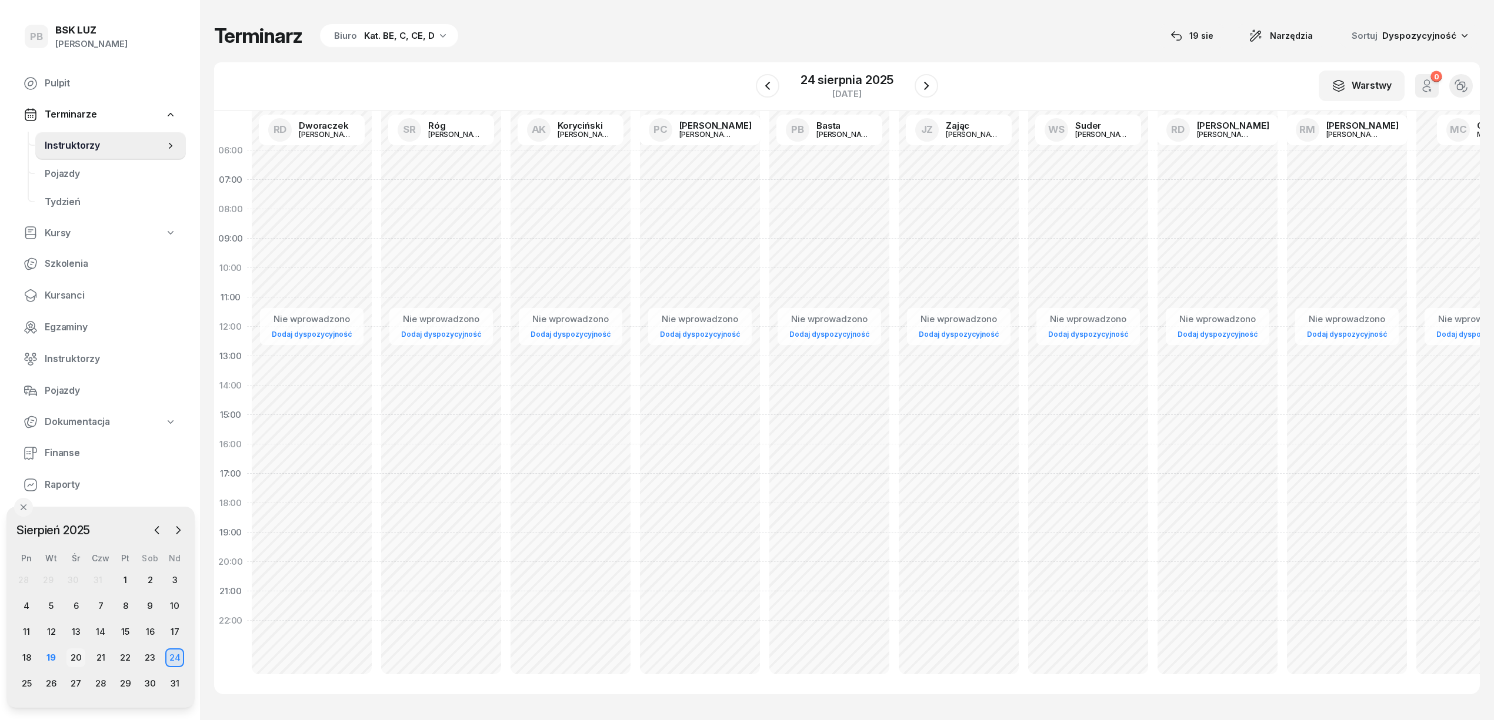
click at [76, 657] on div "20" at bounding box center [75, 658] width 19 height 19
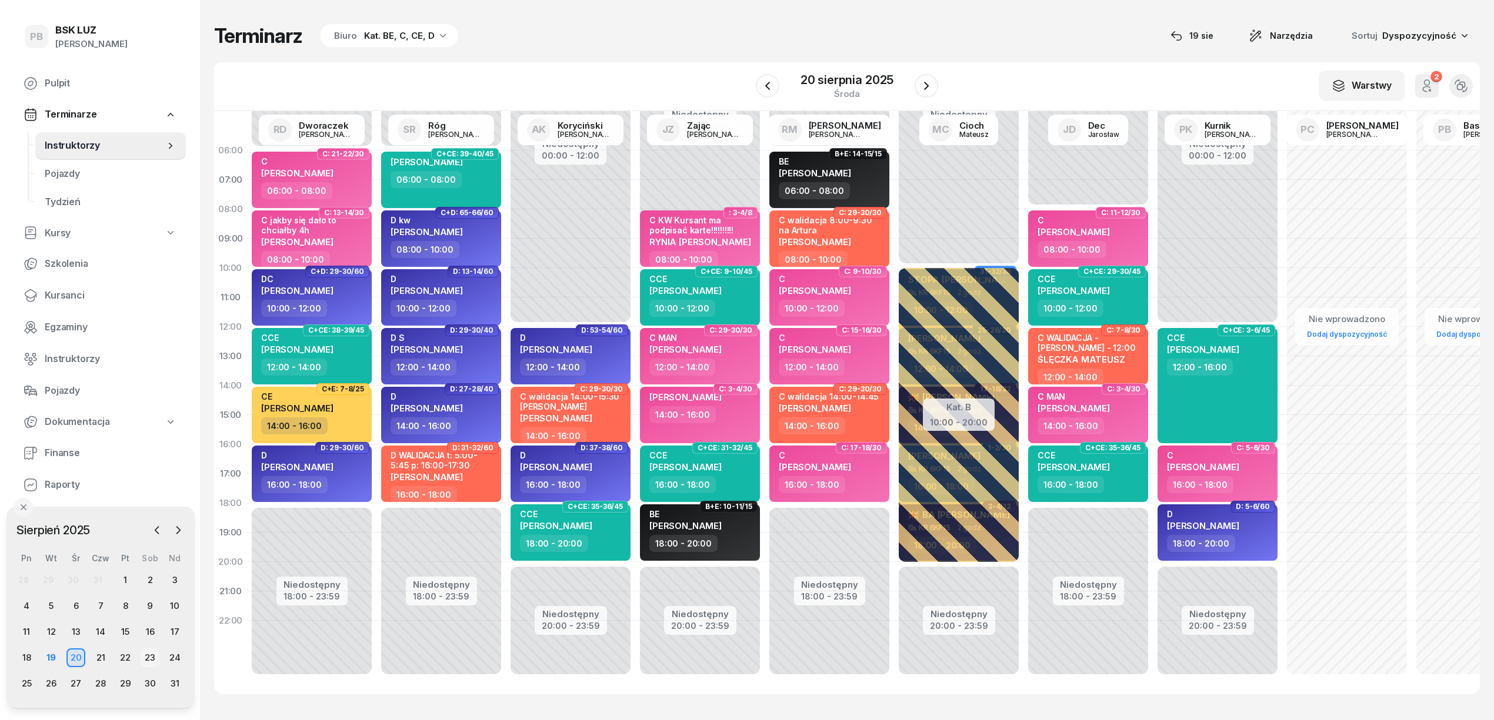
click at [151, 650] on div "23" at bounding box center [150, 658] width 19 height 19
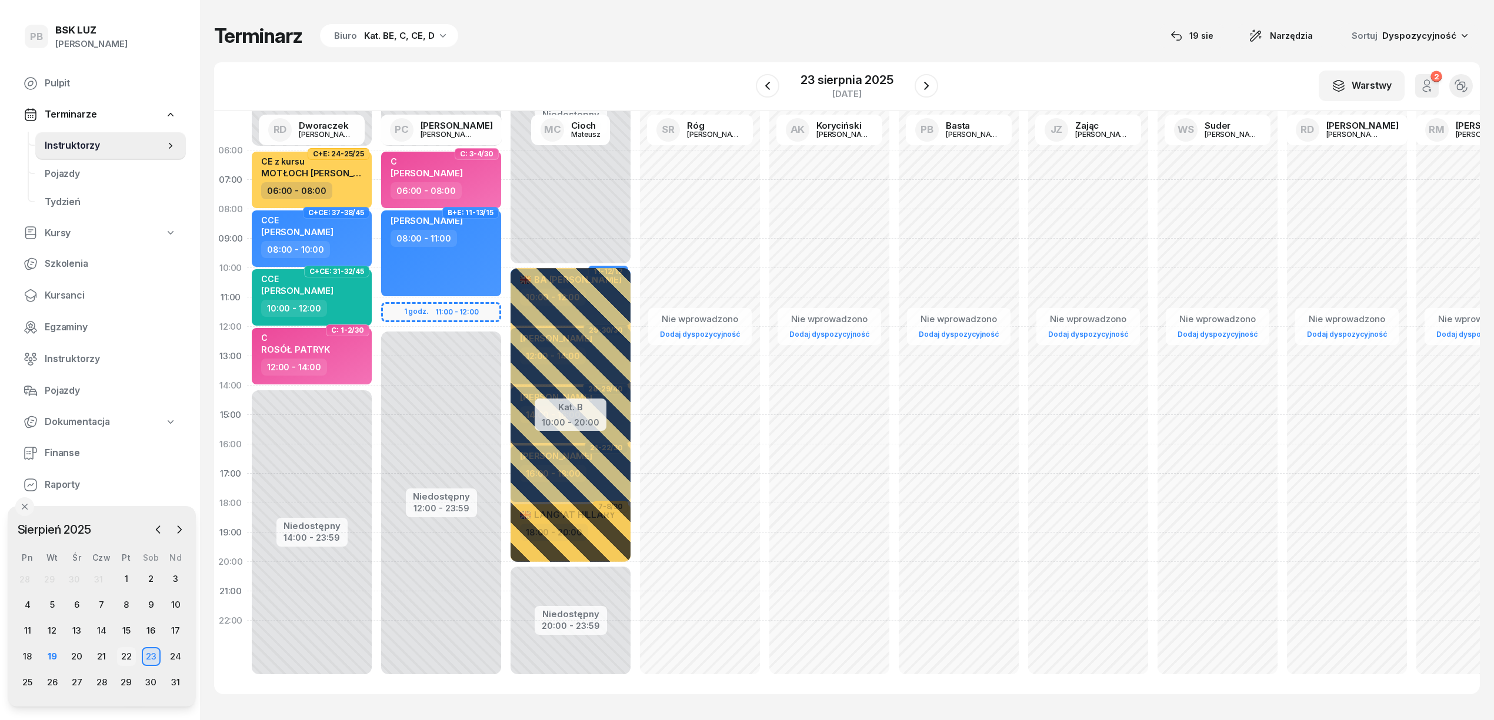
click at [123, 660] on div "22" at bounding box center [126, 656] width 19 height 19
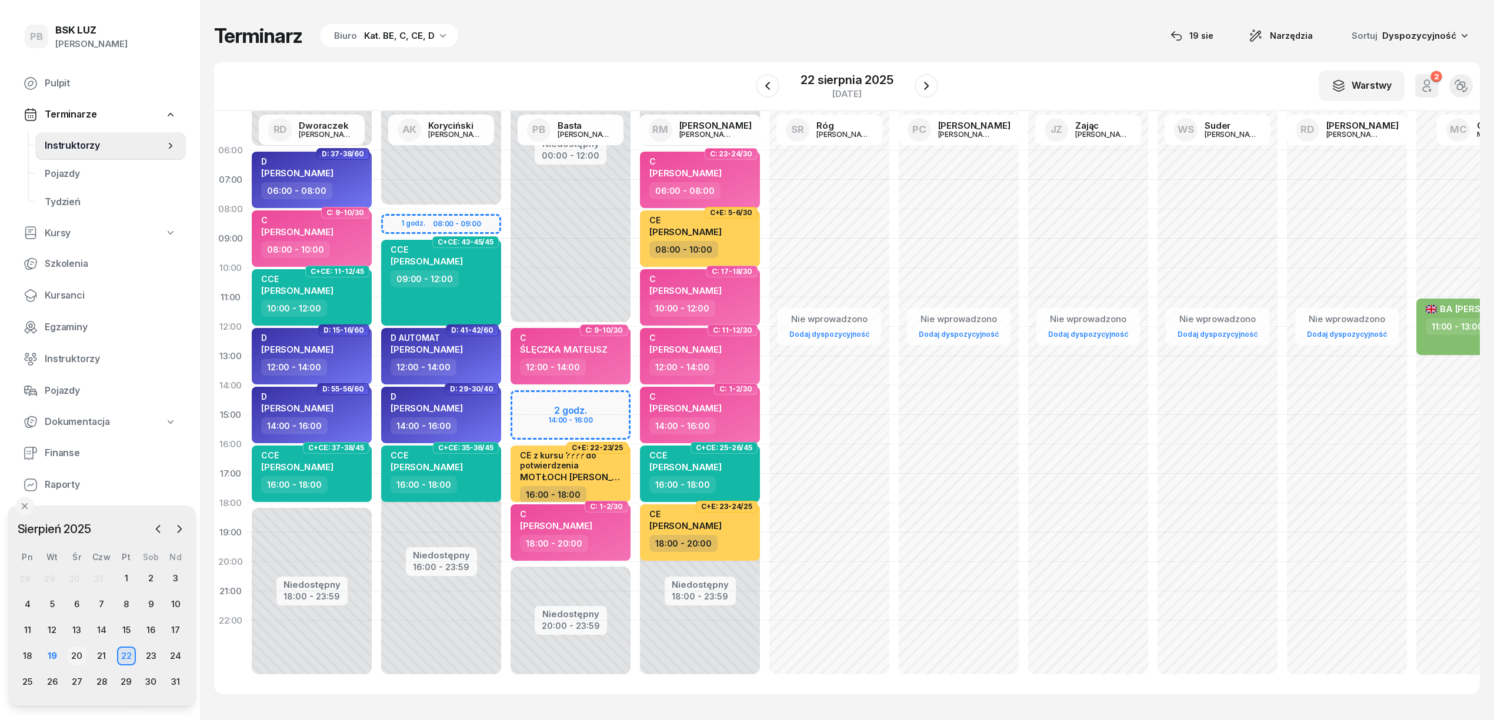
click at [78, 654] on div "20" at bounding box center [77, 656] width 19 height 19
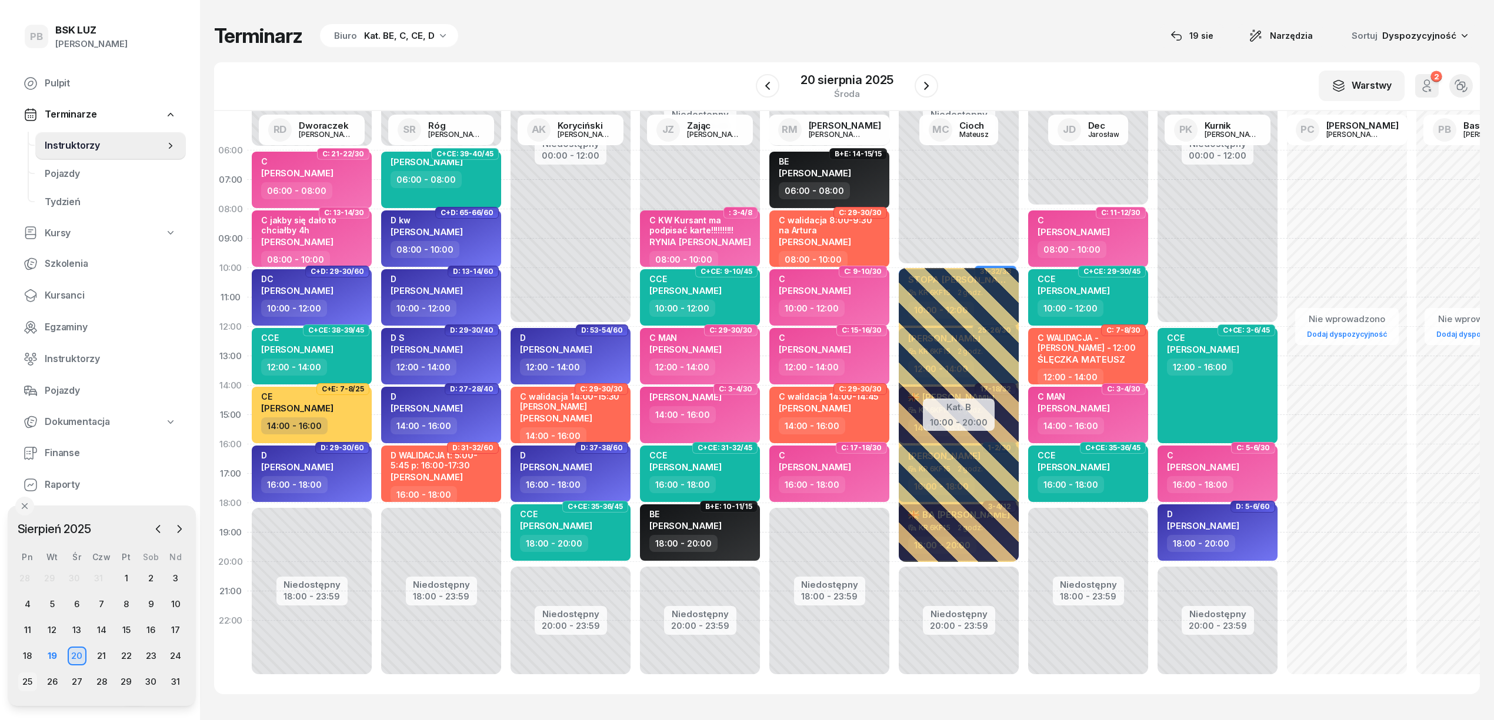
click at [29, 683] on div "25" at bounding box center [27, 682] width 19 height 19
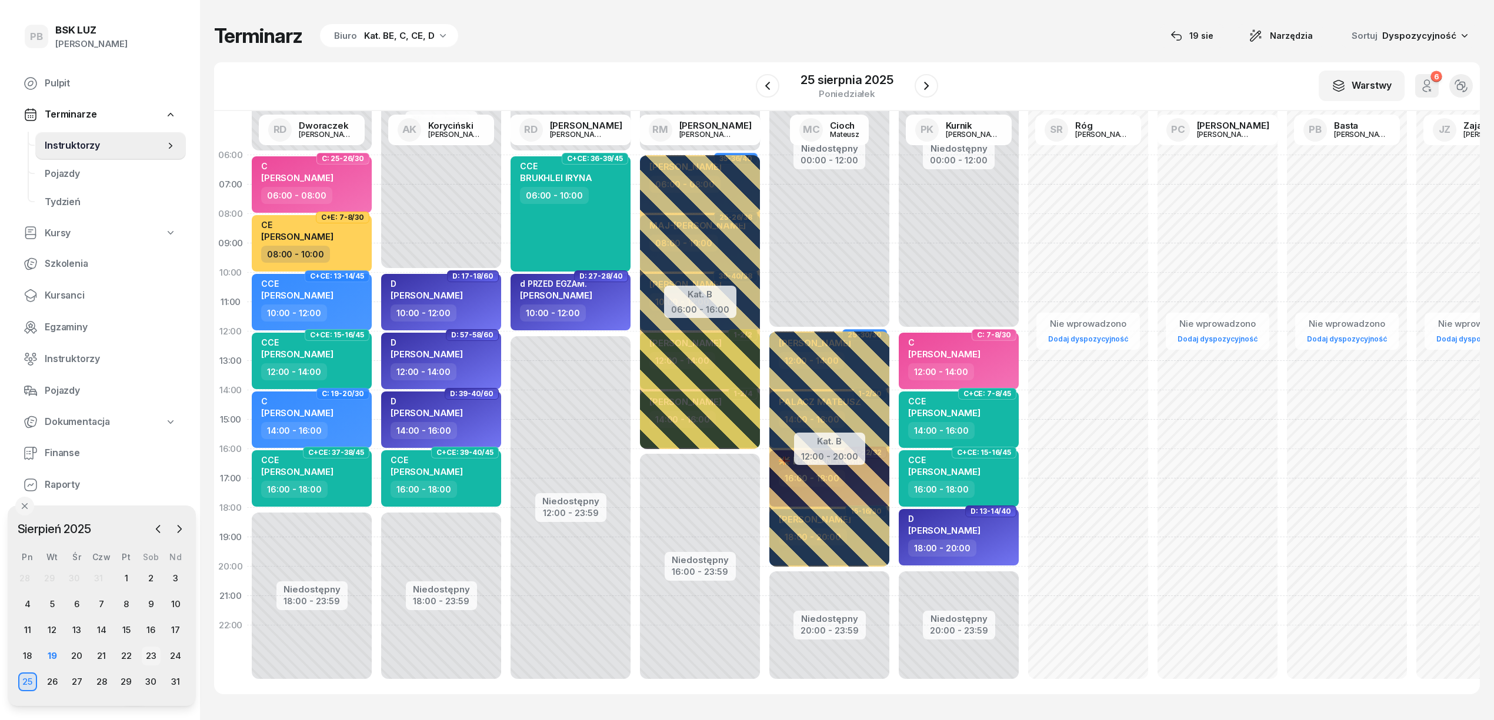
click at [149, 656] on div "23" at bounding box center [151, 656] width 19 height 19
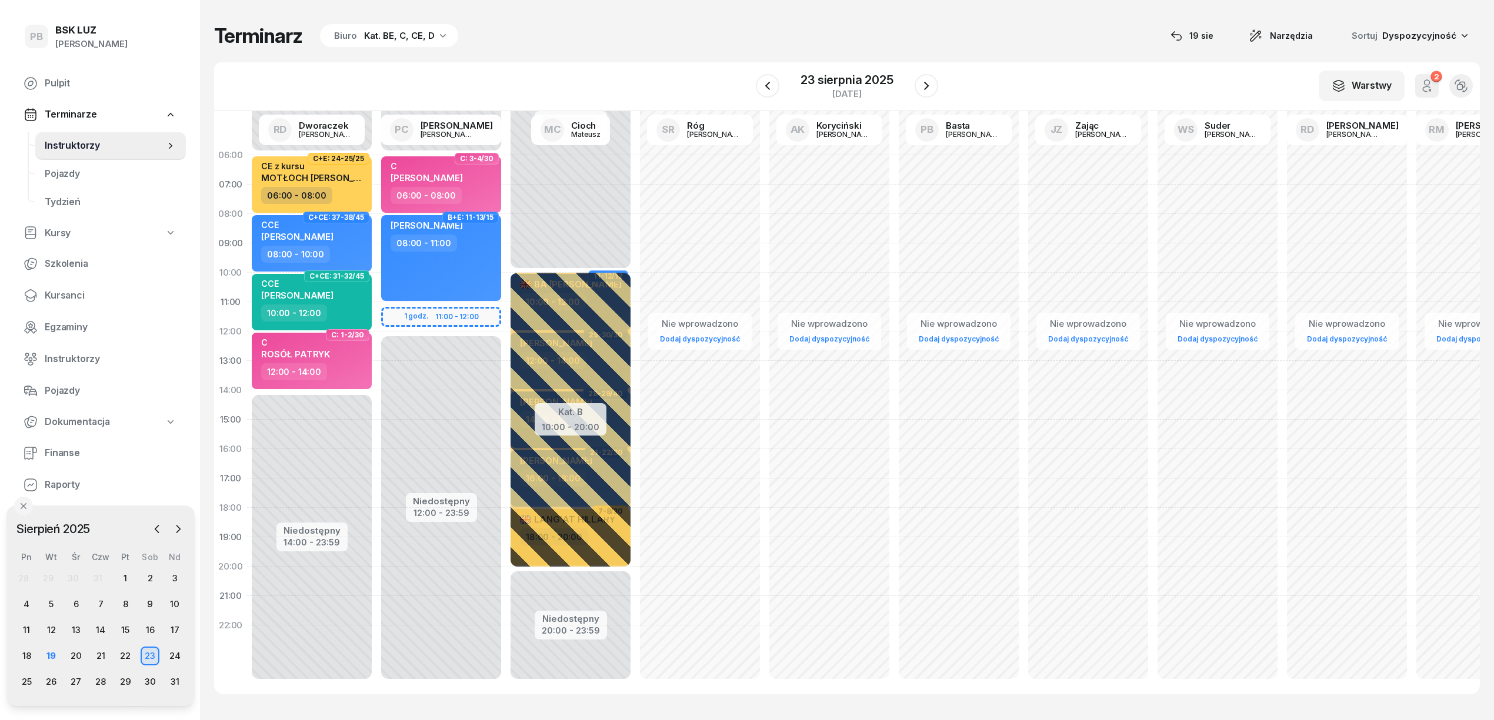
click at [641, 28] on div "Terminarz Biuro Kat. BE, C, CE, D [DATE] Narzędzia Sortuj Dyspozycyjność" at bounding box center [846, 36] width 1265 height 25
click at [55, 654] on div "19" at bounding box center [51, 656] width 19 height 19
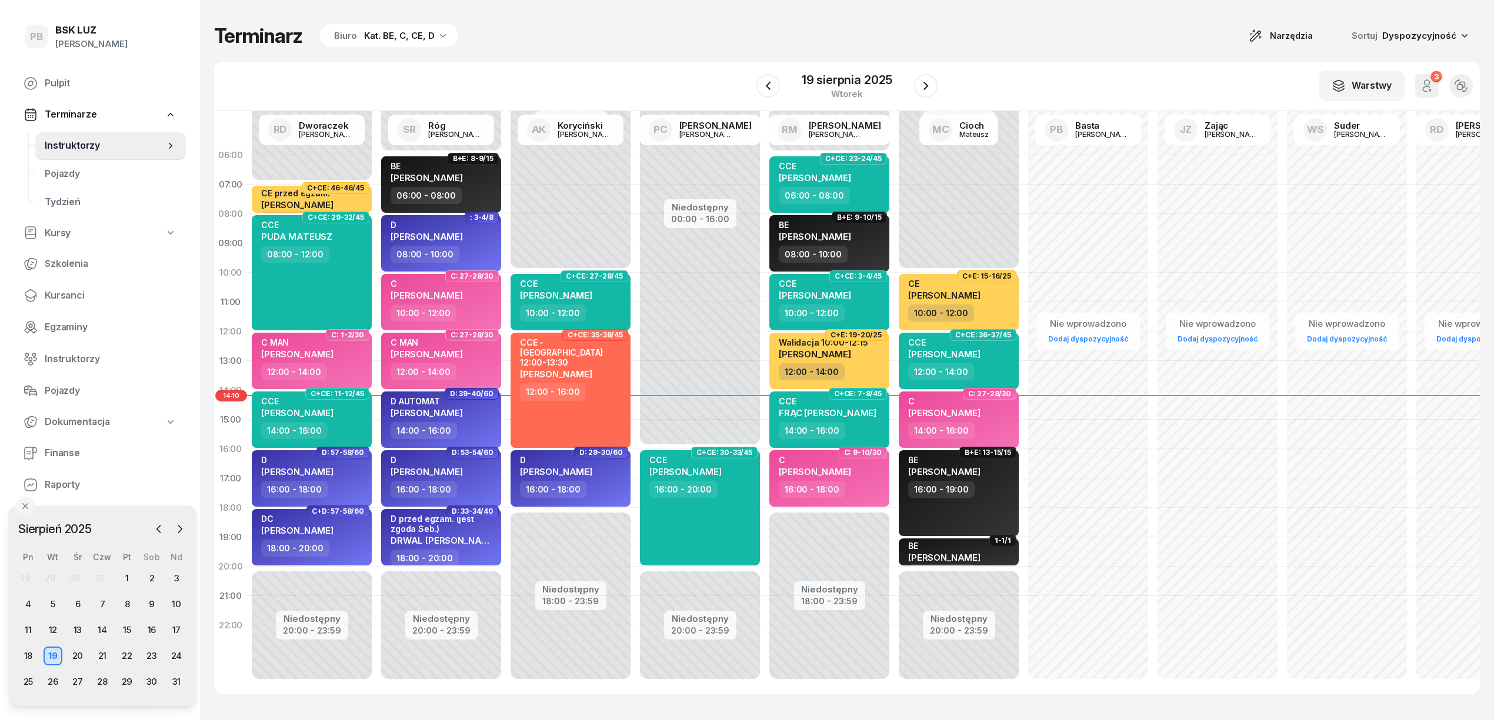
click at [542, 55] on div "Terminarz Biuro Kat. BE, C, CE, D Narzędzia Sortuj Dyspozycyjność W Wybierz AK …" at bounding box center [846, 359] width 1265 height 718
click at [744, 38] on div "Terminarz Biuro Kat. BE, C, CE, D Narzędzia Sortuj Dyspozycyjność" at bounding box center [846, 36] width 1265 height 25
click at [713, 27] on div "Terminarz Biuro Kat. BE, C, CE, D Narzędzia Sortuj Dyspozycyjność" at bounding box center [846, 36] width 1265 height 25
click at [398, 29] on div "Kat. BE, C, CE, D" at bounding box center [399, 36] width 71 height 14
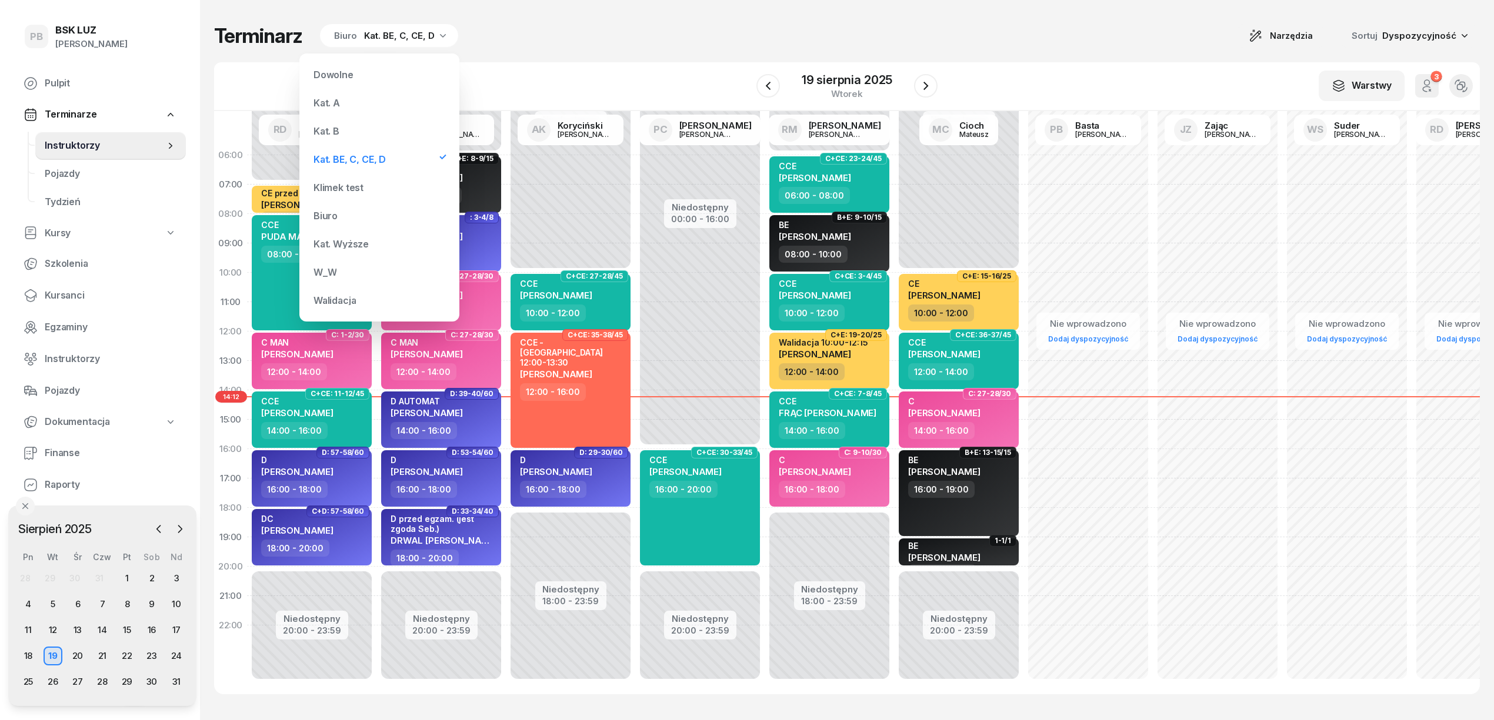
click at [361, 132] on div "Kat. B" at bounding box center [379, 131] width 141 height 24
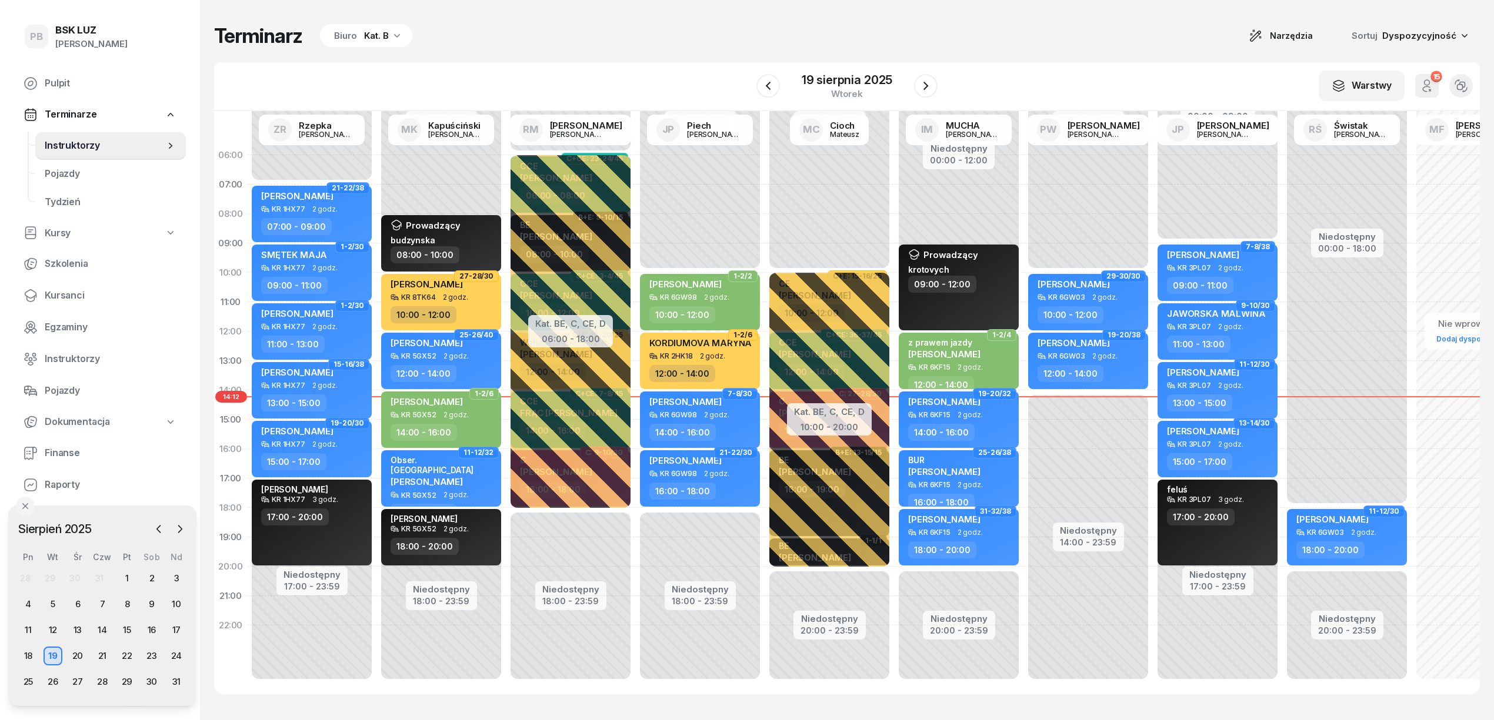
click at [966, 32] on div "Terminarz Biuro Kat. B Narzędzia Sortuj Dyspozycyjność" at bounding box center [846, 36] width 1265 height 25
click at [981, 44] on div "Terminarz Biuro Kat. B Narzędzia Sortuj Dyspozycyjność" at bounding box center [846, 36] width 1265 height 25
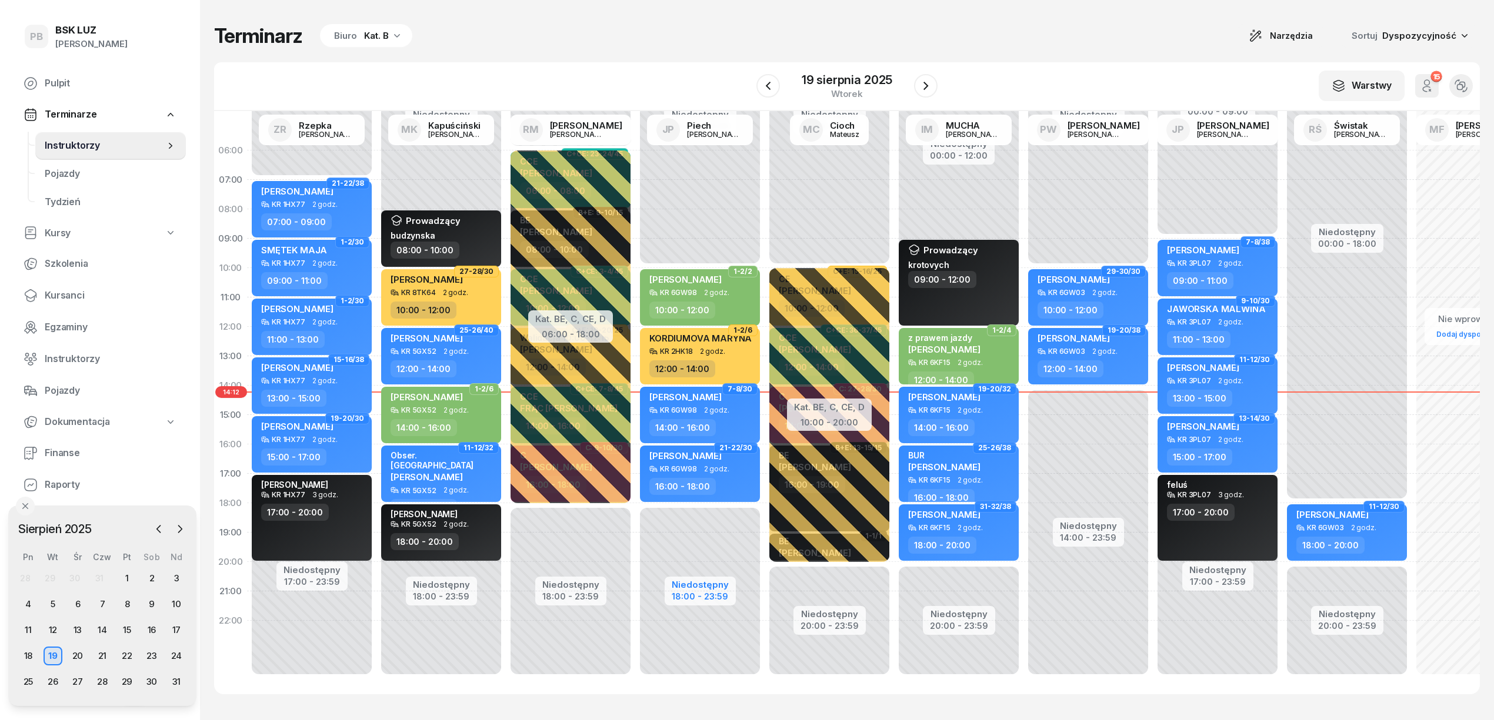
scroll to position [16, 0]
click at [770, 41] on div "Terminarz Biuro Kat. B Narzędzia Sortuj Dyspozycyjność" at bounding box center [846, 36] width 1265 height 25
click at [869, 701] on div "Terminarz Biuro Kat. B Narzędzia Sortuj Dyspozycyjność W Wybierz AK [PERSON_NAM…" at bounding box center [846, 359] width 1265 height 718
click at [767, 25] on div "Terminarz Biuro Kat. B Narzędzia Sortuj Dyspozycyjność" at bounding box center [846, 36] width 1265 height 25
click at [398, 34] on icon "button" at bounding box center [397, 36] width 6 height 4
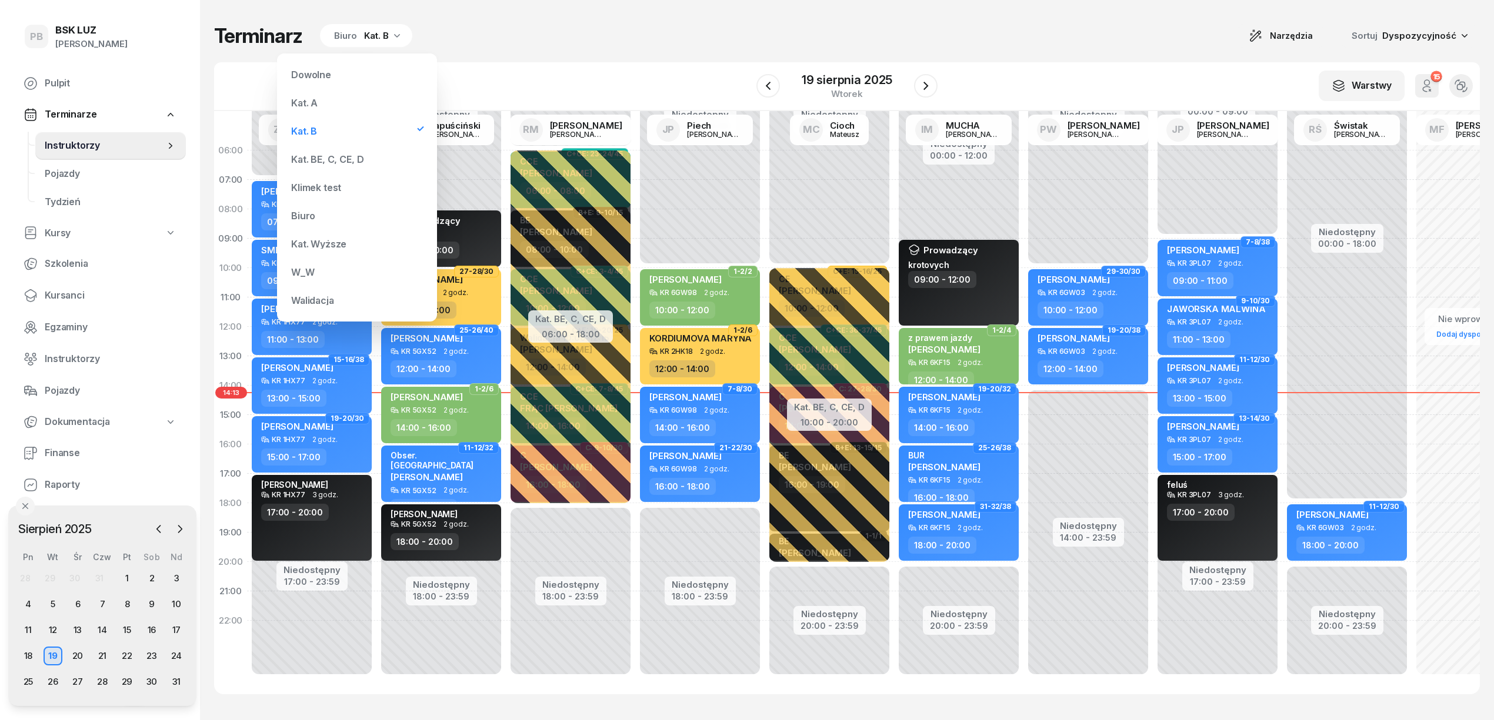
click at [314, 163] on div "Kat. BE, C, CE, D" at bounding box center [327, 159] width 72 height 9
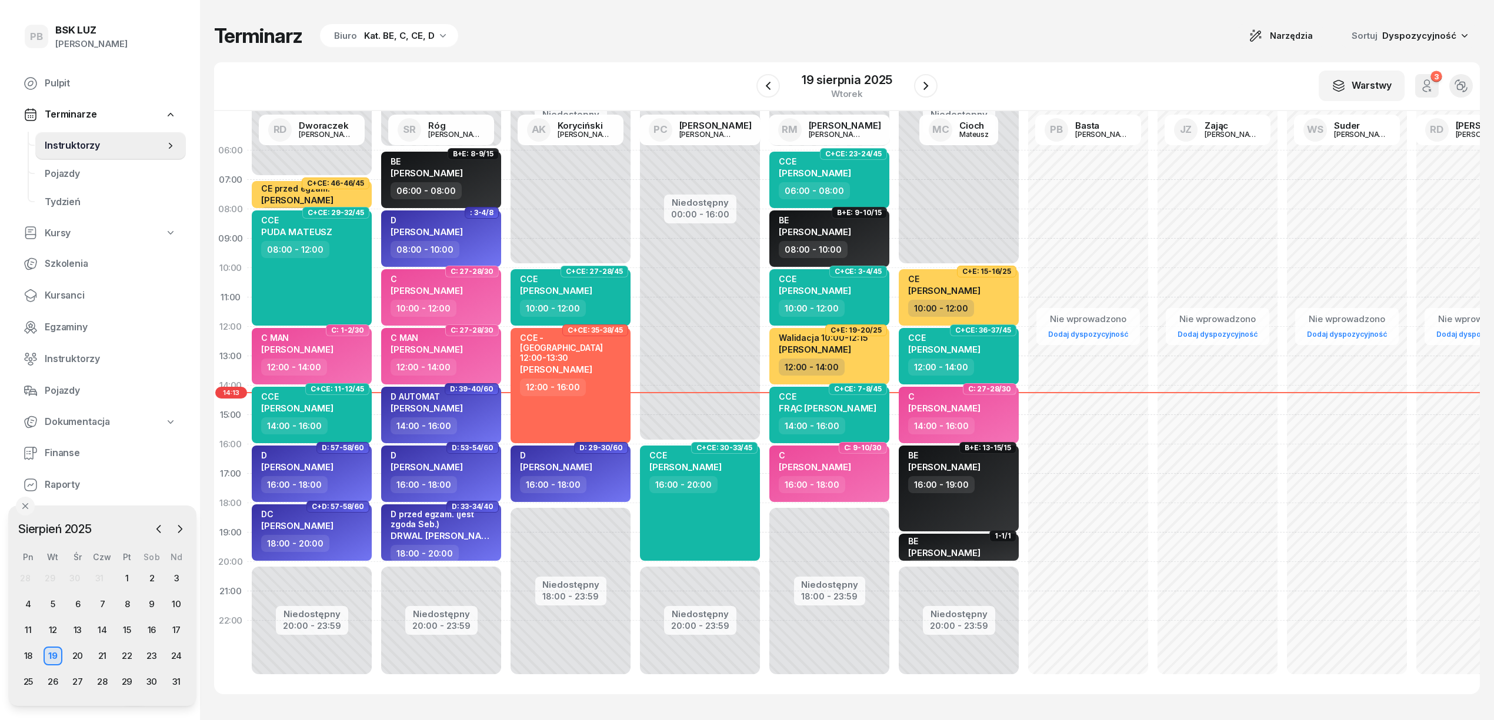
click at [536, 54] on div "Terminarz Biuro Kat. BE, C, CE, D Narzędzia Sortuj Dyspozycyjność W Wybierz AK …" at bounding box center [846, 359] width 1265 height 718
click at [568, 46] on div "Terminarz Biuro Kat. BE, C, CE, D Narzędzia Sortuj Dyspozycyjność" at bounding box center [846, 36] width 1265 height 25
click at [664, 26] on div "Terminarz Biuro Kat. BE, C, CE, D Narzędzia Sortuj Dyspozycyjność" at bounding box center [846, 36] width 1265 height 25
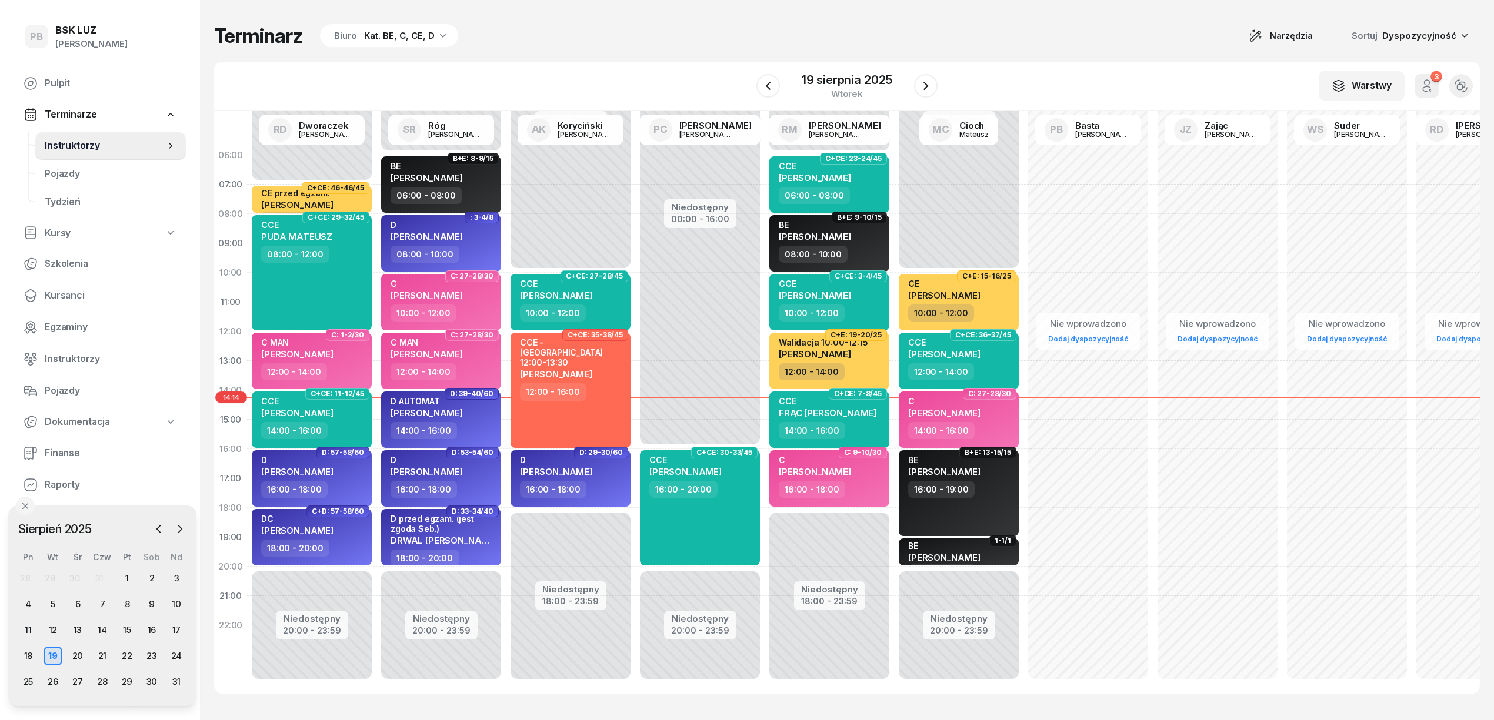
click at [626, 42] on div "Terminarz Biuro Kat. BE, C, CE, D Narzędzia Sortuj Dyspozycyjność" at bounding box center [846, 36] width 1265 height 25
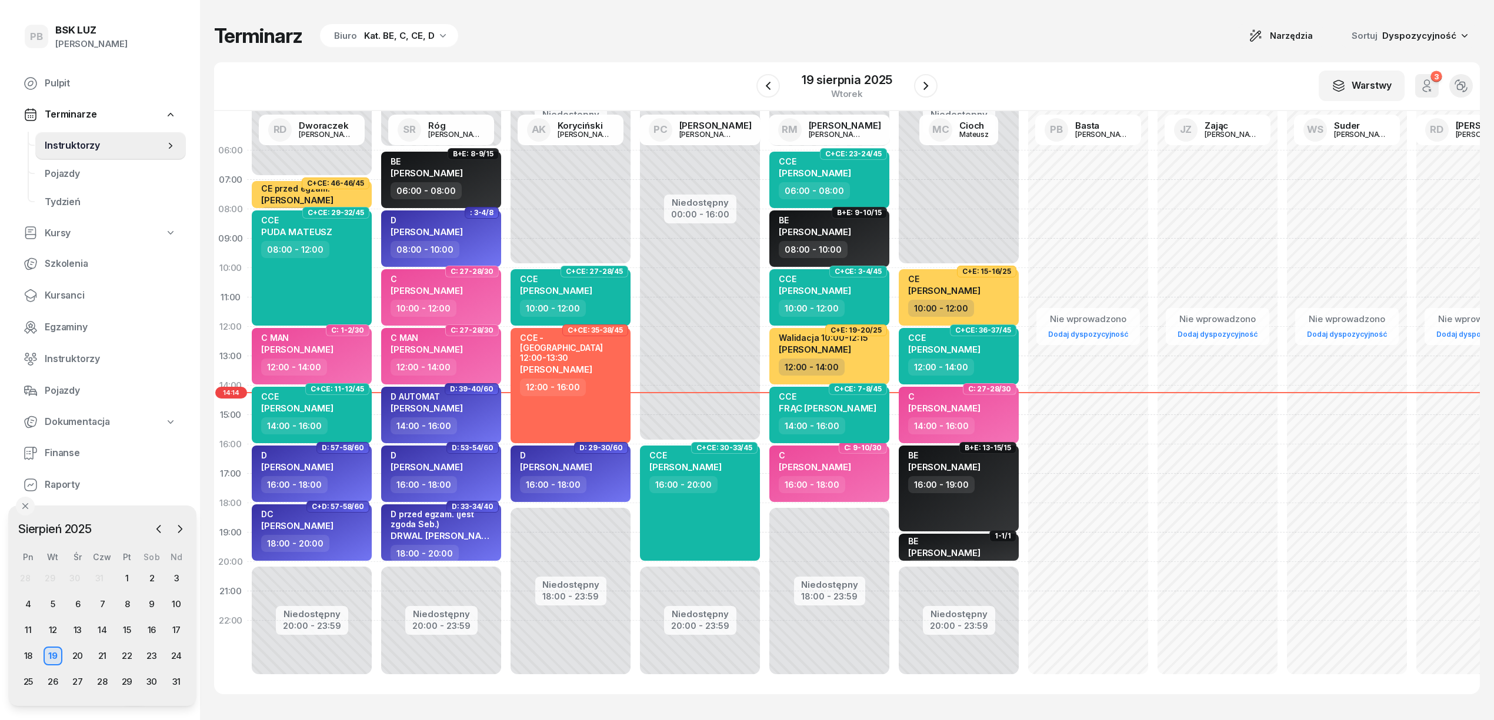
scroll to position [16, 0]
drag, startPoint x: 799, startPoint y: 29, endPoint x: 732, endPoint y: 152, distance: 139.2
click at [798, 29] on div "Terminarz Biuro Kat. BE, C, CE, D Narzędzia Sortuj Dyspozycyjność" at bounding box center [846, 36] width 1265 height 25
click at [74, 654] on div "20" at bounding box center [77, 656] width 19 height 19
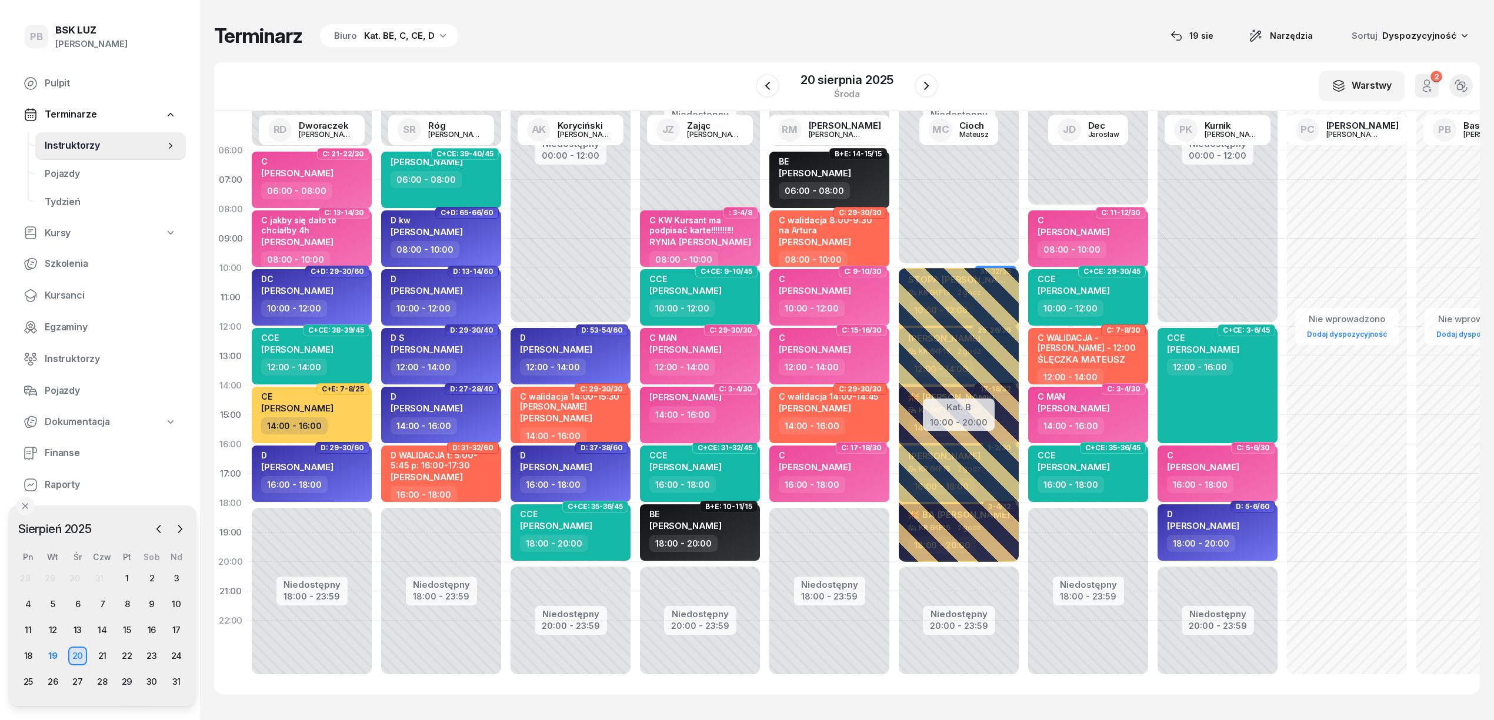
click at [722, 392] on div "[PERSON_NAME]" at bounding box center [685, 399] width 72 height 15
select select "14"
select select "16"
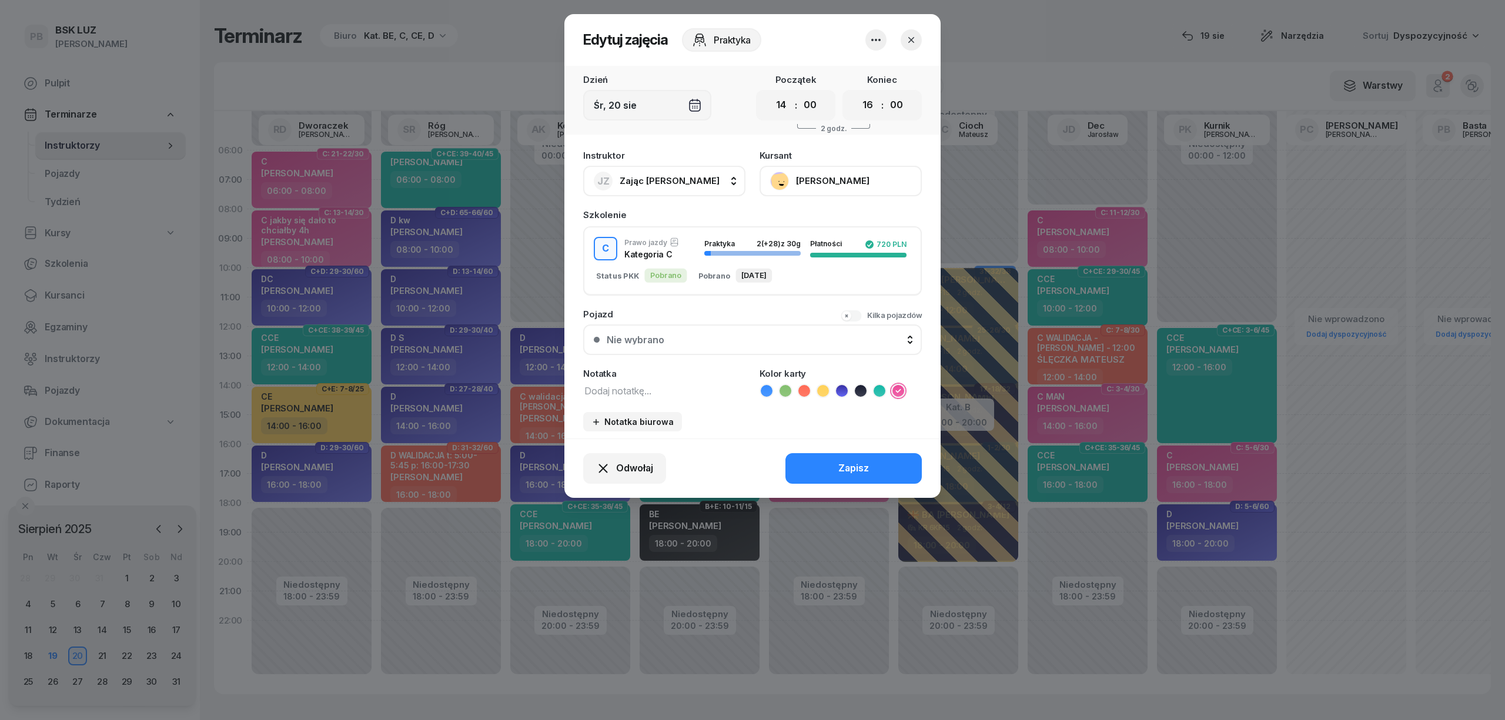
click at [909, 32] on button "button" at bounding box center [911, 39] width 21 height 21
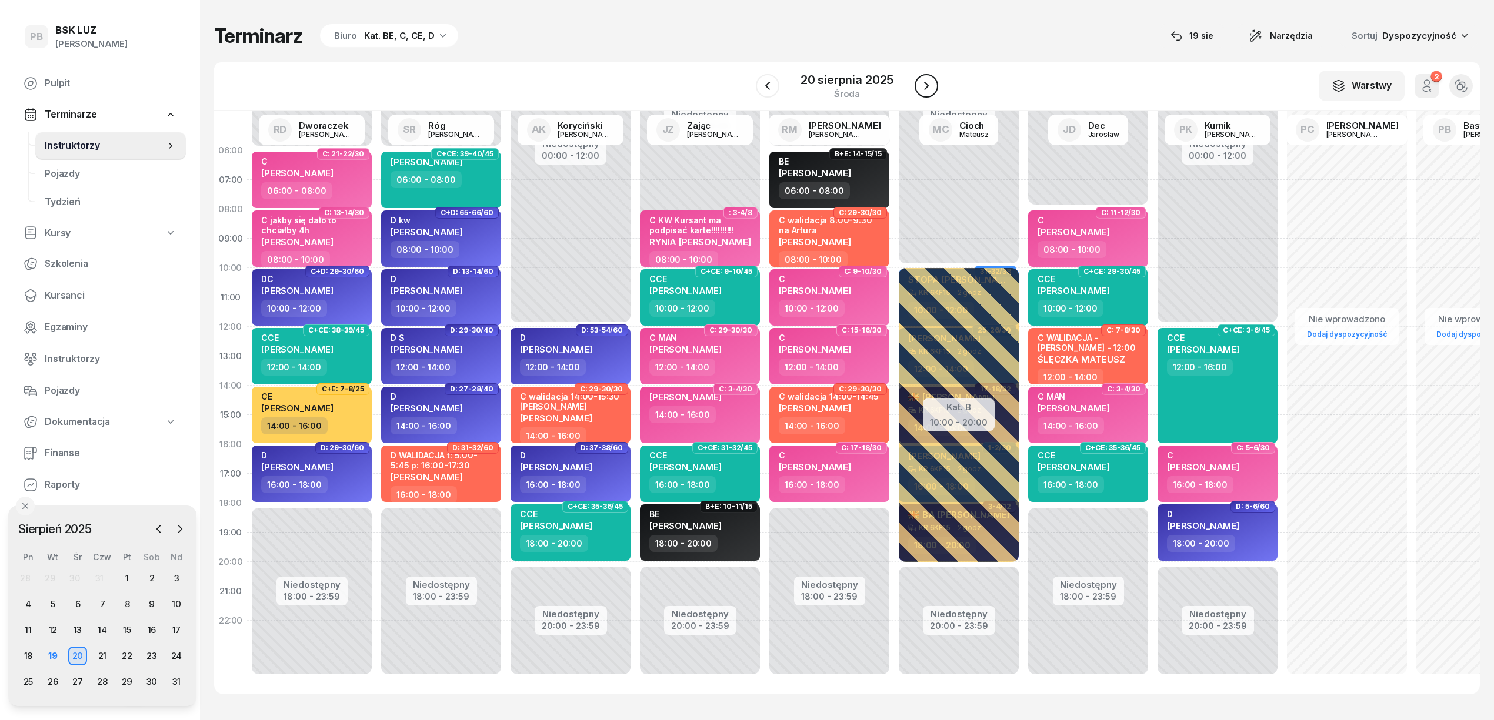
click at [926, 85] on icon "button" at bounding box center [926, 86] width 14 height 14
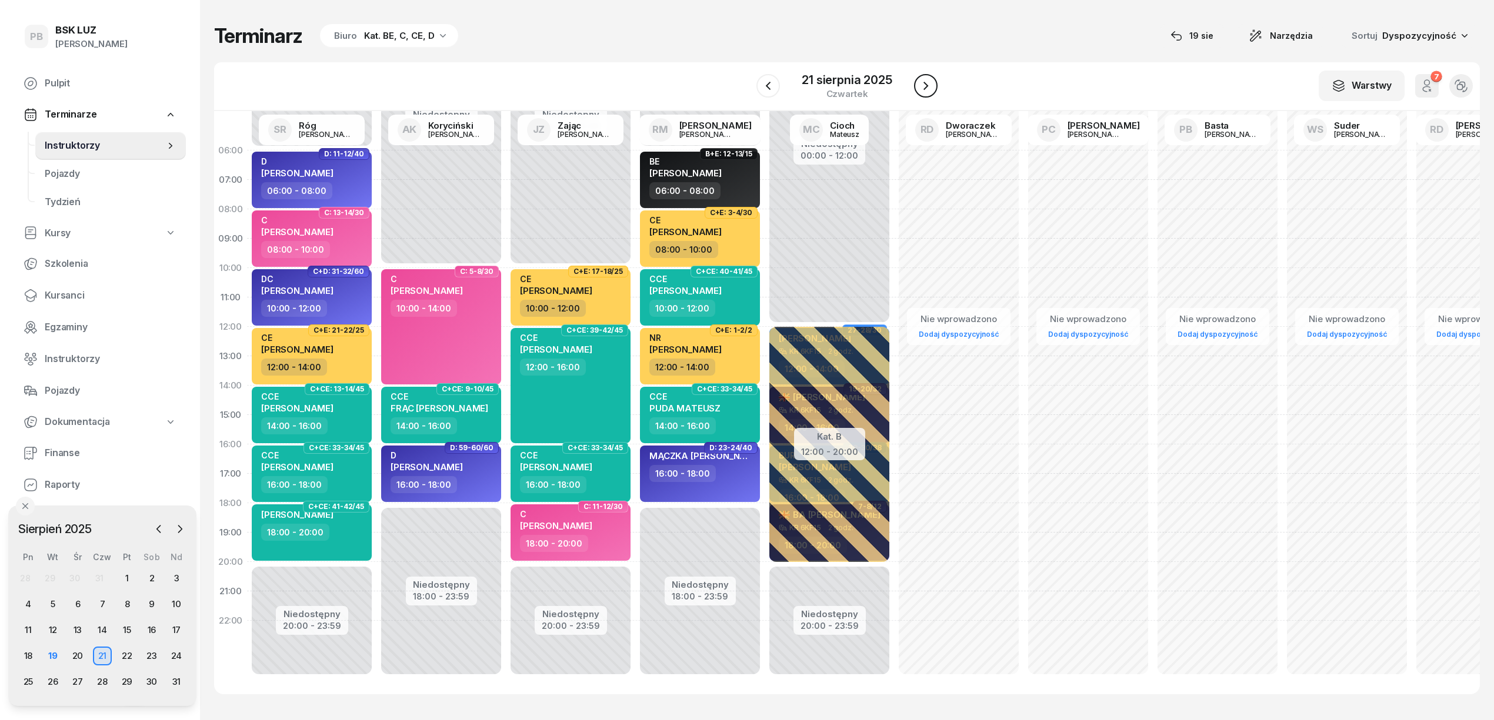
click at [926, 85] on icon "button" at bounding box center [926, 86] width 14 height 14
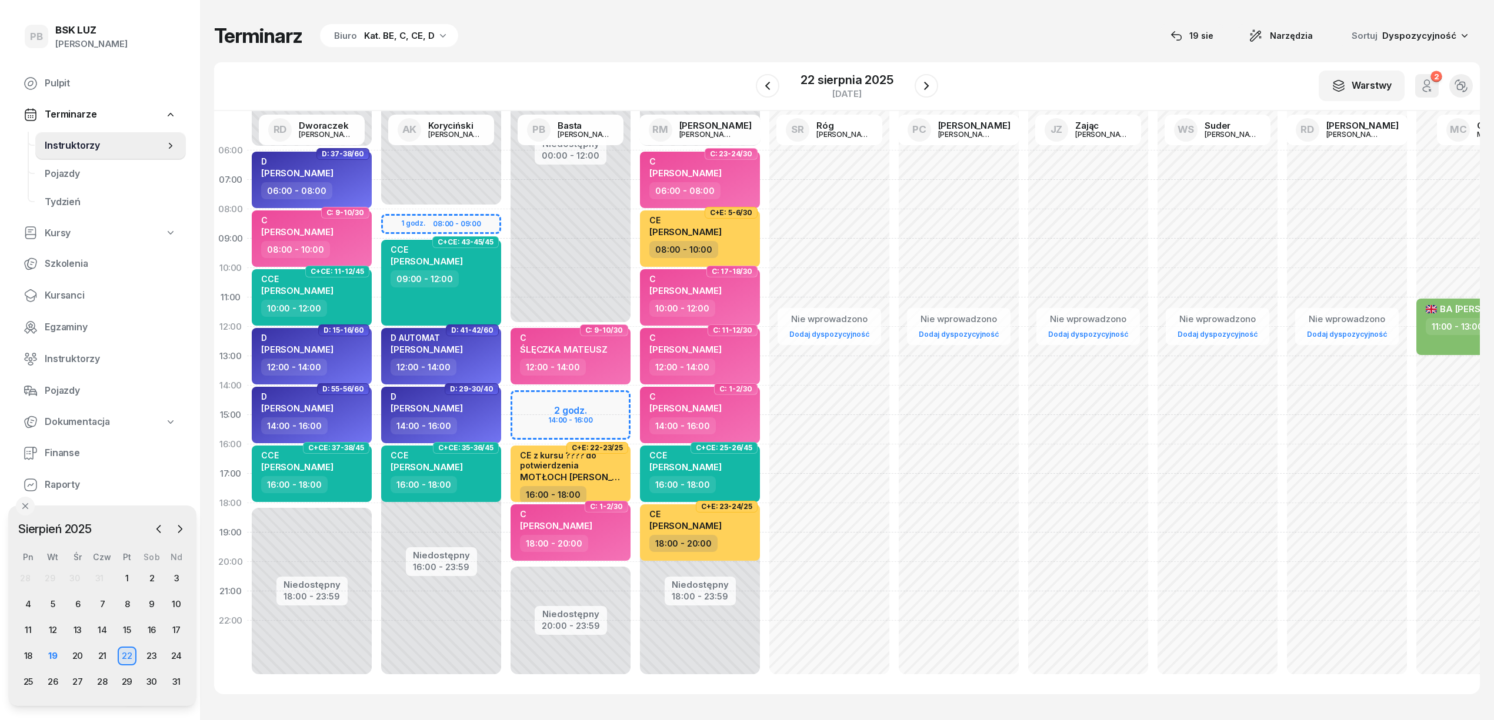
click at [635, 385] on div "Niedostępny 00:00 - 12:00 Niedostępny 20:00 - 23:59 2 godz. 14:00 - 16:00 C: 9-…" at bounding box center [699, 415] width 129 height 559
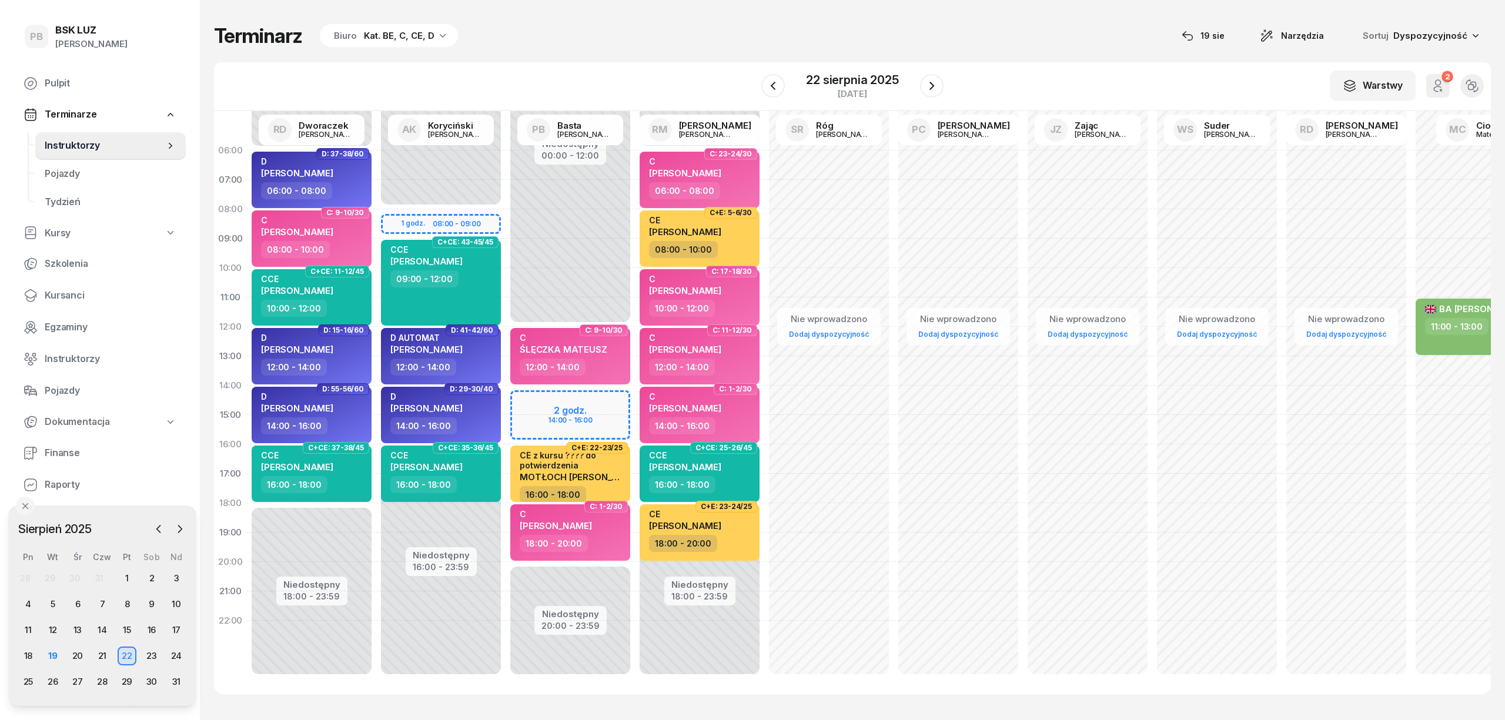
select select "14"
select select "16"
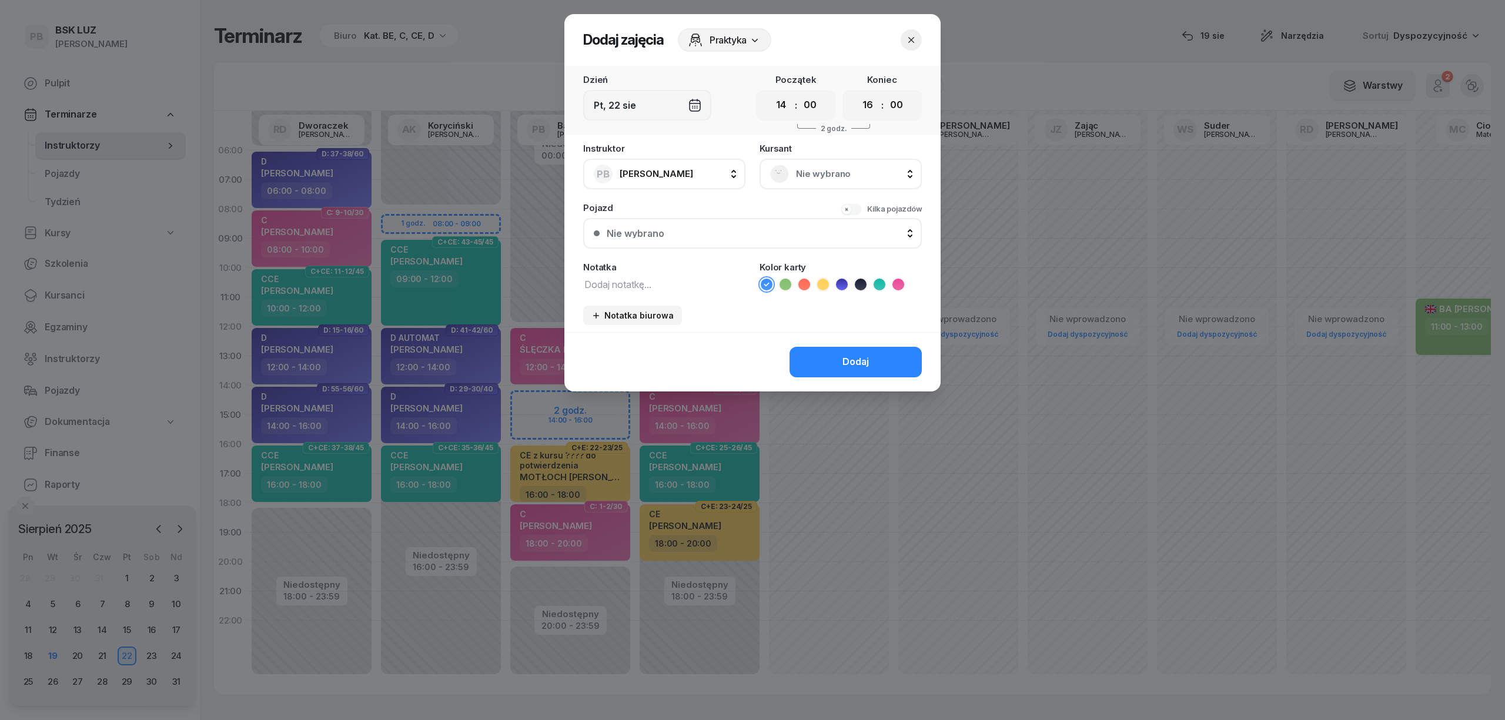
click at [812, 172] on span "Nie wybrano" at bounding box center [853, 173] width 115 height 15
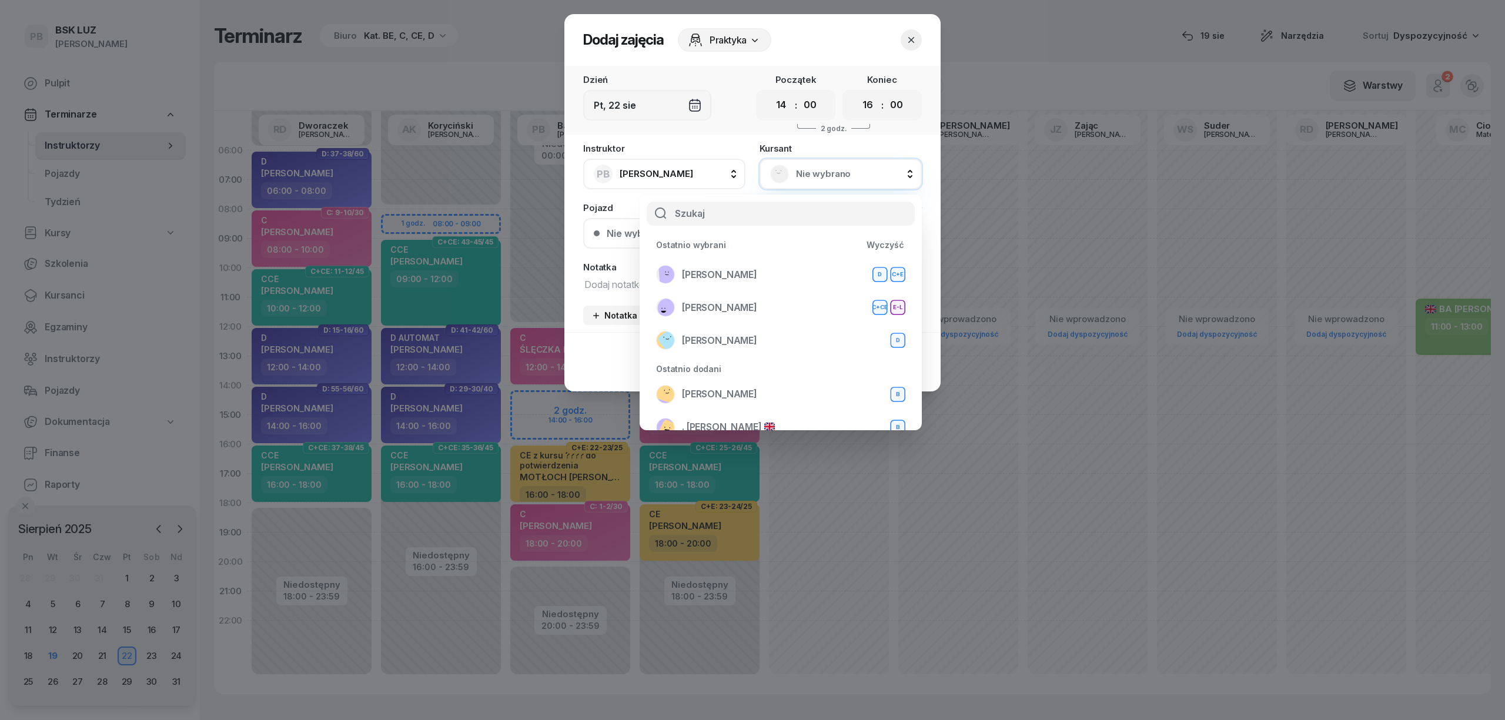
click at [836, 173] on span "Nie wybrano" at bounding box center [853, 173] width 115 height 15
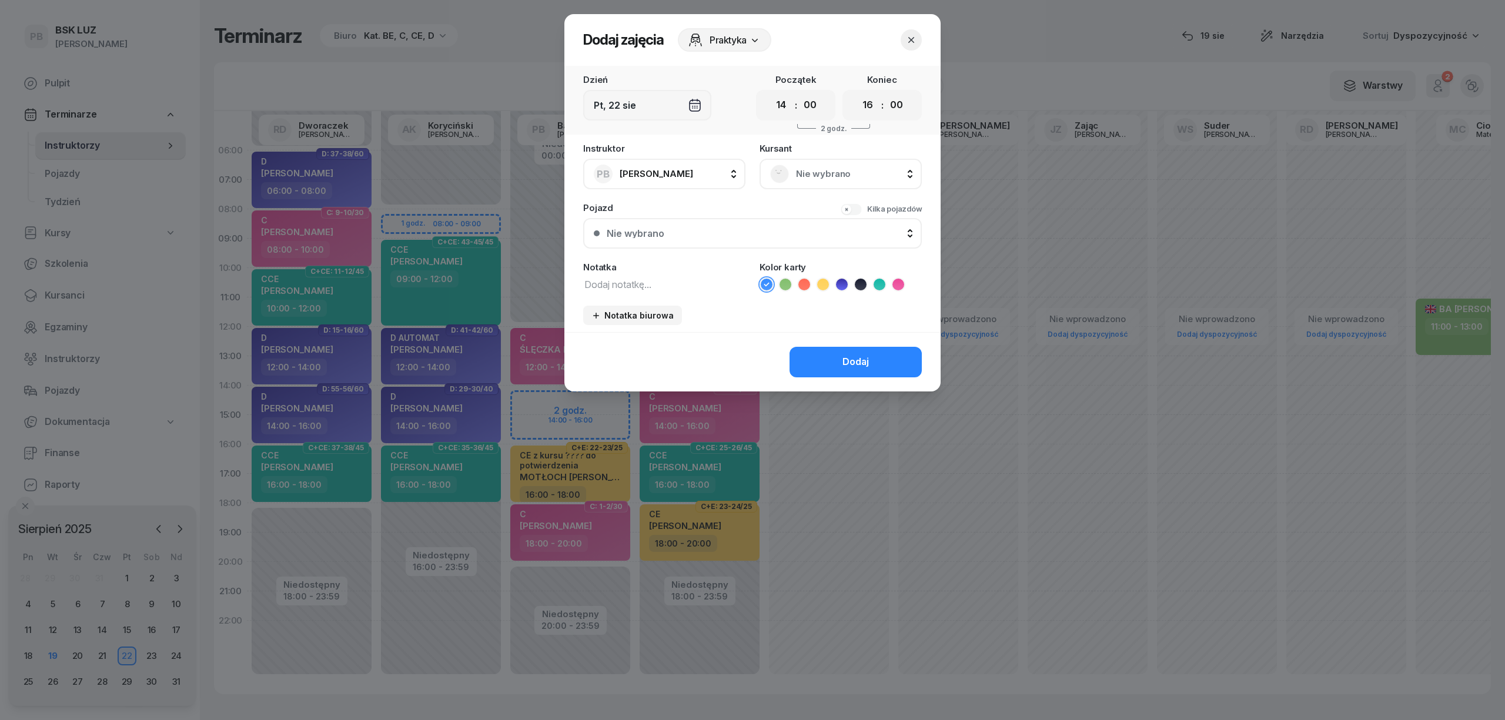
click at [836, 173] on span "Nie wybrano" at bounding box center [853, 173] width 115 height 15
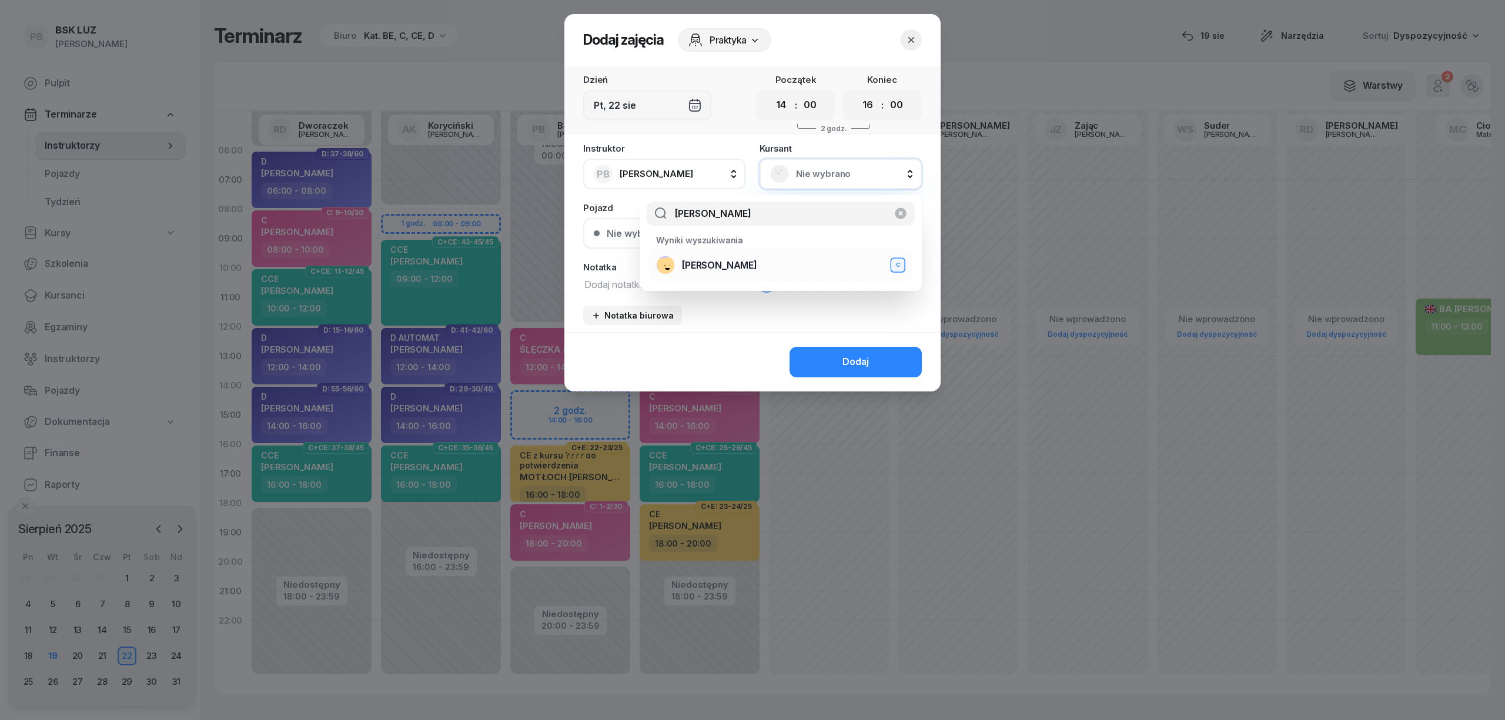
type input "gruchała"
click at [794, 262] on div "GRUCHAŁA GRZEGORZ C" at bounding box center [780, 265] width 249 height 19
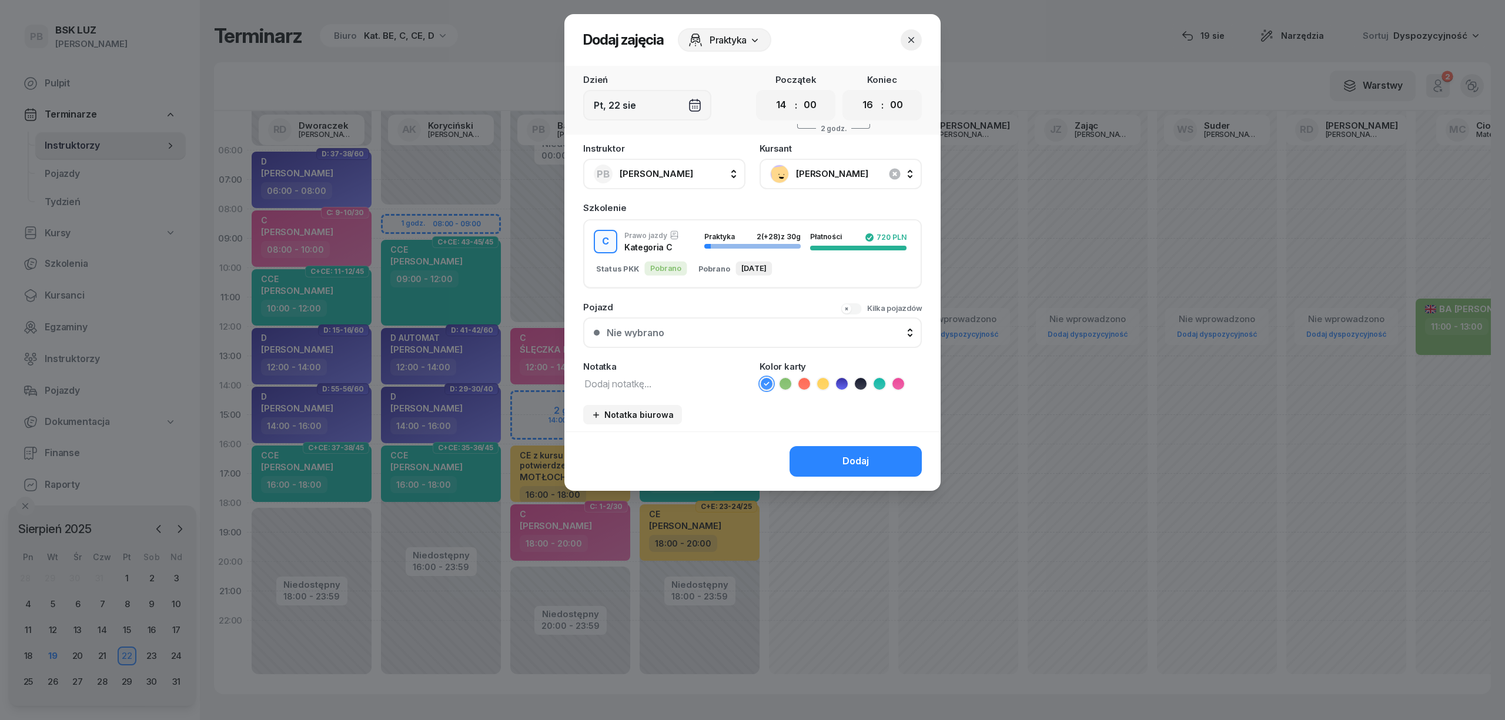
click at [896, 381] on icon at bounding box center [899, 384] width 12 height 12
click at [668, 387] on textarea at bounding box center [664, 383] width 162 height 15
type textarea "C"
click at [845, 460] on div "Dodaj" at bounding box center [856, 461] width 26 height 15
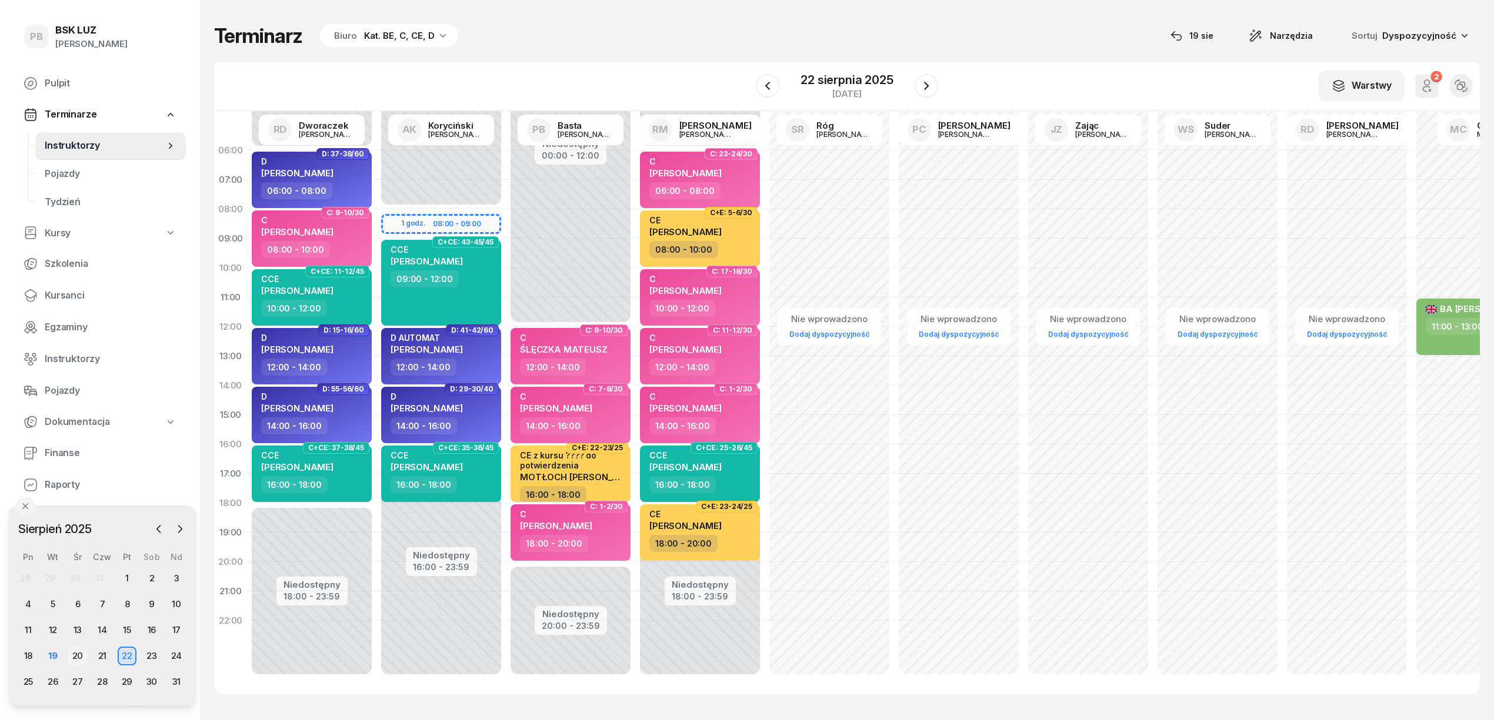
click at [78, 654] on div "20" at bounding box center [77, 656] width 19 height 19
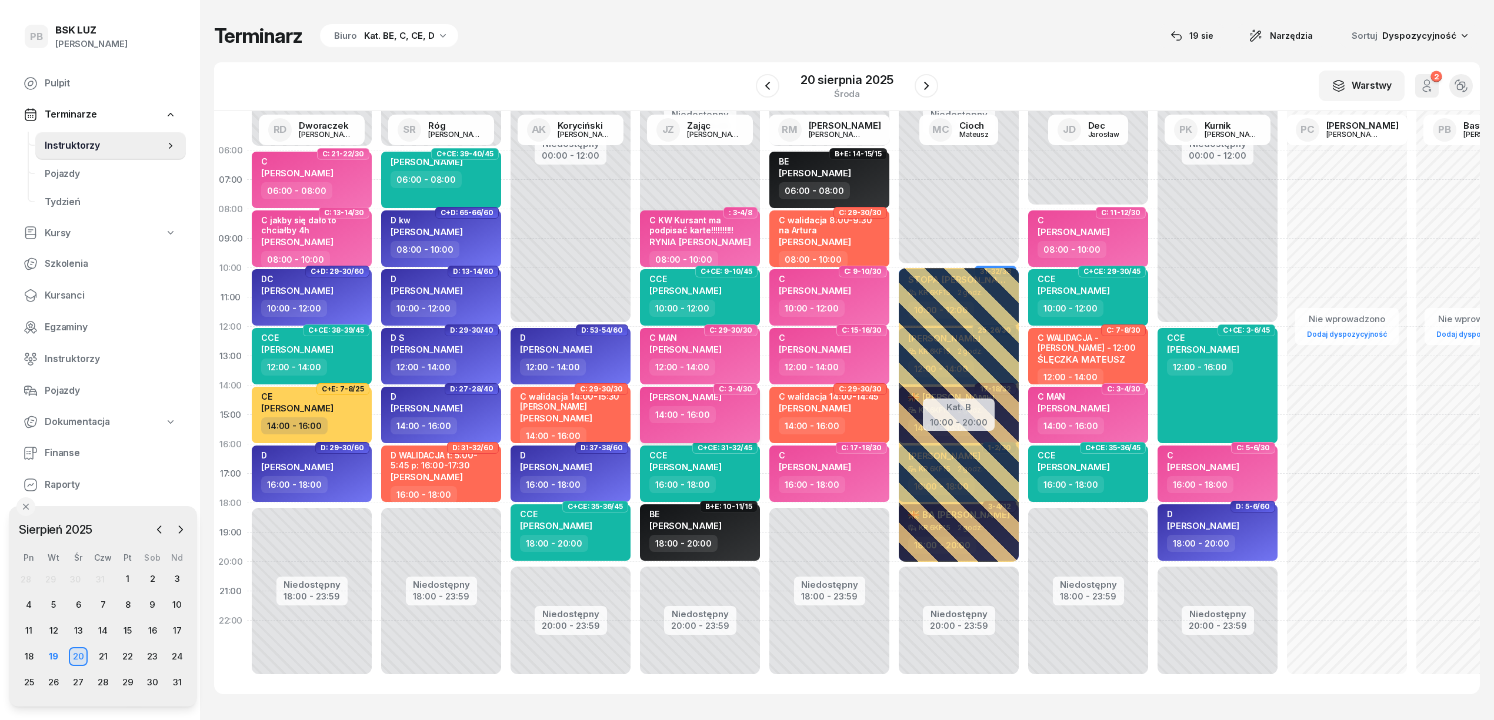
click at [736, 406] on div "14:00 - 16:00" at bounding box center [700, 414] width 103 height 17
select select "14"
select select "16"
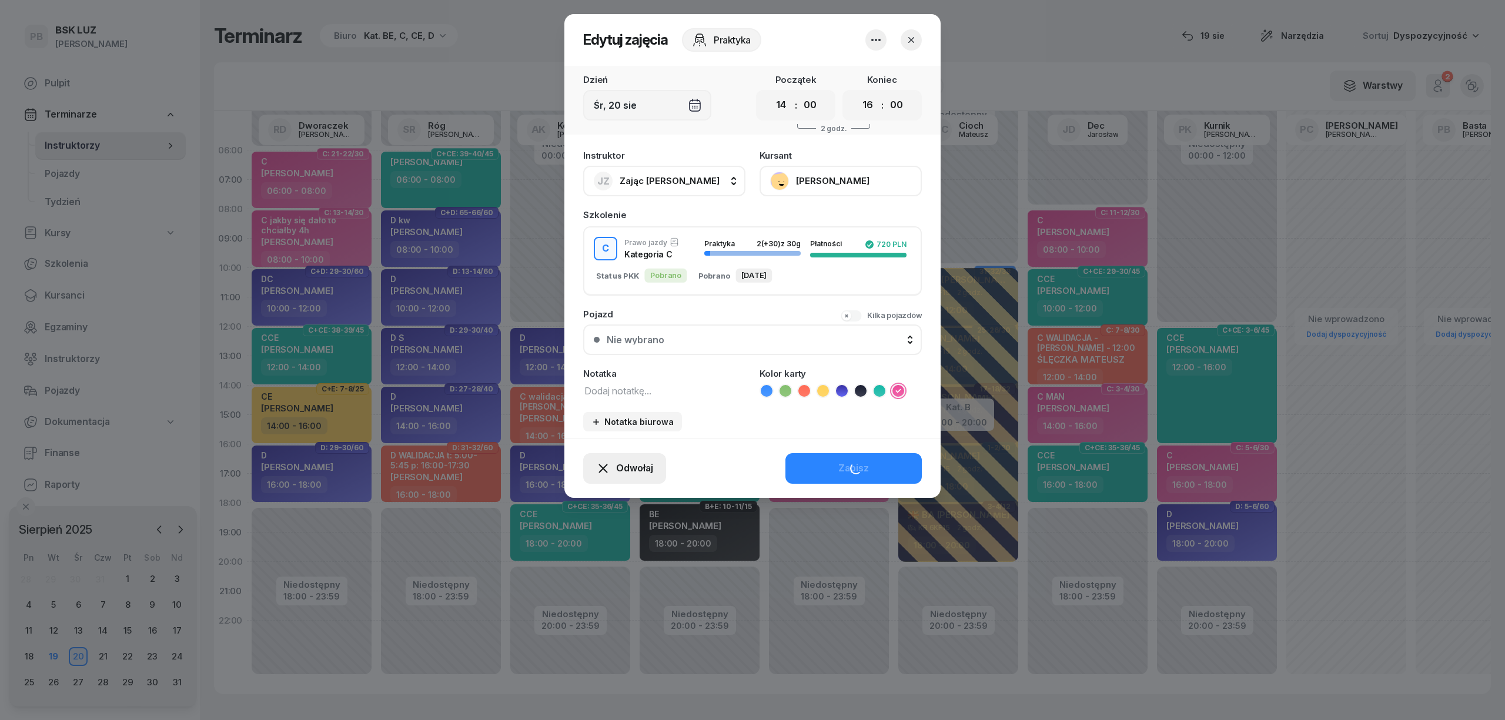
click at [623, 475] on button "Odwołaj" at bounding box center [624, 468] width 83 height 31
click at [629, 392] on div "Kursant odwołał" at bounding box center [603, 396] width 69 height 15
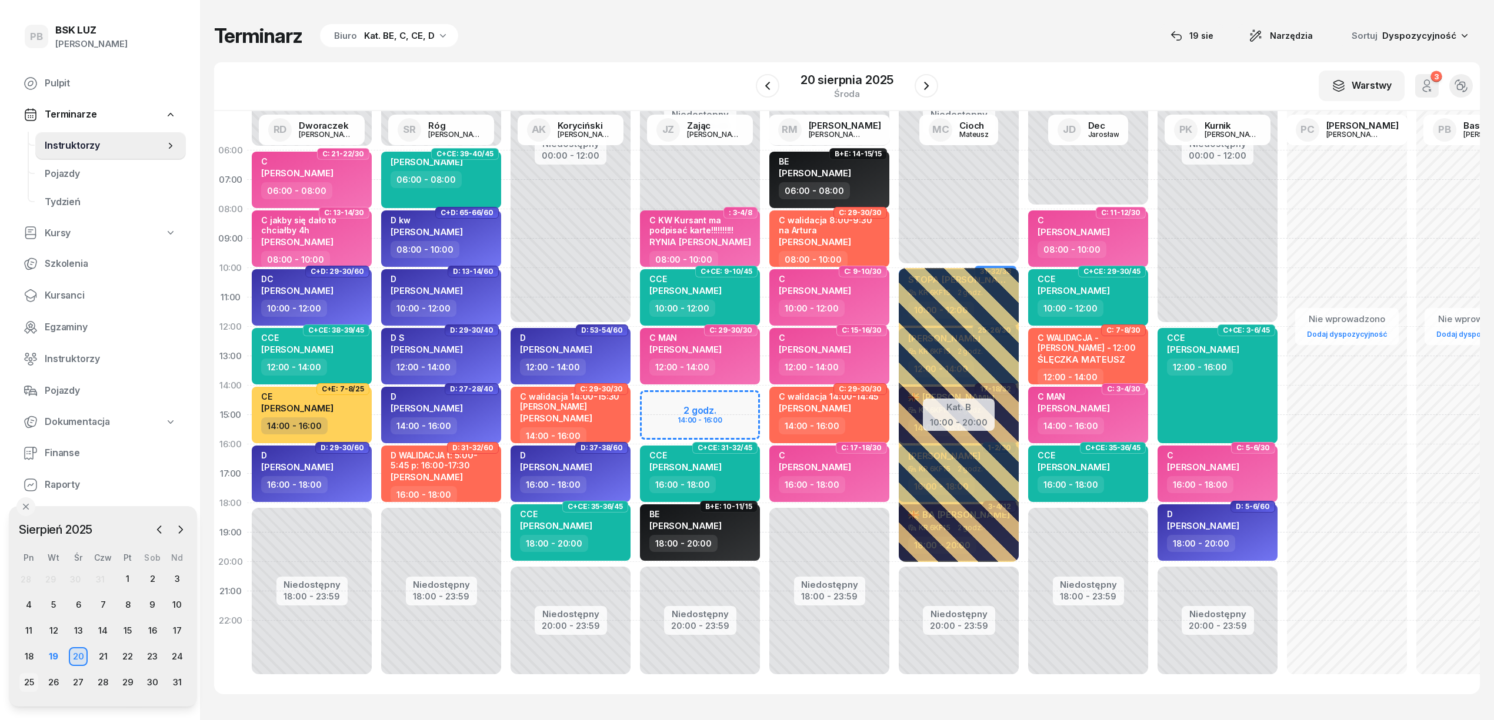
click at [36, 683] on div "25" at bounding box center [28, 682] width 19 height 19
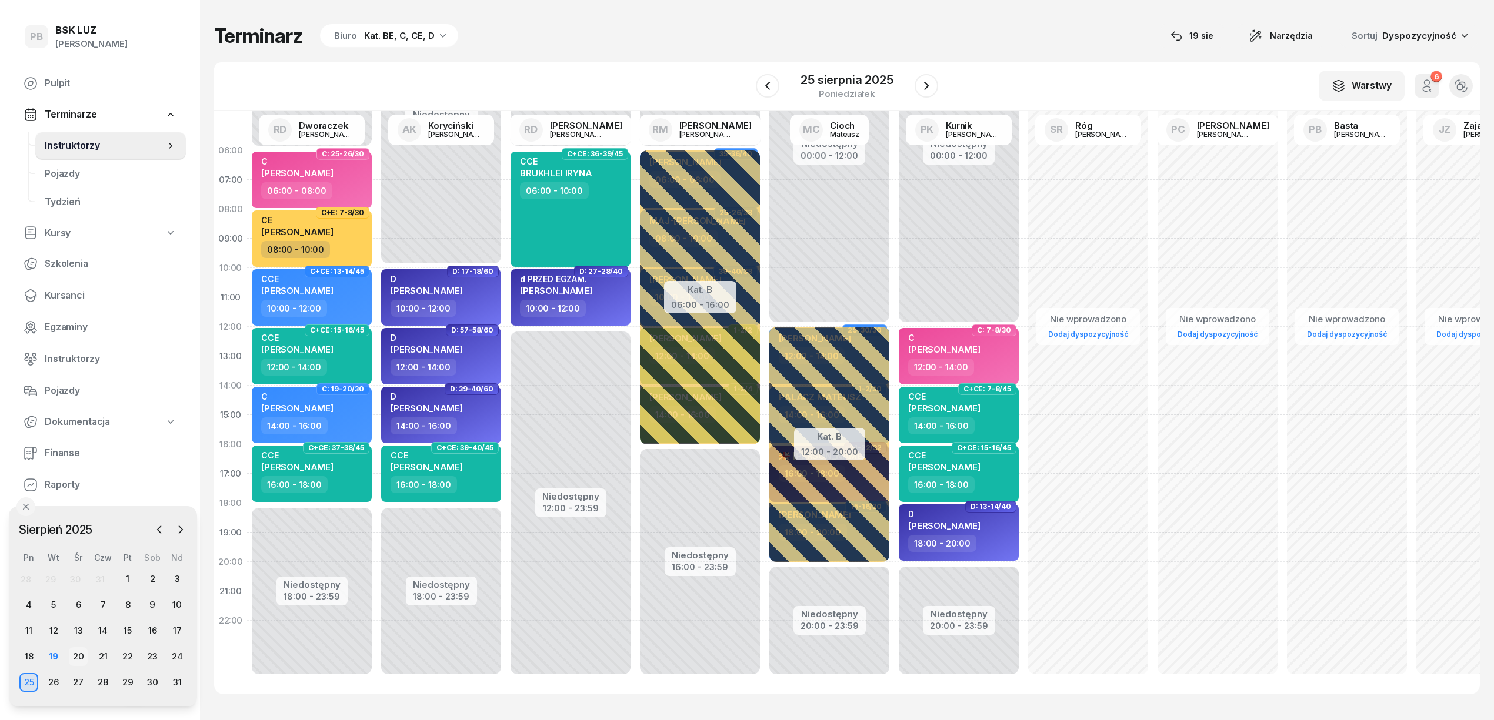
click at [78, 653] on div "20" at bounding box center [78, 656] width 19 height 19
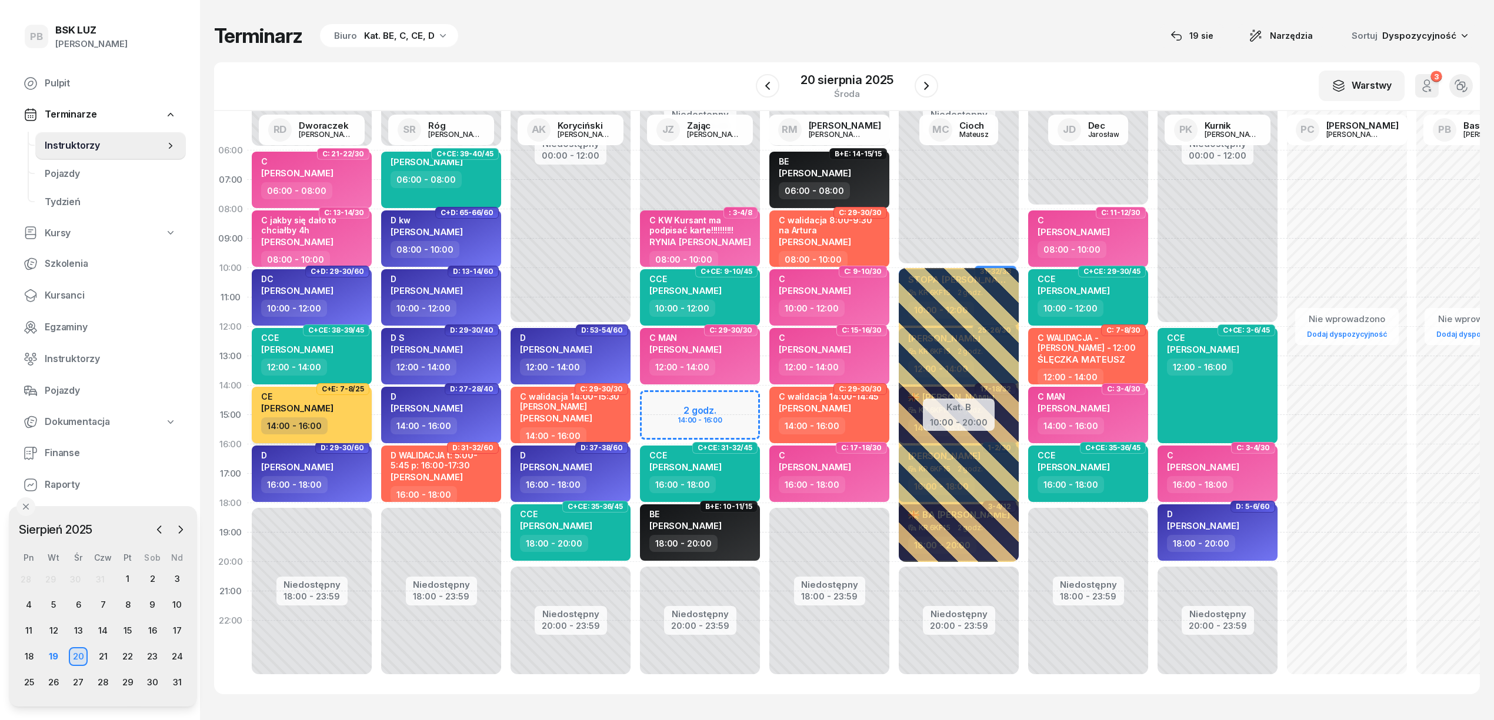
click at [348, 400] on div "CE DUDEK PIOTR" at bounding box center [312, 405] width 103 height 26
select select "14"
select select "16"
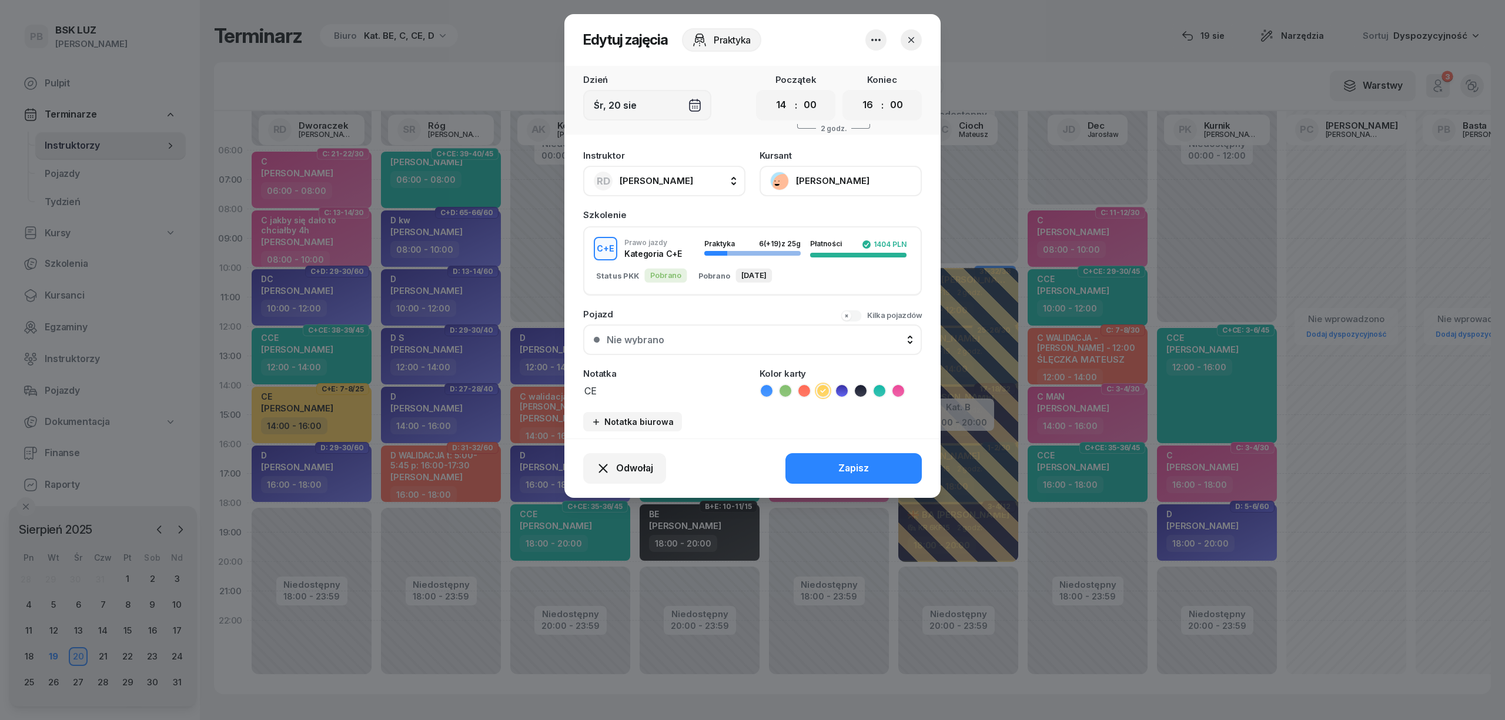
click at [693, 180] on span "[PERSON_NAME]" at bounding box center [657, 180] width 74 height 11
type input "zaj"
click at [704, 252] on div "JZ Zając Jacek" at bounding box center [670, 259] width 140 height 19
click at [838, 473] on button "Zapisz" at bounding box center [854, 468] width 136 height 31
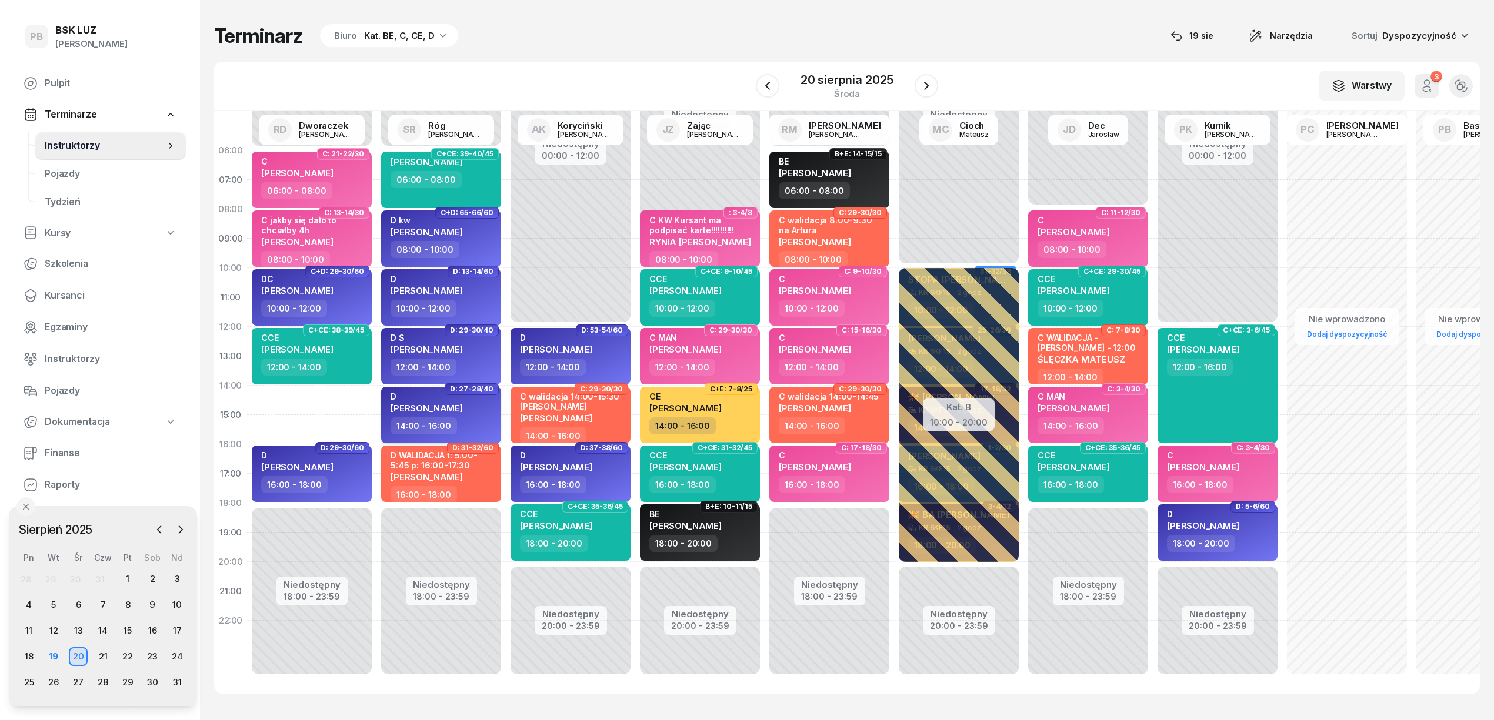
click at [473, 418] on div "14:00 - 16:00" at bounding box center [441, 426] width 103 height 17
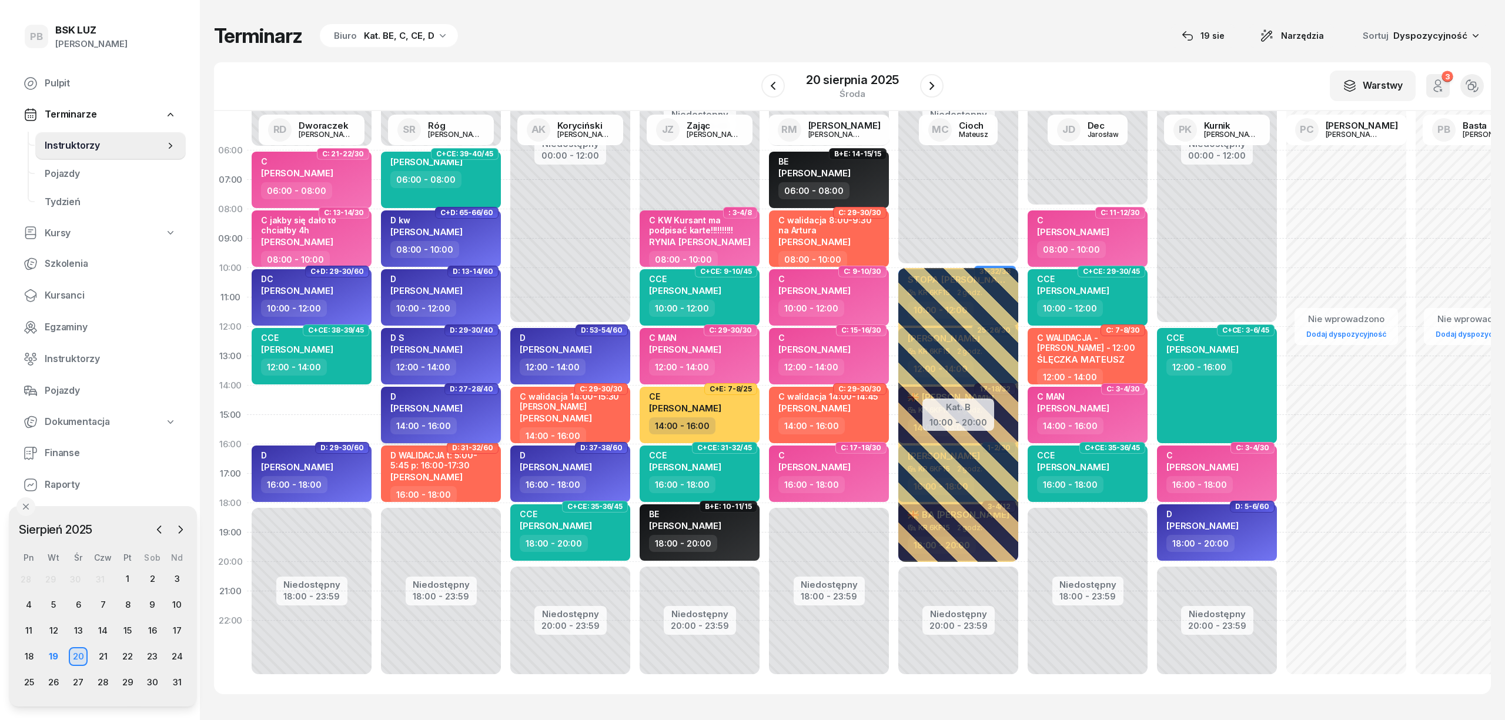
select select "14"
select select "16"
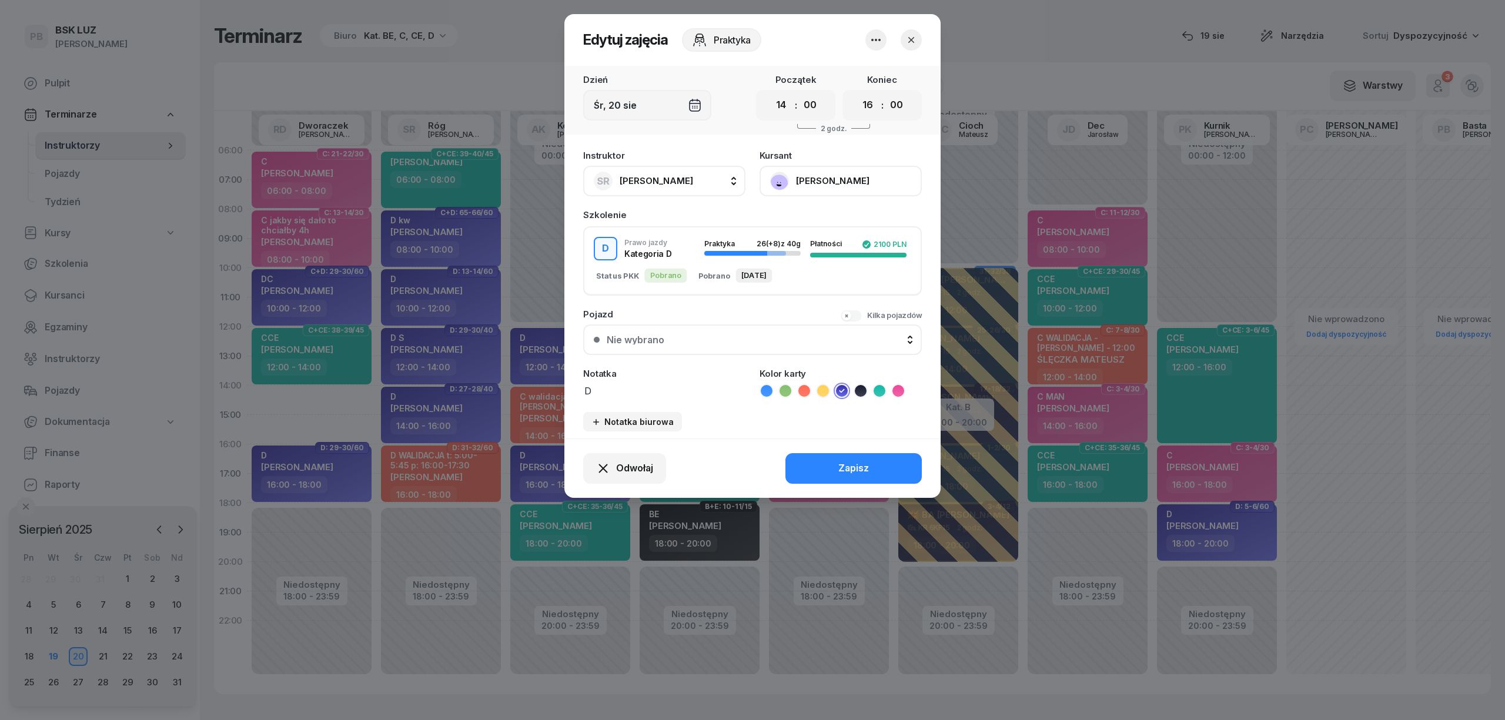
click at [650, 175] on span "[PERSON_NAME]" at bounding box center [657, 180] width 74 height 11
type input "kor"
click at [676, 255] on span "[PERSON_NAME]" at bounding box center [662, 259] width 72 height 15
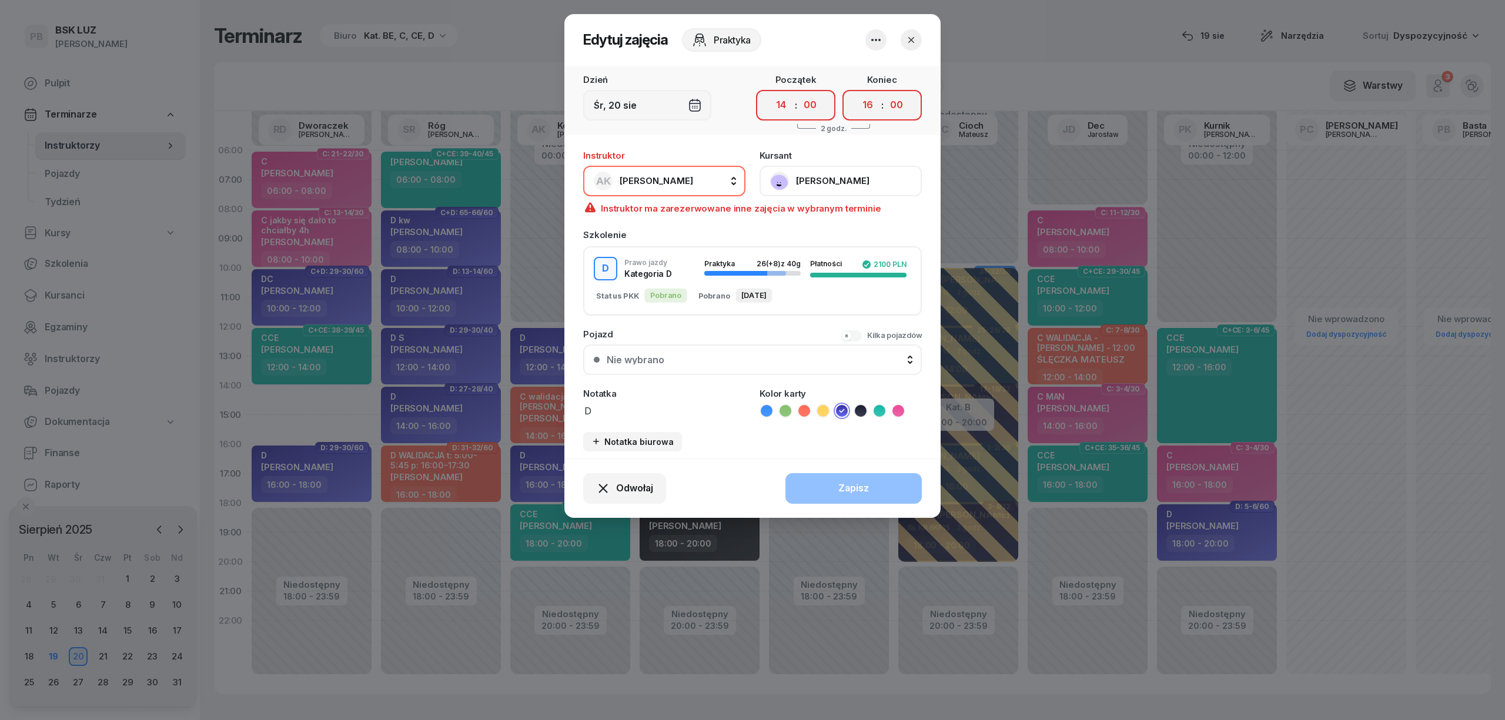
click at [709, 126] on div "Dzień Śr, 20 sie Początek 00 01 02 03 04 05 06 07 08 09 10 11 12 13 14 15 16 17…" at bounding box center [753, 100] width 376 height 69
click at [699, 185] on button "AK [PERSON_NAME]" at bounding box center [664, 181] width 162 height 31
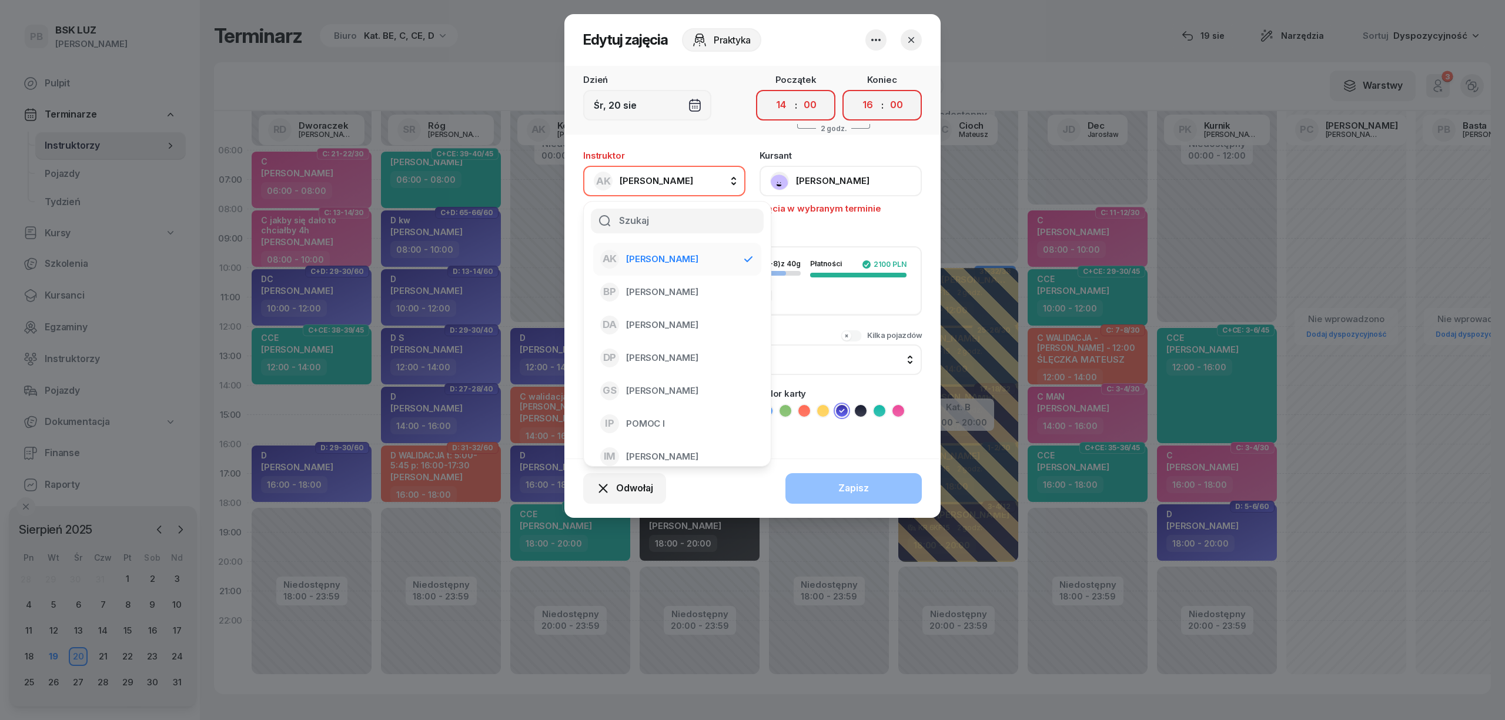
click at [699, 189] on button "AK [PERSON_NAME]" at bounding box center [664, 181] width 162 height 31
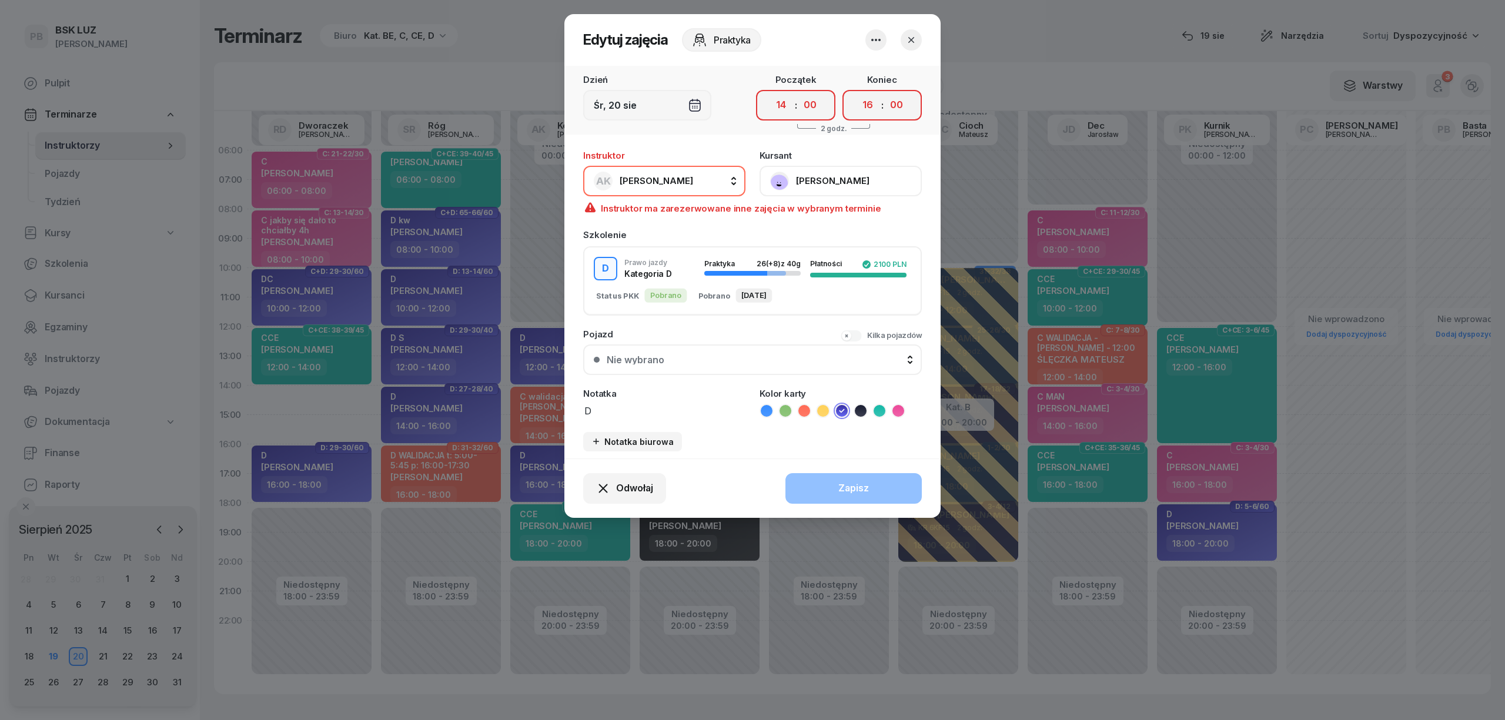
click at [695, 177] on button "AK [PERSON_NAME]" at bounding box center [664, 181] width 162 height 31
type input "dw"
click at [699, 253] on span "[PERSON_NAME]" at bounding box center [662, 259] width 72 height 15
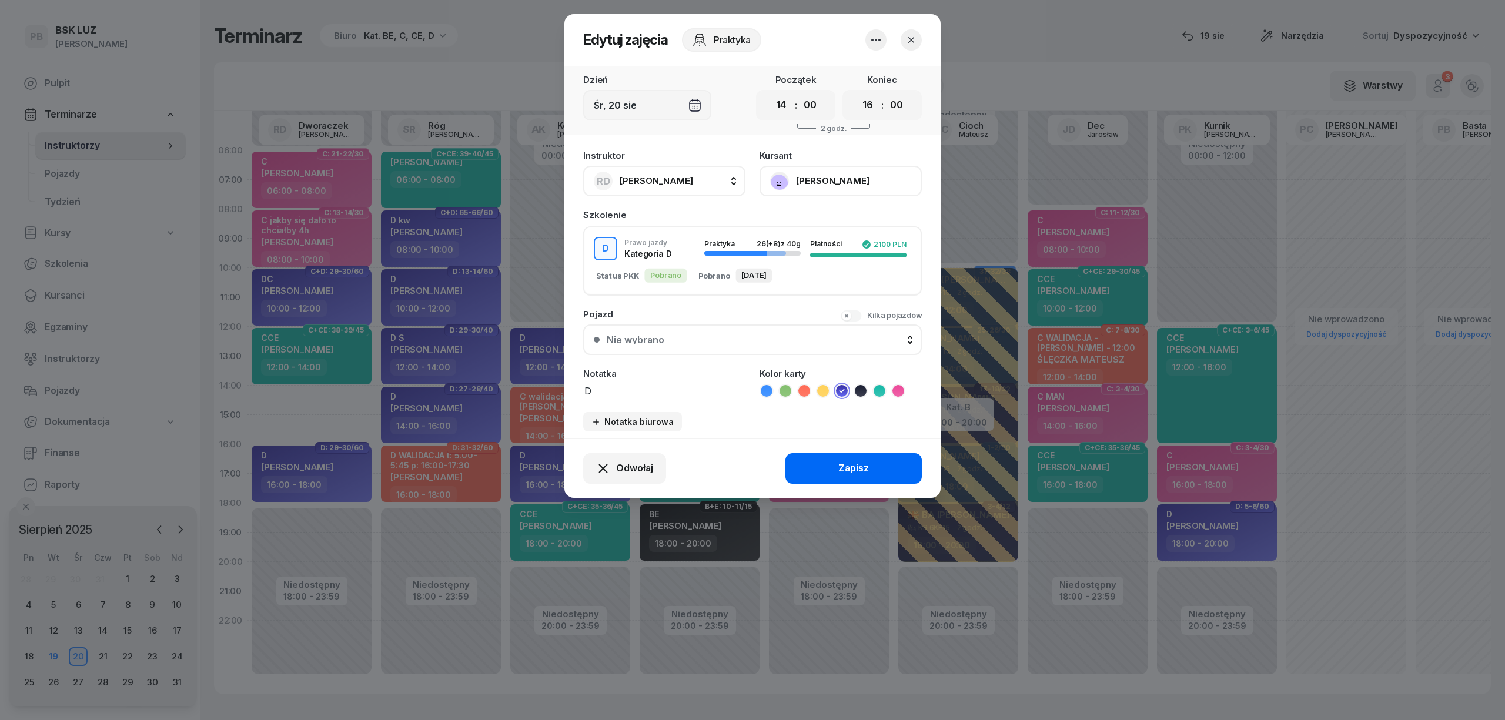
click at [824, 466] on button "Zapisz" at bounding box center [854, 468] width 136 height 31
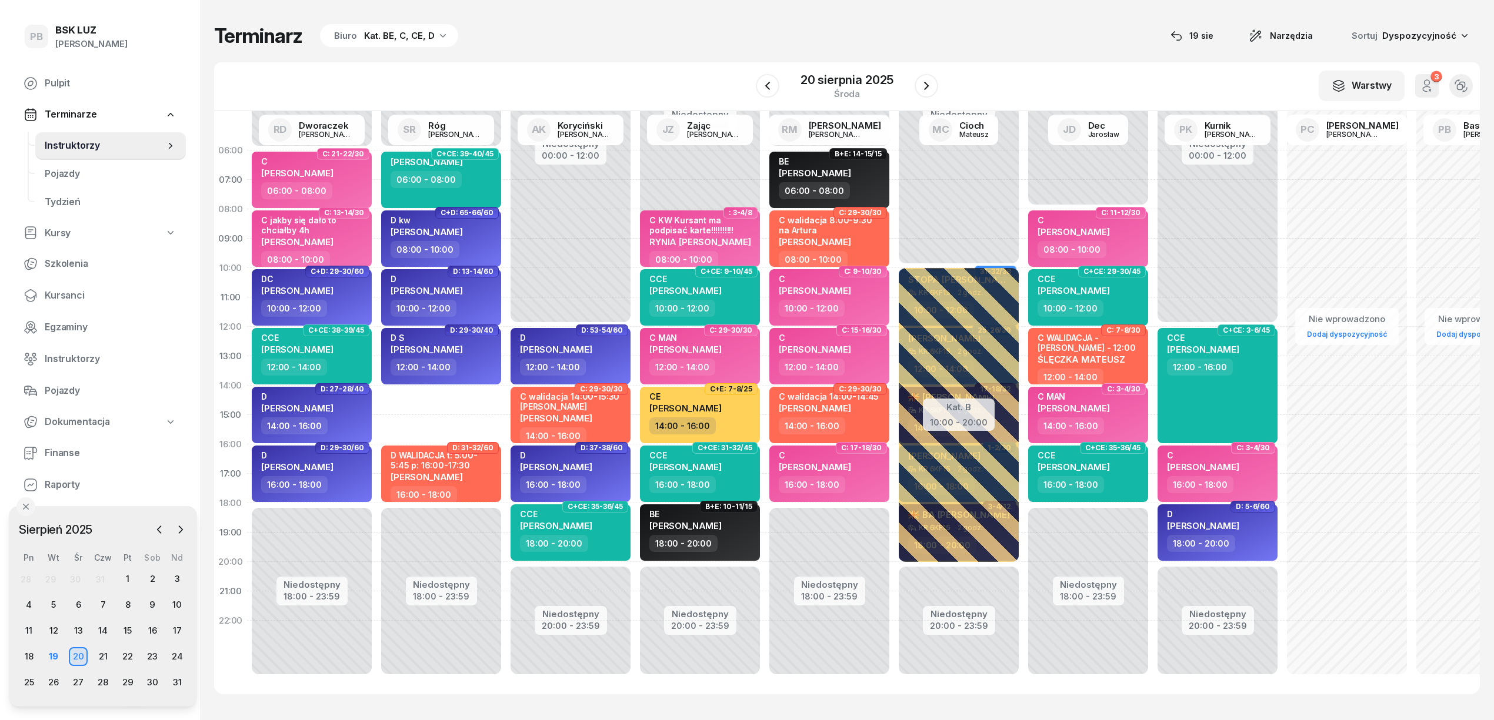
click at [506, 380] on div "Niedostępny 00:00 - 06:00 Niedostępny 18:00 - 23:59 C+CE: 39-40/45 PLISAK PATRY…" at bounding box center [570, 415] width 129 height 559
select select "14"
select select "16"
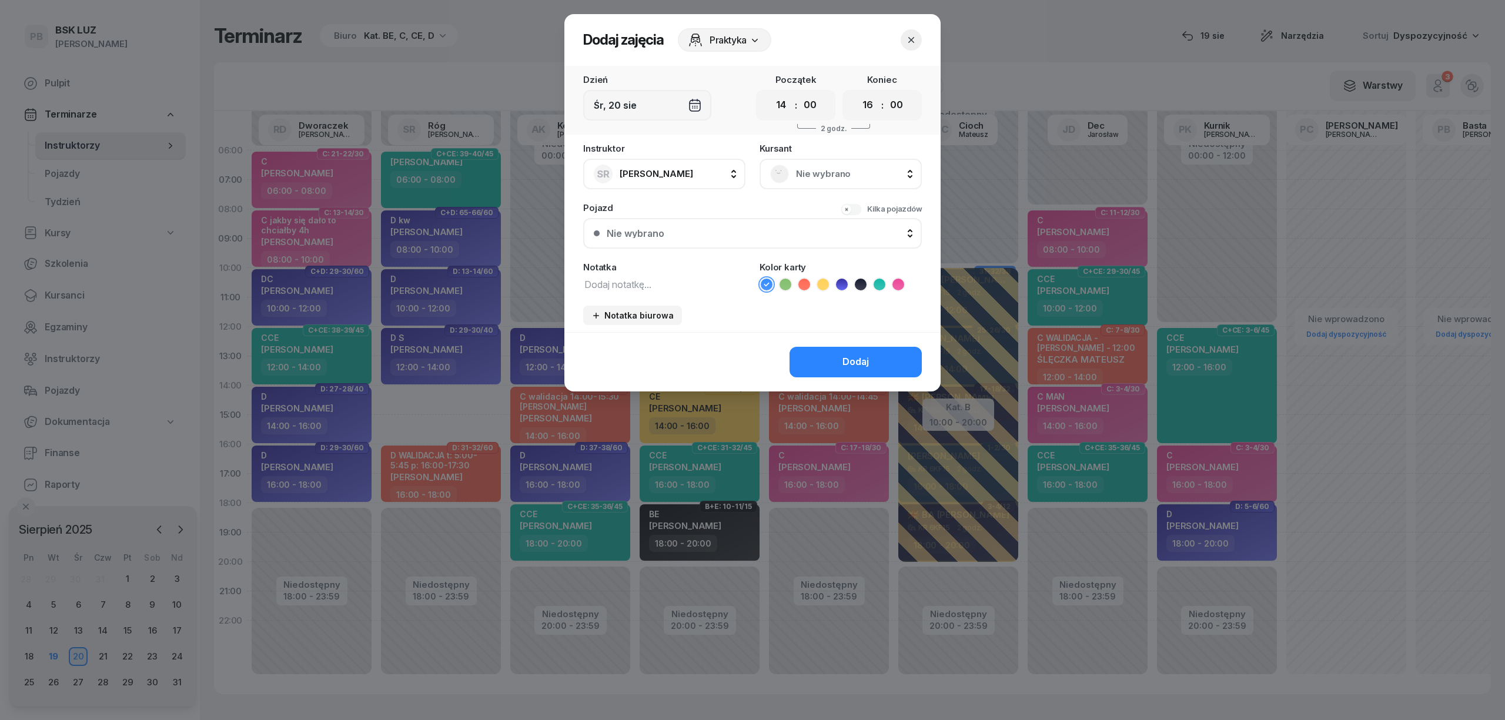
click at [812, 173] on span "Nie wybrano" at bounding box center [853, 173] width 115 height 15
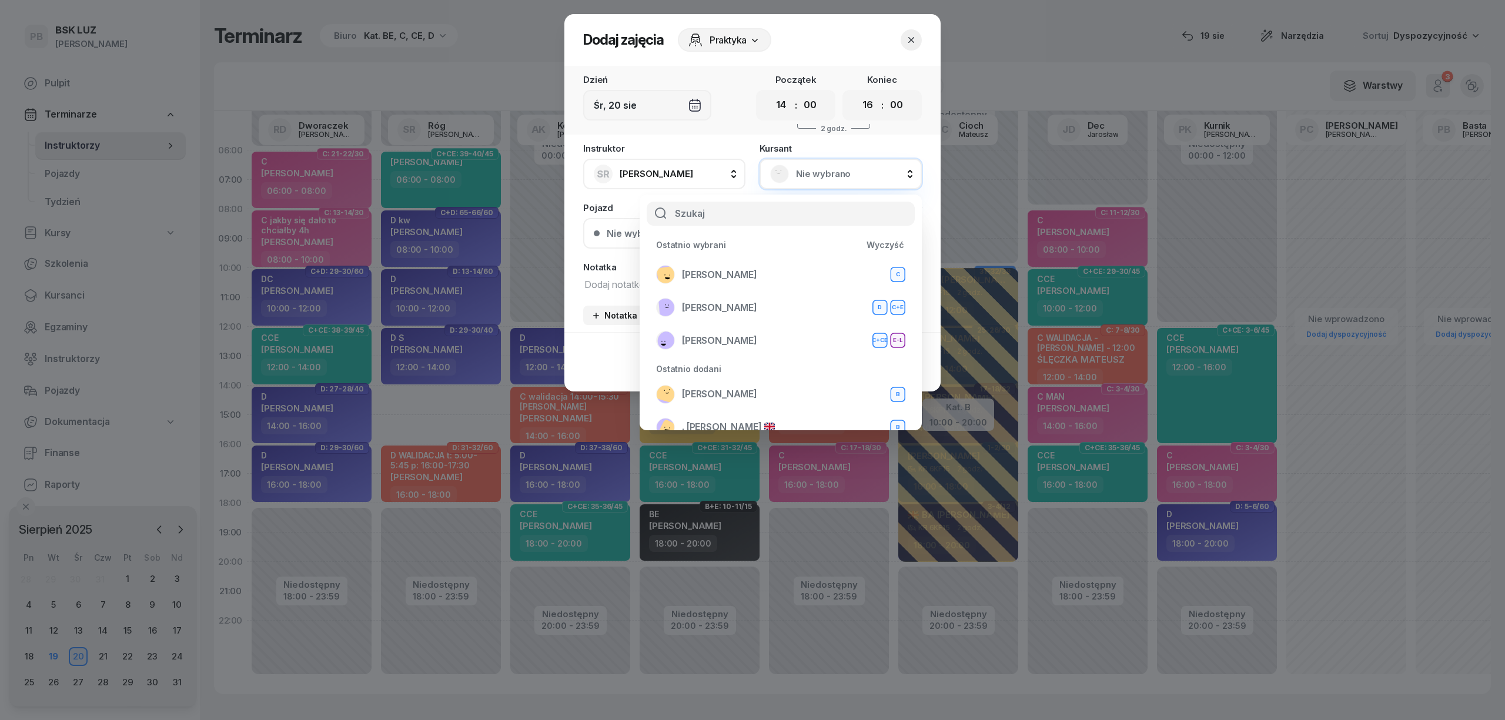
type input "r"
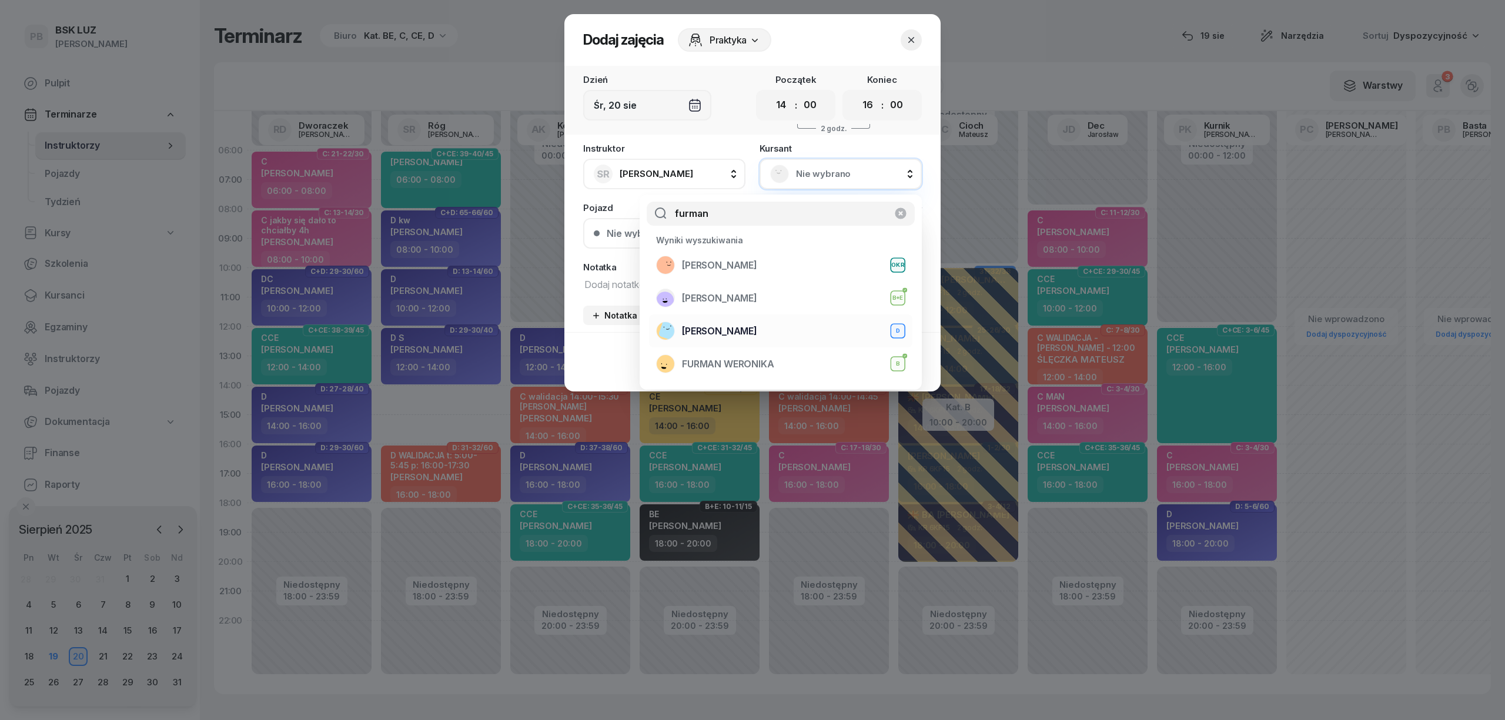
type input "furman"
click at [706, 330] on span "[PERSON_NAME]" at bounding box center [719, 331] width 75 height 15
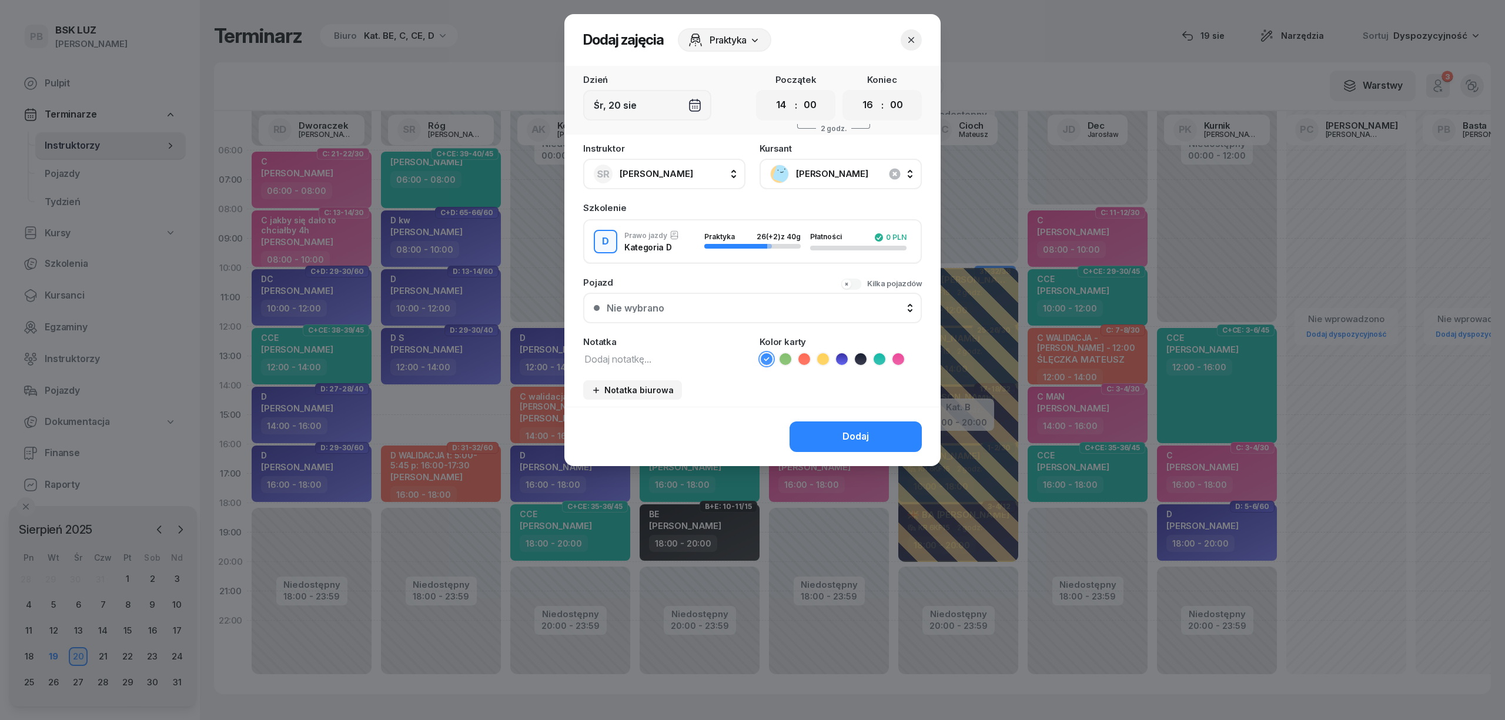
click at [843, 357] on icon at bounding box center [841, 359] width 5 height 4
click at [728, 365] on textarea at bounding box center [664, 358] width 162 height 15
type textarea "D"
click at [819, 423] on button "Dodaj" at bounding box center [856, 437] width 132 height 31
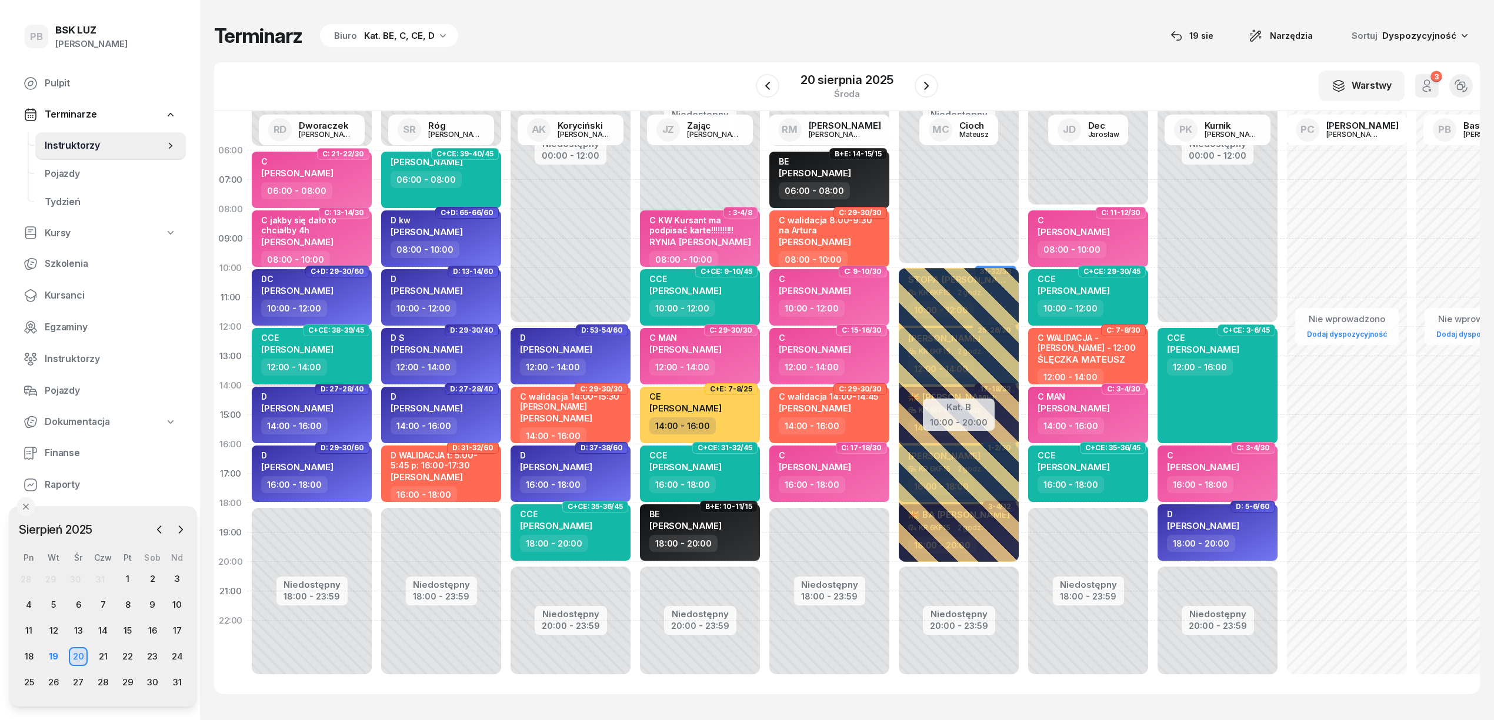
click at [365, 346] on div "CCE GAWEŁ BARTOSZ 12:00 - 14:00" at bounding box center [312, 356] width 120 height 56
select select "12"
select select "14"
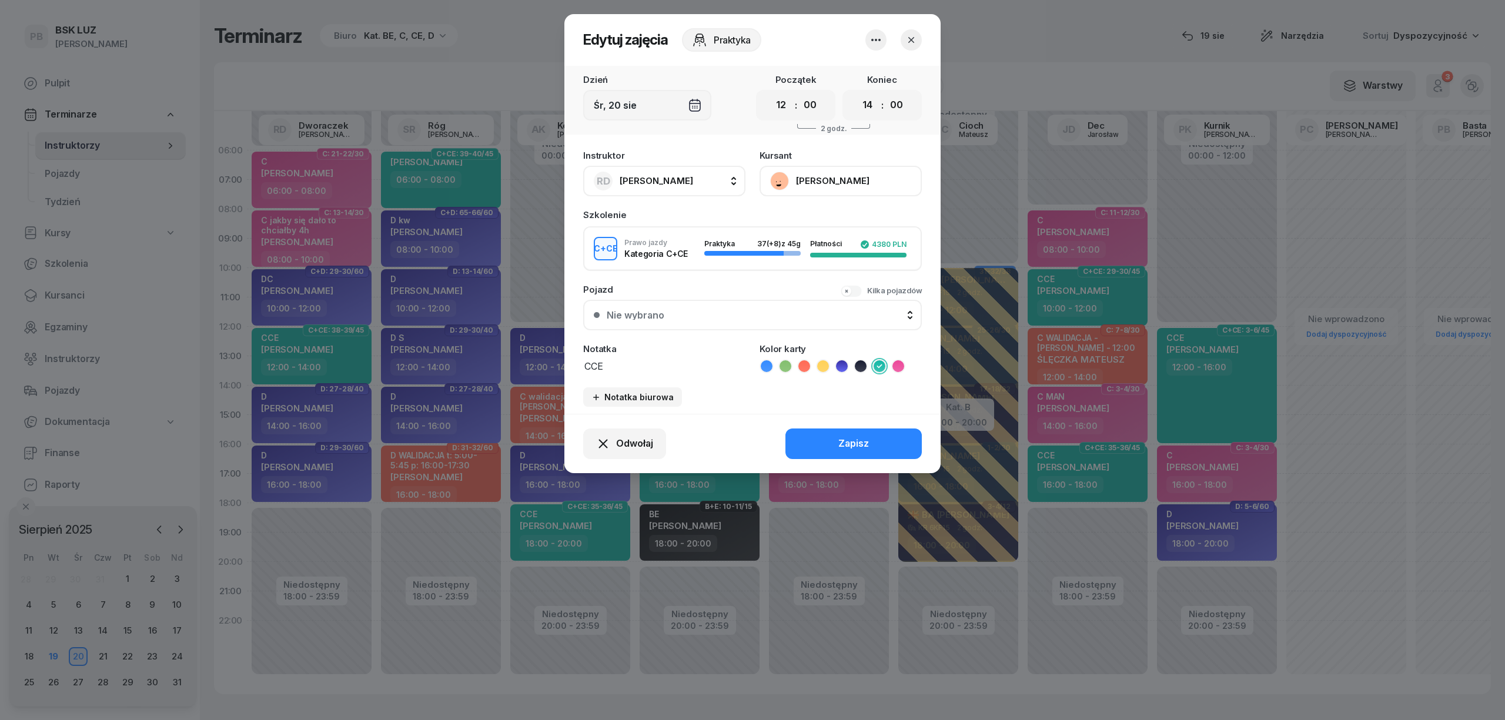
click at [663, 183] on span "[PERSON_NAME]" at bounding box center [657, 180] width 74 height 11
type input "cich"
click at [671, 268] on li "PC Cichoń Paweł" at bounding box center [677, 259] width 168 height 33
click at [853, 436] on div "Zapisz" at bounding box center [854, 443] width 31 height 15
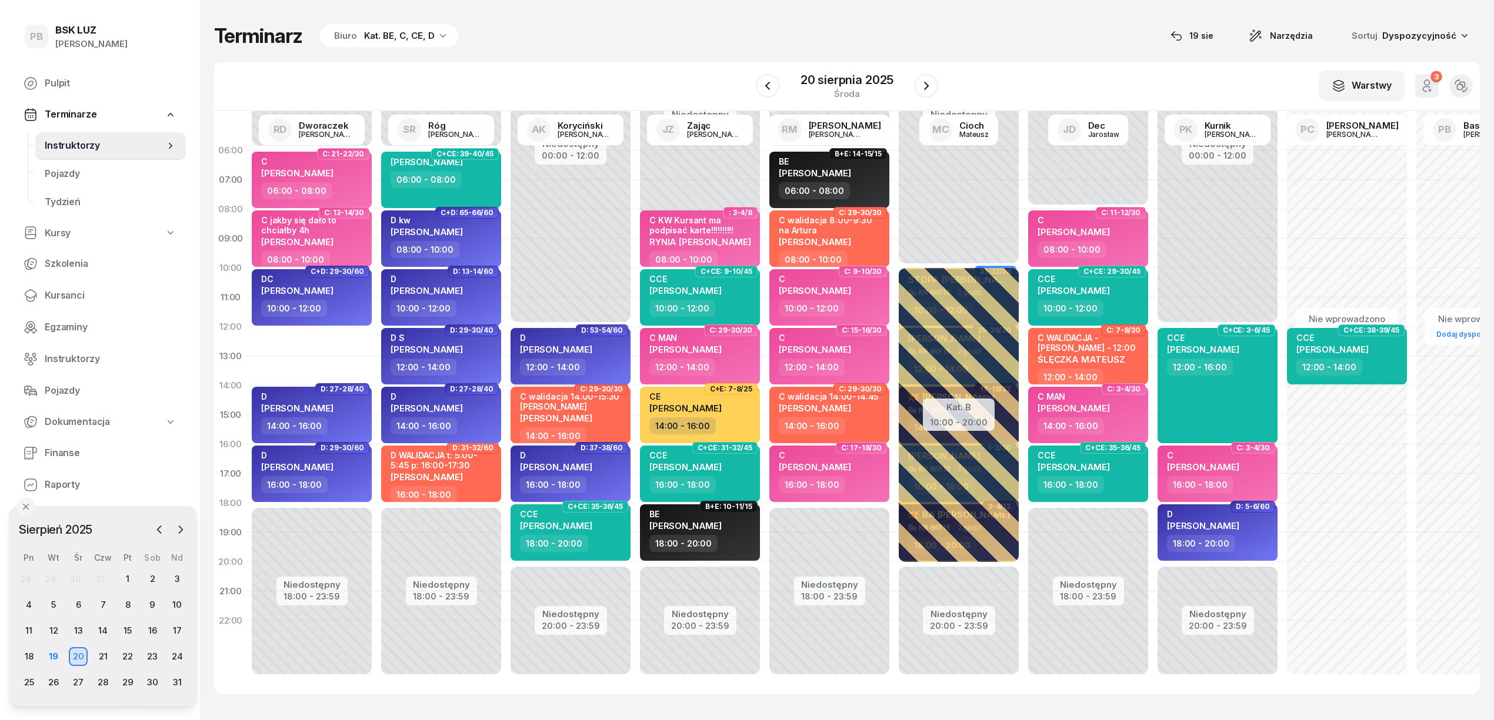
click at [610, 359] on div "12:00 - 14:00" at bounding box center [571, 367] width 103 height 17
select select "12"
select select "14"
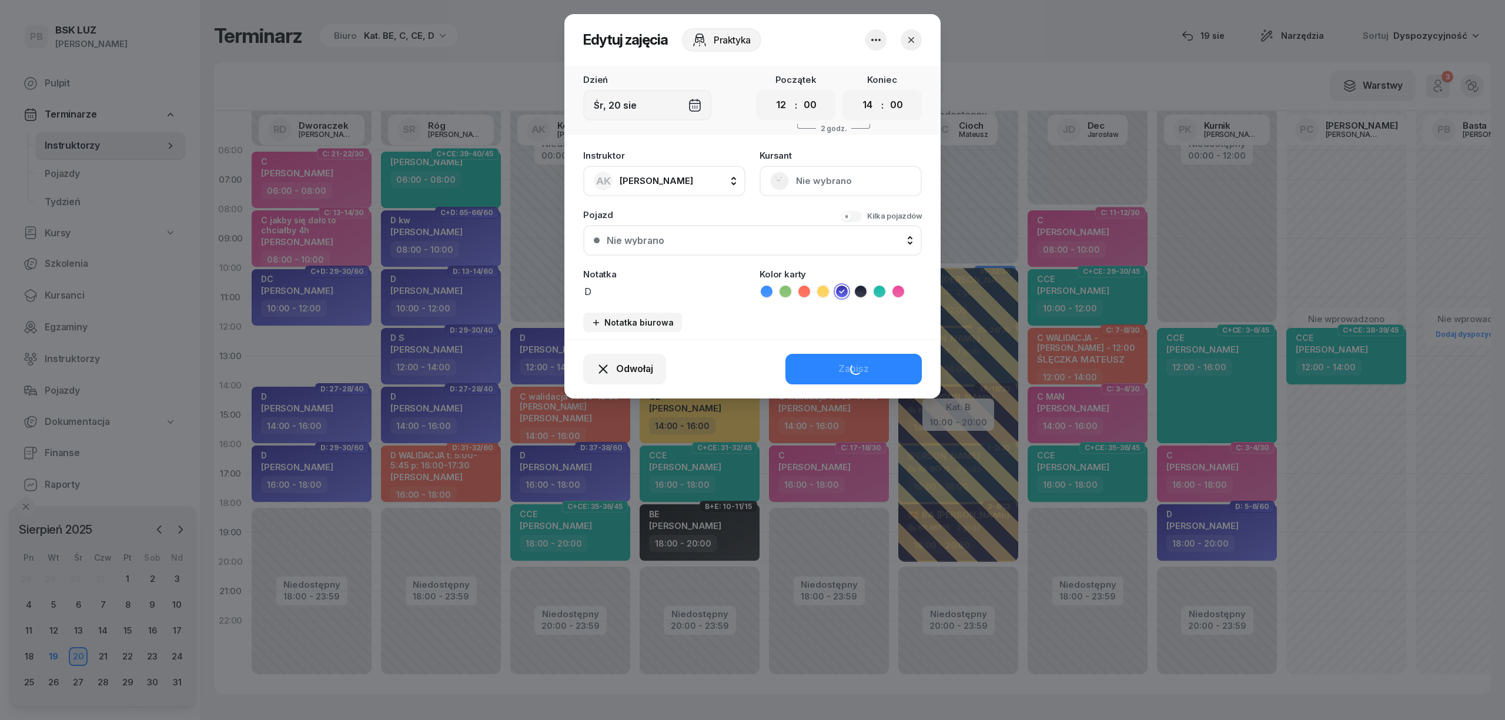
click at [669, 178] on span "[PERSON_NAME]" at bounding box center [657, 180] width 74 height 11
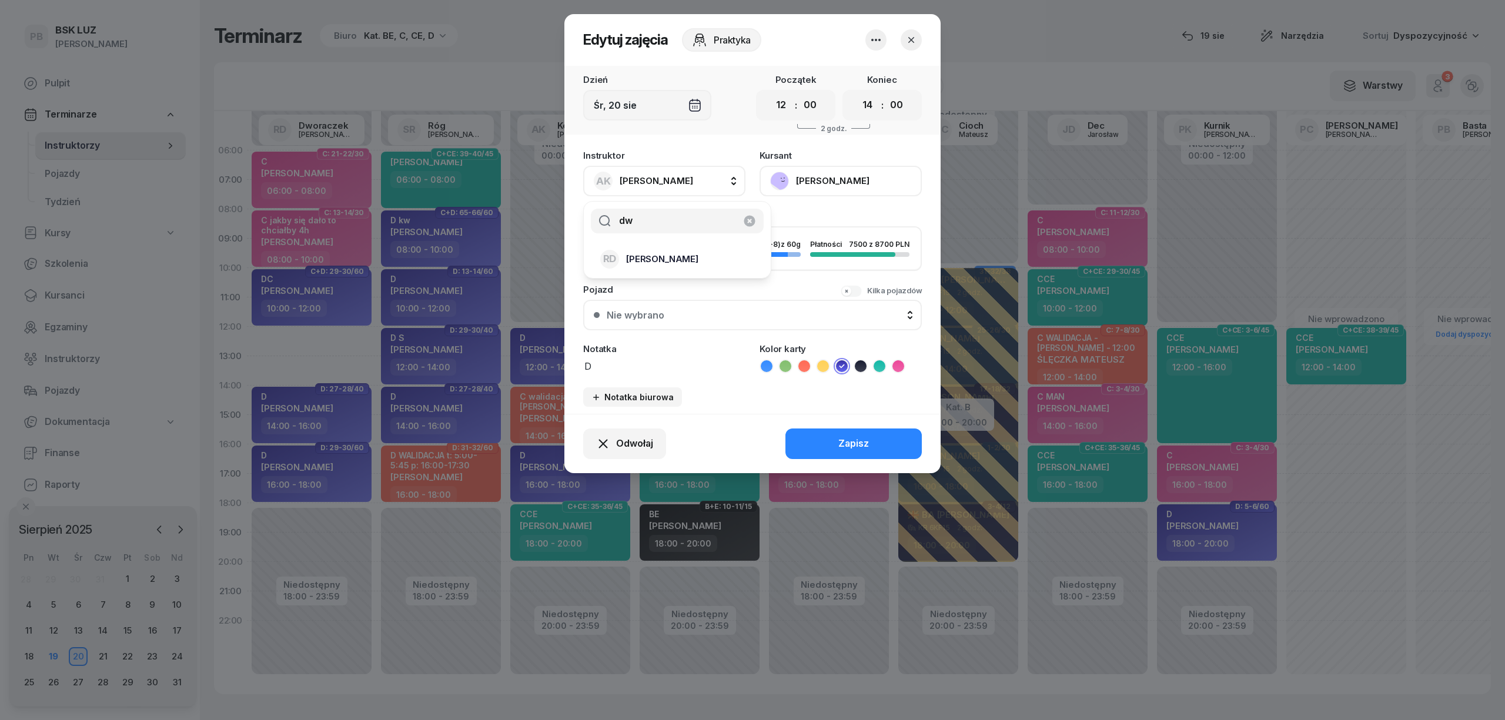
type input "dw"
click at [690, 255] on span "[PERSON_NAME]" at bounding box center [662, 259] width 72 height 15
click at [869, 436] on div "Zapisz" at bounding box center [854, 443] width 31 height 15
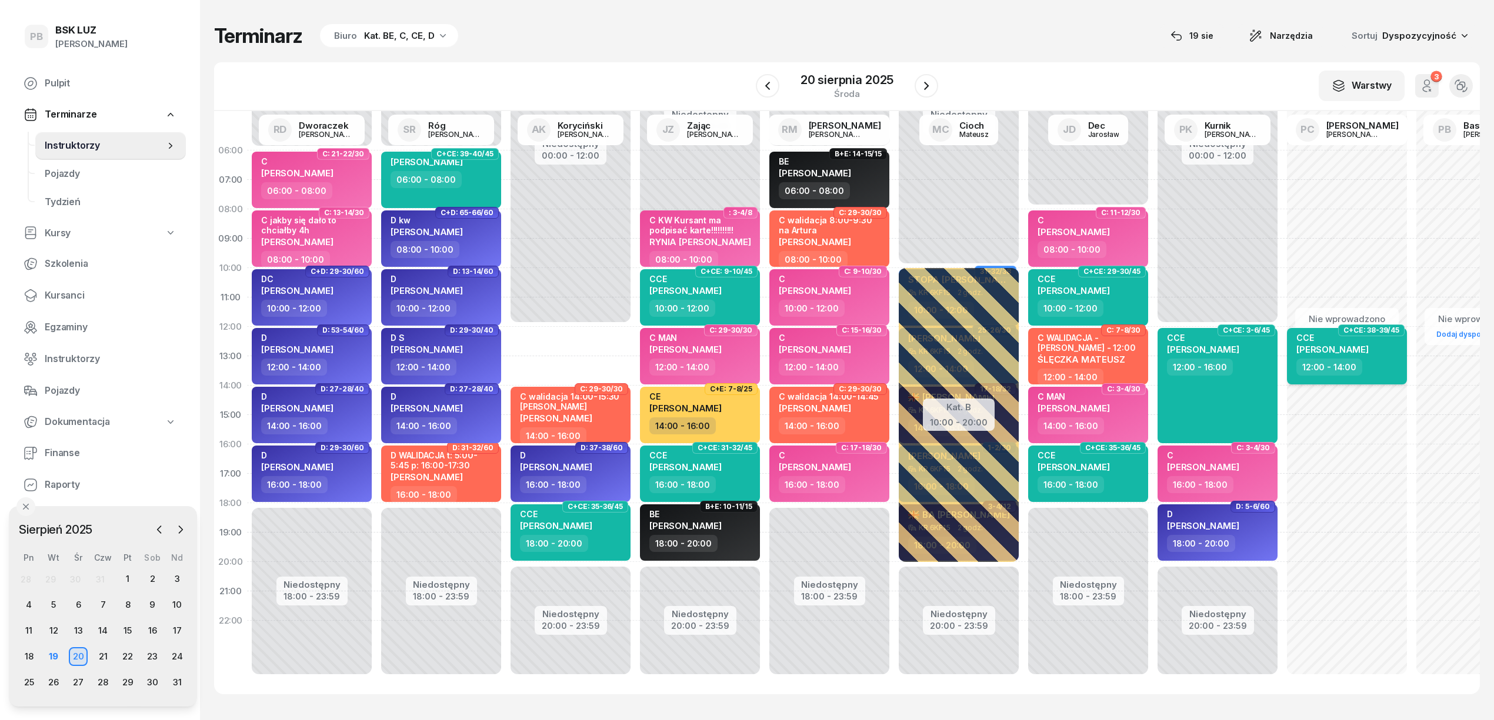
click at [1373, 360] on div "12:00 - 14:00" at bounding box center [1347, 367] width 103 height 17
select select "12"
select select "14"
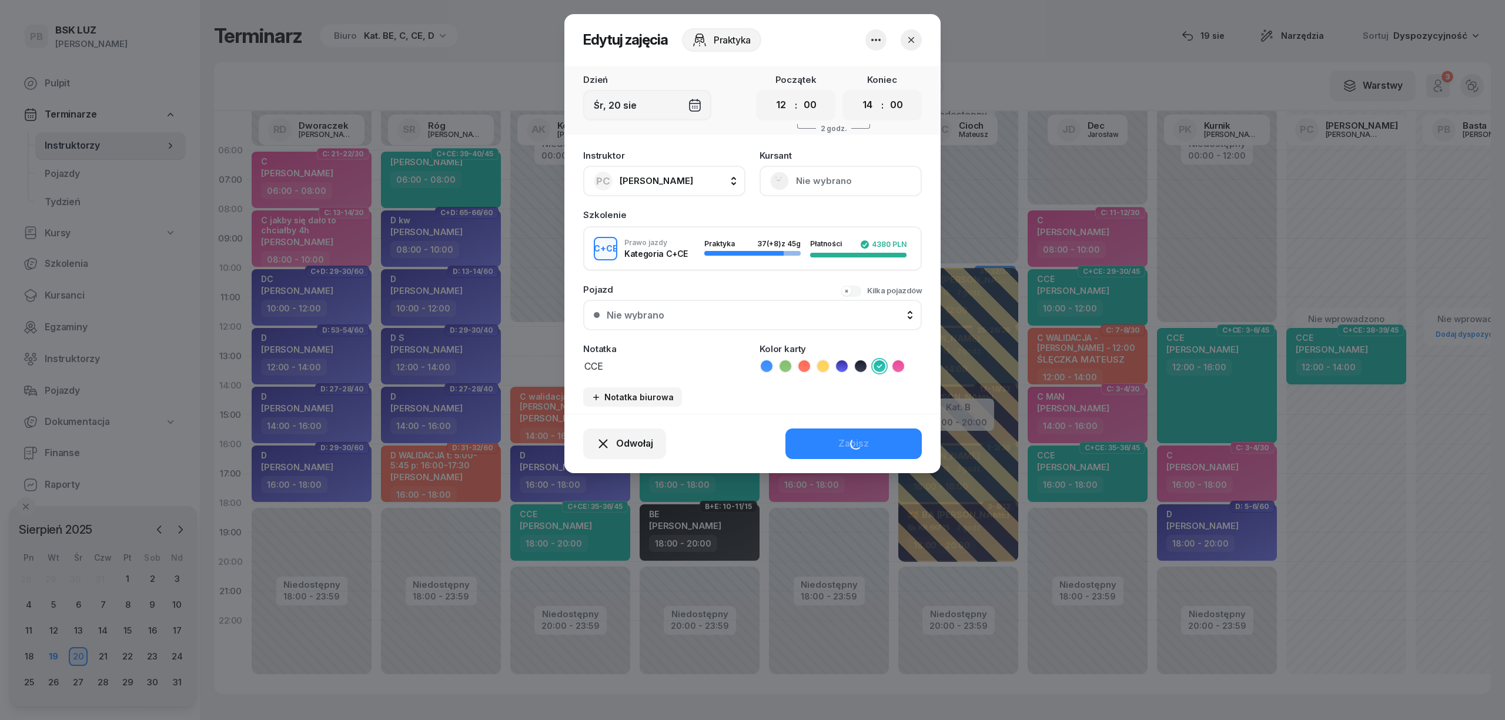
click at [675, 179] on span "[PERSON_NAME]" at bounding box center [657, 180] width 74 height 11
type input "gaw"
click at [748, 219] on icon "button" at bounding box center [750, 221] width 14 height 14
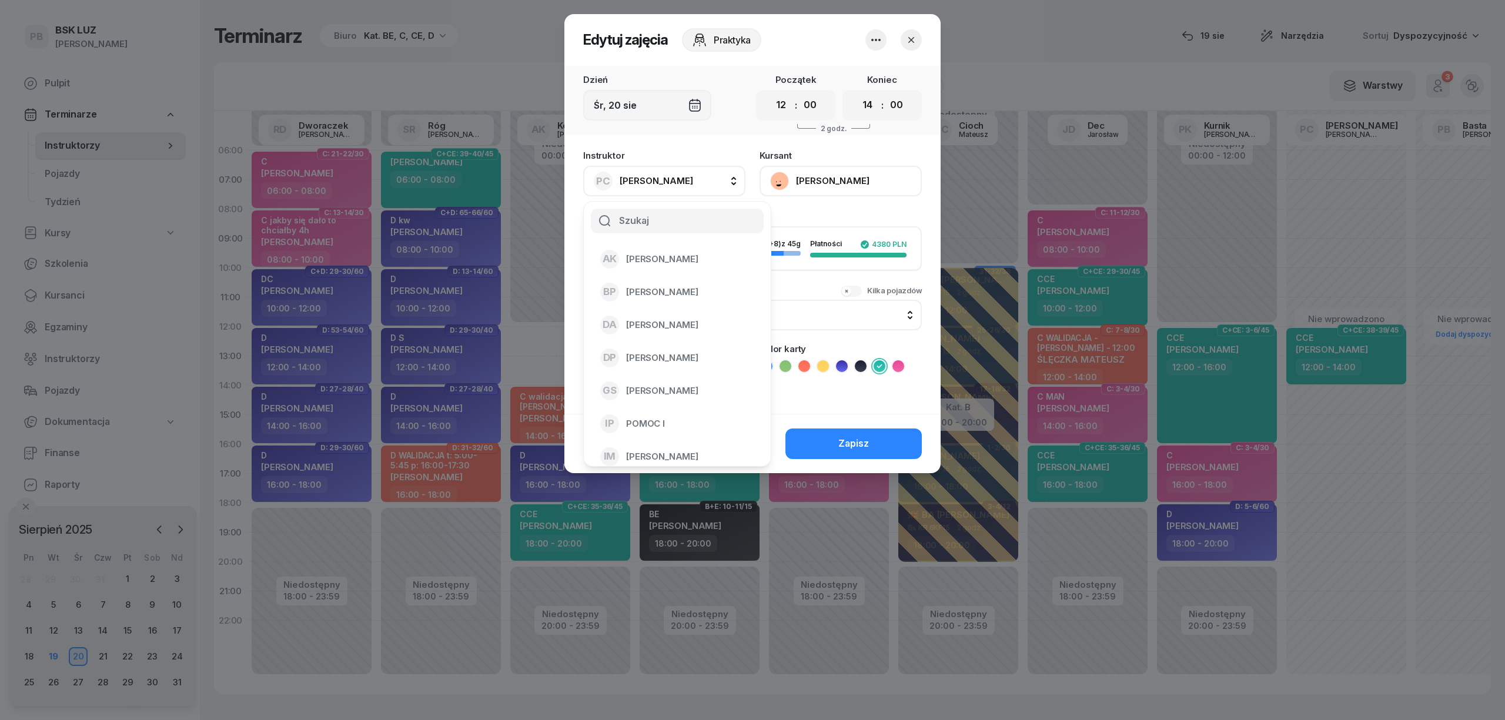
click at [655, 218] on input "text" at bounding box center [677, 221] width 173 height 25
type input "kory"
click at [662, 269] on li "AK [PERSON_NAME]" at bounding box center [677, 259] width 168 height 33
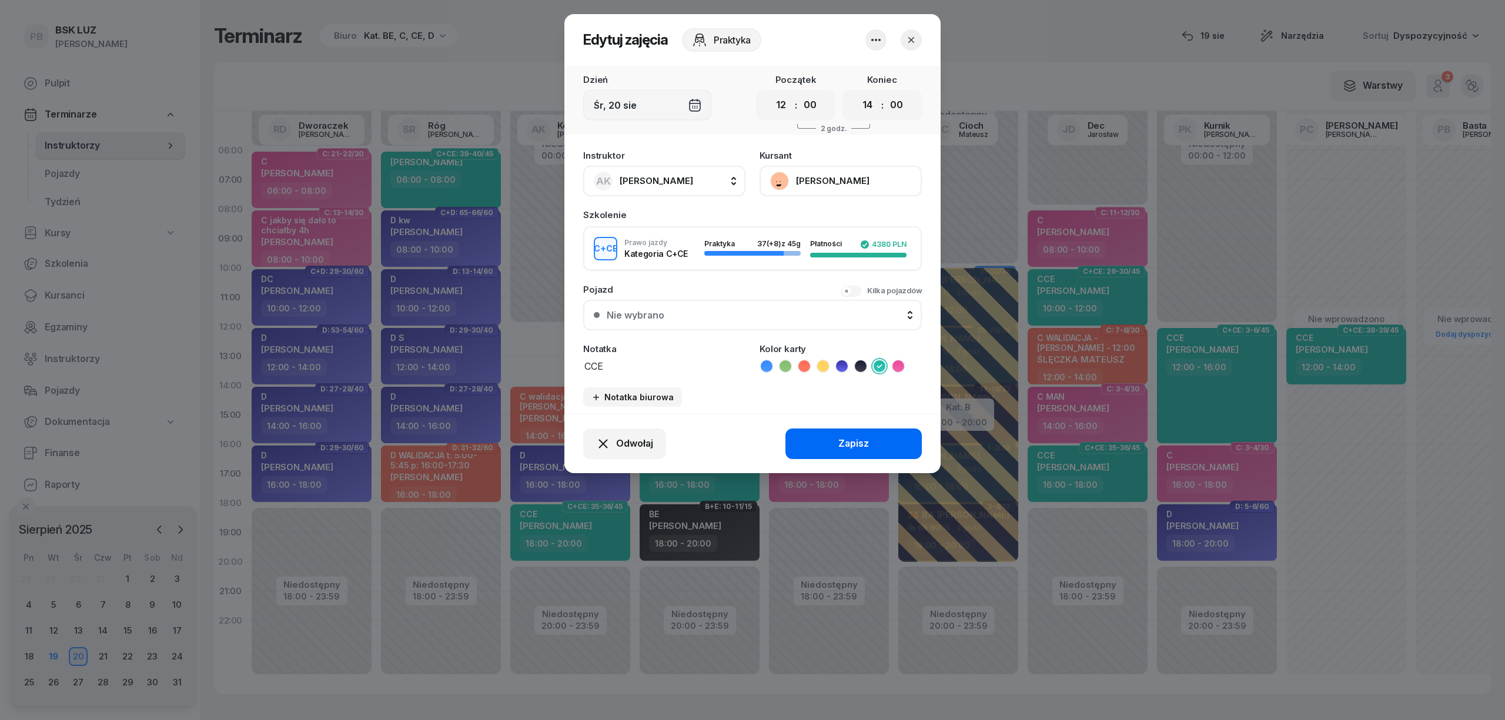
click at [834, 436] on button "Zapisz" at bounding box center [854, 444] width 136 height 31
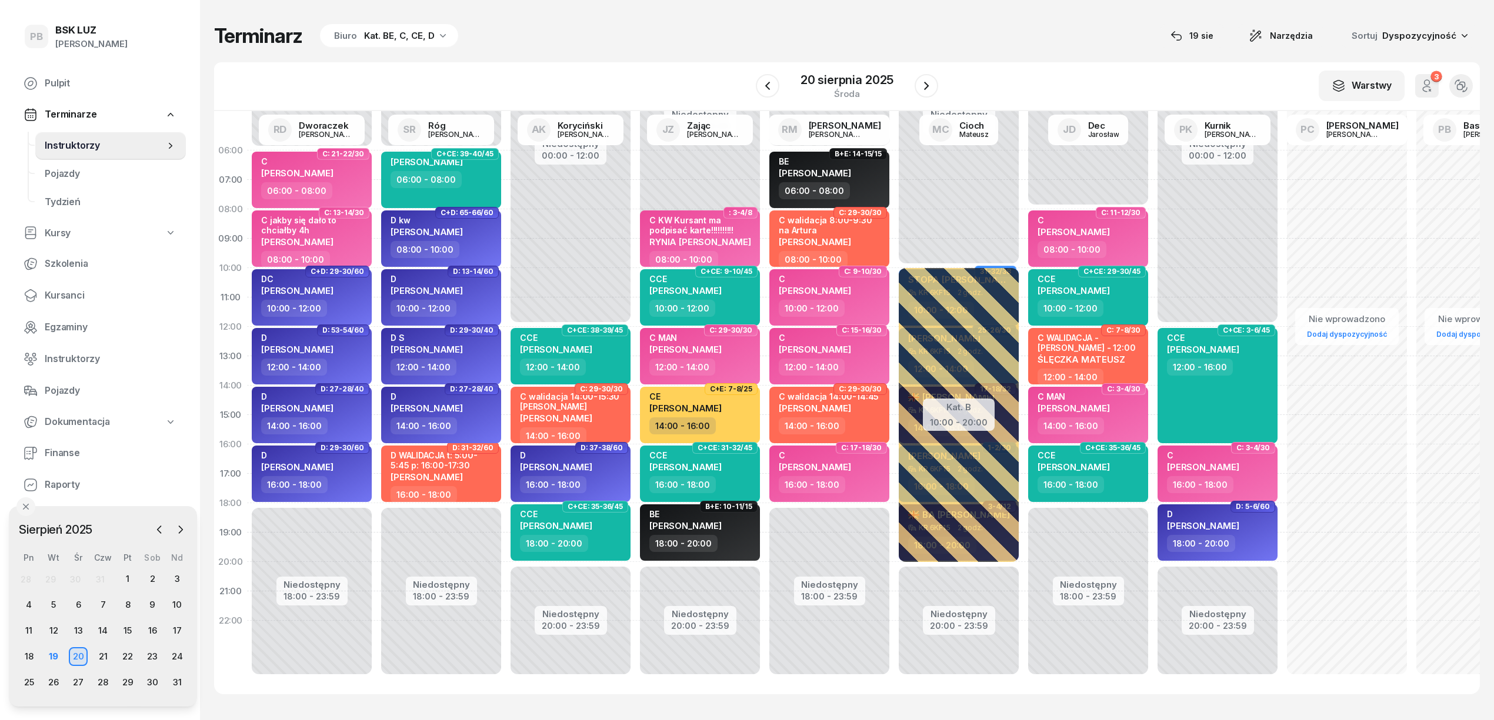
click at [723, 61] on div "Terminarz Biuro Kat. BE, C, CE, D 19 sie Narzędzia Sortuj Dyspozycyjność W Wybi…" at bounding box center [846, 359] width 1265 height 718
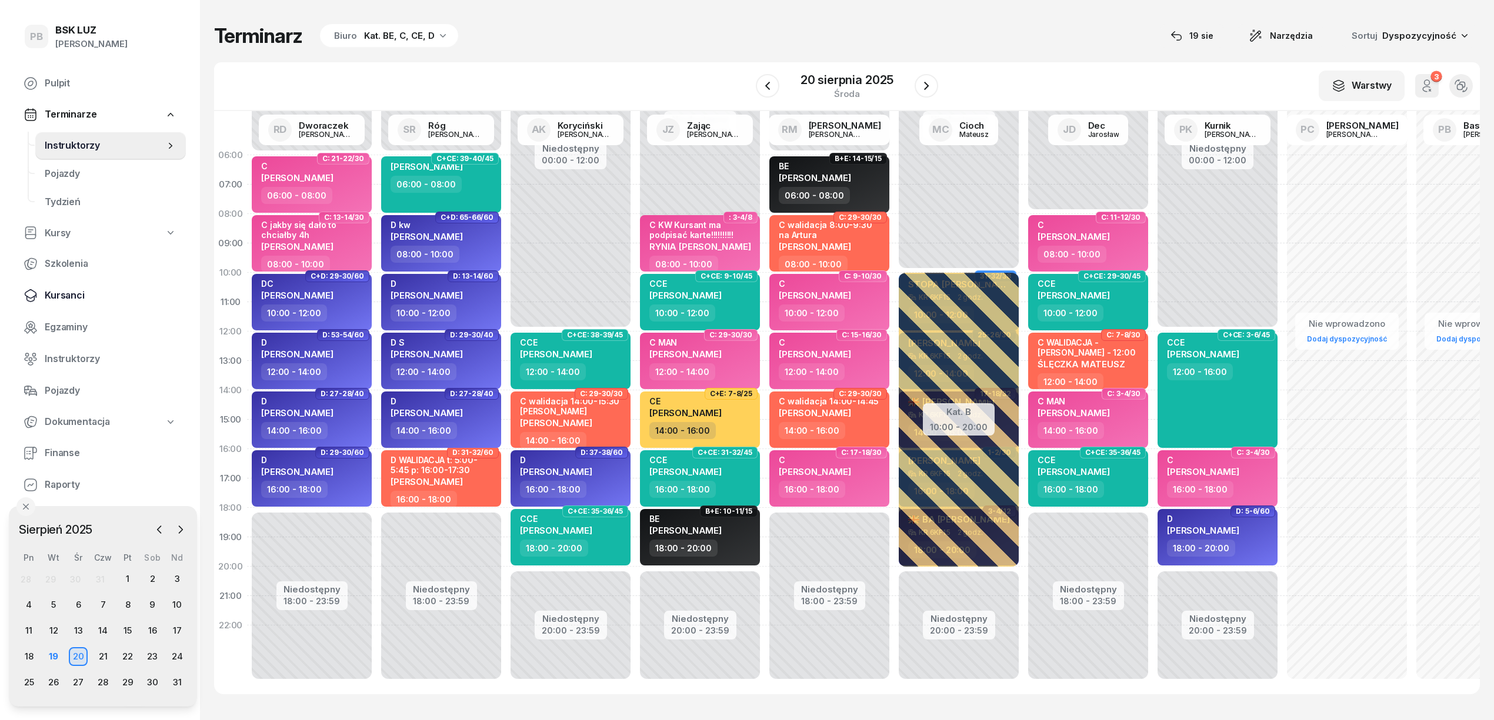
click at [73, 299] on span "Kursanci" at bounding box center [111, 295] width 132 height 15
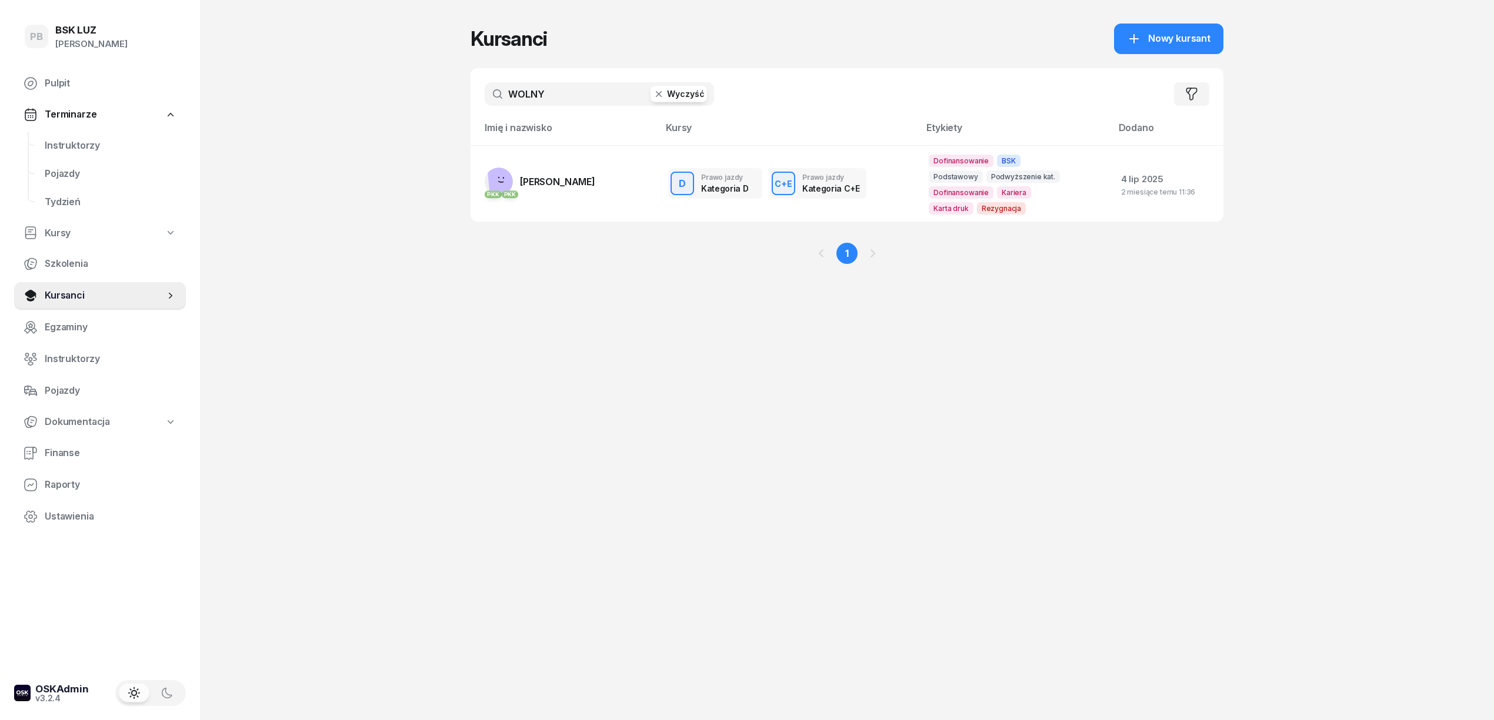
click at [530, 97] on input "WOLNY" at bounding box center [599, 94] width 229 height 24
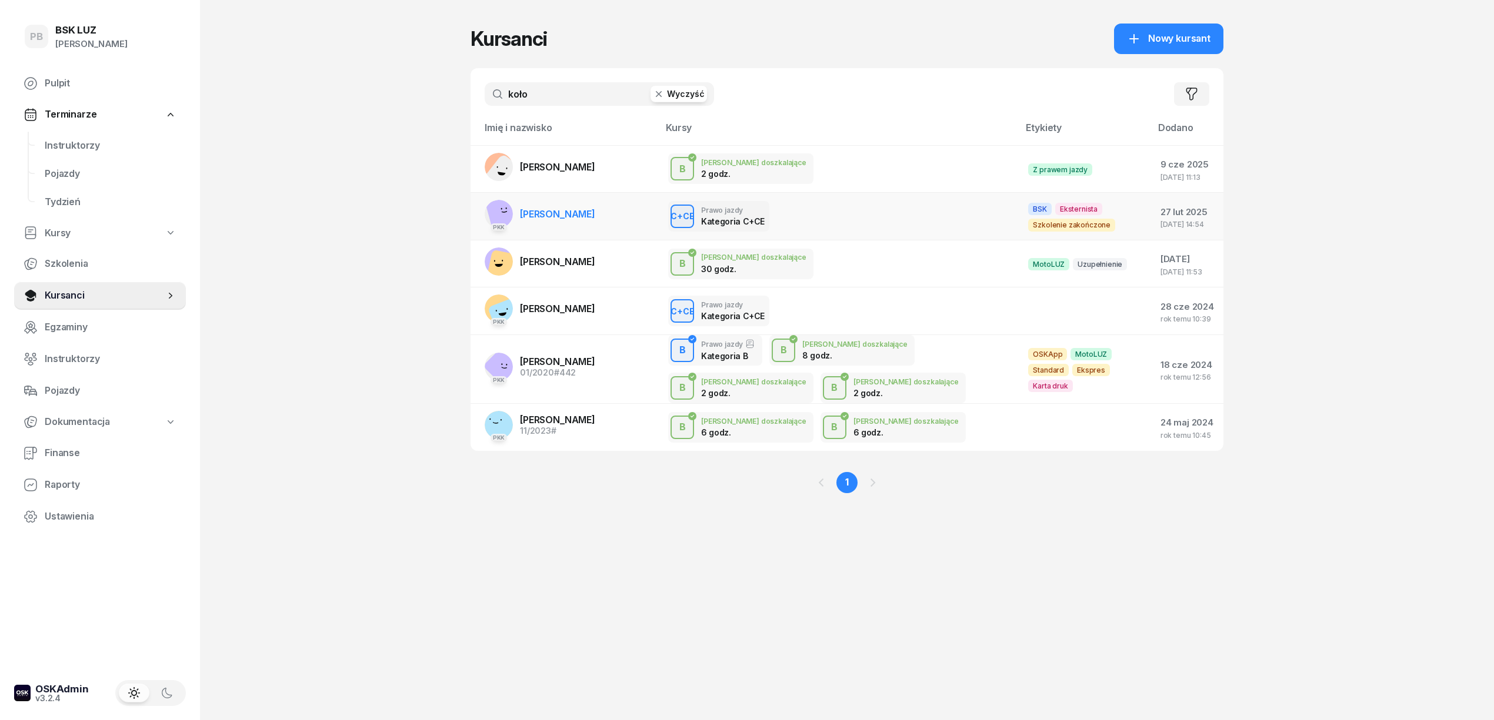
type input "koło"
click at [554, 206] on link "PKK KOŁODZIEJCZYK KACPER" at bounding box center [540, 214] width 111 height 28
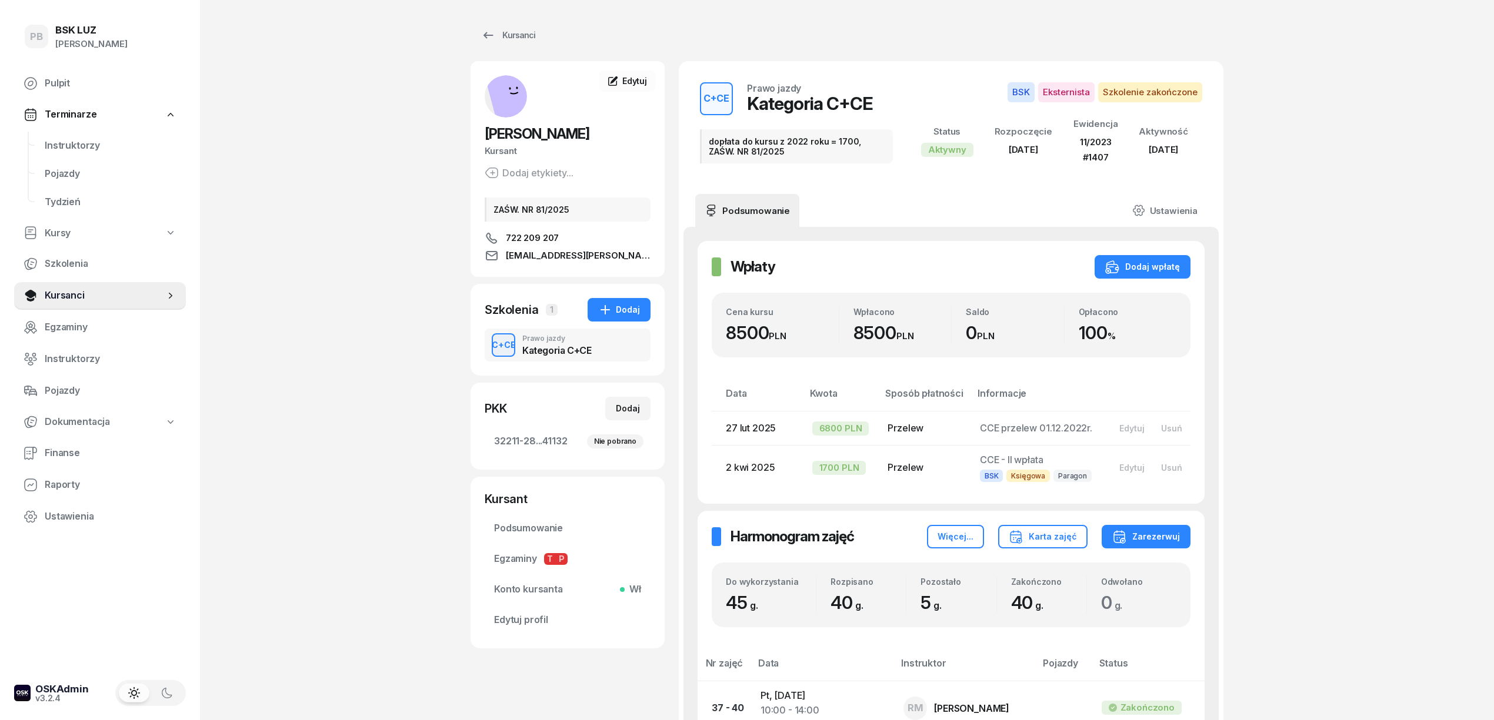
click at [62, 148] on span "Instruktorzy" at bounding box center [111, 145] width 132 height 15
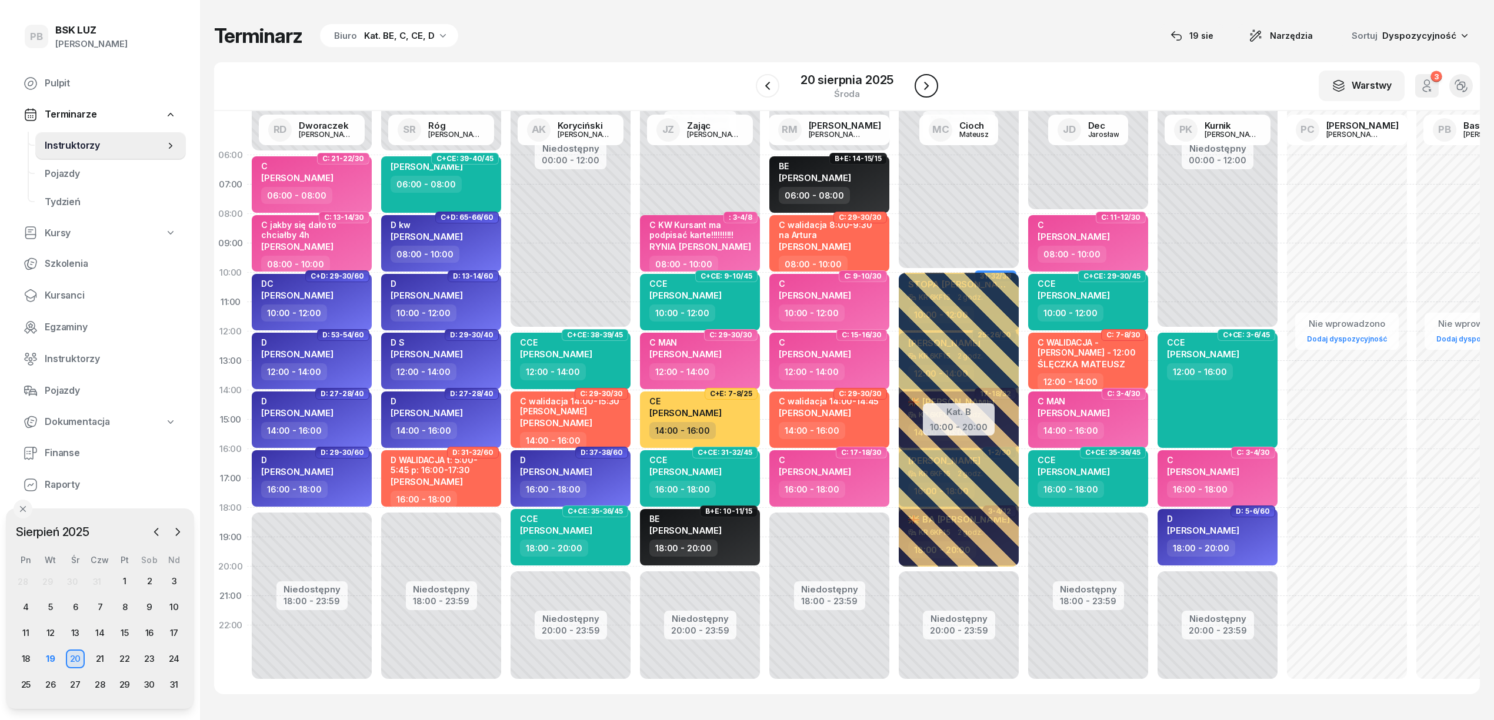
click at [923, 90] on icon "button" at bounding box center [926, 86] width 14 height 14
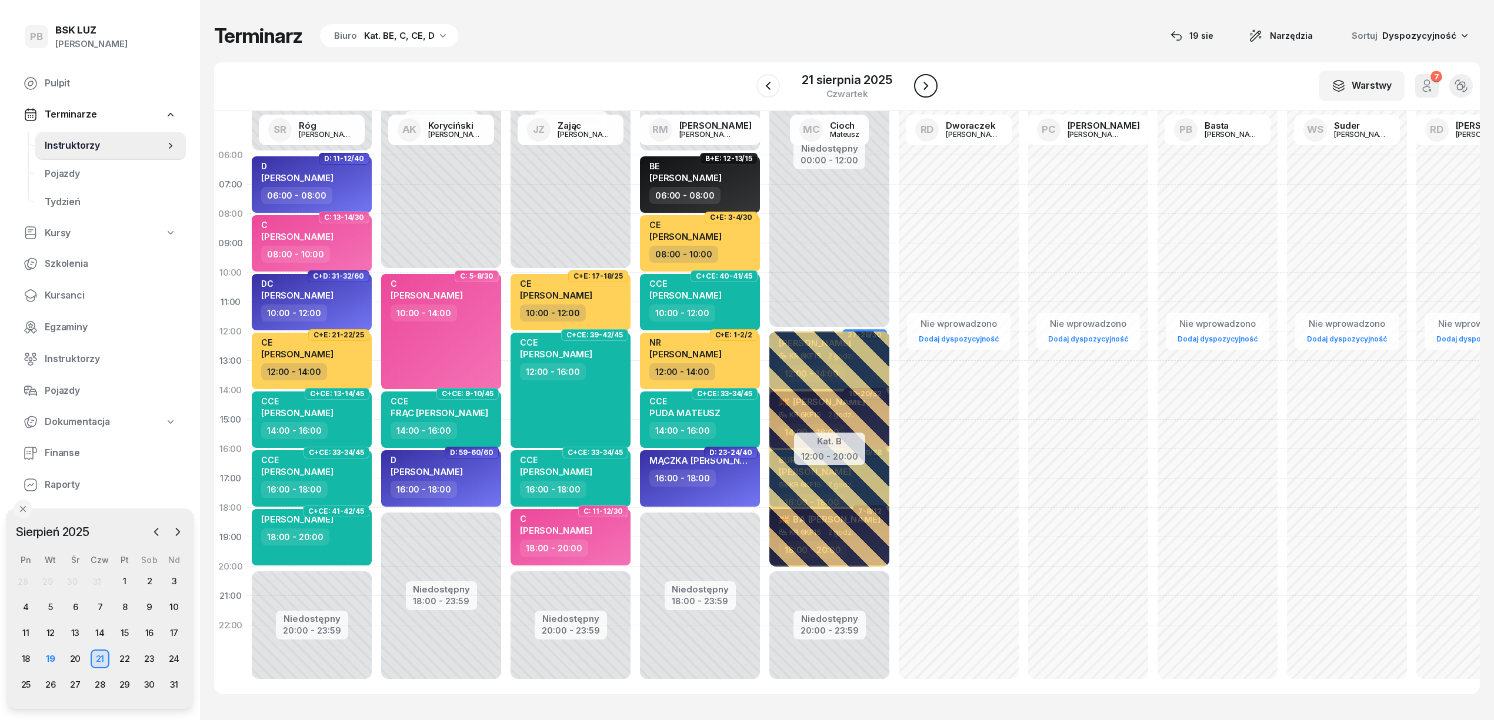
click at [923, 90] on icon "button" at bounding box center [926, 86] width 14 height 14
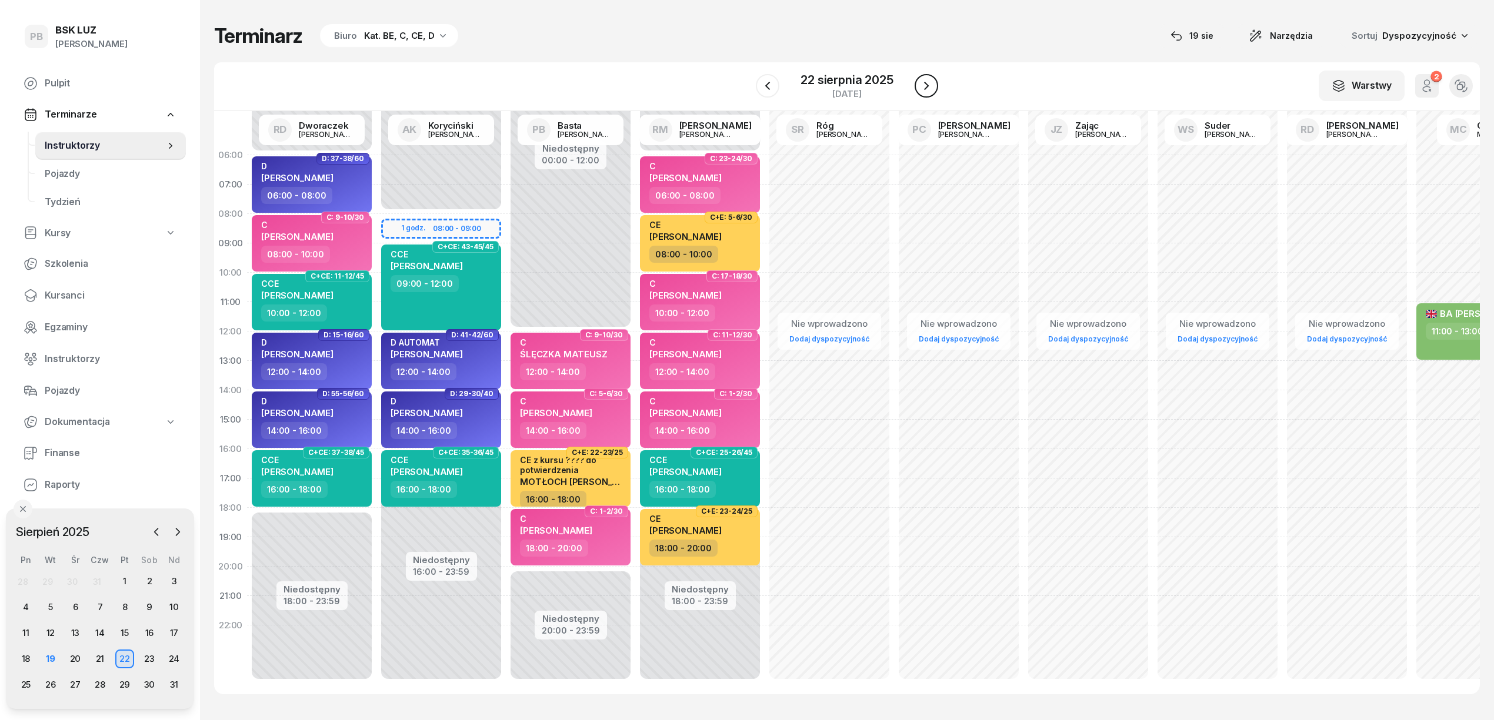
click at [923, 90] on icon "button" at bounding box center [926, 86] width 14 height 14
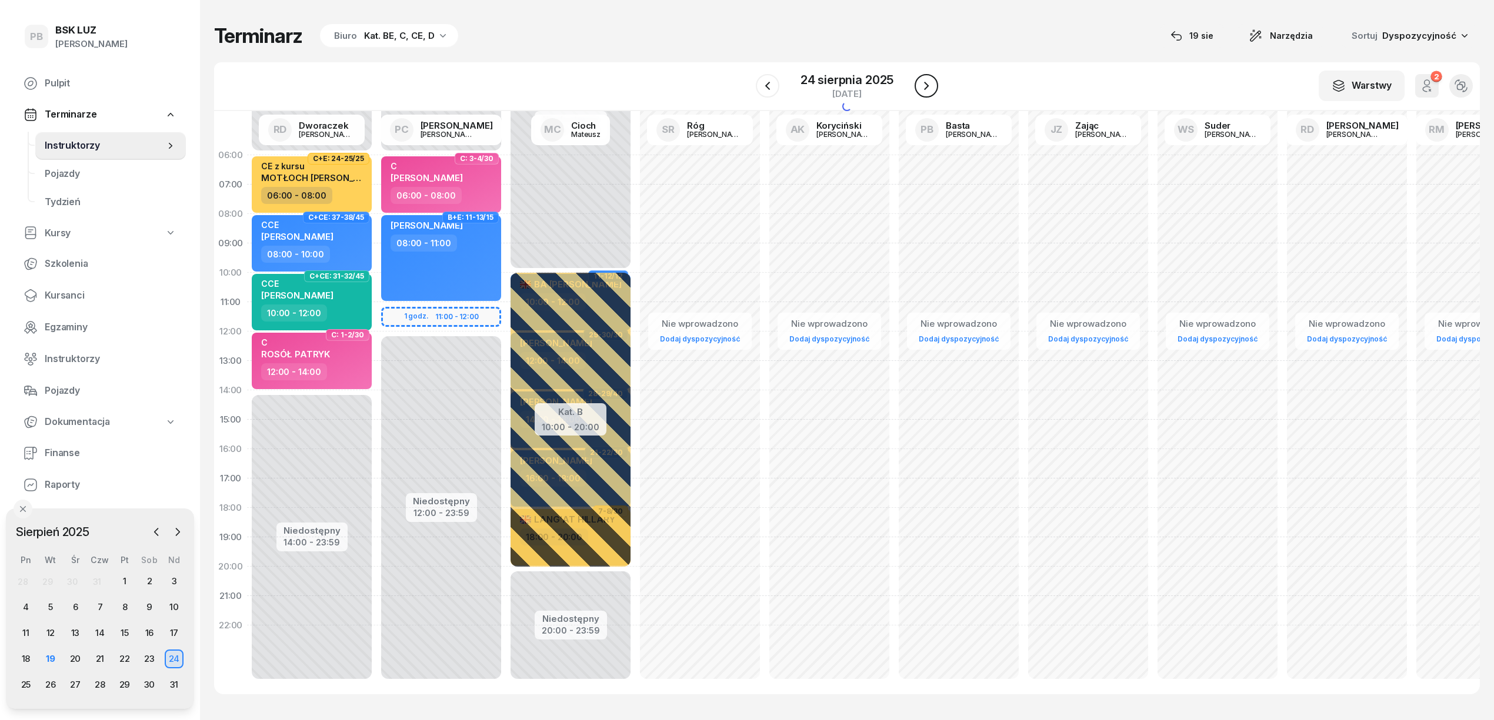
click at [923, 90] on icon "button" at bounding box center [926, 86] width 14 height 14
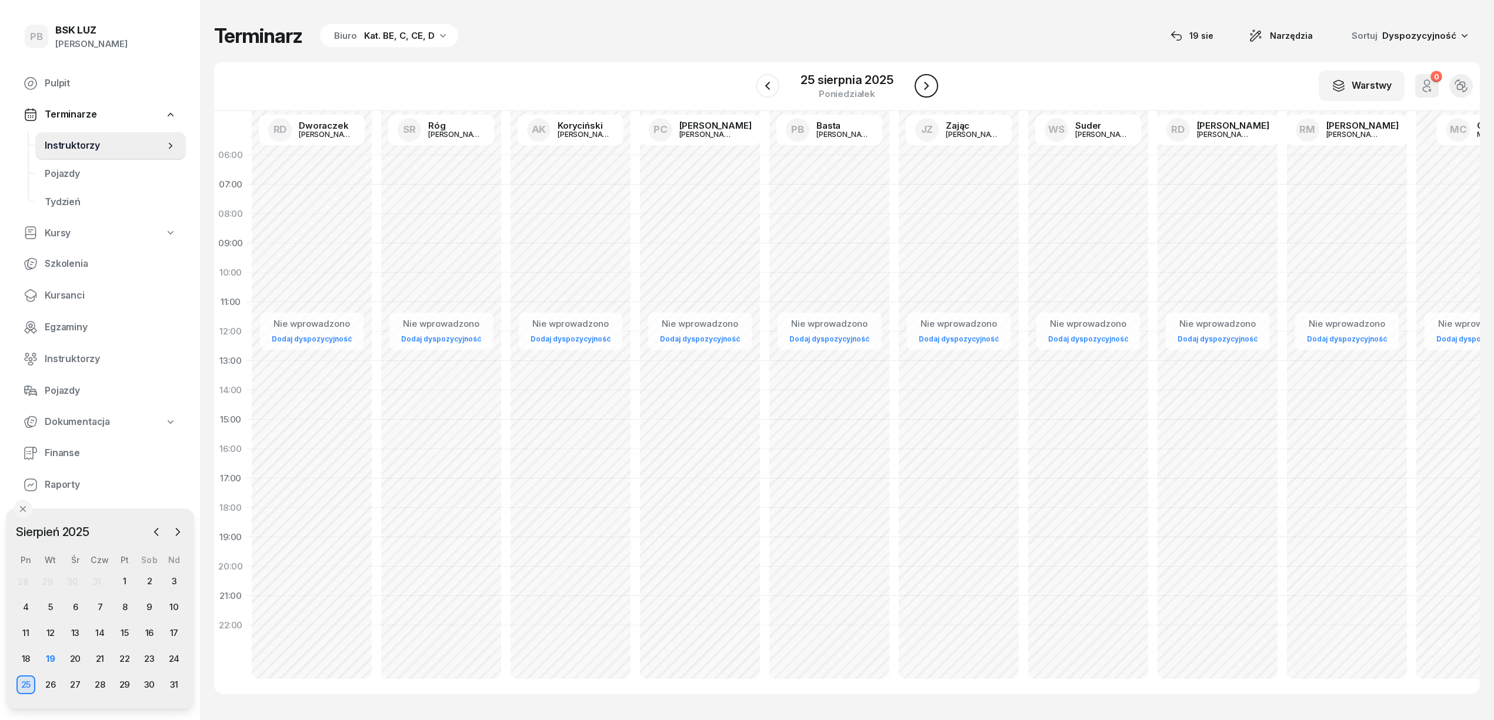
click at [923, 90] on icon "button" at bounding box center [926, 86] width 14 height 14
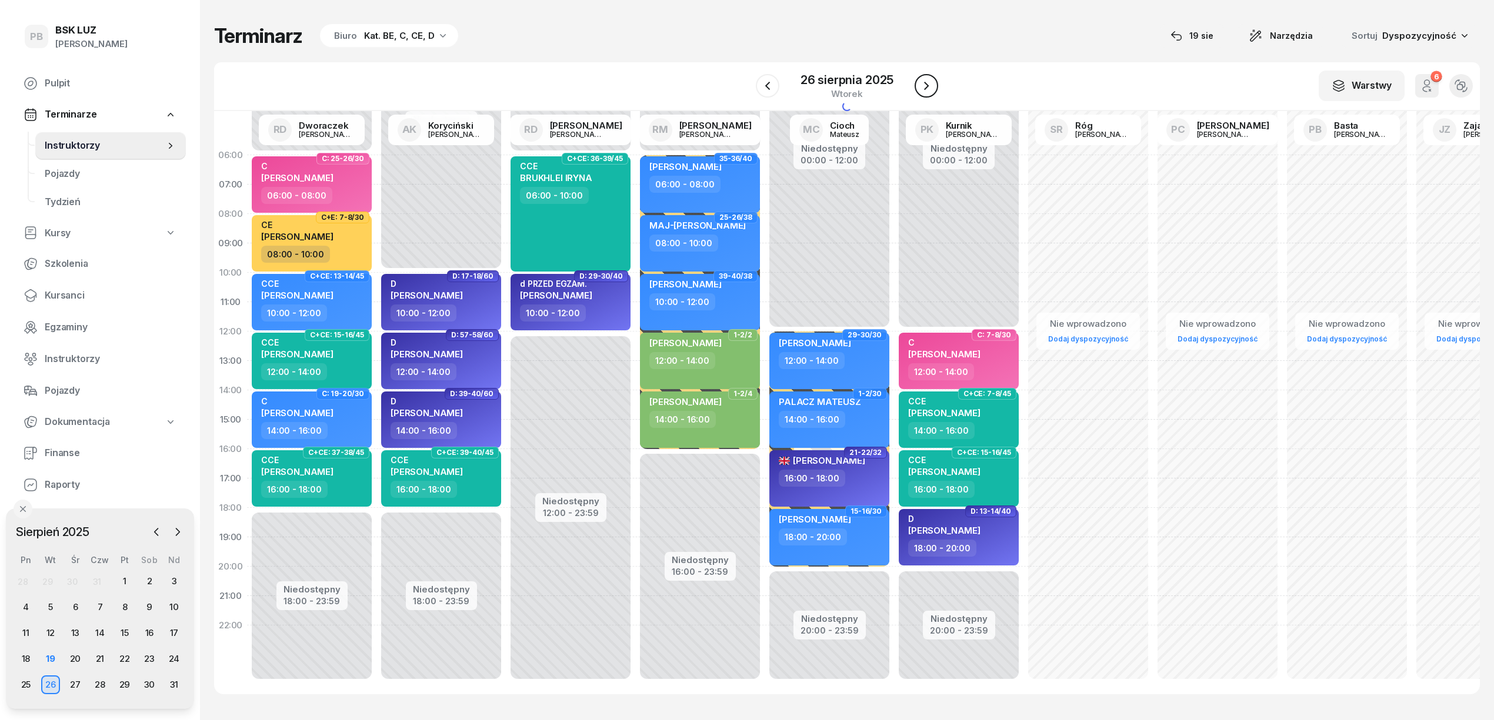
click at [923, 90] on icon "button" at bounding box center [926, 86] width 14 height 14
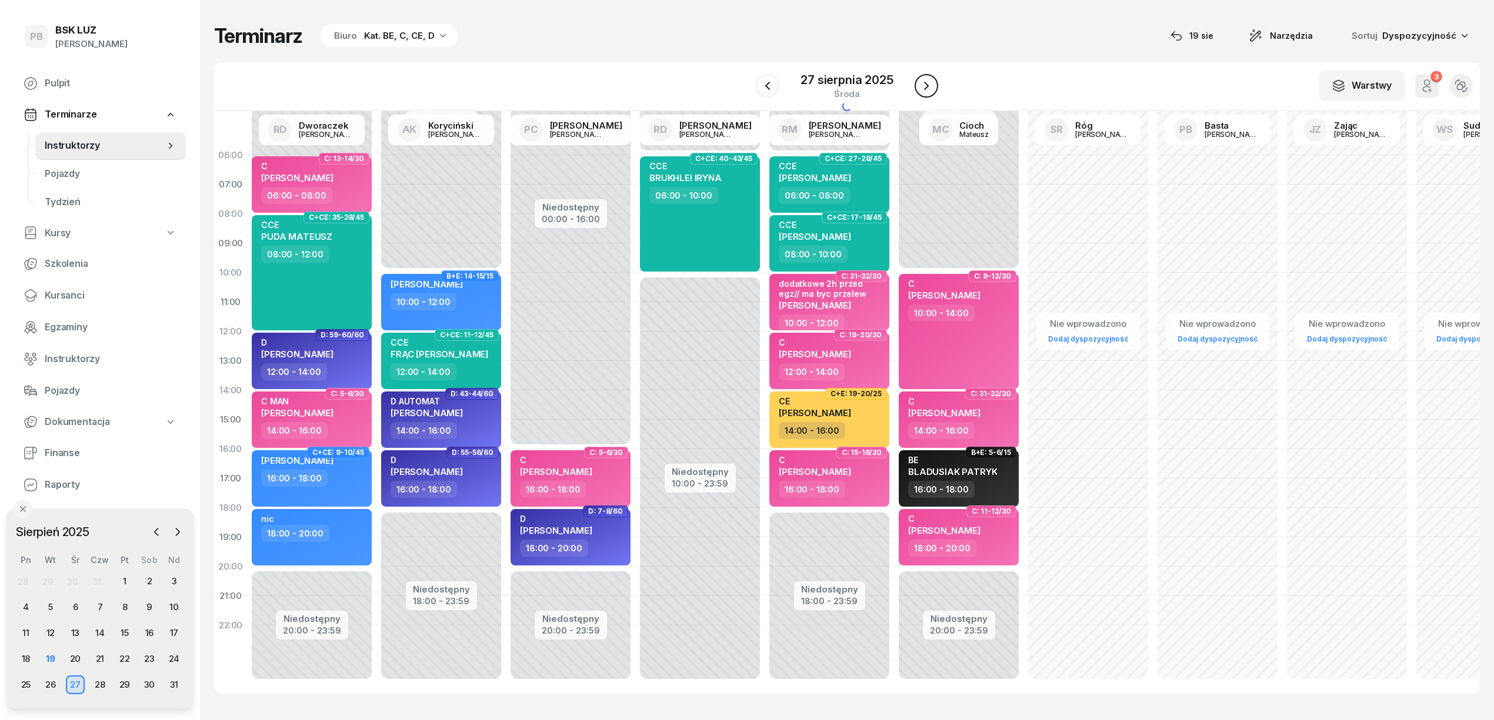
click at [923, 90] on icon "button" at bounding box center [926, 86] width 14 height 14
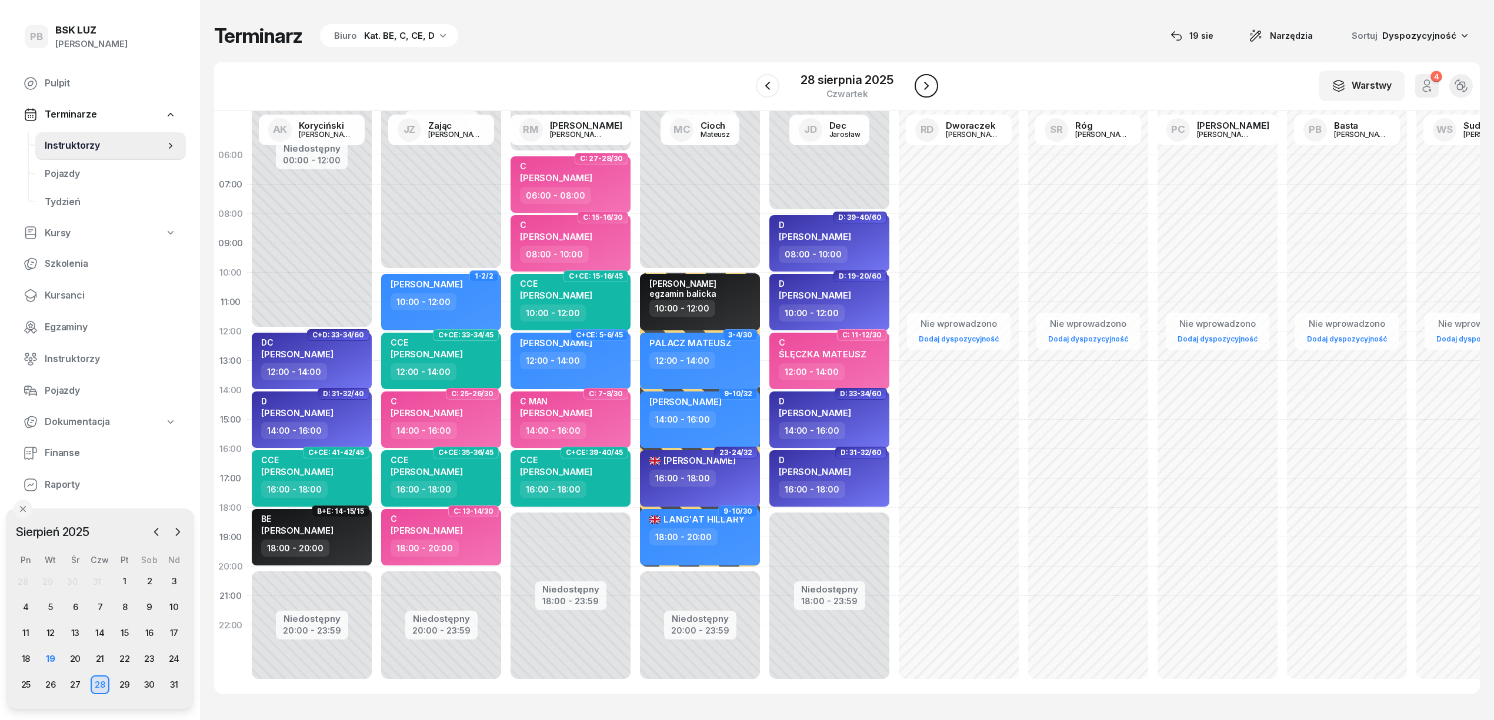
click at [923, 90] on icon "button" at bounding box center [926, 86] width 14 height 14
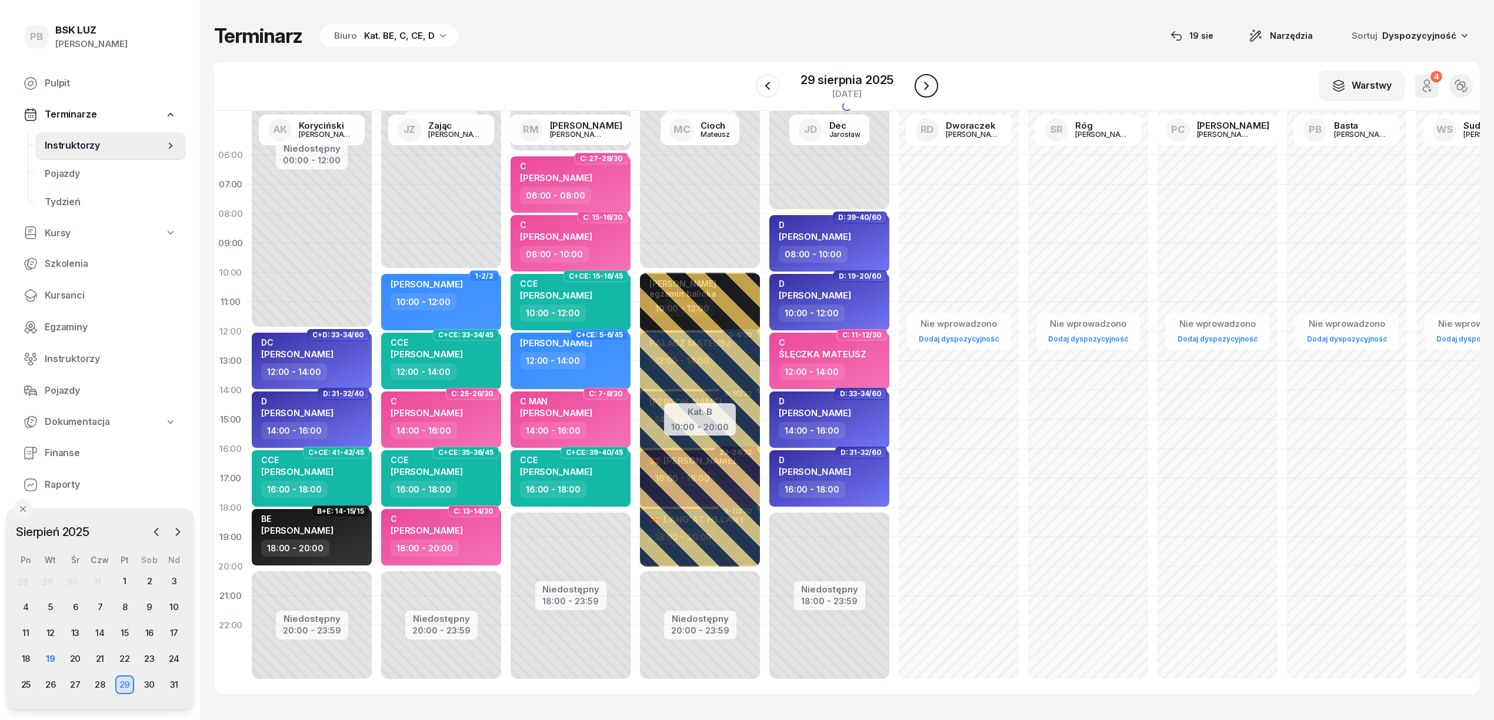
click at [923, 90] on icon "button" at bounding box center [926, 86] width 14 height 14
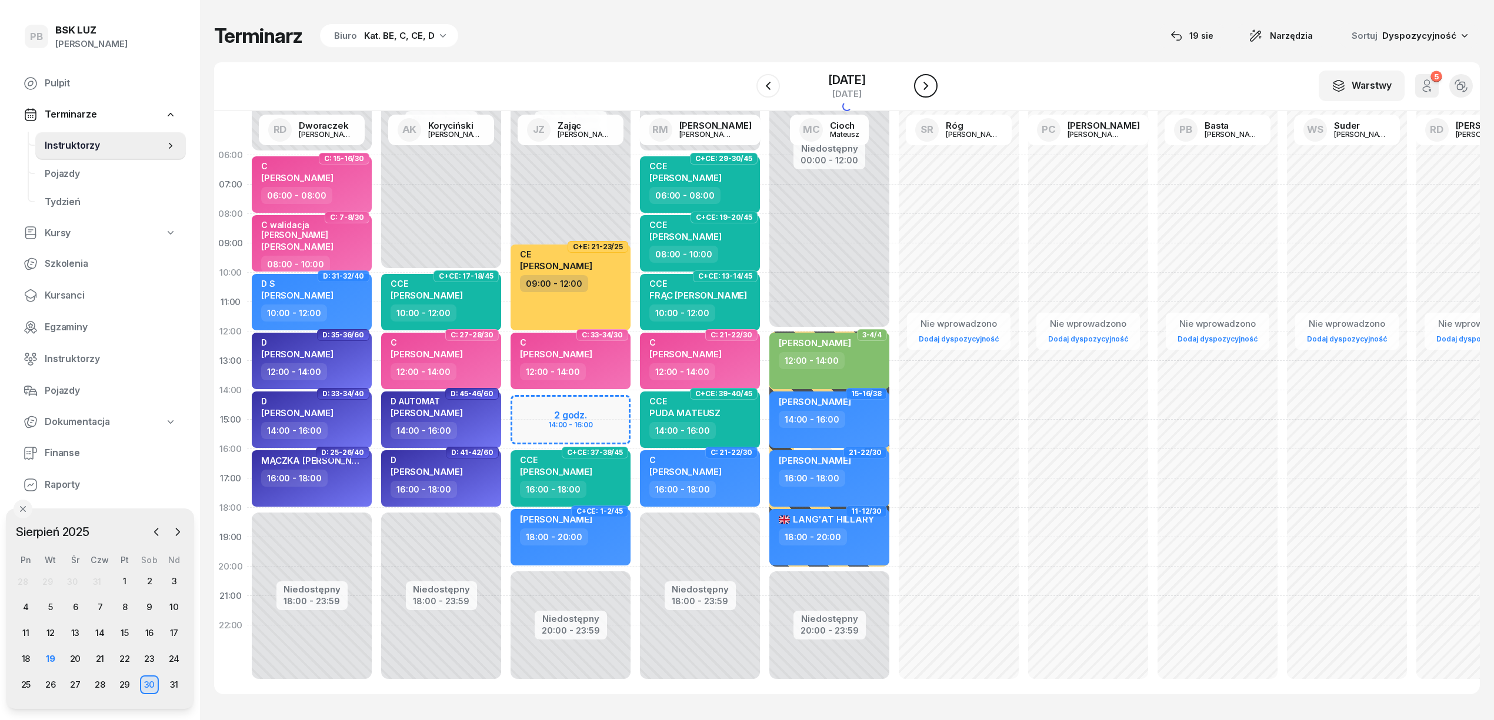
click at [923, 90] on icon "button" at bounding box center [926, 86] width 14 height 14
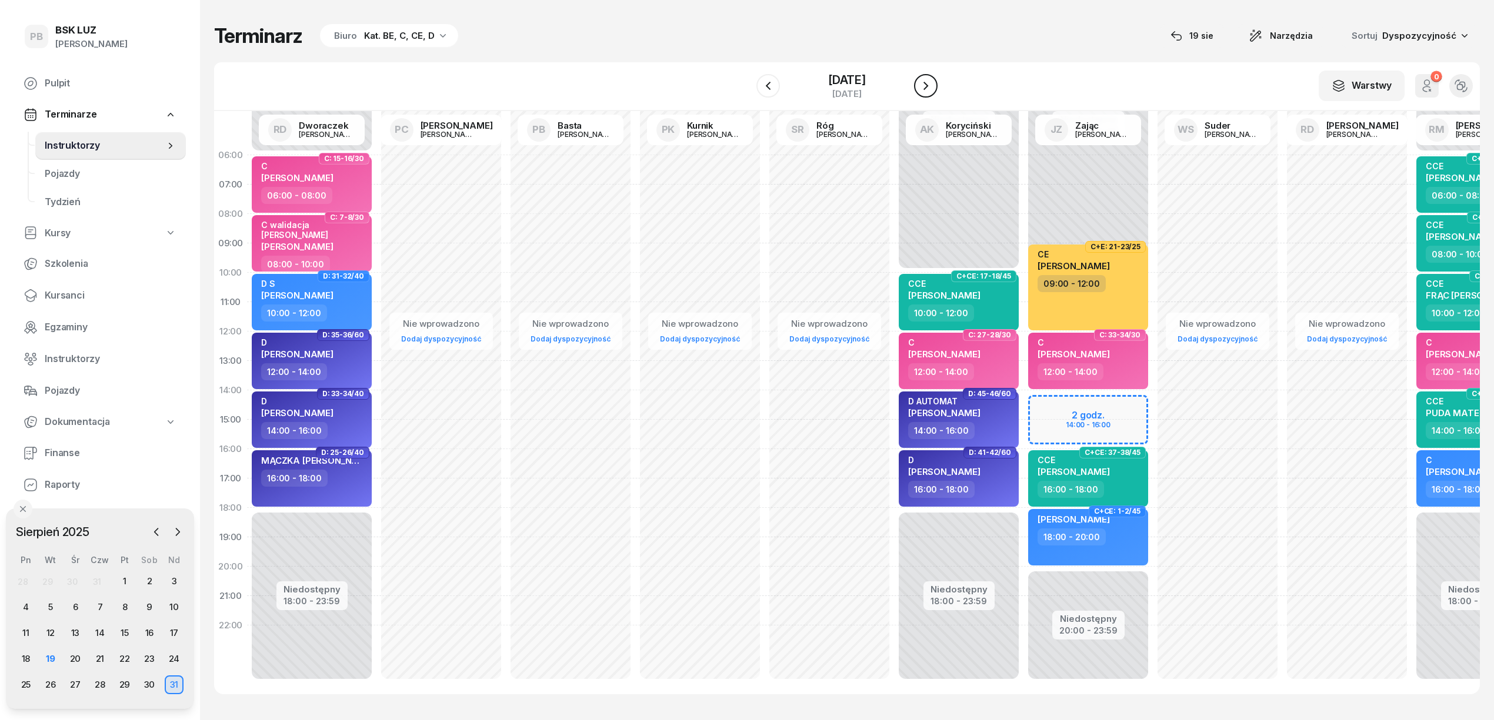
click at [923, 90] on icon "button" at bounding box center [926, 86] width 14 height 14
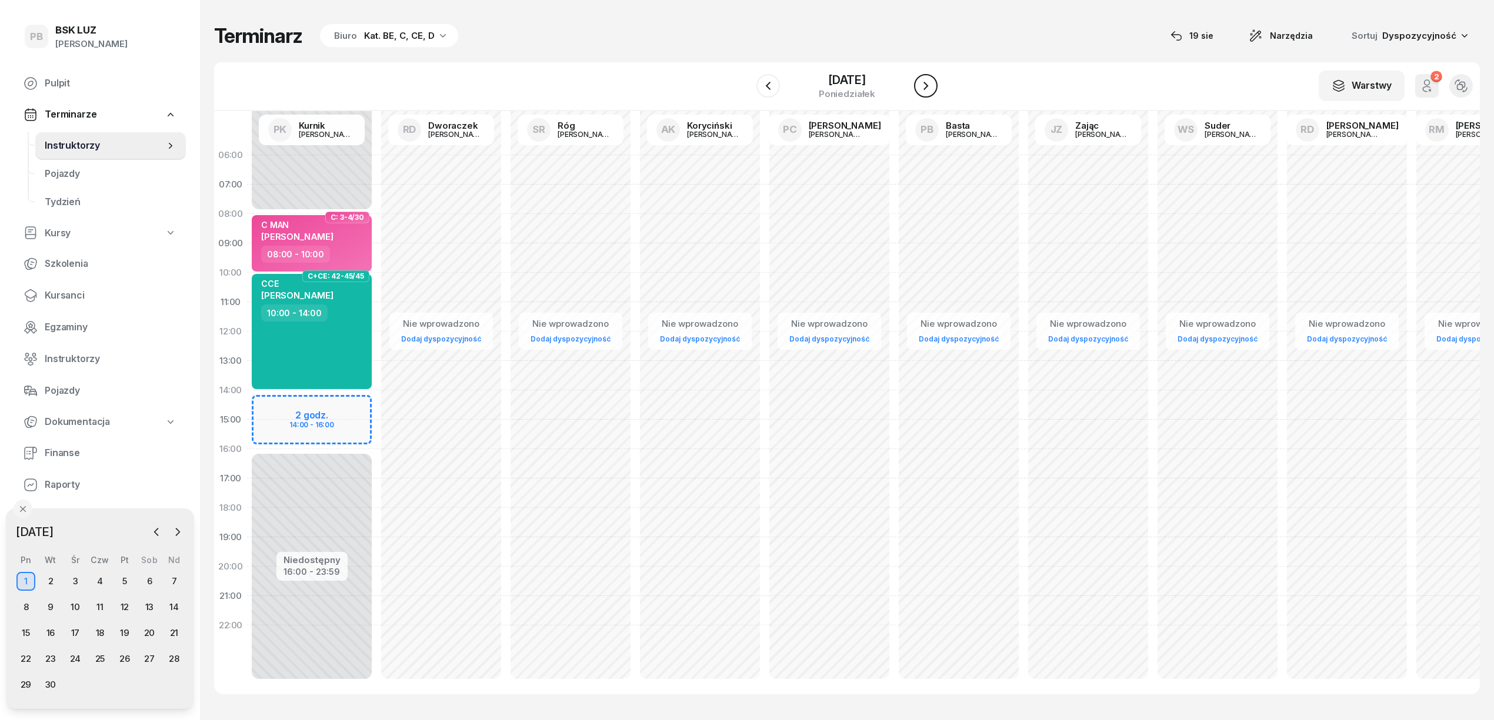
click at [923, 90] on icon "button" at bounding box center [926, 86] width 14 height 14
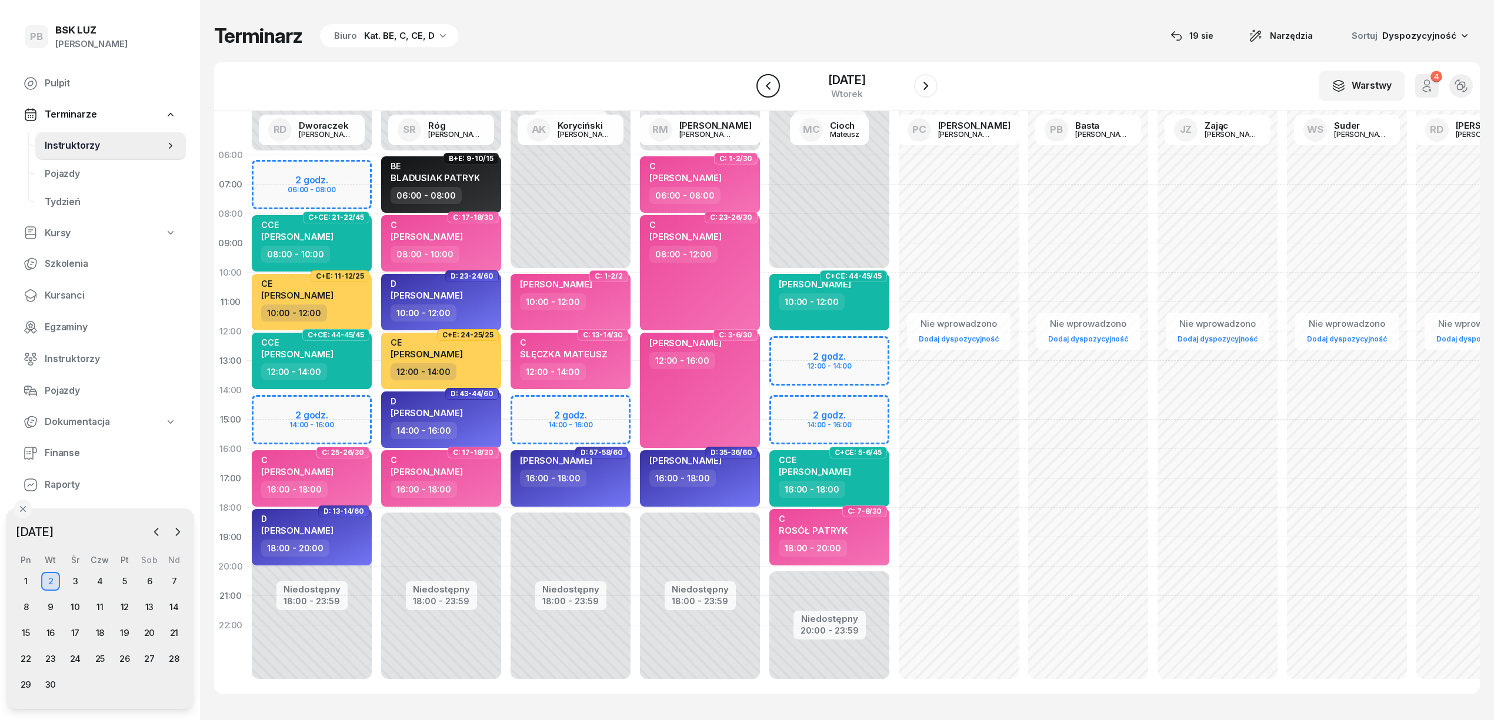
click at [772, 80] on icon "button" at bounding box center [768, 86] width 14 height 14
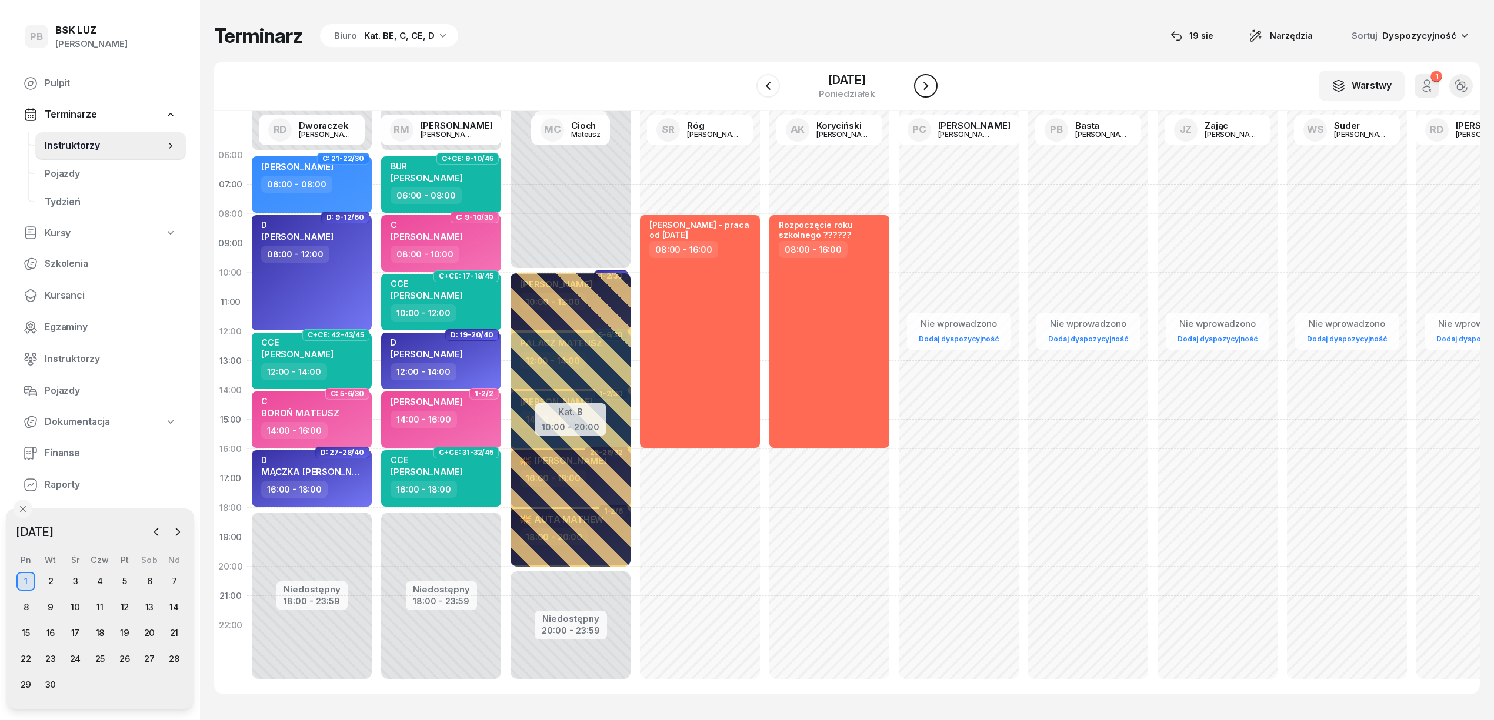
click at [929, 79] on icon "button" at bounding box center [926, 86] width 14 height 14
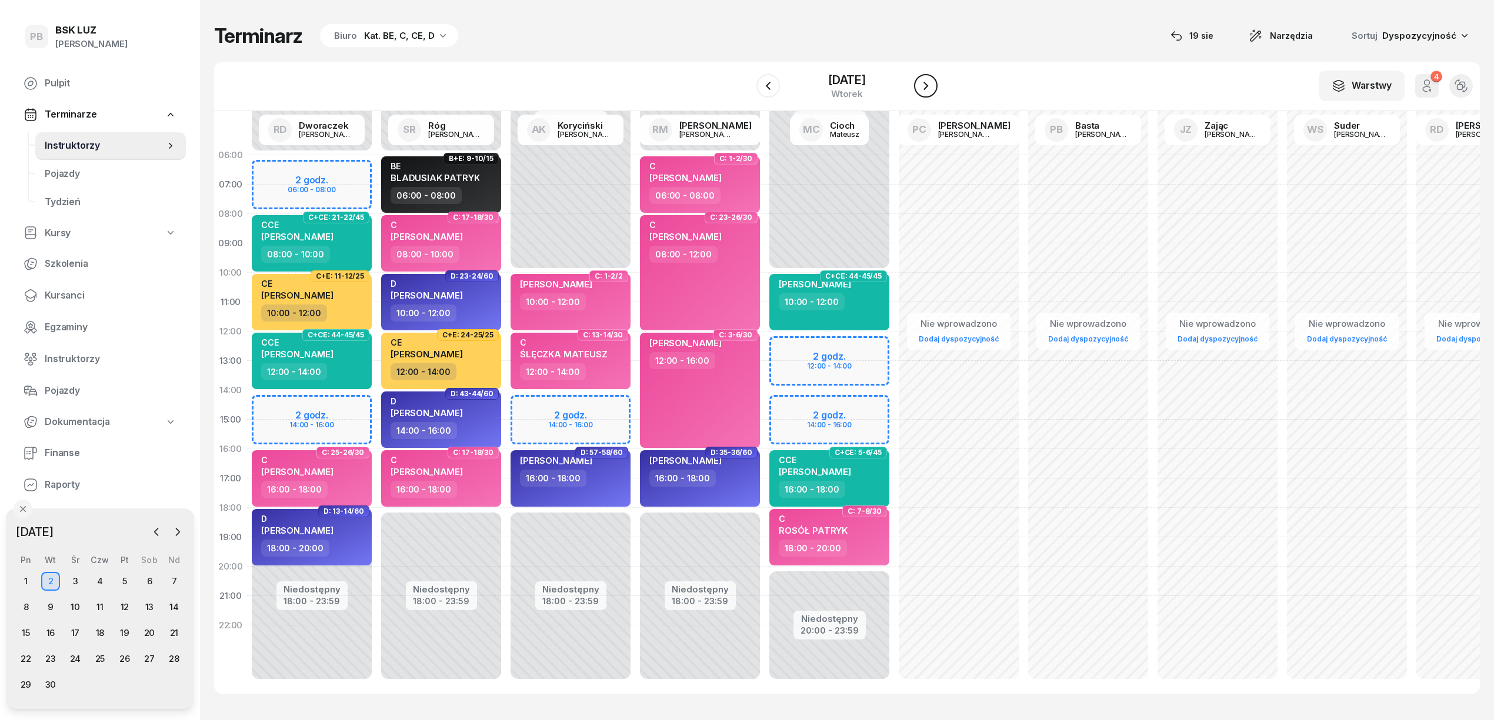
click at [932, 83] on icon "button" at bounding box center [926, 86] width 14 height 14
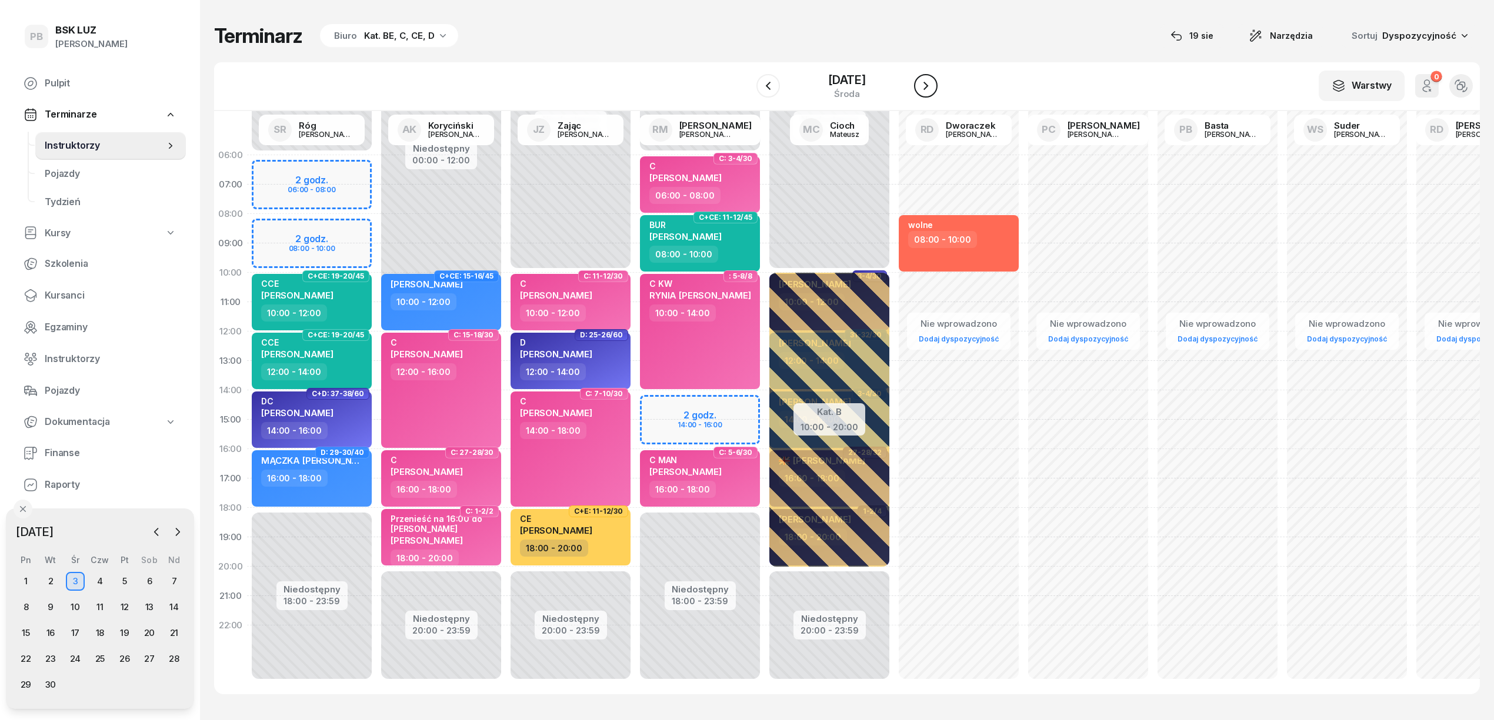
click at [919, 88] on icon "button" at bounding box center [926, 86] width 14 height 14
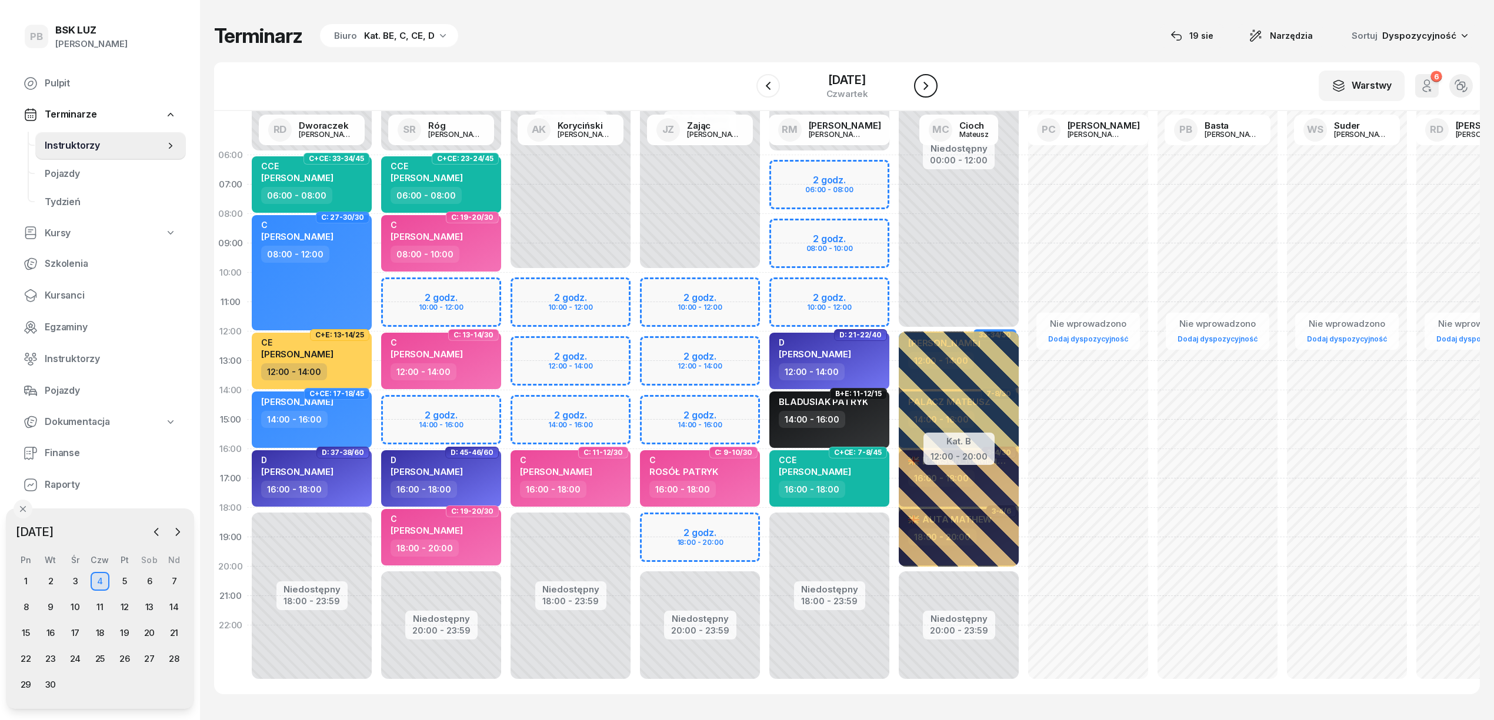
click at [919, 88] on icon "button" at bounding box center [926, 86] width 14 height 14
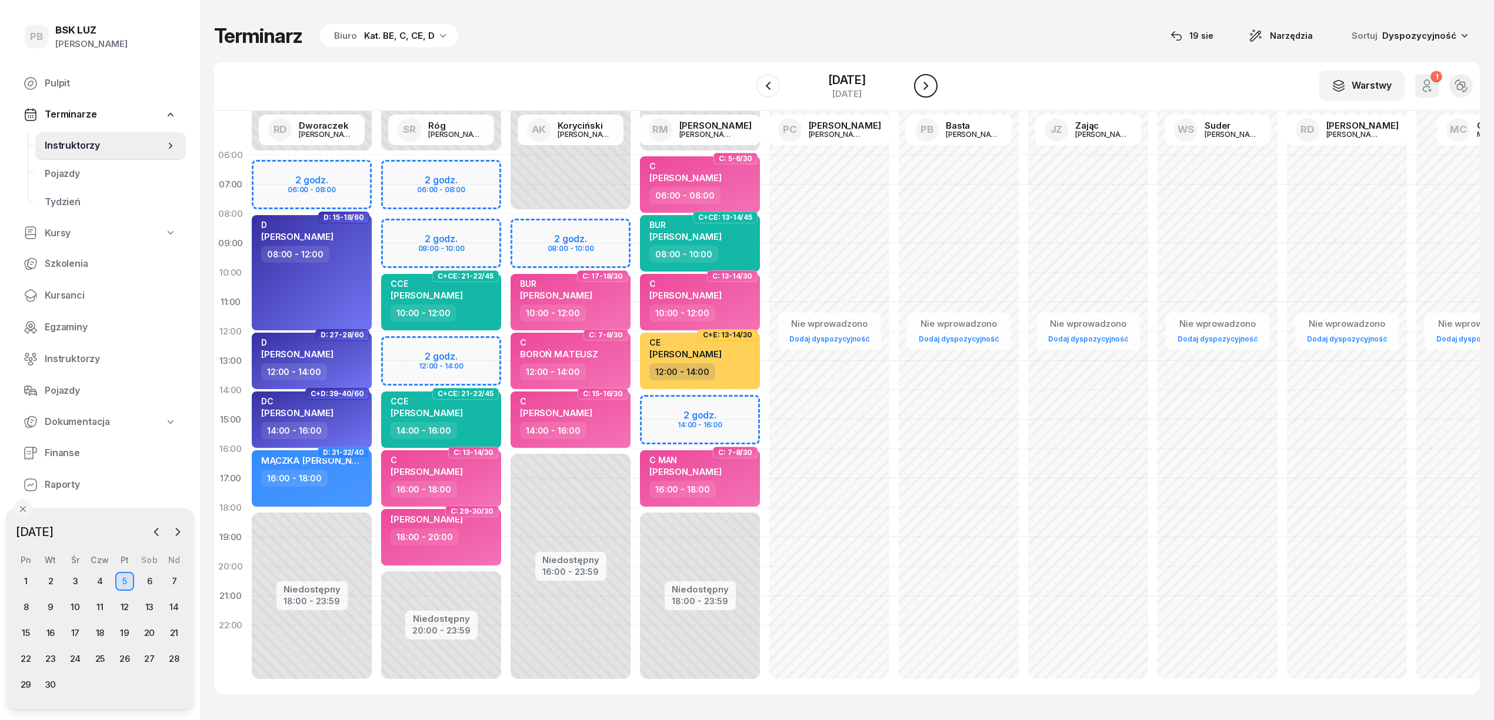
click at [919, 88] on icon "button" at bounding box center [926, 86] width 14 height 14
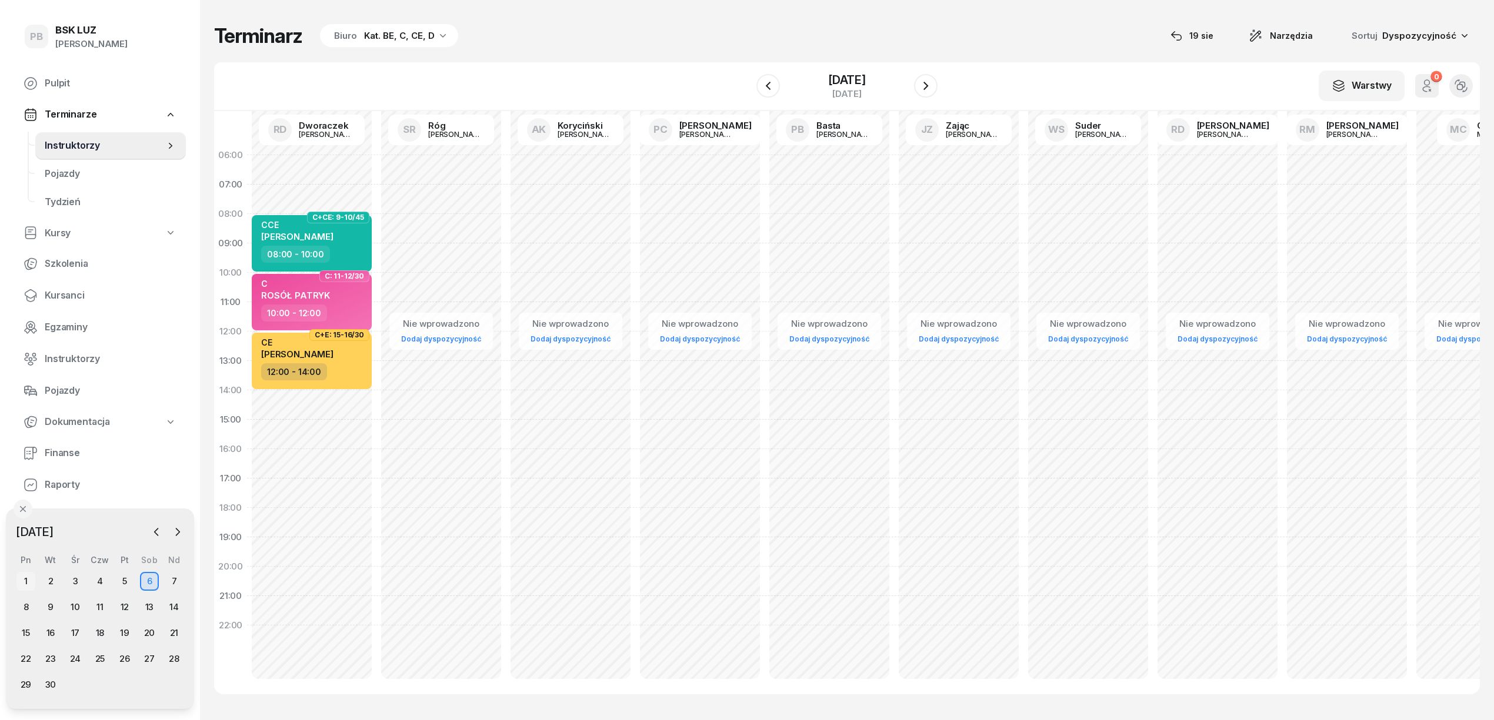
click at [19, 579] on div "1" at bounding box center [25, 581] width 19 height 19
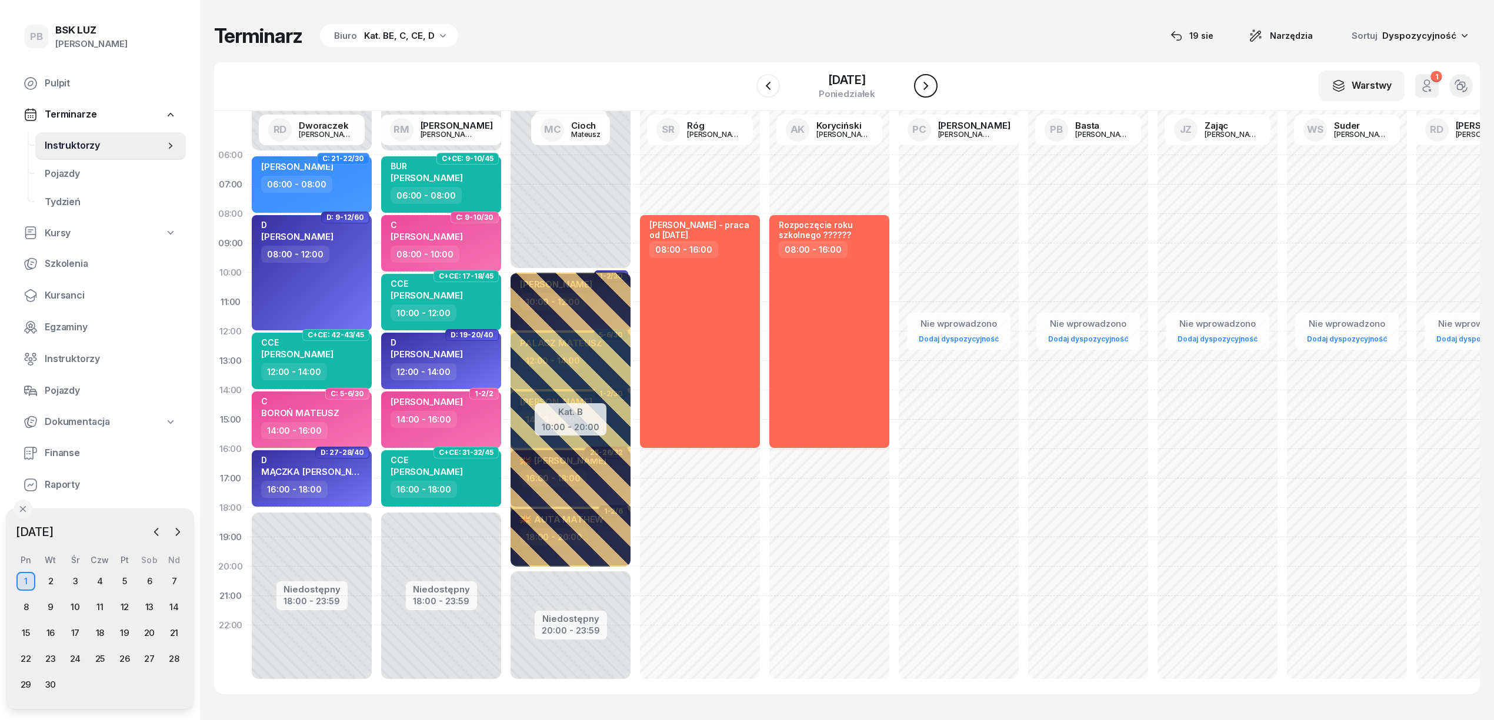
click at [927, 84] on icon "button" at bounding box center [926, 86] width 14 height 14
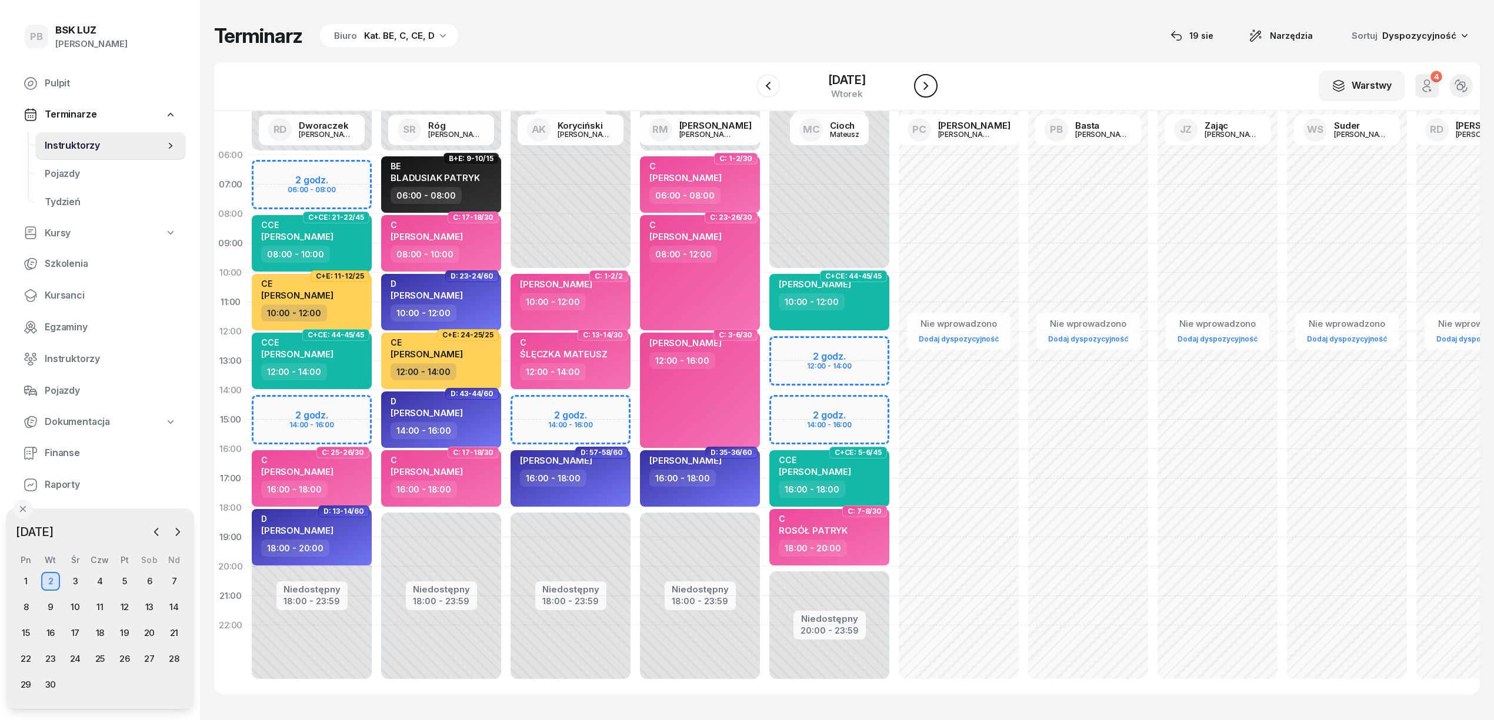
click at [927, 84] on icon "button" at bounding box center [926, 86] width 14 height 14
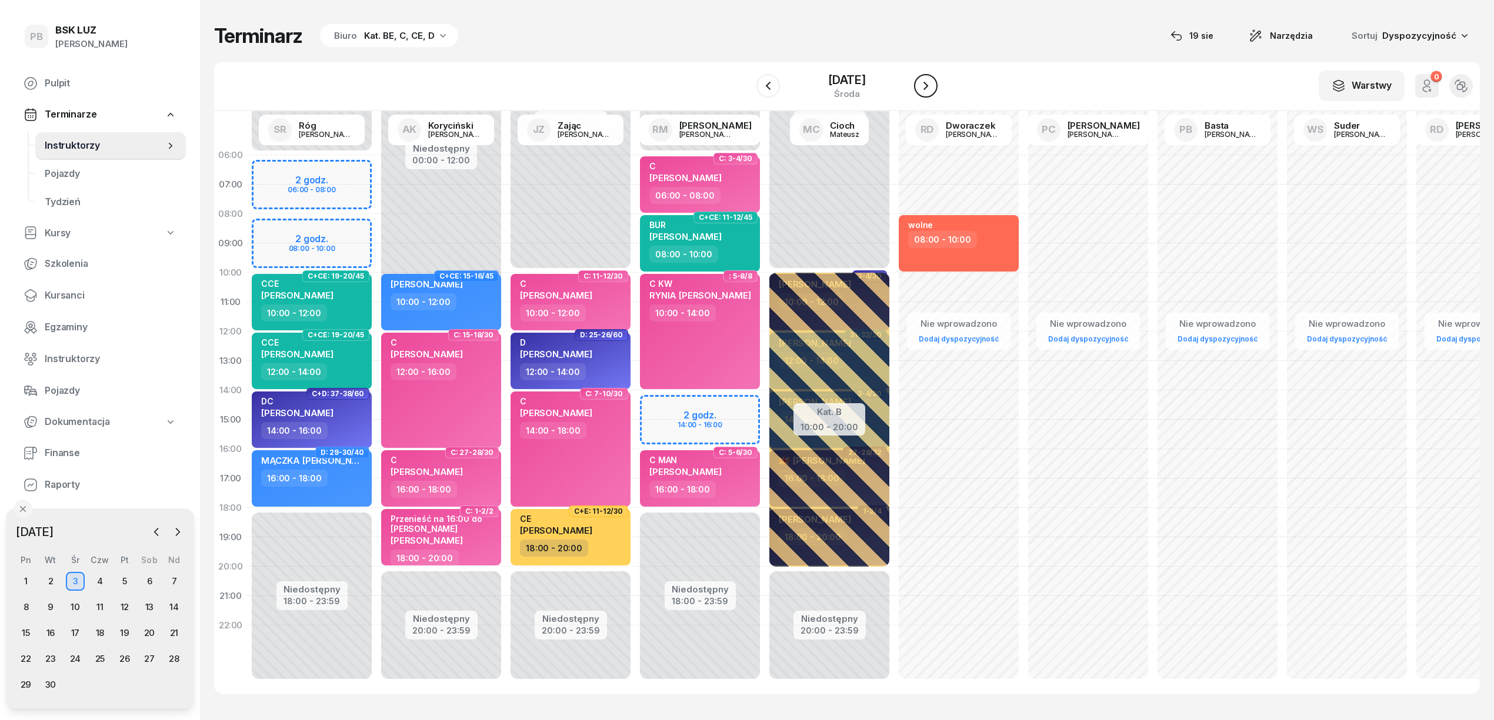
click at [927, 84] on icon "button" at bounding box center [926, 86] width 14 height 14
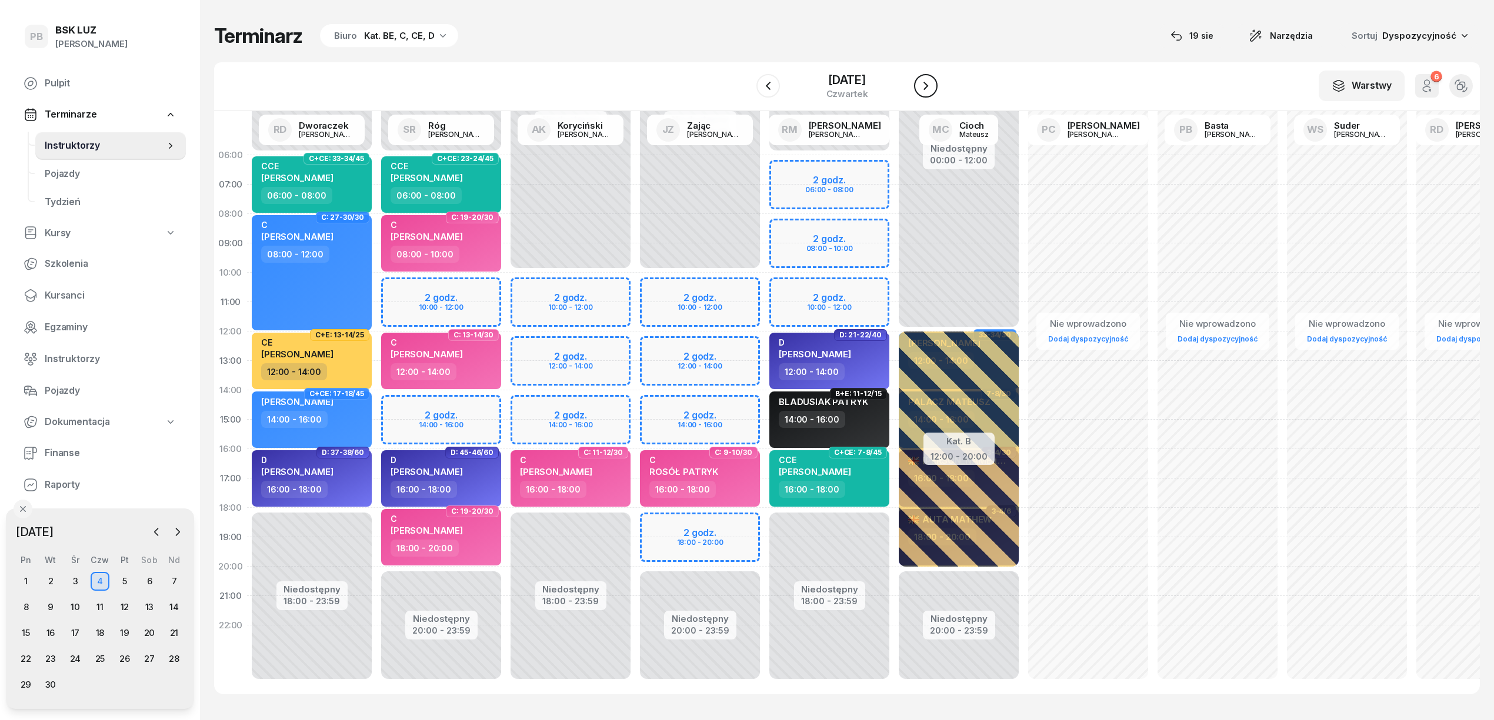
click at [927, 84] on icon "button" at bounding box center [926, 86] width 14 height 14
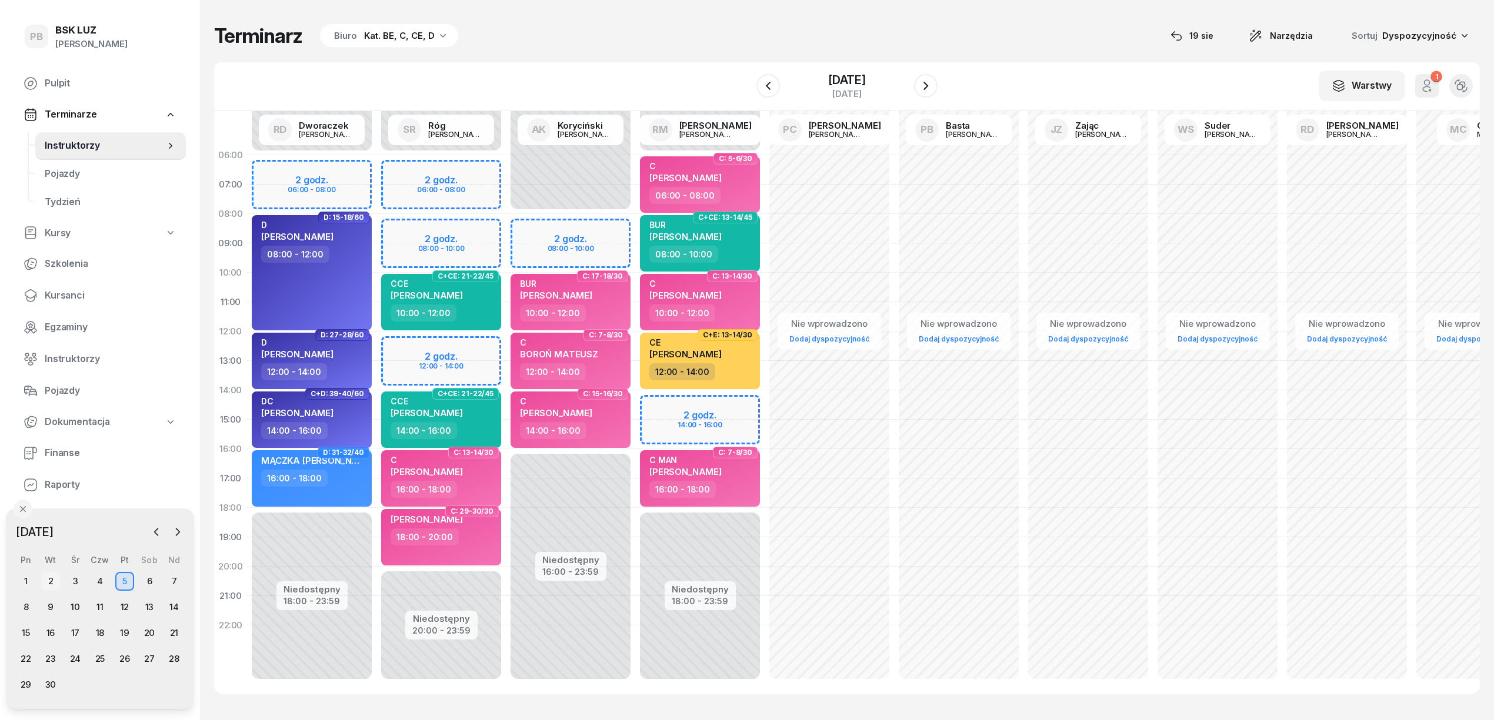
click at [48, 579] on div "2" at bounding box center [50, 581] width 19 height 19
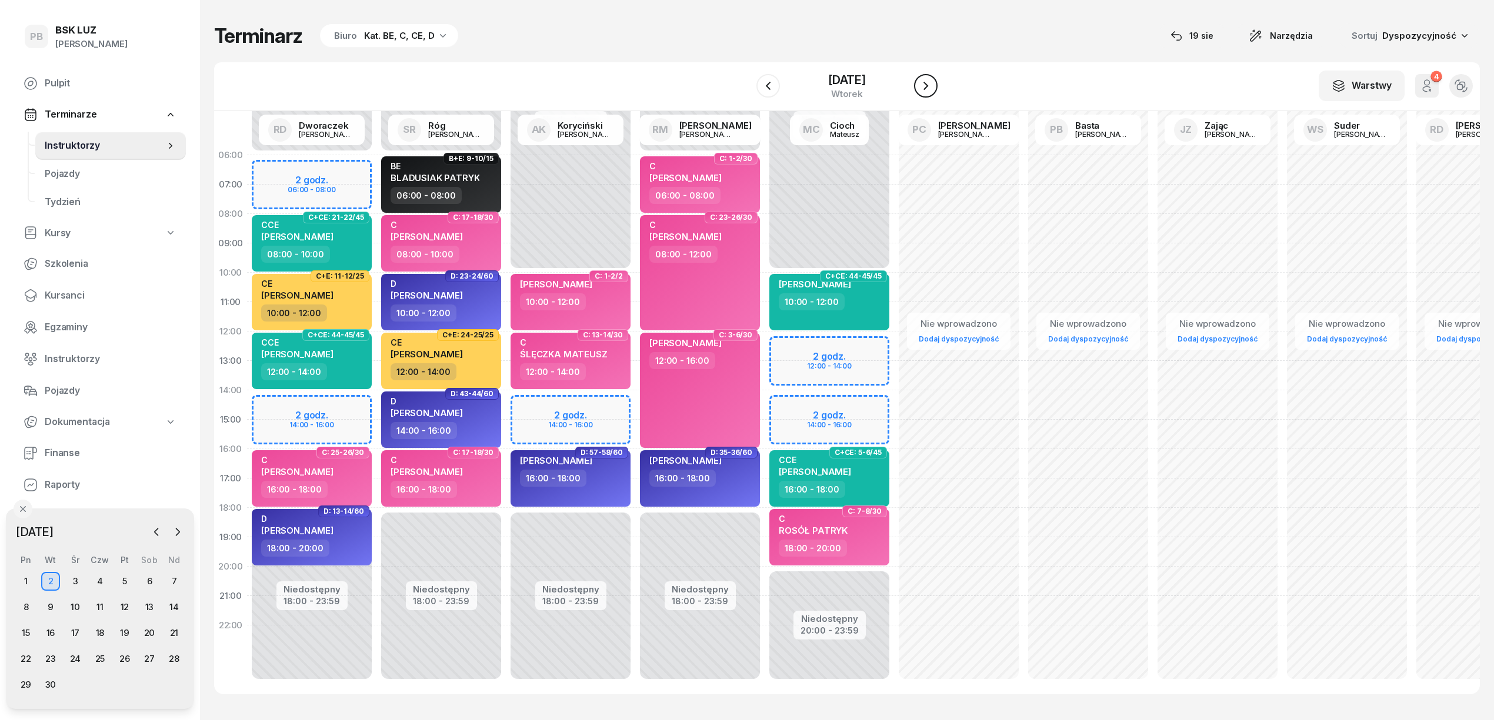
click at [924, 92] on icon "button" at bounding box center [926, 86] width 14 height 14
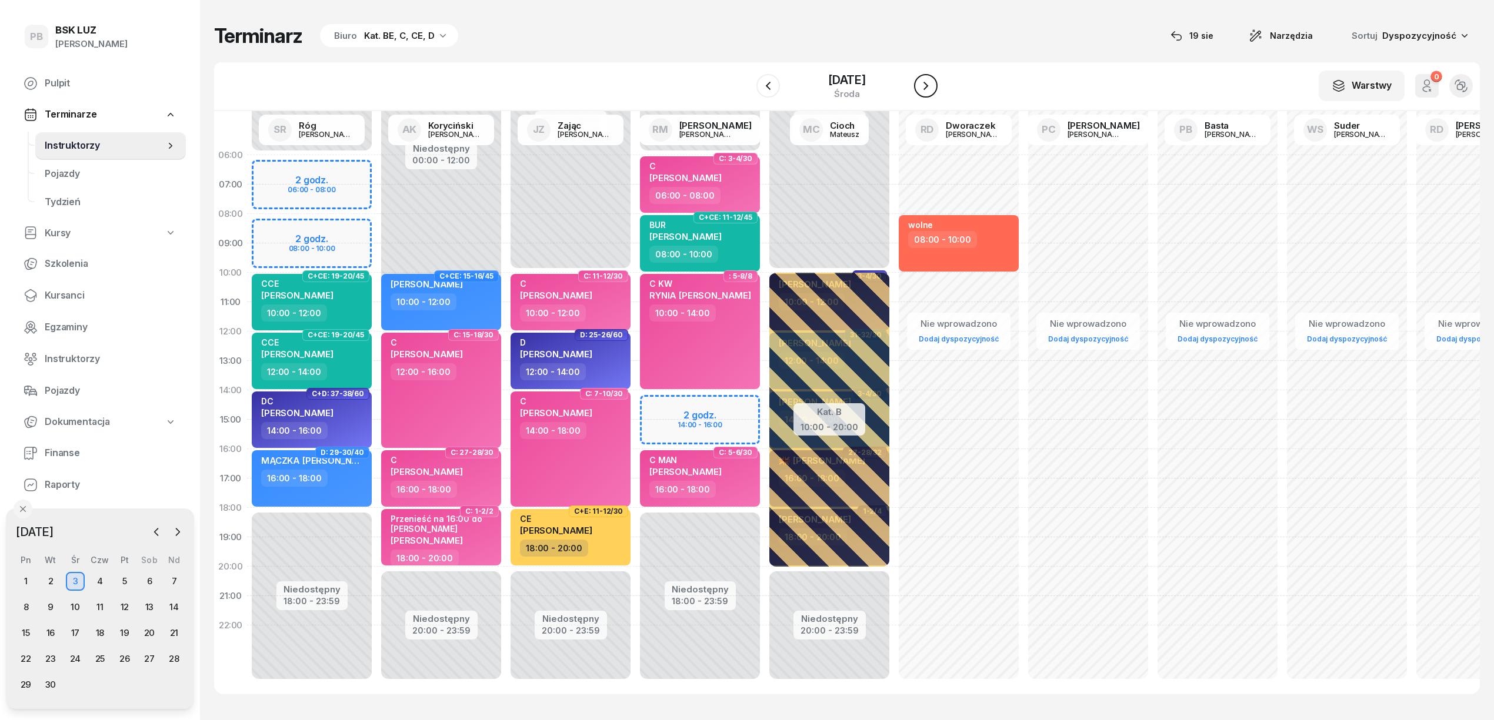
click at [920, 86] on icon "button" at bounding box center [926, 86] width 14 height 14
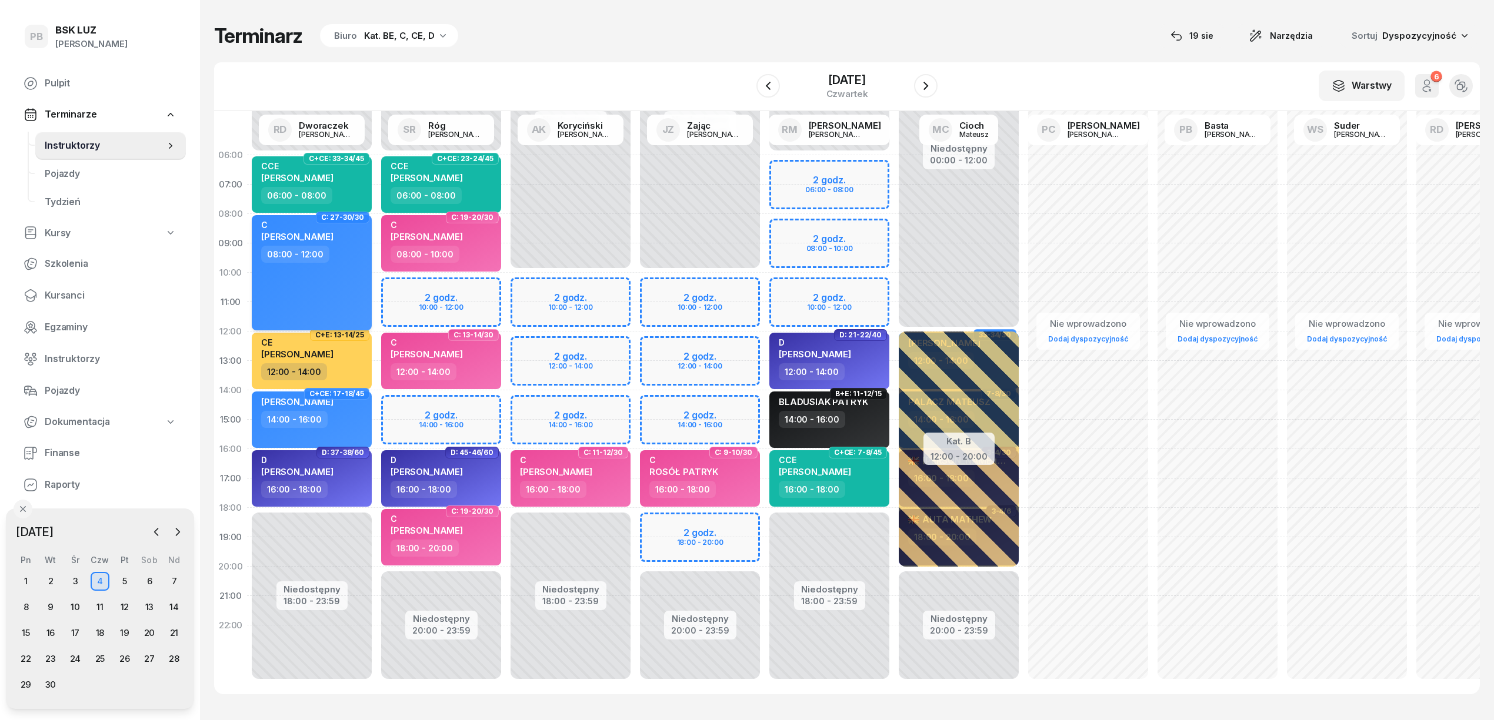
click at [349, 310] on div "C ŁYSZCZARZ KRZYSZTOF 08:00 - 12:00" at bounding box center [312, 272] width 120 height 115
select select "08"
select select "12"
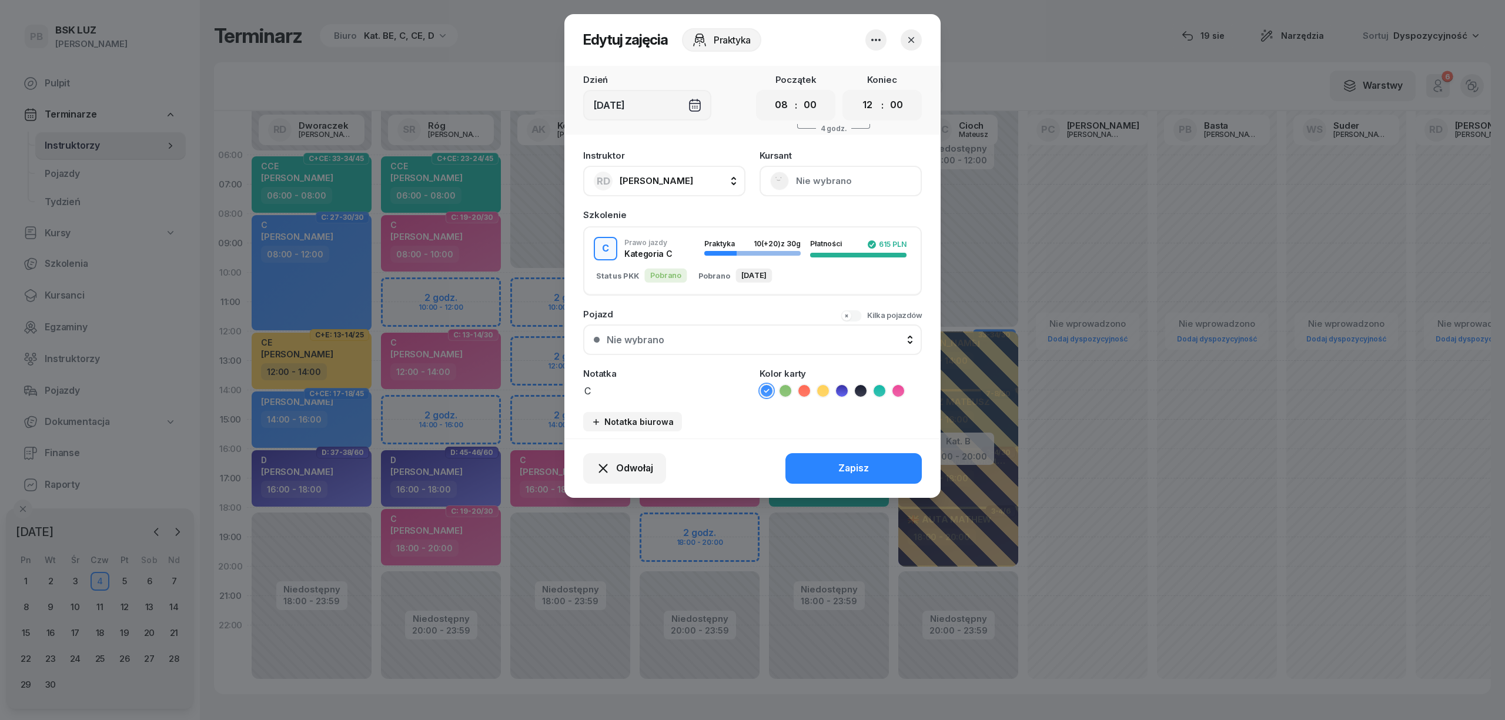
click at [637, 176] on span "[PERSON_NAME]" at bounding box center [657, 180] width 74 height 11
type input "mark"
click at [699, 259] on span "[PERSON_NAME]" at bounding box center [662, 259] width 72 height 15
click at [809, 466] on button "Zapisz" at bounding box center [854, 468] width 136 height 31
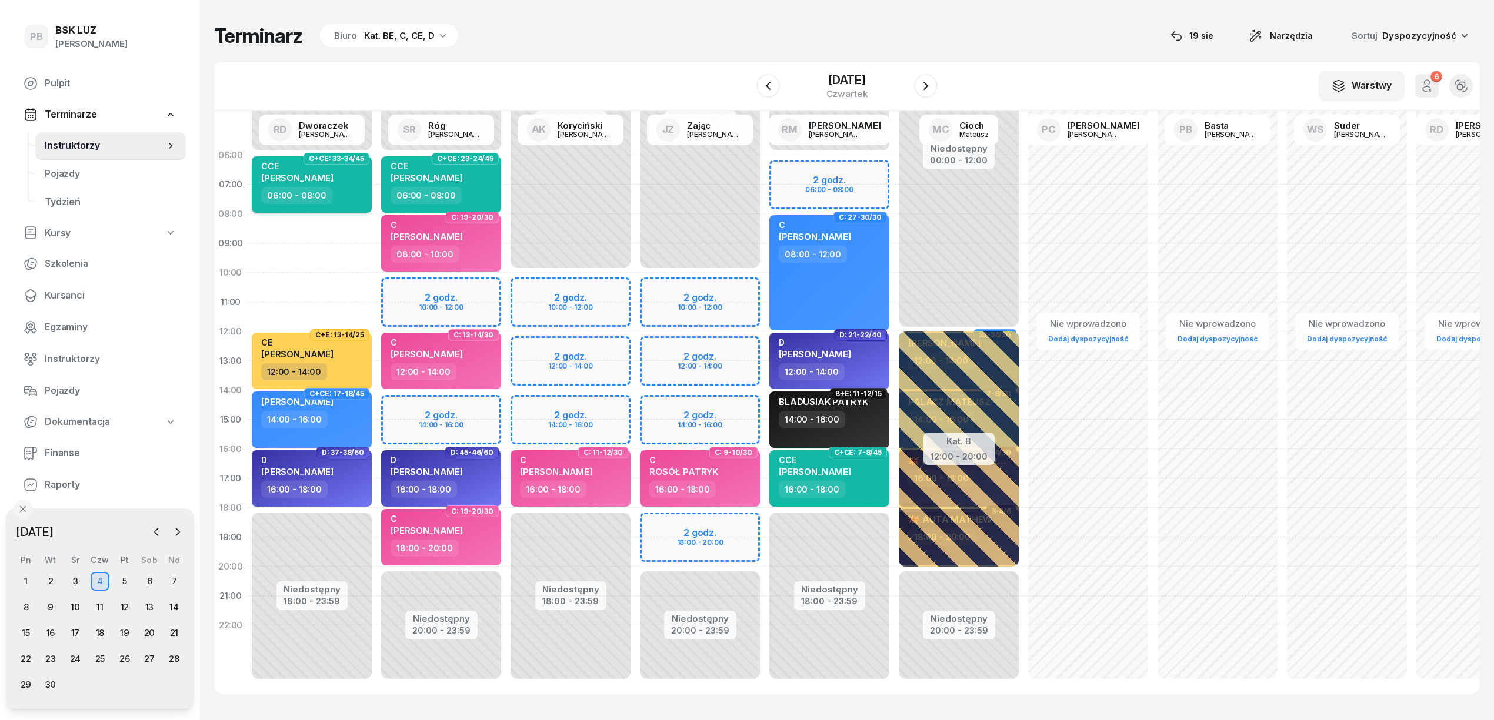
click at [363, 195] on div "06:00 - 08:00" at bounding box center [312, 195] width 103 height 17
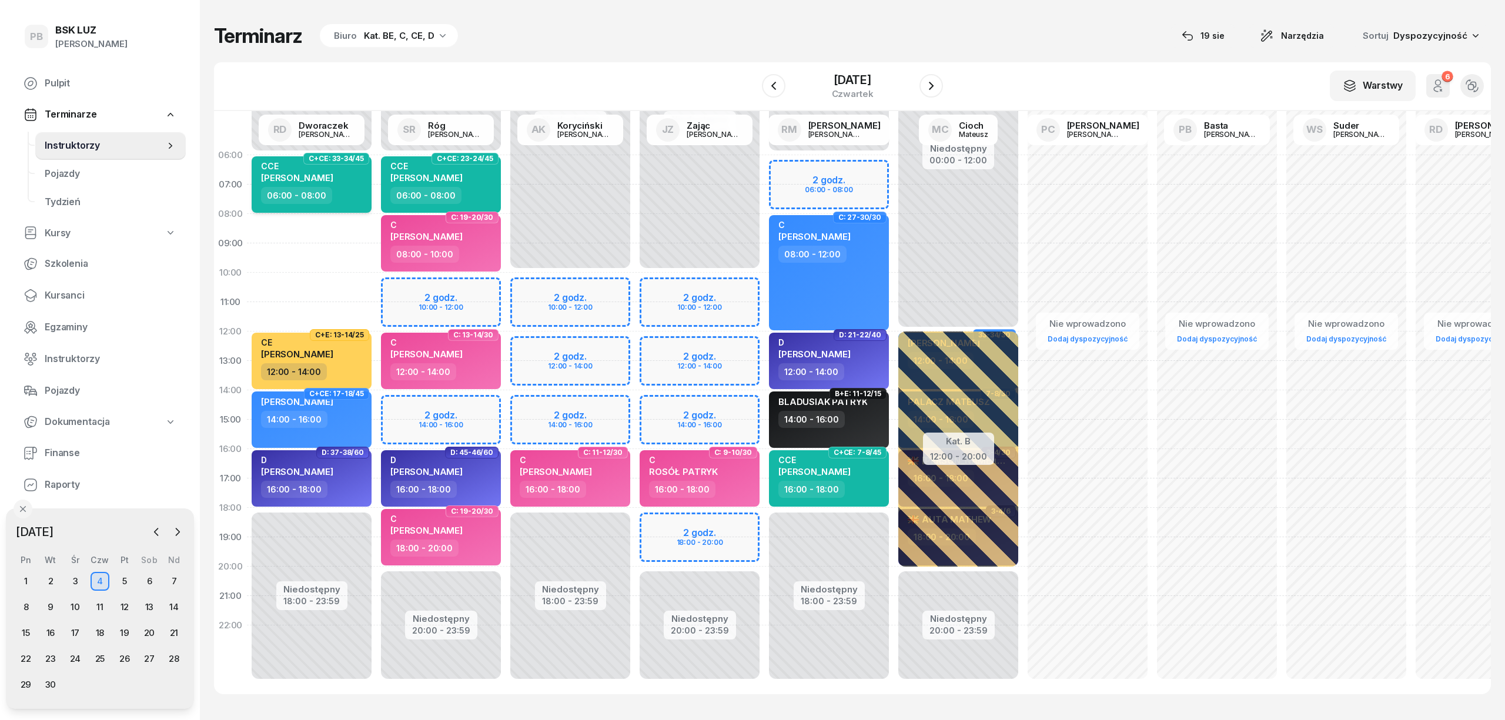
select select "06"
select select "08"
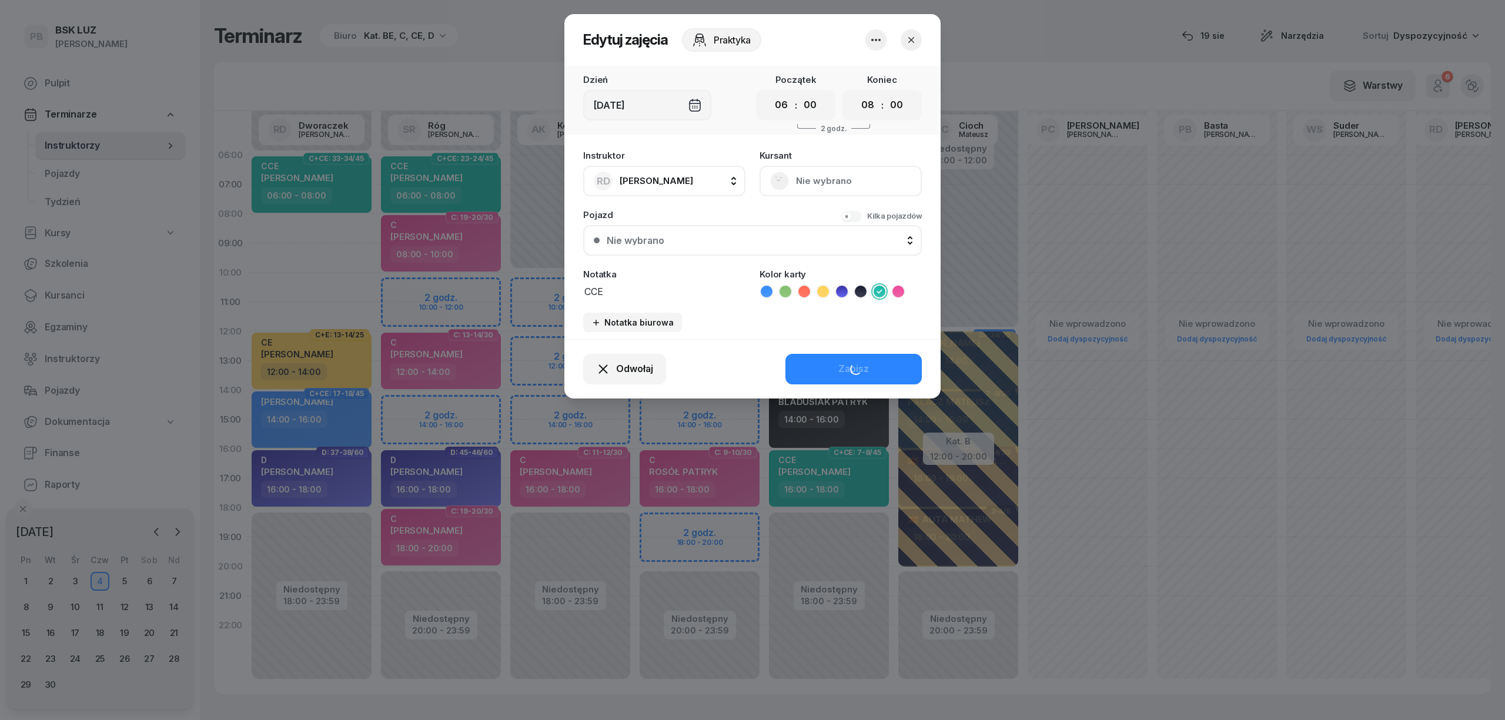
click at [643, 172] on div "RD [PERSON_NAME]" at bounding box center [643, 181] width 99 height 19
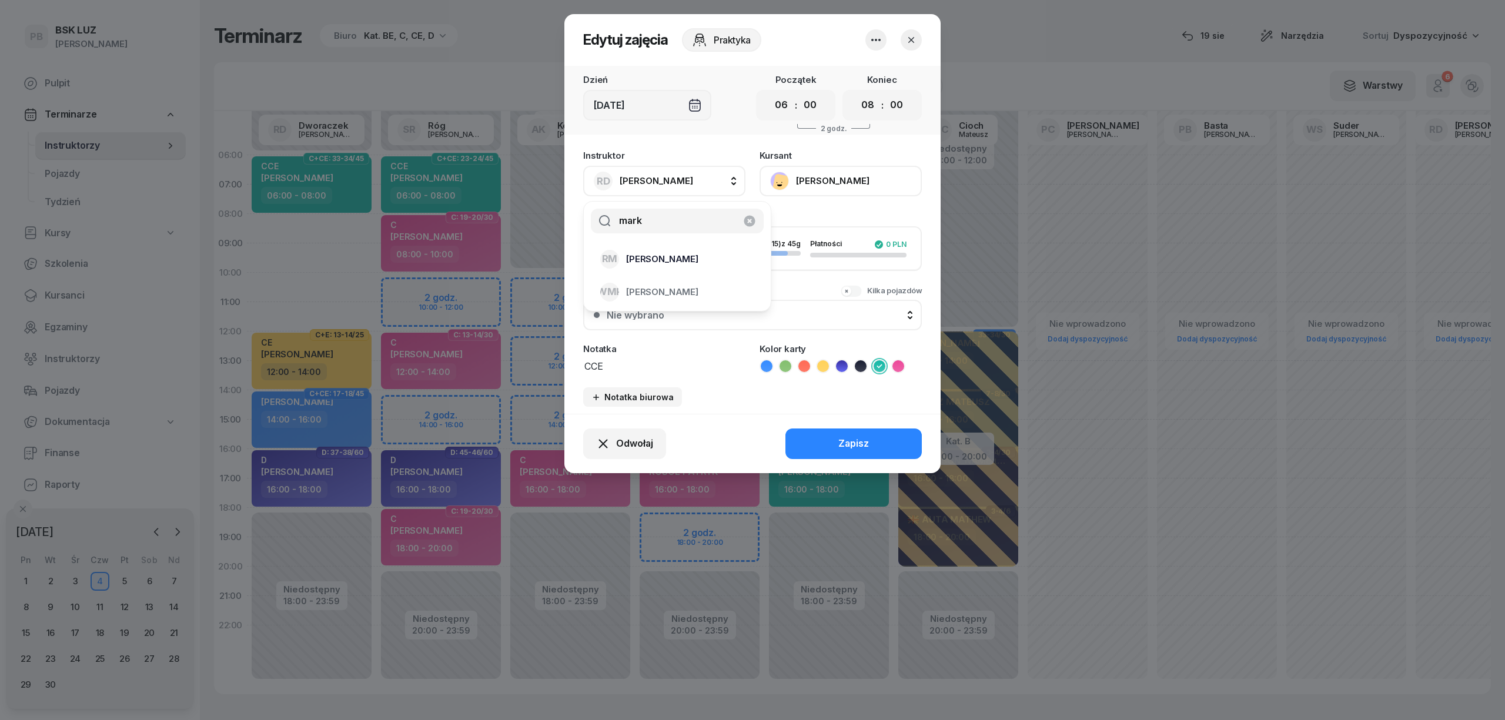
type input "mark"
click at [696, 265] on span "[PERSON_NAME]" at bounding box center [662, 259] width 72 height 15
click at [814, 440] on button "Zapisz" at bounding box center [854, 444] width 136 height 31
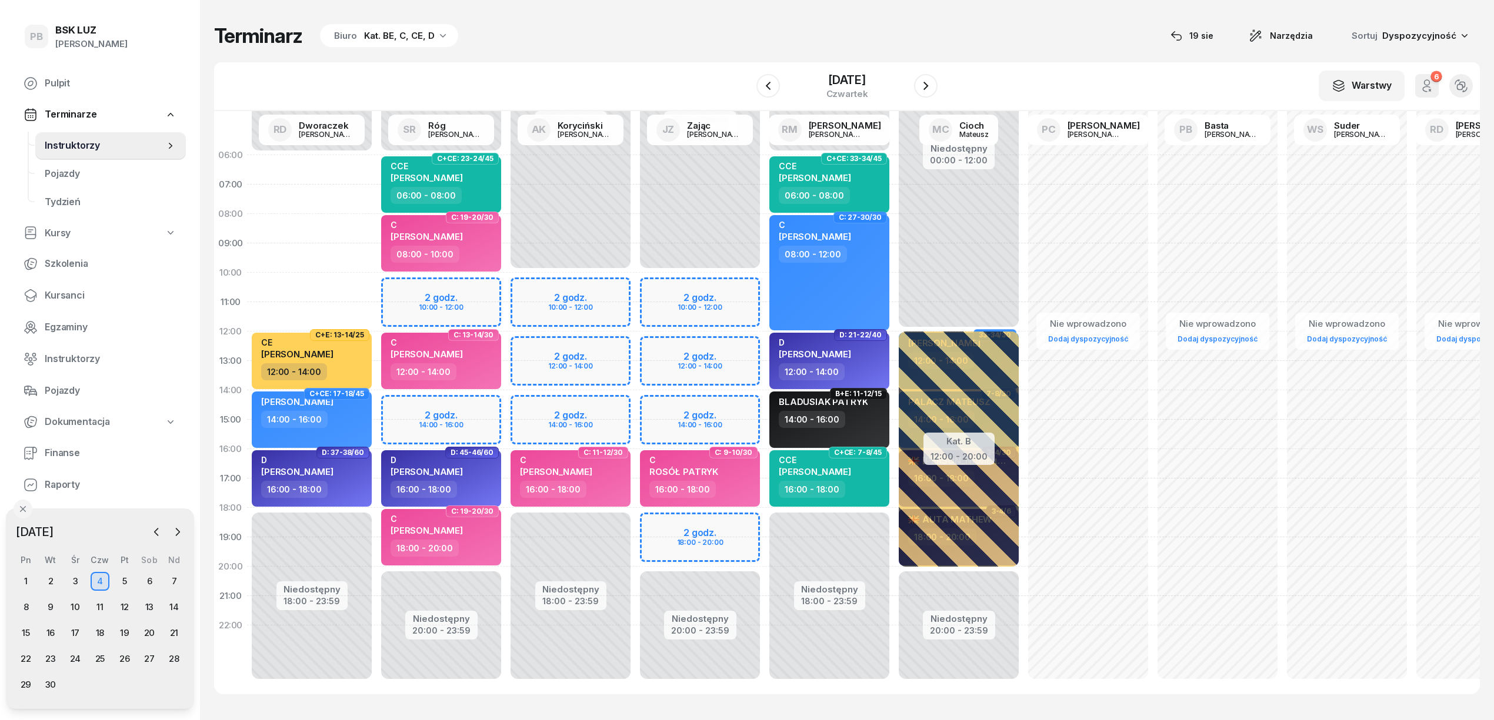
click at [376, 191] on div "Niedostępny 00:00 - 06:00 Niedostępny 18:00 - 23:59 C+E: 13-14/25 CE DUDEK PIOT…" at bounding box center [440, 420] width 129 height 559
select select "07"
select select "09"
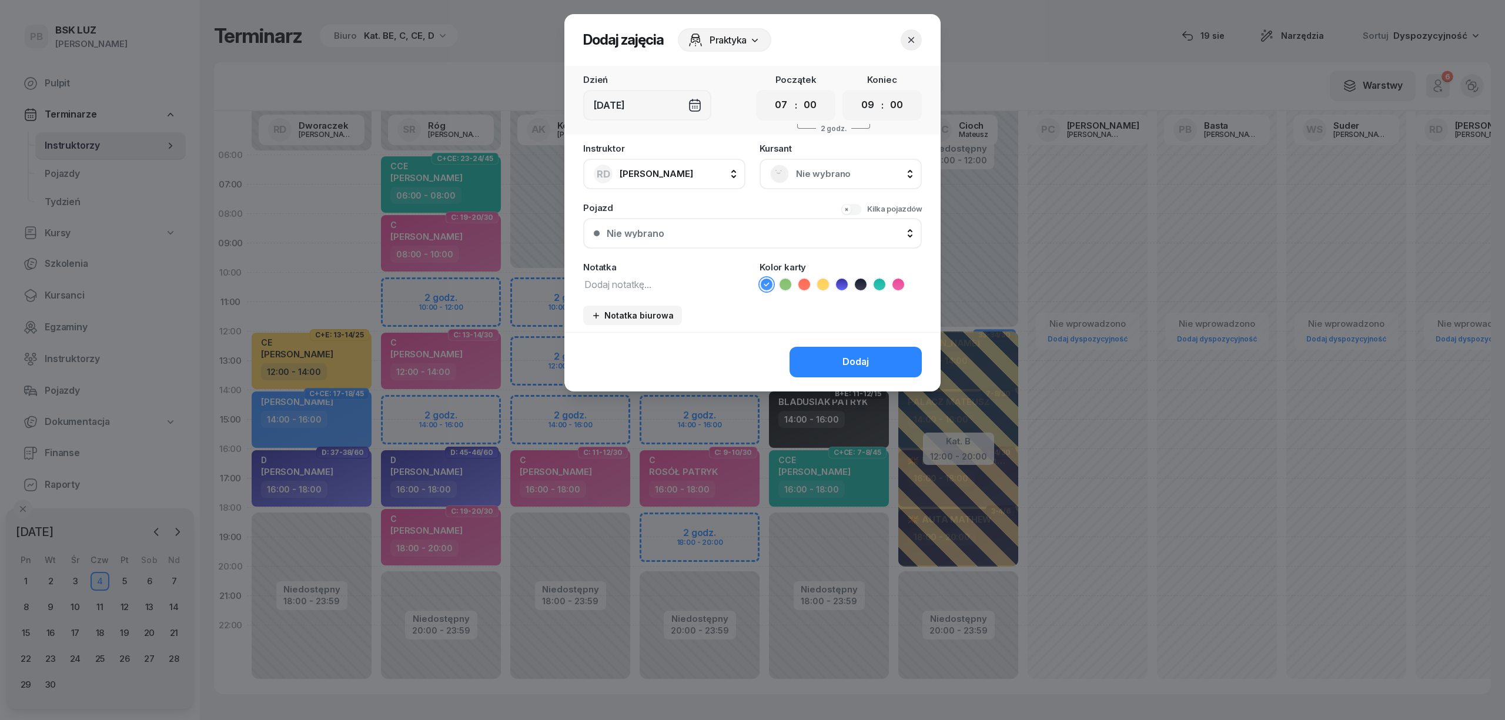
click at [835, 172] on span "Nie wybrano" at bounding box center [853, 173] width 115 height 15
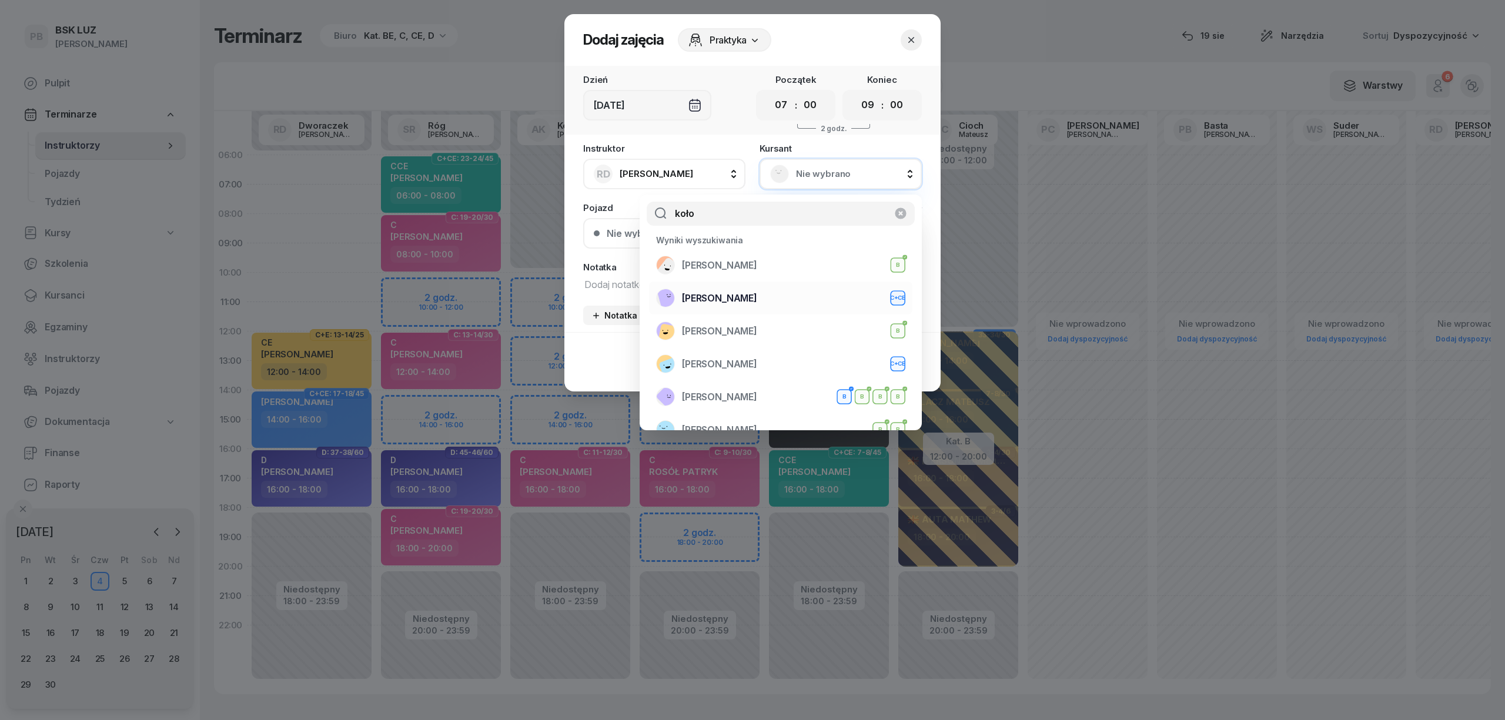
type input "koło"
click at [757, 303] on span "KOŁODZIEJCZYK KACPER" at bounding box center [719, 298] width 75 height 15
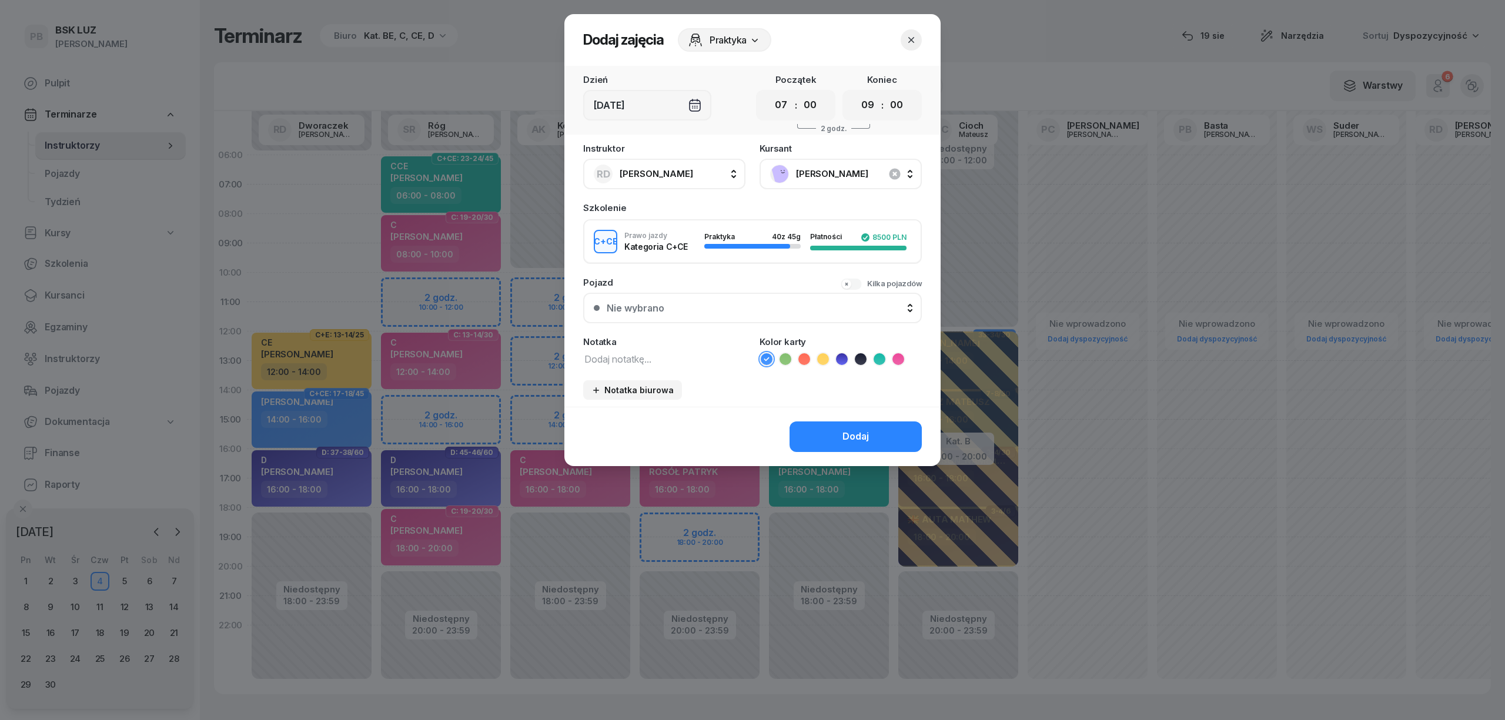
click at [681, 354] on textarea at bounding box center [664, 358] width 162 height 15
type textarea "CCE"
click at [879, 356] on icon at bounding box center [880, 359] width 12 height 12
click at [852, 426] on button "Dodaj" at bounding box center [856, 437] width 132 height 31
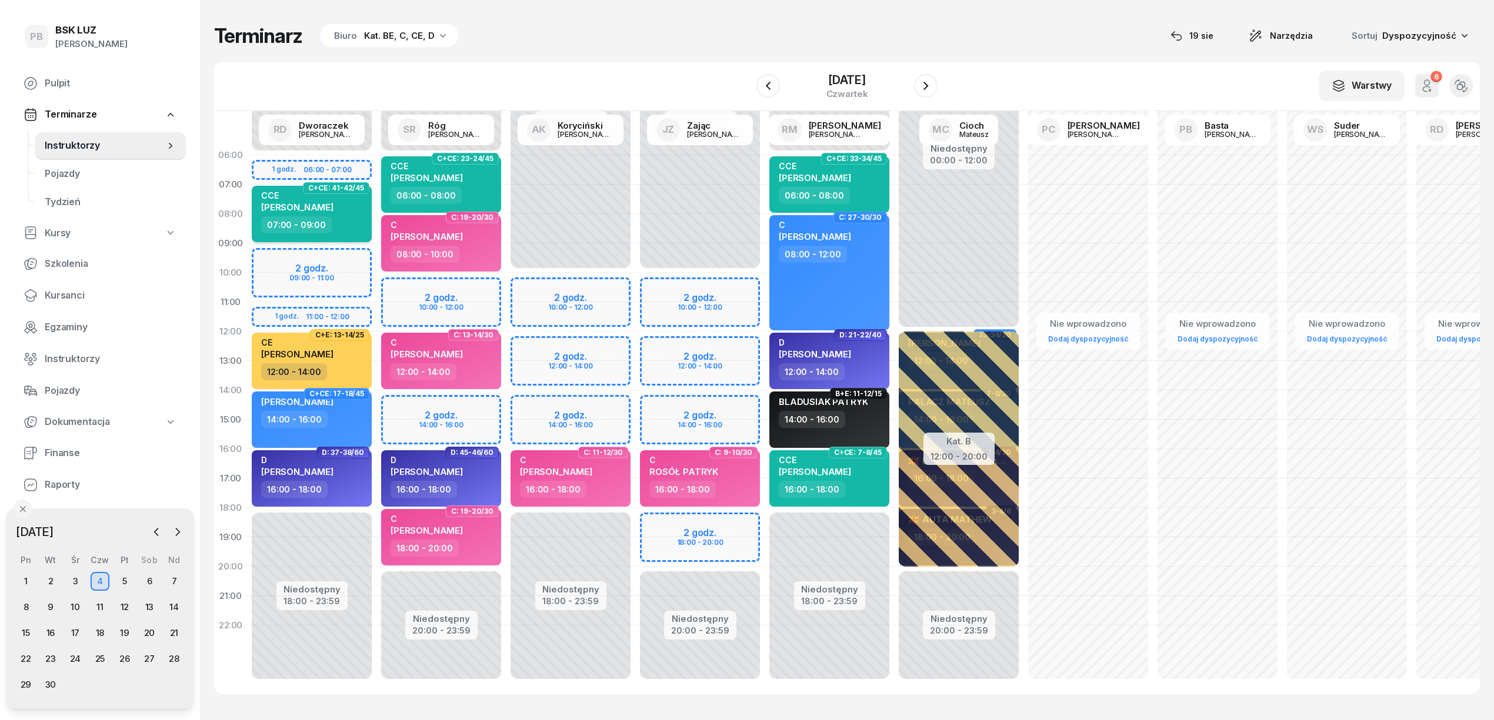
click at [361, 221] on div "07:00 - 09:00" at bounding box center [312, 224] width 103 height 17
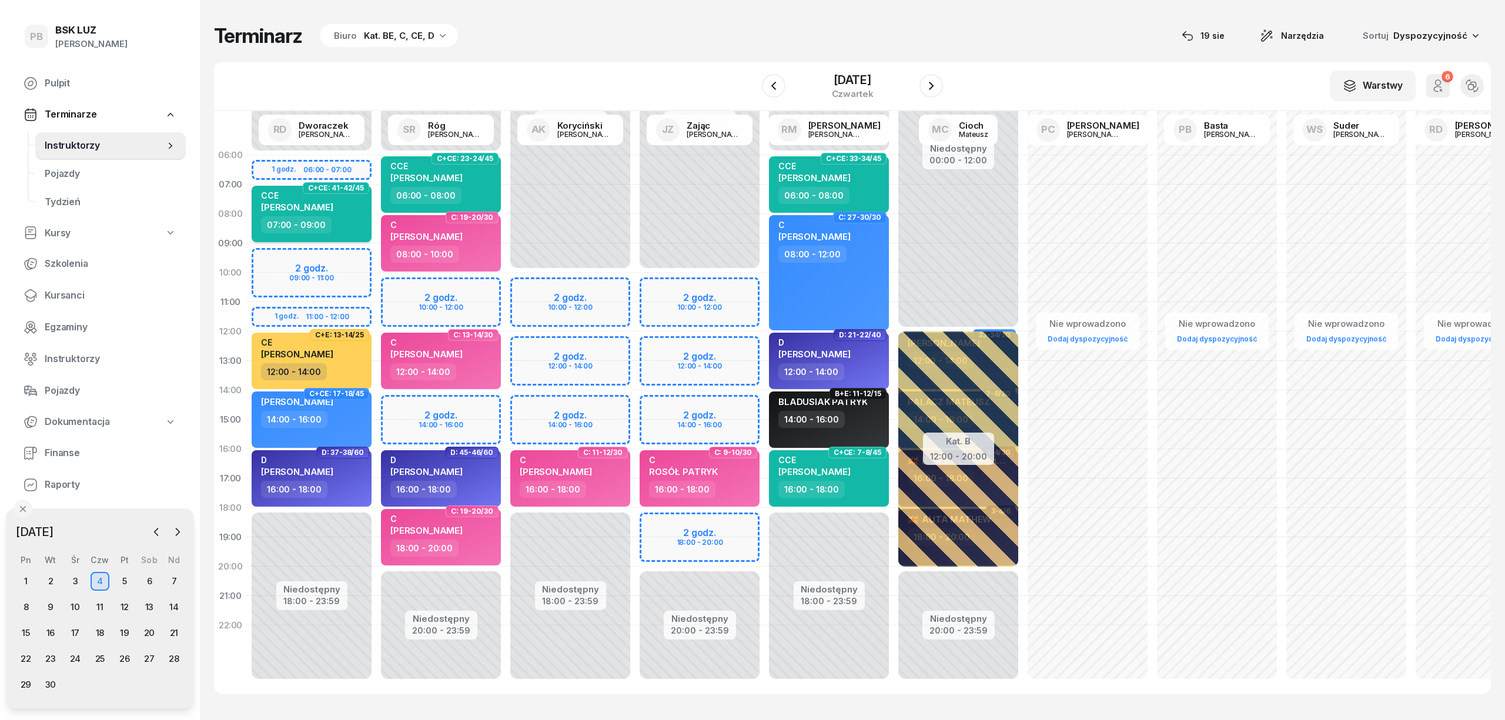
select select "07"
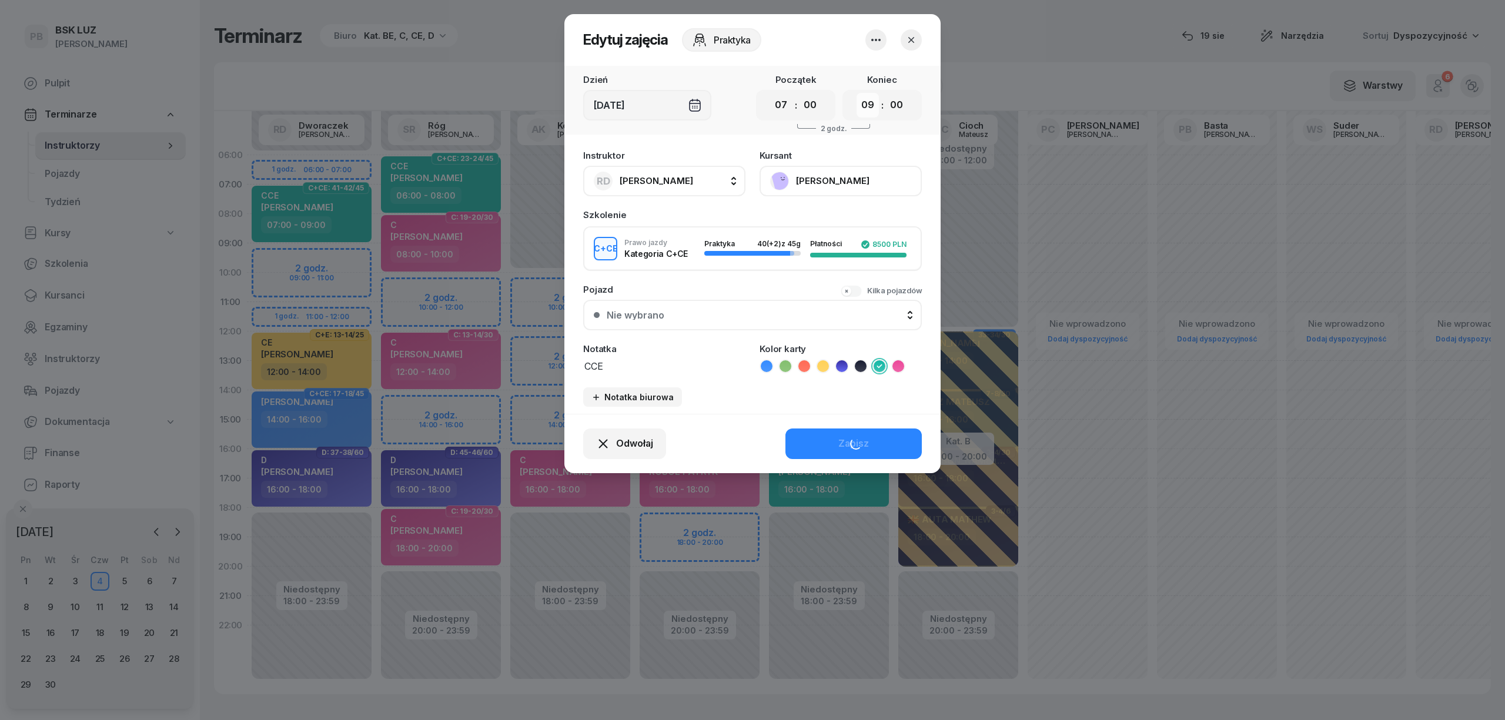
click at [870, 108] on select "00 01 02 03 04 05 06 07 08 09 10 11 12 13 14 15 16 17 18 19 20 21 22 23" at bounding box center [868, 105] width 22 height 25
select select "10"
click at [857, 93] on select "00 01 02 03 04 05 06 07 08 09 10 11 12 13 14 15 16 17 18 19 20 21 22 23" at bounding box center [868, 105] width 22 height 25
click at [846, 440] on div "Zapisz" at bounding box center [854, 443] width 31 height 15
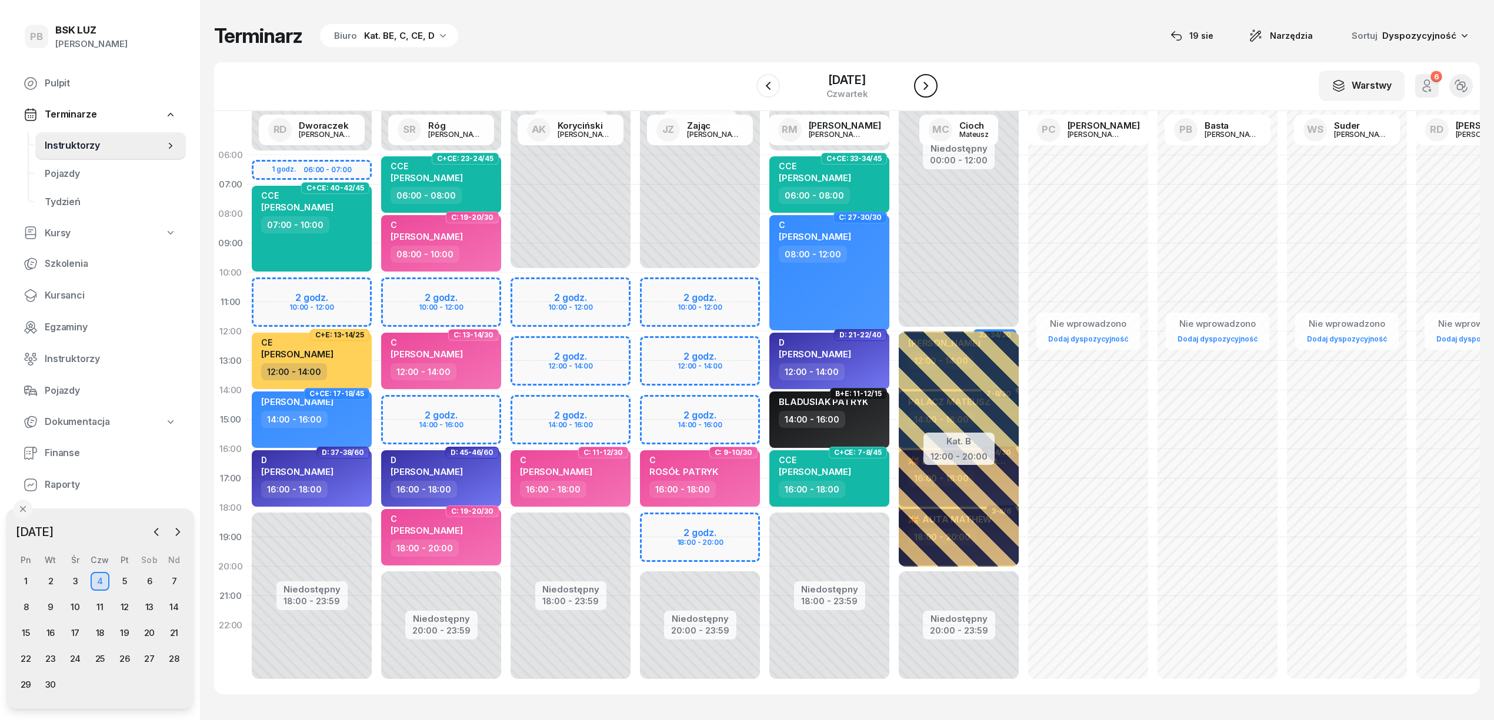
click at [932, 88] on icon "button" at bounding box center [926, 86] width 14 height 14
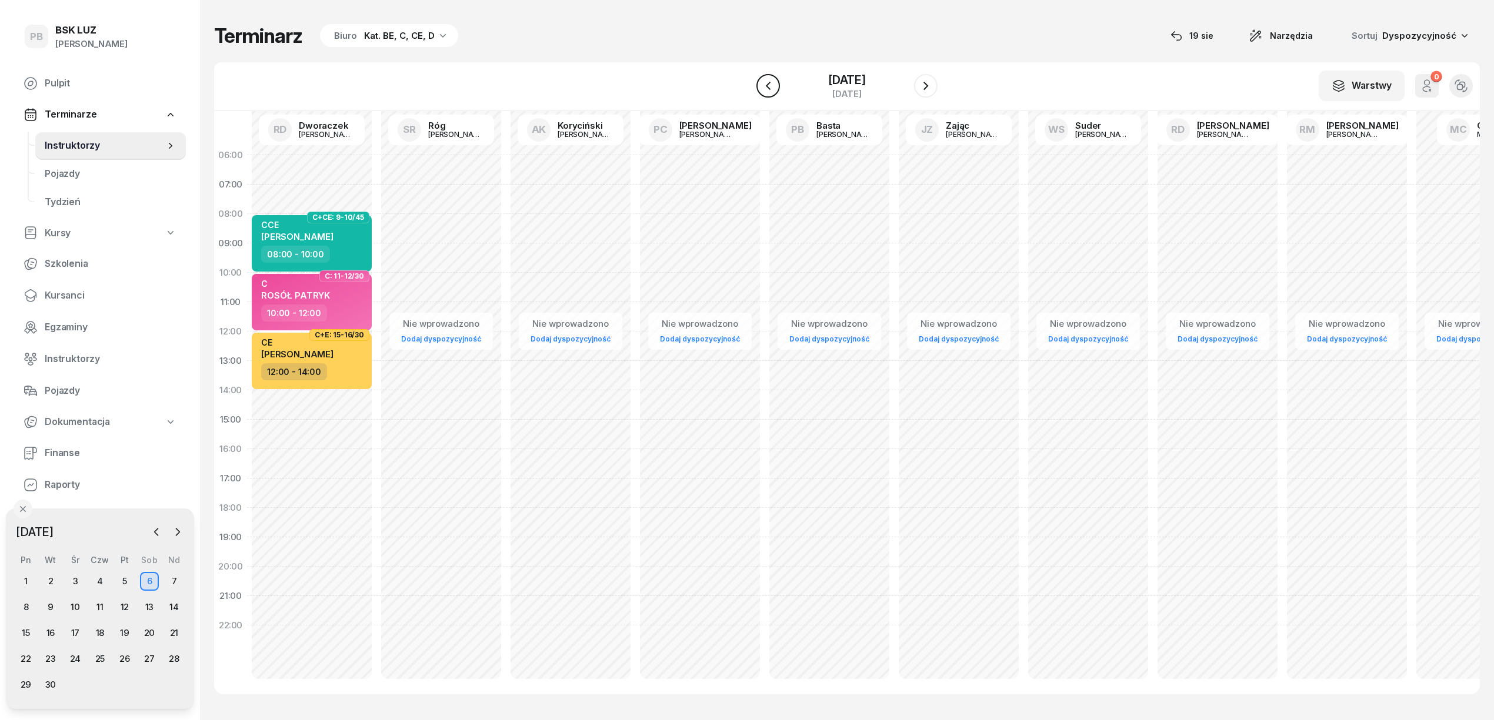
click at [765, 89] on icon "button" at bounding box center [768, 86] width 14 height 14
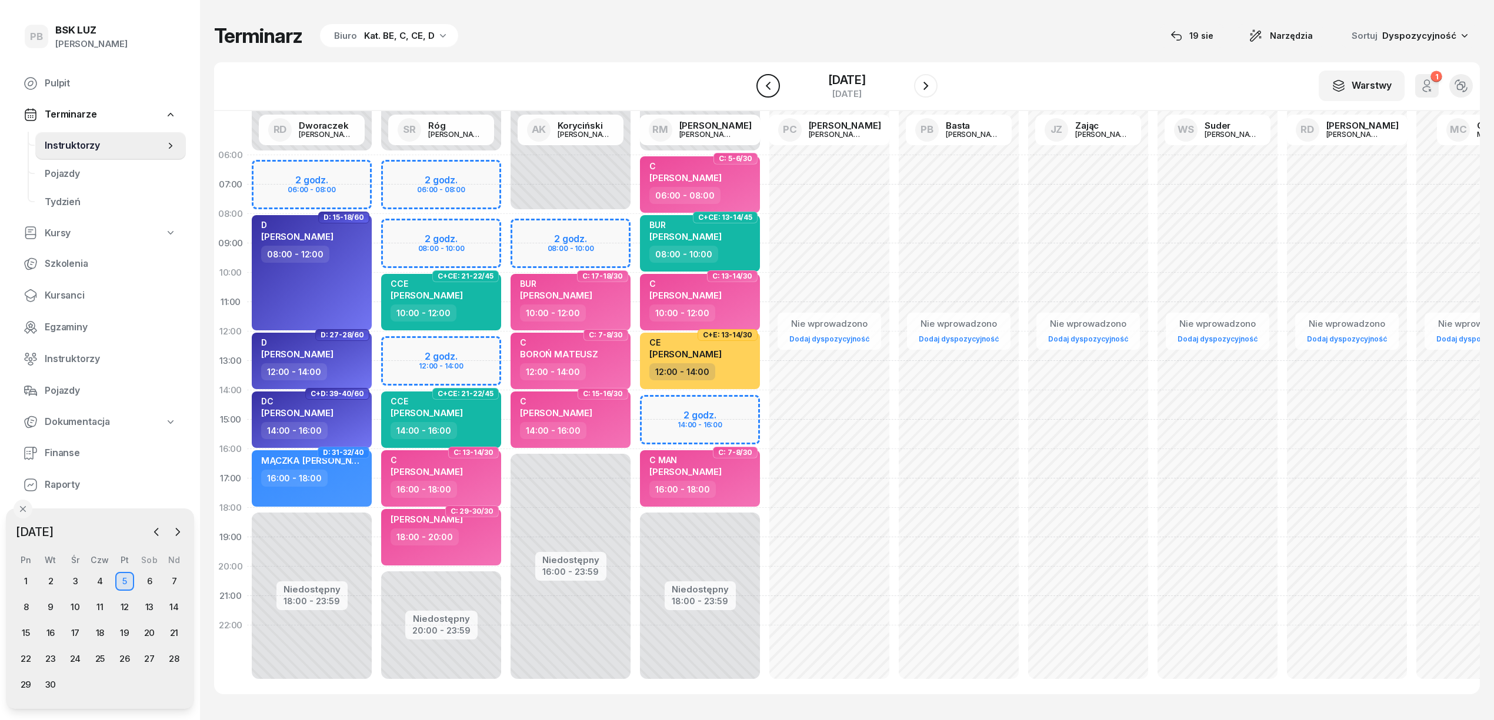
click at [765, 89] on icon "button" at bounding box center [768, 86] width 14 height 14
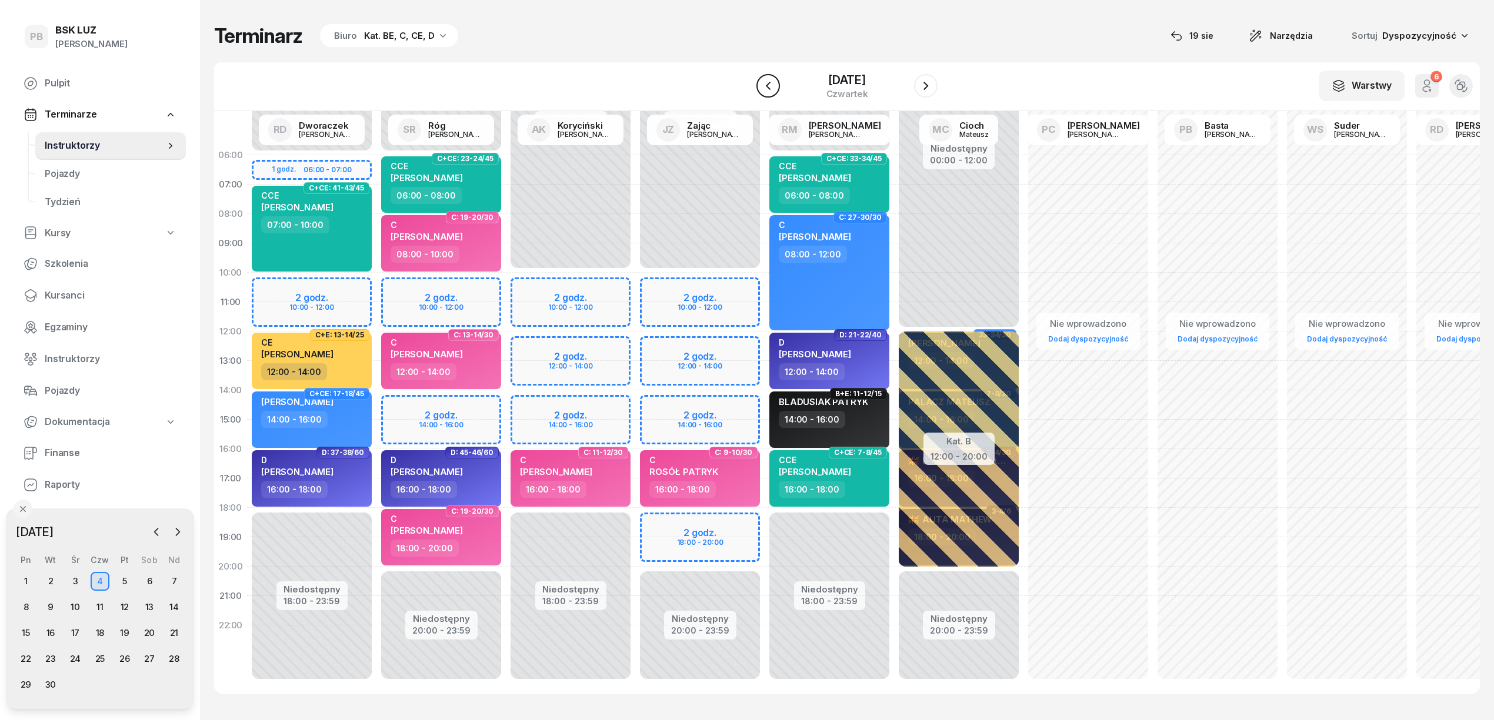
click at [765, 89] on icon "button" at bounding box center [768, 86] width 14 height 14
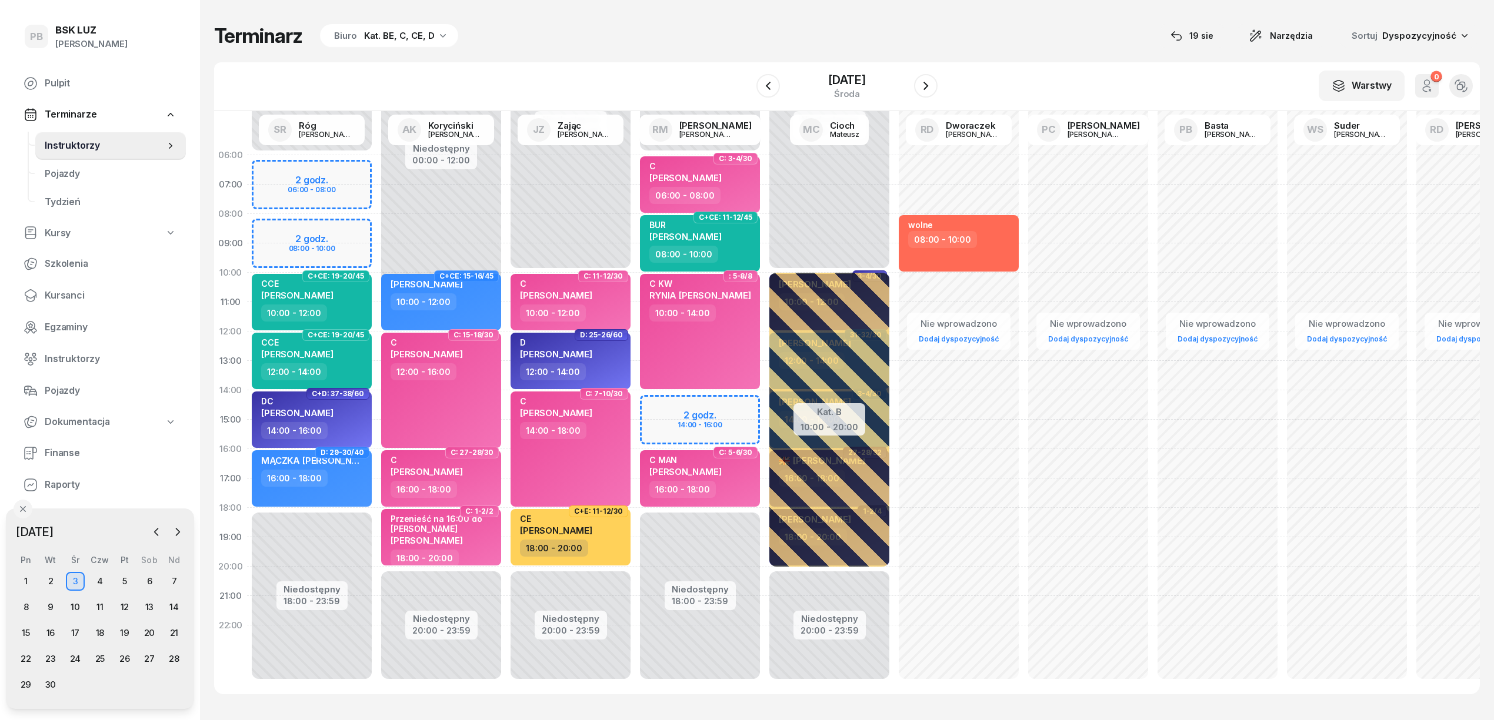
click at [376, 219] on div "Niedostępny 00:00 - 06:00 Niedostępny 18:00 - 23:59 2 godz. 06:00 - 08:00 2 god…" at bounding box center [440, 420] width 129 height 559
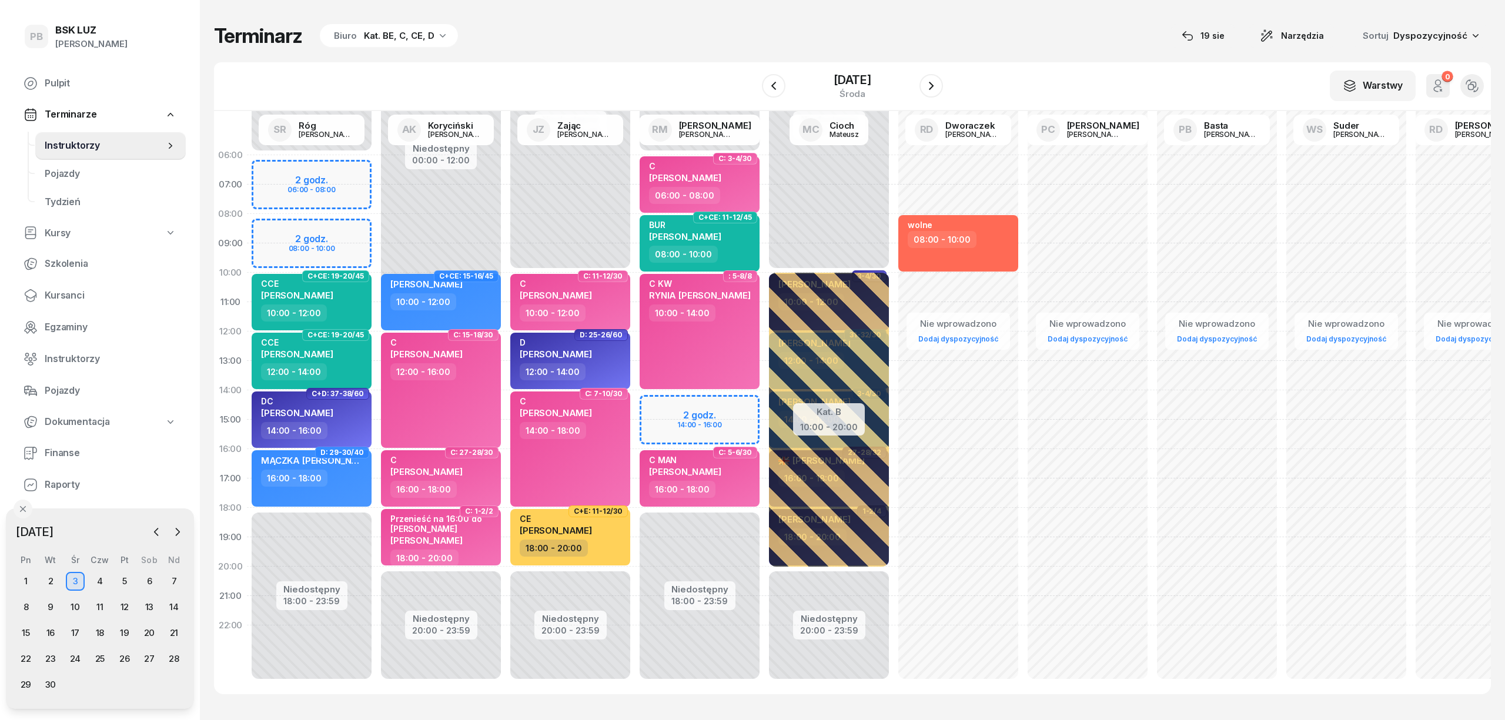
select select "08"
select select "10"
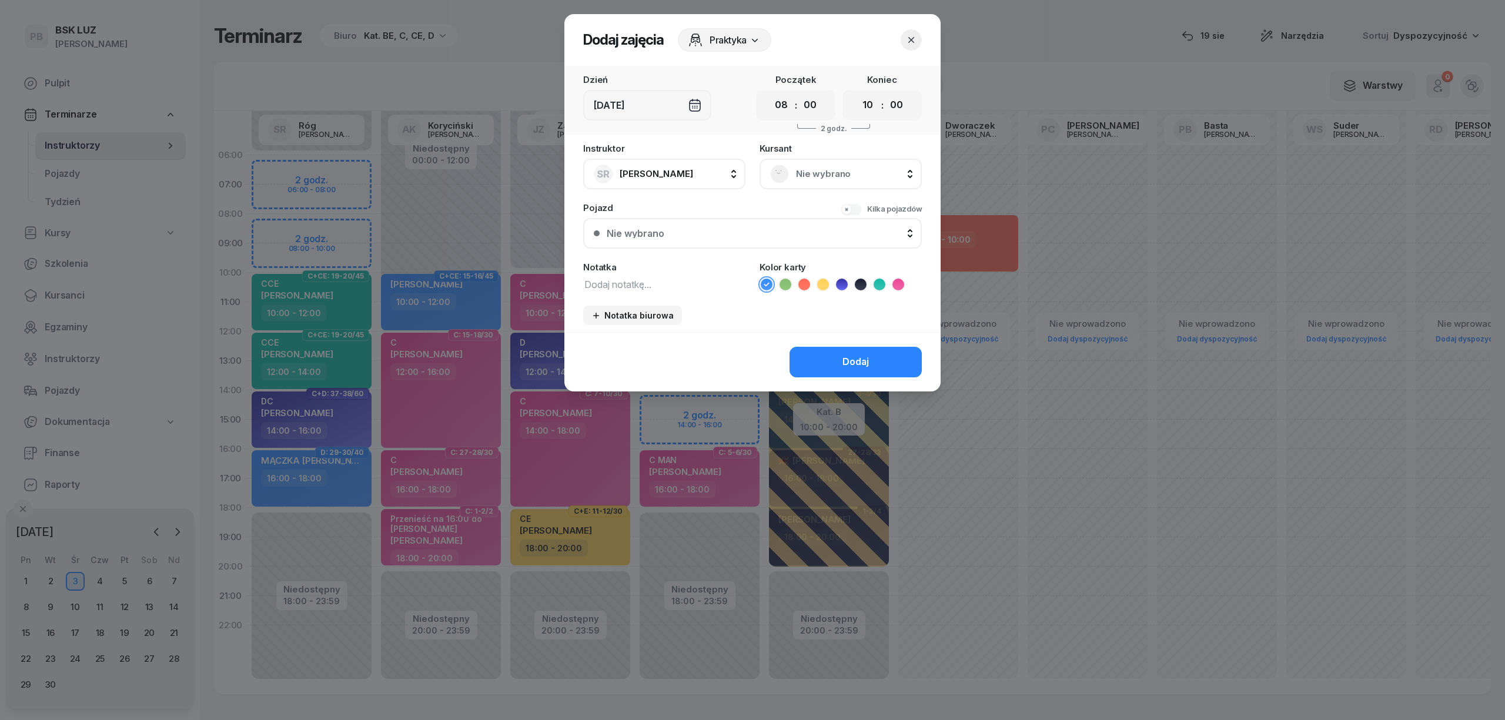
click at [813, 175] on span "Nie wybrano" at bounding box center [853, 173] width 115 height 15
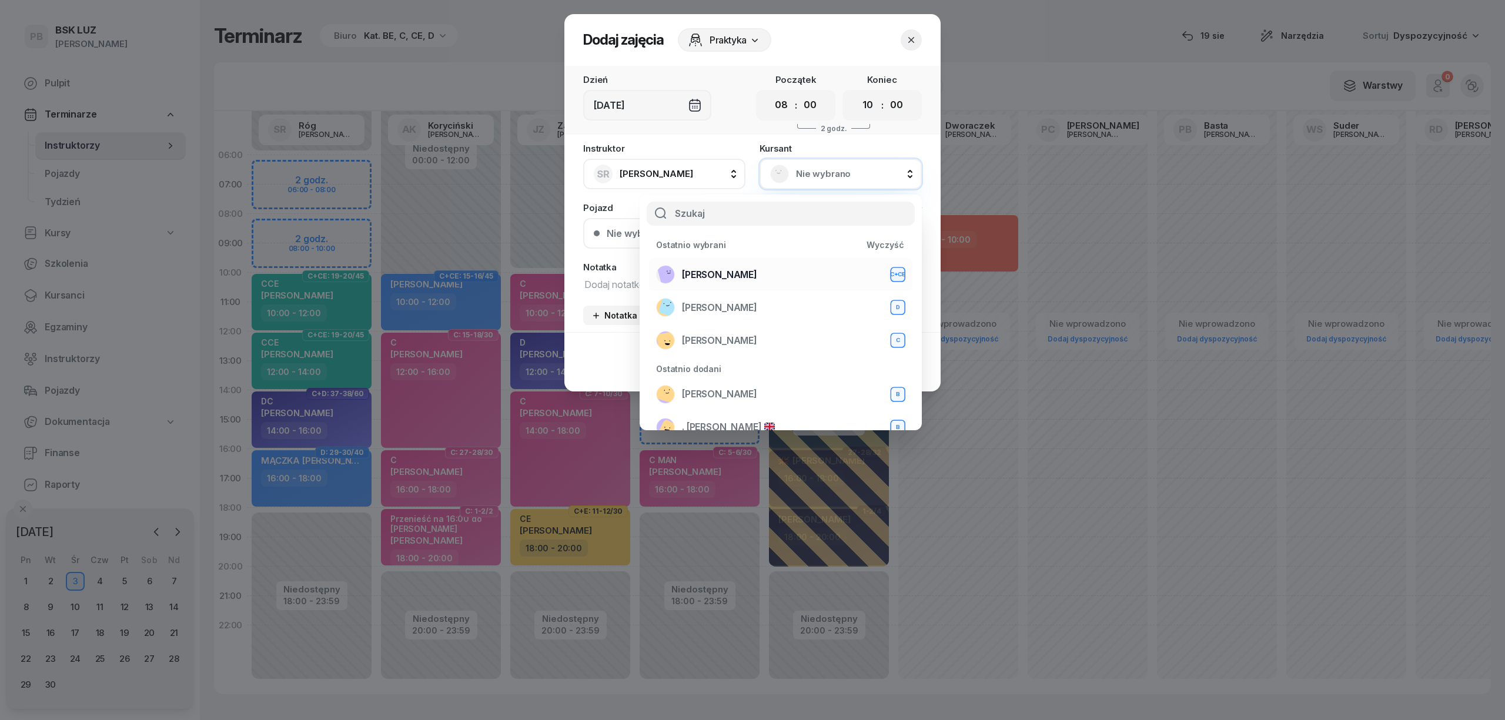
click at [757, 273] on span "KOŁODZIEJCZYK KACPER" at bounding box center [719, 275] width 75 height 15
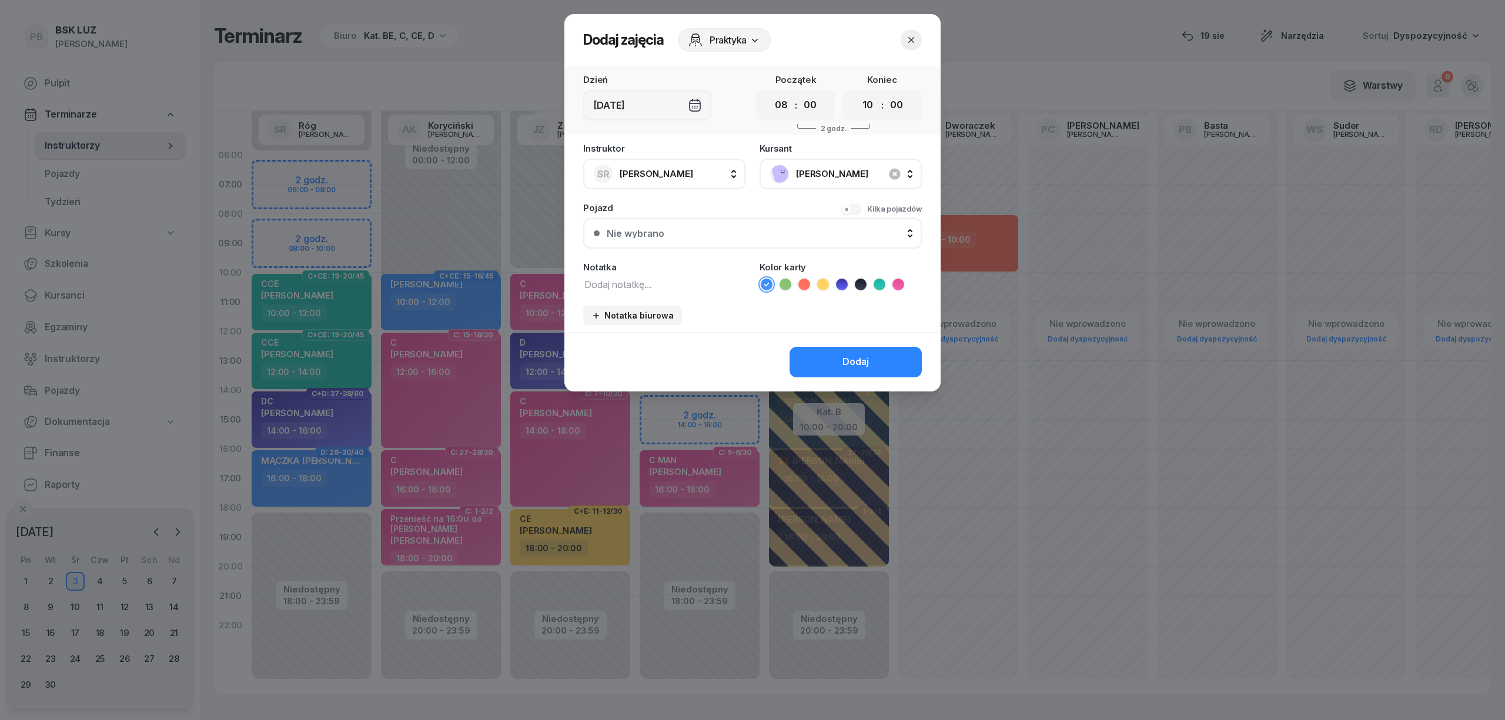
click at [681, 287] on textarea at bounding box center [664, 283] width 162 height 15
type textarea "CCE"
click at [883, 282] on icon at bounding box center [880, 285] width 12 height 12
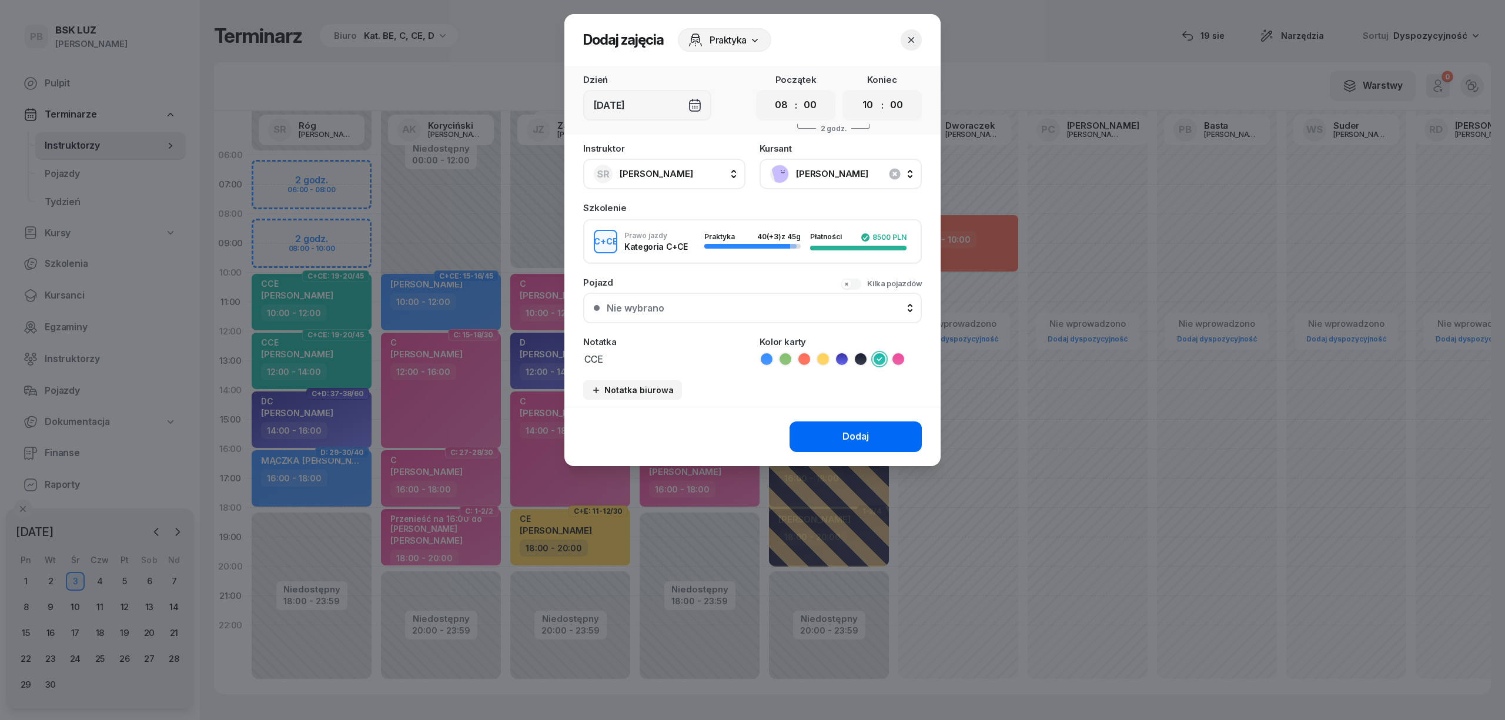
click at [853, 355] on div "Dodaj zajęcia Praktyka Dzień Śr, 3 wrz Początek 00 01 02 03 04 05 06 07 08 09 1…" at bounding box center [753, 240] width 376 height 452
click at [845, 429] on div "Dodaj" at bounding box center [856, 436] width 26 height 15
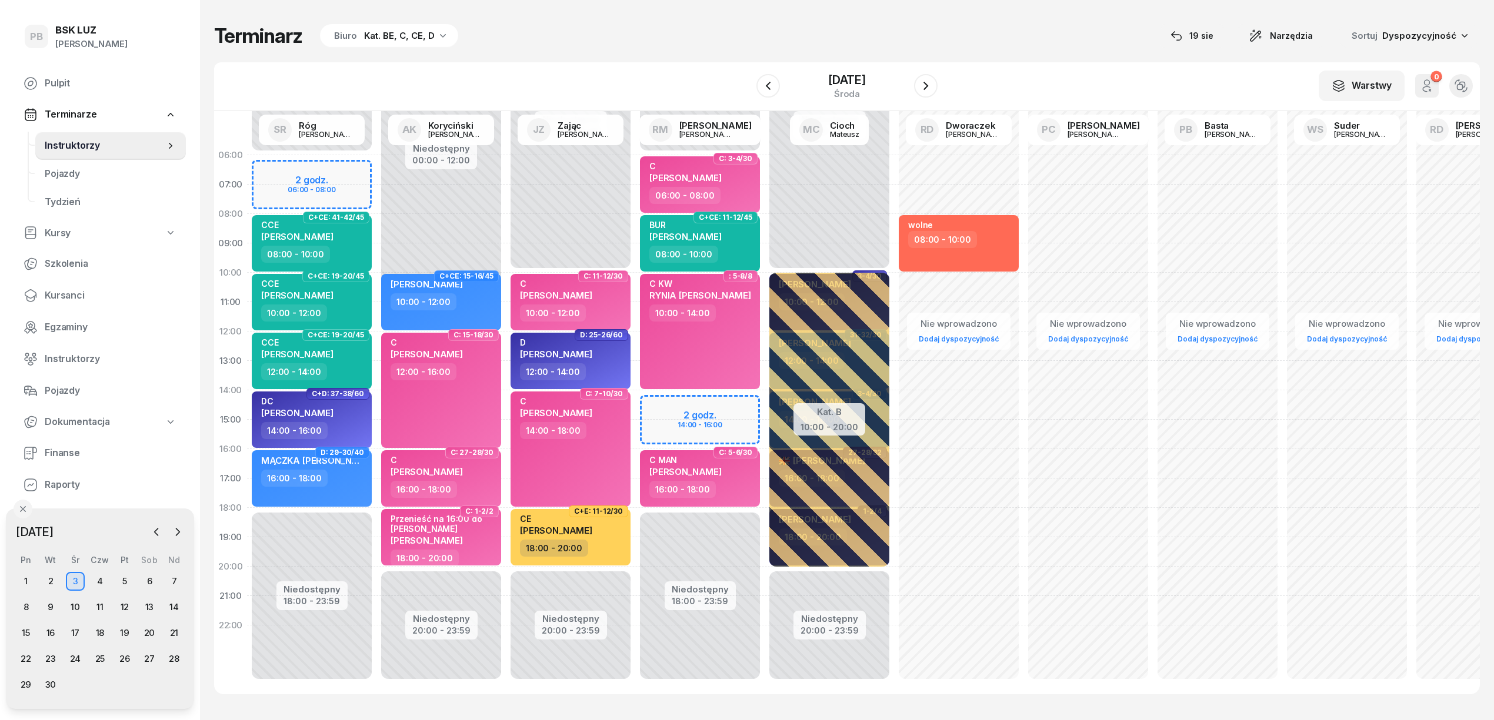
click at [880, 28] on div "Terminarz Biuro Kat. BE, C, CE, D [DATE] Narzędzia Sortuj Dyspozycyjność" at bounding box center [846, 36] width 1265 height 25
click at [934, 87] on button "button" at bounding box center [926, 86] width 24 height 24
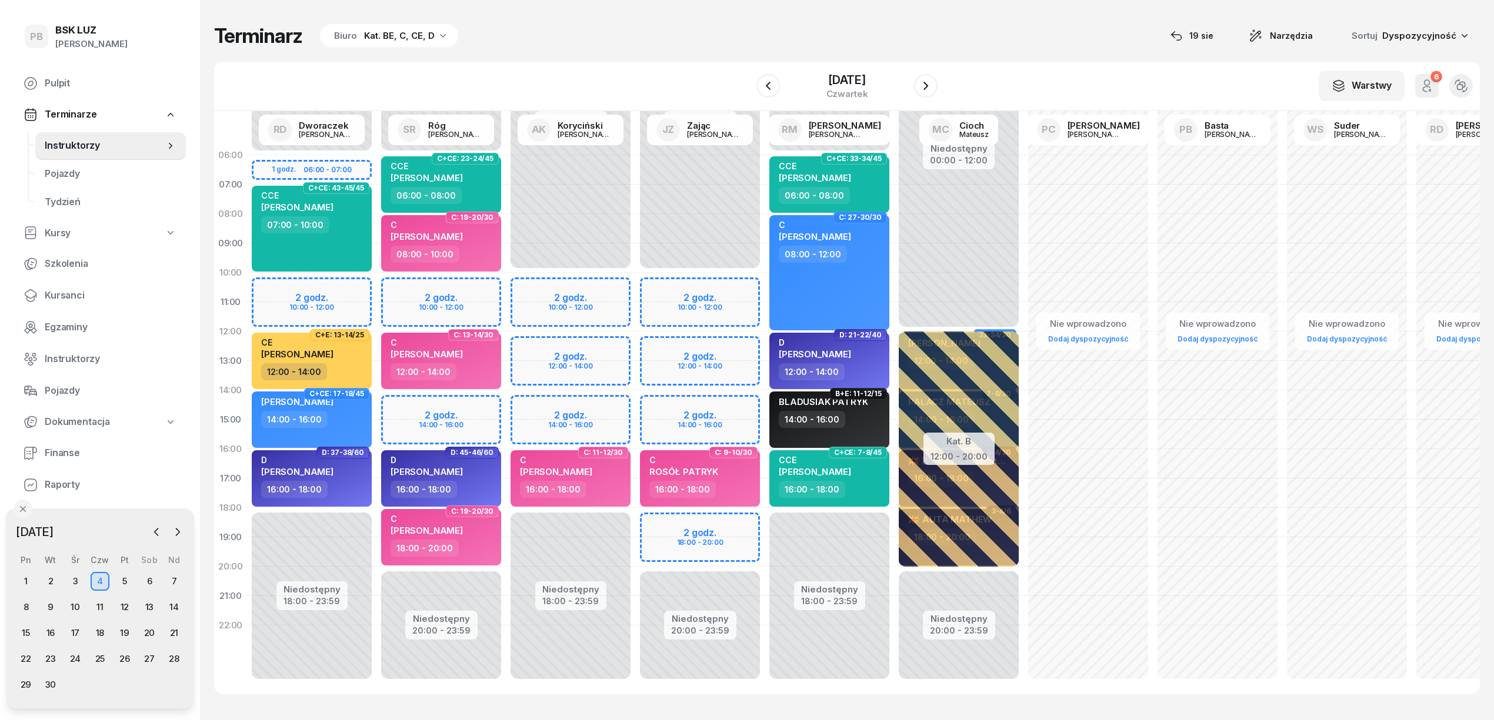
click at [1017, 39] on div "Terminarz Biuro Kat. BE, C, CE, D [DATE] Narzędzia Sortuj Dyspozycyjność" at bounding box center [846, 36] width 1265 height 25
click at [749, 39] on div "Terminarz Biuro Kat. BE, C, CE, D [DATE] Narzędzia Sortuj Dyspozycyjność" at bounding box center [846, 36] width 1265 height 25
click at [151, 534] on icon "button" at bounding box center [157, 532] width 12 height 12
click at [44, 661] on div "19" at bounding box center [50, 660] width 19 height 19
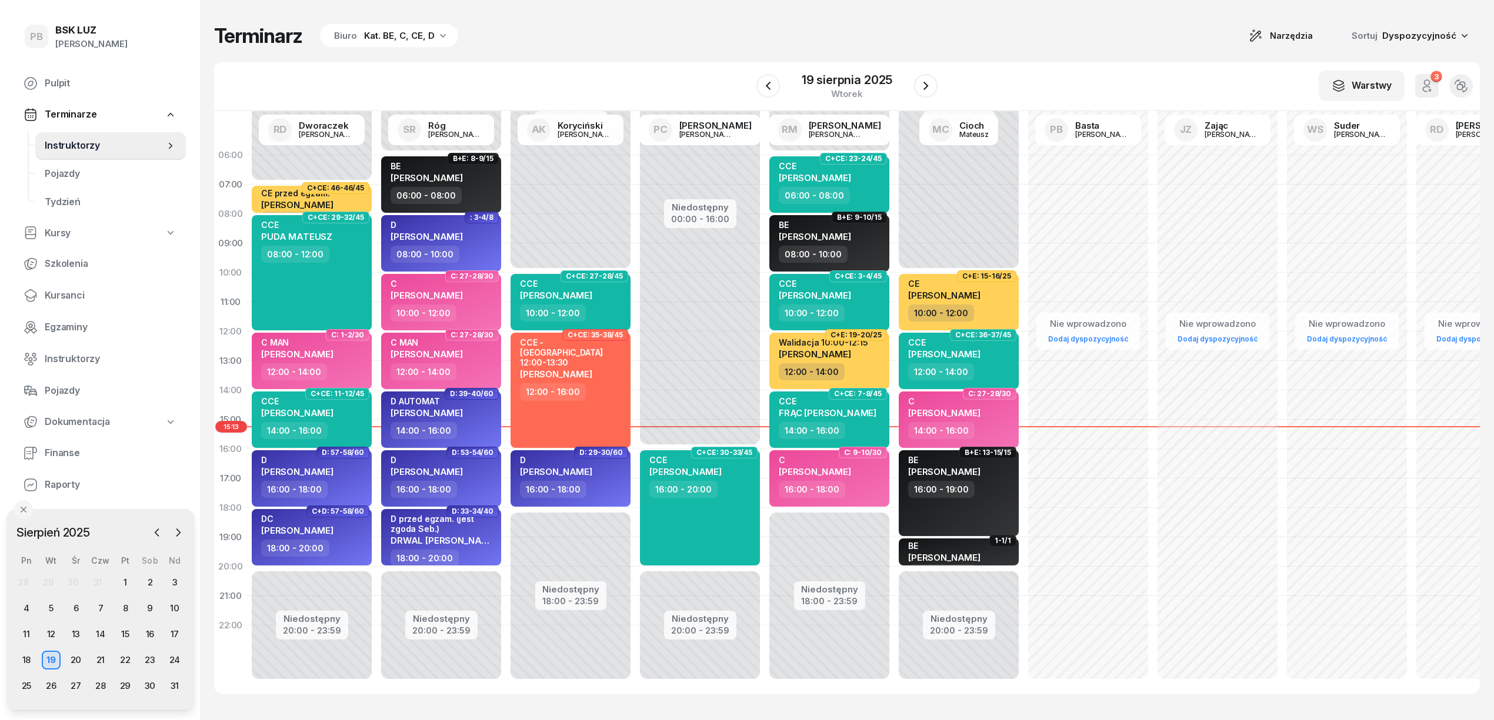
click at [369, 35] on div "Kat. BE, C, CE, D" at bounding box center [399, 36] width 71 height 14
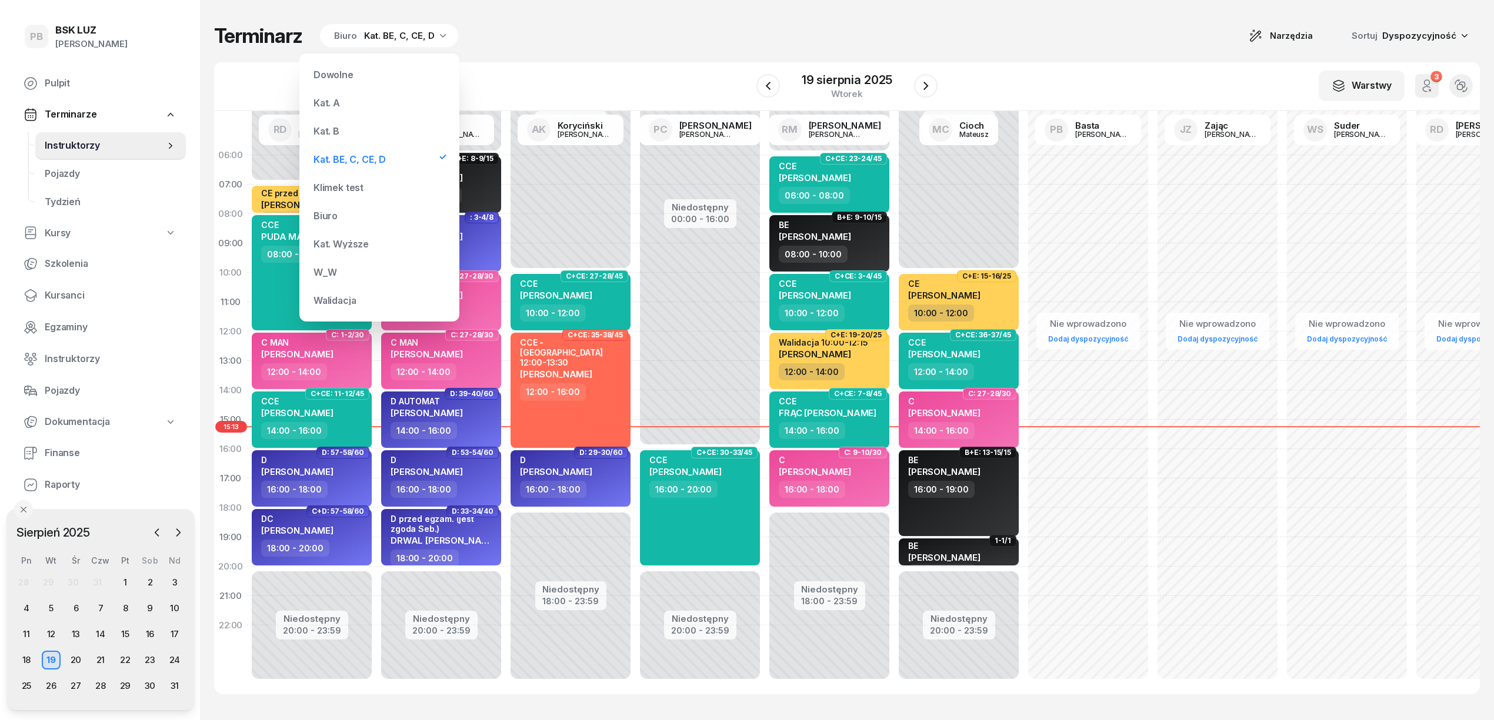
click at [330, 125] on div "Kat. B" at bounding box center [379, 131] width 141 height 24
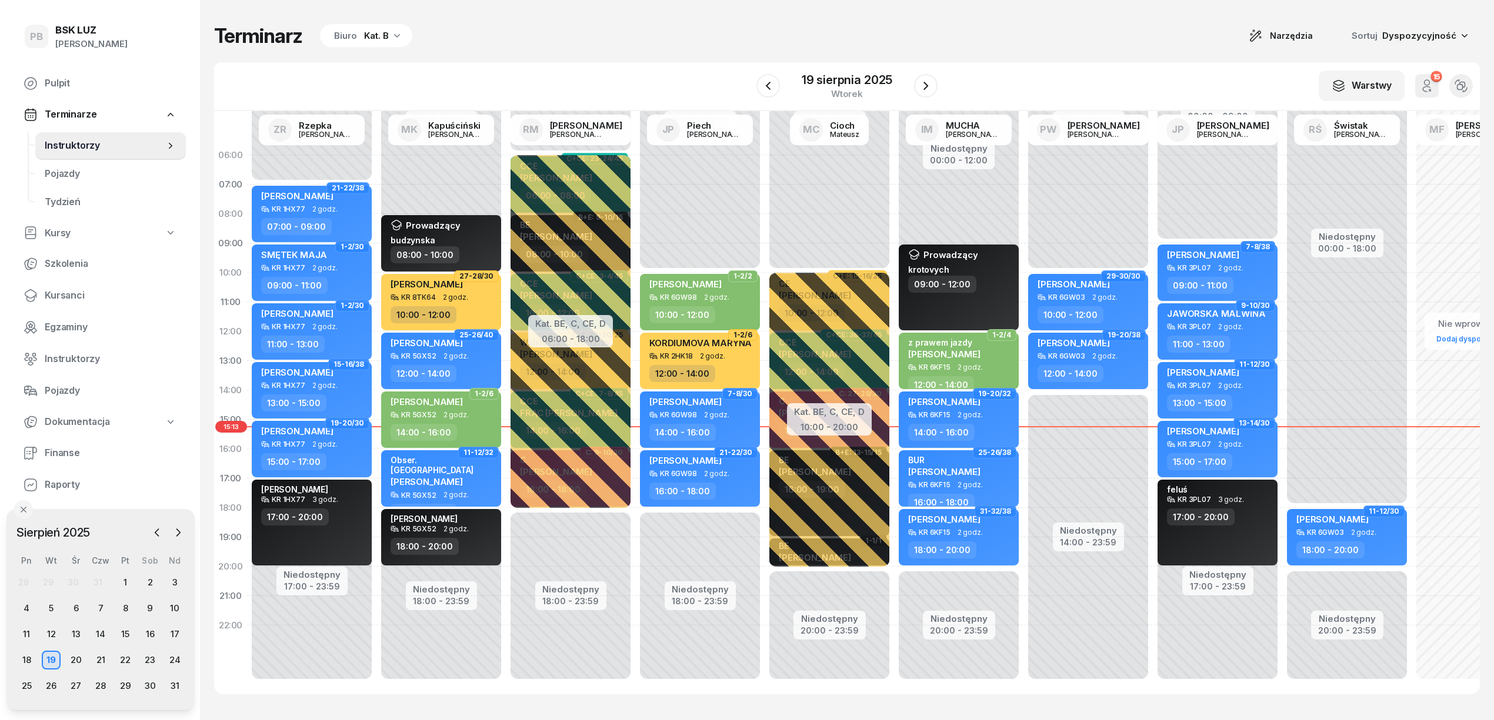
click at [364, 29] on div "Kat. B" at bounding box center [376, 36] width 25 height 14
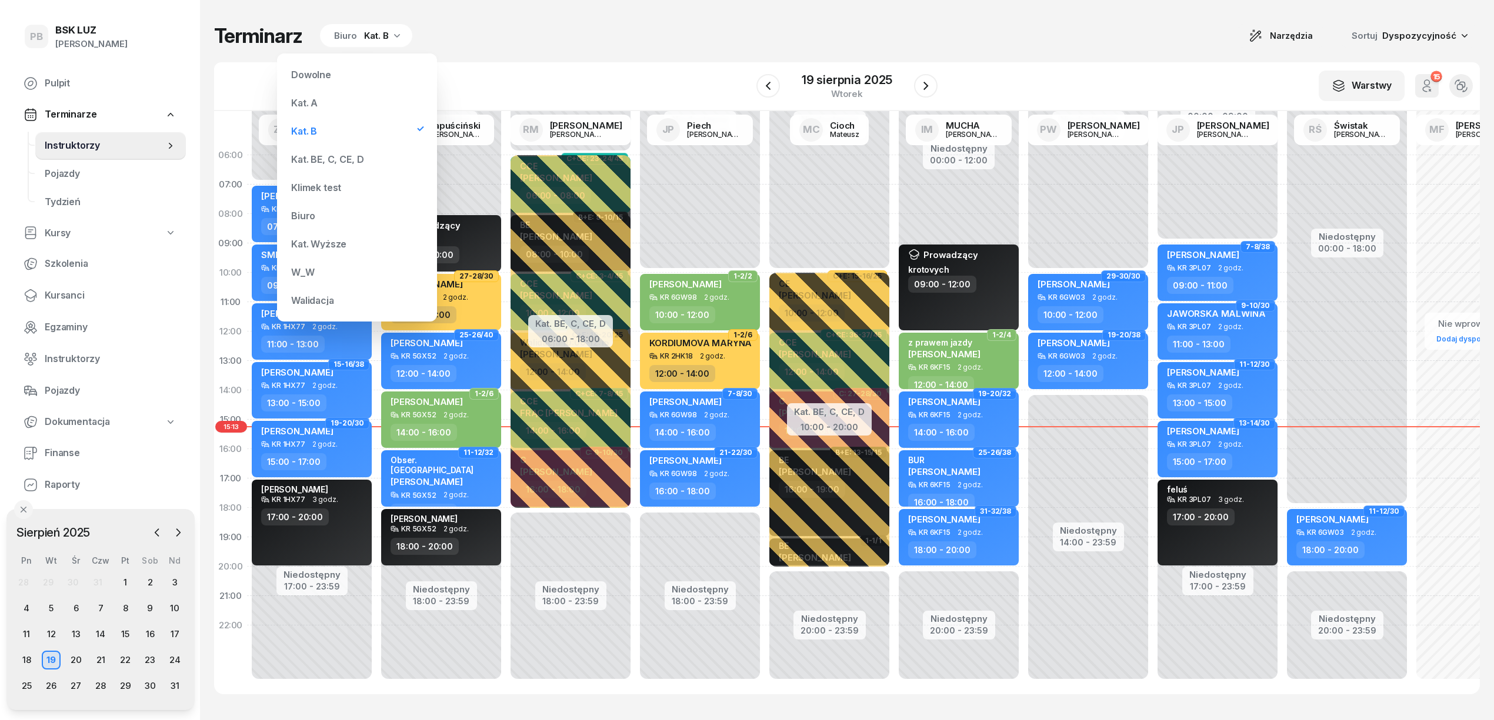
click at [353, 155] on div "Kat. BE, C, CE, D" at bounding box center [327, 159] width 72 height 9
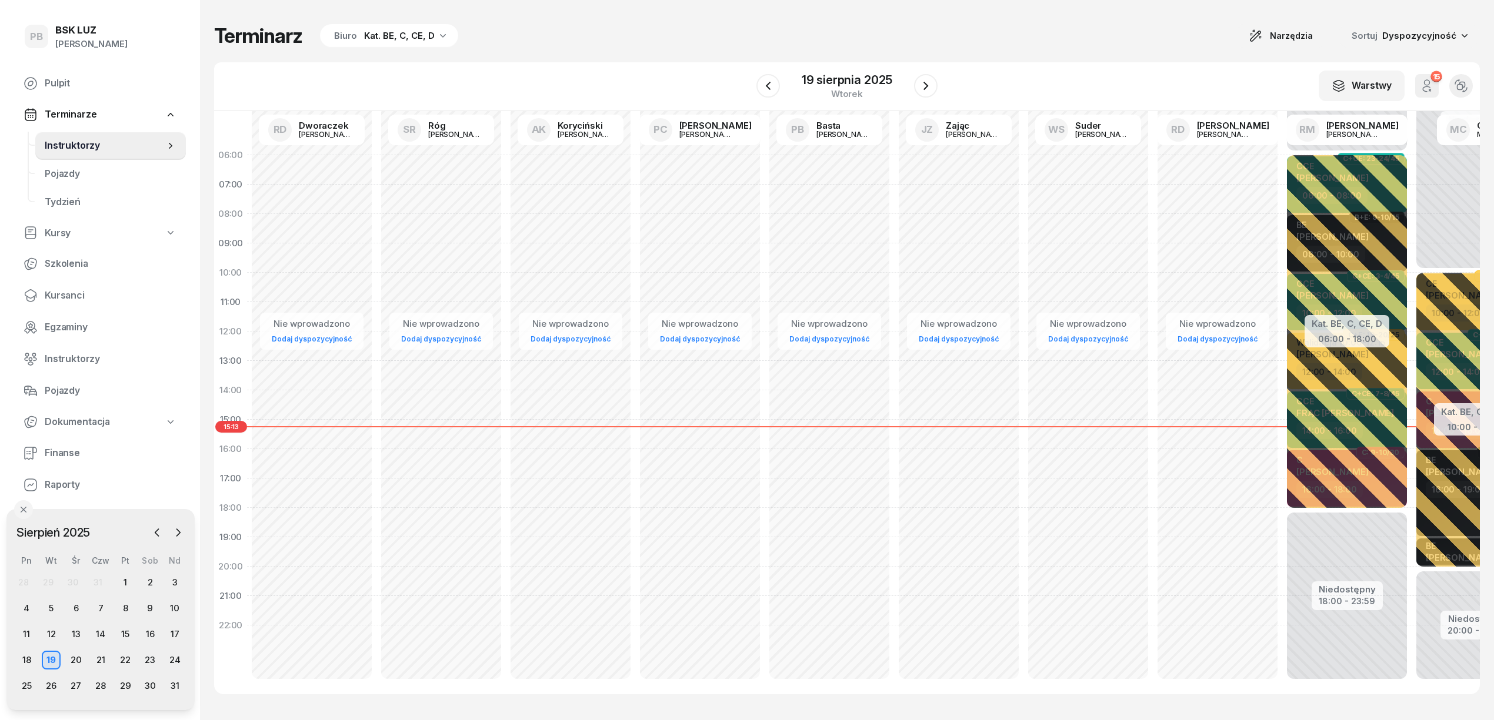
click at [501, 62] on div "W Wybierz AK [PERSON_NAME] BP [PERSON_NAME] DP [PERSON_NAME] GS [PERSON_NAME] I…" at bounding box center [846, 86] width 1265 height 49
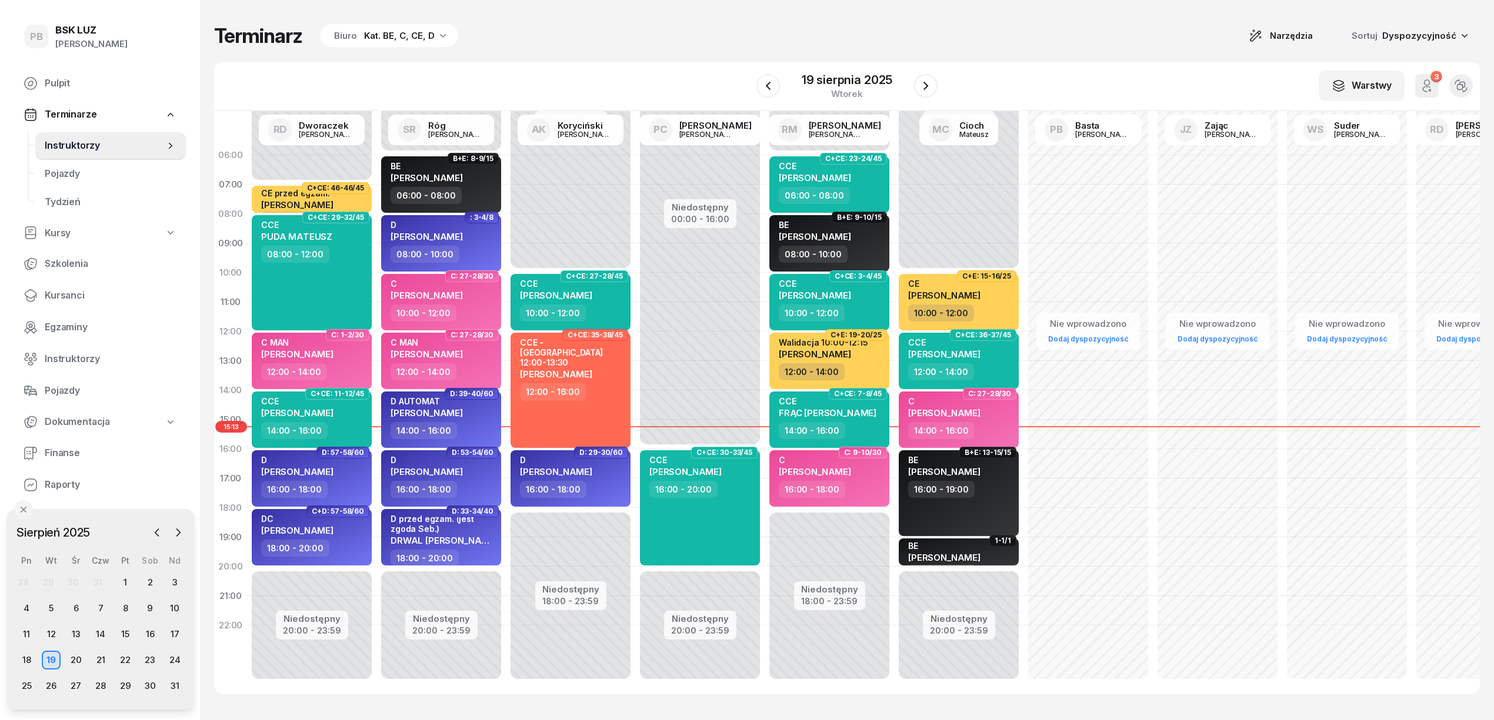
click at [522, 62] on div "W Wybierz AK [PERSON_NAME] BP [PERSON_NAME] DP [PERSON_NAME] GS [PERSON_NAME] I…" at bounding box center [846, 86] width 1265 height 49
click at [634, 62] on div "W Wybierz AK [PERSON_NAME] BP [PERSON_NAME] DP [PERSON_NAME] GS [PERSON_NAME] I…" at bounding box center [846, 86] width 1265 height 49
click at [647, 50] on div "Terminarz Biuro Kat. BE, C, CE, D Narzędzia Sortuj Dyspozycyjność W Wybierz AK …" at bounding box center [846, 359] width 1265 height 718
click at [593, 47] on div "Terminarz Biuro Kat. BE, C, CE, D Narzędzia Sortuj Dyspozycyjność" at bounding box center [846, 36] width 1265 height 25
click at [74, 654] on div "20" at bounding box center [75, 660] width 19 height 19
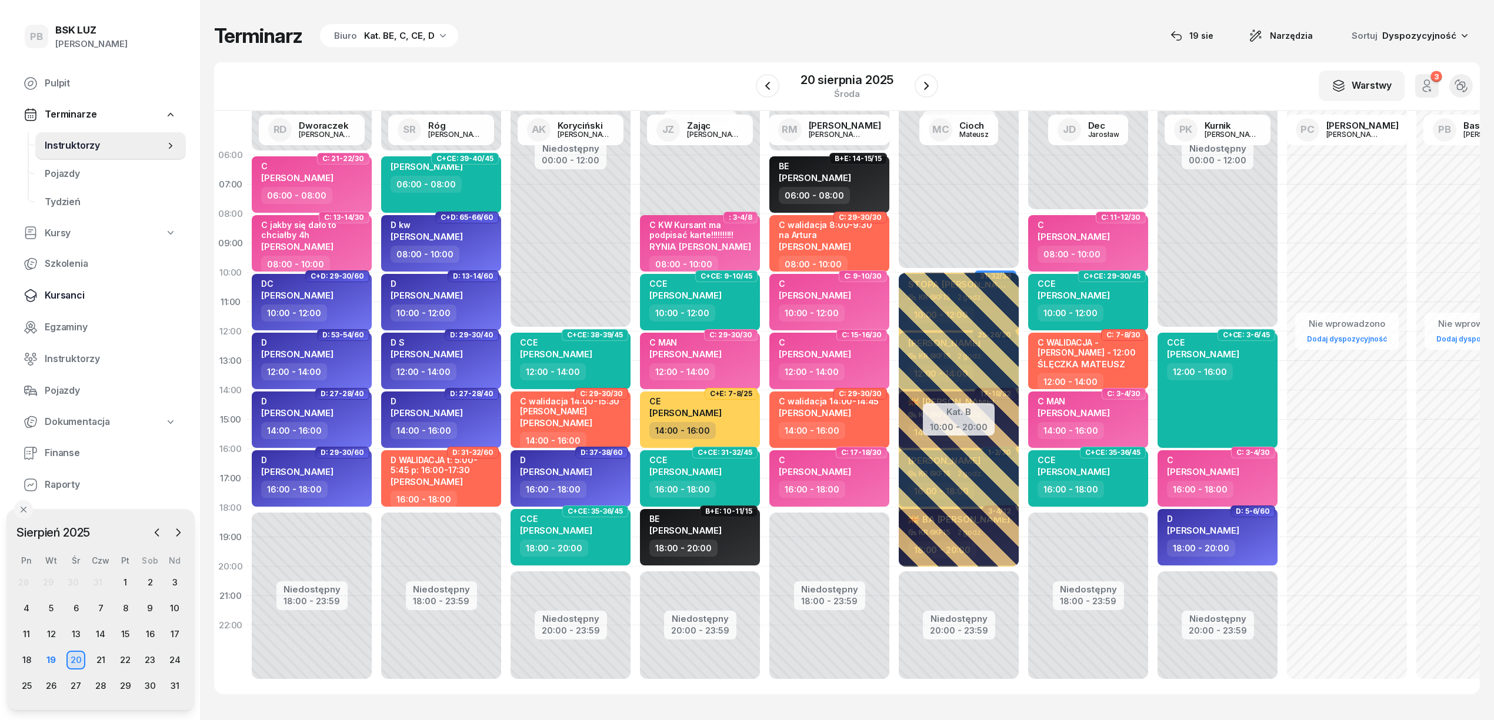
click at [64, 298] on span "Kursanci" at bounding box center [111, 295] width 132 height 15
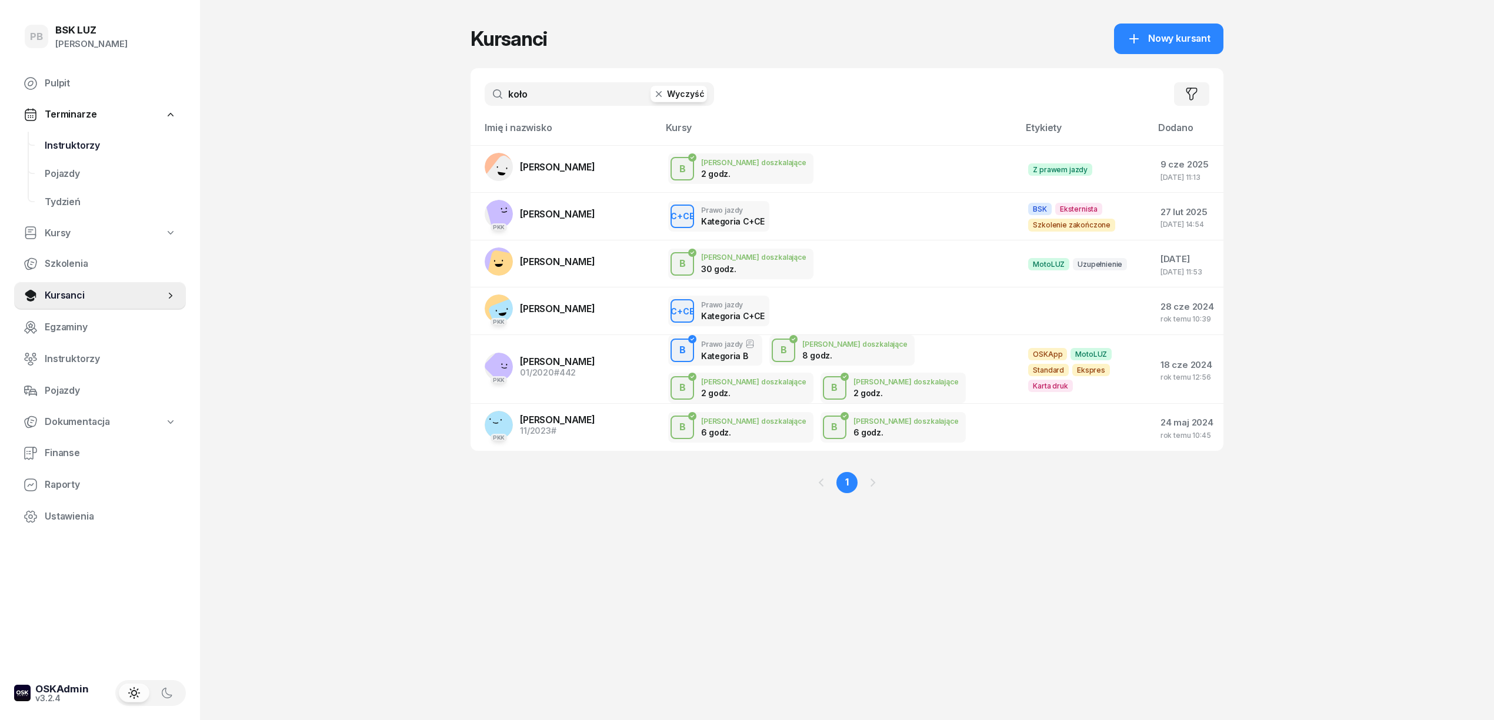
click at [69, 142] on span "Instruktorzy" at bounding box center [111, 145] width 132 height 15
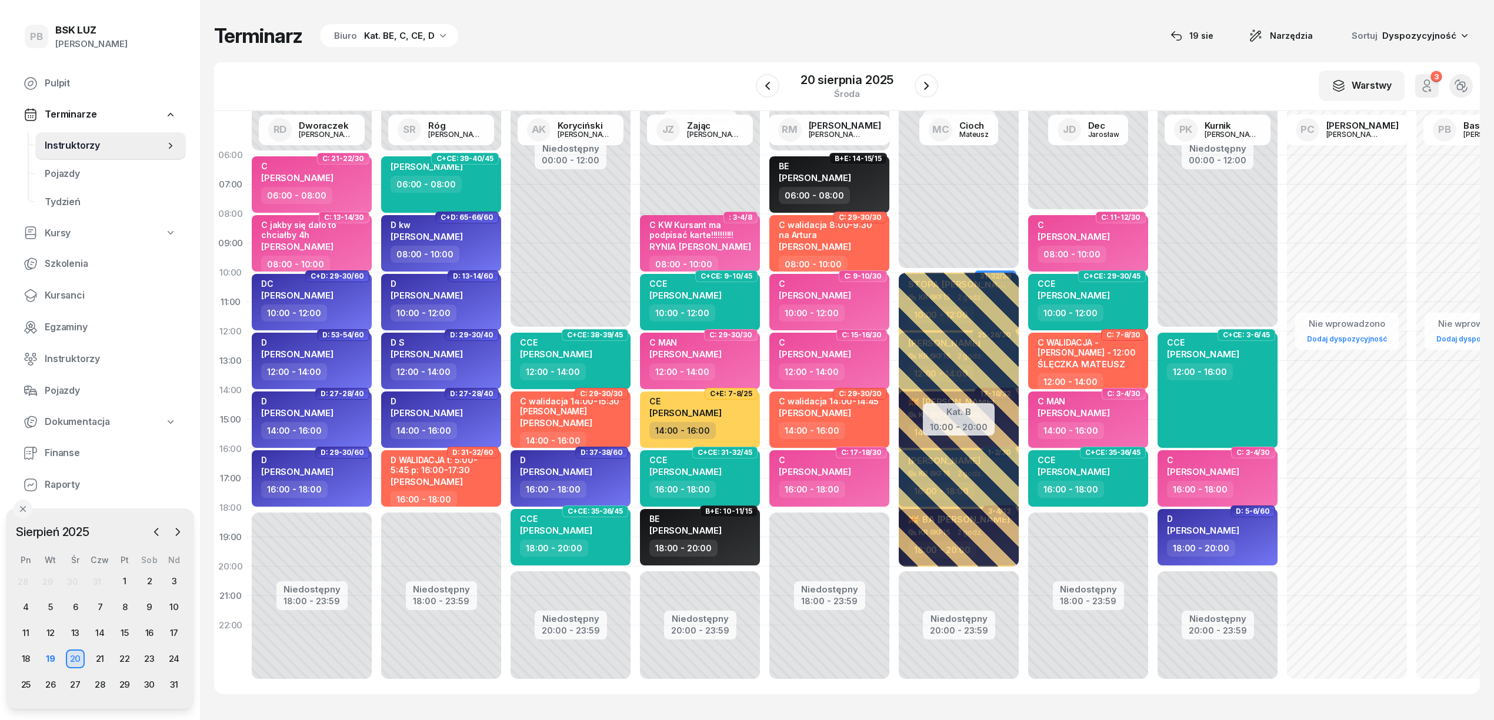
click at [548, 56] on div "Terminarz Biuro Kat. BE, C, CE, D 19 sie Narzędzia Sortuj Dyspozycyjność W Wybi…" at bounding box center [846, 359] width 1265 height 718
click at [353, 302] on div "DC SIWOR PAWEŁ" at bounding box center [312, 292] width 103 height 26
select select "10"
select select "12"
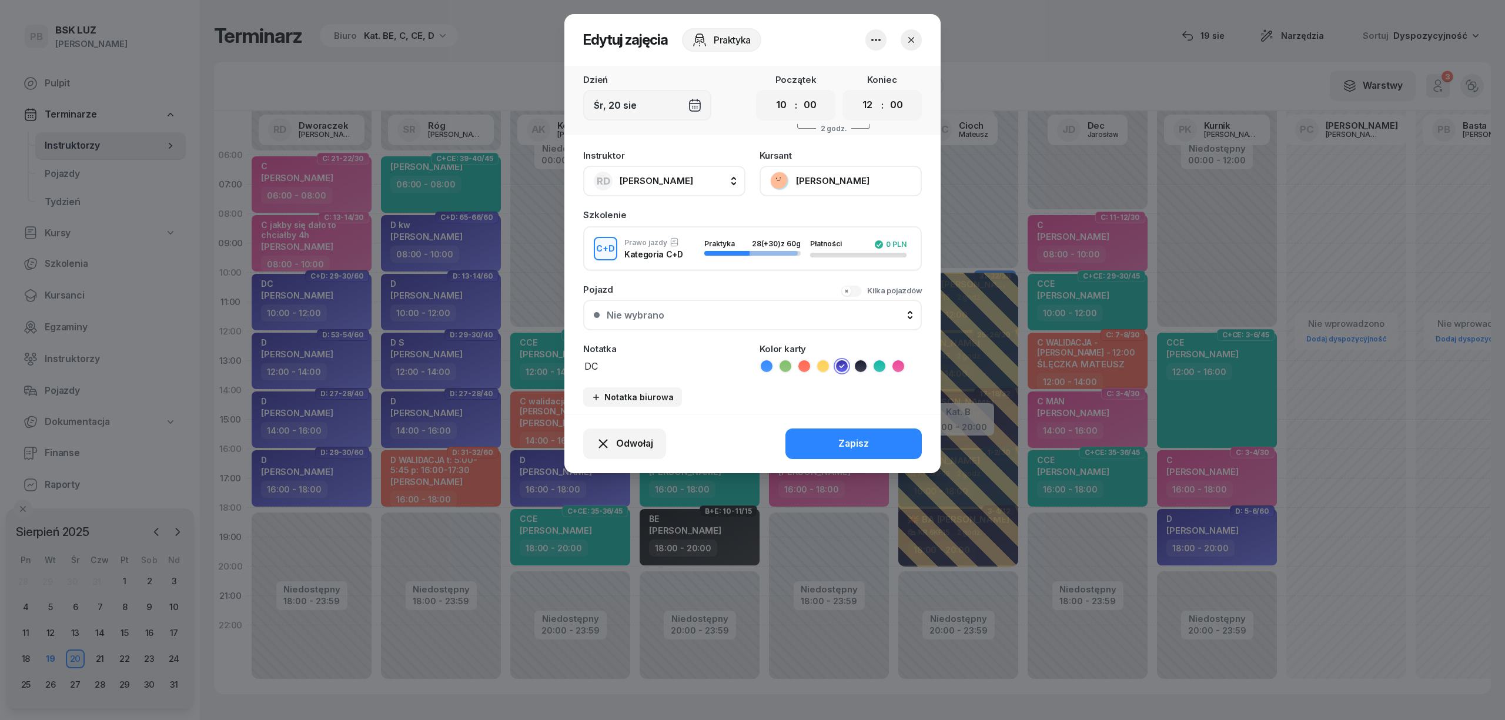
drag, startPoint x: 606, startPoint y: 365, endPoint x: 557, endPoint y: 368, distance: 48.3
click at [558, 368] on div "Edytuj zajęcia Praktyka Dzień Śr, 20 sie Początek 00 01 02 03 04 05 06 07 08 09…" at bounding box center [752, 360] width 1505 height 720
type textarea "C - walidacja Artur 10:00-12:15"
click at [807, 362] on icon at bounding box center [805, 366] width 12 height 12
click at [855, 447] on div "Zapisz" at bounding box center [854, 443] width 31 height 15
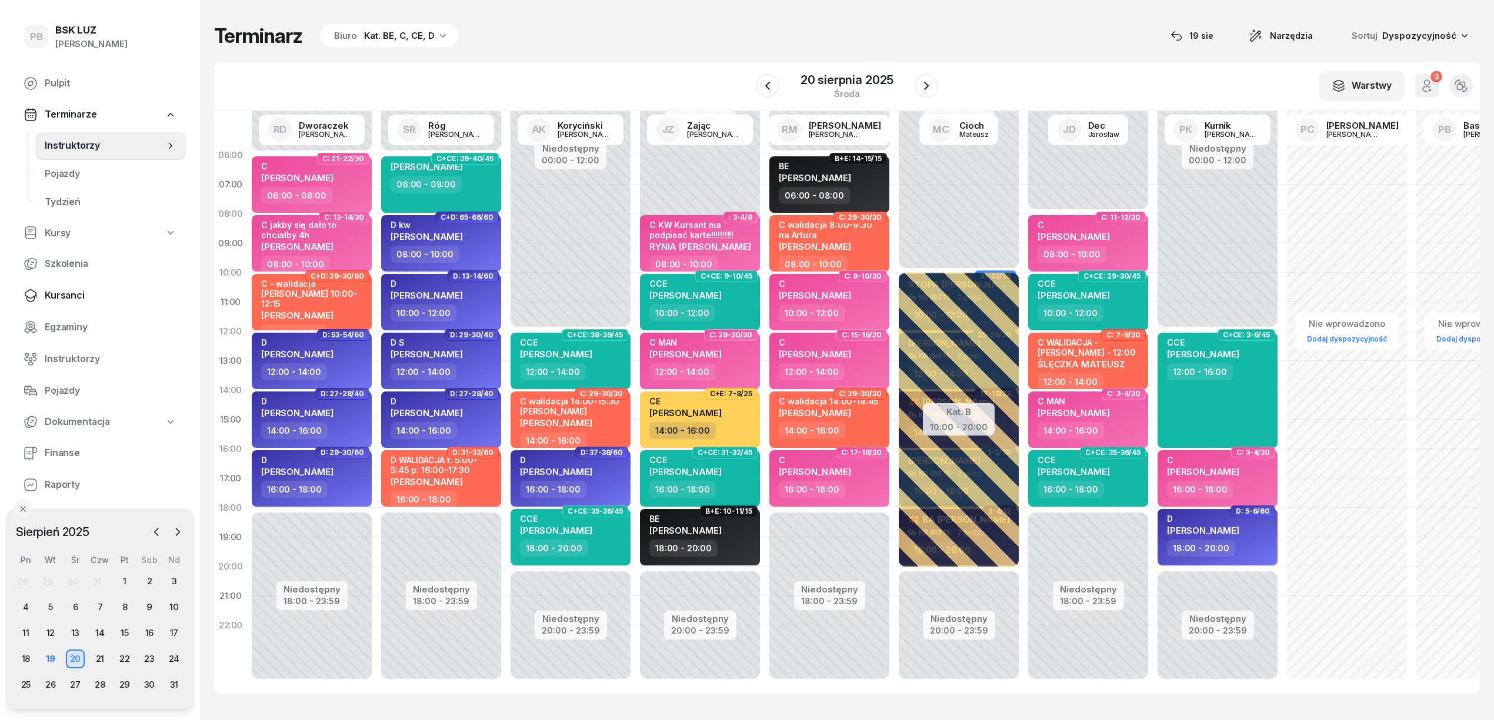
click at [64, 292] on span "Kursanci" at bounding box center [111, 295] width 132 height 15
click at [62, 295] on span "Kursanci" at bounding box center [111, 295] width 132 height 15
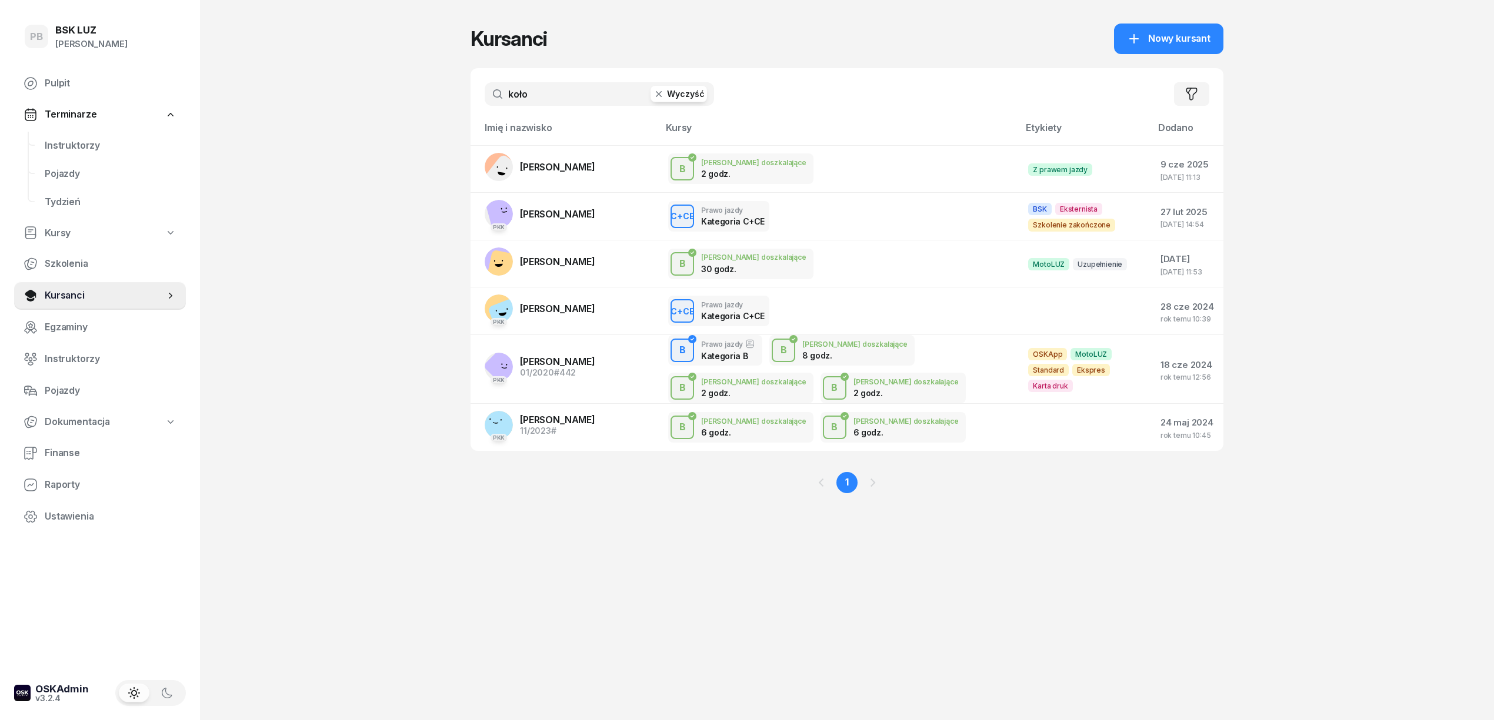
click at [678, 95] on button "Wyczyść" at bounding box center [678, 94] width 56 height 16
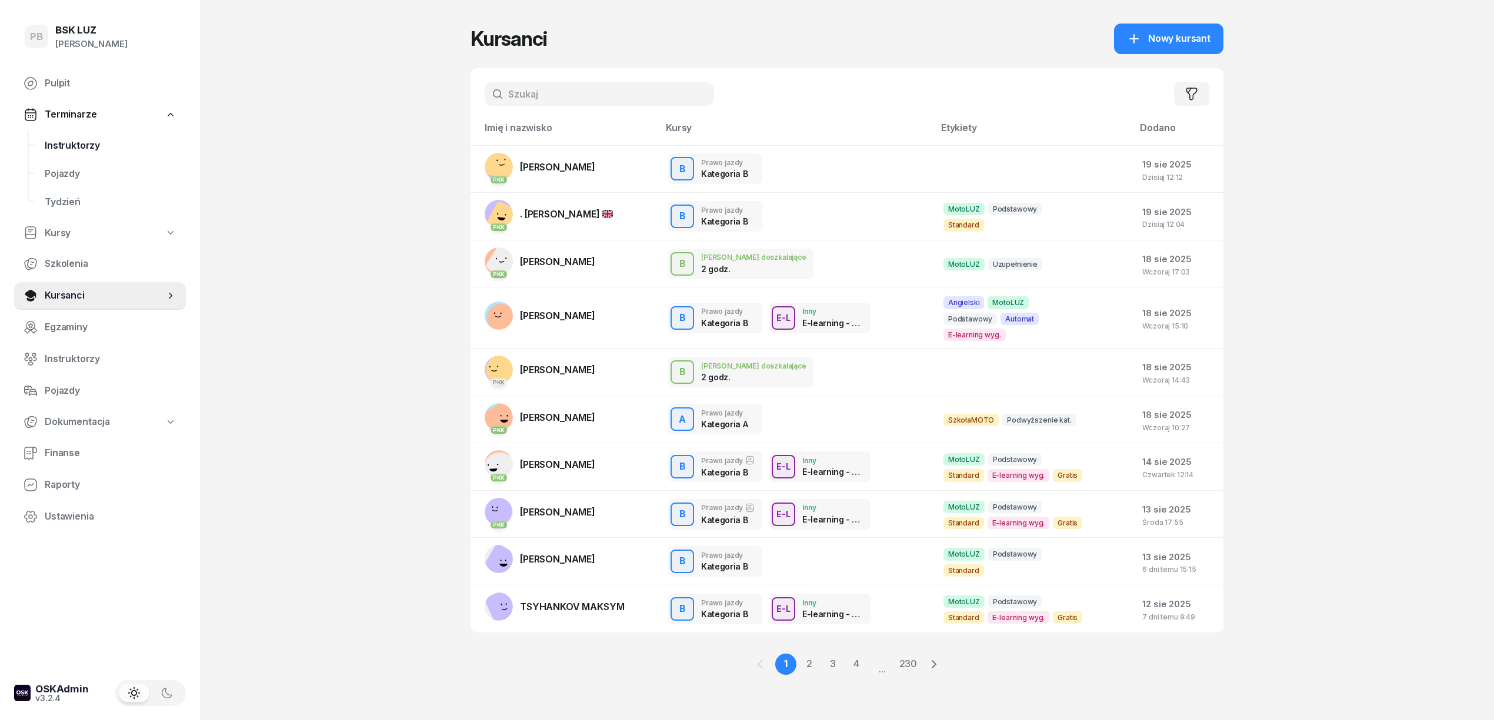
click at [98, 143] on span "Instruktorzy" at bounding box center [111, 145] width 132 height 15
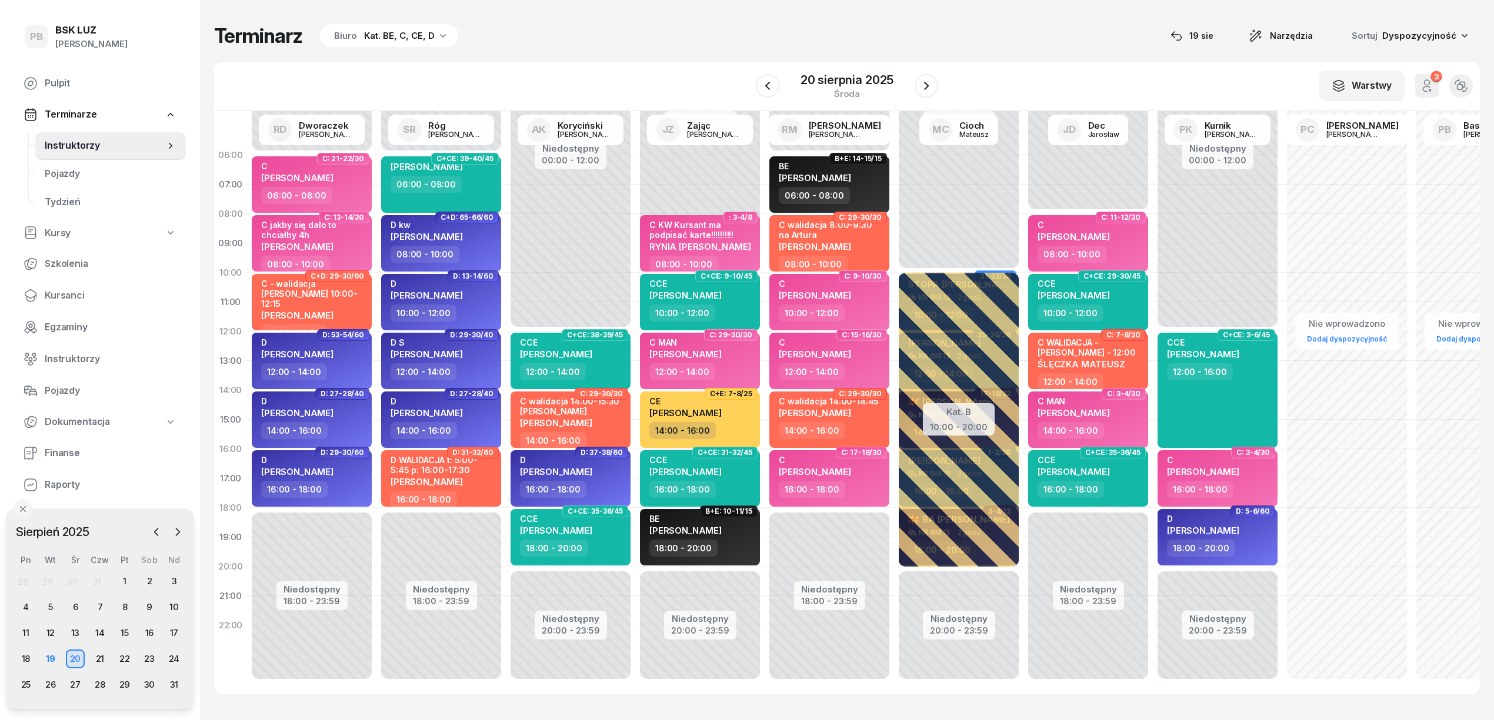
click at [689, 47] on div "Terminarz Biuro Kat. BE, C, CE, D [DATE] Narzędzia Sortuj Dyspozycyjność" at bounding box center [846, 36] width 1265 height 25
click at [69, 292] on span "Kursanci" at bounding box center [111, 295] width 132 height 15
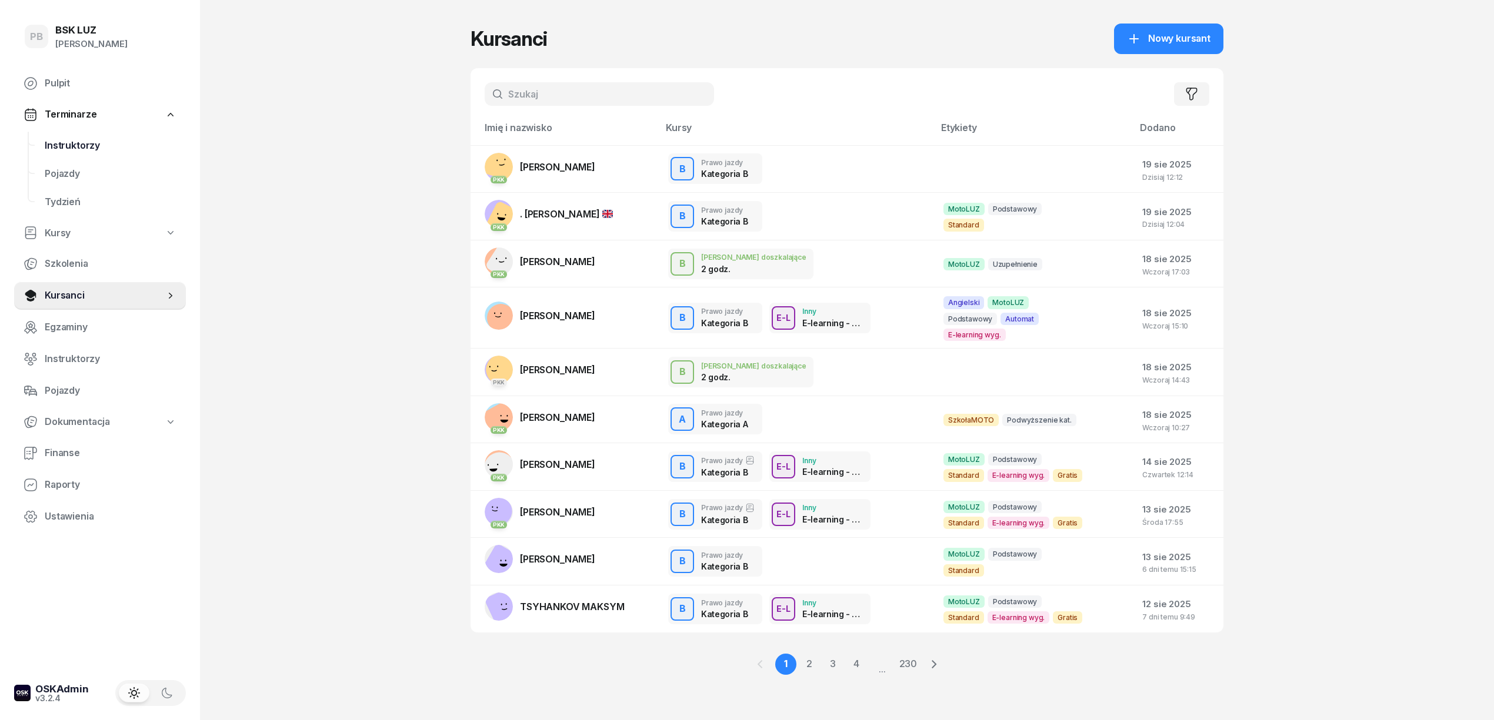
click at [68, 143] on span "Instruktorzy" at bounding box center [111, 145] width 132 height 15
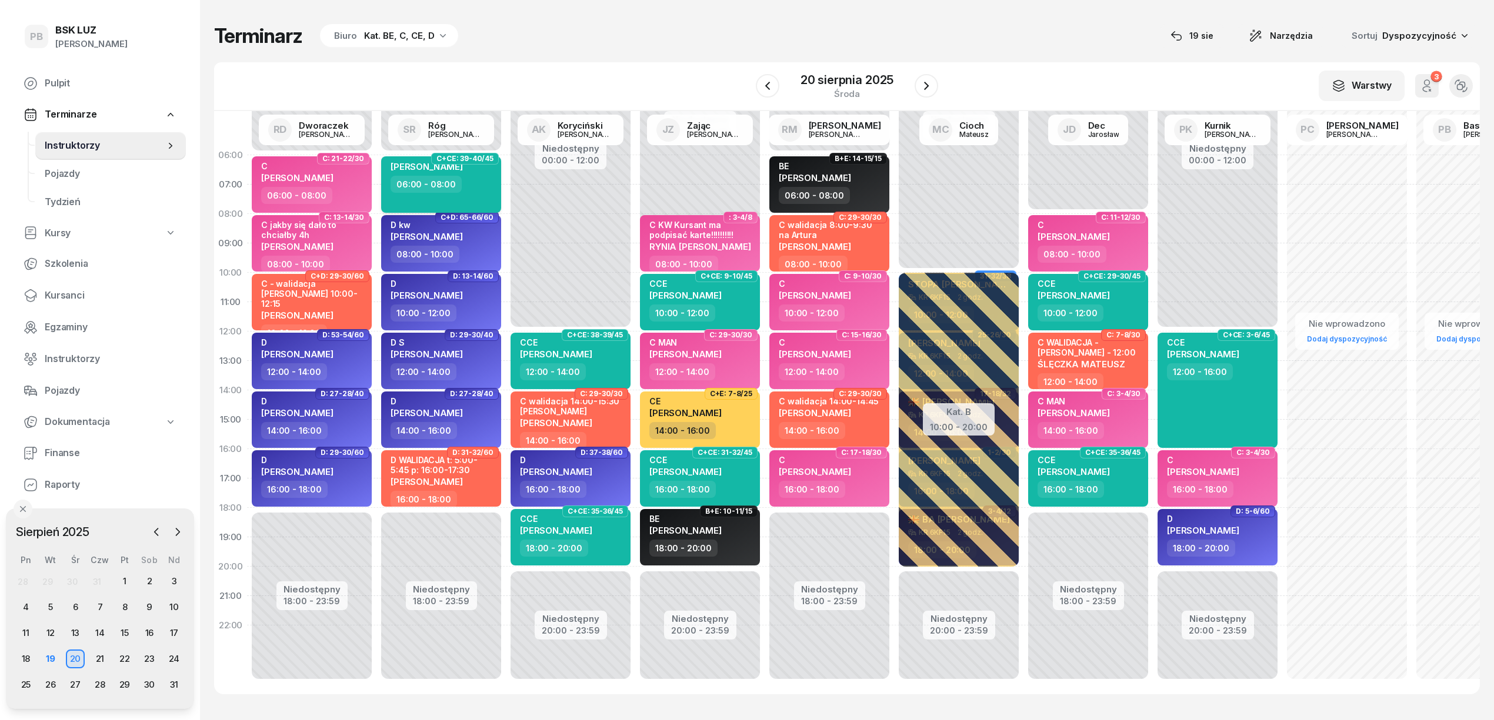
click at [477, 201] on div "PLISAK PATRYK 06:00 - 08:00" at bounding box center [441, 184] width 120 height 56
select select "06"
select select "08"
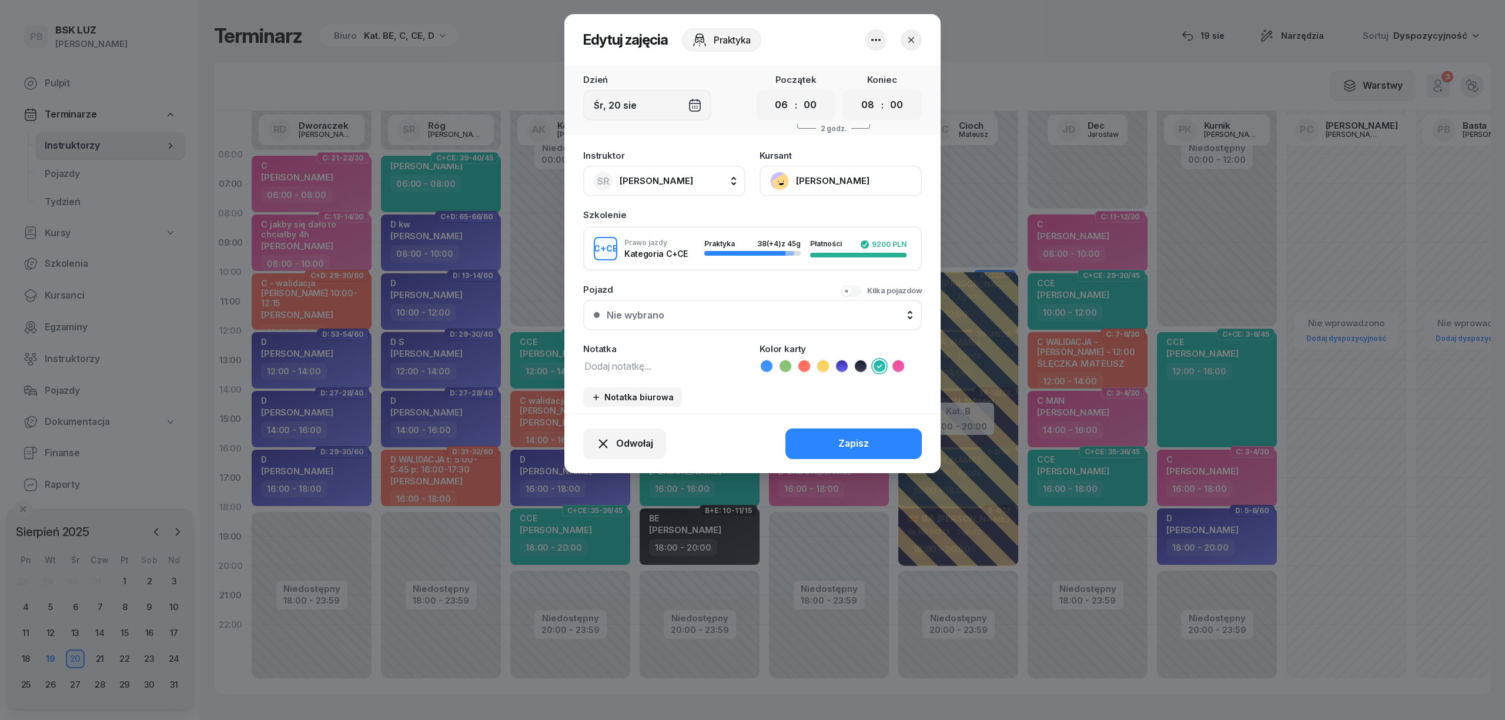
click at [589, 363] on textarea at bounding box center [664, 365] width 162 height 15
drag, startPoint x: 607, startPoint y: 362, endPoint x: 567, endPoint y: 363, distance: 40.6
click at [567, 363] on div "Instruktor SR Róg Sebastian AK Koryciński Artur BP Pająk Bogusław DA Arendarczy…" at bounding box center [753, 279] width 376 height 270
type textarea "CCE"
click at [833, 438] on button "Zapisz" at bounding box center [854, 444] width 136 height 31
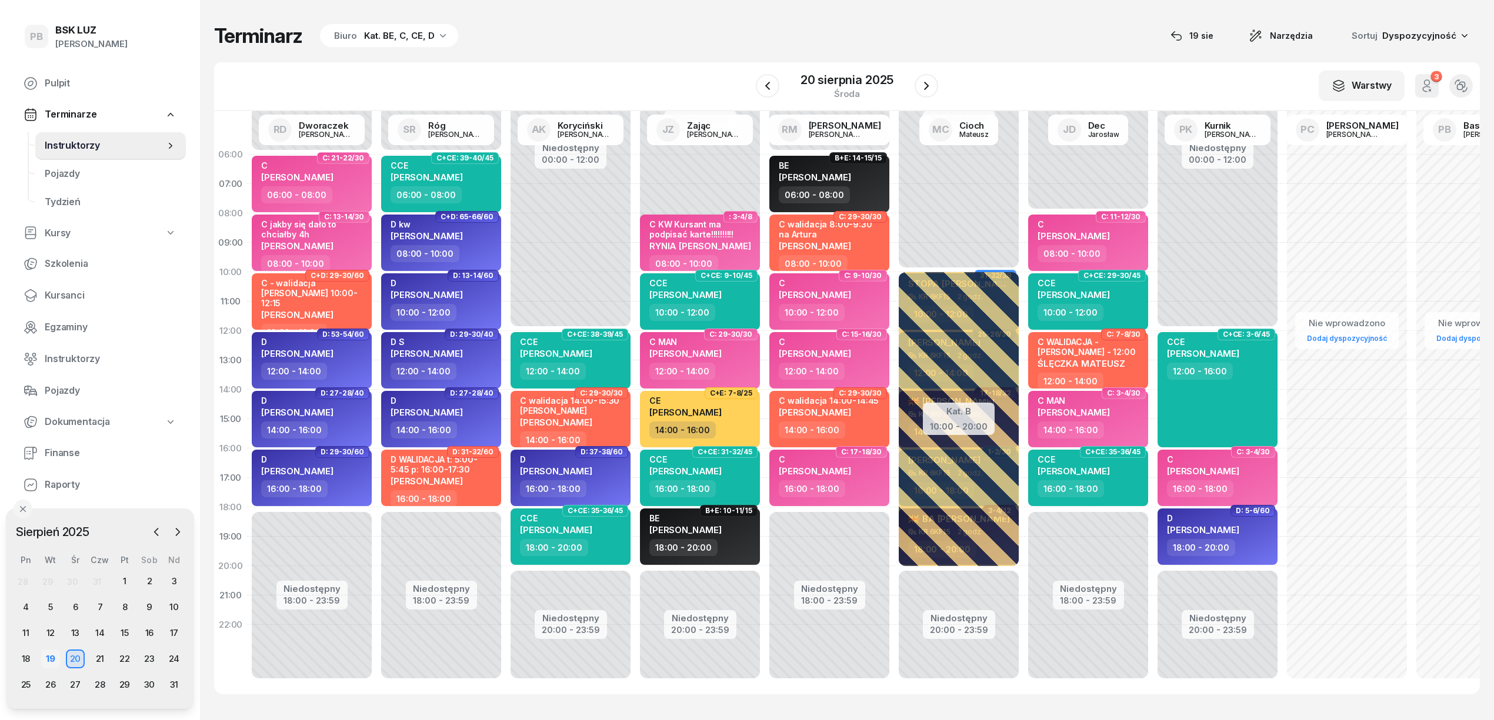
click at [51, 657] on div "19" at bounding box center [50, 659] width 19 height 19
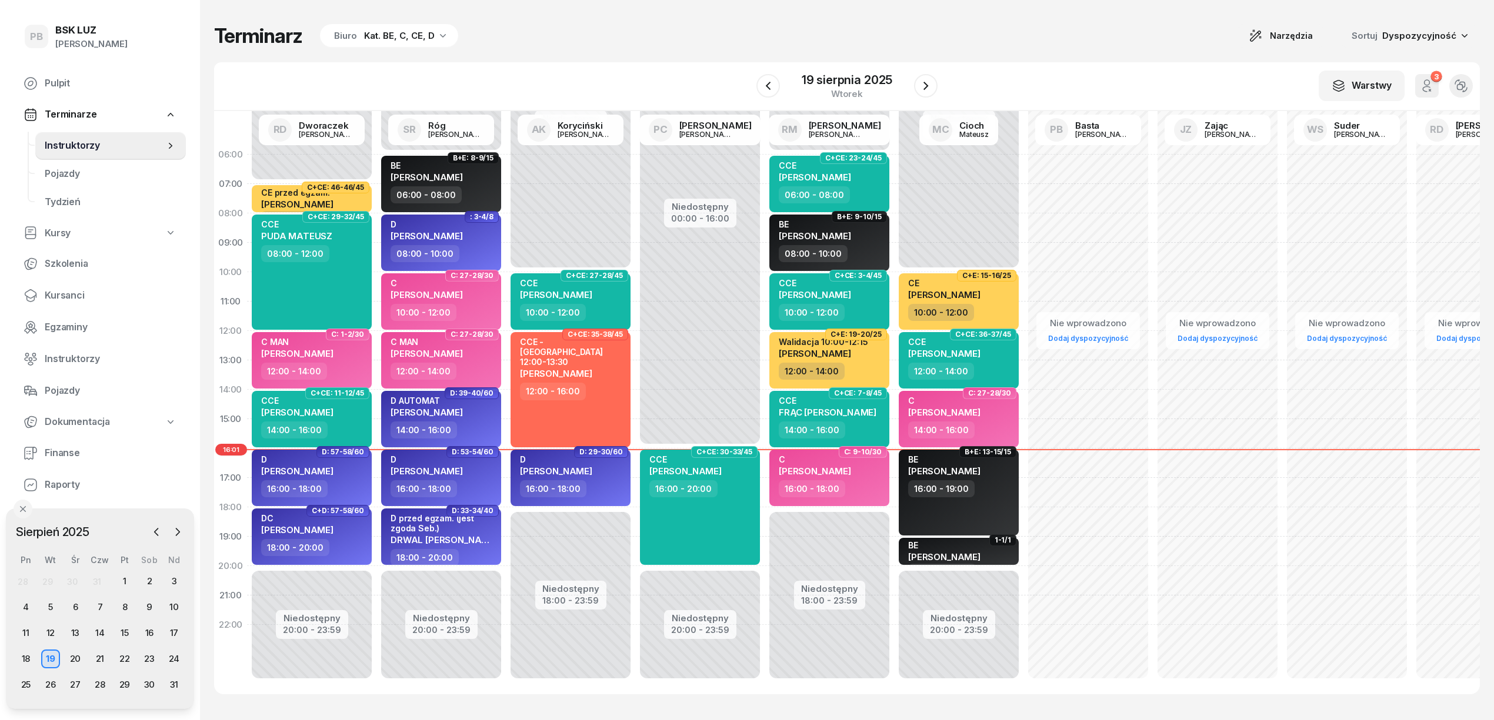
click at [376, 40] on div "Kat. BE, C, CE, D" at bounding box center [399, 36] width 71 height 14
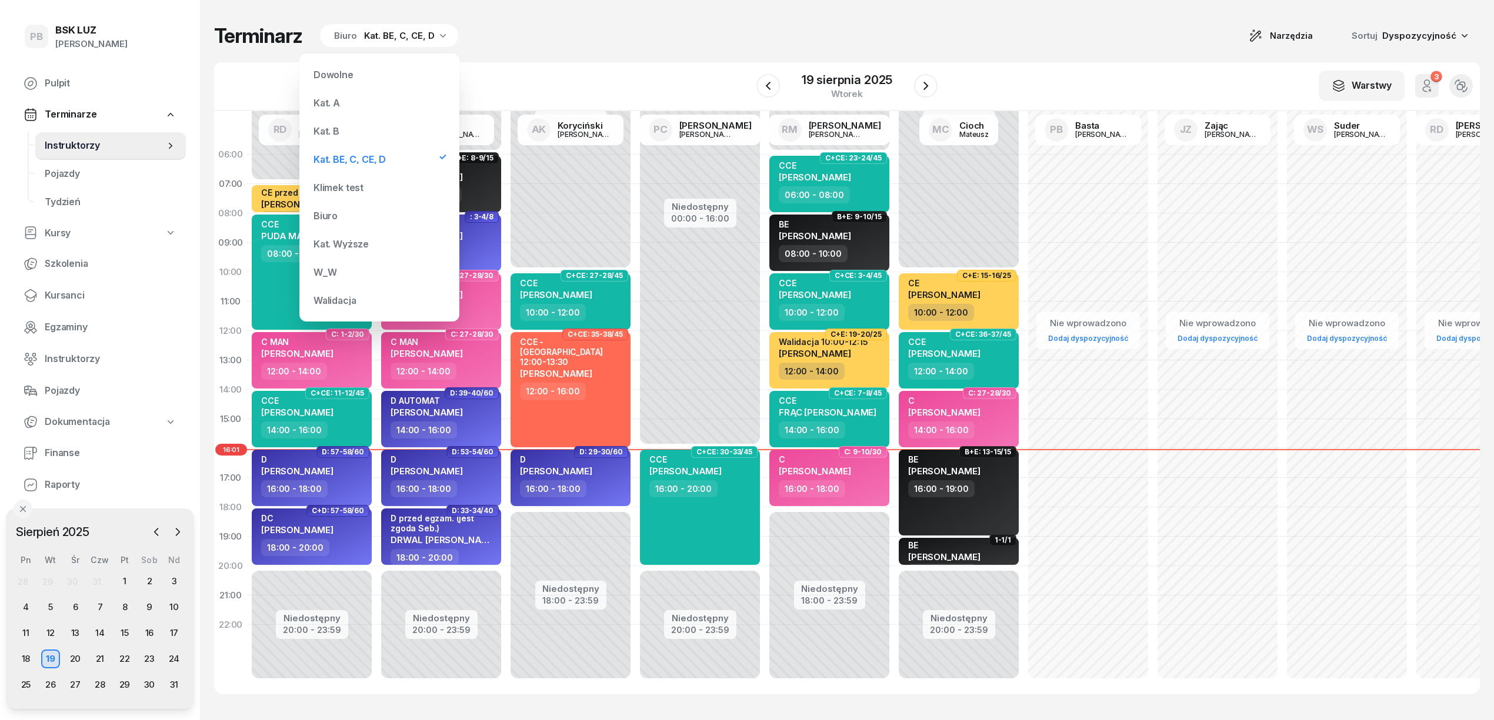
click at [363, 125] on div "Kat. B" at bounding box center [379, 131] width 141 height 24
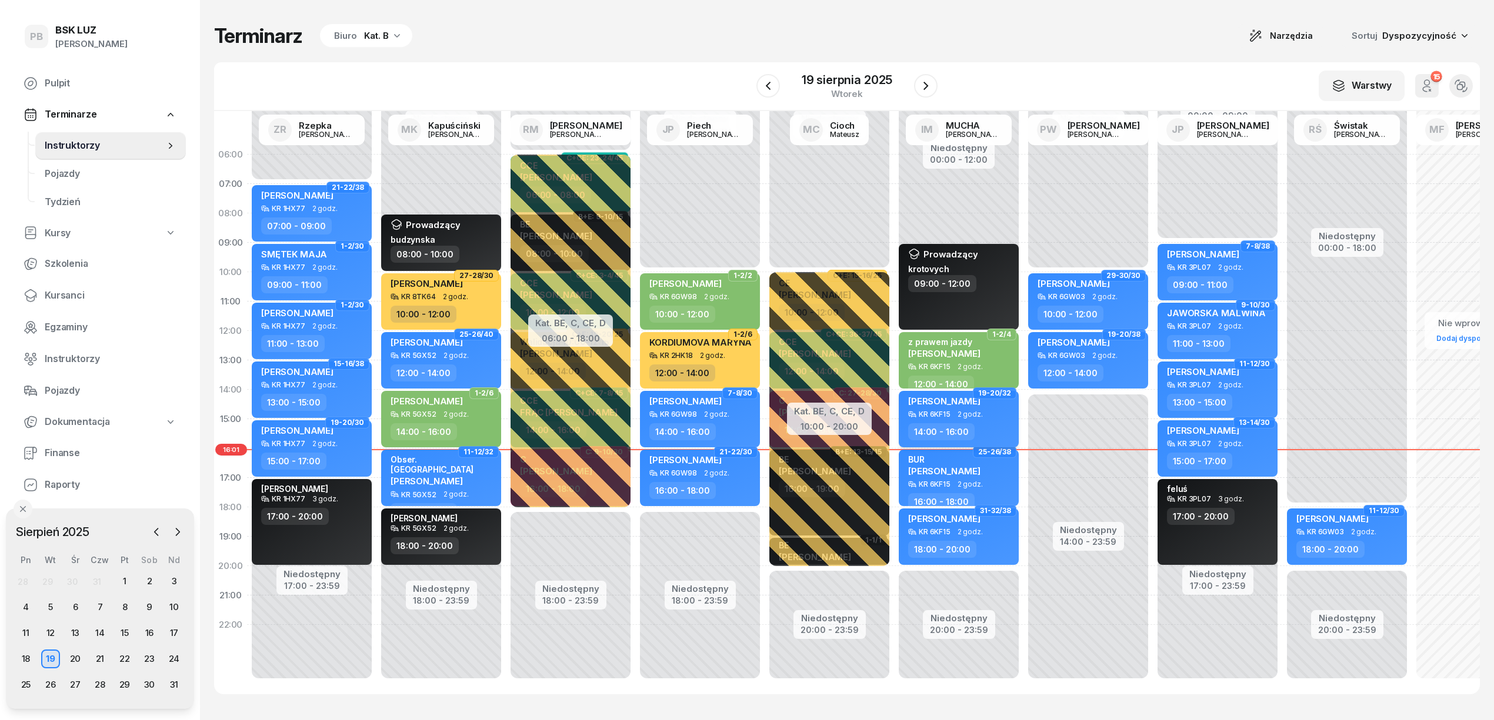
click at [1000, 427] on div "14:00 - 16:00" at bounding box center [959, 431] width 103 height 17
select select "14"
select select "16"
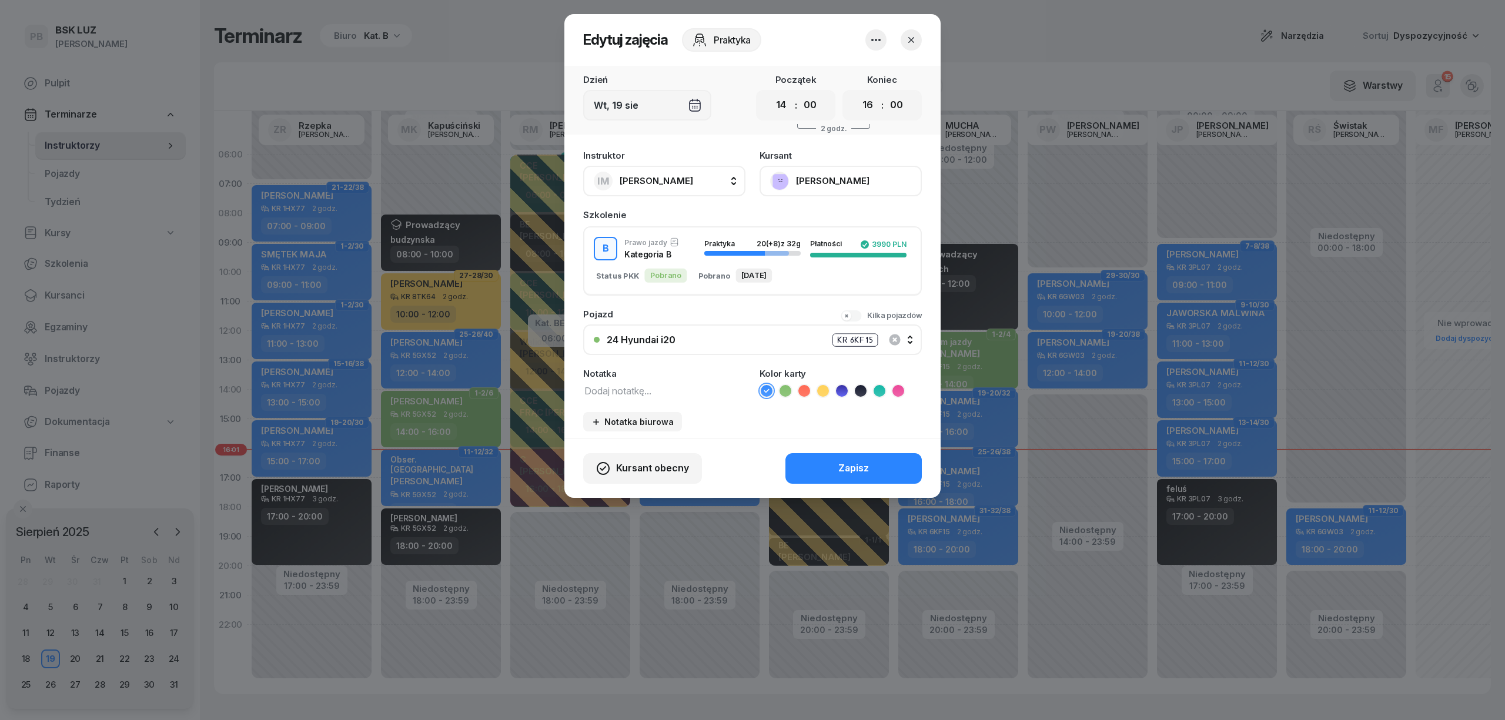
click at [904, 35] on button "button" at bounding box center [911, 39] width 21 height 21
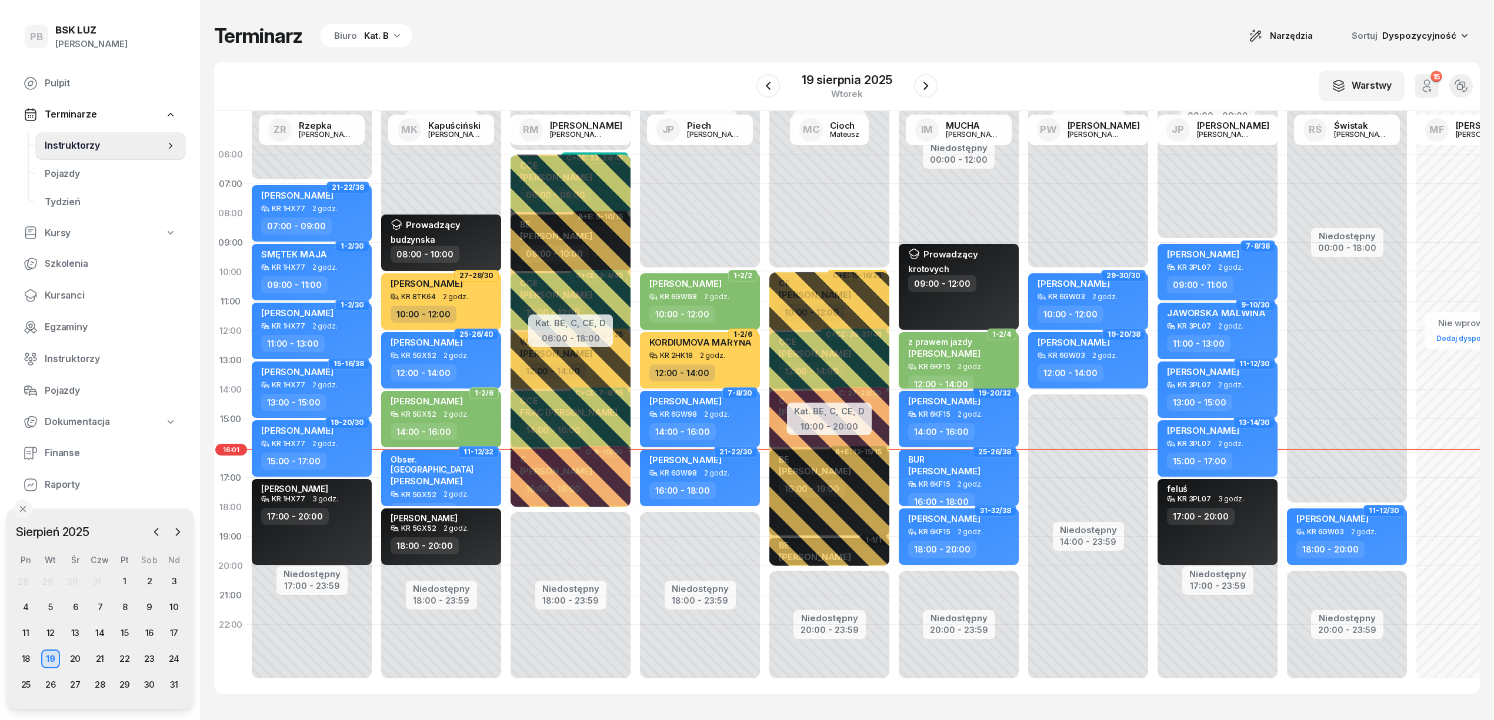
click at [980, 361] on div "z prawem jazdy BLADUSIAK MAŁGORZATA" at bounding box center [944, 350] width 72 height 26
select select "12"
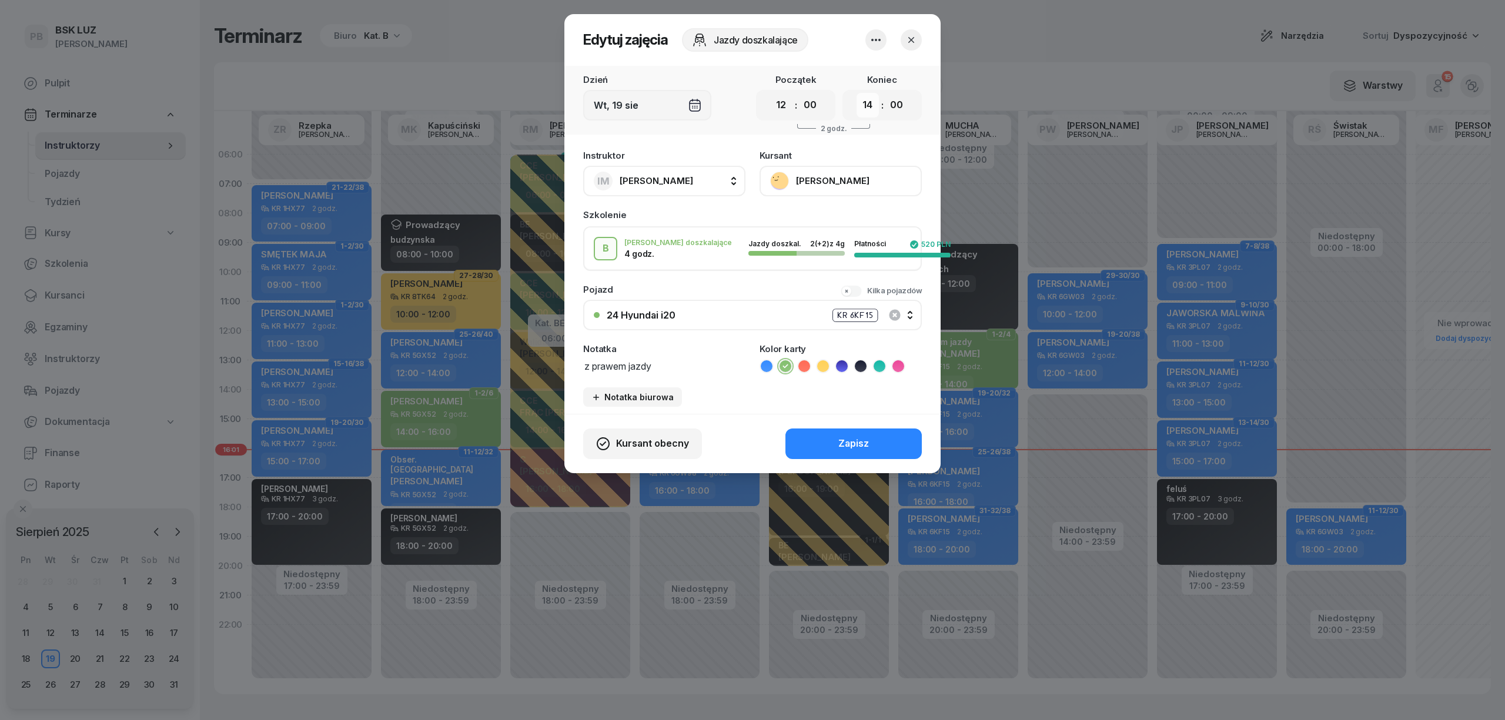
click at [869, 103] on select "00 01 02 03 04 05 06 07 08 09 10 11 12 13 14 15 16 17 18 19 20 21 22 23" at bounding box center [868, 105] width 22 height 25
select select "13"
click at [857, 93] on select "00 01 02 03 04 05 06 07 08 09 10 11 12 13 14 15 16 17 18 19 20 21 22 23" at bounding box center [868, 105] width 22 height 25
click at [897, 106] on select "00 05 10 15 20 25 30 35 40 45 50 55" at bounding box center [897, 105] width 22 height 25
select select "30"
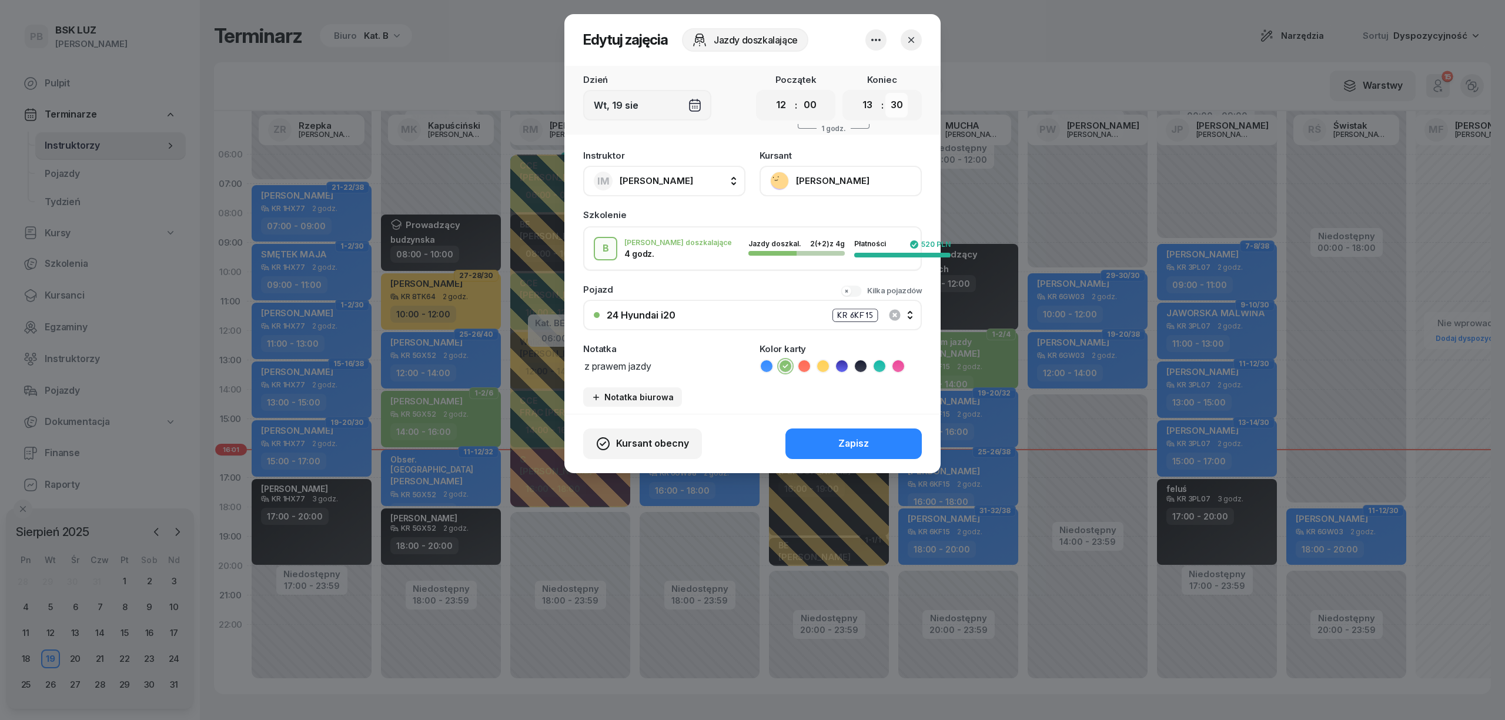
click at [886, 93] on select "00 05 10 15 20 25 30 35 40 45 50 55" at bounding box center [897, 105] width 22 height 25
click at [827, 443] on button "Zapisz" at bounding box center [854, 444] width 136 height 31
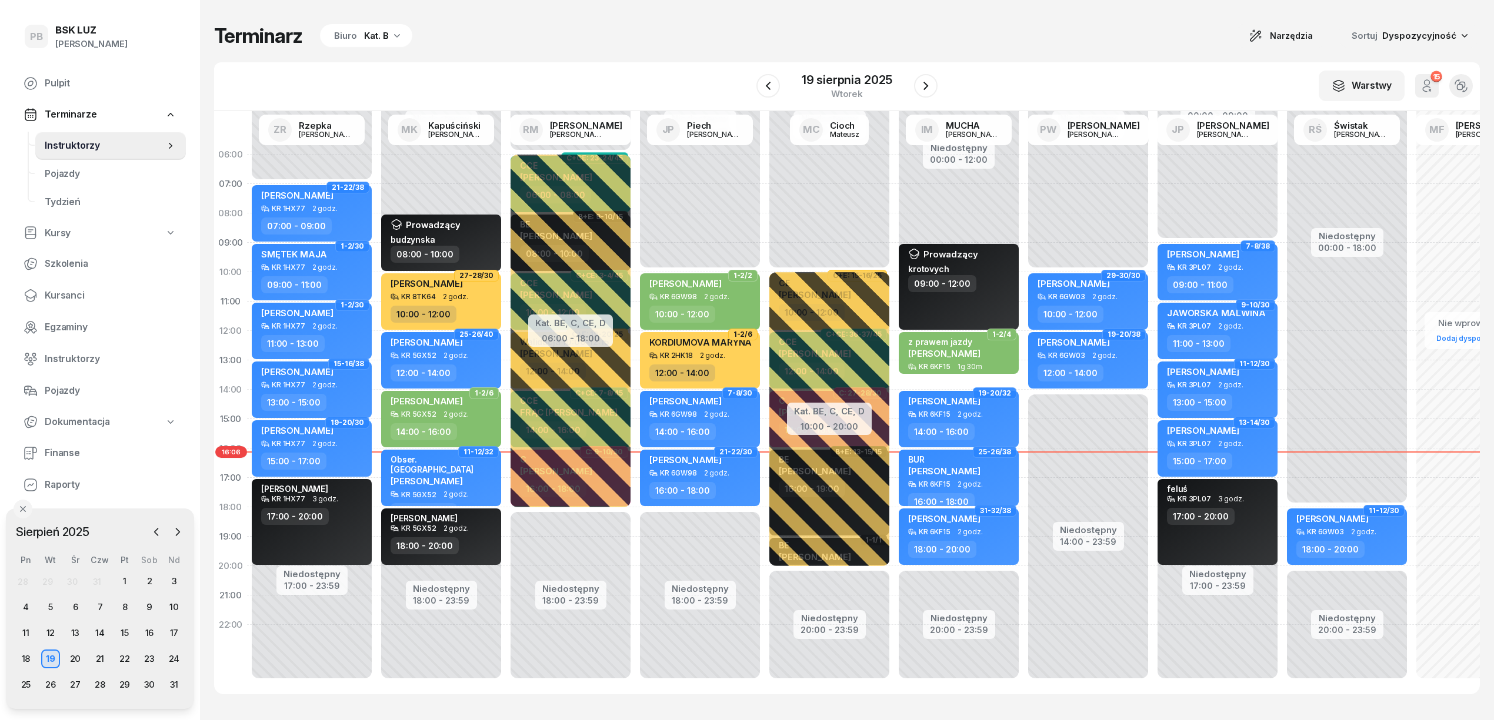
click at [801, 36] on div "Terminarz Biuro Kat. B Narzędzia Sortuj Dyspozycyjność" at bounding box center [846, 36] width 1265 height 25
click at [365, 39] on div "Kat. B" at bounding box center [376, 36] width 25 height 14
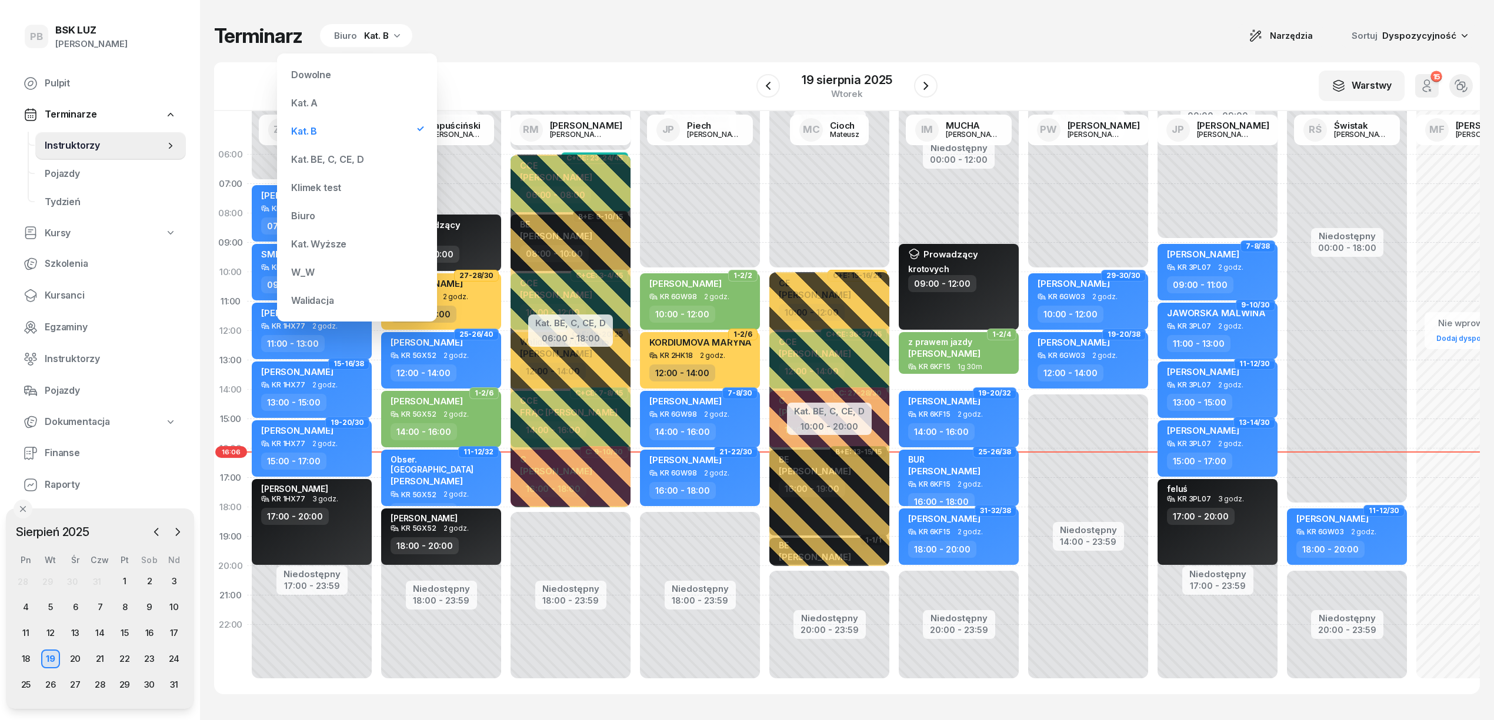
click at [354, 151] on div "Kat. BE, C, CE, D" at bounding box center [356, 160] width 141 height 24
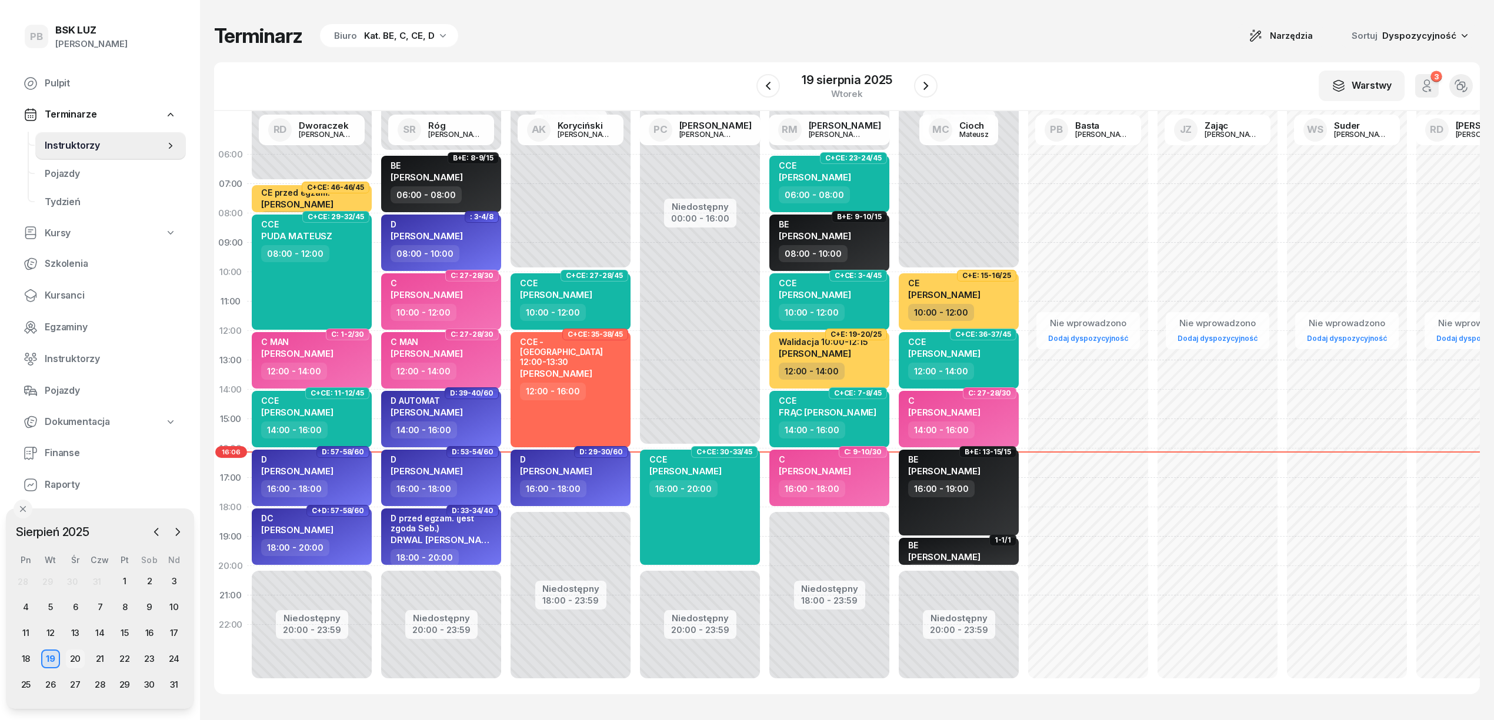
click at [81, 663] on div "20" at bounding box center [75, 659] width 19 height 19
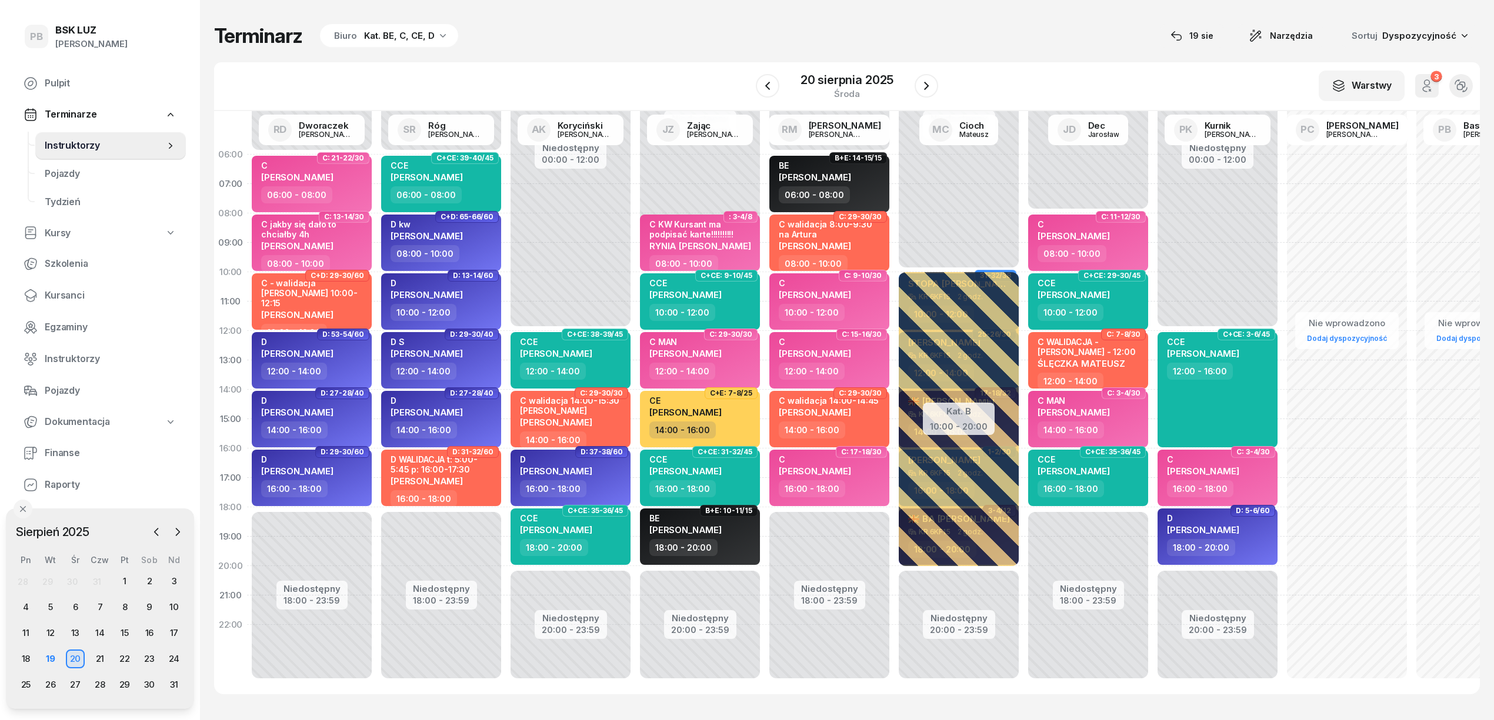
click at [603, 48] on div "Terminarz Biuro Kat. BE, C, CE, D [DATE] Narzędzia Sortuj Dyspozycyjność" at bounding box center [846, 36] width 1265 height 25
click at [44, 660] on div "19" at bounding box center [50, 659] width 19 height 19
